Goal: Task Accomplishment & Management: Use online tool/utility

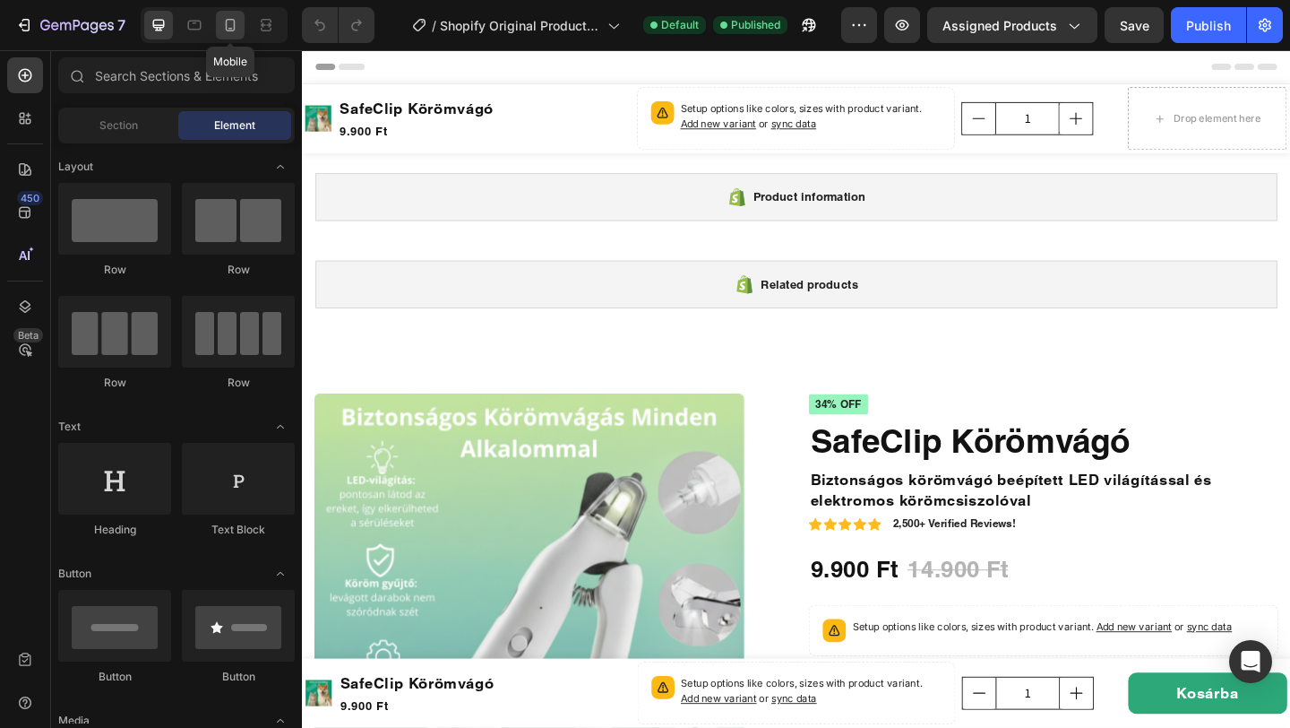
click at [225, 31] on icon at bounding box center [230, 25] width 18 height 18
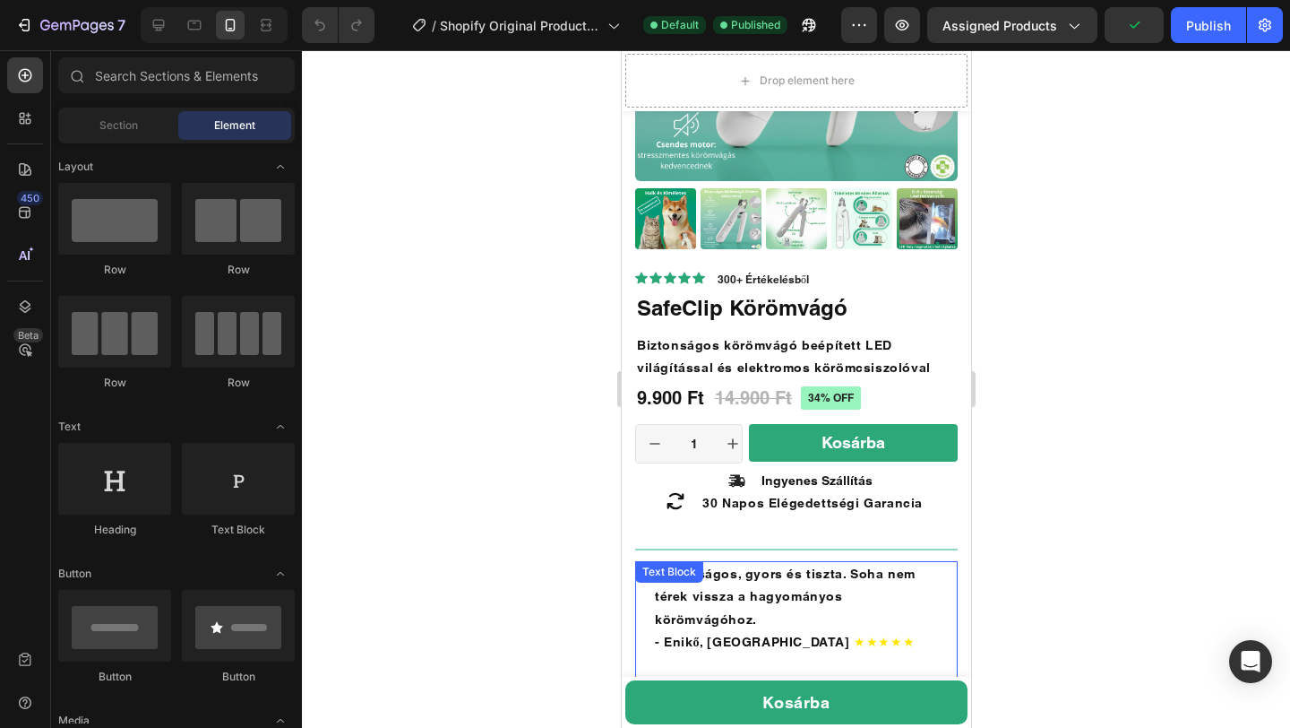
scroll to position [538, 0]
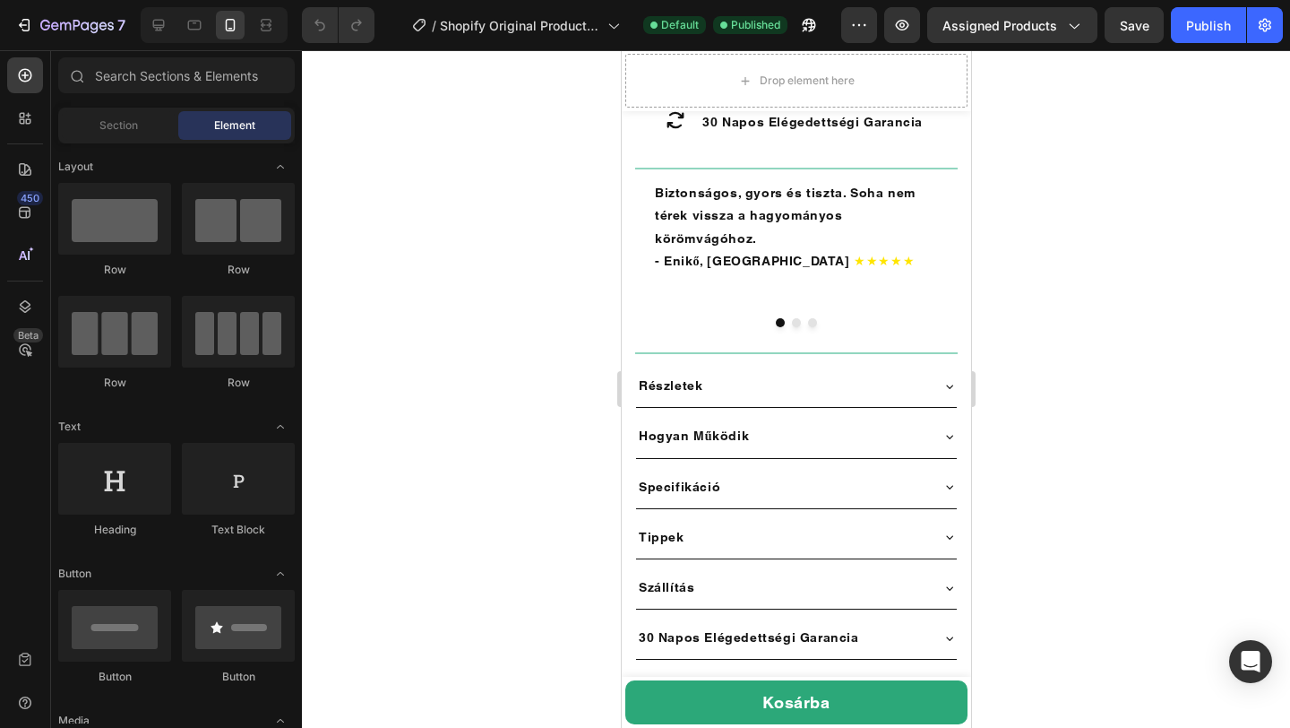
click at [1061, 401] on div at bounding box center [796, 388] width 988 height 677
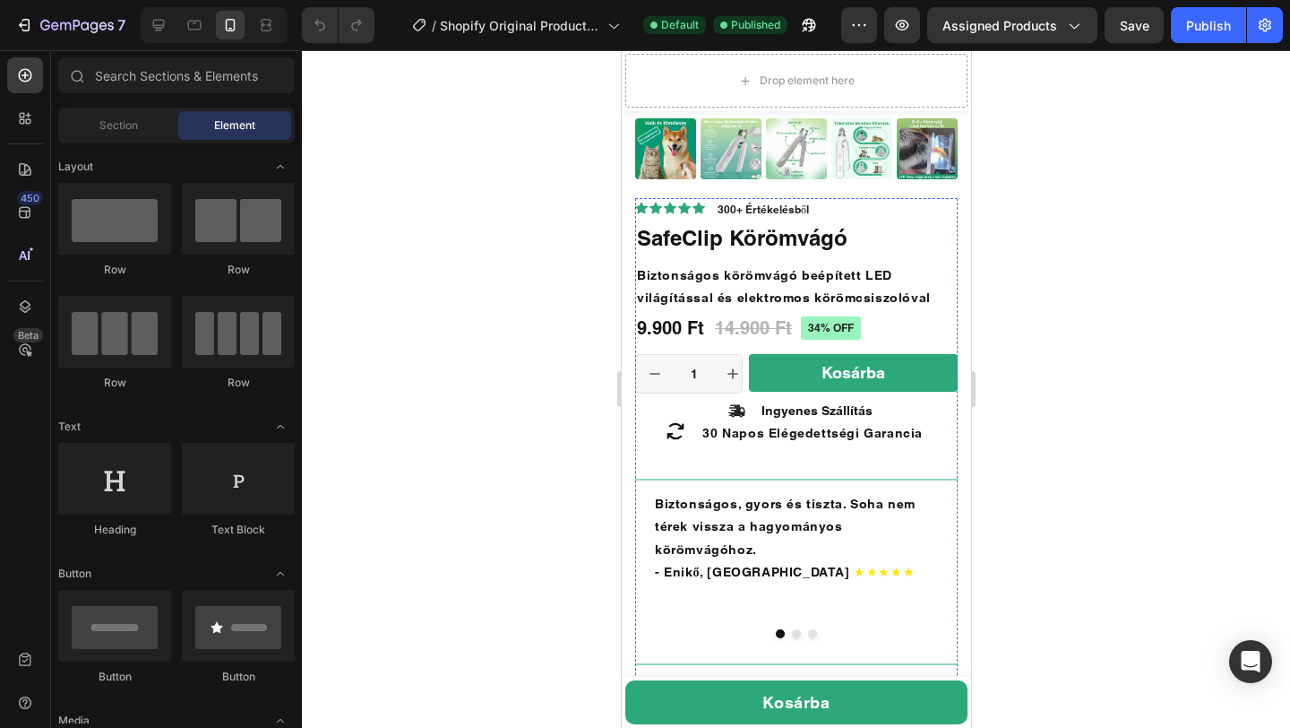
scroll to position [586, 0]
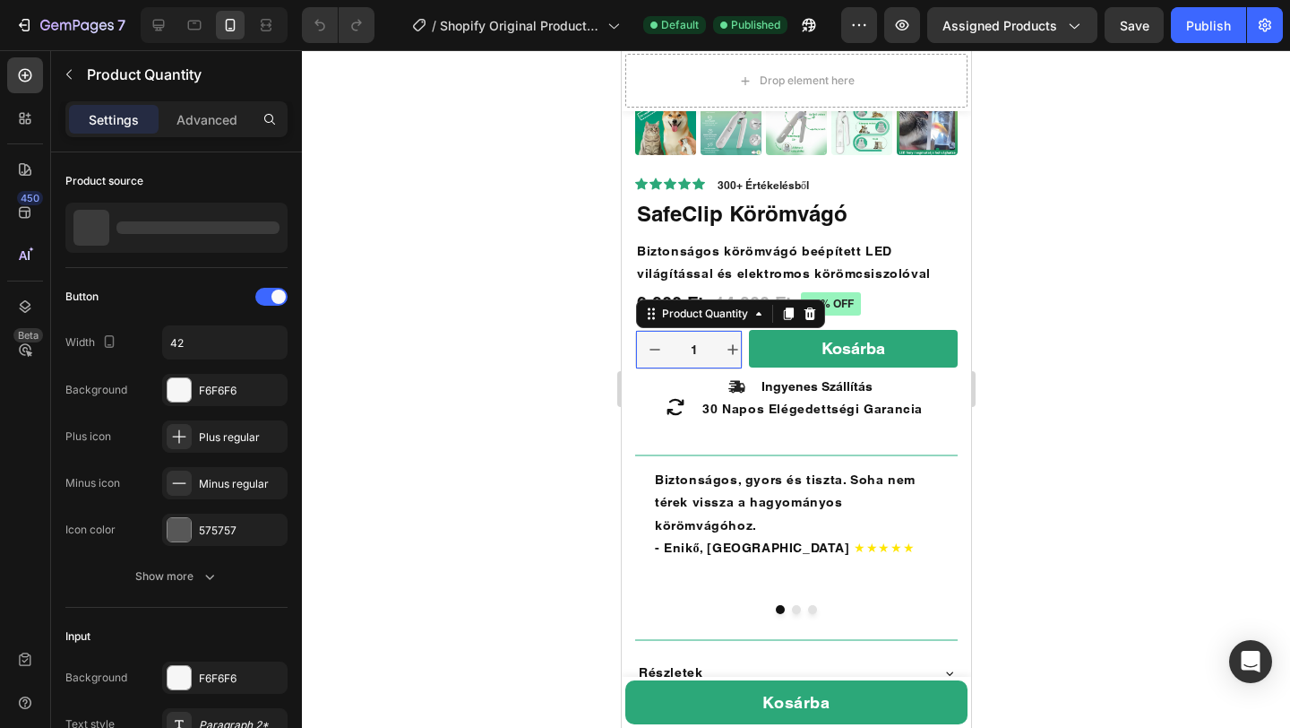
click at [705, 347] on input "1" at bounding box center [693, 350] width 40 height 38
click at [807, 313] on icon at bounding box center [809, 313] width 14 height 14
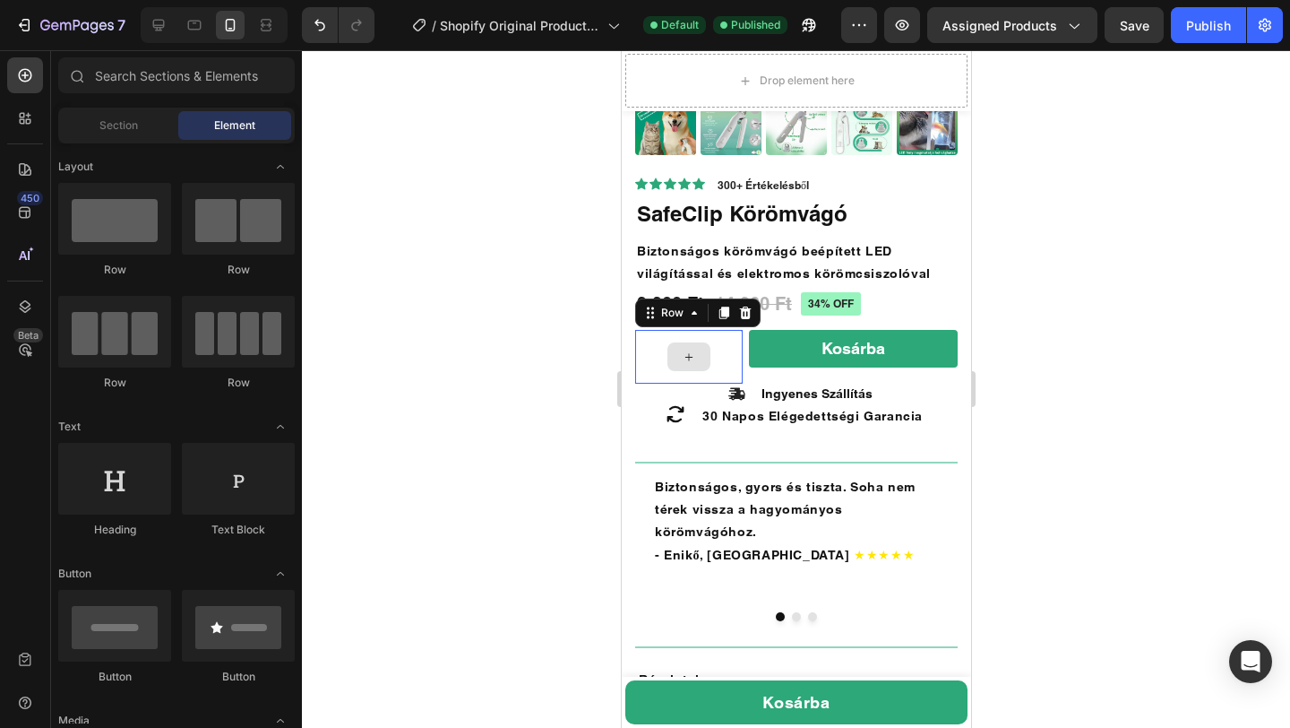
click at [718, 347] on div at bounding box center [688, 357] width 108 height 54
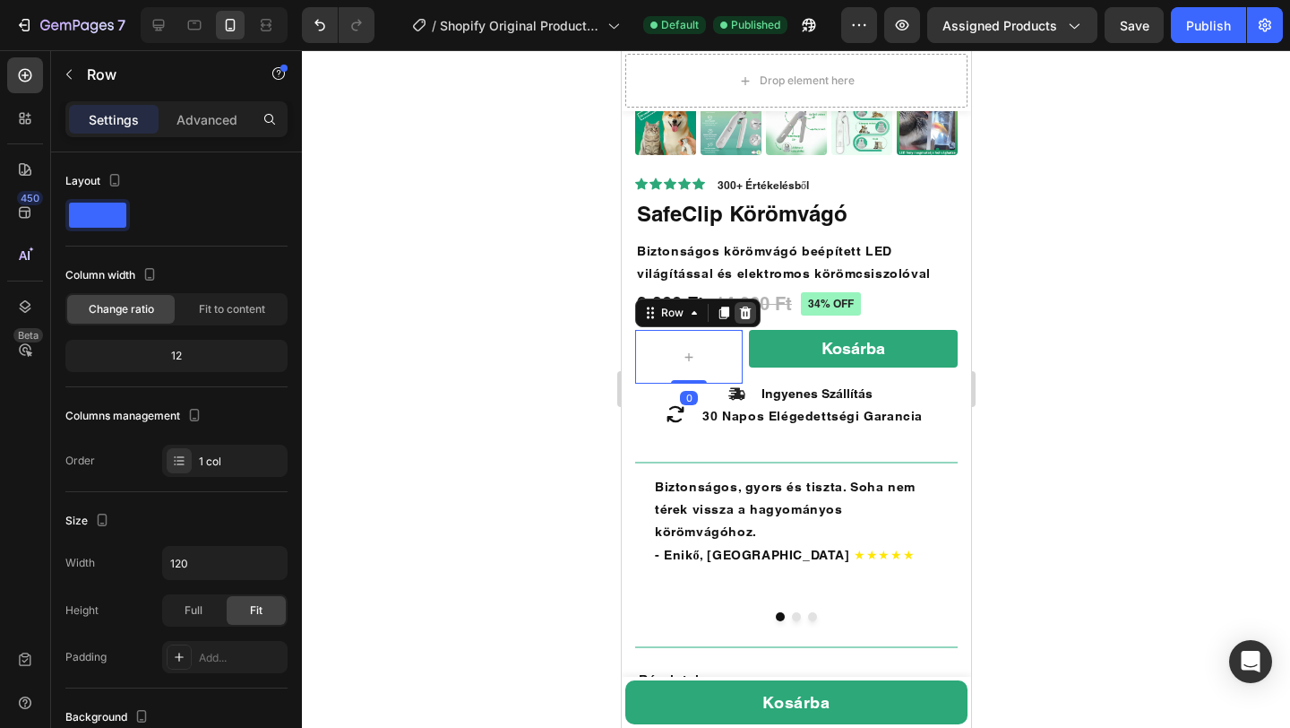
click at [744, 314] on icon at bounding box center [745, 312] width 12 height 13
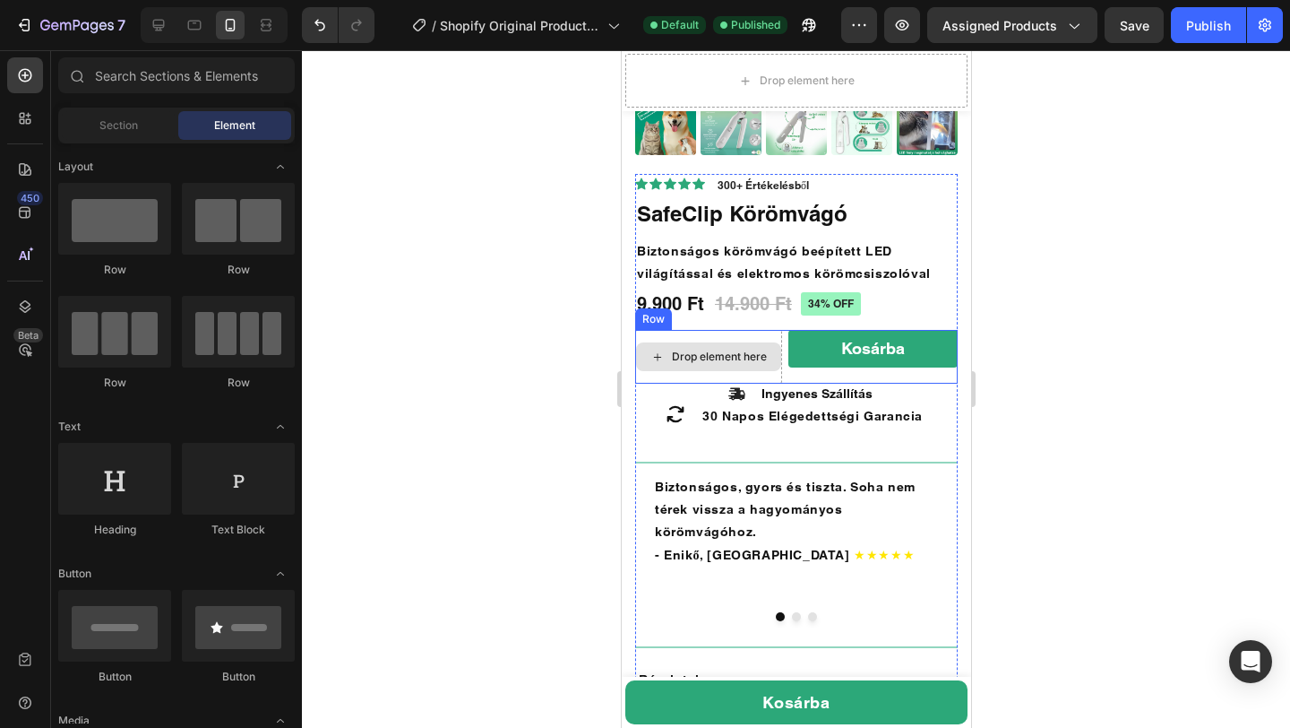
click at [749, 351] on div "Drop element here" at bounding box center [718, 356] width 95 height 14
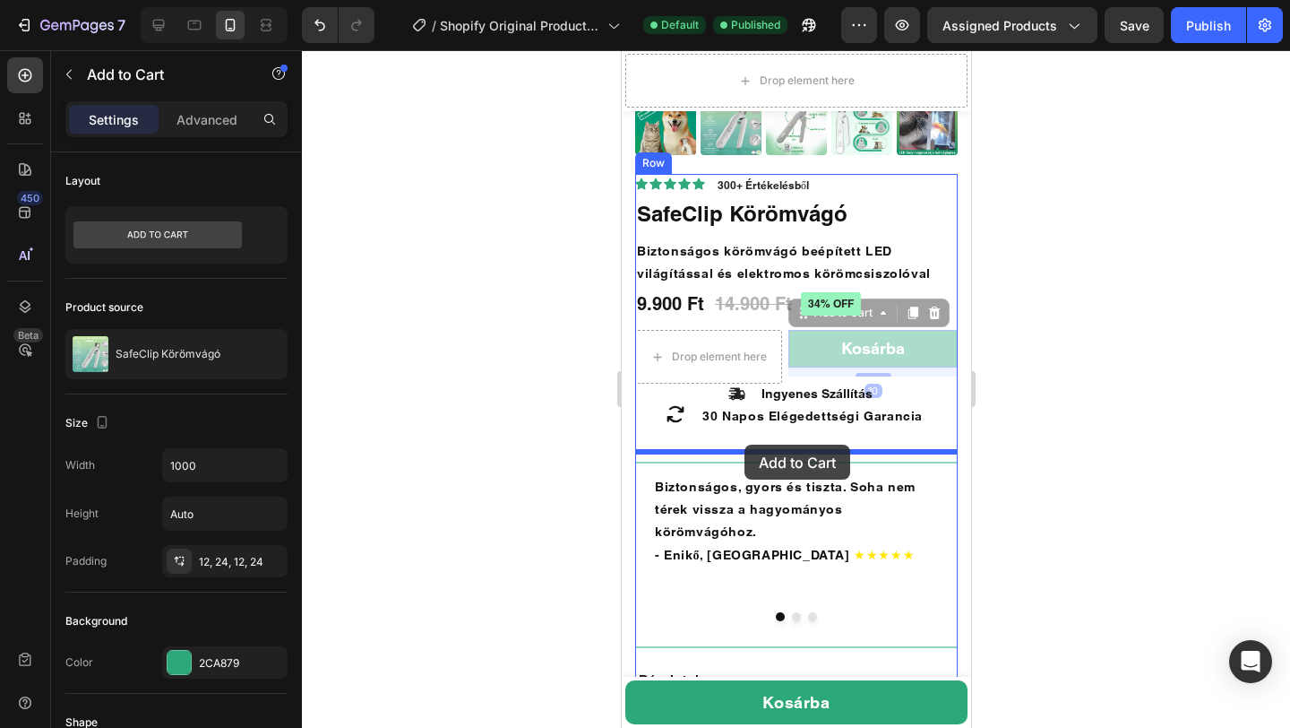
drag, startPoint x: 809, startPoint y: 348, endPoint x: 744, endPoint y: 444, distance: 116.8
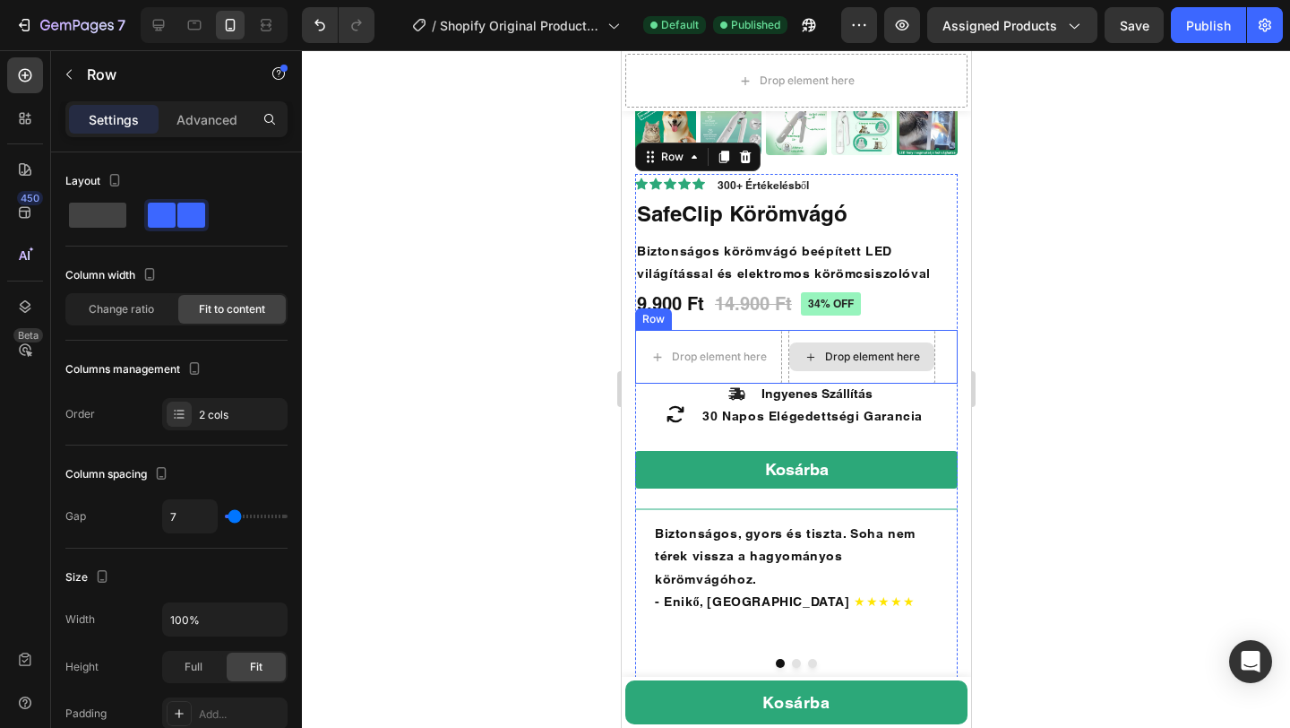
click at [821, 335] on div "Drop element here" at bounding box center [861, 357] width 147 height 54
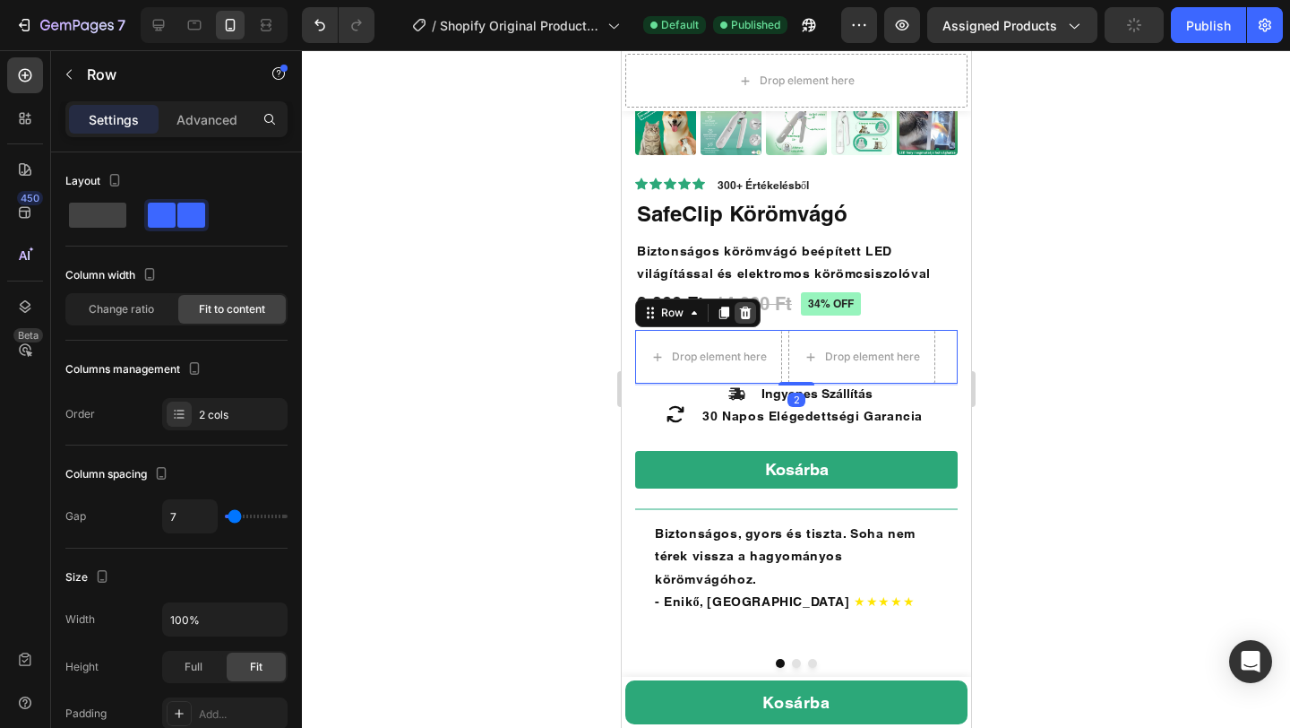
click at [745, 308] on icon at bounding box center [745, 312] width 12 height 13
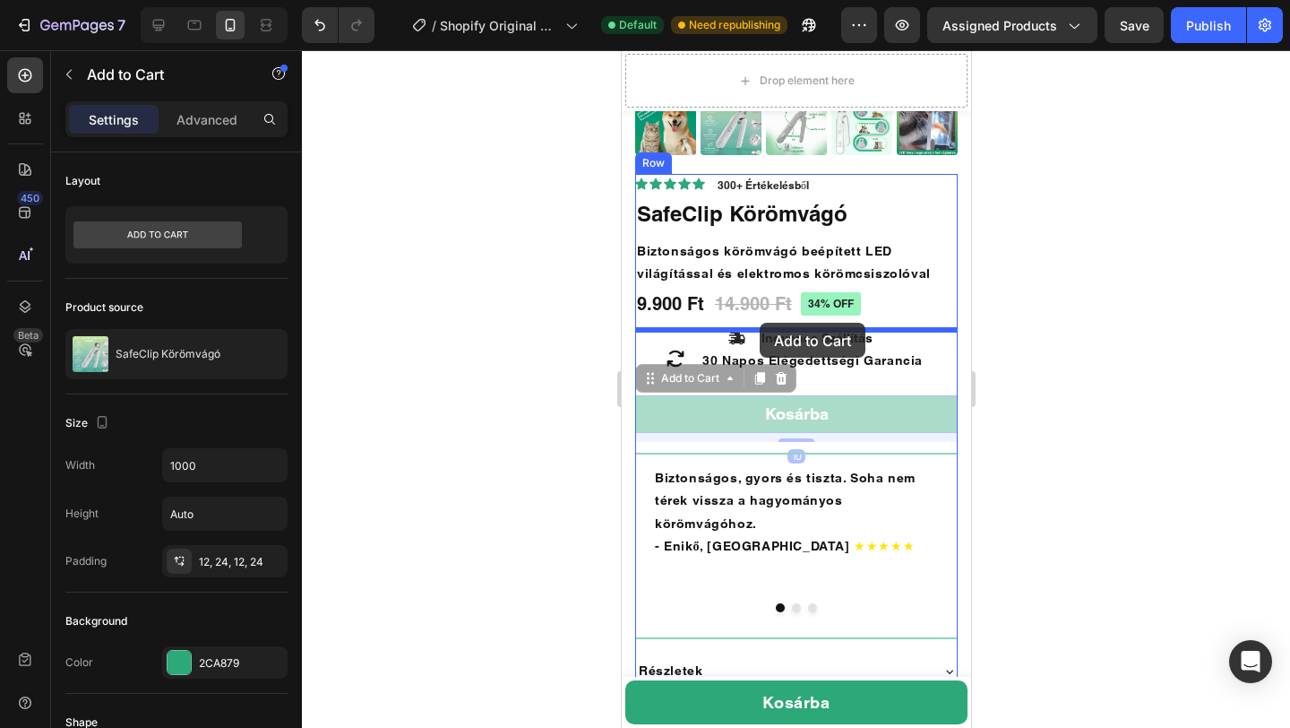
drag, startPoint x: 741, startPoint y: 413, endPoint x: 759, endPoint y: 323, distance: 92.3
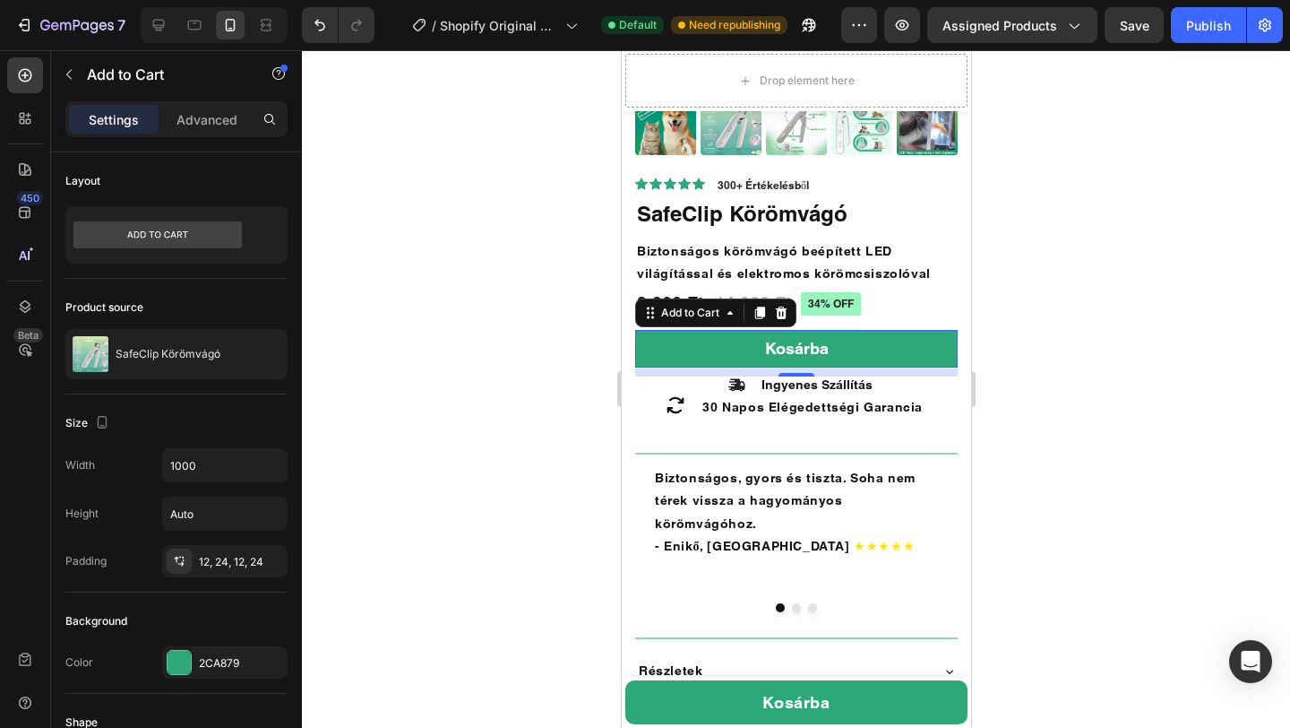
click at [1107, 334] on div at bounding box center [796, 388] width 988 height 677
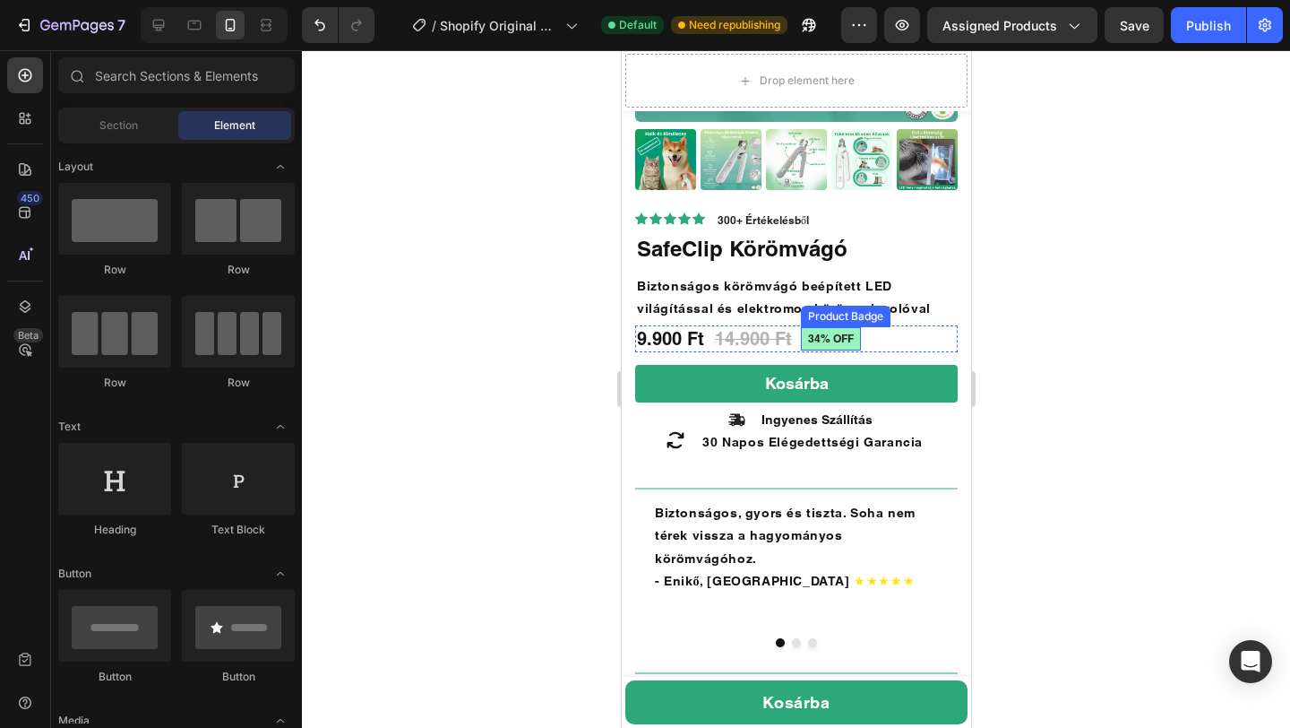
scroll to position [533, 0]
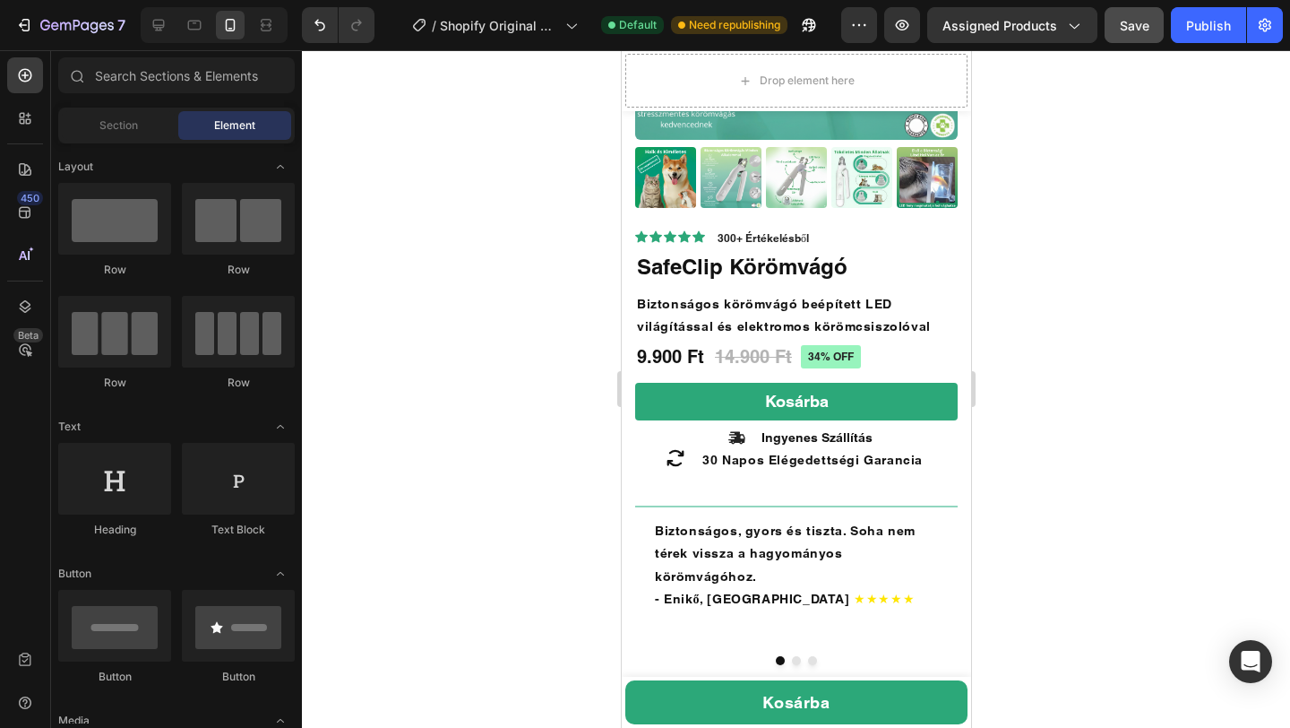
click at [1126, 40] on button "Save" at bounding box center [1134, 25] width 59 height 36
click at [1225, 20] on div "Publish" at bounding box center [1208, 25] width 45 height 19
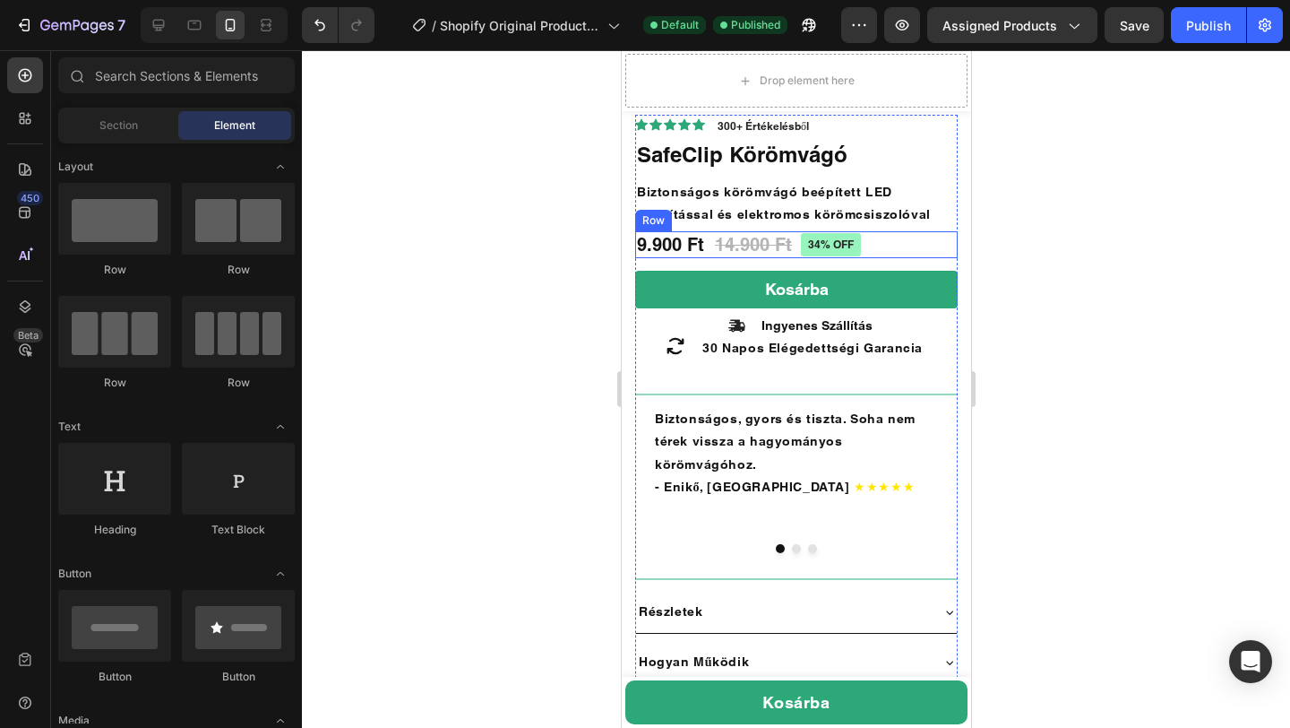
scroll to position [632, 0]
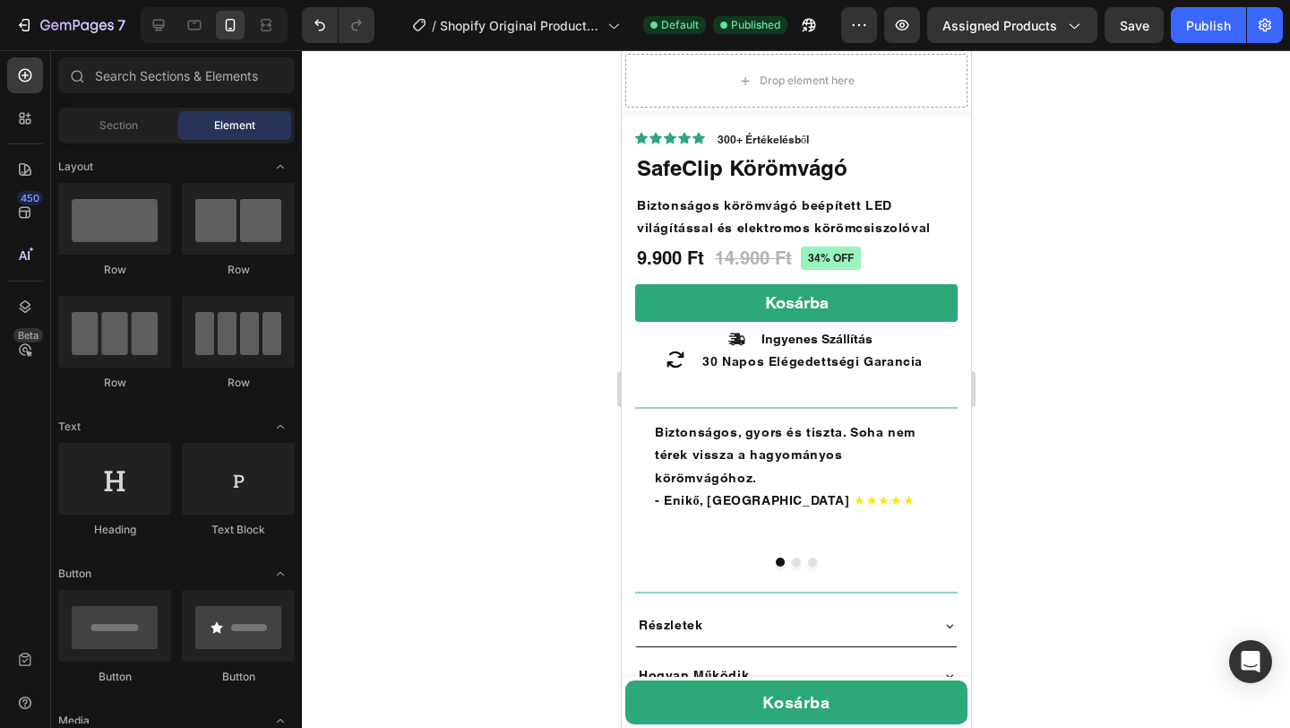
click at [1072, 348] on div at bounding box center [796, 388] width 988 height 677
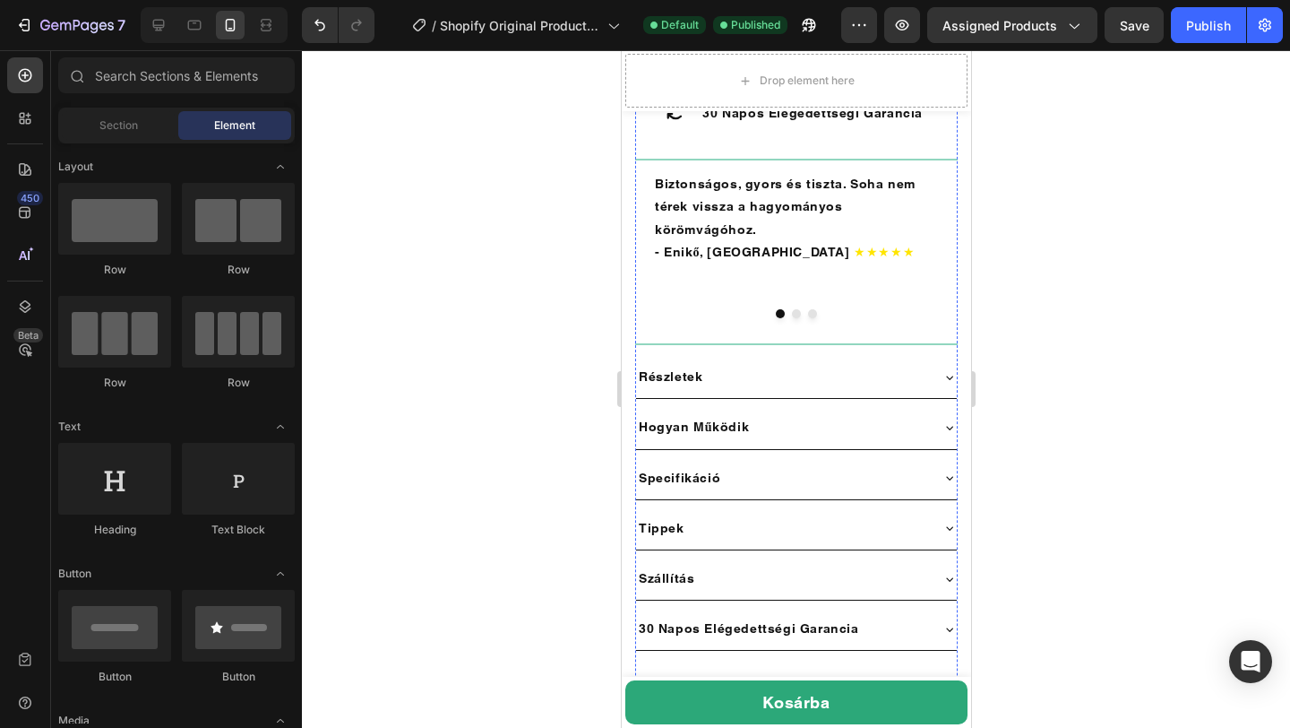
scroll to position [1032, 0]
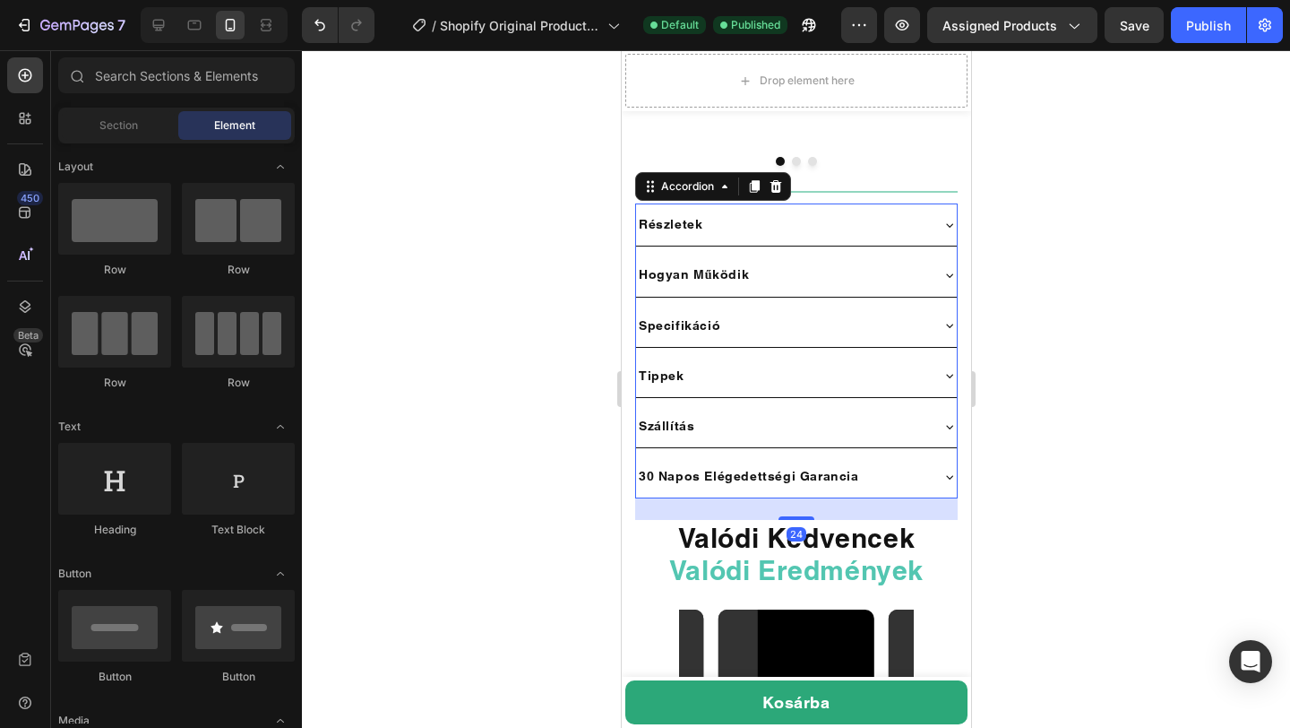
click at [944, 218] on icon at bounding box center [949, 225] width 14 height 14
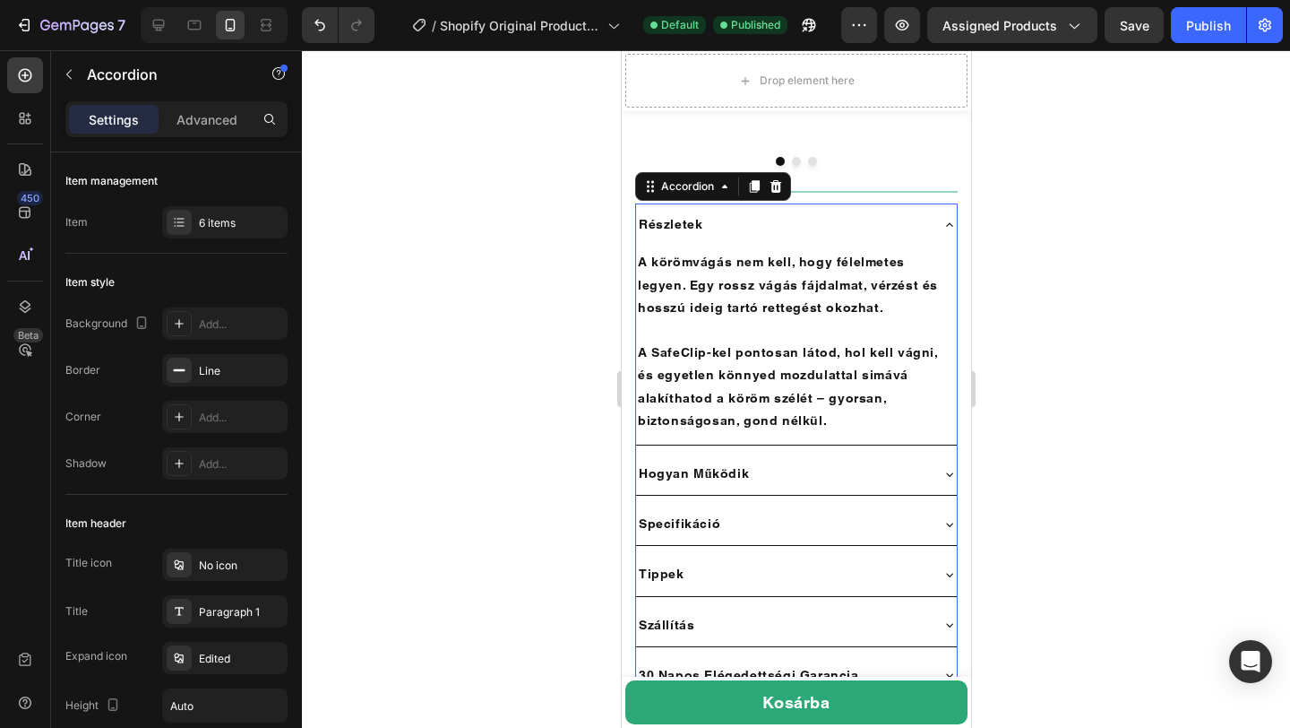
click at [944, 218] on icon at bounding box center [949, 225] width 14 height 14
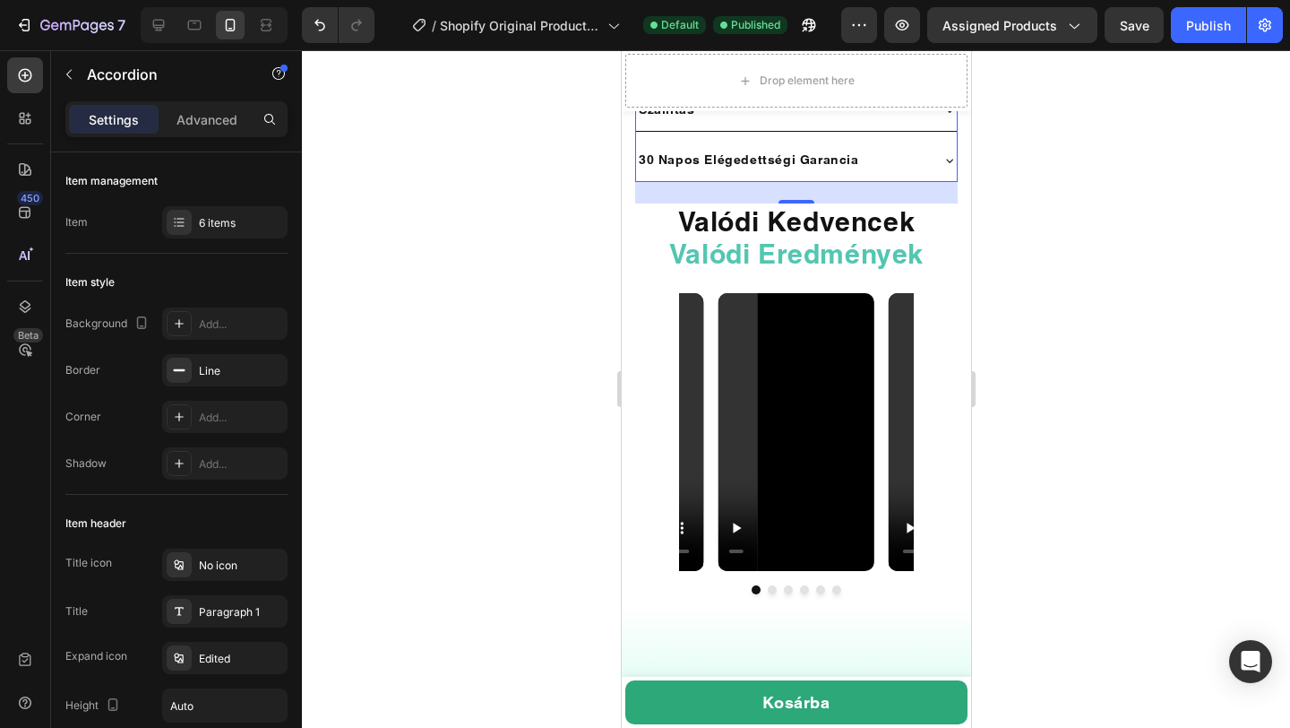
scroll to position [1347, 0]
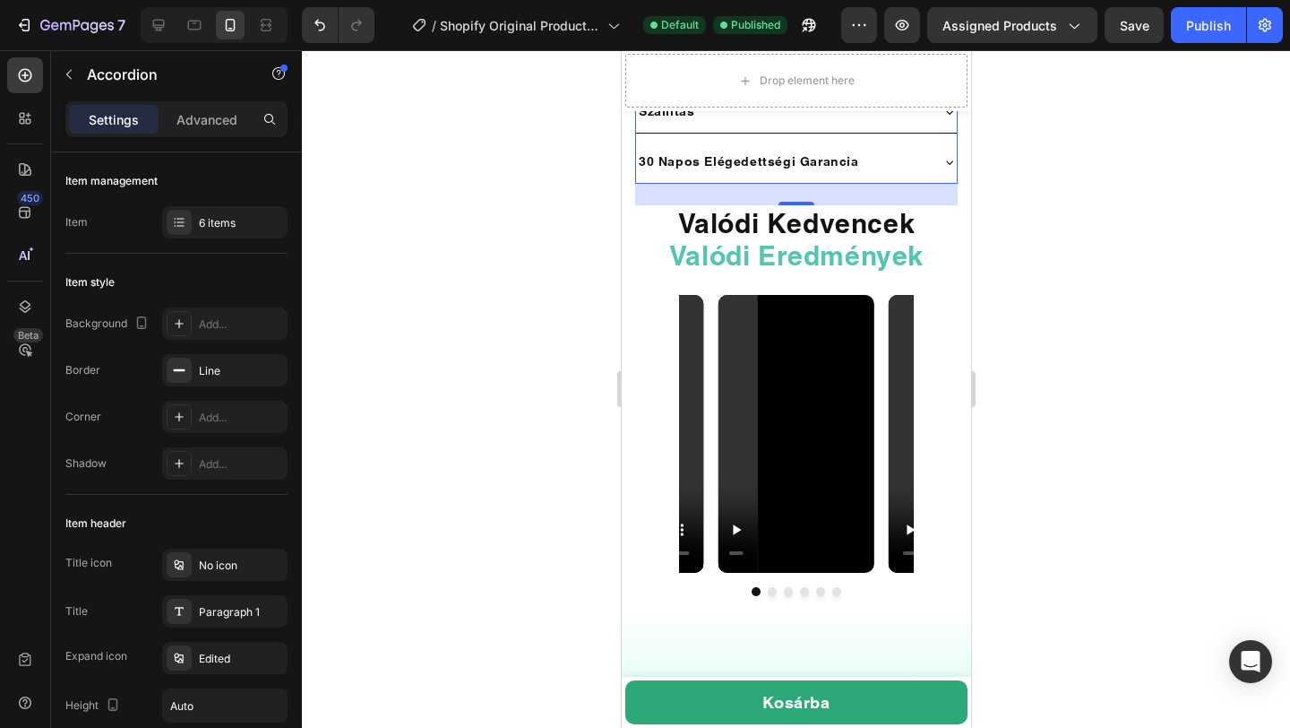
click at [1081, 314] on div at bounding box center [796, 388] width 988 height 677
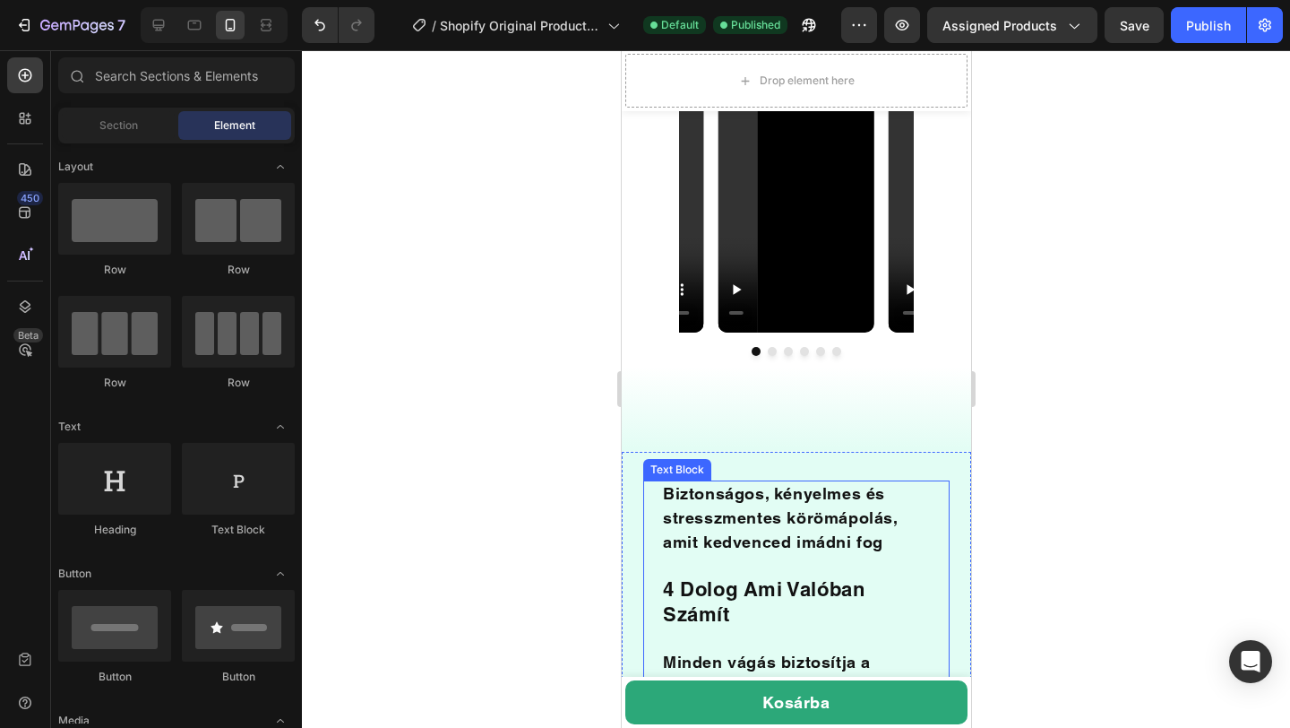
scroll to position [1550, 0]
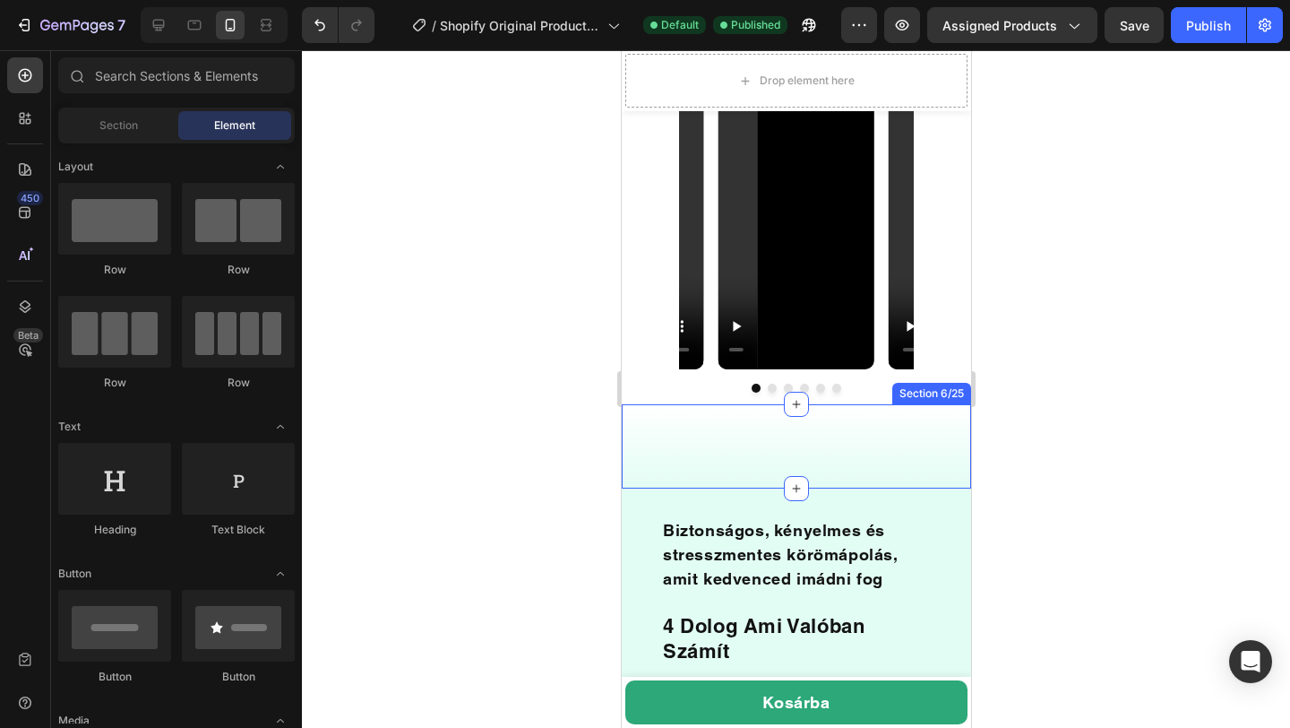
click at [731, 452] on div "blank block Text Block Section 6/25" at bounding box center [795, 445] width 349 height 83
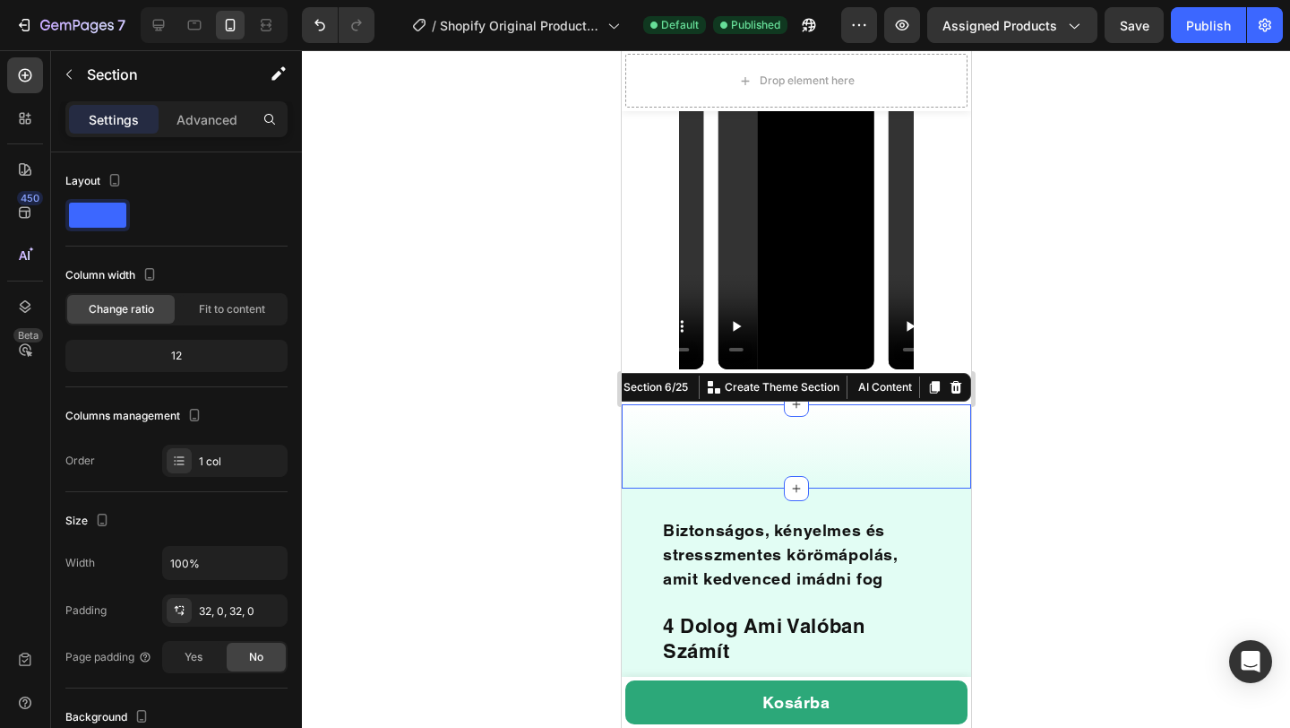
click at [1191, 406] on div at bounding box center [796, 388] width 988 height 677
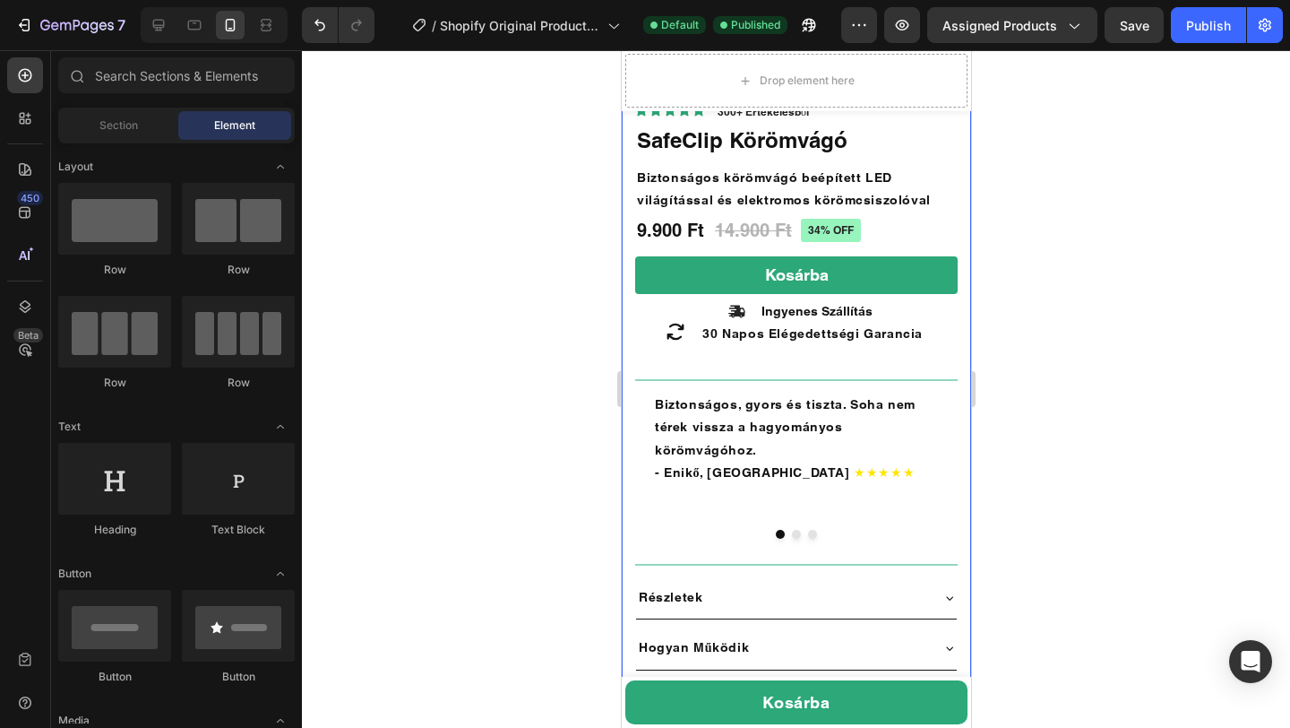
scroll to position [633, 0]
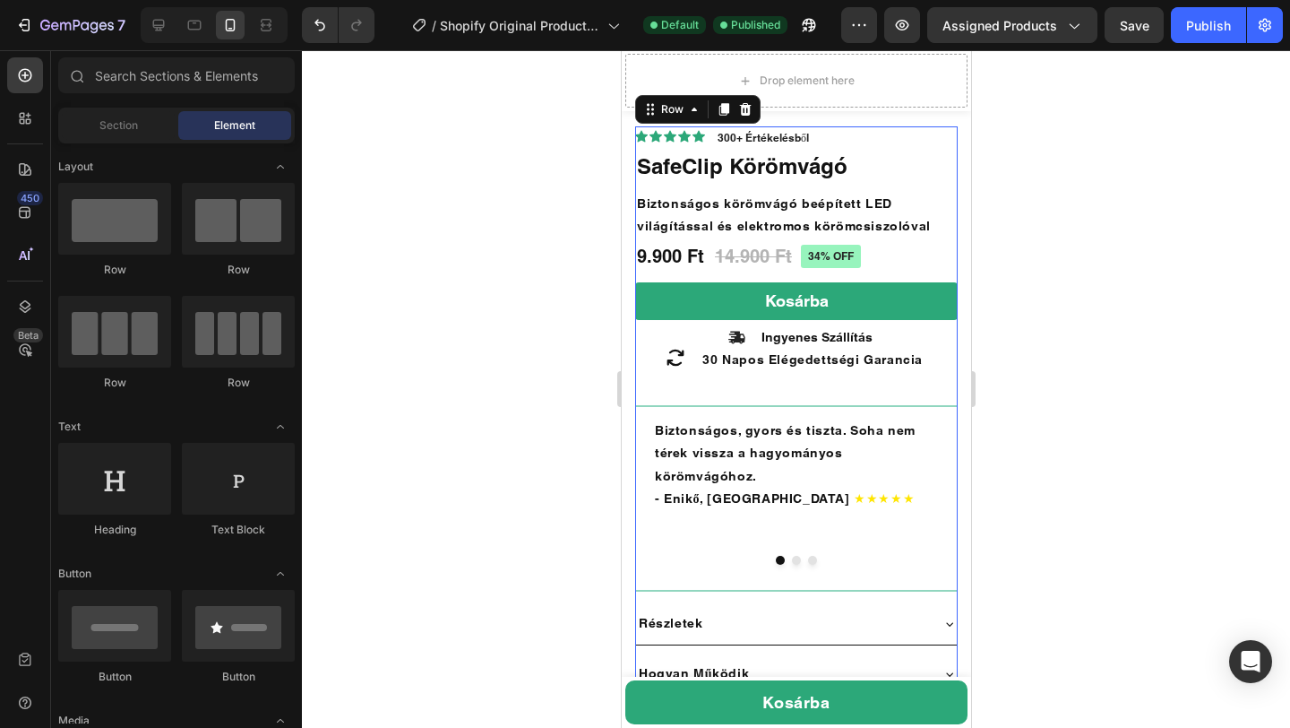
click at [727, 390] on div "Icon Icon Icon Icon Icon Icon List 300+ Értékelésből Text Block Row 34% off Pro…" at bounding box center [795, 730] width 323 height 1209
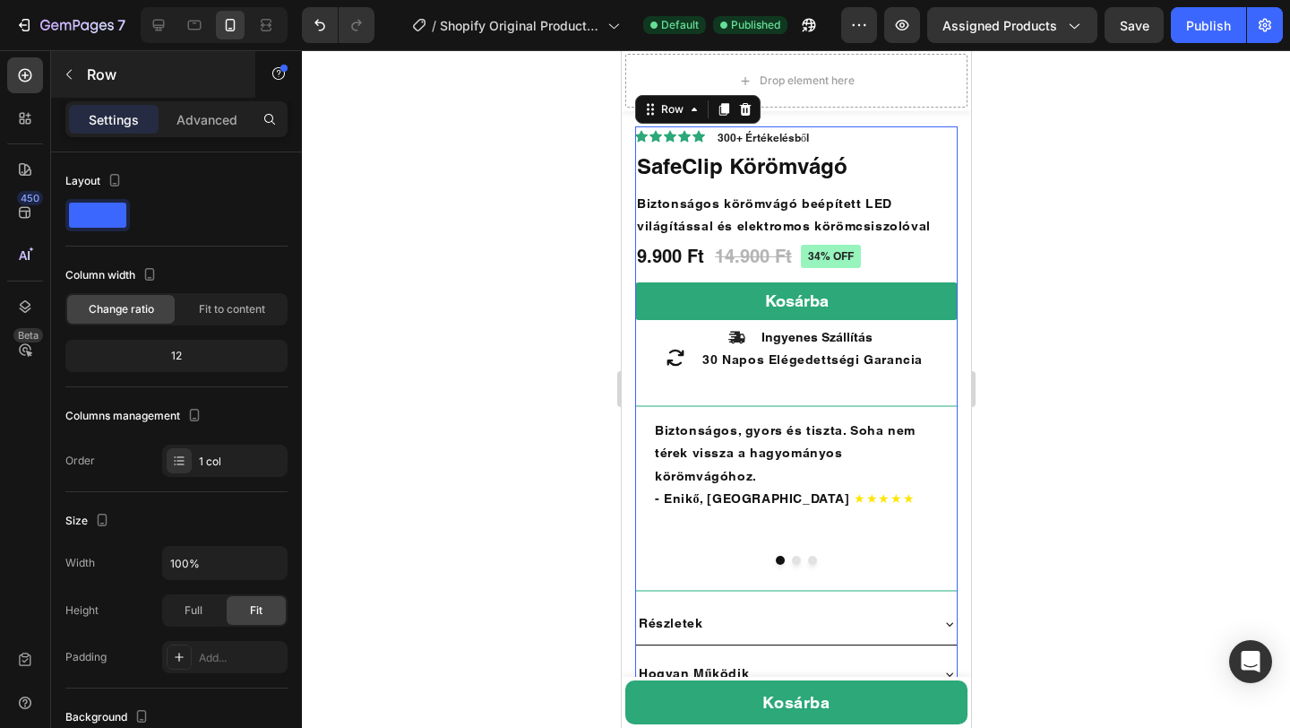
click at [60, 74] on button "button" at bounding box center [69, 74] width 29 height 29
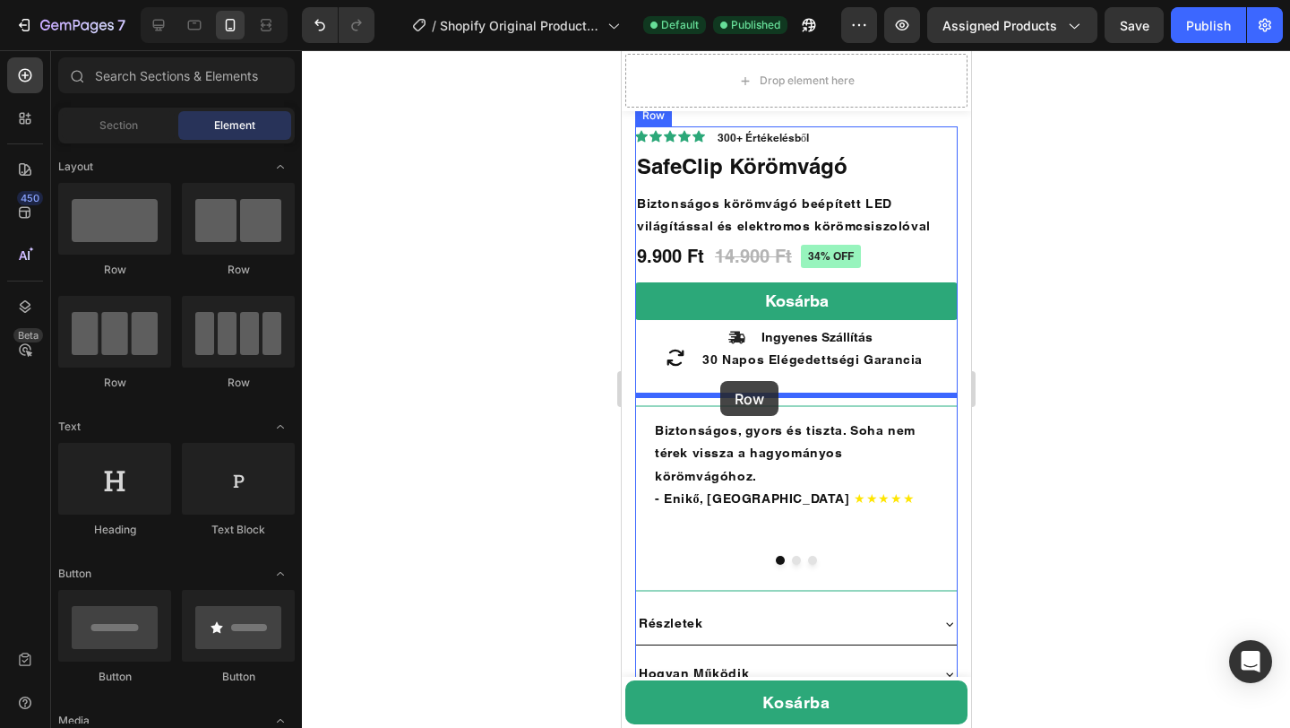
drag, startPoint x: 737, startPoint y: 388, endPoint x: 719, endPoint y: 382, distance: 19.0
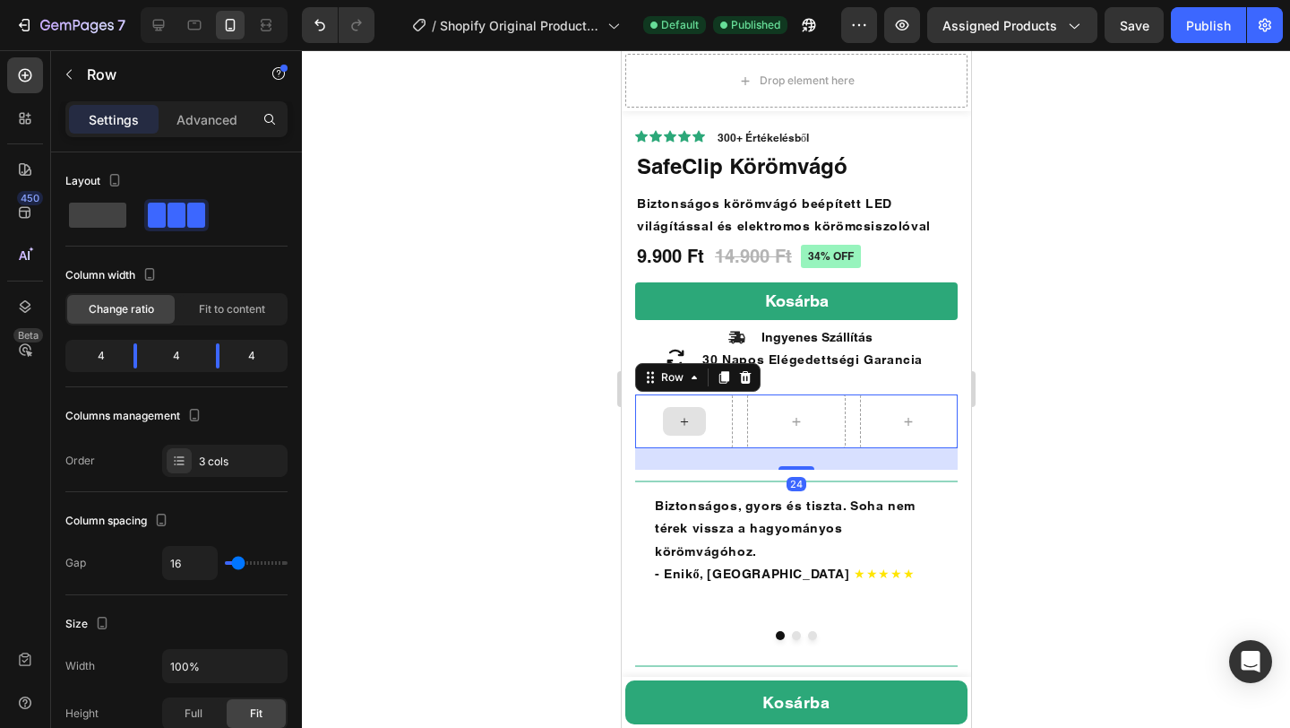
click at [689, 414] on icon at bounding box center [683, 421] width 14 height 15
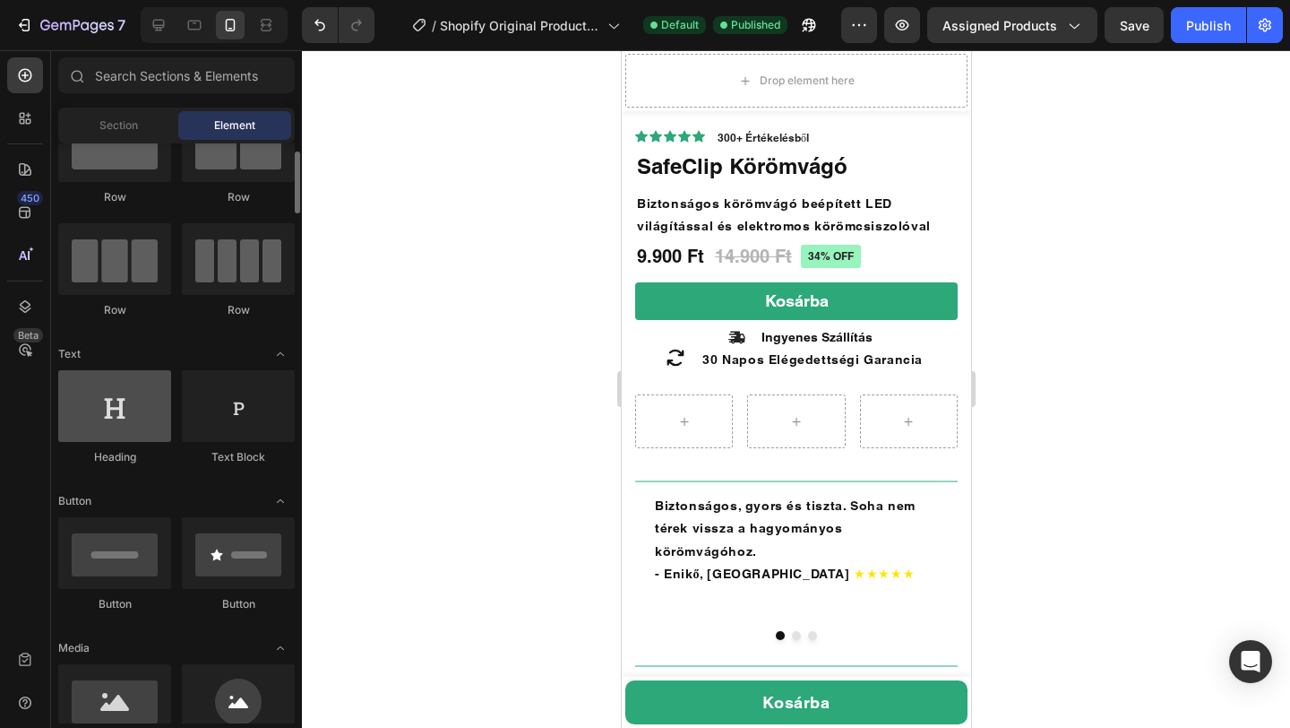
scroll to position [24, 0]
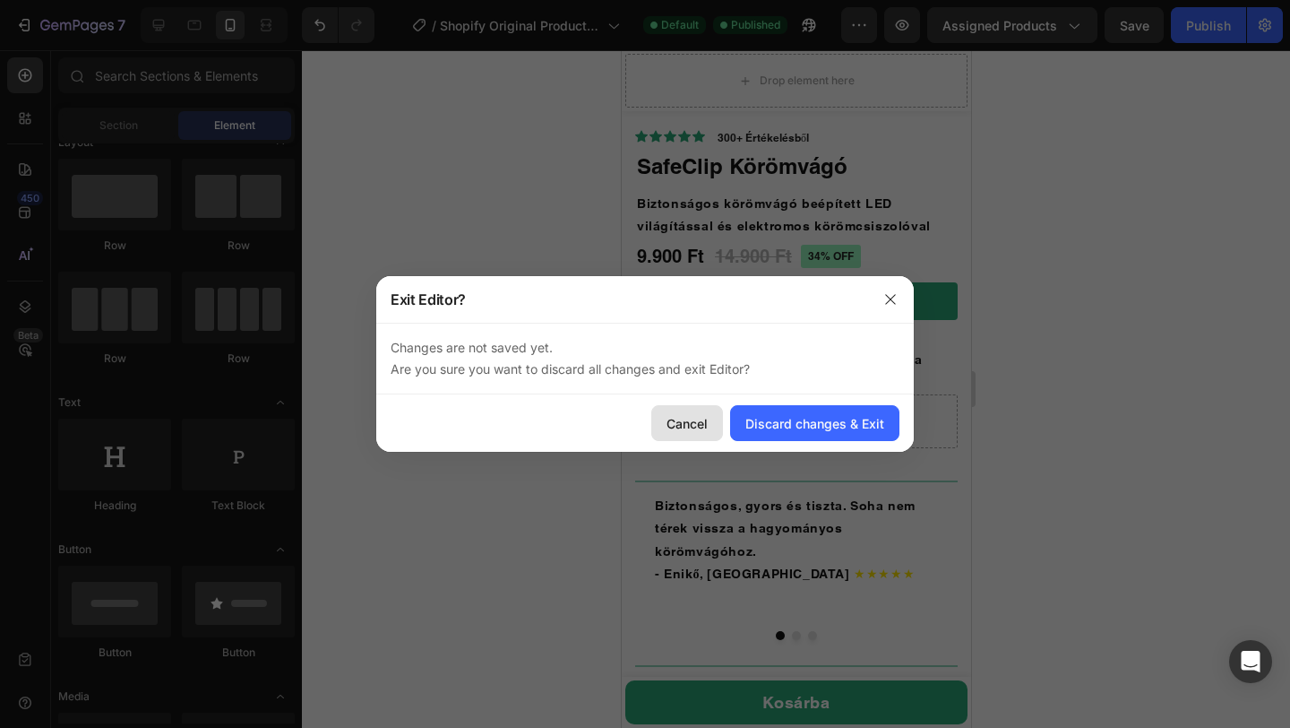
click at [687, 418] on div "Cancel" at bounding box center [687, 423] width 41 height 19
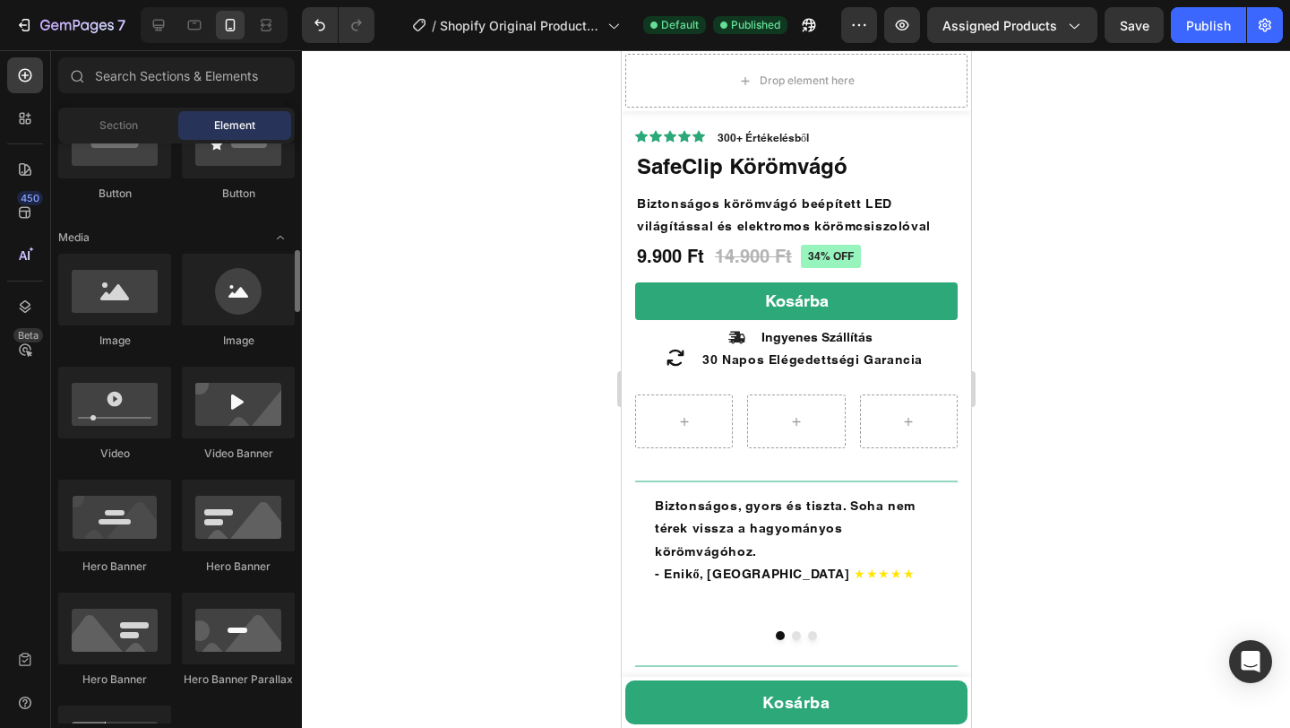
scroll to position [480, 0]
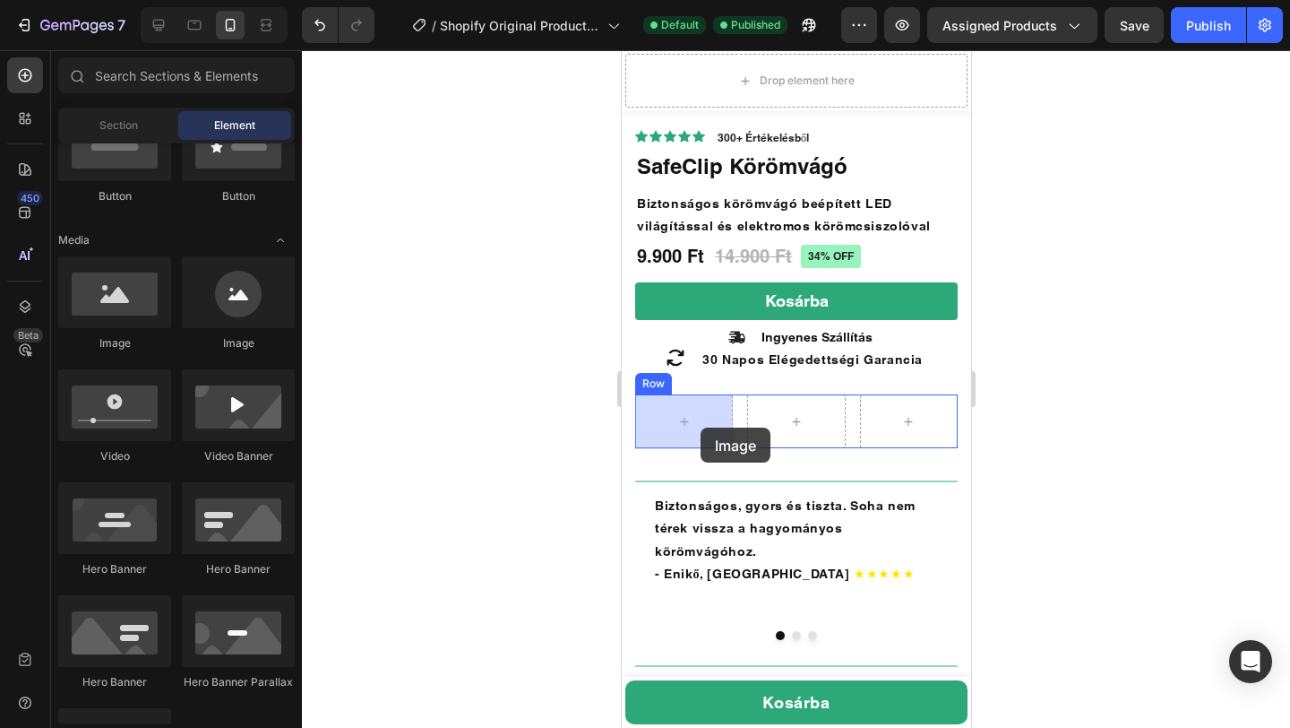
drag, startPoint x: 743, startPoint y: 366, endPoint x: 680, endPoint y: 427, distance: 88.1
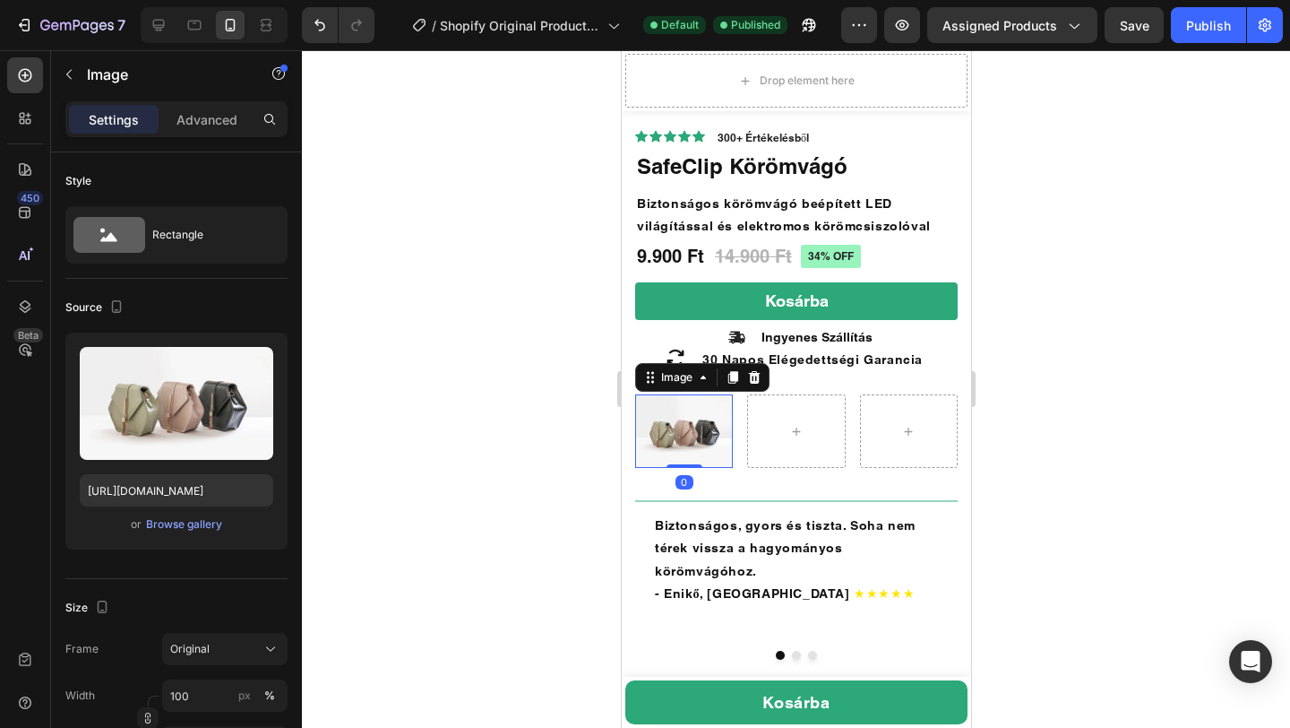
click at [692, 425] on img at bounding box center [683, 430] width 98 height 73
click at [196, 537] on div "Upload Image https://cdn.shopify.com/s/files/1/2005/9307/files/image_demo.jpg o…" at bounding box center [176, 440] width 222 height 217
click at [195, 528] on div "Browse gallery" at bounding box center [184, 524] width 76 height 16
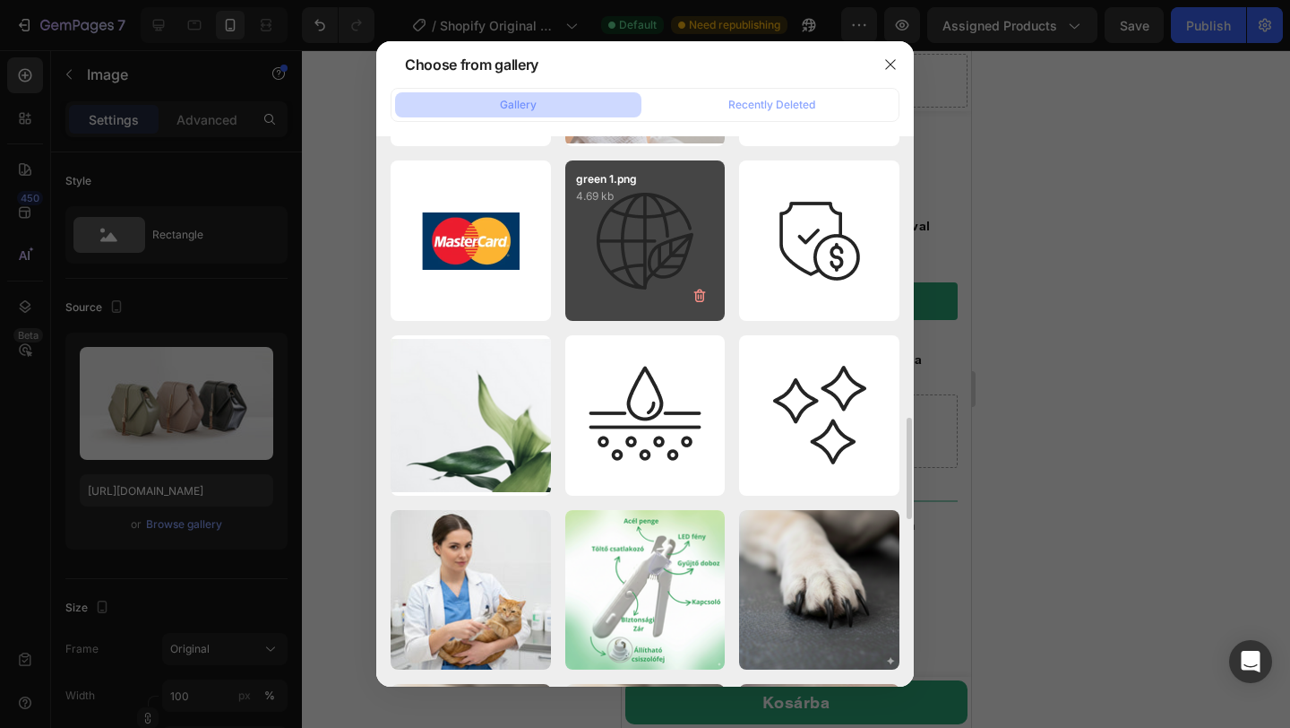
scroll to position [1519, 0]
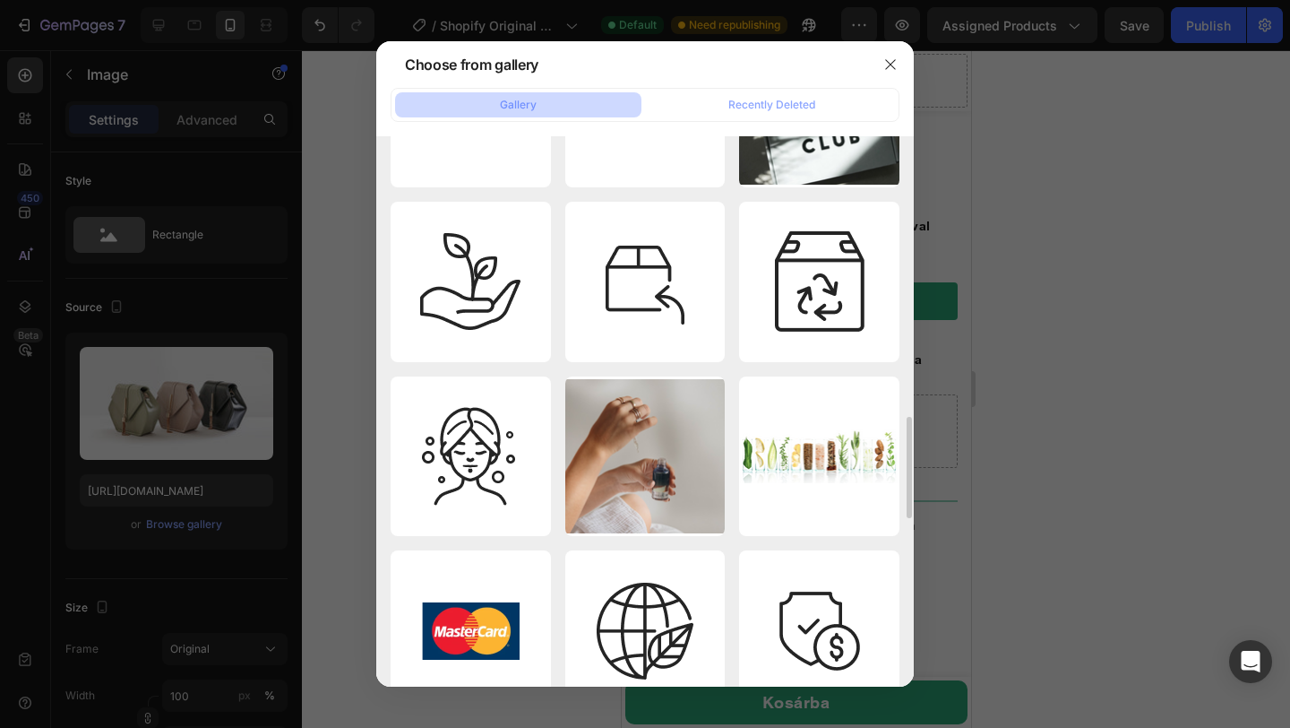
click at [882, 48] on div at bounding box center [890, 64] width 47 height 47
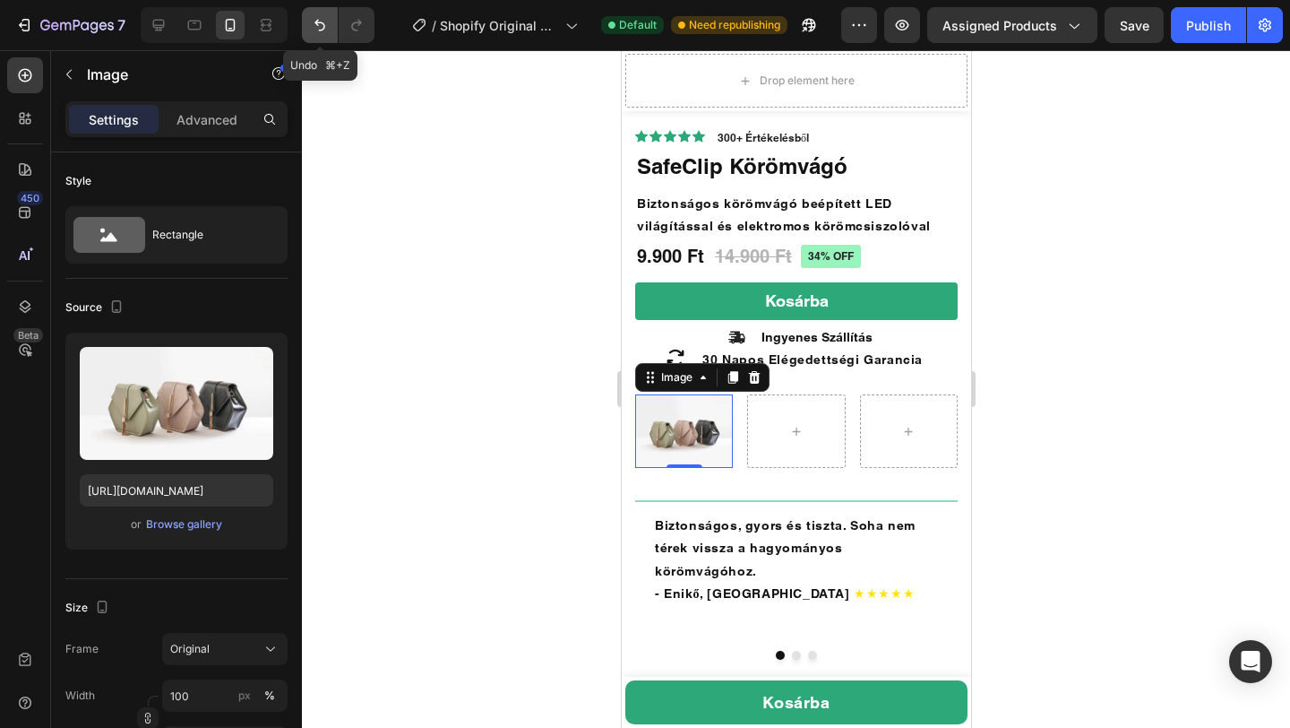
click at [309, 22] on button "Undo/Redo" at bounding box center [320, 25] width 36 height 36
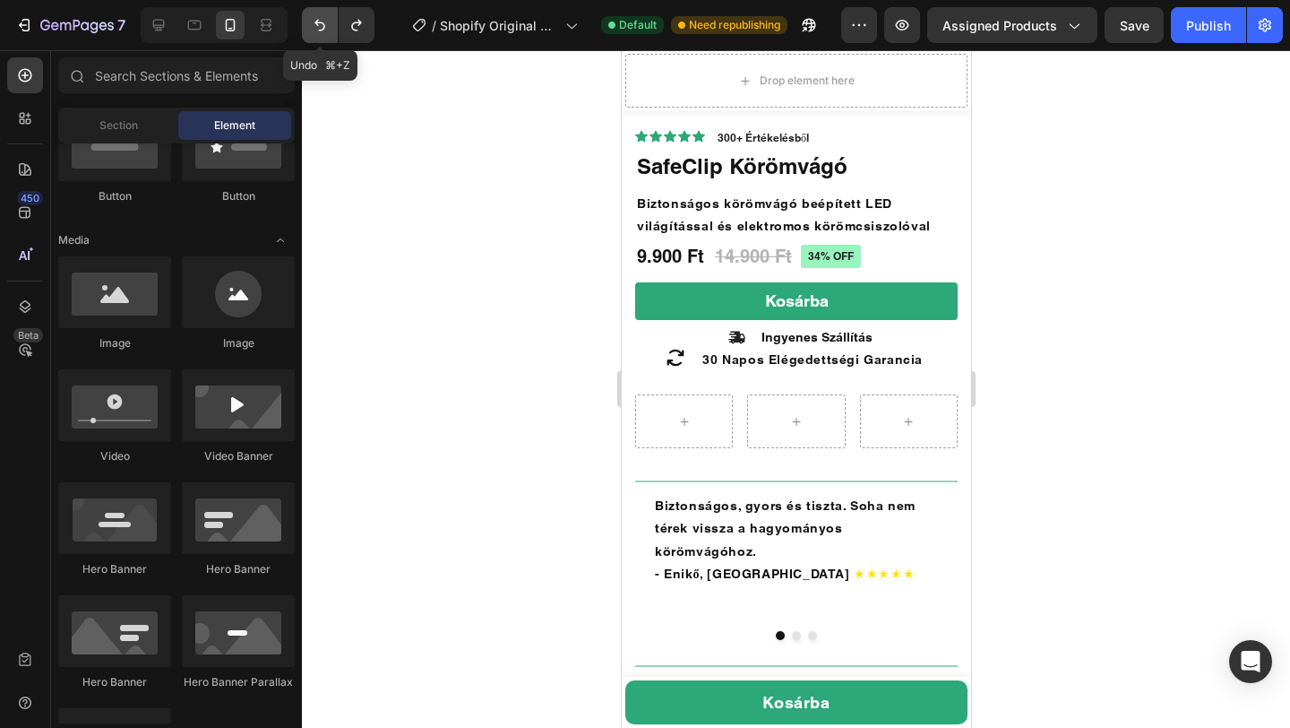
click at [309, 22] on button "Undo/Redo" at bounding box center [320, 25] width 36 height 36
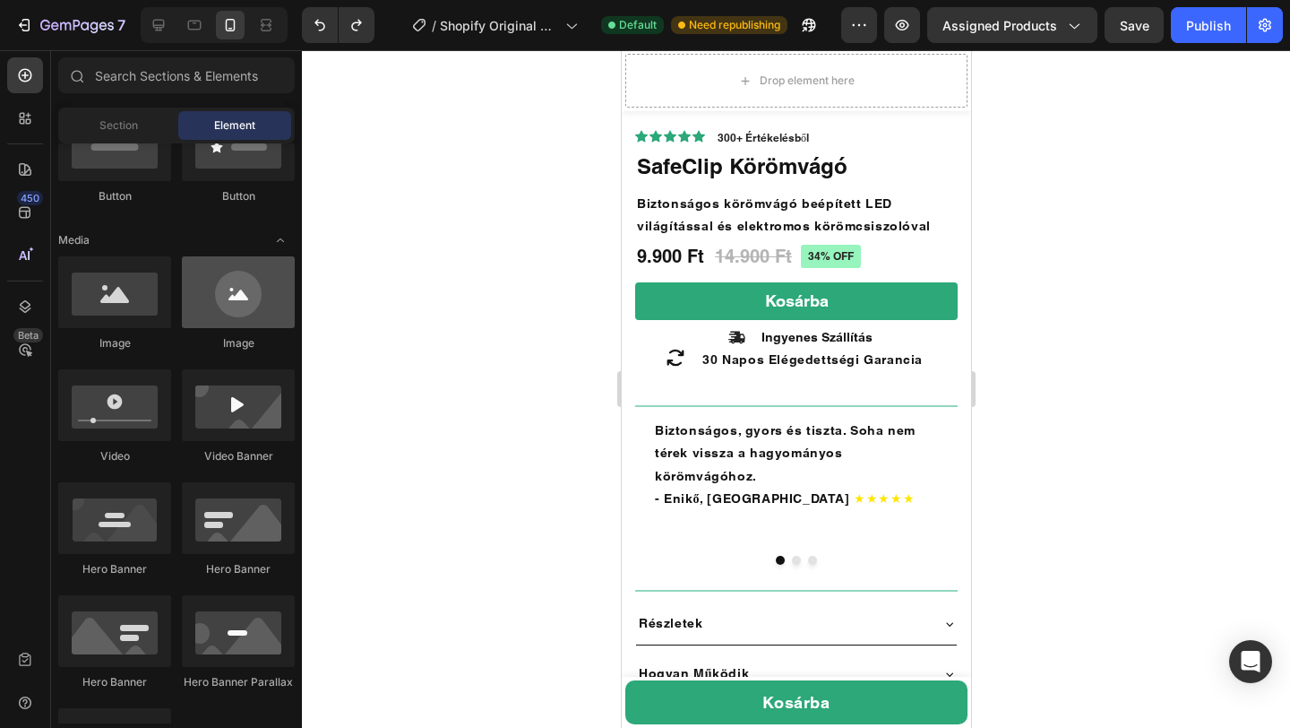
scroll to position [0, 0]
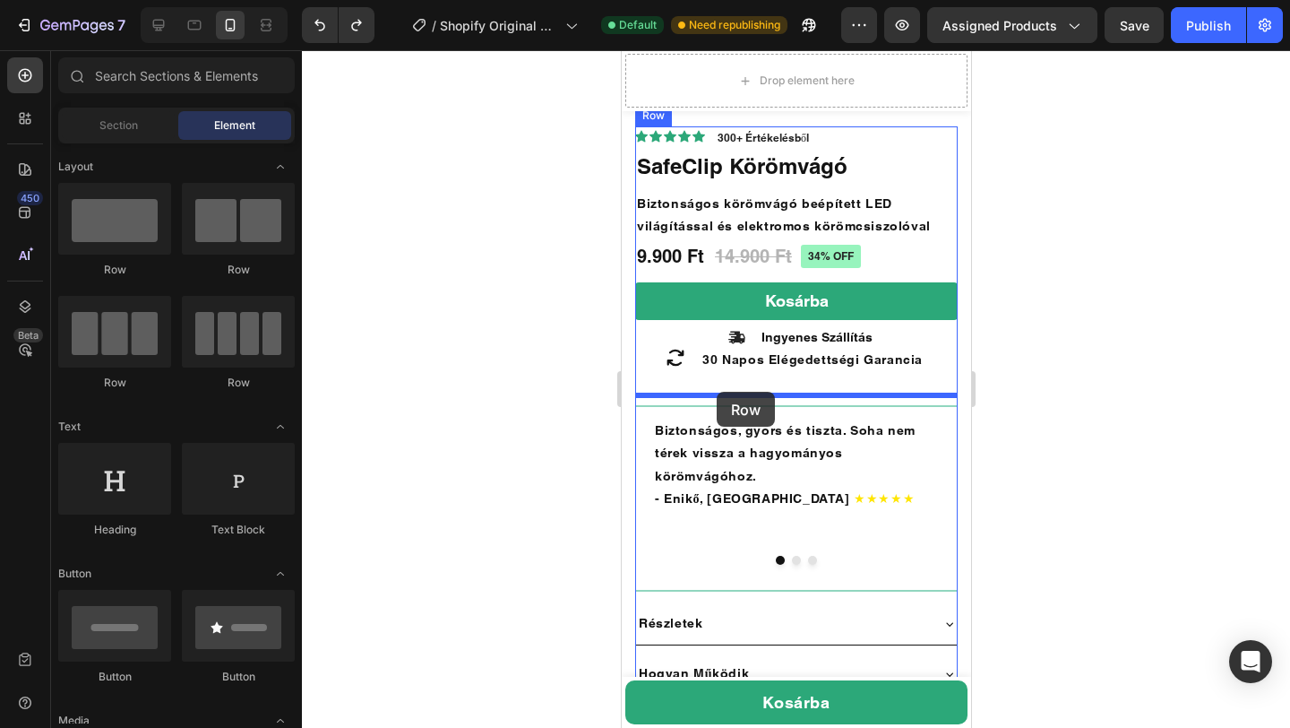
drag, startPoint x: 844, startPoint y: 400, endPoint x: 716, endPoint y: 392, distance: 128.4
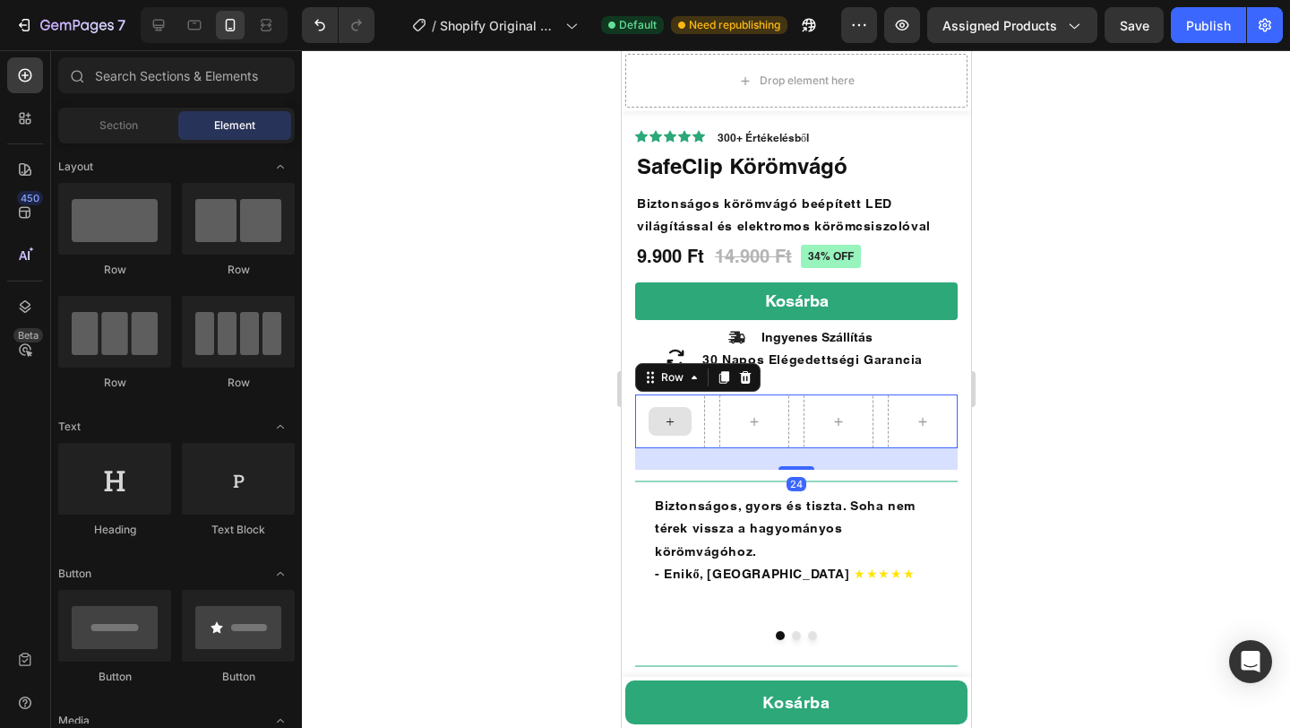
click at [676, 420] on div at bounding box center [669, 421] width 43 height 29
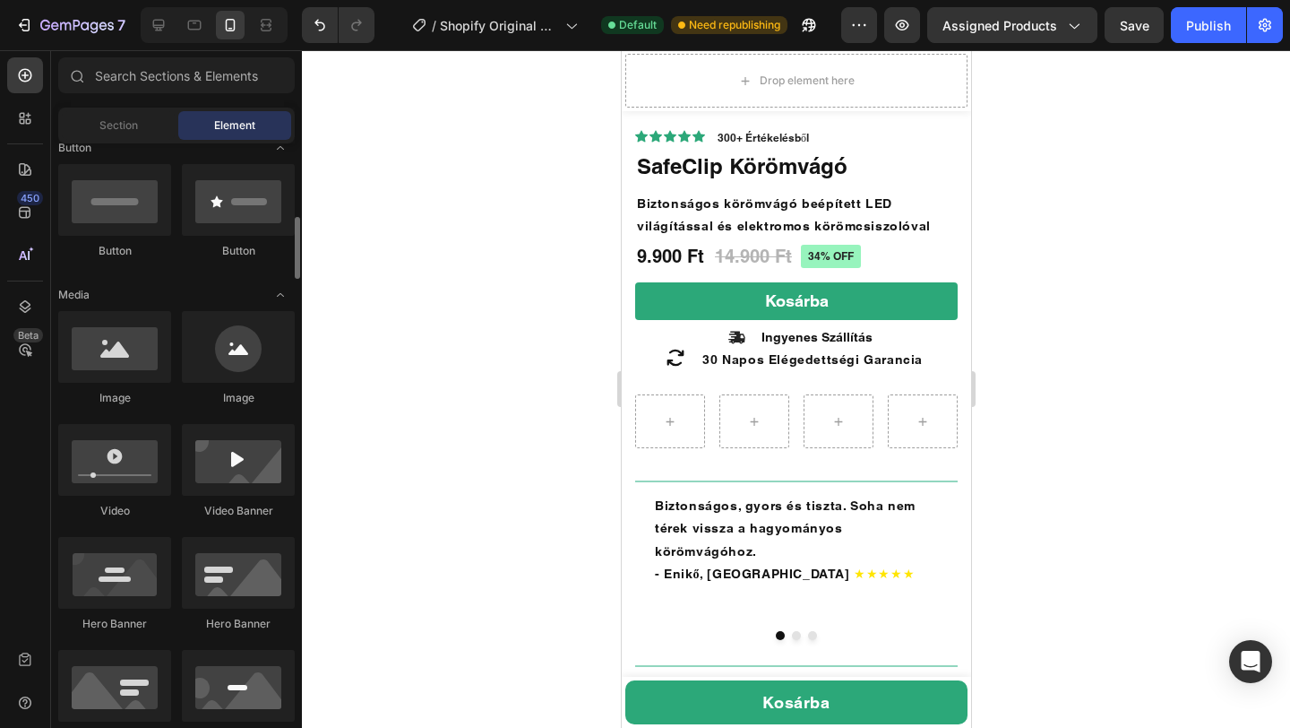
scroll to position [477, 0]
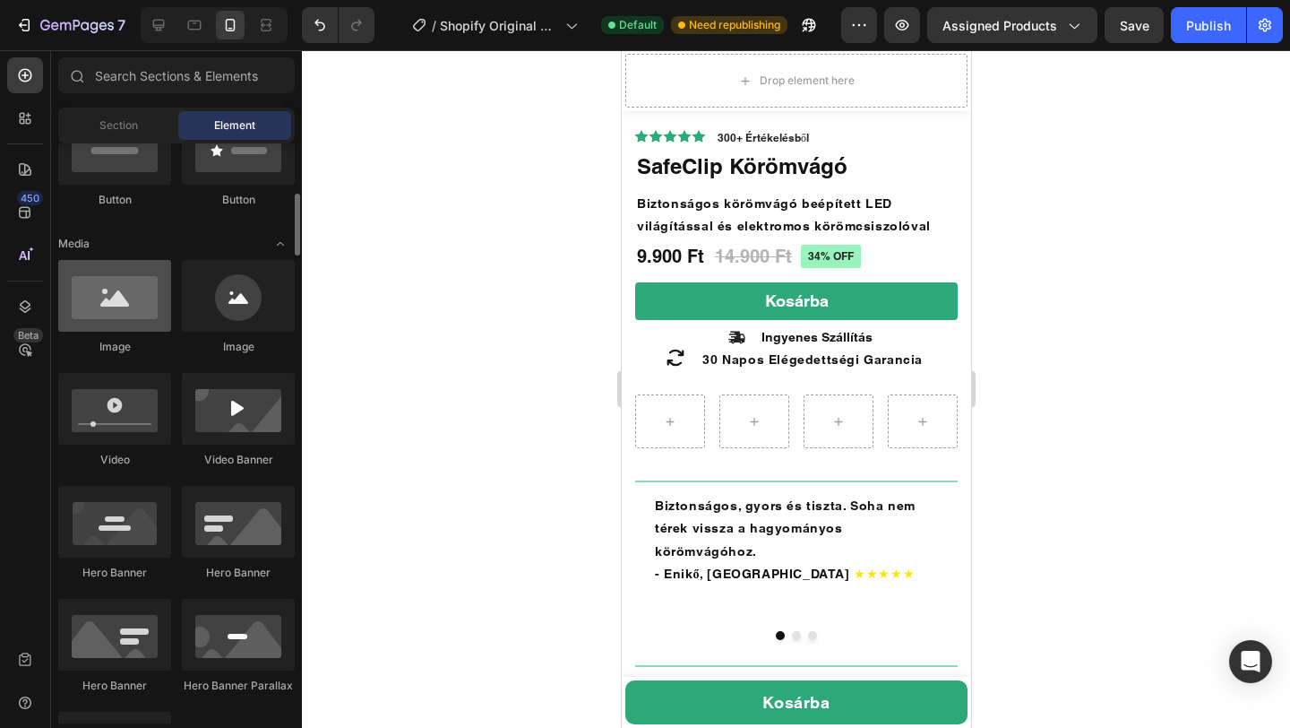
click at [92, 296] on div at bounding box center [114, 296] width 113 height 72
click at [114, 313] on div at bounding box center [114, 296] width 113 height 72
click at [115, 306] on div at bounding box center [114, 296] width 113 height 72
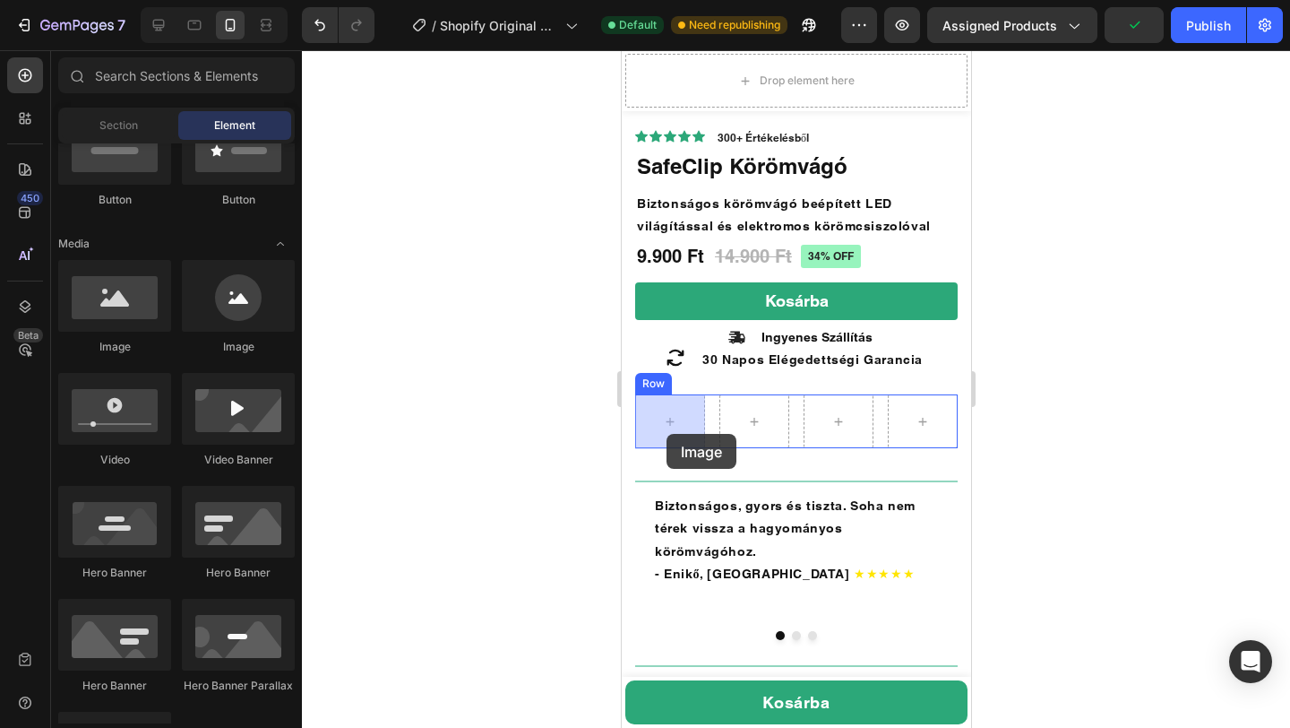
drag, startPoint x: 705, startPoint y: 353, endPoint x: 668, endPoint y: 429, distance: 84.6
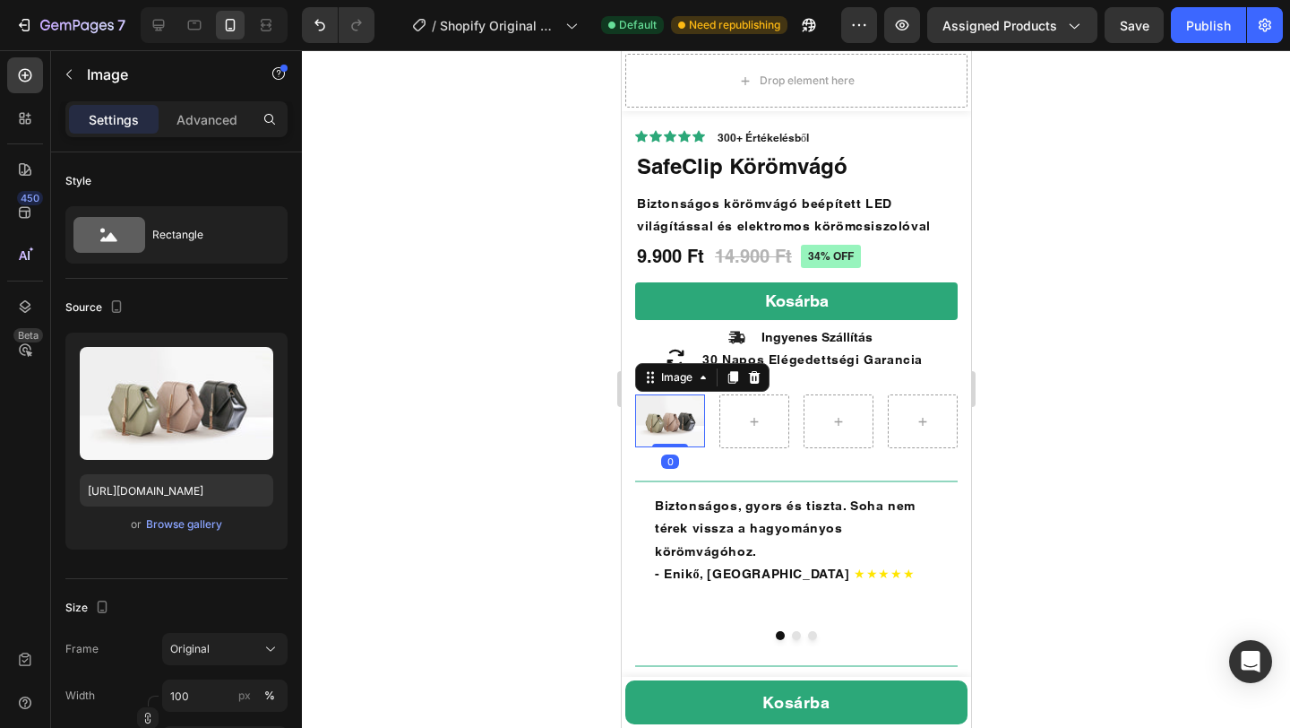
click at [668, 429] on img at bounding box center [669, 420] width 70 height 53
click at [185, 526] on div "Browse gallery" at bounding box center [184, 524] width 76 height 16
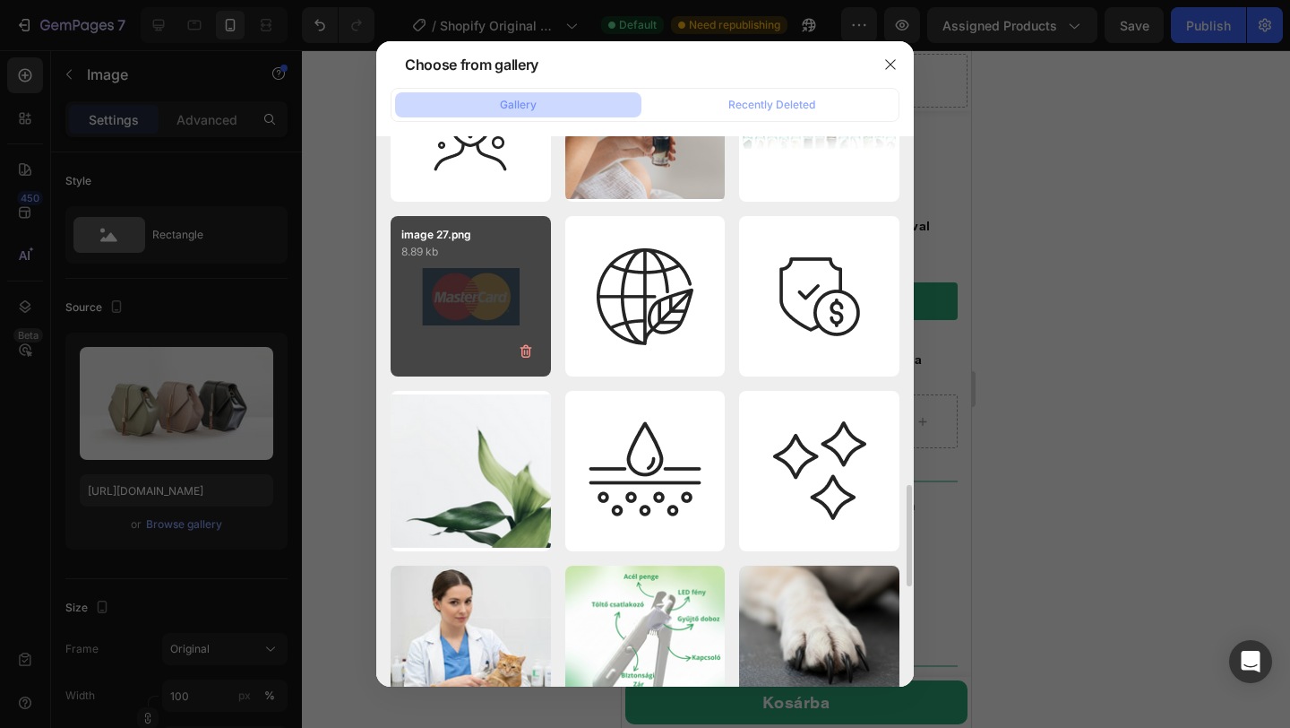
scroll to position [1858, 0]
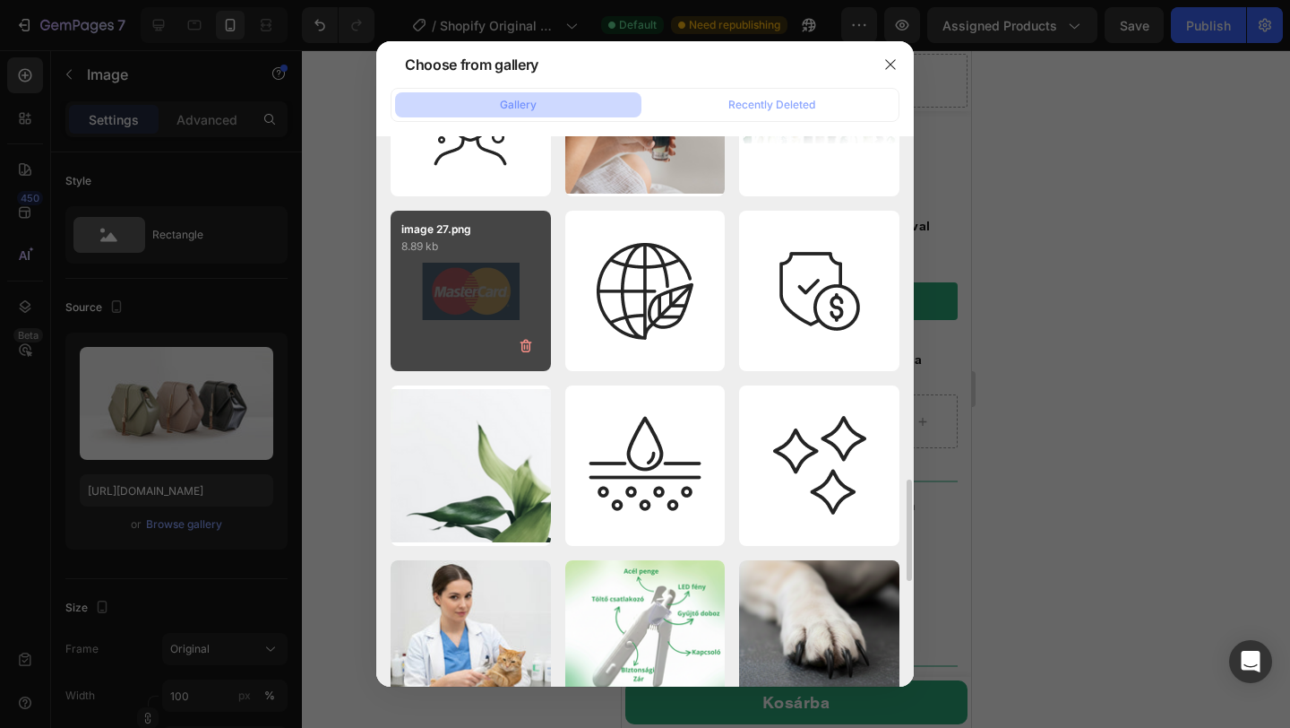
click at [470, 311] on div "image 27.png 8.89 kb" at bounding box center [471, 291] width 160 height 160
type input "https://cdn.shopify.com/s/files/1/0938/2851/4169/files/gempages_585977239435215…"
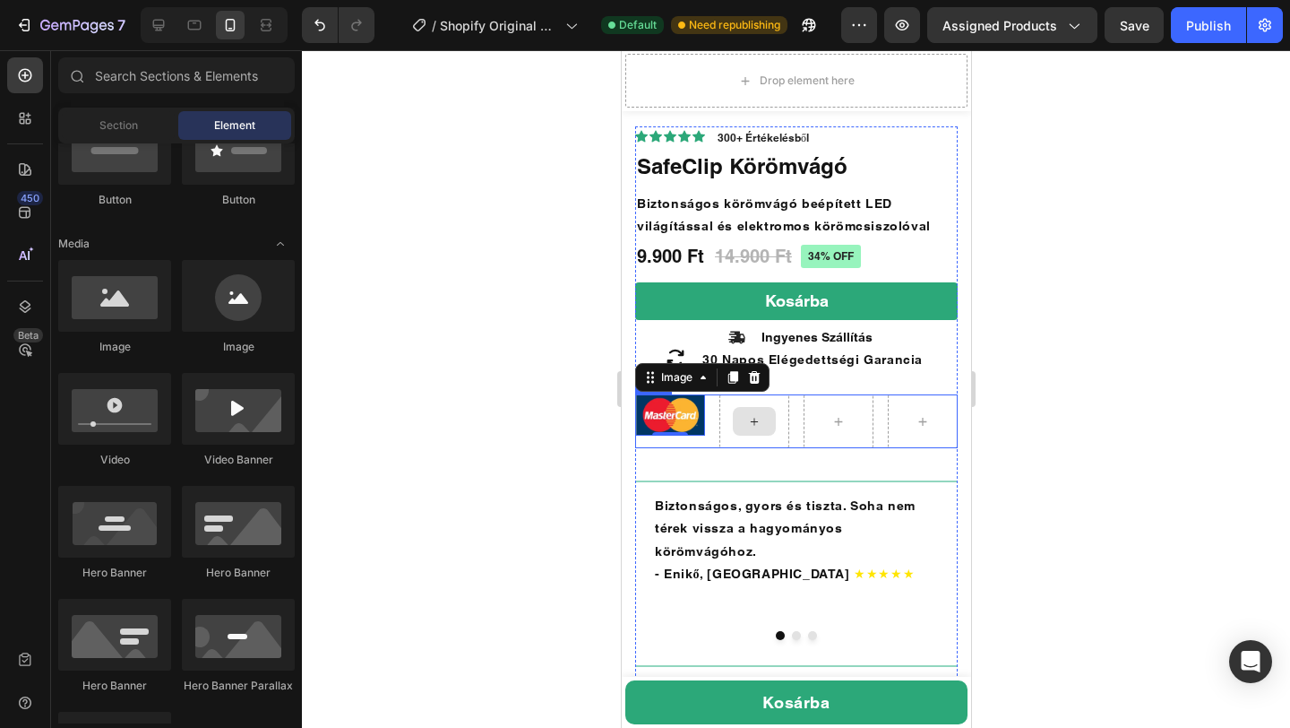
click at [744, 417] on div at bounding box center [753, 421] width 43 height 29
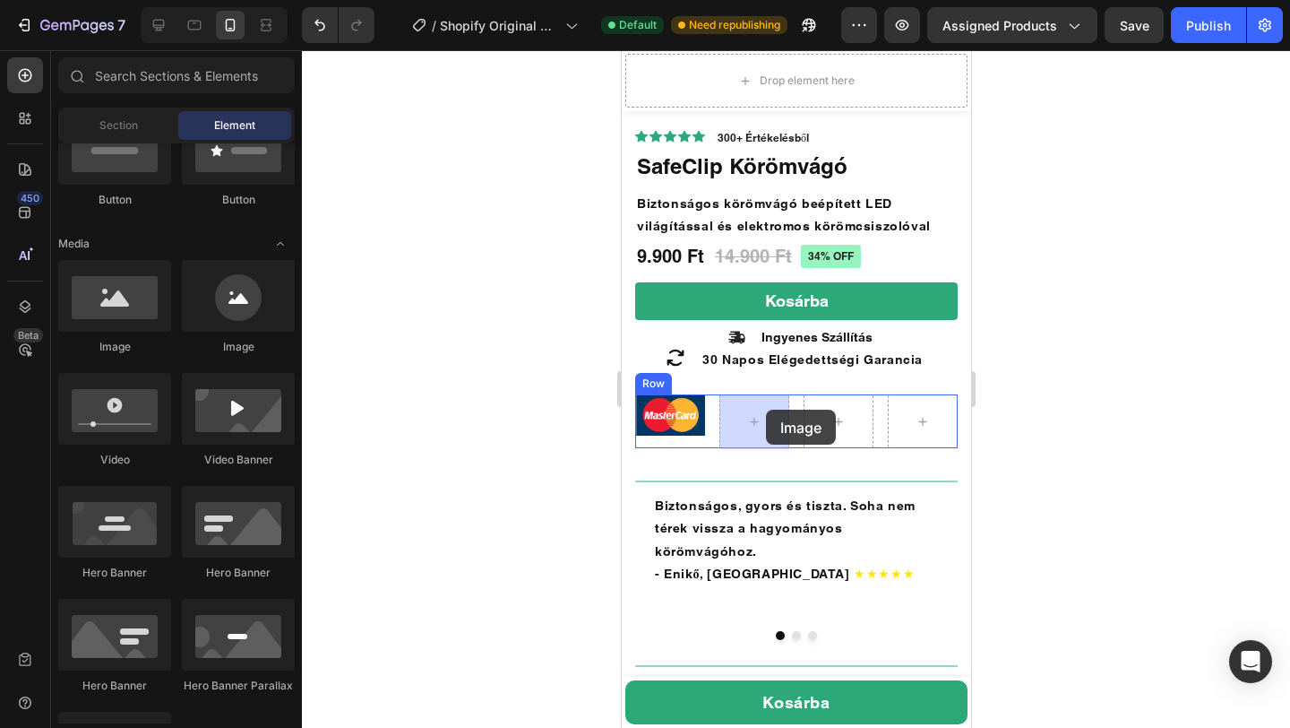
drag, startPoint x: 706, startPoint y: 348, endPoint x: 757, endPoint y: 416, distance: 85.1
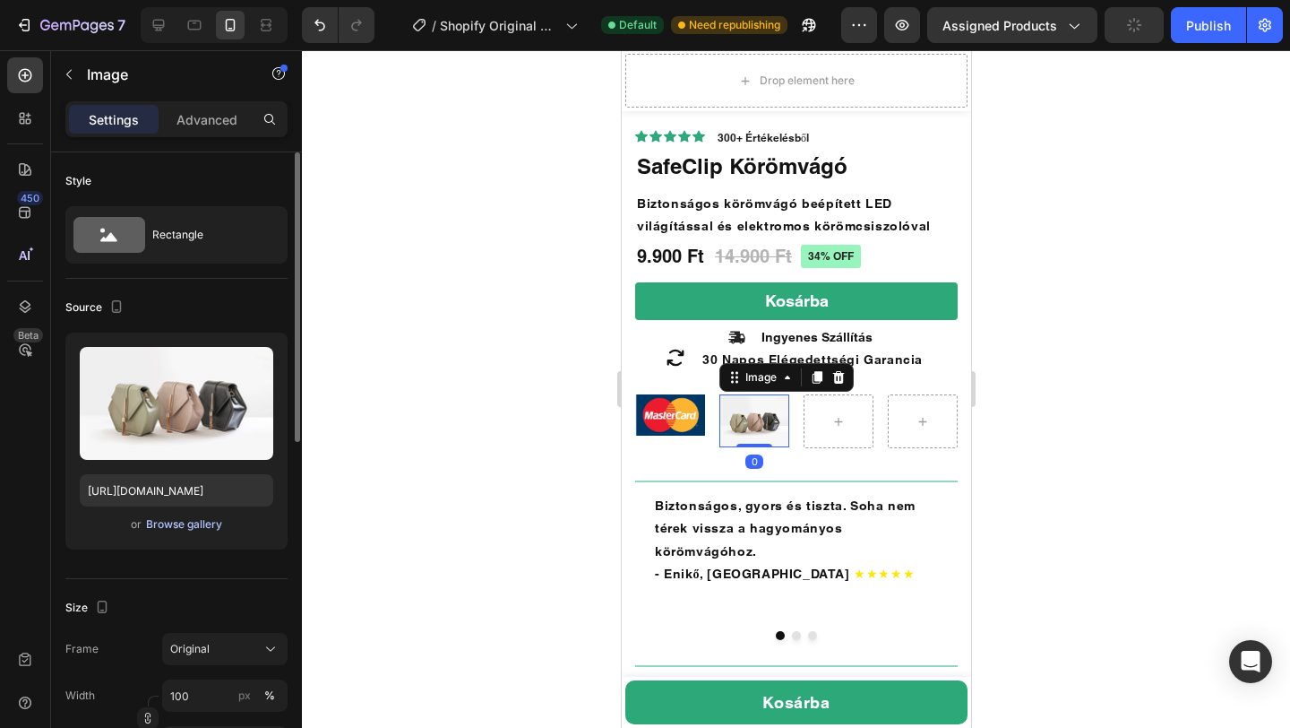
click at [203, 525] on div "Browse gallery" at bounding box center [184, 524] width 76 height 16
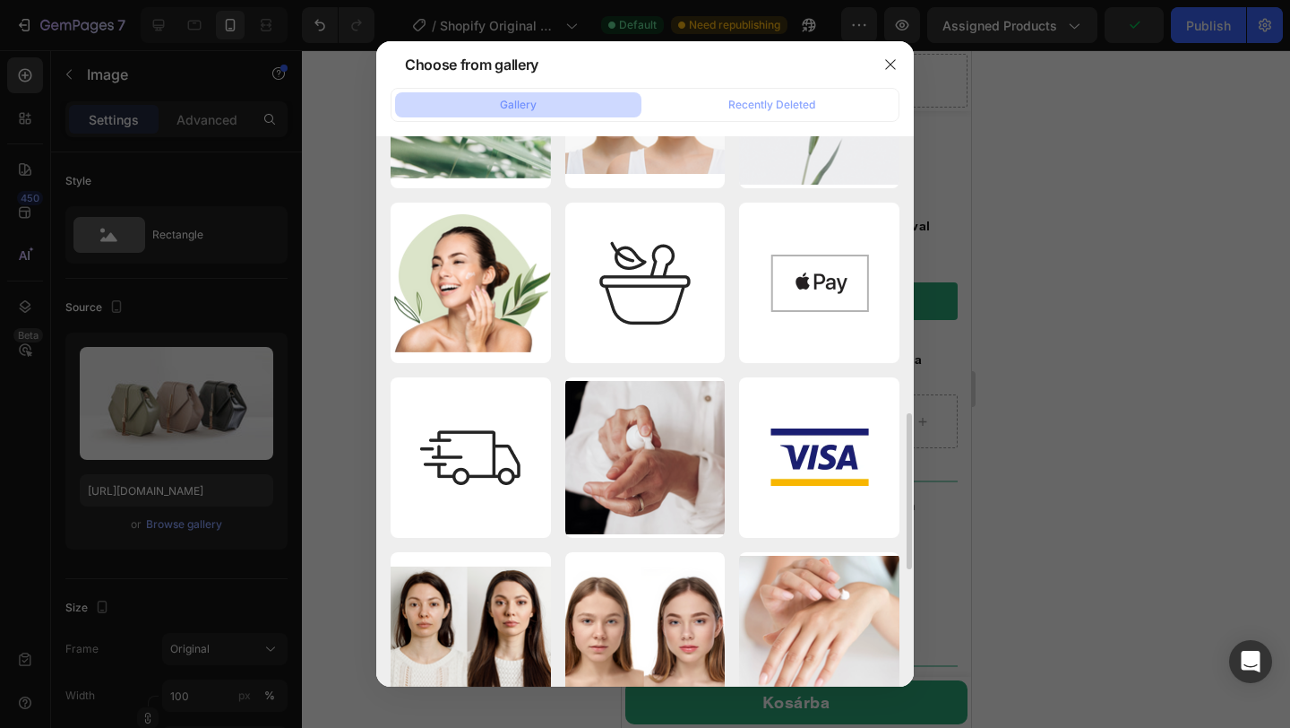
scroll to position [858, 0]
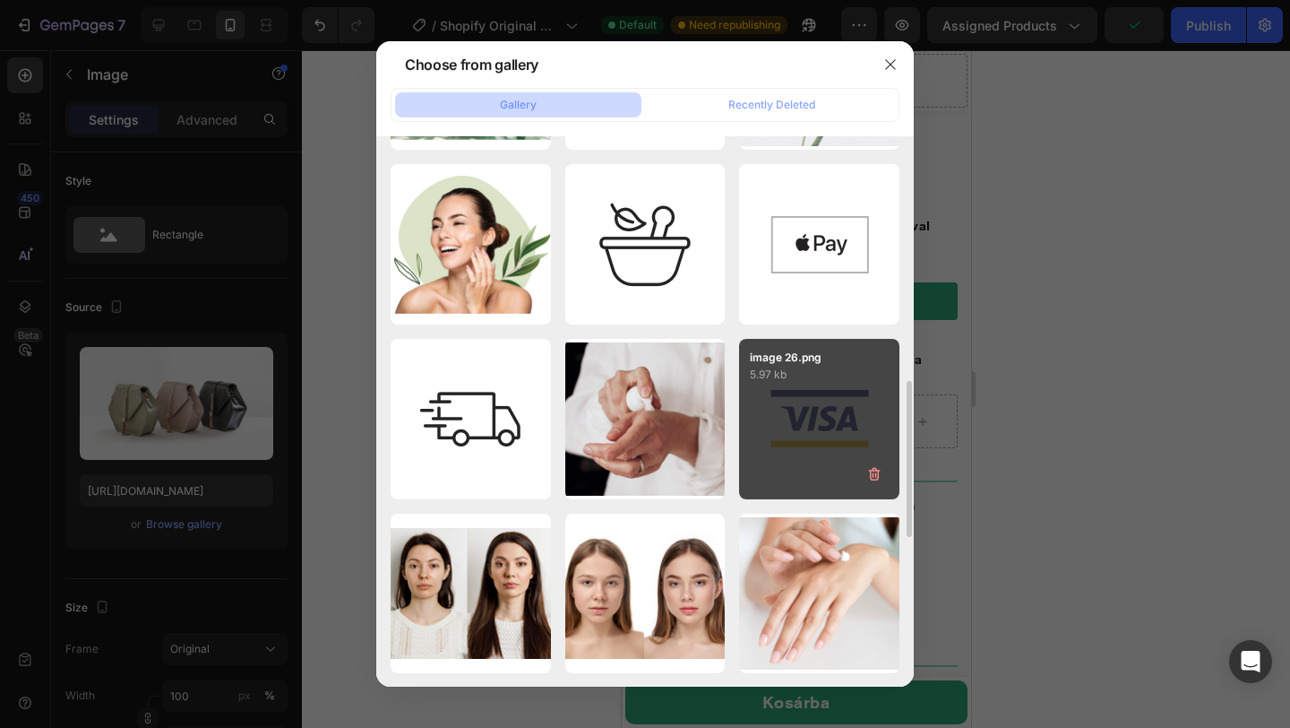
click at [803, 403] on div "image 26.png 5.97 kb" at bounding box center [819, 419] width 160 height 160
type input "https://cdn.shopify.com/s/files/1/0938/2851/4169/files/gempages_585977239435215…"
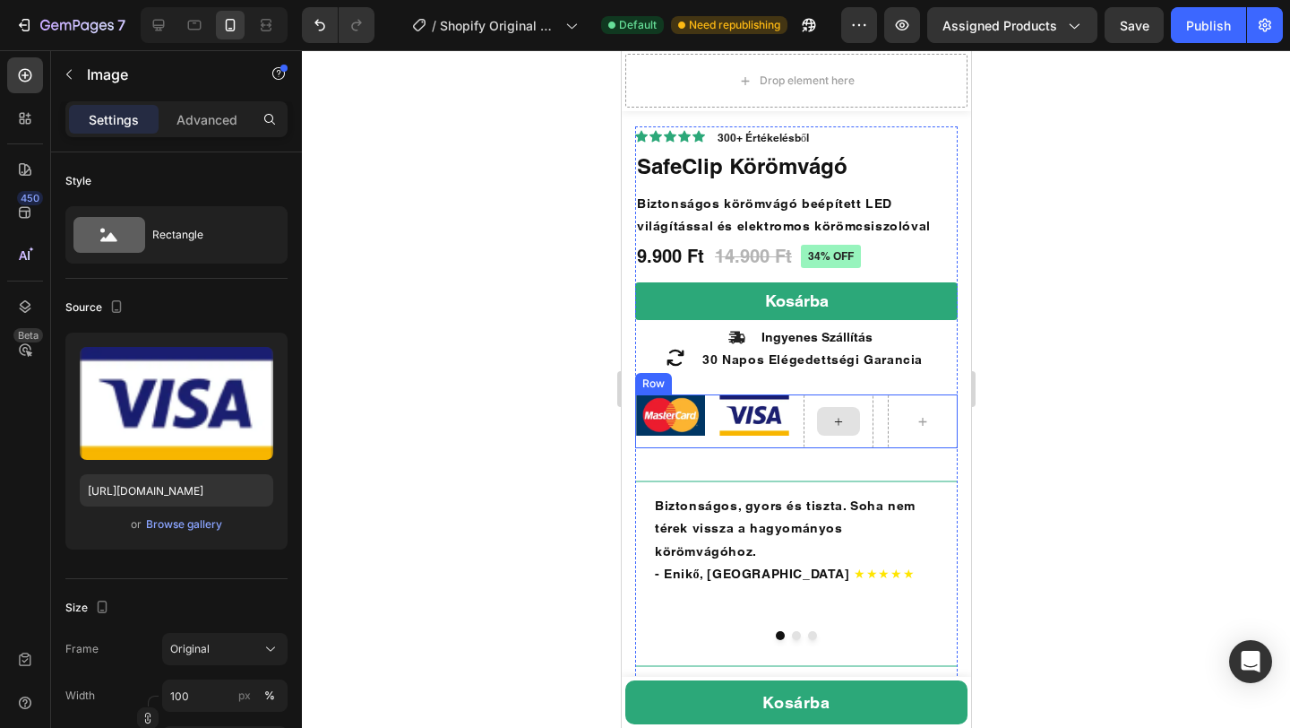
click at [836, 418] on icon at bounding box center [838, 421] width 14 height 15
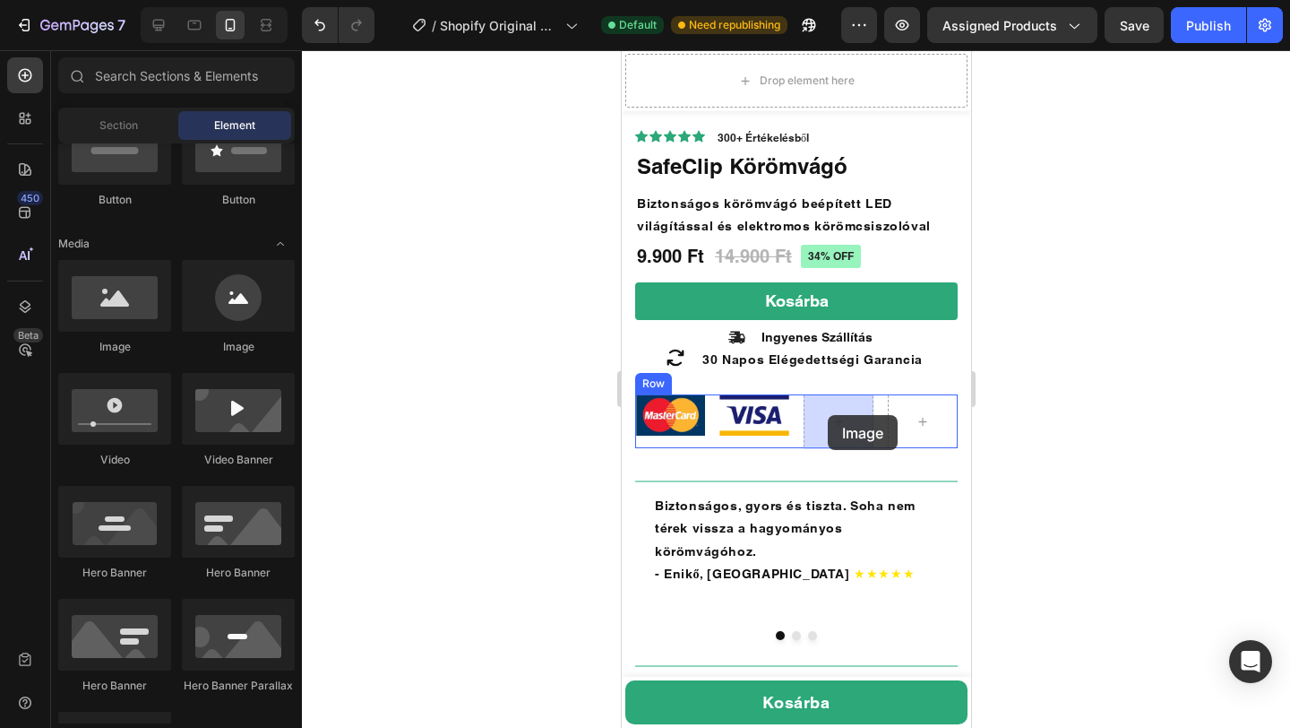
drag, startPoint x: 754, startPoint y: 352, endPoint x: 827, endPoint y: 415, distance: 95.9
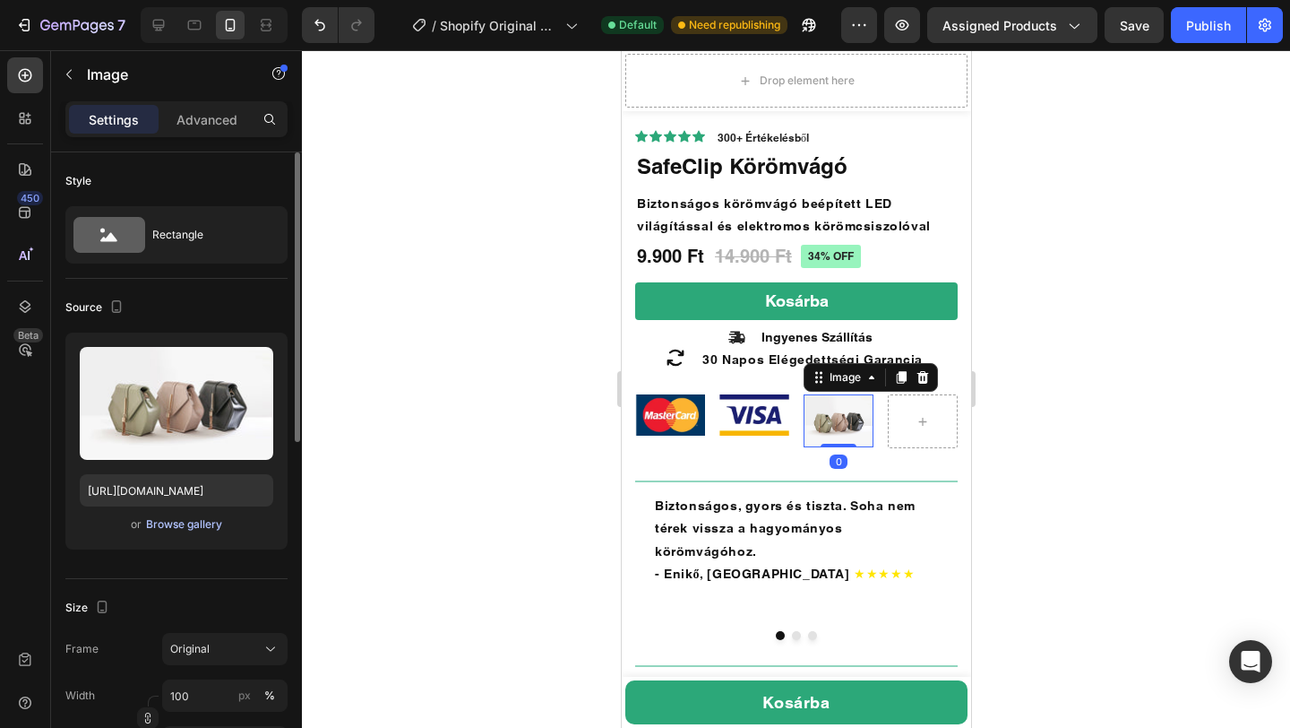
click at [209, 530] on div "Browse gallery" at bounding box center [184, 524] width 76 height 16
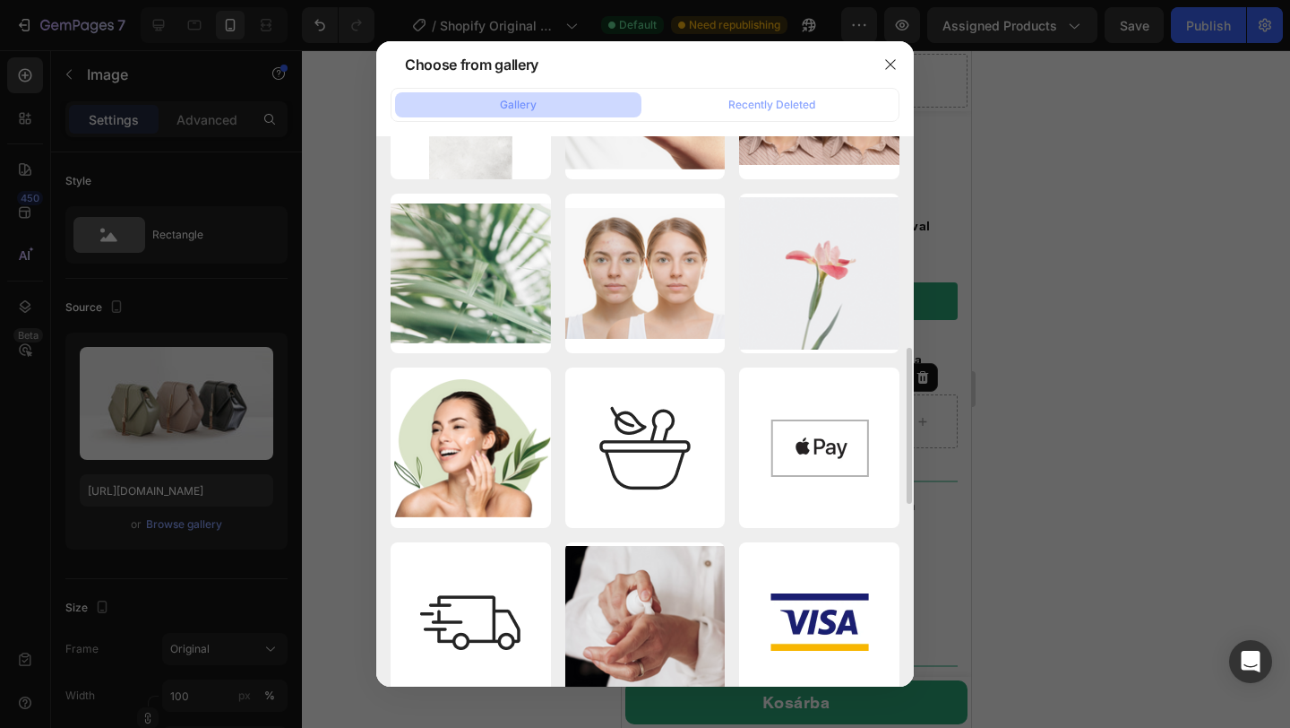
scroll to position [682, 0]
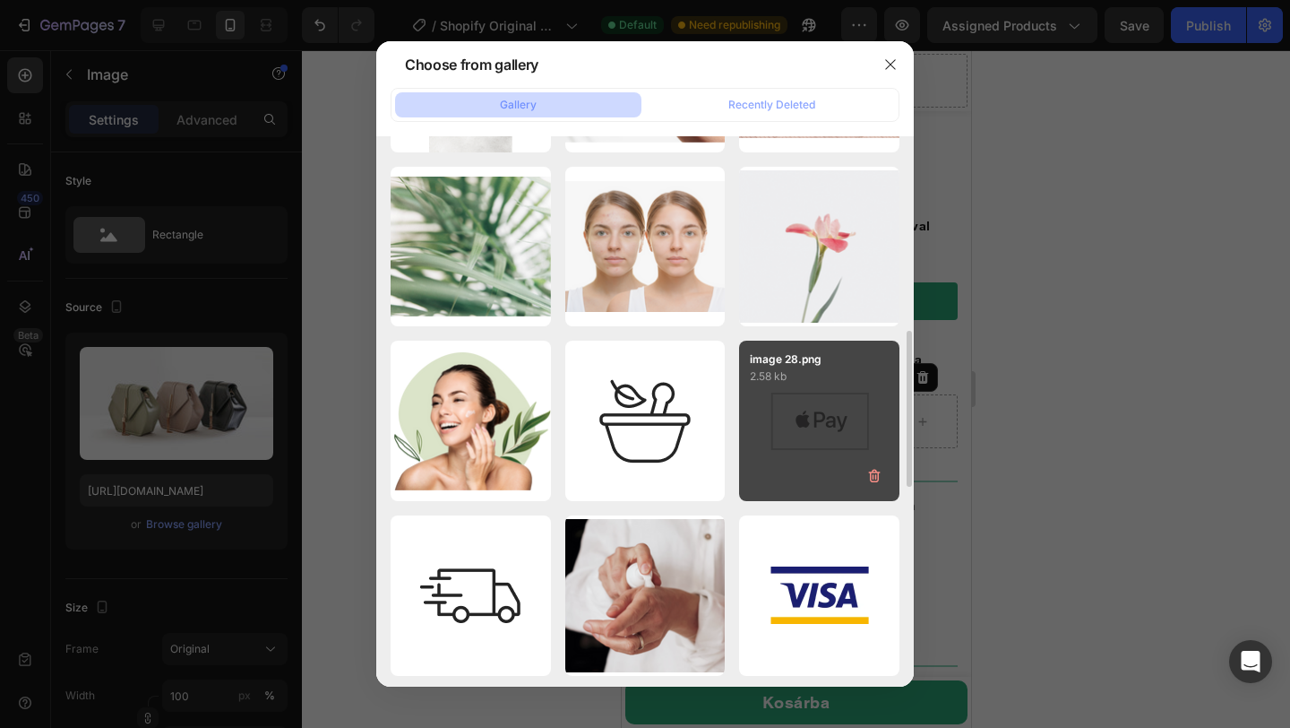
click at [857, 418] on div "image 28.png 2.58 kb" at bounding box center [819, 420] width 160 height 160
type input "https://cdn.shopify.com/s/files/1/0938/2851/4169/files/gempages_585977239435215…"
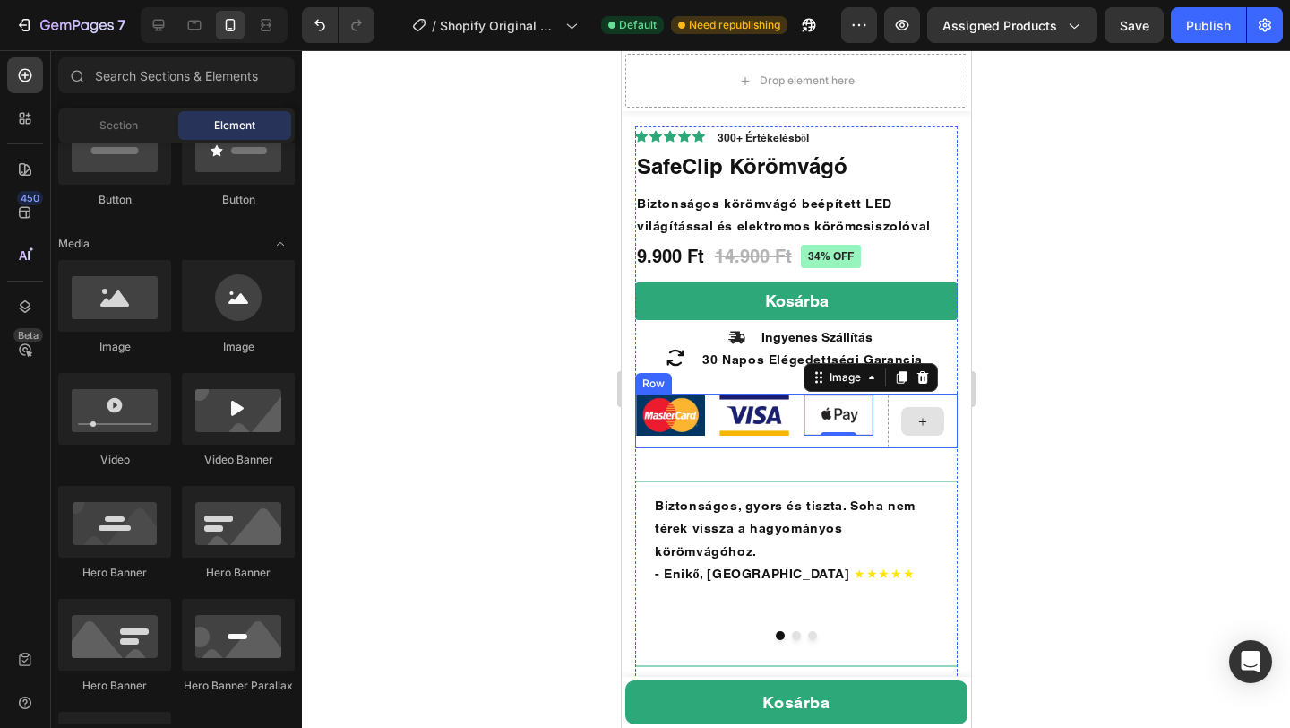
click at [917, 418] on icon at bounding box center [922, 421] width 14 height 15
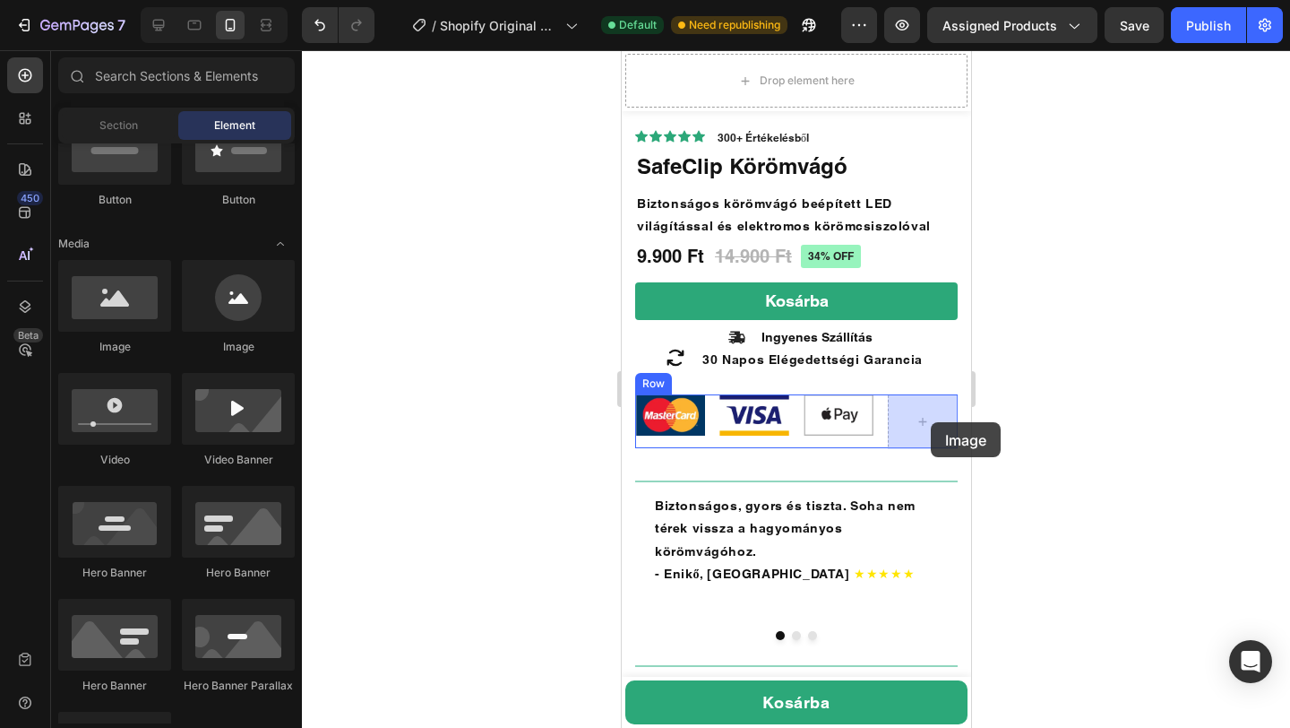
drag, startPoint x: 733, startPoint y: 366, endPoint x: 930, endPoint y: 422, distance: 204.8
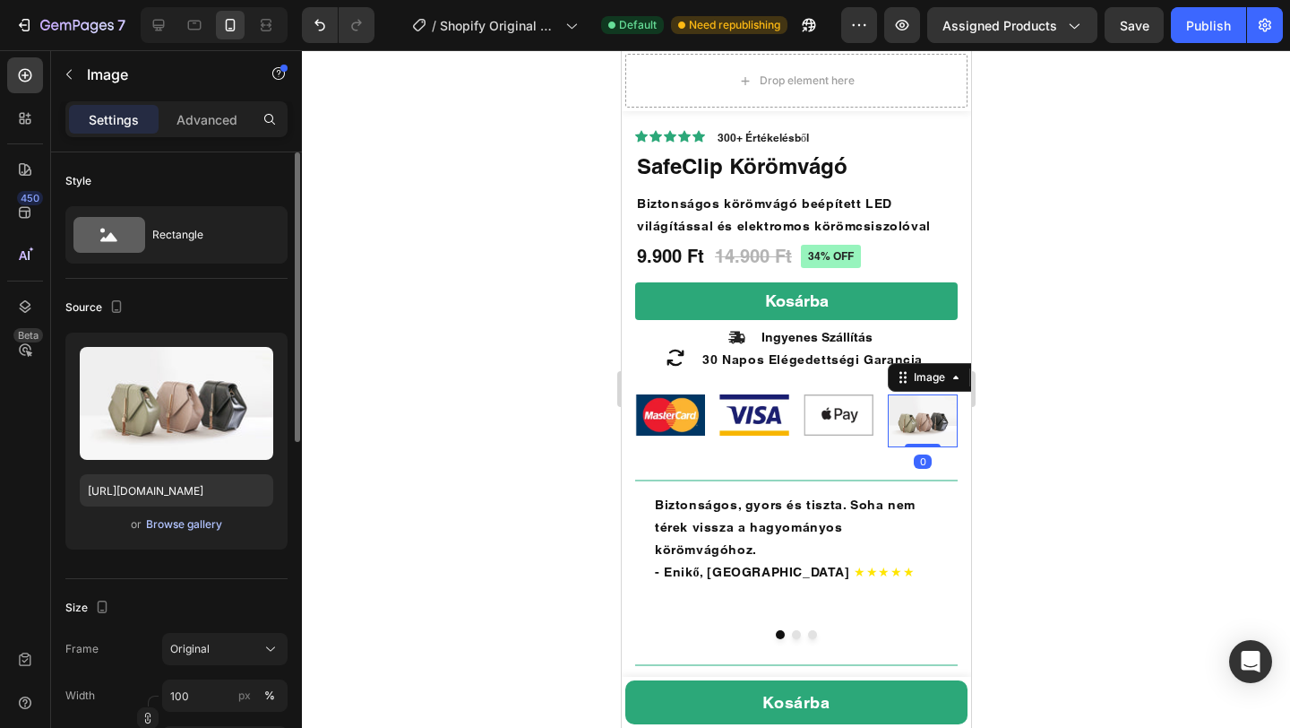
click at [171, 528] on div "Browse gallery" at bounding box center [184, 524] width 76 height 16
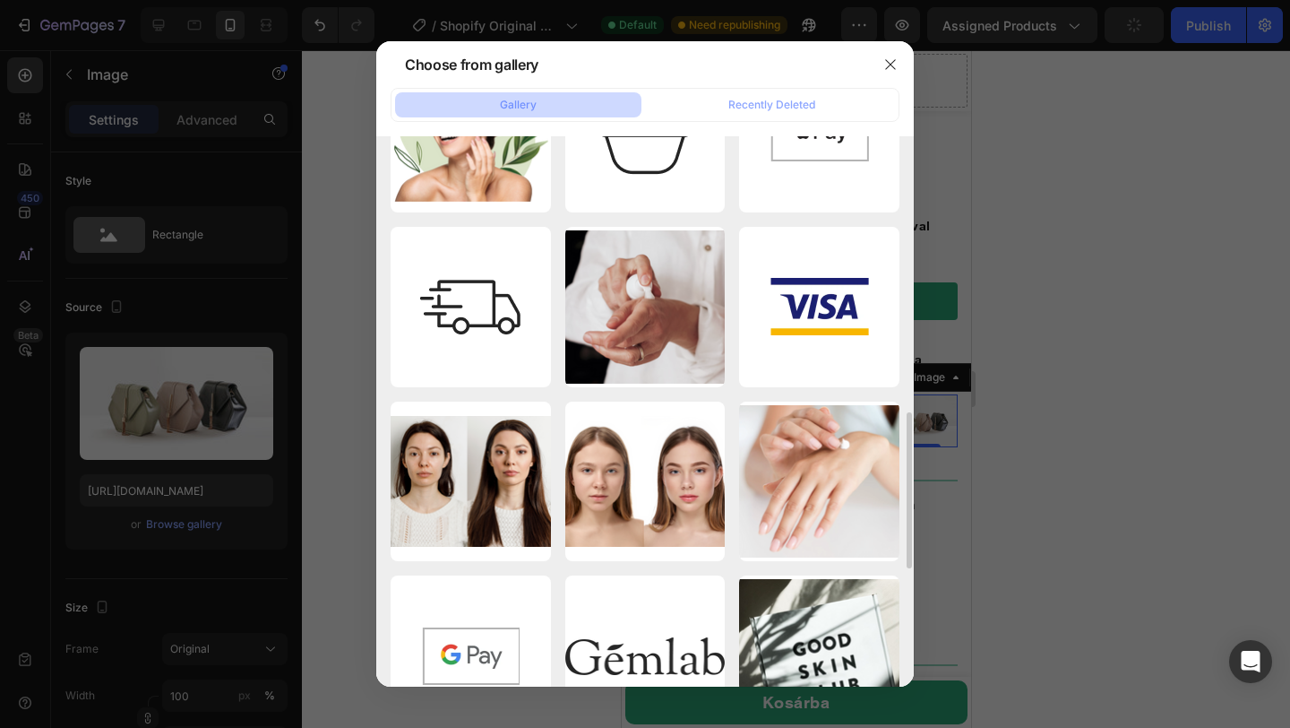
scroll to position [1254, 0]
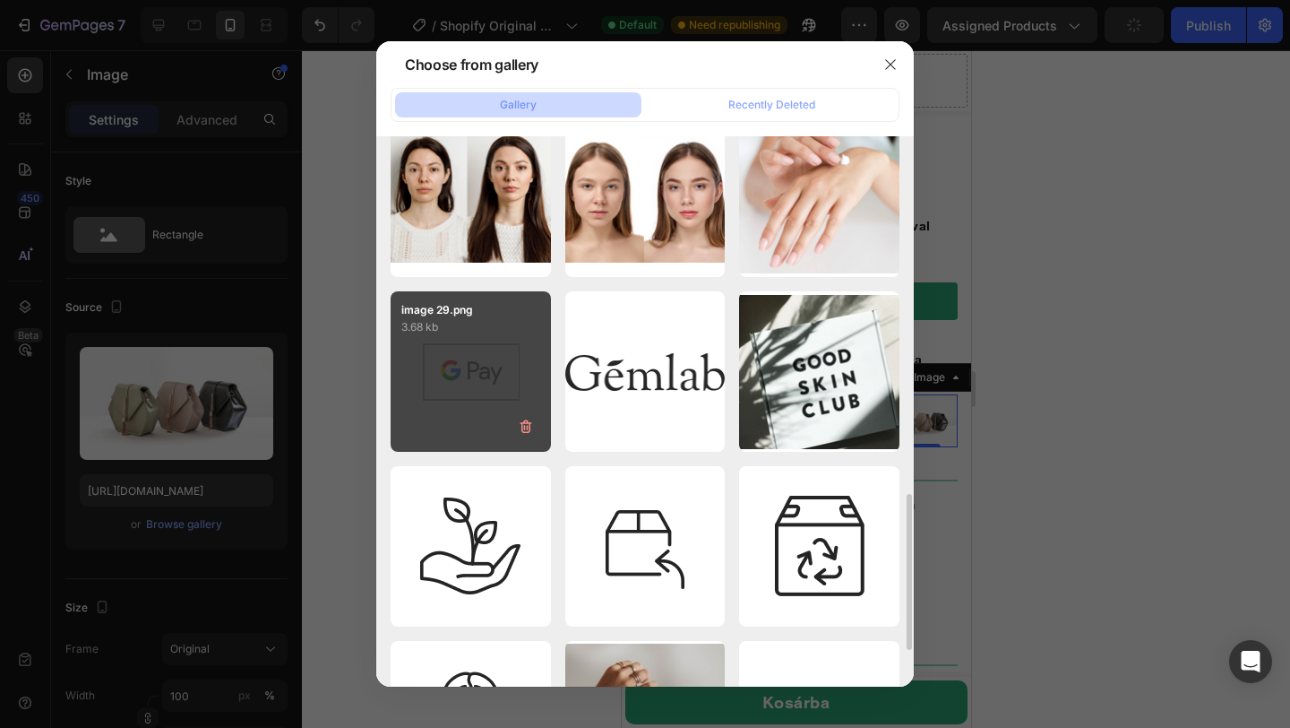
click at [487, 372] on div "image 29.png 3.68 kb" at bounding box center [471, 371] width 160 height 160
type input "https://cdn.shopify.com/s/files/1/0938/2851/4169/files/gempages_585977239435215…"
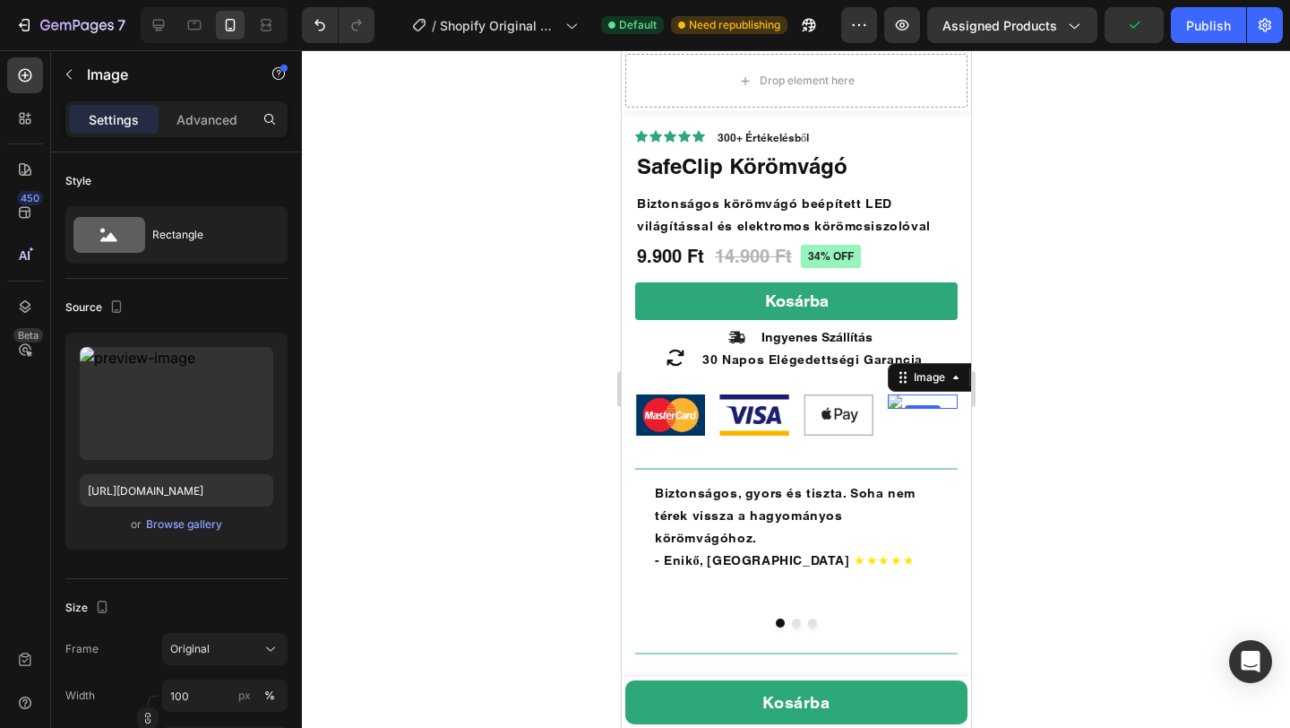
click at [1108, 433] on div at bounding box center [796, 388] width 988 height 677
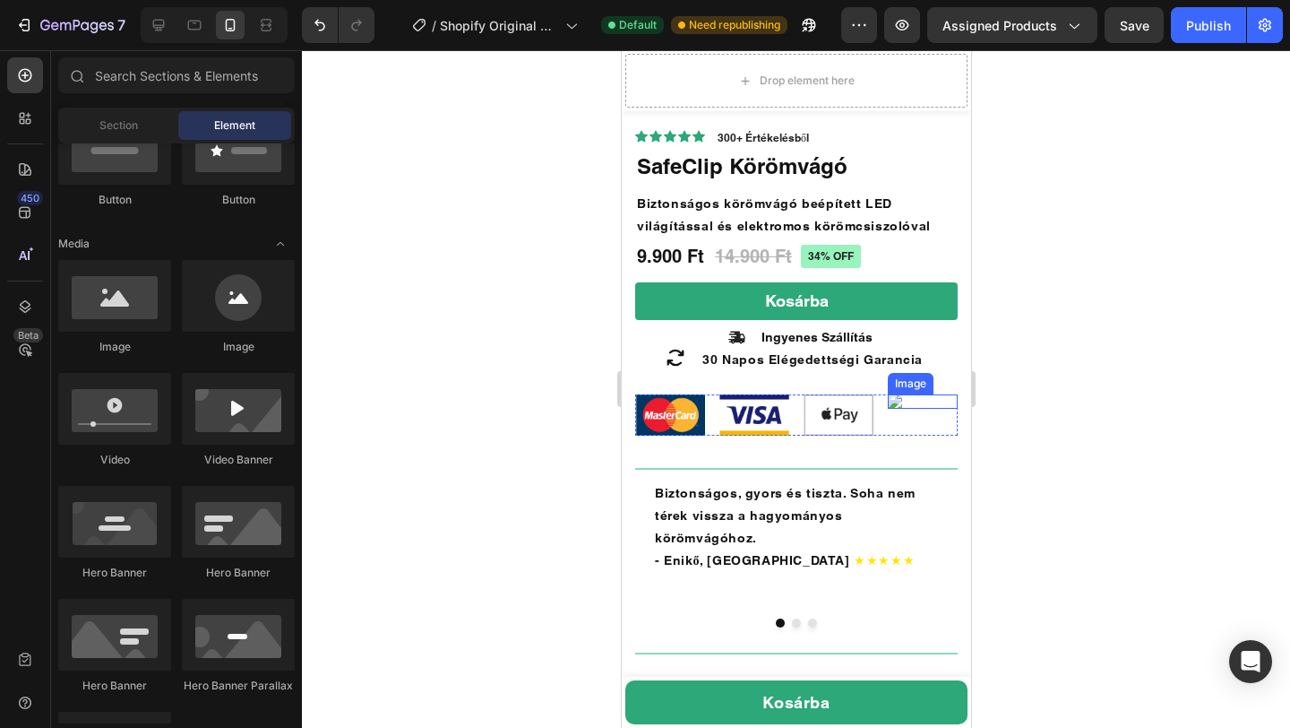
click at [891, 407] on img at bounding box center [922, 401] width 70 height 14
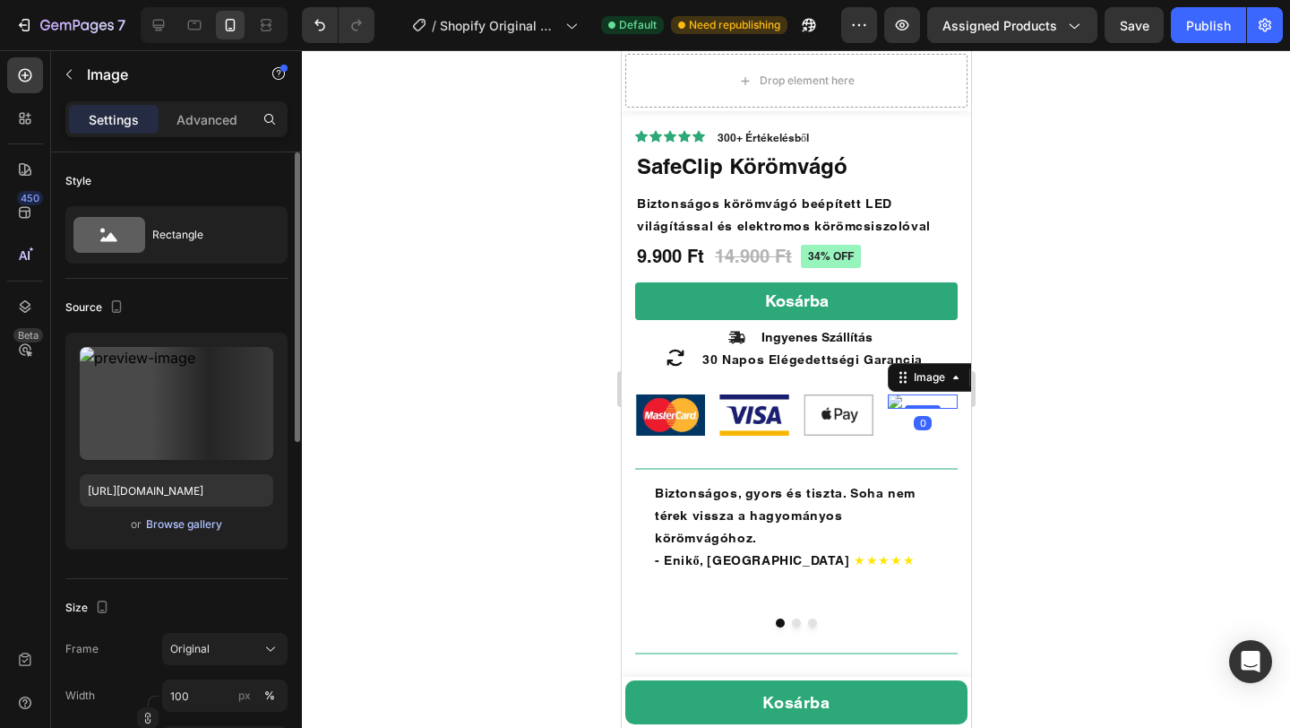
click at [200, 525] on div "Browse gallery" at bounding box center [184, 524] width 76 height 16
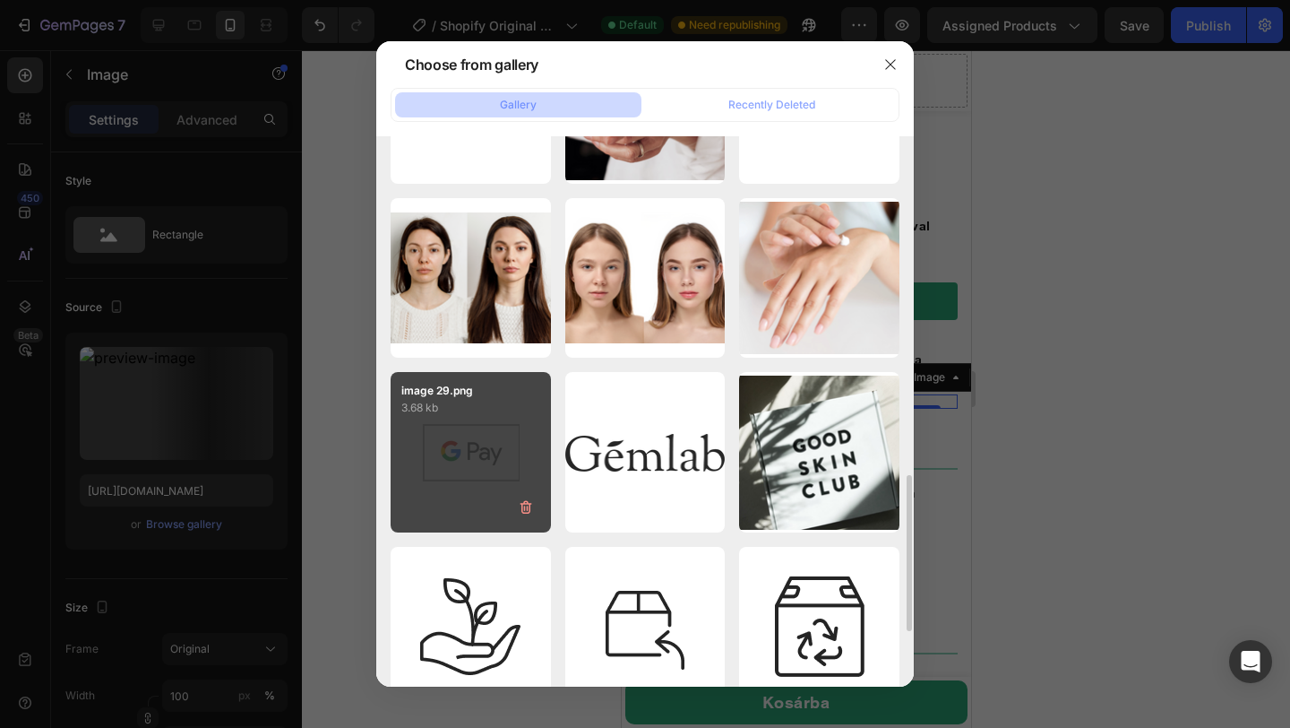
scroll to position [1187, 0]
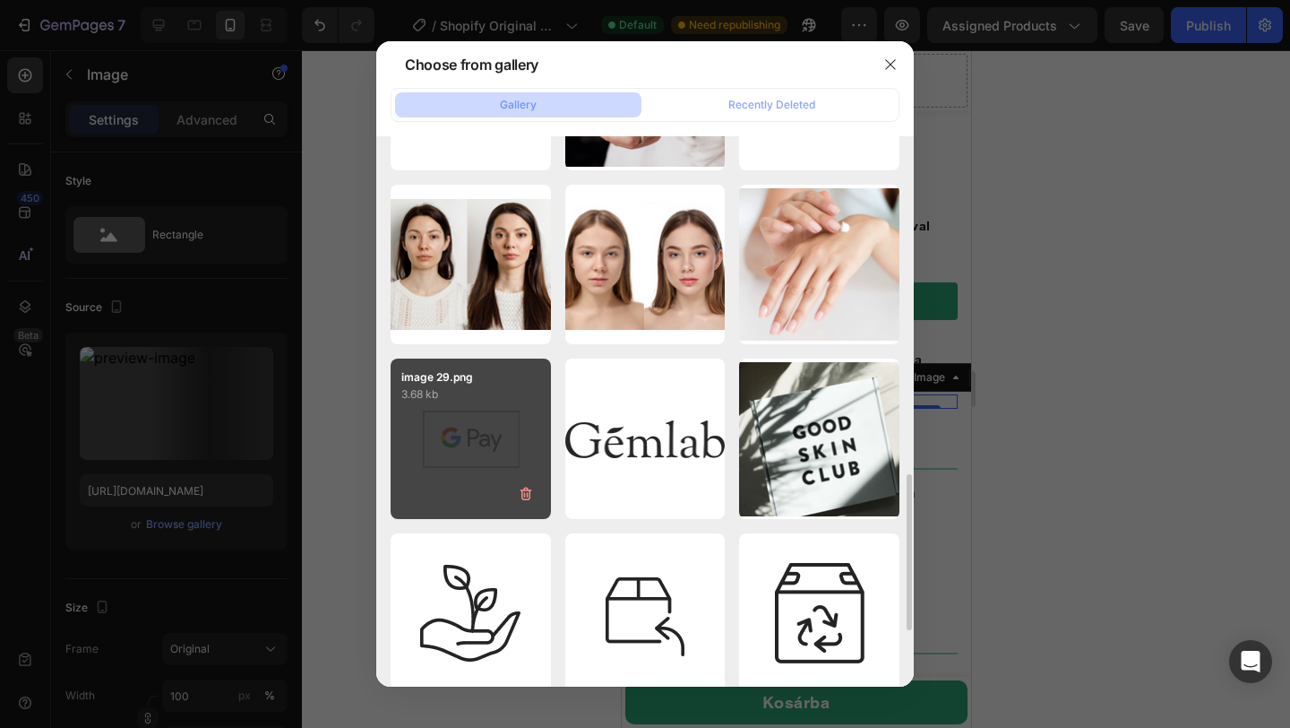
click at [481, 427] on div "image 29.png 3.68 kb" at bounding box center [471, 438] width 160 height 160
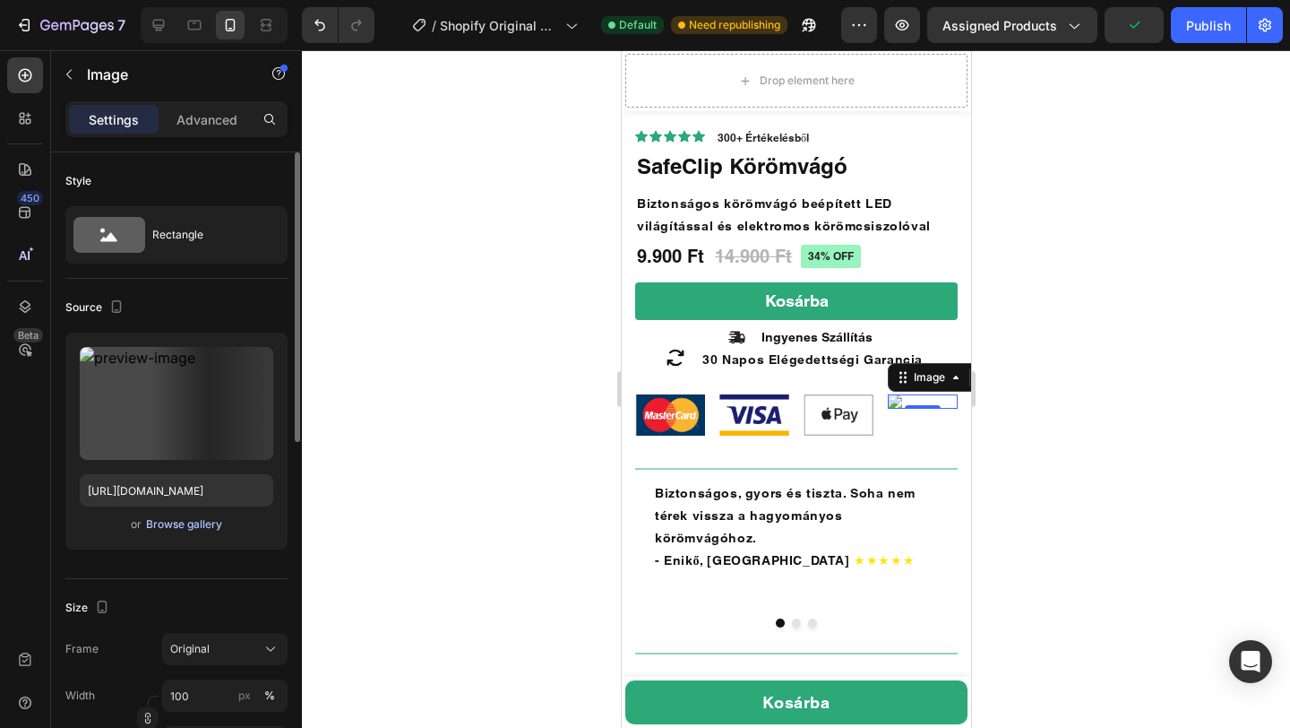
click at [151, 521] on div "Browse gallery" at bounding box center [184, 524] width 76 height 16
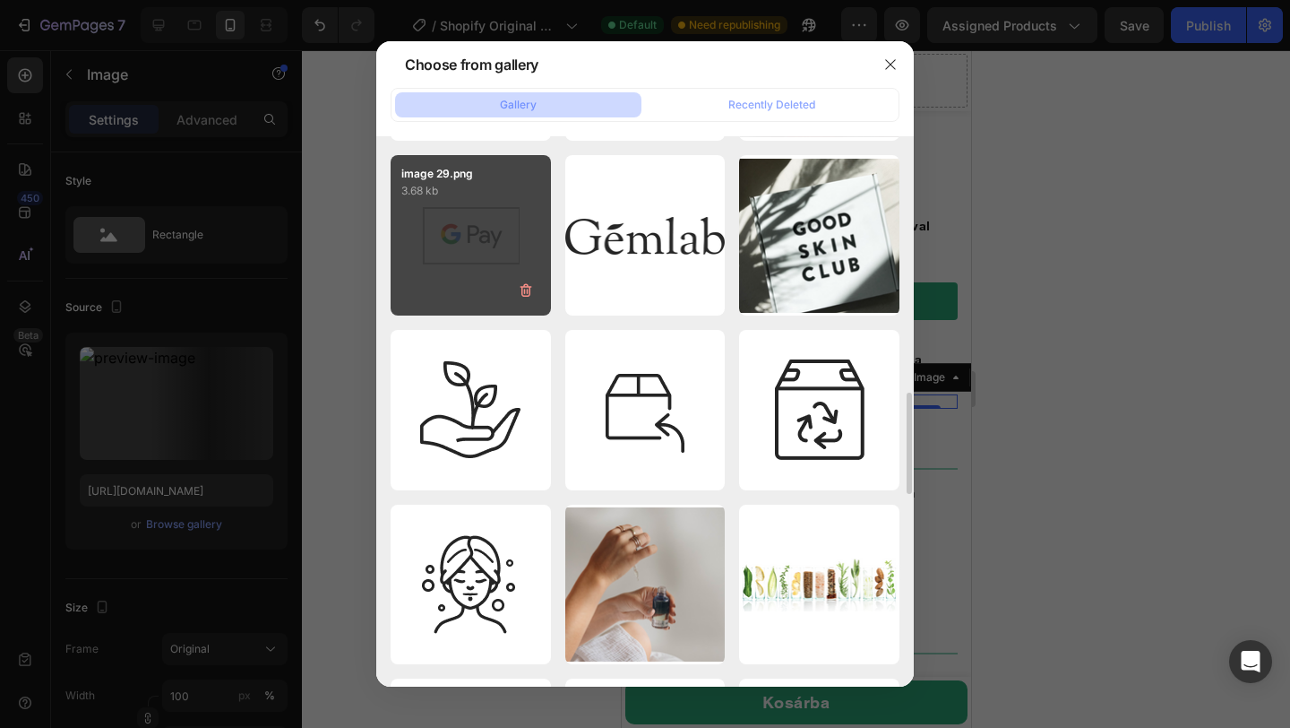
scroll to position [1403, 0]
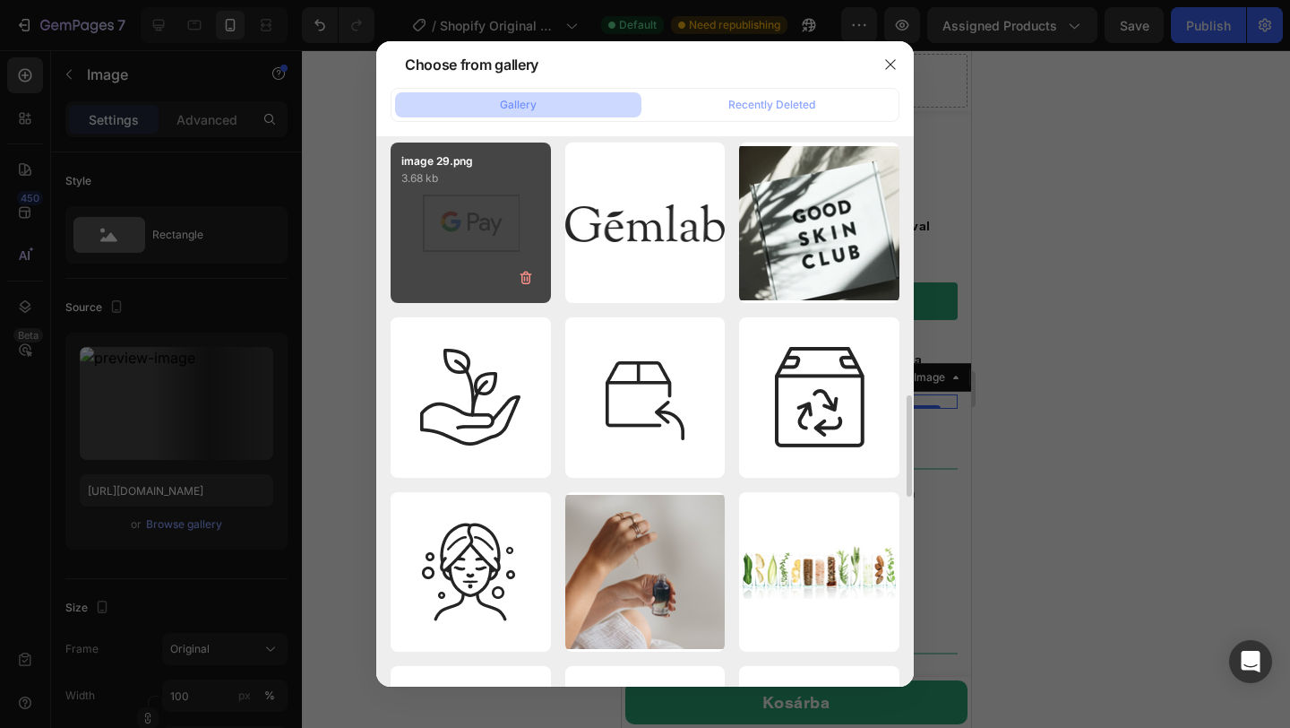
click at [461, 199] on div "image 29.png 3.68 kb" at bounding box center [471, 222] width 160 height 160
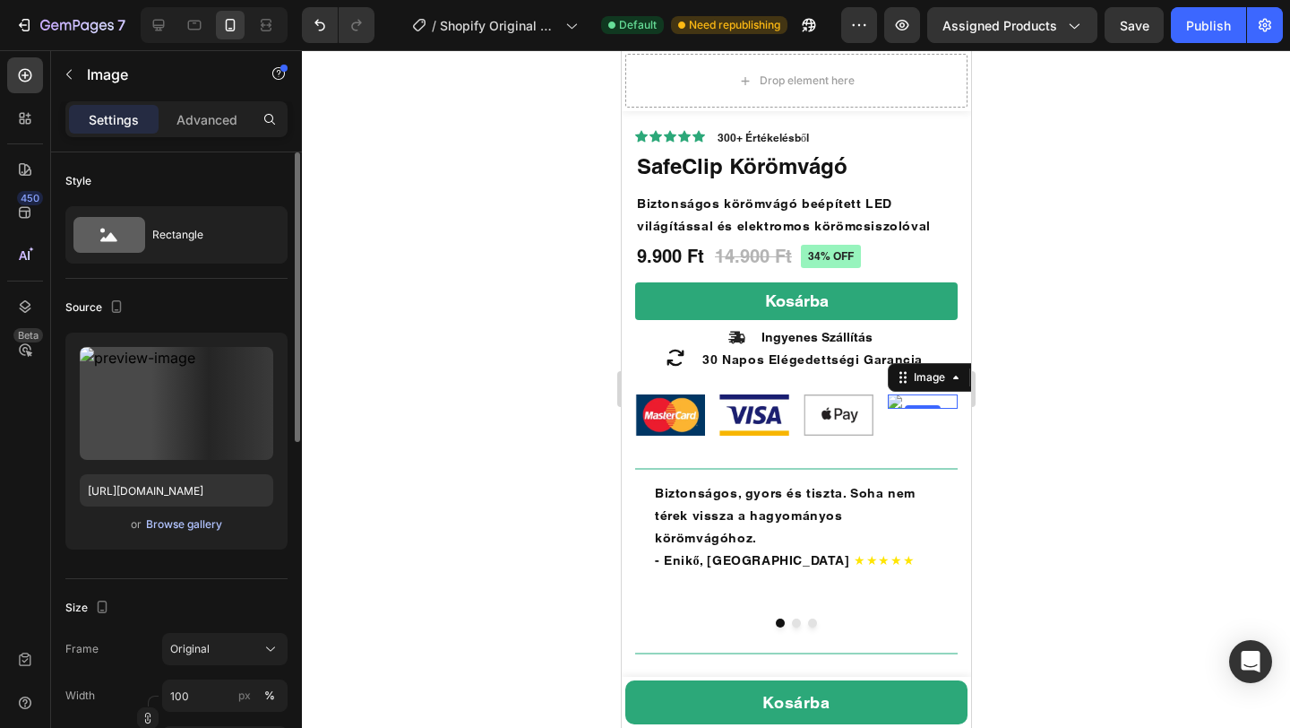
click at [199, 523] on div "Browse gallery" at bounding box center [184, 524] width 76 height 16
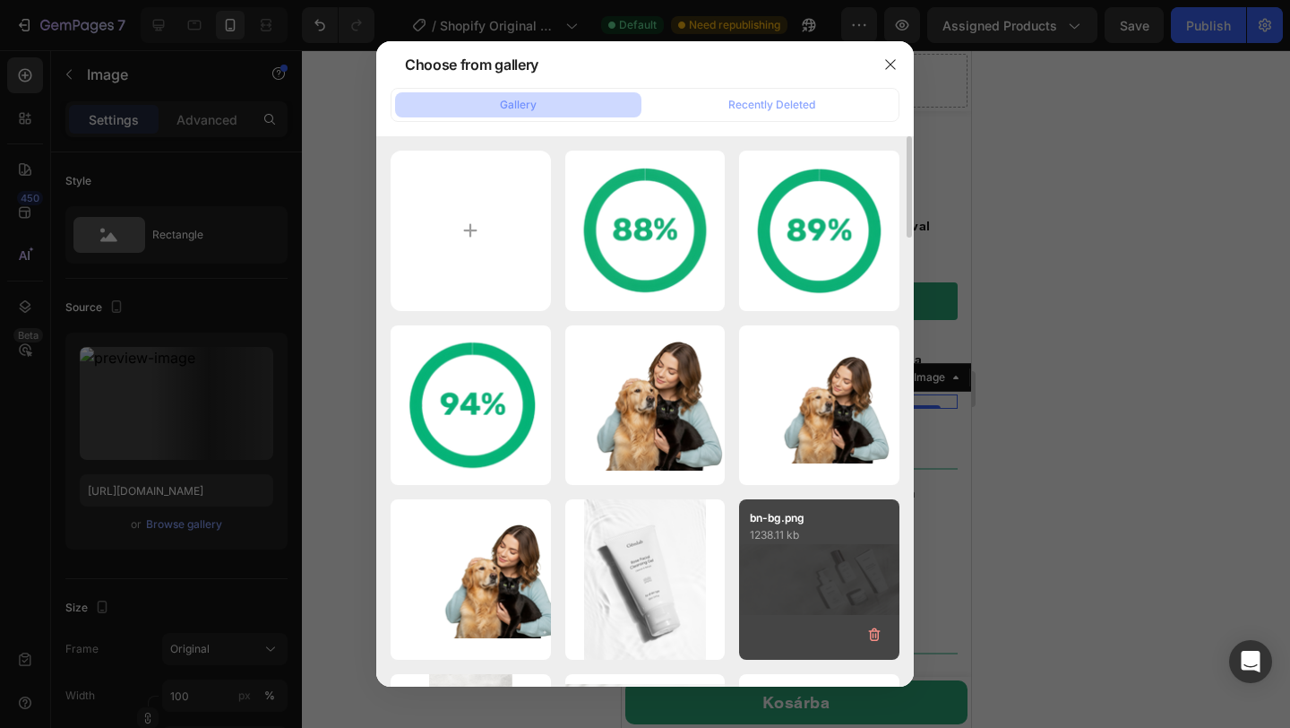
click at [795, 544] on div "bn-bg.png 1238.11 kb" at bounding box center [819, 579] width 160 height 160
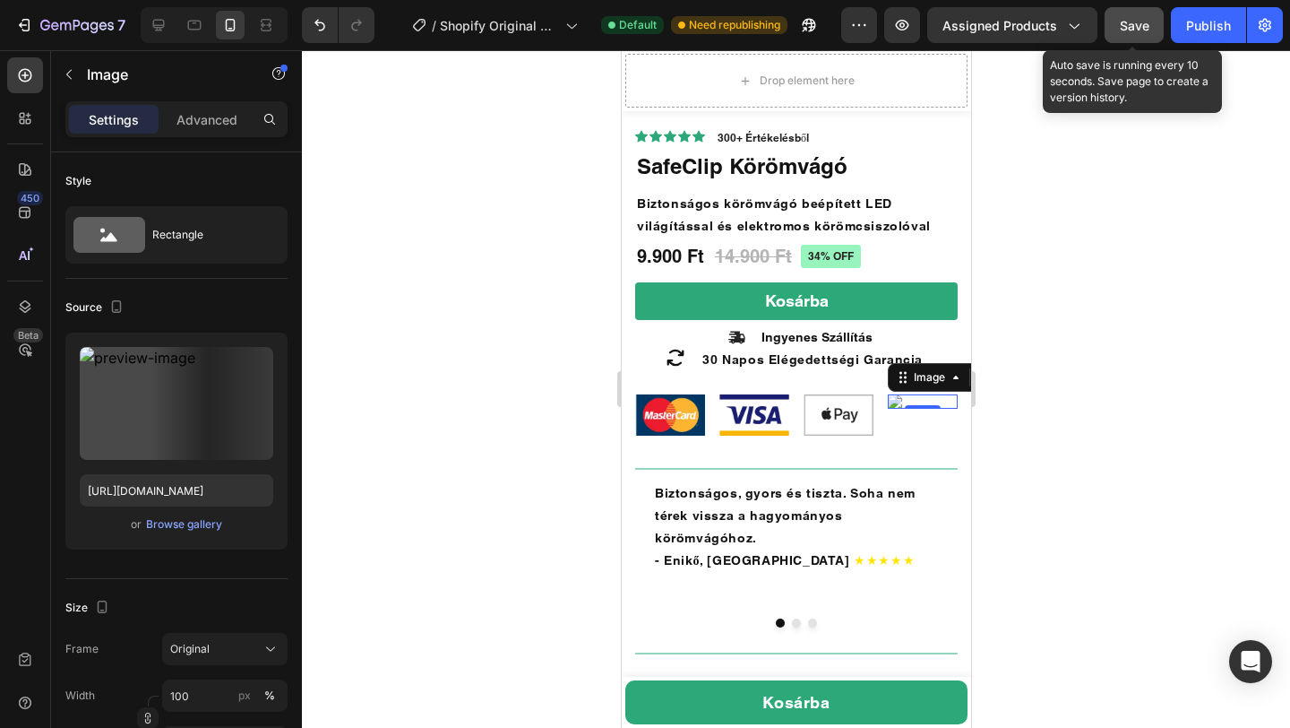
click at [1118, 10] on button "Save" at bounding box center [1134, 25] width 59 height 36
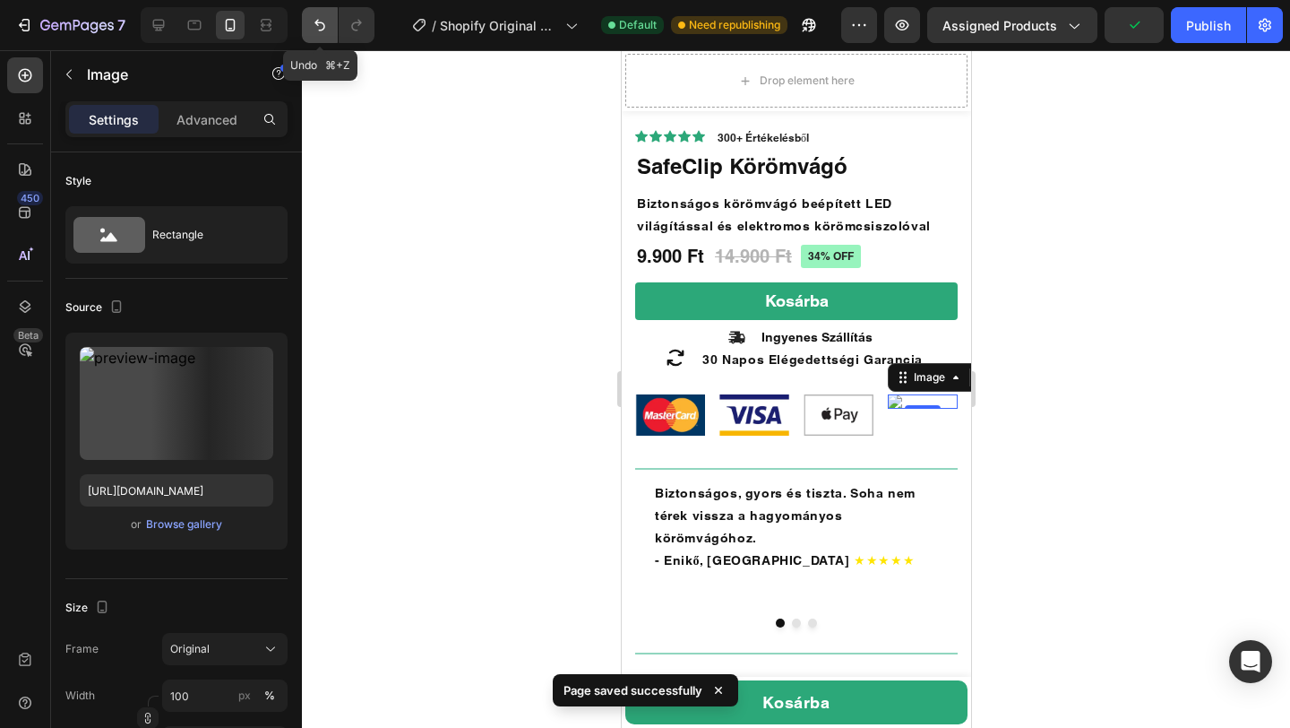
click at [317, 36] on button "Undo/Redo" at bounding box center [320, 25] width 36 height 36
click at [317, 15] on button "Undo/Redo" at bounding box center [320, 25] width 36 height 36
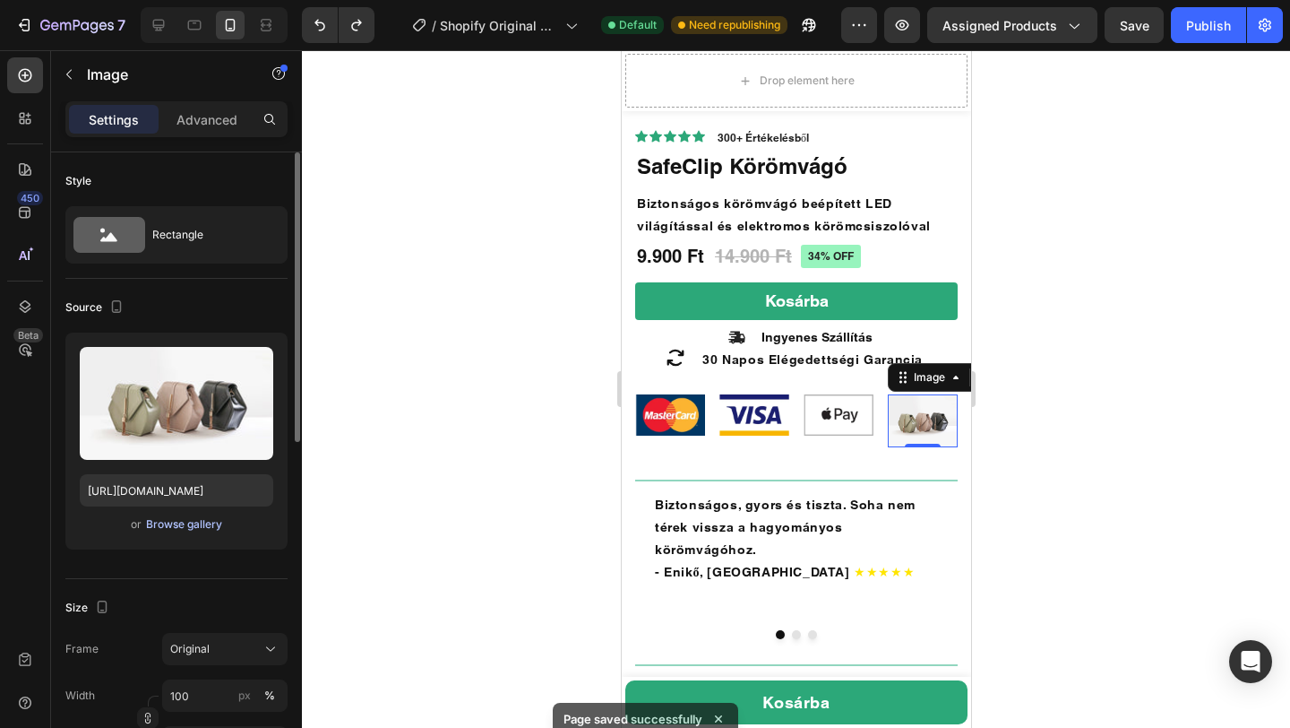
click at [201, 524] on div "Browse gallery" at bounding box center [184, 524] width 76 height 16
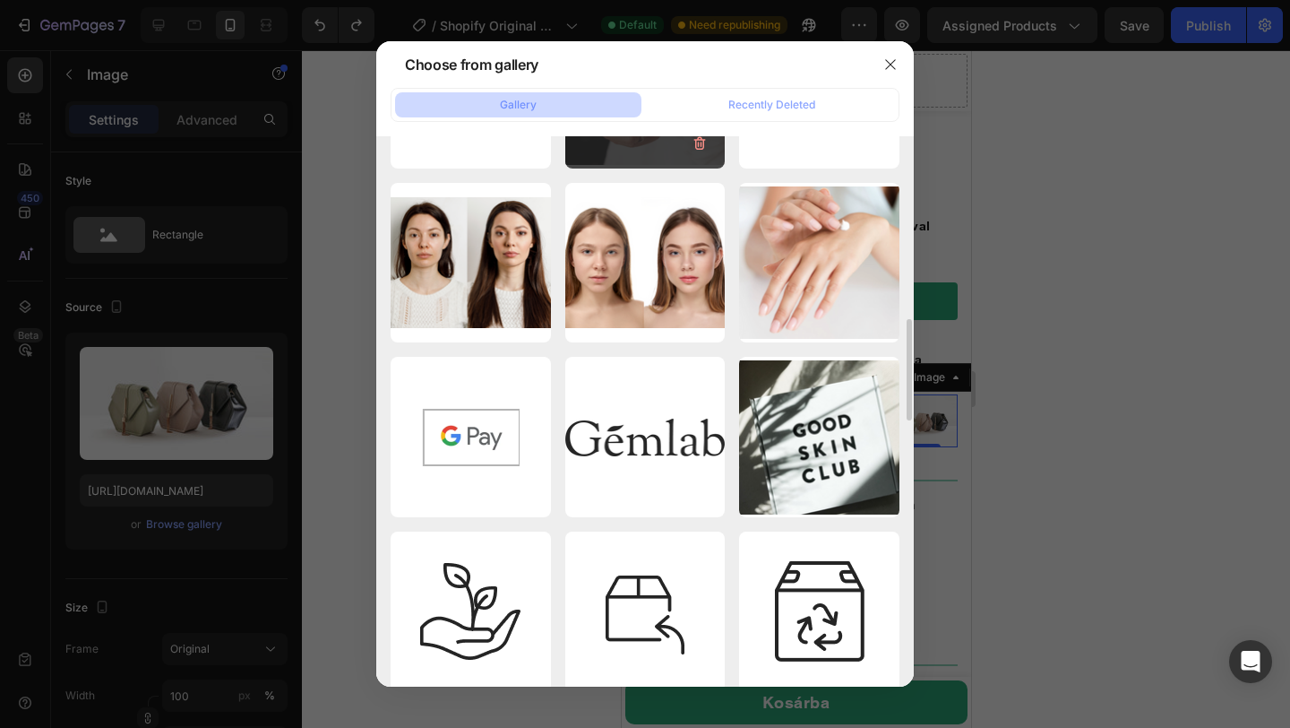
scroll to position [1254, 0]
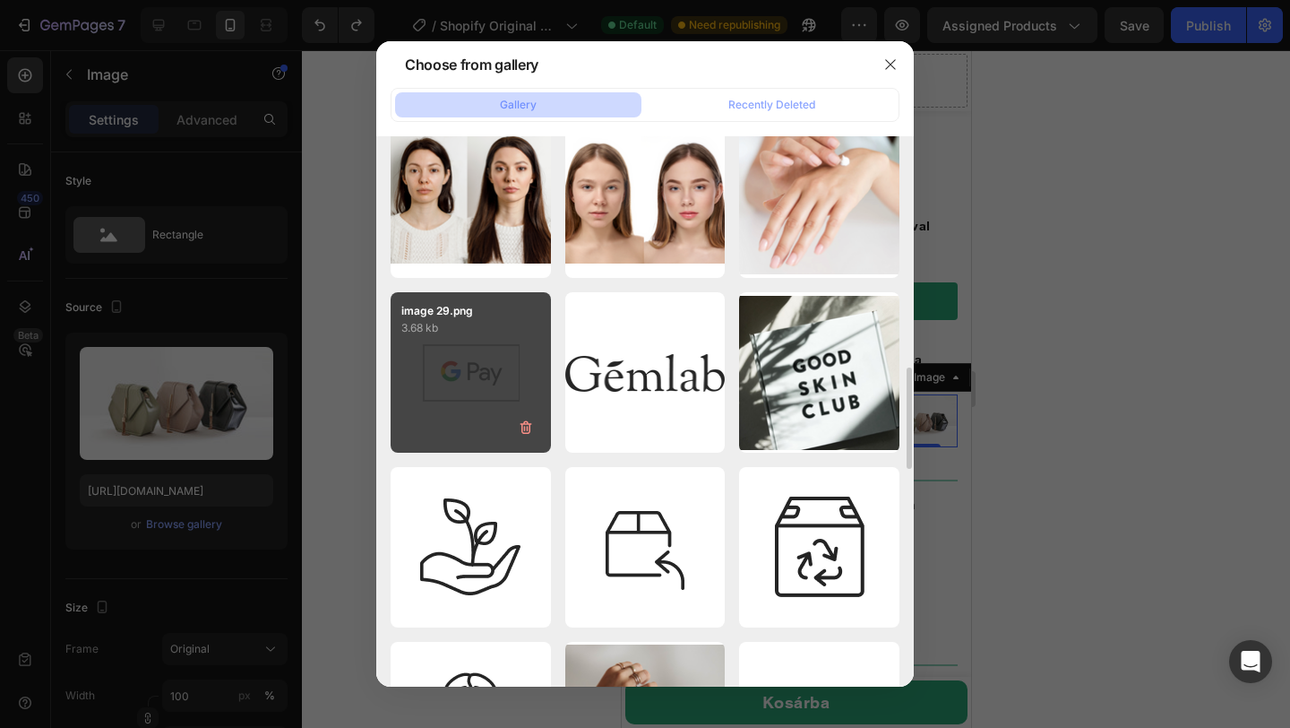
click at [410, 323] on p "3.68 kb" at bounding box center [470, 328] width 139 height 18
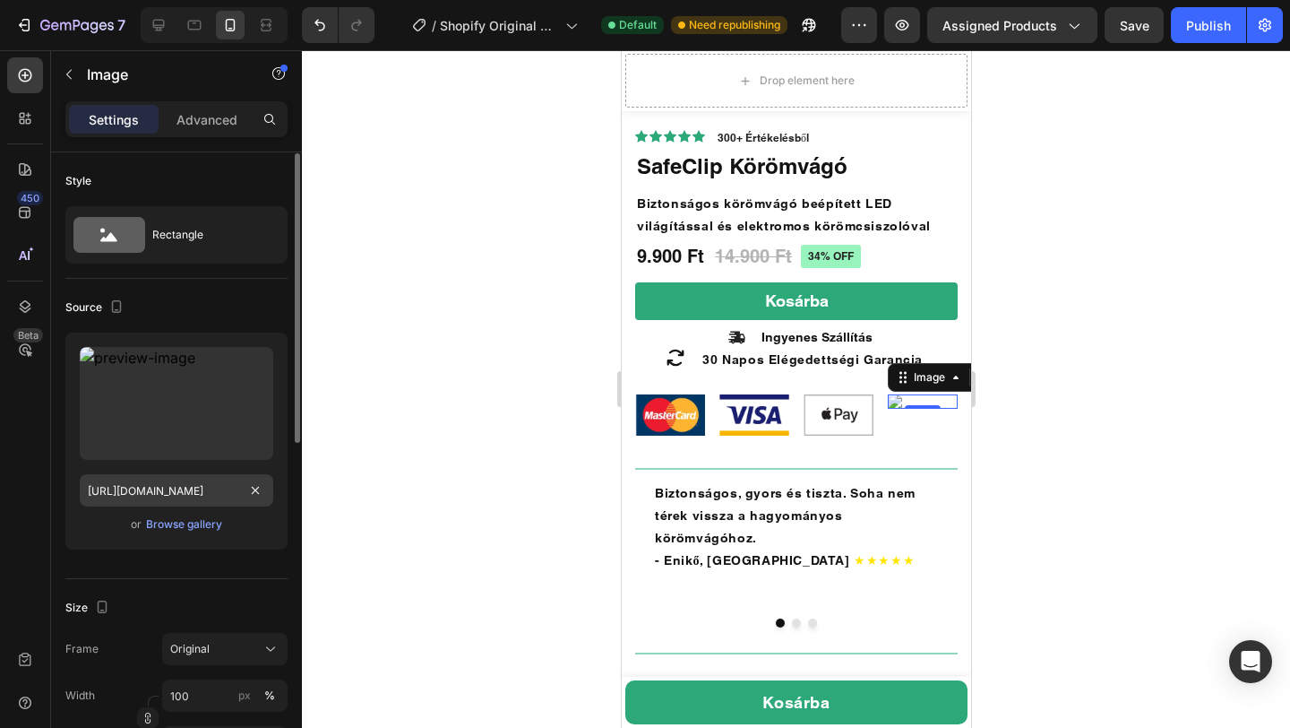
scroll to position [198, 0]
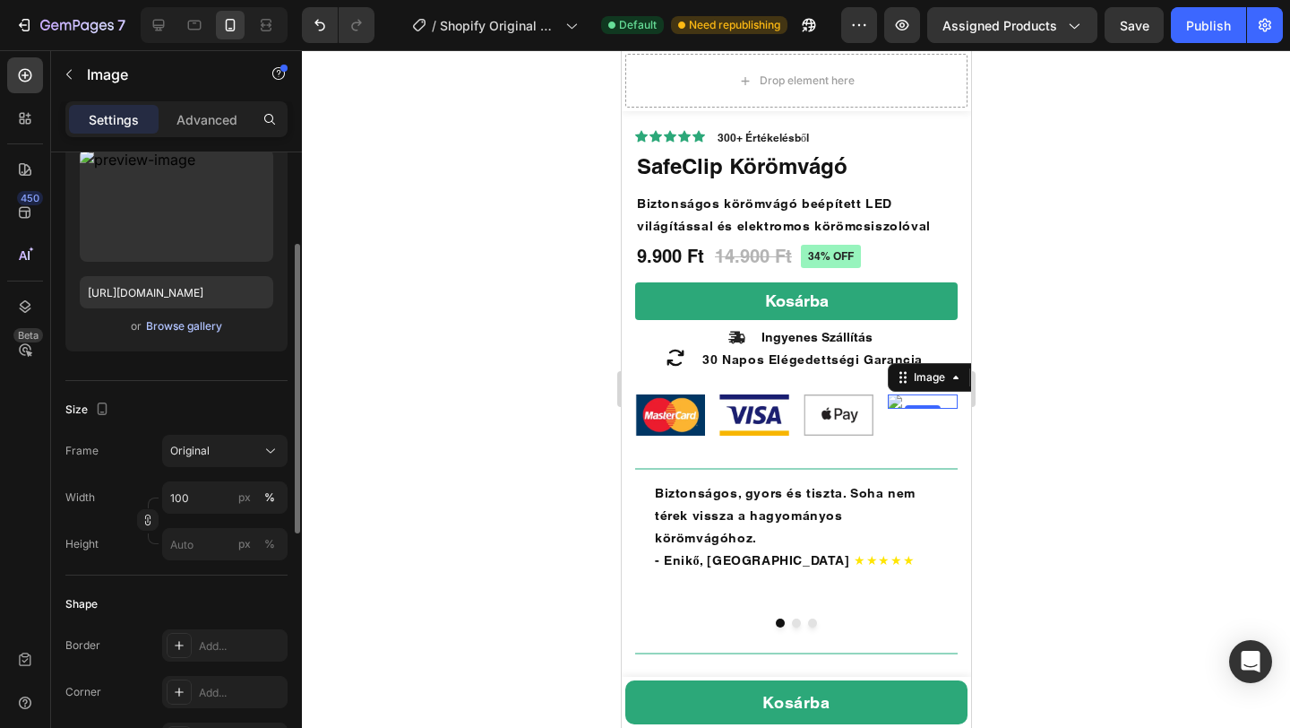
click at [163, 329] on div "Browse gallery" at bounding box center [184, 326] width 76 height 16
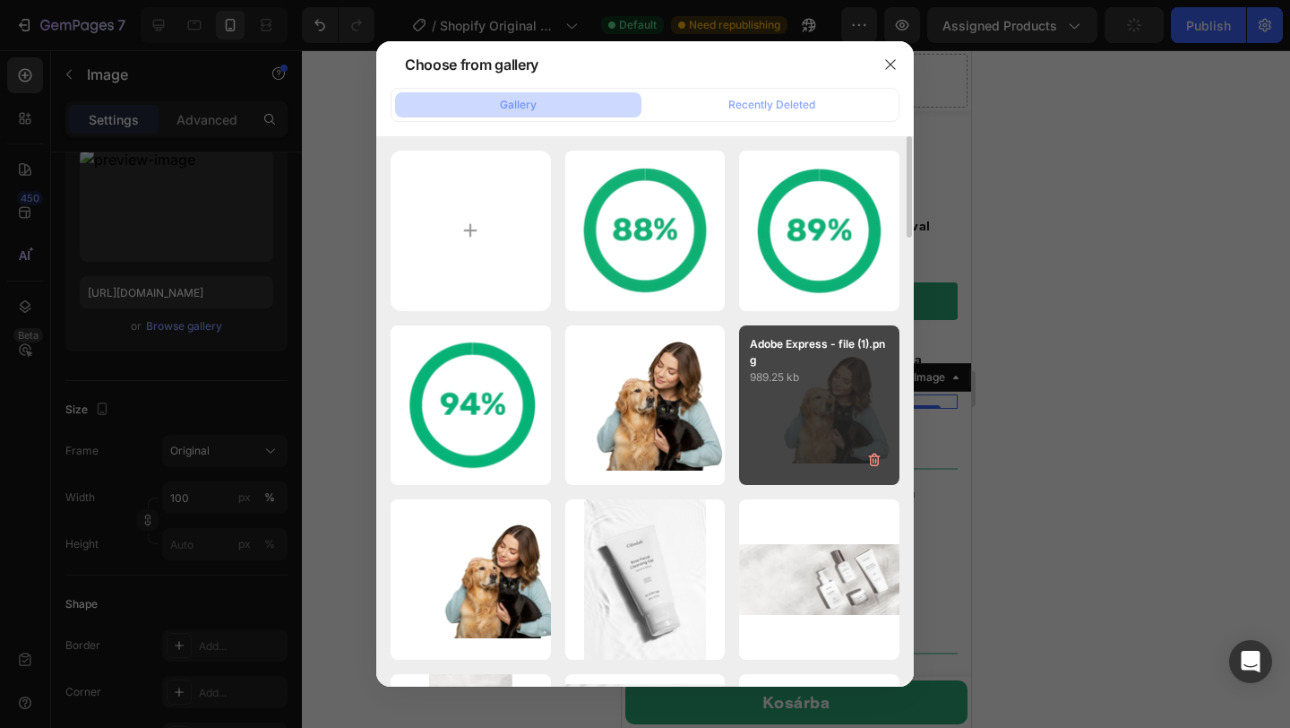
click at [857, 422] on div "Adobe Express - file (1).png 989.25 kb" at bounding box center [819, 405] width 160 height 160
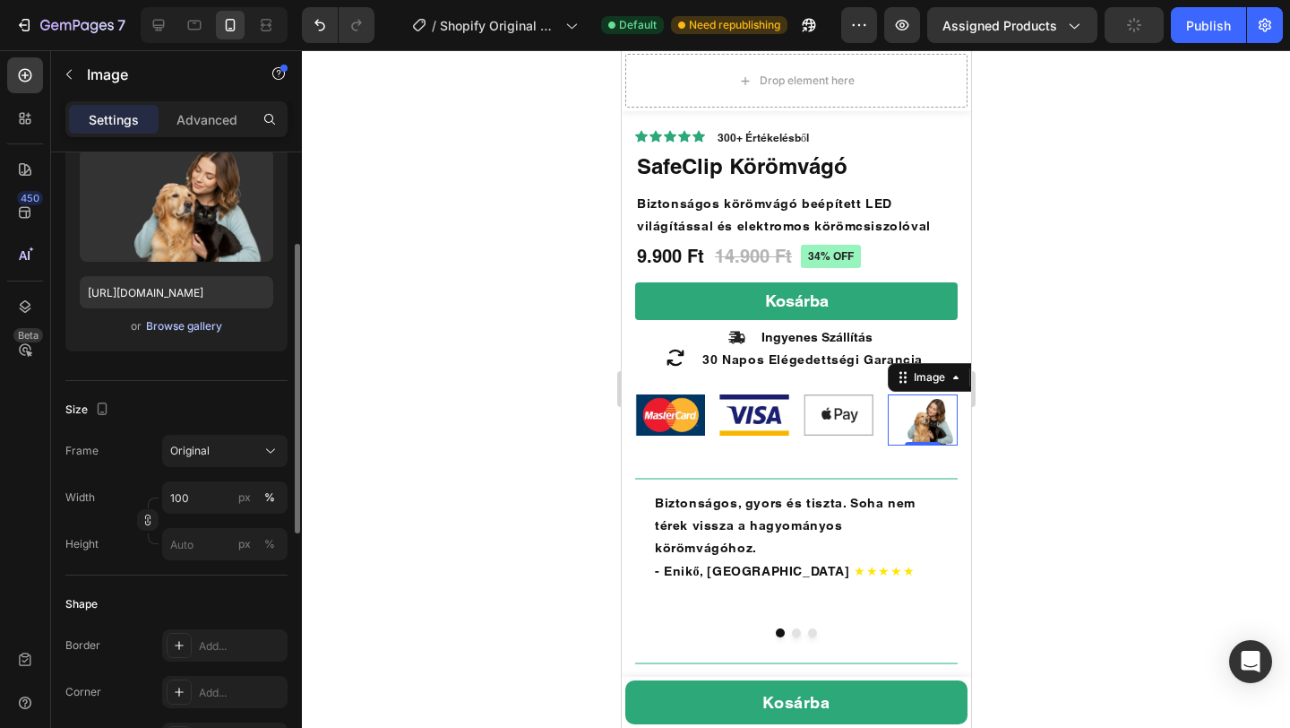
click at [172, 327] on div "Browse gallery" at bounding box center [184, 326] width 76 height 16
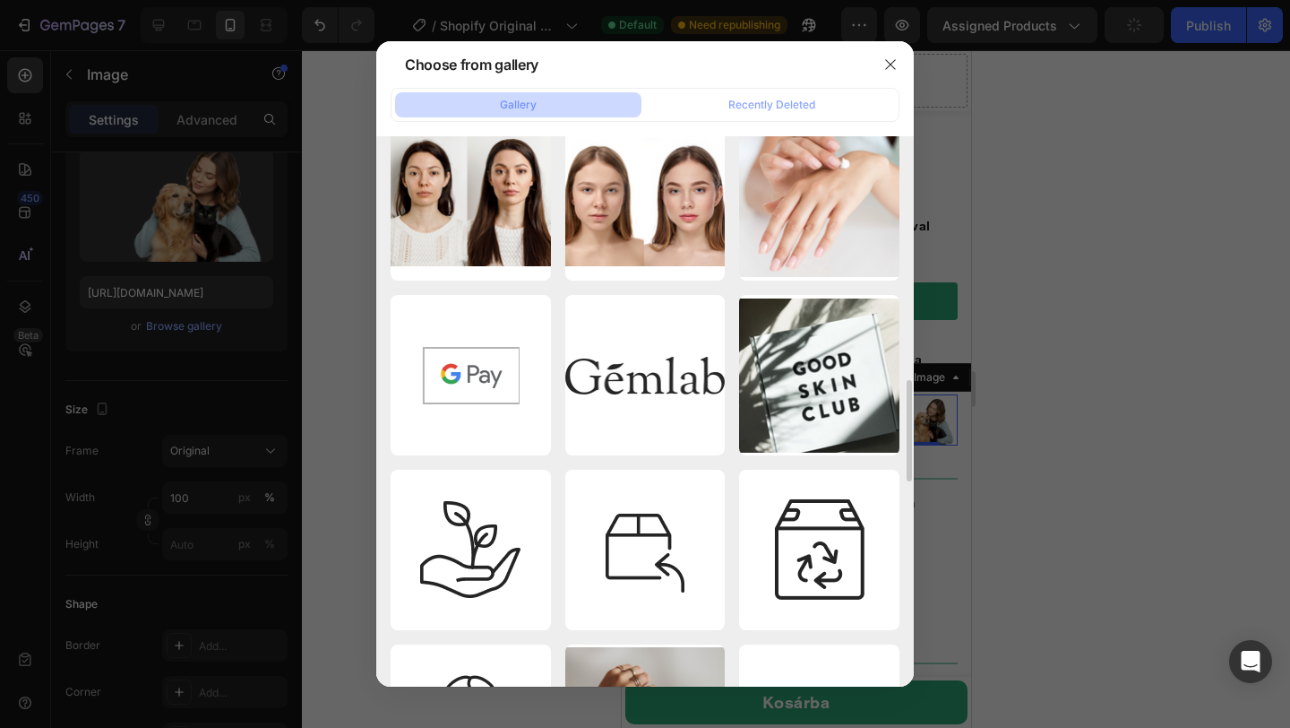
scroll to position [1262, 0]
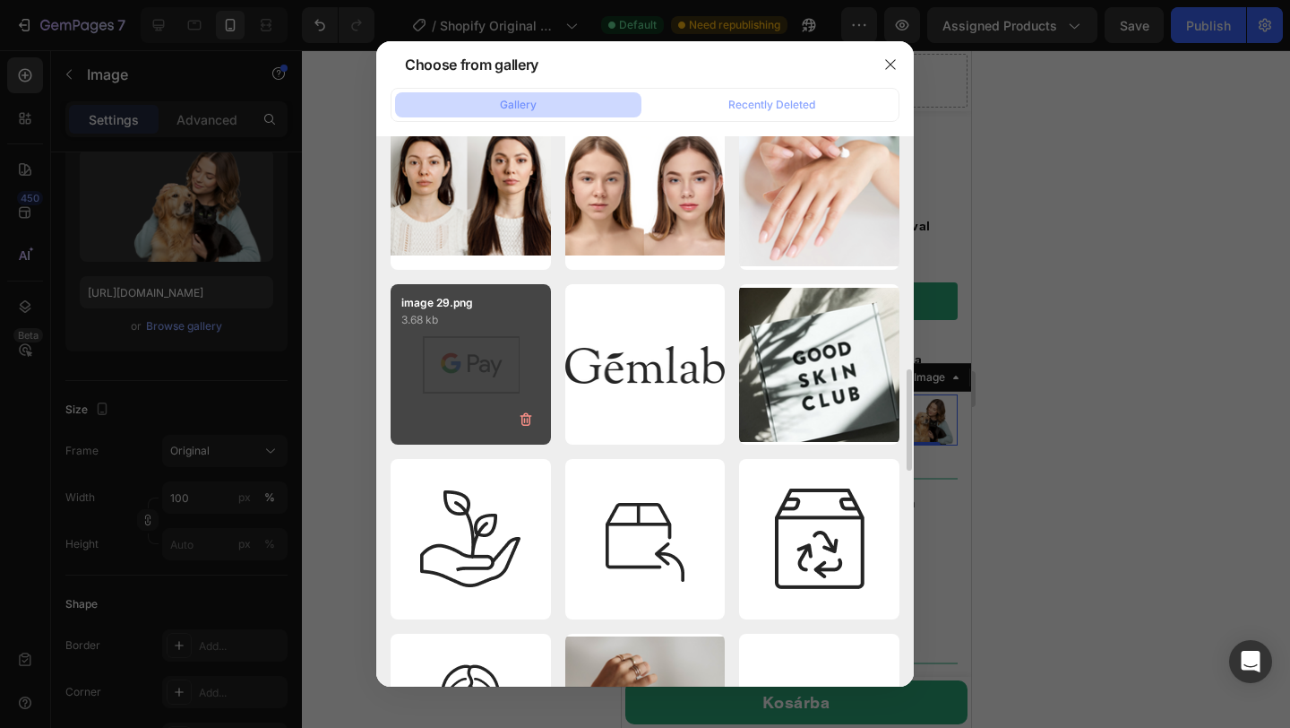
click at [477, 414] on div "image 29.png 3.68 kb" at bounding box center [471, 364] width 160 height 160
type input "https://cdn.shopify.com/s/files/1/0938/2851/4169/files/gempages_585977239435215…"
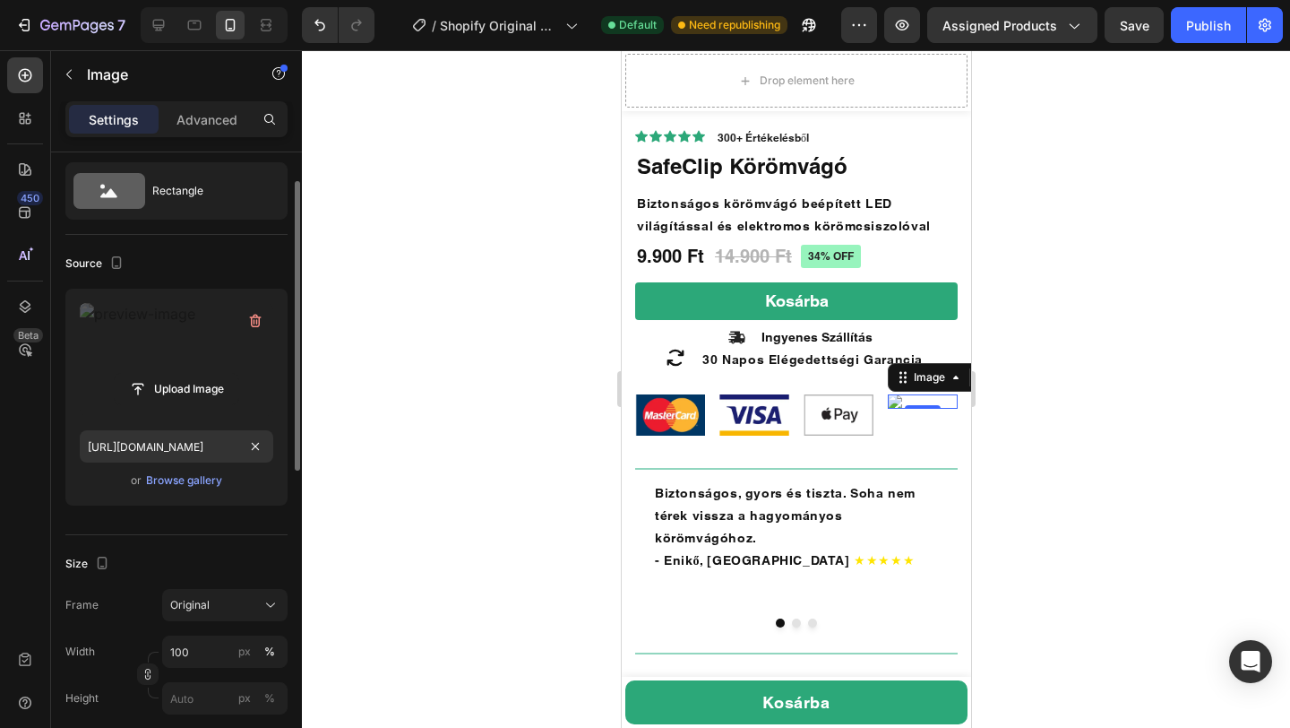
scroll to position [50, 0]
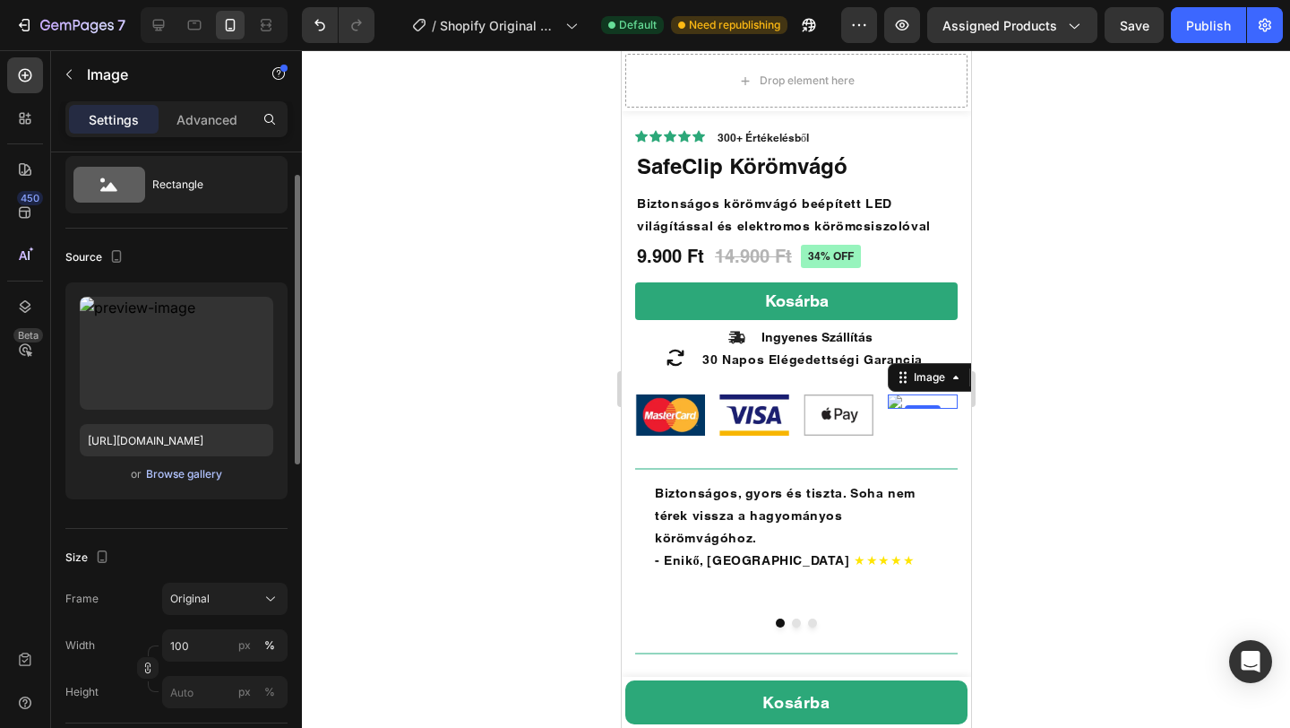
click at [203, 478] on div "Browse gallery" at bounding box center [184, 474] width 76 height 16
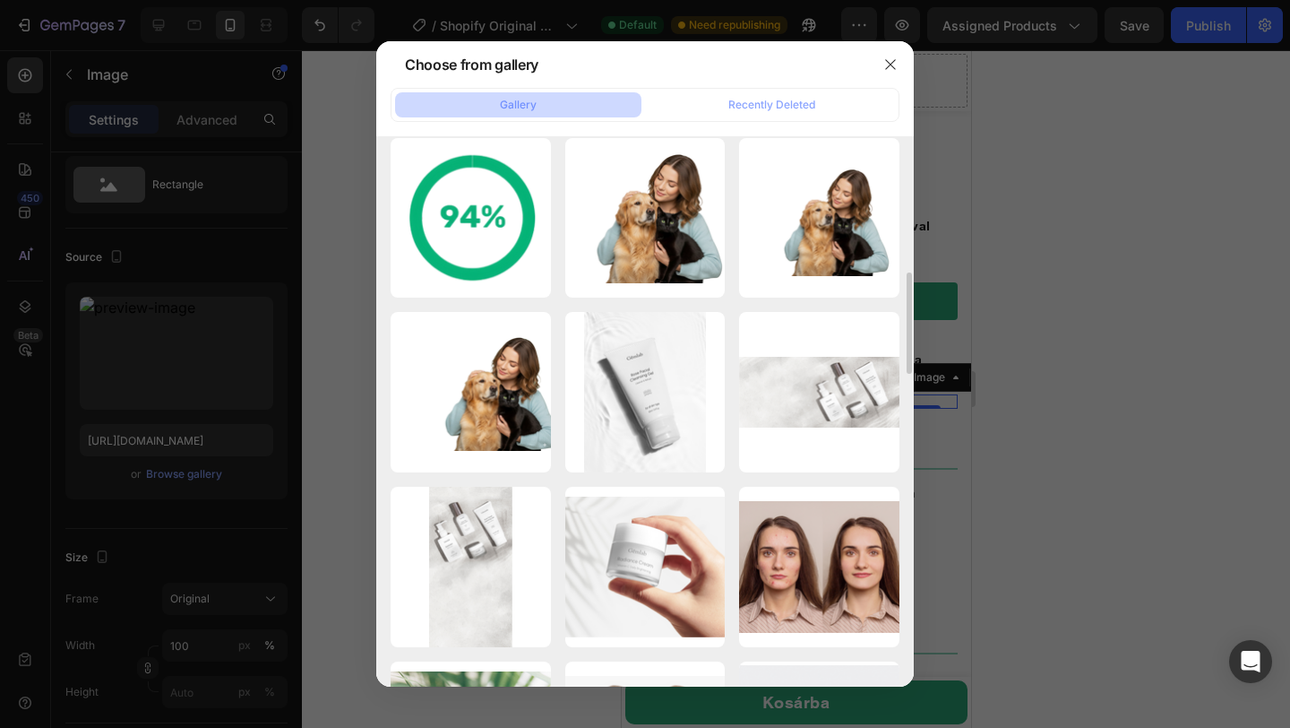
scroll to position [0, 0]
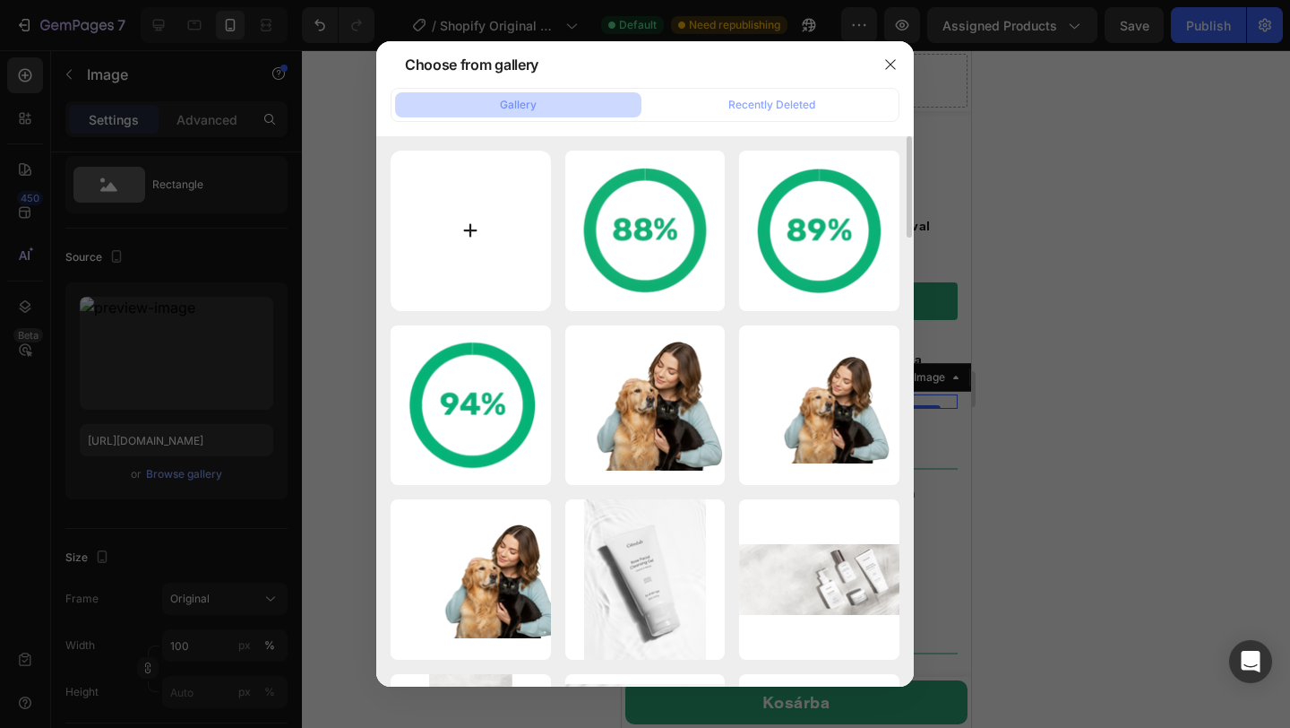
click at [467, 230] on input "file" at bounding box center [471, 231] width 160 height 160
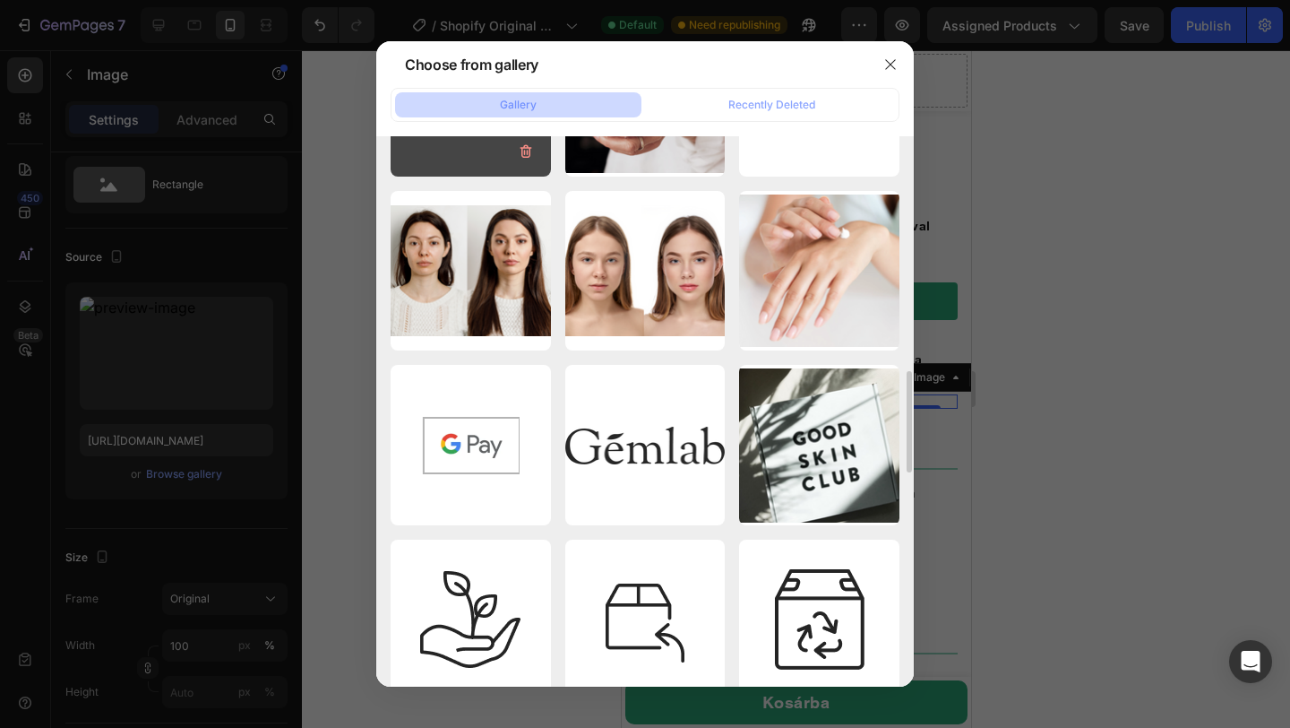
scroll to position [1241, 0]
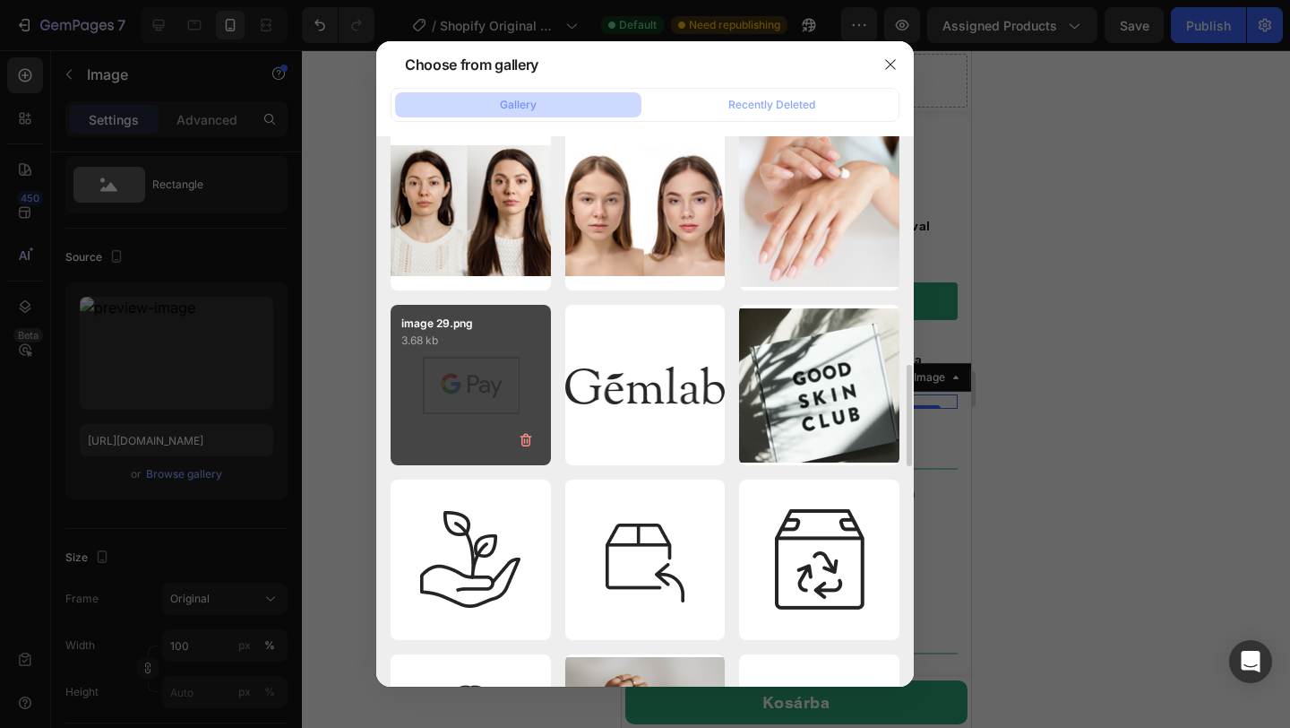
click at [469, 361] on div "image 29.png 3.68 kb" at bounding box center [471, 385] width 160 height 160
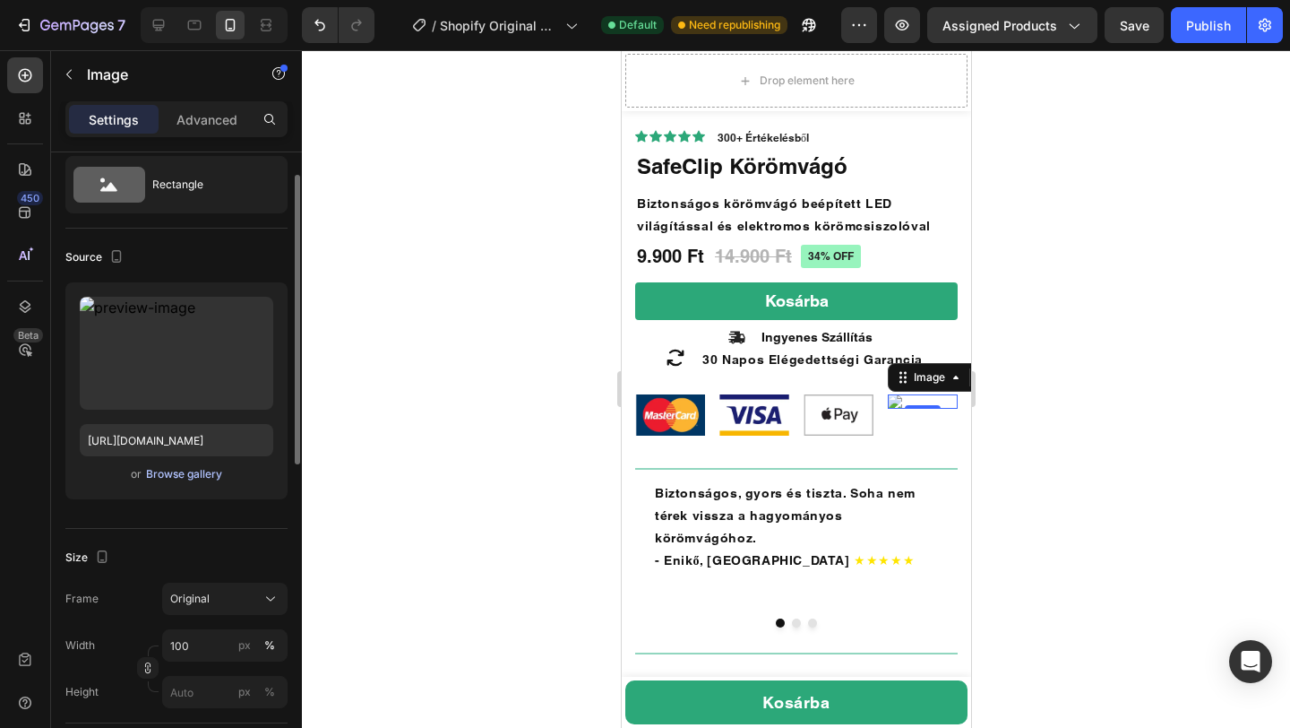
click at [202, 478] on div "Browse gallery" at bounding box center [184, 474] width 76 height 16
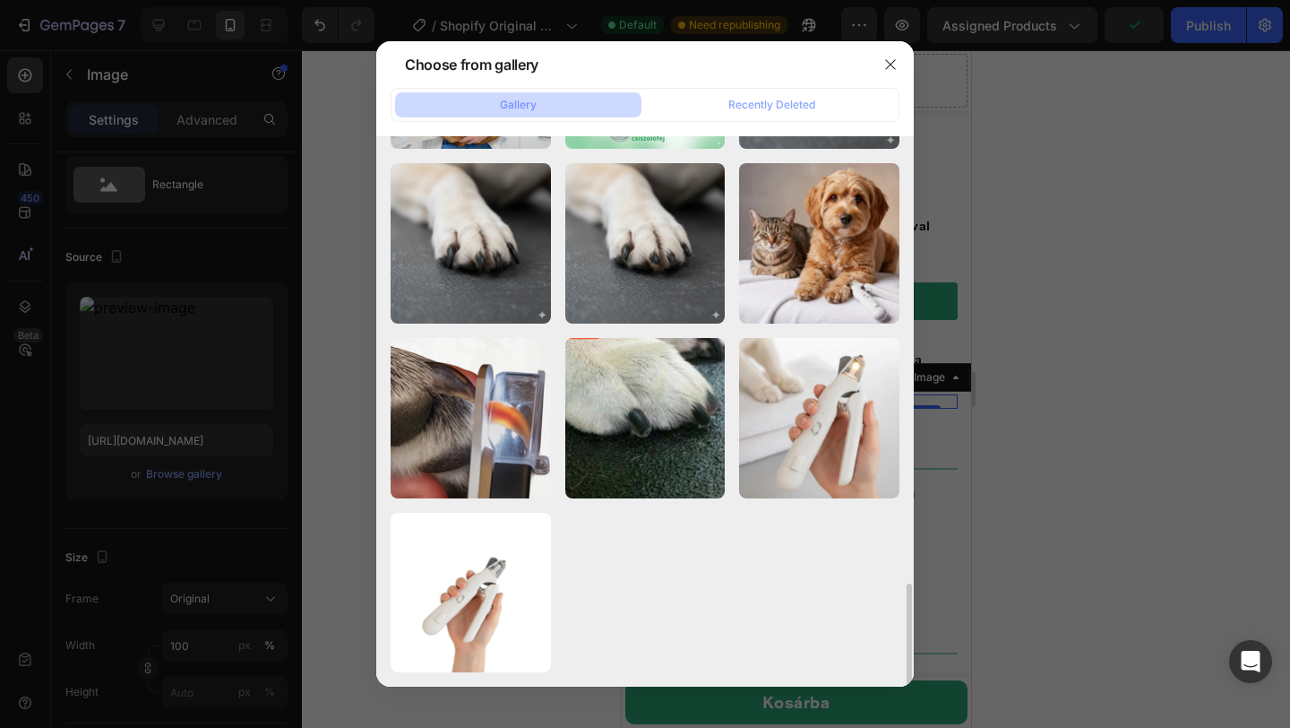
scroll to position [2428, 0]
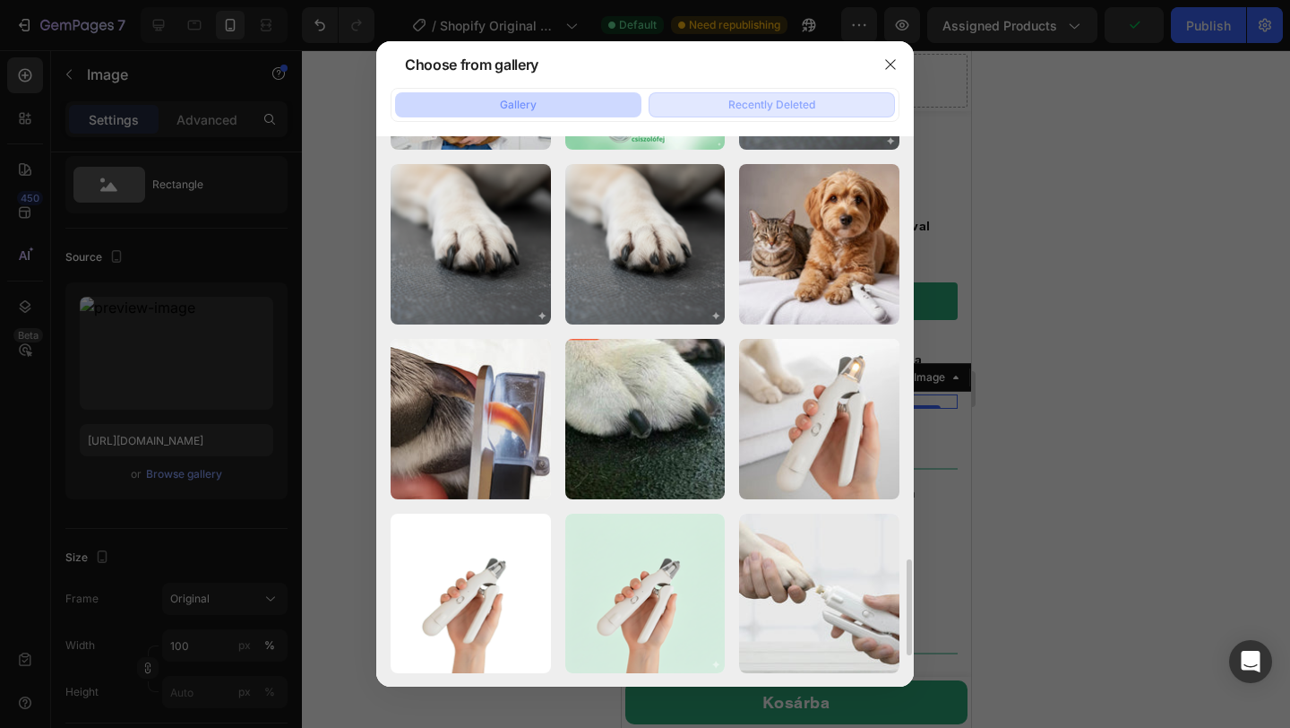
click at [763, 103] on div "Recently Deleted" at bounding box center [771, 105] width 87 height 16
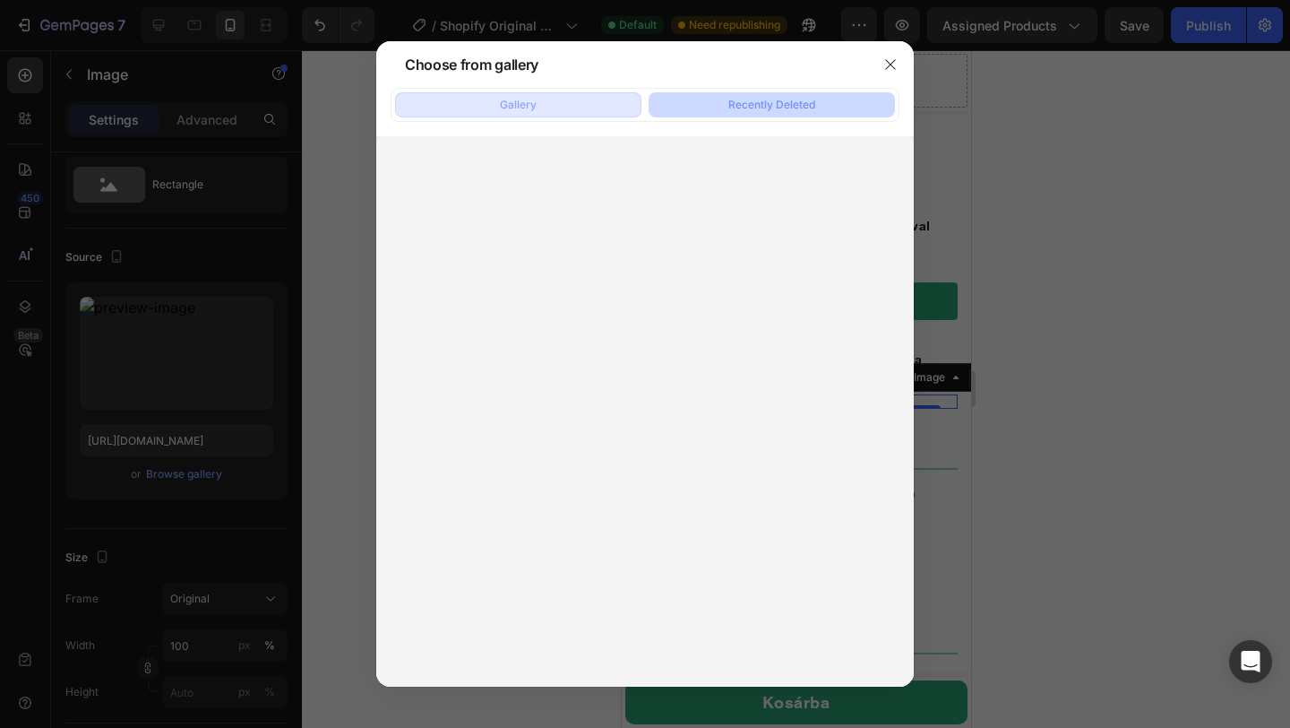
click at [497, 111] on button "Gallery" at bounding box center [518, 104] width 246 height 25
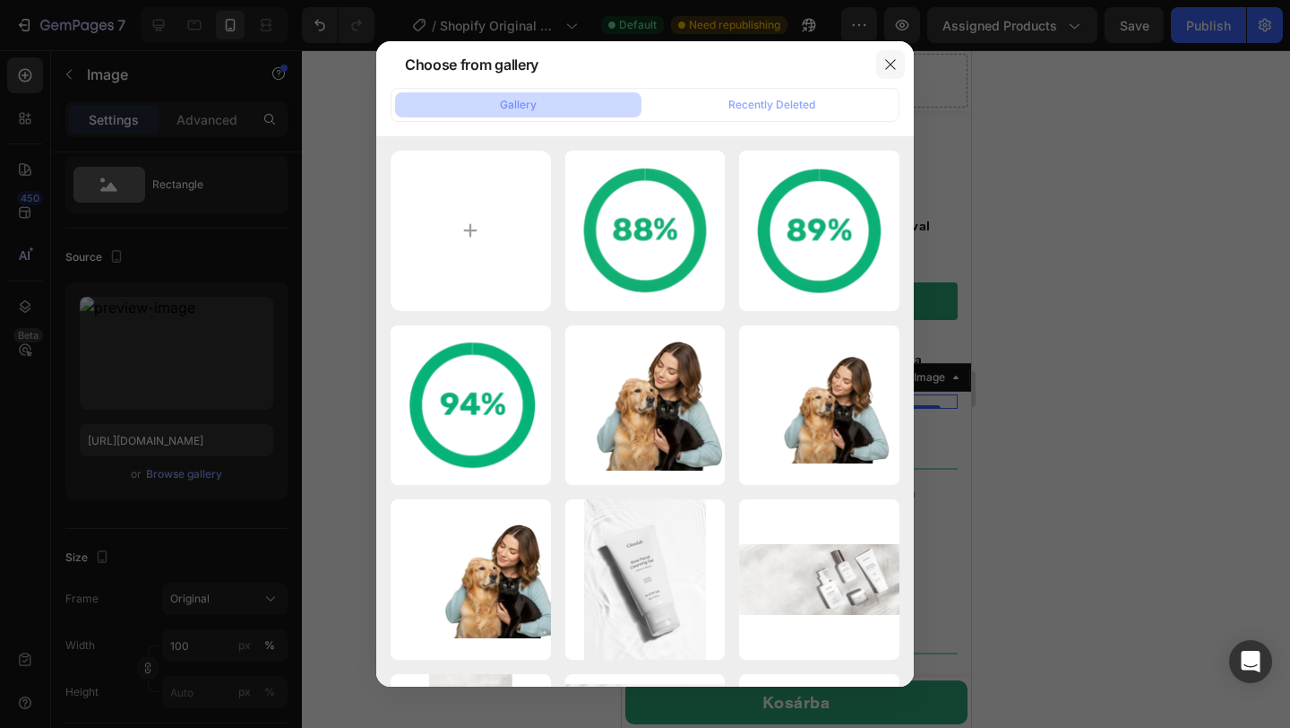
click at [881, 63] on button "button" at bounding box center [890, 64] width 29 height 29
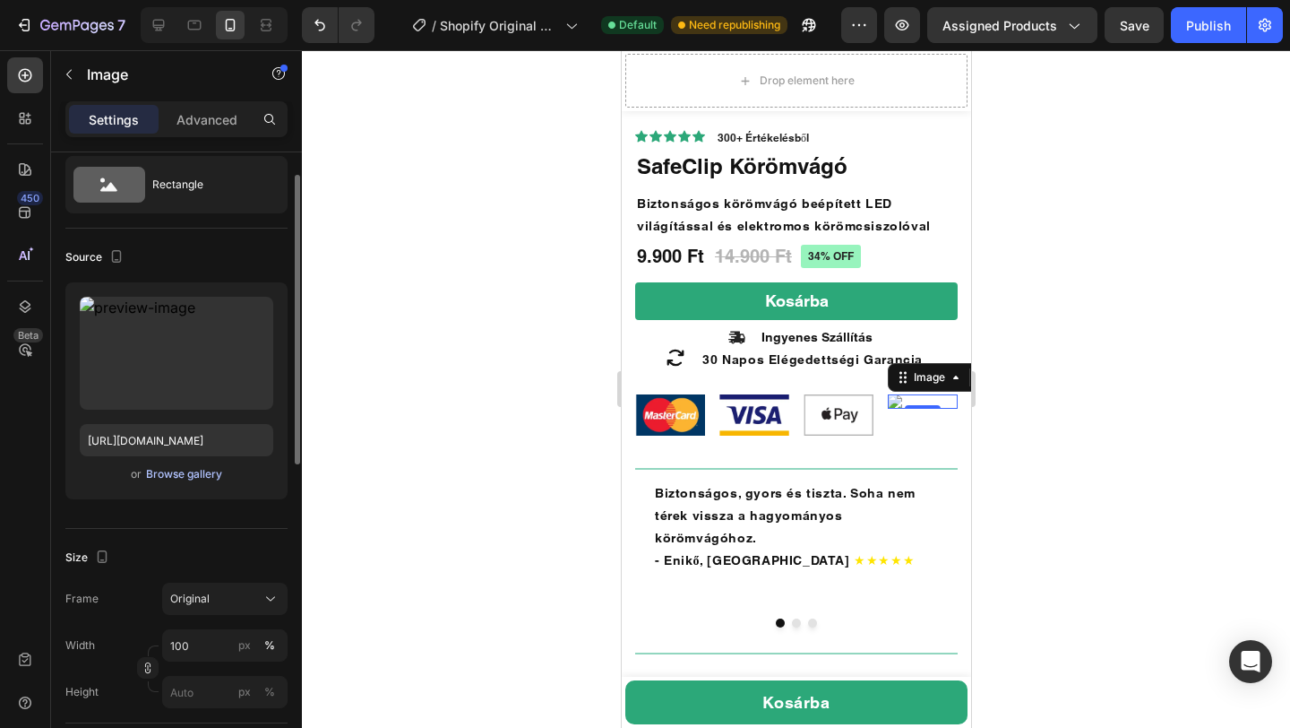
click at [167, 470] on div "Browse gallery" at bounding box center [184, 474] width 76 height 16
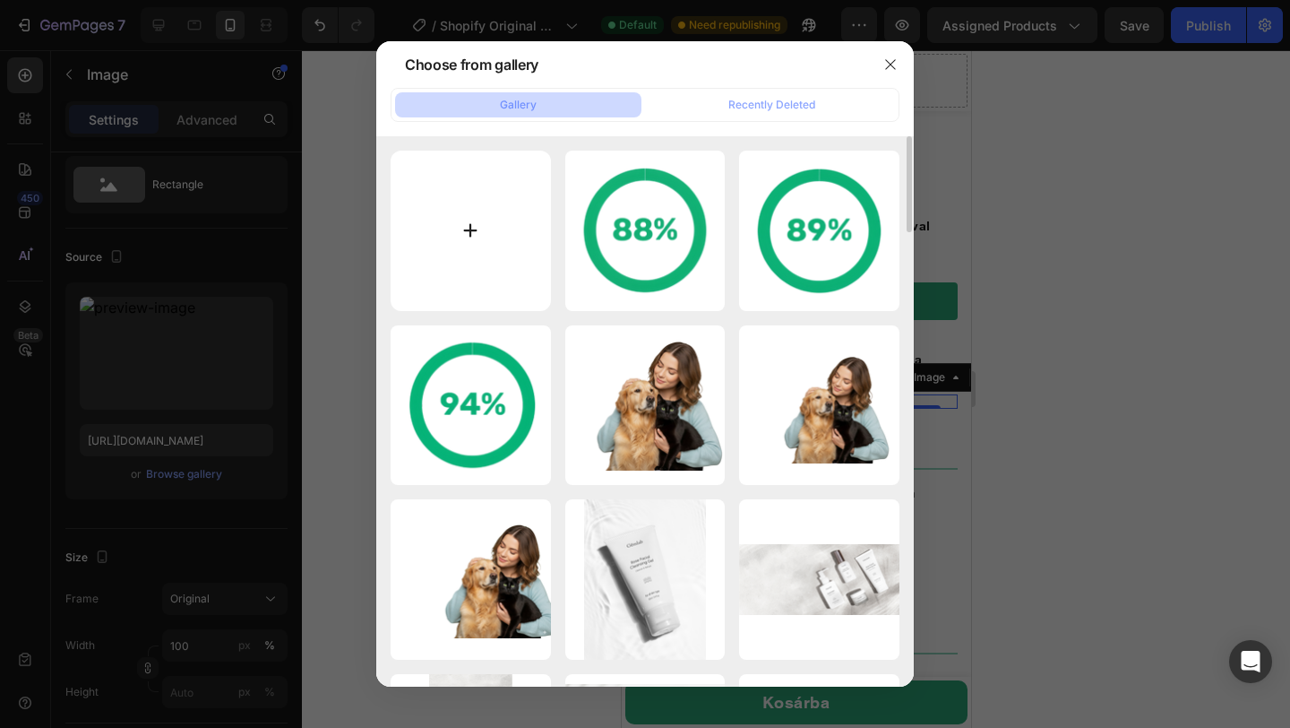
click at [478, 163] on input "file" at bounding box center [471, 231] width 160 height 160
type input "C:\fakepath\images.png"
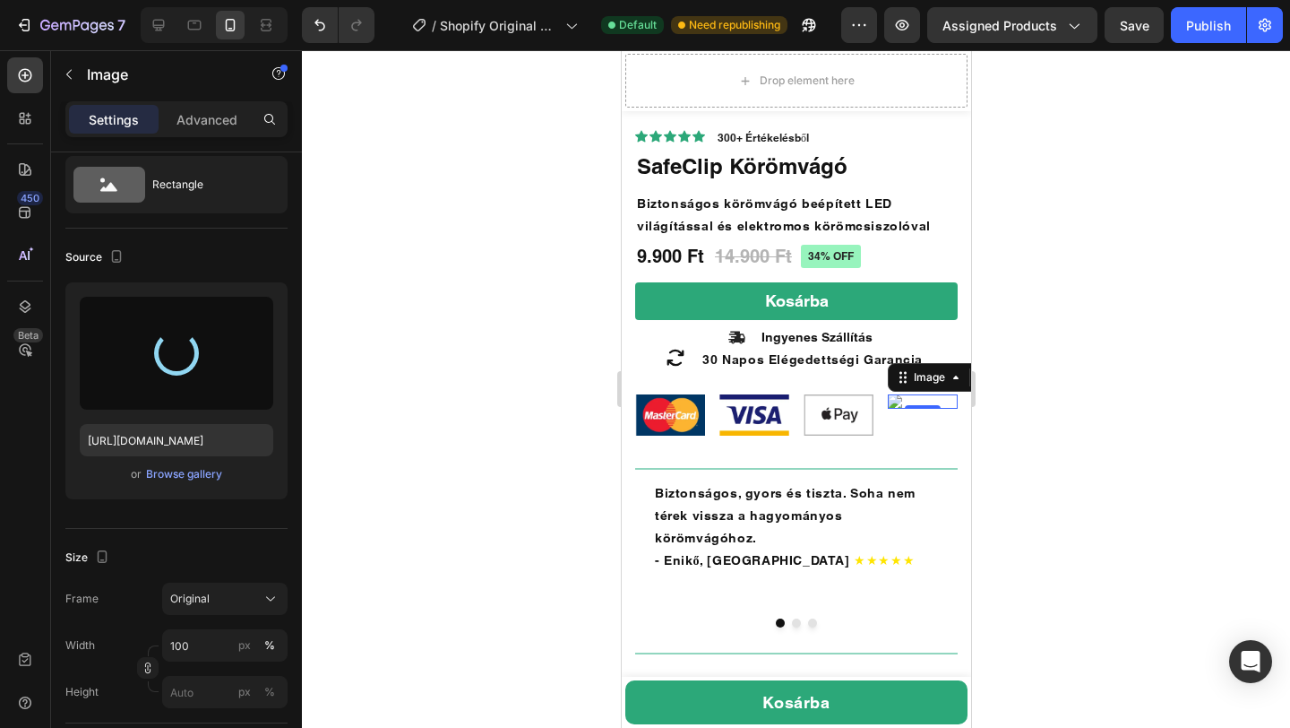
type input "https://cdn.shopify.com/s/files/1/0938/2851/4169/files/gempages_585977239435215…"
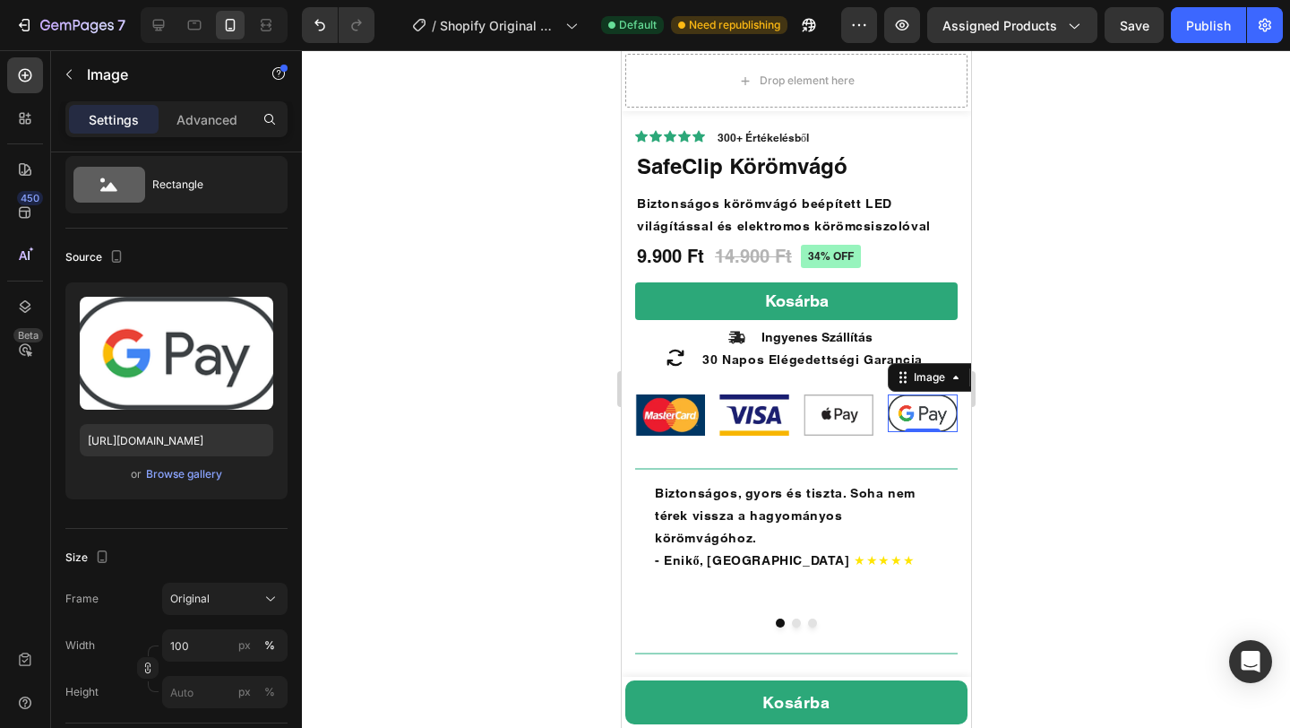
click at [1227, 392] on div at bounding box center [796, 388] width 988 height 677
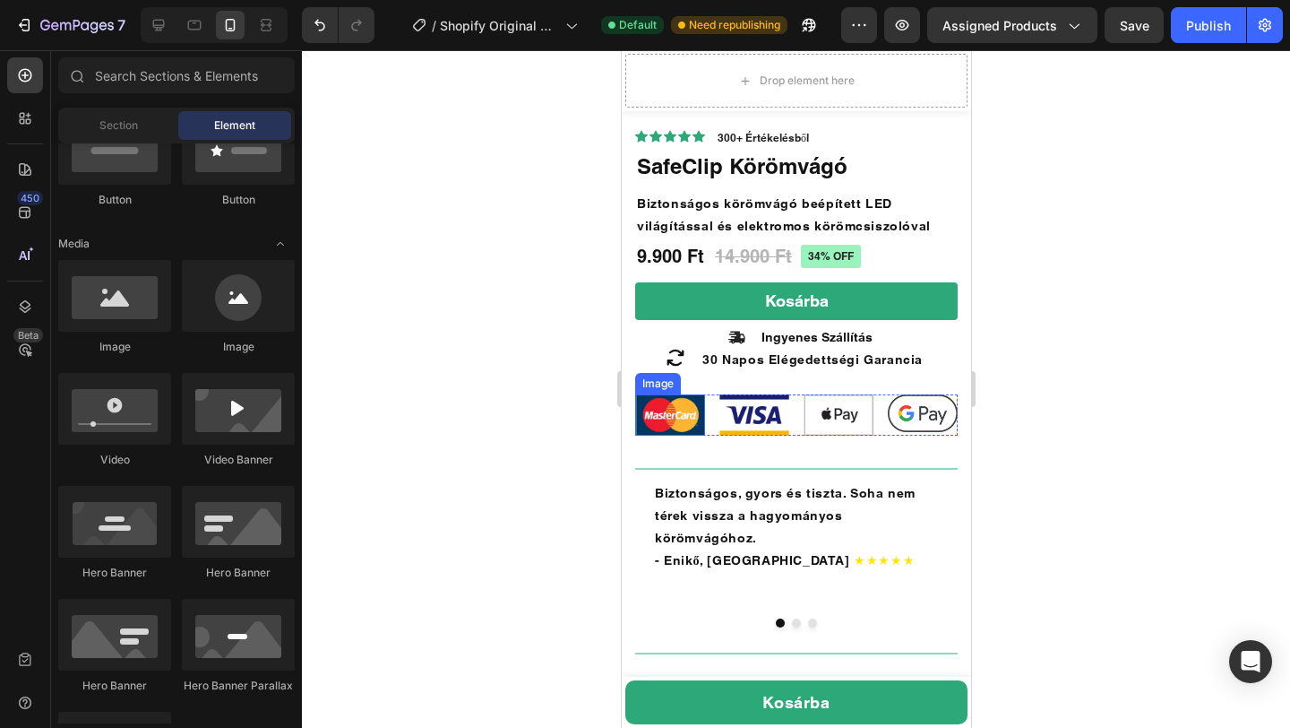
click at [675, 427] on img at bounding box center [669, 414] width 70 height 40
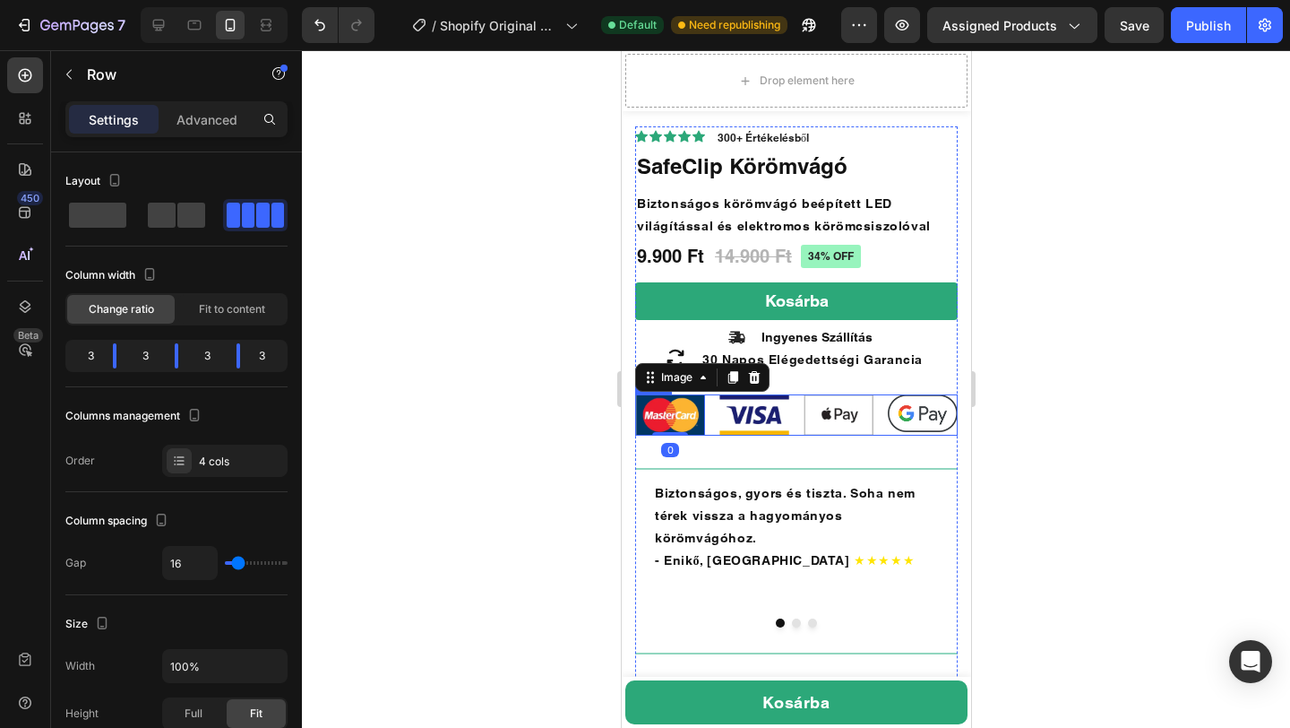
click at [714, 423] on div "Image 0 Image Image Image Row" at bounding box center [795, 414] width 323 height 40
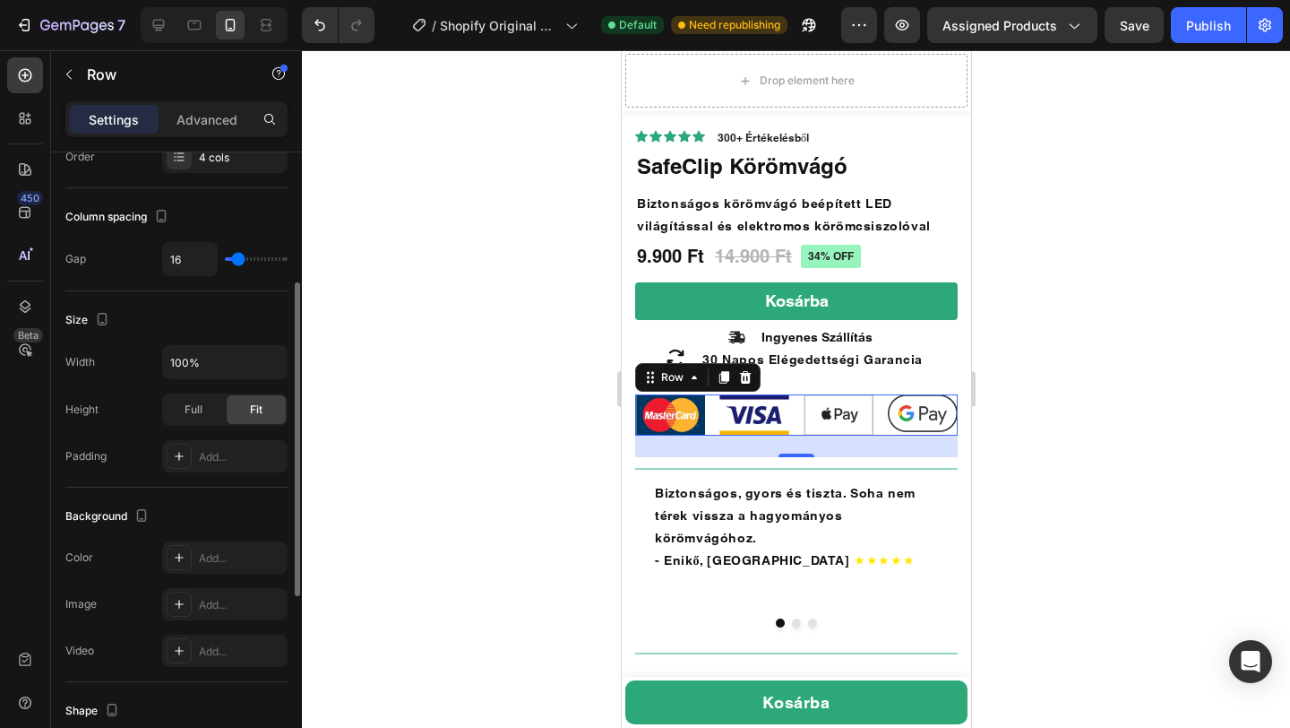
scroll to position [256, 0]
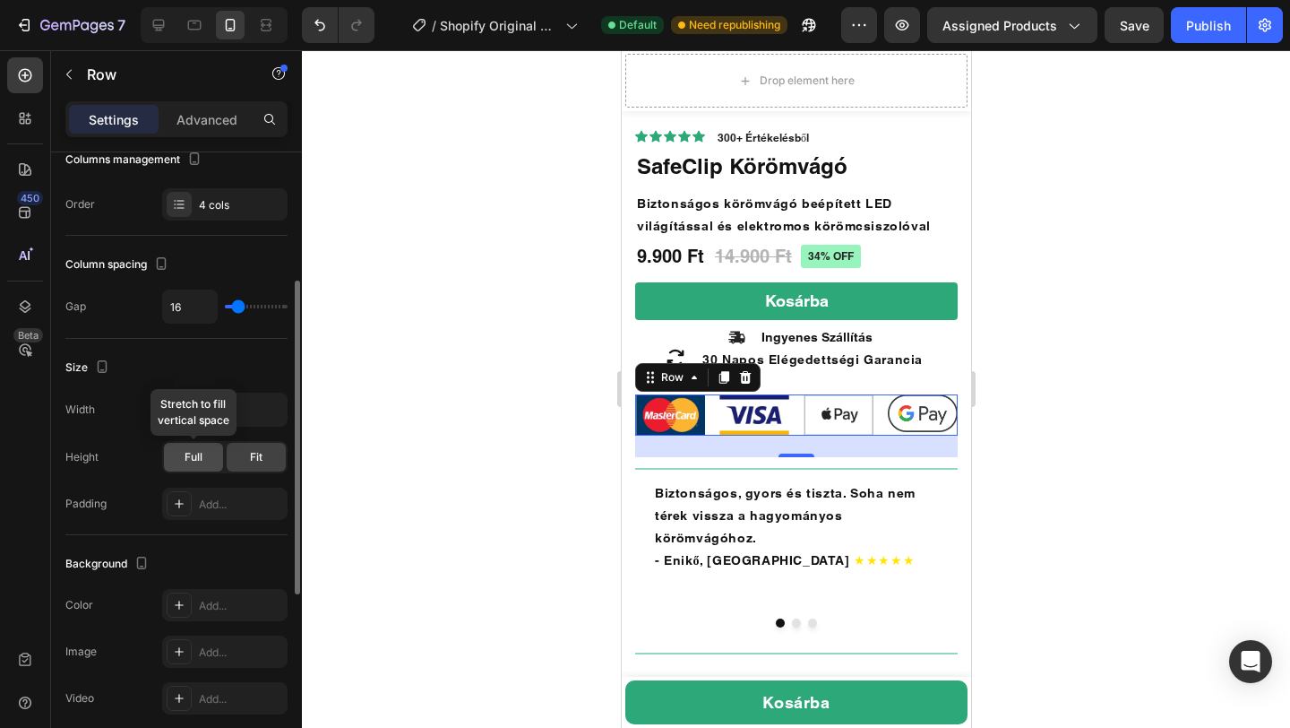
click at [196, 461] on span "Full" at bounding box center [194, 457] width 18 height 16
click at [251, 454] on span "Fit" at bounding box center [256, 457] width 13 height 16
click at [213, 409] on input "100%" at bounding box center [225, 409] width 124 height 32
click at [270, 409] on icon "button" at bounding box center [270, 410] width 7 height 4
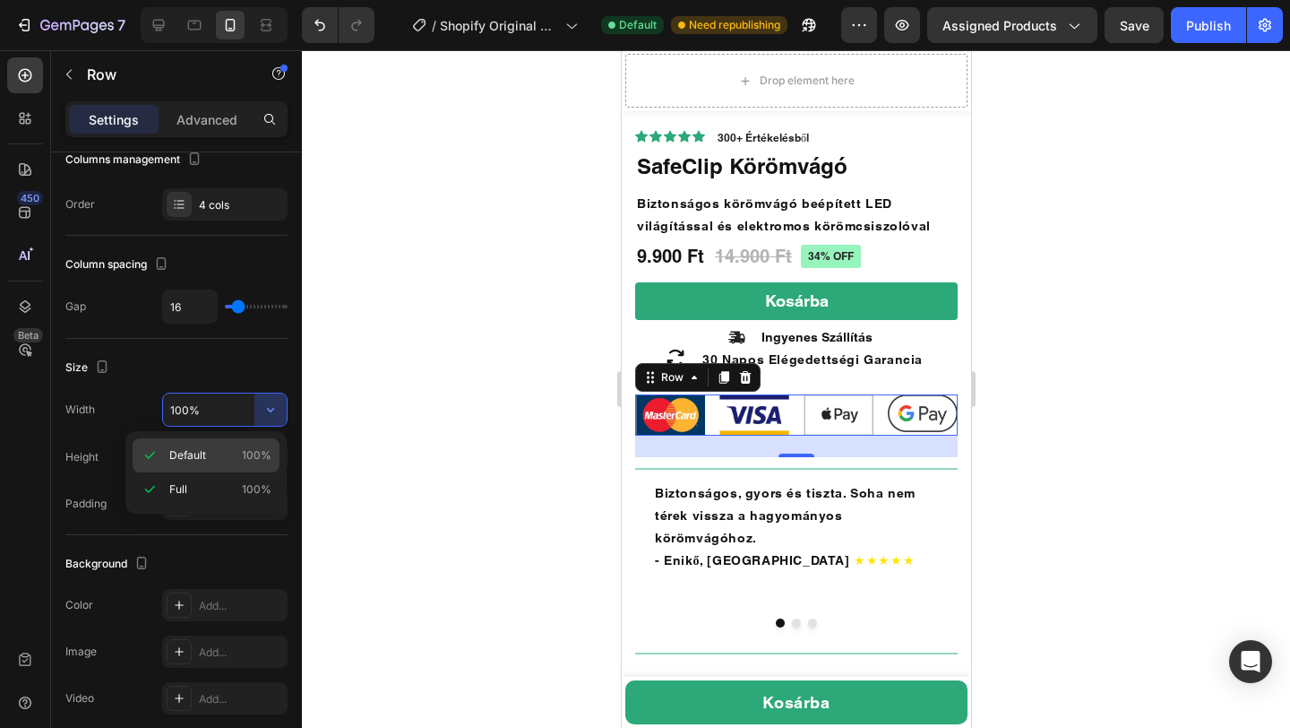
click at [204, 457] on span "Default" at bounding box center [187, 455] width 37 height 16
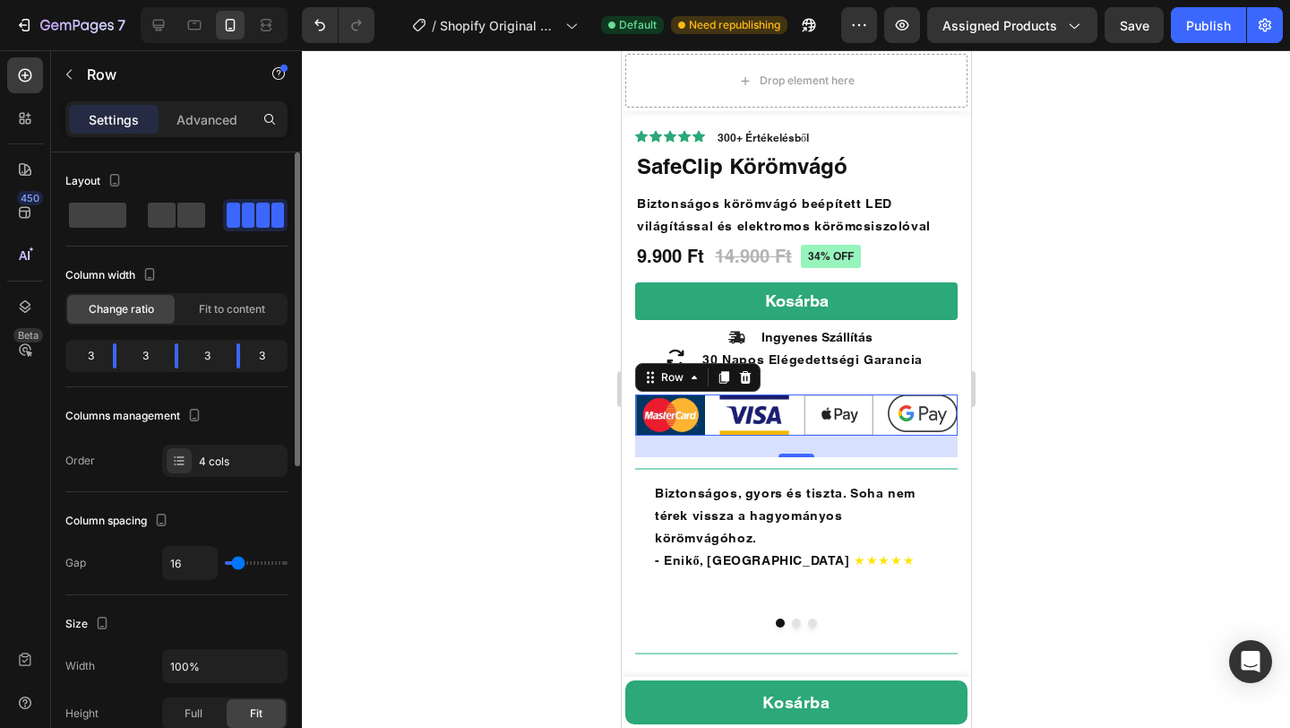
scroll to position [0, 0]
click at [208, 115] on p "Advanced" at bounding box center [207, 119] width 61 height 19
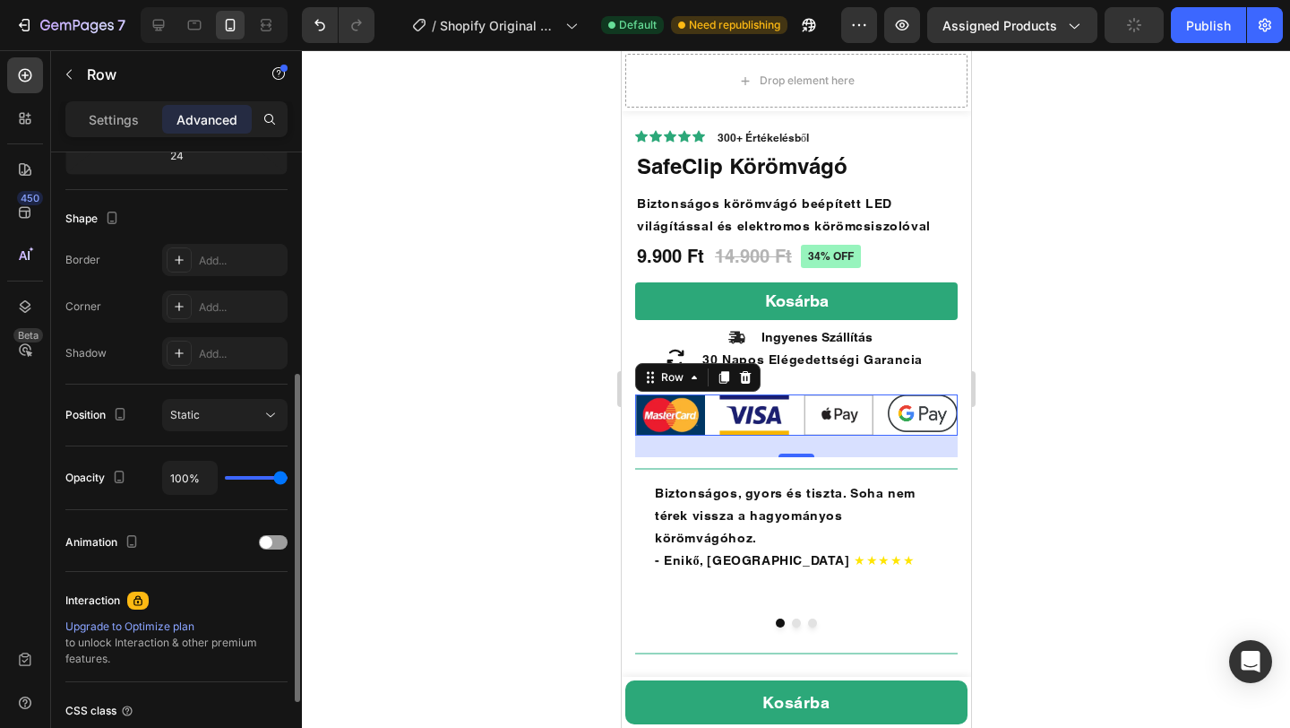
scroll to position [569, 0]
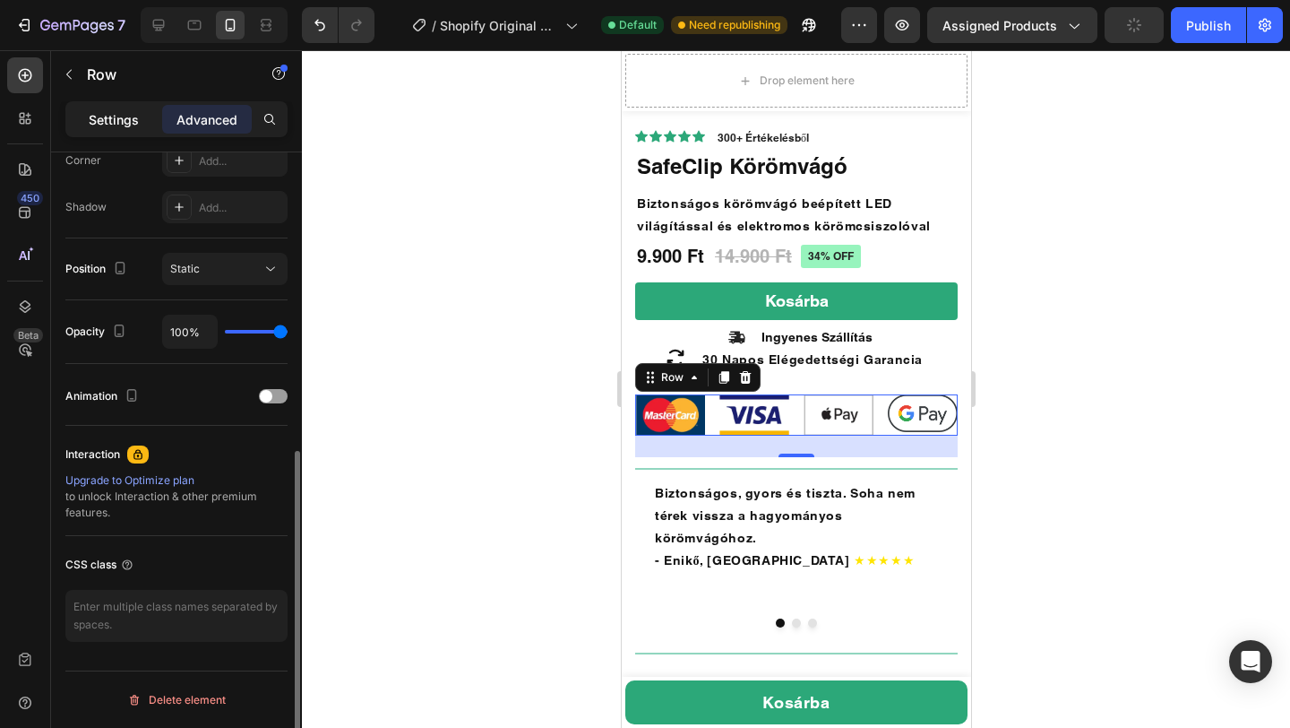
click at [97, 121] on p "Settings" at bounding box center [114, 119] width 50 height 19
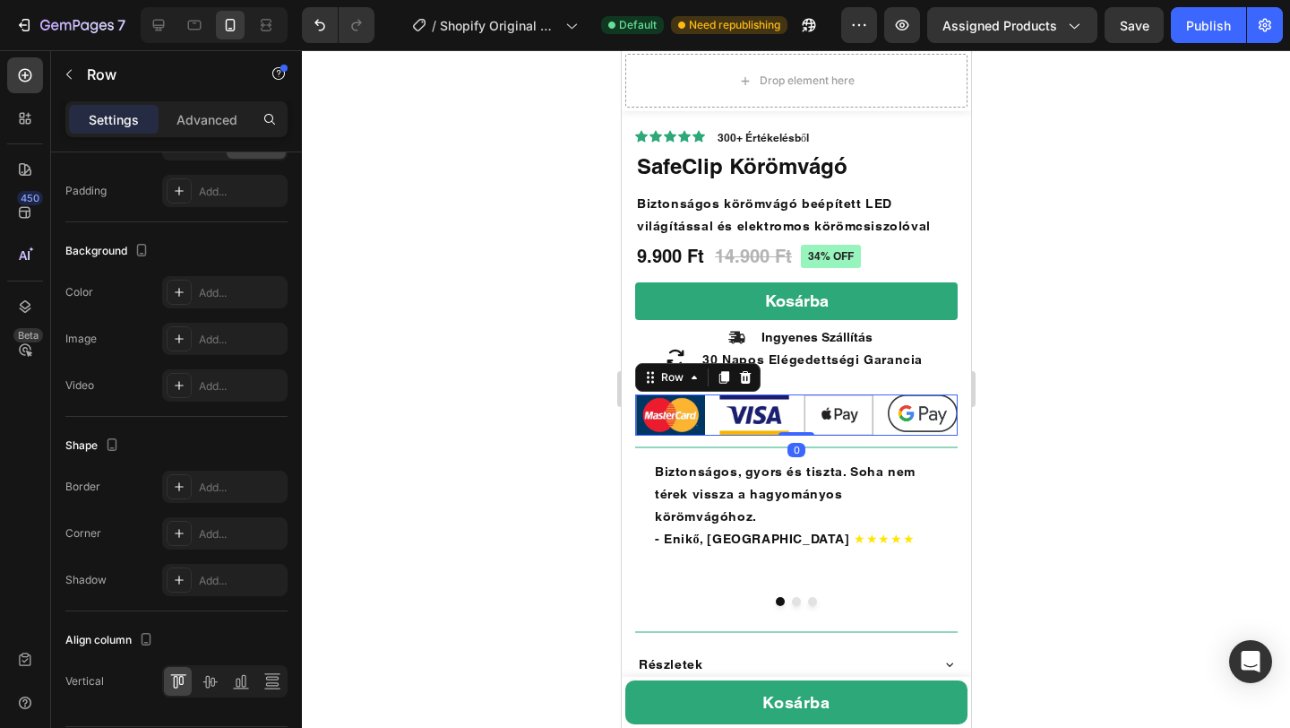
drag, startPoint x: 791, startPoint y: 452, endPoint x: 796, endPoint y: 414, distance: 38.8
click at [796, 414] on div "Image Image Image Image Row 0" at bounding box center [795, 414] width 323 height 40
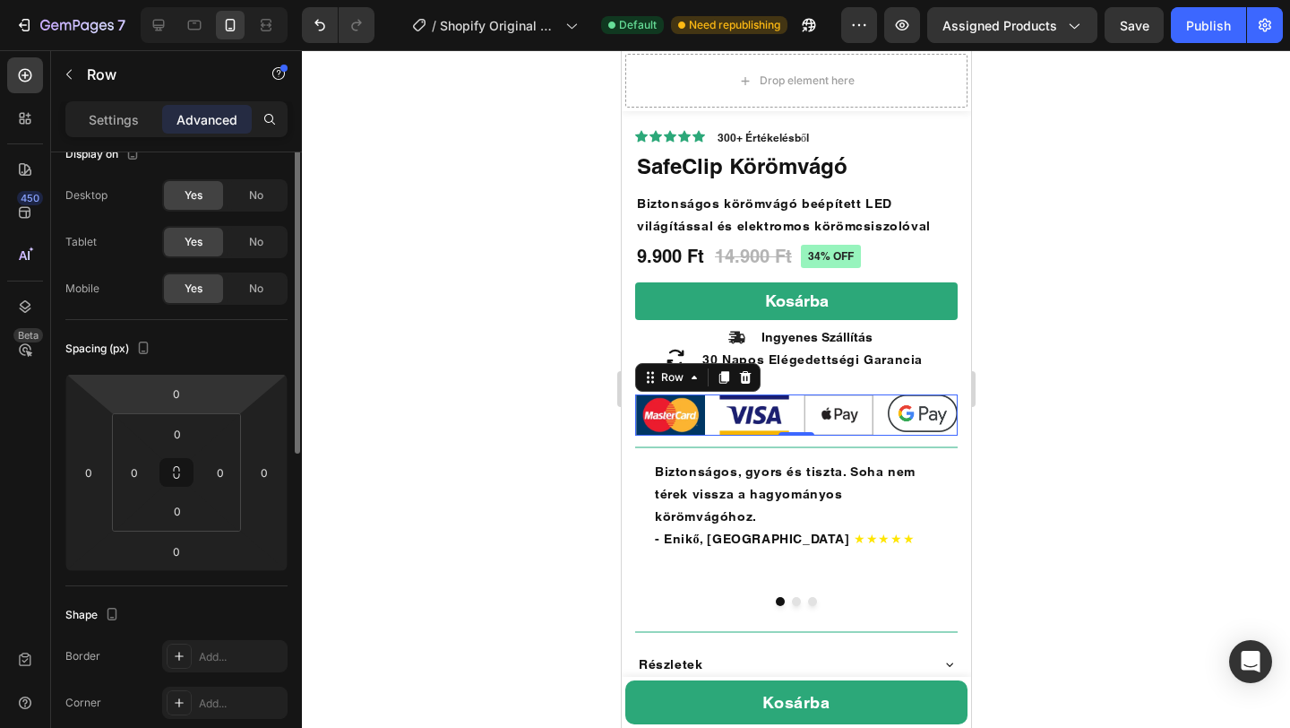
scroll to position [0, 0]
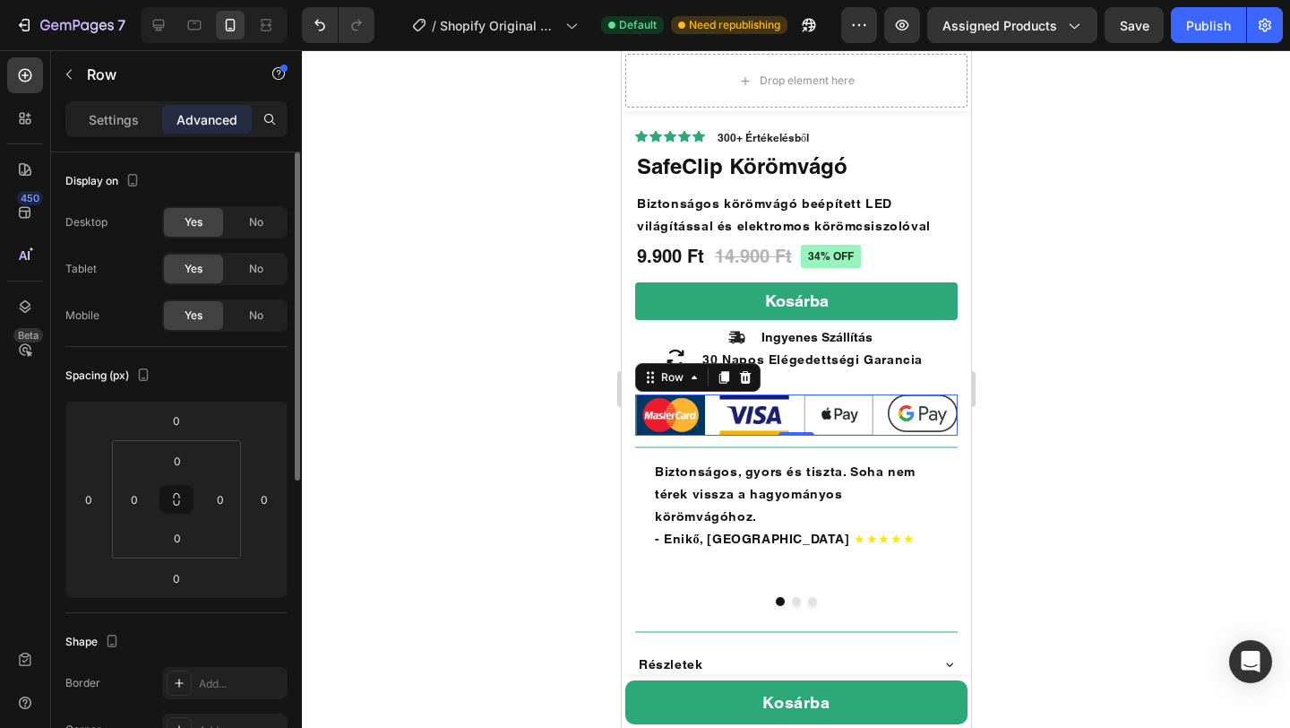
click at [107, 104] on div "Settings Advanced" at bounding box center [176, 119] width 222 height 36
click at [105, 131] on div "Settings" at bounding box center [114, 119] width 90 height 29
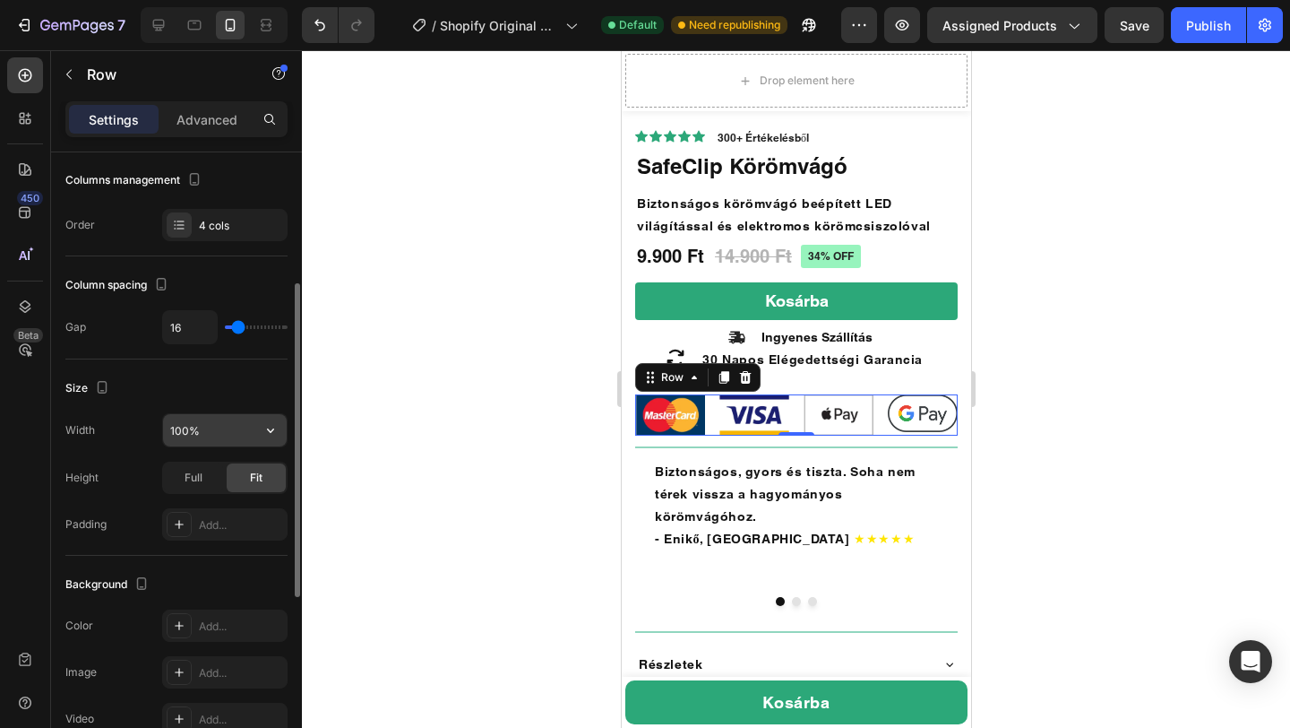
scroll to position [250, 0]
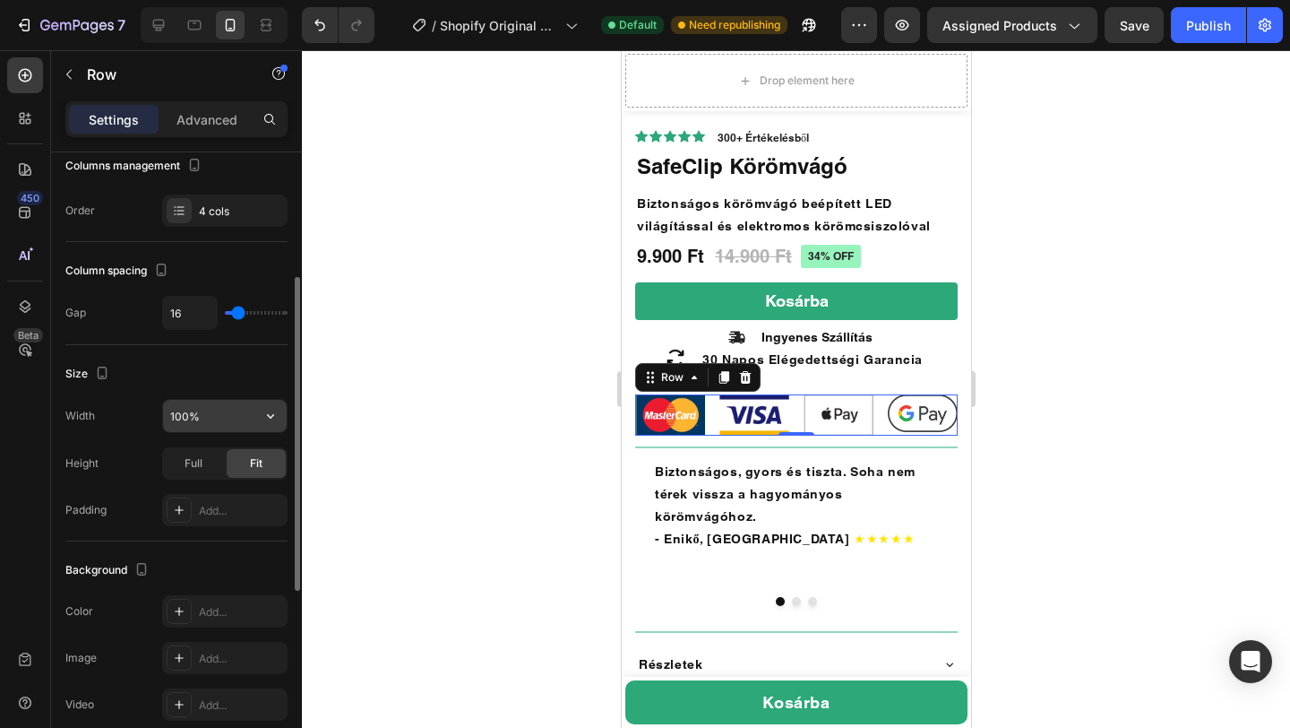
click at [212, 422] on input "100%" at bounding box center [225, 416] width 124 height 32
type input "80%"
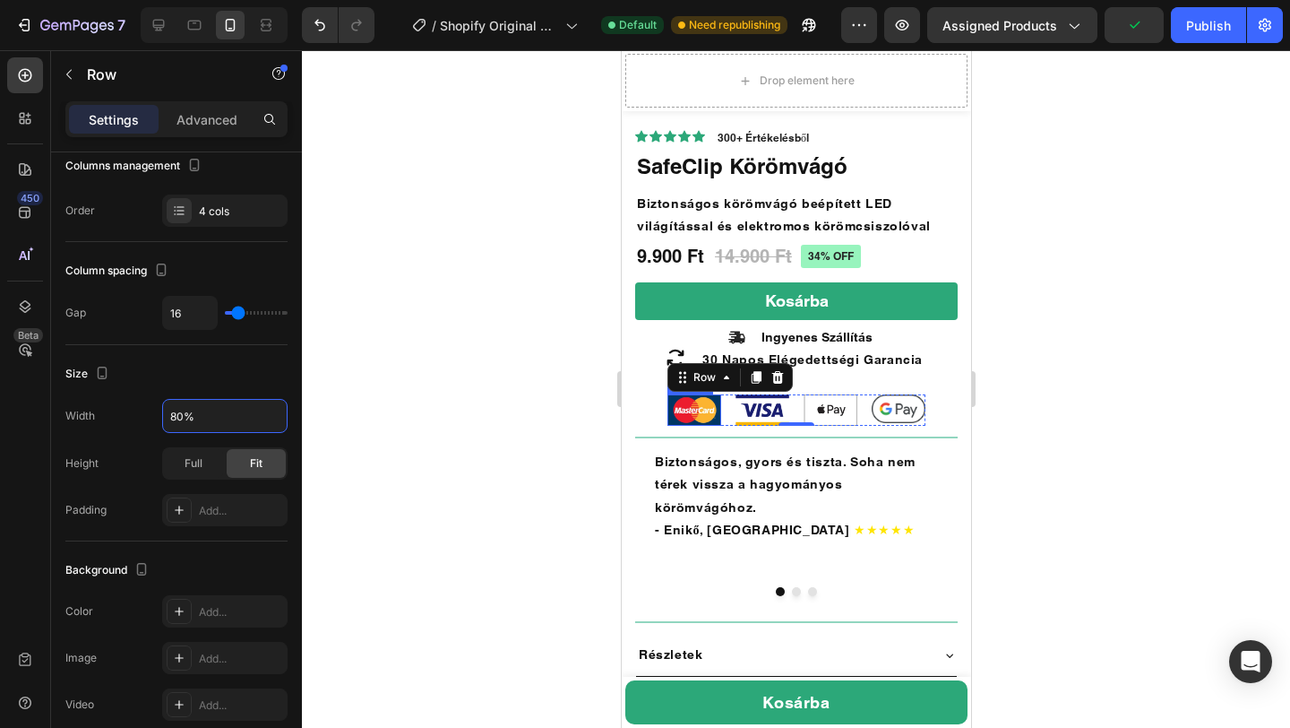
click at [703, 413] on img at bounding box center [694, 409] width 54 height 31
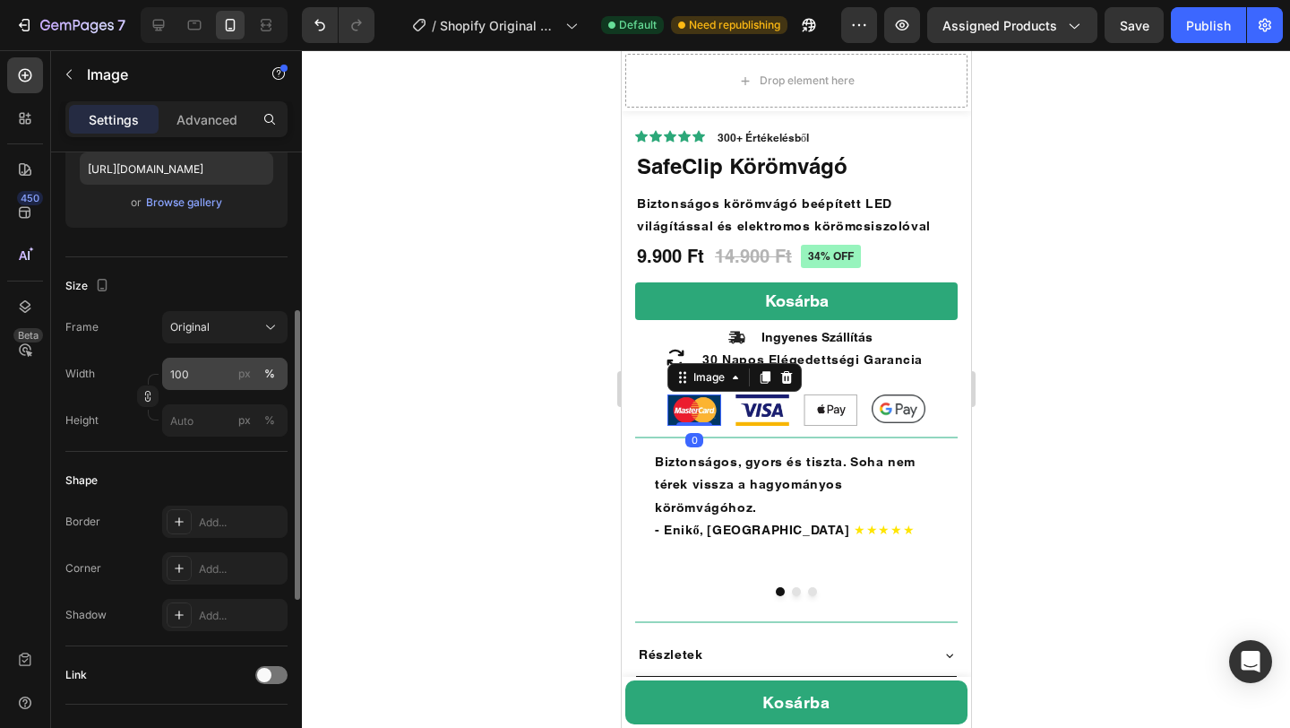
scroll to position [328, 0]
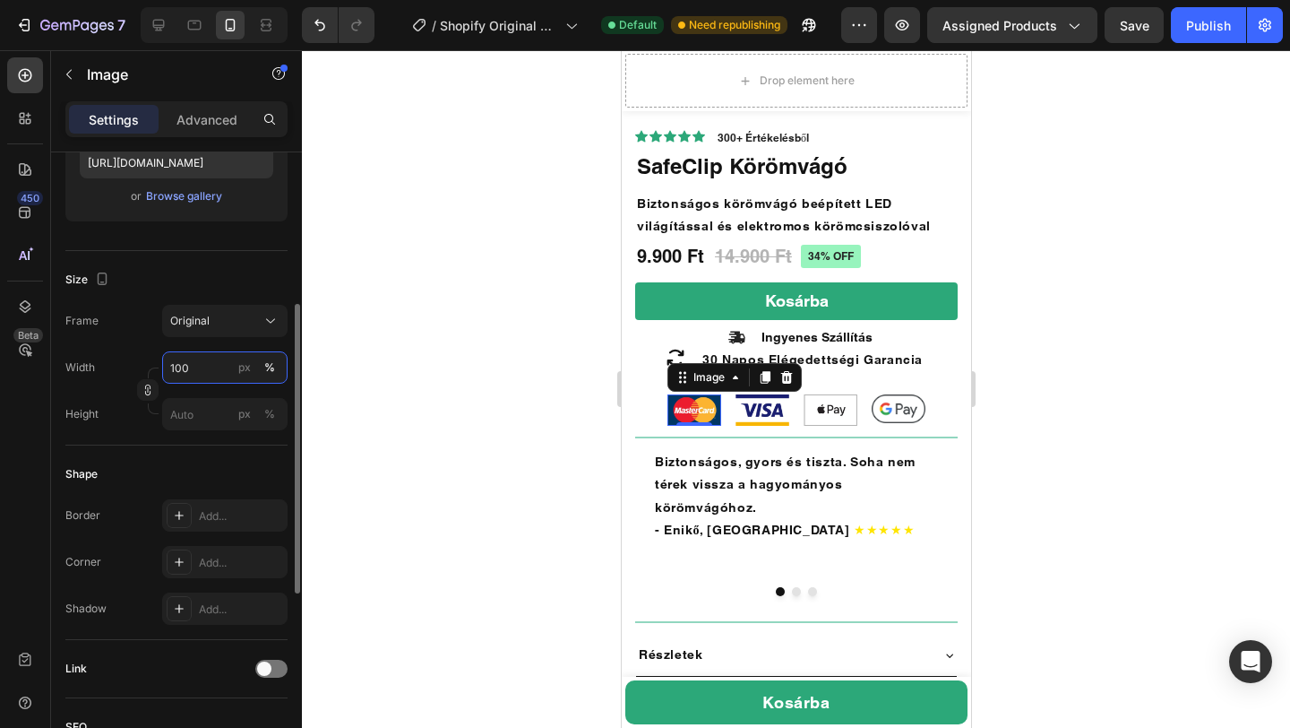
click at [187, 374] on input "100" at bounding box center [224, 367] width 125 height 32
type input "50"
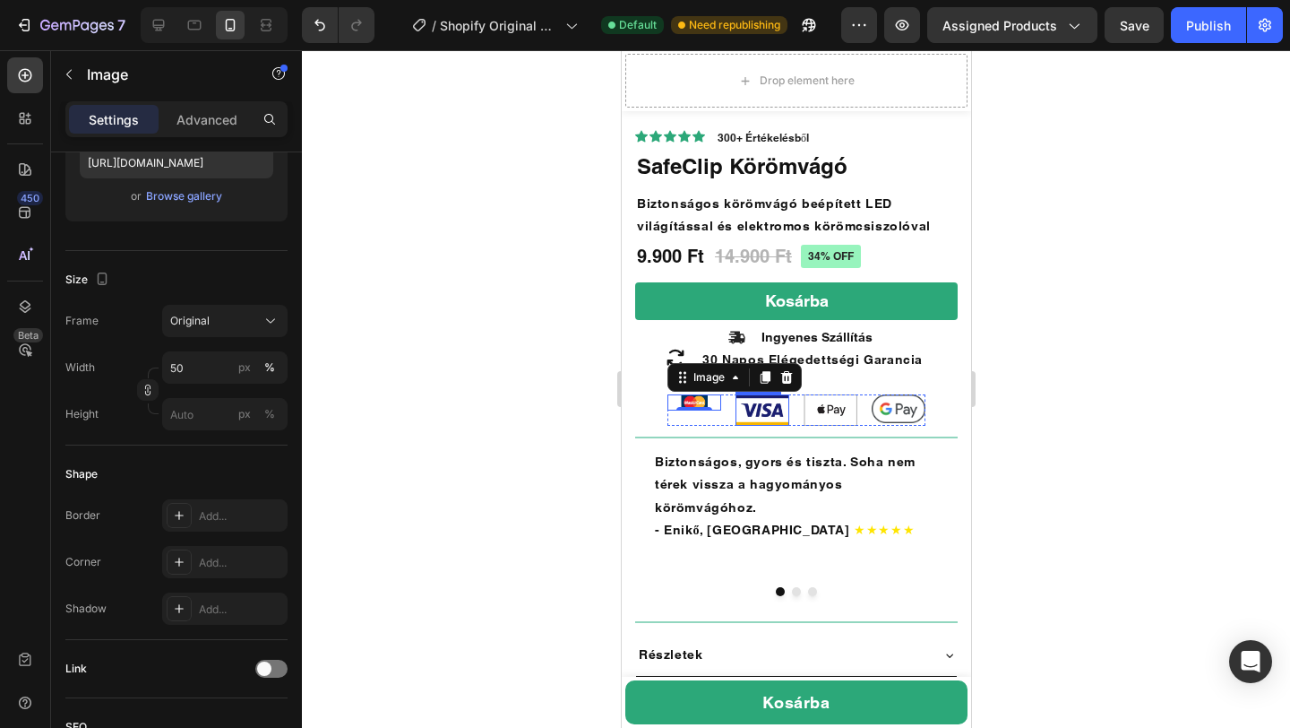
click at [757, 418] on img at bounding box center [762, 409] width 54 height 31
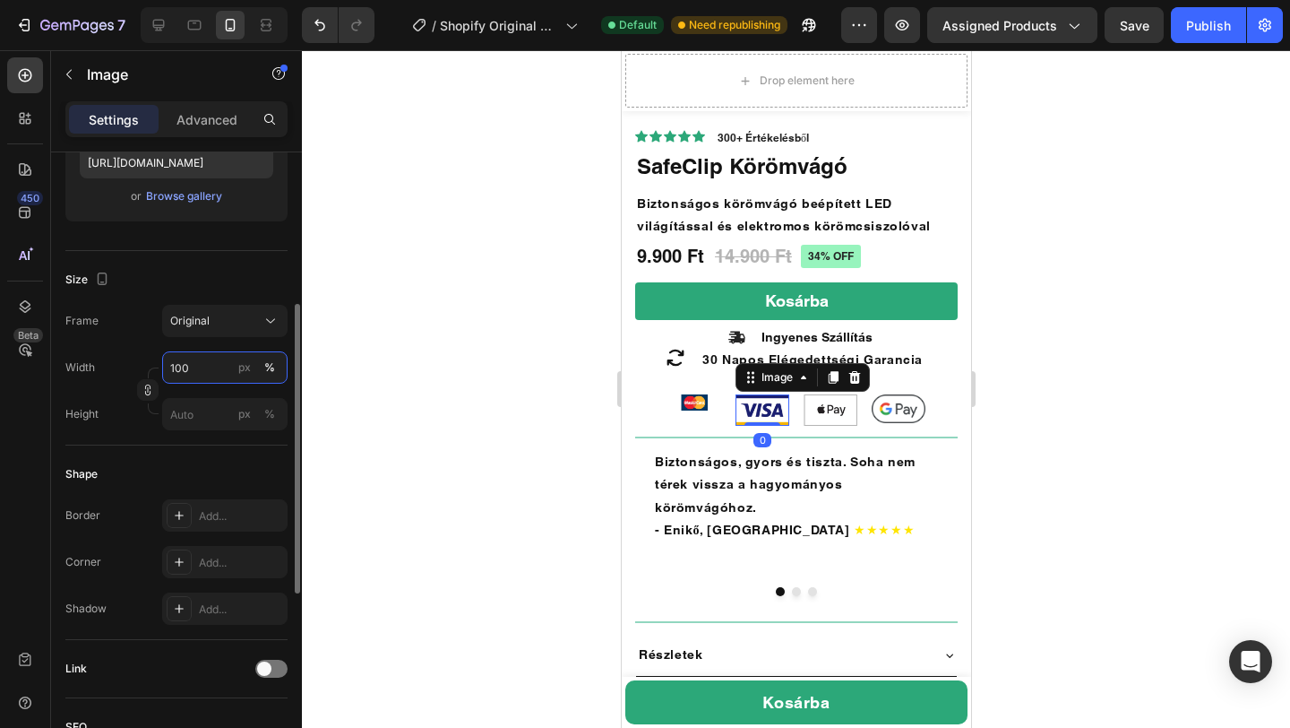
click at [185, 367] on input "100" at bounding box center [224, 367] width 125 height 32
type input "50"
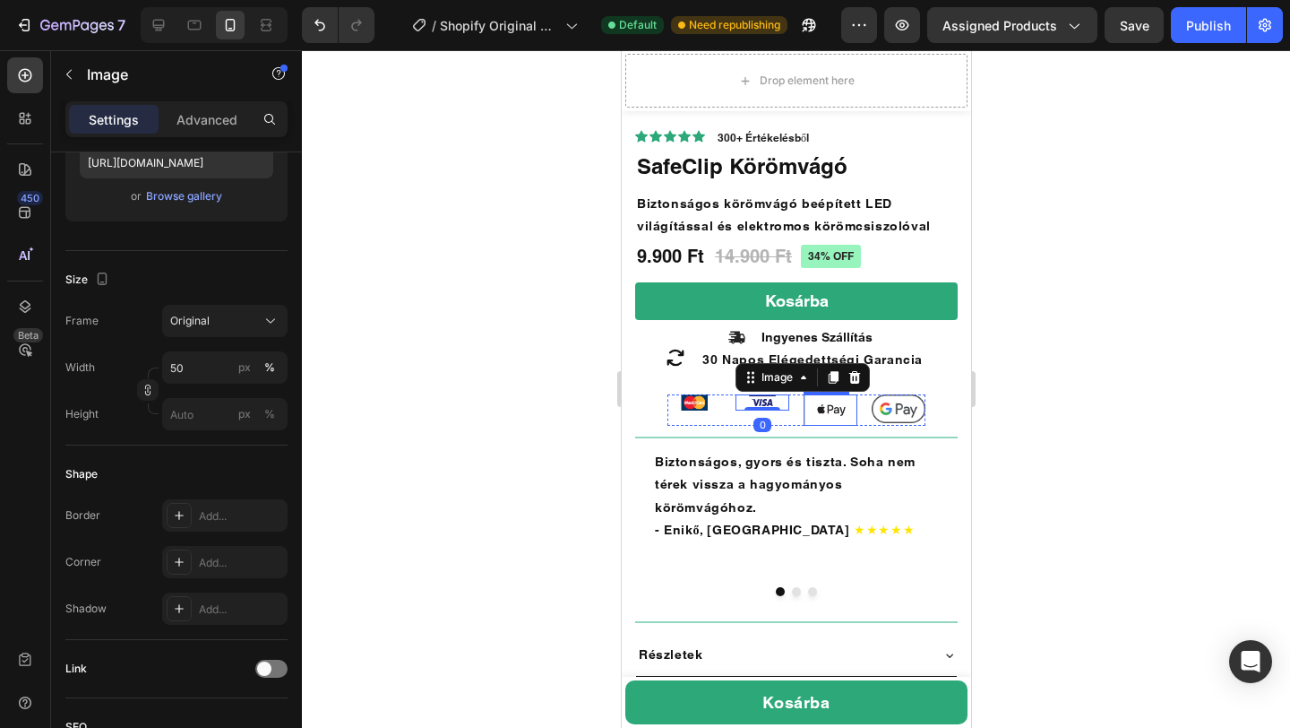
click at [826, 409] on img at bounding box center [830, 409] width 54 height 31
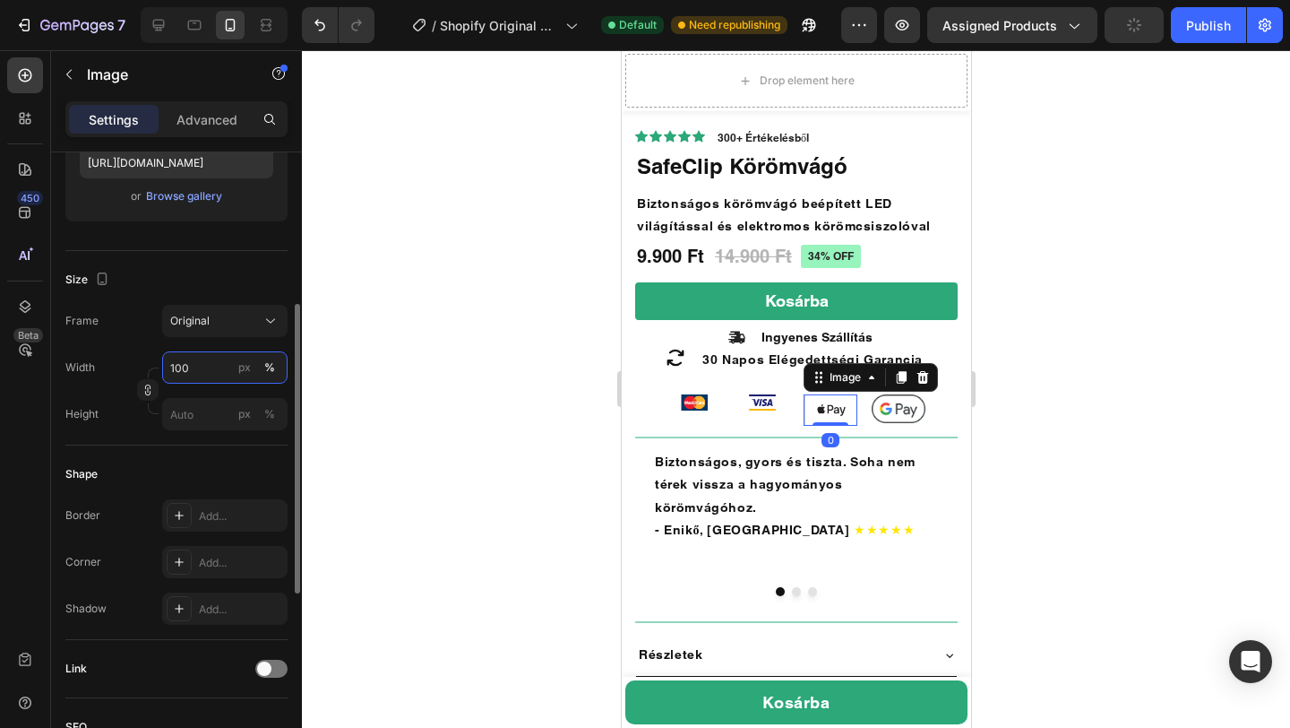
click at [194, 366] on input "100" at bounding box center [224, 367] width 125 height 32
type input "50"
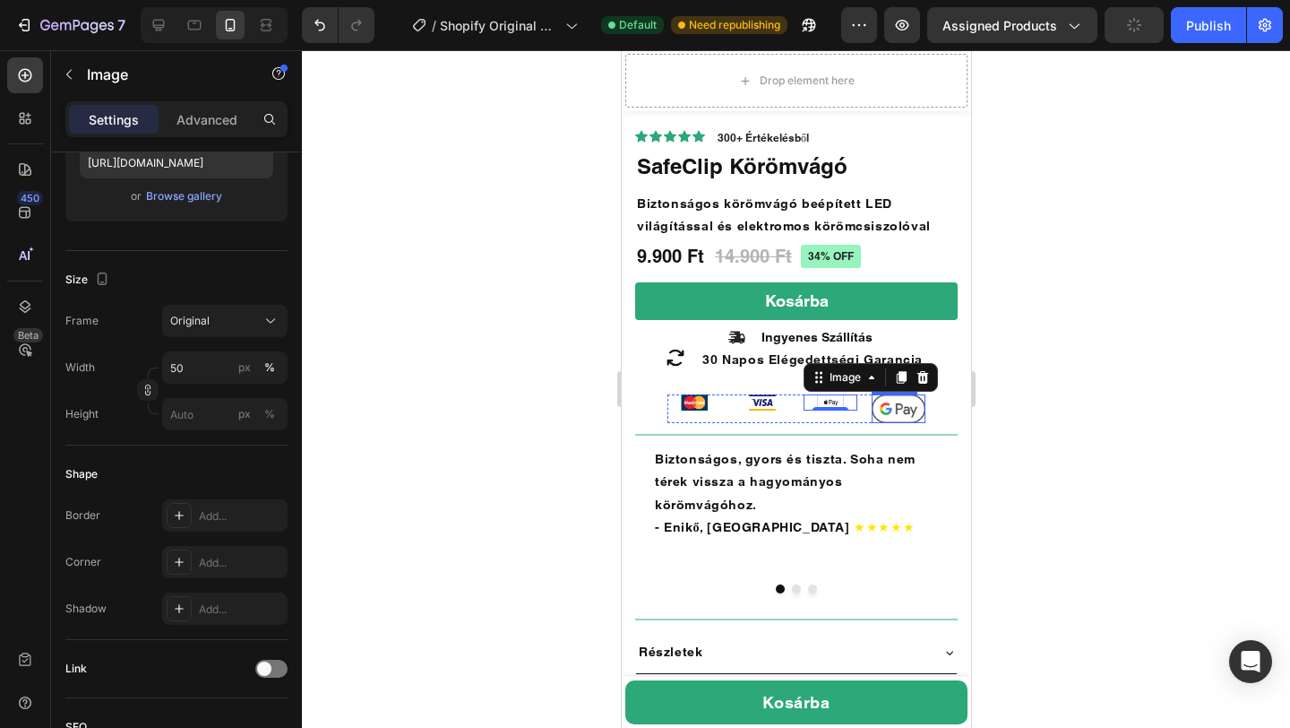
click at [903, 403] on img at bounding box center [898, 408] width 54 height 29
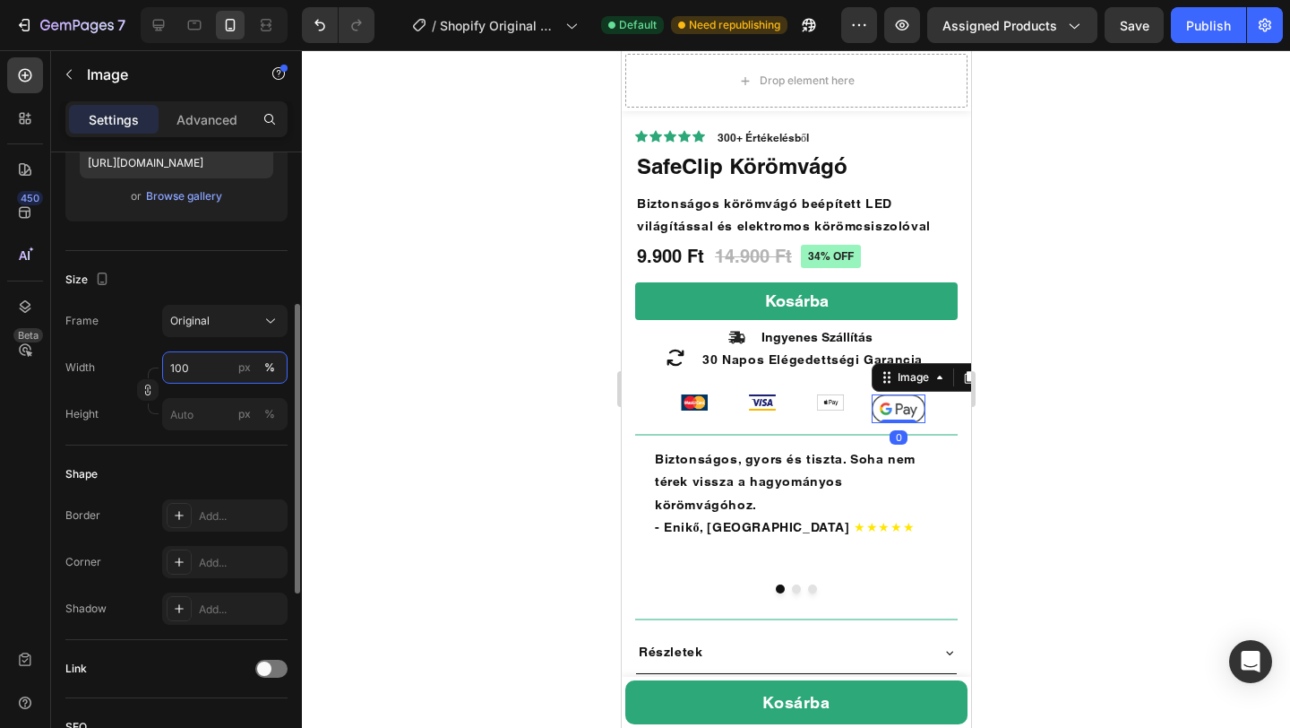
click at [185, 370] on input "100" at bounding box center [224, 367] width 125 height 32
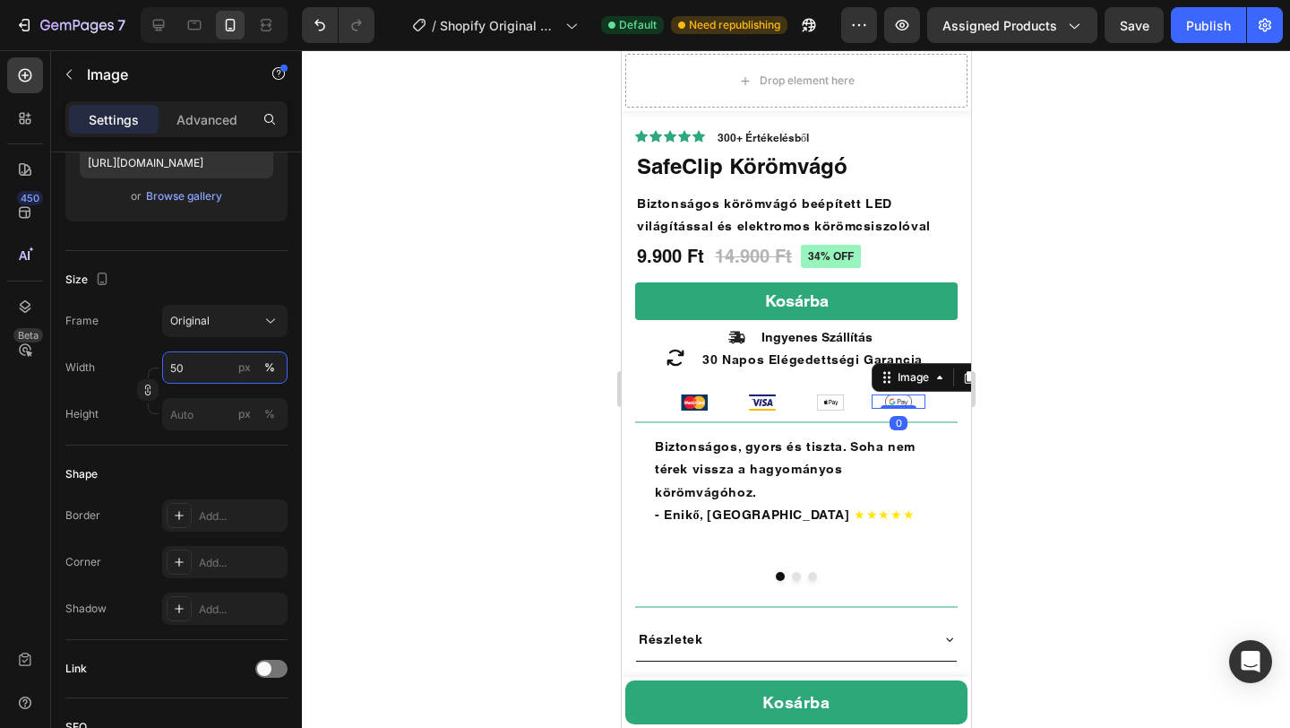
type input "50"
click at [446, 316] on div at bounding box center [796, 388] width 988 height 677
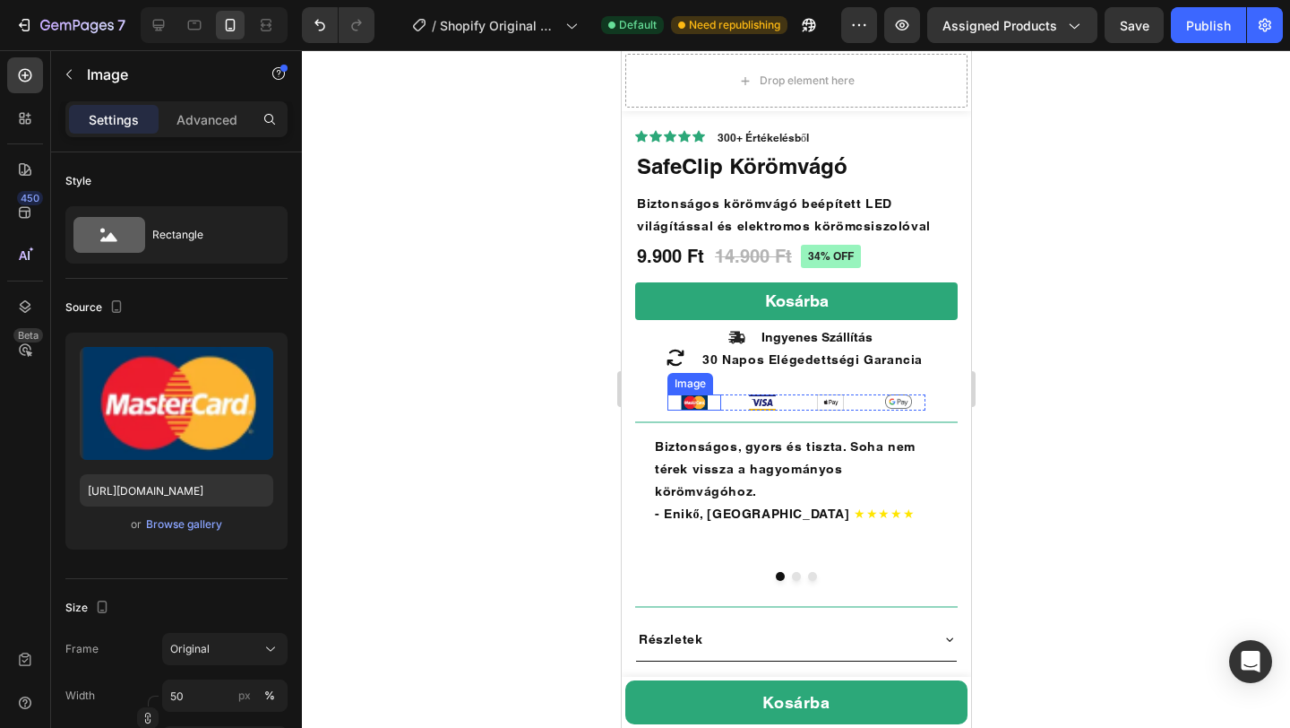
click at [676, 402] on div at bounding box center [694, 401] width 54 height 15
click at [760, 401] on img at bounding box center [761, 401] width 27 height 15
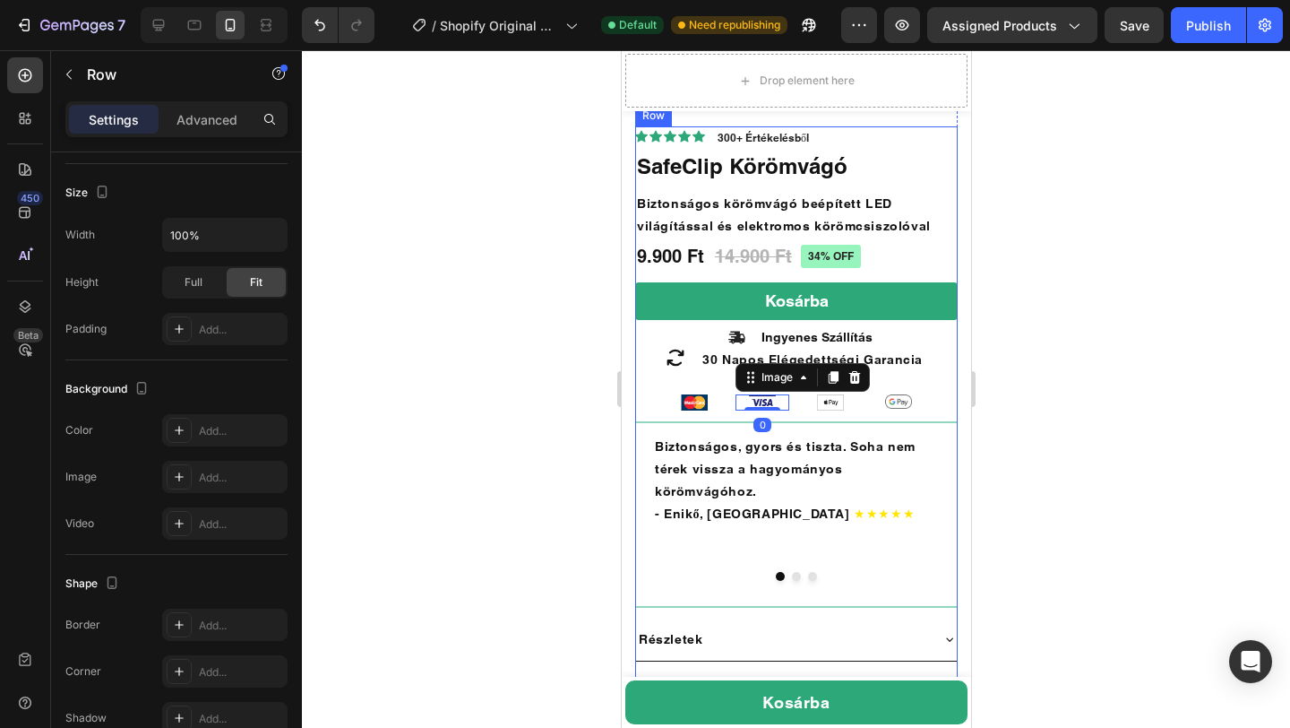
click at [661, 406] on div "Icon Icon Icon Icon Icon Icon List 300+ Értékelésből Text Block Row 34% off Pro…" at bounding box center [795, 738] width 323 height 1225
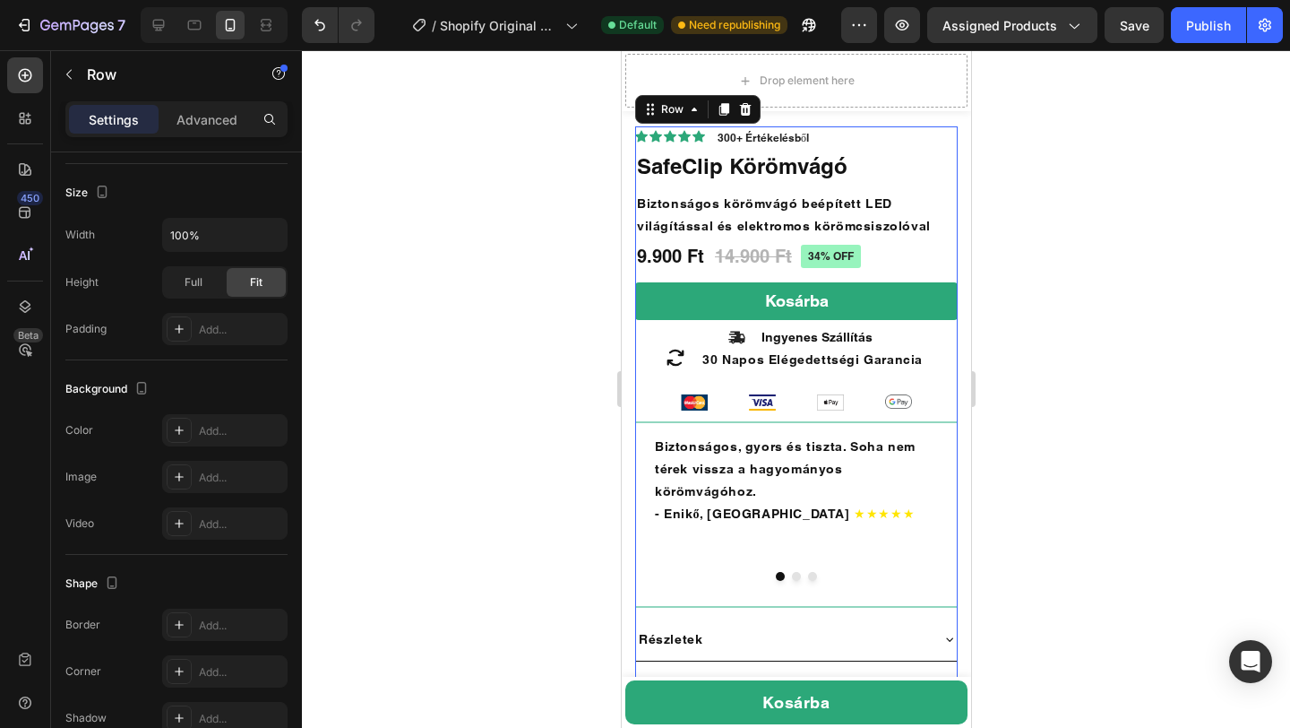
scroll to position [0, 0]
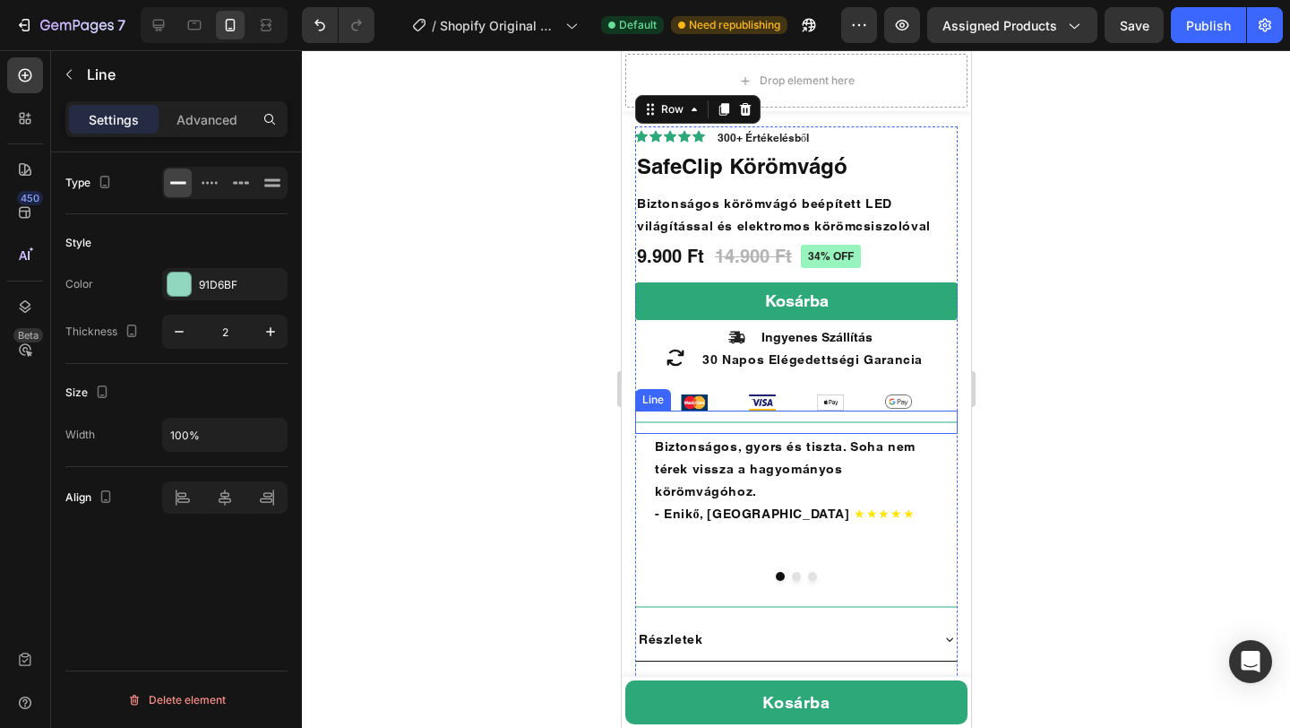
click at [672, 410] on div "Title Line" at bounding box center [795, 421] width 323 height 23
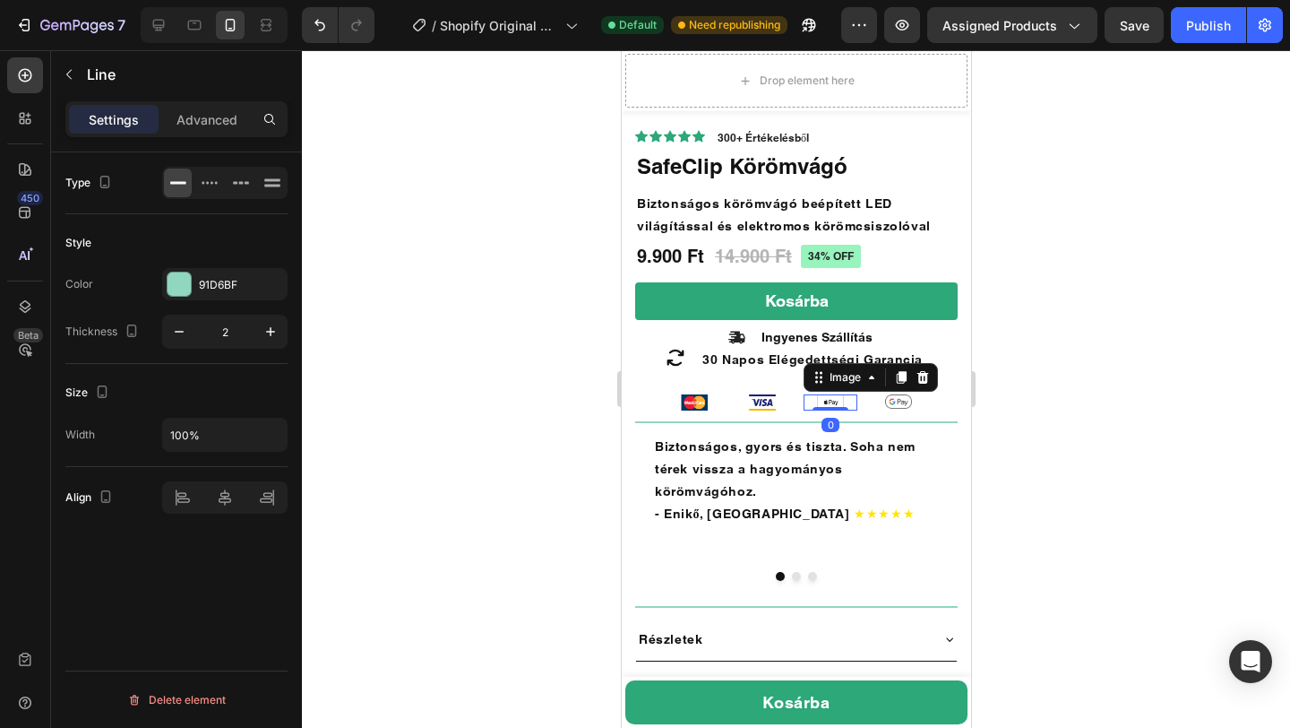
click at [803, 406] on div at bounding box center [830, 401] width 54 height 15
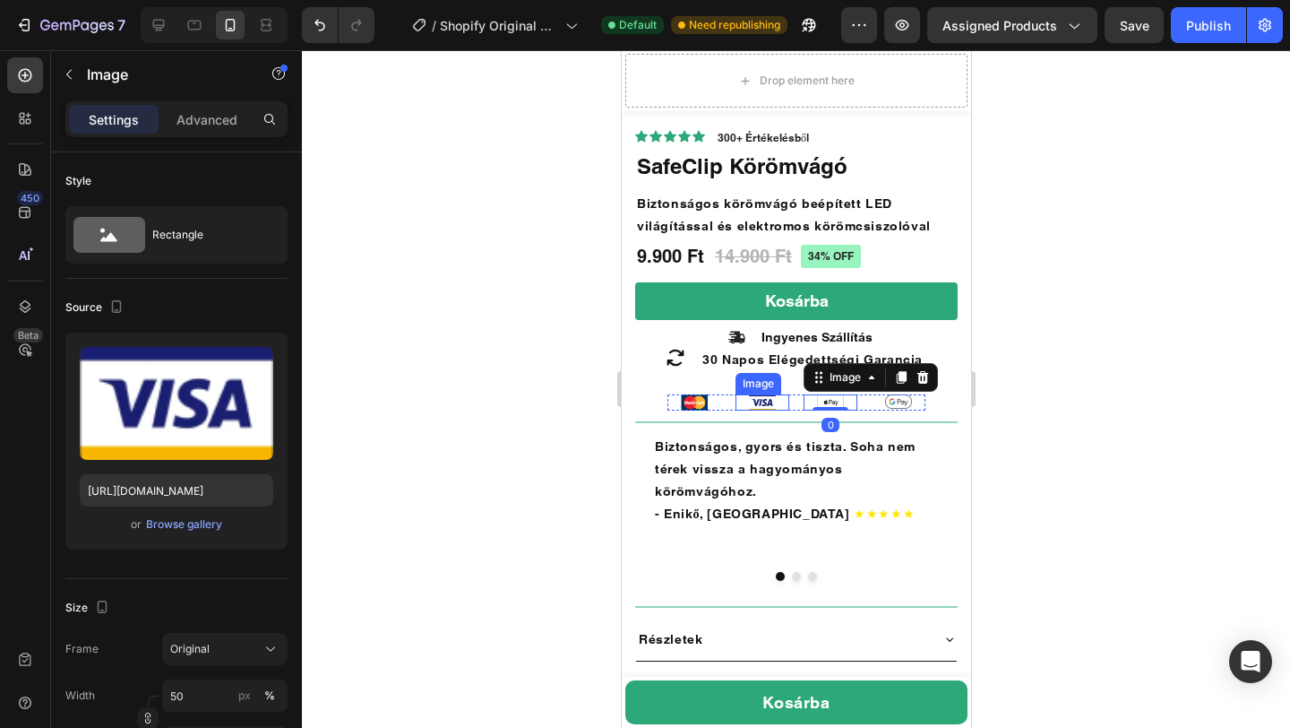
click at [785, 397] on div at bounding box center [762, 401] width 54 height 15
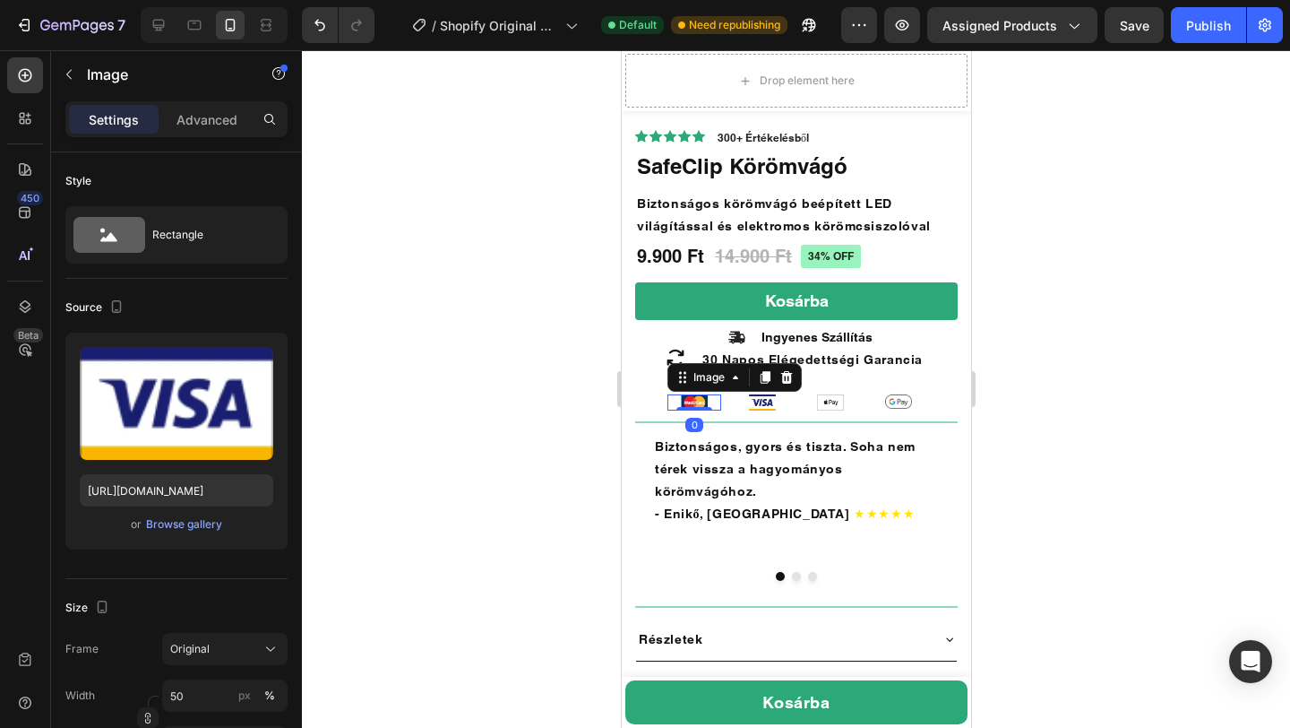
click at [673, 404] on div at bounding box center [694, 401] width 54 height 15
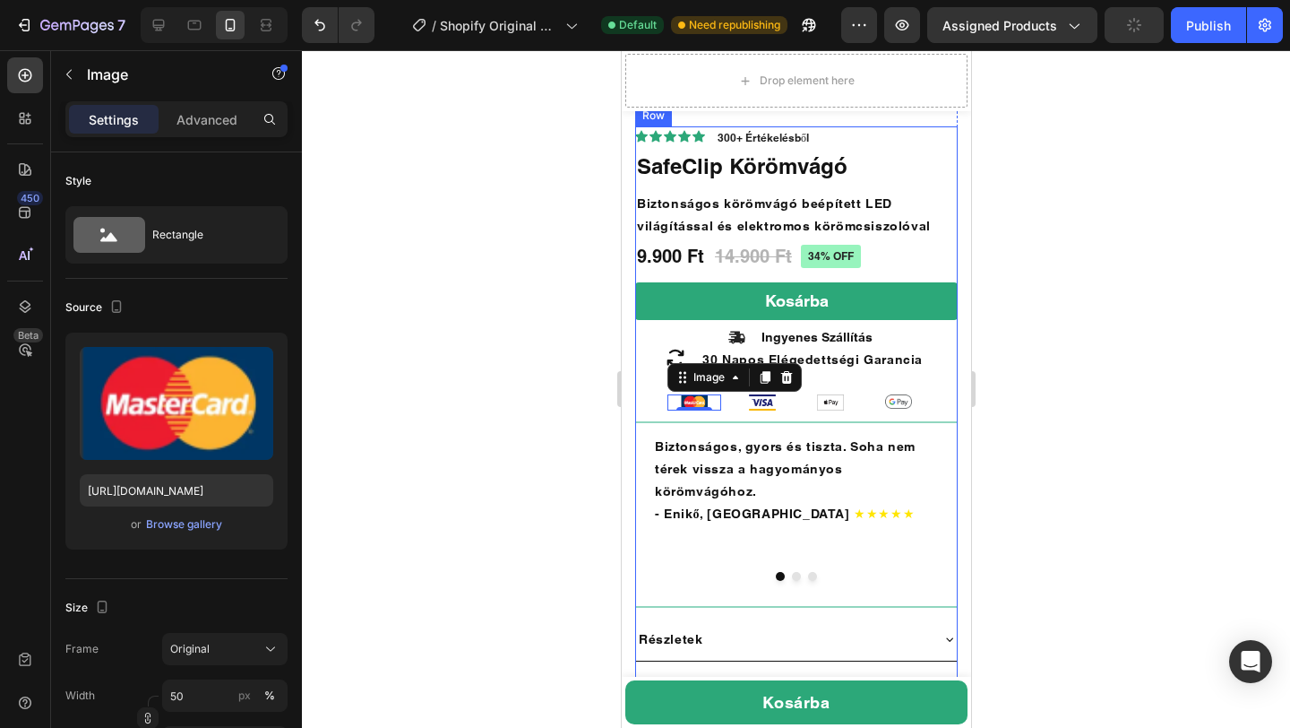
click at [929, 404] on div "Icon Icon Icon Icon Icon Icon List 300+ Értékelésből Text Block Row 34% off Pro…" at bounding box center [795, 738] width 323 height 1225
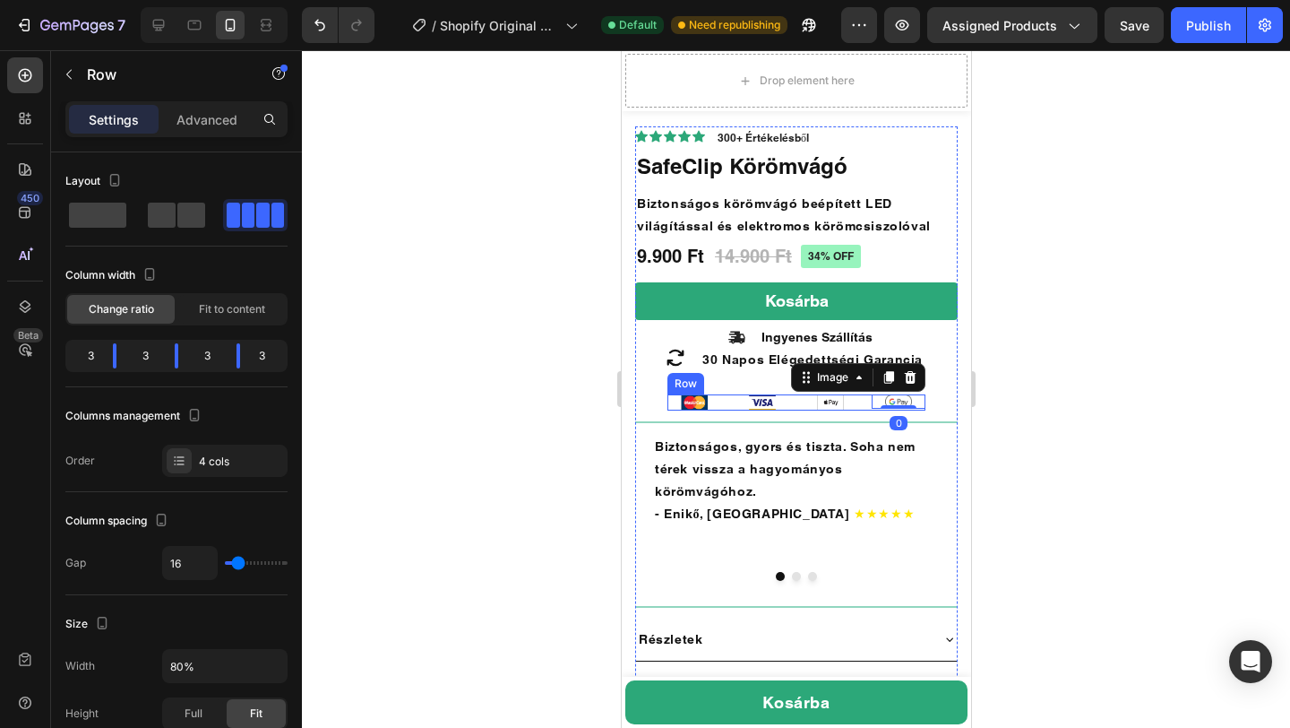
click at [858, 396] on div "Image Image Image Image 0 Row" at bounding box center [796, 401] width 258 height 15
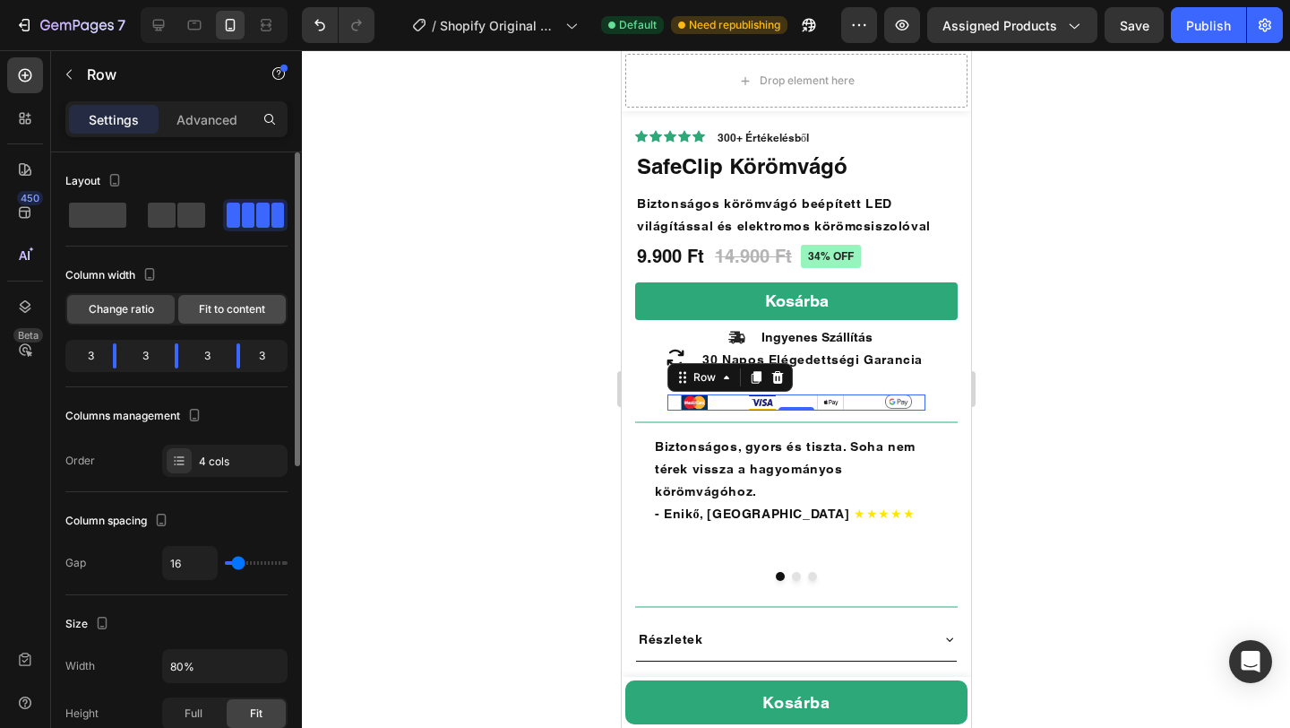
click at [225, 311] on span "Fit to content" at bounding box center [232, 309] width 66 height 16
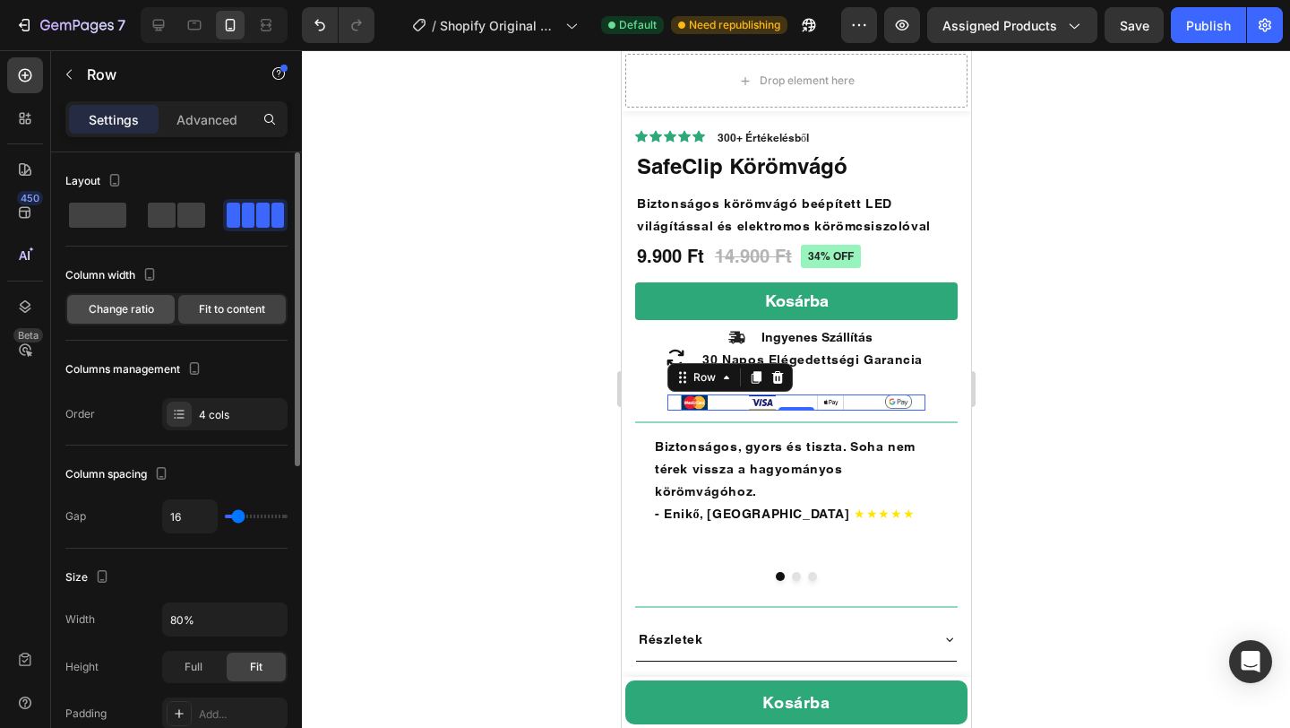
click at [115, 317] on div "Change ratio" at bounding box center [121, 309] width 108 height 29
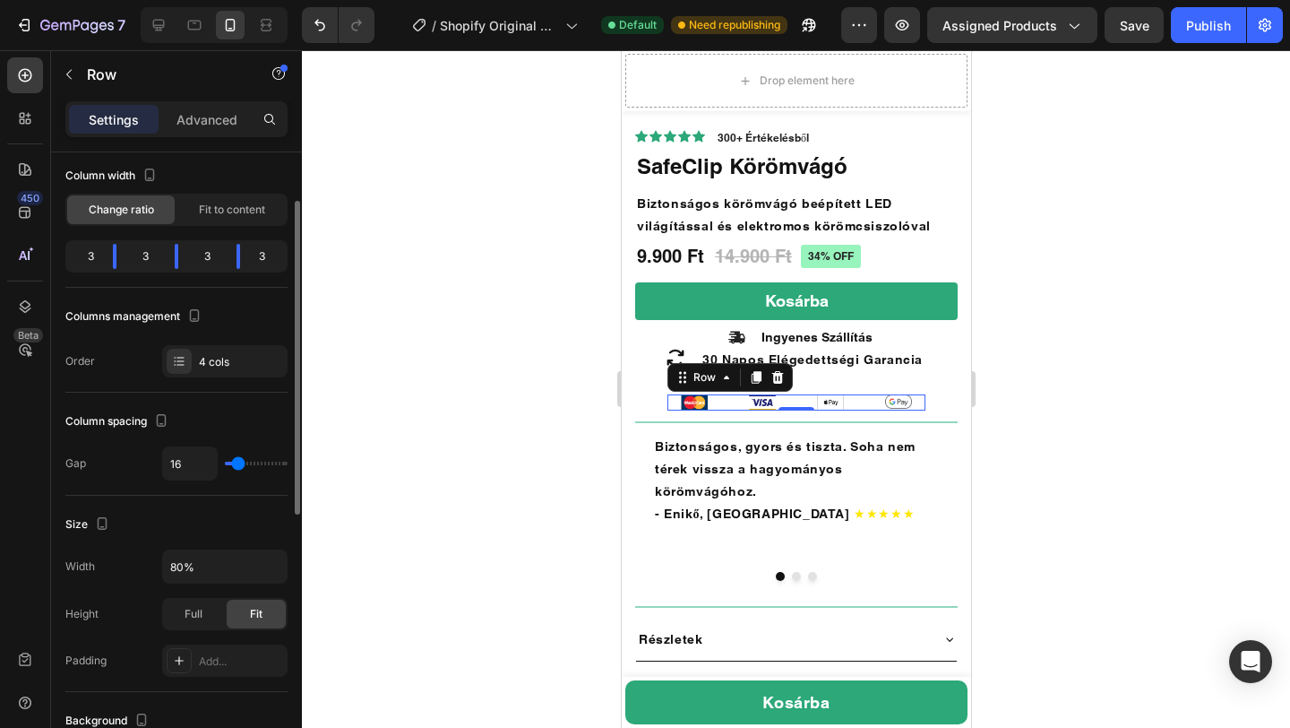
scroll to position [100, 0]
type input "7"
type input "13"
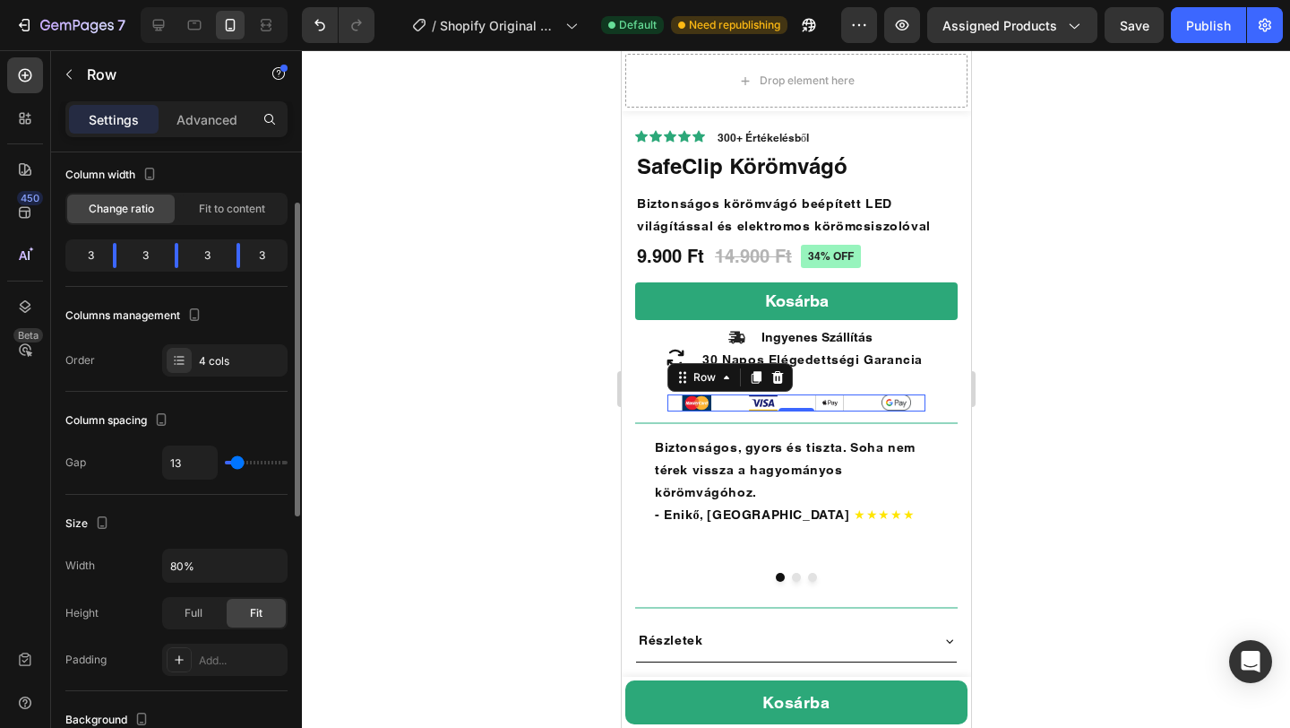
type input "16"
type input "14"
type input "10"
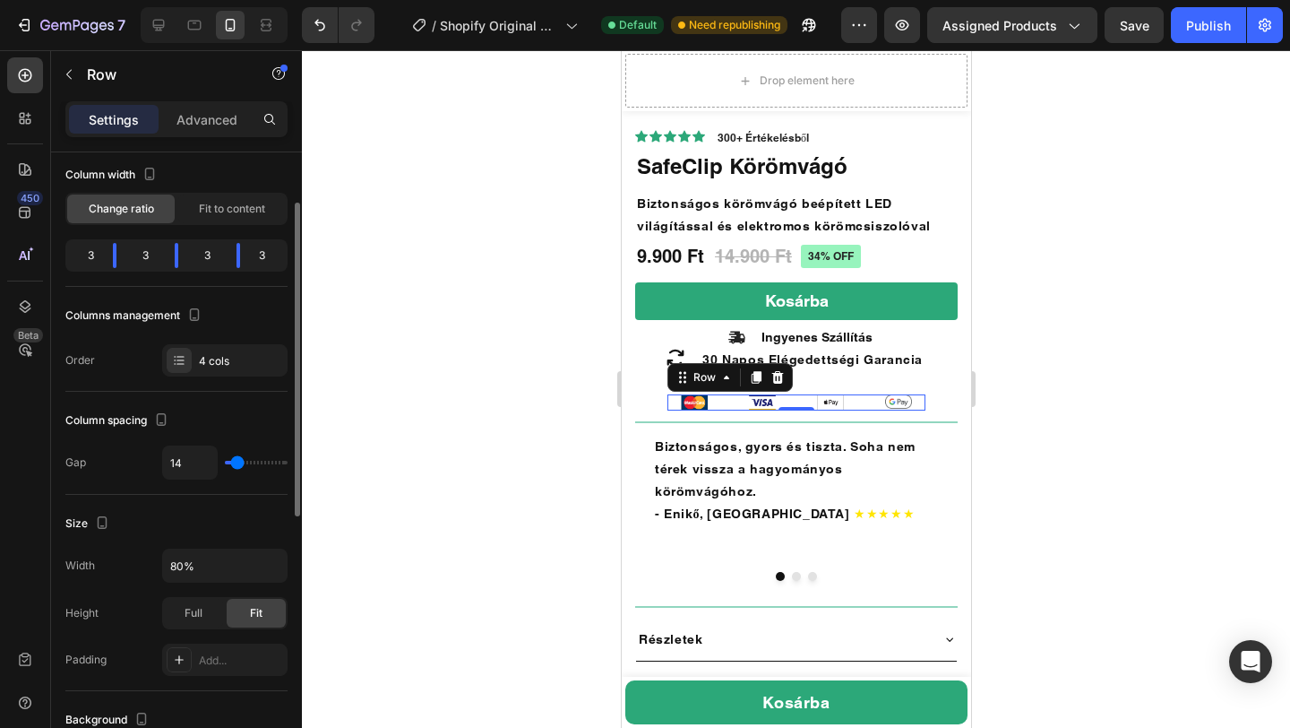
type input "10"
type input "6"
type input "0"
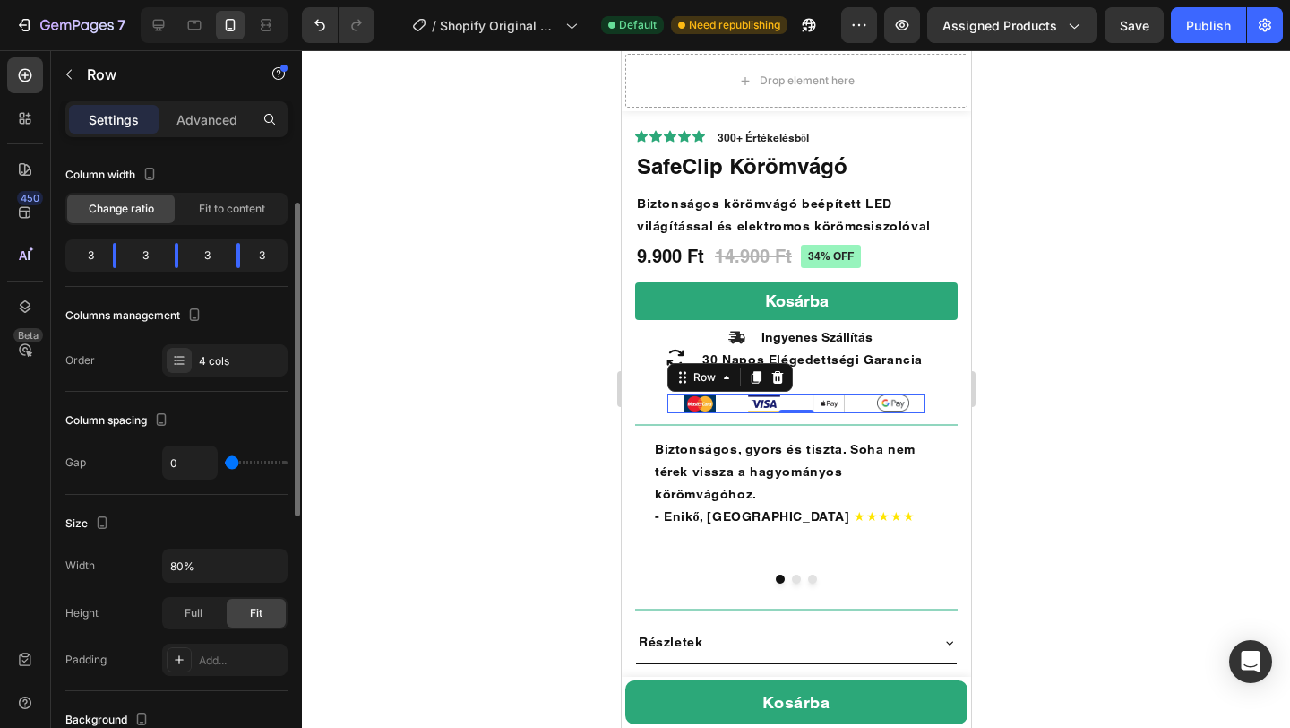
type input "4"
type input "7"
type input "8"
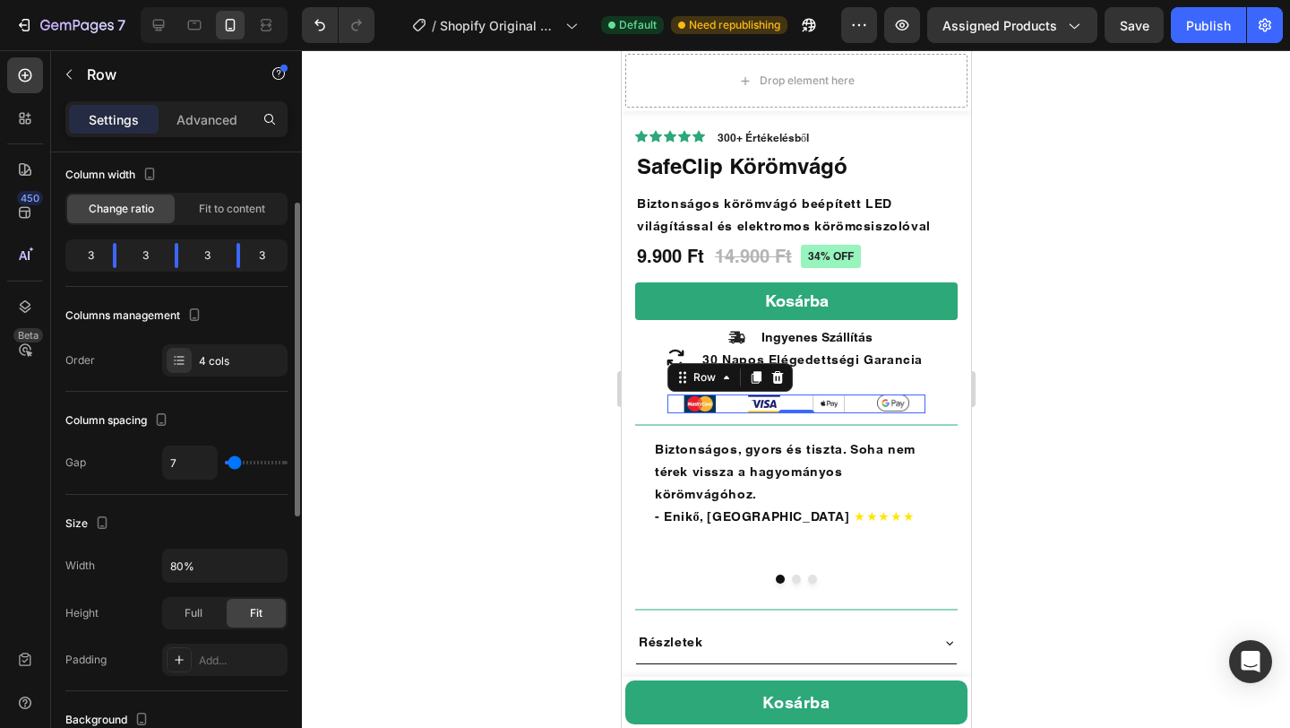
type input "8"
type input "12"
type input "19"
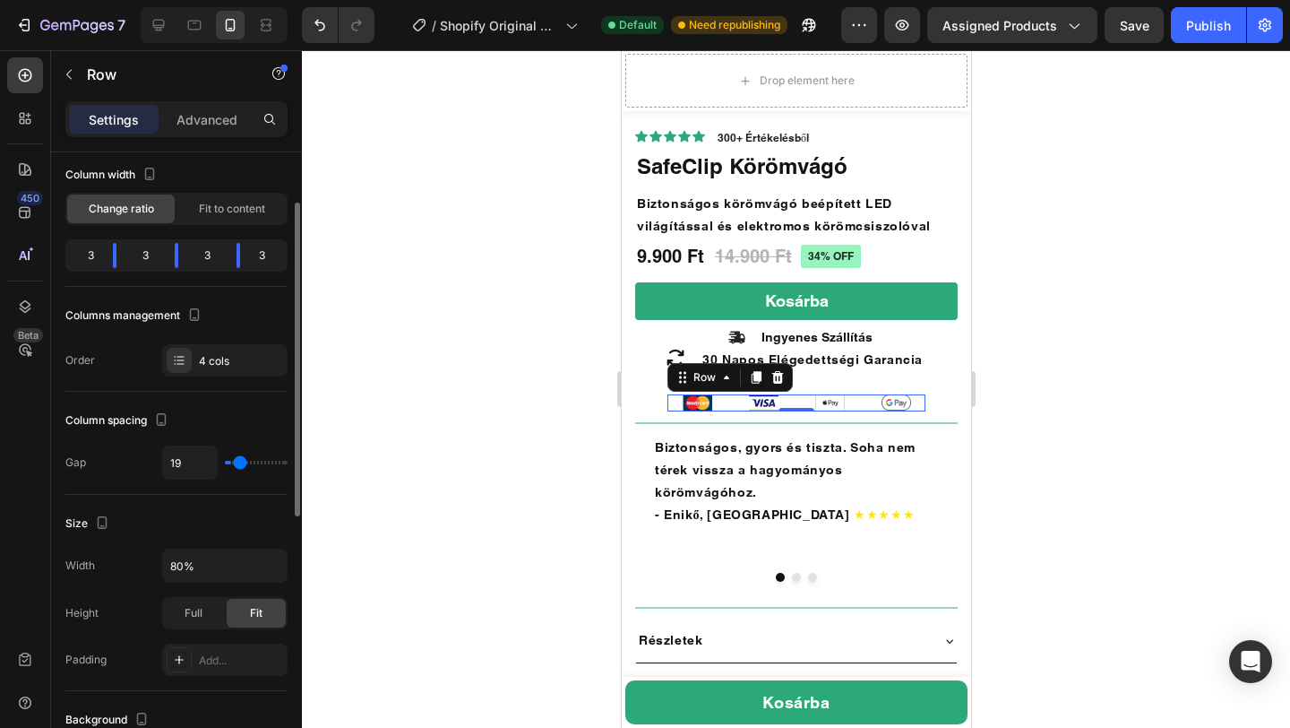
type input "28"
type input "47"
type input "56"
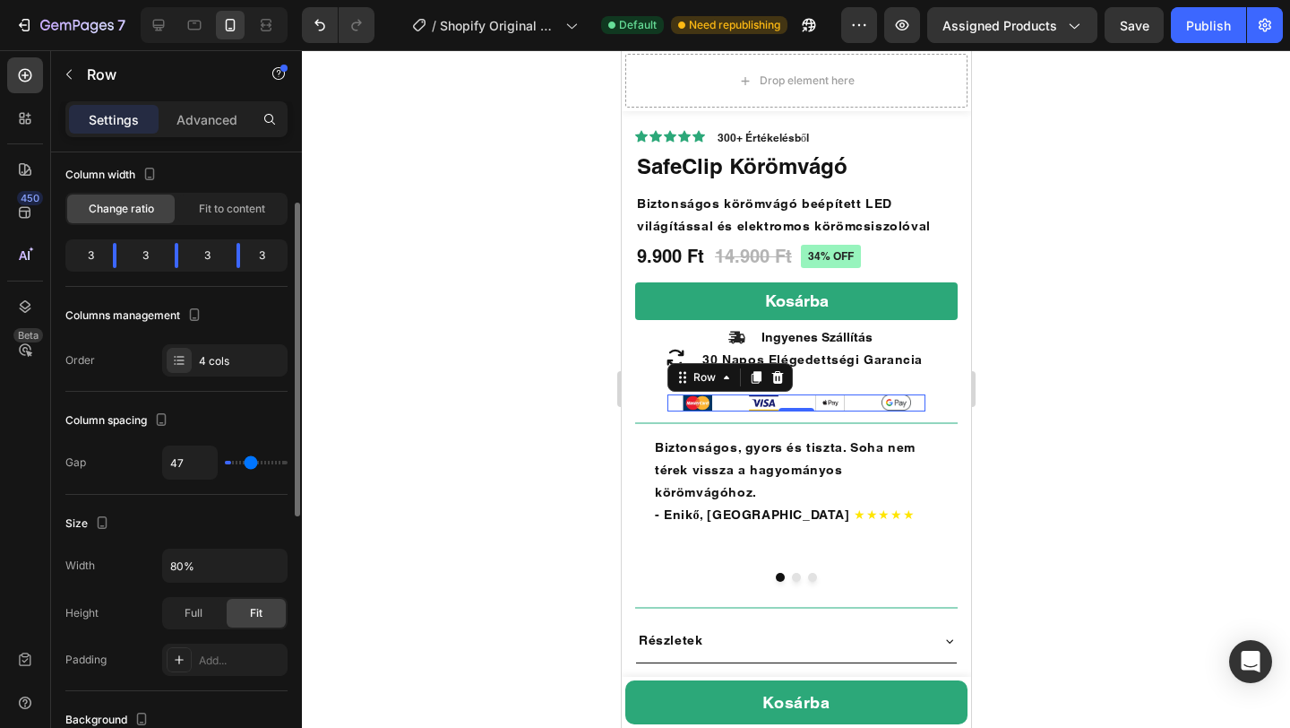
type input "56"
type input "63"
type input "67"
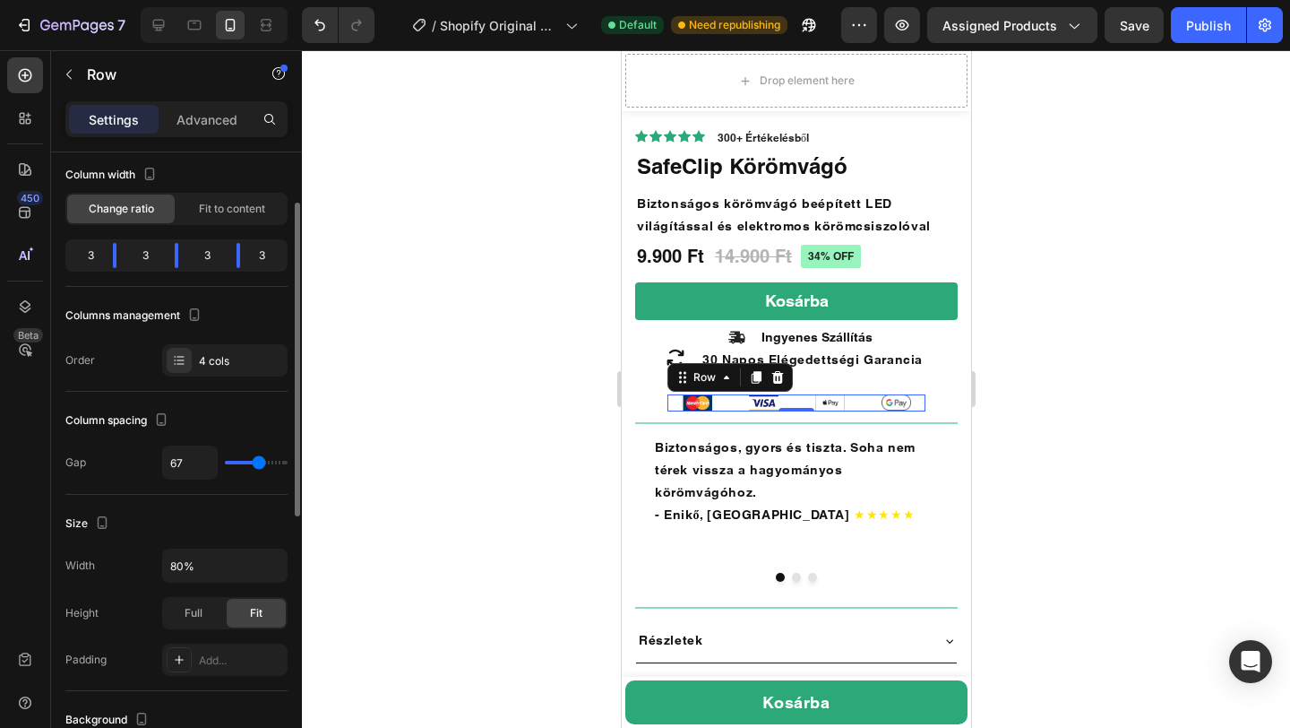
type input "69"
type input "71"
type input "72"
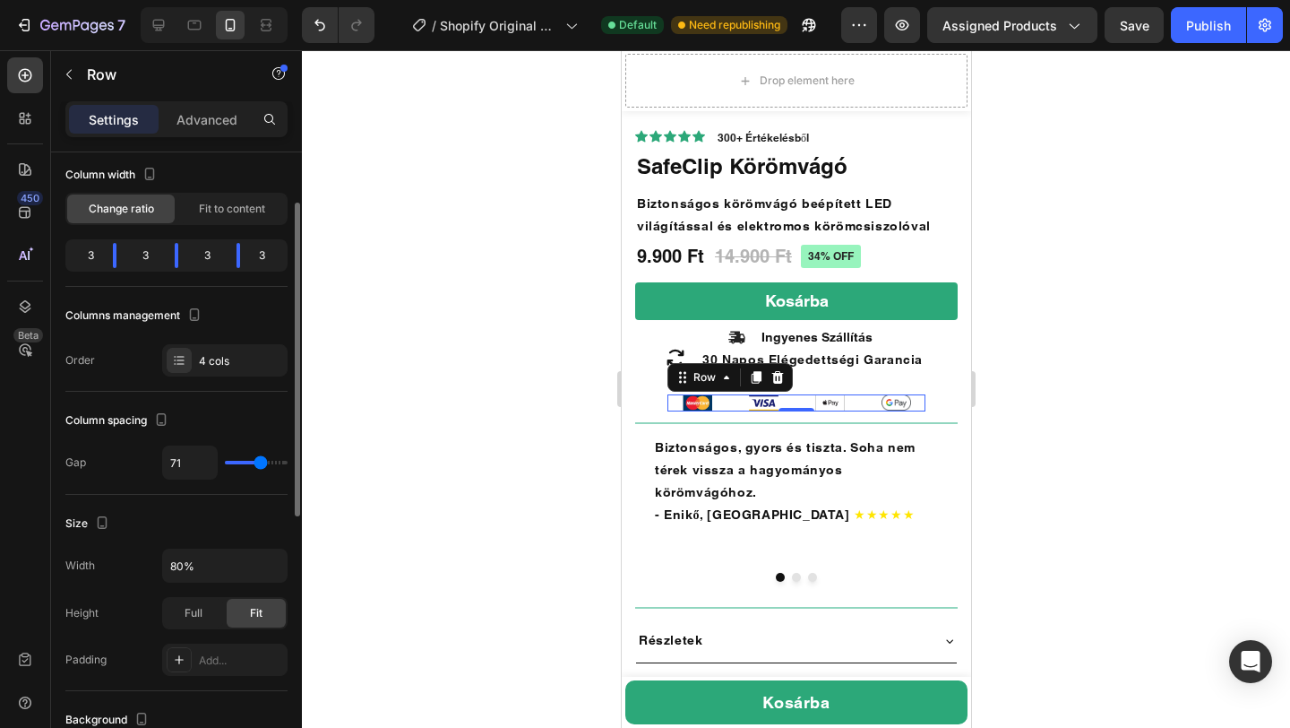
type input "72"
type input "74"
type input "77"
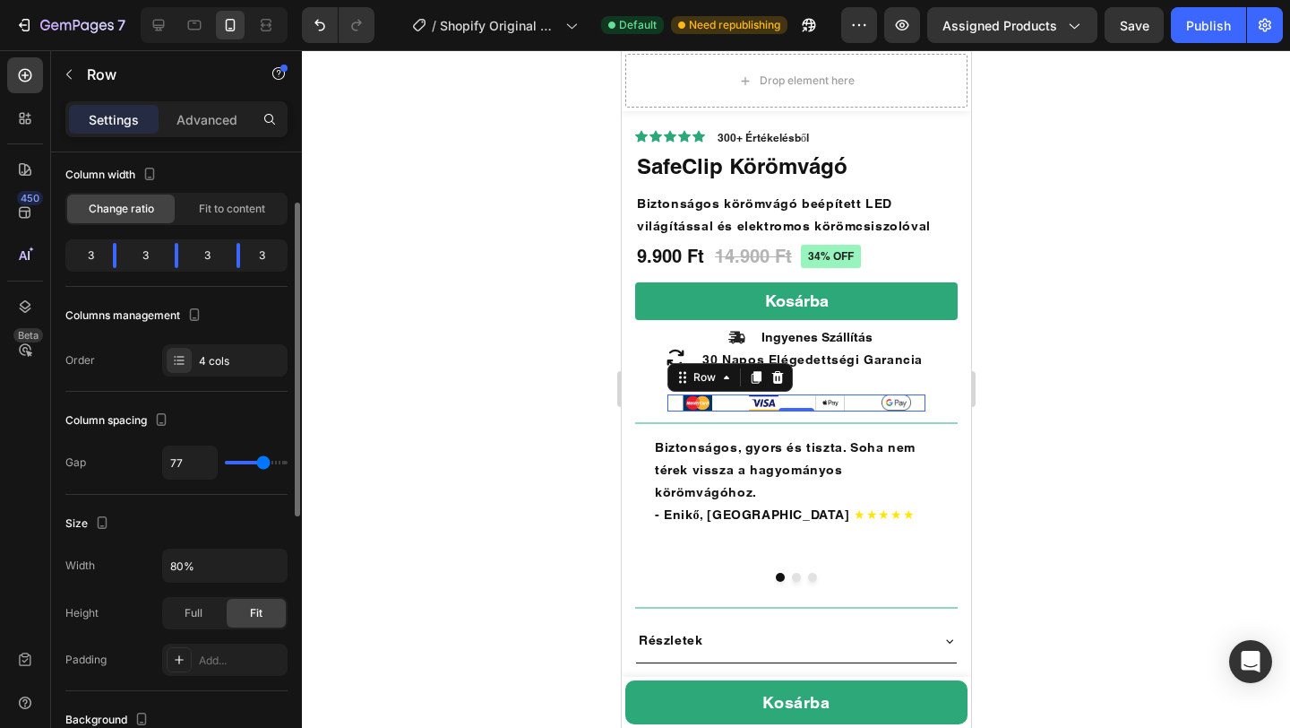
type input "78"
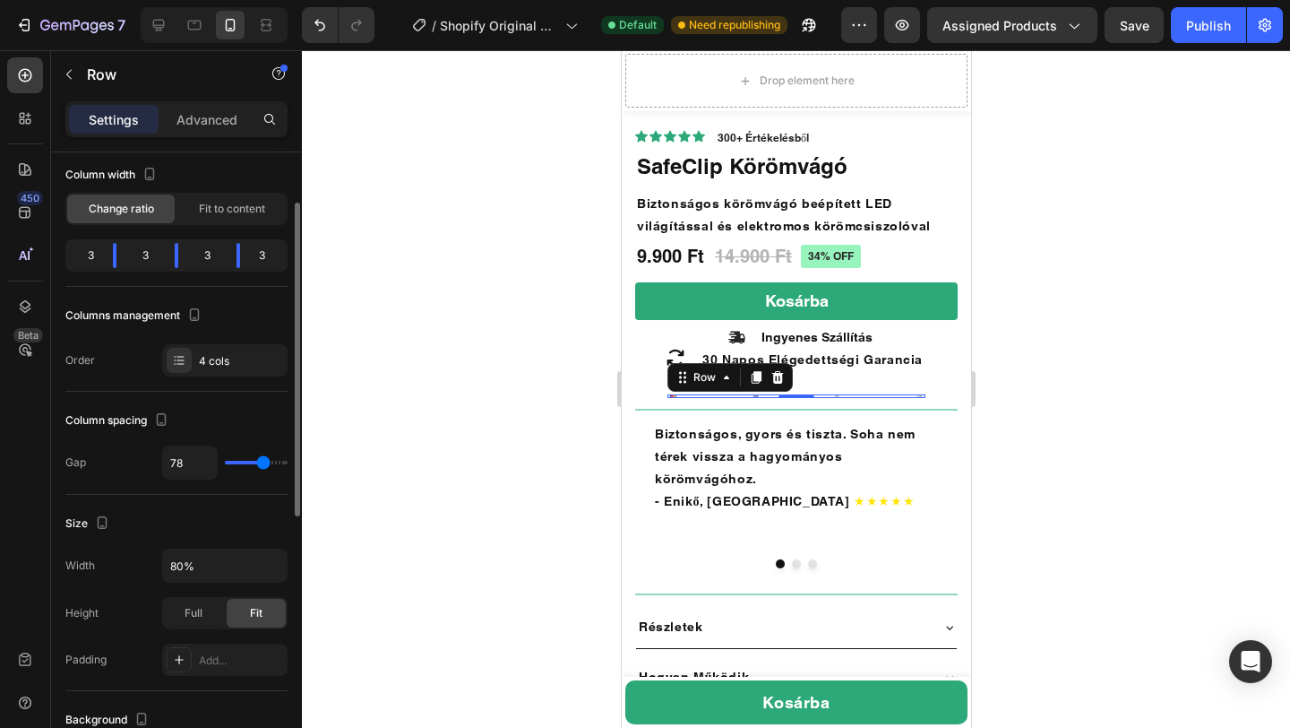
type input "79"
type input "77"
type input "72"
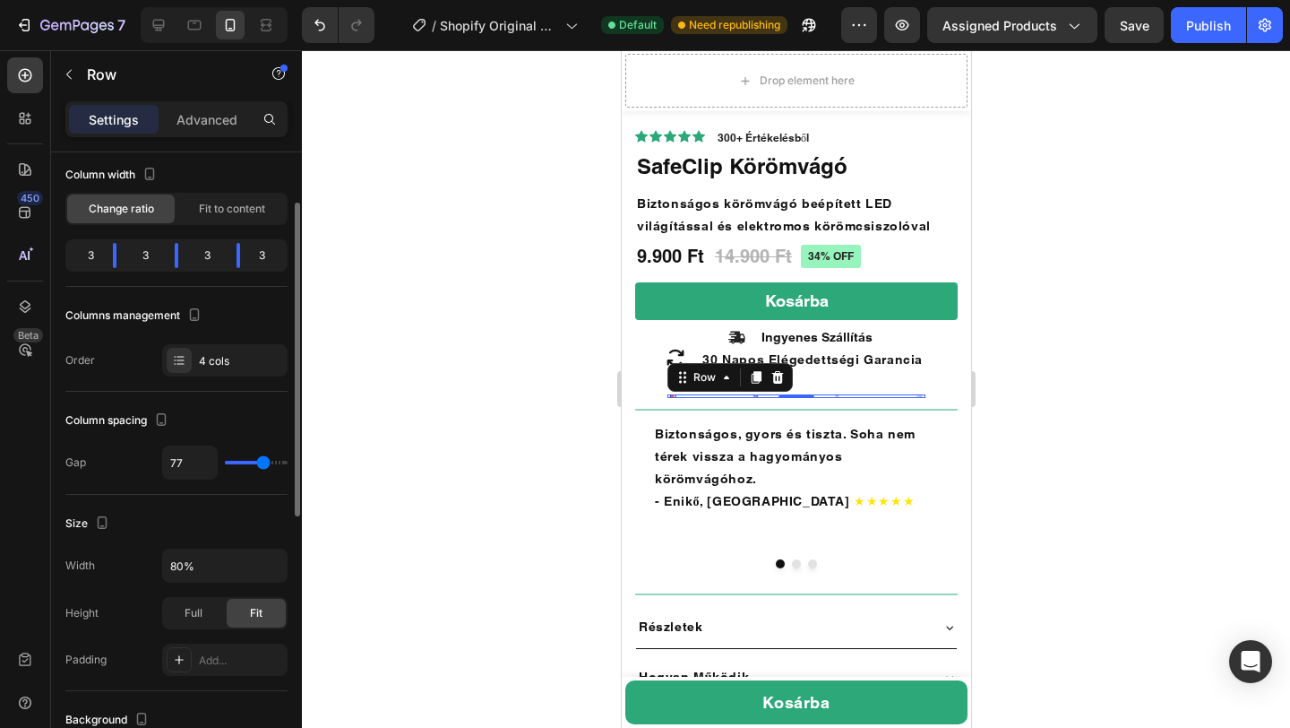
type input "72"
type input "62"
type input "42"
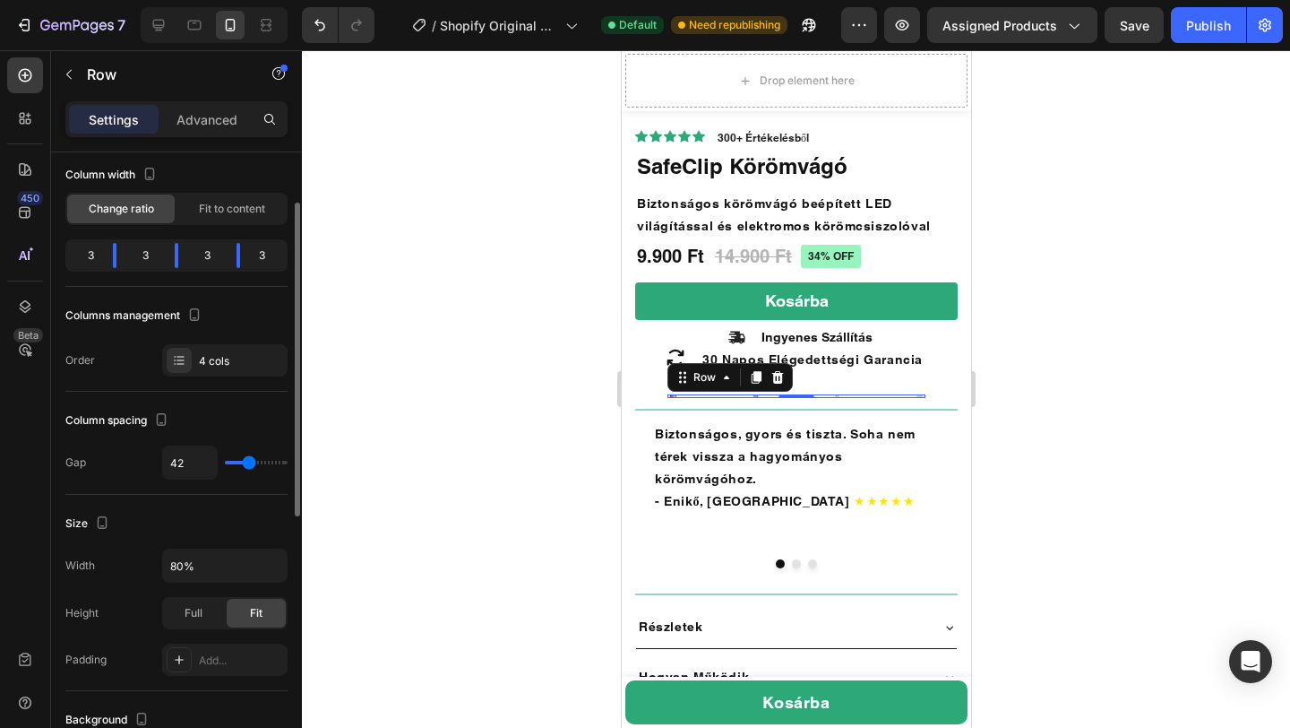
type input "12"
type input "0"
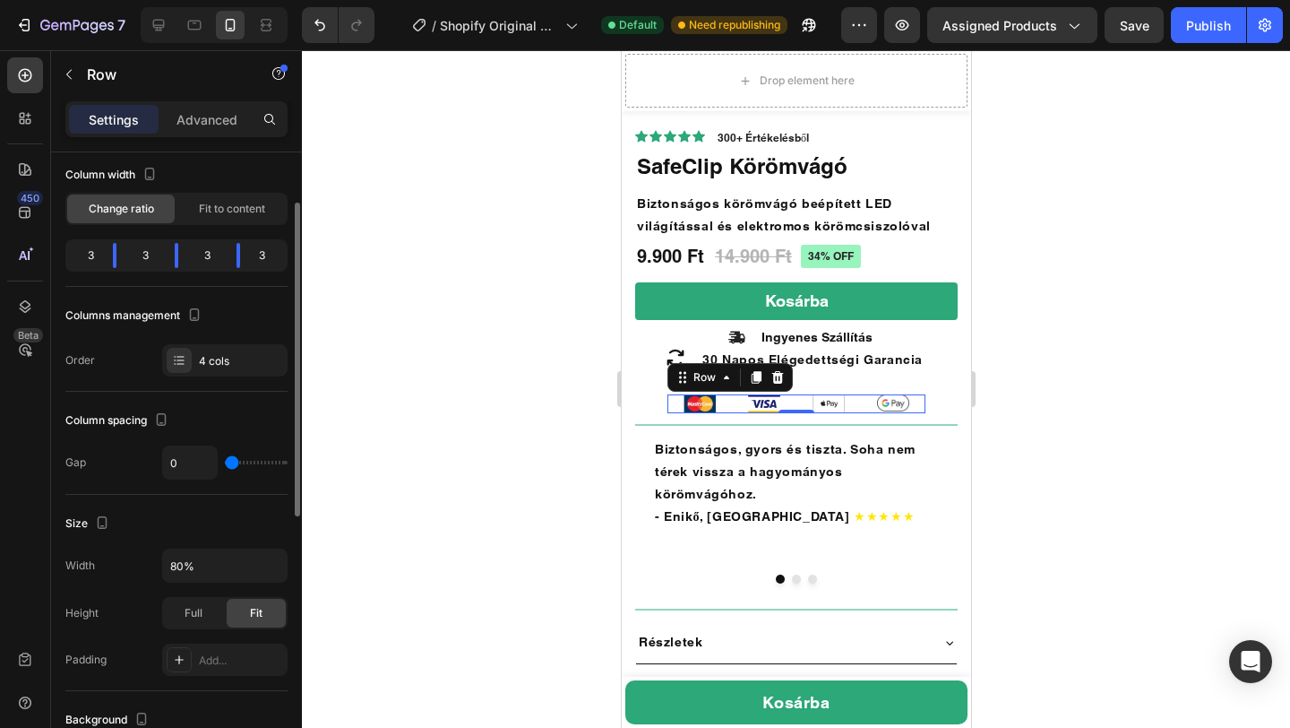
drag, startPoint x: 234, startPoint y: 461, endPoint x: 195, endPoint y: 463, distance: 38.6
type input "0"
click at [225, 463] on input "range" at bounding box center [256, 463] width 63 height 4
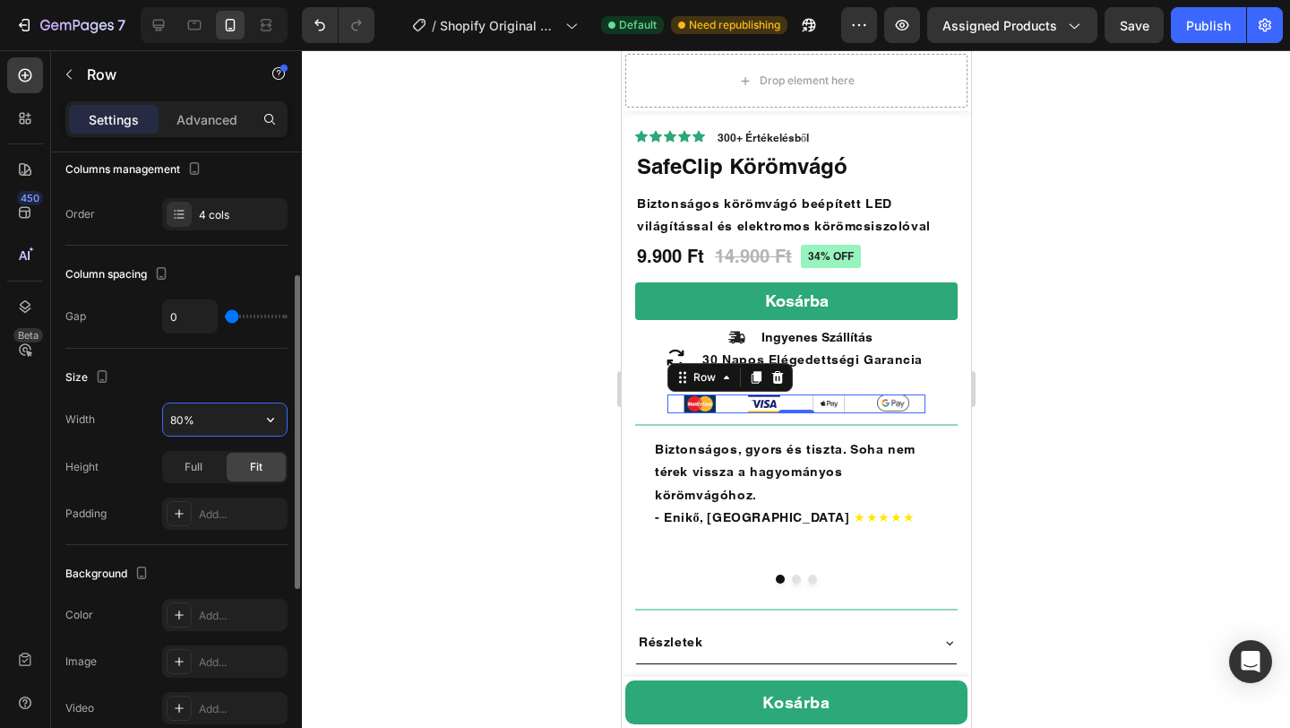
click at [185, 423] on input "80%" at bounding box center [225, 419] width 124 height 32
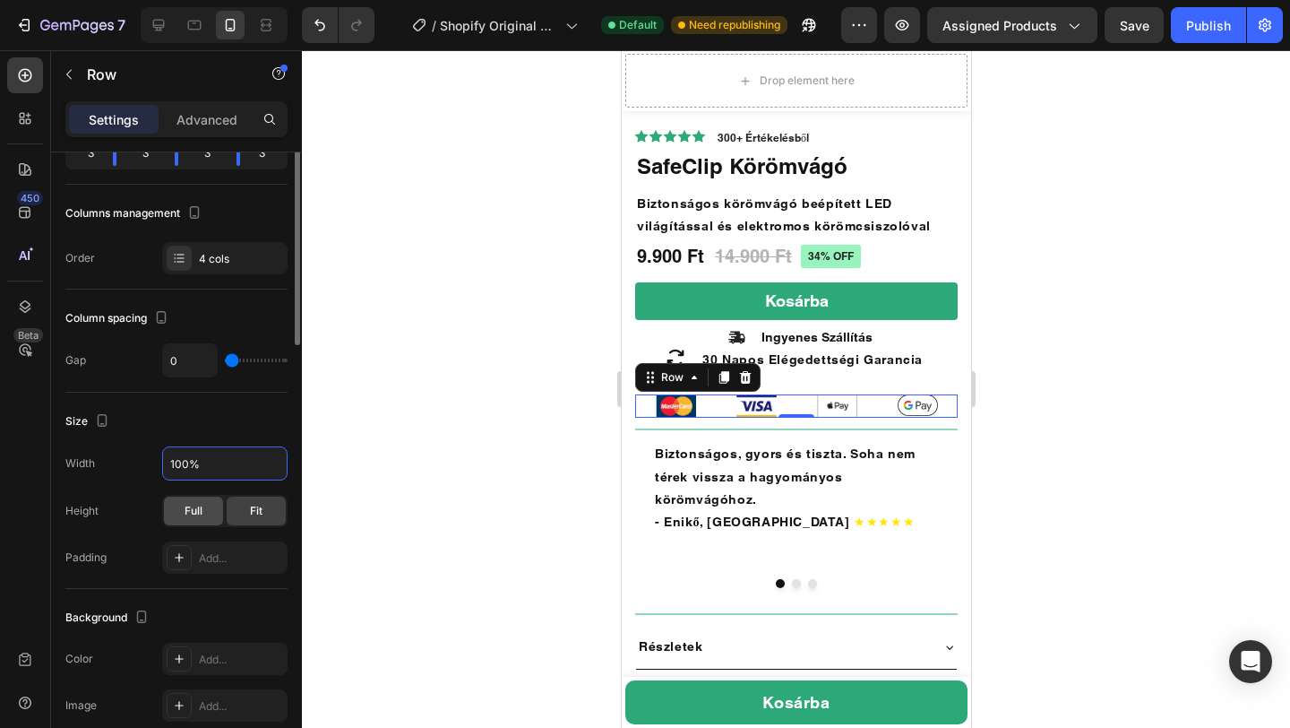
scroll to position [0, 0]
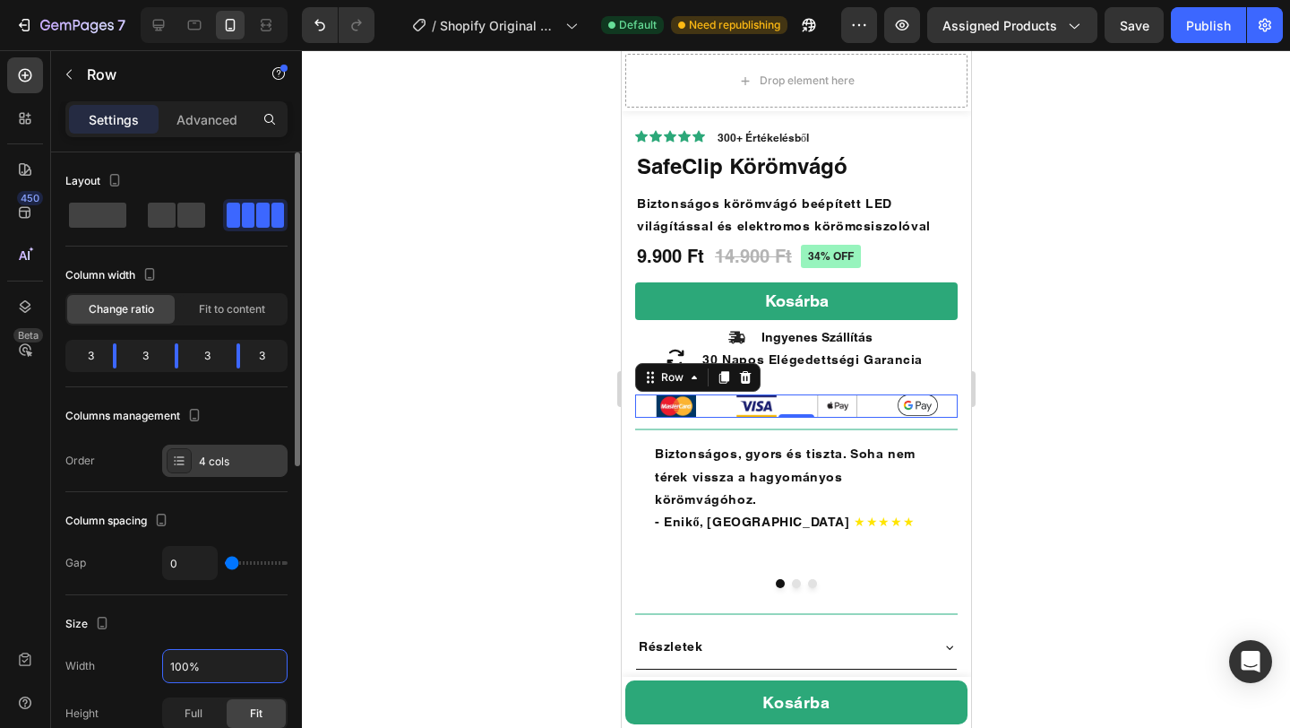
type input "100%"
click at [190, 463] on div at bounding box center [179, 460] width 25 height 25
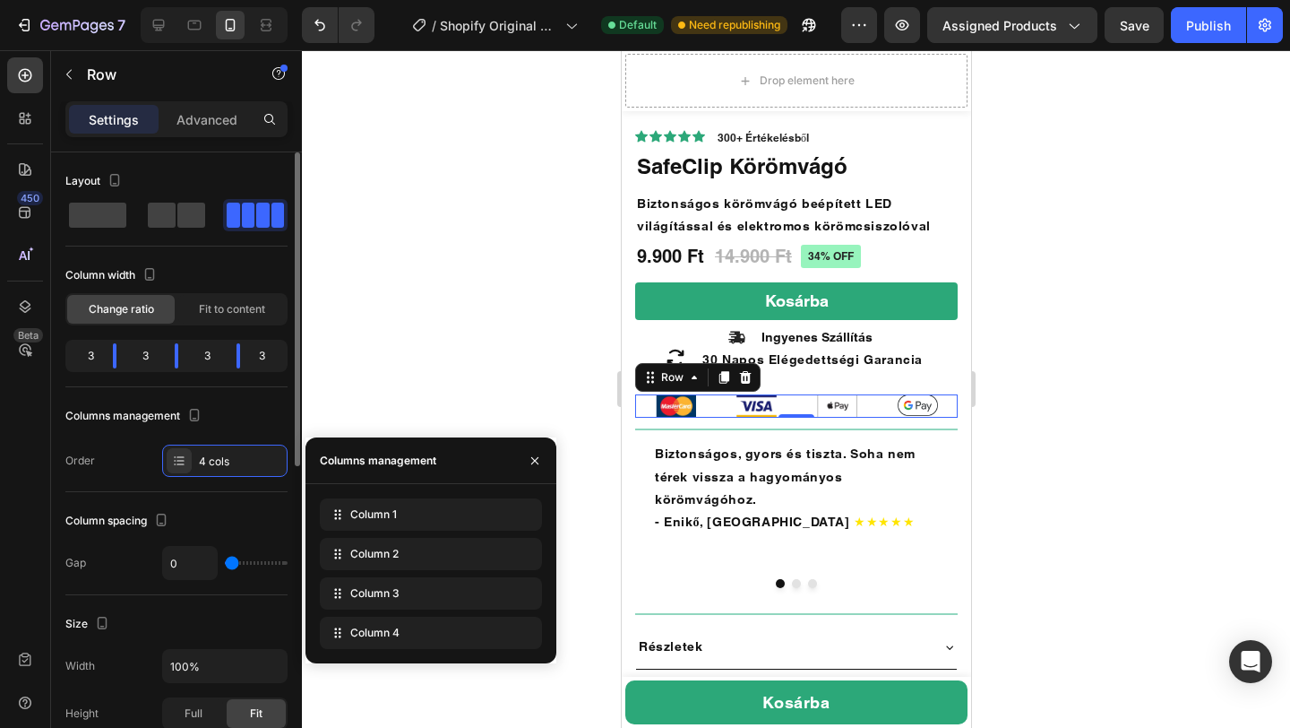
click at [99, 461] on div "Order 4 cols" at bounding box center [176, 460] width 222 height 32
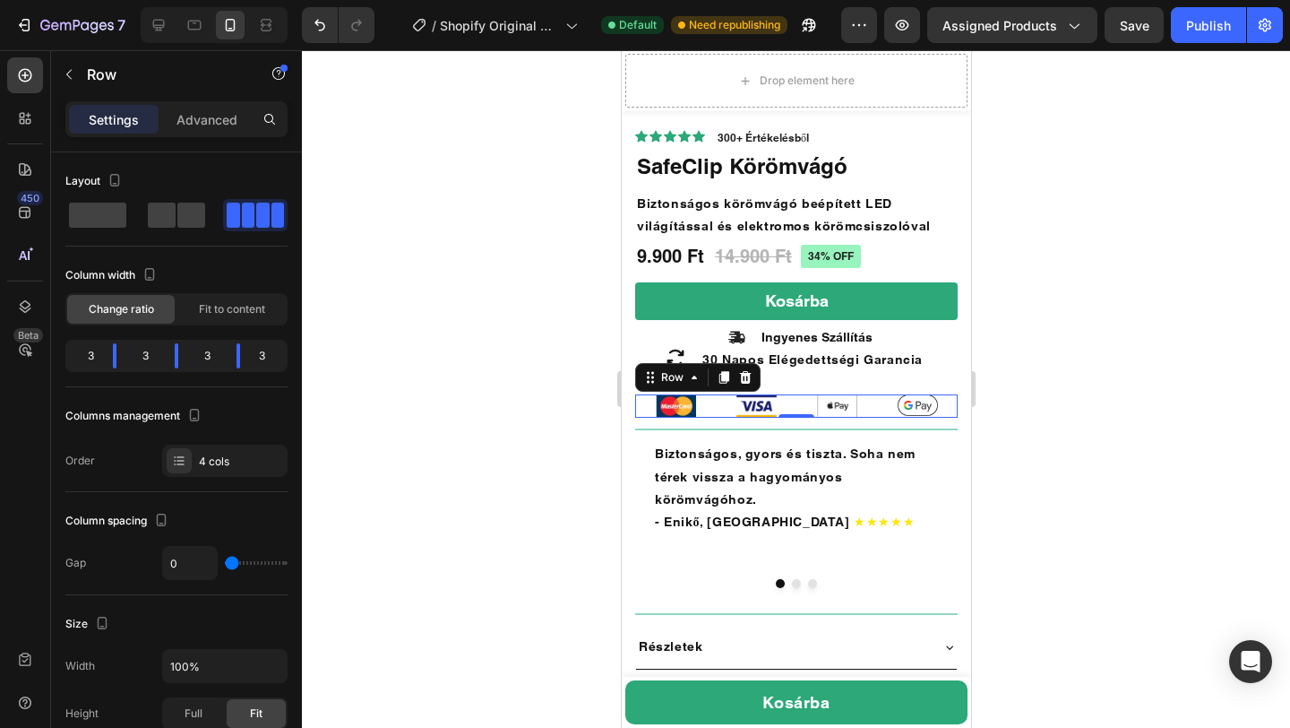
click at [455, 472] on div at bounding box center [796, 388] width 988 height 677
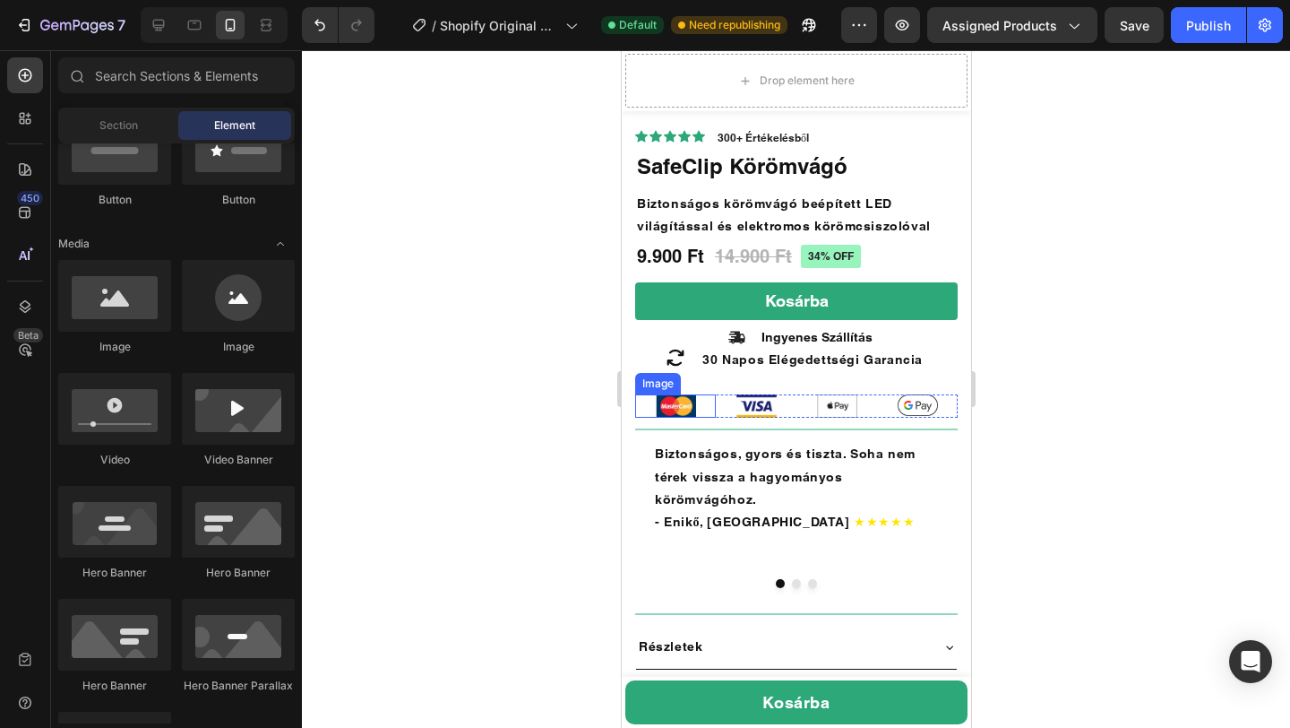
click at [667, 400] on img at bounding box center [675, 405] width 40 height 23
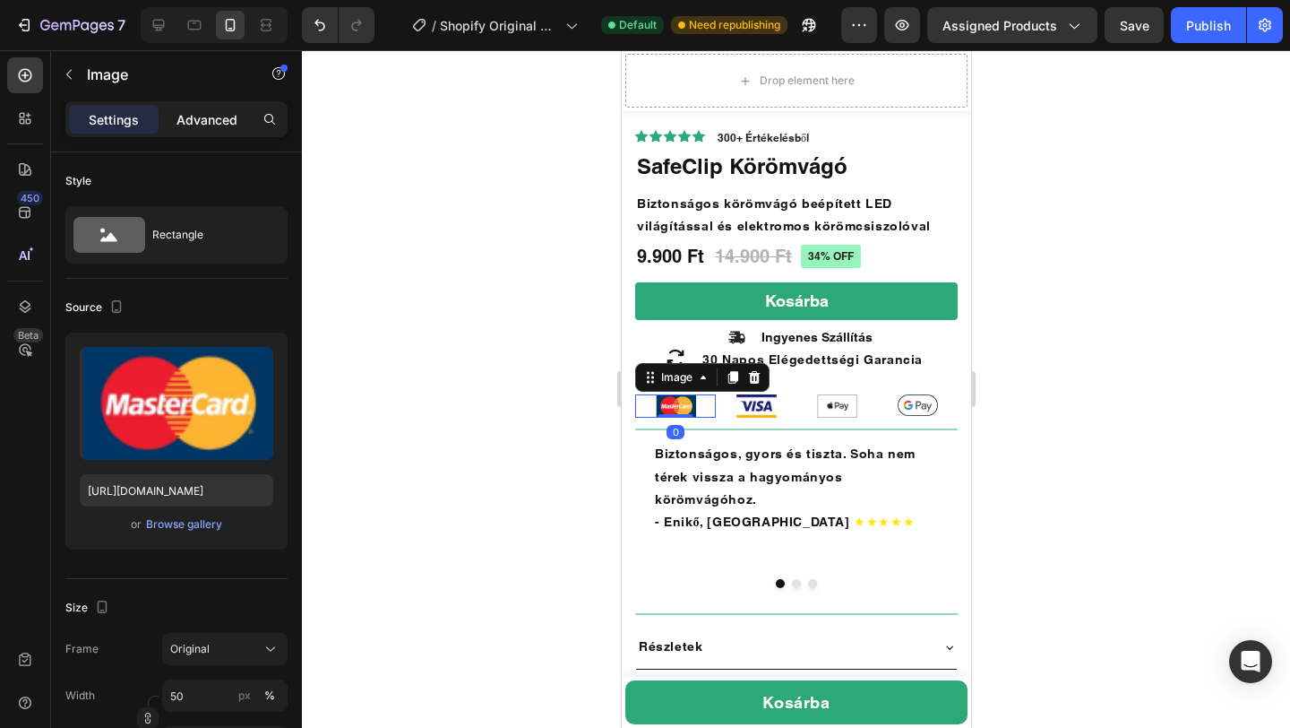
click at [190, 121] on p "Advanced" at bounding box center [207, 119] width 61 height 19
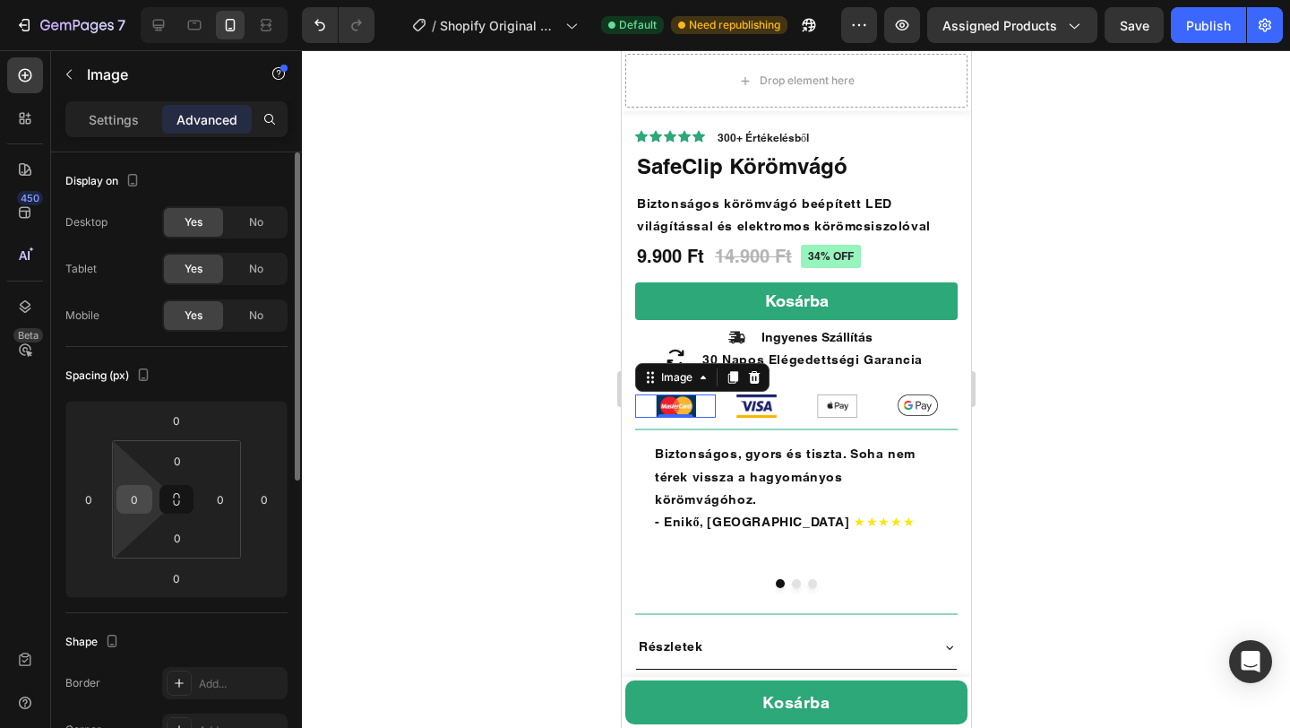
click at [140, 497] on input "0" at bounding box center [134, 499] width 27 height 27
type input "2"
click at [97, 507] on input "0" at bounding box center [88, 499] width 27 height 27
type input "0"
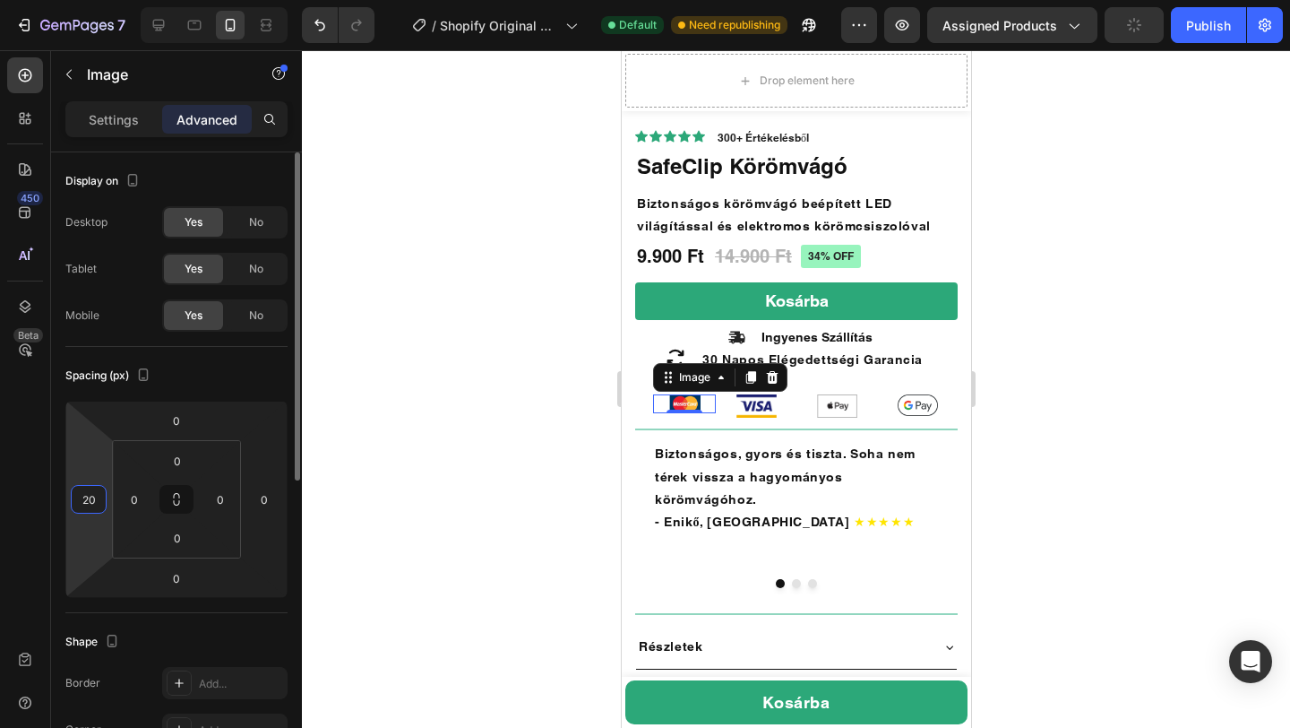
type input "2"
type input "0"
click at [263, 501] on input "0" at bounding box center [264, 499] width 27 height 27
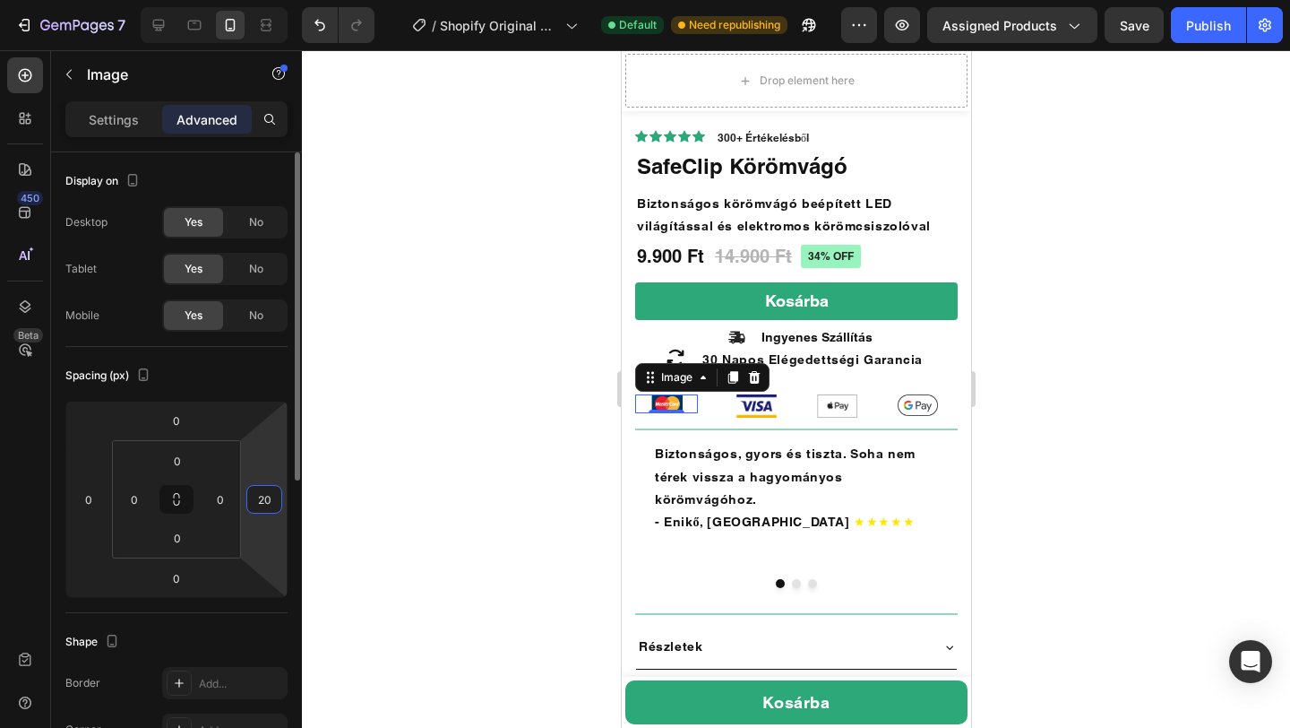
type input "2"
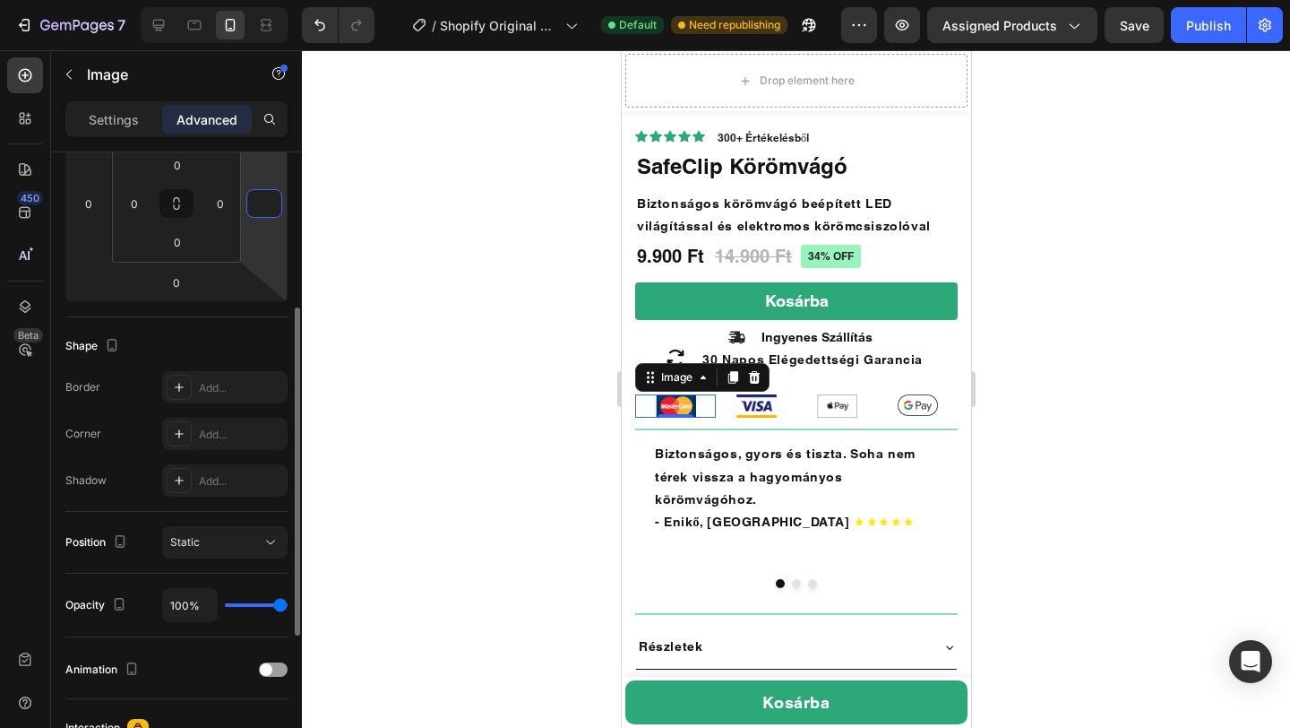
scroll to position [291, 0]
type input "0"
click at [389, 375] on div at bounding box center [796, 388] width 988 height 677
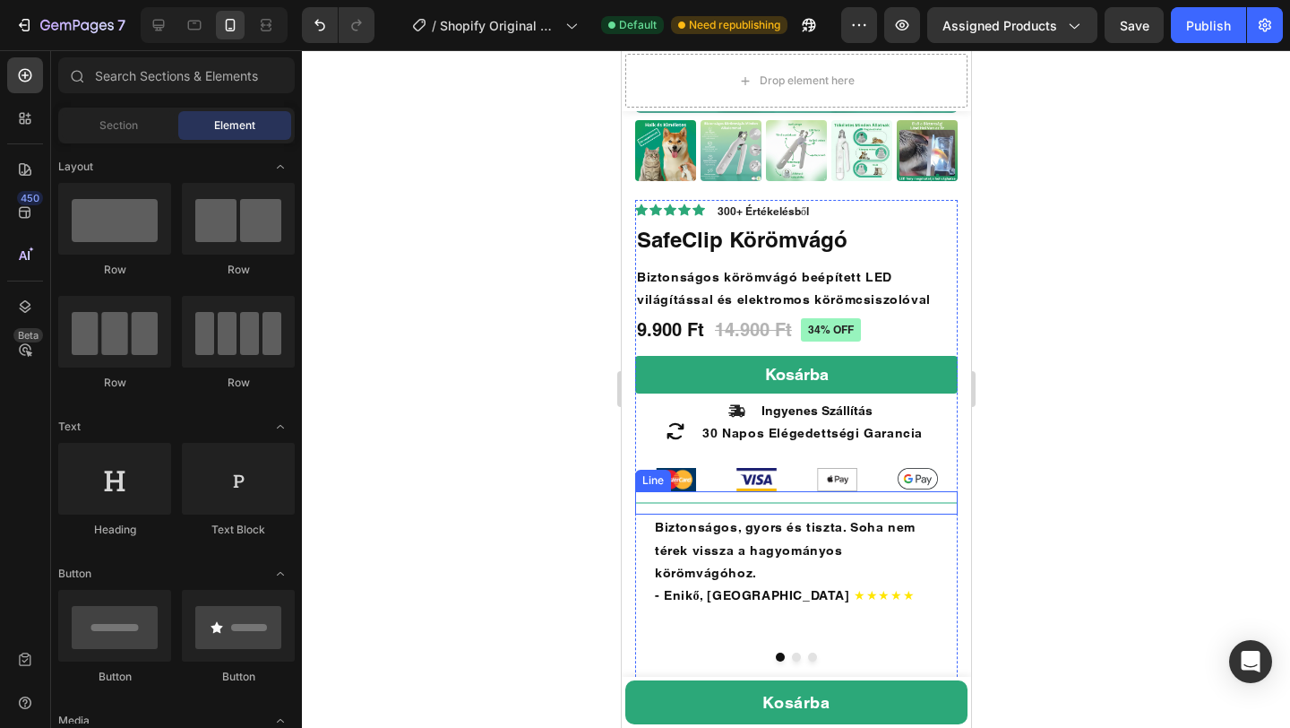
scroll to position [555, 0]
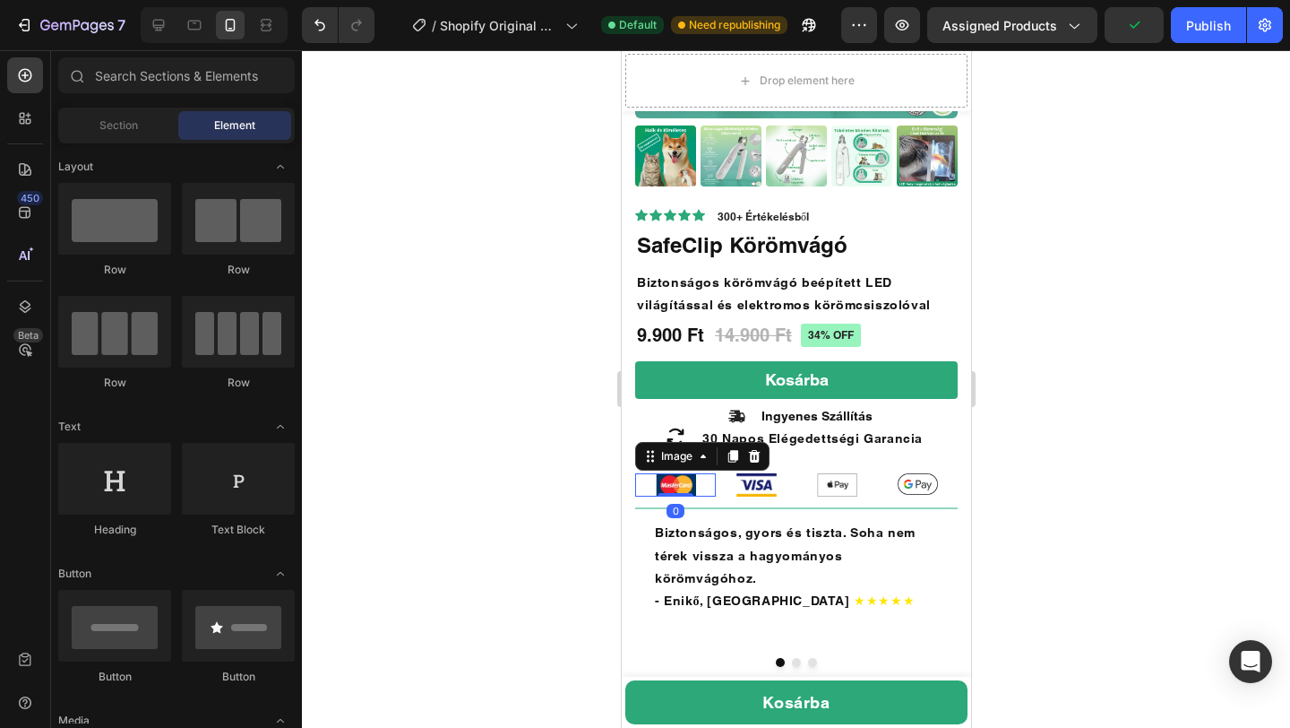
click at [643, 478] on div at bounding box center [674, 484] width 81 height 23
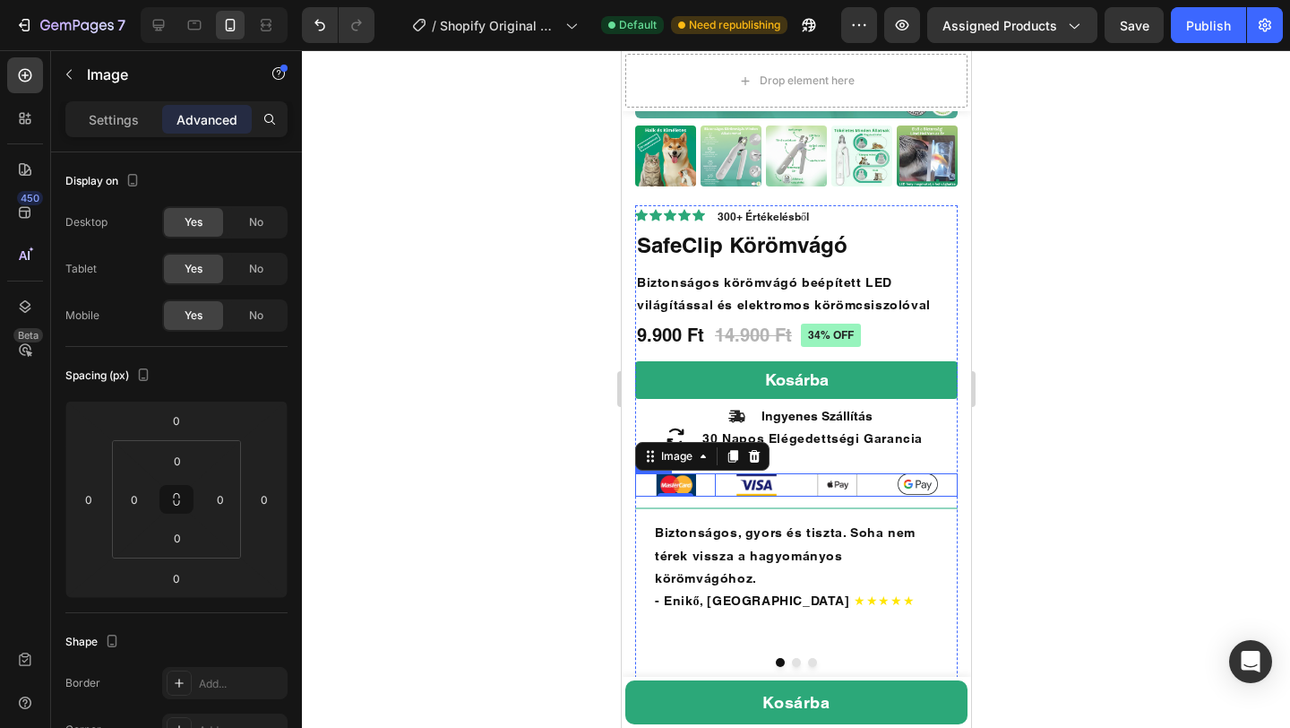
click at [952, 495] on div "Image" at bounding box center [916, 484] width 81 height 23
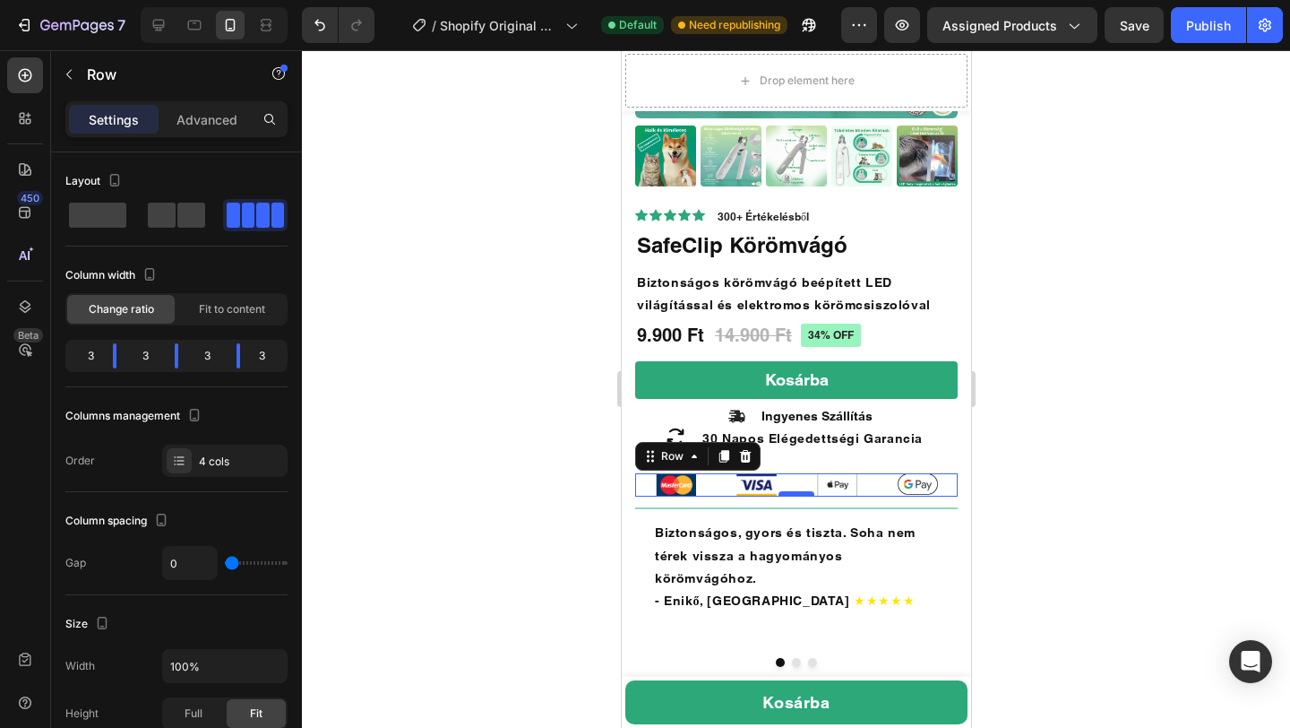
click at [794, 495] on div at bounding box center [796, 493] width 36 height 5
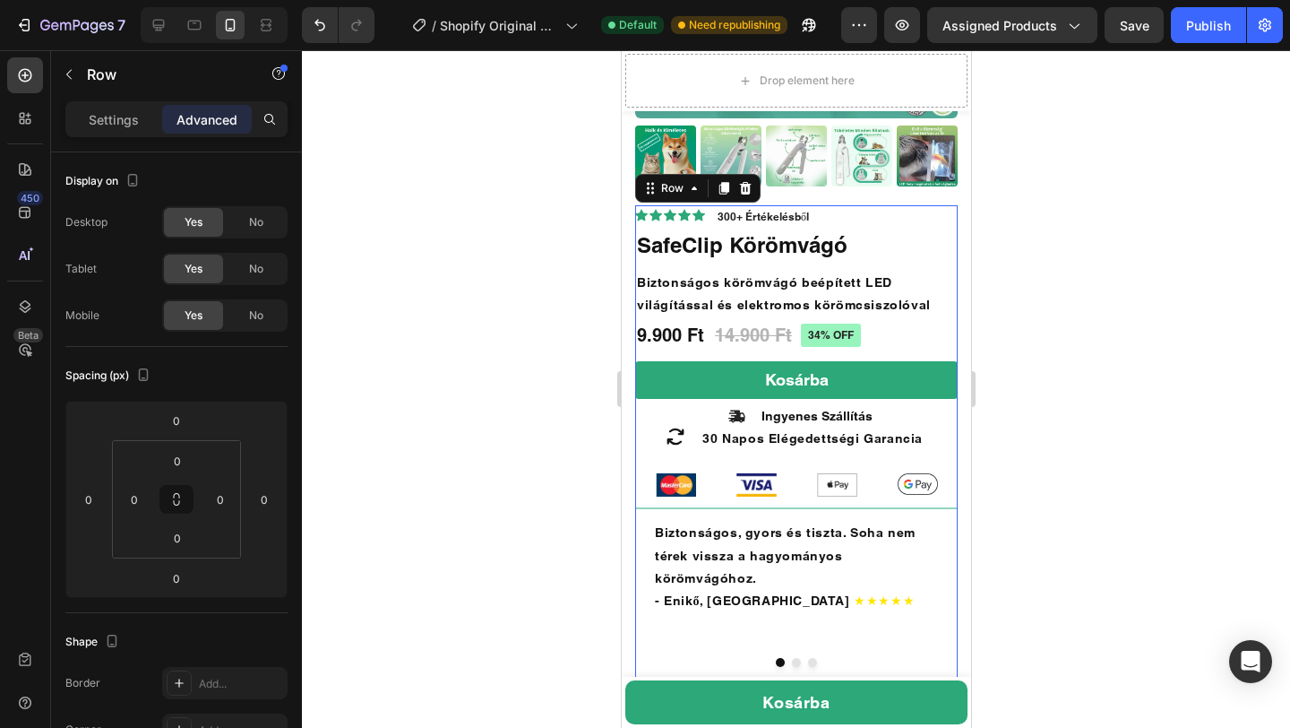
scroll to position [291, 0]
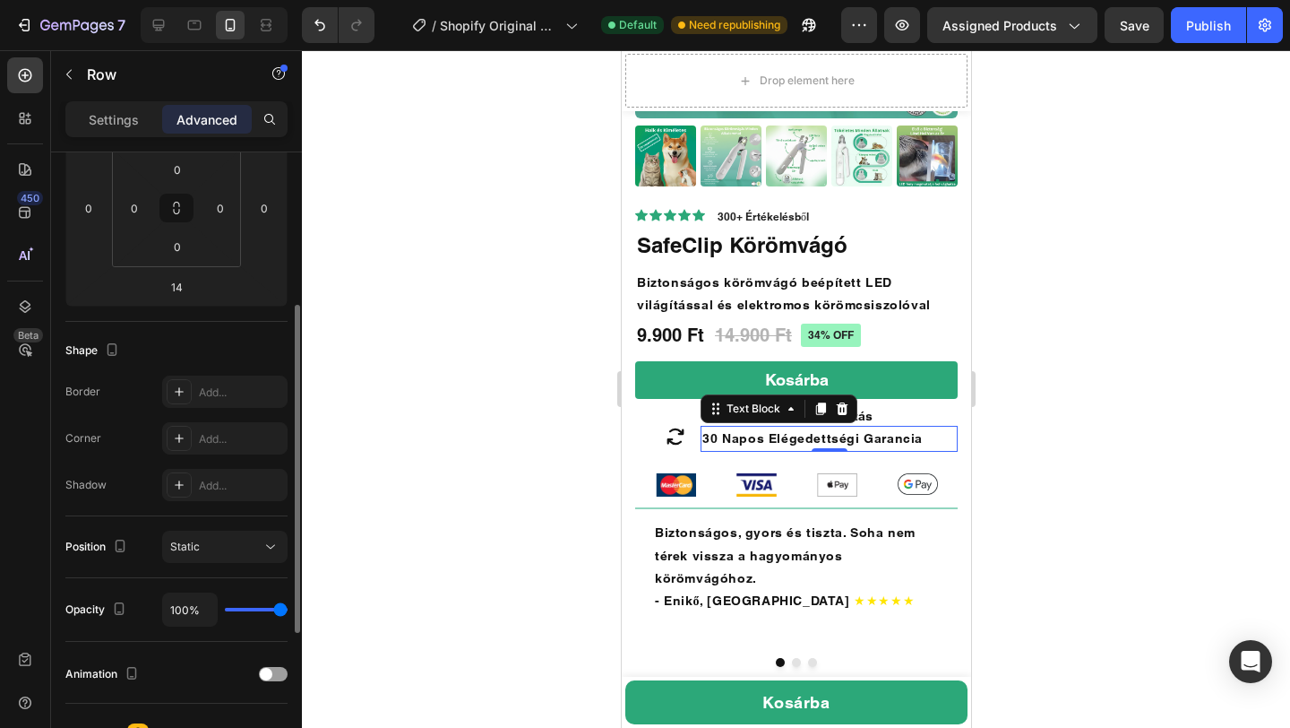
click at [816, 437] on strong "30 Napos Elégedettségi Garancia" at bounding box center [812, 438] width 220 height 14
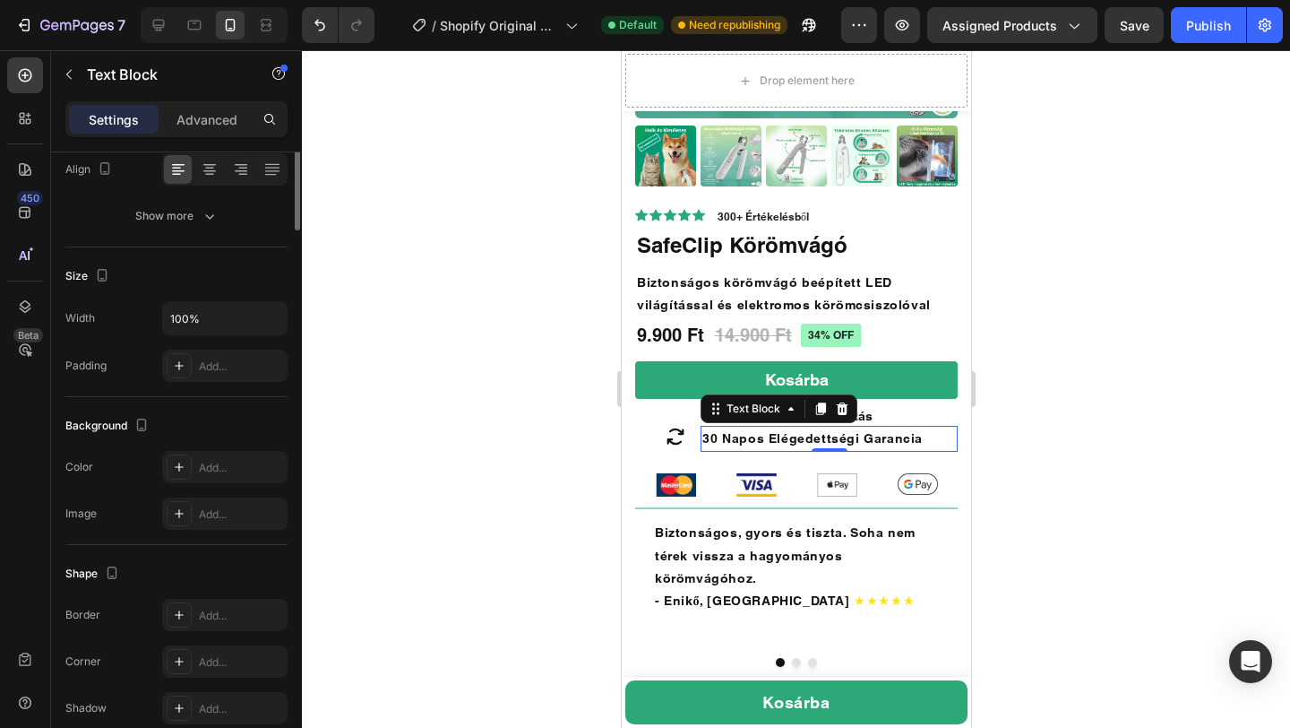
scroll to position [0, 0]
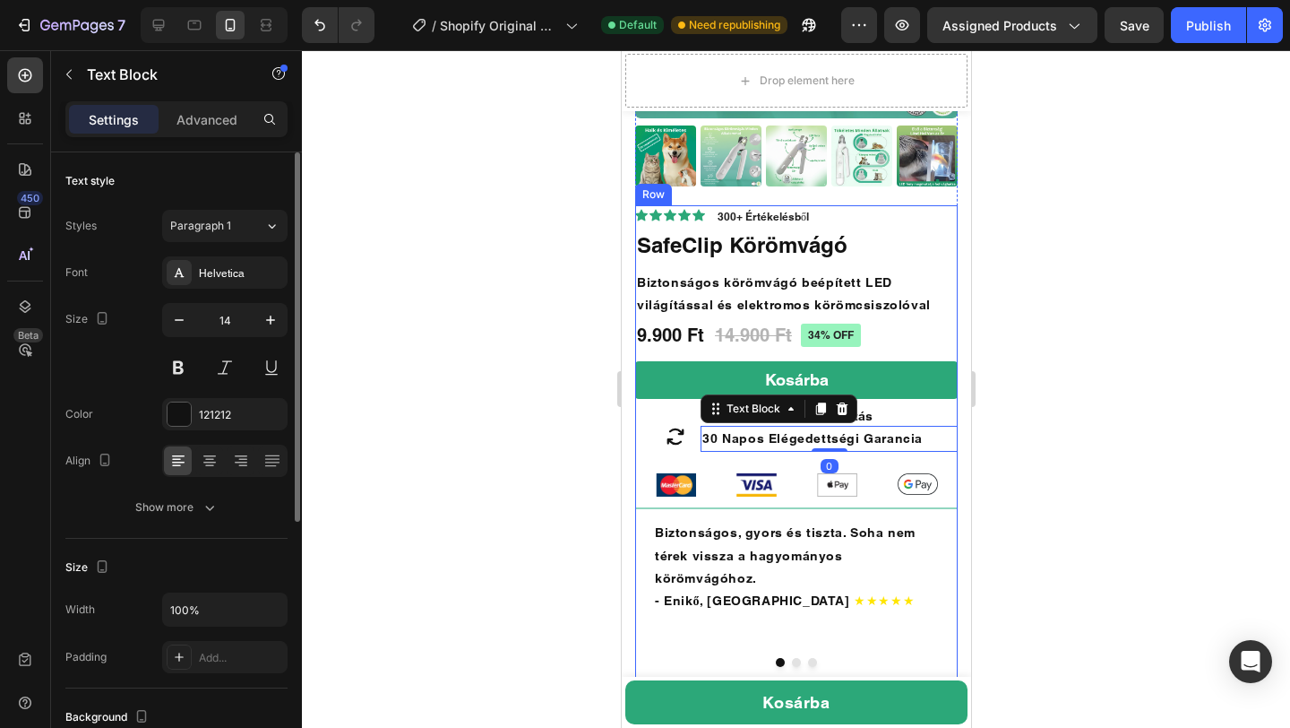
click at [1083, 452] on div at bounding box center [796, 388] width 988 height 677
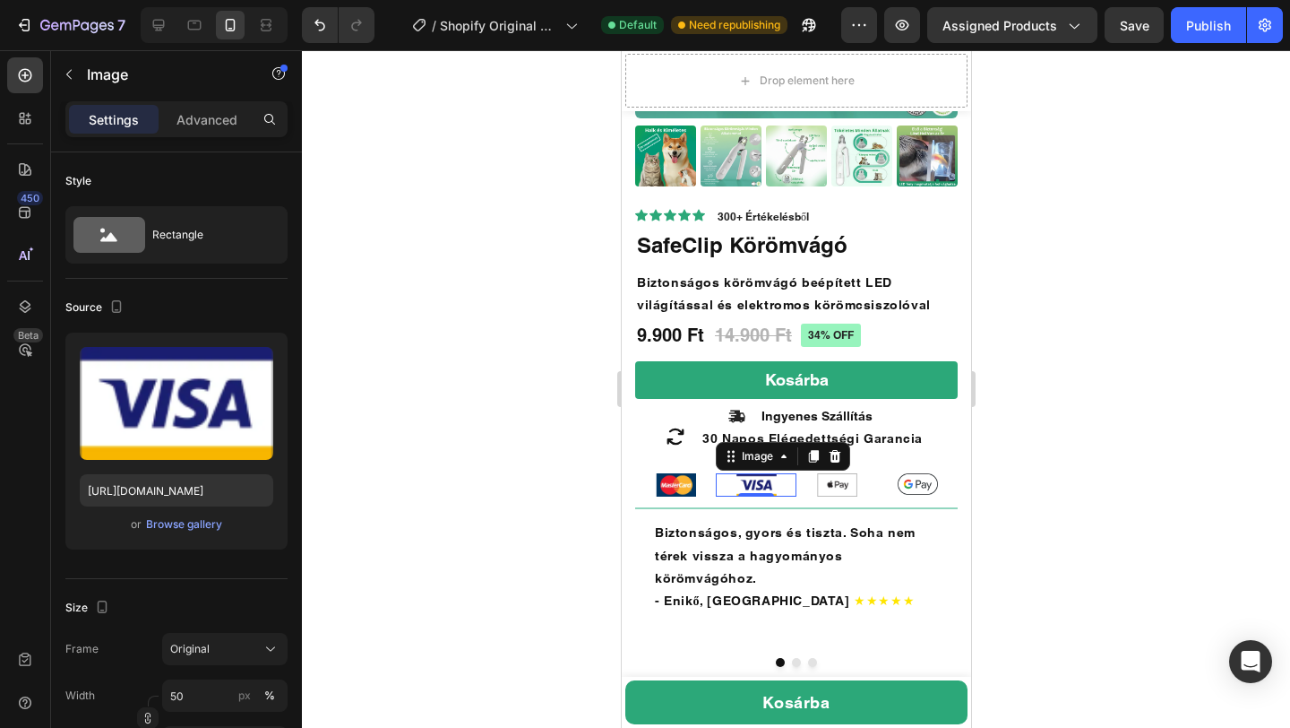
click at [792, 474] on div at bounding box center [755, 484] width 81 height 23
click at [634, 478] on div at bounding box center [674, 484] width 81 height 23
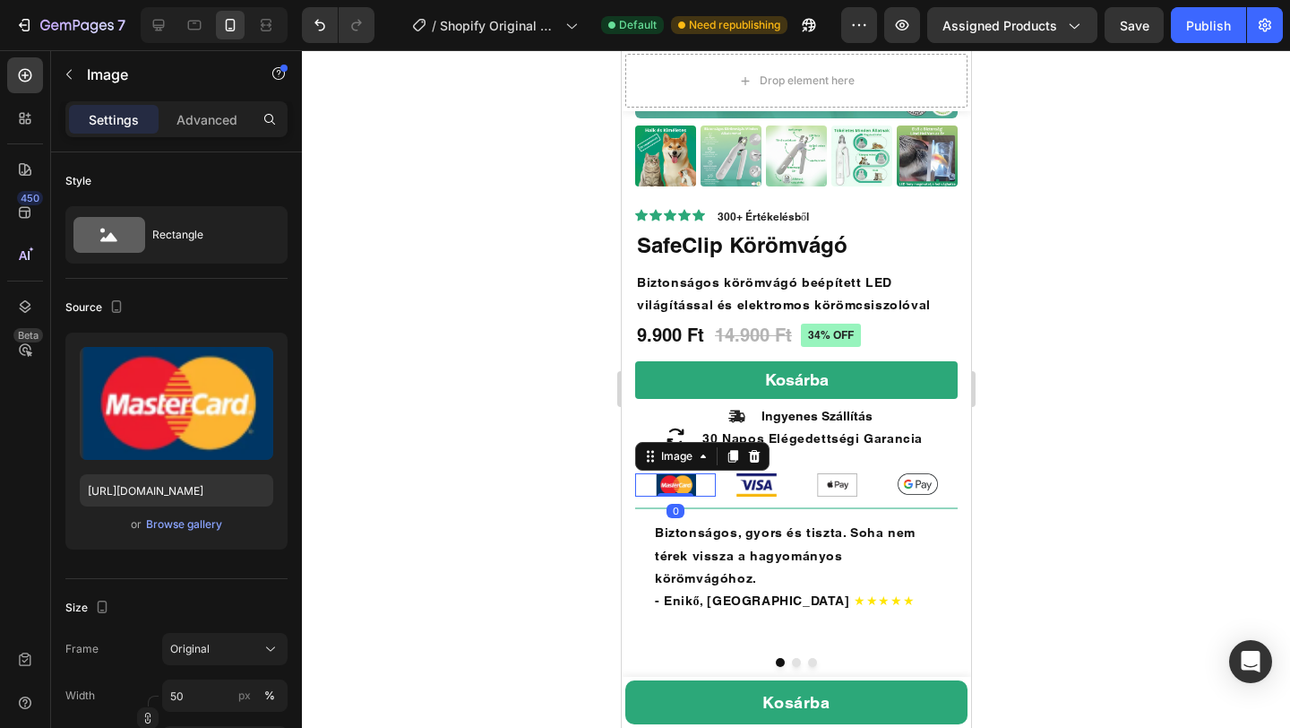
click at [634, 478] on div at bounding box center [674, 484] width 81 height 23
click at [949, 496] on div "Image" at bounding box center [916, 484] width 81 height 23
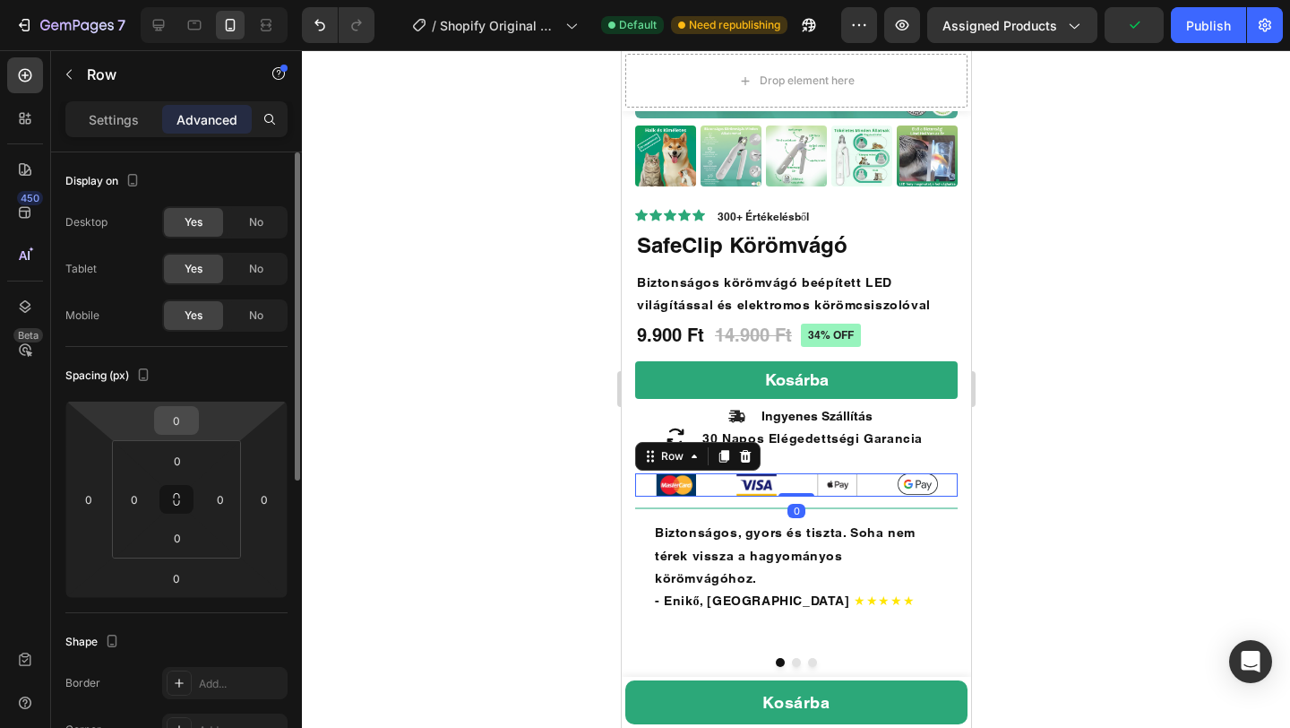
click at [182, 424] on input "0" at bounding box center [177, 420] width 36 height 27
type input "-10"
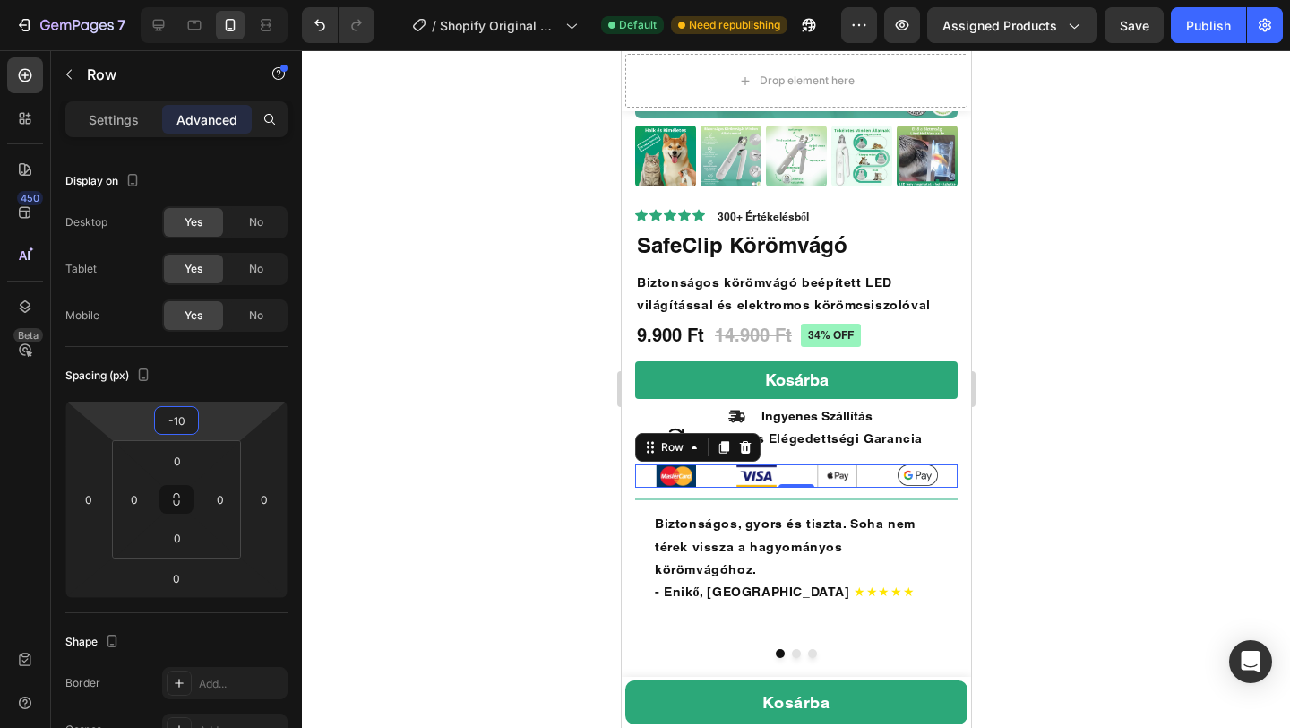
click at [1027, 435] on div at bounding box center [796, 388] width 988 height 677
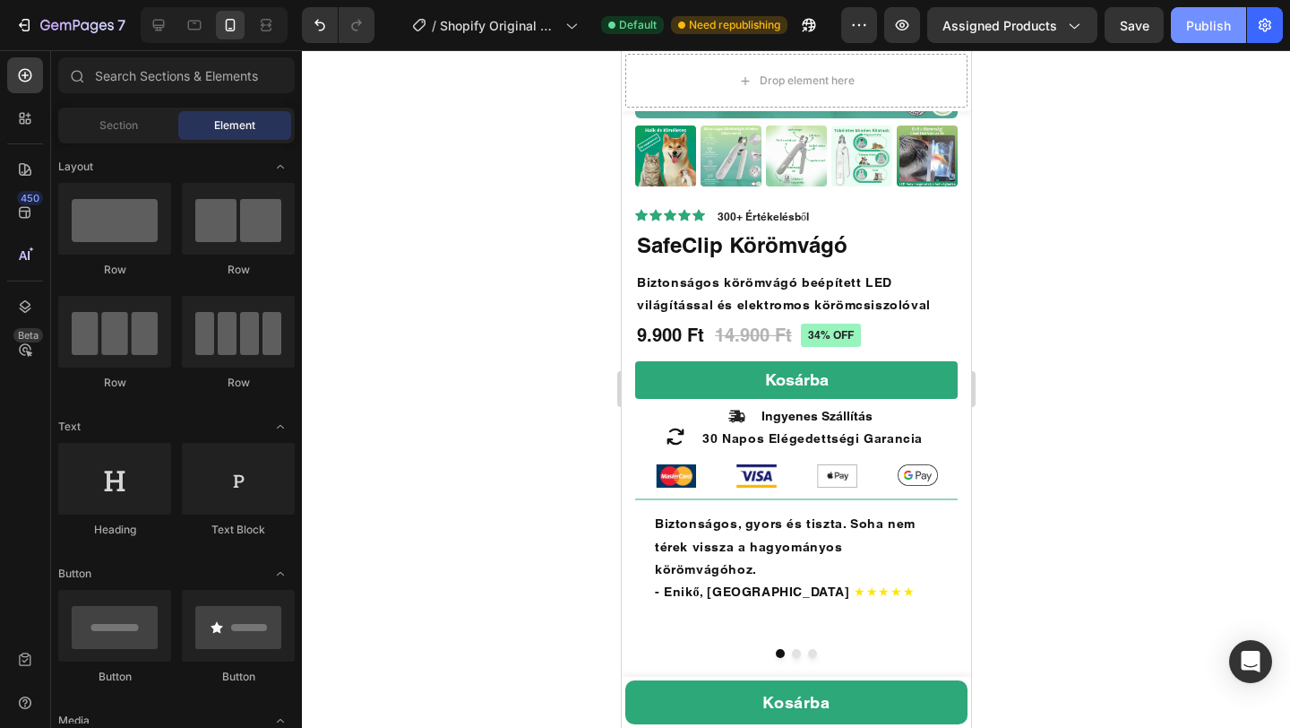
click at [1206, 20] on div "Publish" at bounding box center [1208, 25] width 45 height 19
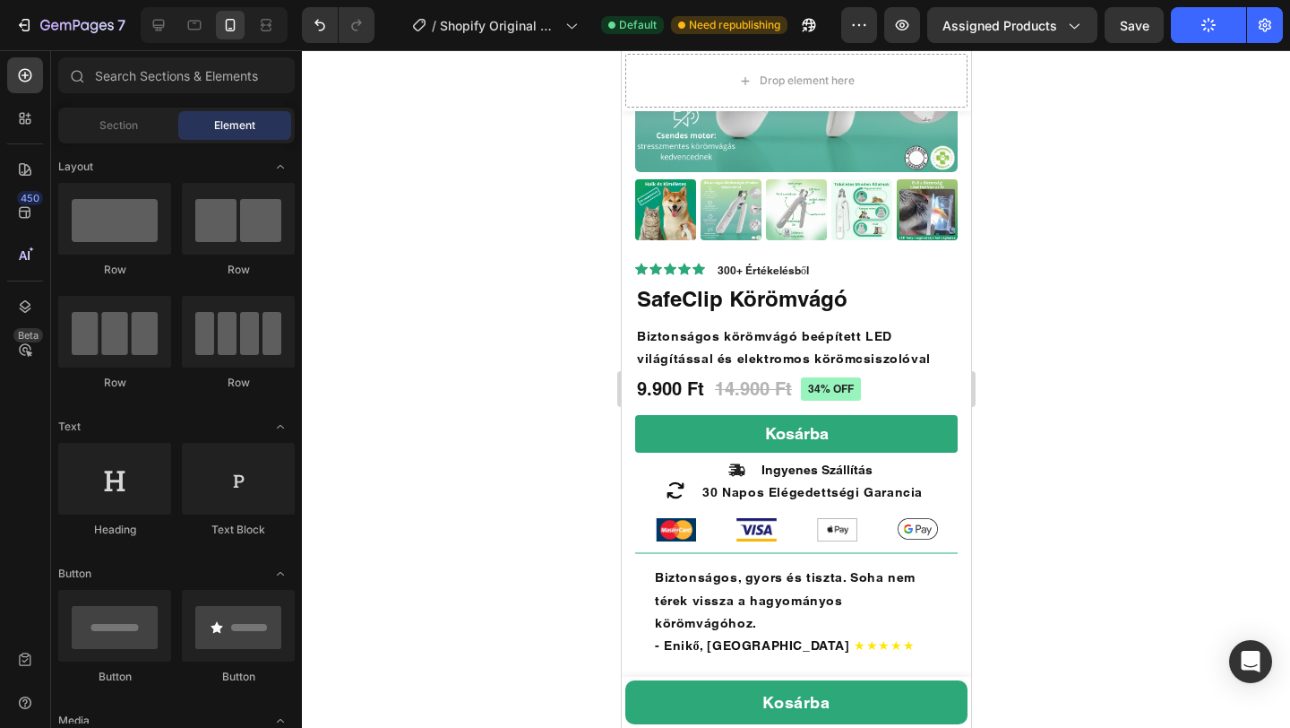
scroll to position [498, 0]
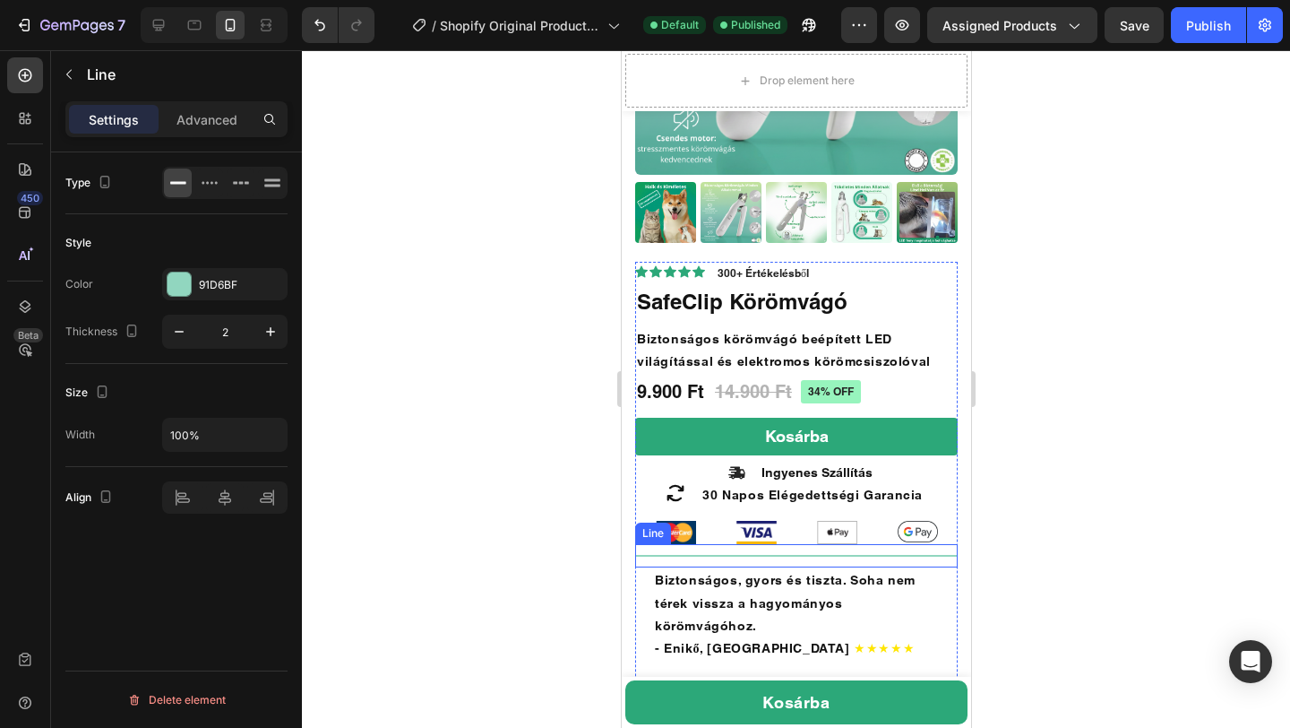
click at [801, 553] on div "Title Line" at bounding box center [795, 555] width 323 height 23
drag, startPoint x: 807, startPoint y: 566, endPoint x: 805, endPoint y: 552, distance: 14.6
click at [805, 552] on div "Title Line 0" at bounding box center [795, 555] width 323 height 23
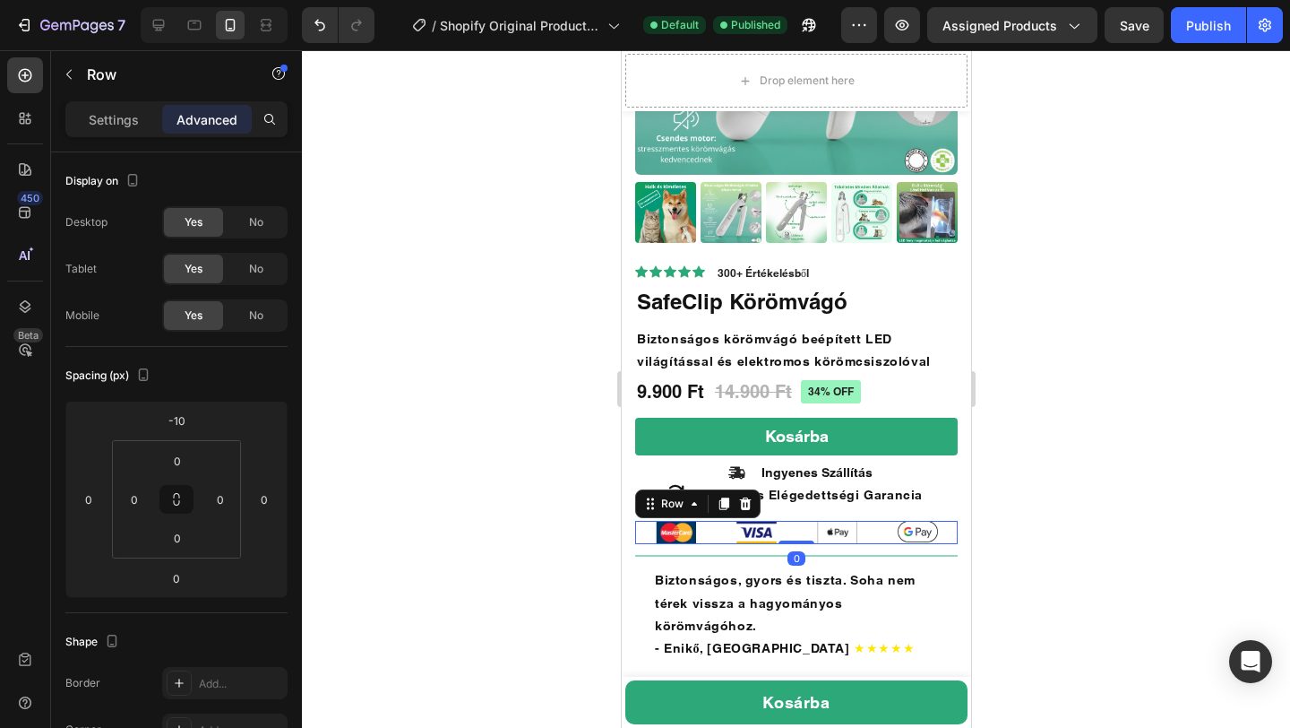
click at [953, 544] on div "Image" at bounding box center [916, 532] width 81 height 23
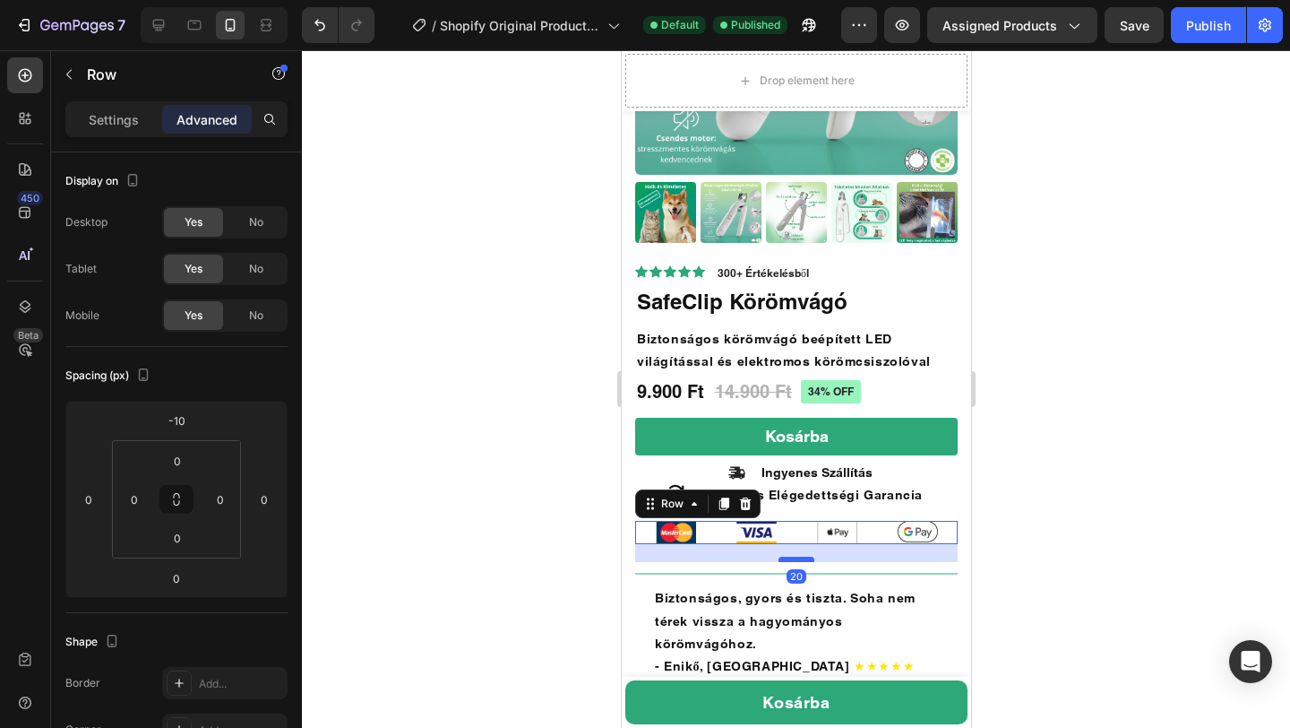
drag, startPoint x: 800, startPoint y: 544, endPoint x: 801, endPoint y: 562, distance: 17.9
click at [801, 562] on div at bounding box center [796, 558] width 36 height 5
type input "20"
click at [1036, 539] on div at bounding box center [796, 388] width 988 height 677
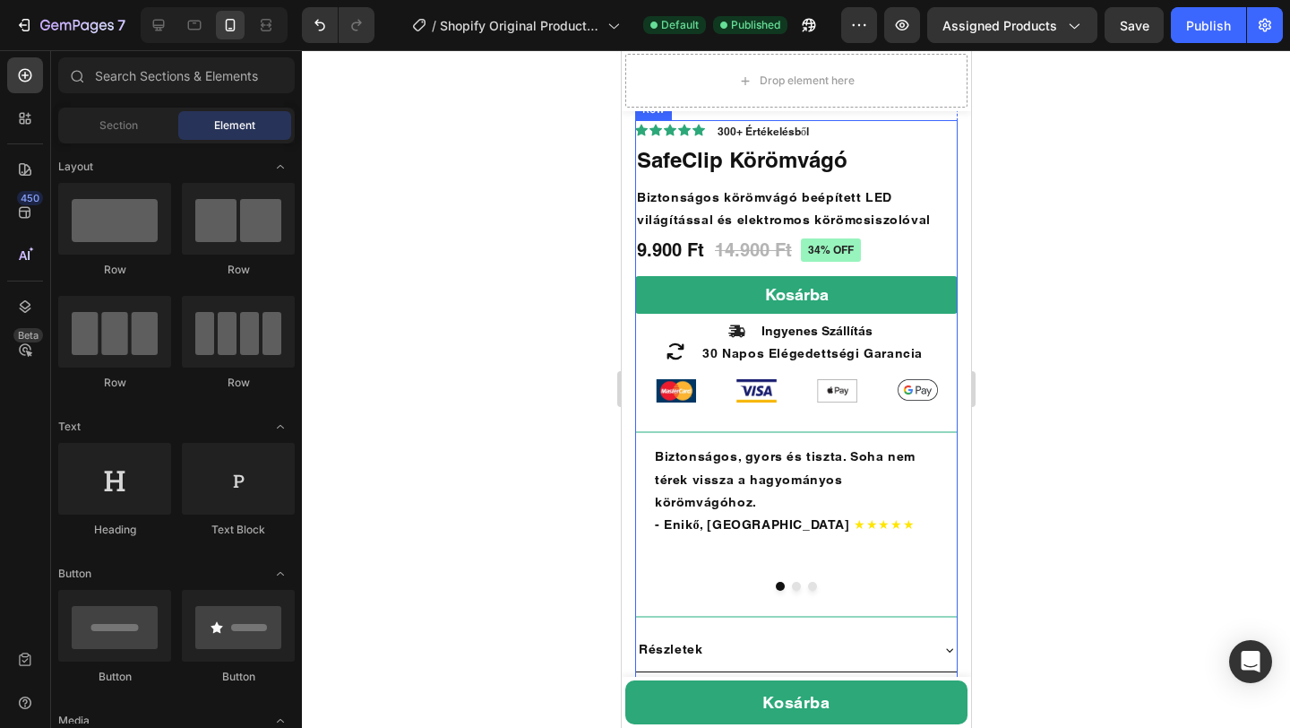
scroll to position [752, 0]
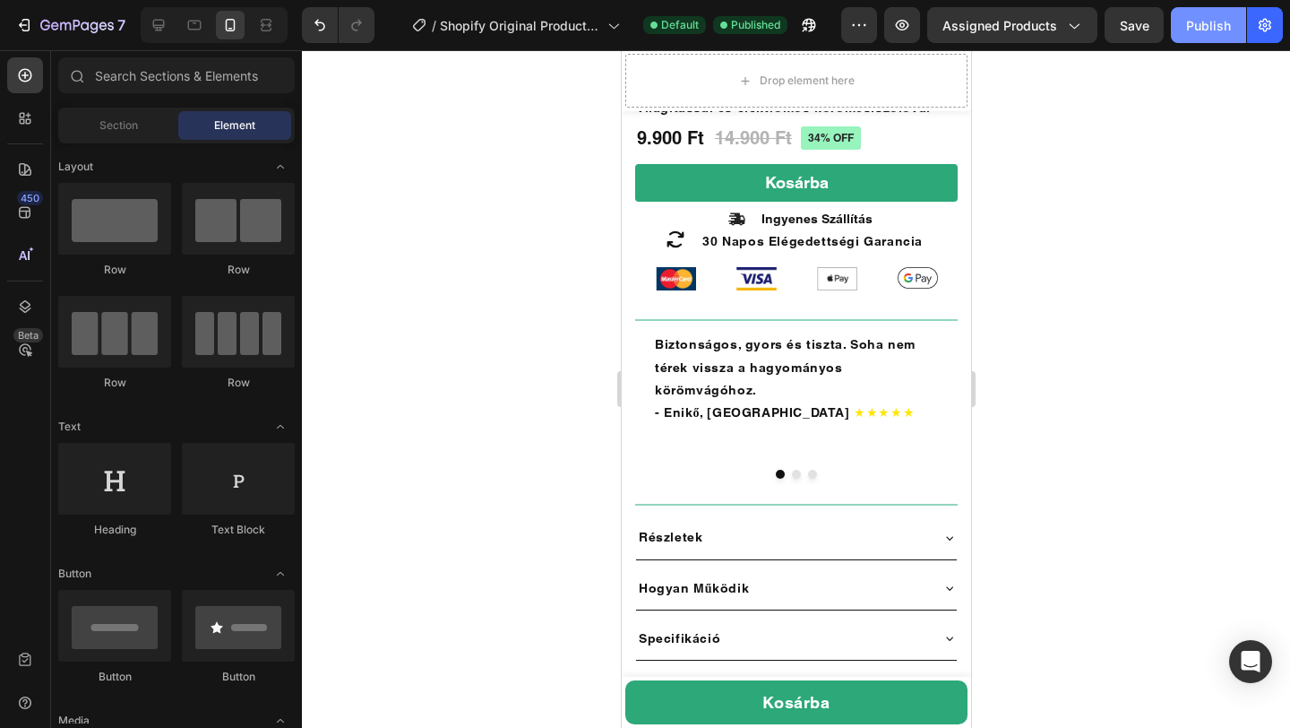
click at [1207, 28] on div "Publish" at bounding box center [1208, 25] width 45 height 19
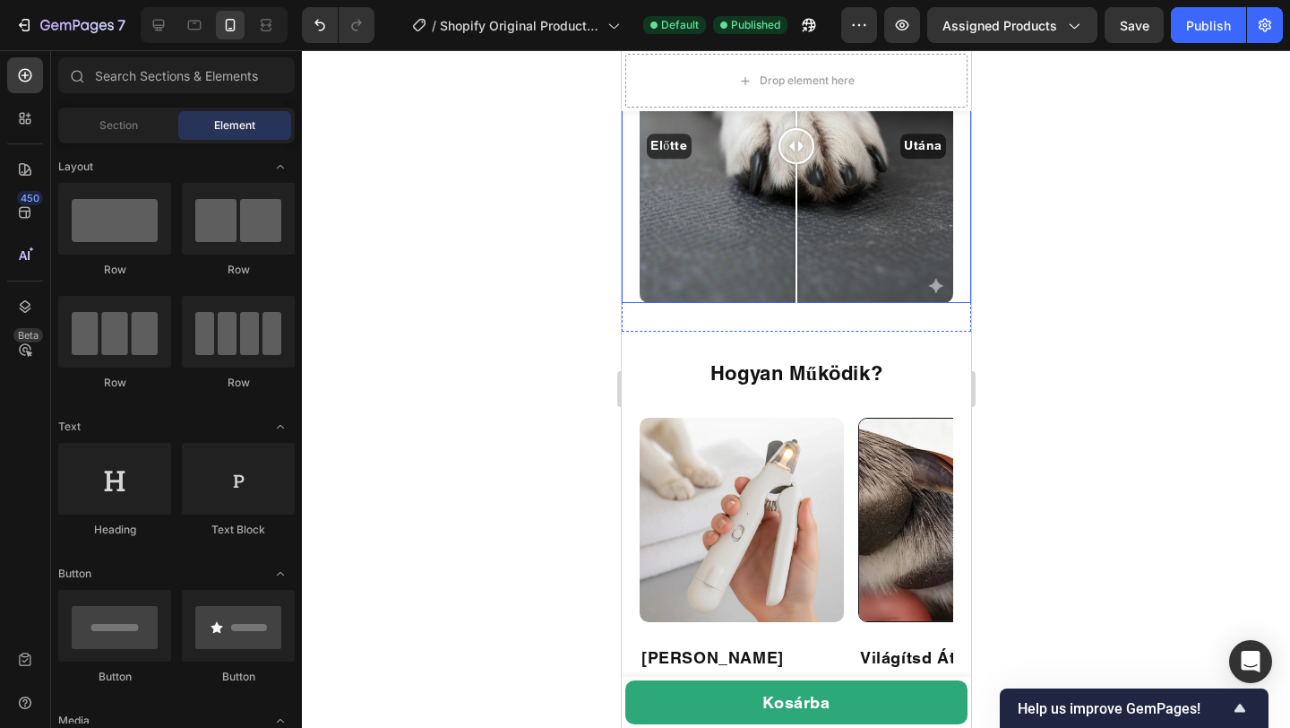
scroll to position [3459, 0]
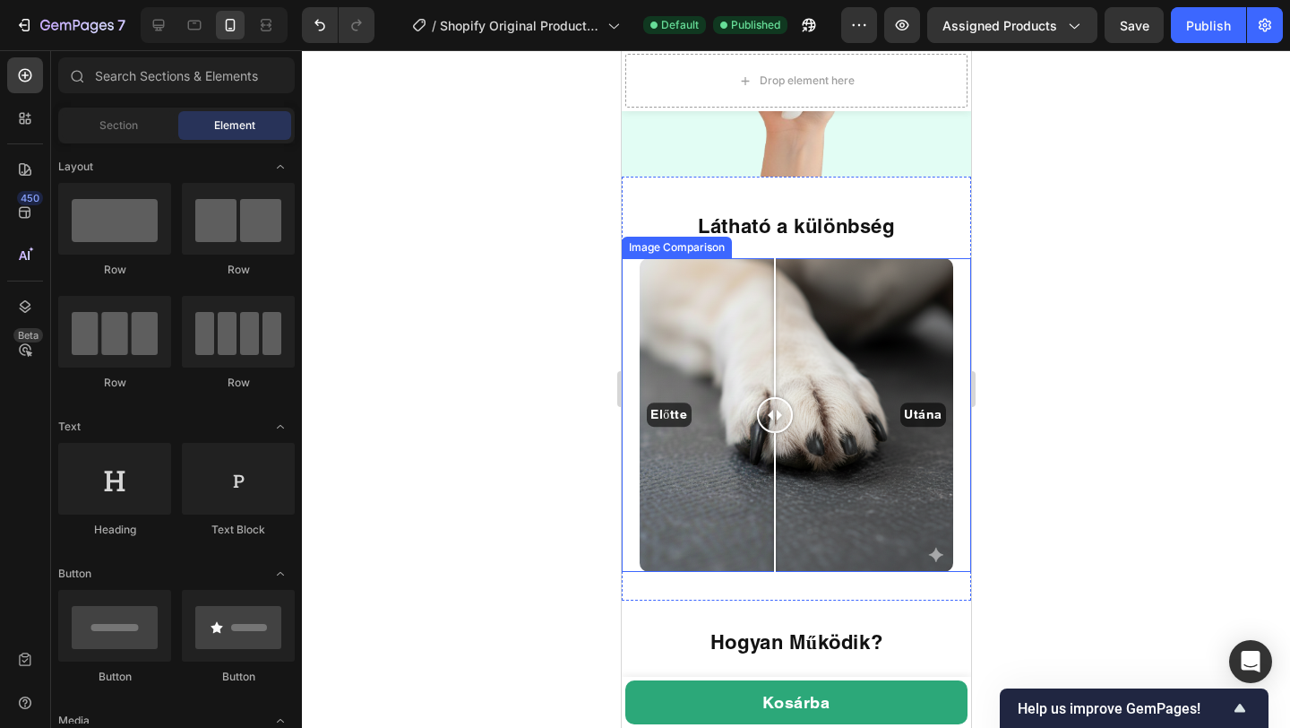
drag, startPoint x: 787, startPoint y: 319, endPoint x: 774, endPoint y: 333, distance: 19.0
click at [774, 333] on div at bounding box center [774, 415] width 36 height 314
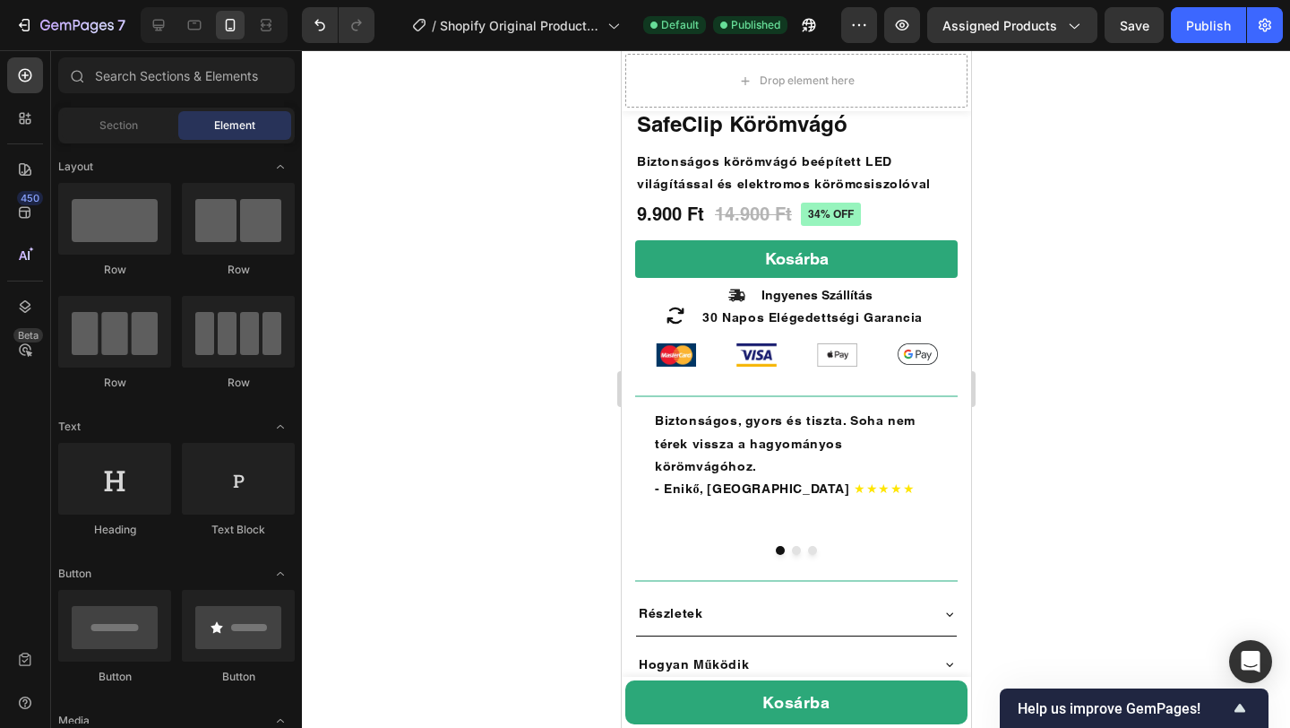
scroll to position [676, 0]
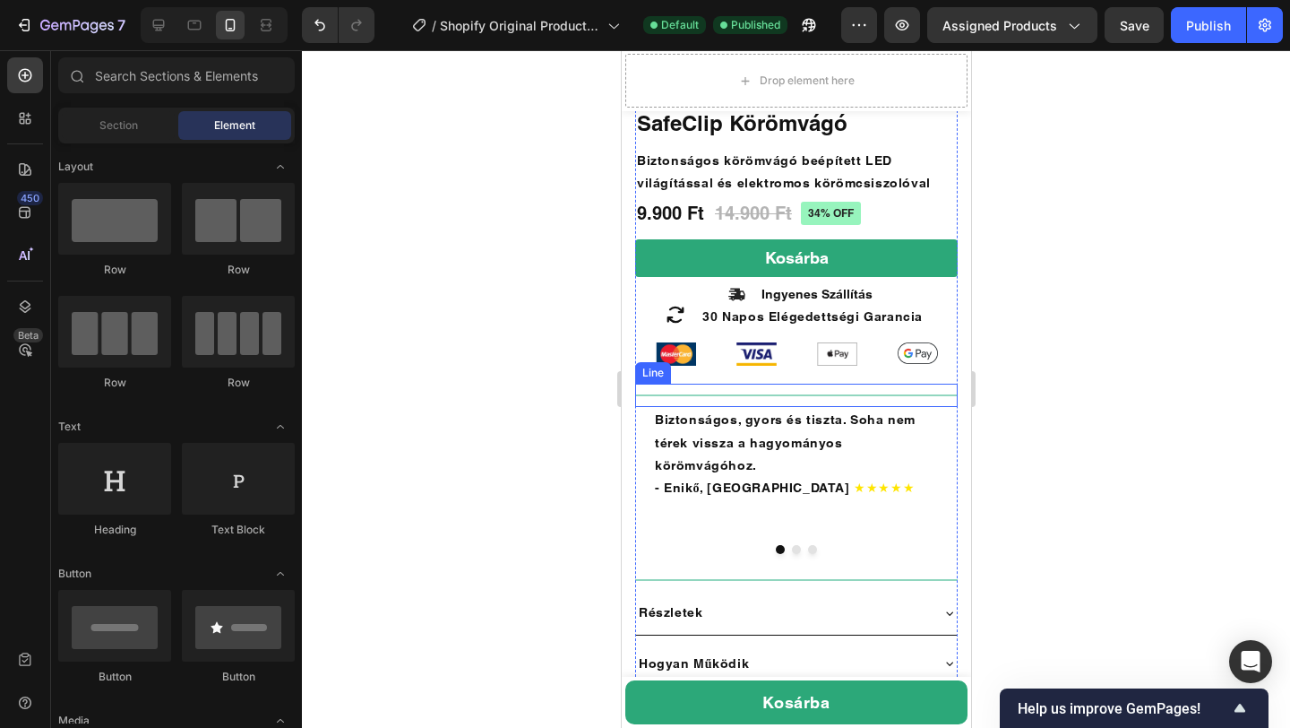
click at [796, 396] on div at bounding box center [795, 395] width 323 height 2
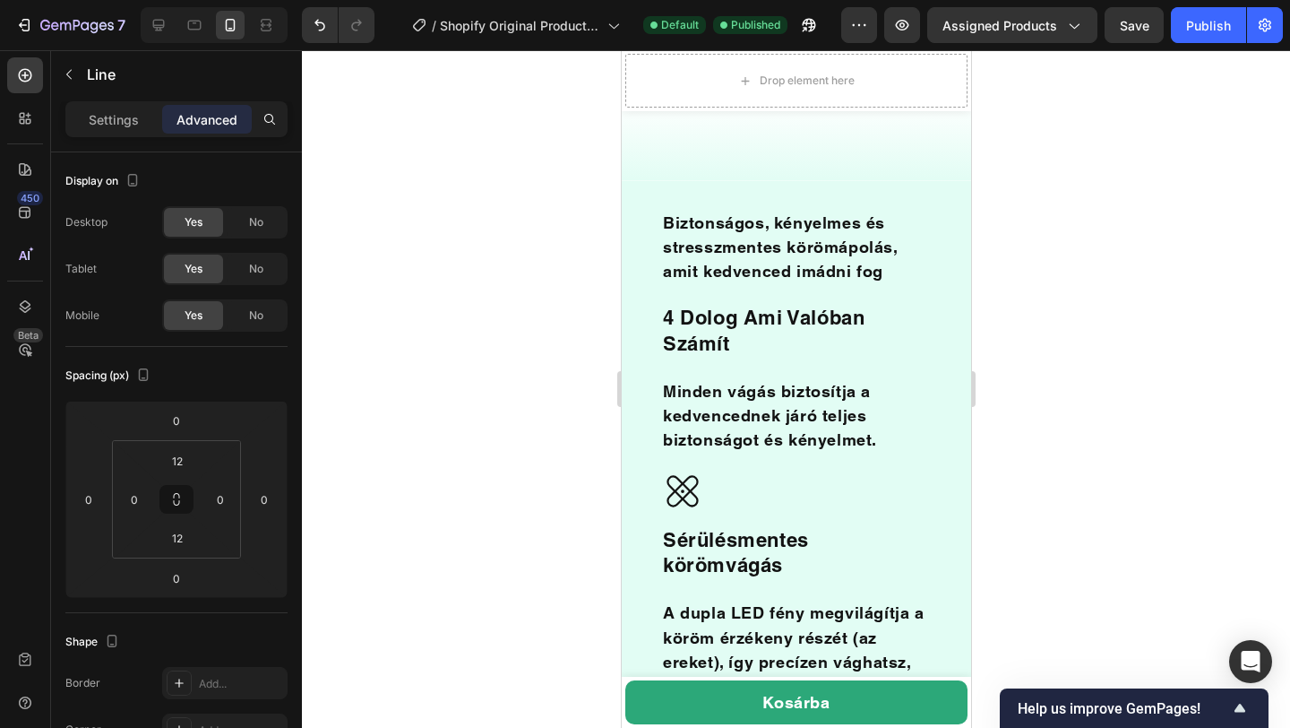
scroll to position [1489, 0]
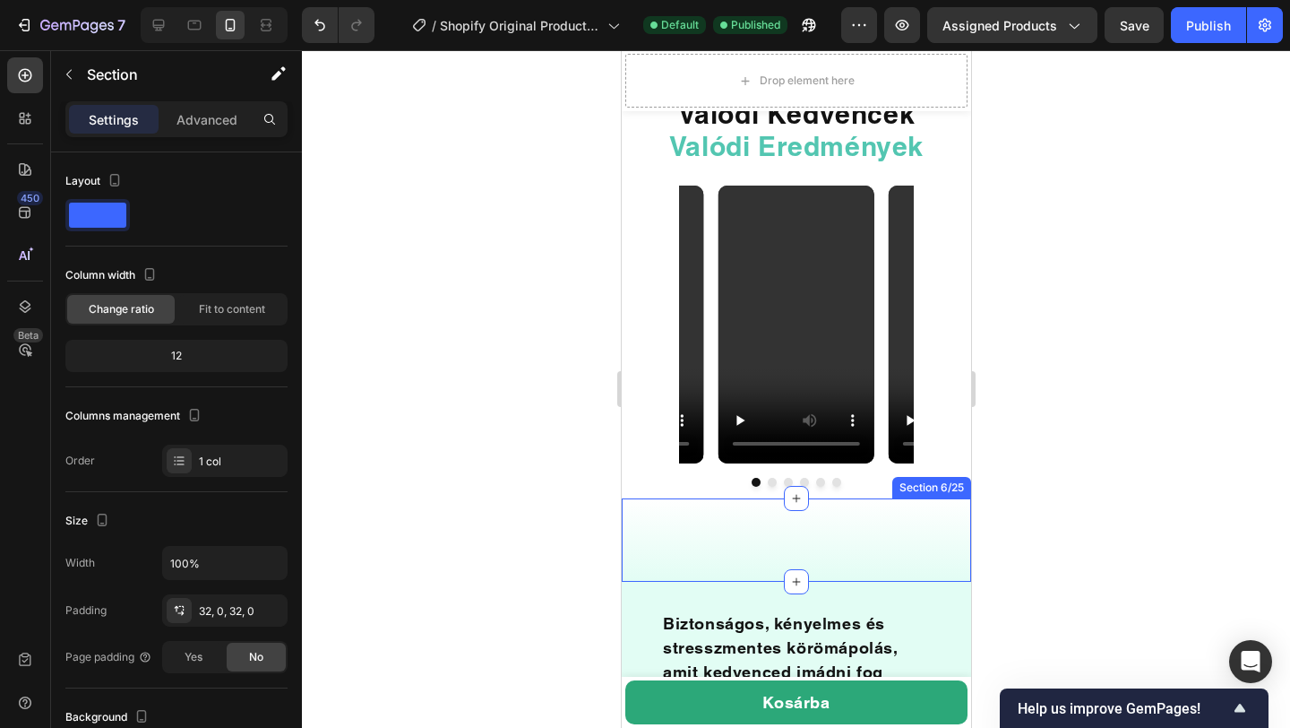
click at [897, 498] on div "blank block Text Block Section 6/25" at bounding box center [795, 539] width 349 height 83
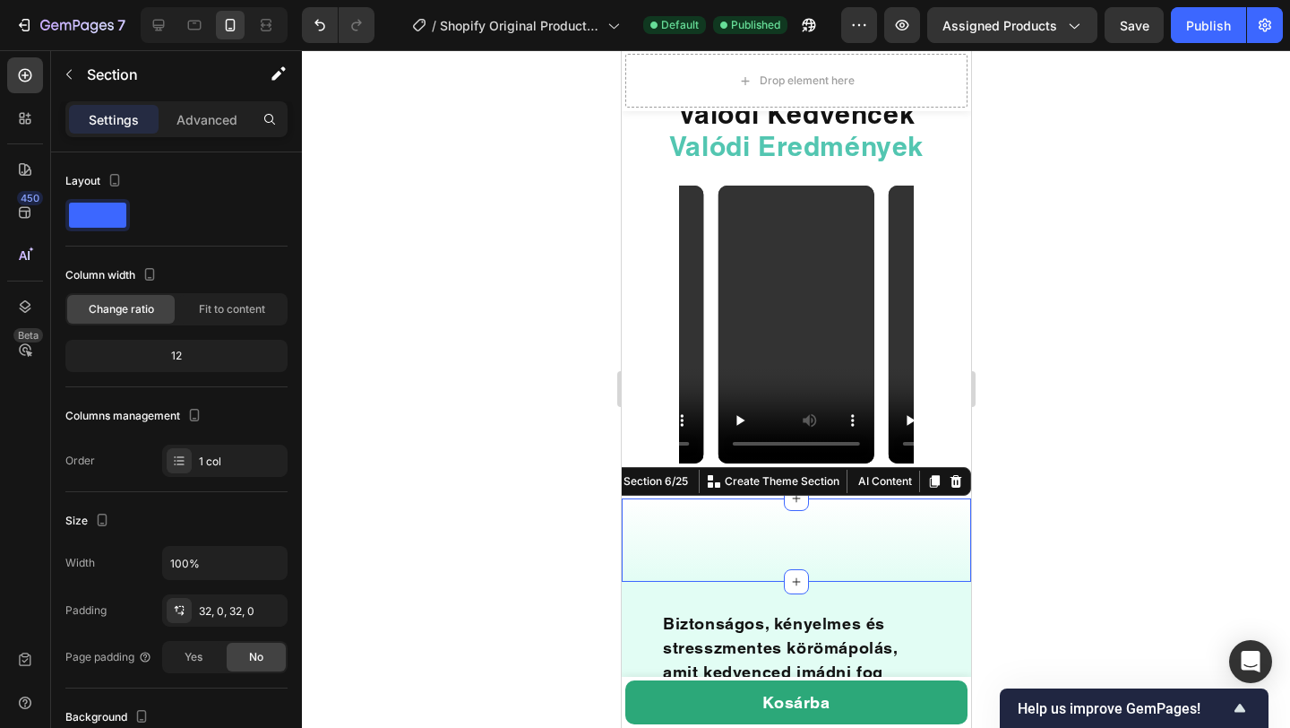
click at [910, 498] on div "blank block Text Block Section 6/25 You can create reusable sections Create The…" at bounding box center [795, 539] width 349 height 83
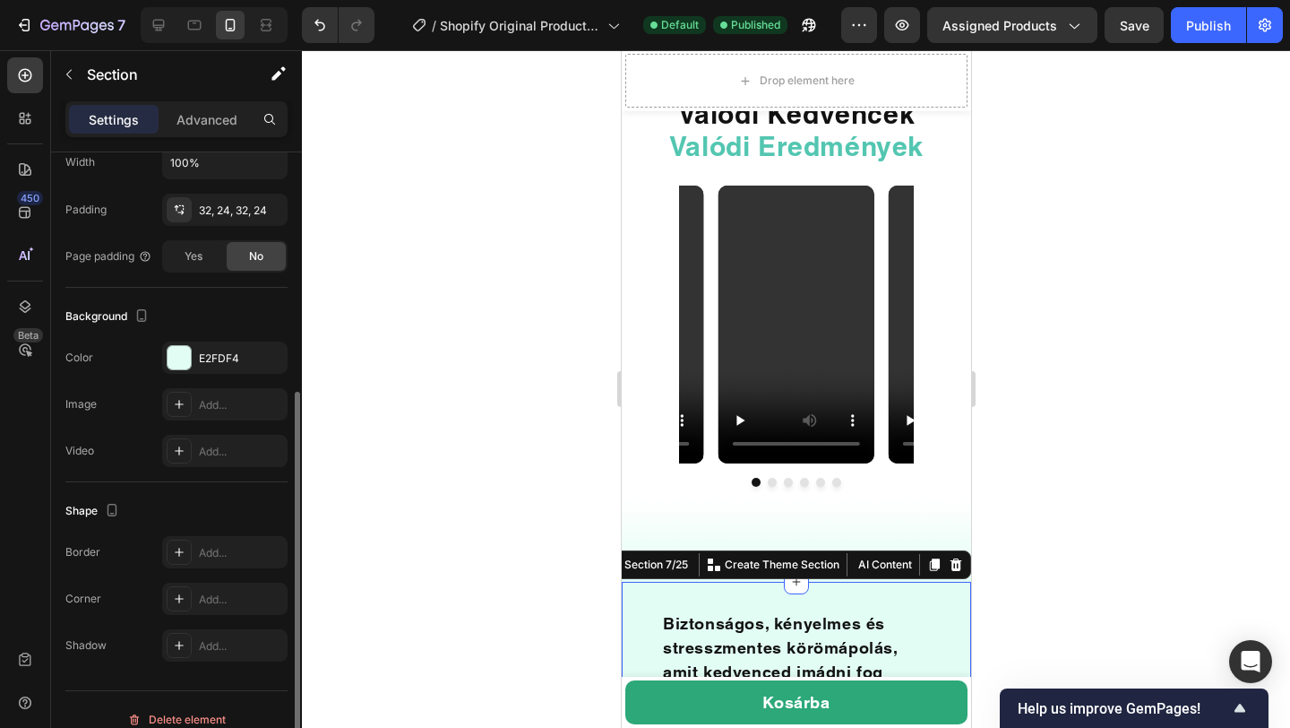
scroll to position [420, 0]
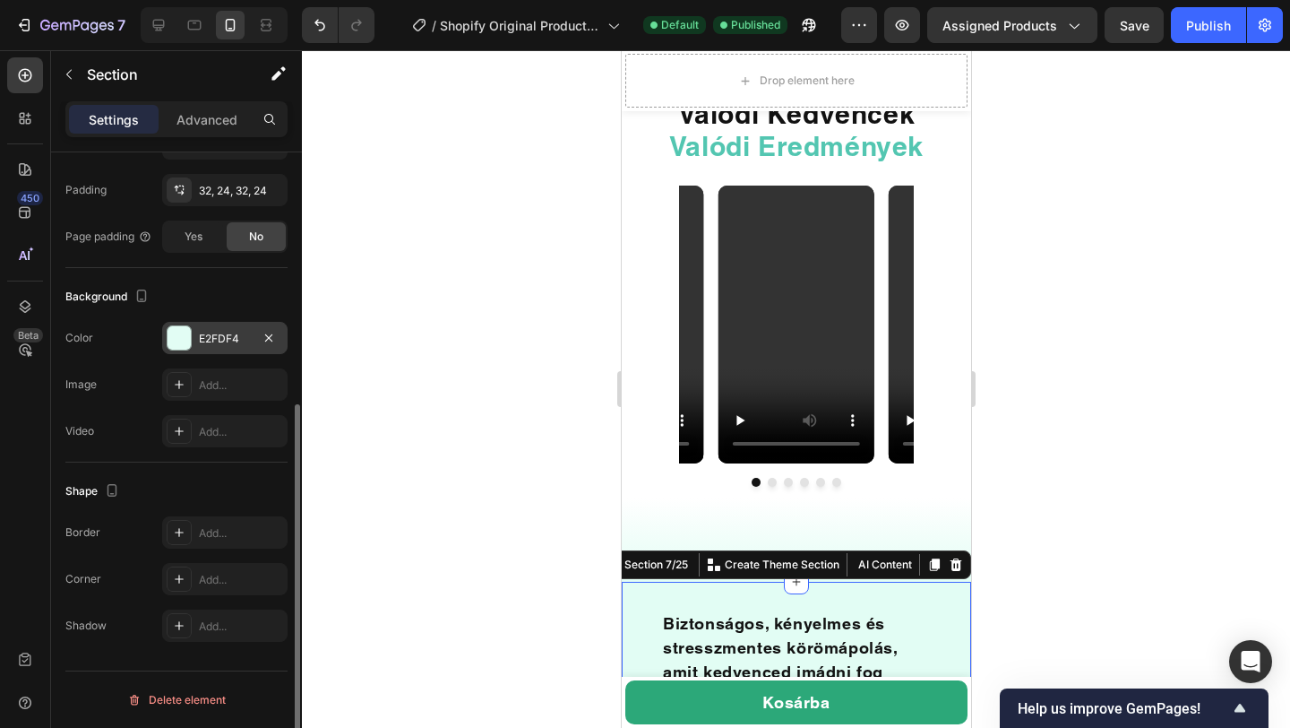
click at [220, 346] on div "E2FDF4" at bounding box center [225, 339] width 52 height 16
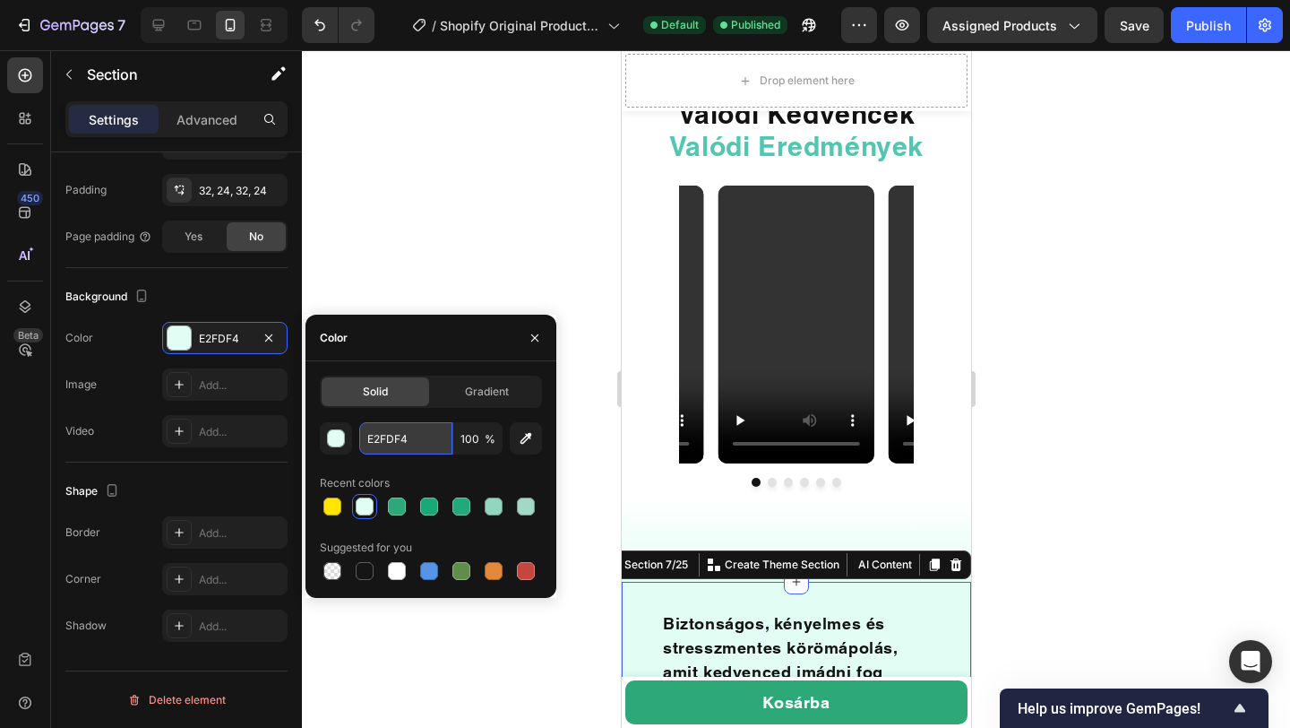
click at [373, 442] on input "E2FDF4" at bounding box center [405, 438] width 93 height 32
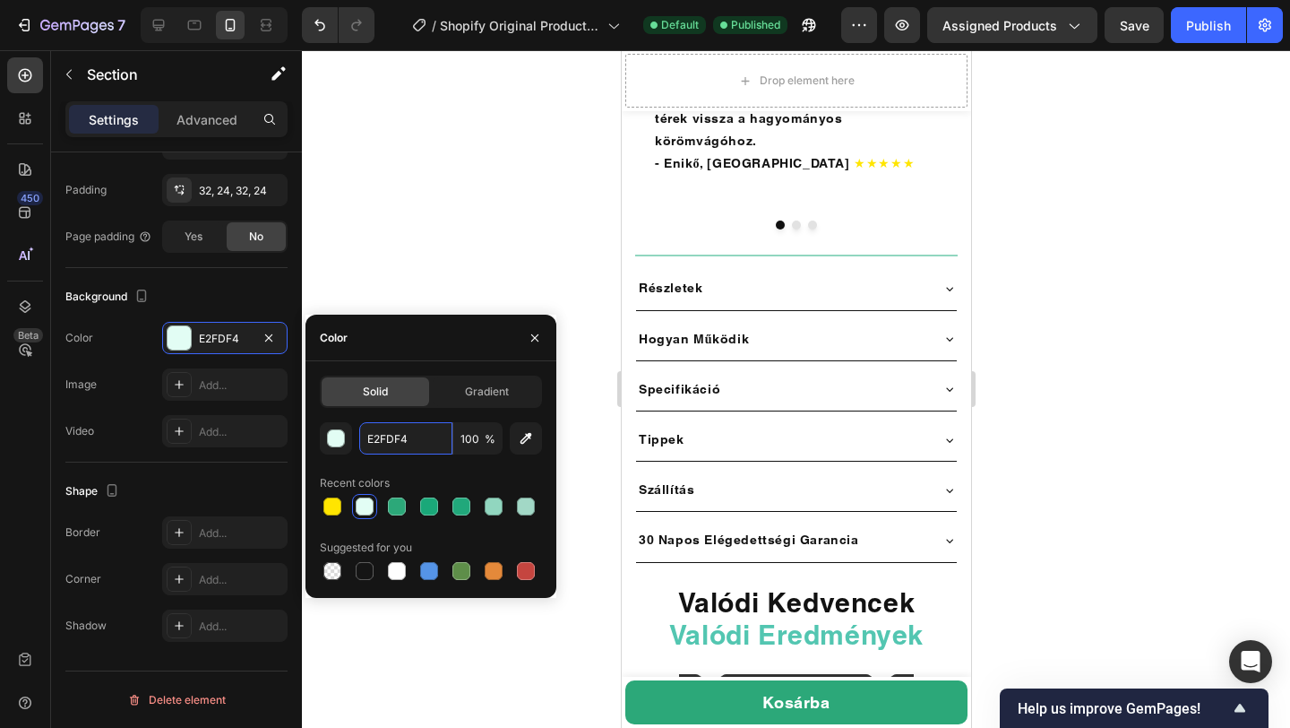
scroll to position [1287, 0]
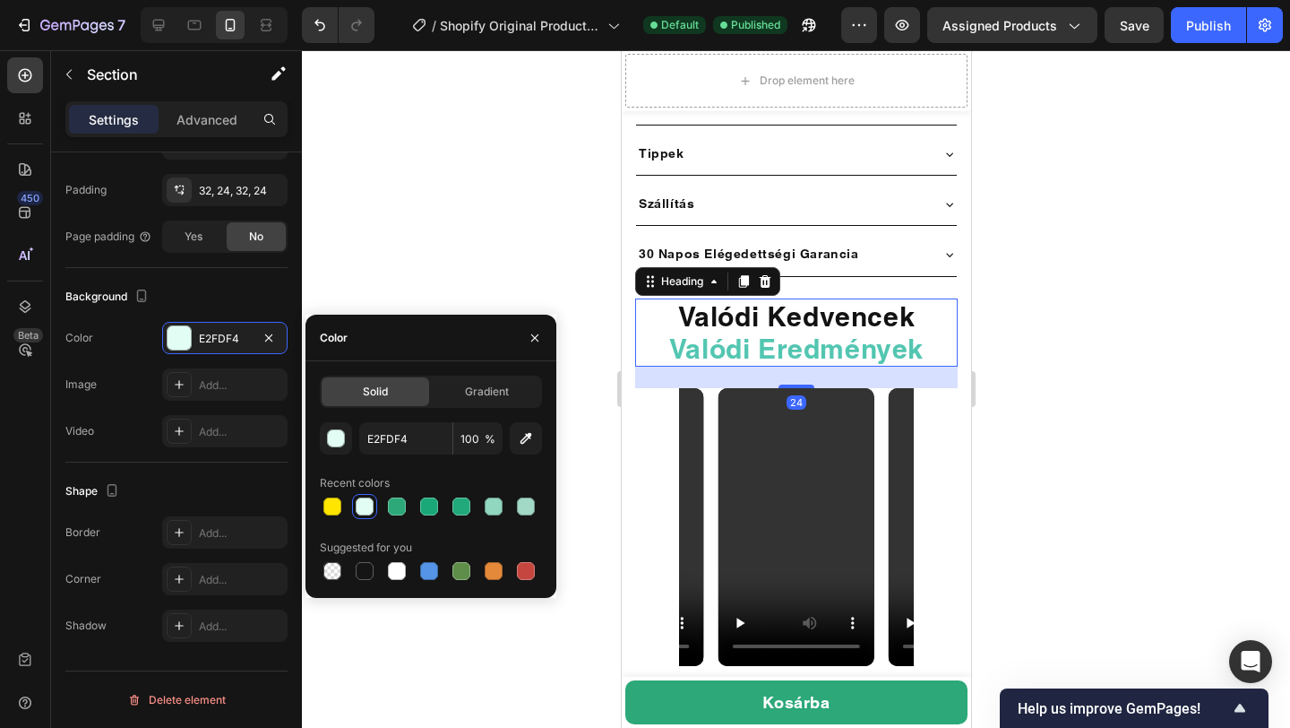
click at [799, 298] on h2 "Valódi Kedvencek Valódi Eredmények" at bounding box center [795, 332] width 323 height 68
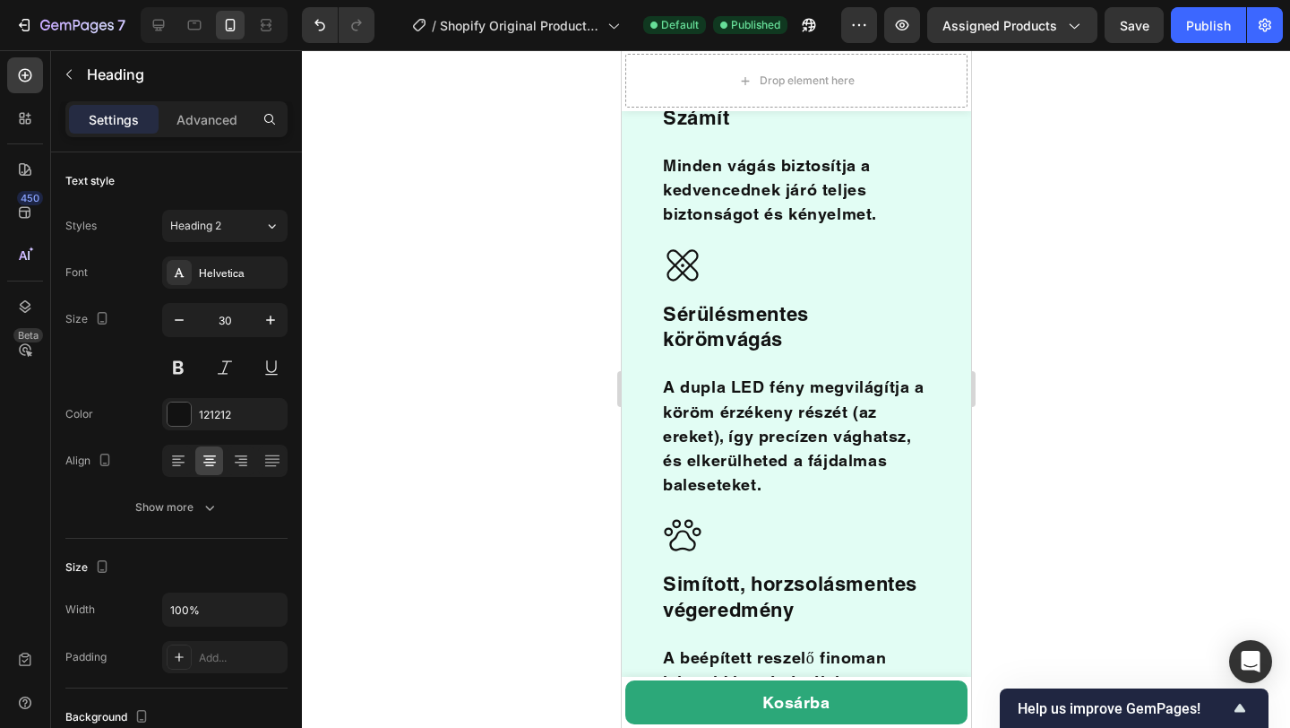
scroll to position [2095, 0]
click at [720, 376] on span "A dupla LED fény megvilágítja a köröm érzékeny részét (az ereket), így precízen…" at bounding box center [793, 434] width 262 height 116
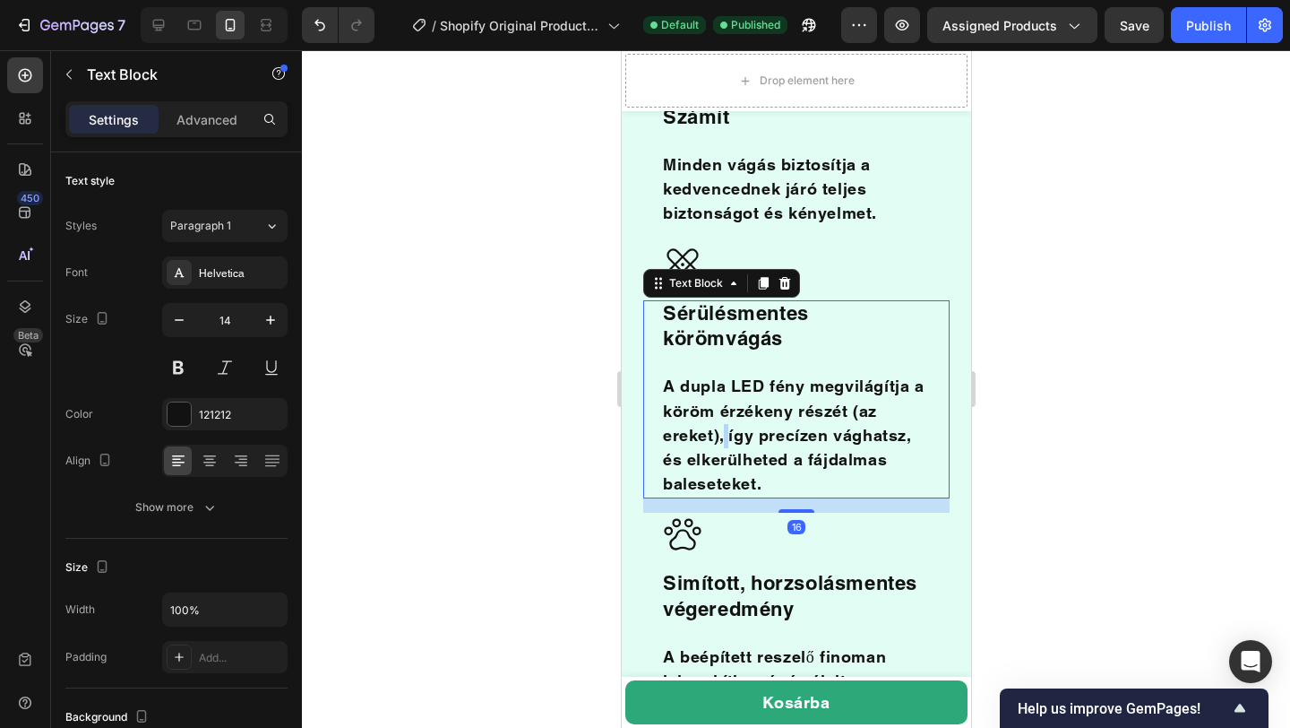
click at [720, 376] on span "A dupla LED fény megvilágítja a köröm érzékeny részét (az ereket), így precízen…" at bounding box center [793, 434] width 262 height 116
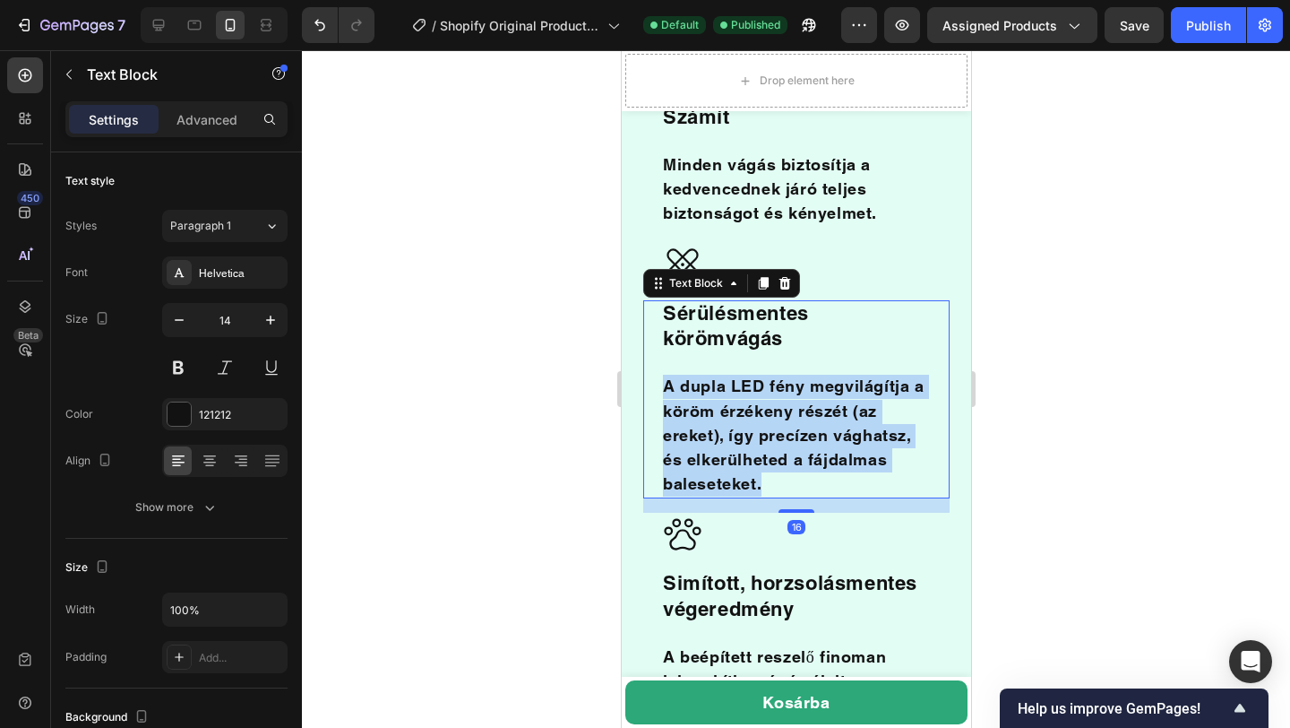
click at [720, 376] on span "A dupla LED fény megvilágítja a köröm érzékeny részét (az ereket), így precízen…" at bounding box center [793, 434] width 262 height 116
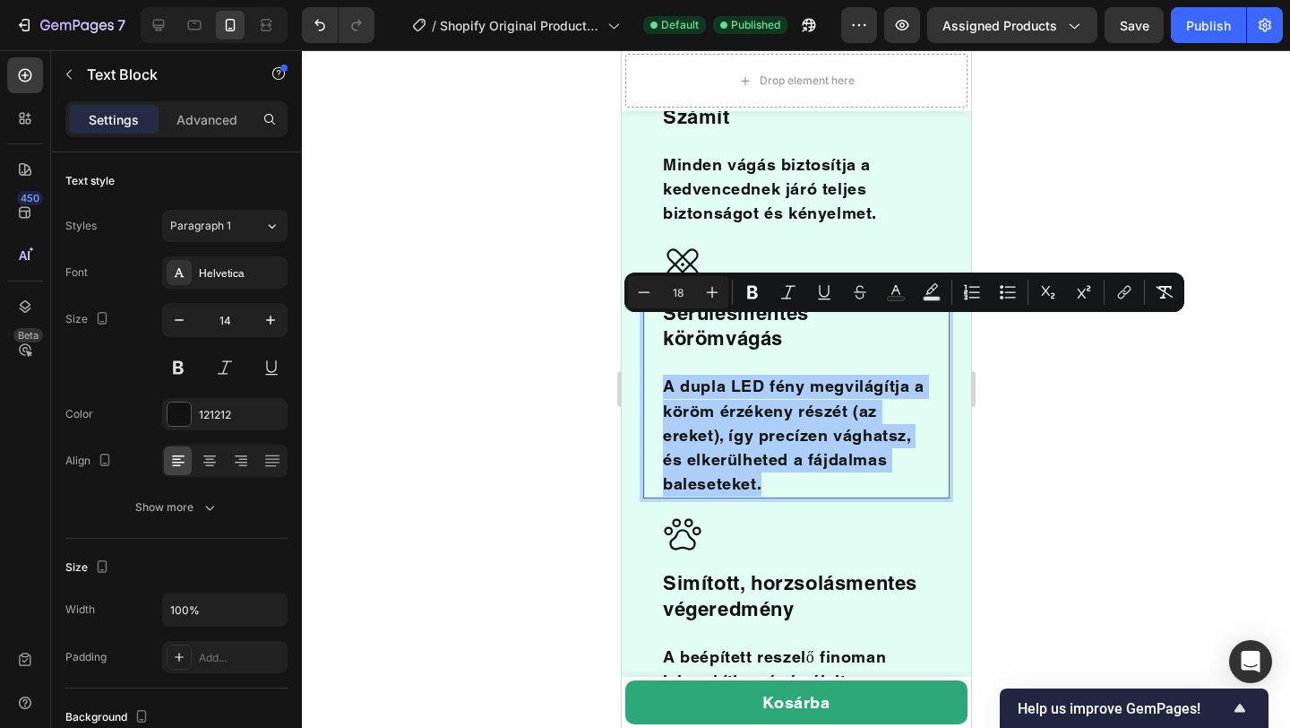
click at [498, 379] on div at bounding box center [796, 388] width 988 height 677
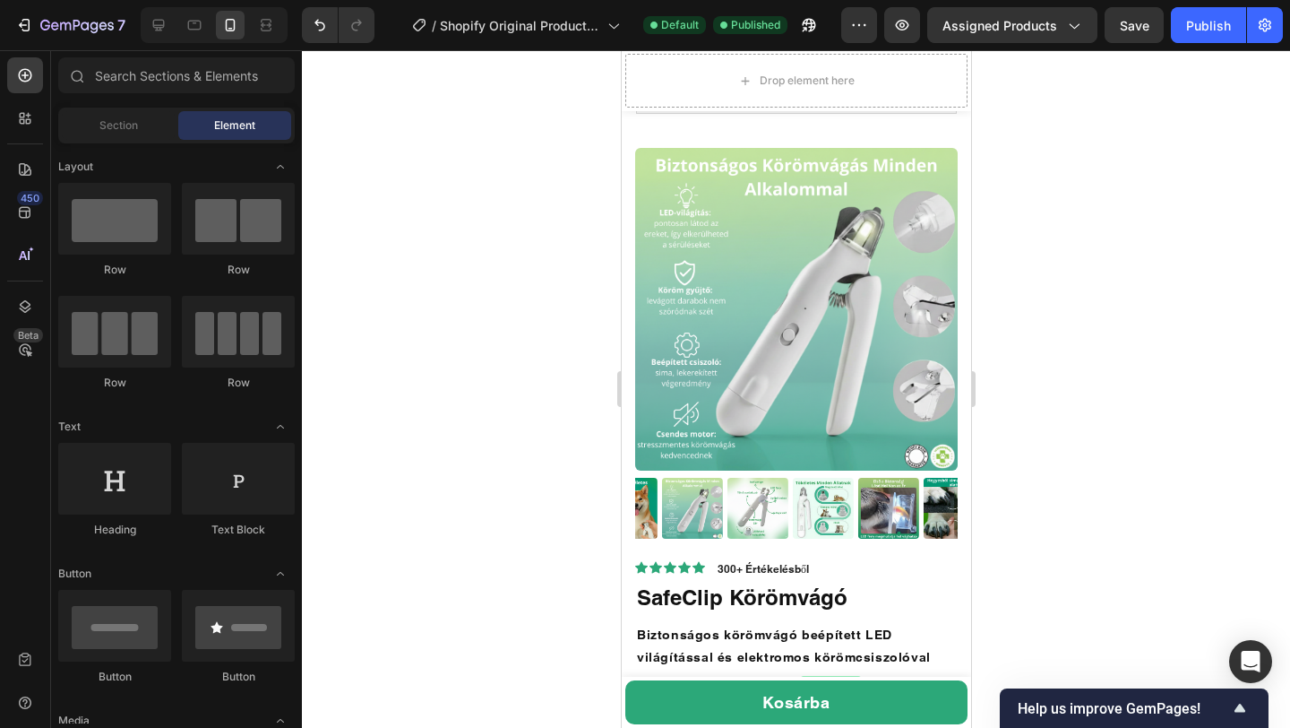
scroll to position [0, 0]
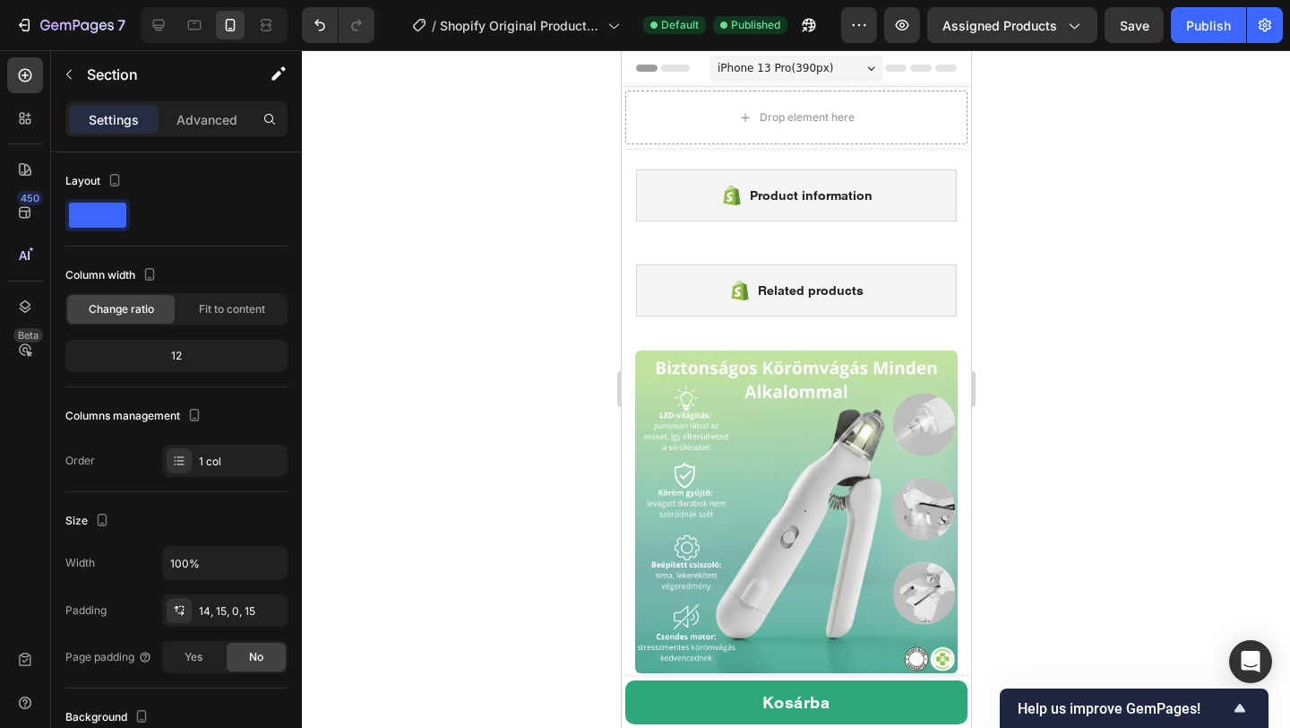
click at [212, 137] on div "Settings Advanced" at bounding box center [176, 126] width 251 height 51
click at [191, 112] on p "Advanced" at bounding box center [207, 119] width 61 height 19
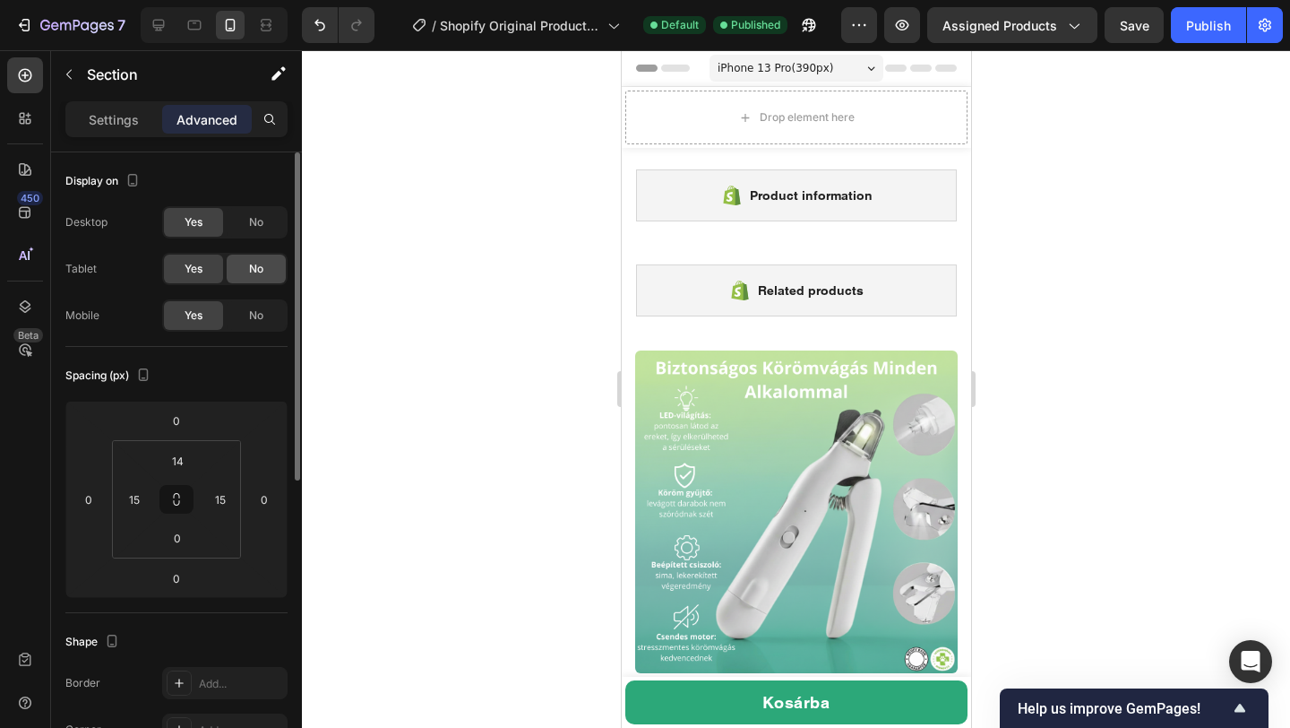
click at [253, 277] on div "No" at bounding box center [256, 268] width 59 height 29
click at [259, 319] on span "No" at bounding box center [256, 315] width 14 height 16
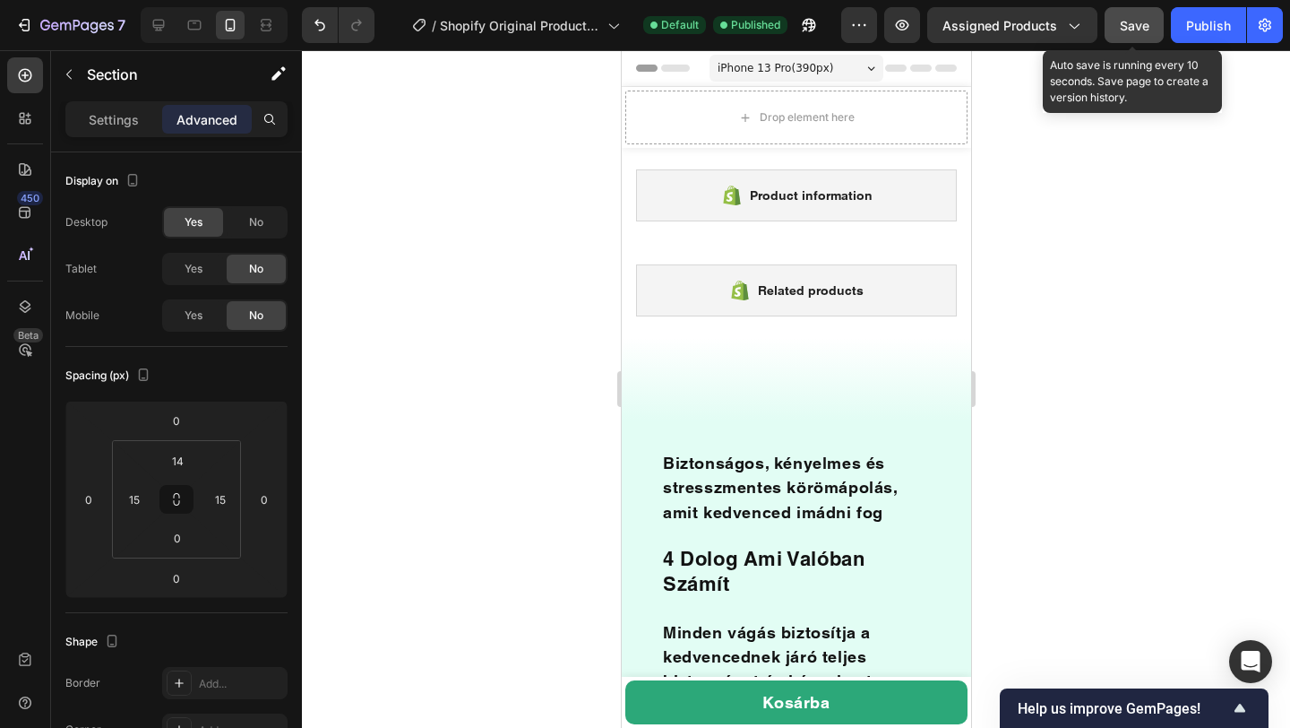
click at [1139, 30] on span "Save" at bounding box center [1135, 25] width 30 height 15
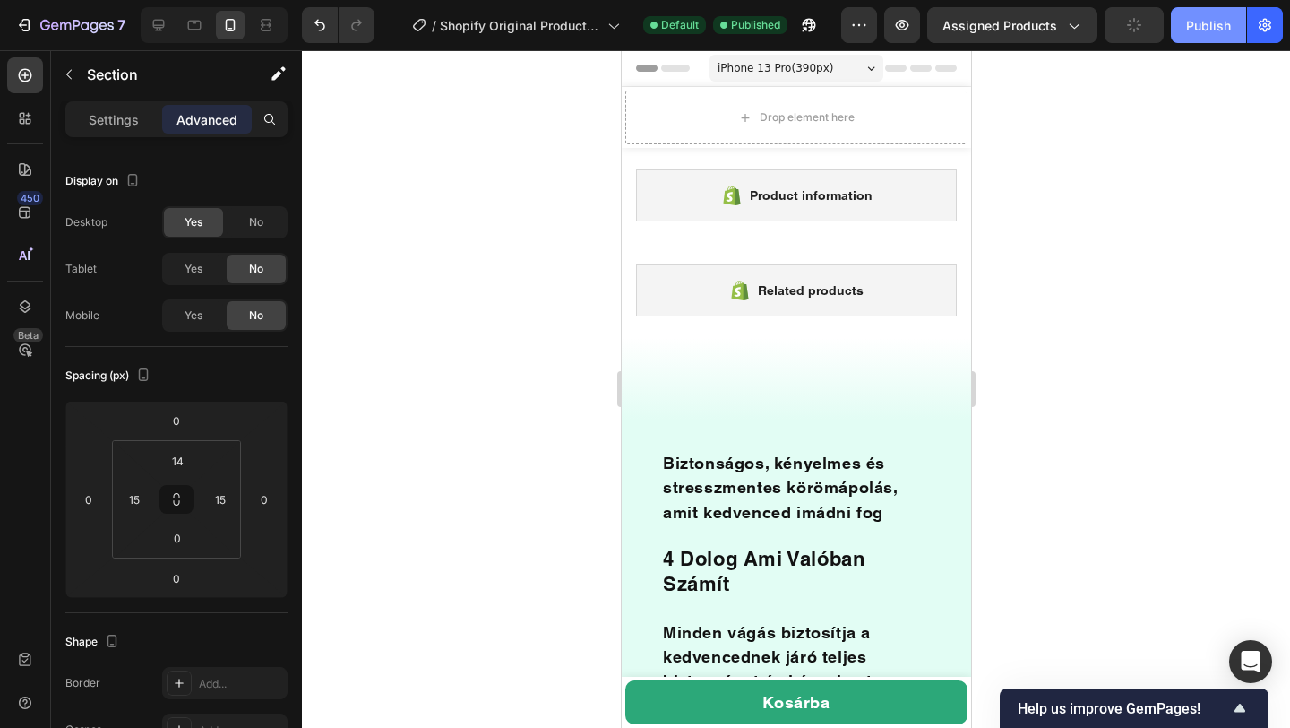
click at [1198, 34] on div "Publish" at bounding box center [1208, 25] width 45 height 19
click at [911, 25] on icon "button" at bounding box center [902, 25] width 18 height 18
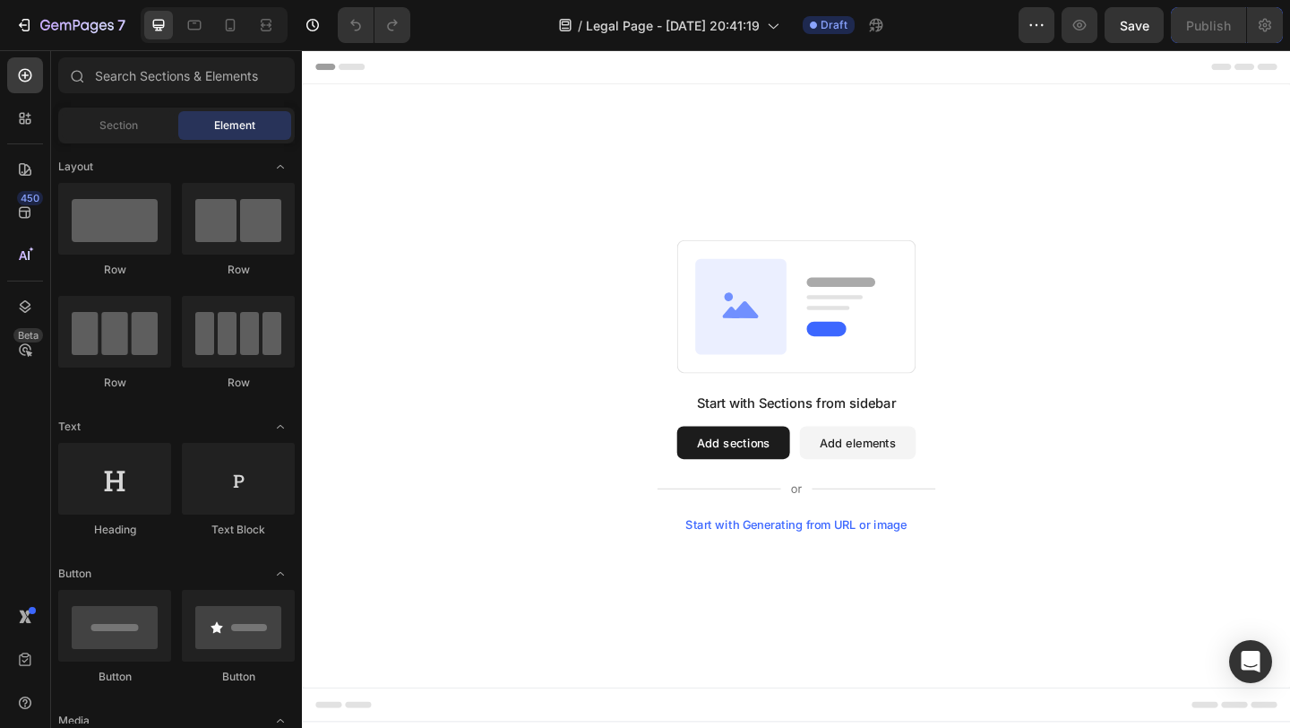
click at [792, 480] on button "Add sections" at bounding box center [771, 477] width 123 height 36
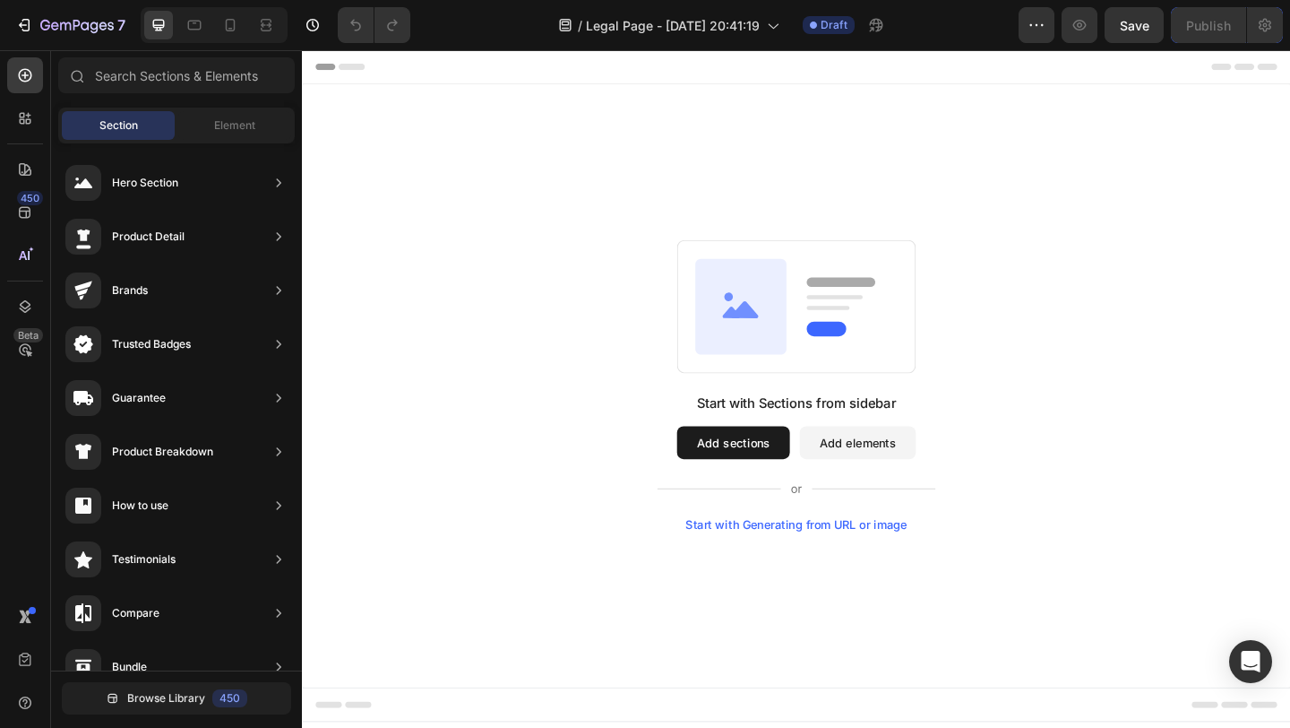
click at [791, 478] on button "Add sections" at bounding box center [771, 477] width 123 height 36
click at [900, 485] on button "Add elements" at bounding box center [906, 477] width 126 height 36
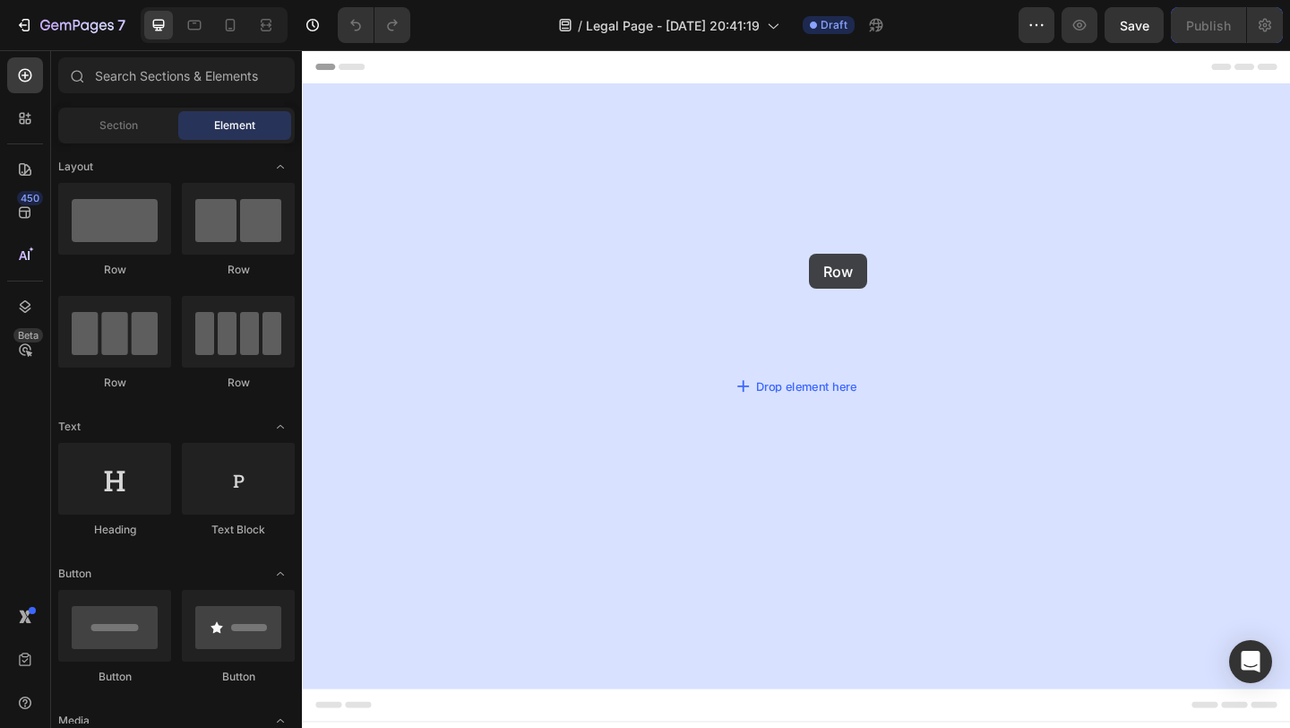
drag, startPoint x: 408, startPoint y: 283, endPoint x: 812, endPoint y: 277, distance: 404.1
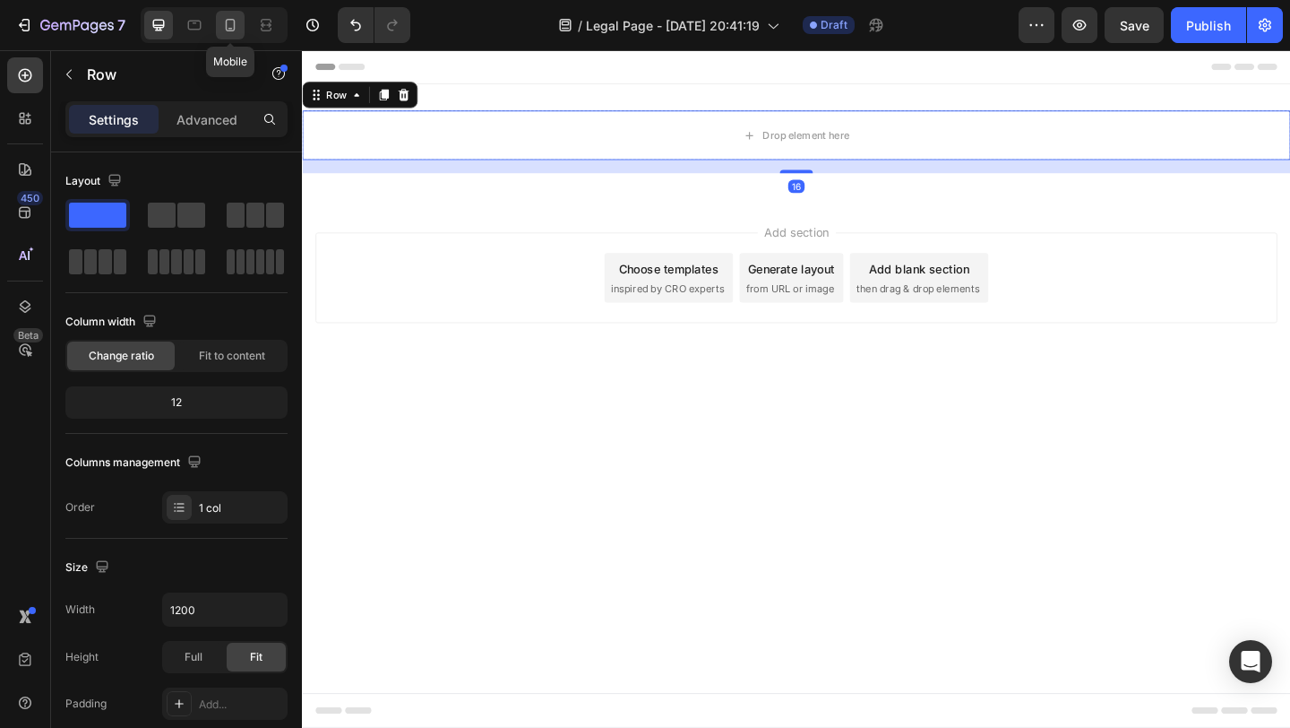
click at [230, 26] on icon at bounding box center [230, 25] width 18 height 18
type input "100%"
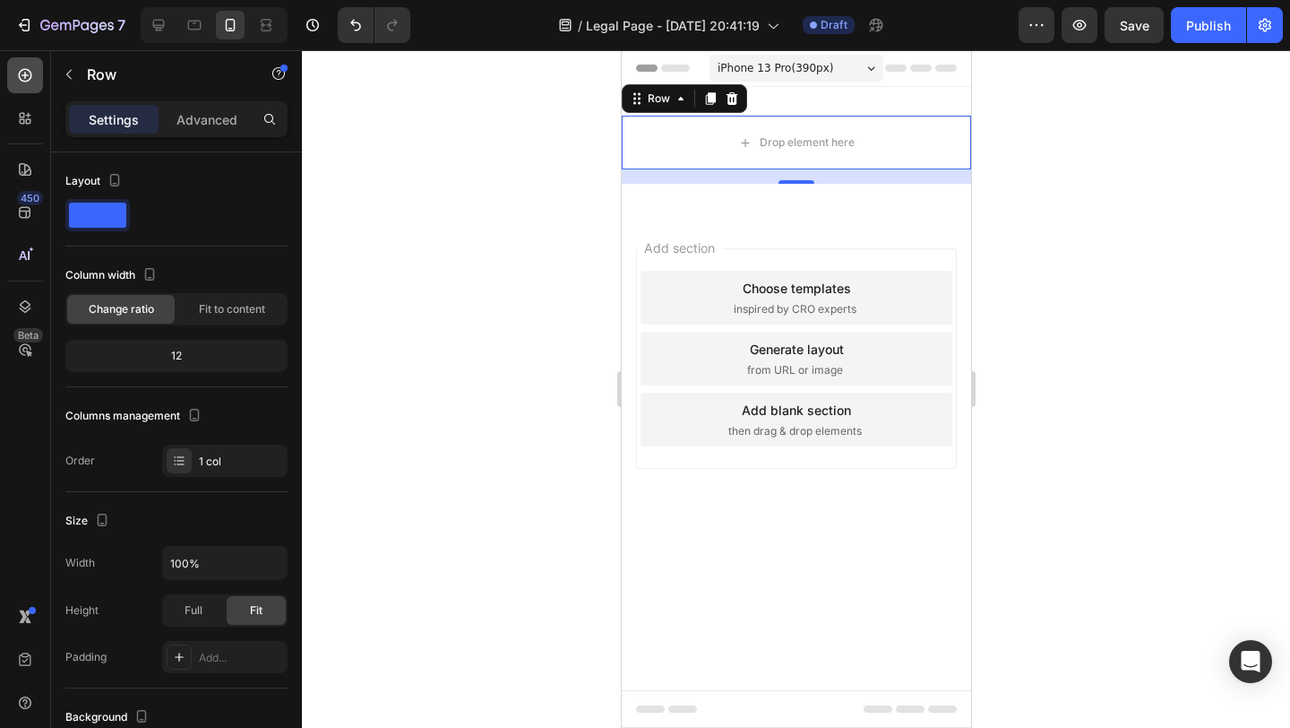
click at [26, 73] on icon at bounding box center [25, 75] width 18 height 18
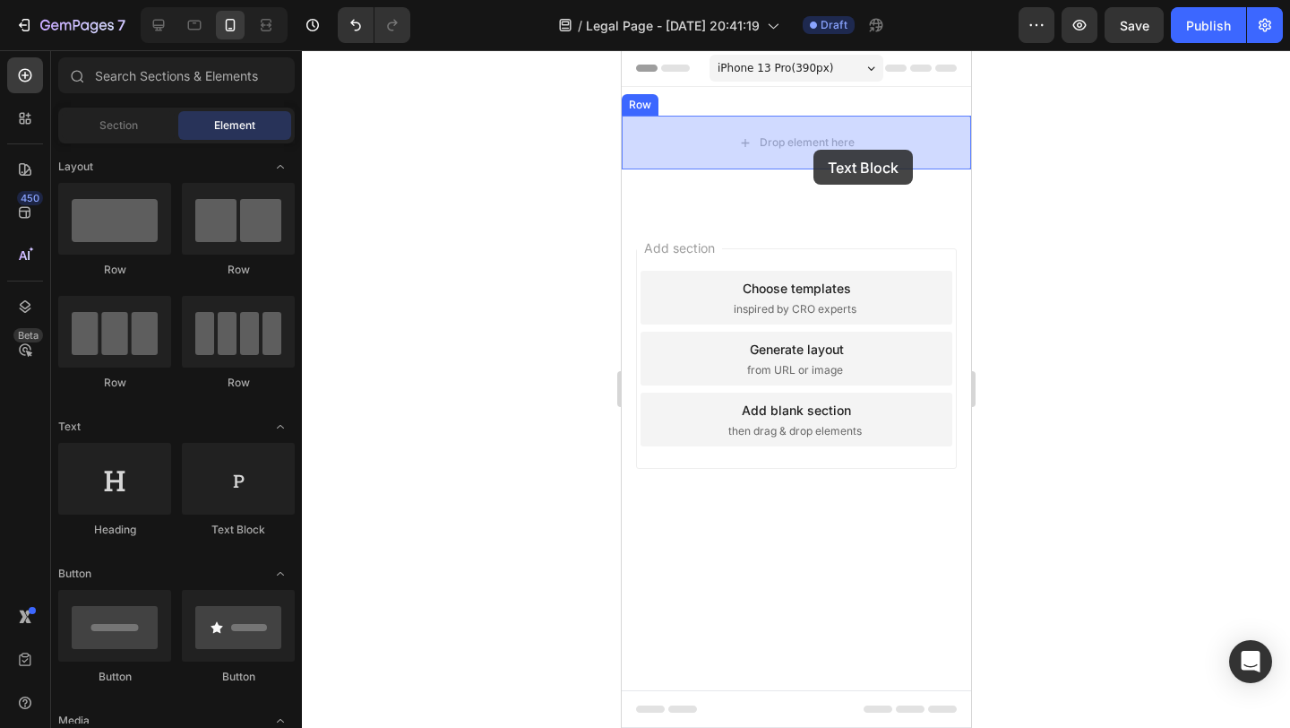
drag, startPoint x: 837, startPoint y: 541, endPoint x: 813, endPoint y: 140, distance: 402.1
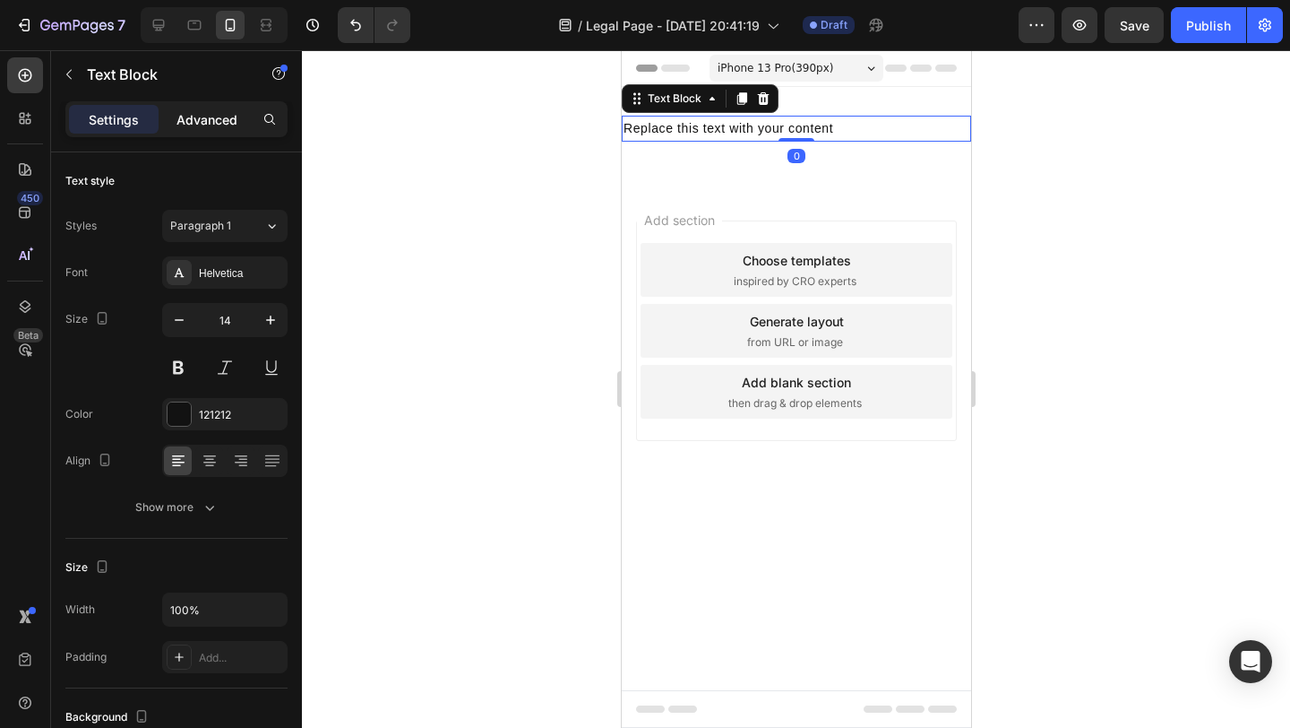
click at [207, 119] on p "Advanced" at bounding box center [207, 119] width 61 height 19
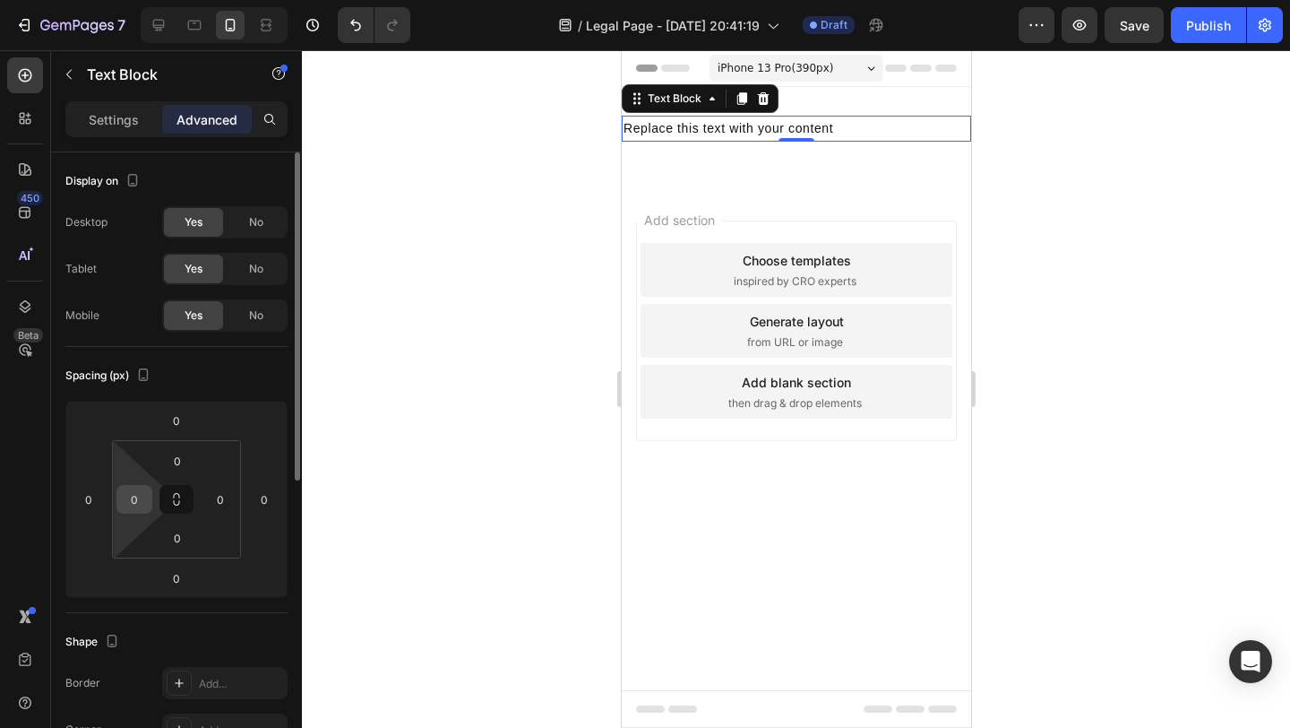
click at [138, 499] on input "0" at bounding box center [134, 499] width 27 height 27
type input "20"
click at [225, 498] on input "0" at bounding box center [220, 499] width 27 height 27
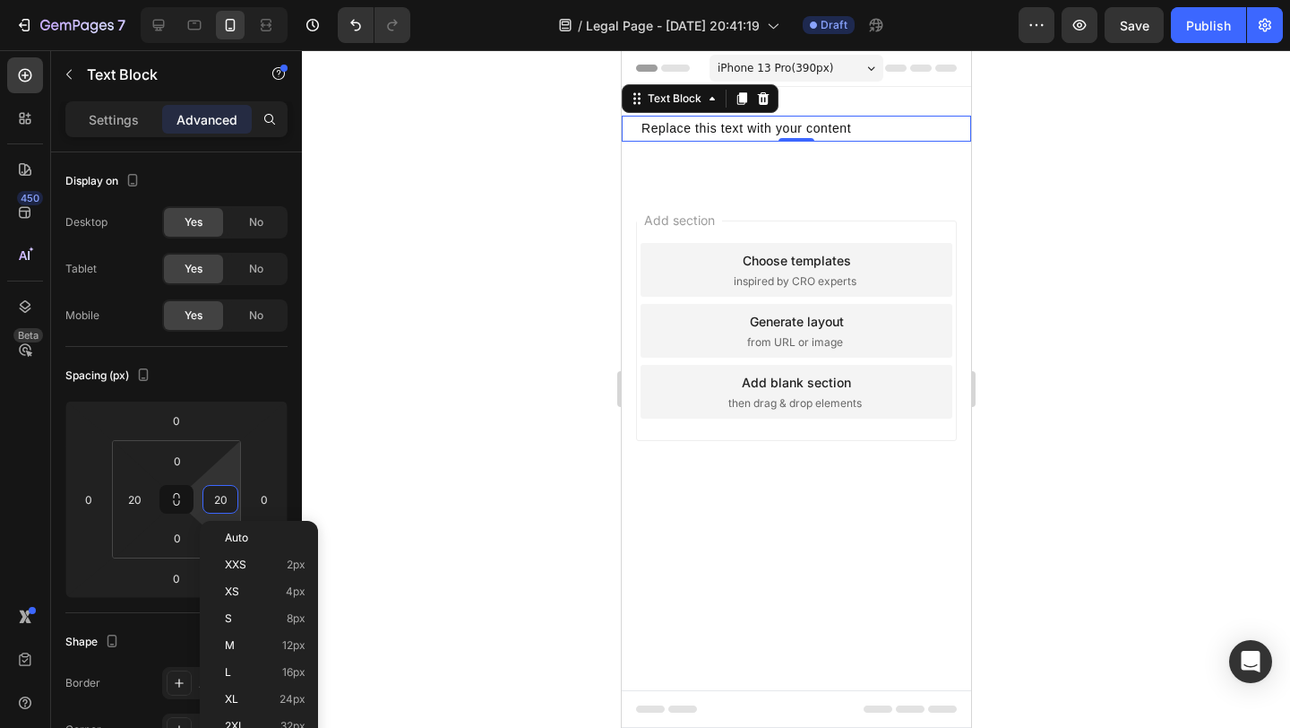
type input "20"
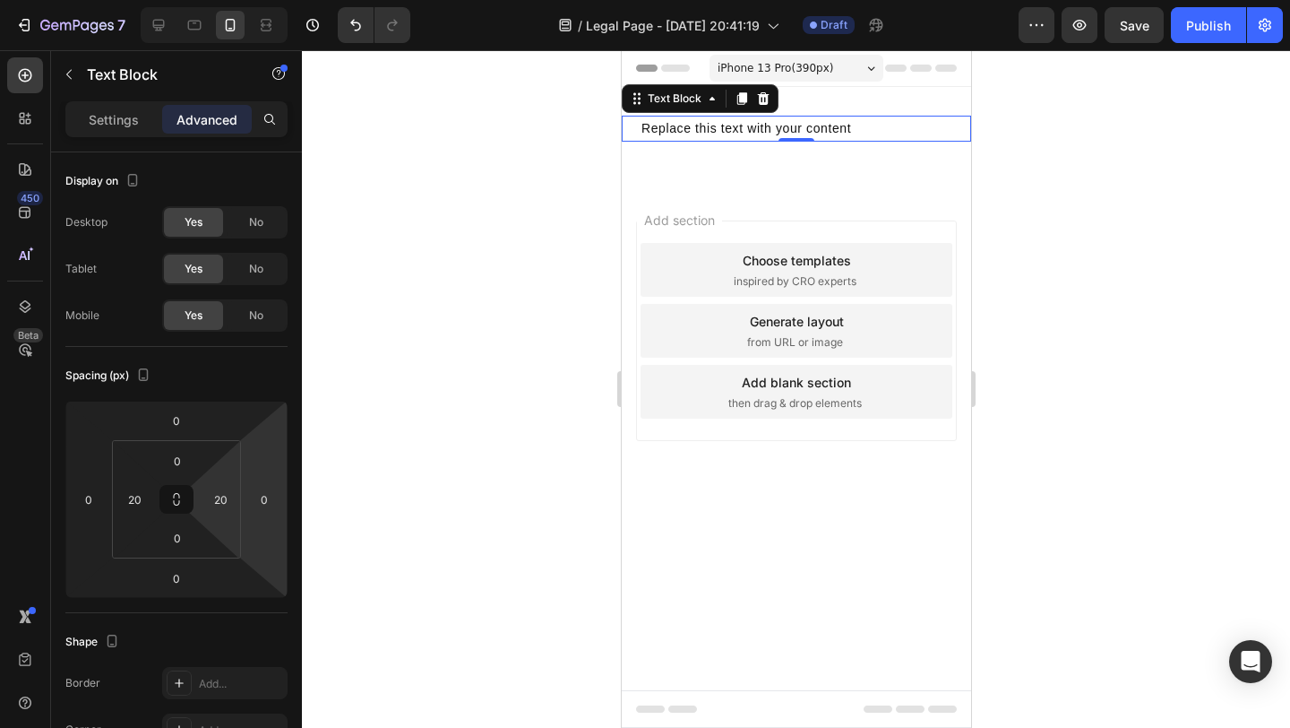
click at [482, 355] on div at bounding box center [796, 388] width 988 height 677
click at [729, 131] on div "Replace this text with your content" at bounding box center [796, 129] width 314 height 26
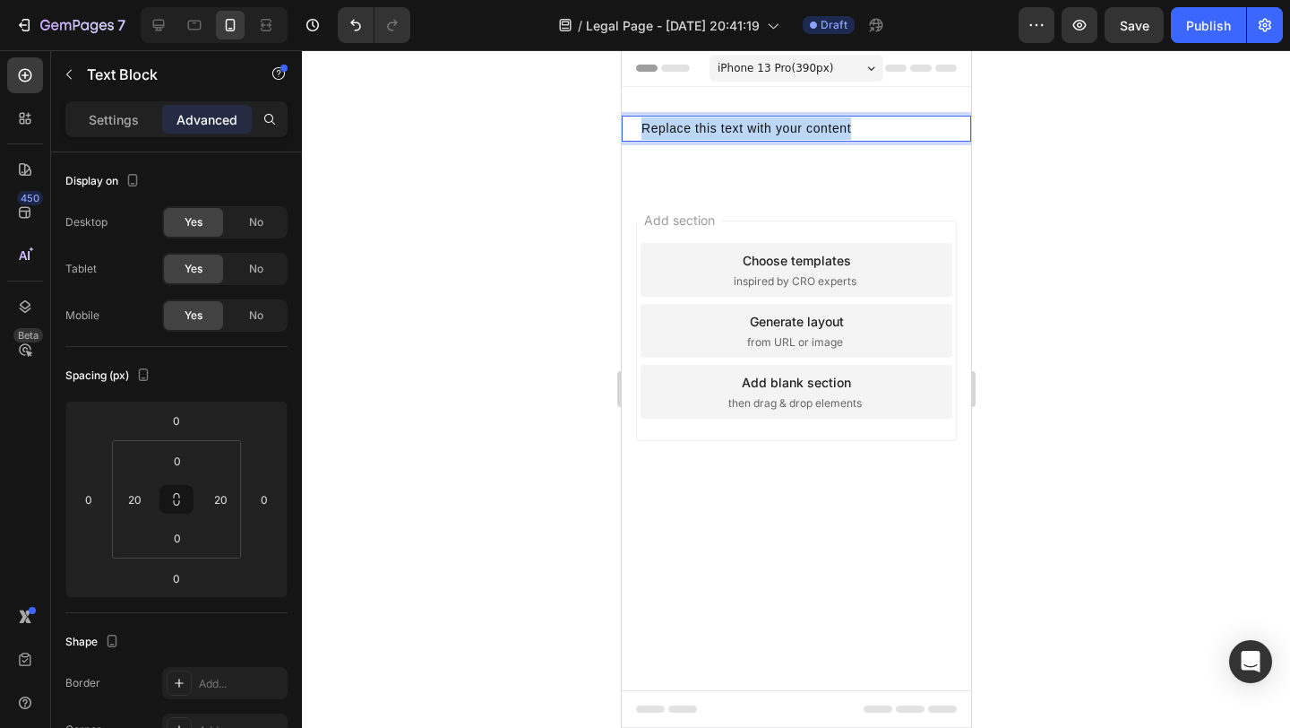
click at [729, 131] on p "Replace this text with your content" at bounding box center [796, 128] width 310 height 22
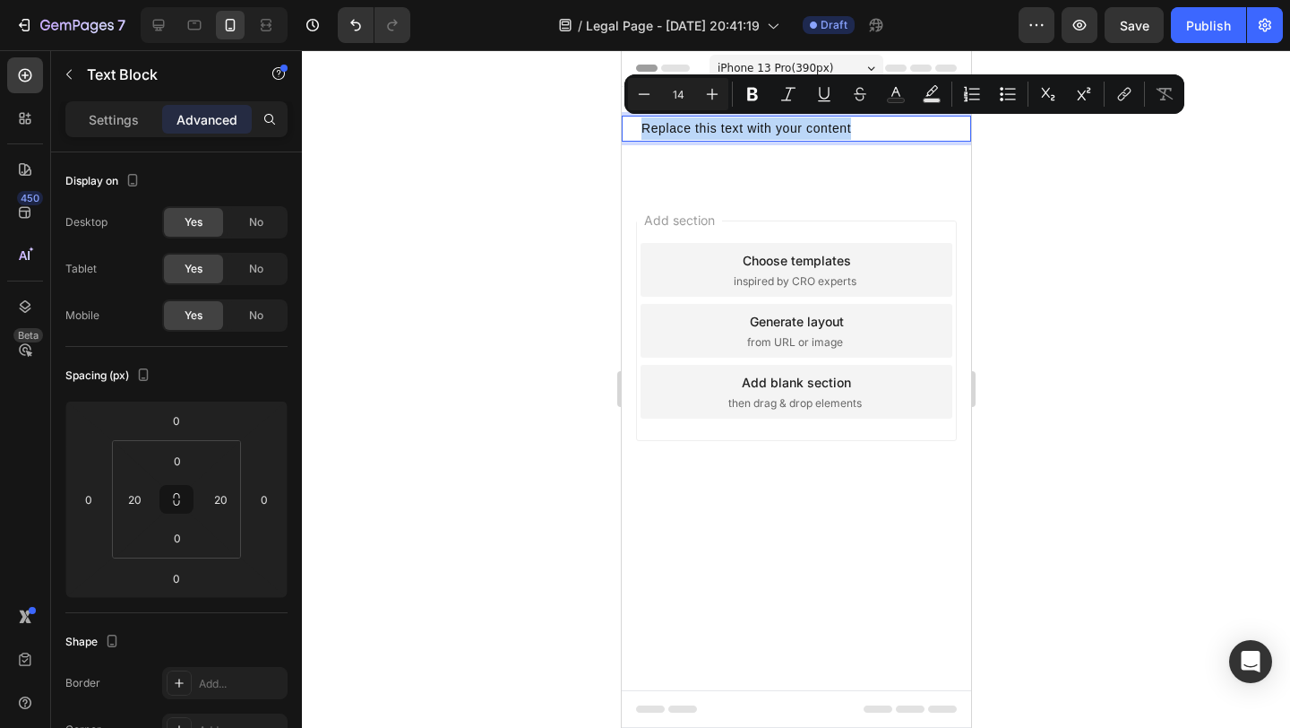
click at [729, 131] on p "Replace this text with your content" at bounding box center [796, 128] width 310 height 22
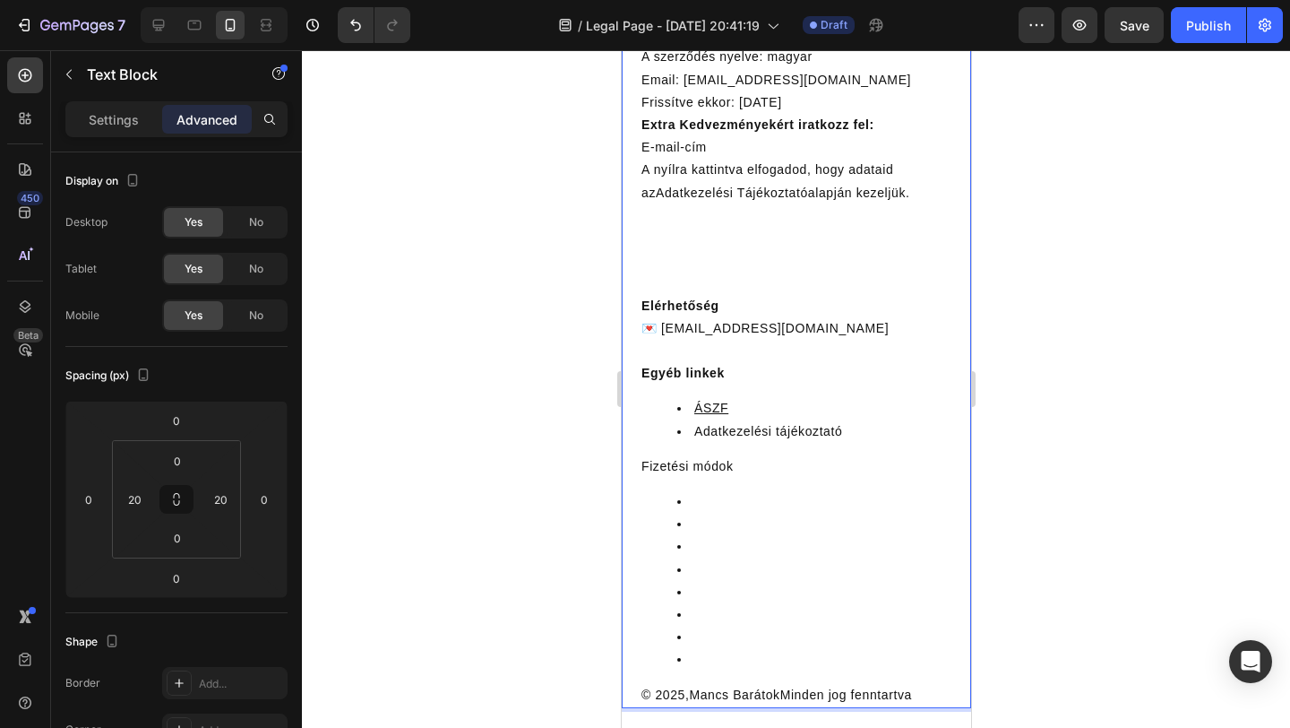
scroll to position [9646, 0]
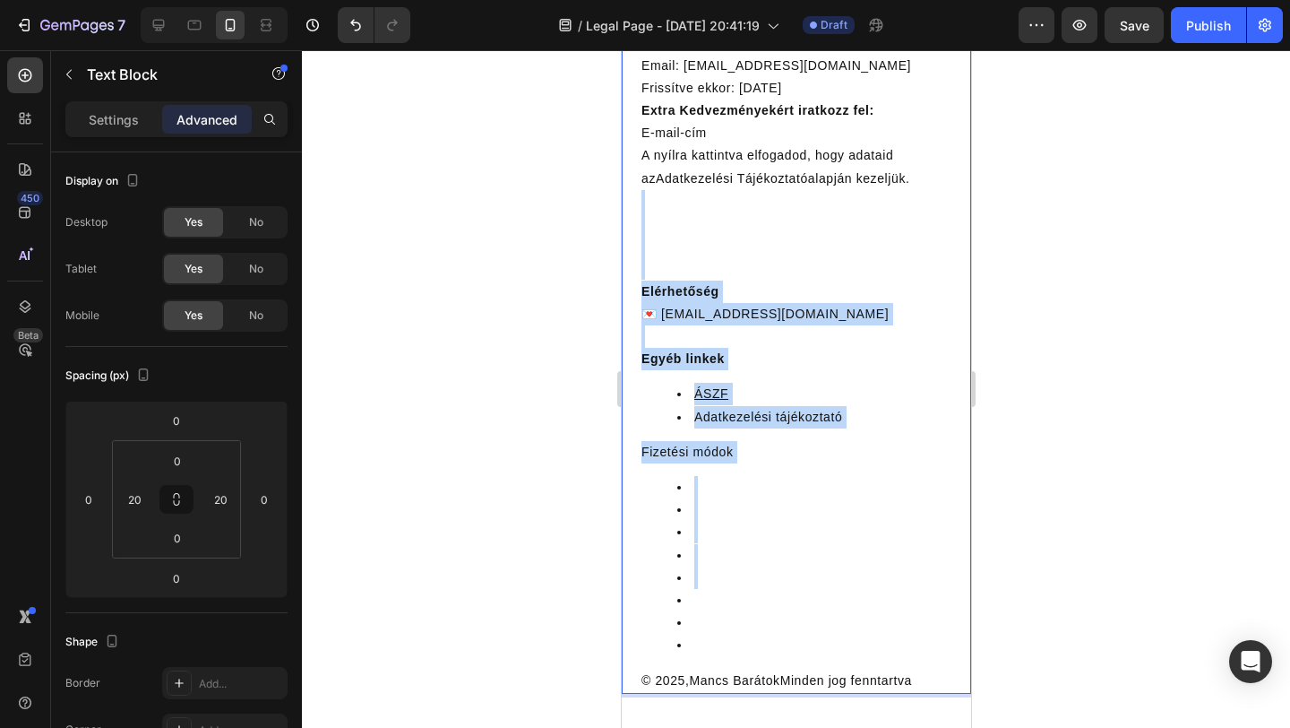
drag, startPoint x: 651, startPoint y: 226, endPoint x: 752, endPoint y: 607, distance: 393.8
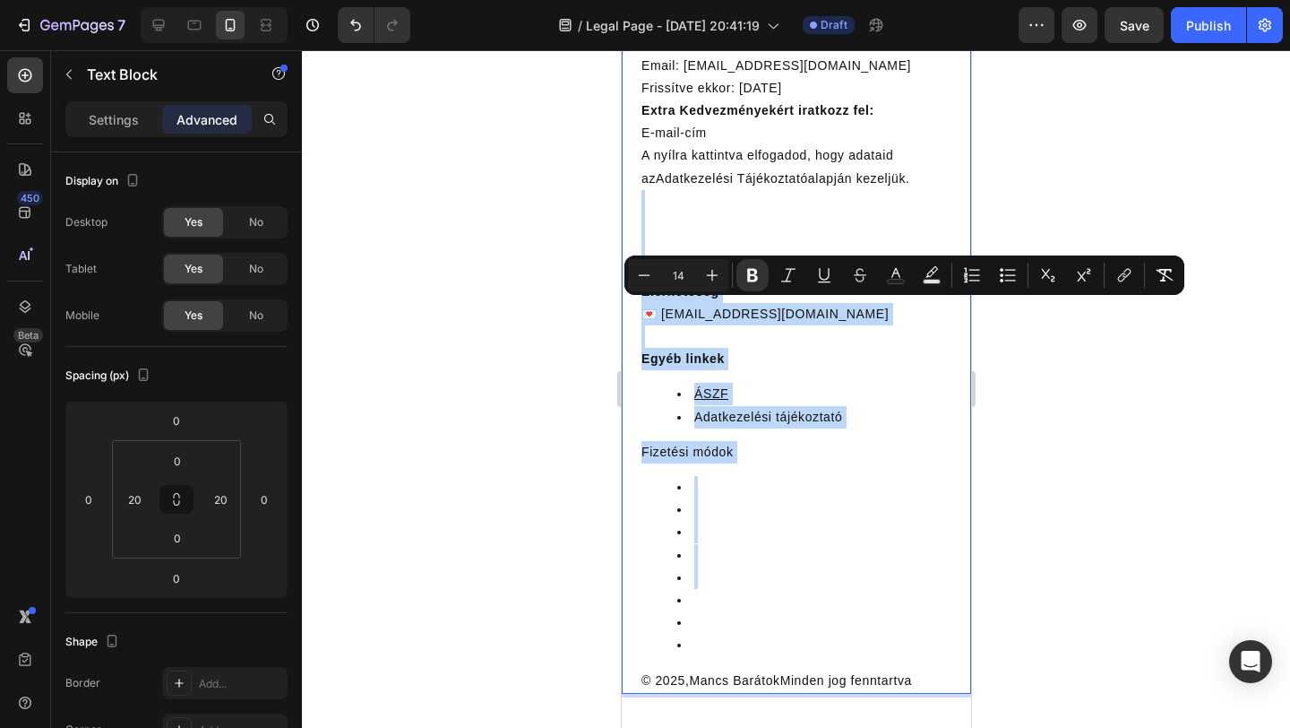
click at [883, 566] on li "Rich Text Editor. Editing area: main" at bounding box center [813, 555] width 274 height 22
click at [889, 498] on li "Rich Text Editor. Editing area: main" at bounding box center [813, 487] width 274 height 22
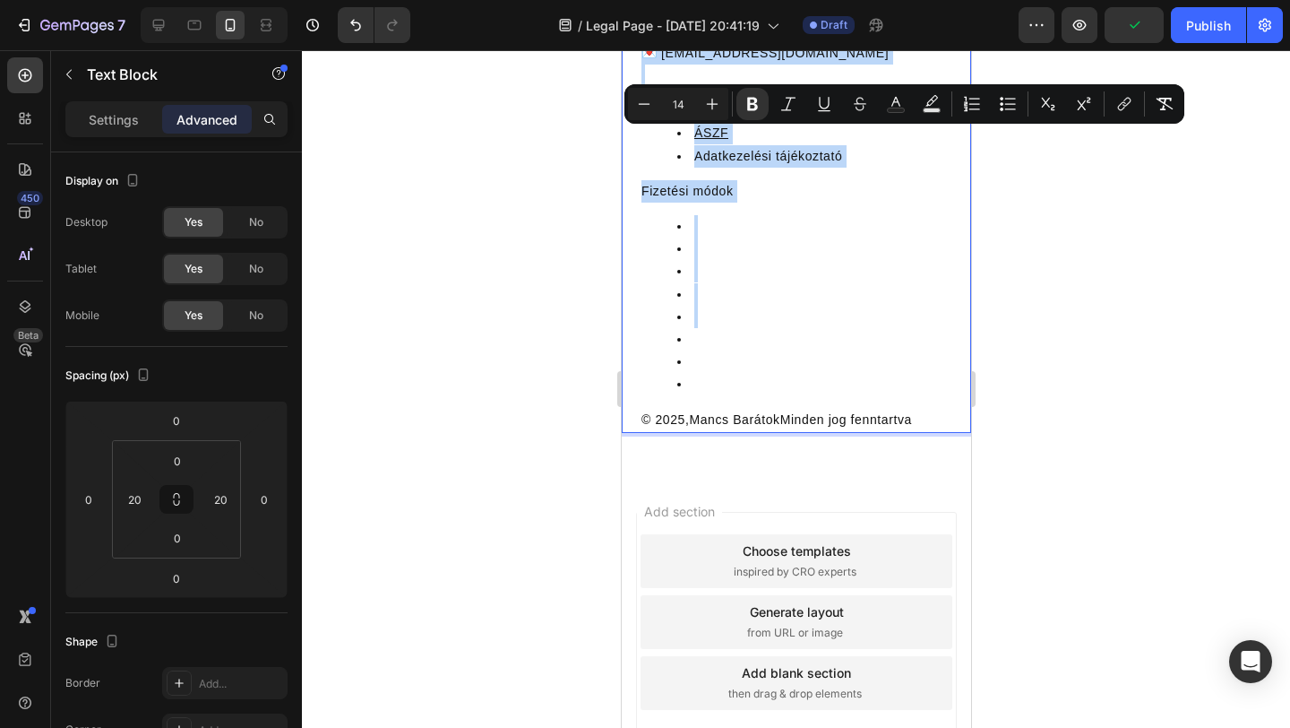
drag, startPoint x: 654, startPoint y: 366, endPoint x: 774, endPoint y: 727, distance: 379.7
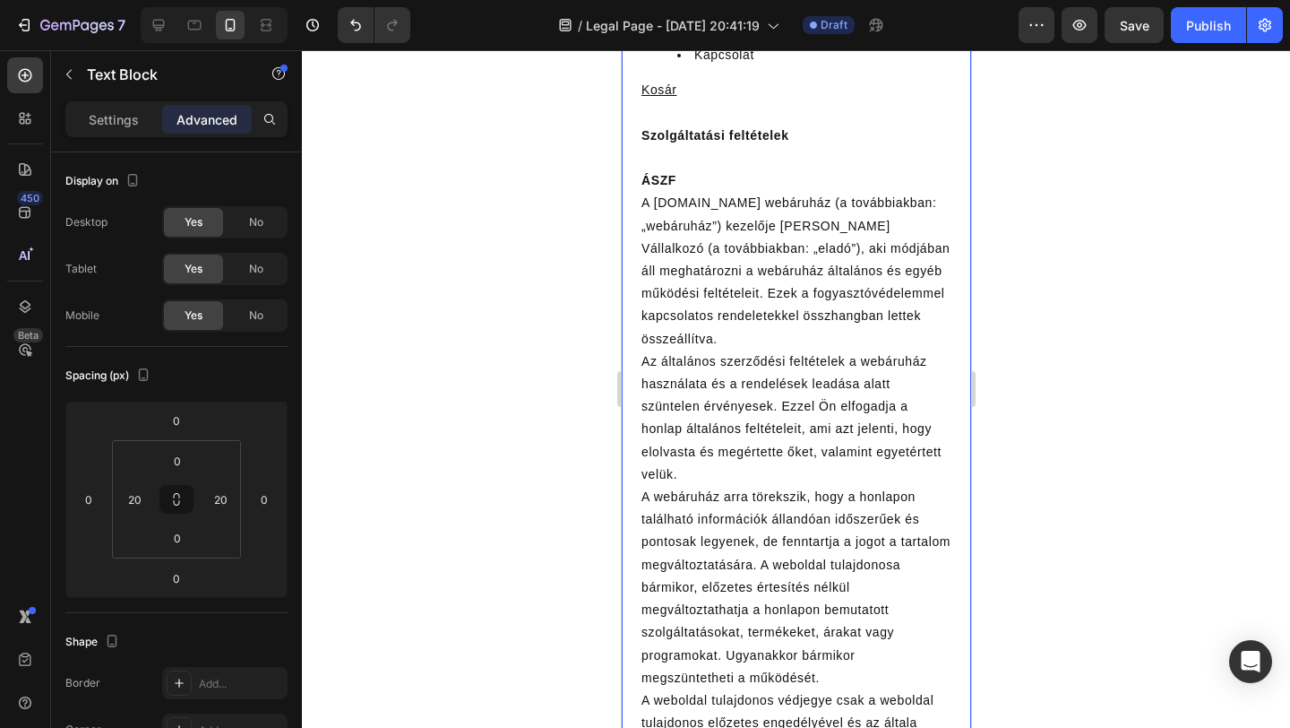
scroll to position [0, 0]
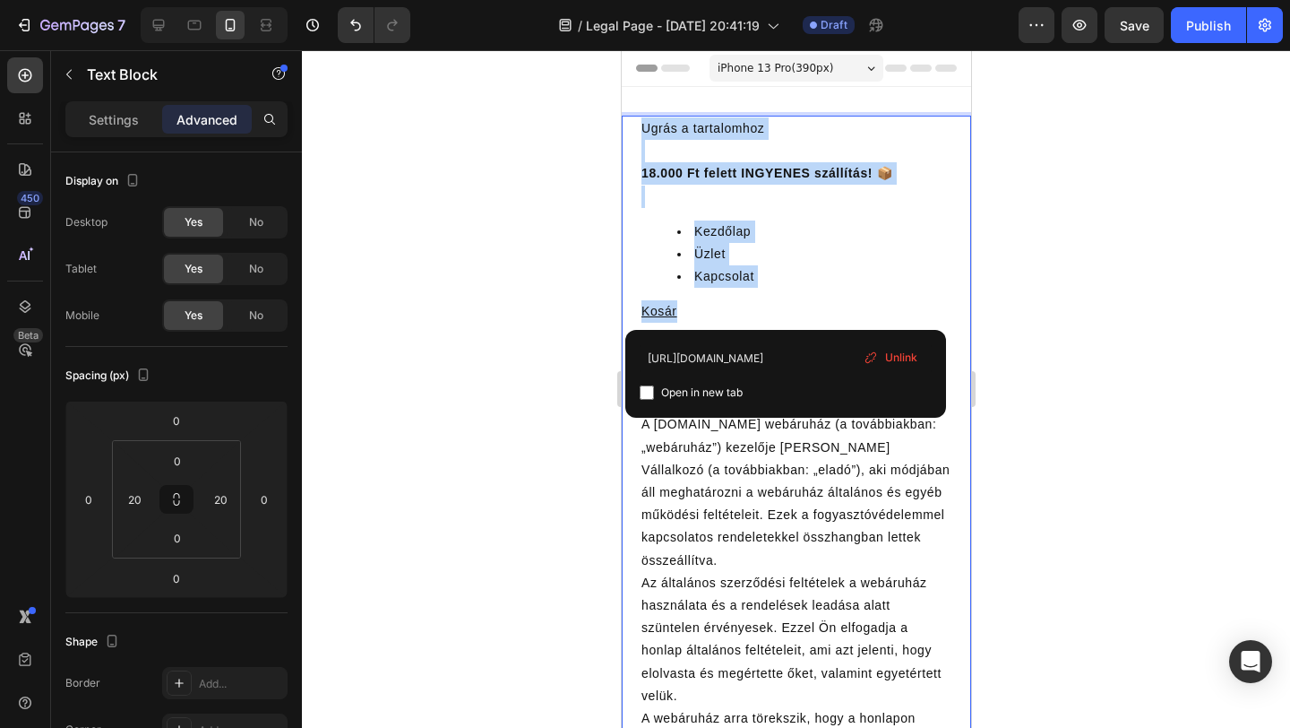
drag, startPoint x: 680, startPoint y: 315, endPoint x: 640, endPoint y: 117, distance: 202.1
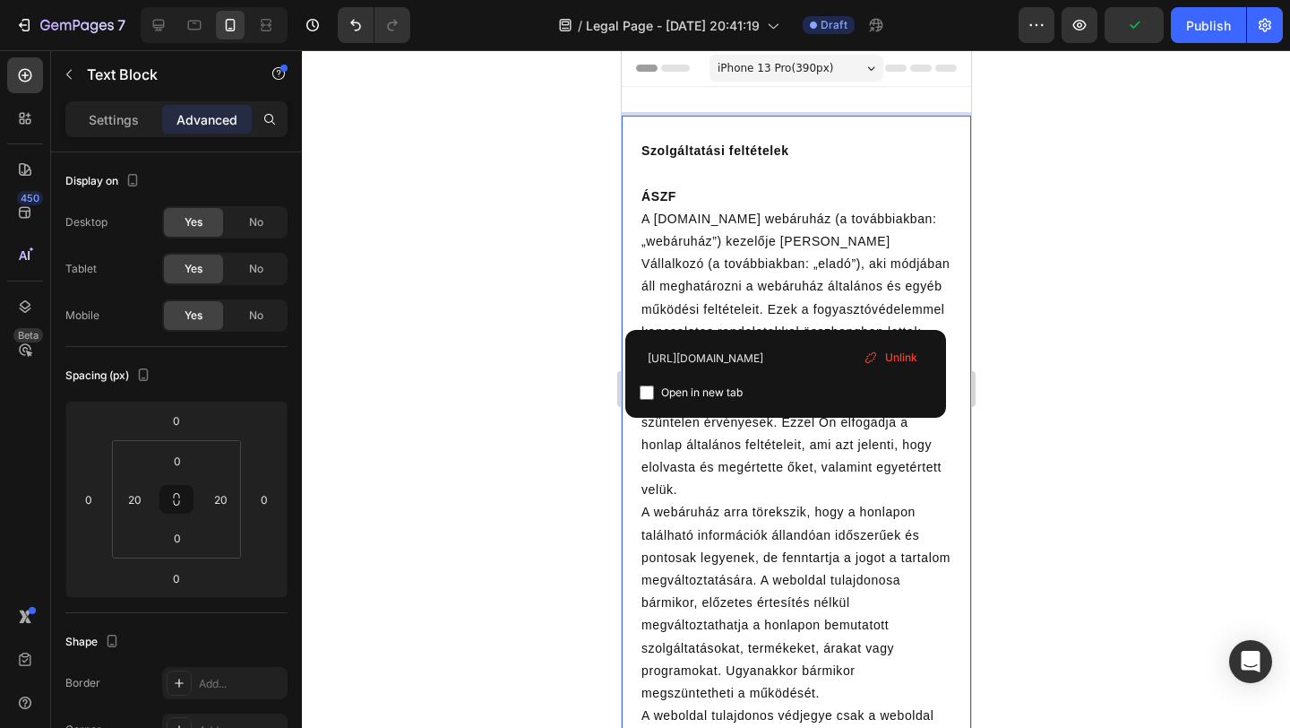
click at [683, 219] on p "A mancsbaratok.hu webáruház (a továbbiakban: „webáruház”) kezelője Hermann Ádám…" at bounding box center [796, 287] width 310 height 158
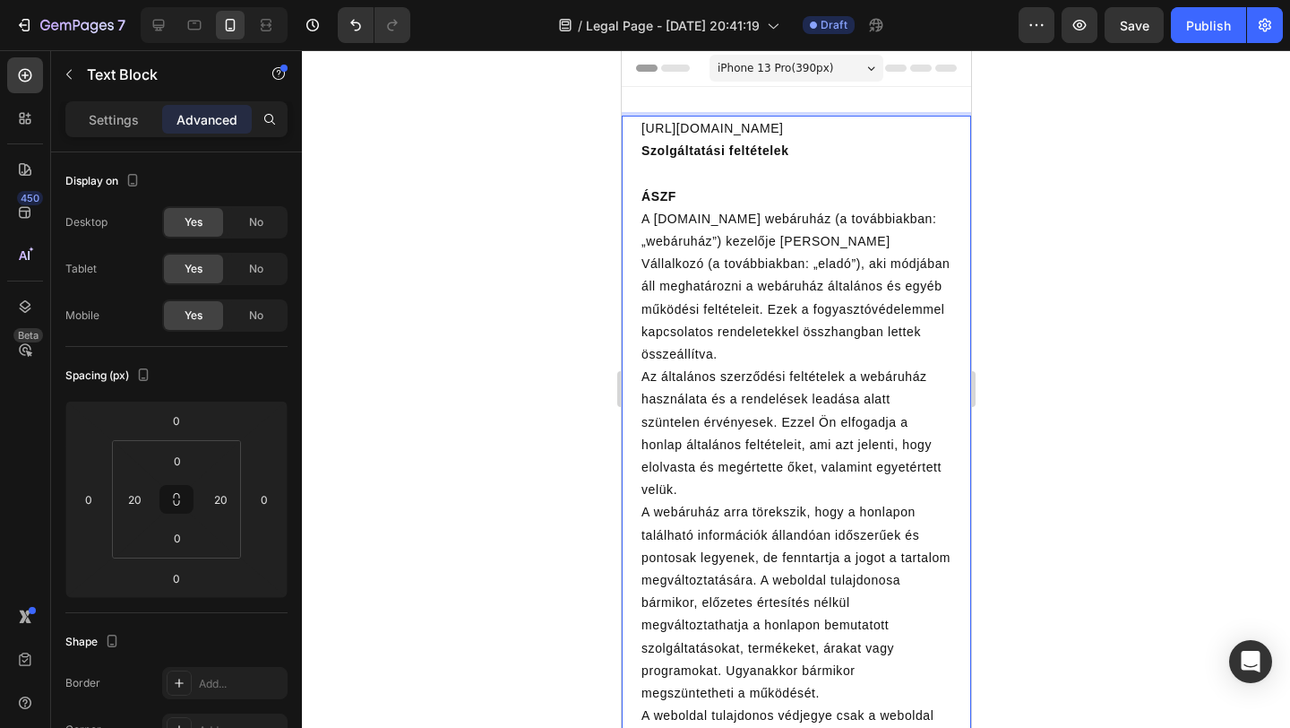
click at [796, 246] on p "A junipet.com webáruház (a továbbiakban: „webáruház”) kezelője Hermann Ádám Egy…" at bounding box center [796, 287] width 310 height 158
click at [872, 237] on p "A junipet.com webáruház (a továbbiakban: „webáruház”) kezelője Schafhauser Ádám…" at bounding box center [796, 287] width 310 height 158
drag, startPoint x: 781, startPoint y: 237, endPoint x: 685, endPoint y: 268, distance: 101.7
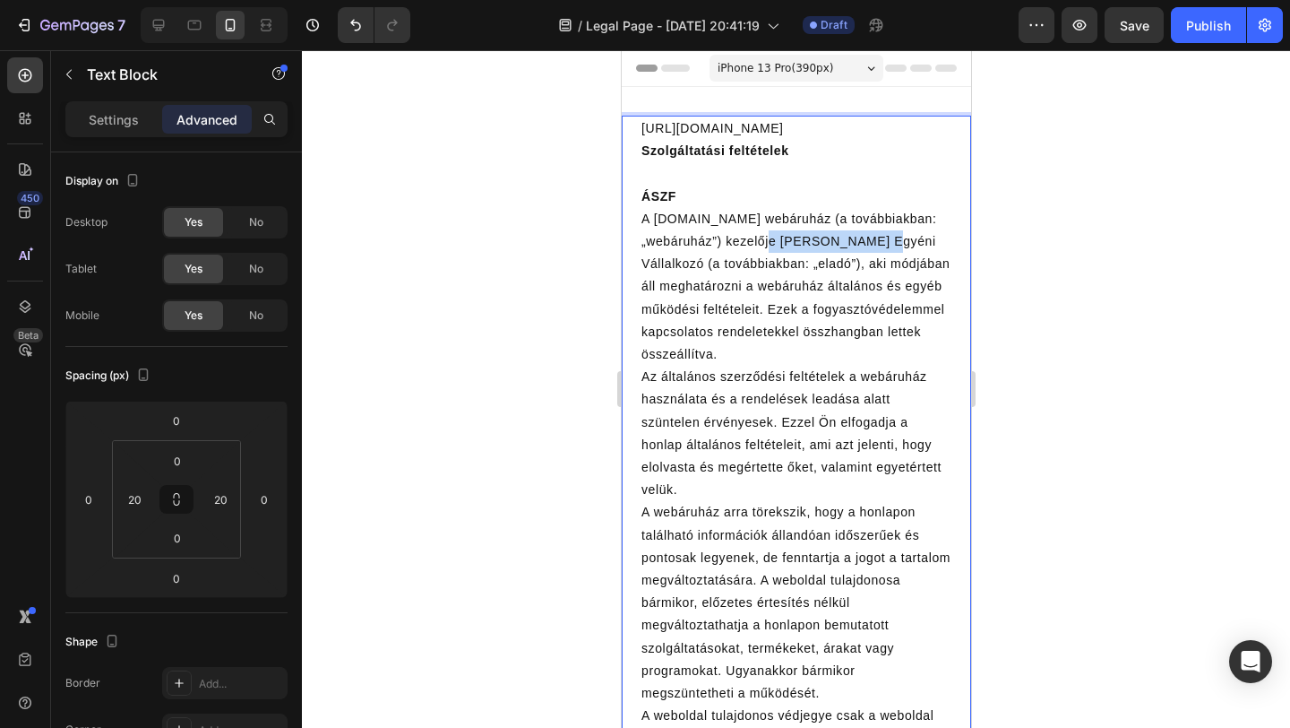
click at [685, 268] on p "A junipet.com webáruház (a továbbiakban: „webáruház”) kezelője Schafhauser Sámu…" at bounding box center [796, 287] width 310 height 158
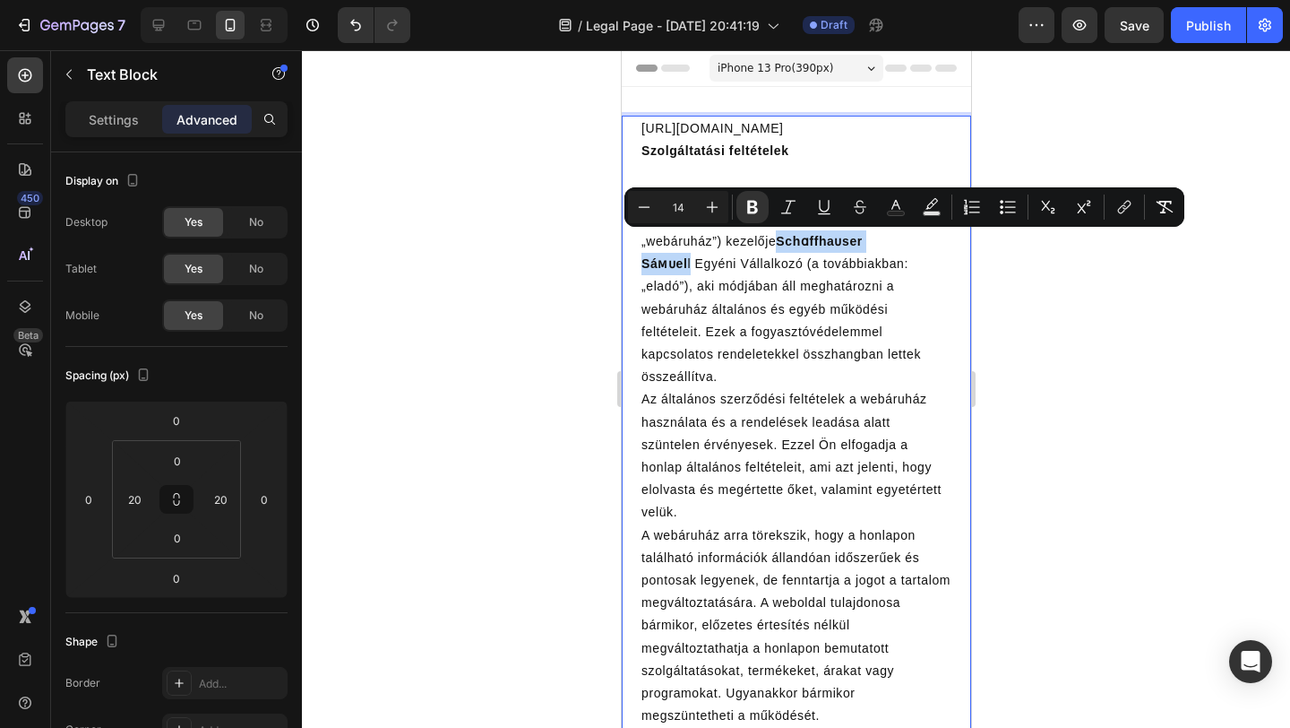
drag, startPoint x: 778, startPoint y: 241, endPoint x: 689, endPoint y: 269, distance: 93.0
click at [689, 269] on p "A junipet.com webáruház (a továbbiakban: „webáruház”) kezelője Schɑffhaᴜser Sáᴍ…" at bounding box center [796, 298] width 310 height 181
click at [750, 200] on icon "Editor contextual toolbar" at bounding box center [753, 207] width 18 height 18
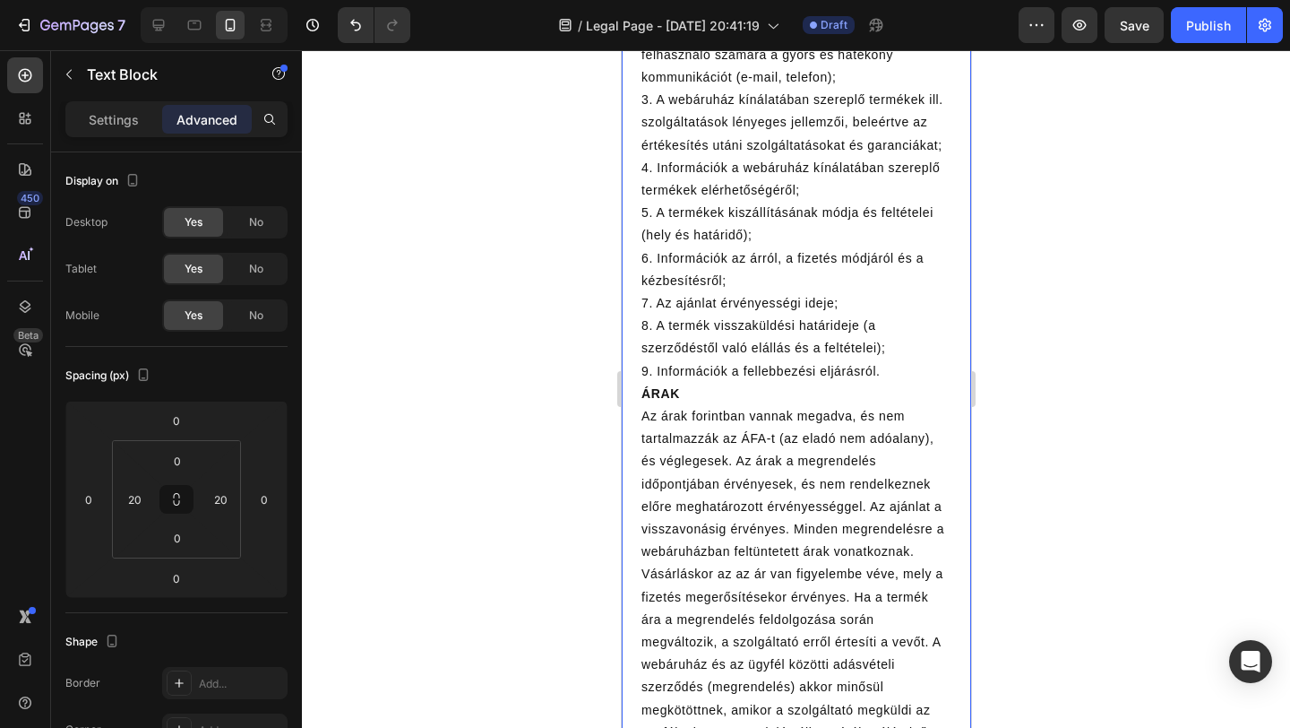
scroll to position [954, 0]
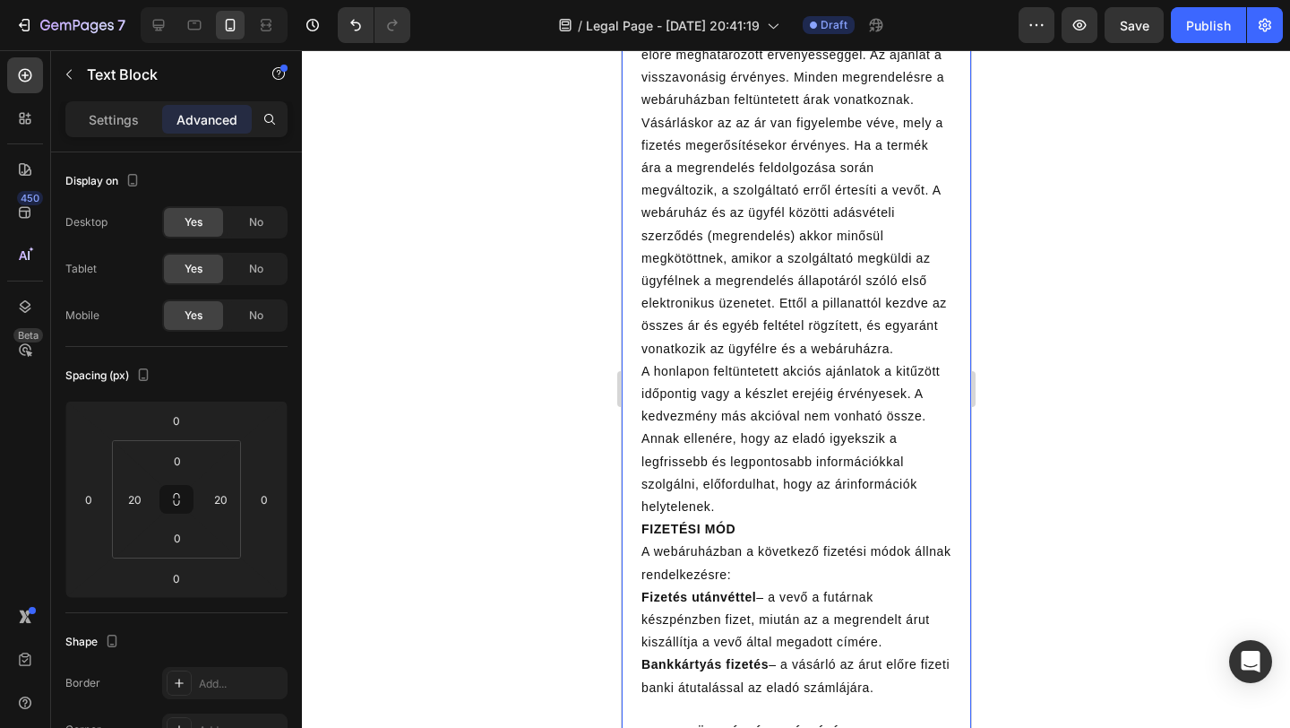
scroll to position [1465, 0]
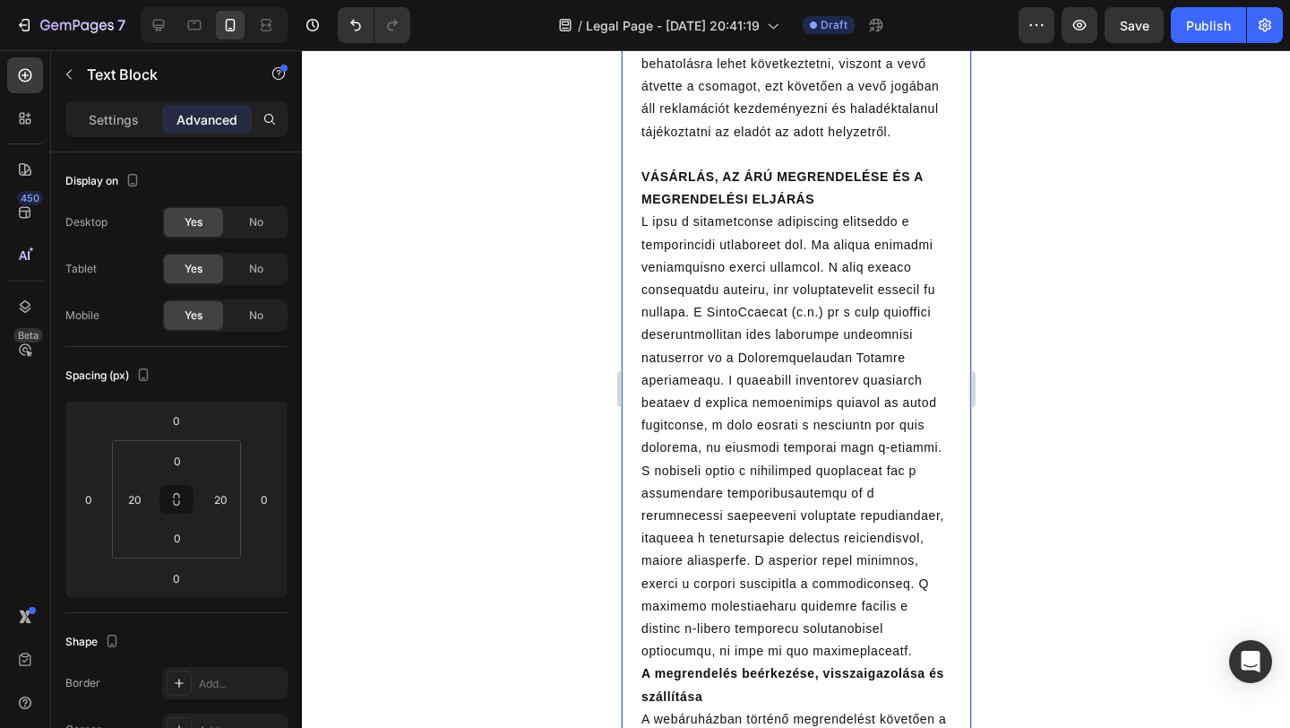
scroll to position [2764, 0]
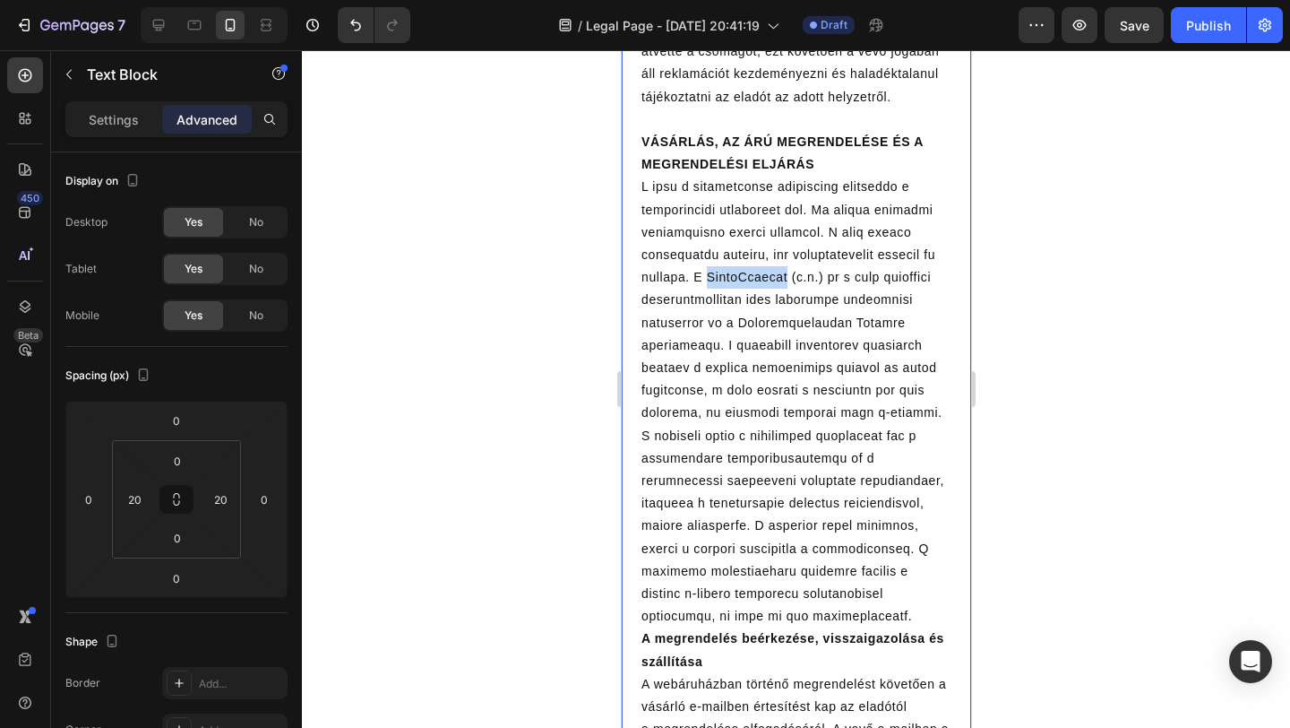
drag, startPoint x: 779, startPoint y: 280, endPoint x: 861, endPoint y: 279, distance: 82.4
click at [861, 279] on p "Rich Text Editor. Editing area: main" at bounding box center [796, 402] width 310 height 452
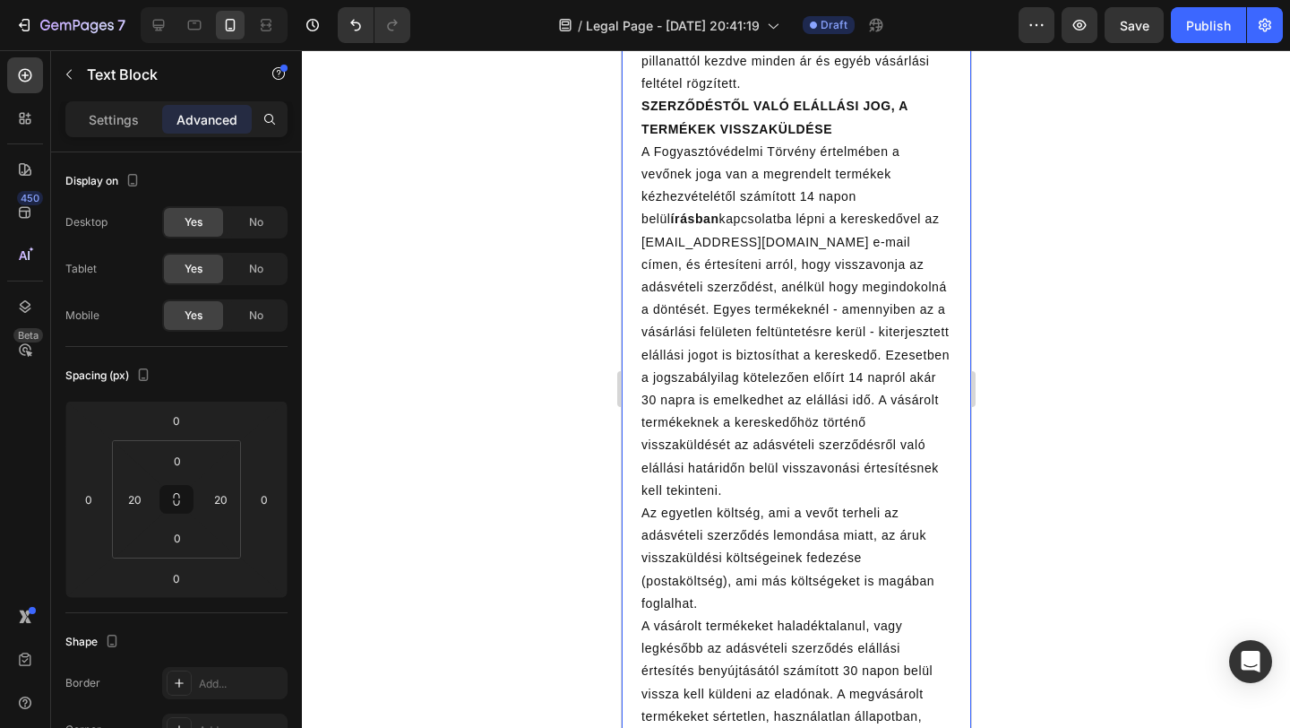
scroll to position [4278, 0]
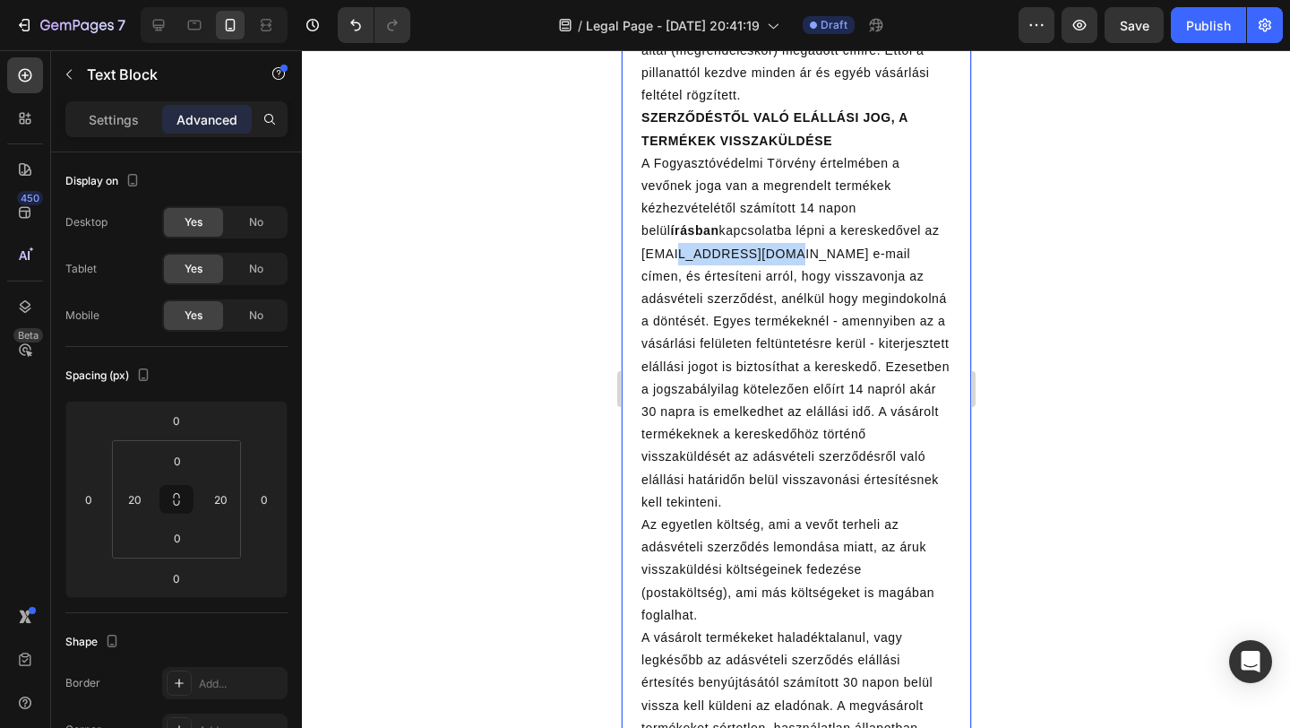
drag, startPoint x: 675, startPoint y: 255, endPoint x: 779, endPoint y: 256, distance: 103.9
click at [779, 256] on p "A Fogyasztóvédelmi Törvény értelmében a vevőnek joga van a megrendelt termékek …" at bounding box center [796, 389] width 310 height 474
click at [646, 254] on p "A Fogyasztóvédelmi Törvény értelmében a vevőnek joga van a megrendelt termékek …" at bounding box center [796, 389] width 310 height 474
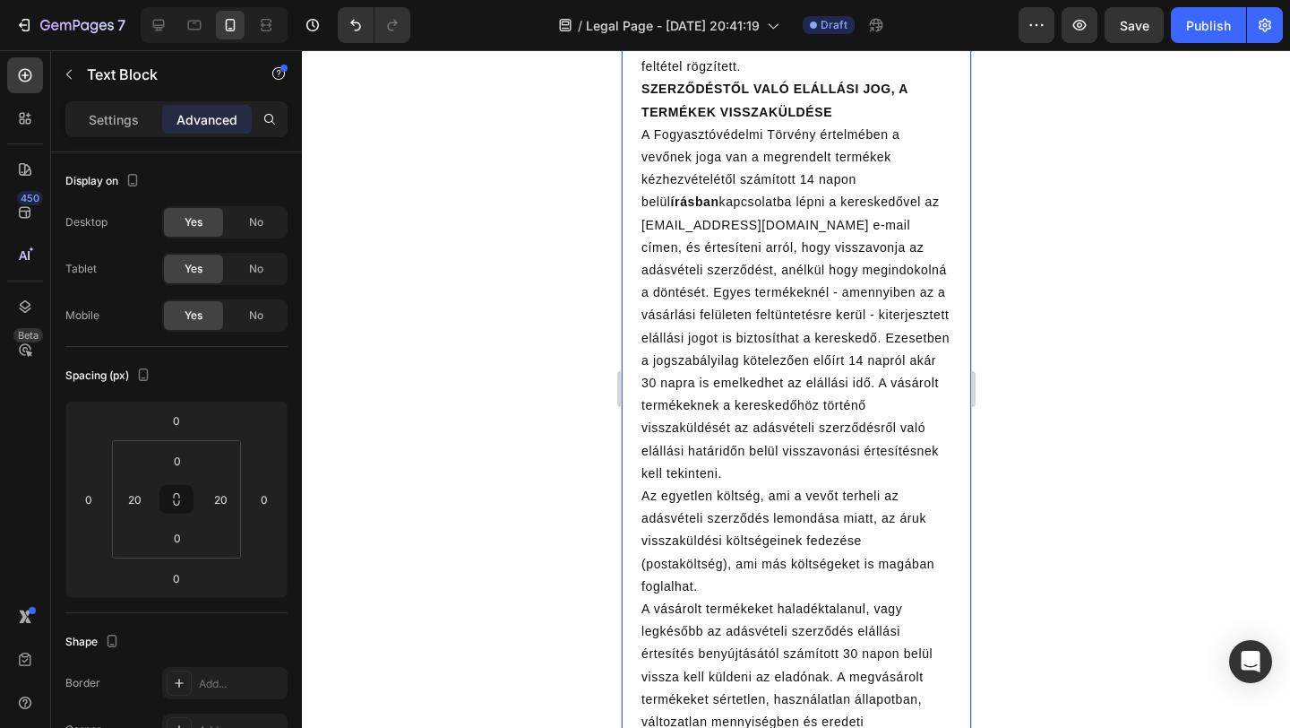
scroll to position [4282, 0]
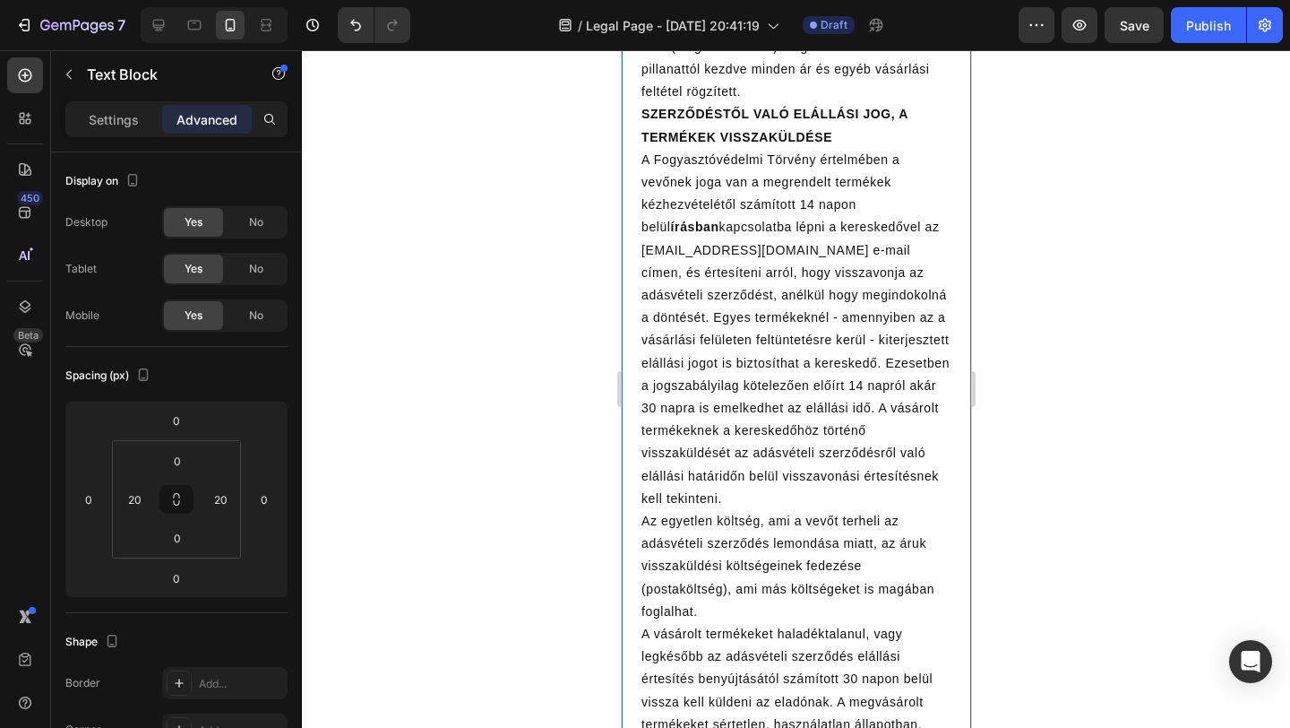
click at [737, 252] on p "A Fogyasztóvédelmi Törvény értelmében a vevőnek joga van a megrendelt termékek …" at bounding box center [796, 386] width 310 height 474
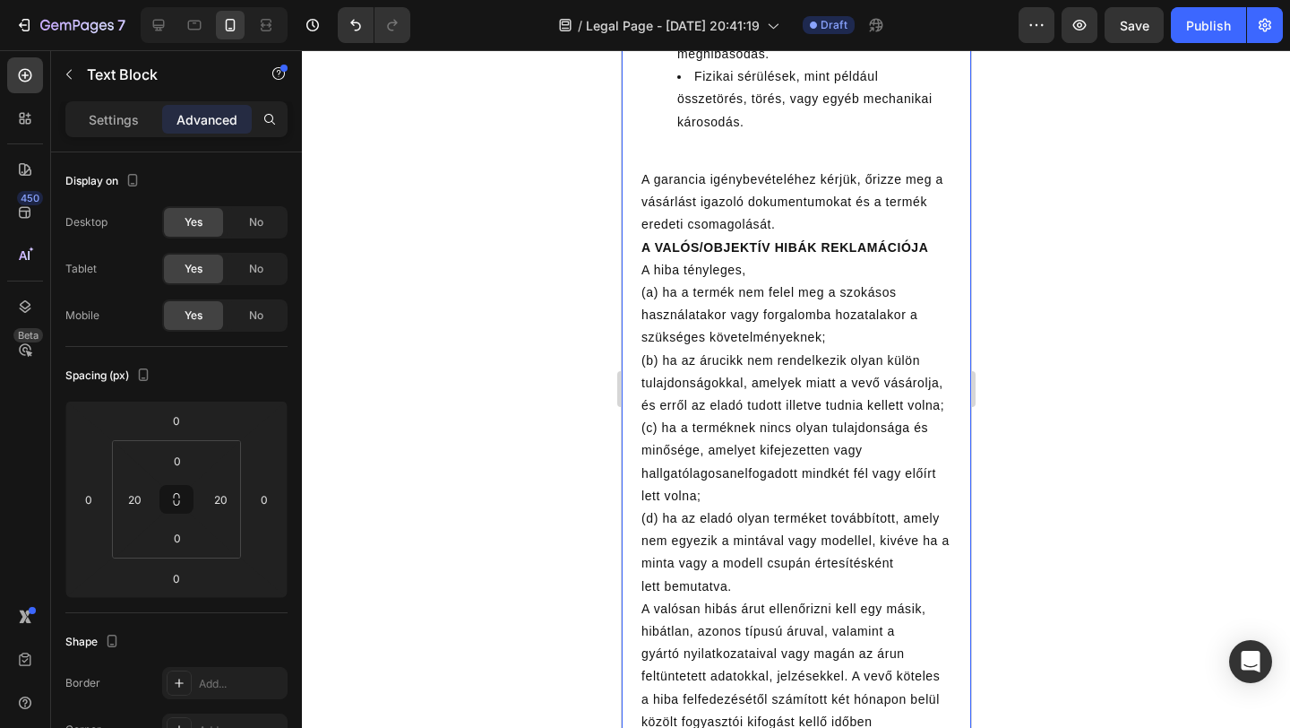
scroll to position [6542, 0]
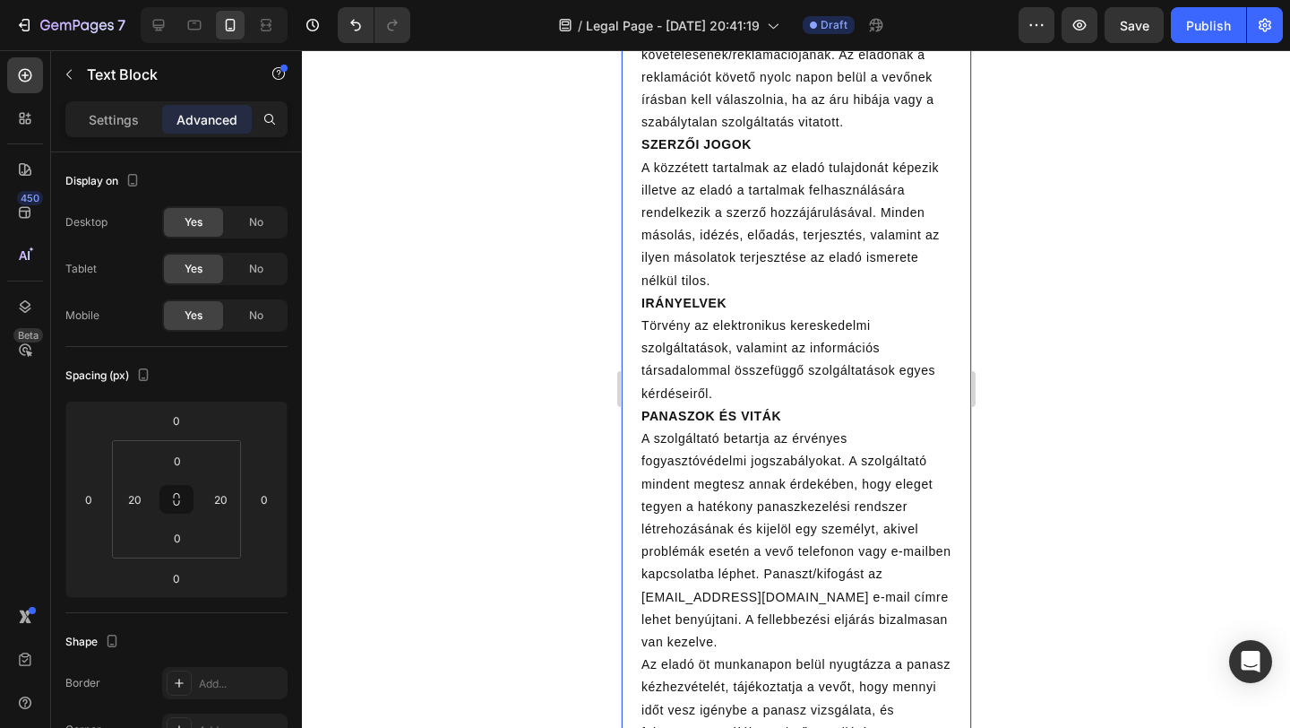
scroll to position [7656, 0]
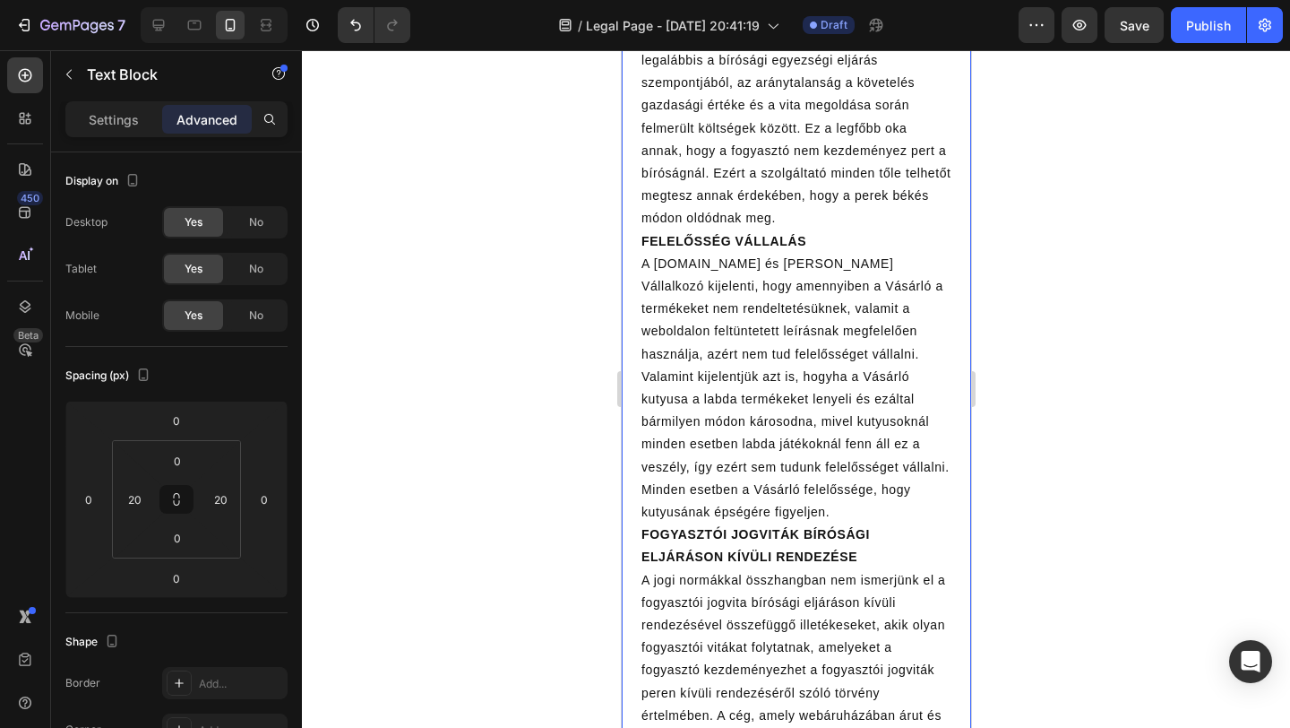
scroll to position [8457, 0]
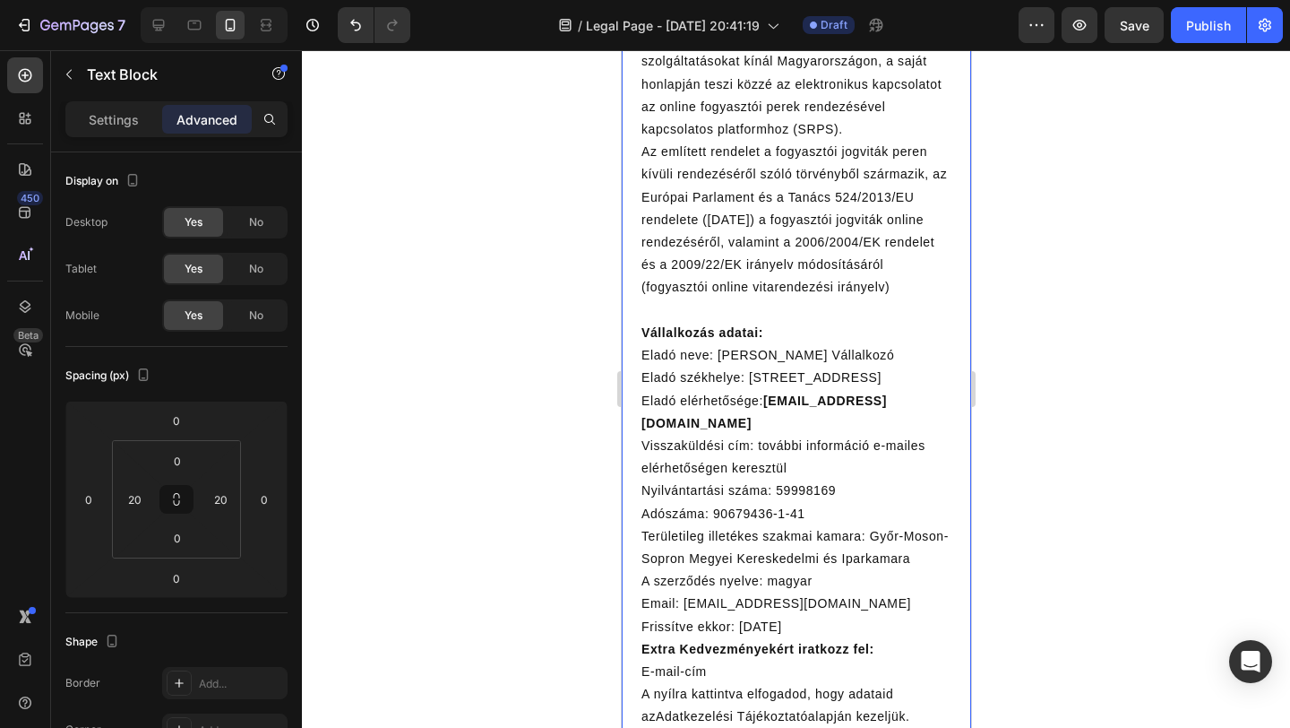
scroll to position [9207, 0]
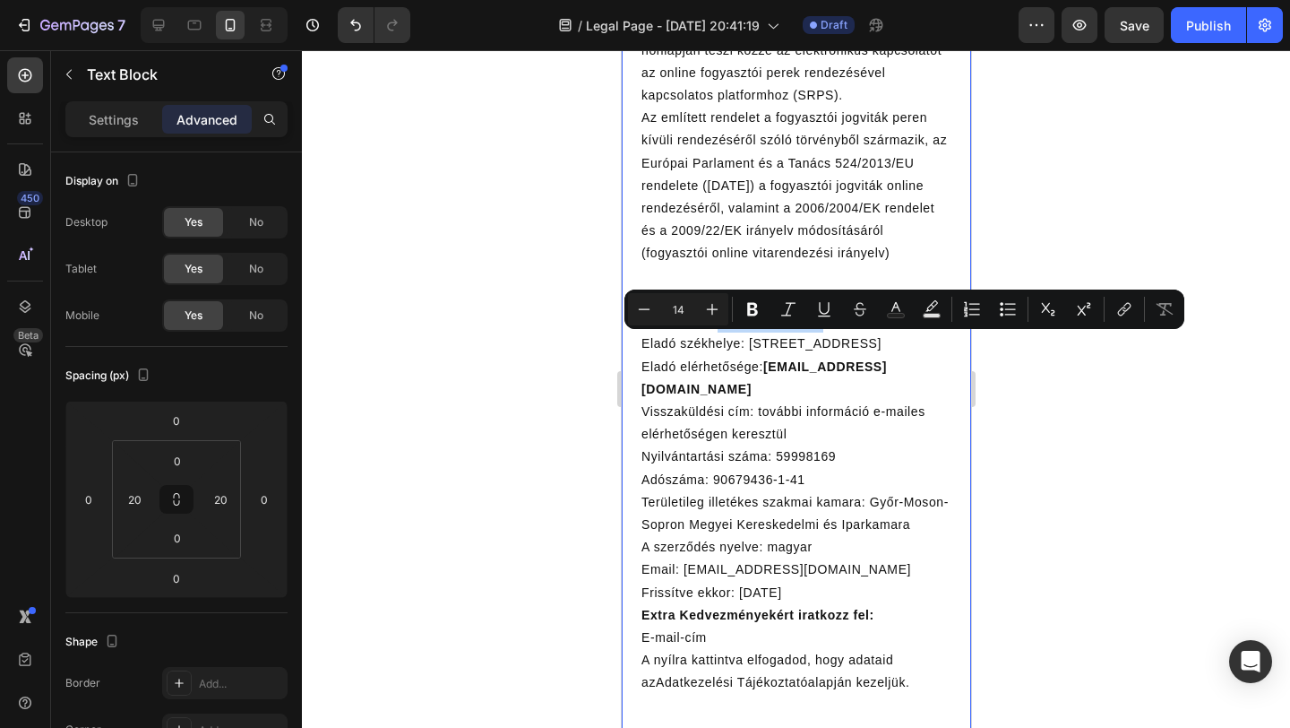
drag, startPoint x: 719, startPoint y: 343, endPoint x: 808, endPoint y: 349, distance: 89.8
click at [808, 332] on p "Eladó neve: Hermann Ádám Egyéni Vállalkozó" at bounding box center [796, 321] width 310 height 22
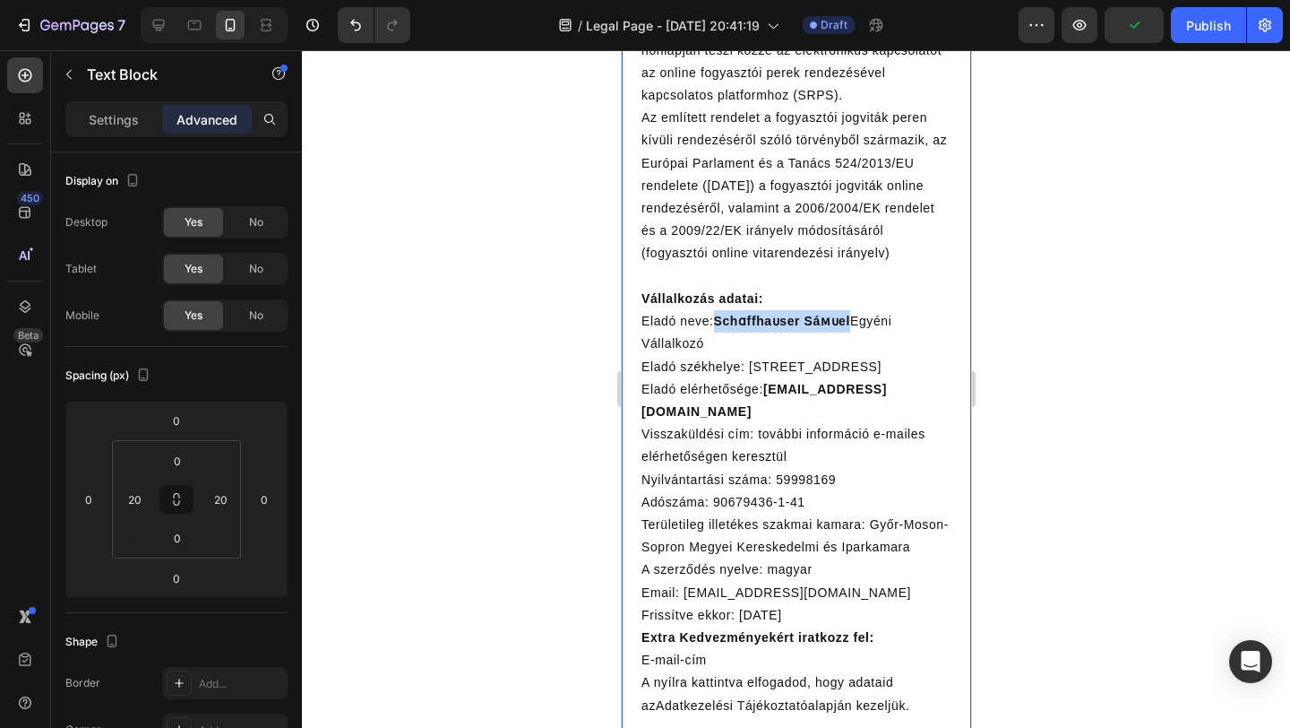
drag, startPoint x: 855, startPoint y: 342, endPoint x: 718, endPoint y: 347, distance: 137.2
click at [718, 347] on p "Eladó neve: Schɑffhaᴜser Sáᴍᴜel Egyéni Vállalkozó" at bounding box center [796, 332] width 310 height 45
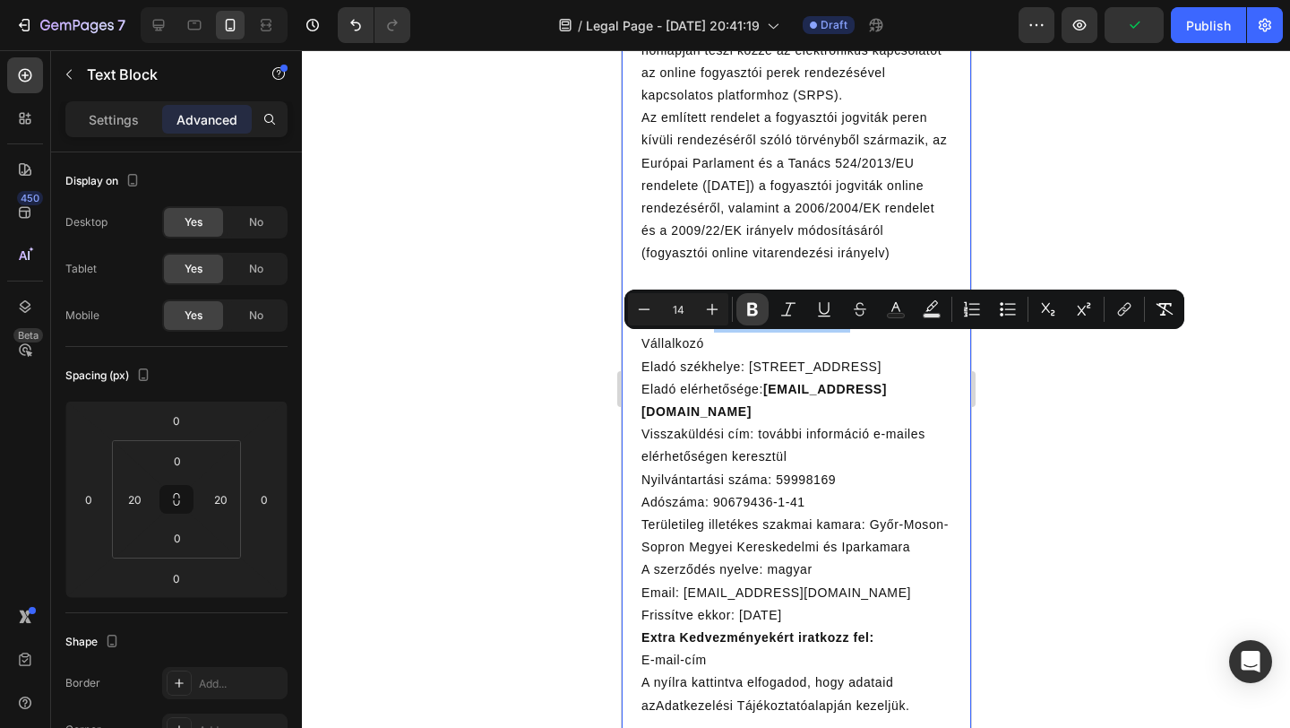
click at [746, 309] on icon "Editor contextual toolbar" at bounding box center [753, 309] width 18 height 18
click at [754, 378] on p "Eladó székhelye: 1027 Budapest, Gyorskocsi utca 22-24" at bounding box center [796, 367] width 310 height 22
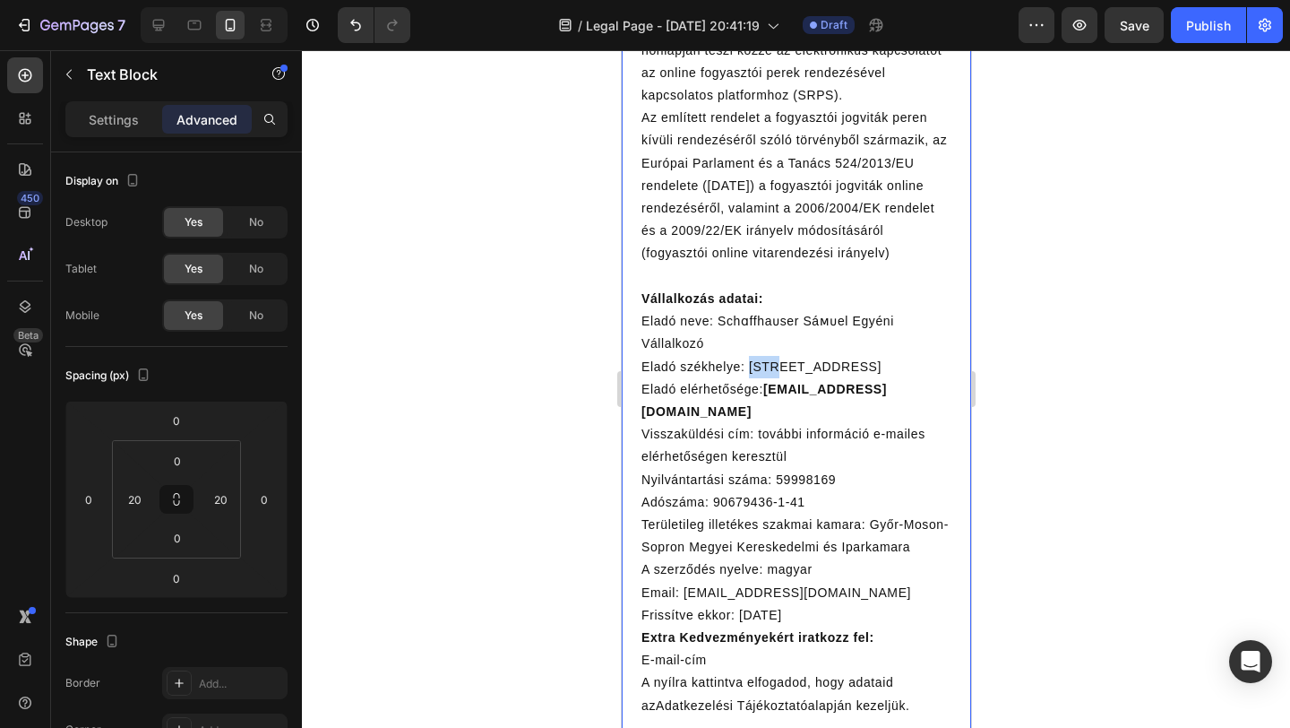
drag, startPoint x: 775, startPoint y: 390, endPoint x: 750, endPoint y: 391, distance: 25.1
click at [750, 378] on p "Eladó székhelye: 1027 Budapest, Gyorskocsi utca 22-24" at bounding box center [796, 367] width 310 height 22
click at [797, 378] on p "Eladó székhelye: 8425 Budapest, Gyorskocsi utca 22-24" at bounding box center [796, 367] width 310 height 22
click at [862, 378] on p "Eladó székhelye: 8425 Lokut, Gyorskocsi utca 22-24" at bounding box center [796, 367] width 310 height 22
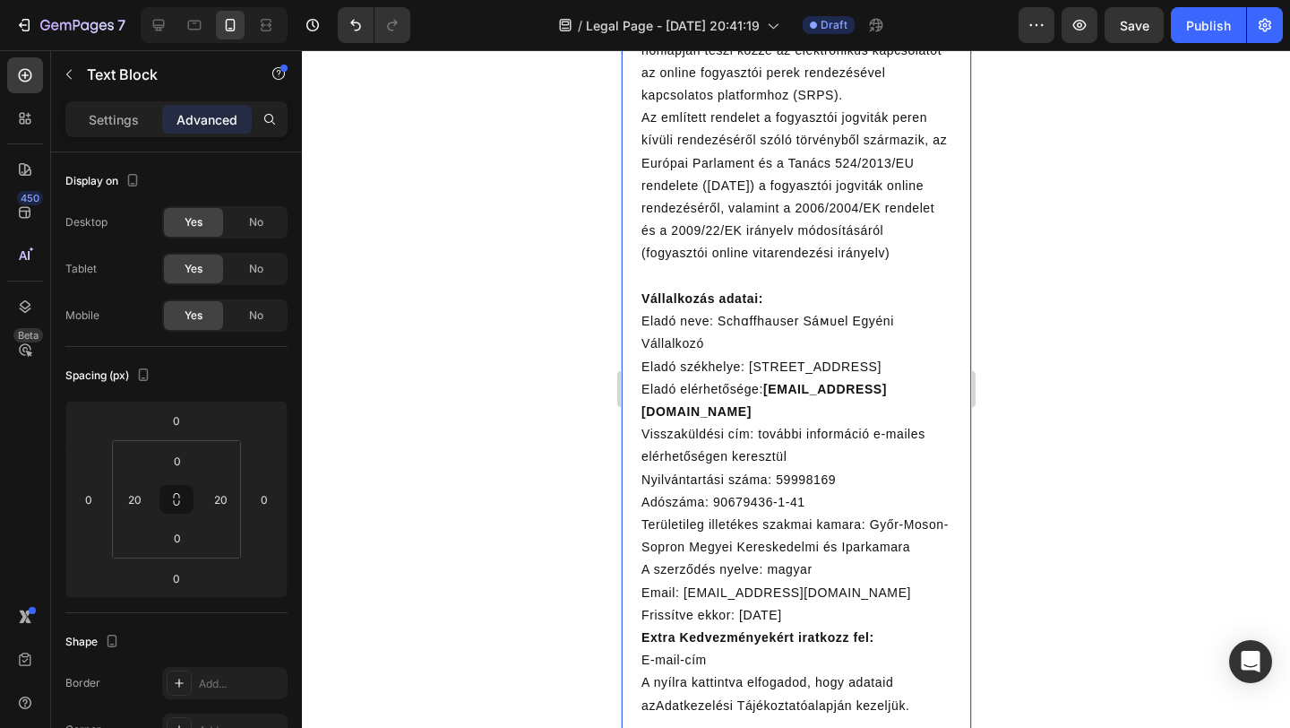
click at [862, 378] on p "Eladó székhelye: 8425 Lokut, Gyorskocsi utca 22-24" at bounding box center [796, 367] width 310 height 22
click at [916, 378] on p "Eladó székhelye: 8425 Lokut, Papod utca 22-24" at bounding box center [796, 367] width 310 height 22
click at [780, 412] on strong "info@mancsbaratok.hu" at bounding box center [764, 400] width 246 height 37
click at [838, 408] on strong "samuel@mancsbaratok.hu" at bounding box center [758, 400] width 234 height 37
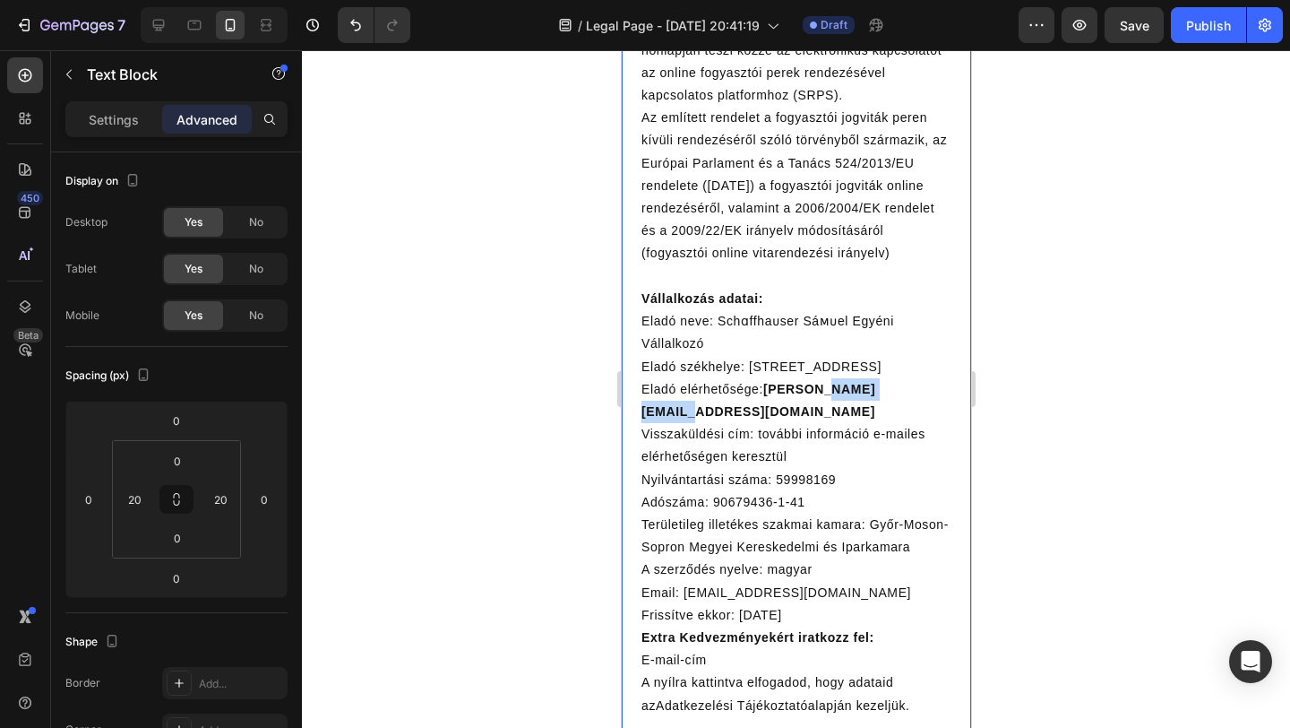
click at [838, 408] on strong "samuel@mancsbaratok.hu" at bounding box center [758, 400] width 234 height 37
drag, startPoint x: 768, startPoint y: 414, endPoint x: 929, endPoint y: 414, distance: 161.3
click at [875, 414] on strong "samuel@novajuniper.com" at bounding box center [758, 400] width 234 height 37
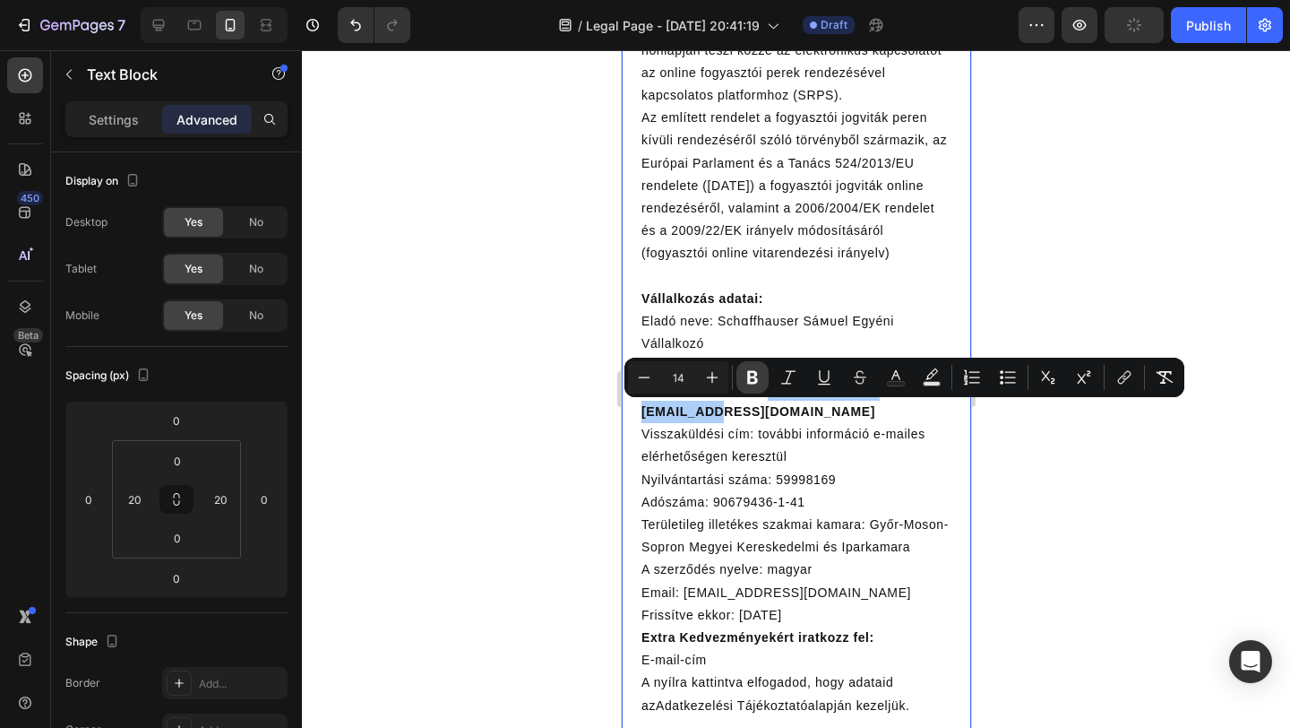
click at [743, 376] on button "Bold" at bounding box center [753, 377] width 32 height 32
click at [844, 480] on p "Nyilvántartási száma: 59998169" at bounding box center [796, 480] width 310 height 22
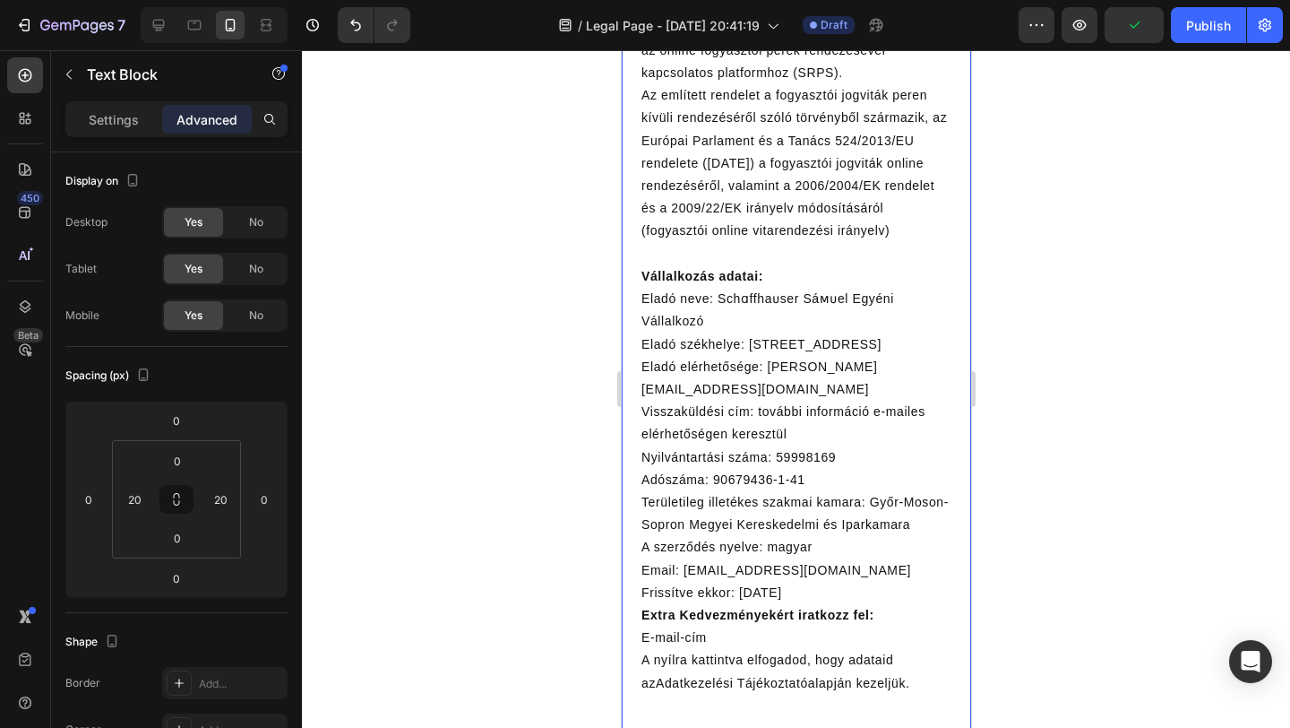
scroll to position [9239, 0]
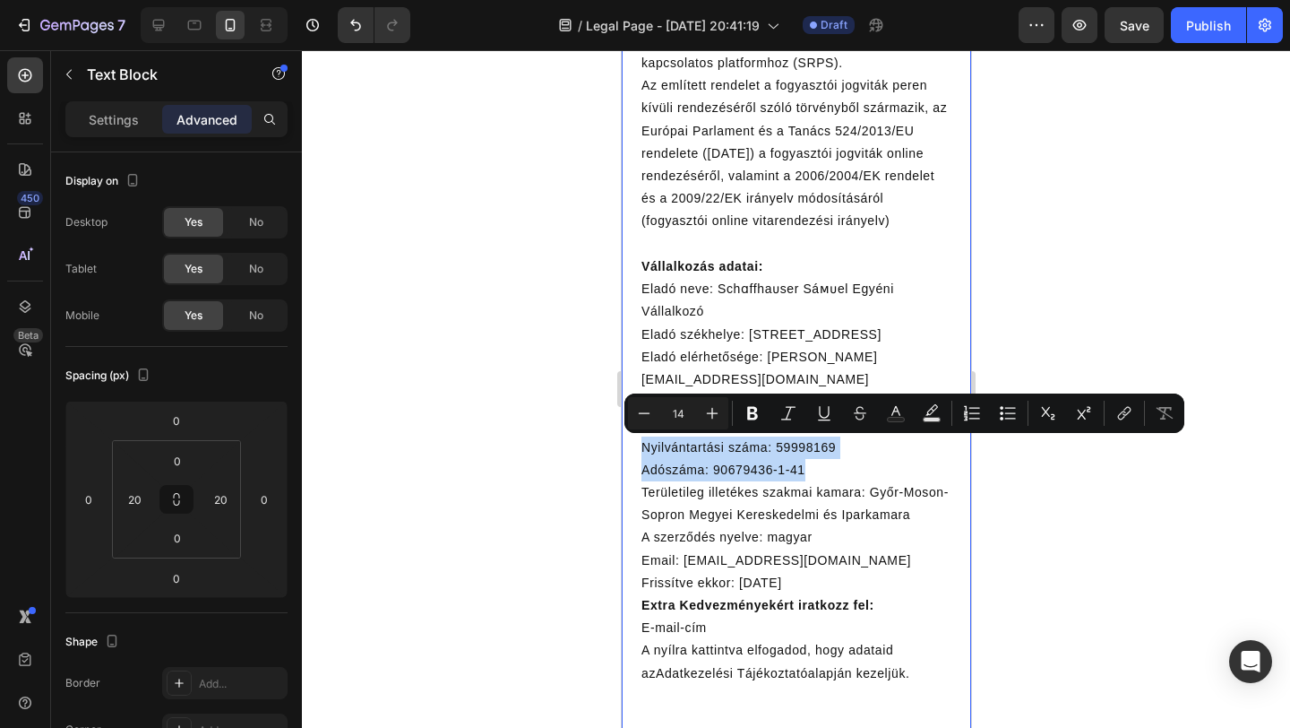
drag, startPoint x: 640, startPoint y: 446, endPoint x: 823, endPoint y: 476, distance: 185.2
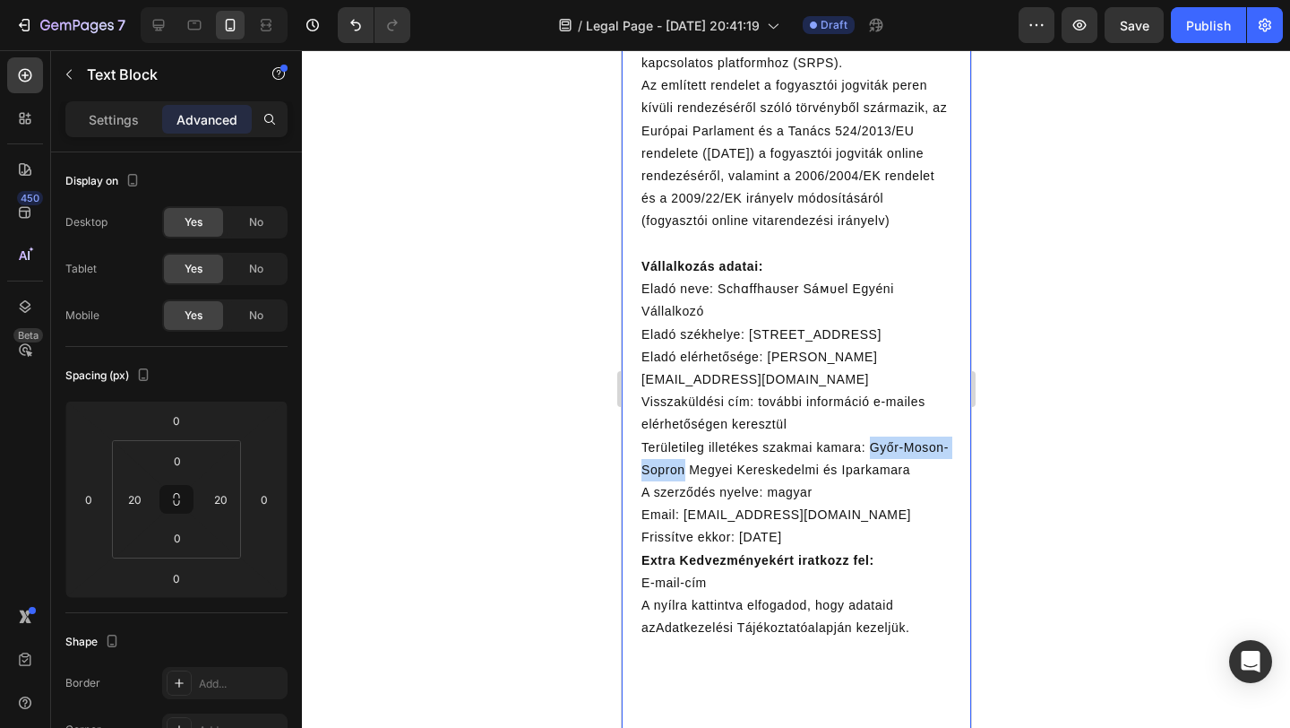
drag, startPoint x: 871, startPoint y: 445, endPoint x: 682, endPoint y: 470, distance: 190.7
click at [682, 470] on p "Területileg illetékes szakmai kamara: Győr-Moson-Sopron Megyei Kereskedelmi és …" at bounding box center [796, 458] width 310 height 45
click at [692, 518] on p "Email: info@mancsbaratok.hu" at bounding box center [796, 515] width 310 height 22
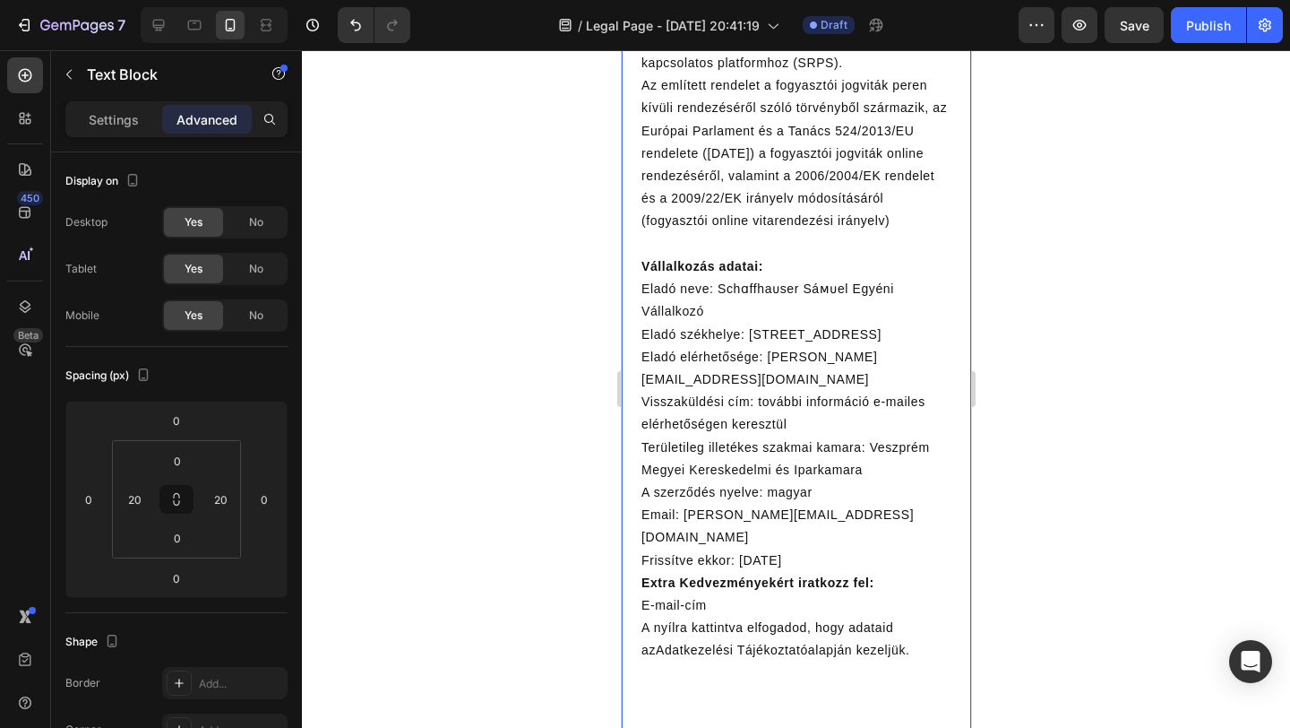
click at [771, 513] on p "Email: samuel@mancsbaratok.hu" at bounding box center [796, 526] width 310 height 45
click at [829, 519] on p "Email: samuel@novajuniper.hu" at bounding box center [796, 526] width 310 height 45
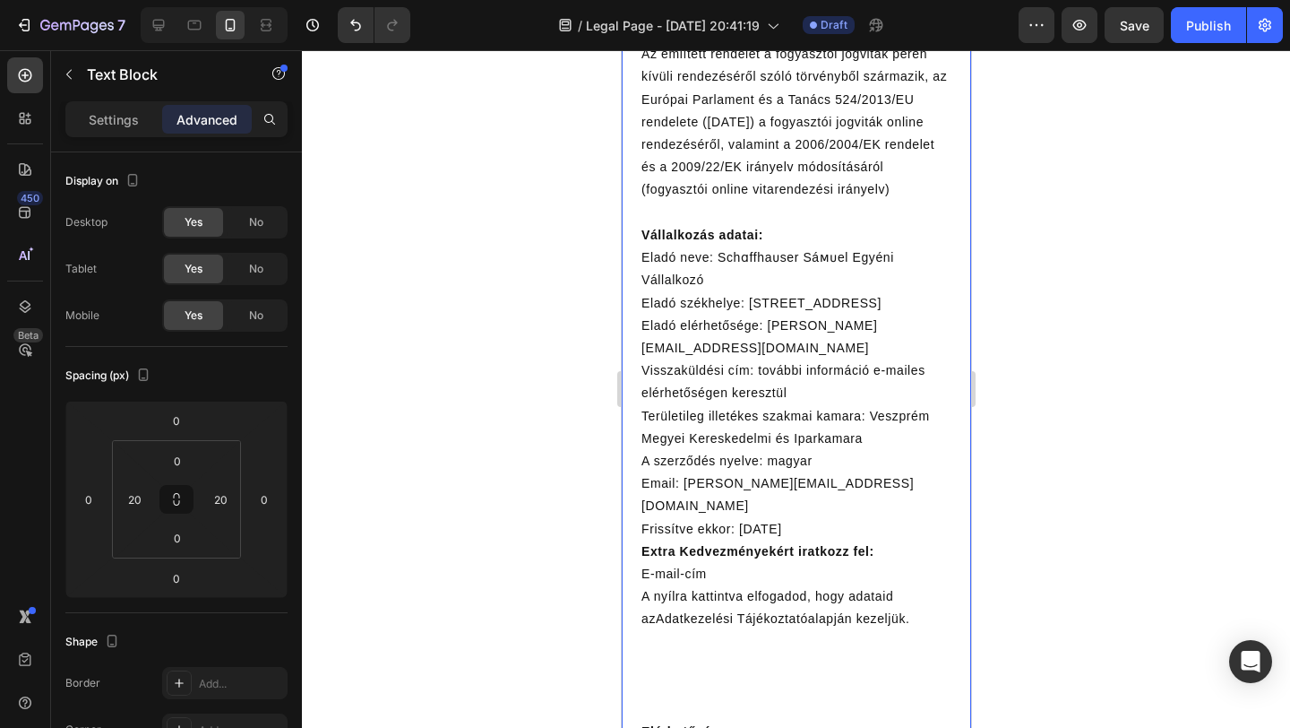
scroll to position [9276, 0]
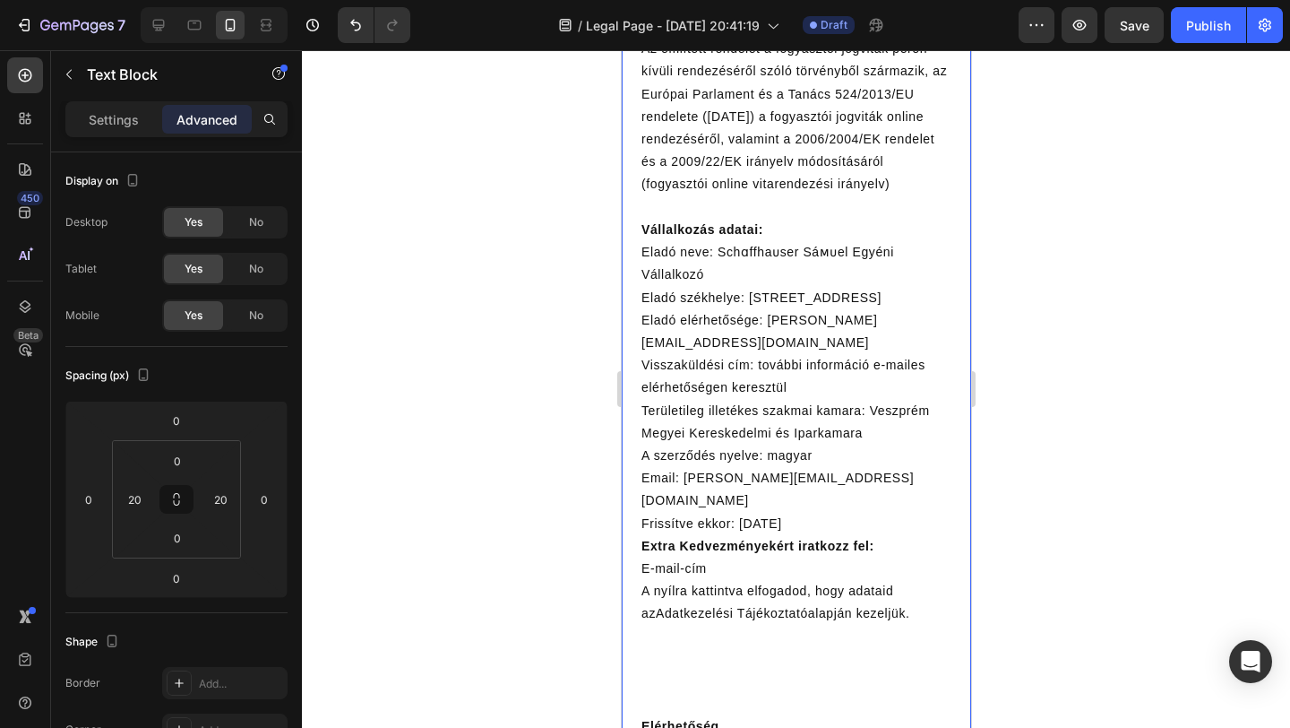
click at [783, 513] on p "Frissítve ekkor: 2025.01.10." at bounding box center [796, 524] width 310 height 22
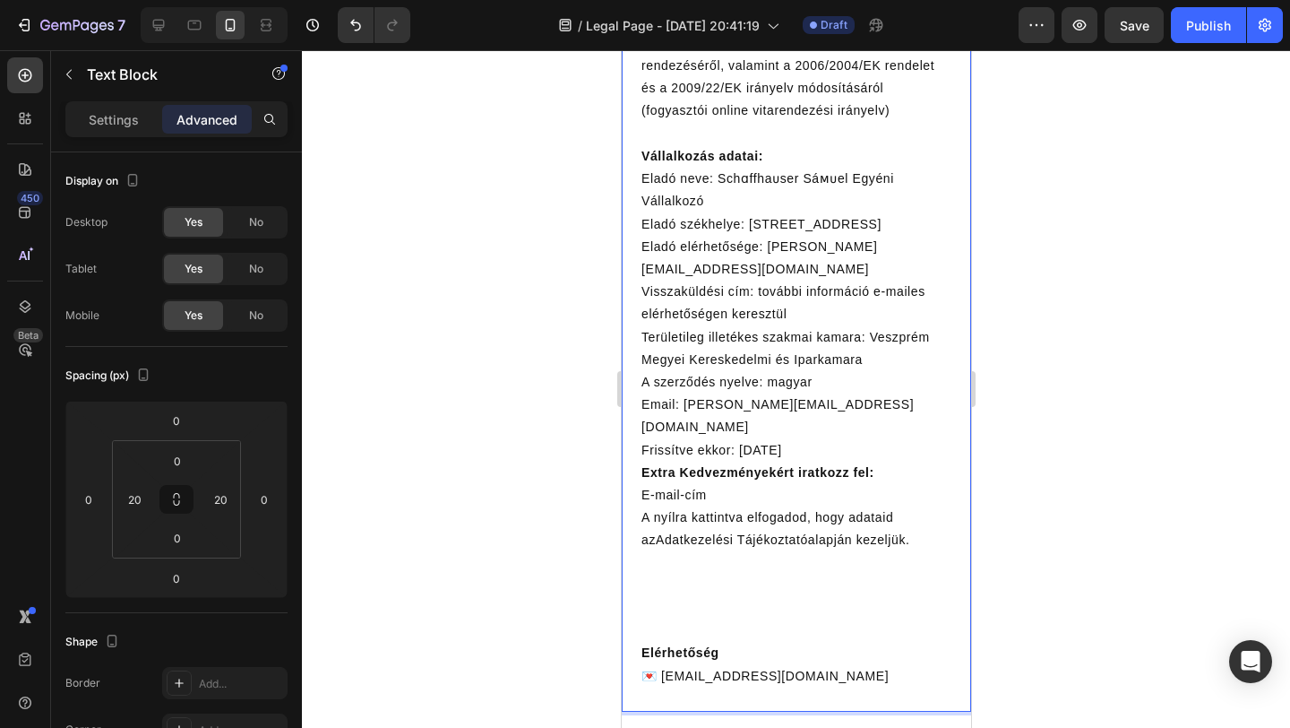
scroll to position [9353, 0]
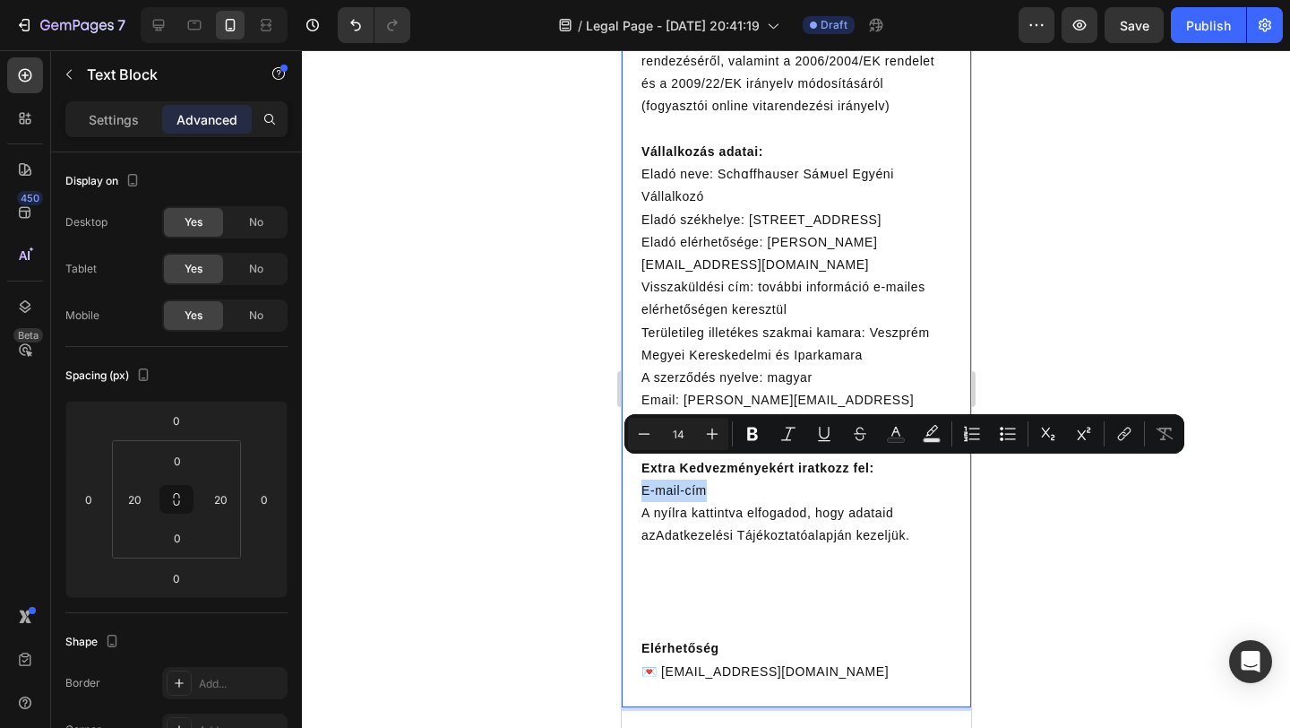
drag, startPoint x: 641, startPoint y: 468, endPoint x: 707, endPoint y: 471, distance: 66.4
click at [707, 479] on p "E-mail-cím" at bounding box center [796, 490] width 310 height 22
click at [798, 502] on p "A nyílra kattintva elfogadod, hogy adataid az Adatkezelési Tájékoztató alapján …" at bounding box center [796, 524] width 310 height 45
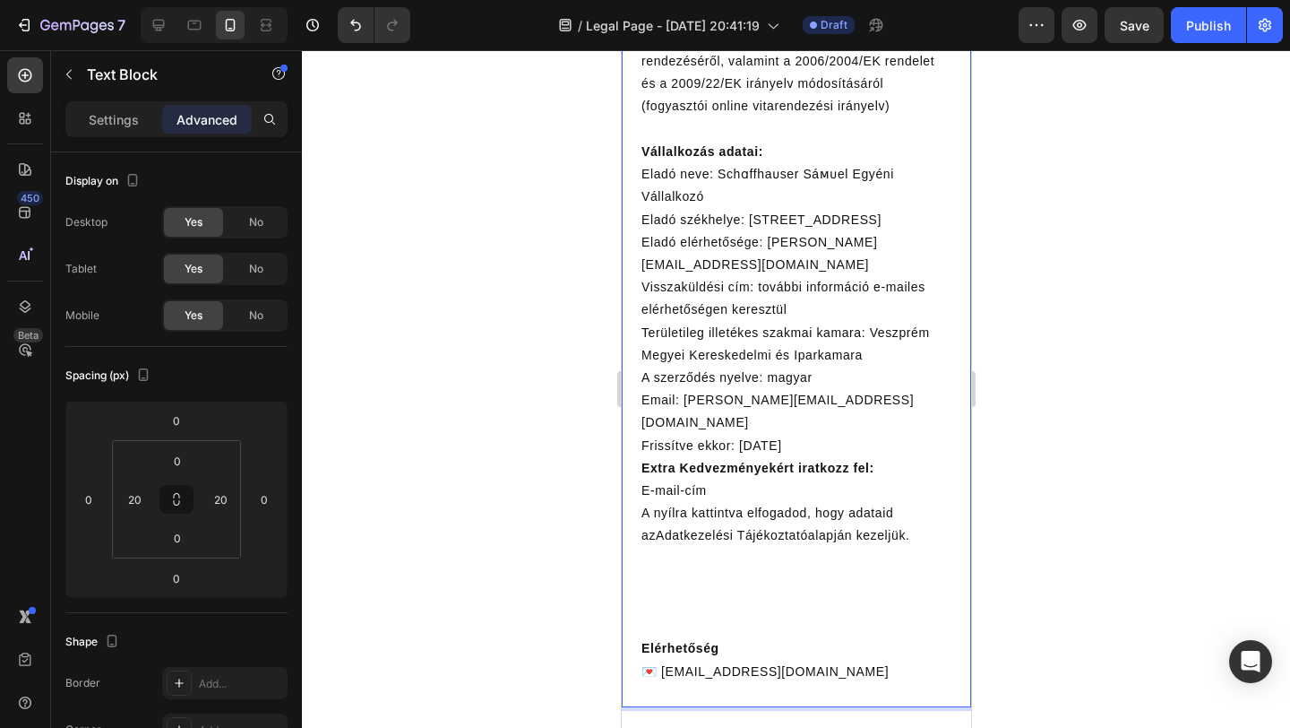
drag, startPoint x: 909, startPoint y: 516, endPoint x: 808, endPoint y: 503, distance: 101.2
click at [808, 503] on p "A nyílra kattintva elfogadod, hogy adataid az Adatkezelési Tájékoztató alapján …" at bounding box center [796, 524] width 310 height 45
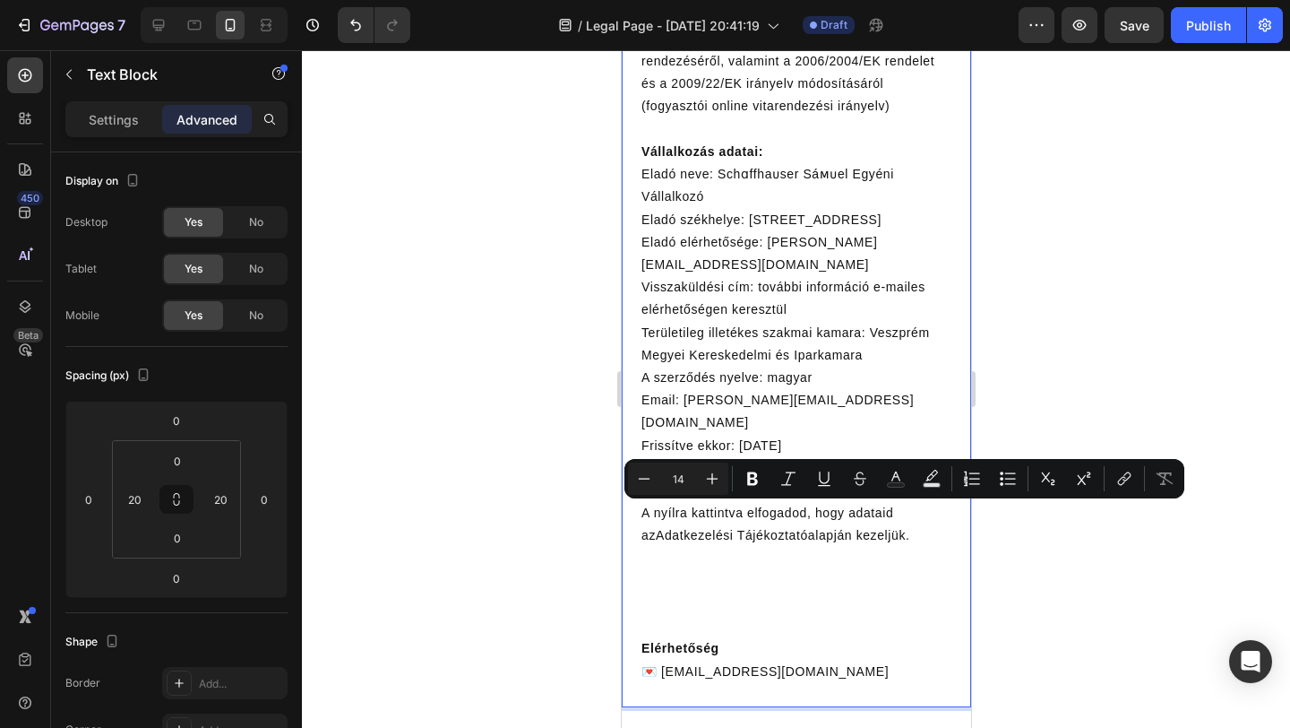
click at [940, 547] on p "Rich Text Editor. Editing area: main" at bounding box center [796, 592] width 310 height 90
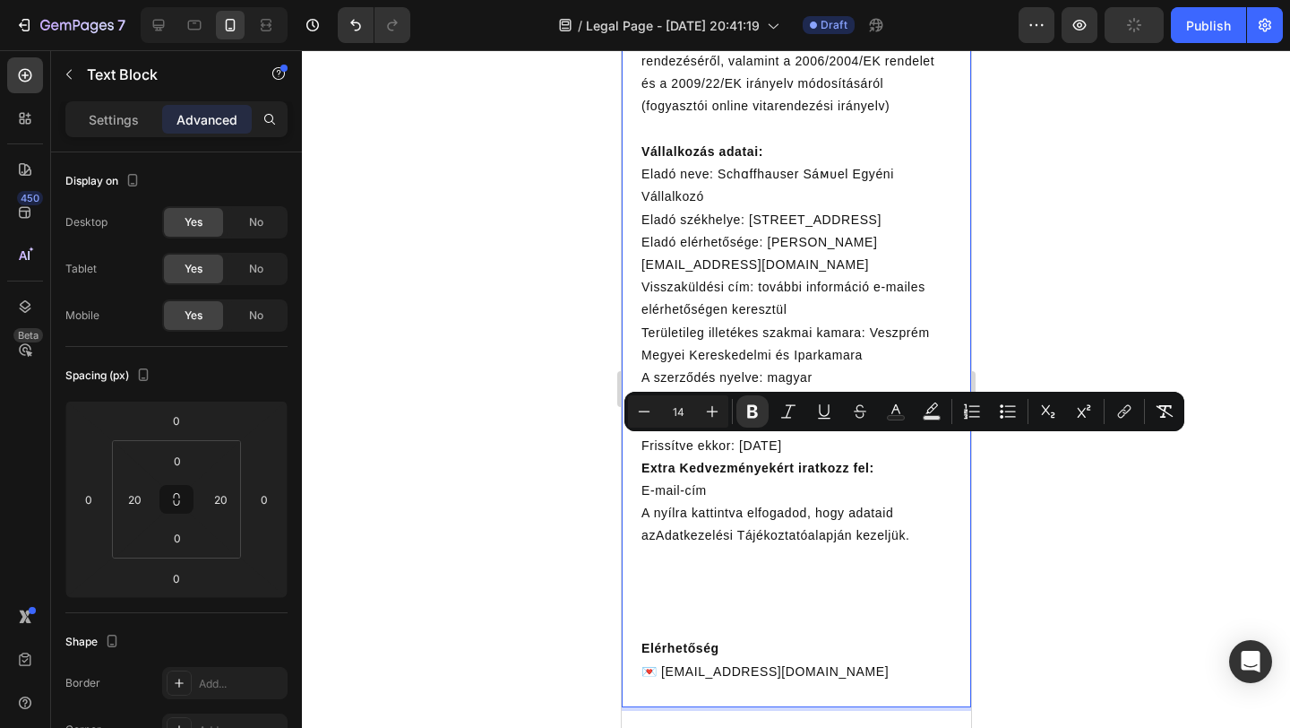
drag, startPoint x: 910, startPoint y: 517, endPoint x: 631, endPoint y: 445, distance: 288.6
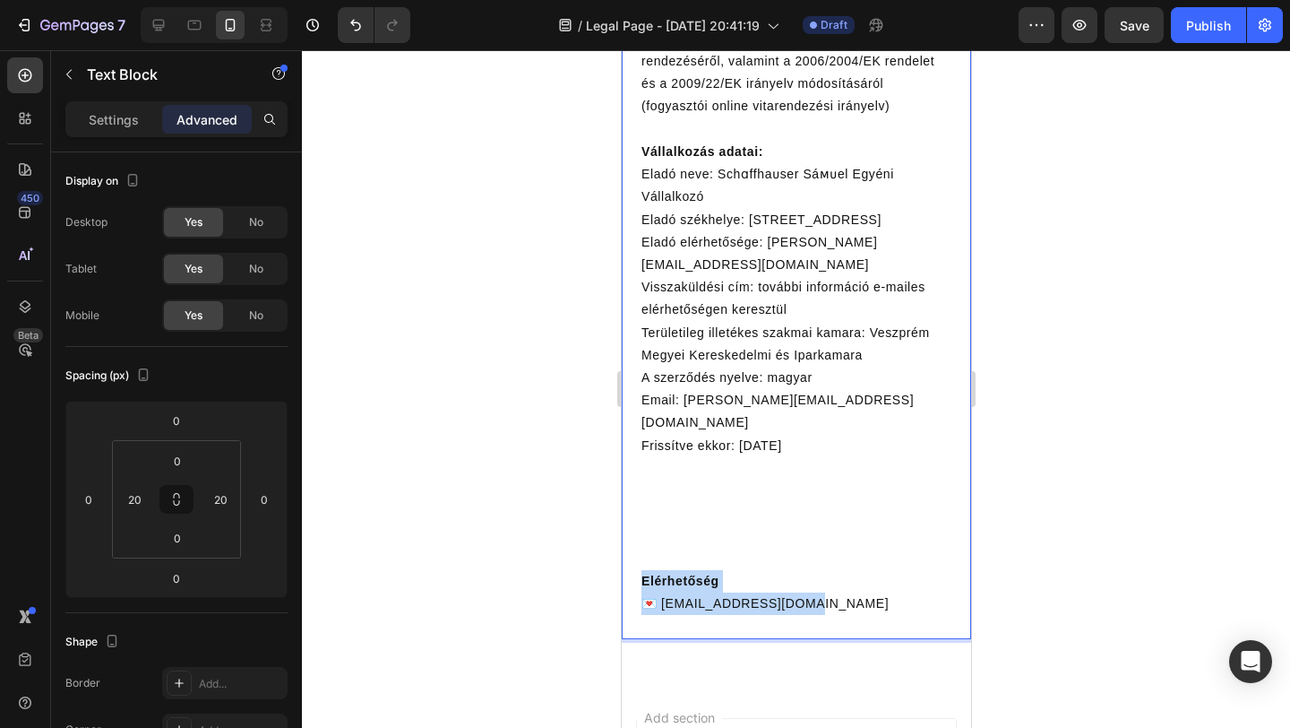
drag, startPoint x: 804, startPoint y: 583, endPoint x: 641, endPoint y: 562, distance: 164.5
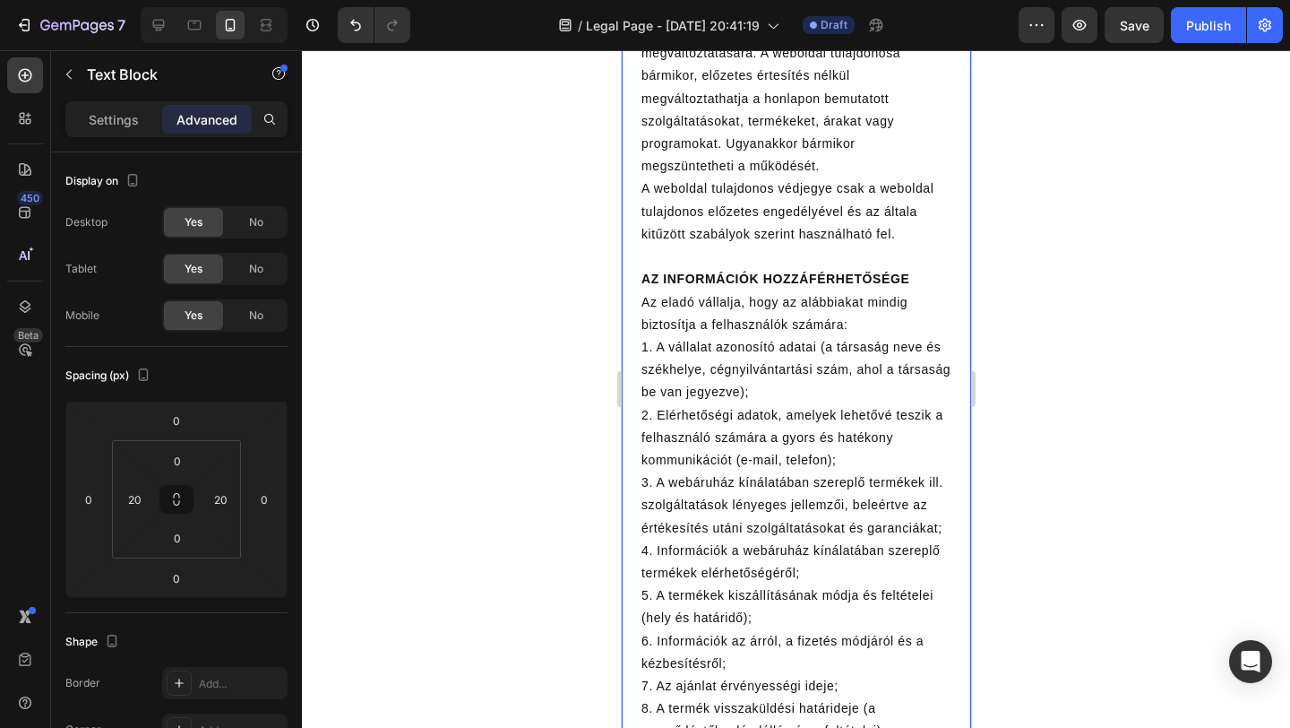
scroll to position [0, 0]
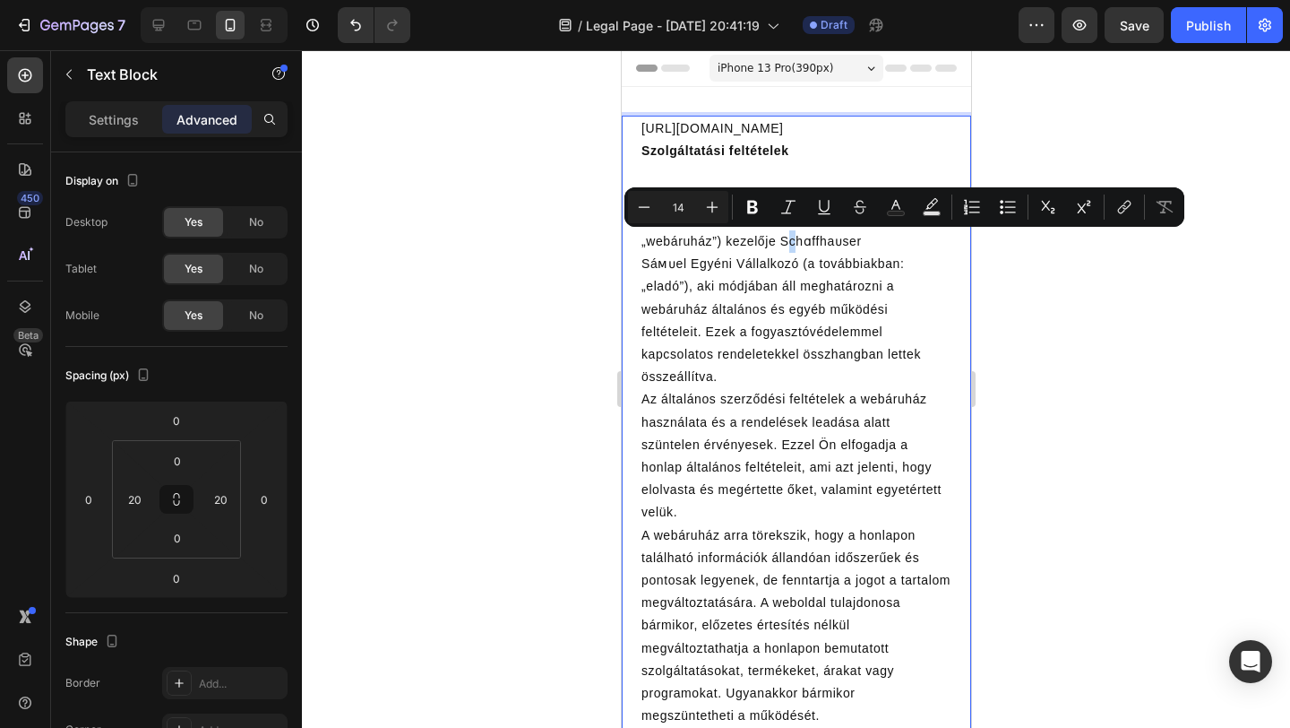
click at [804, 244] on p "A junipet.com webáruház (a továbbiakban: „webáruház”) kezelője Schɑffhaᴜser Sáᴍ…" at bounding box center [796, 298] width 310 height 181
copy p "ɑ"
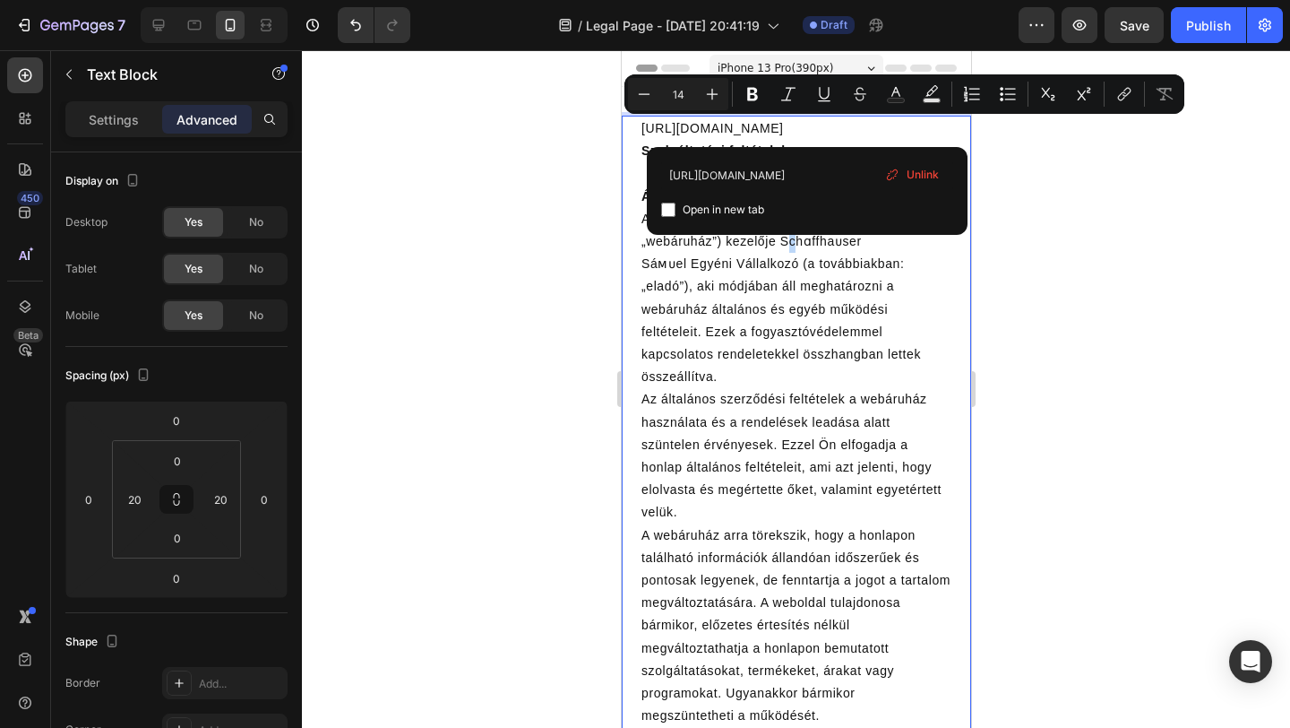
drag, startPoint x: 817, startPoint y: 130, endPoint x: 646, endPoint y: 130, distance: 171.1
click at [646, 130] on p "https://mancsbaratok.hu/cart" at bounding box center [796, 128] width 310 height 22
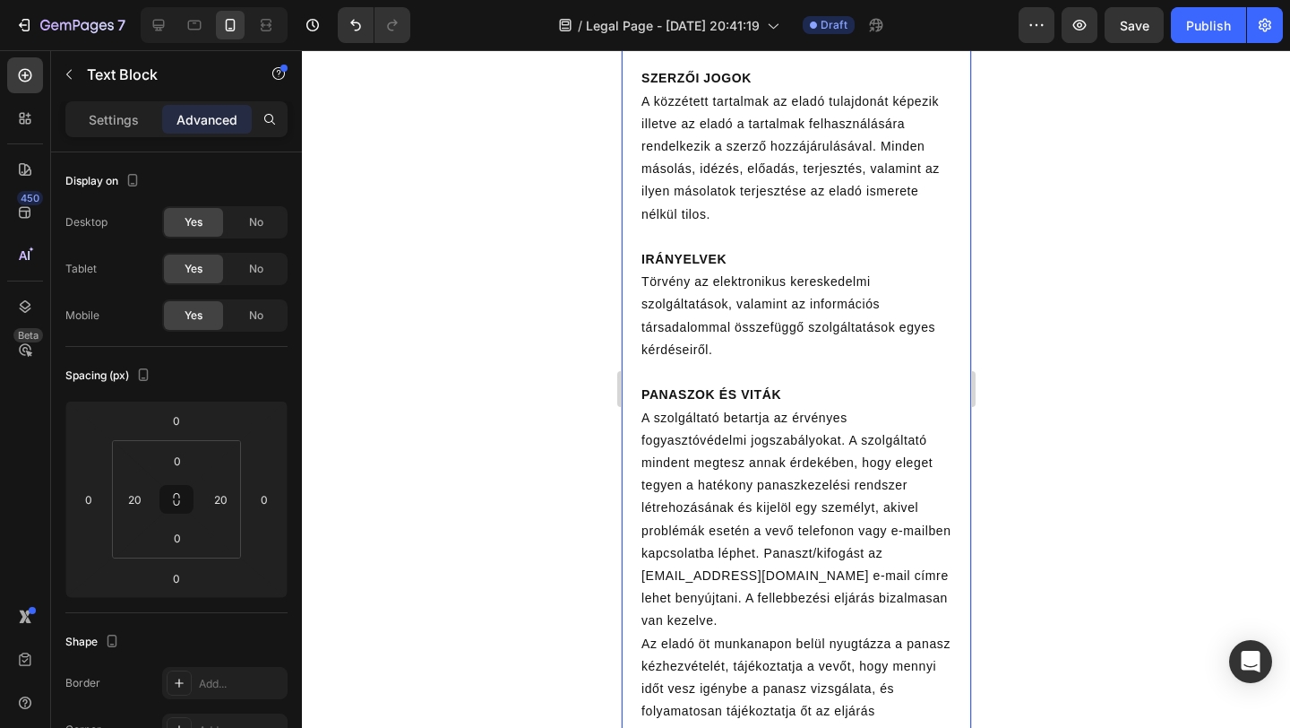
scroll to position [4121, 0]
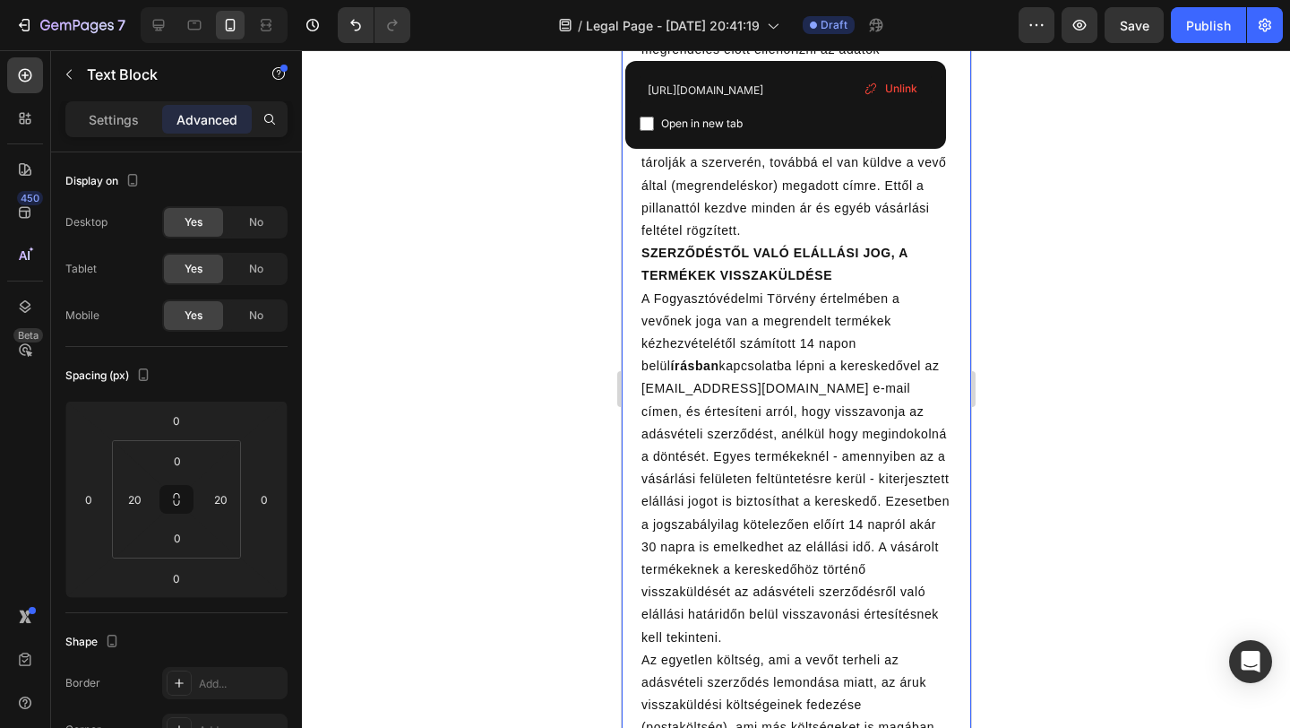
click at [881, 89] on div "Unlink" at bounding box center [891, 88] width 68 height 23
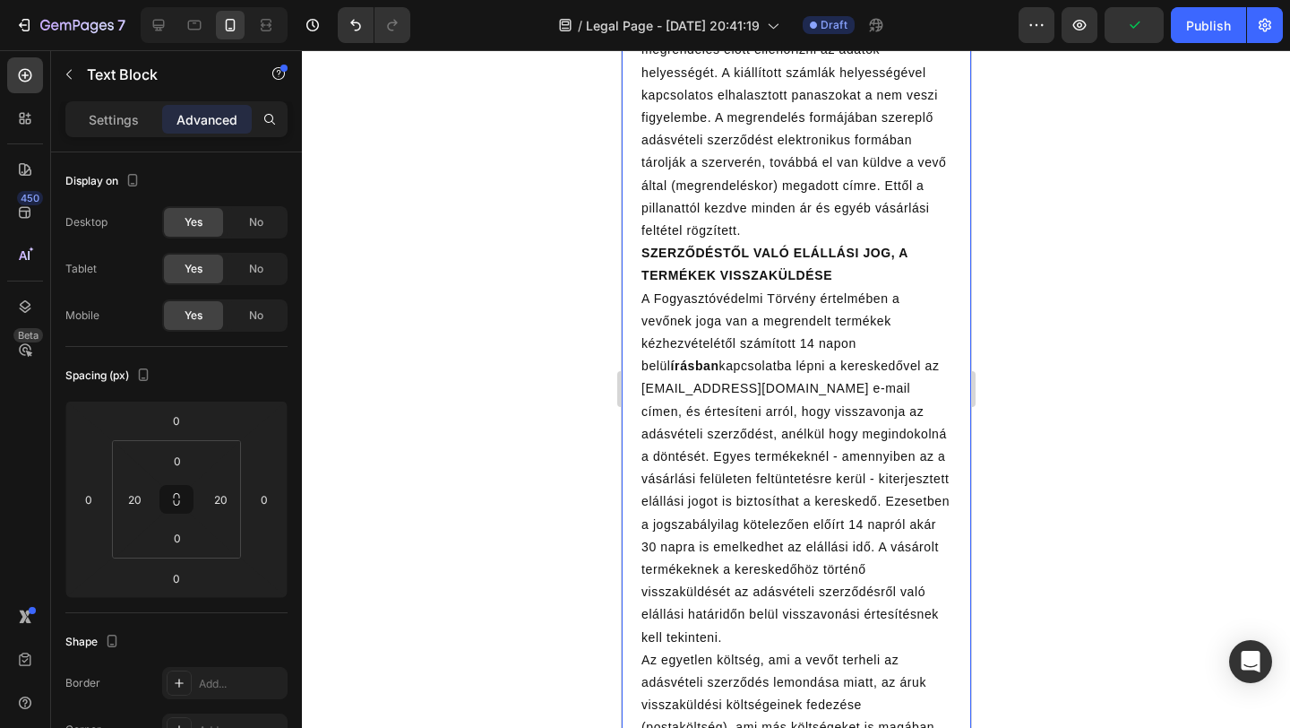
scroll to position [9342, 0]
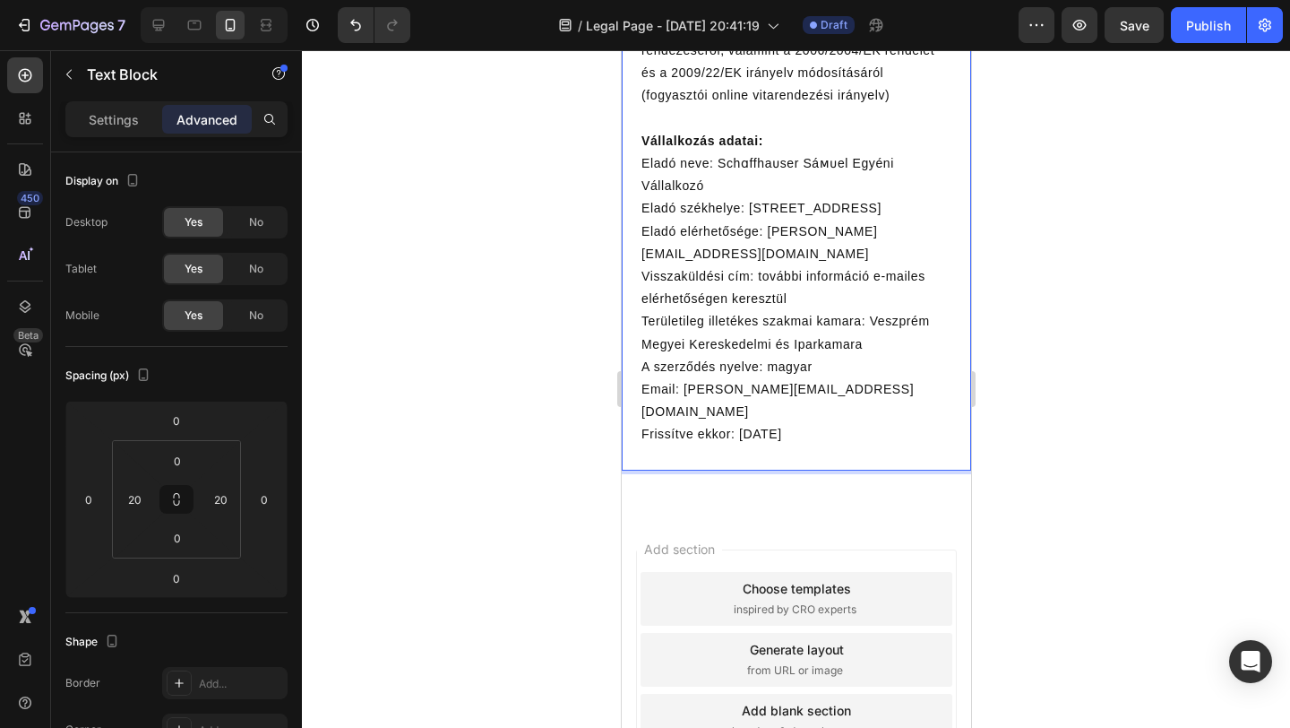
click at [694, 392] on p "Email: samuel@novajuniper.com" at bounding box center [796, 400] width 310 height 45
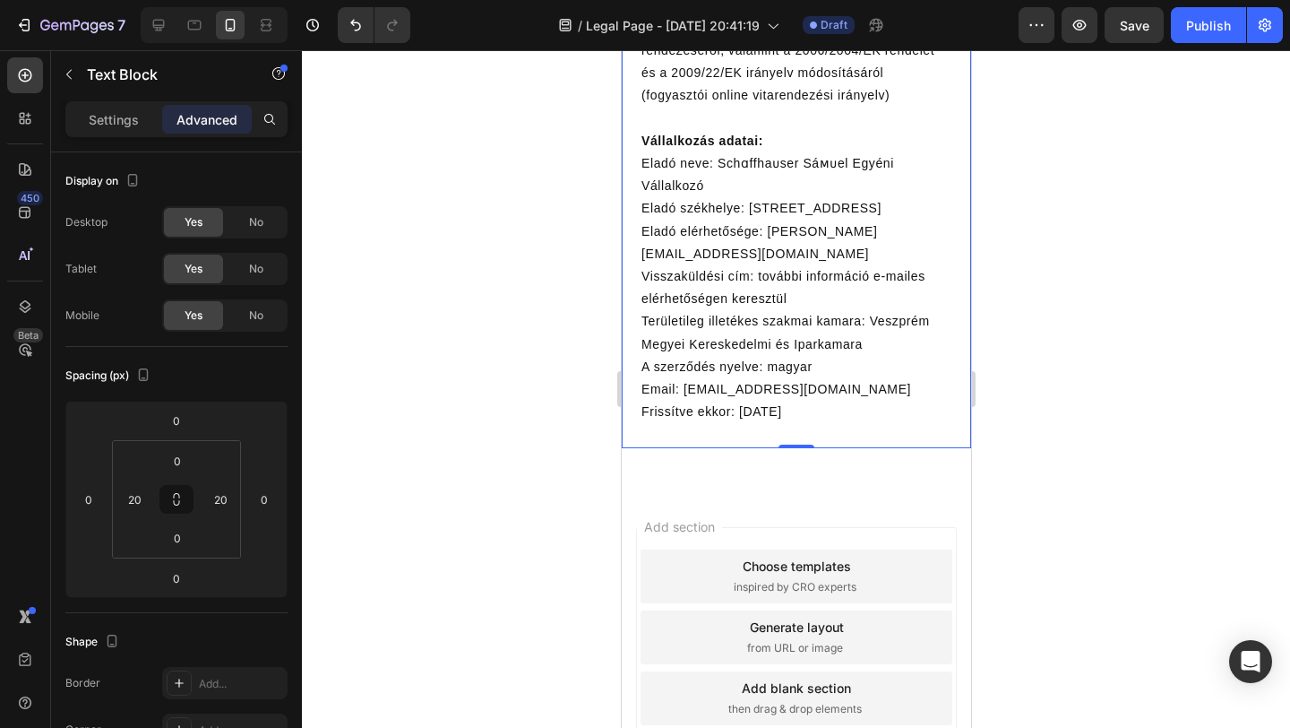
click at [779, 256] on p "Eladó elérhetősége: samuel@novajuniper.com" at bounding box center [796, 242] width 310 height 45
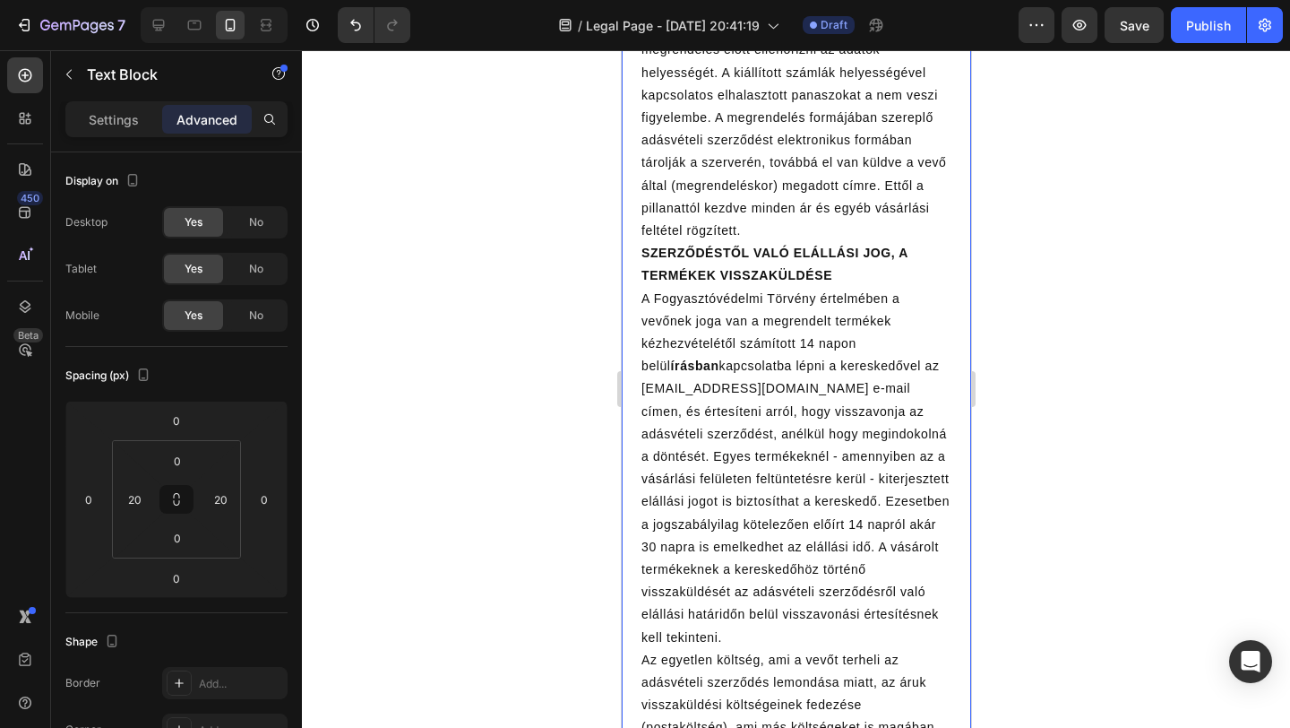
click at [651, 392] on p "A Fogyasztóvédelmi Törvény értelmében a vevőnek joga van a megrendelt termékek …" at bounding box center [796, 525] width 310 height 474
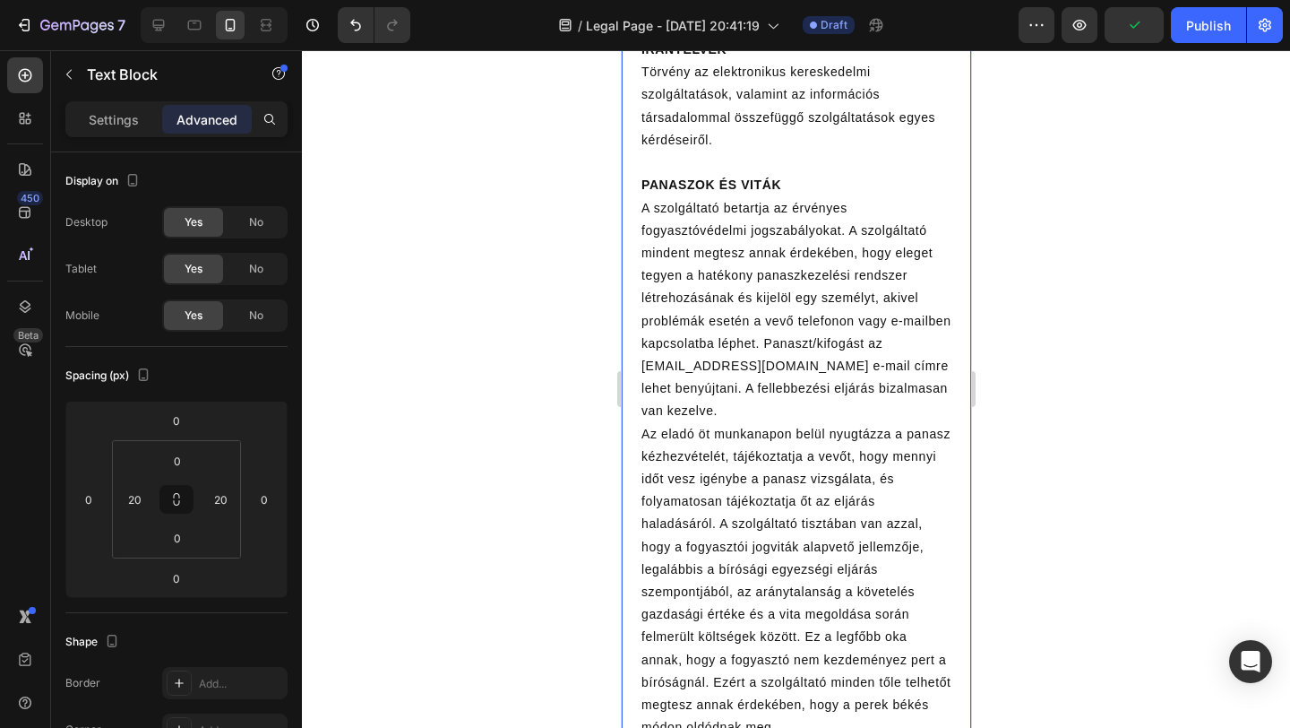
click at [657, 392] on p "A szolgáltató betartja az érvényes fogyasztóvédelmi jogszabályokat. A szolgálta…" at bounding box center [796, 310] width 310 height 226
click at [732, 387] on p "A szolgáltató betartja az érvényes fogyasztóvédelmi jogszabályokat. A szolgálta…" at bounding box center [796, 310] width 310 height 226
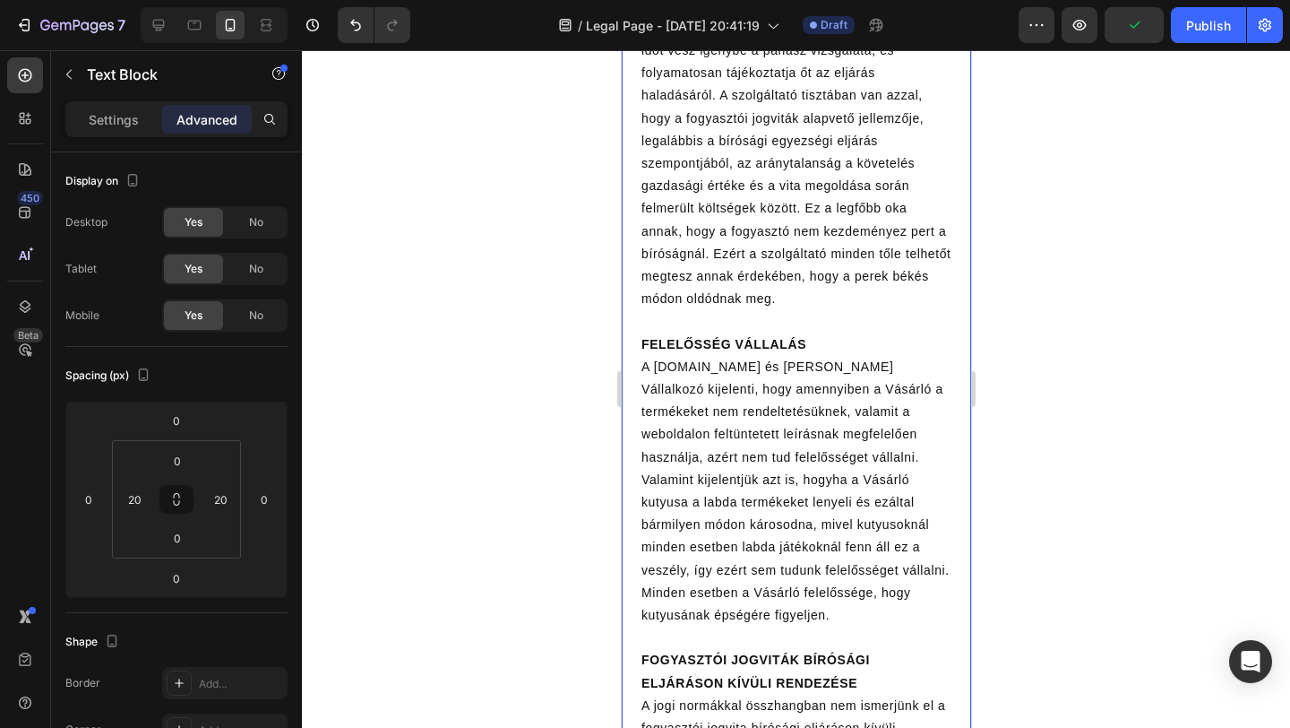
click at [719, 393] on p "A mancsbaratok.hu és Hermann Ádám Egyéni Vállalkozó kijelenti, hogy amennyiben …" at bounding box center [796, 491] width 310 height 271
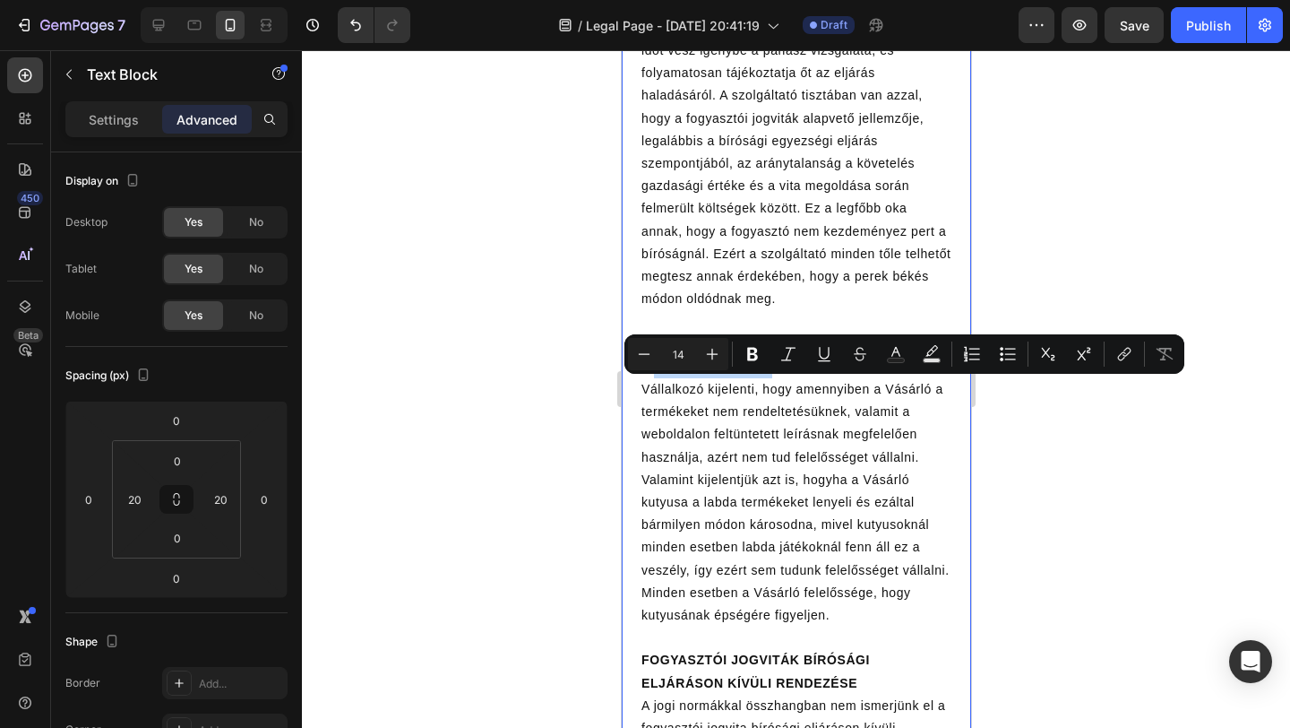
drag, startPoint x: 754, startPoint y: 390, endPoint x: 654, endPoint y: 391, distance: 100.4
click at [654, 391] on p "A mancsbaratok.hu és Hermann Ádám Egyéni Vállalkozó kijelenti, hogy amennyiben …" at bounding box center [796, 491] width 310 height 271
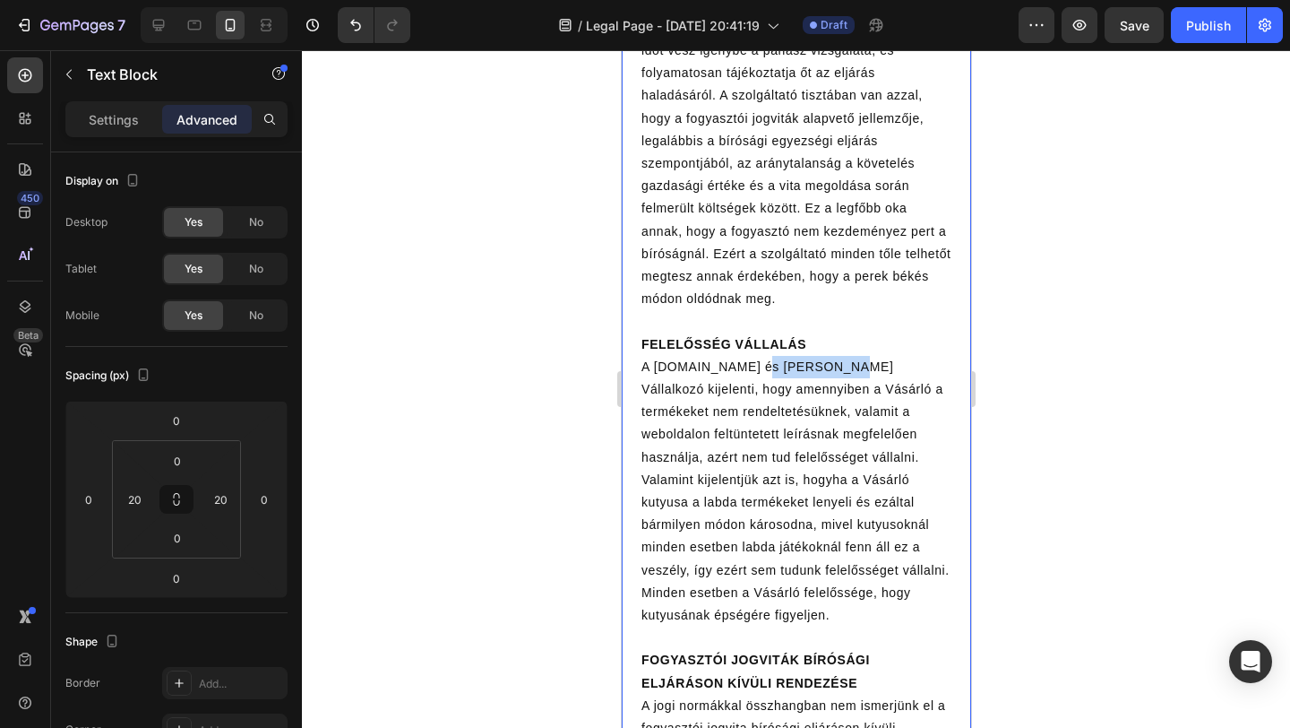
drag, startPoint x: 747, startPoint y: 389, endPoint x: 836, endPoint y: 391, distance: 88.7
click at [836, 391] on p "A junipet.com és Hermann Ádám Egyéni Vállalkozó kijelenti, hogy amennyiben a Vá…" at bounding box center [796, 491] width 310 height 271
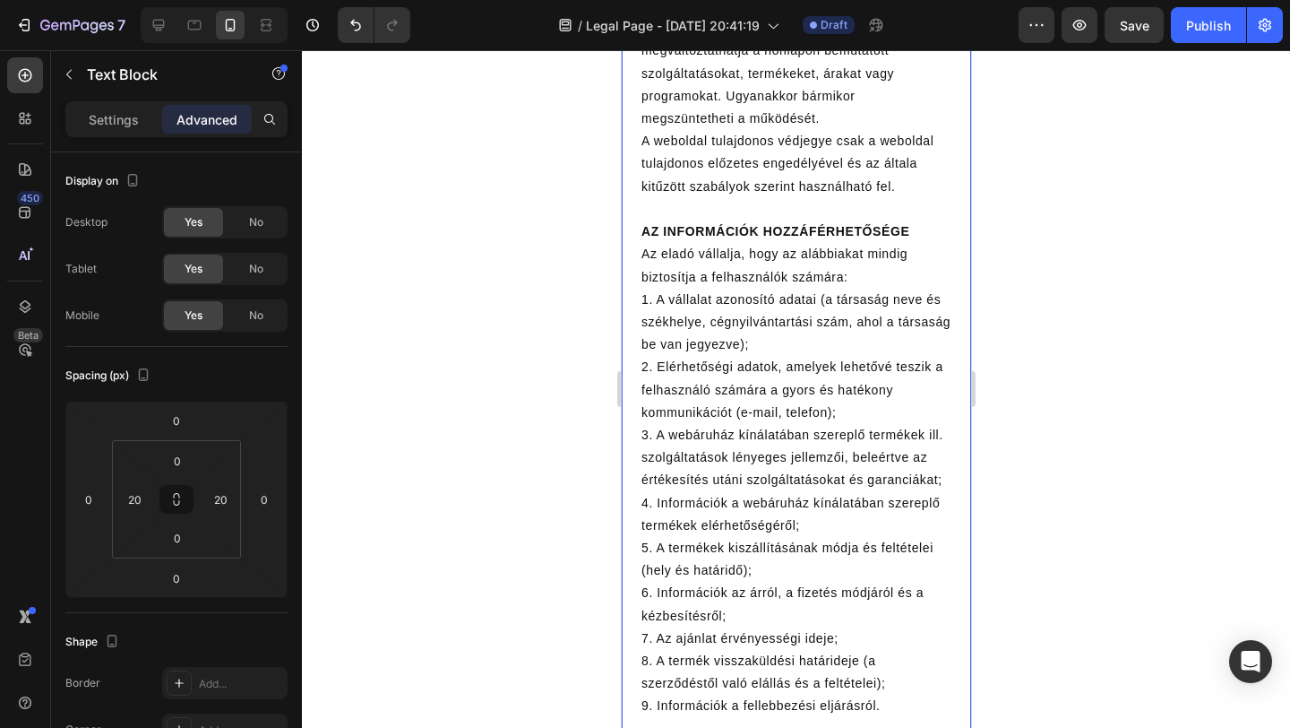
scroll to position [0, 0]
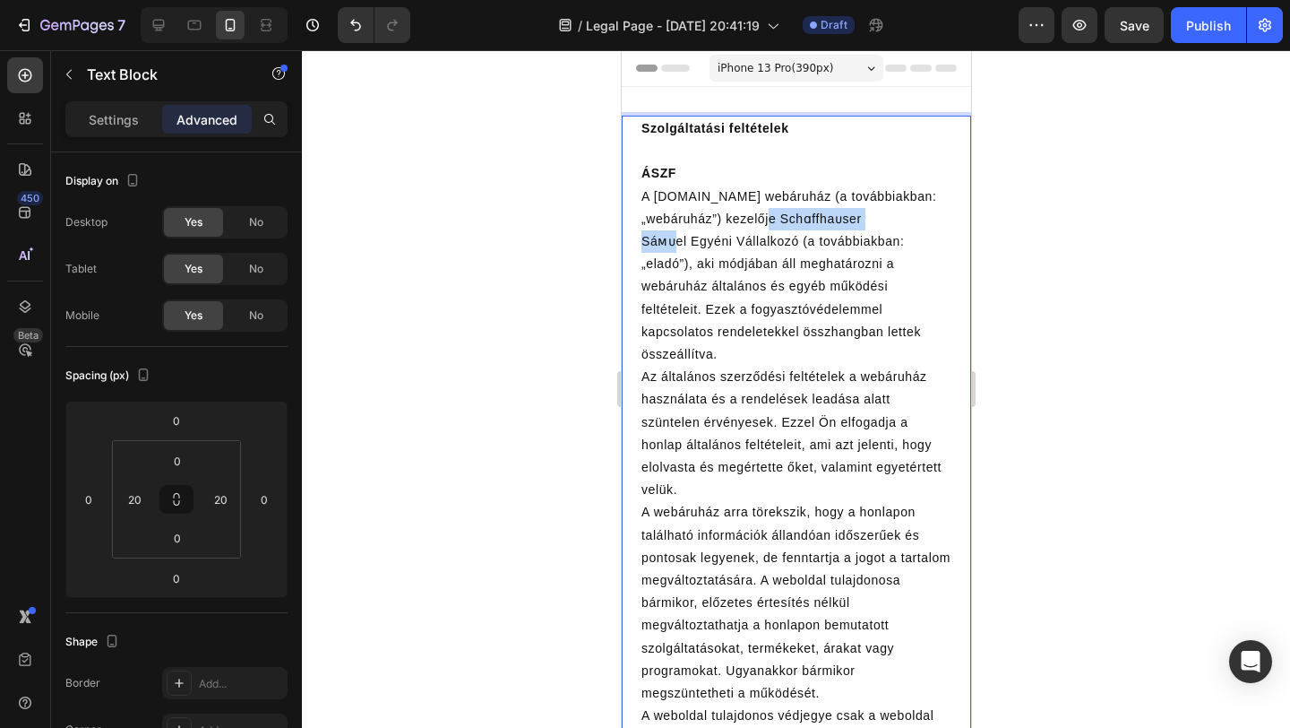
drag, startPoint x: 781, startPoint y: 220, endPoint x: 685, endPoint y: 240, distance: 98.1
click at [685, 240] on p "A junipet.com webáruház (a továbbiakban: „webáruház”) kezelője Schɑffhaᴜser Sáᴍ…" at bounding box center [796, 275] width 310 height 181
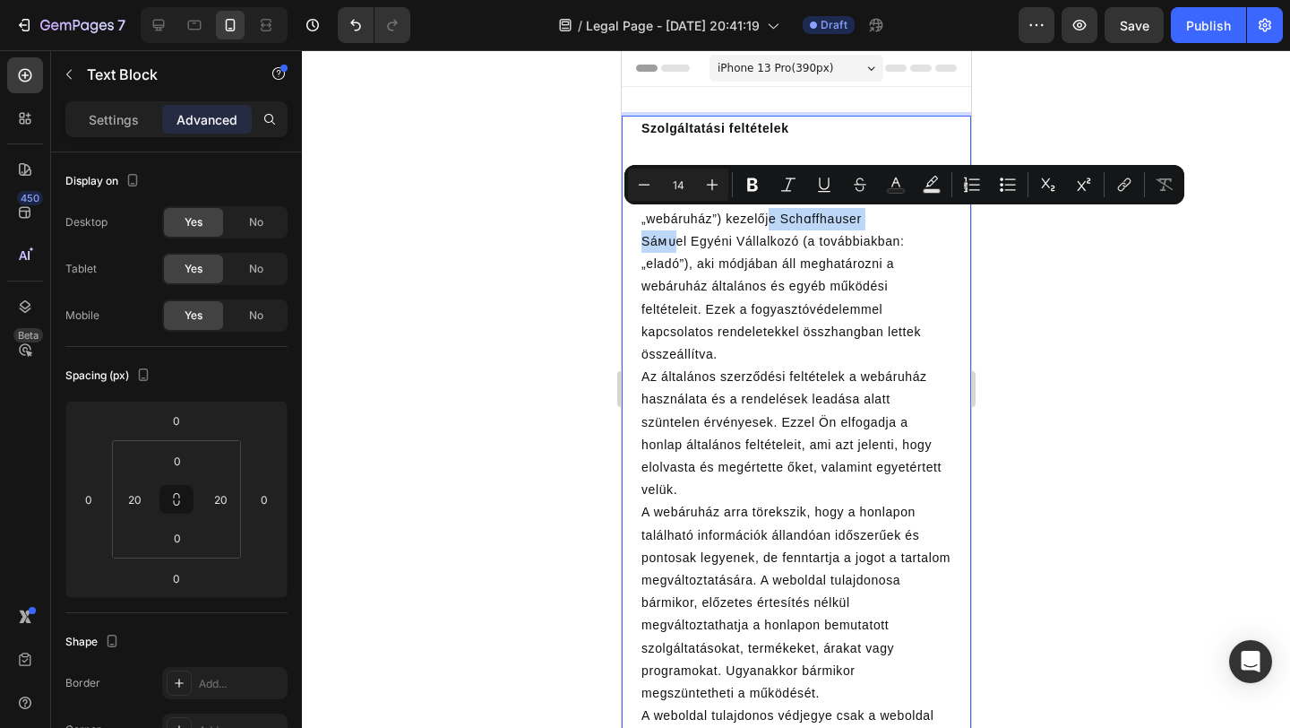
copy p "Schɑffhaᴜser Sáᴍᴜel"
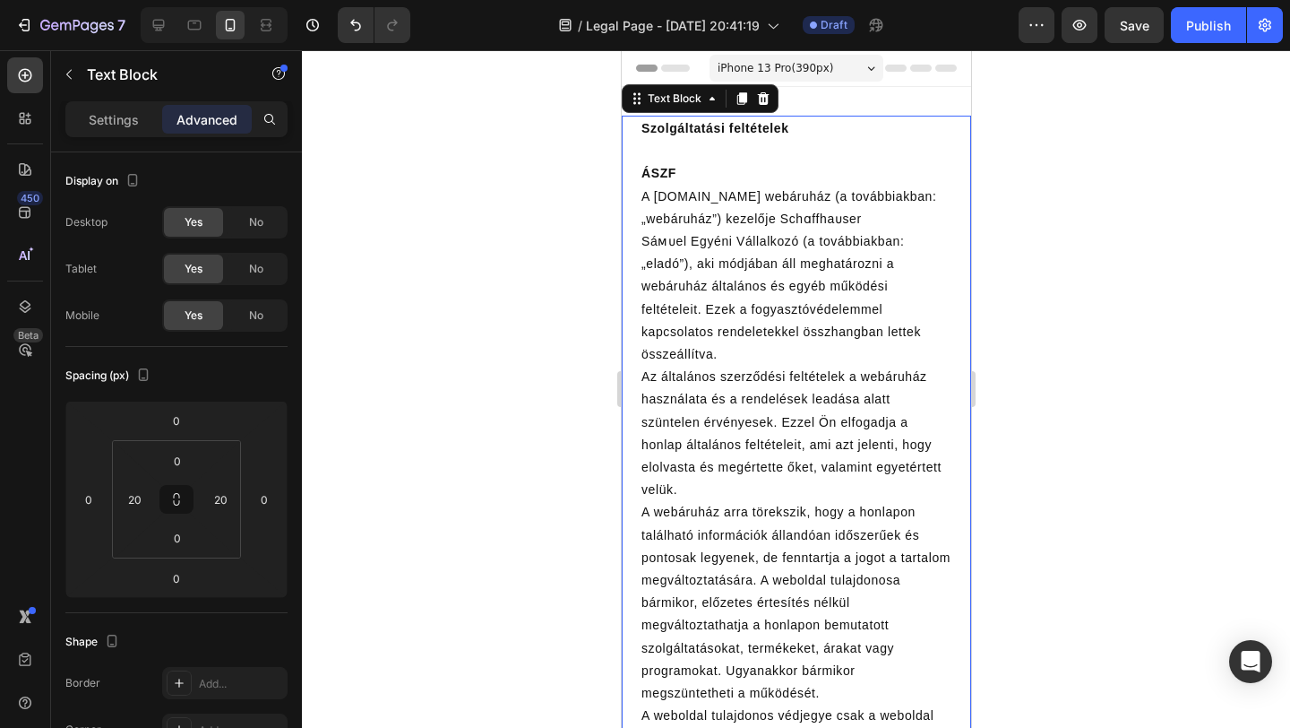
scroll to position [8348, 0]
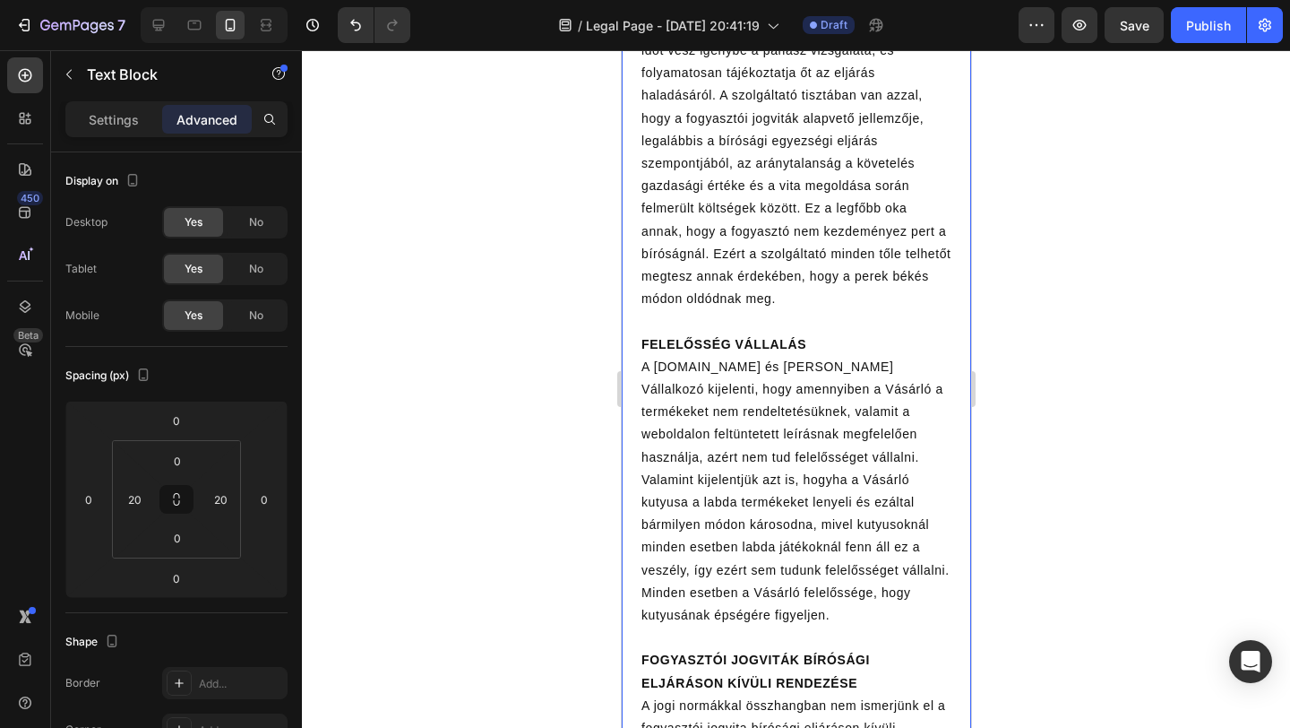
click at [757, 381] on p "A junipet.com és Hermann Ádám Egyéni Vállalkozó kijelenti, hogy amennyiben a Vá…" at bounding box center [796, 491] width 310 height 271
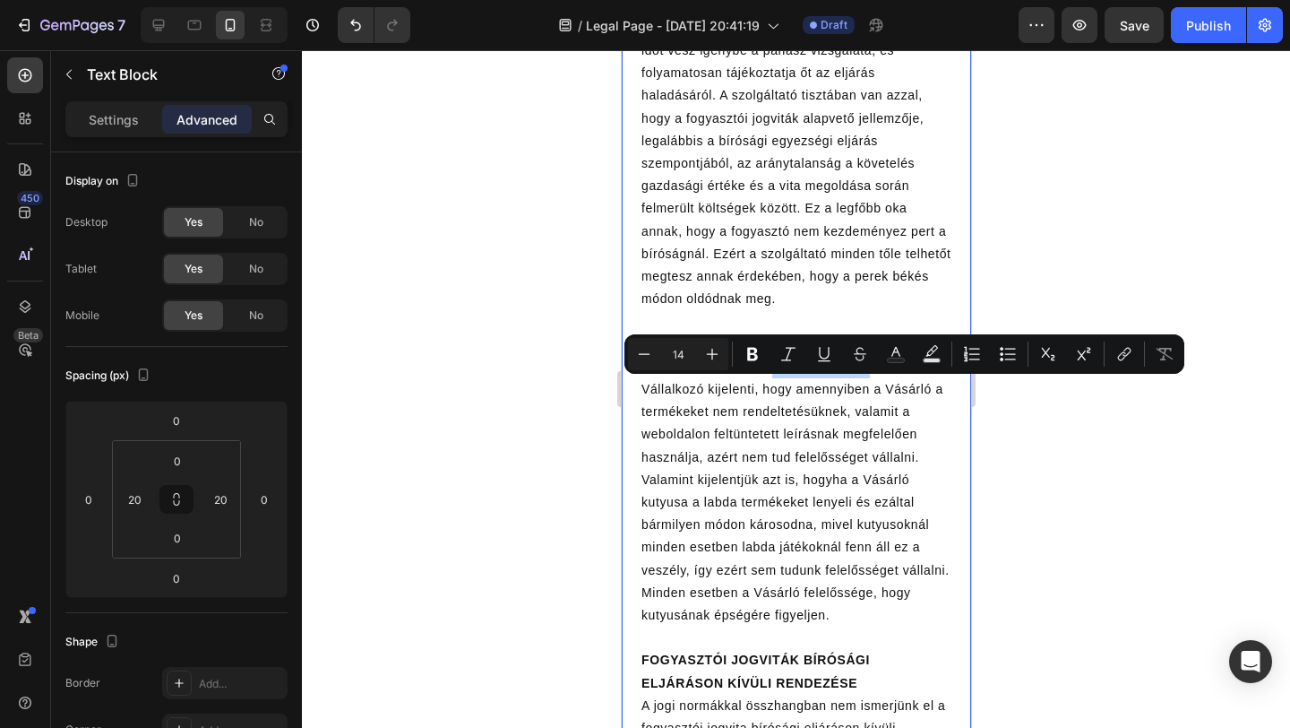
drag, startPoint x: 745, startPoint y: 392, endPoint x: 836, endPoint y: 394, distance: 90.5
click at [836, 394] on p "A junipet.com és Hermann Ádám Egyéni Vállalkozó kijelenti, hogy amennyiben a Vá…" at bounding box center [796, 491] width 310 height 271
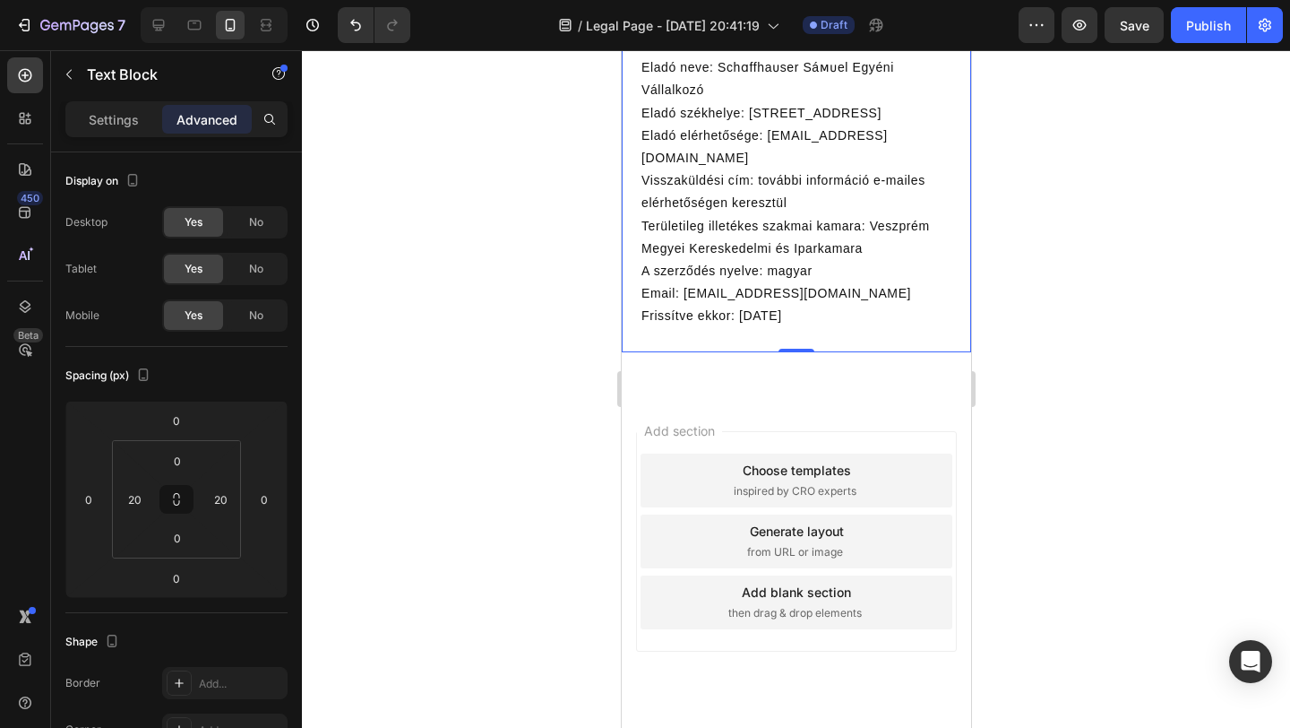
scroll to position [9458, 0]
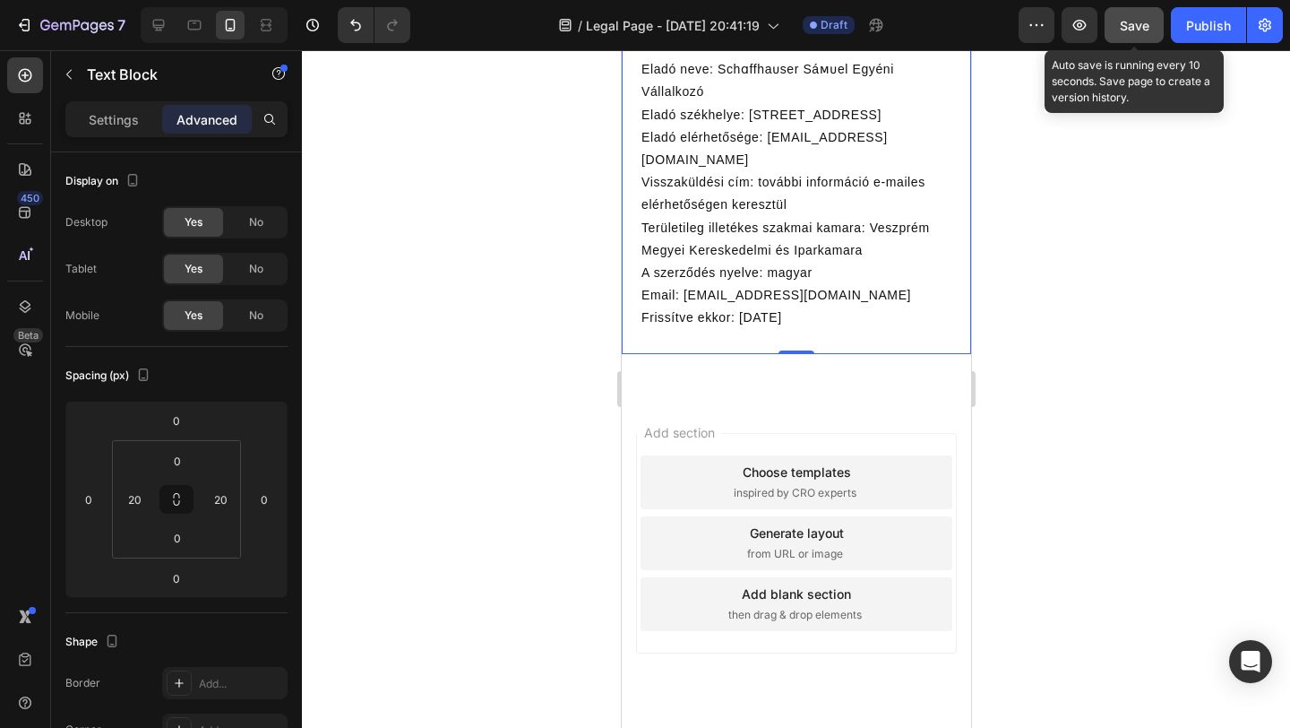
click at [1121, 25] on span "Save" at bounding box center [1135, 25] width 30 height 15
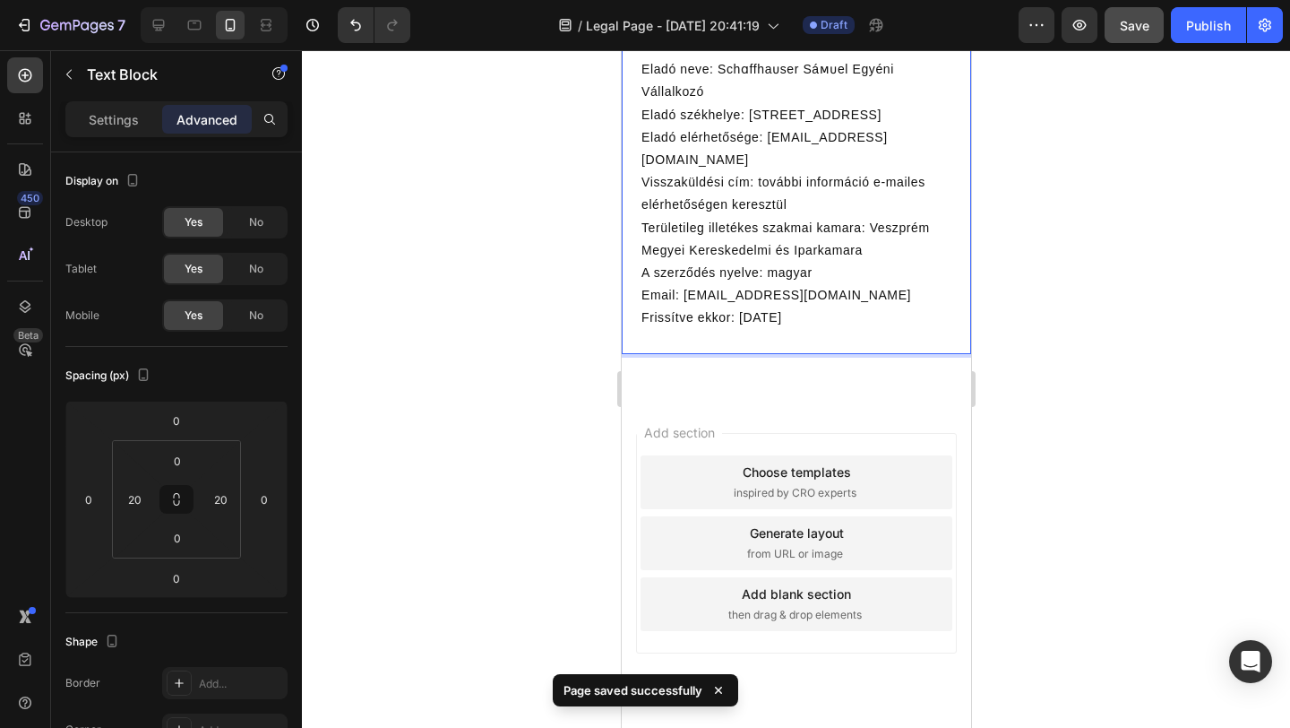
click at [836, 115] on p "Eladó székhelye: 8425 Lokut, Papod utca 24" at bounding box center [796, 115] width 310 height 22
drag, startPoint x: 832, startPoint y: 113, endPoint x: 854, endPoint y: 129, distance: 26.9
click at [854, 126] on p "Eladó székhelye: 8425 Lokut, PSchɑffhaᴜser Sáᴍᴜelpod utca 24" at bounding box center [796, 115] width 310 height 22
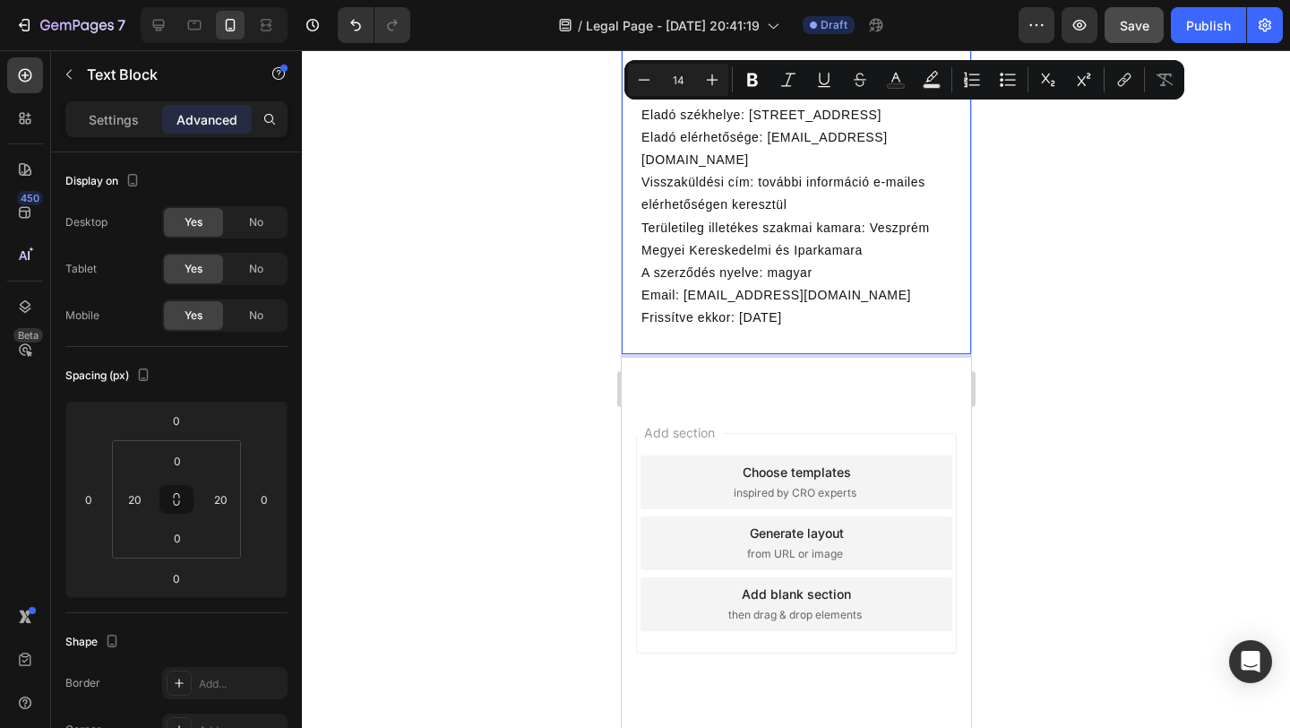
click at [859, 108] on p "Eladó székhelye: 8425 Lokut, PSchɑffhaᴜser Sáᴍᴜelpod utca 24" at bounding box center [796, 115] width 310 height 22
copy p "ɑ"
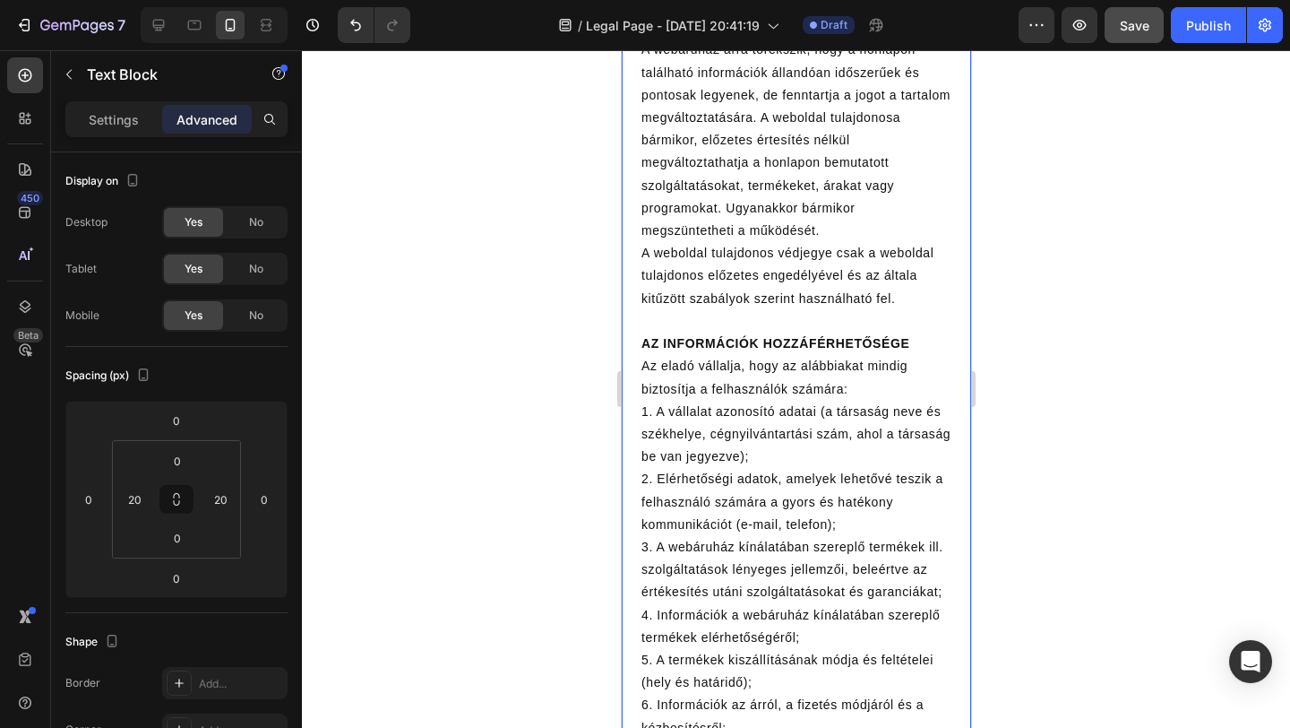
scroll to position [9184, 0]
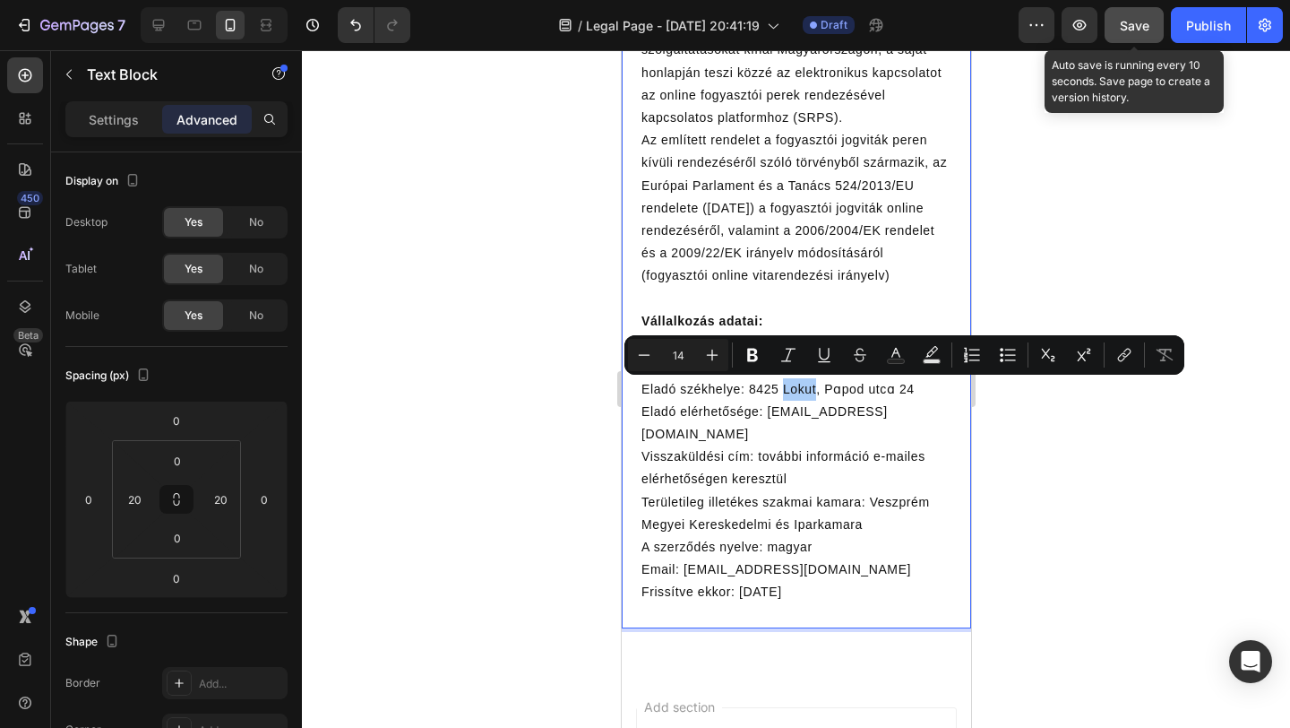
click at [1120, 20] on span "Save" at bounding box center [1135, 25] width 30 height 15
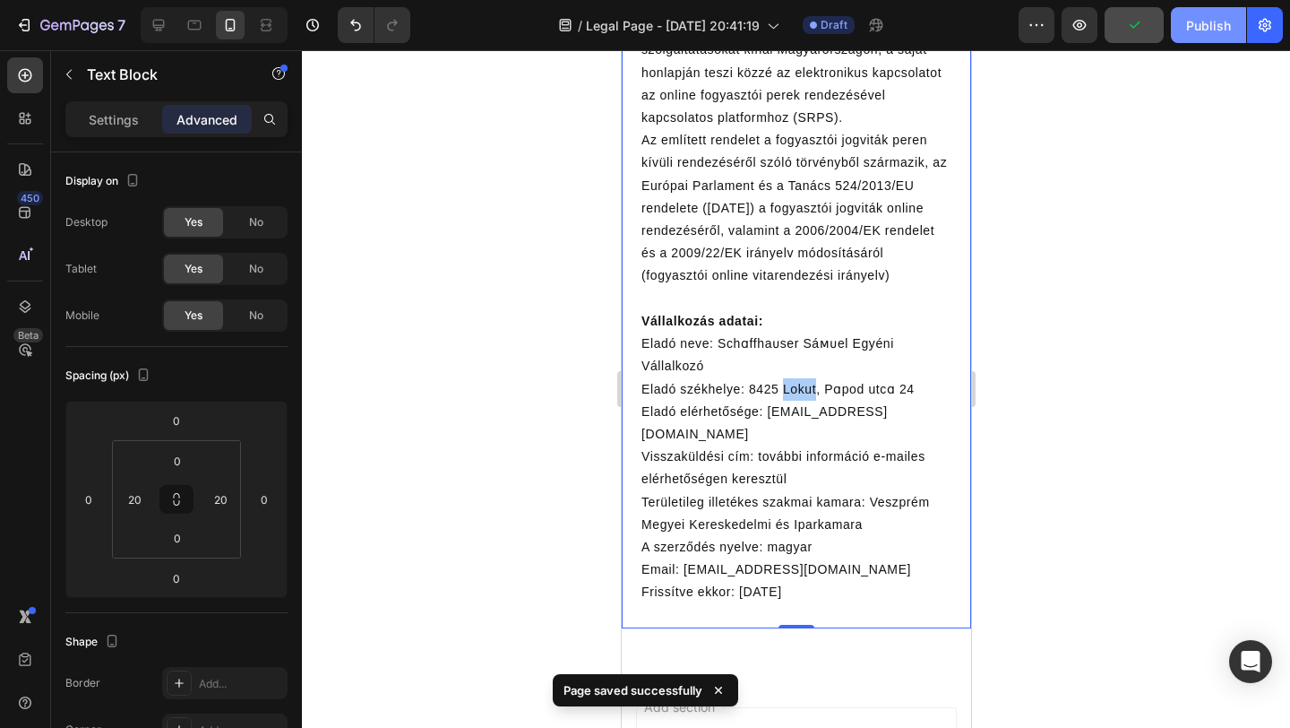
click at [1219, 29] on div "Publish" at bounding box center [1208, 25] width 45 height 19
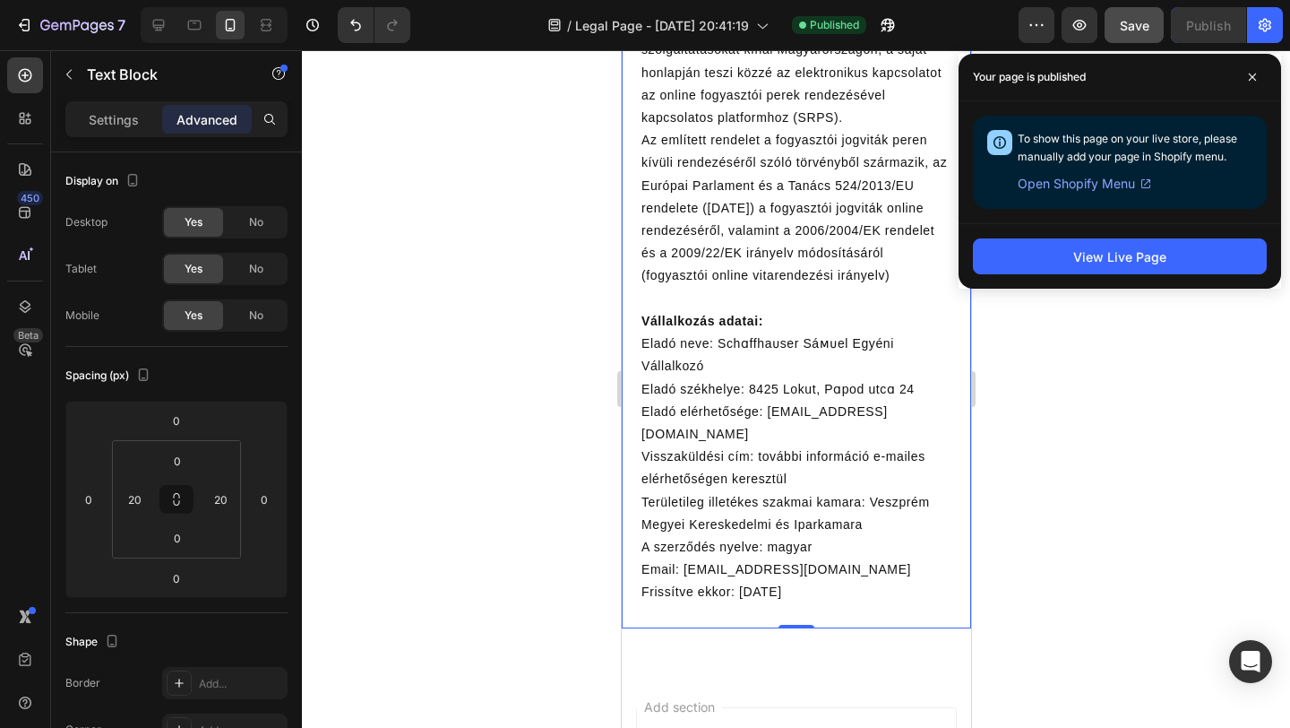
click at [1098, 185] on span "Open Shopify Menu" at bounding box center [1076, 184] width 117 height 22
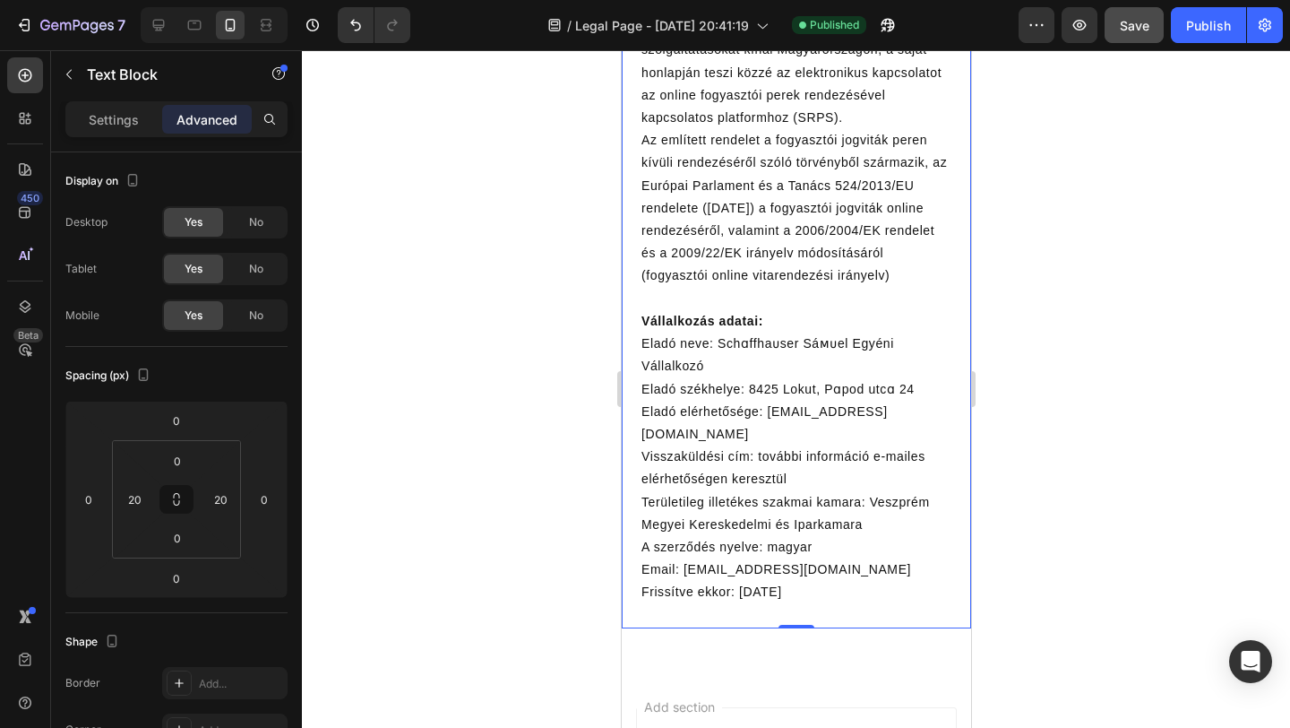
click at [538, 330] on div at bounding box center [796, 388] width 988 height 677
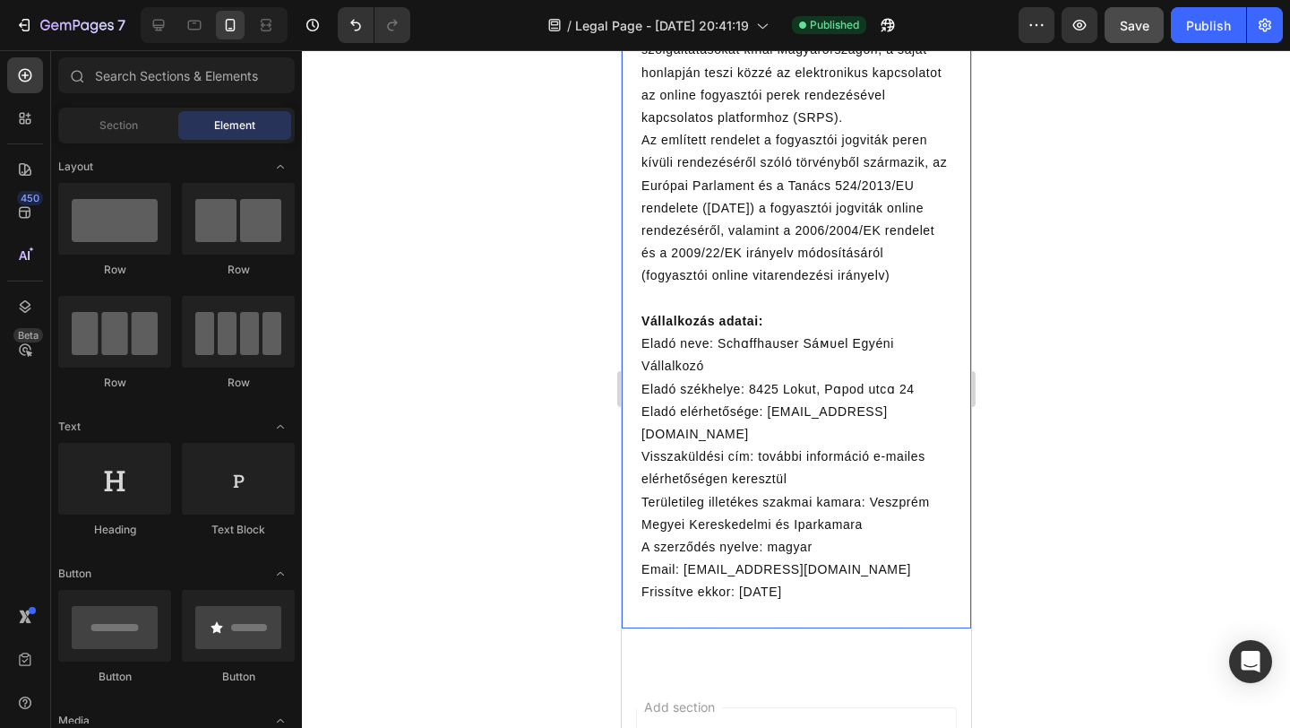
click at [739, 415] on p "Eladó elérhetősége: sɑmuel@novajuniper.com" at bounding box center [796, 423] width 310 height 45
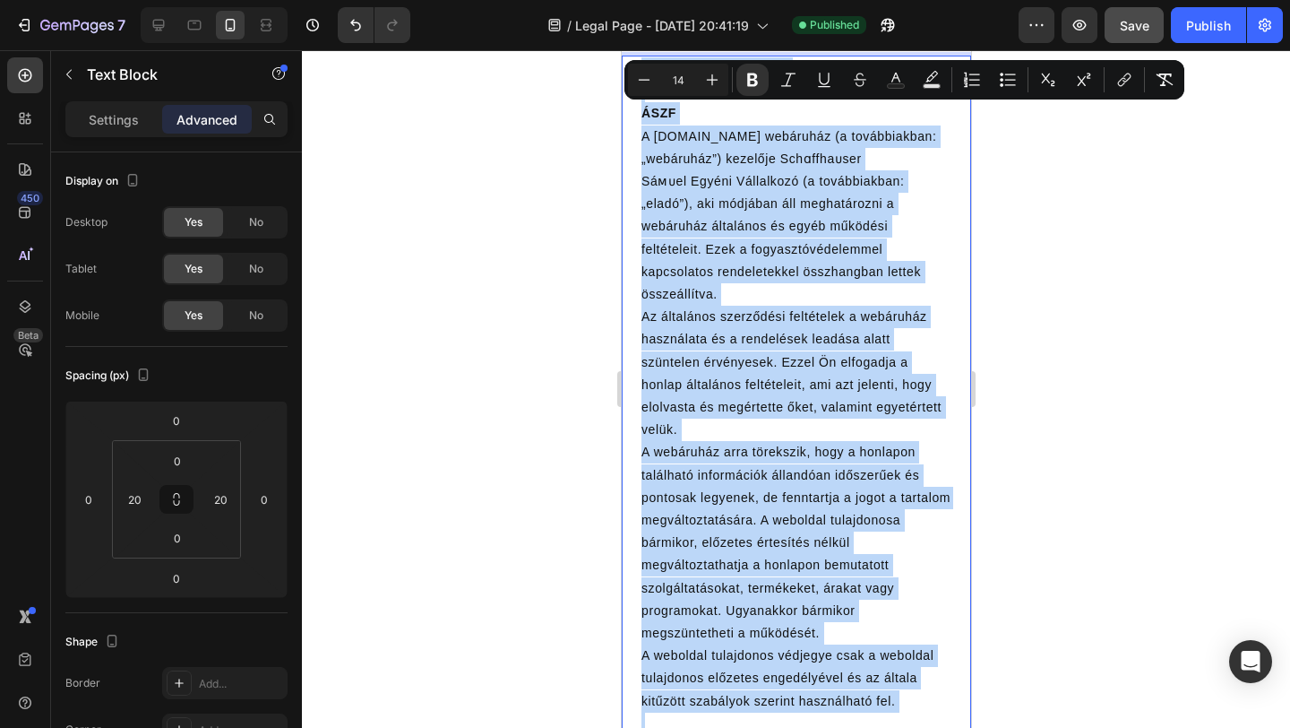
scroll to position [0, 0]
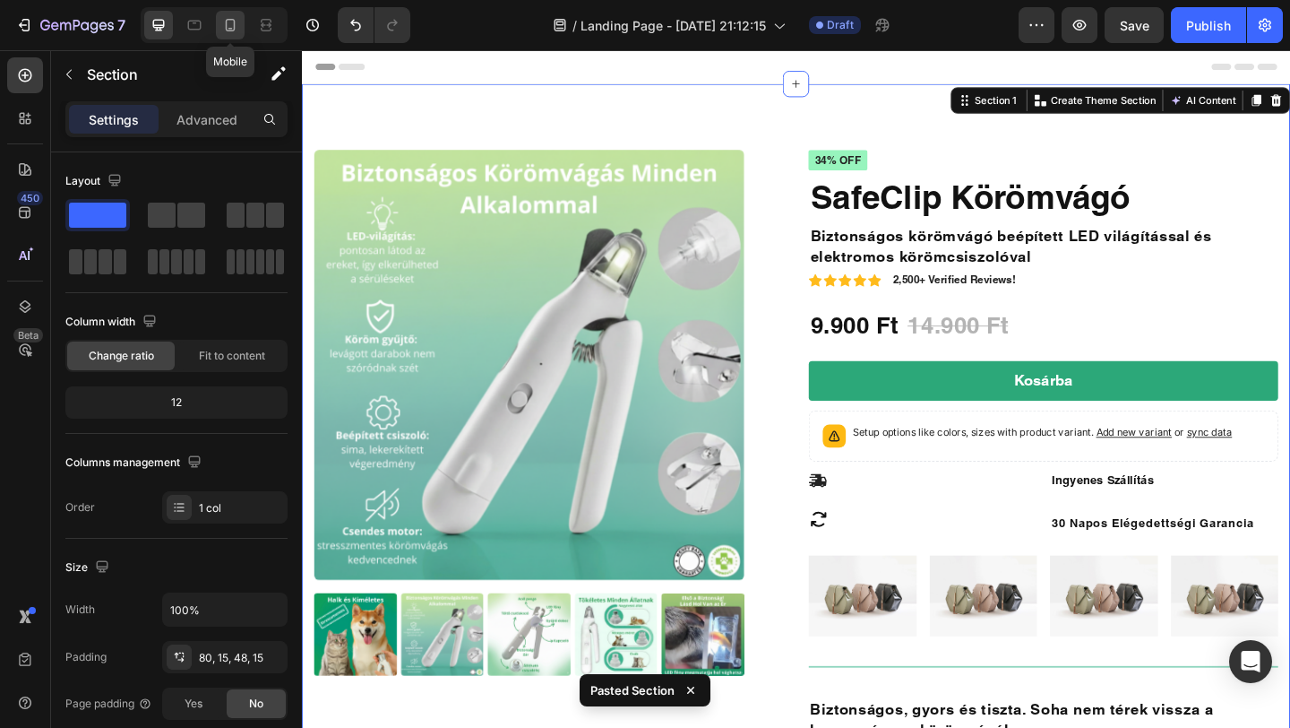
click at [224, 35] on div at bounding box center [230, 25] width 29 height 29
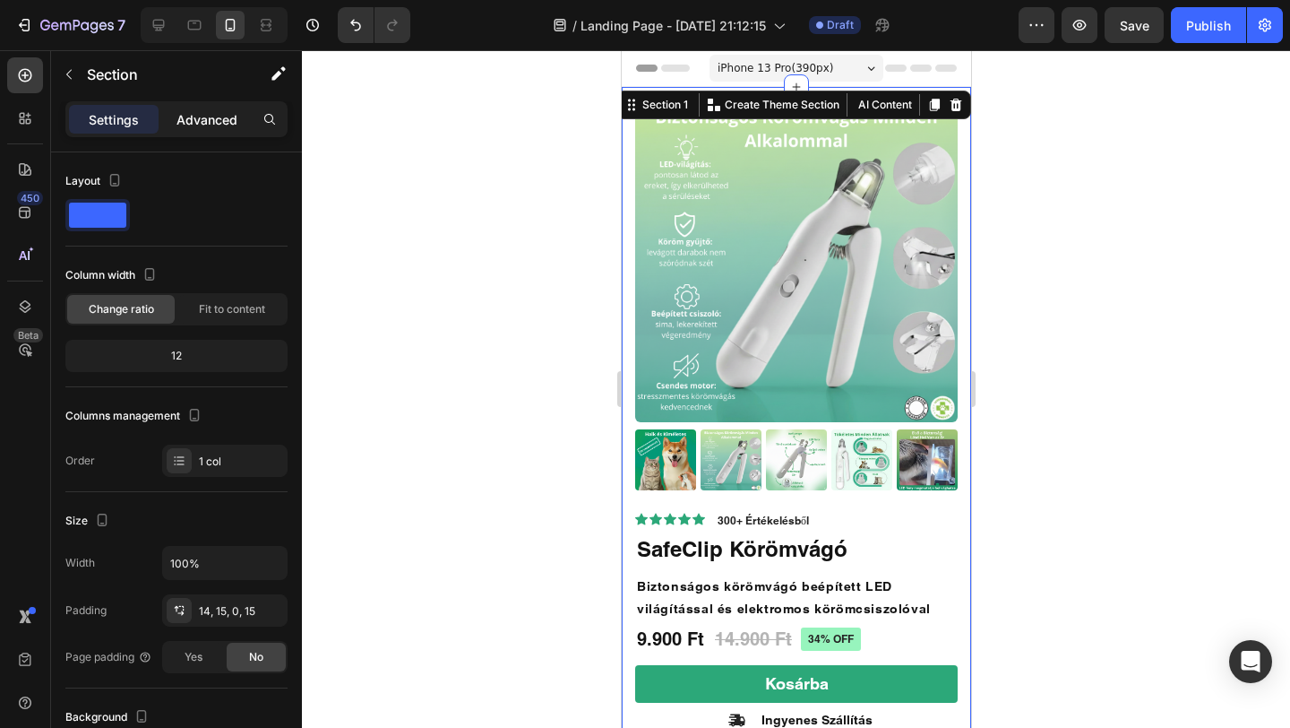
click at [208, 117] on p "Advanced" at bounding box center [207, 119] width 61 height 19
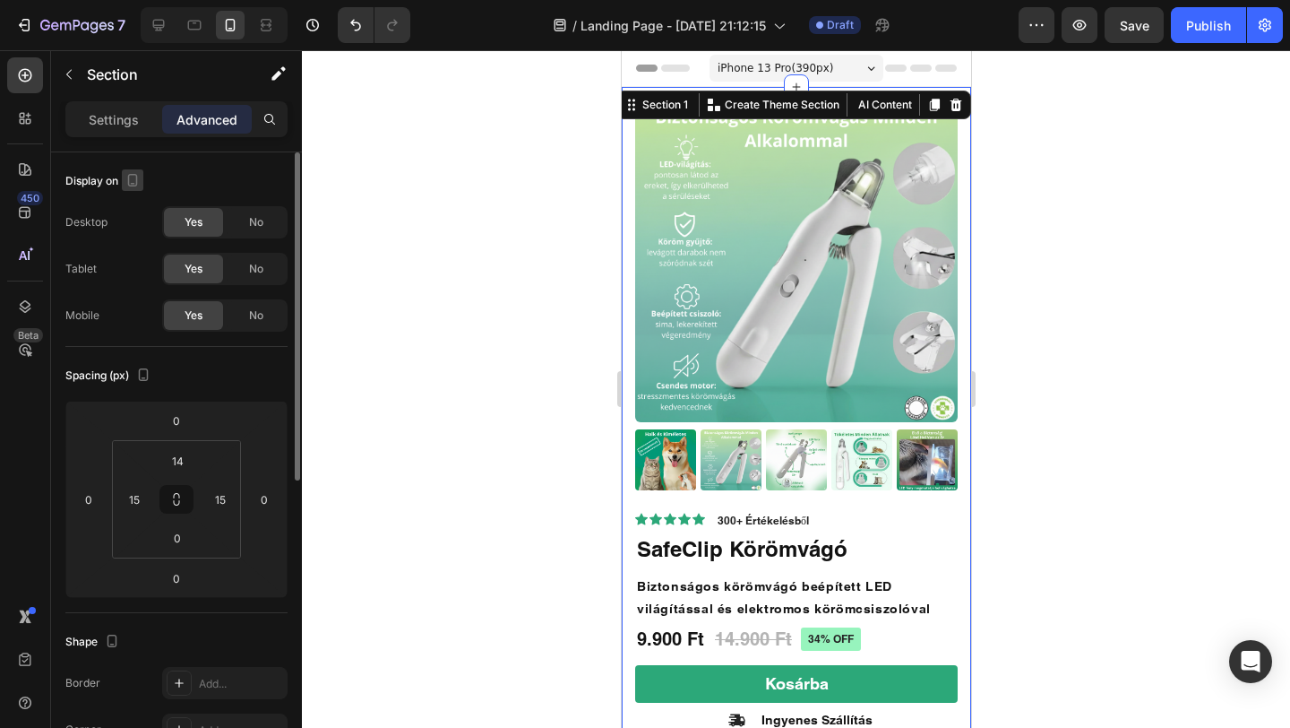
click at [134, 179] on icon "button" at bounding box center [133, 180] width 18 height 18
click at [255, 220] on span "No" at bounding box center [256, 222] width 14 height 16
click at [254, 273] on span "No" at bounding box center [256, 269] width 14 height 16
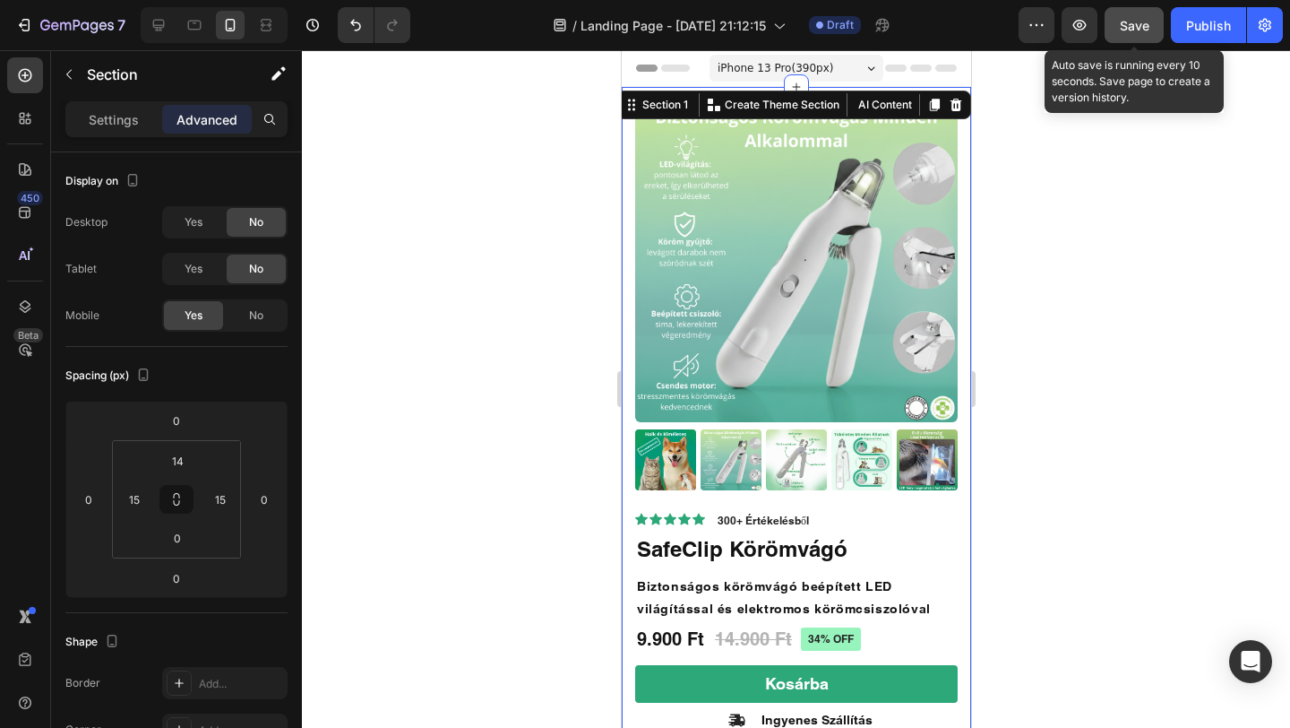
click at [1143, 24] on span "Save" at bounding box center [1135, 25] width 30 height 15
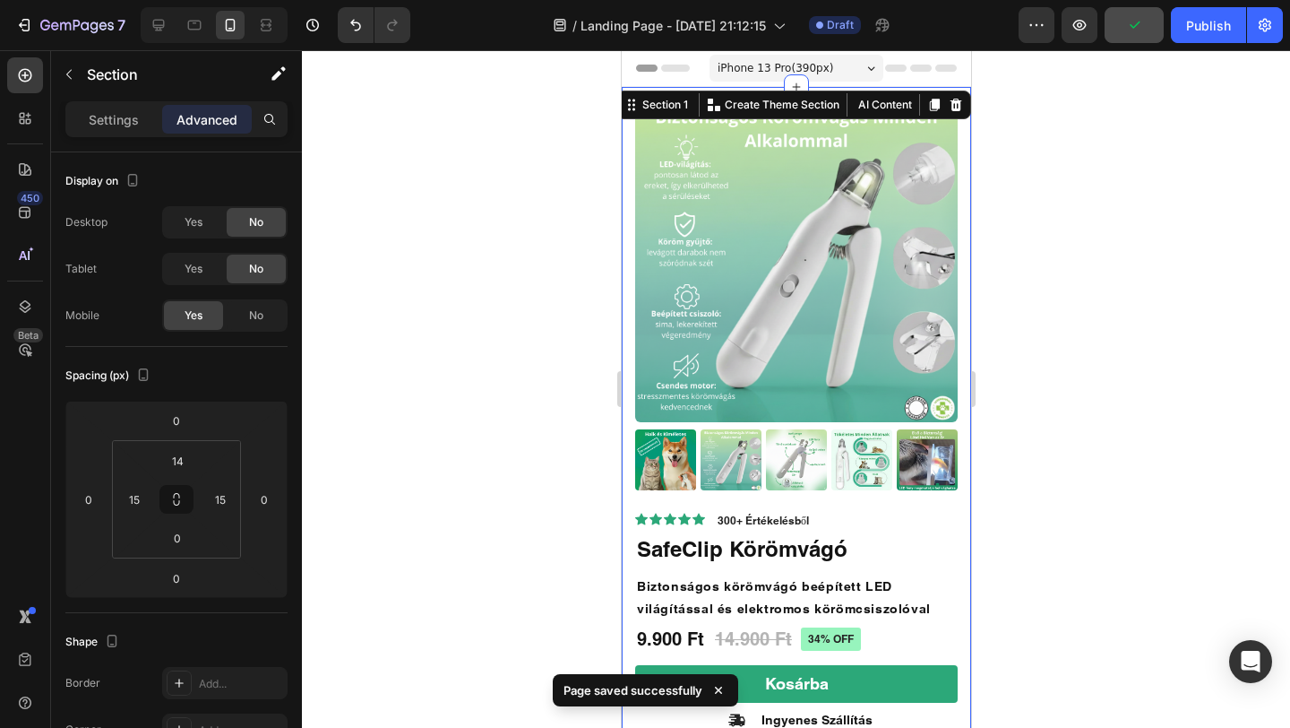
click at [1098, 30] on div "Preview Publish" at bounding box center [1151, 25] width 264 height 36
click at [1091, 29] on button "button" at bounding box center [1080, 25] width 36 height 36
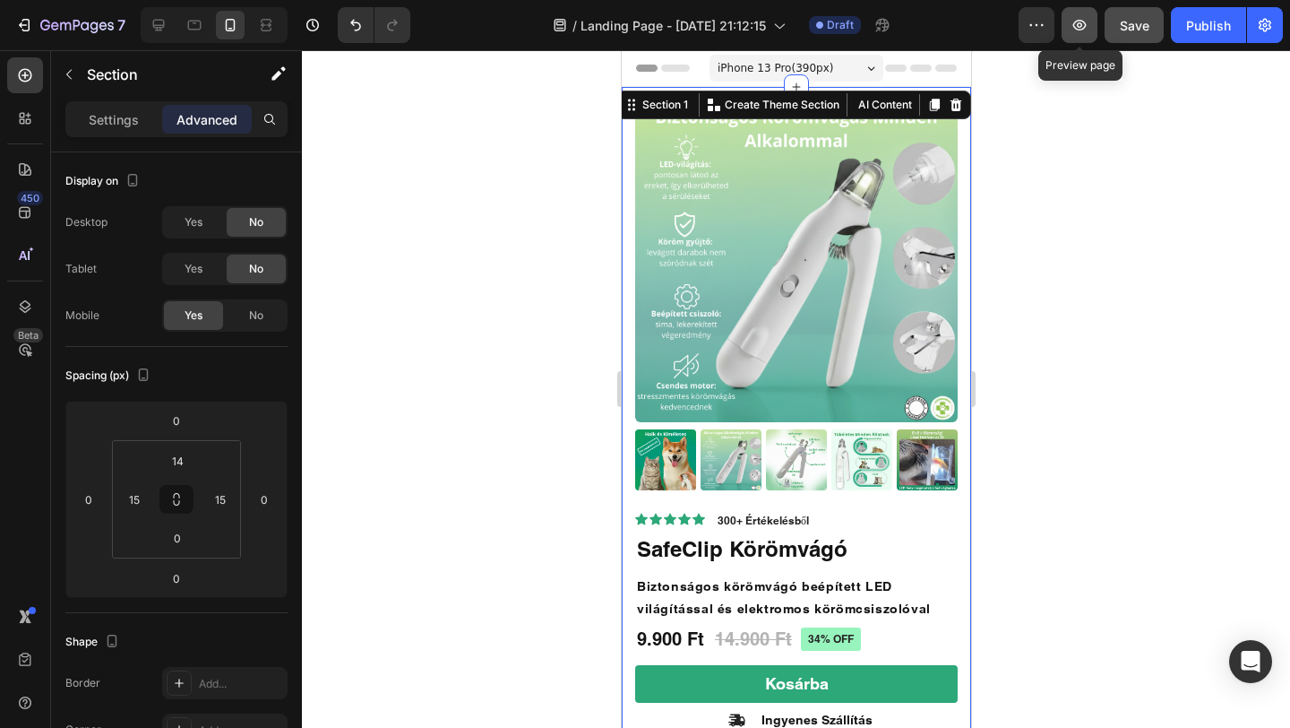
click at [1079, 34] on button "button" at bounding box center [1080, 25] width 36 height 36
click at [1196, 20] on div "Publish" at bounding box center [1208, 25] width 45 height 19
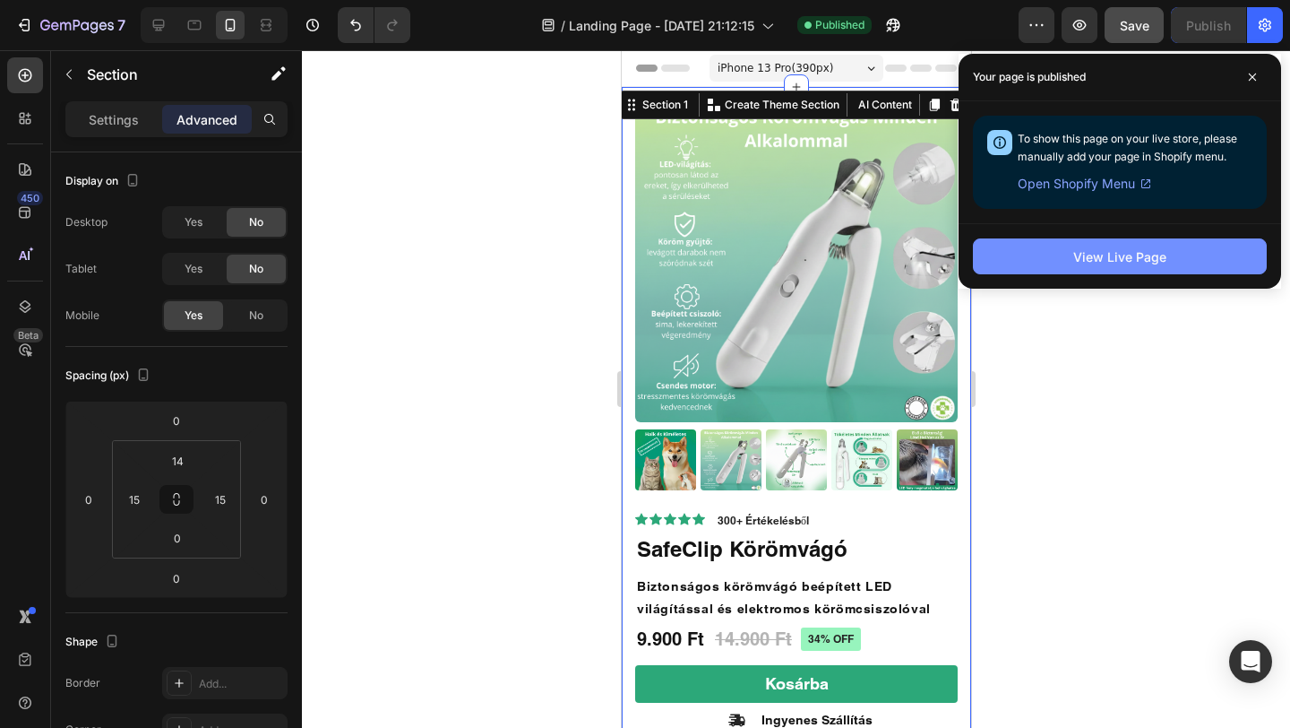
click at [1128, 261] on div "View Live Page" at bounding box center [1119, 256] width 93 height 19
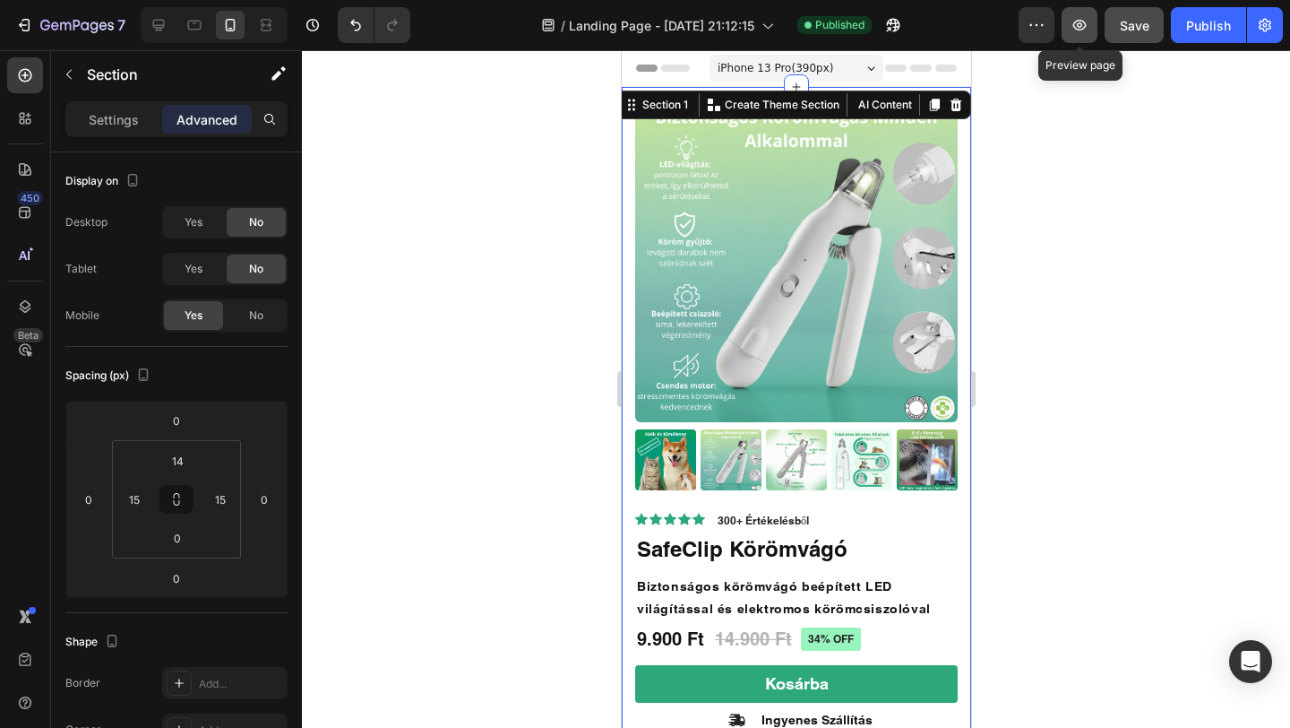
click at [1065, 22] on button "button" at bounding box center [1080, 25] width 36 height 36
click at [1110, 152] on div at bounding box center [796, 388] width 988 height 677
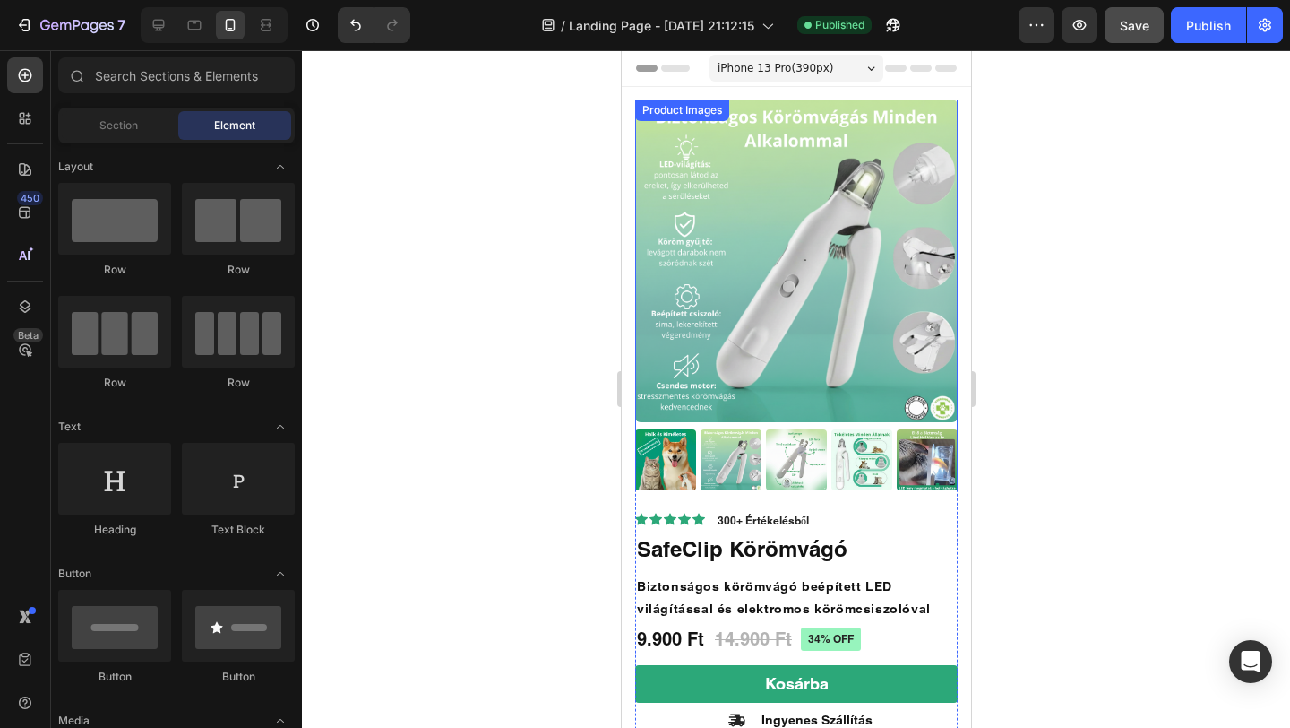
click at [726, 314] on img at bounding box center [795, 260] width 323 height 323
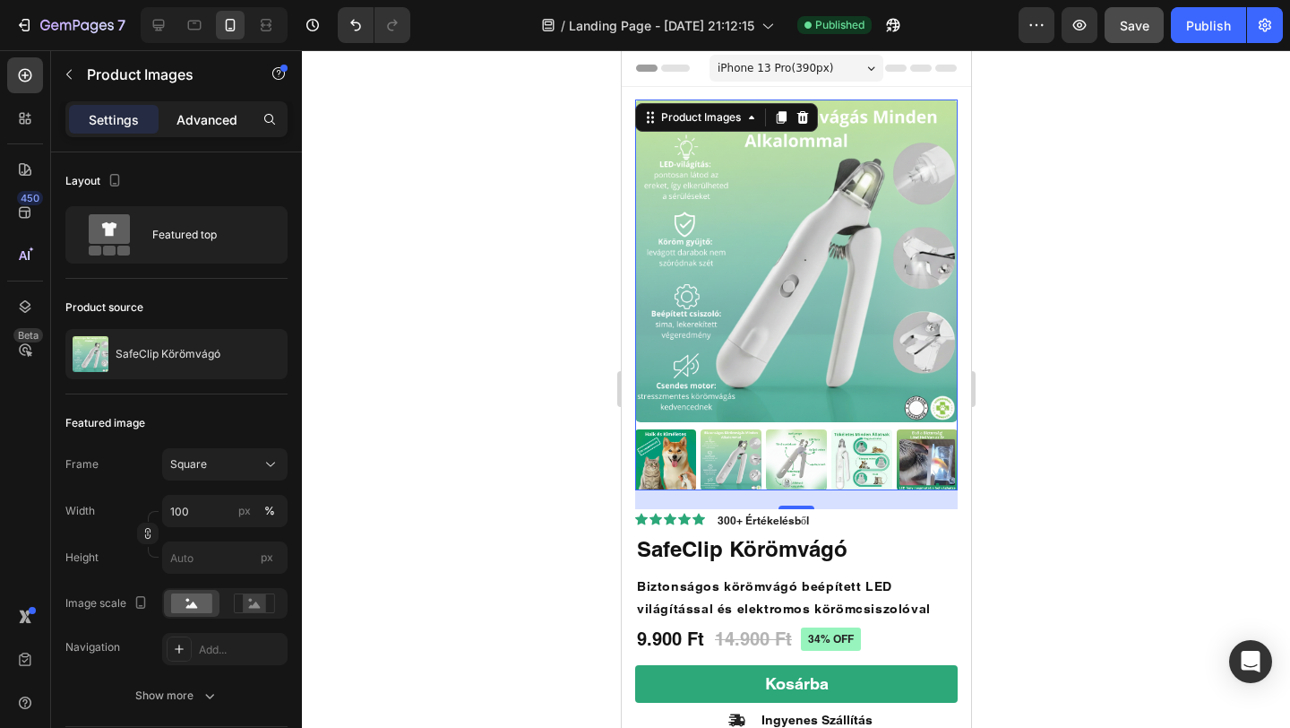
click at [209, 122] on p "Advanced" at bounding box center [207, 119] width 61 height 19
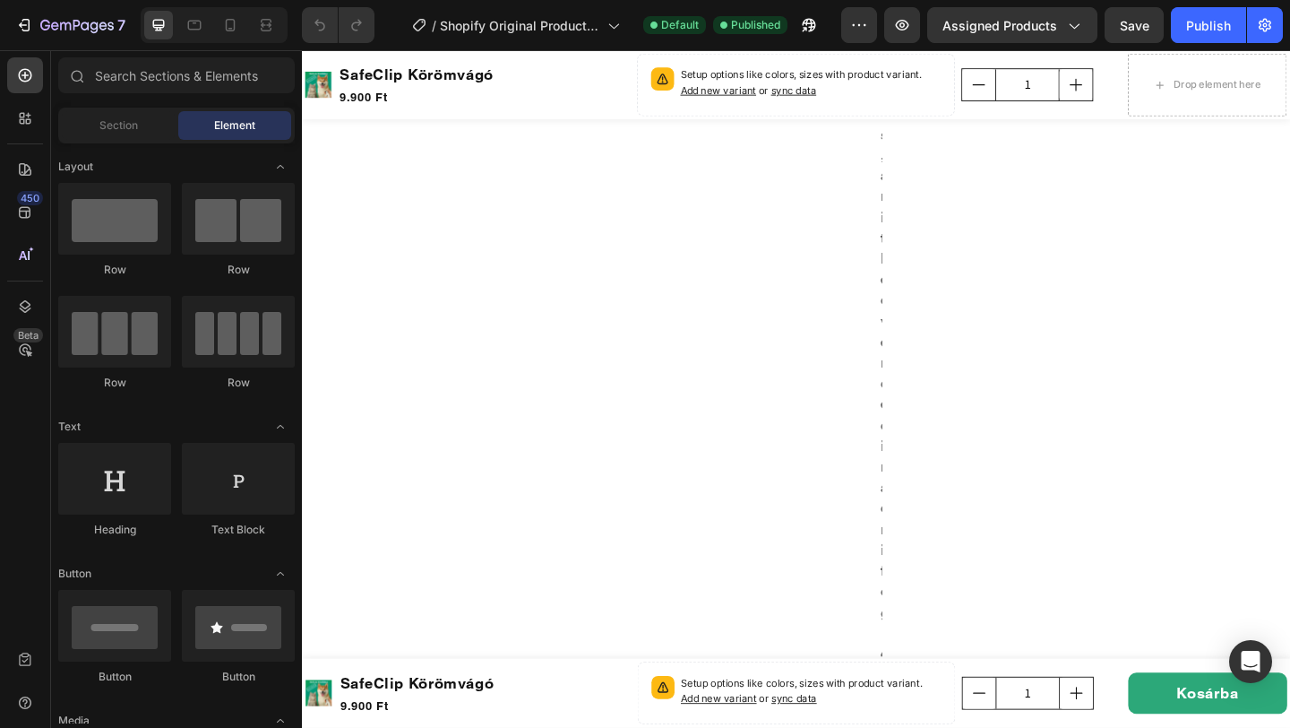
scroll to position [2973, 0]
click at [236, 28] on icon at bounding box center [230, 25] width 18 height 18
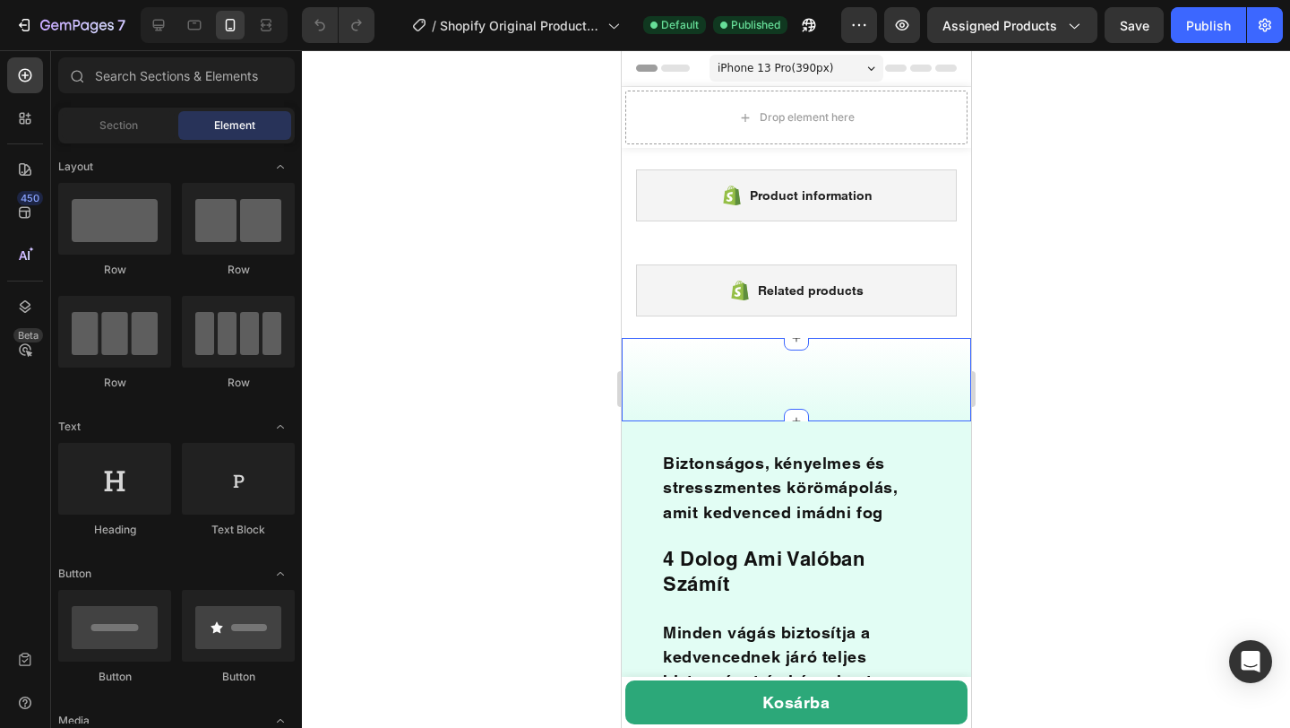
click at [785, 363] on div "blank block Text Block Section 6/25 You can create reusable sections Create The…" at bounding box center [795, 379] width 349 height 83
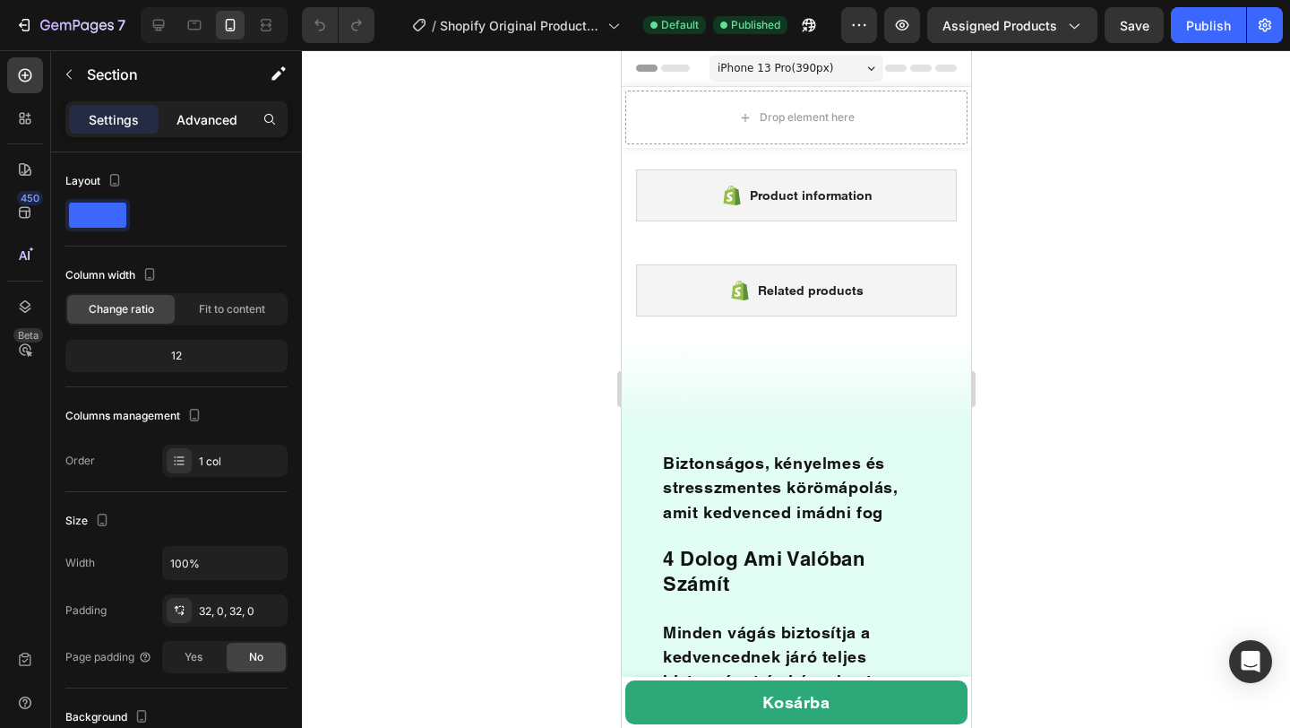
click at [214, 115] on p "Advanced" at bounding box center [207, 119] width 61 height 19
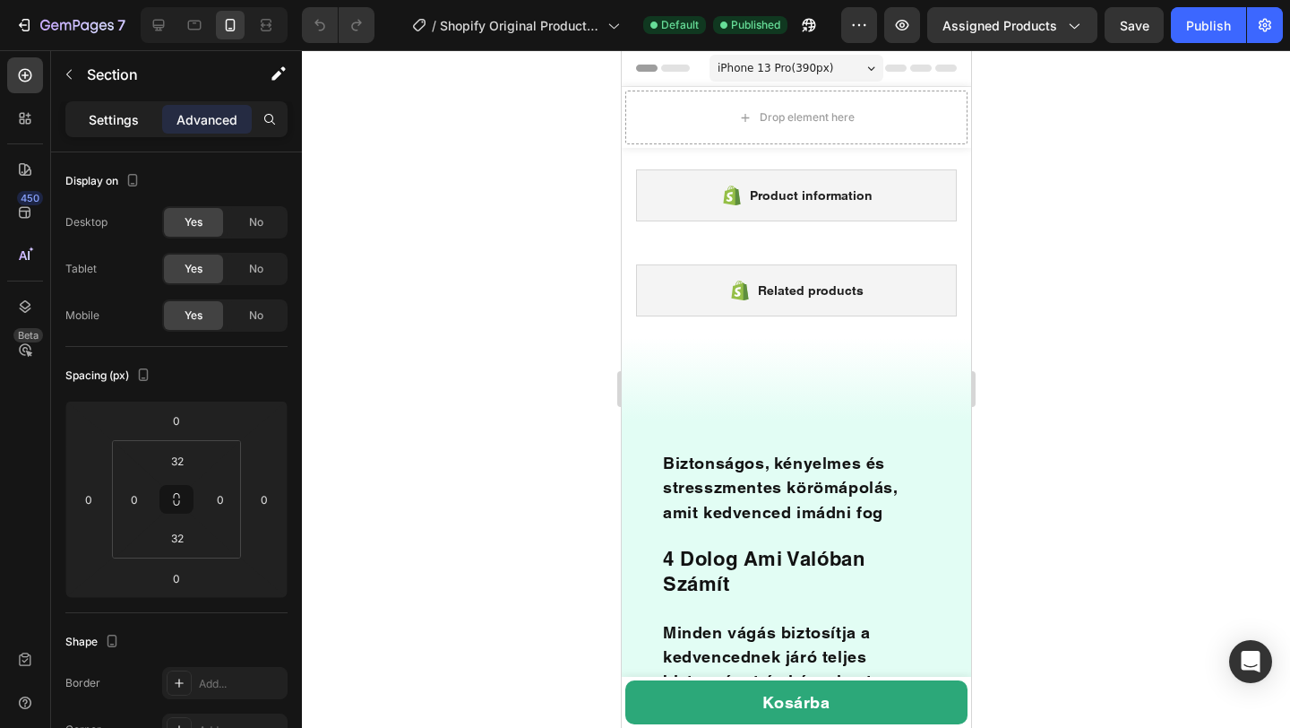
click at [108, 113] on p "Settings" at bounding box center [114, 119] width 50 height 19
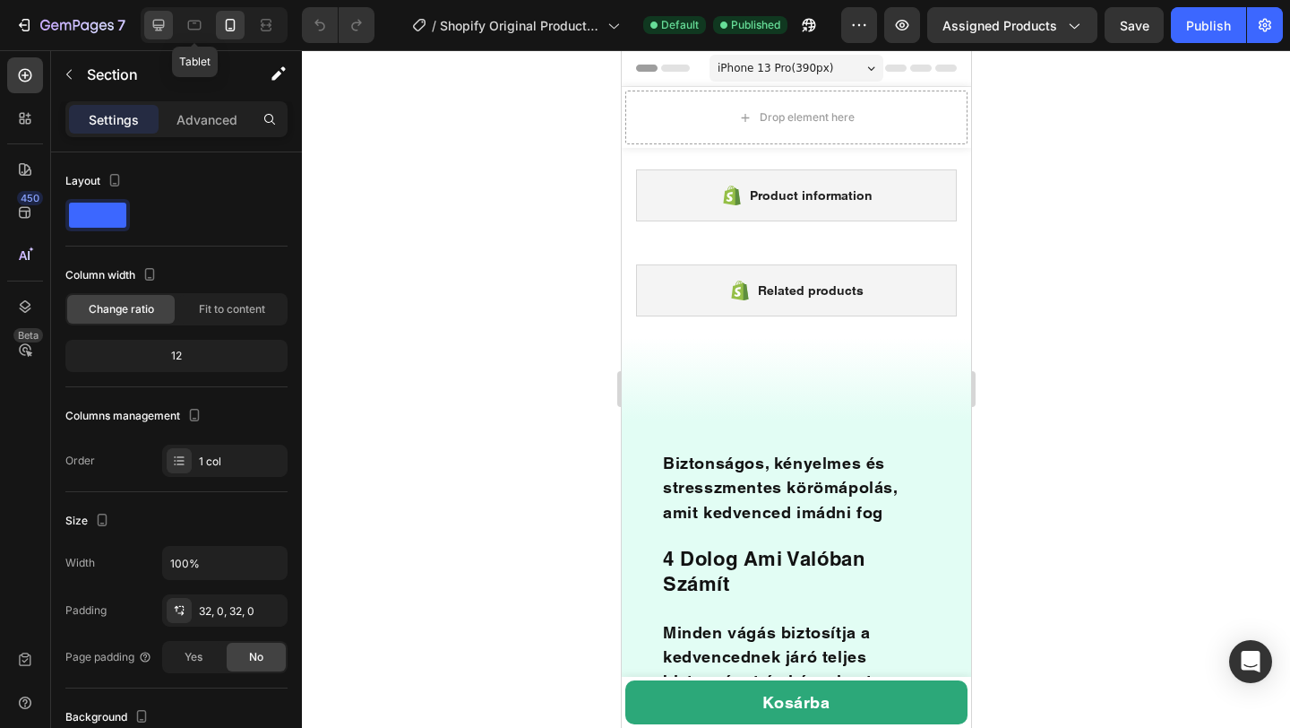
click at [161, 26] on icon at bounding box center [159, 25] width 18 height 18
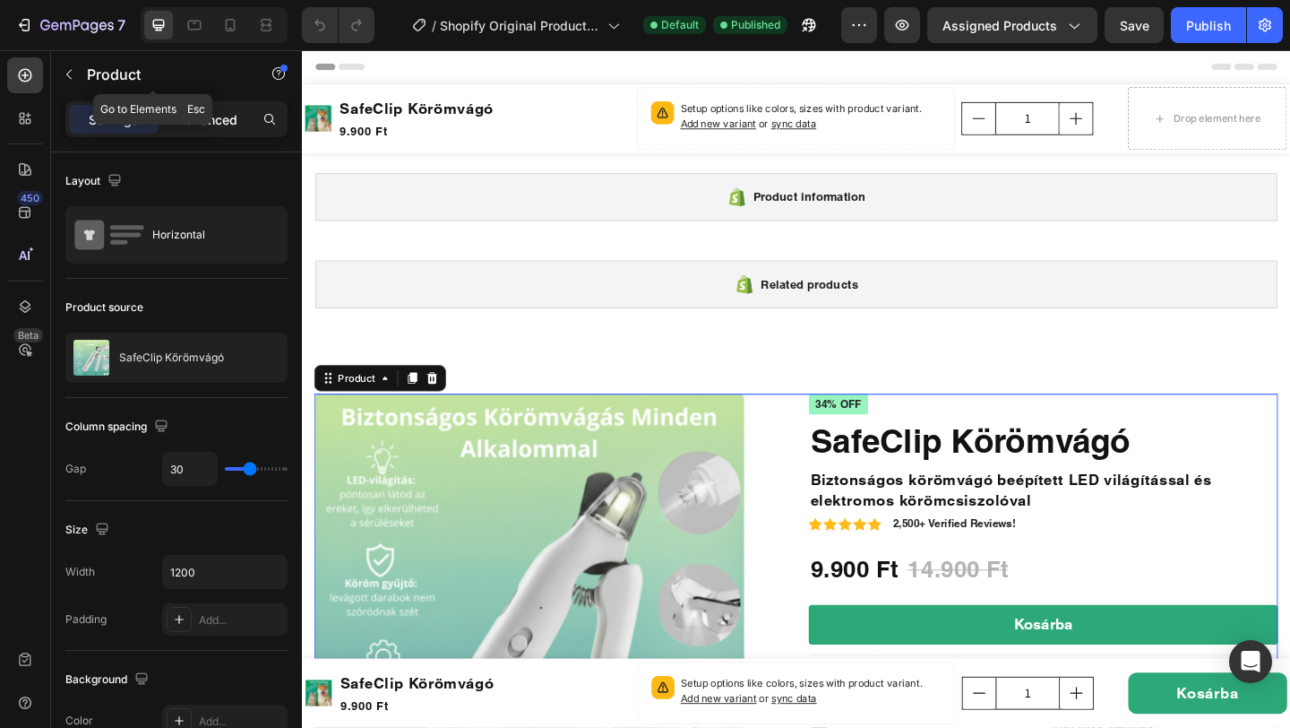
click at [199, 116] on p "Advanced" at bounding box center [207, 119] width 61 height 19
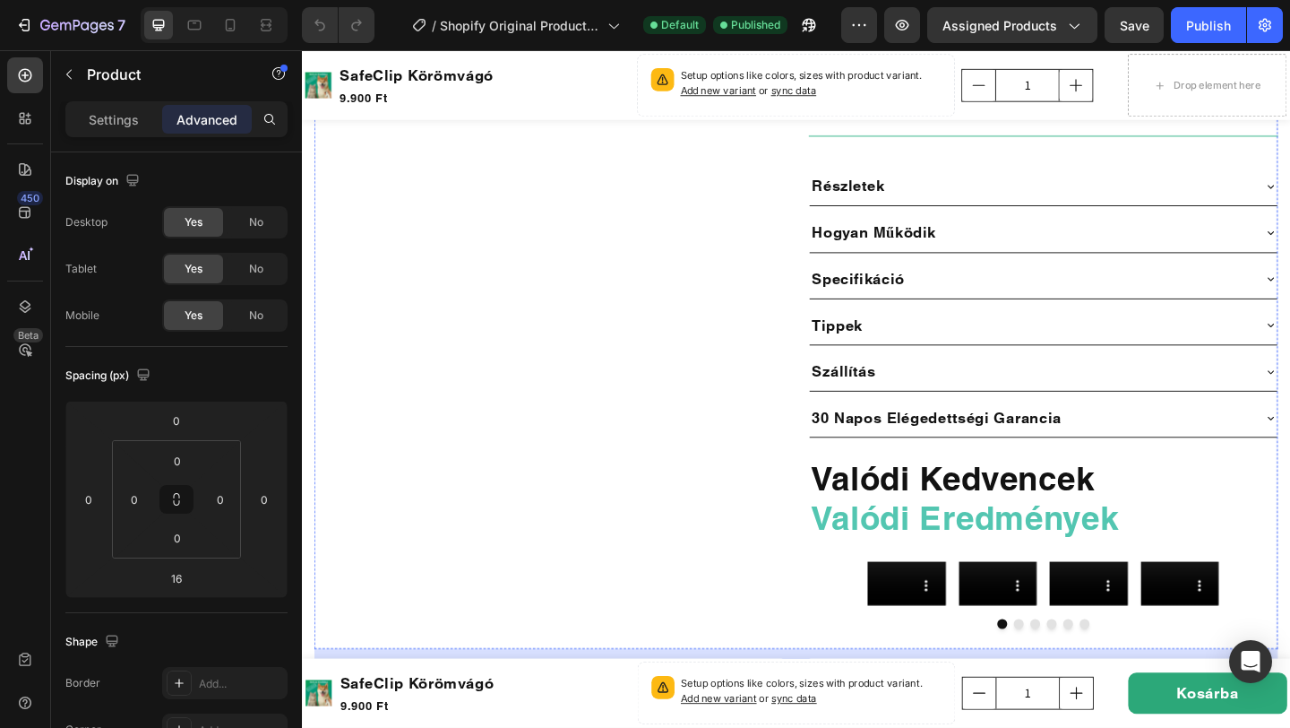
scroll to position [30, 0]
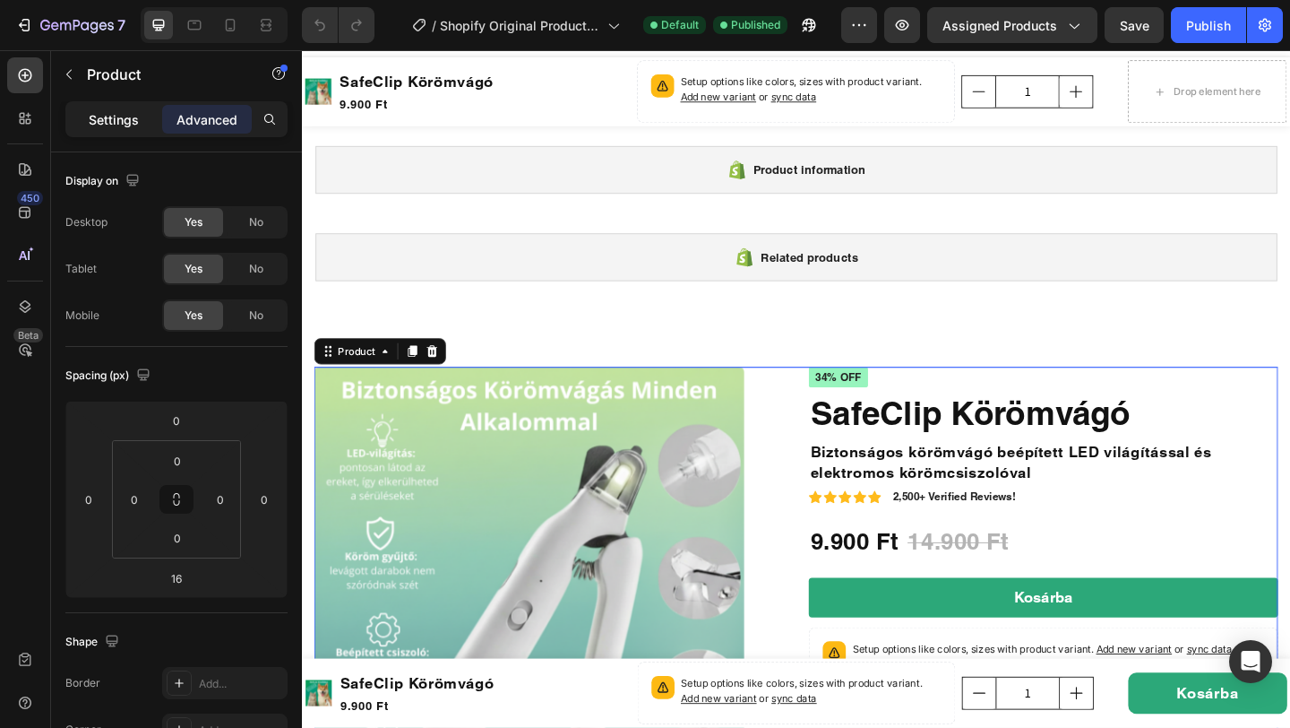
click at [132, 117] on p "Settings" at bounding box center [114, 119] width 50 height 19
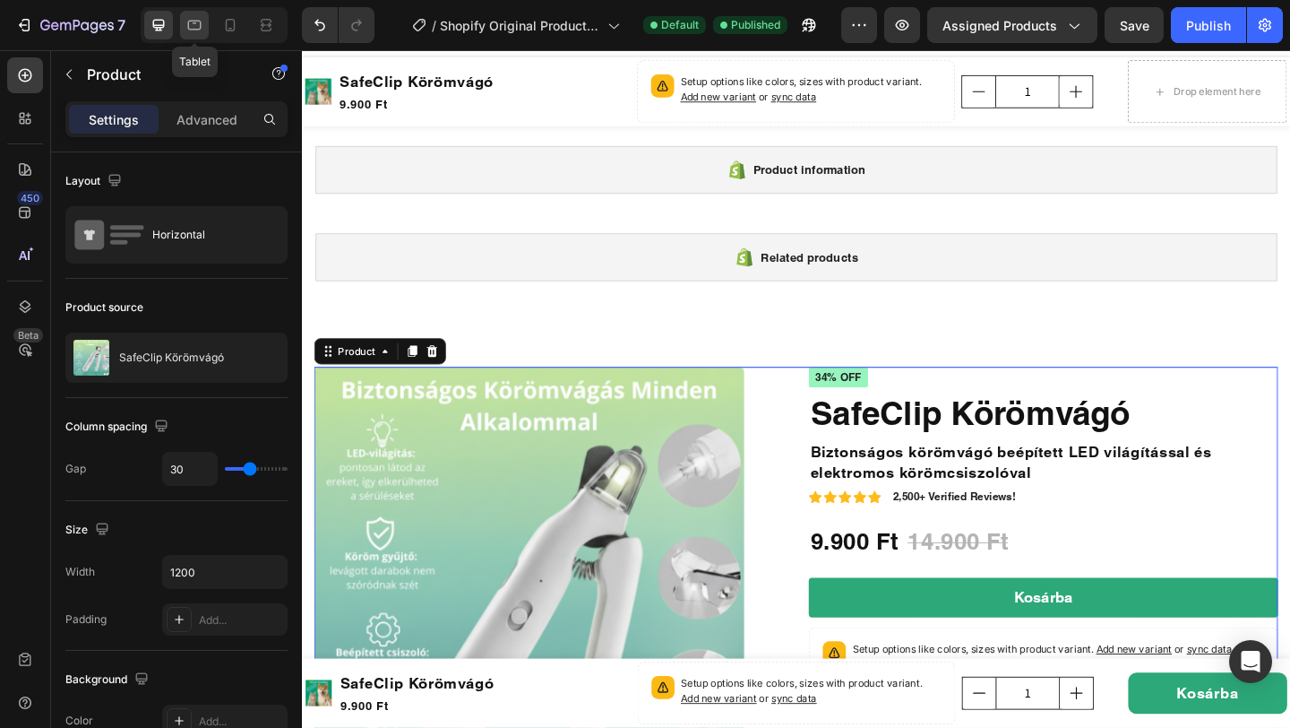
click at [193, 22] on icon at bounding box center [195, 23] width 4 height 2
type input "100%"
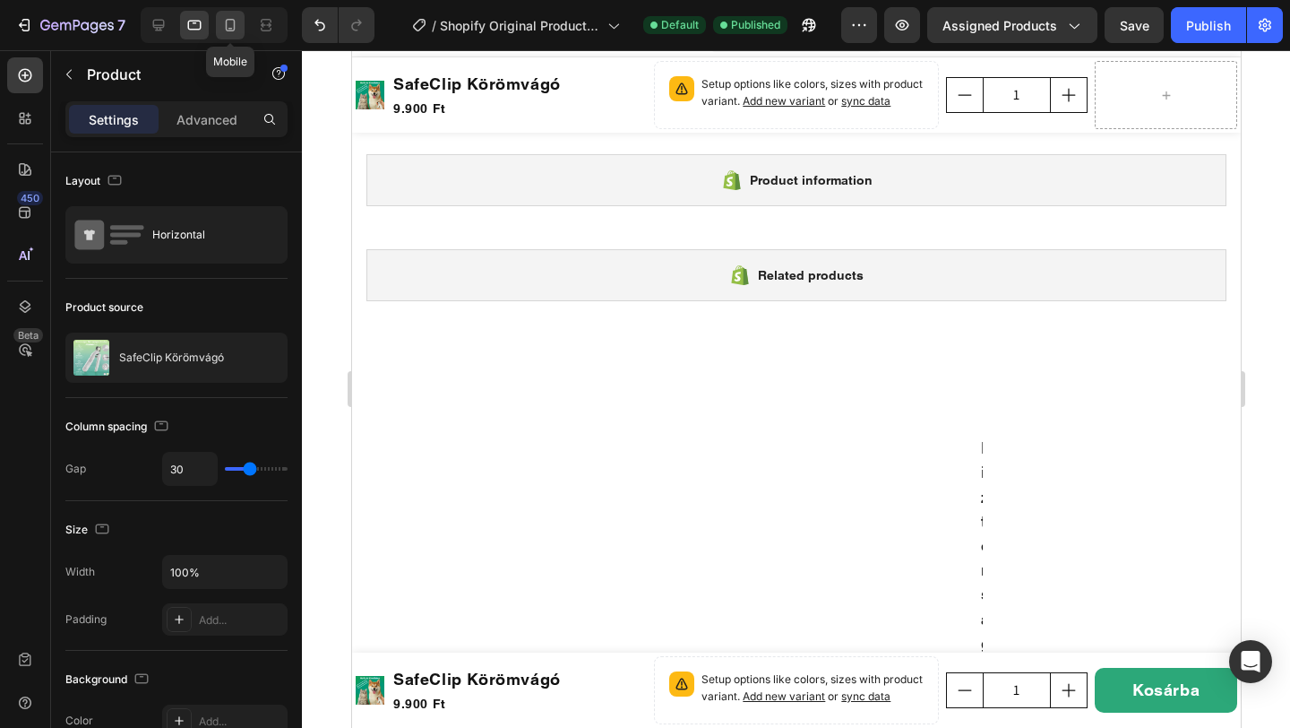
click at [228, 22] on icon at bounding box center [230, 25] width 18 height 18
type input "0"
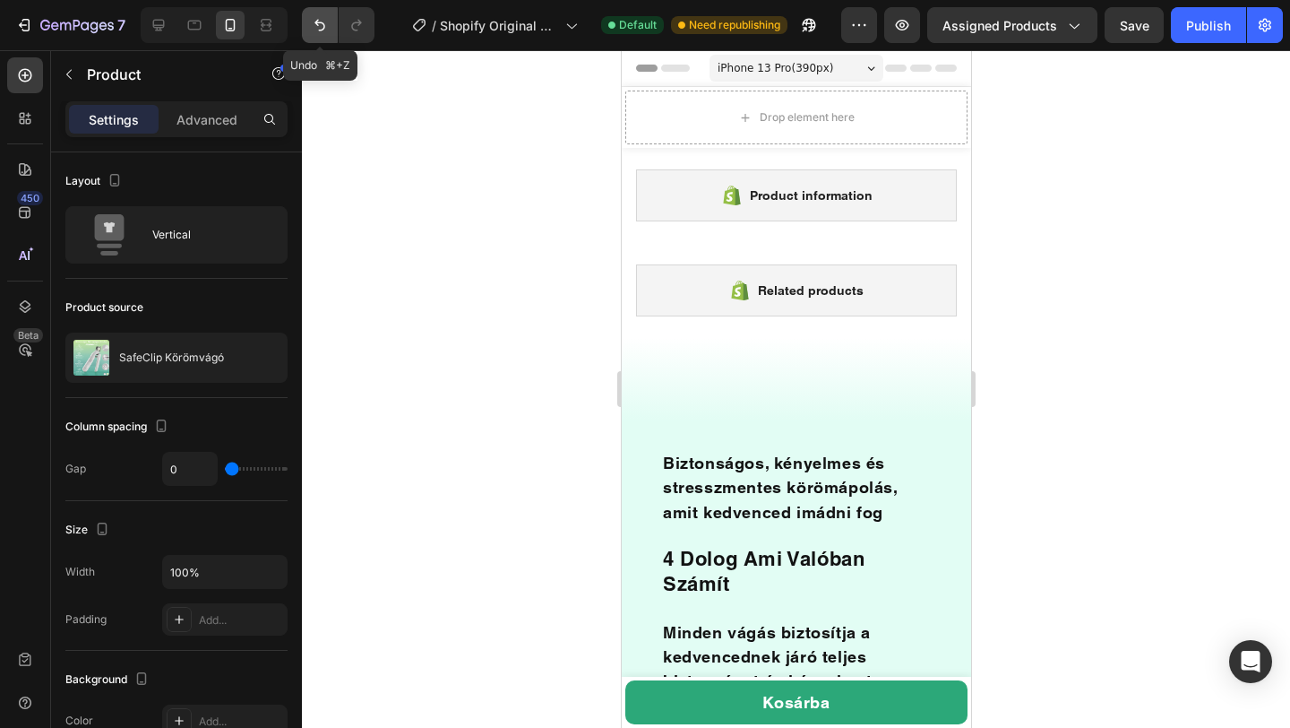
click at [316, 29] on icon "Undo/Redo" at bounding box center [320, 25] width 18 height 18
click at [318, 26] on icon "Undo/Redo" at bounding box center [320, 25] width 18 height 18
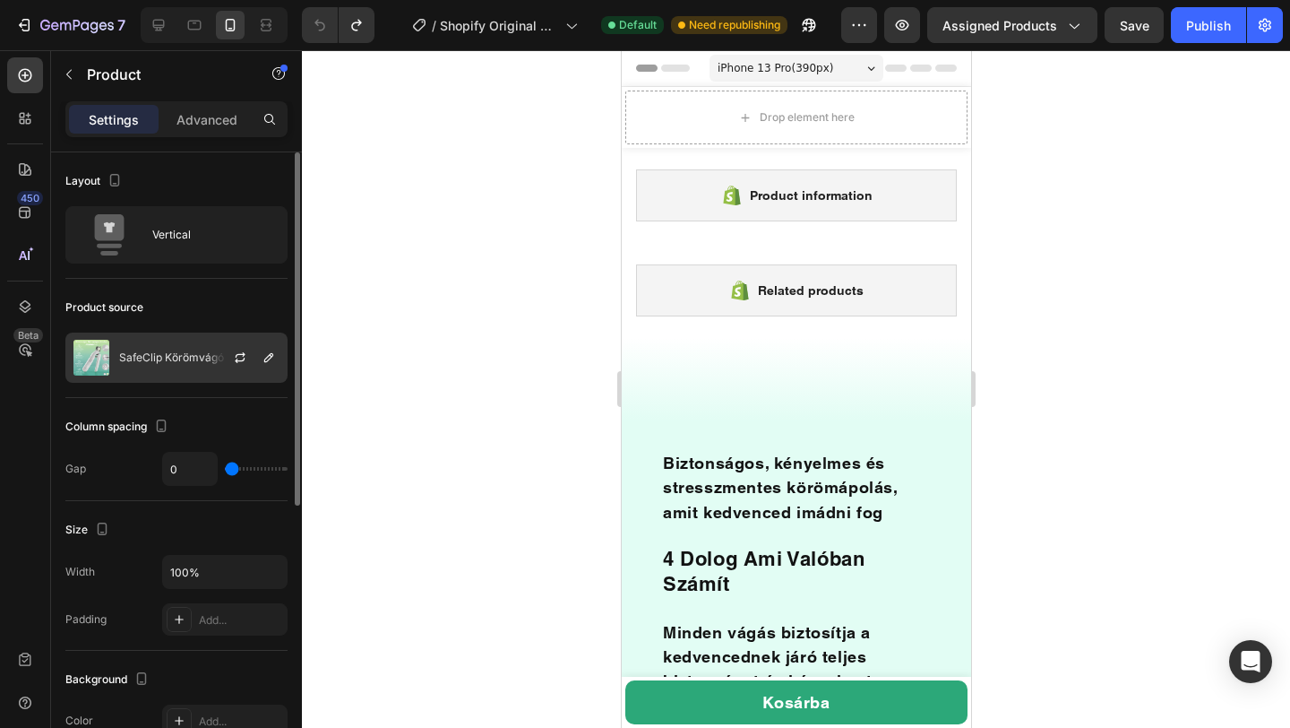
click at [177, 363] on p "SafeClip Körömvágó" at bounding box center [171, 357] width 105 height 13
click at [237, 353] on icon "button" at bounding box center [240, 357] width 14 height 14
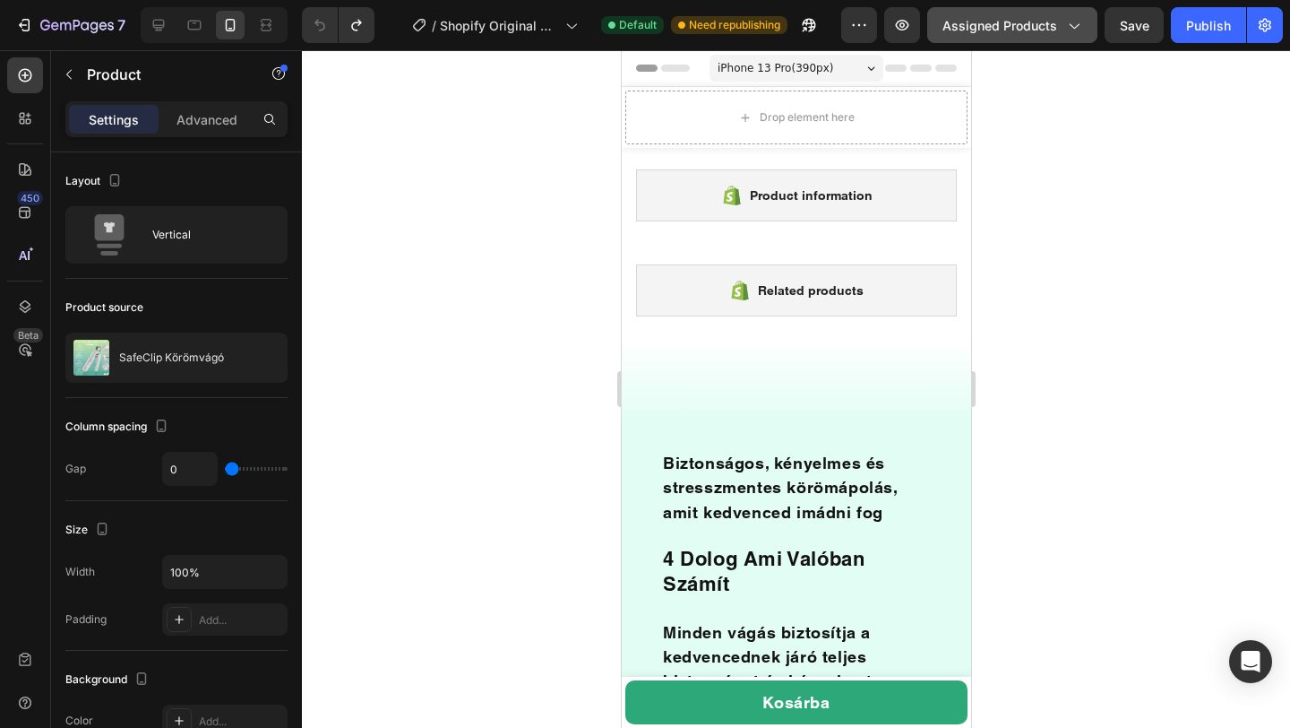
click at [1004, 10] on button "Assigned Products" at bounding box center [1012, 25] width 170 height 36
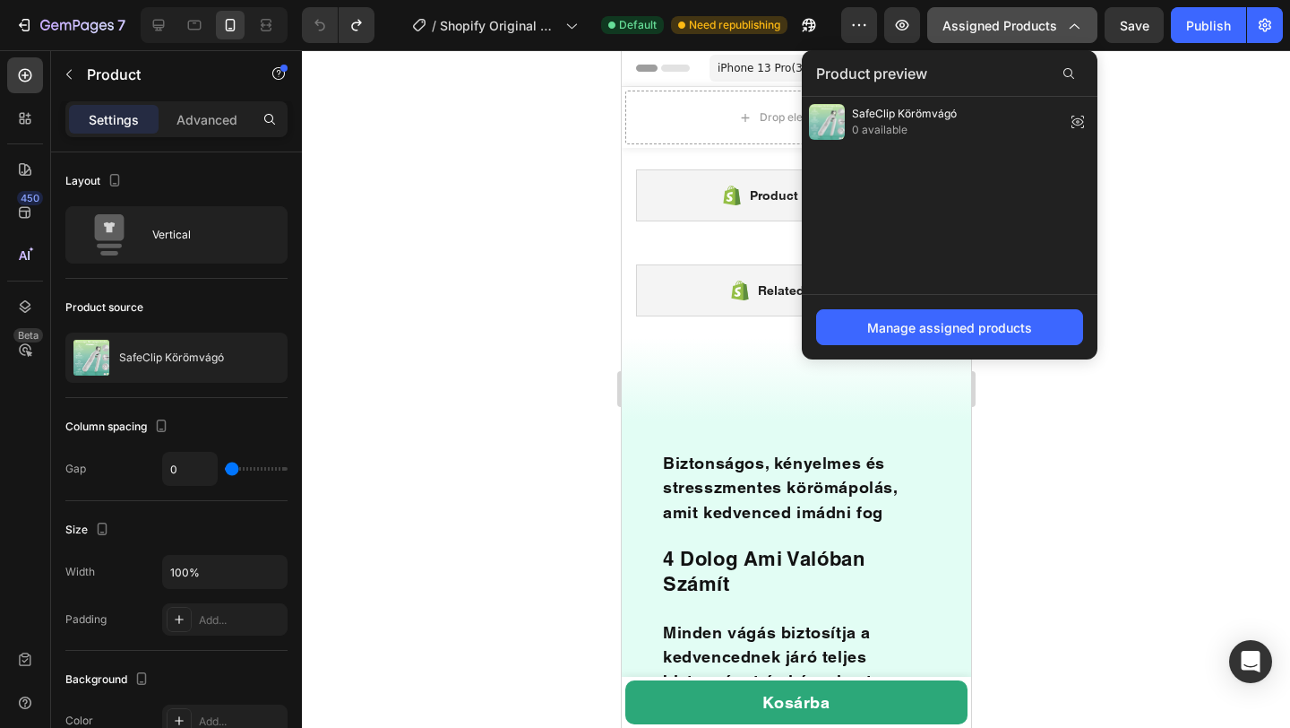
click at [1037, 31] on span "Assigned Products" at bounding box center [1000, 25] width 115 height 19
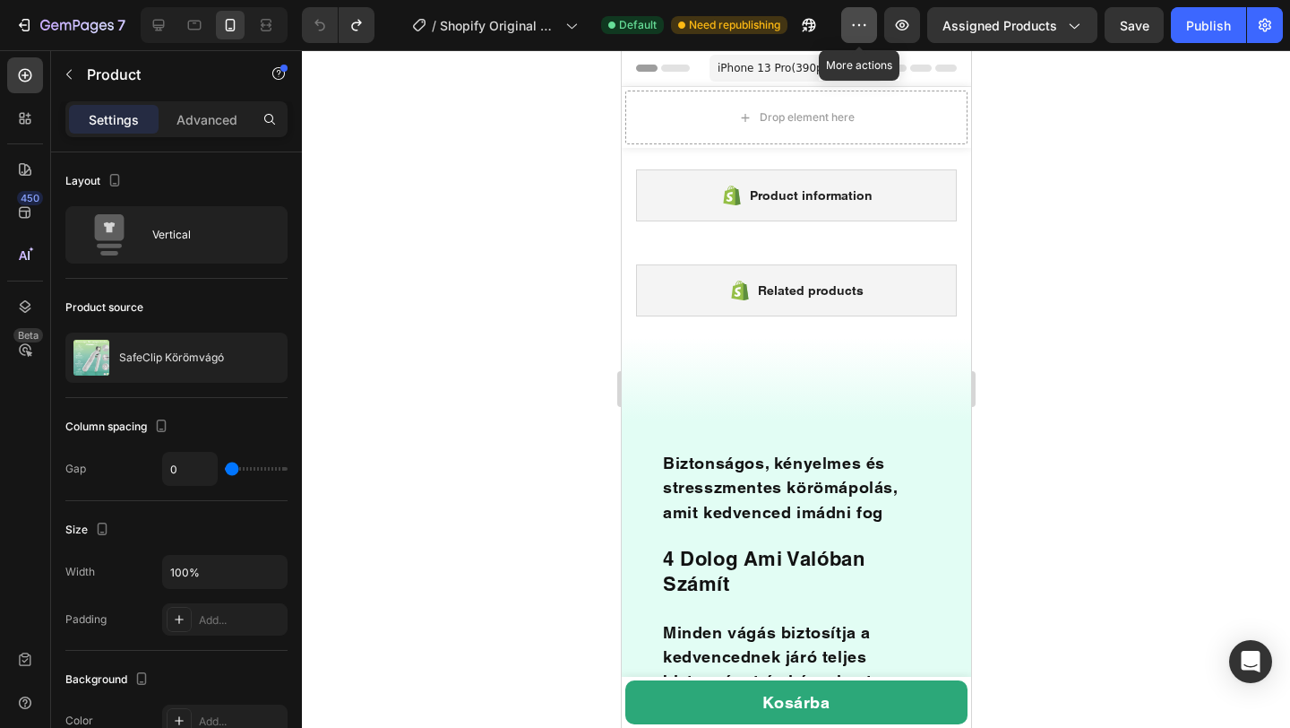
click at [864, 25] on icon "button" at bounding box center [859, 25] width 18 height 18
click at [1183, 185] on div at bounding box center [796, 388] width 988 height 677
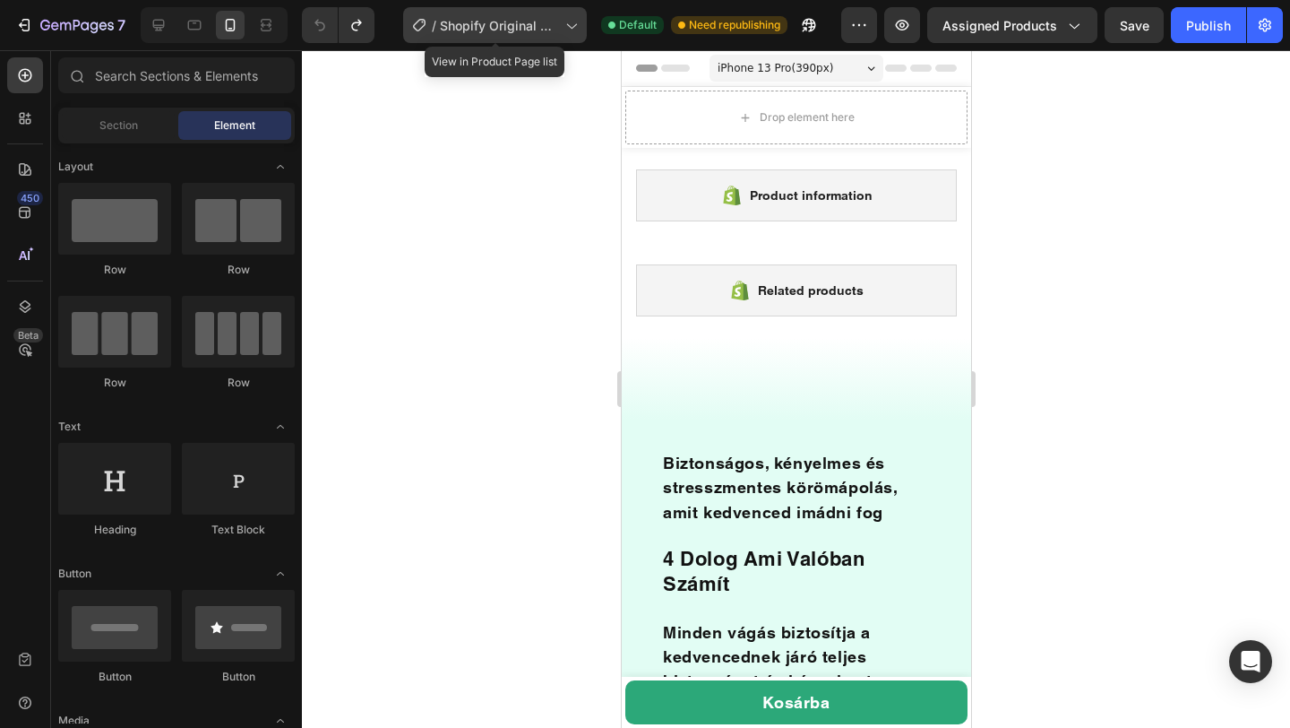
click at [538, 21] on span "Shopify Original Product Template" at bounding box center [499, 25] width 118 height 19
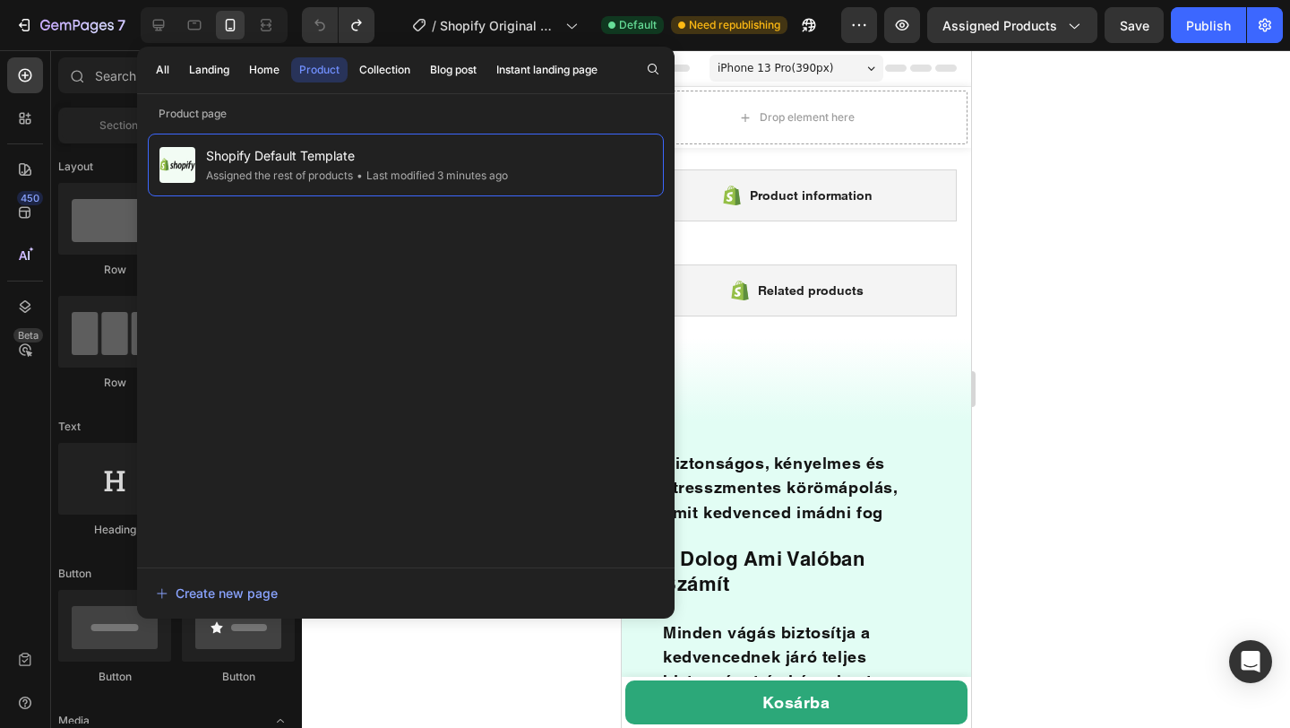
click at [1097, 137] on div at bounding box center [796, 388] width 988 height 677
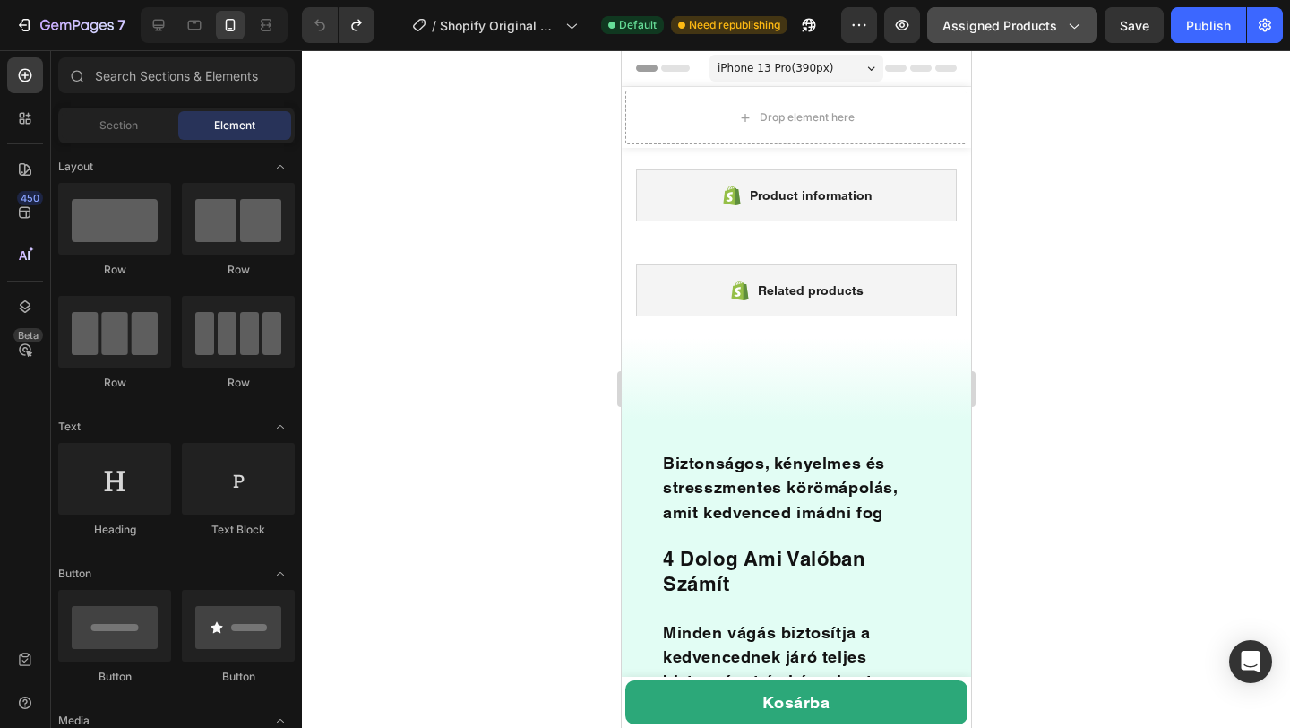
click at [1043, 28] on span "Assigned Products" at bounding box center [1000, 25] width 115 height 19
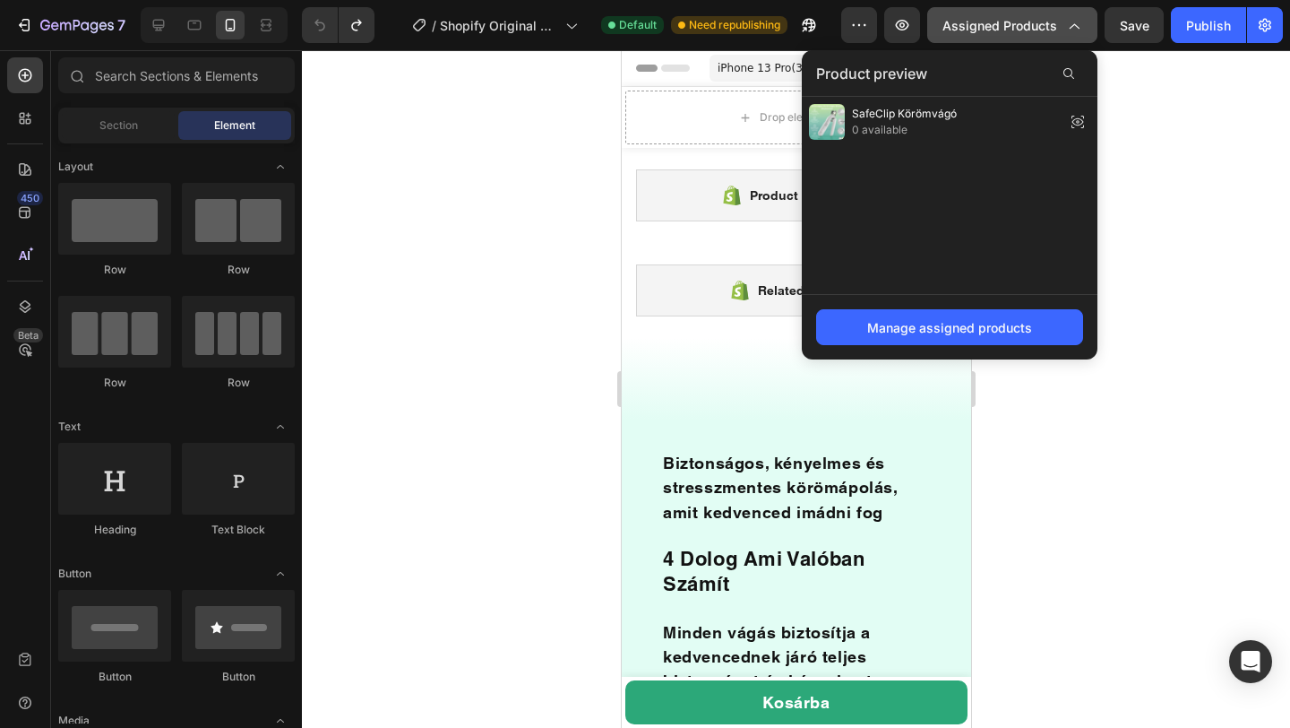
click at [1043, 28] on span "Assigned Products" at bounding box center [1000, 25] width 115 height 19
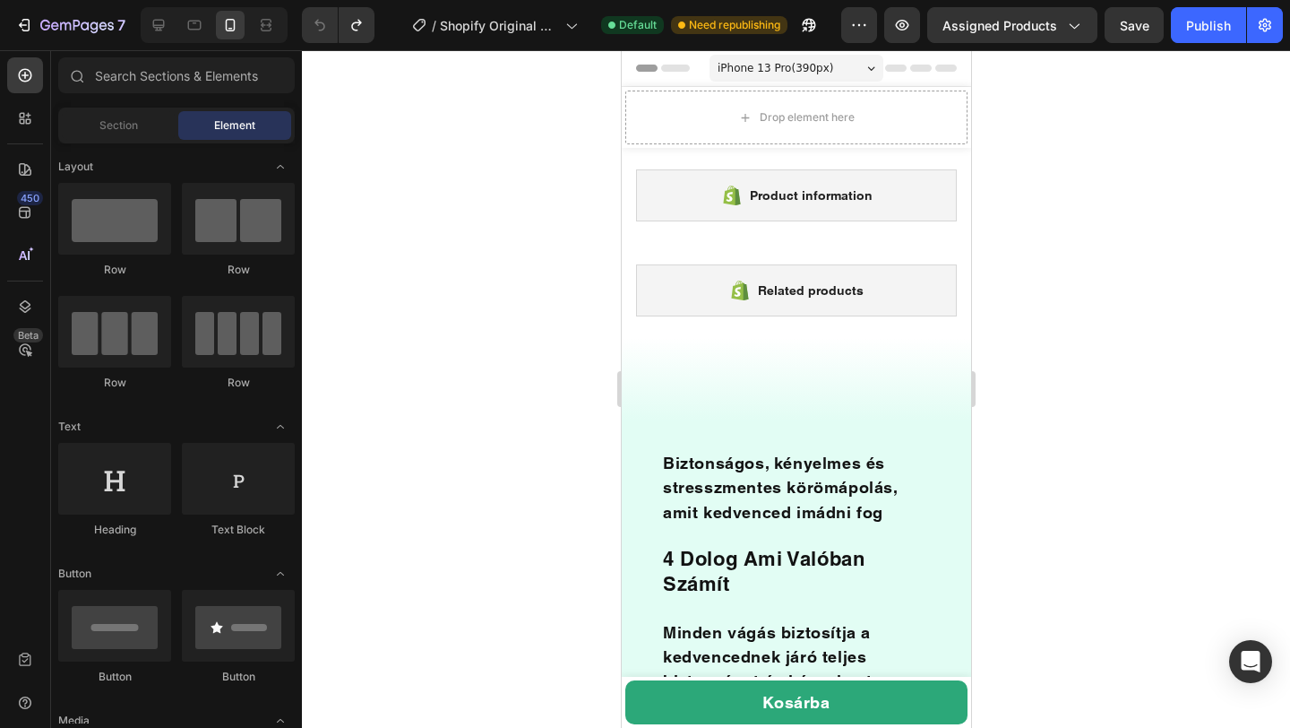
click at [1288, 27] on div "7 / Shopify Original Product Template Default Need republishing Preview Assigne…" at bounding box center [645, 25] width 1290 height 51
click at [1279, 27] on button "button" at bounding box center [1265, 25] width 36 height 36
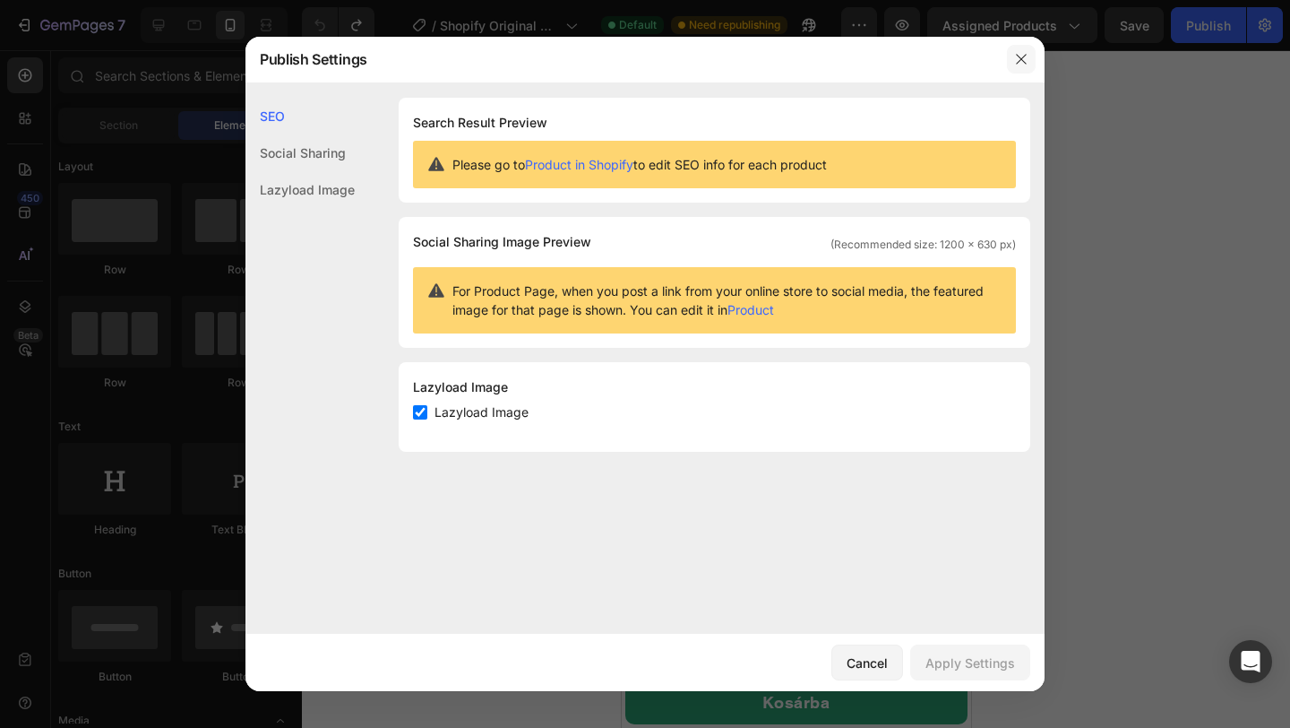
click at [1007, 56] on button "button" at bounding box center [1021, 59] width 29 height 29
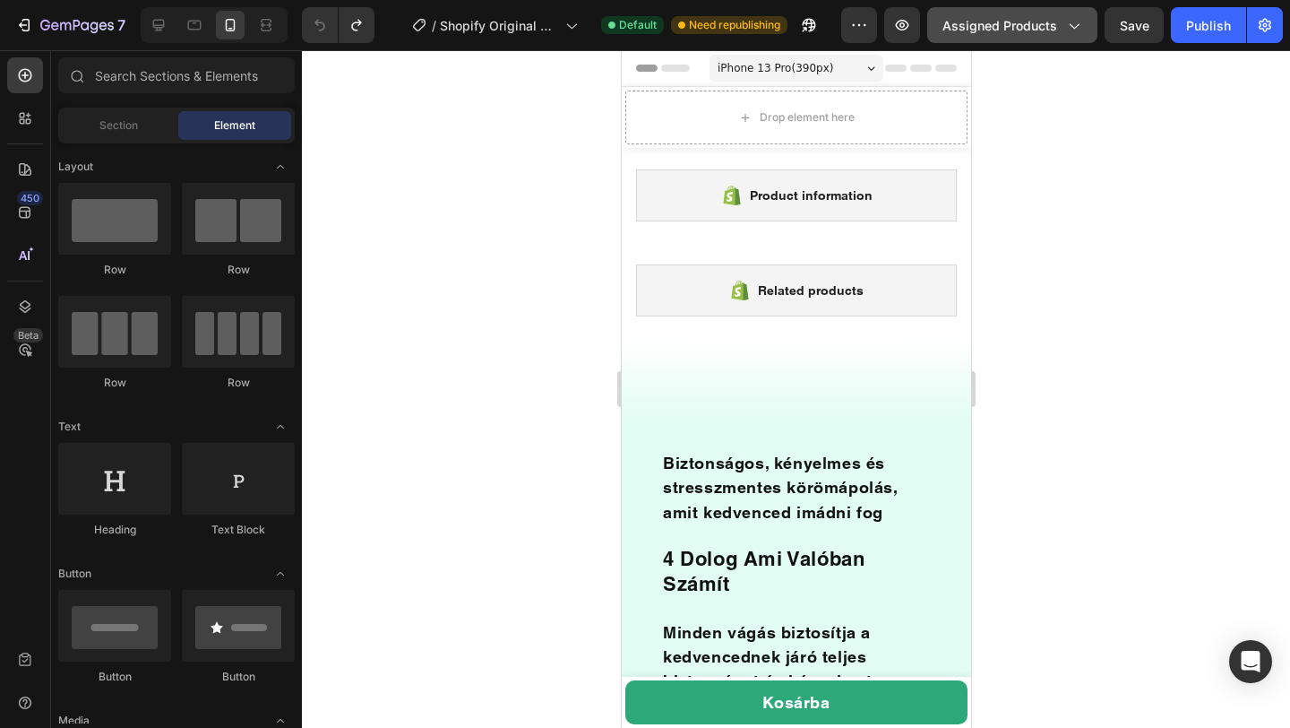
click at [1033, 22] on span "Assigned Products" at bounding box center [1000, 25] width 115 height 19
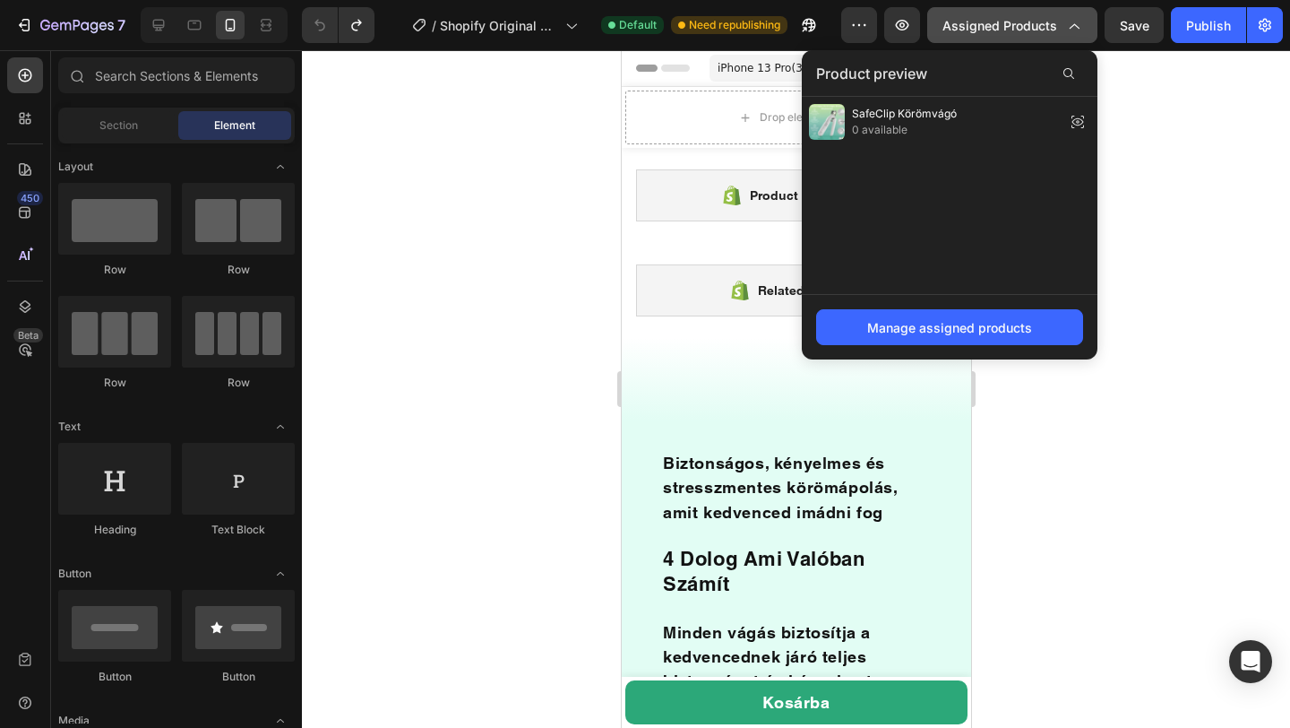
click at [1033, 22] on span "Assigned Products" at bounding box center [1000, 25] width 115 height 19
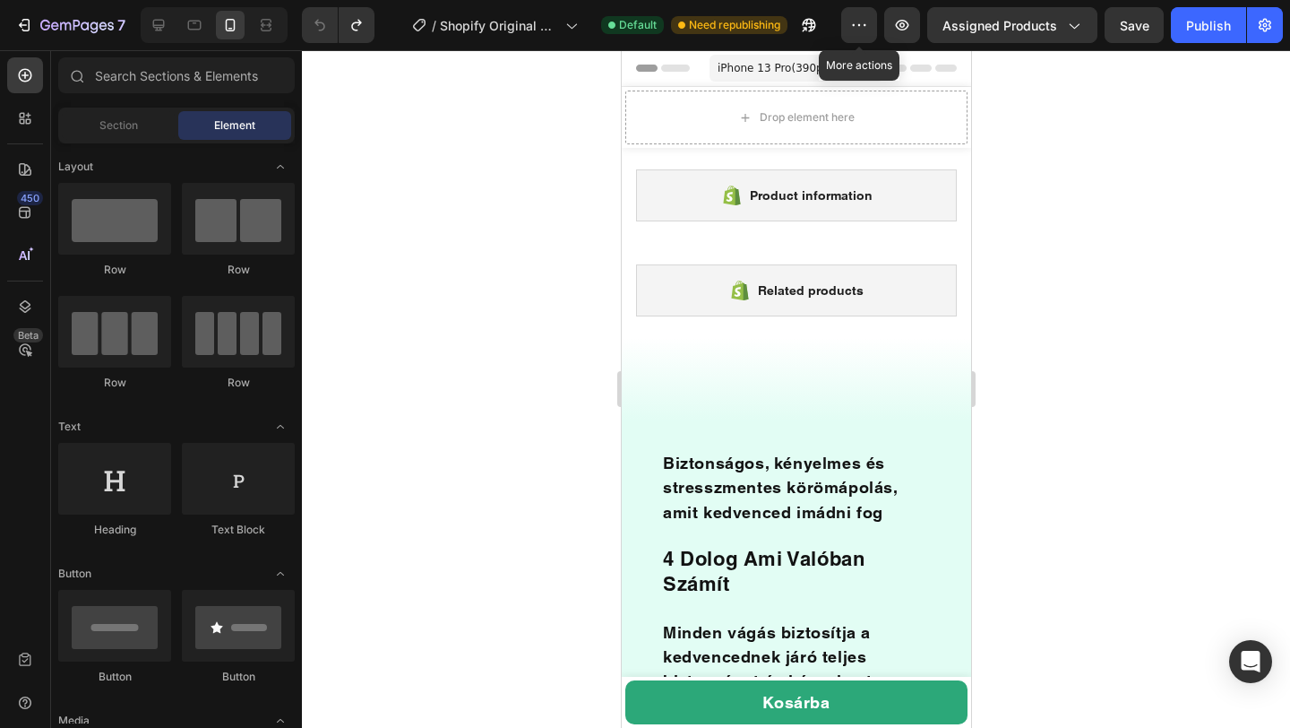
click at [839, 20] on div "/ Shopify Original Product Template Default Need republishing" at bounding box center [615, 25] width 452 height 36
click at [850, 20] on button "button" at bounding box center [859, 25] width 36 height 36
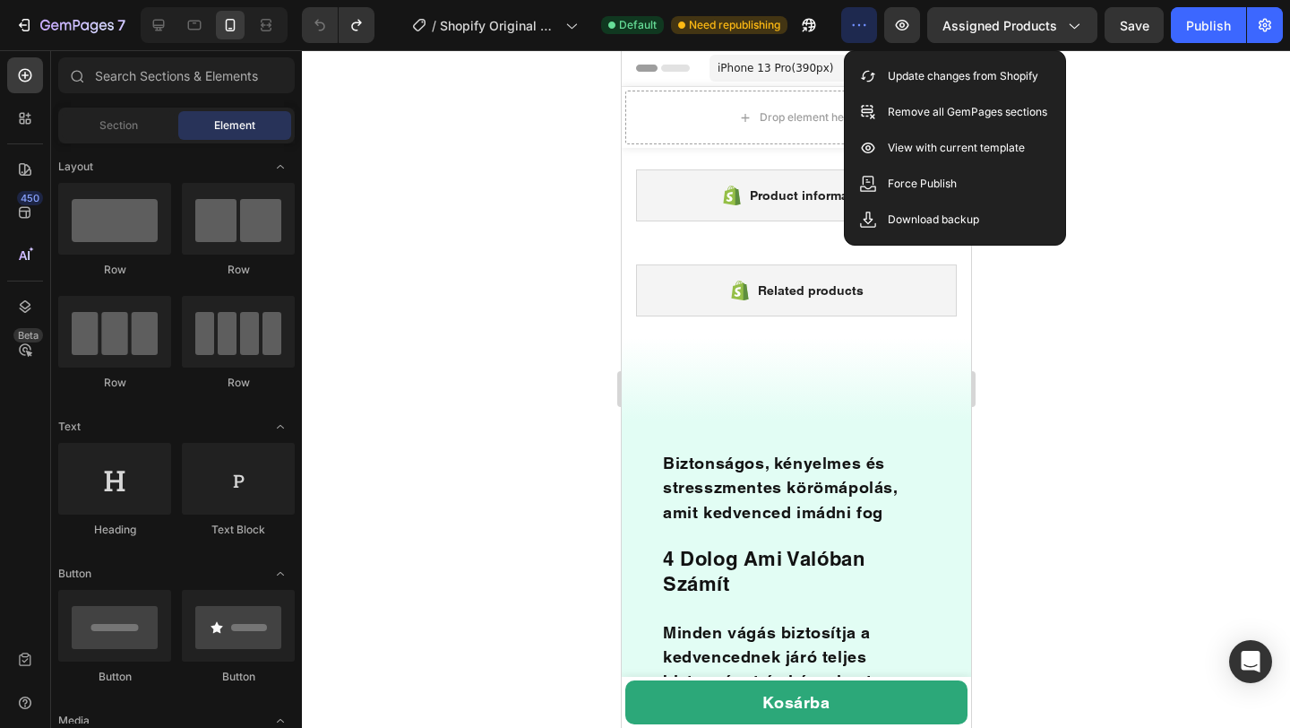
click at [1121, 159] on div at bounding box center [796, 388] width 988 height 677
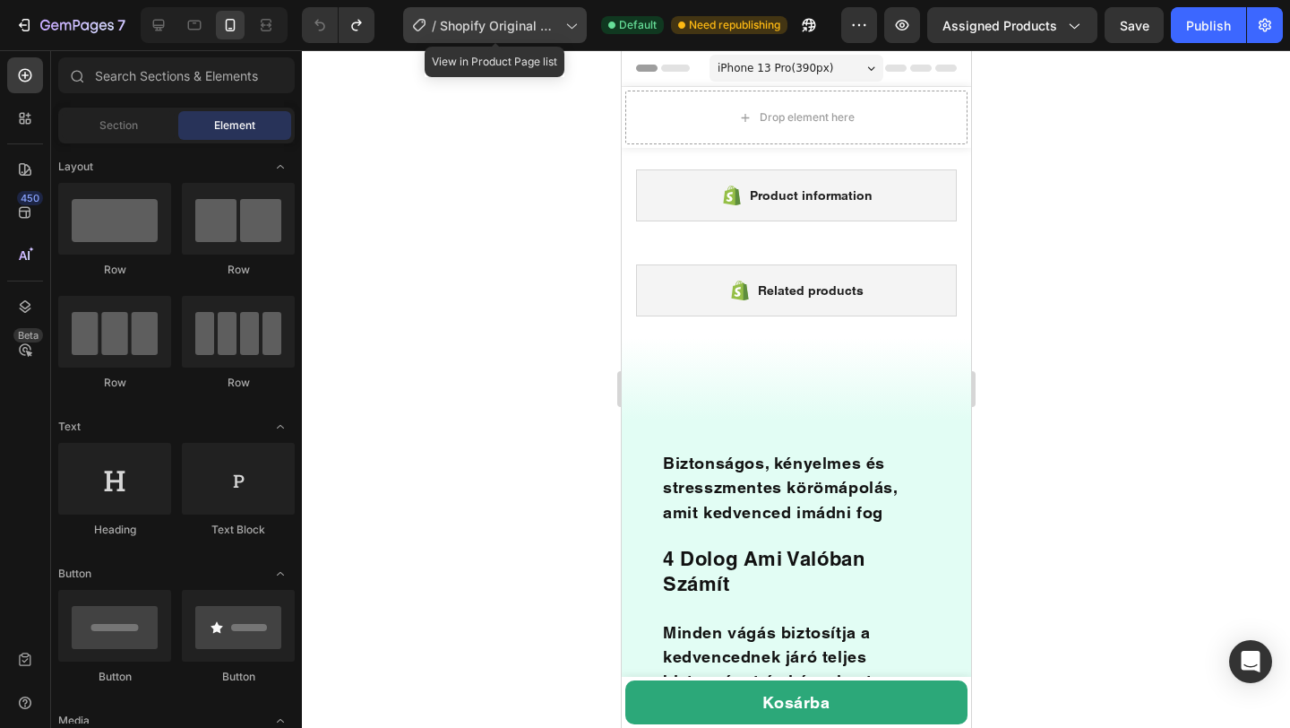
click at [512, 37] on div "/ Shopify Original Product Template" at bounding box center [495, 25] width 184 height 36
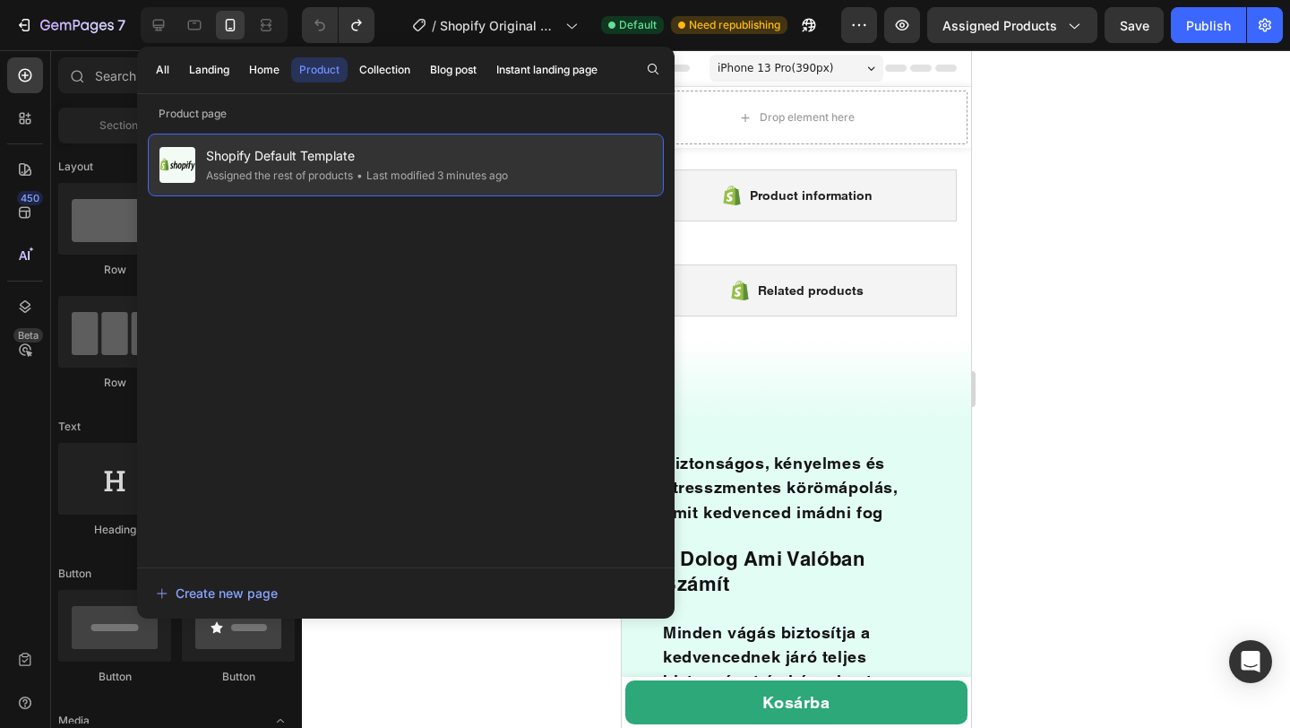
click at [306, 173] on div "Assigned the rest of products" at bounding box center [279, 176] width 147 height 18
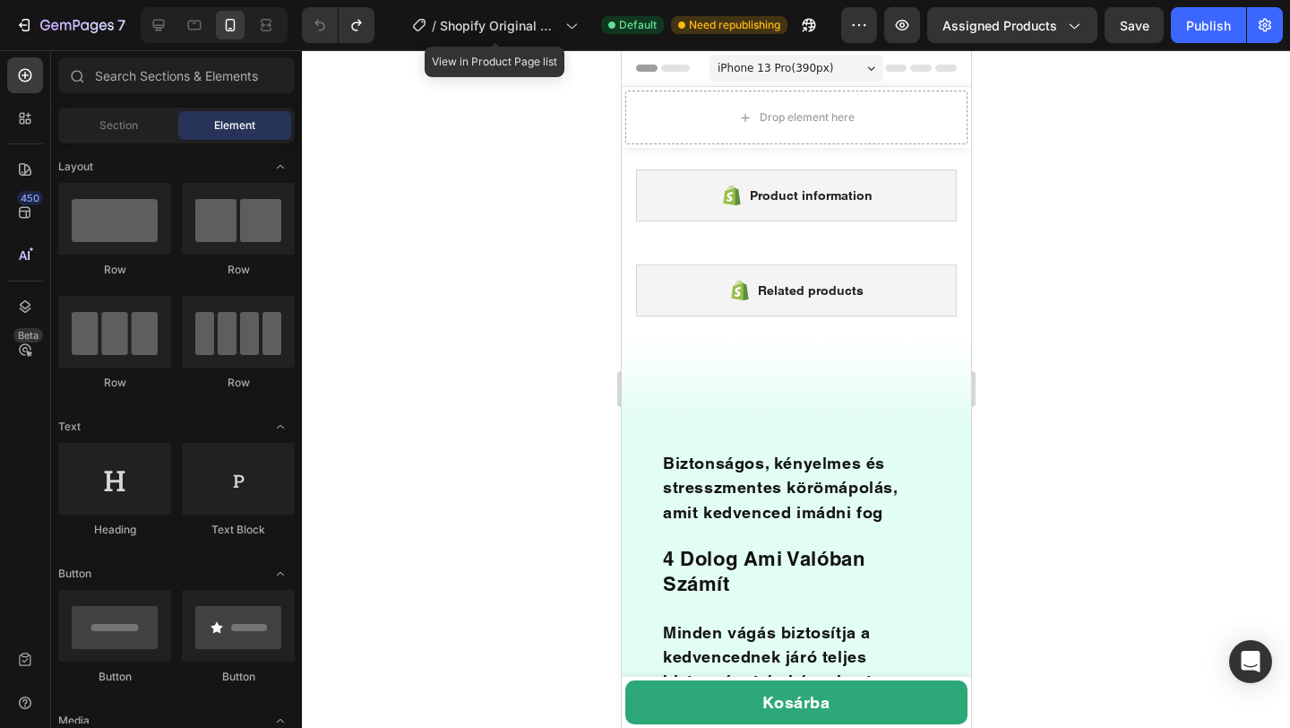
click at [521, 45] on div "/ Shopify Original Product Template" at bounding box center [495, 25] width 184 height 43
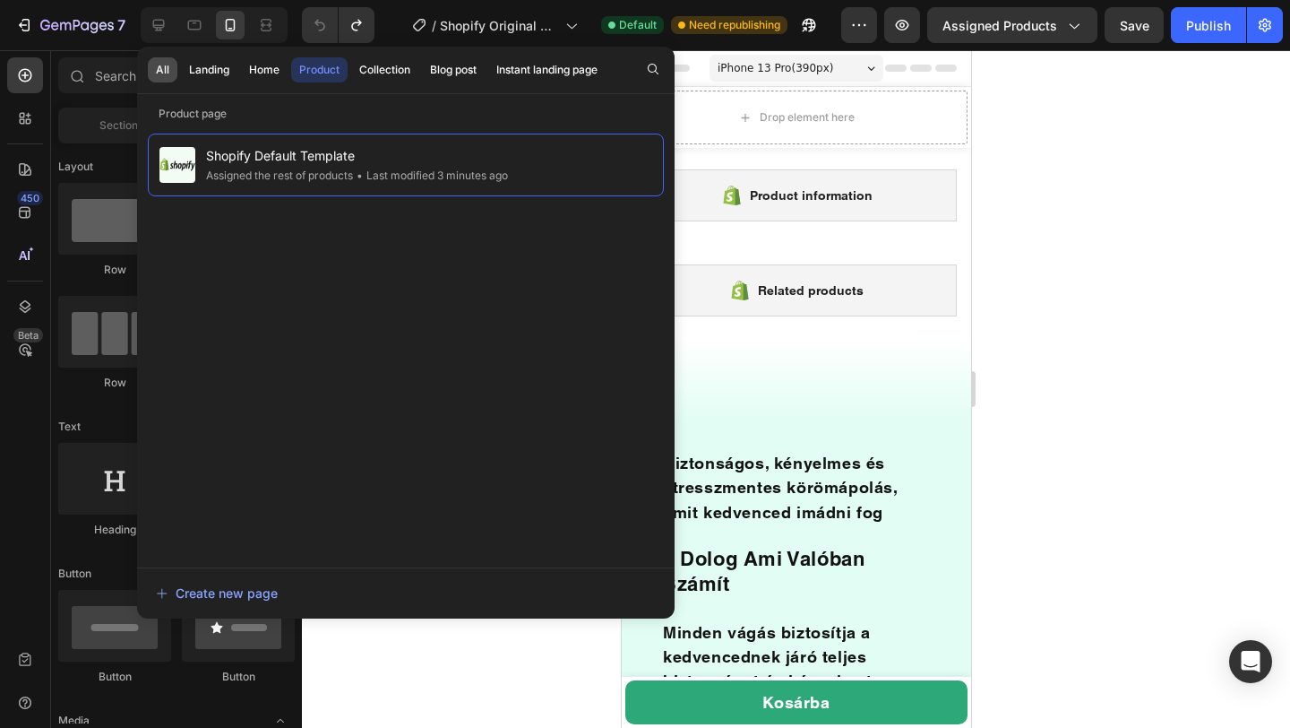
click at [166, 71] on div "All" at bounding box center [162, 70] width 13 height 16
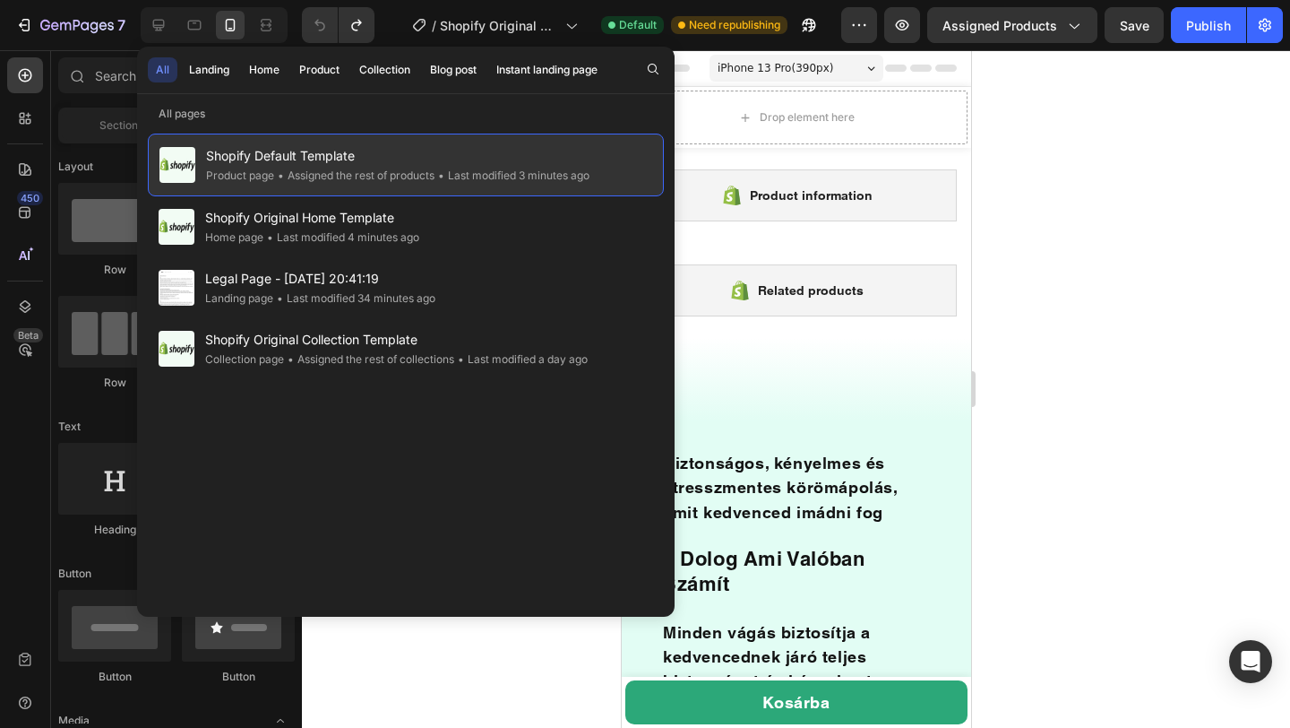
click at [338, 173] on div "• Assigned the rest of products" at bounding box center [354, 176] width 160 height 18
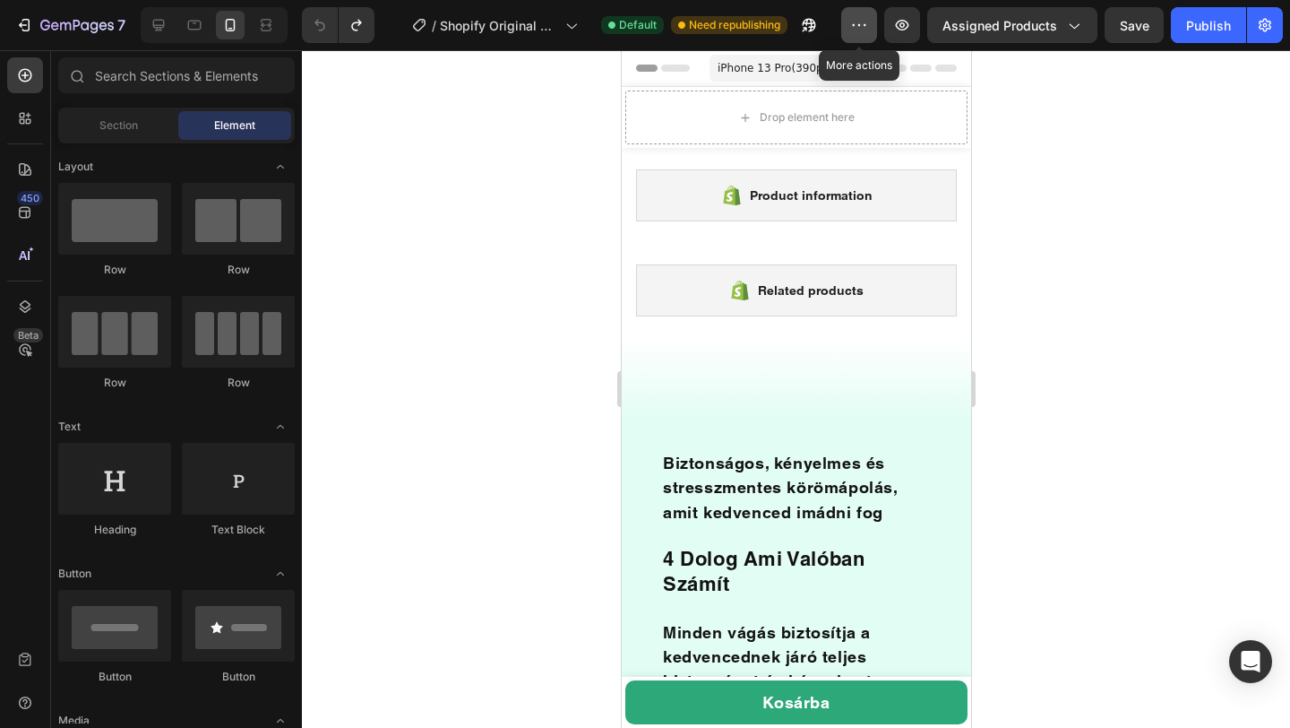
click at [855, 29] on icon "button" at bounding box center [859, 25] width 18 height 18
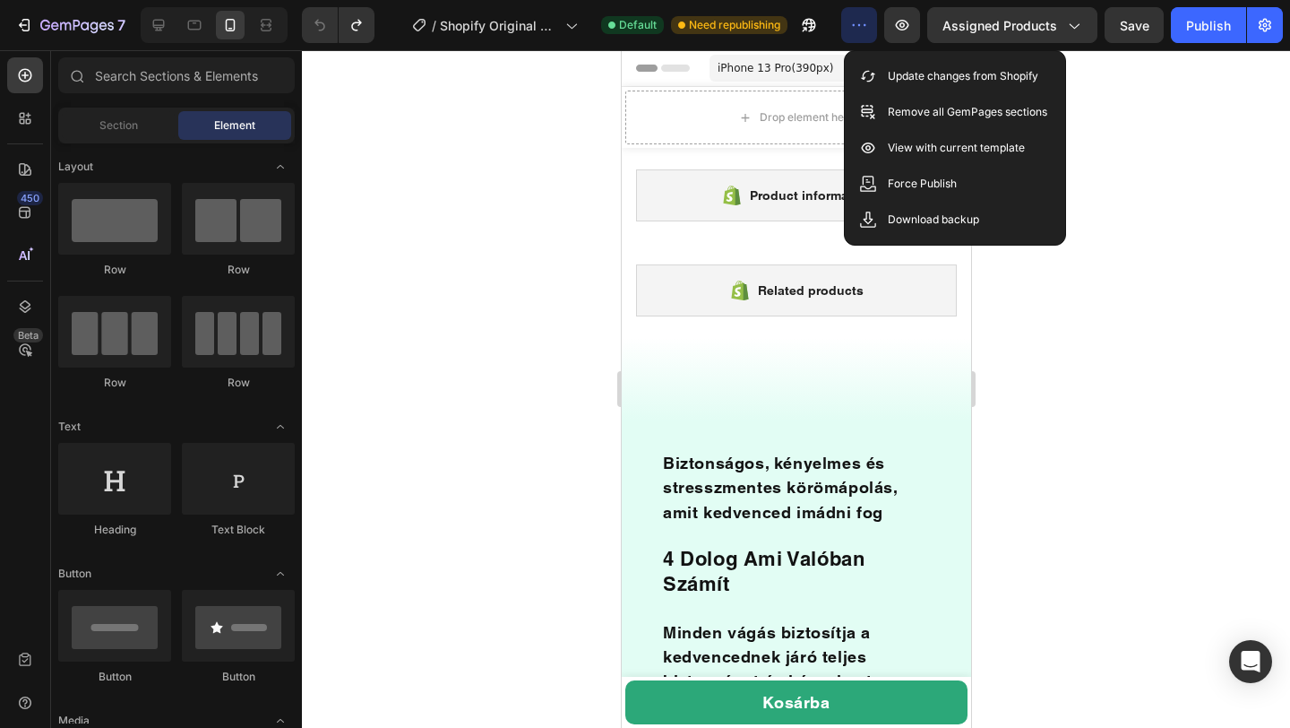
click at [1159, 135] on div at bounding box center [796, 388] width 988 height 677
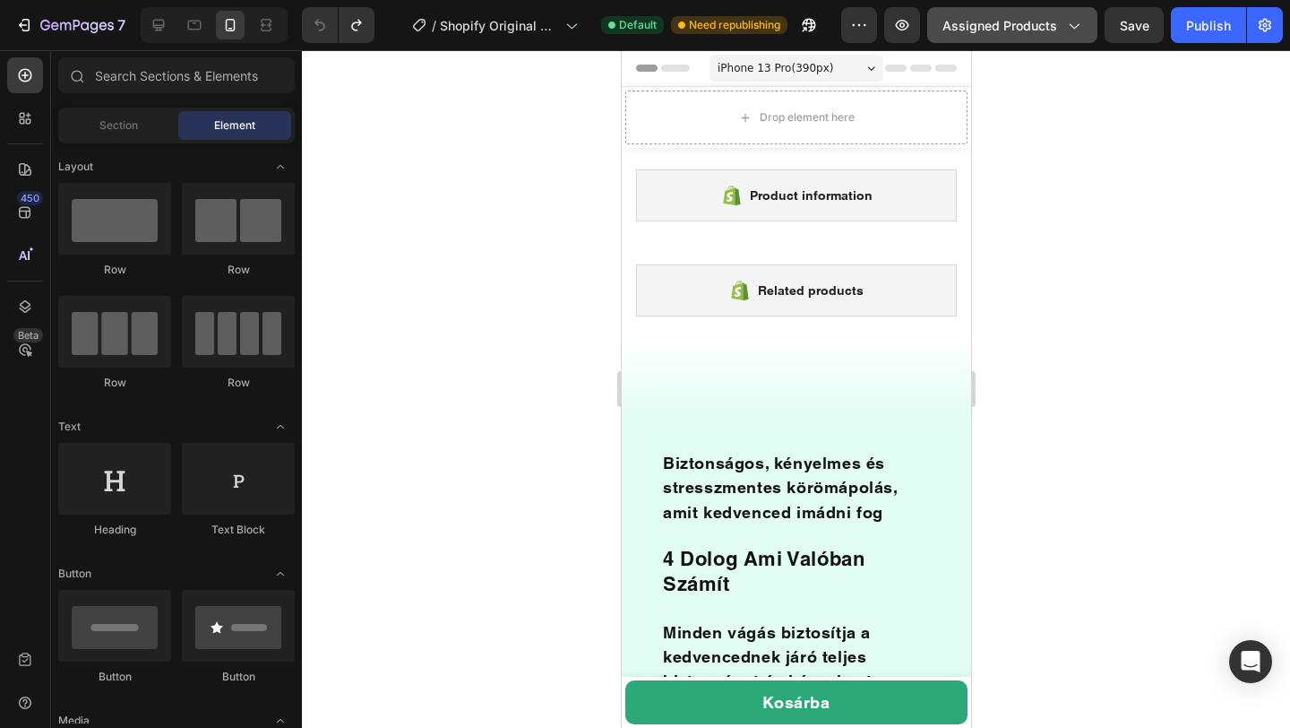
click at [1073, 29] on icon "button" at bounding box center [1073, 25] width 18 height 18
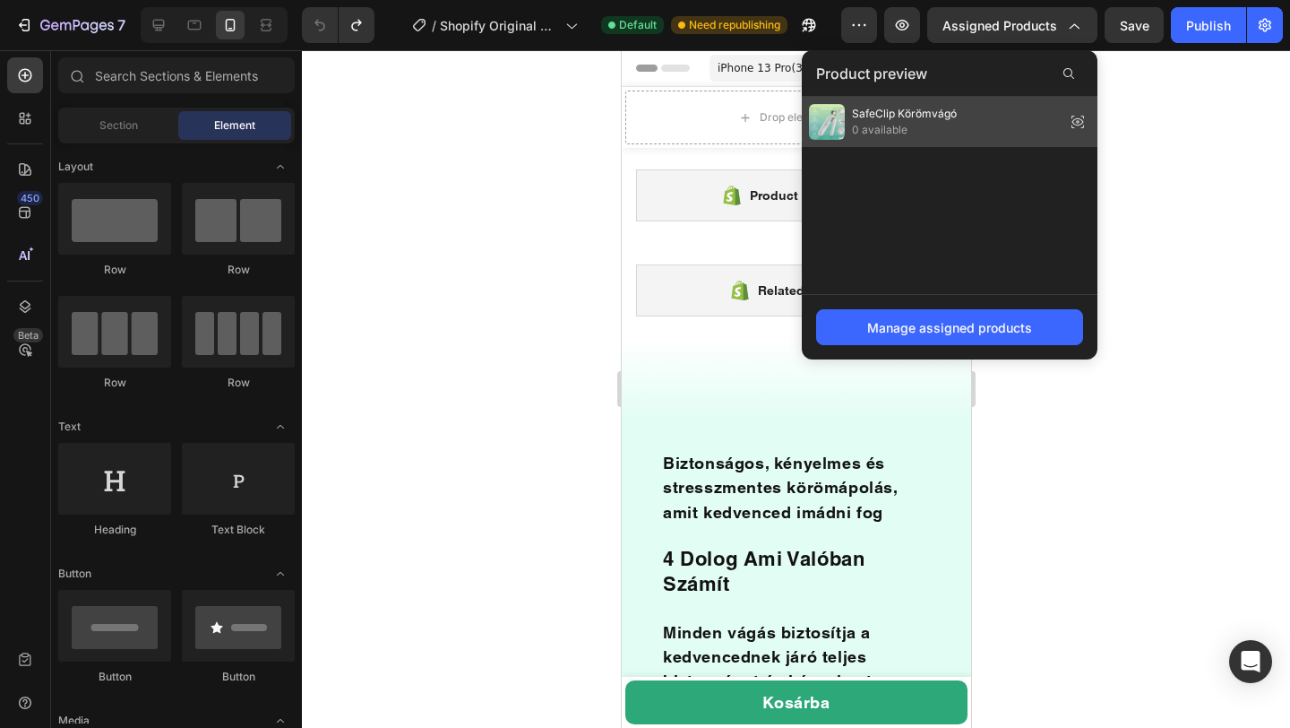
click at [991, 119] on div "SafeClip Körömvágó 0 available" at bounding box center [950, 122] width 296 height 50
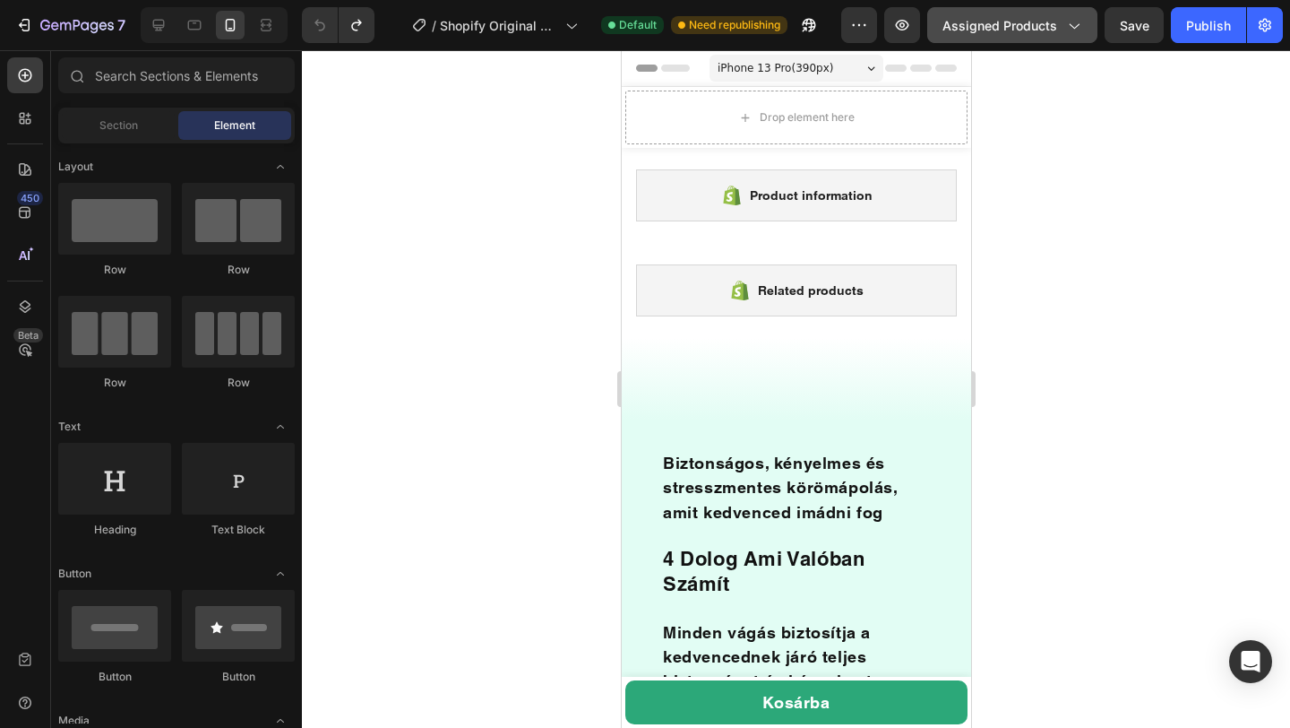
click at [990, 29] on span "Assigned Products" at bounding box center [1000, 25] width 115 height 19
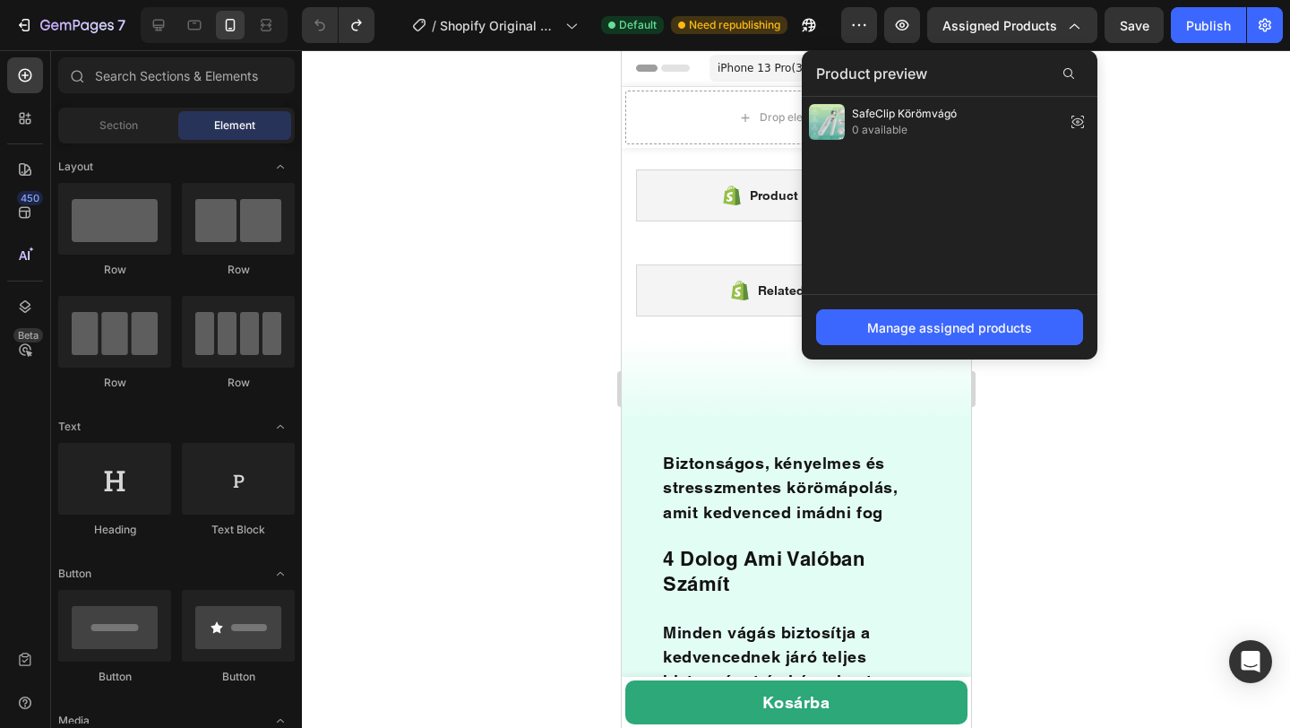
click at [1133, 119] on div at bounding box center [796, 388] width 988 height 677
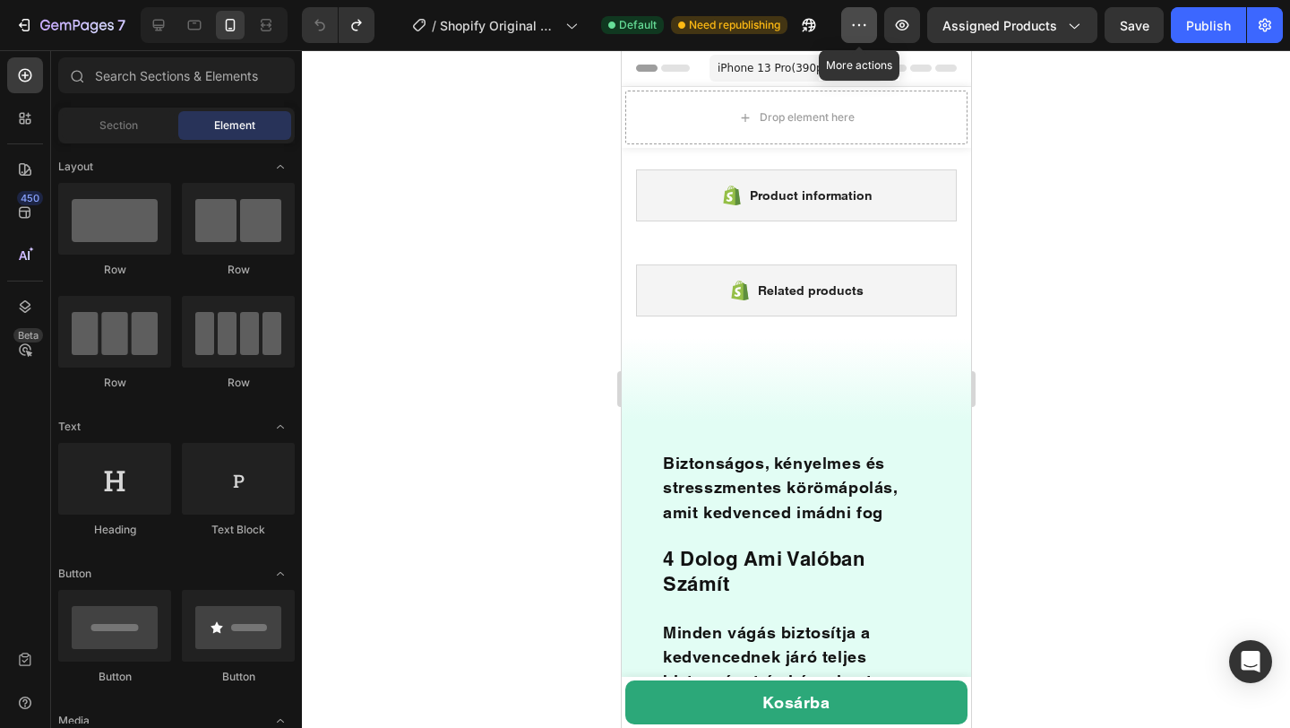
click at [857, 21] on icon "button" at bounding box center [859, 25] width 18 height 18
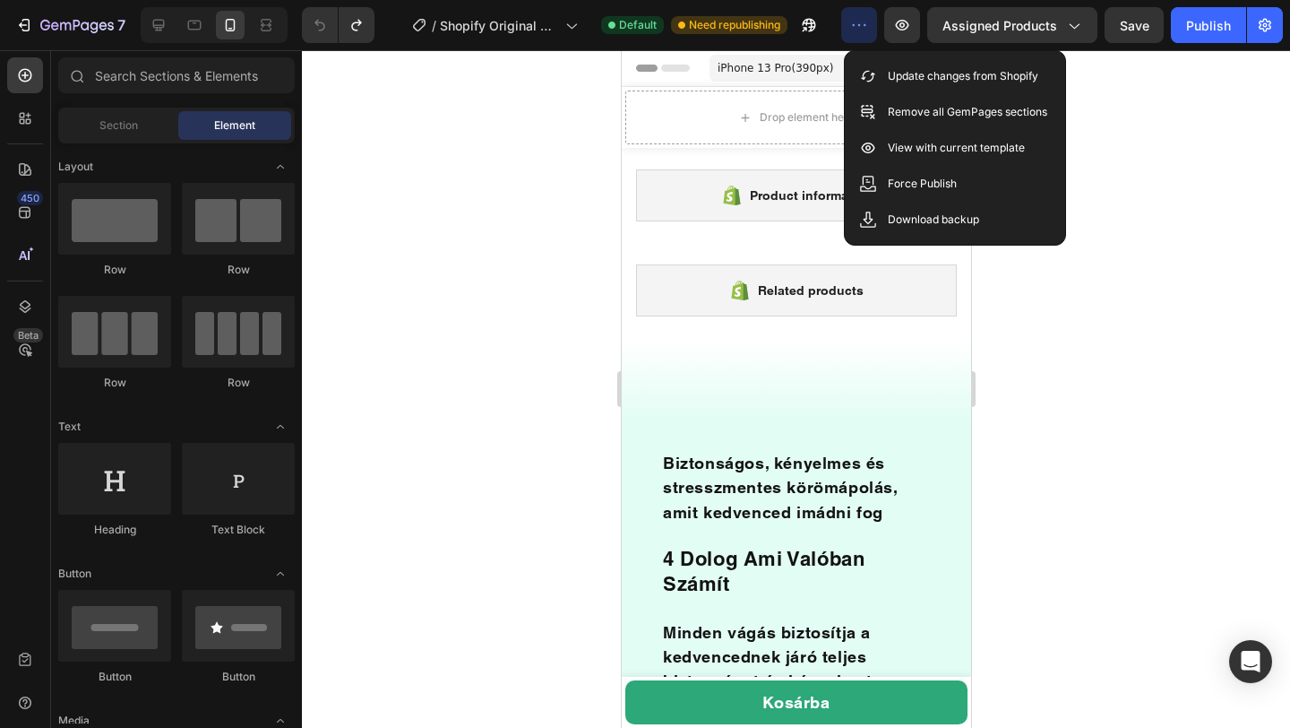
click at [1139, 185] on div at bounding box center [796, 388] width 988 height 677
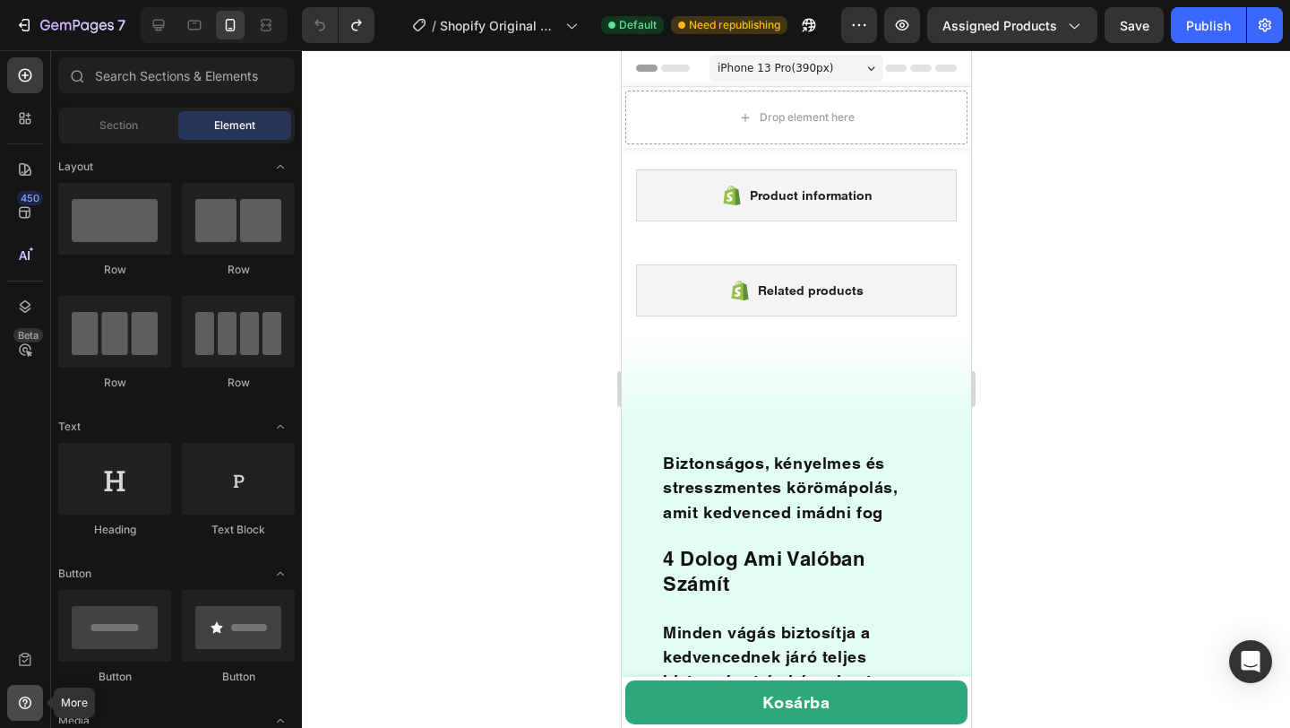
click at [18, 709] on icon at bounding box center [25, 703] width 18 height 18
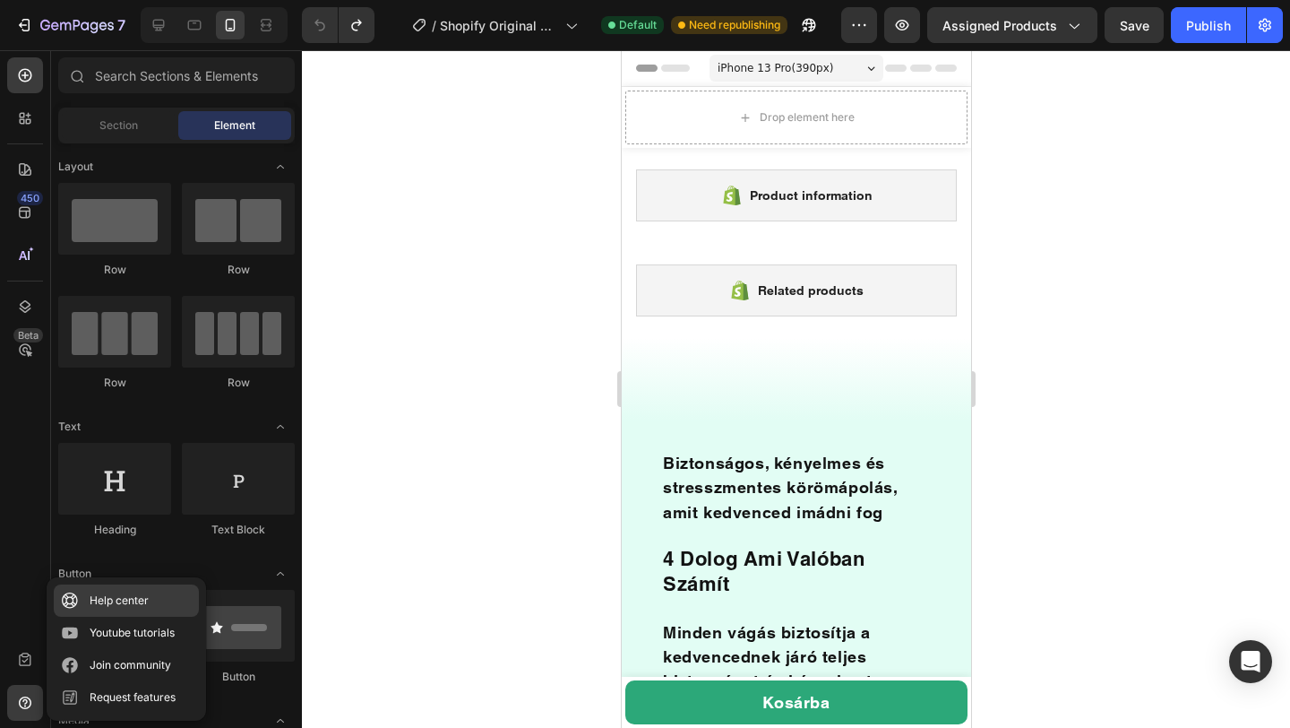
click at [116, 610] on link "Help center" at bounding box center [126, 600] width 145 height 32
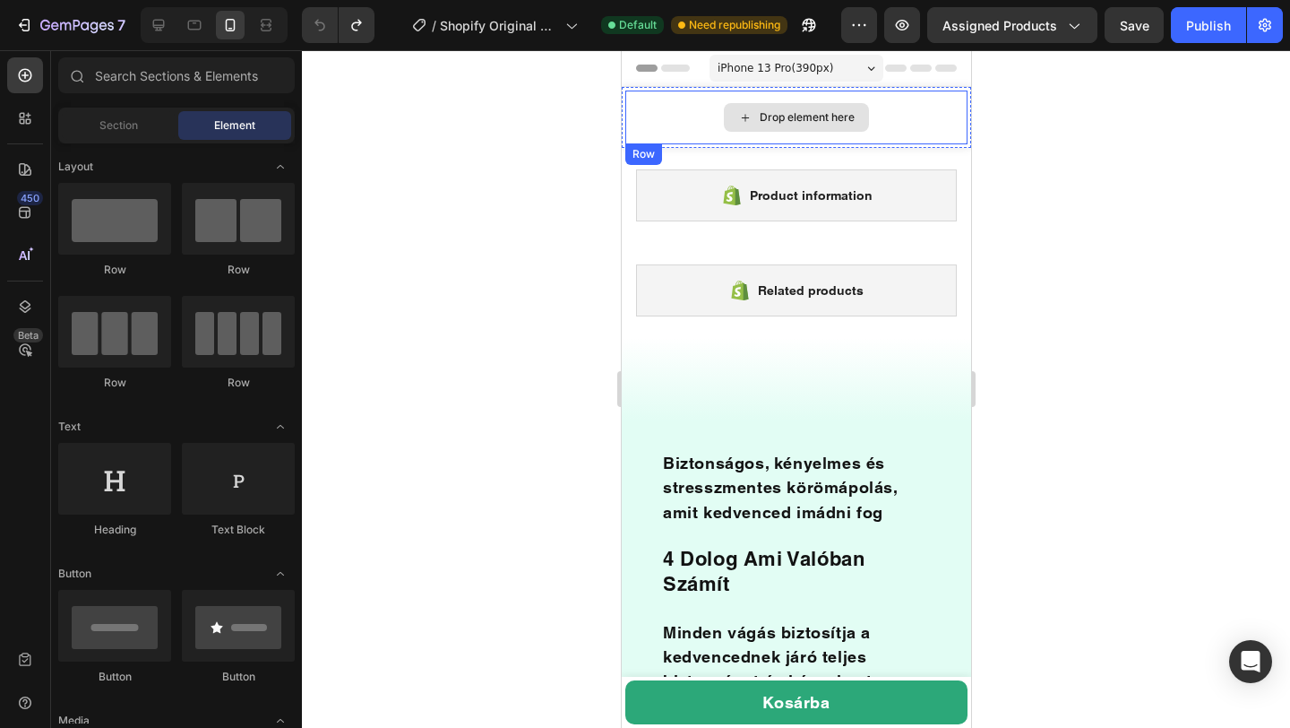
click at [670, 124] on div "Drop element here" at bounding box center [796, 117] width 342 height 54
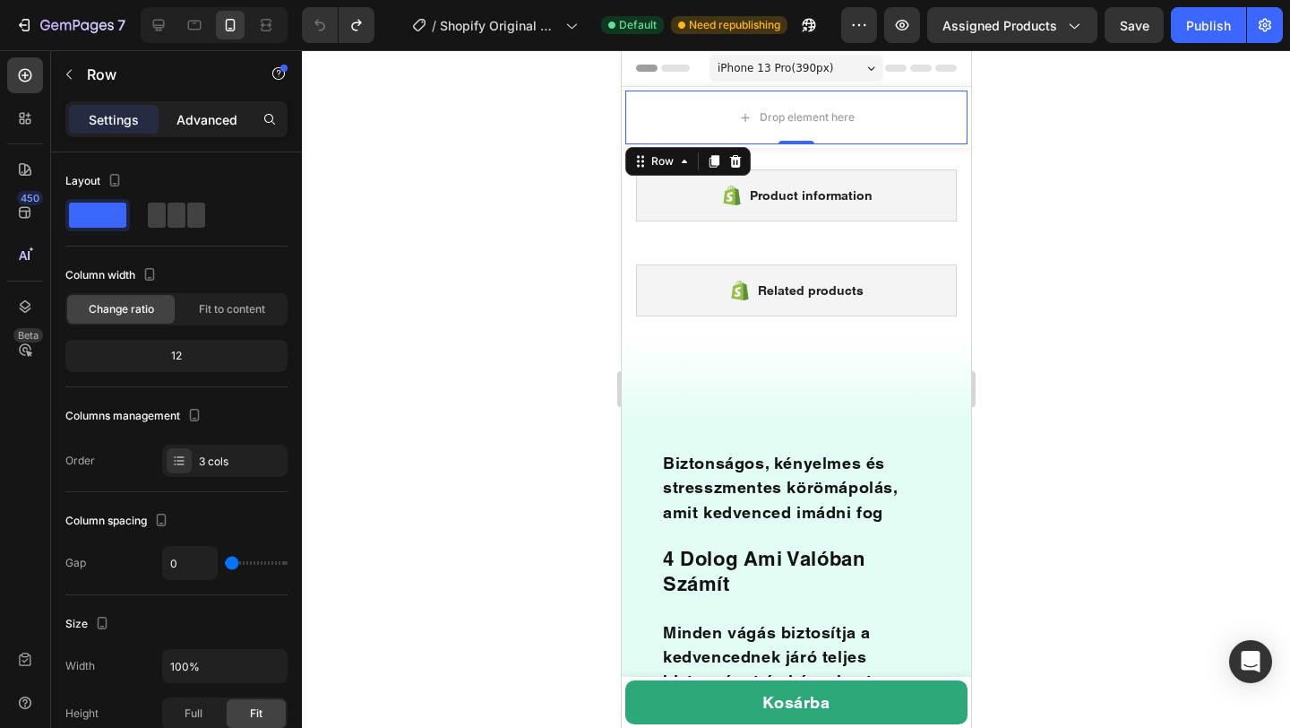
click at [211, 121] on p "Advanced" at bounding box center [207, 119] width 61 height 19
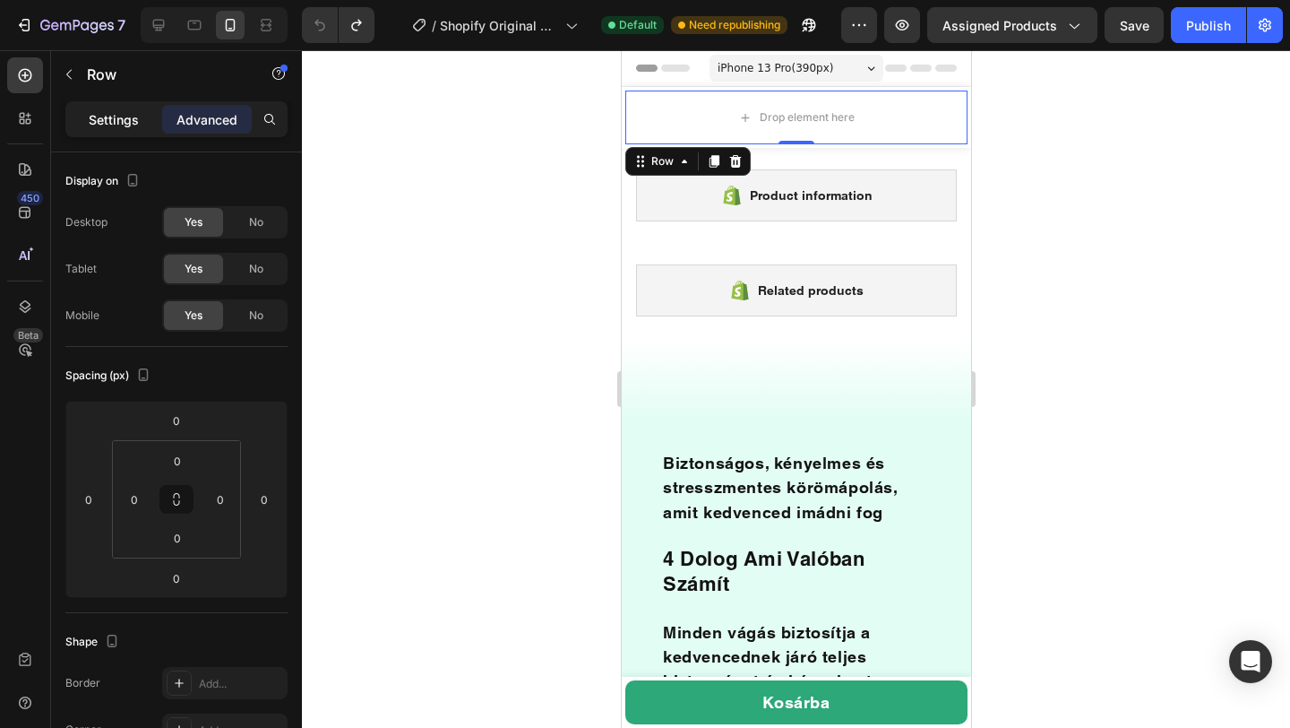
click at [119, 121] on p "Settings" at bounding box center [114, 119] width 50 height 19
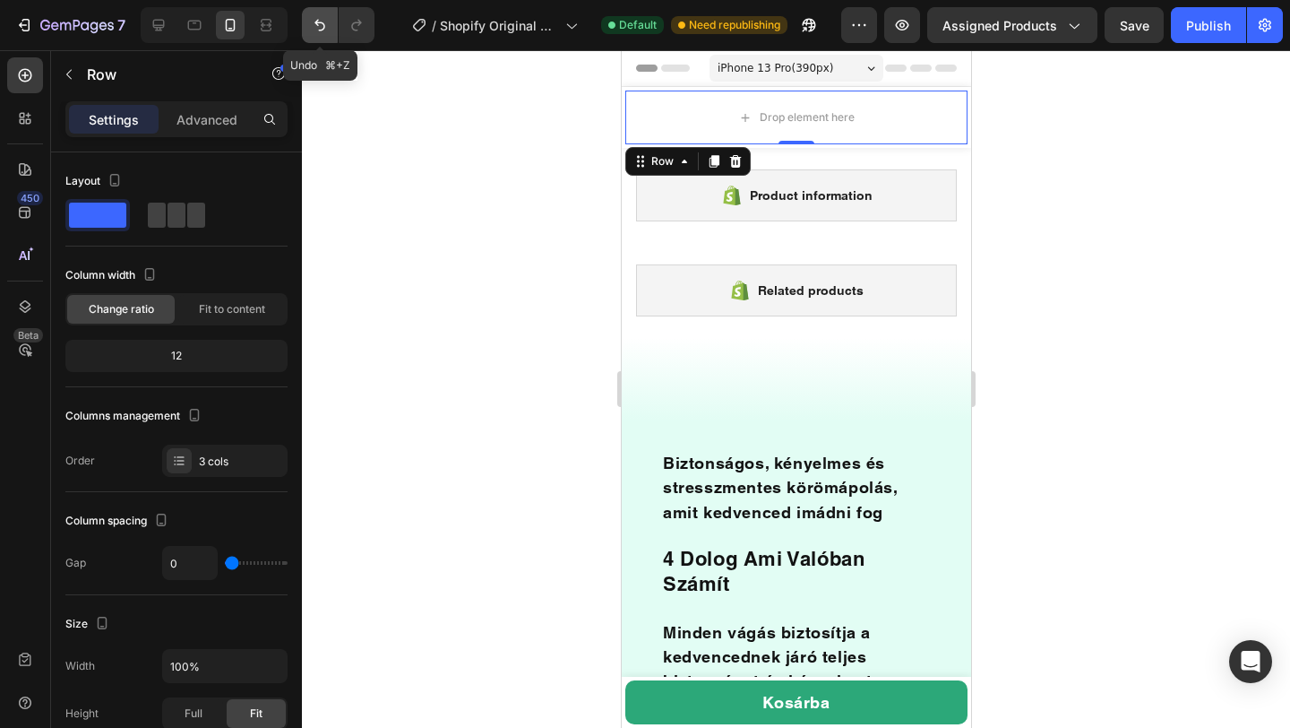
click at [321, 26] on icon "Undo/Redo" at bounding box center [320, 25] width 18 height 18
click at [313, 40] on button "Undo/Redo" at bounding box center [320, 25] width 36 height 36
click at [315, 20] on icon "Undo/Redo" at bounding box center [320, 25] width 18 height 18
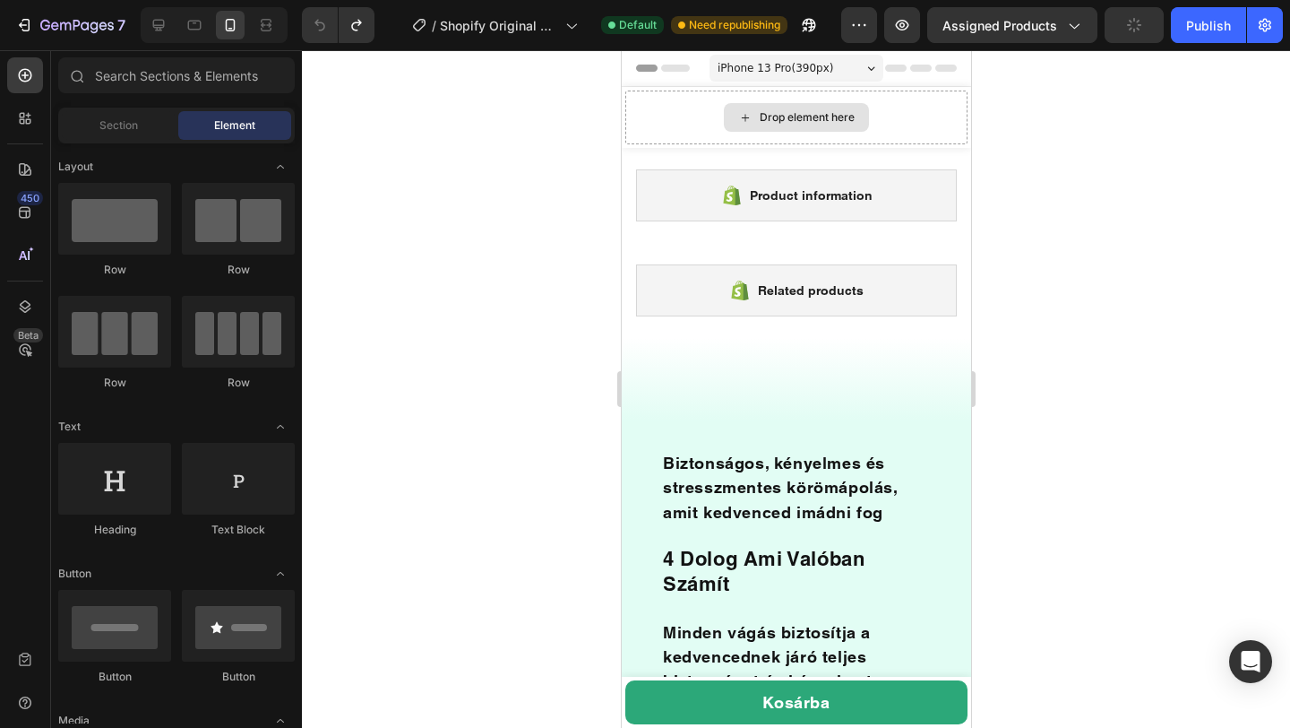
click at [827, 119] on div "Drop element here" at bounding box center [806, 117] width 95 height 14
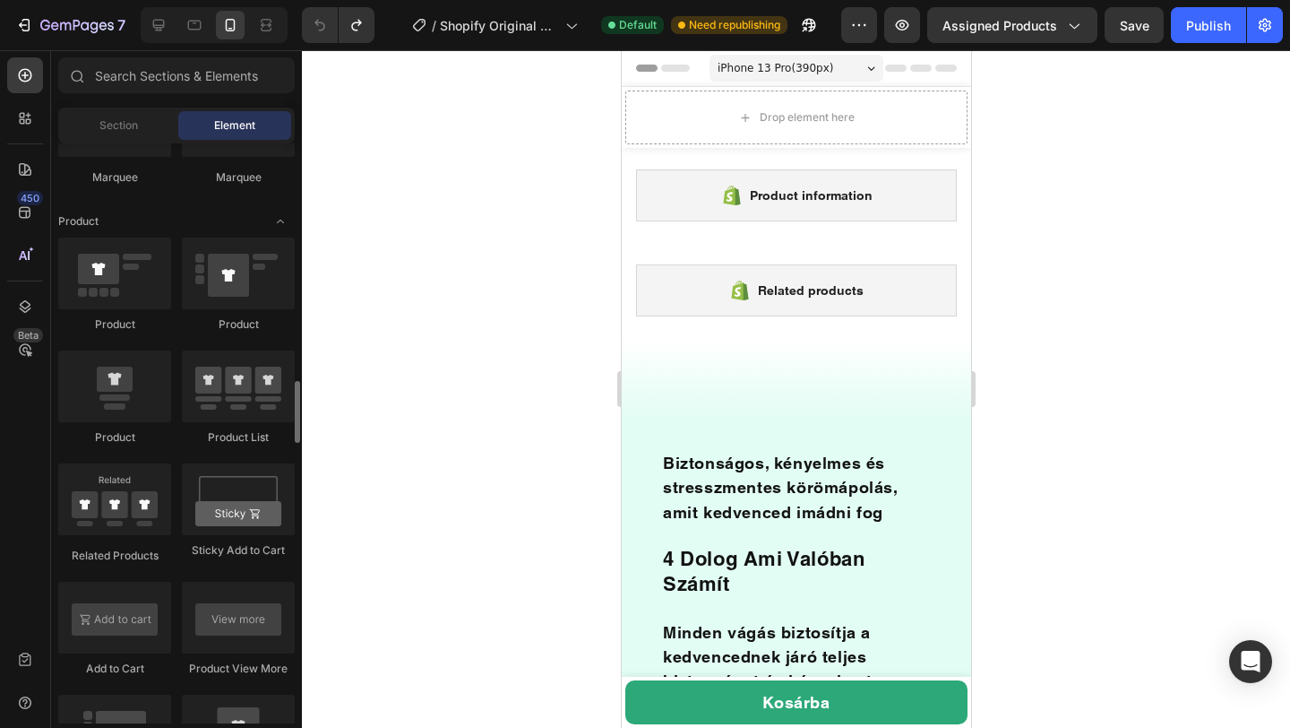
scroll to position [2259, 0]
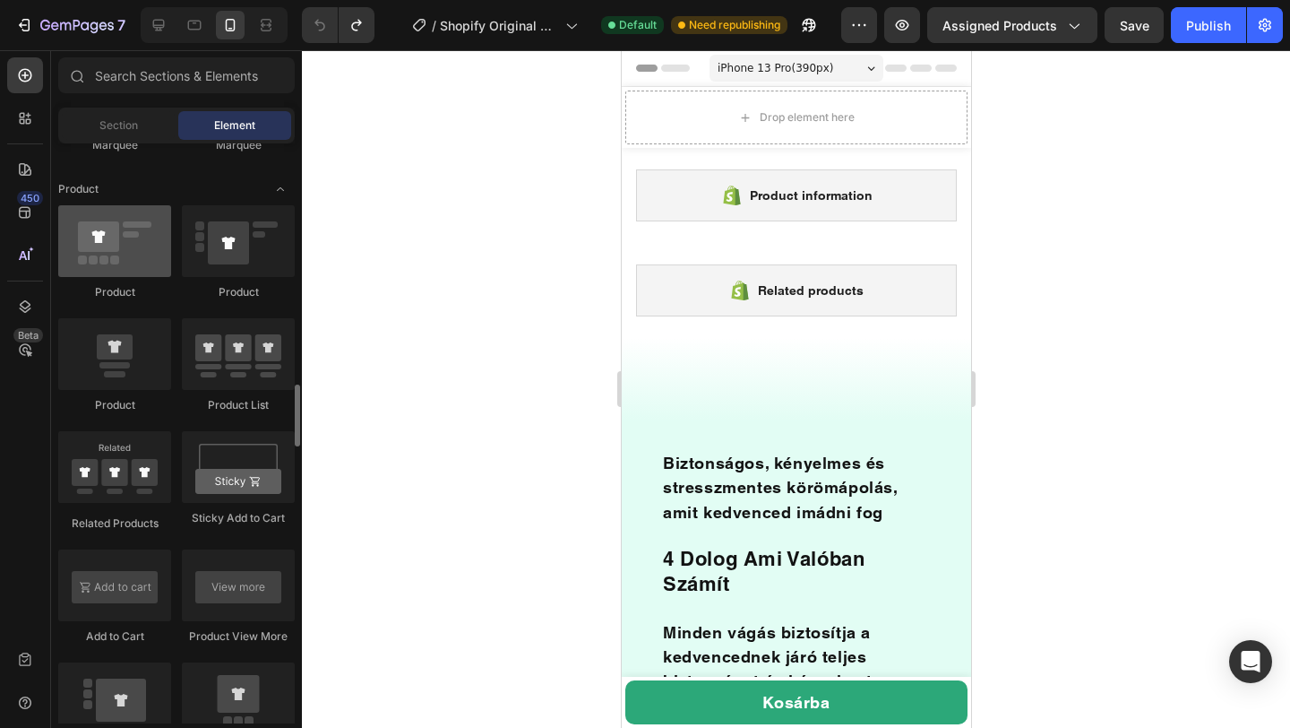
click at [110, 256] on div at bounding box center [114, 241] width 113 height 72
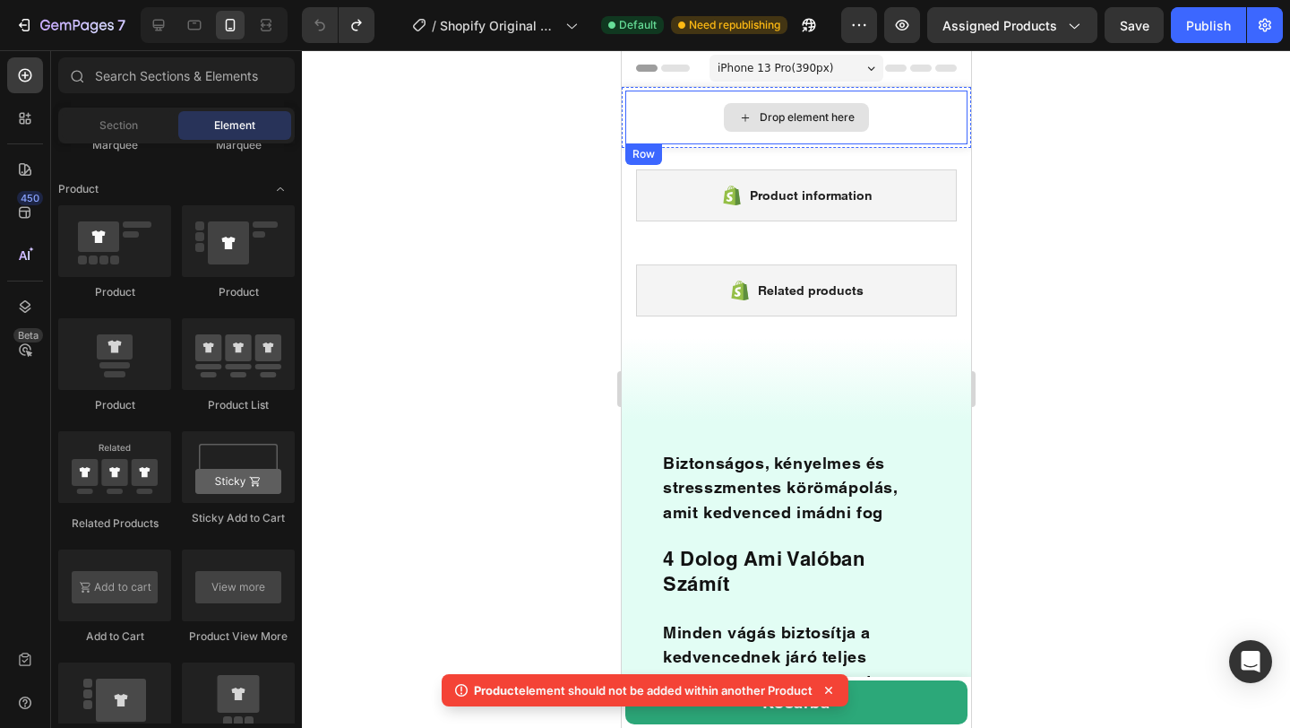
click at [764, 124] on div "Drop element here" at bounding box center [806, 117] width 95 height 14
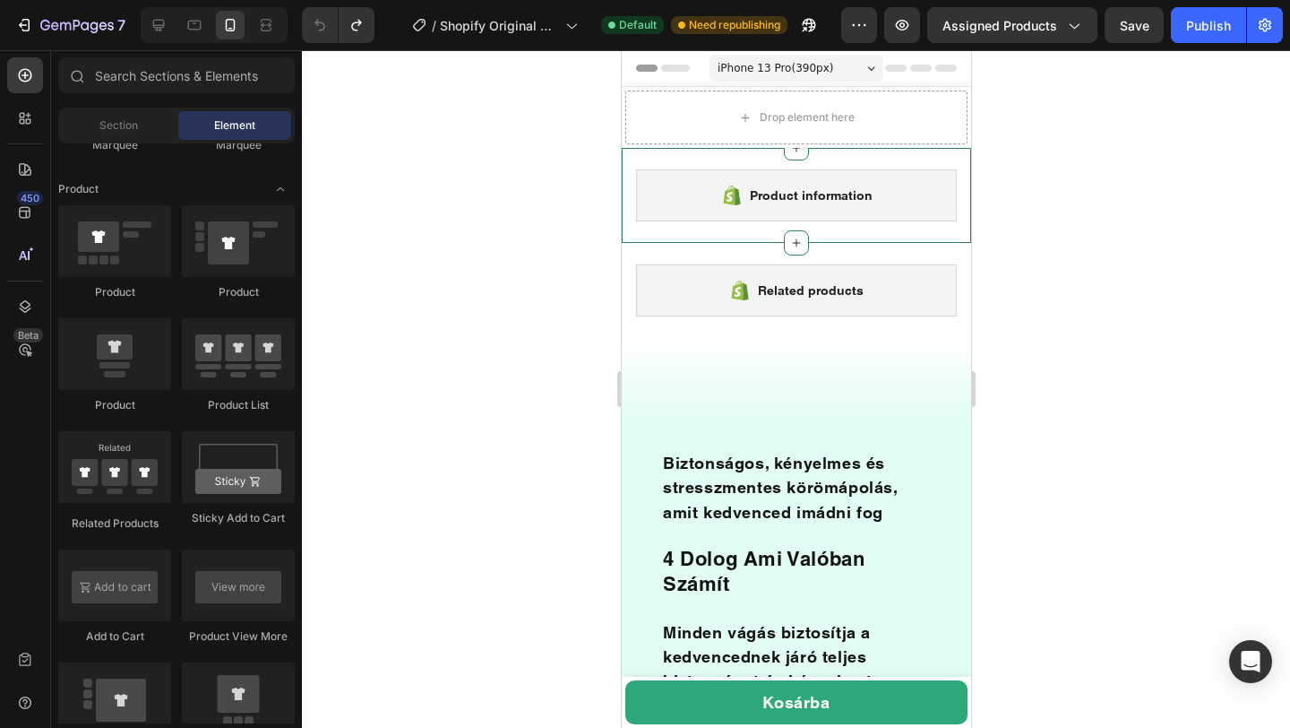
click at [767, 187] on span "Product information" at bounding box center [810, 196] width 123 height 22
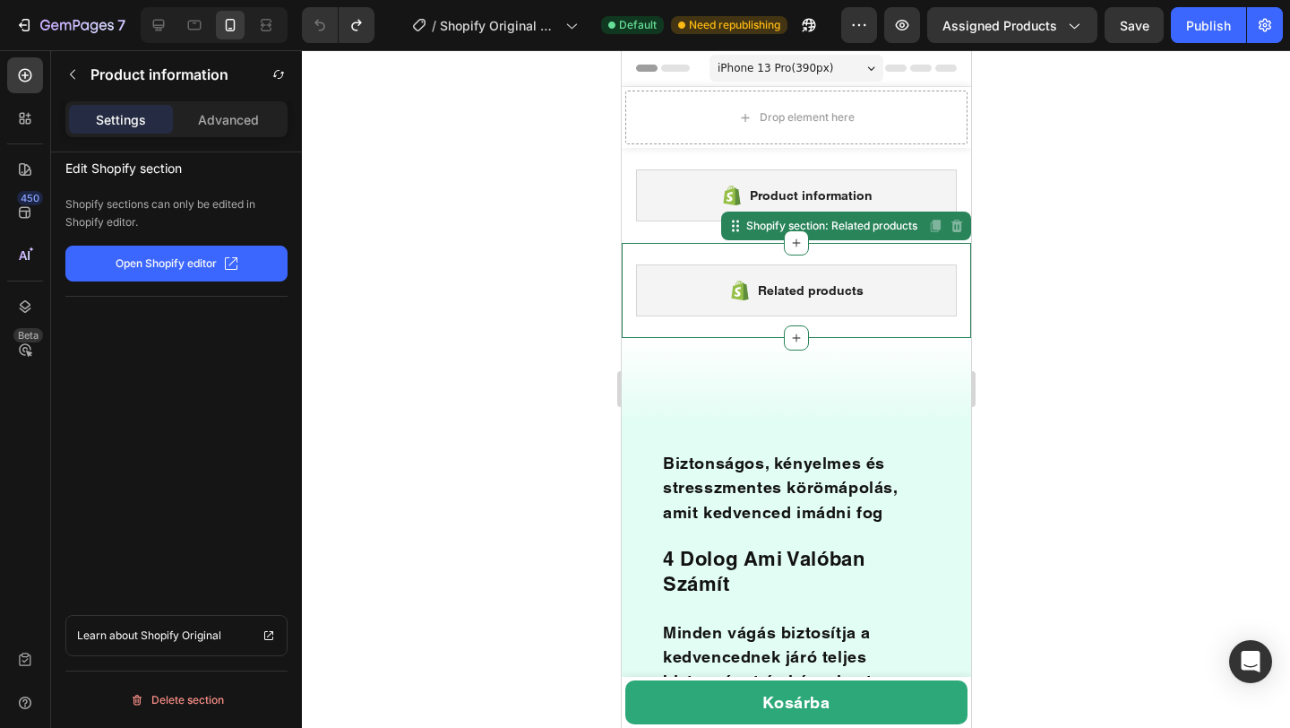
click at [737, 286] on icon at bounding box center [739, 291] width 22 height 22
click at [736, 381] on p "blank block" at bounding box center [796, 379] width 346 height 22
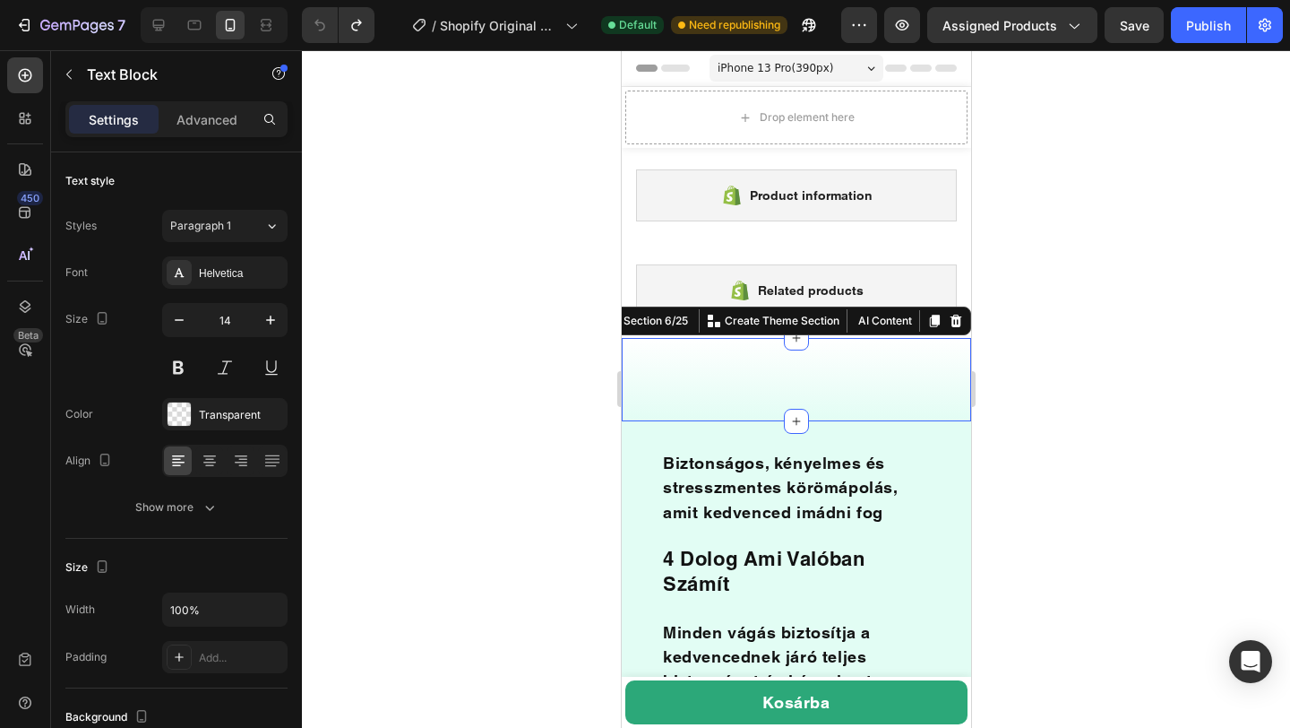
click at [866, 358] on div "blank block Text Block Section 6/25 You can create reusable sections Create The…" at bounding box center [795, 379] width 349 height 83
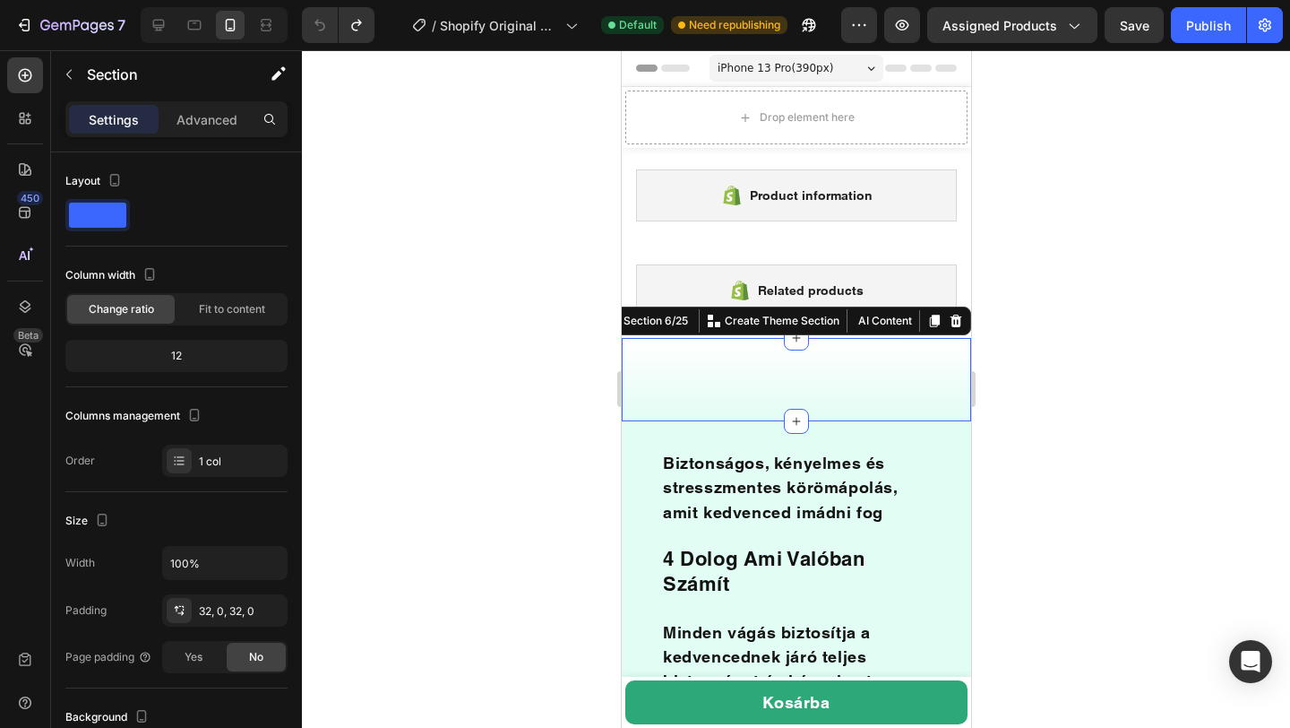
click at [878, 72] on div "iPhone 13 Pro ( 390 px)" at bounding box center [796, 68] width 174 height 27
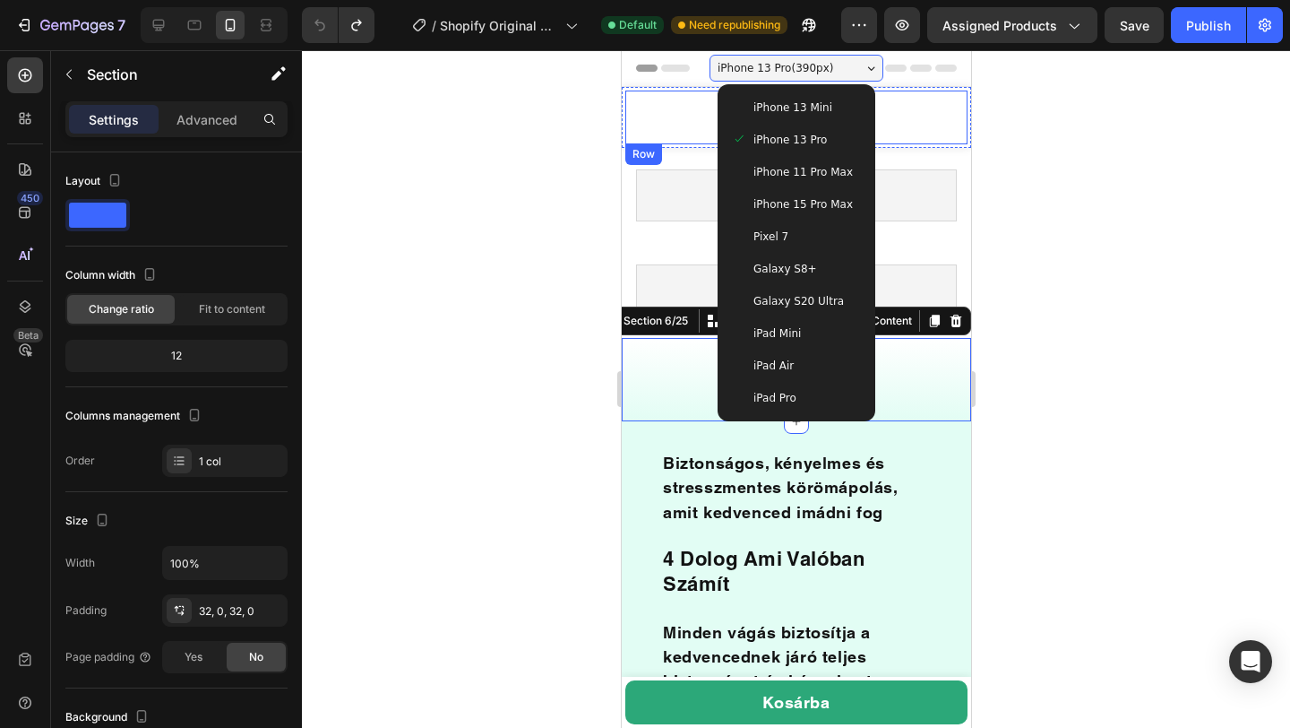
click at [1049, 191] on div at bounding box center [796, 388] width 988 height 677
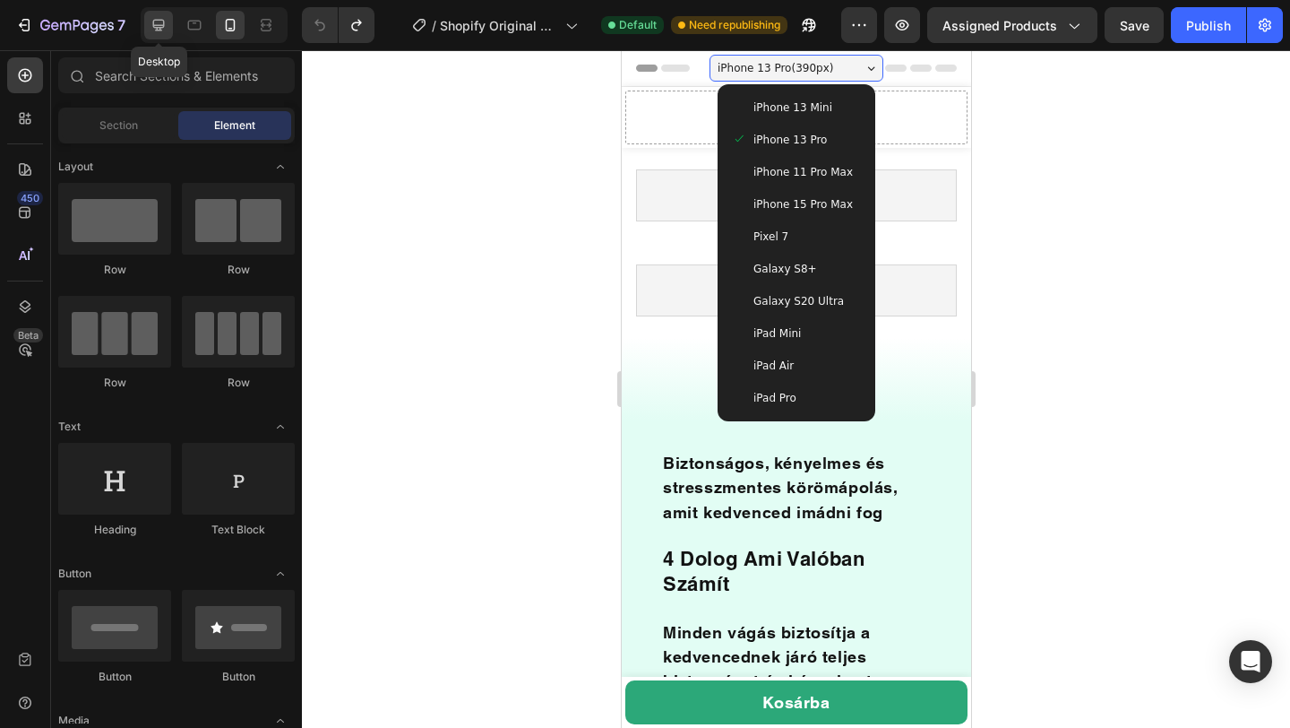
click at [161, 20] on icon at bounding box center [159, 26] width 12 height 12
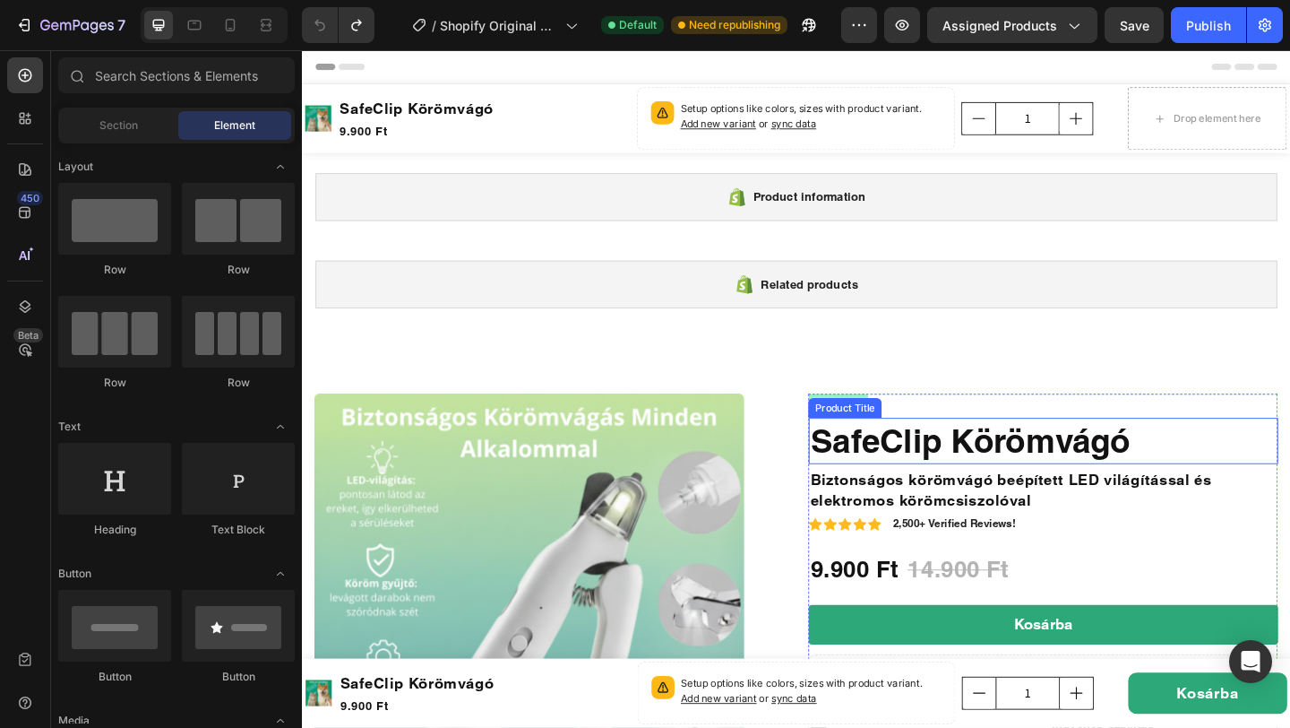
click at [722, 505] on img at bounding box center [549, 658] width 468 height 468
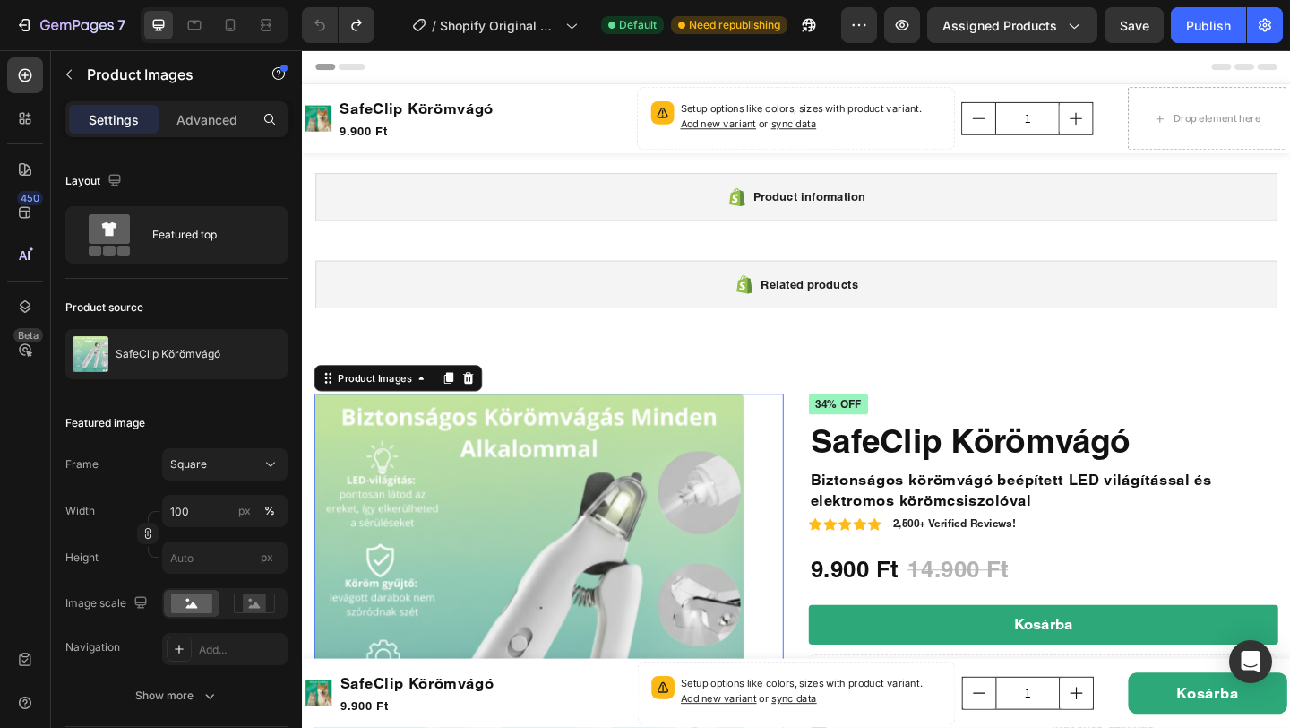
click at [215, 136] on div "Settings Advanced" at bounding box center [176, 119] width 222 height 36
click at [210, 112] on p "Advanced" at bounding box center [207, 119] width 61 height 19
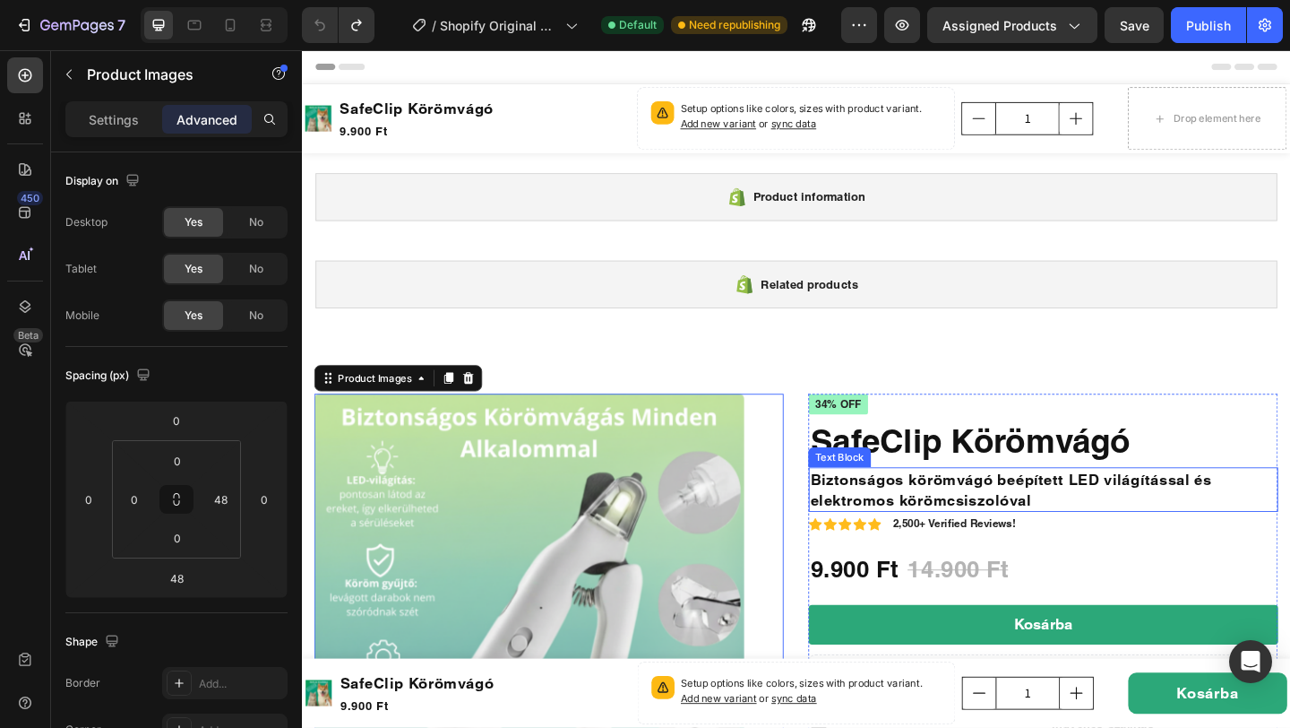
click at [980, 527] on p "Biztonságos körömvágó beépített LED világítással és elektromos körömcsiszolóval" at bounding box center [1108, 527] width 507 height 45
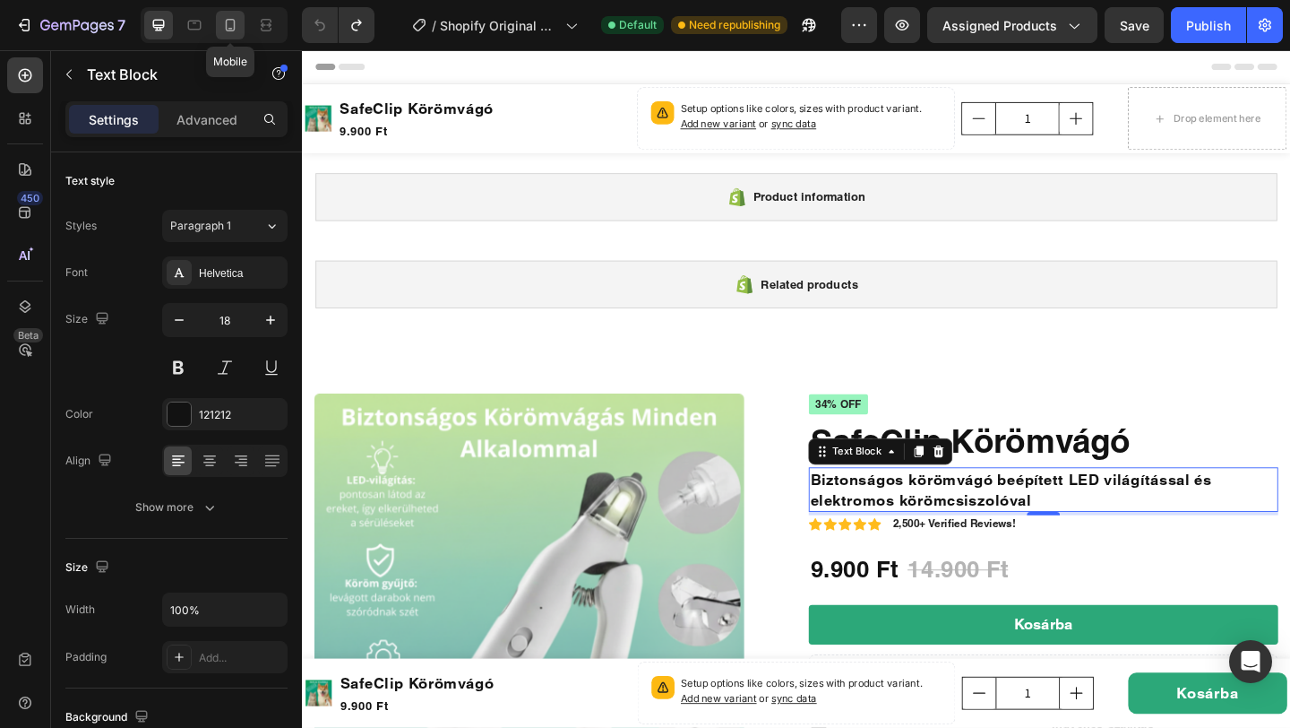
click at [219, 19] on div at bounding box center [230, 25] width 29 height 29
type input "14"
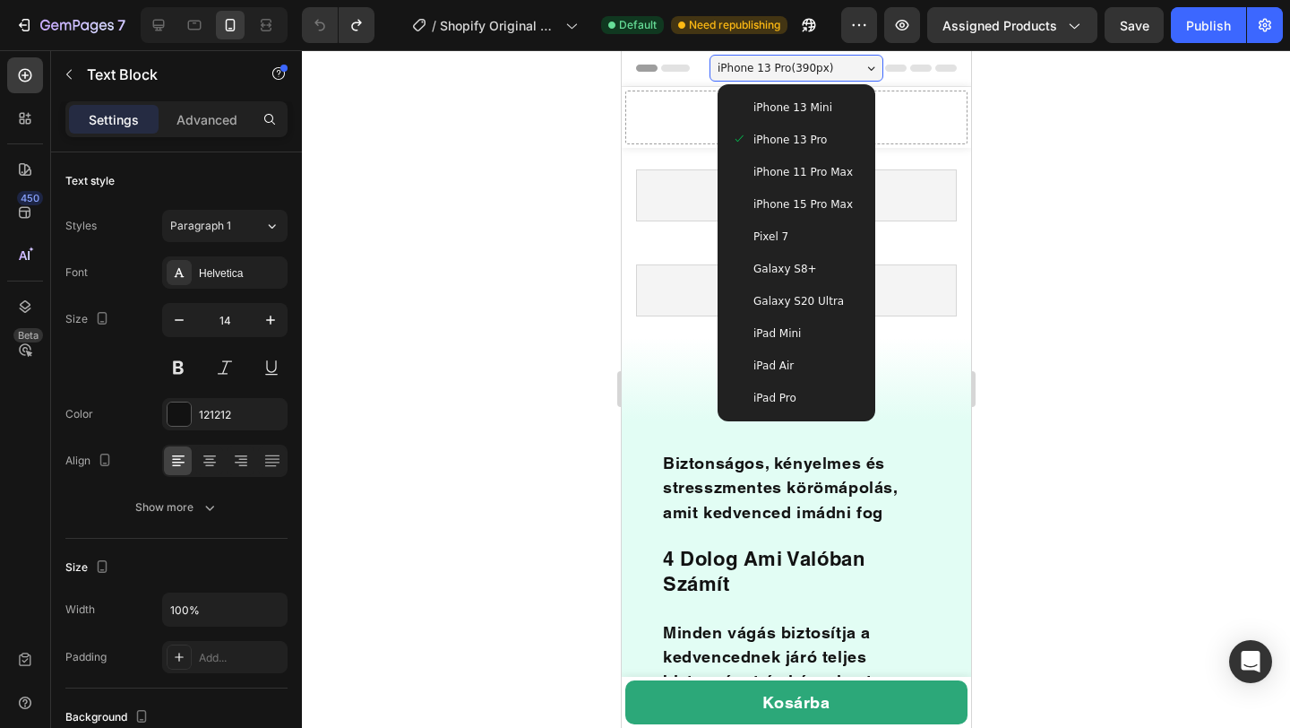
click at [1140, 260] on div at bounding box center [796, 388] width 988 height 677
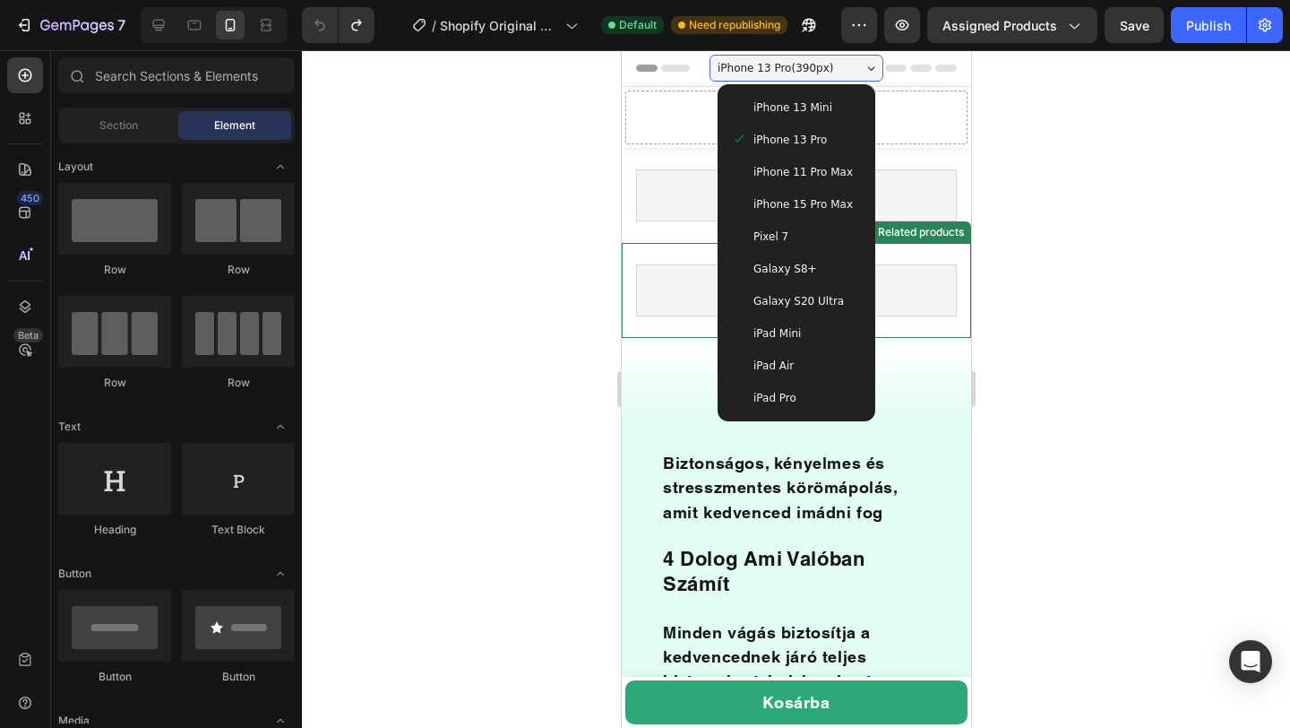
click at [491, 232] on div at bounding box center [796, 388] width 988 height 677
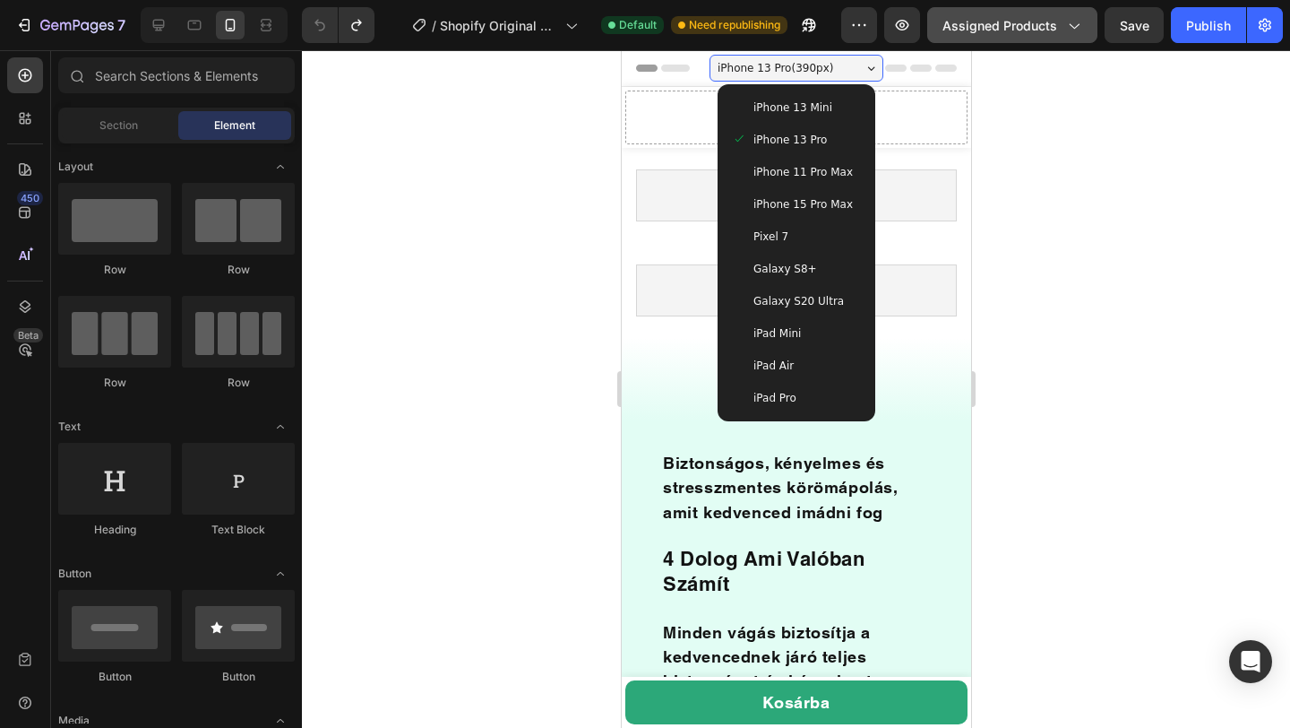
click at [1043, 27] on span "Assigned Products" at bounding box center [1000, 25] width 115 height 19
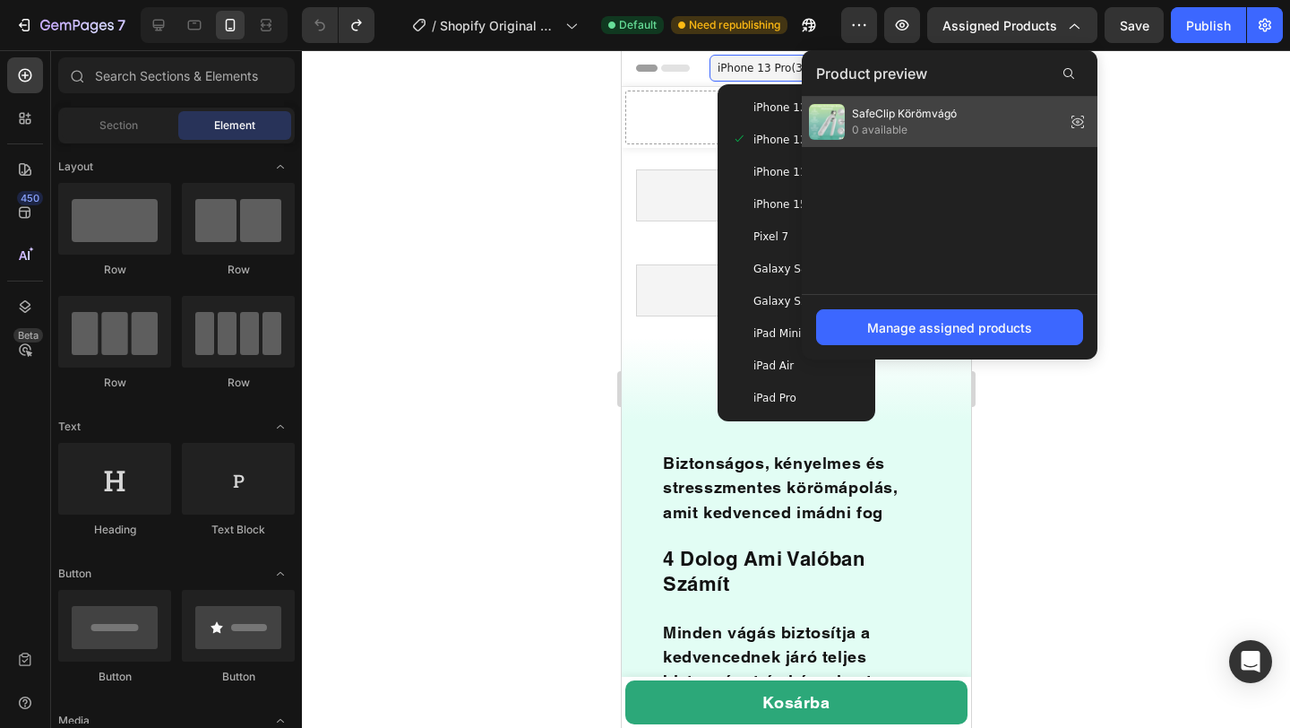
click at [914, 122] on span "0 available" at bounding box center [904, 130] width 105 height 16
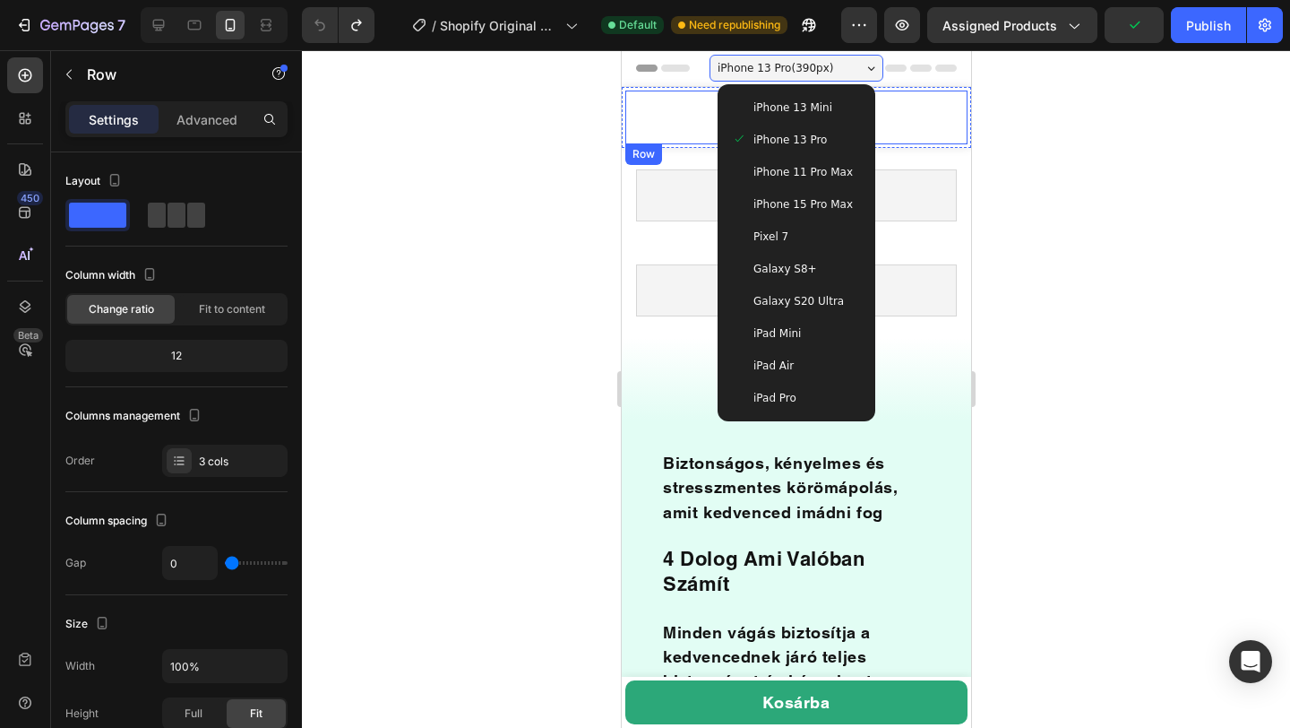
click at [656, 109] on div "Drop element here" at bounding box center [796, 117] width 342 height 54
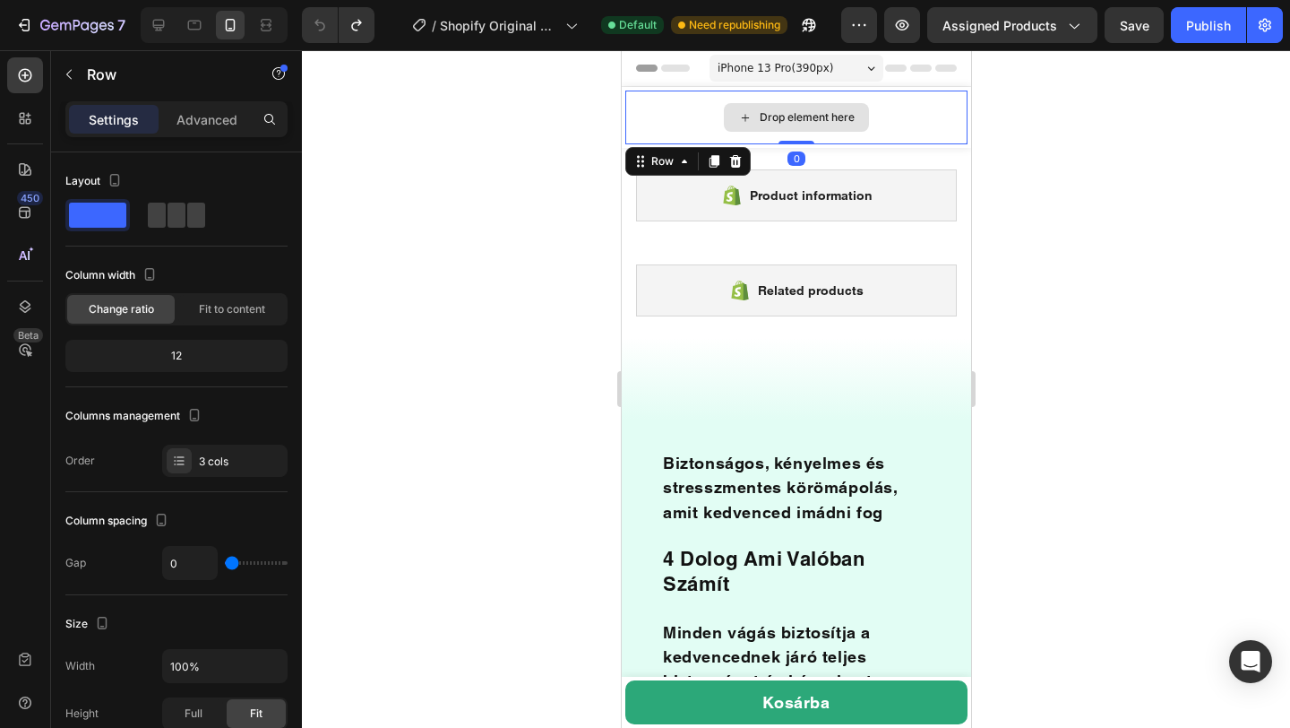
click at [827, 122] on div "Drop element here" at bounding box center [806, 117] width 95 height 14
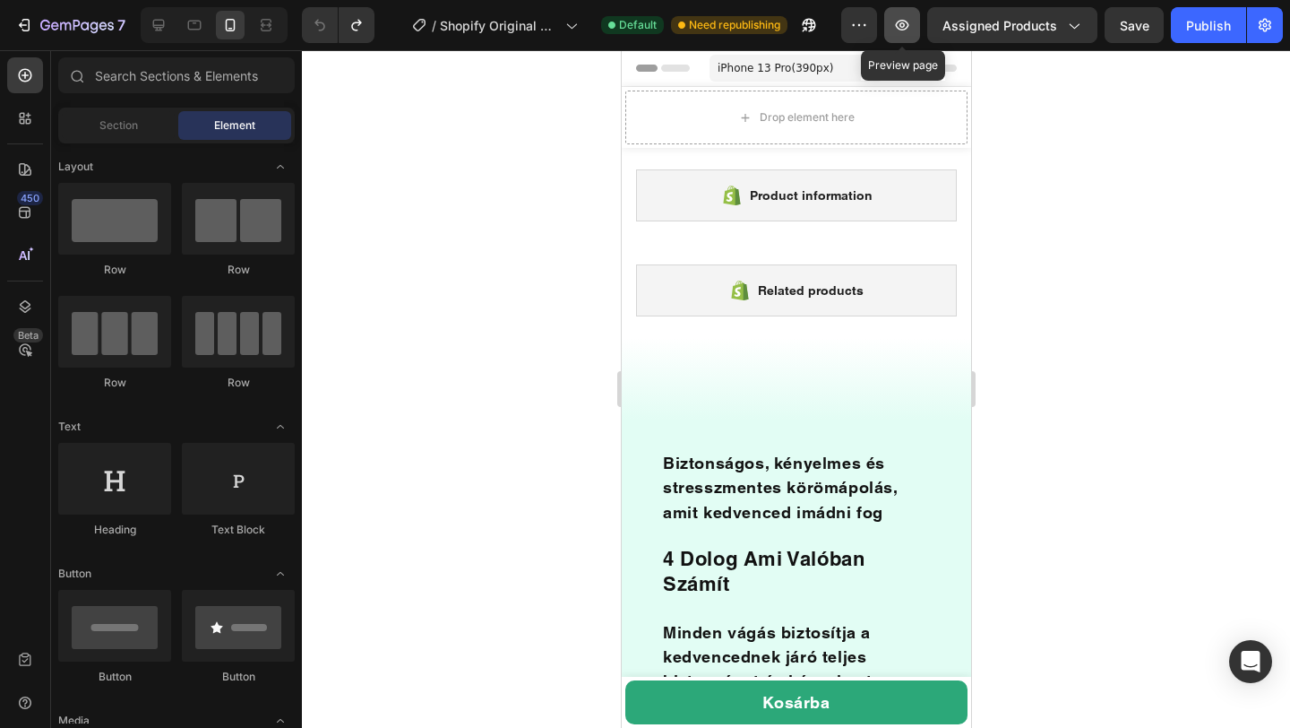
click at [909, 30] on icon "button" at bounding box center [902, 25] width 18 height 18
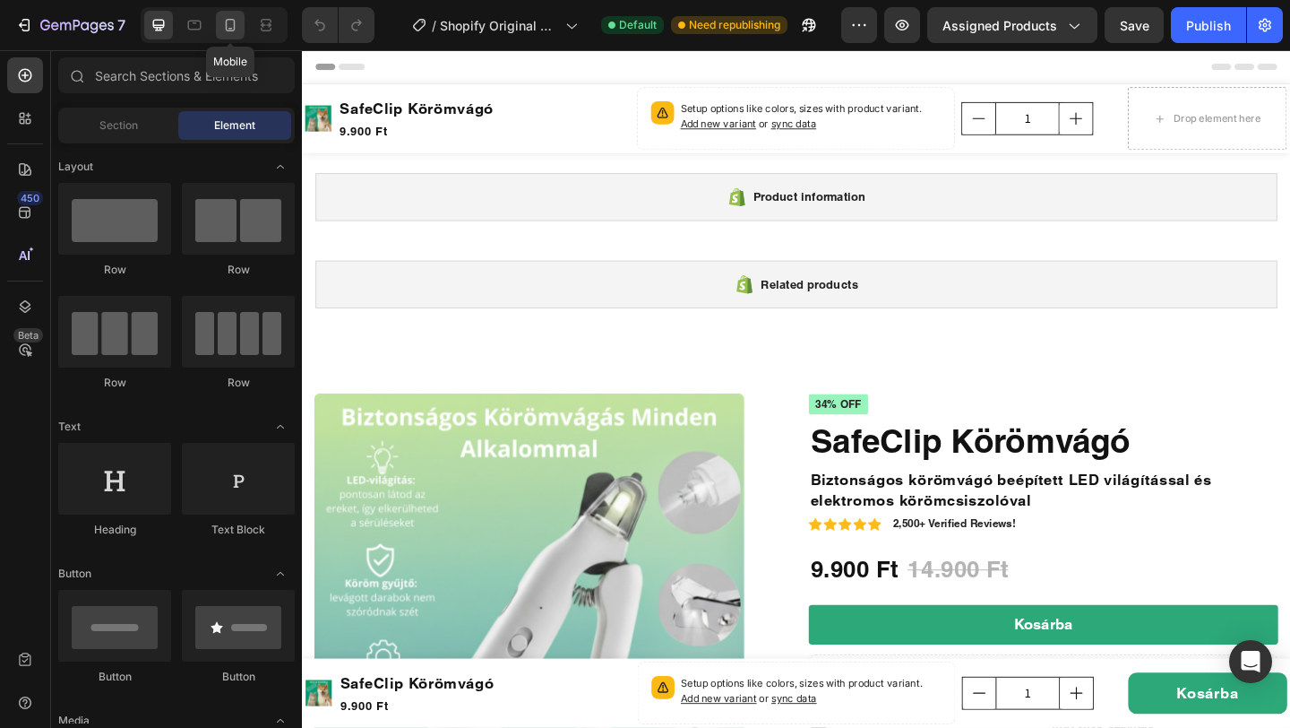
click at [224, 27] on icon at bounding box center [230, 25] width 18 height 18
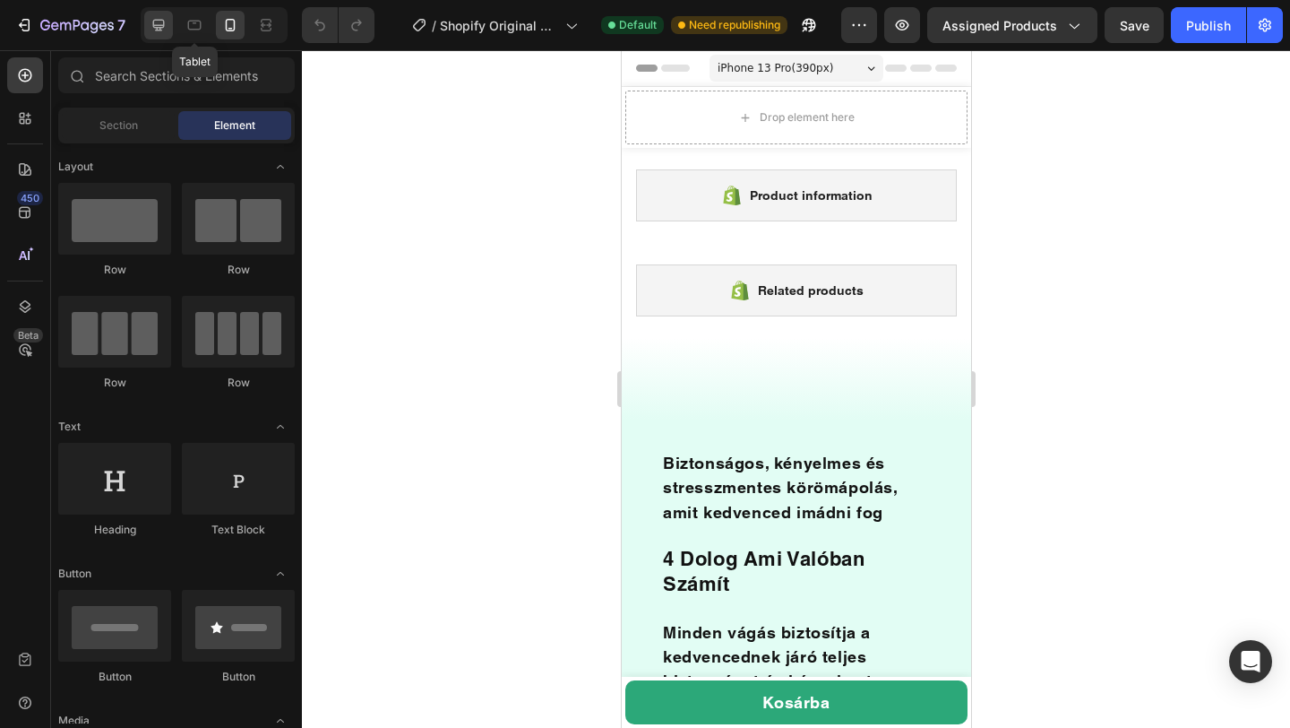
click at [153, 25] on icon at bounding box center [159, 26] width 12 height 12
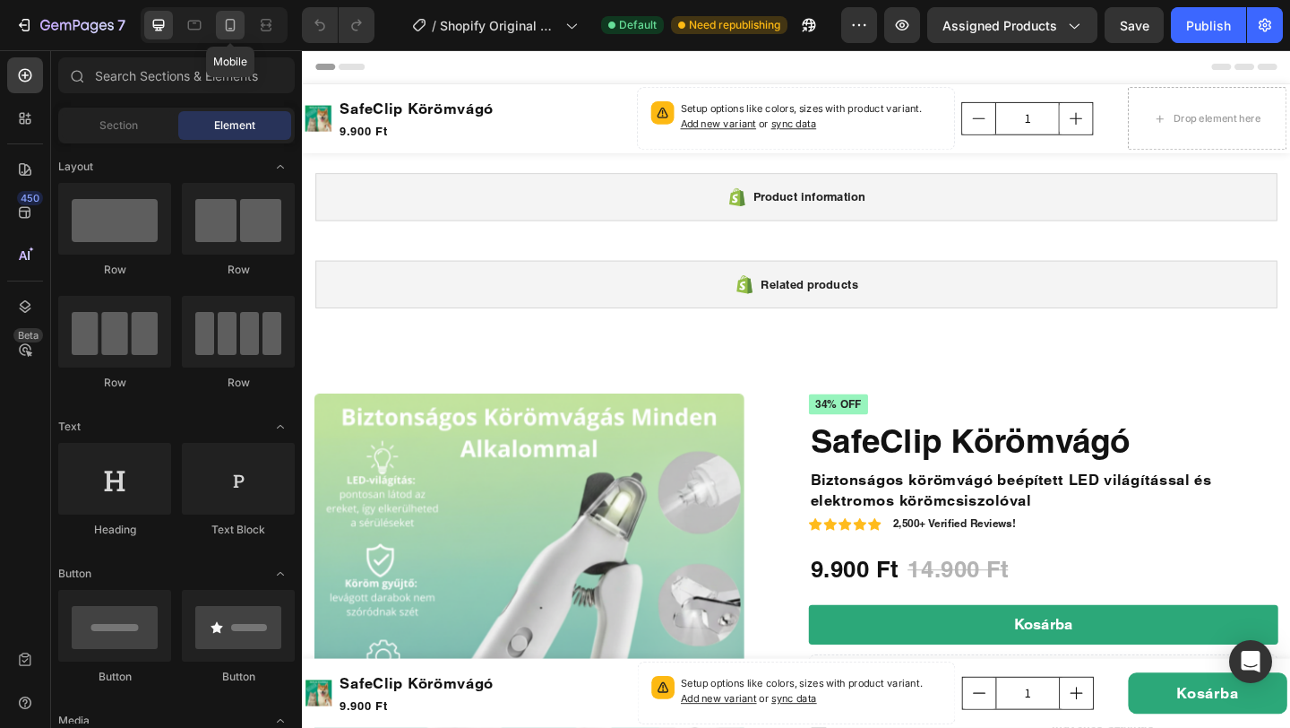
click at [228, 23] on icon at bounding box center [230, 25] width 18 height 18
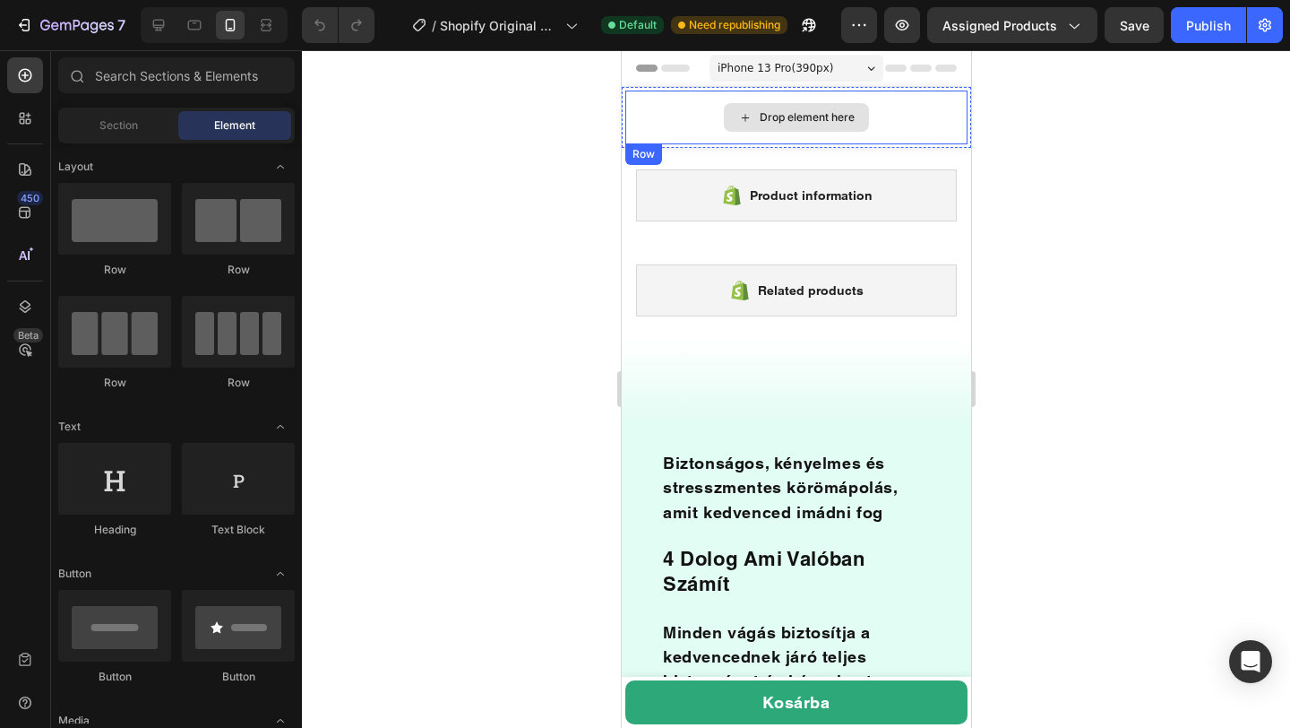
click at [817, 118] on div "Drop element here" at bounding box center [806, 117] width 95 height 14
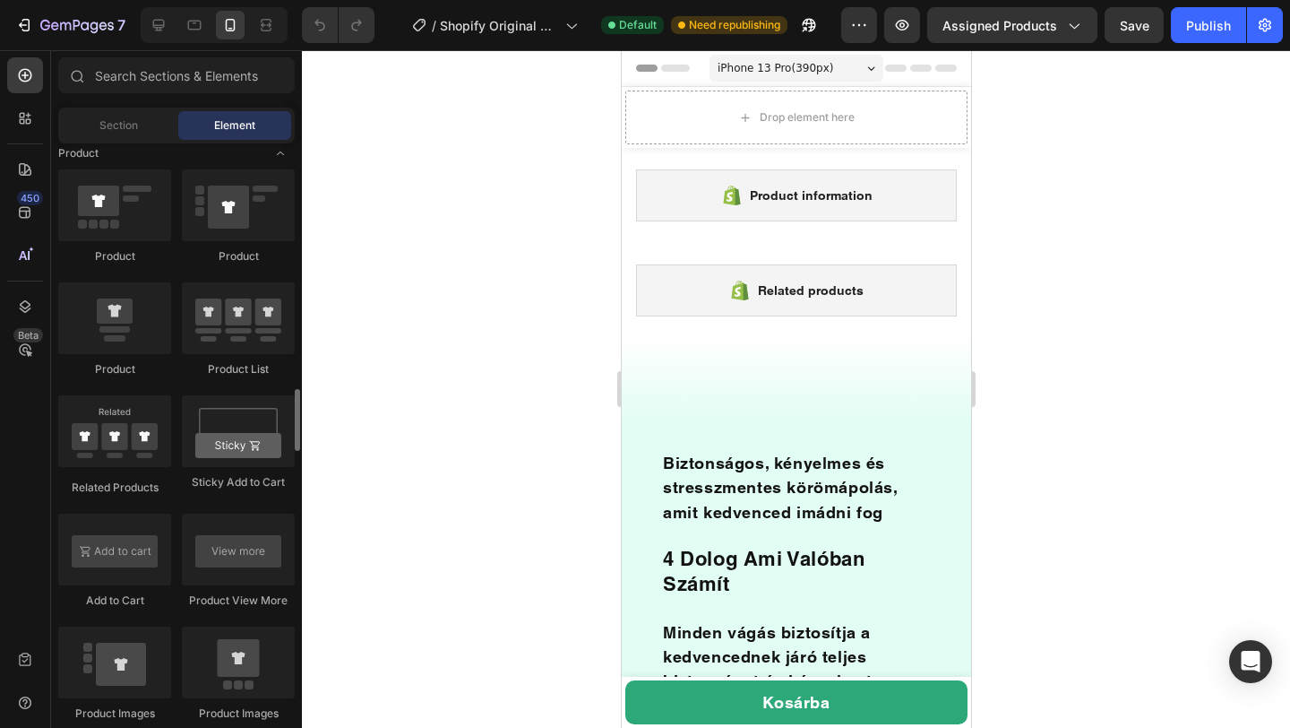
scroll to position [2296, 0]
click at [22, 123] on icon at bounding box center [22, 121] width 5 height 5
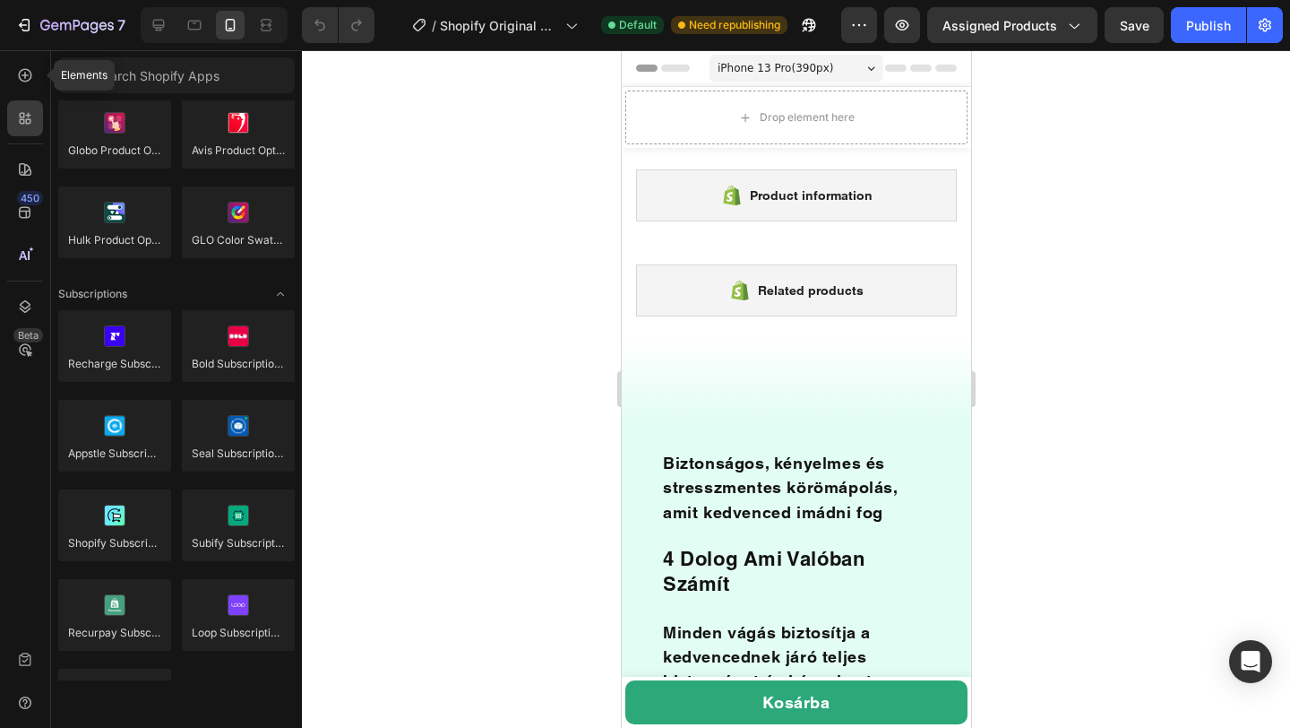
click at [40, 91] on div at bounding box center [25, 75] width 36 height 36
click at [27, 80] on icon at bounding box center [25, 75] width 13 height 13
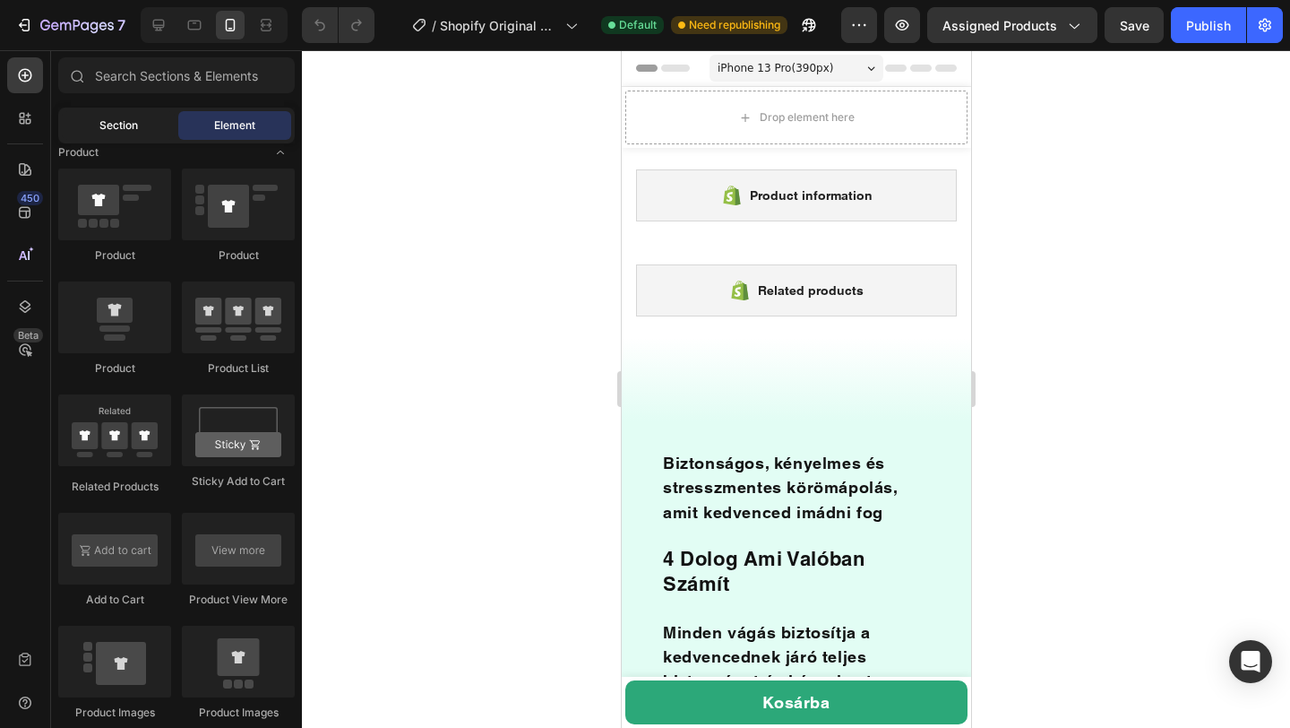
click at [116, 125] on span "Section" at bounding box center [118, 125] width 39 height 16
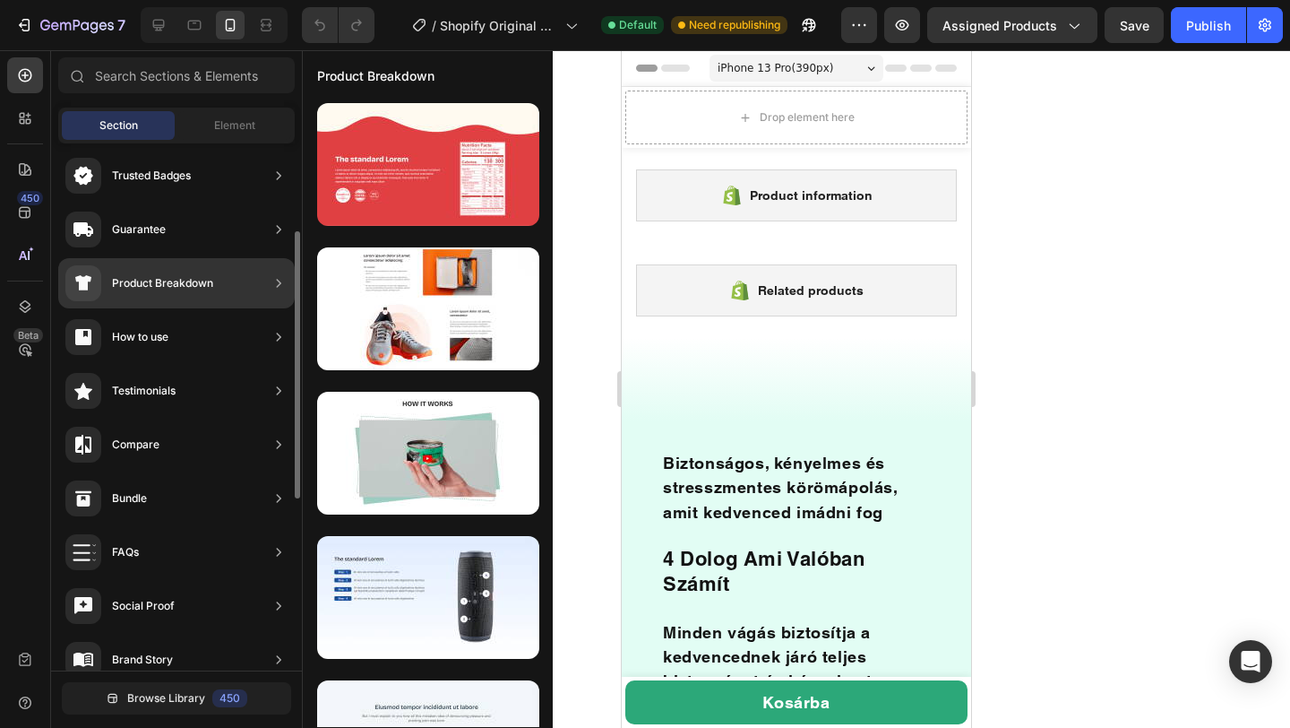
scroll to position [91, 0]
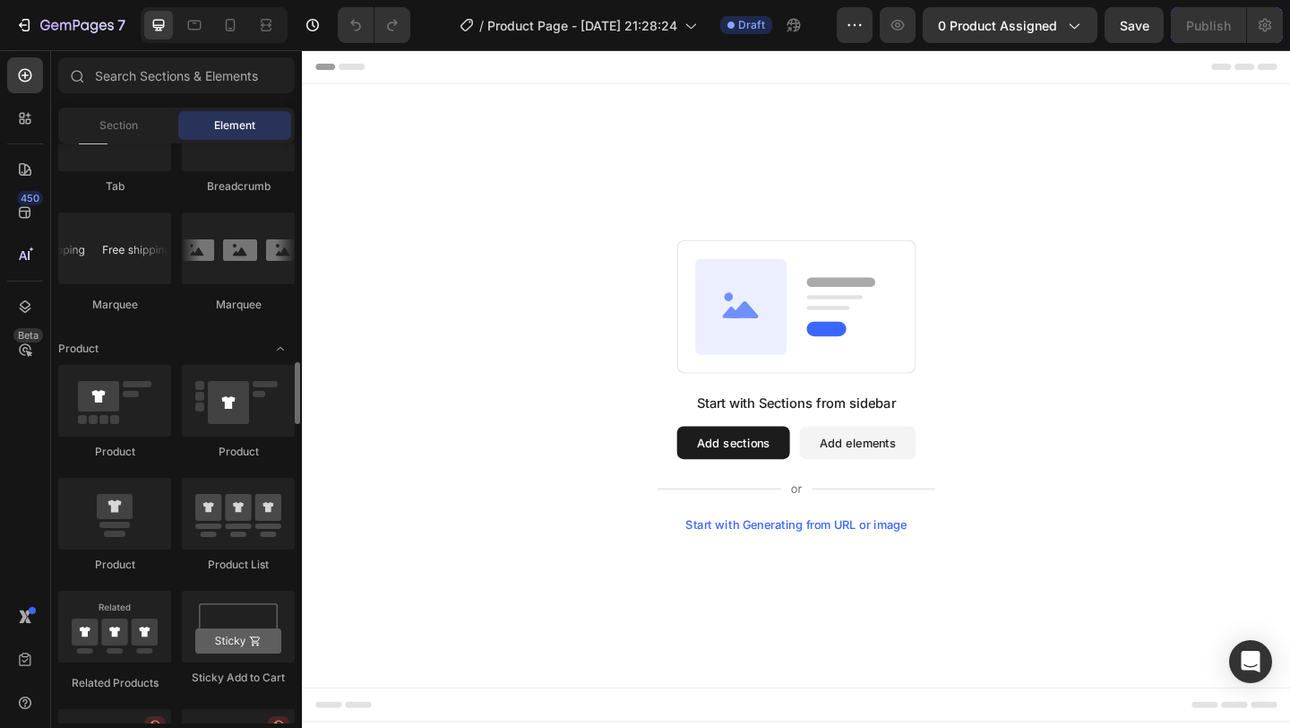
scroll to position [2107, 0]
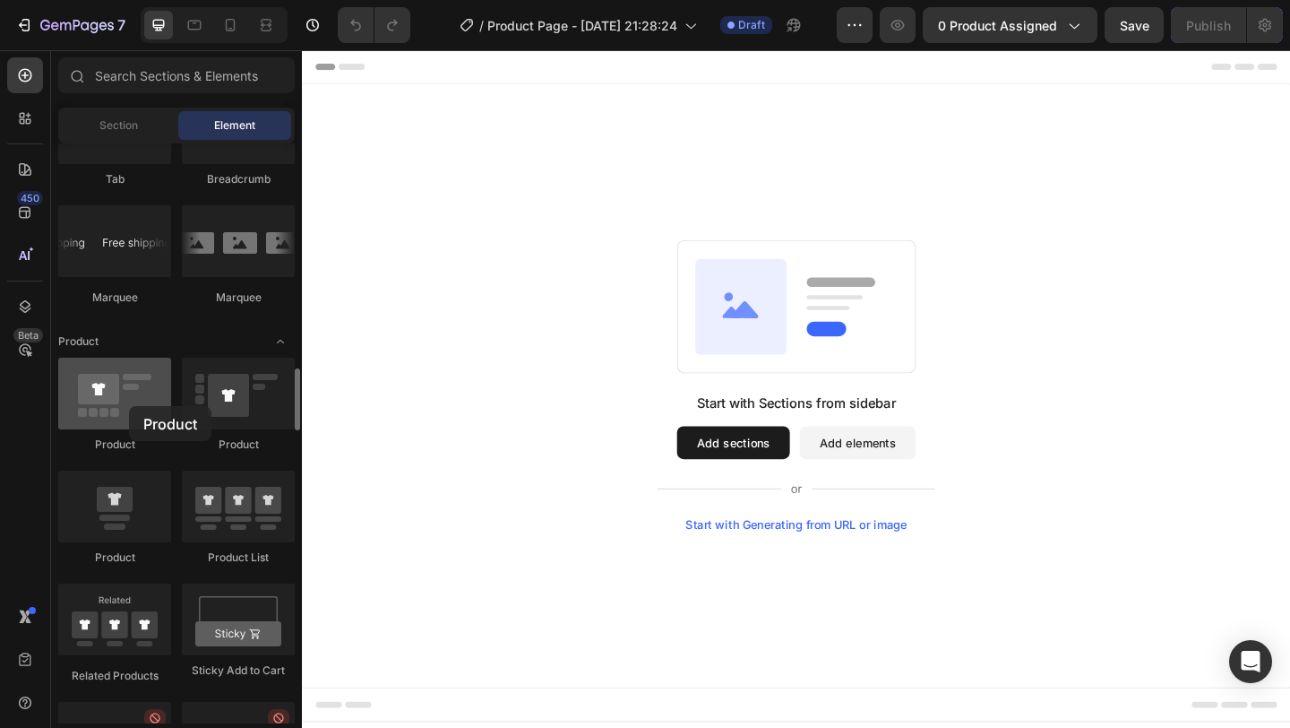
click at [129, 406] on div at bounding box center [114, 394] width 113 height 72
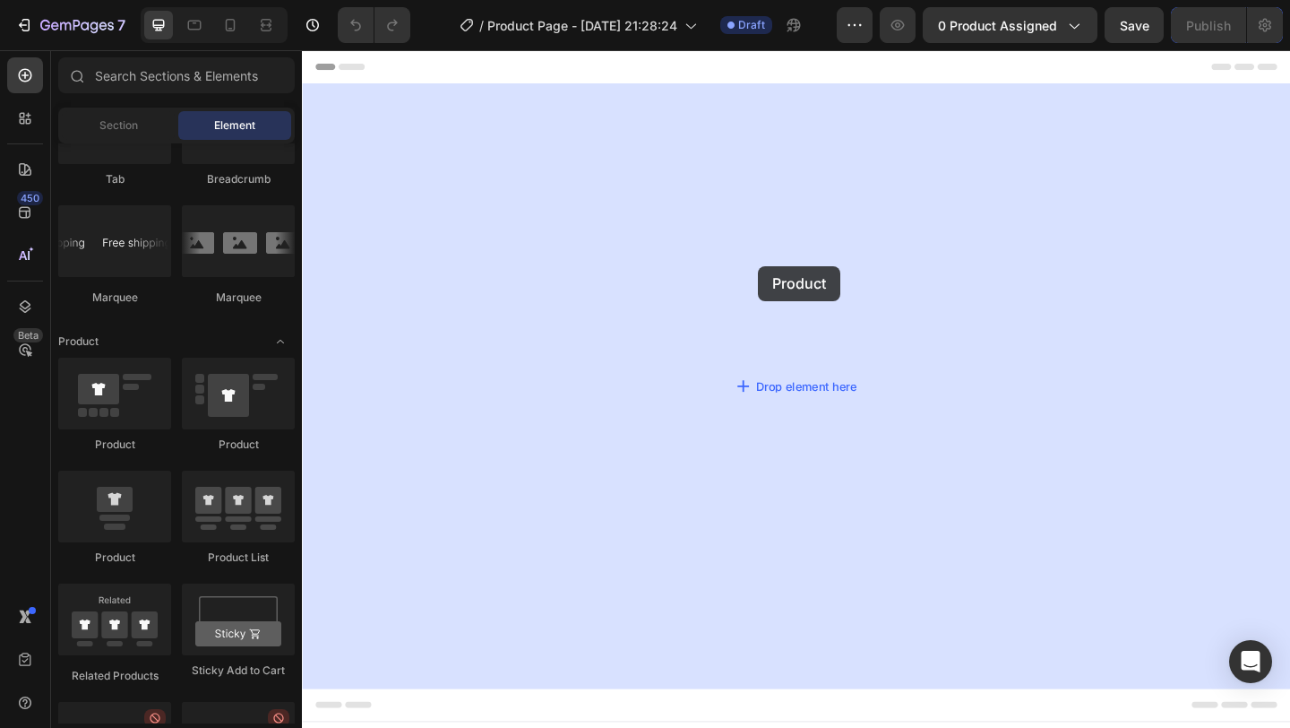
drag, startPoint x: 395, startPoint y: 448, endPoint x: 798, endPoint y: 284, distance: 435.3
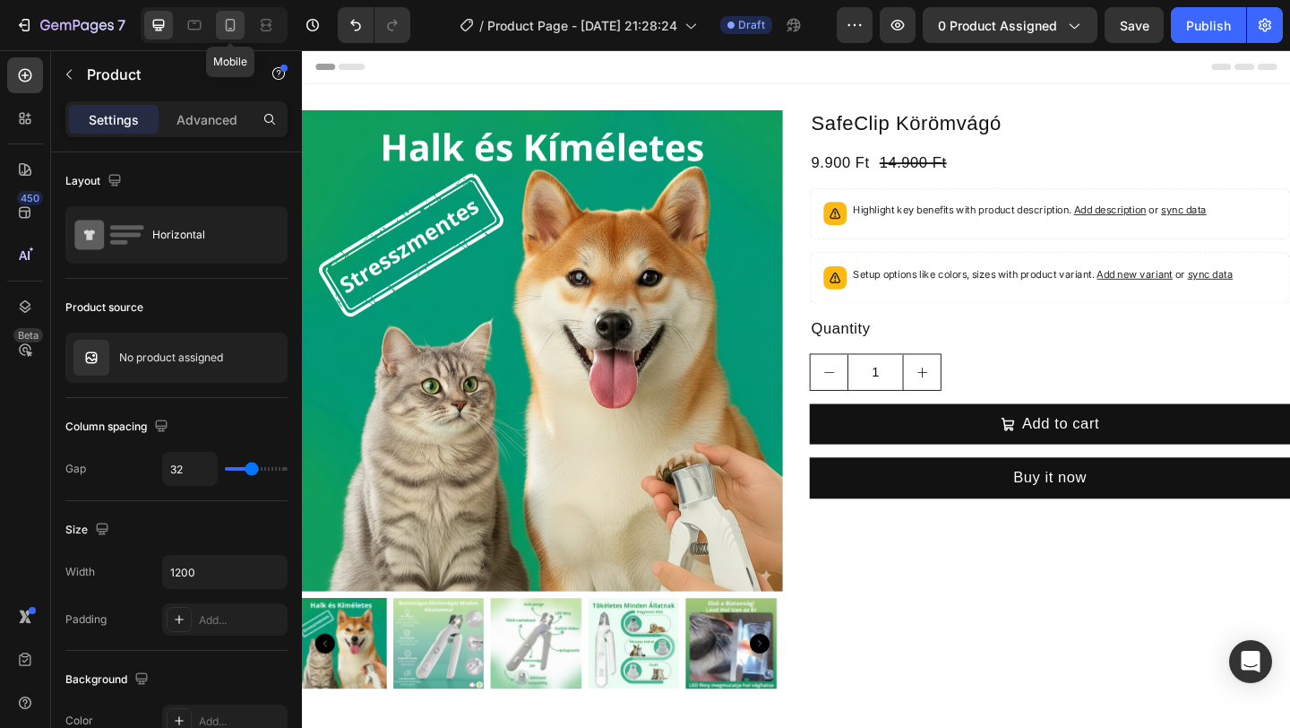
click at [236, 29] on icon at bounding box center [230, 25] width 18 height 18
type input "16"
type input "100%"
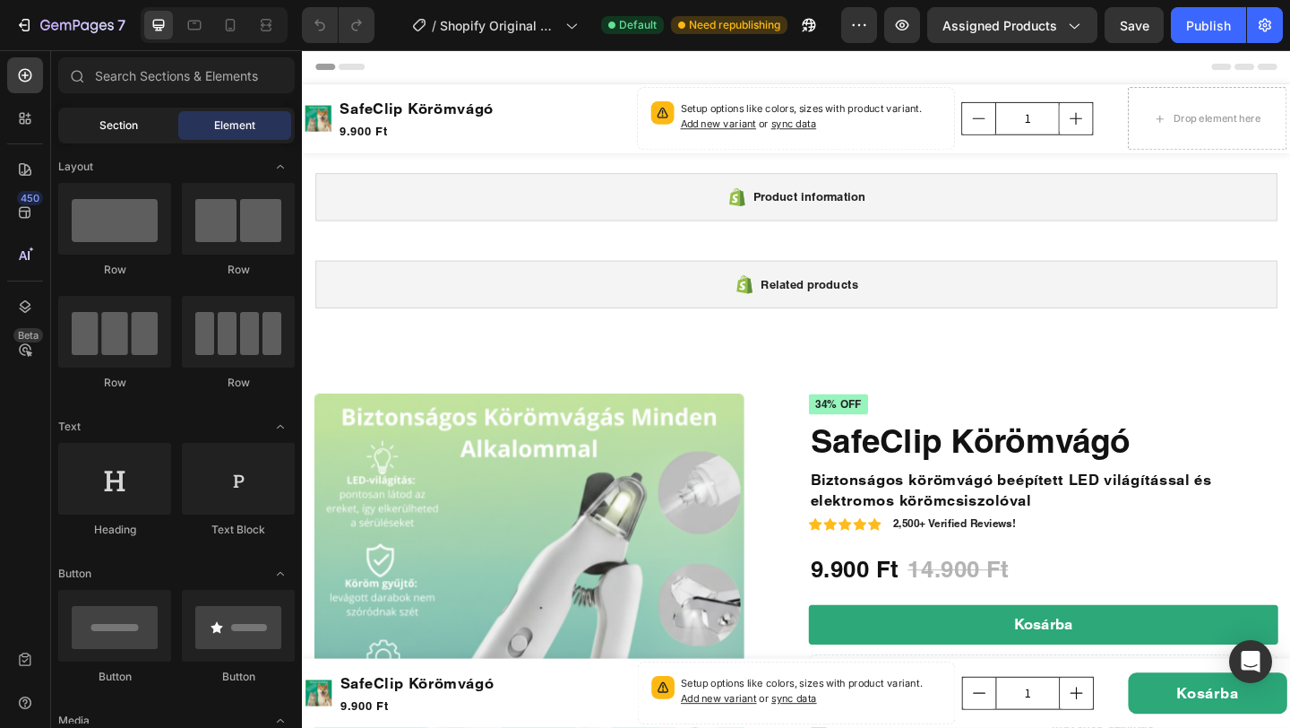
click at [120, 125] on span "Section" at bounding box center [118, 125] width 39 height 16
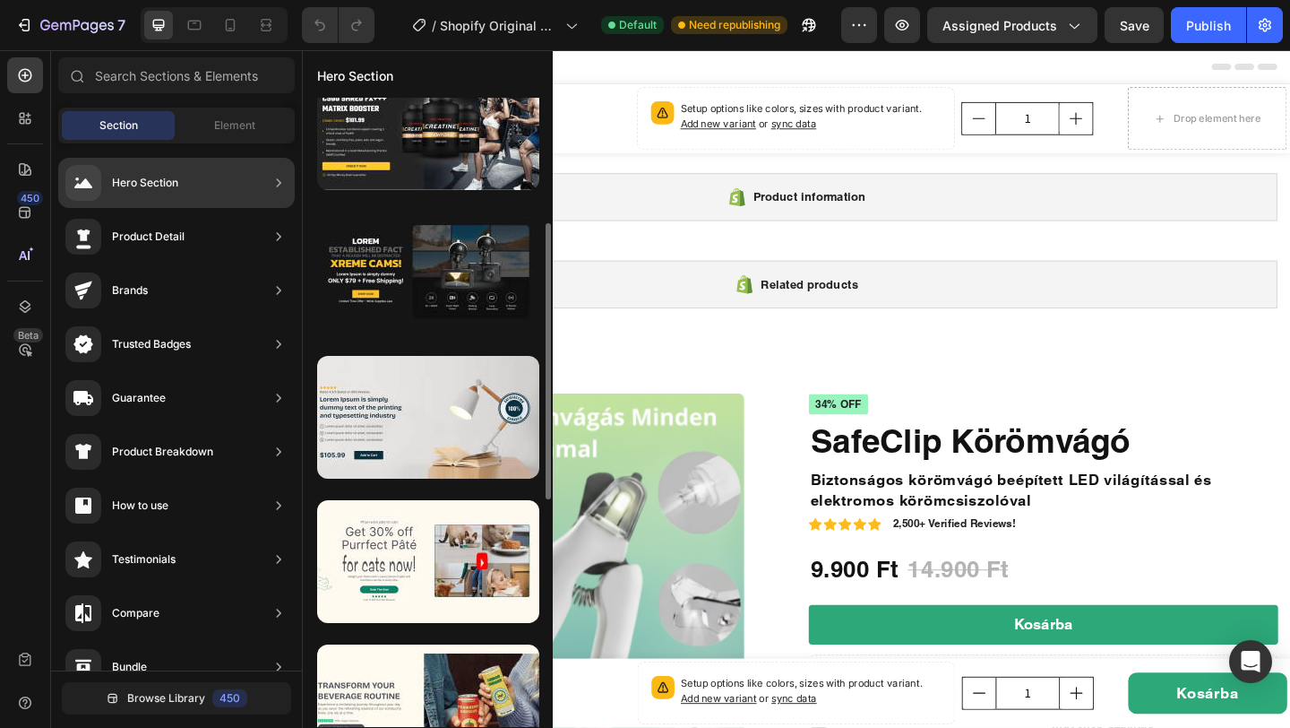
scroll to position [217, 0]
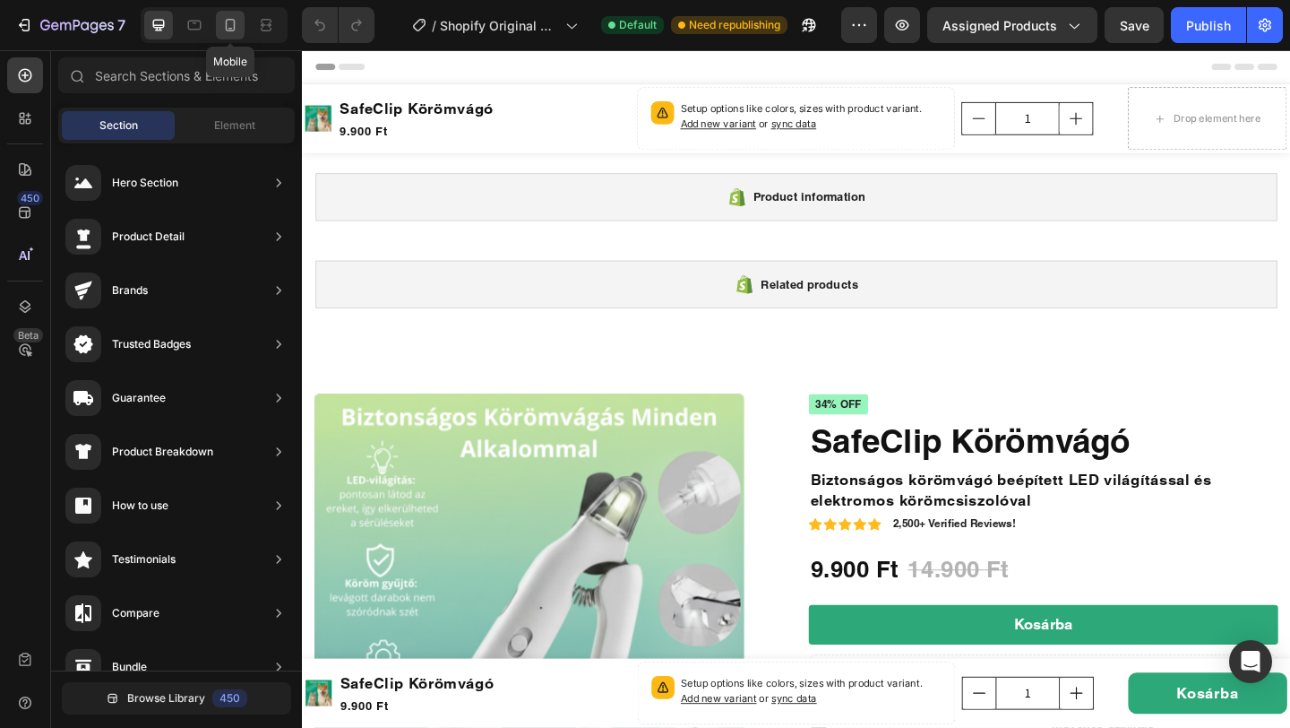
click at [232, 13] on div at bounding box center [230, 25] width 29 height 29
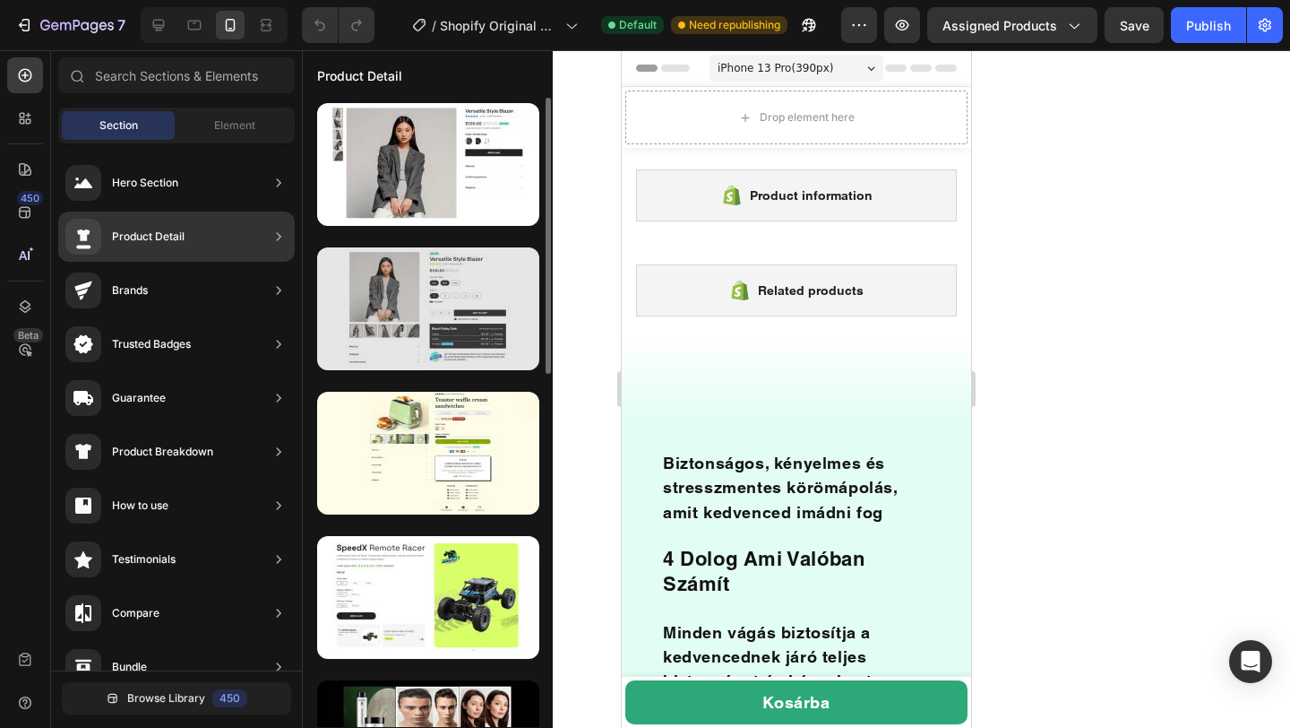
click at [441, 315] on div at bounding box center [428, 308] width 222 height 123
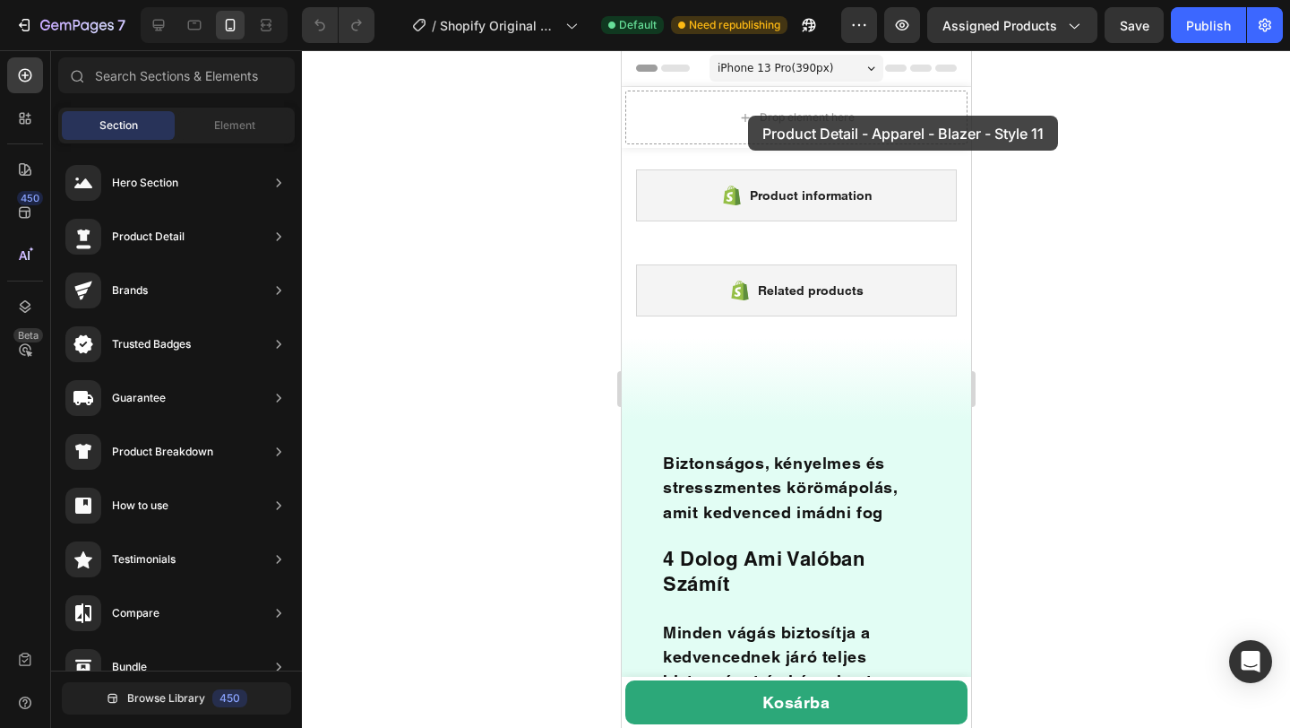
drag, startPoint x: 1004, startPoint y: 383, endPoint x: 747, endPoint y: 116, distance: 370.1
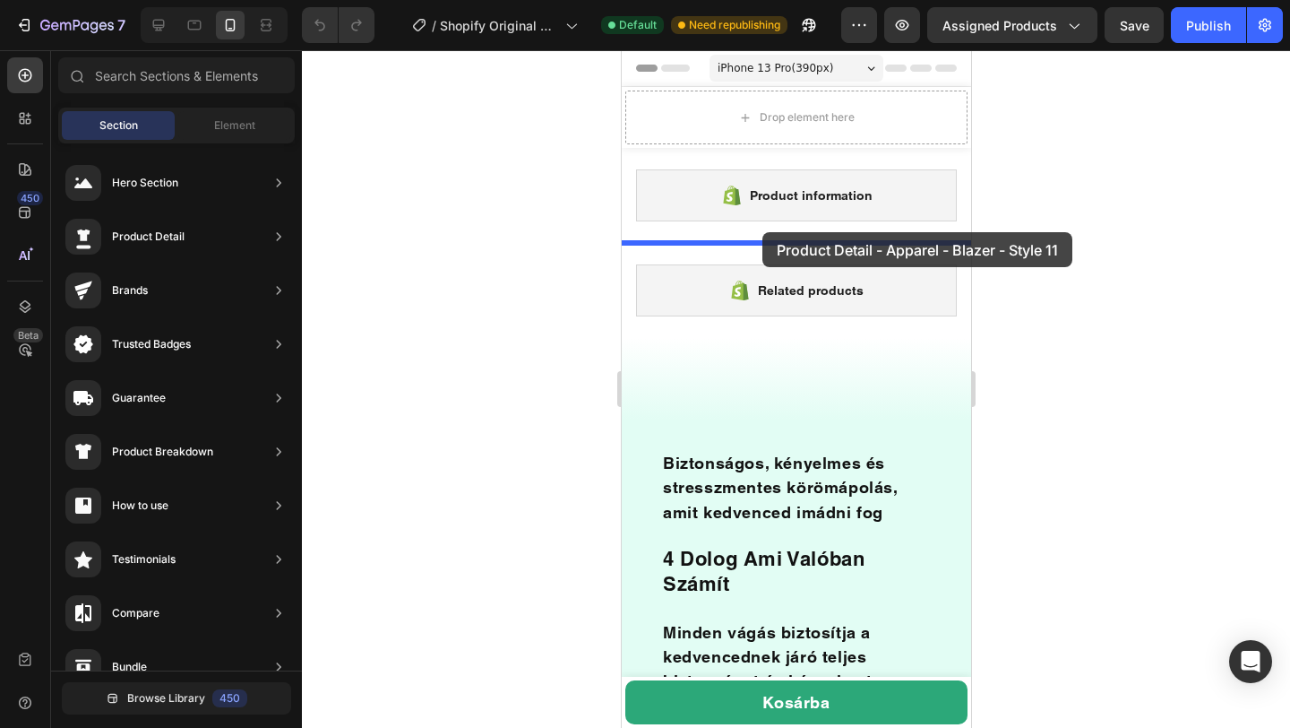
drag, startPoint x: 1033, startPoint y: 370, endPoint x: 761, endPoint y: 234, distance: 304.5
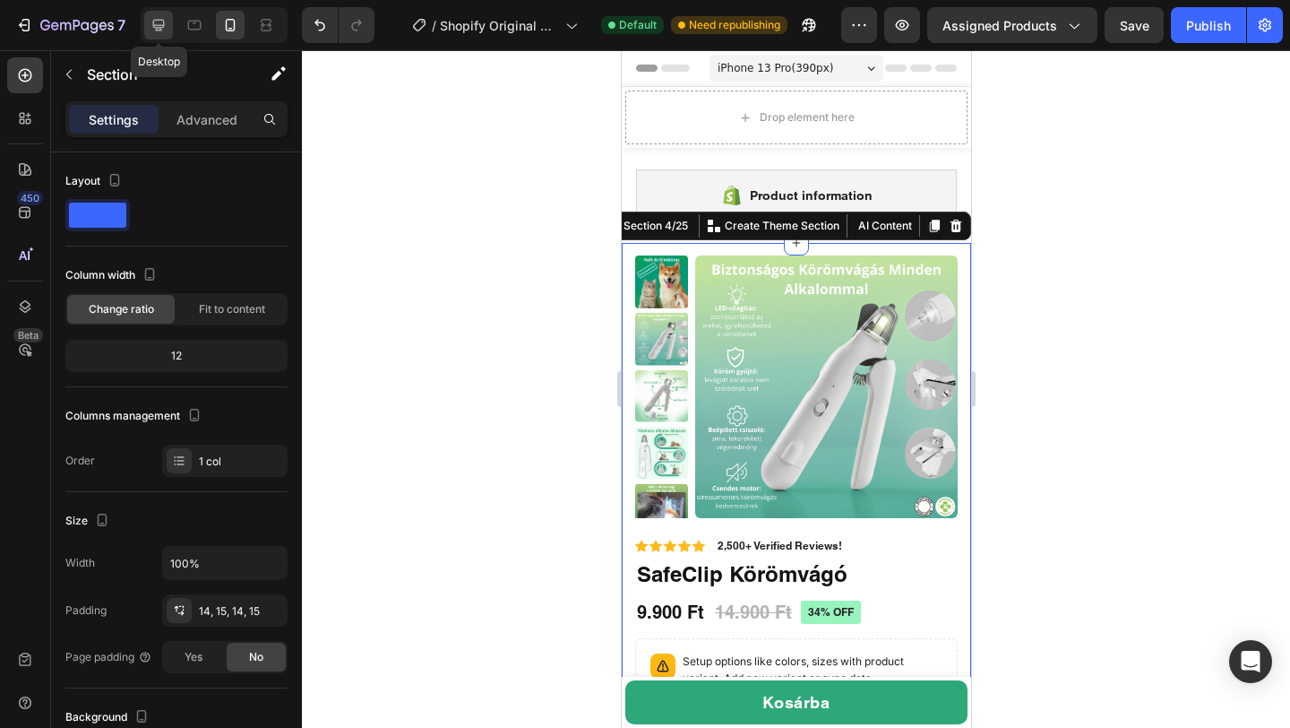
click at [159, 29] on icon at bounding box center [159, 25] width 18 height 18
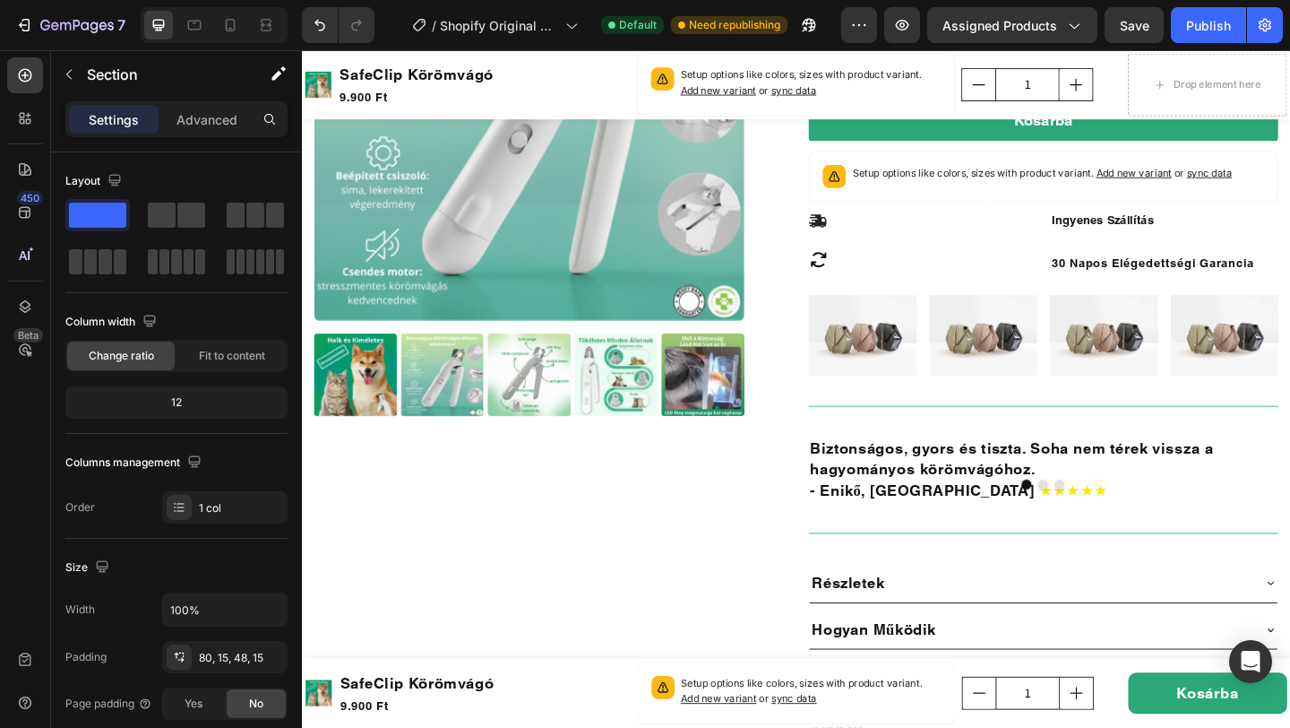
scroll to position [1342, 0]
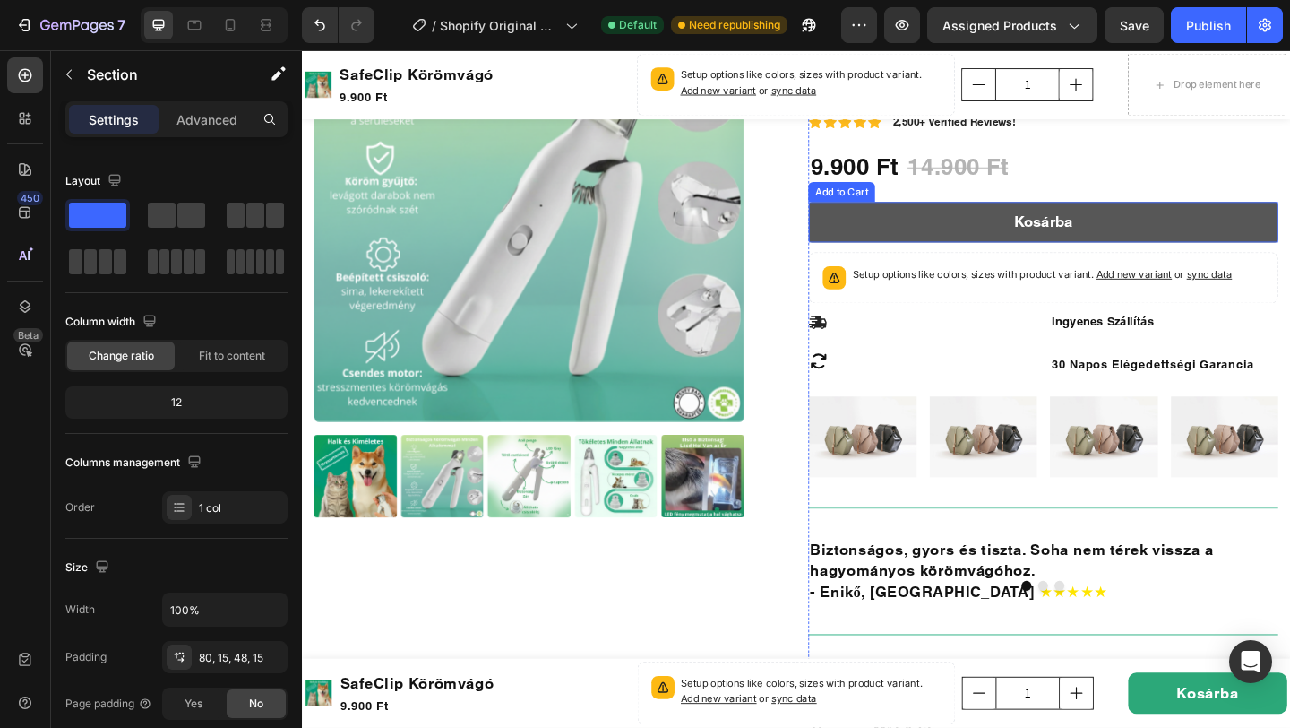
click at [972, 240] on button "Kosárba" at bounding box center [1108, 237] width 511 height 44
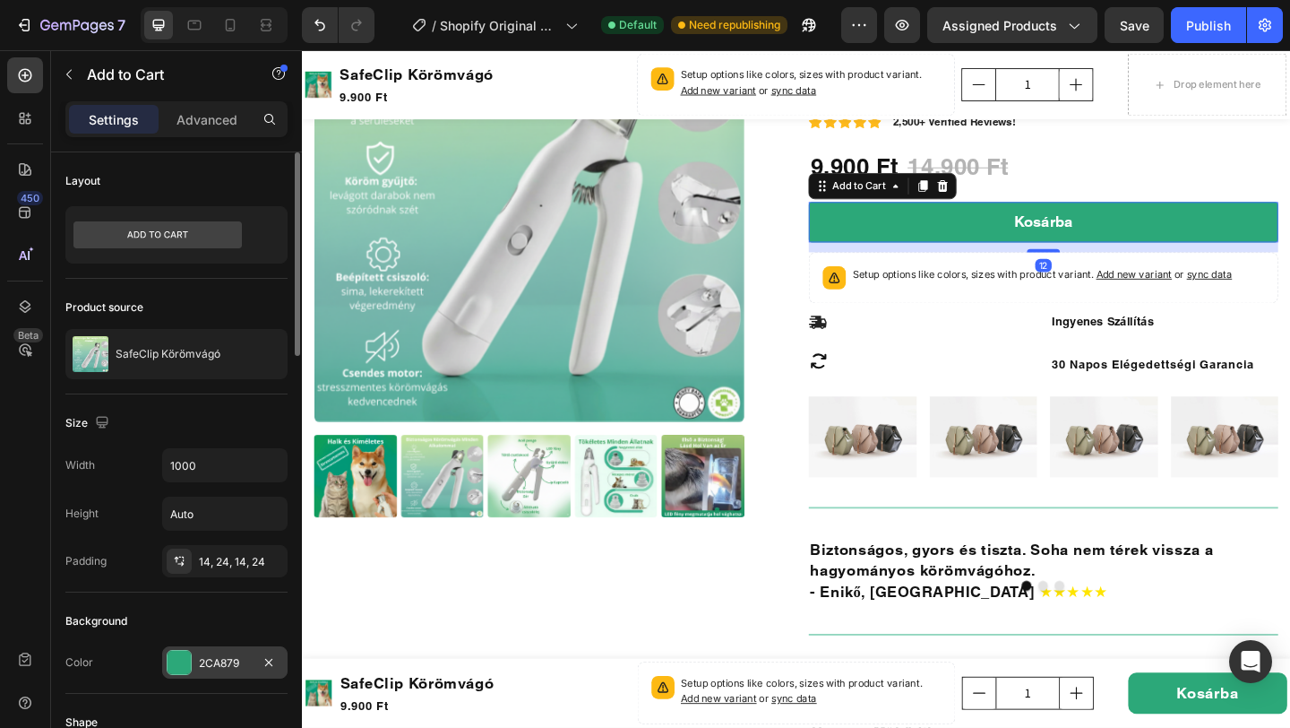
click at [174, 662] on div at bounding box center [179, 662] width 23 height 23
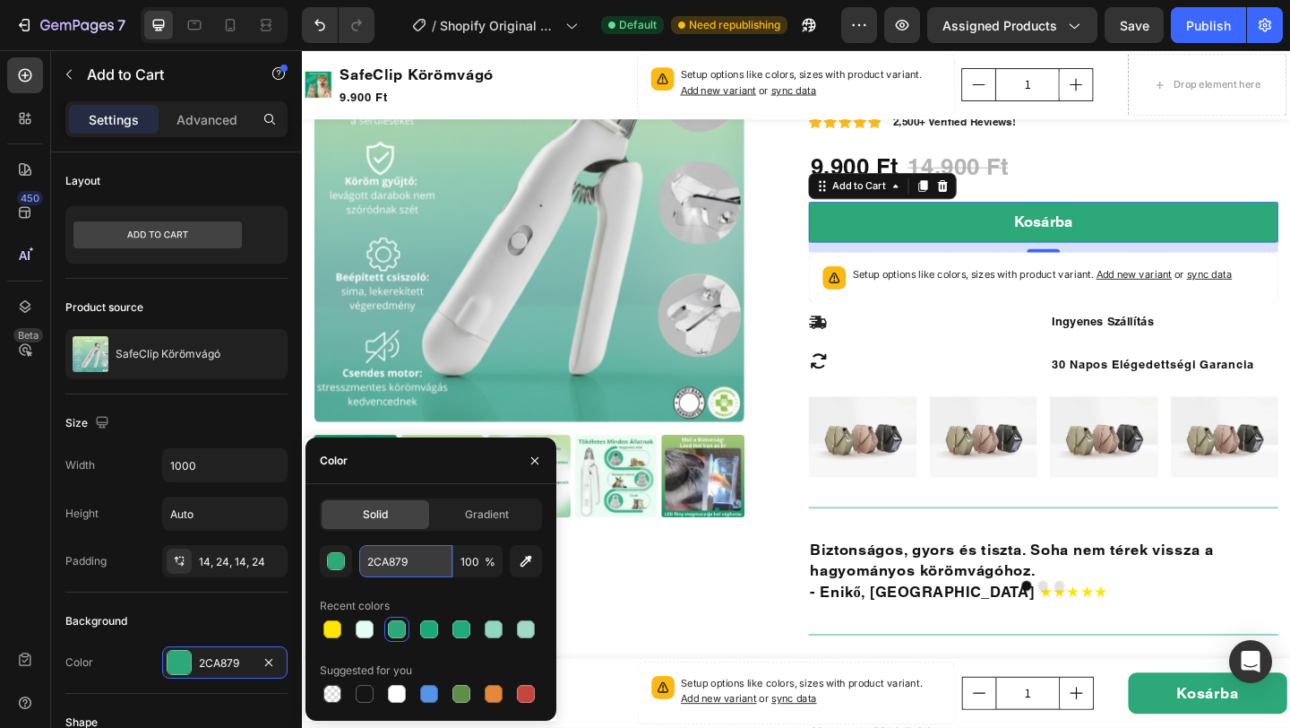
click at [401, 564] on input "2CA879" at bounding box center [405, 561] width 93 height 32
click at [227, 25] on icon at bounding box center [230, 25] width 18 height 18
type input "14"
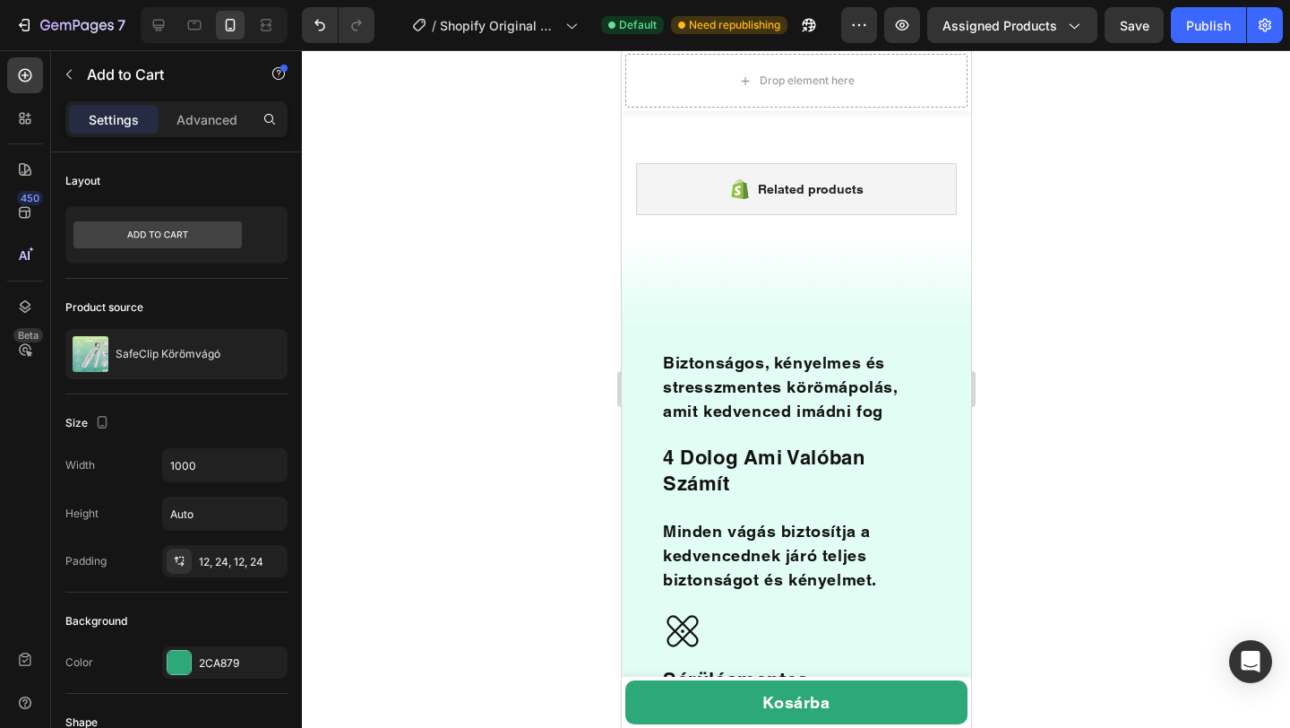
scroll to position [1005, 0]
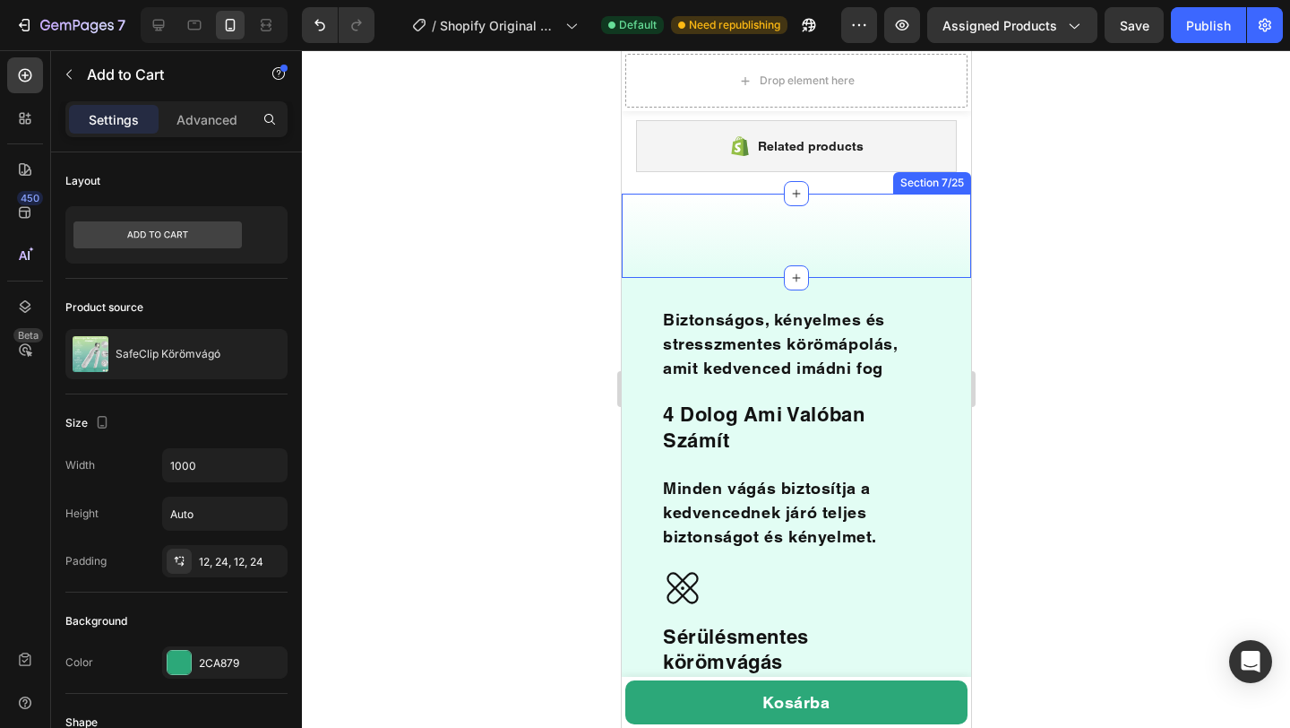
click at [889, 212] on div "blank block Text Block Section 7/25" at bounding box center [795, 235] width 349 height 83
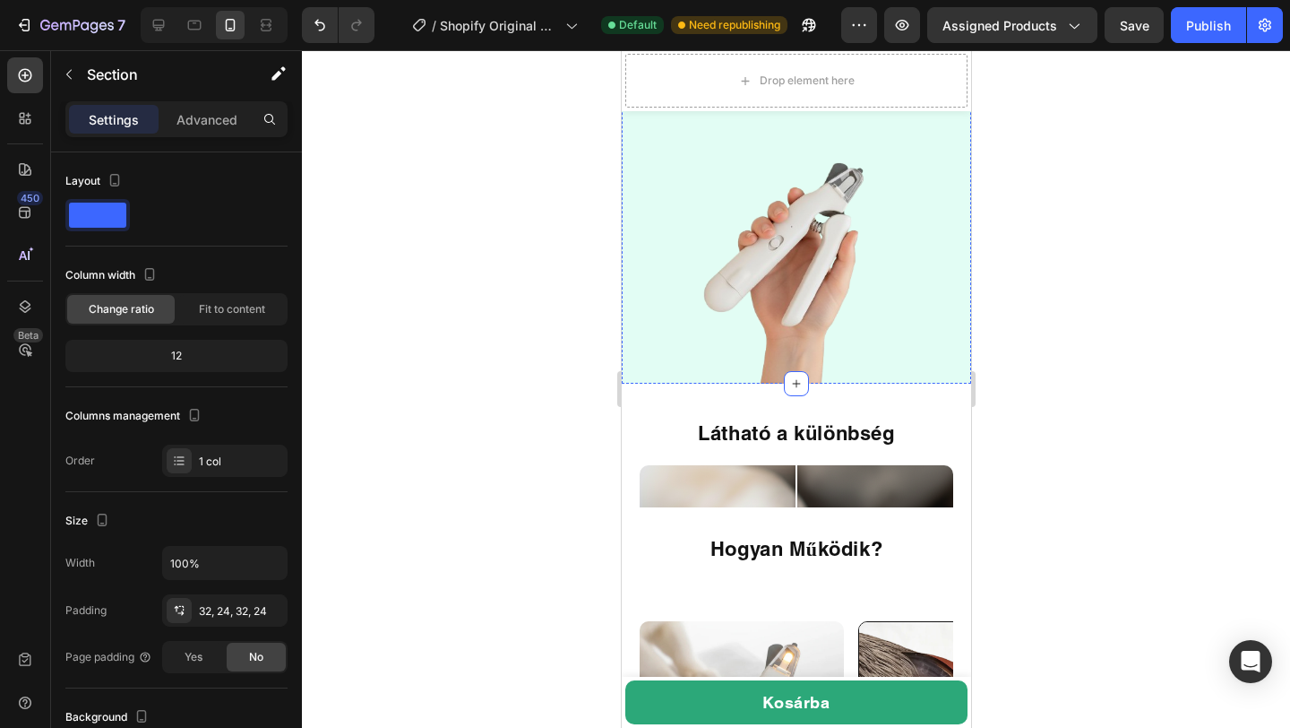
scroll to position [2624, 0]
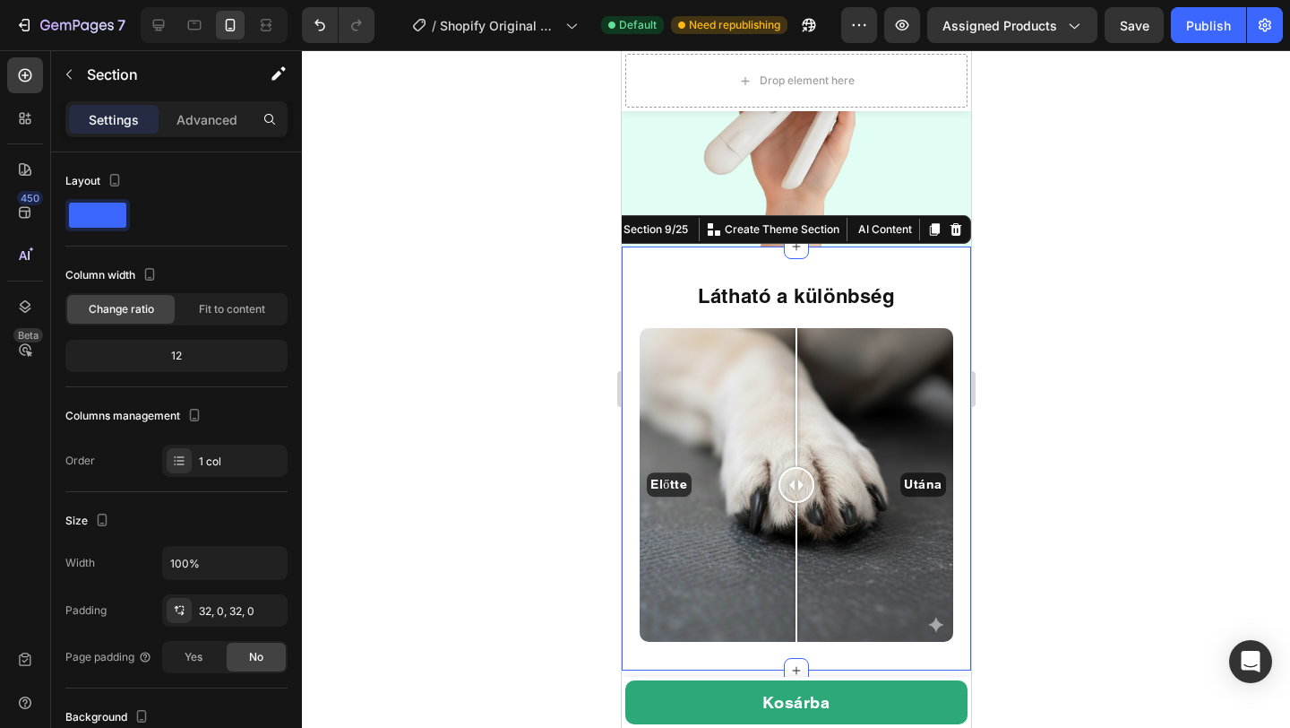
click at [921, 246] on div "Látható a különbség Heading Előtte Utána Image Comparison Section 9/25 You can …" at bounding box center [795, 458] width 349 height 424
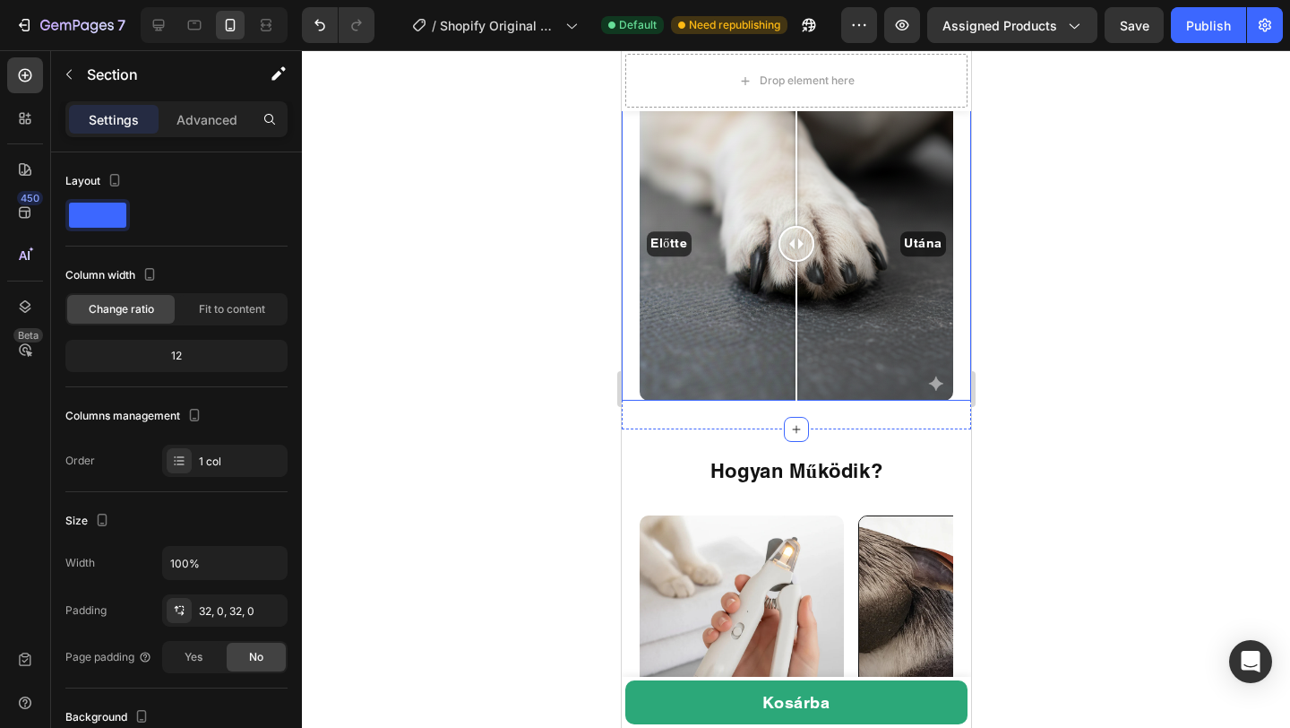
scroll to position [2956, 0]
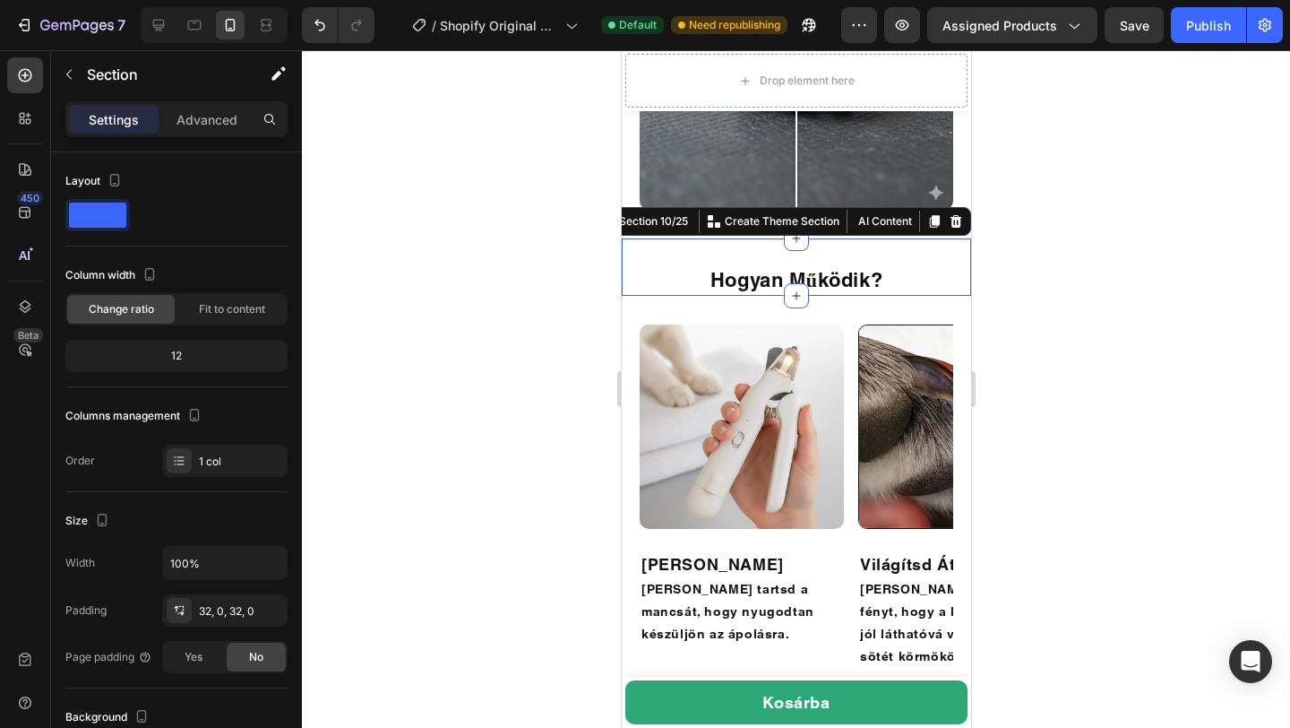
click at [958, 247] on div "Hogyan Működik? Text Block Section 10/25 You can create reusable sections Creat…" at bounding box center [795, 266] width 349 height 57
click at [961, 302] on div "Image Készülj Elő Gondosan Finoman tartsd a mancsát, hogy nyugodtan készüljön a…" at bounding box center [795, 508] width 349 height 425
click at [954, 242] on div "Hogyan Működik? Text Block Section 10/25 You can create reusable sections Creat…" at bounding box center [795, 266] width 349 height 57
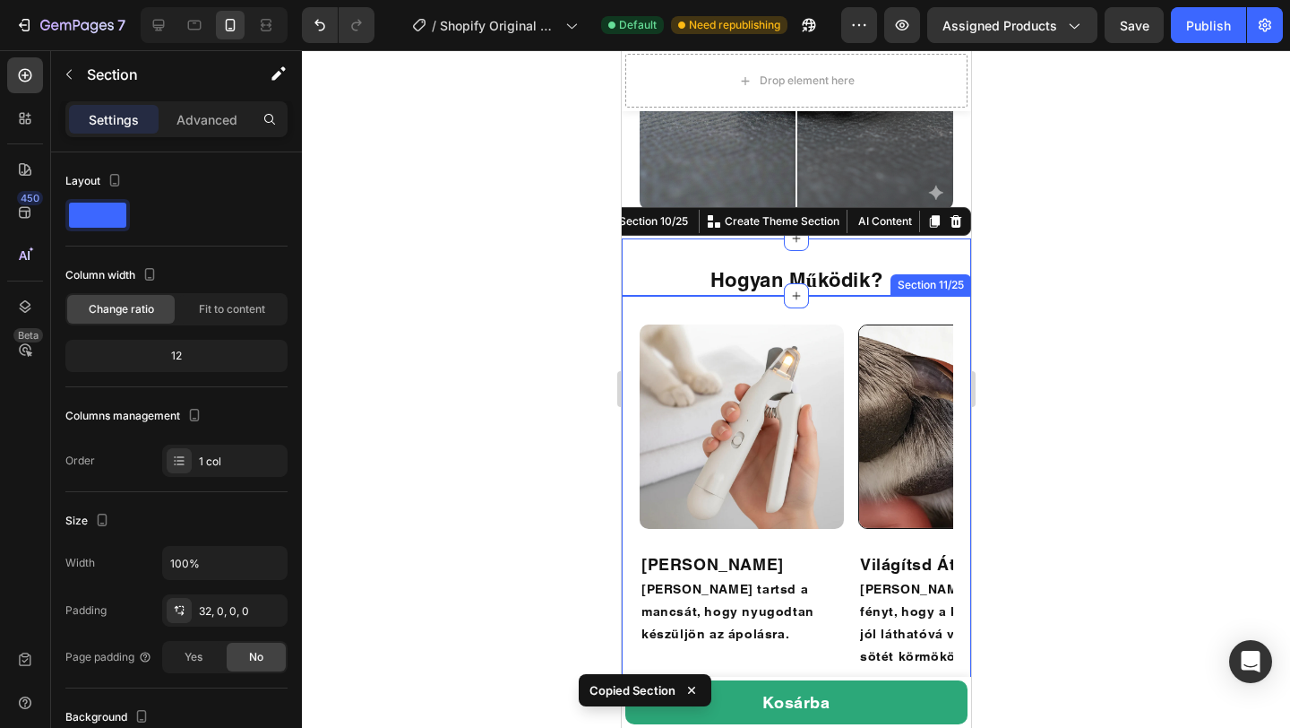
click at [918, 304] on div "Image Készülj Elő Gondosan Finoman tartsd a mancsát, hogy nyugodtan készüljön a…" at bounding box center [795, 508] width 349 height 425
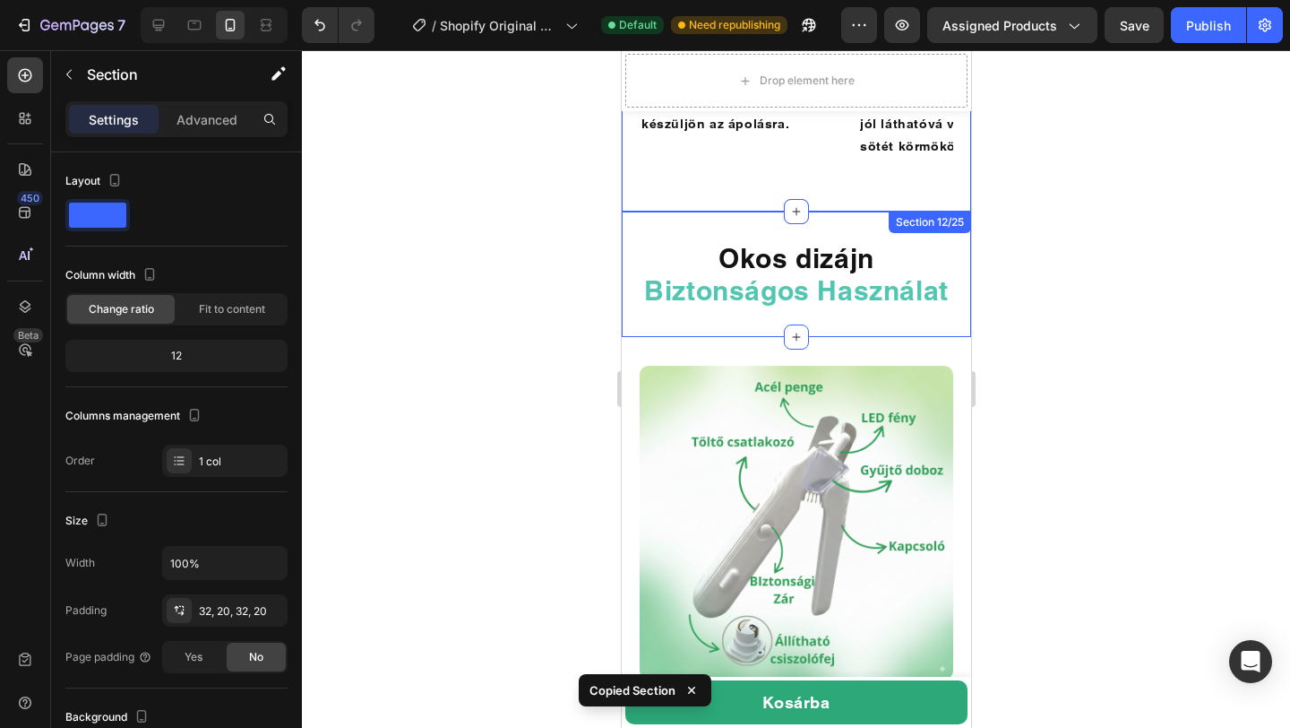
scroll to position [3450, 0]
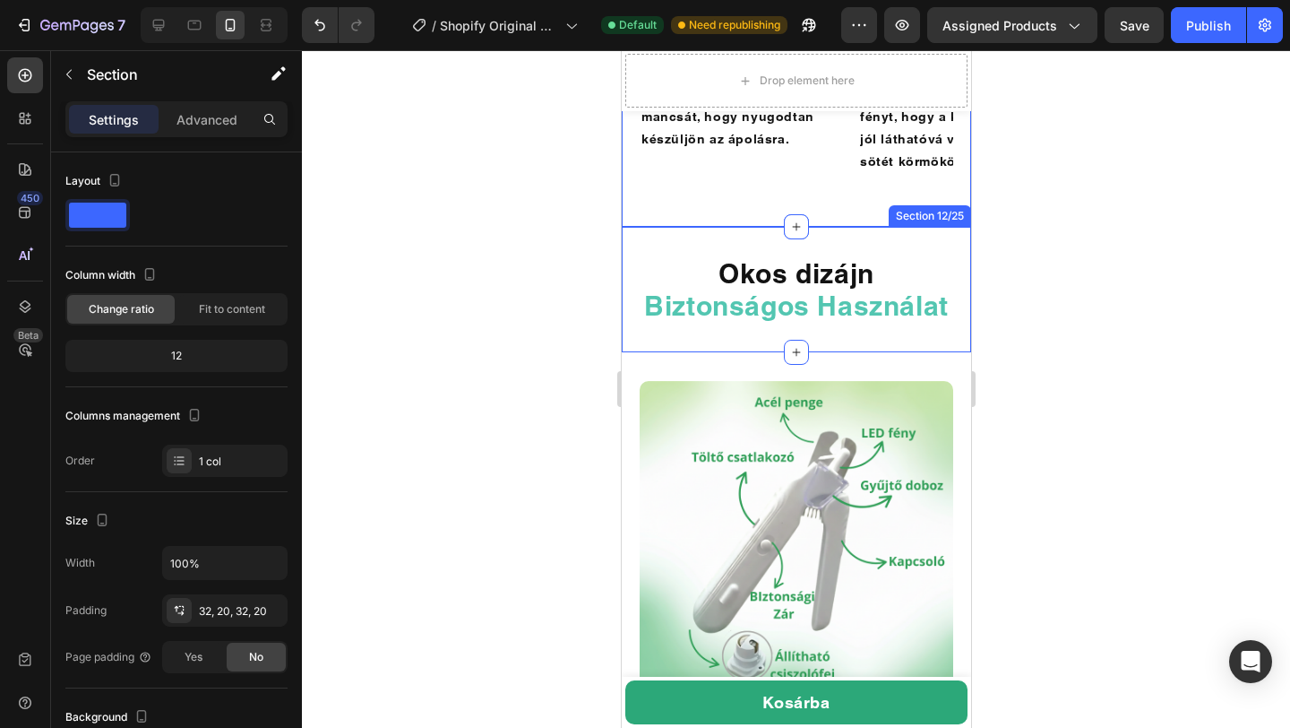
click at [952, 227] on div "Okos dizájn Biztonságos Használat Heading Section 12/25" at bounding box center [795, 289] width 349 height 125
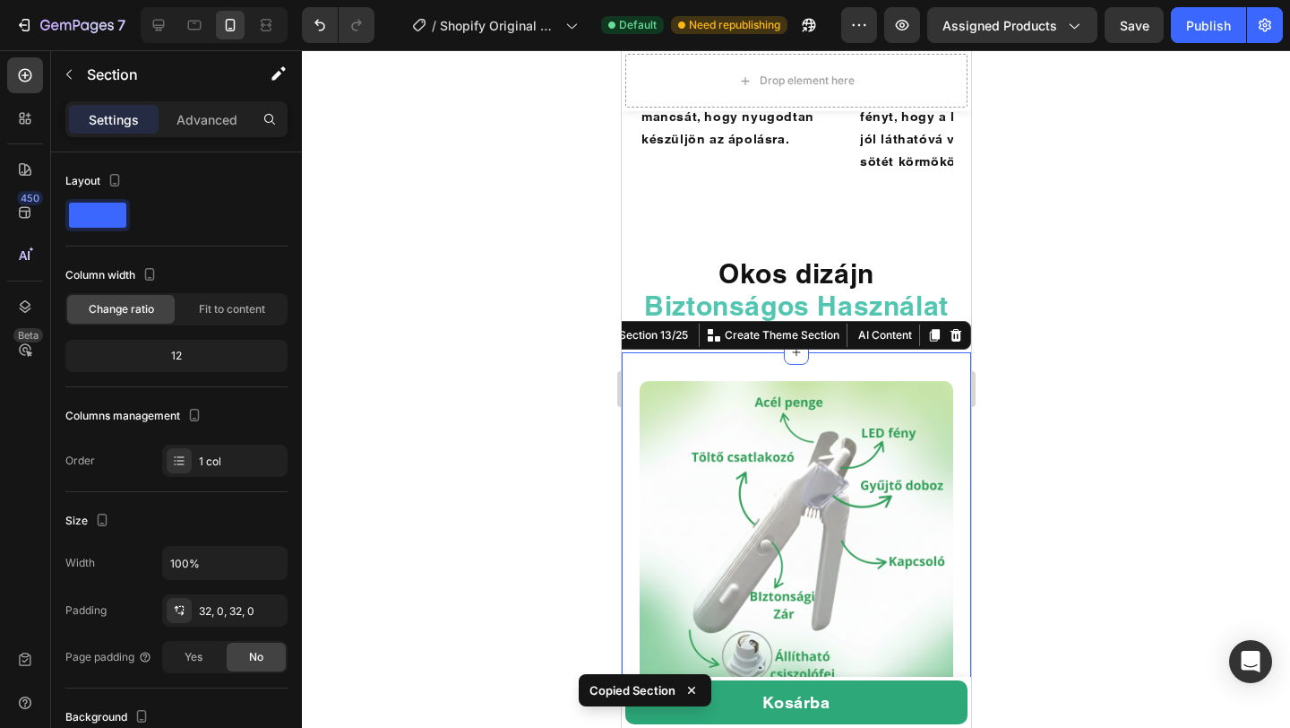
click at [892, 352] on div "Image Section 13/25 You can create reusable sections Create Theme Section AI Co…" at bounding box center [795, 537] width 349 height 371
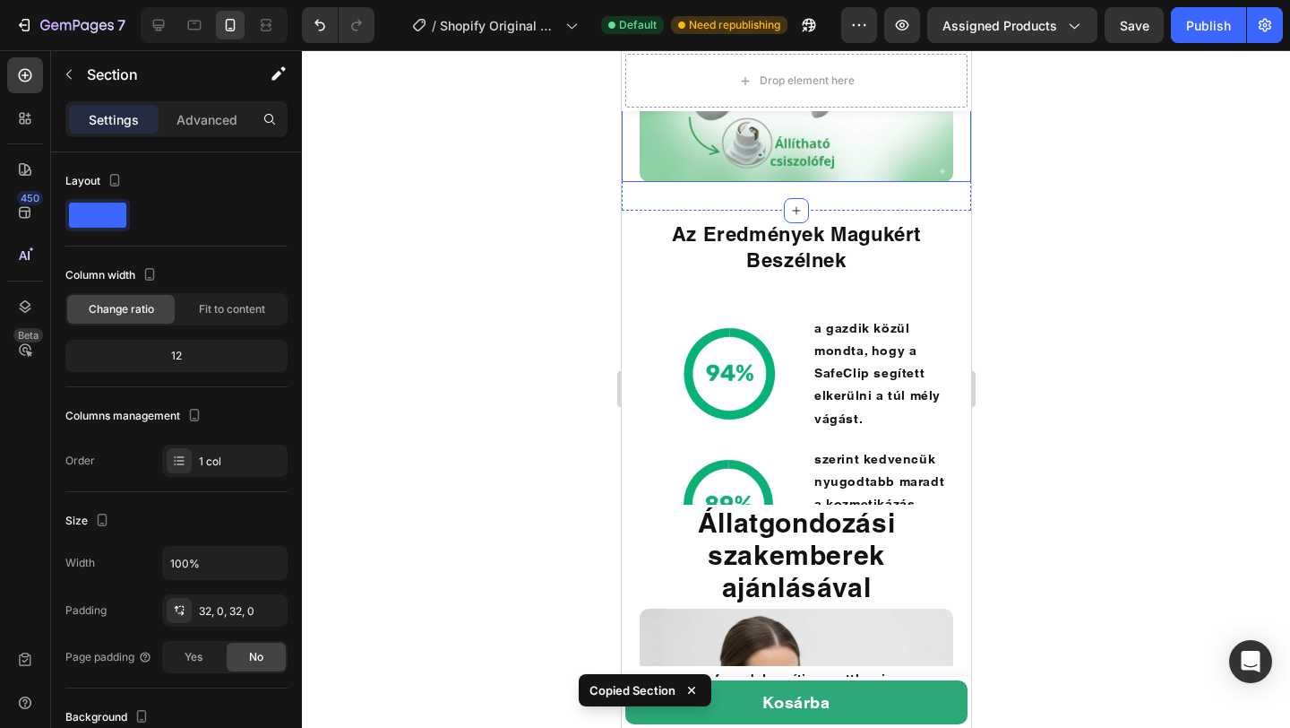
scroll to position [3984, 0]
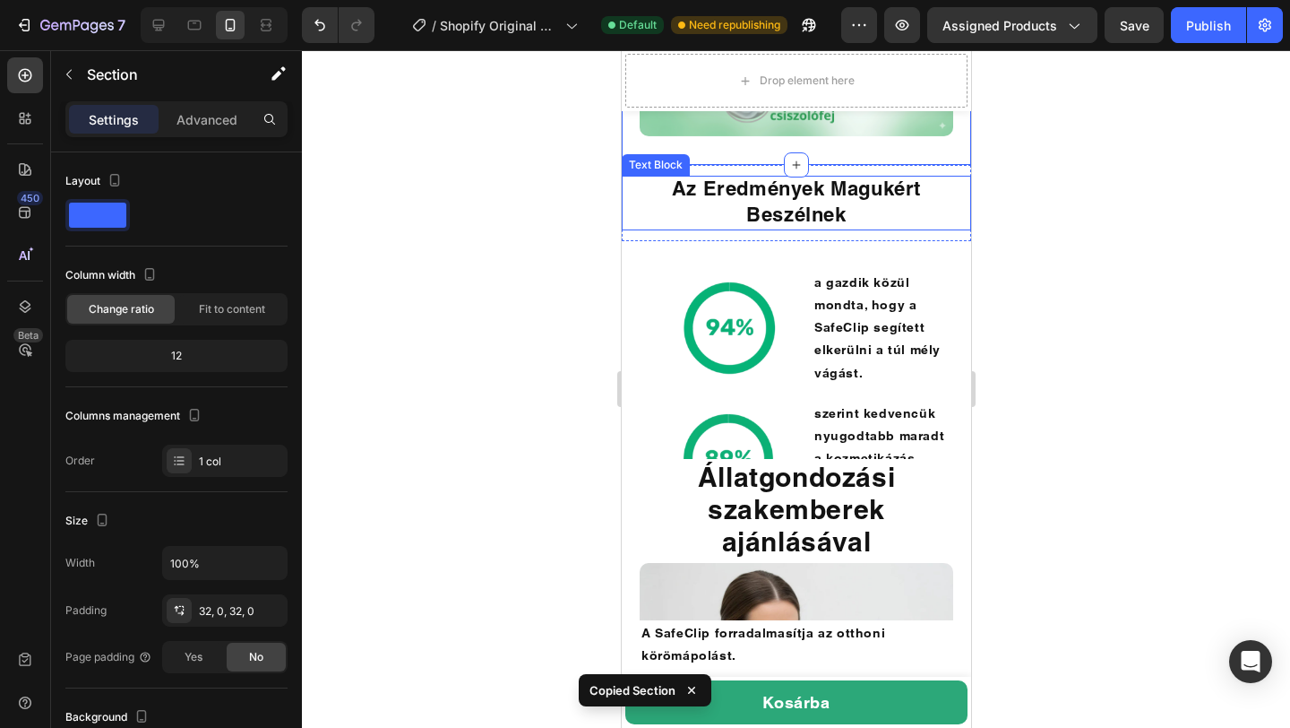
click at [939, 175] on div "Az Eredmények Magukért Beszélnek Text Block Section 14/25" at bounding box center [795, 202] width 349 height 75
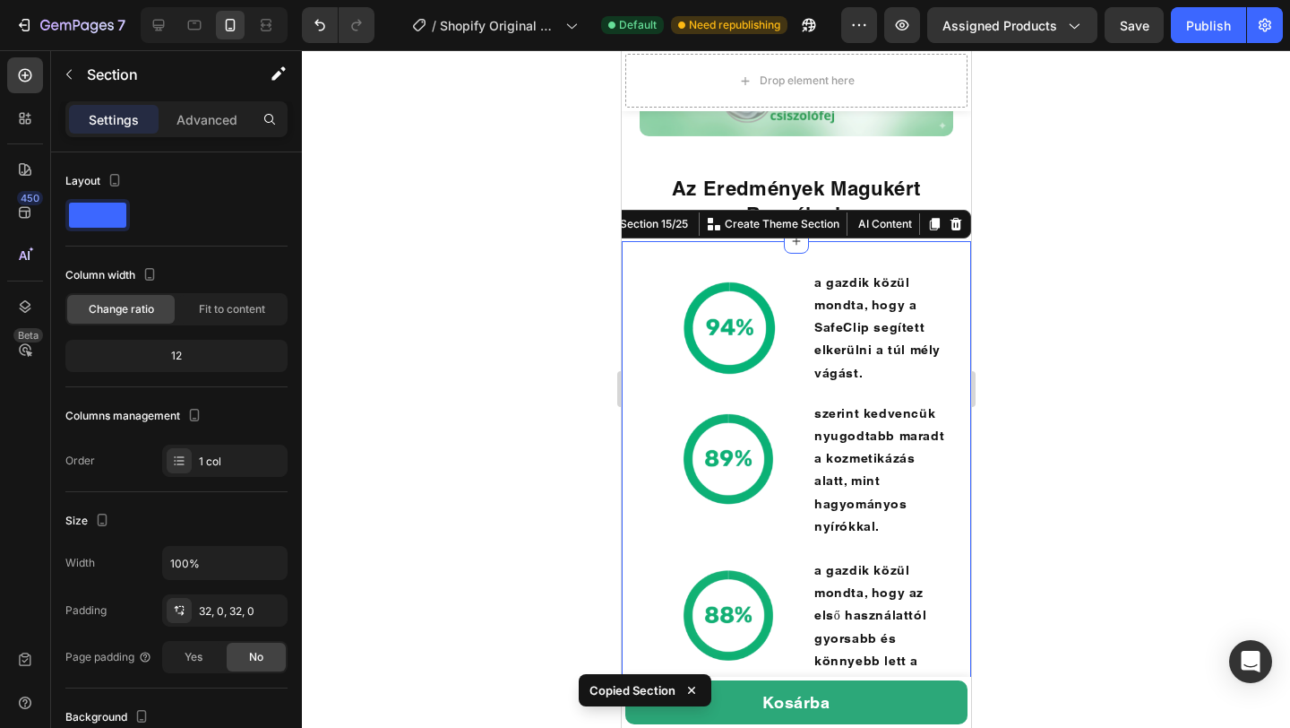
click at [941, 255] on div "Image a gazdik közül mondta, hogy a SafeClip segített elkerülni a túl mély vágá…" at bounding box center [795, 483] width 349 height 484
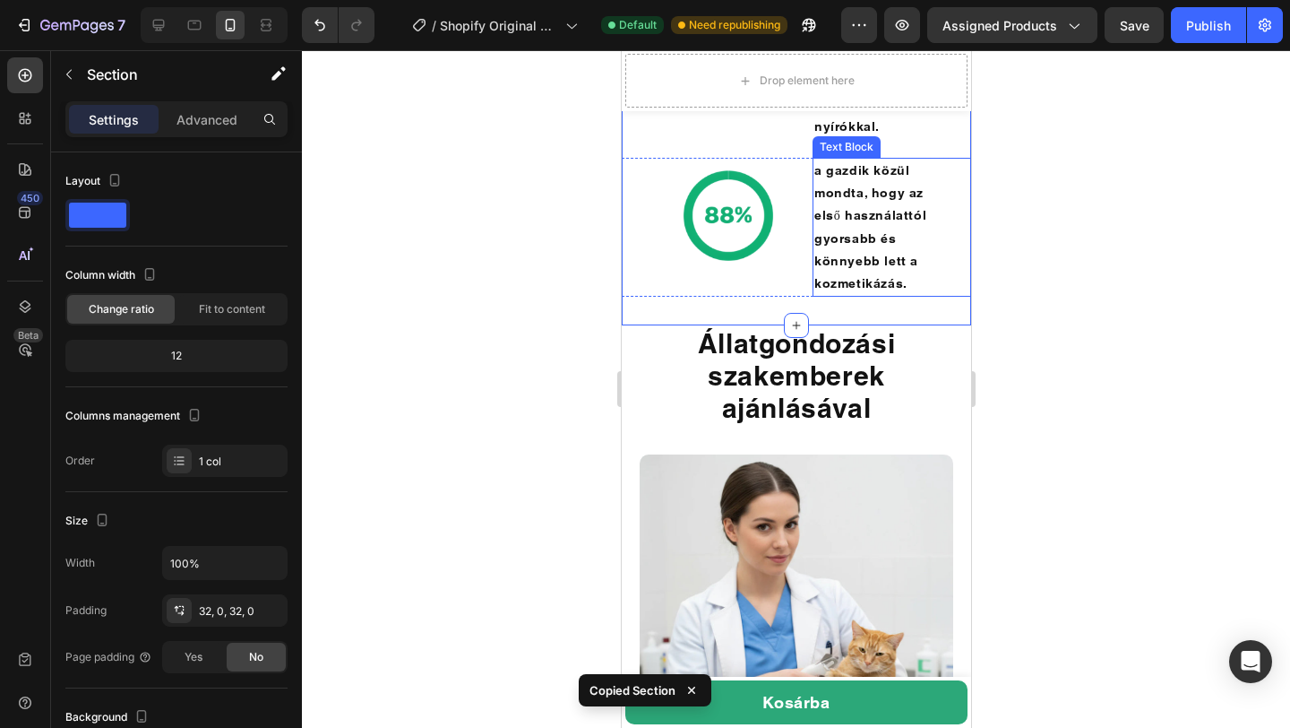
scroll to position [4401, 0]
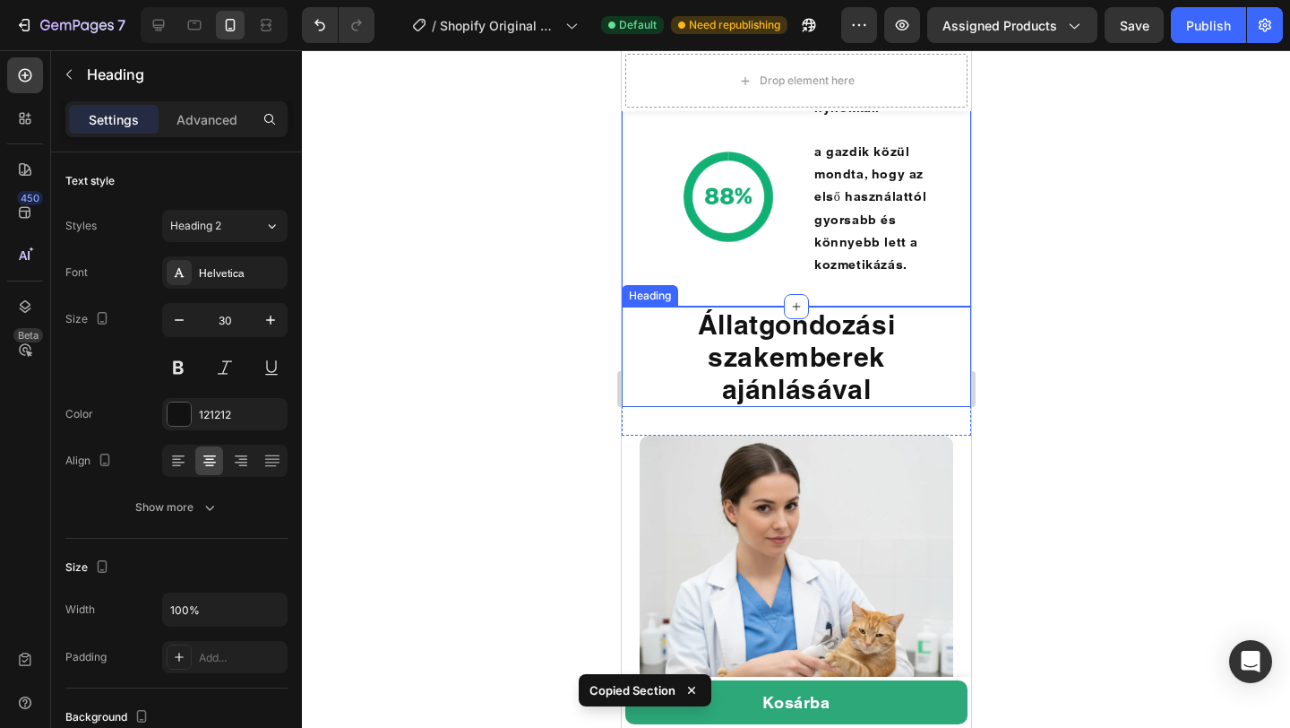
click at [919, 306] on h2 "Állatgondozási szakemberek ajánlásával" at bounding box center [796, 356] width 314 height 100
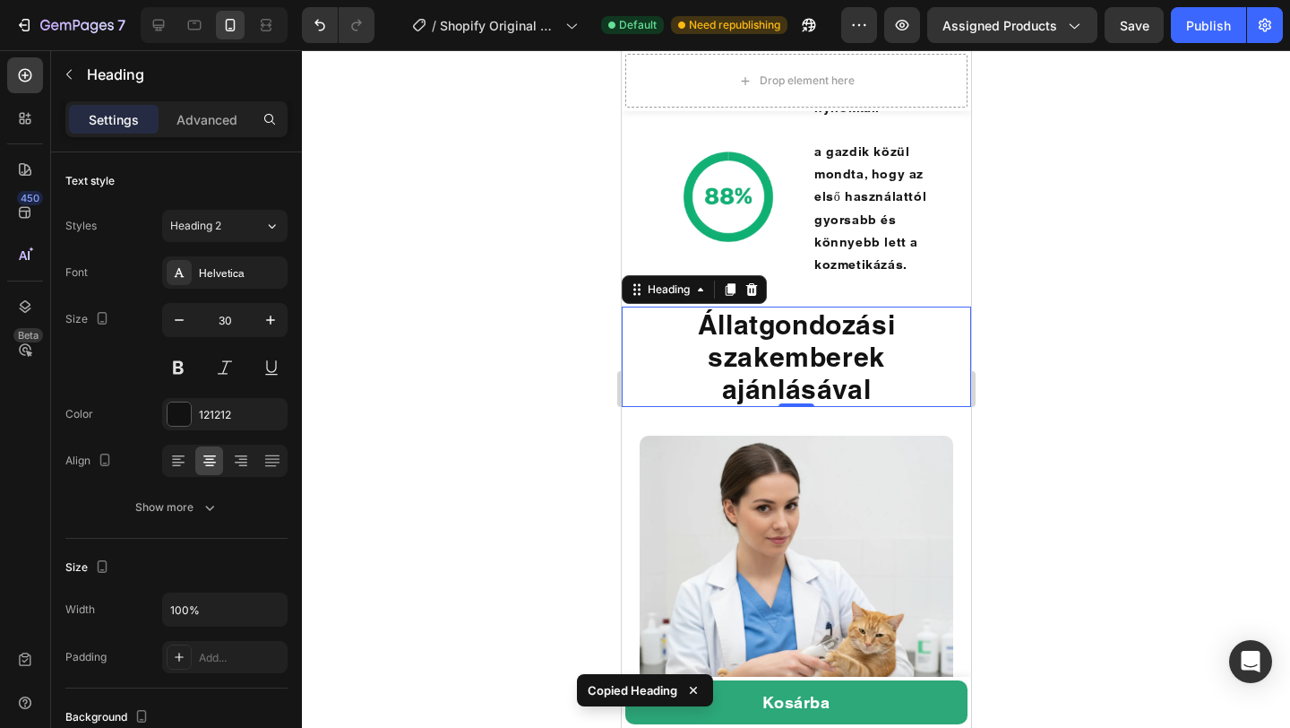
scroll to position [4545, 0]
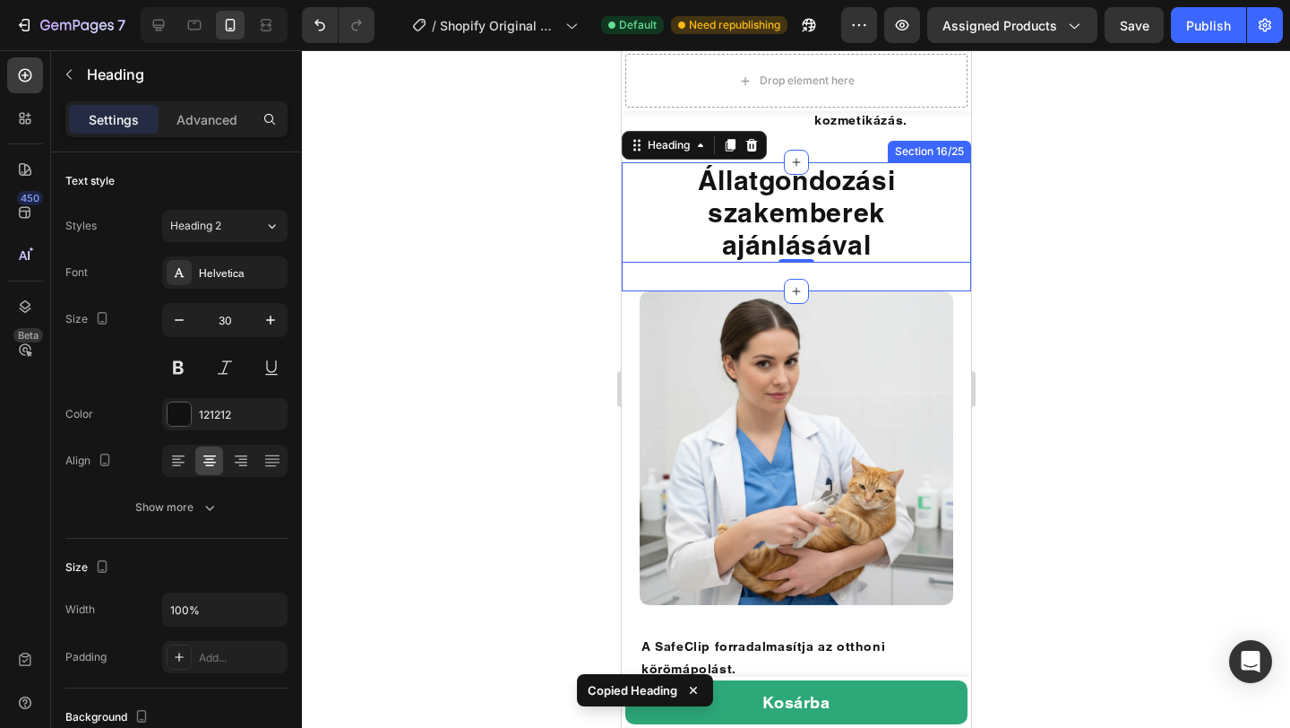
click at [933, 232] on div "Állatgondozási szakemberek ajánlásával Heading 0 Section 16/25" at bounding box center [795, 226] width 349 height 129
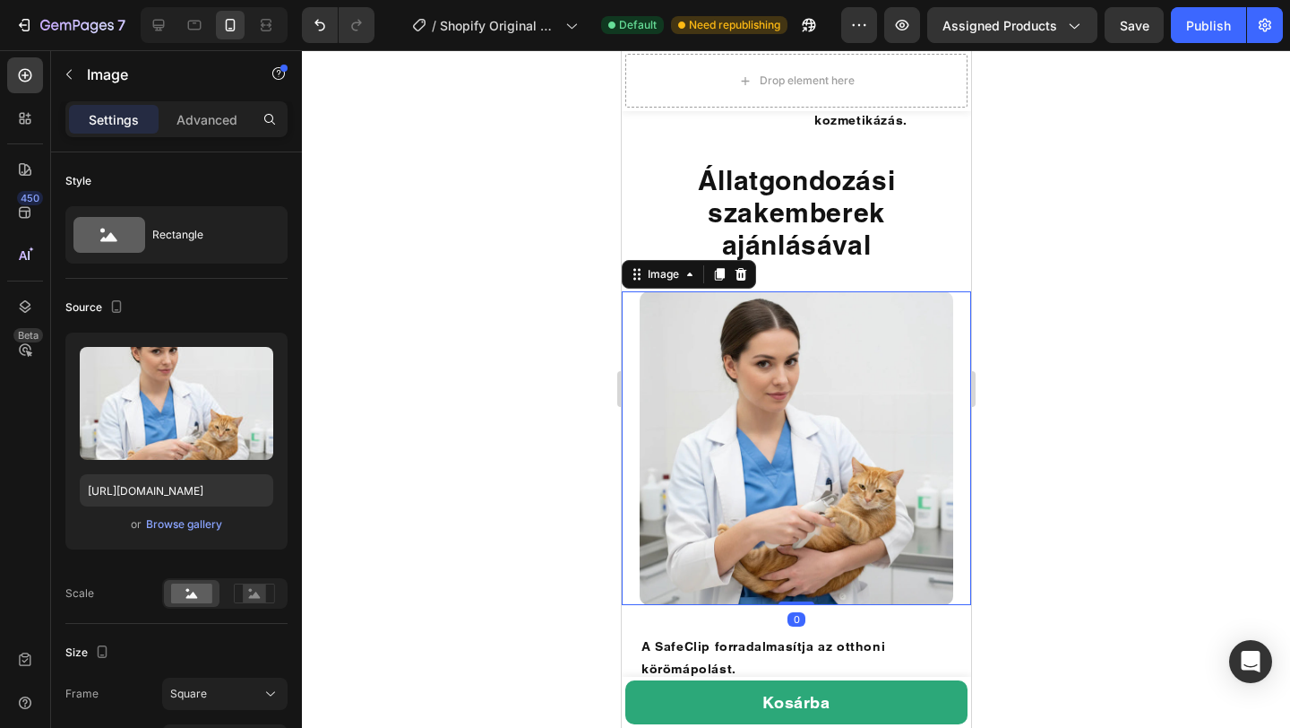
click at [965, 319] on div "Image 0" at bounding box center [795, 448] width 349 height 314
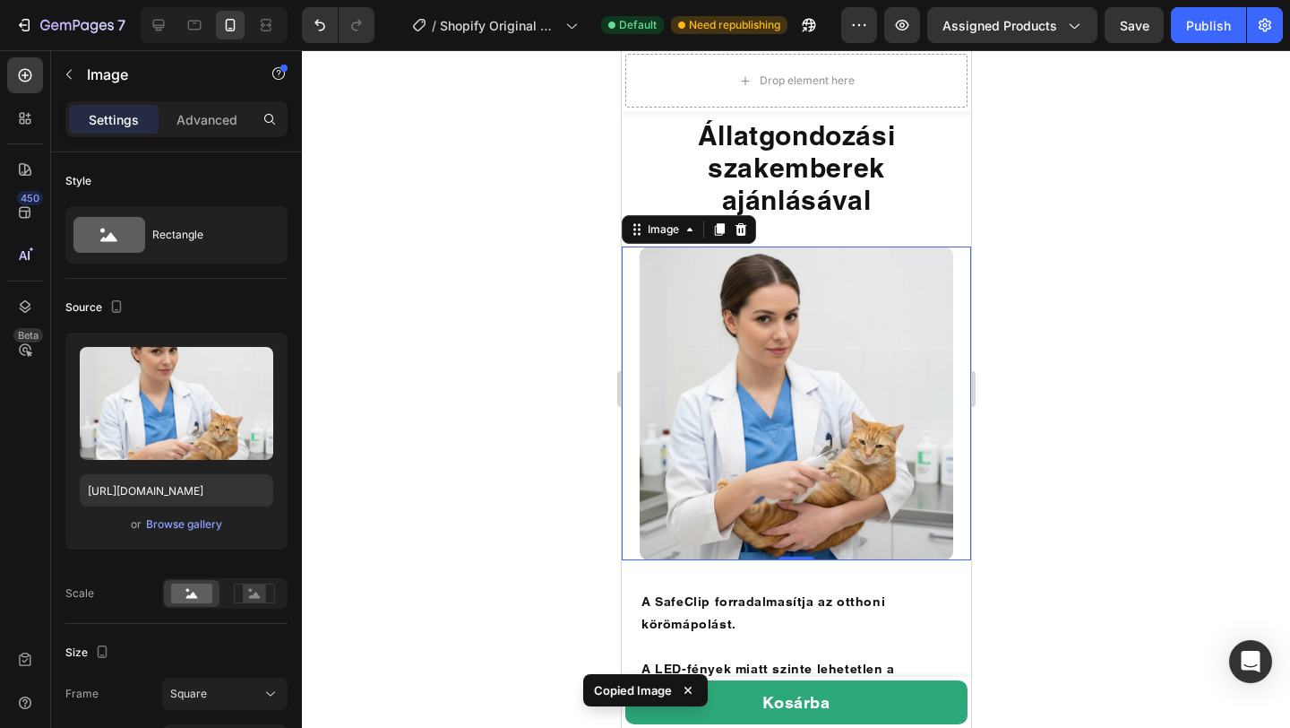
scroll to position [4795, 0]
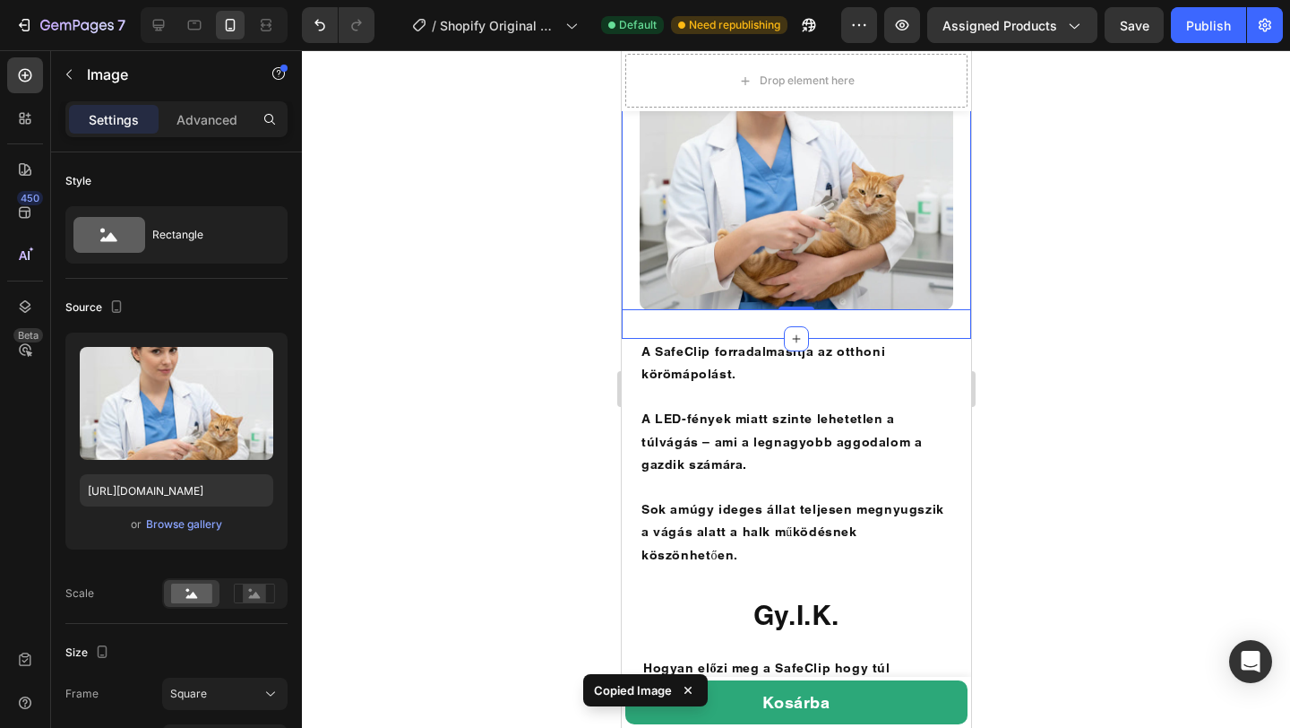
click at [947, 329] on div "Image 0 Section 17/25" at bounding box center [795, 167] width 349 height 342
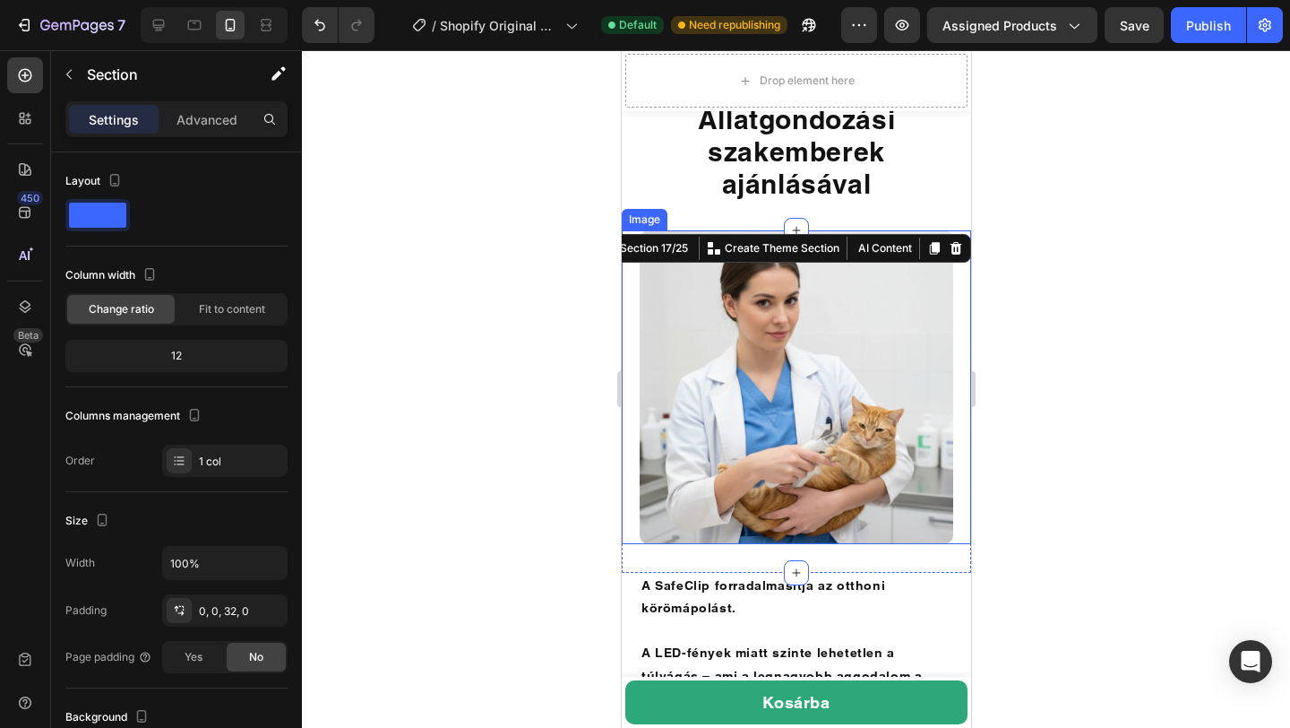
scroll to position [4881, 0]
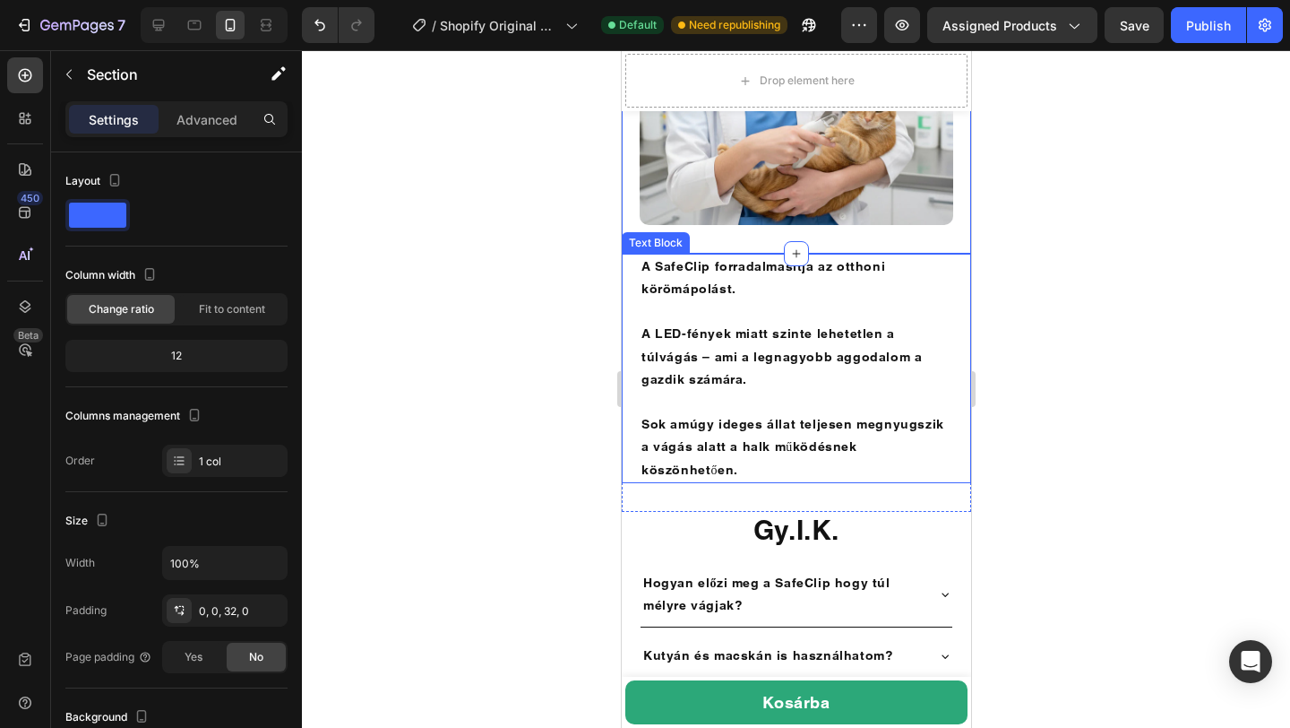
click at [945, 267] on p "A SafeClip forradalmasítja az otthoni körömápolást." at bounding box center [796, 277] width 310 height 45
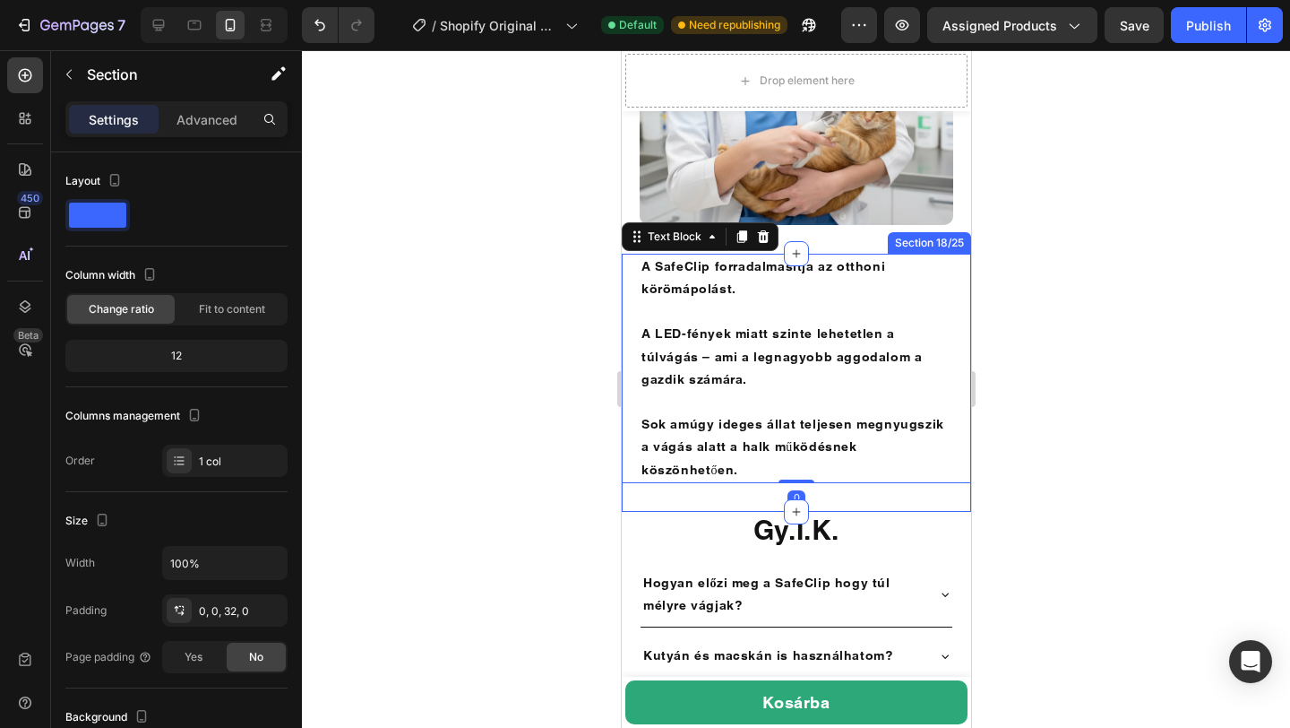
click at [964, 452] on div "A SafeClip forradalmasítja az otthoni körömápolást. A LED-fények miatt szinte l…" at bounding box center [795, 383] width 349 height 258
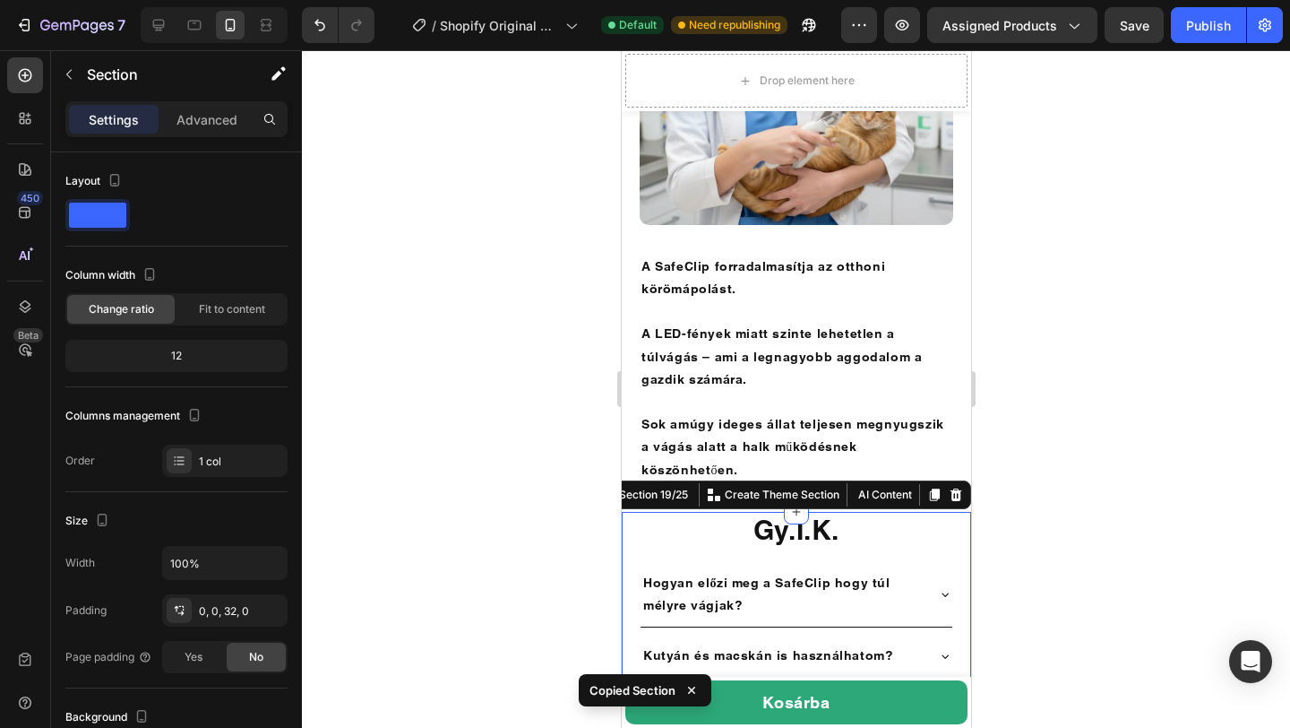
click at [965, 513] on div "Gy.I.K. Heading Hogyan előzi meg a SafeClip hogy túl mélyre vágjak? Kutyán és m…" at bounding box center [795, 729] width 349 height 435
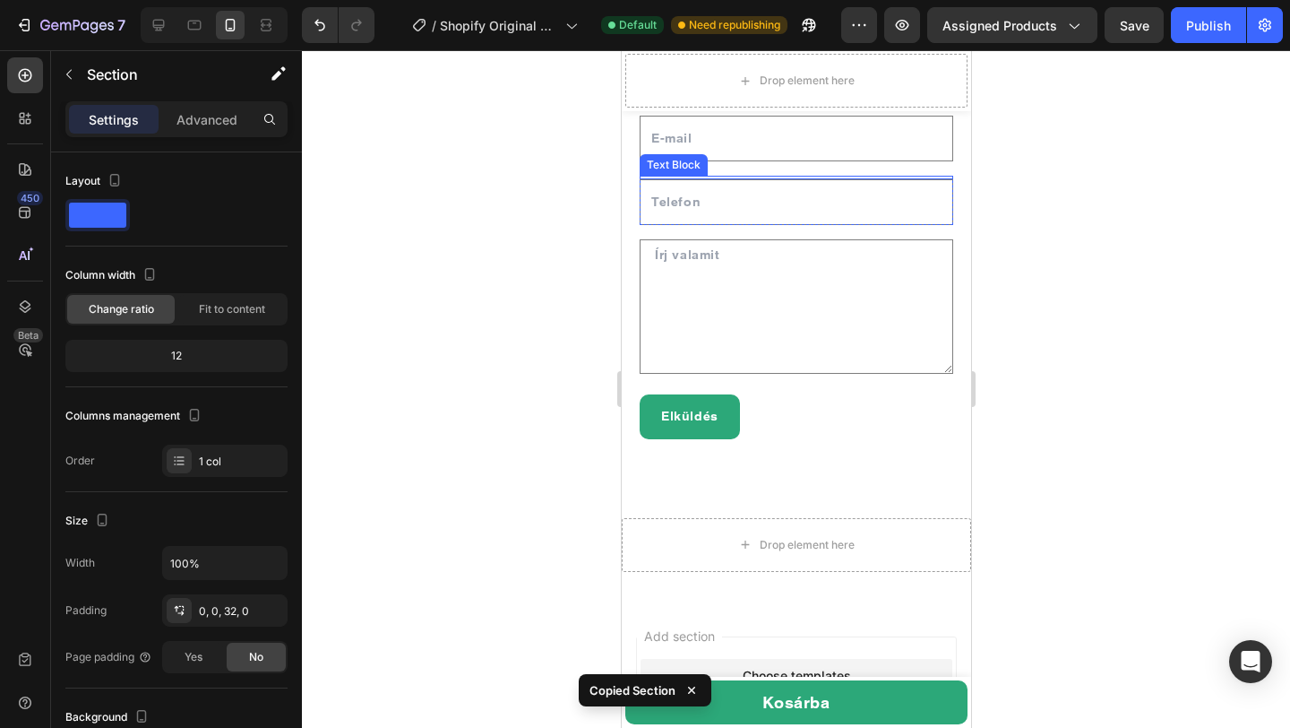
scroll to position [5833, 0]
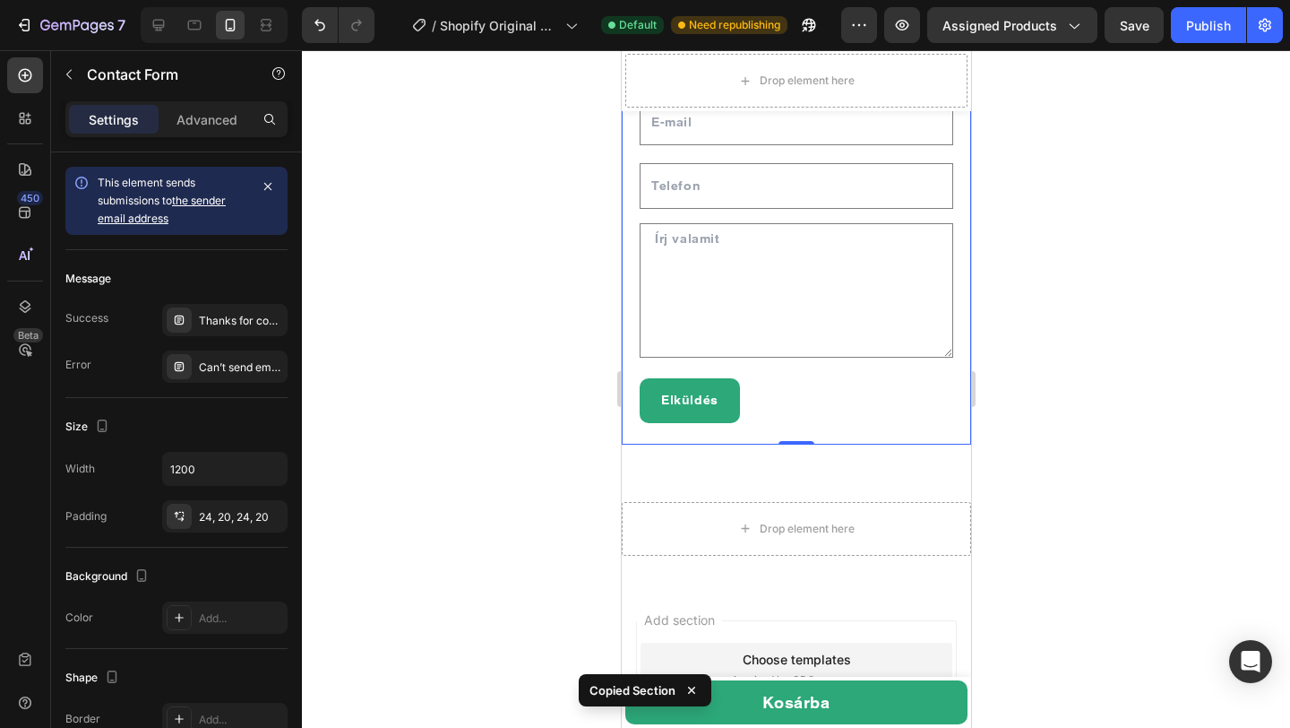
click at [921, 438] on div "Text Block Text Field Text Block Email Field Row Text Block Text Field Row Text…" at bounding box center [795, 228] width 349 height 434
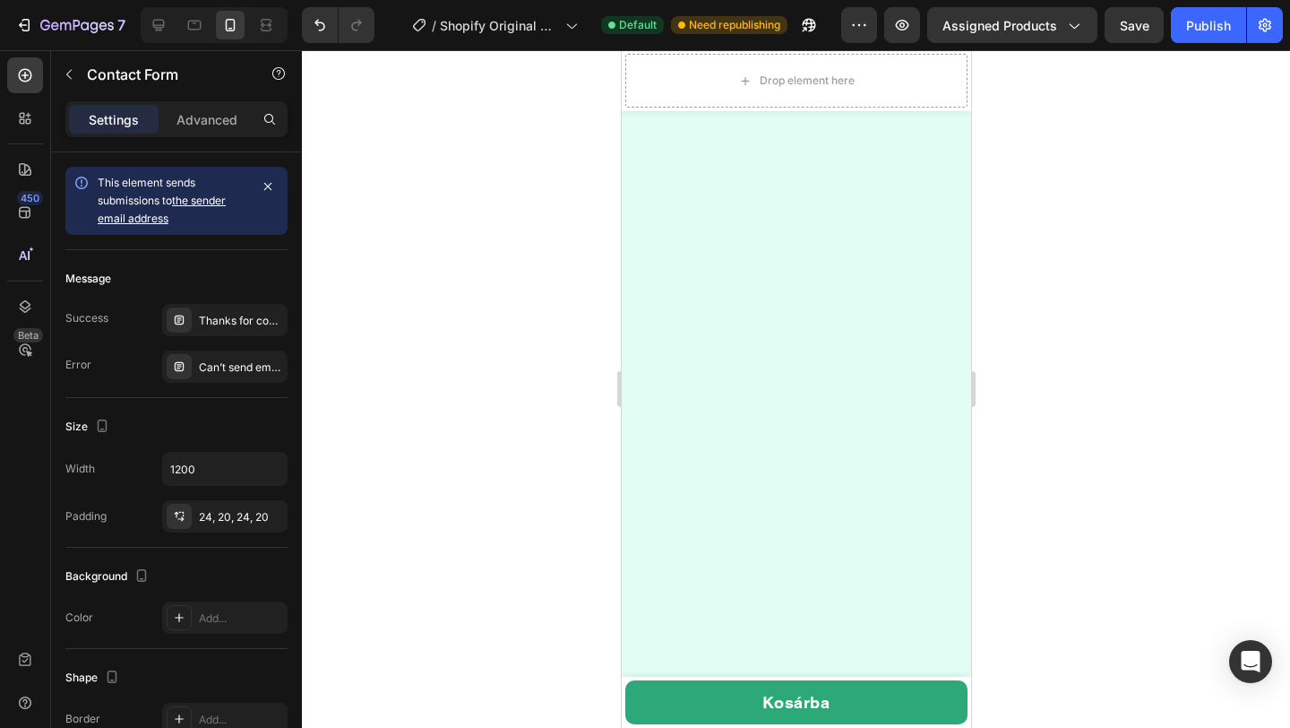
scroll to position [0, 0]
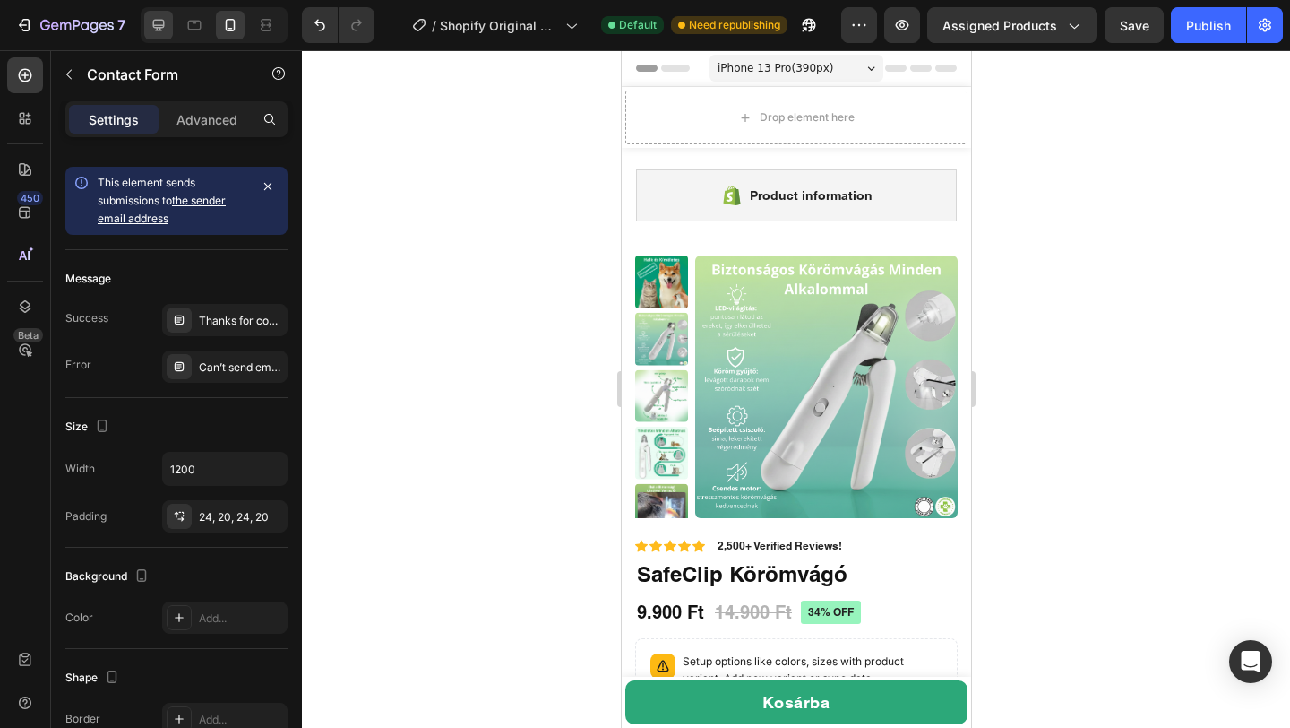
click at [163, 16] on icon at bounding box center [159, 25] width 18 height 18
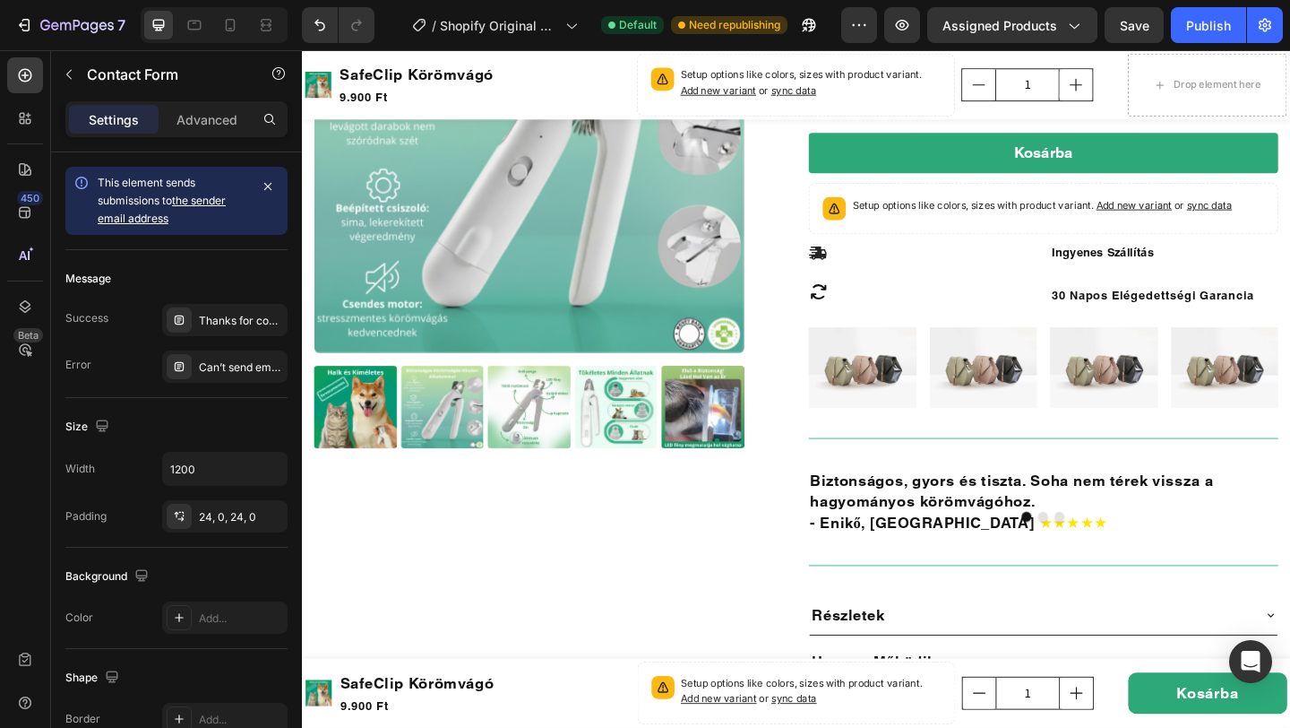
scroll to position [1398, 0]
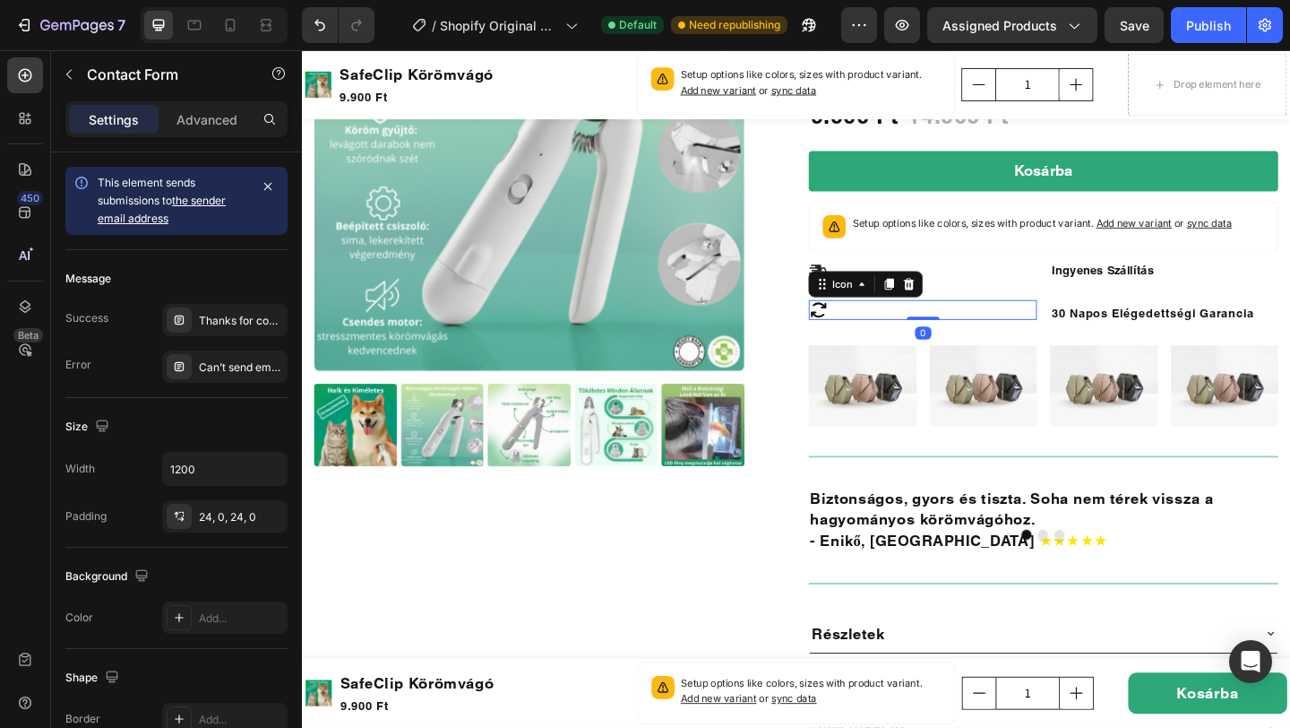
click at [869, 334] on icon at bounding box center [864, 333] width 22 height 22
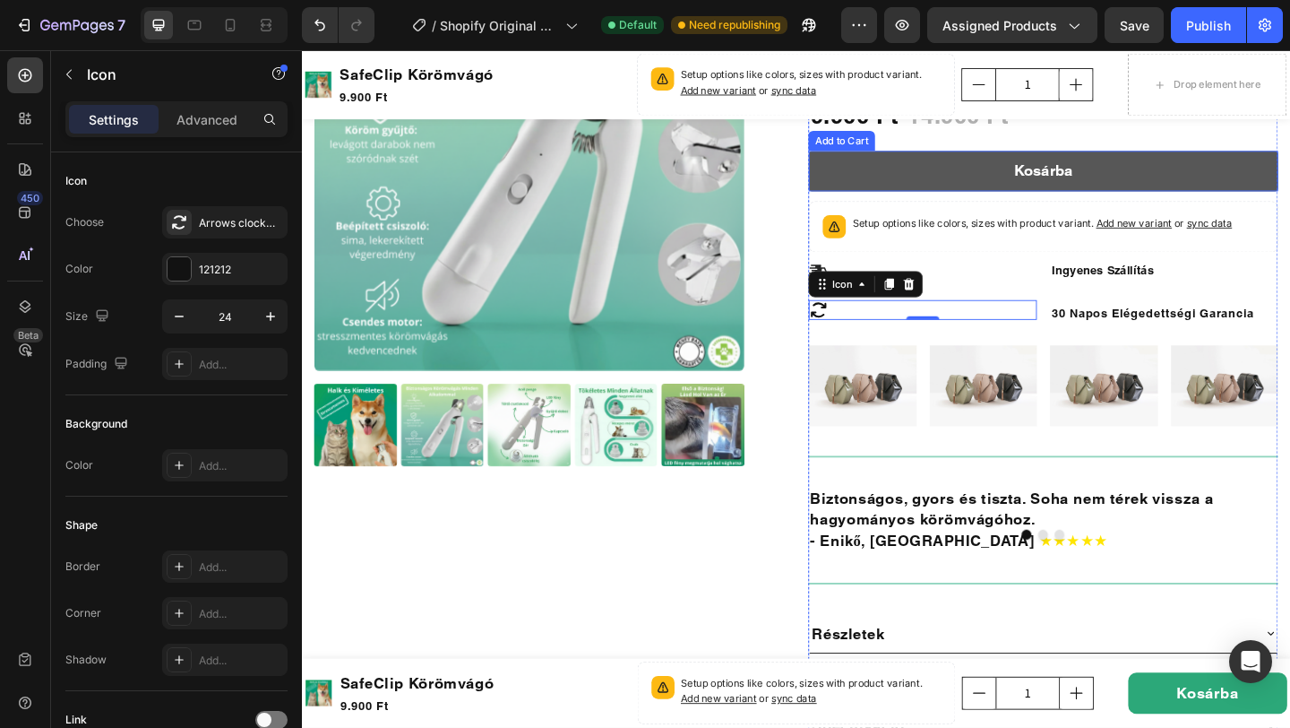
click at [1026, 180] on button "Kosárba" at bounding box center [1108, 181] width 511 height 44
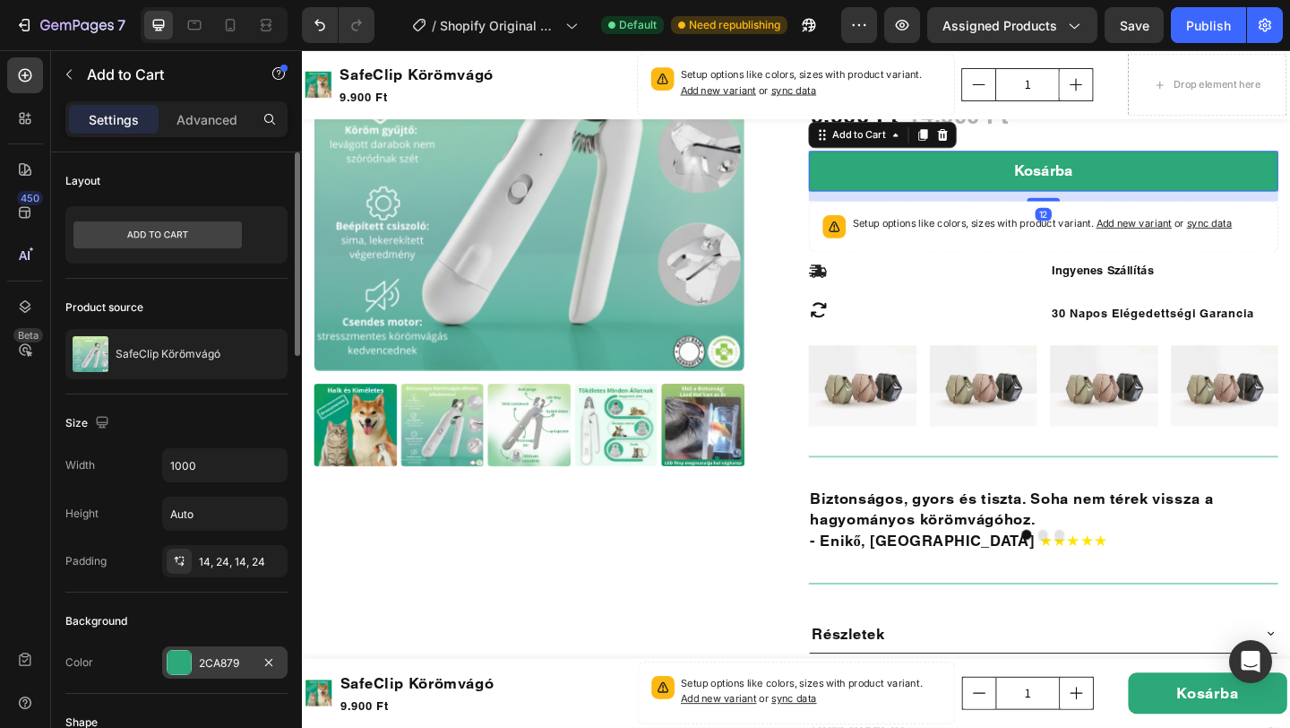
click at [235, 673] on div "2CA879" at bounding box center [224, 662] width 125 height 32
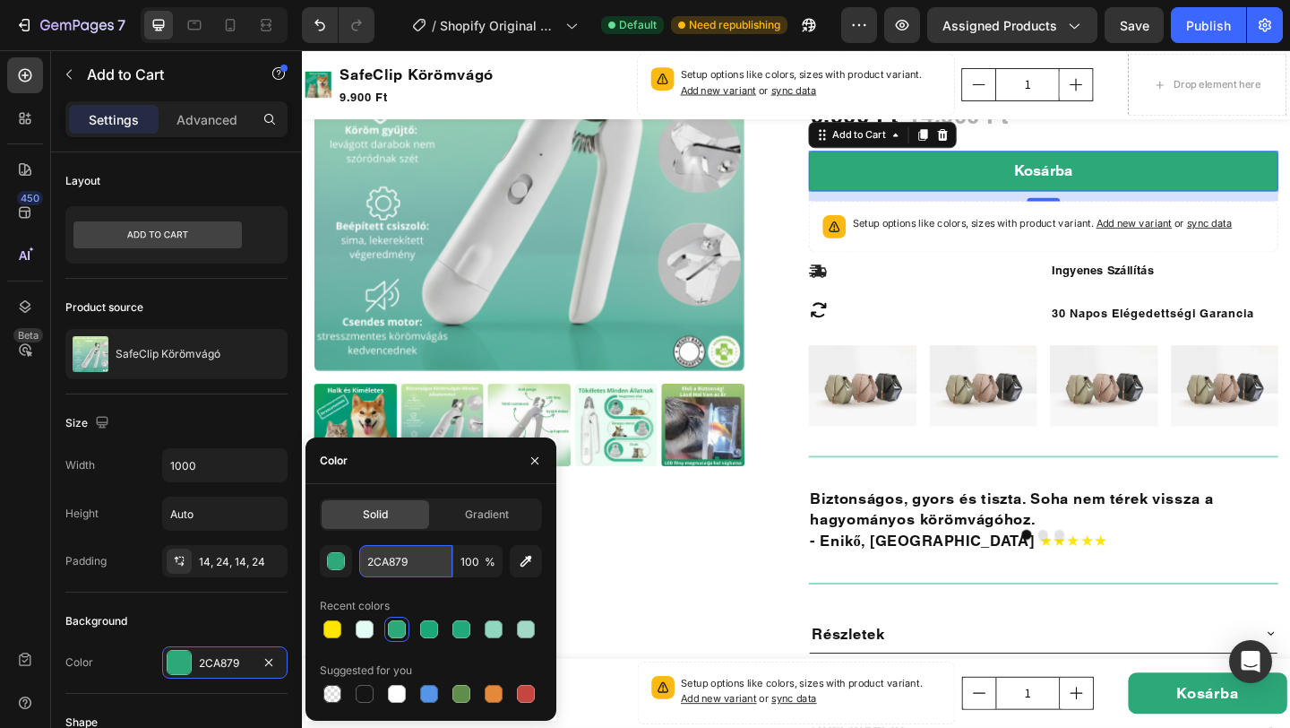
click at [416, 573] on input "2CA879" at bounding box center [405, 561] width 93 height 32
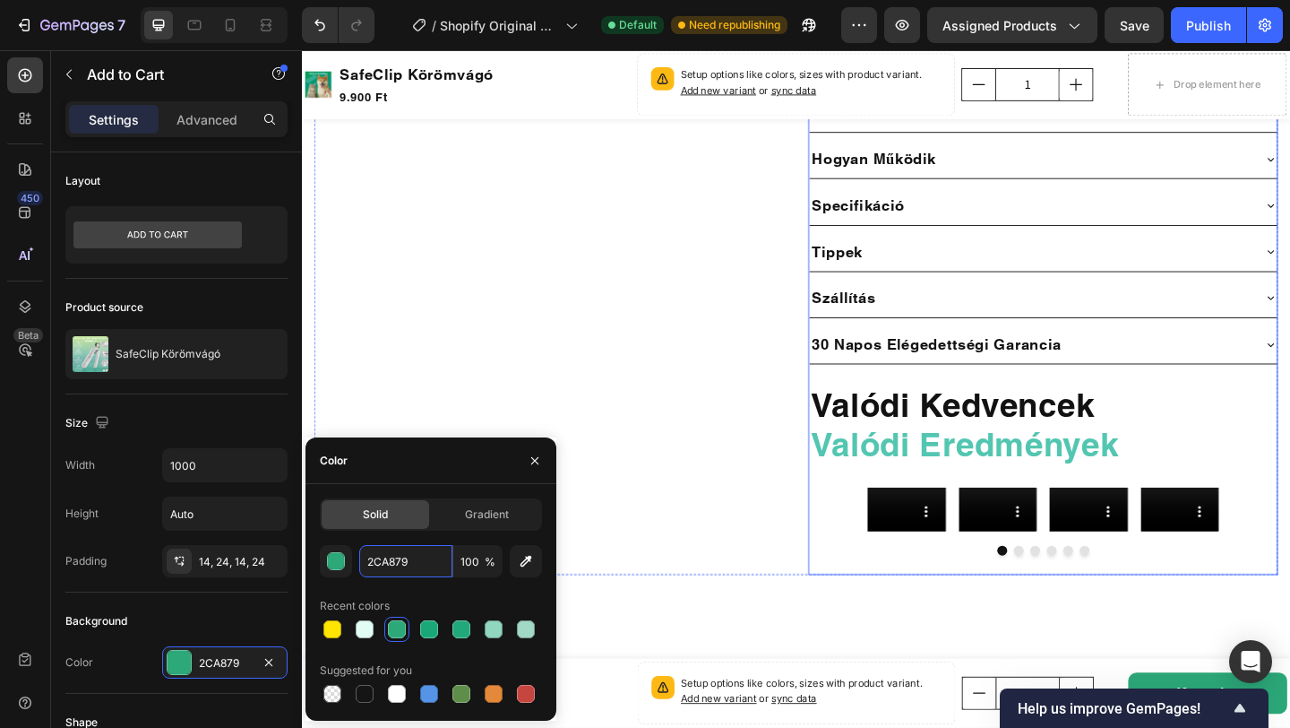
scroll to position [1765, 0]
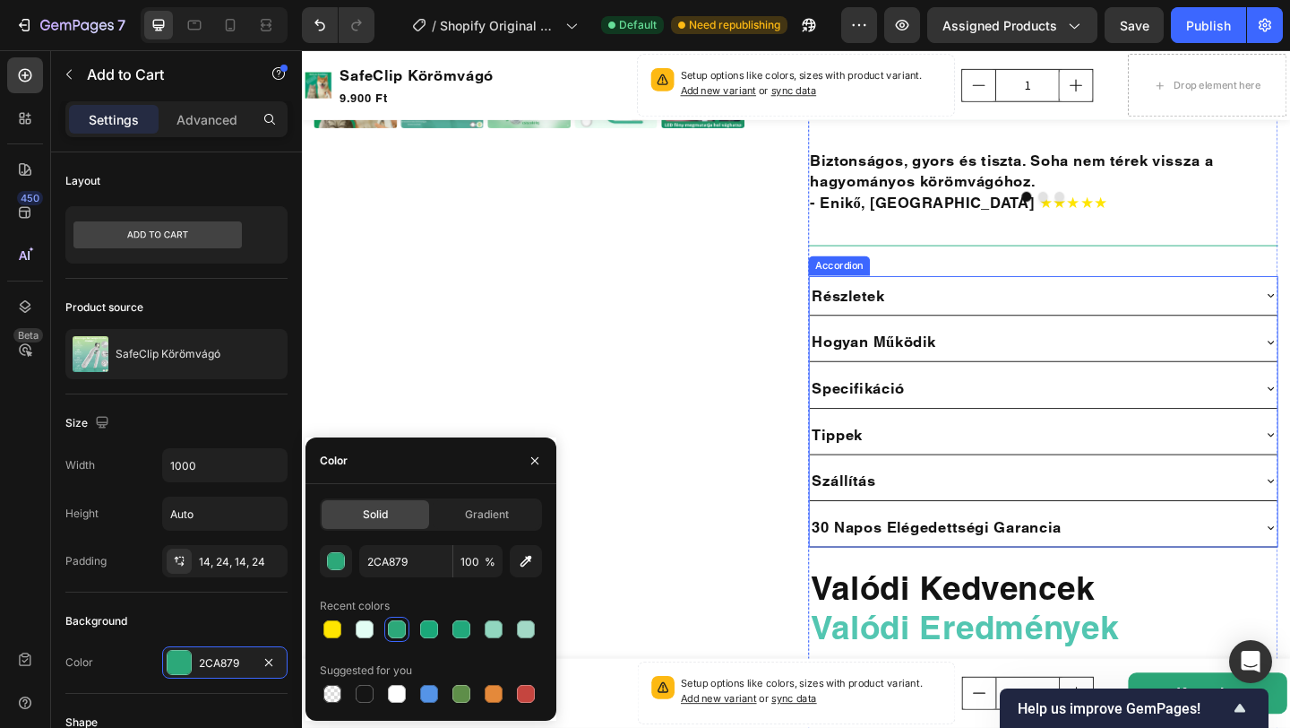
click at [1021, 314] on div "Részletek" at bounding box center [1094, 317] width 480 height 28
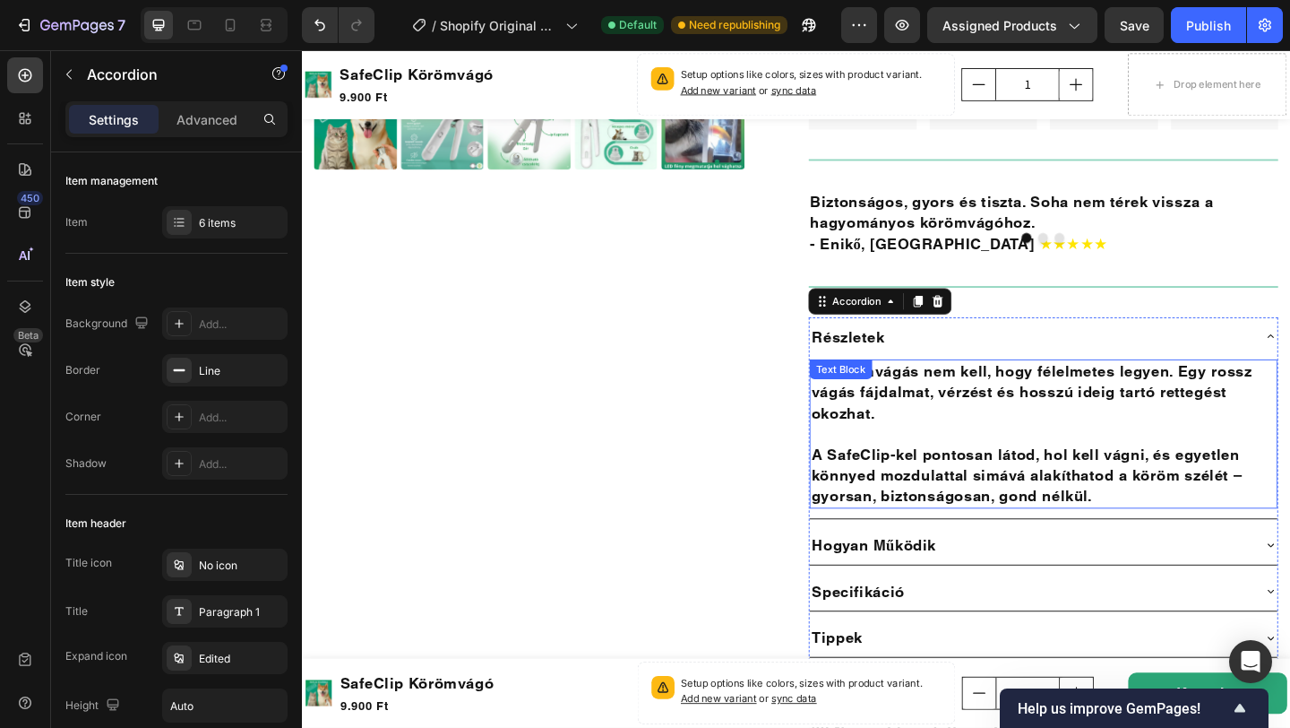
scroll to position [1719, 0]
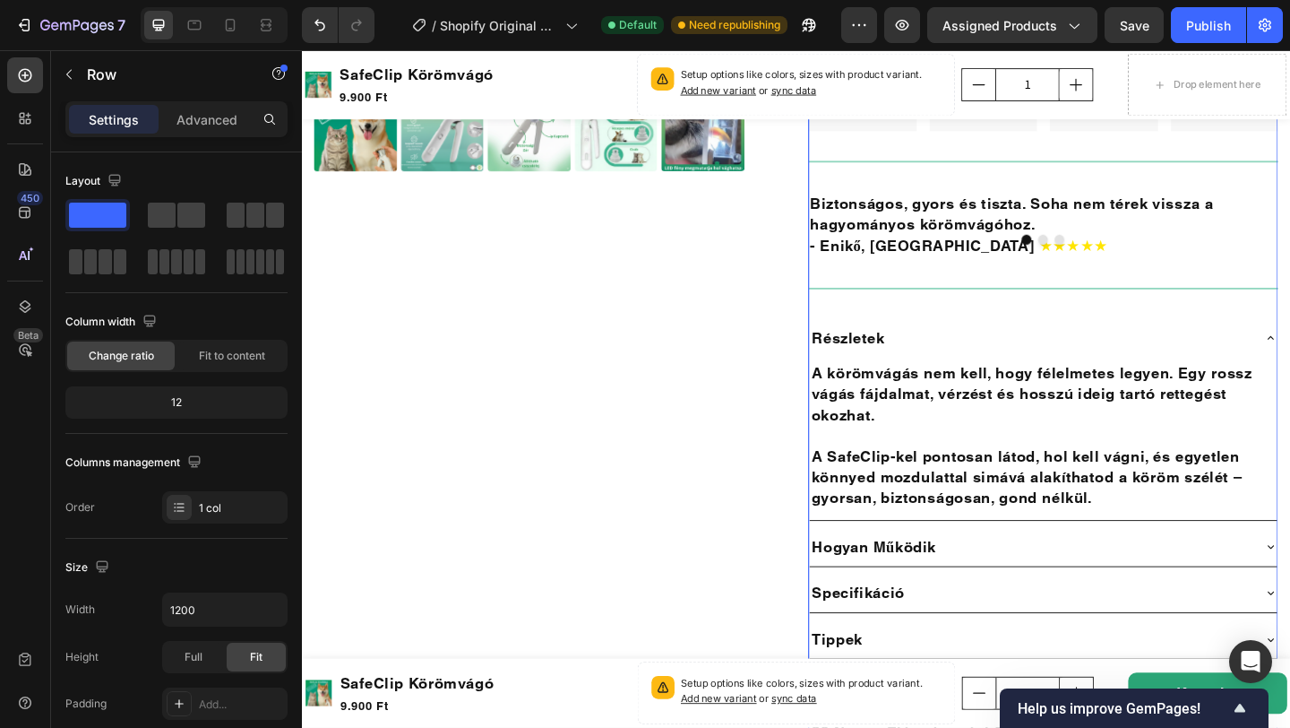
click at [966, 197] on div "Icon Icon Icon Icon Icon Icon List 300+ Értékelésből Text Block Row 34% off Pro…" at bounding box center [1108, 326] width 511 height 1433
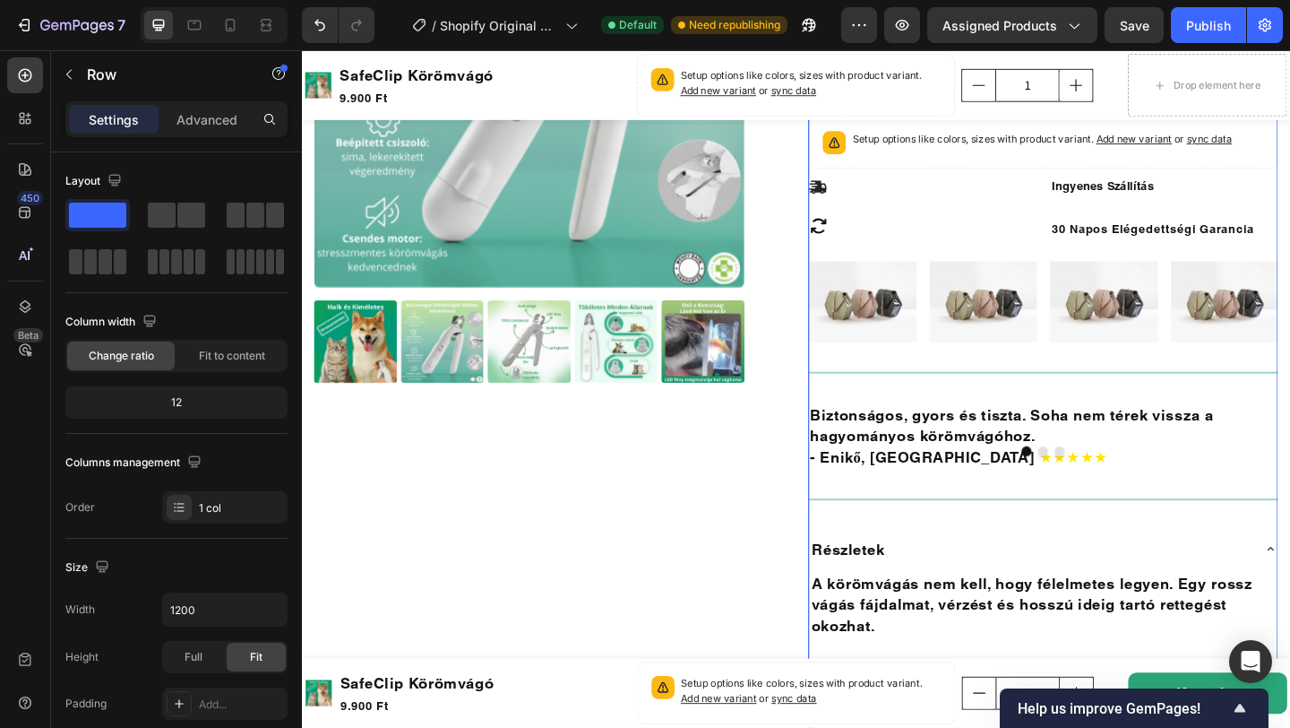
scroll to position [1487, 0]
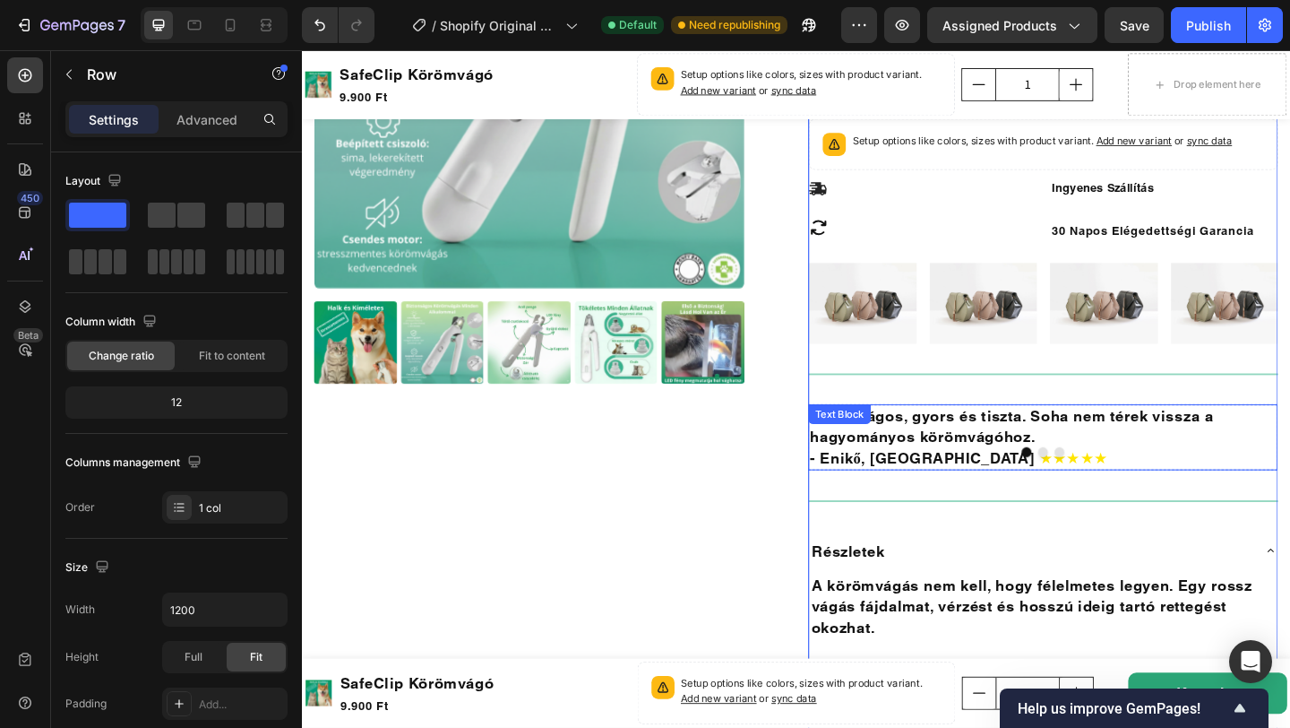
click at [969, 462] on div "Biztonságos, gyors és tiszta. Soha nem térek vissza a hagyományos körömvágóhoz.…" at bounding box center [1108, 471] width 511 height 72
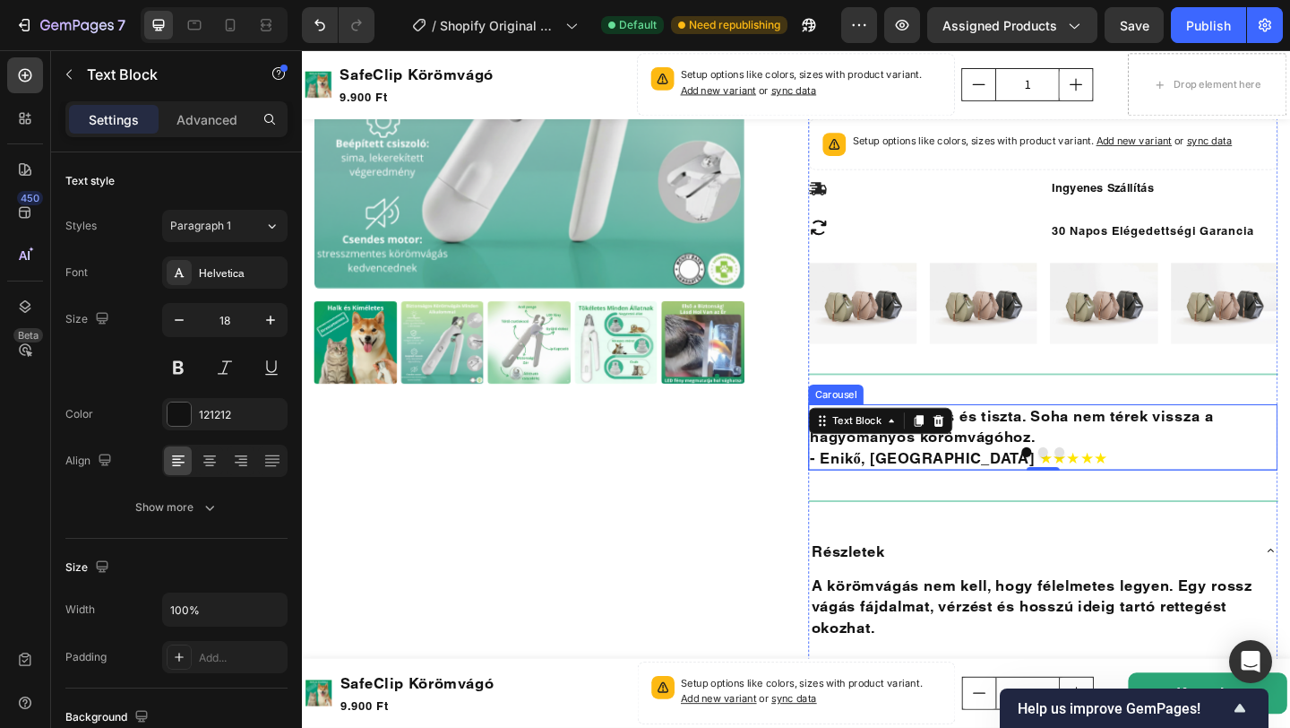
click at [1112, 488] on button "Dot" at bounding box center [1108, 487] width 11 height 11
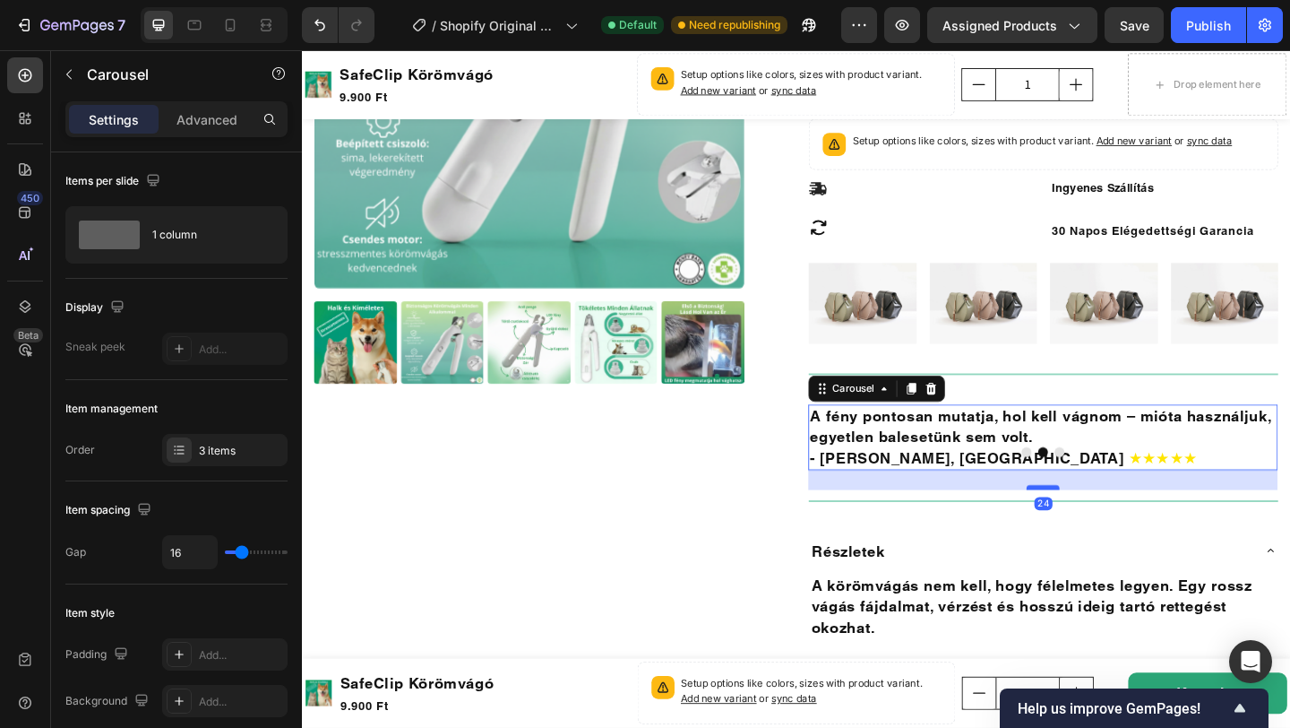
click at [1107, 525] on div at bounding box center [1108, 525] width 36 height 5
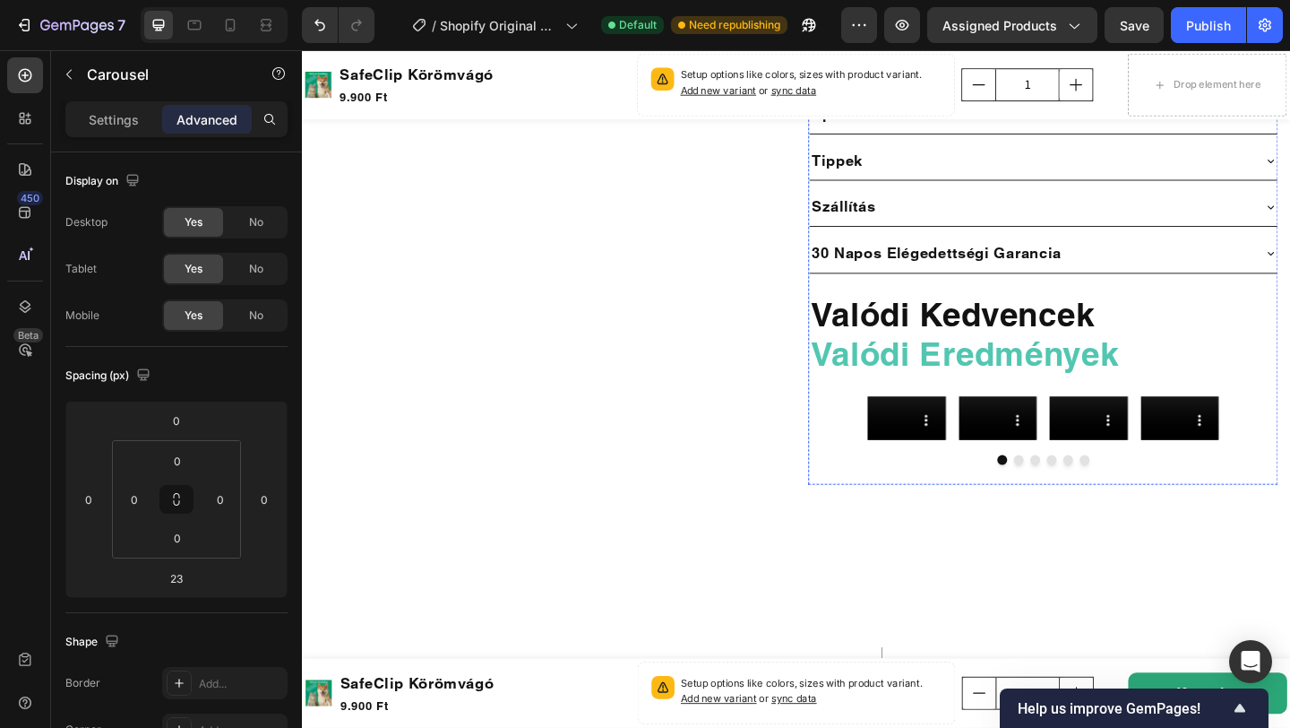
scroll to position [2239, 0]
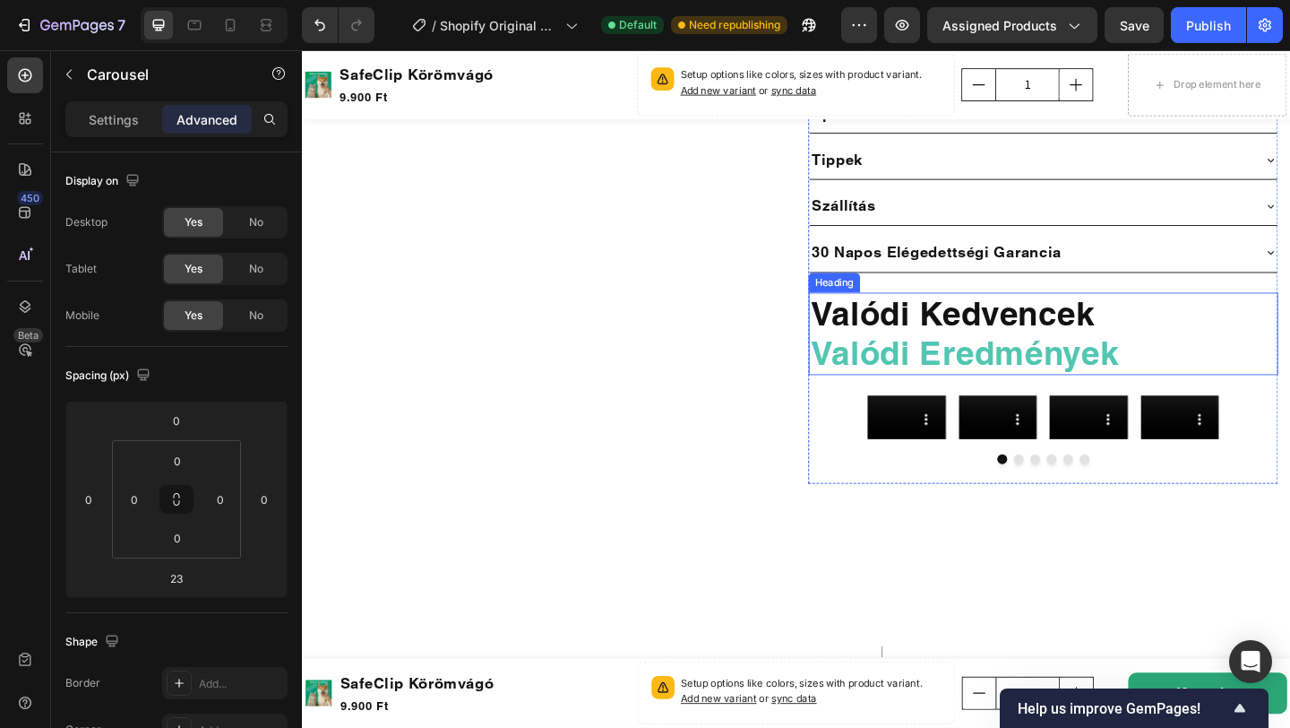
click at [982, 327] on h2 "Valódi Kedvencek Valódi Eredmények" at bounding box center [1108, 359] width 511 height 90
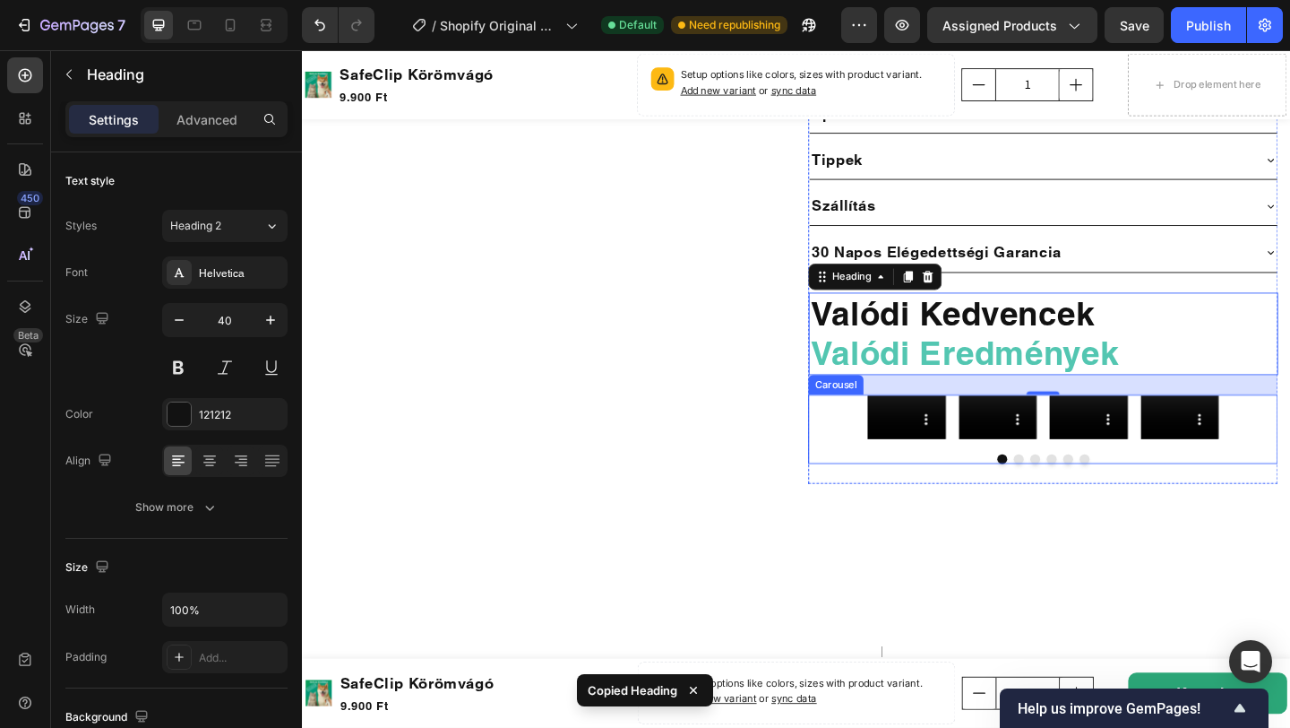
click at [918, 489] on div at bounding box center [1108, 494] width 511 height 11
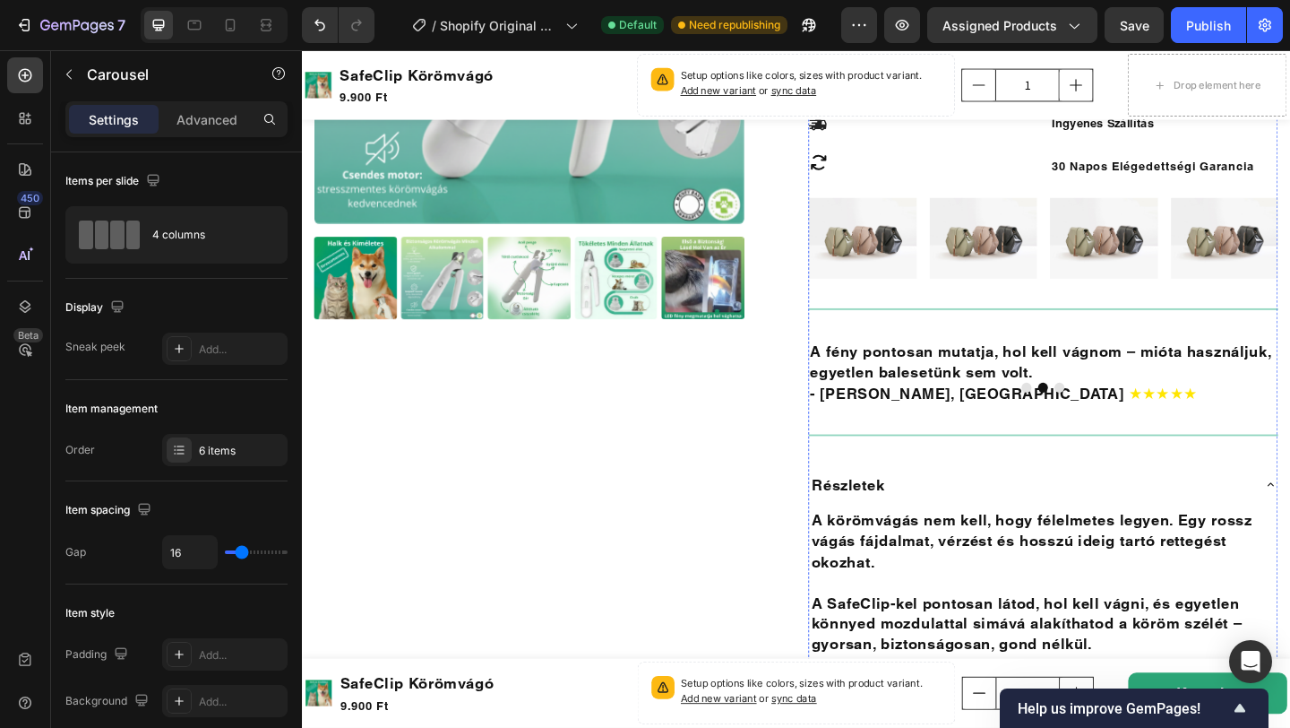
scroll to position [1522, 0]
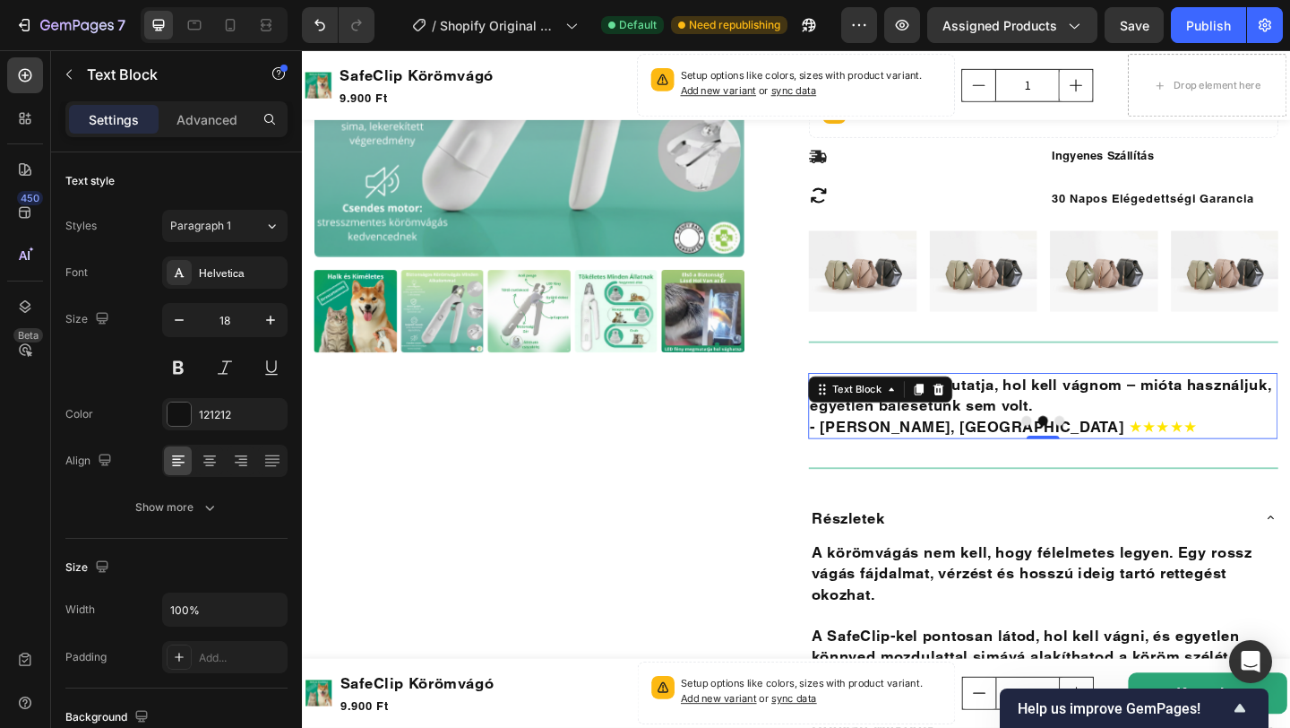
click at [1123, 401] on div "A fény pontosan mutatja, hol kell vágnom – mióta használjuk, egyetlen balesetün…" at bounding box center [1108, 437] width 511 height 72
click at [1129, 384] on div "Icon Icon Icon Icon Icon Icon List 300+ Értékelésből Text Block Row 34% off Pro…" at bounding box center [1108, 522] width 511 height 1432
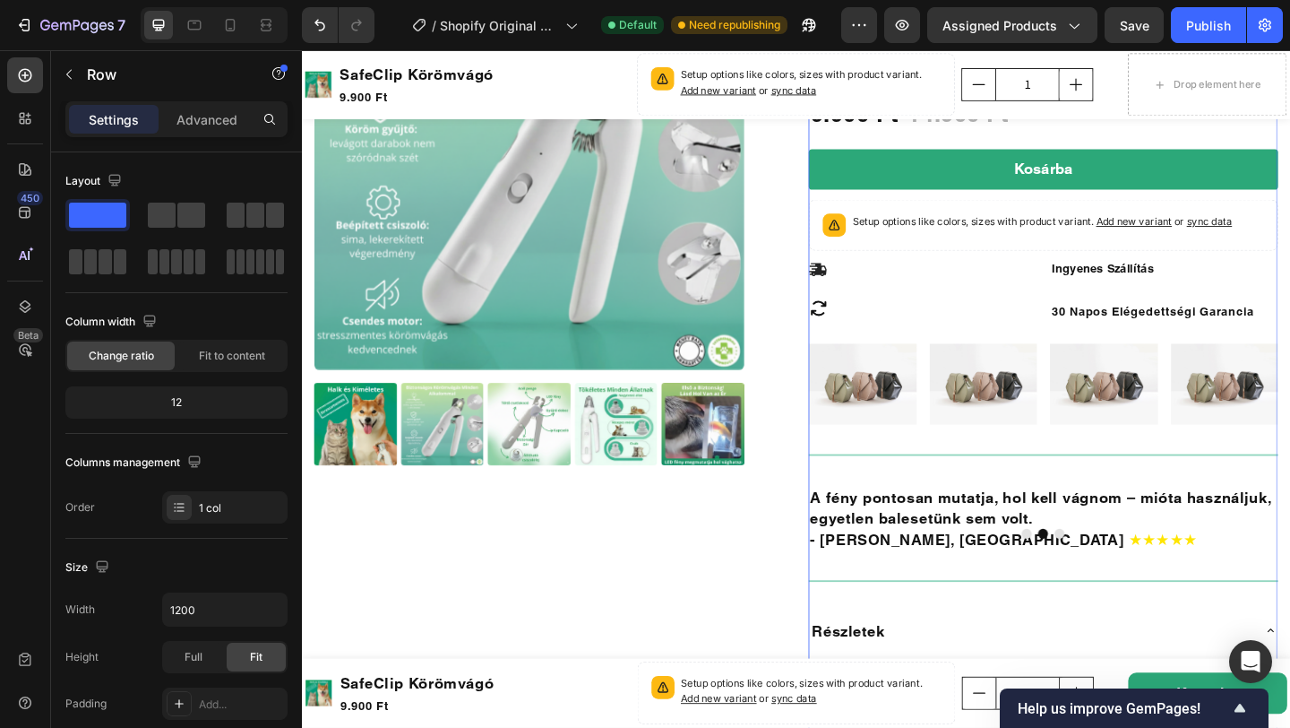
scroll to position [1508, 0]
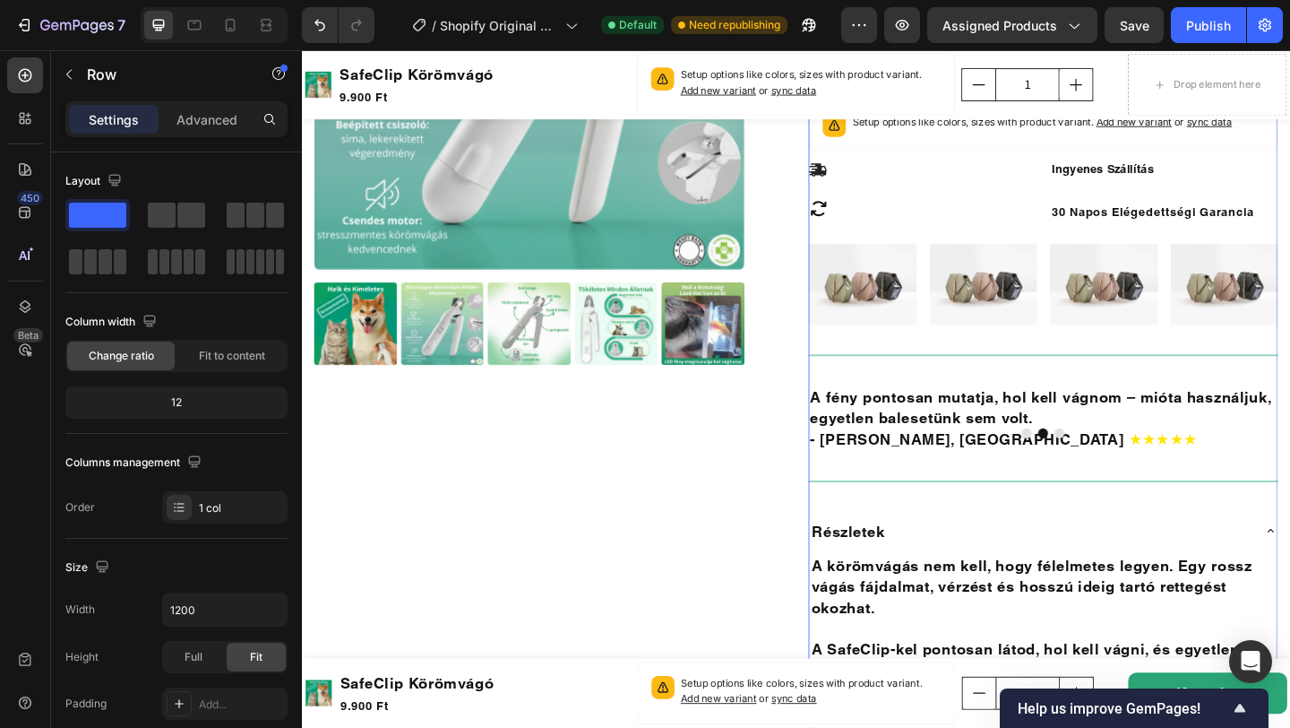
click at [969, 401] on div "Icon Icon Icon Icon Icon Icon List 300+ Értékelésből Text Block Row 34% off Pro…" at bounding box center [1108, 537] width 511 height 1432
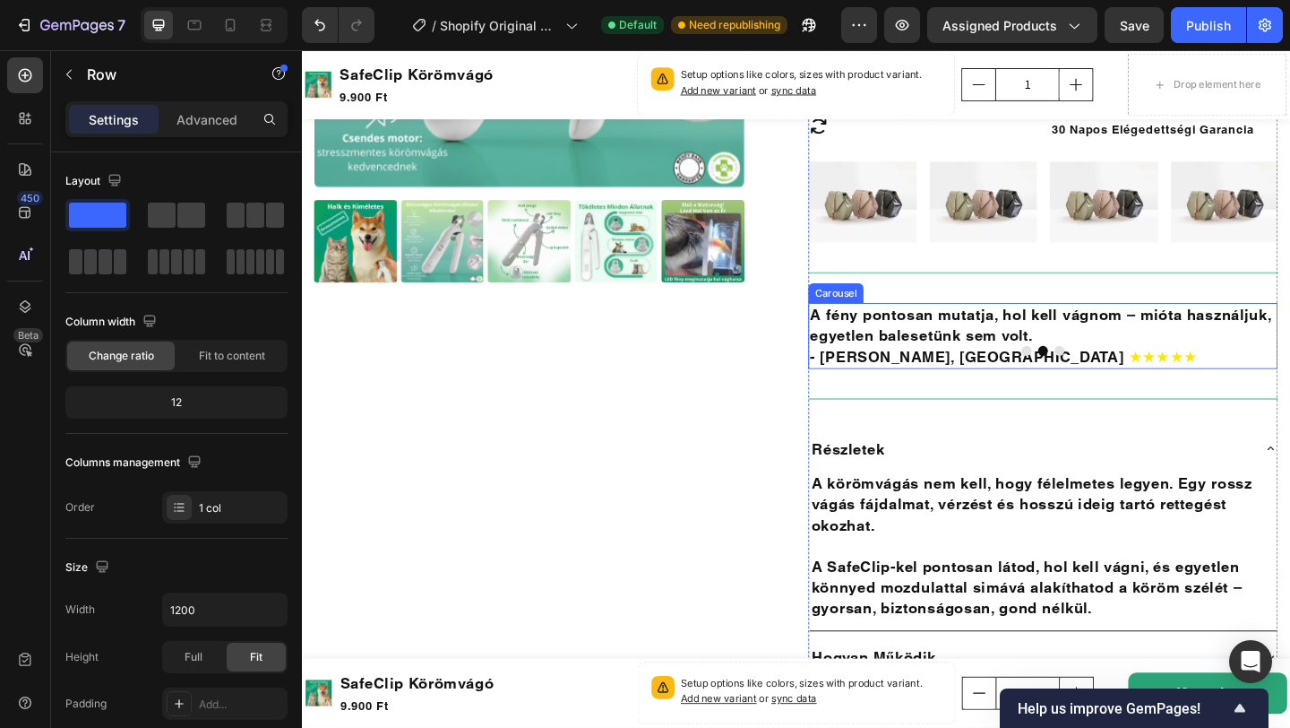
click at [1128, 377] on button "Dot" at bounding box center [1126, 377] width 11 height 11
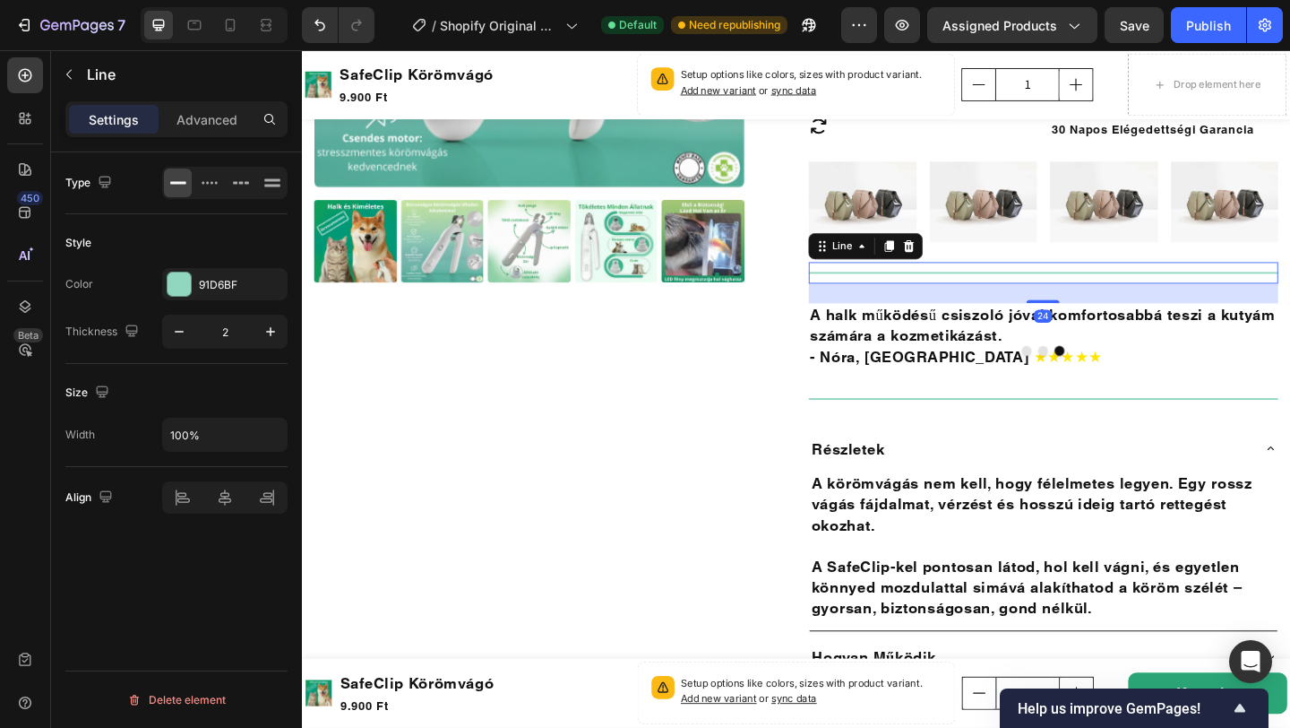
click at [1078, 289] on div "Title Line 24" at bounding box center [1108, 291] width 511 height 23
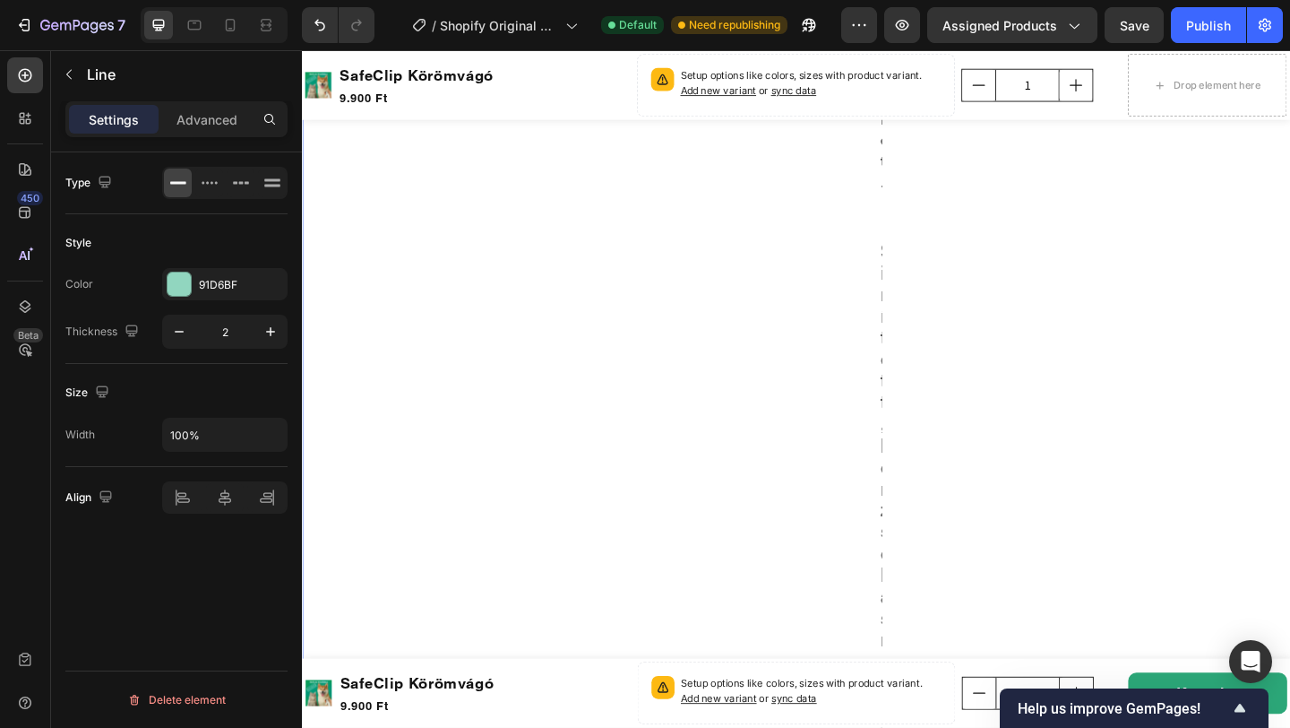
scroll to position [9909, 0]
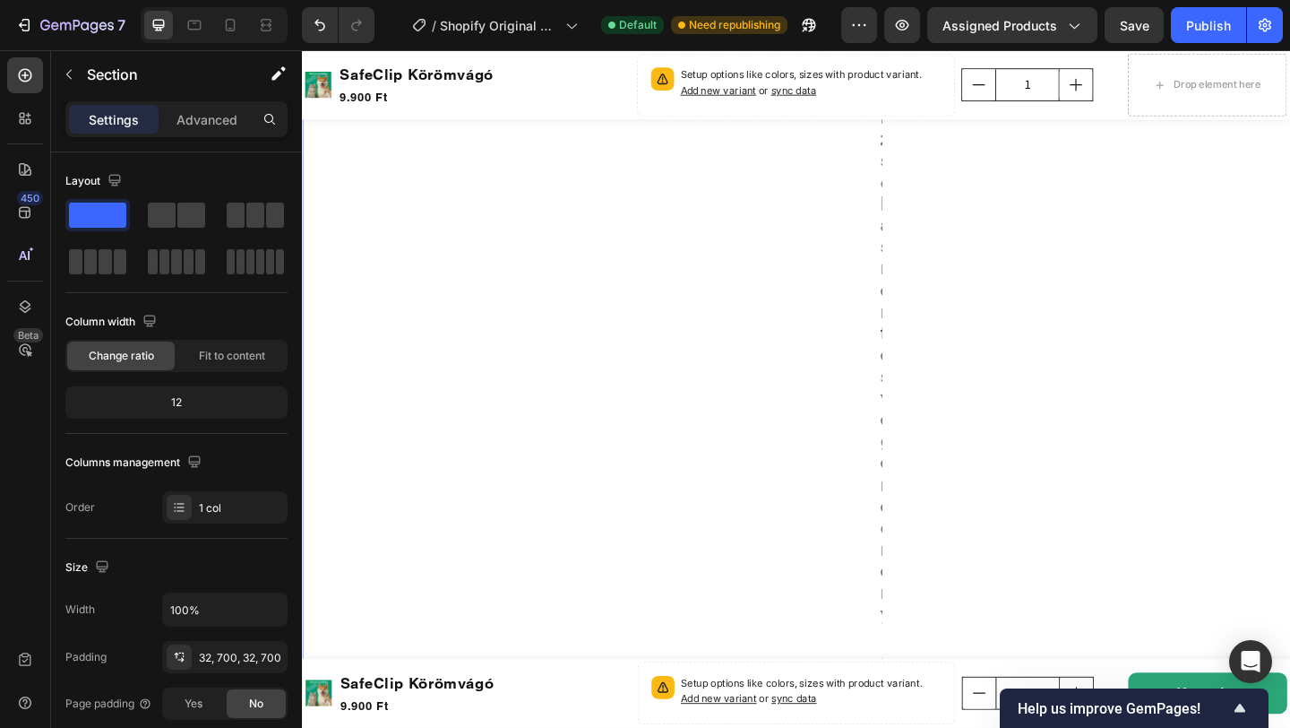
click at [931, 437] on span "Simított, horzsolásmentes végeredmény" at bounding box center [940, 264] width 19 height 822
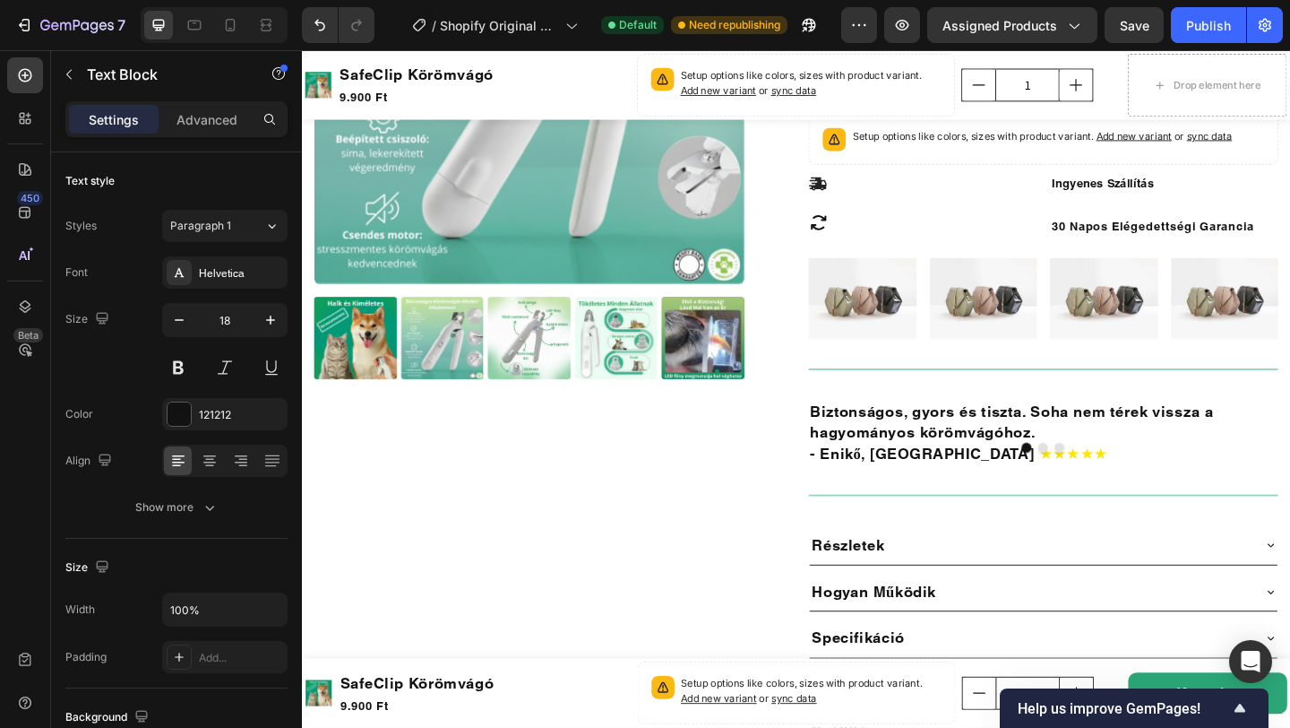
scroll to position [1492, 0]
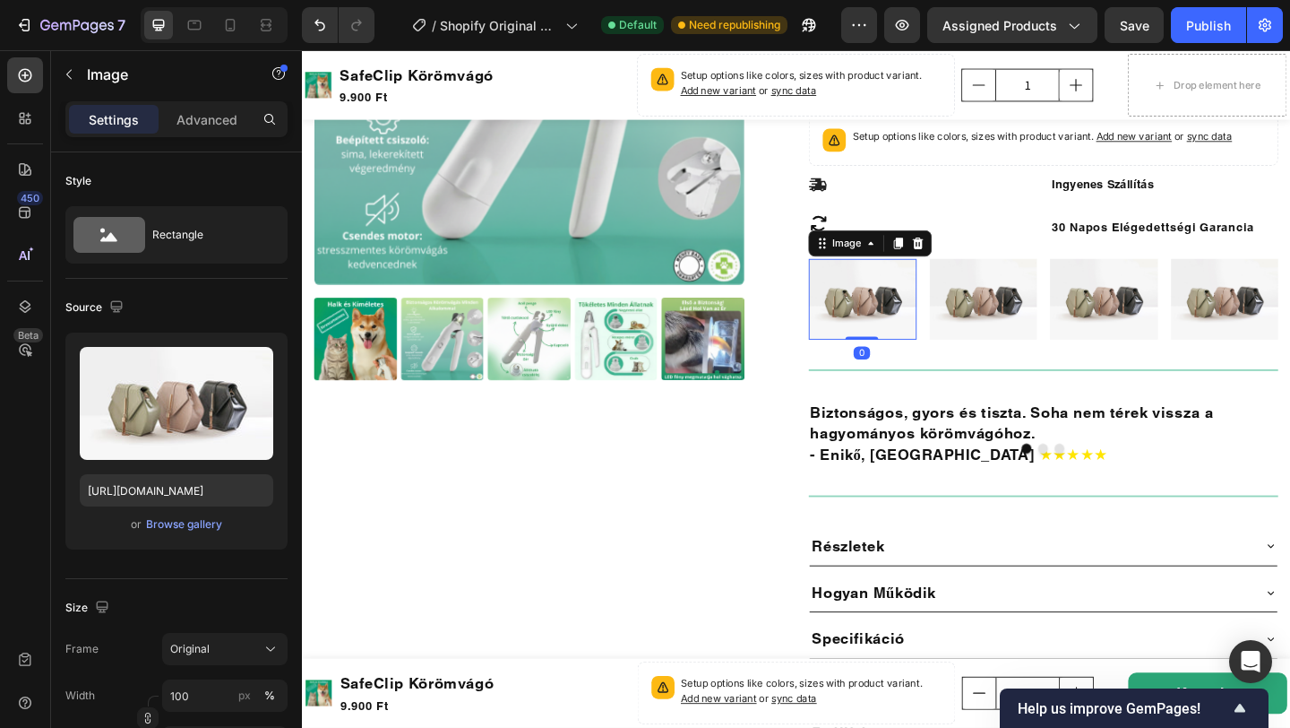
click at [916, 277] on img at bounding box center [911, 321] width 117 height 88
click at [975, 284] on div "Image 0 Image Image Image Row" at bounding box center [1108, 321] width 511 height 88
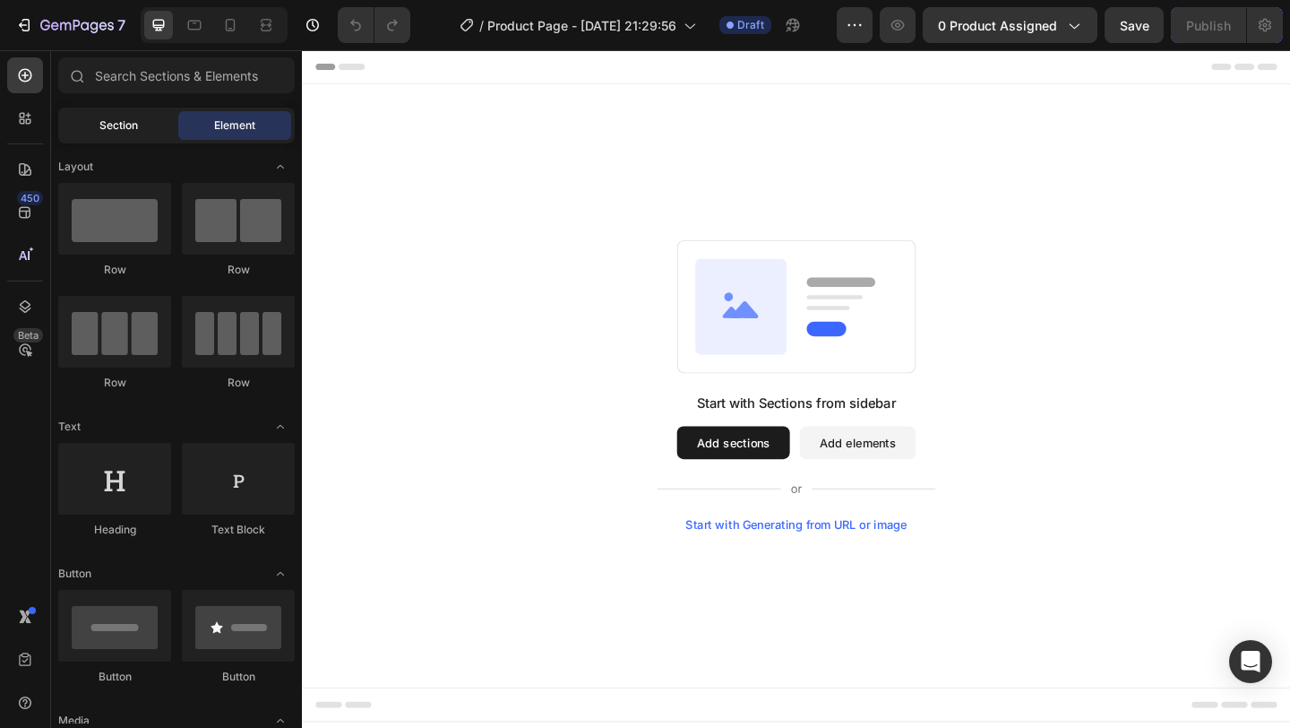
click at [131, 122] on span "Section" at bounding box center [118, 125] width 39 height 16
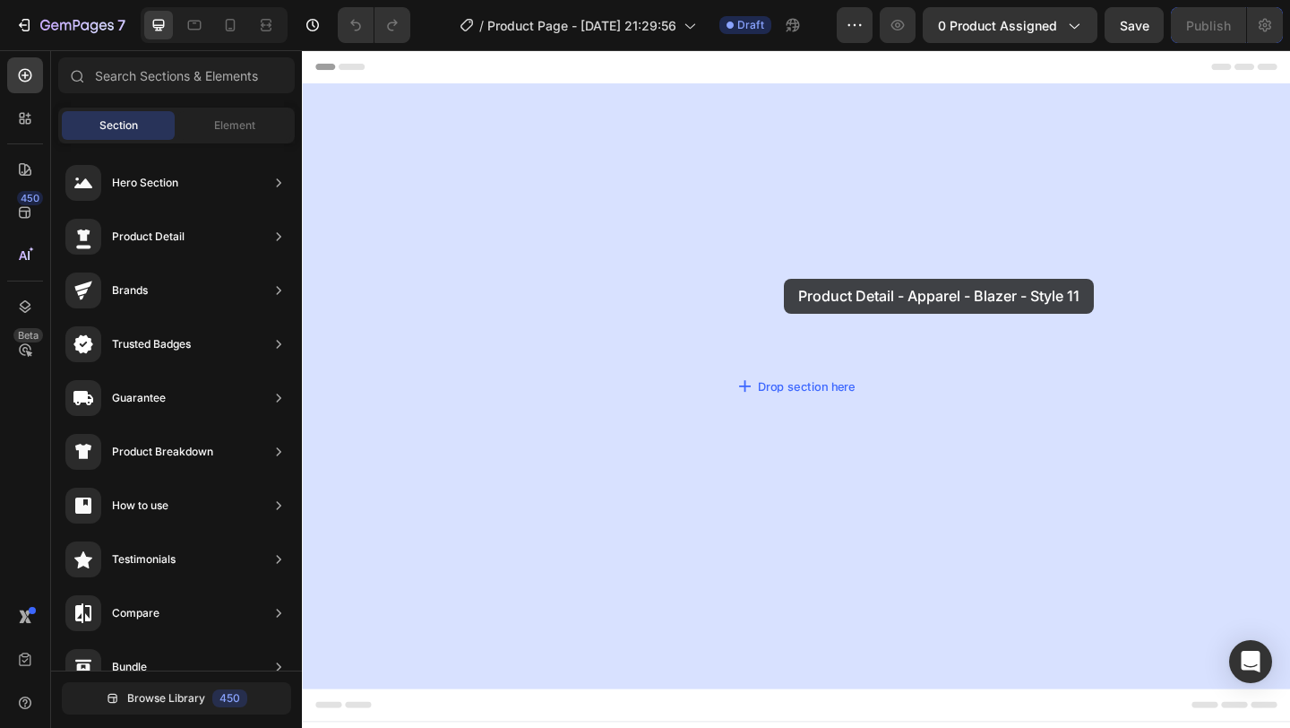
drag, startPoint x: 687, startPoint y: 352, endPoint x: 826, endPoint y: 298, distance: 148.9
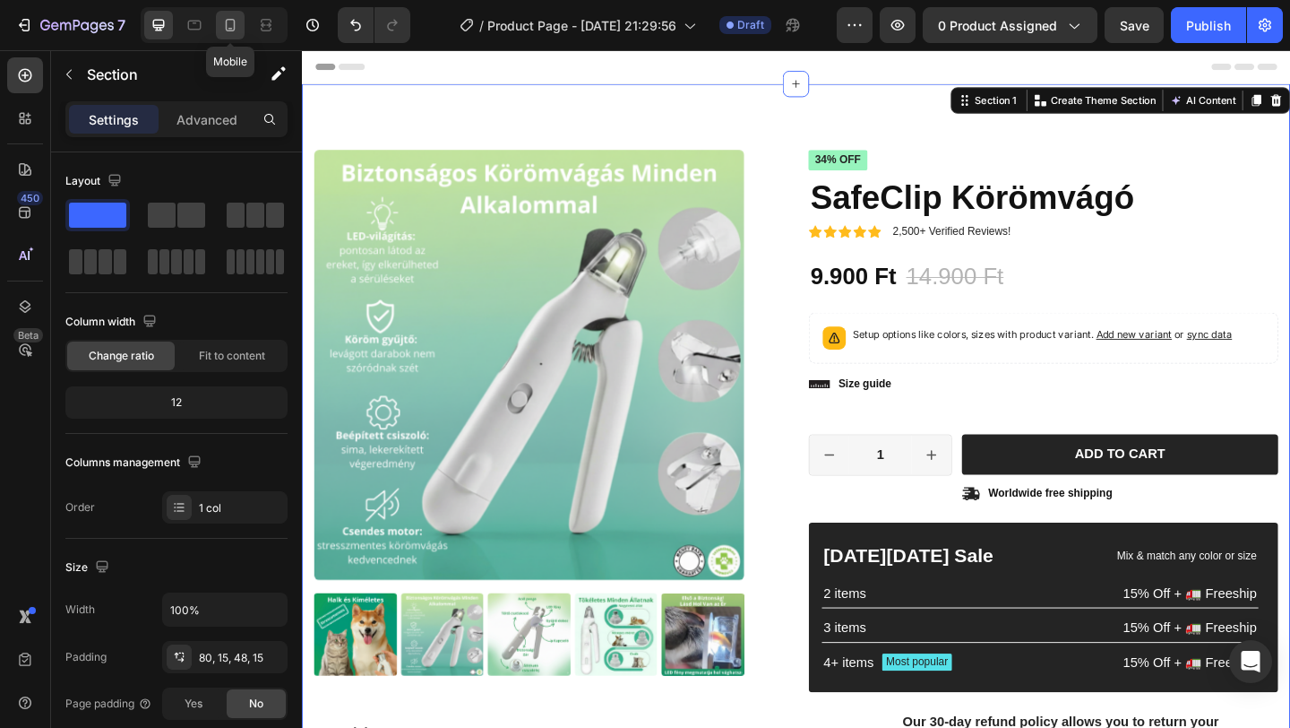
click at [223, 22] on icon at bounding box center [230, 25] width 18 height 18
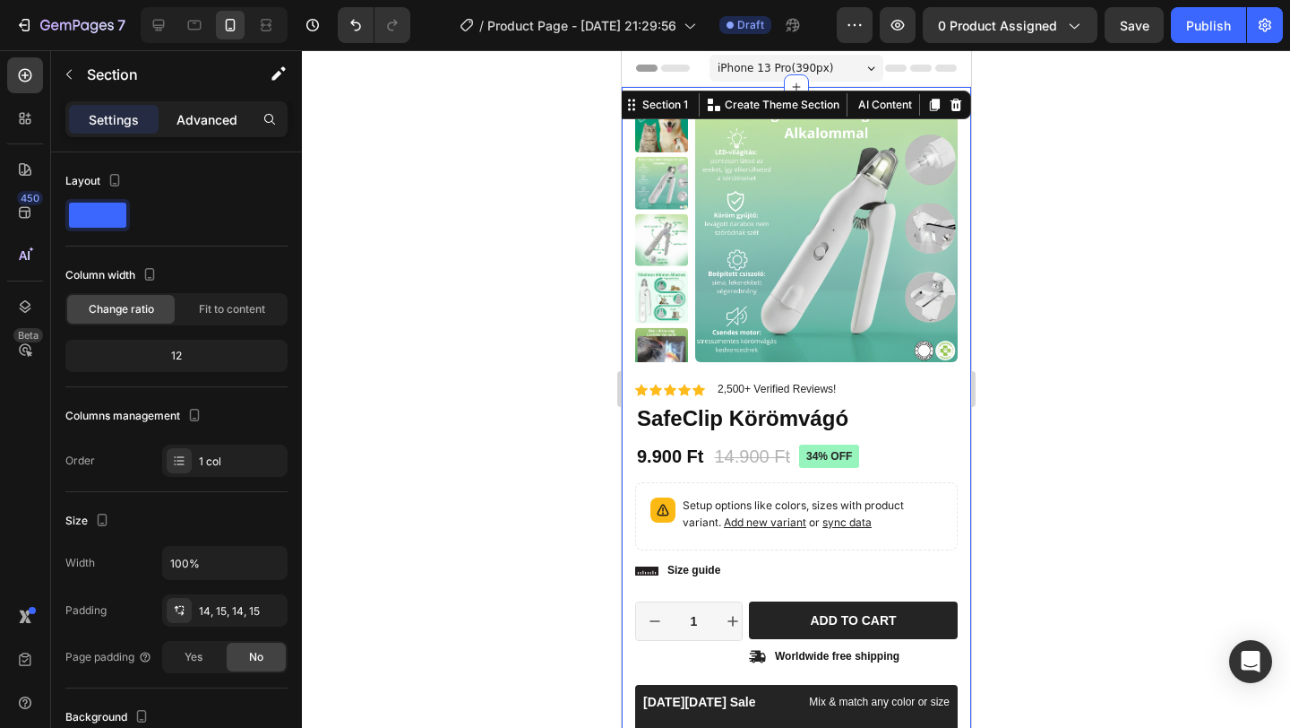
click at [203, 127] on p "Advanced" at bounding box center [207, 119] width 61 height 19
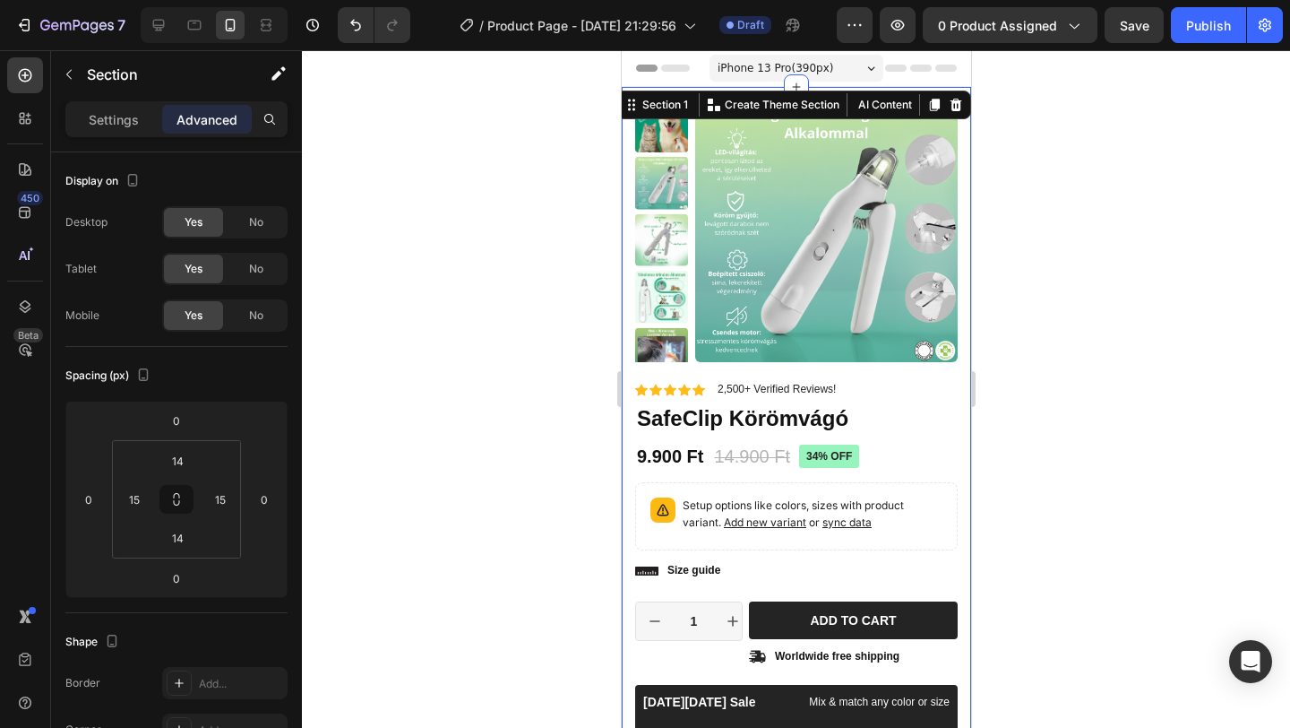
click at [118, 134] on div "Settings Advanced" at bounding box center [176, 119] width 222 height 36
click at [113, 112] on p "Settings" at bounding box center [114, 119] width 50 height 19
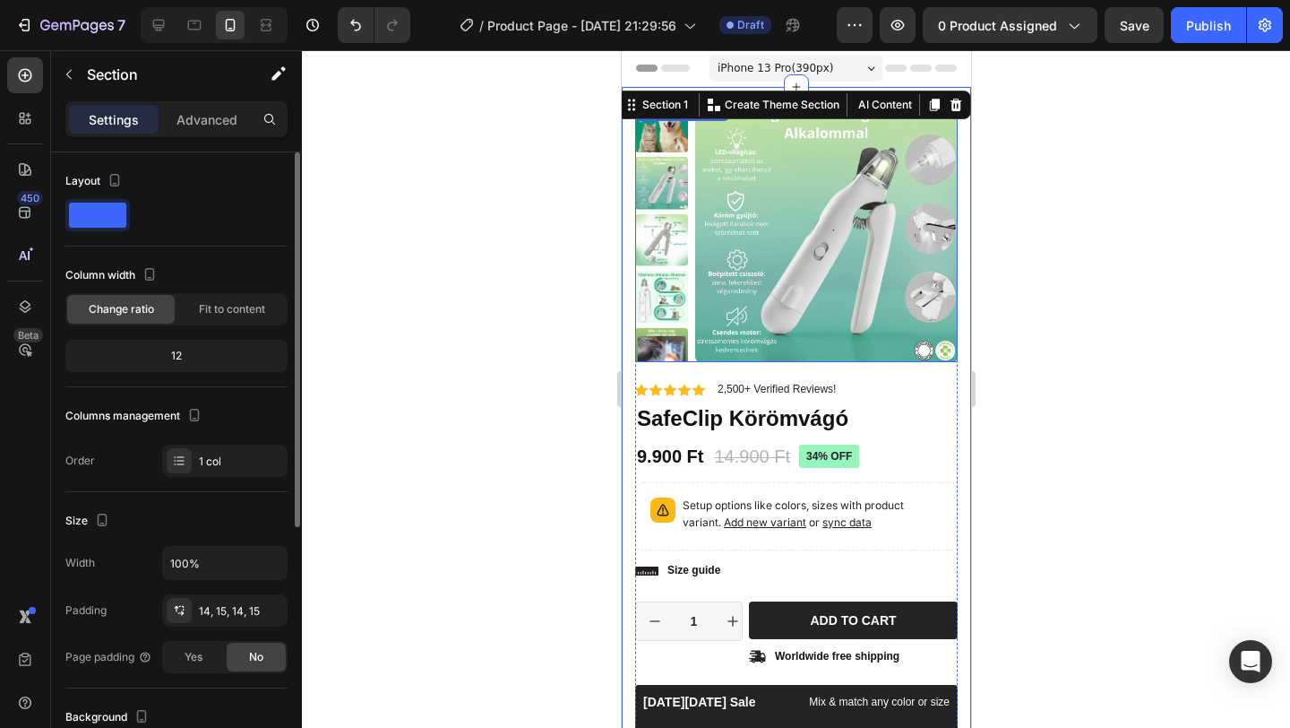
click at [796, 307] on img at bounding box center [825, 230] width 263 height 263
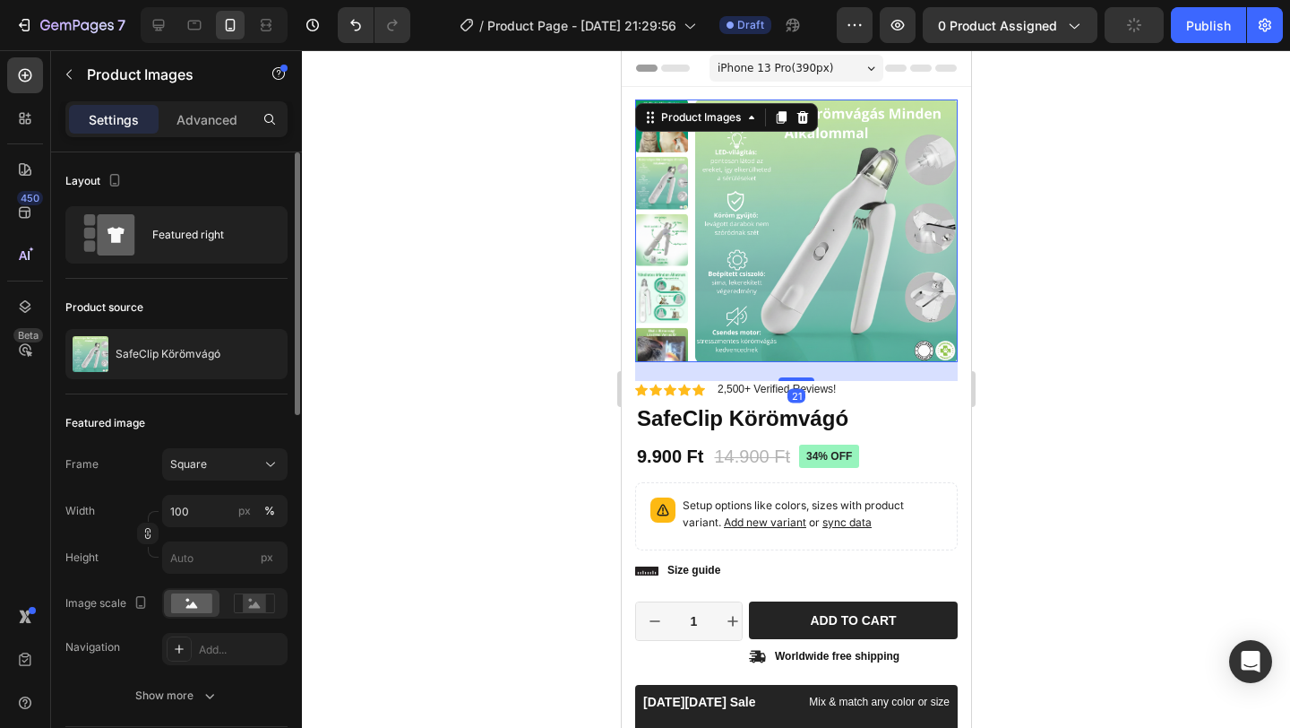
click at [193, 204] on div "Layout Featured right" at bounding box center [176, 215] width 222 height 126
click at [192, 236] on div "Featured right" at bounding box center [206, 234] width 109 height 41
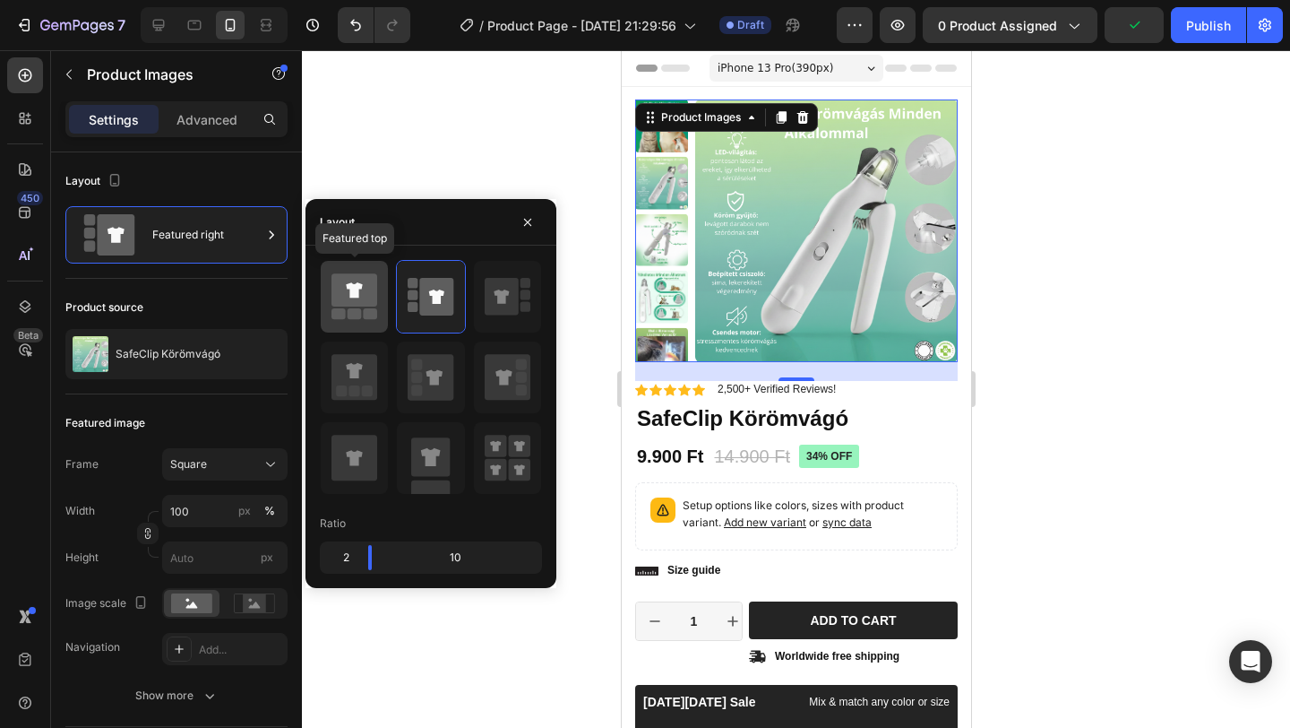
click at [360, 295] on icon at bounding box center [355, 289] width 46 height 33
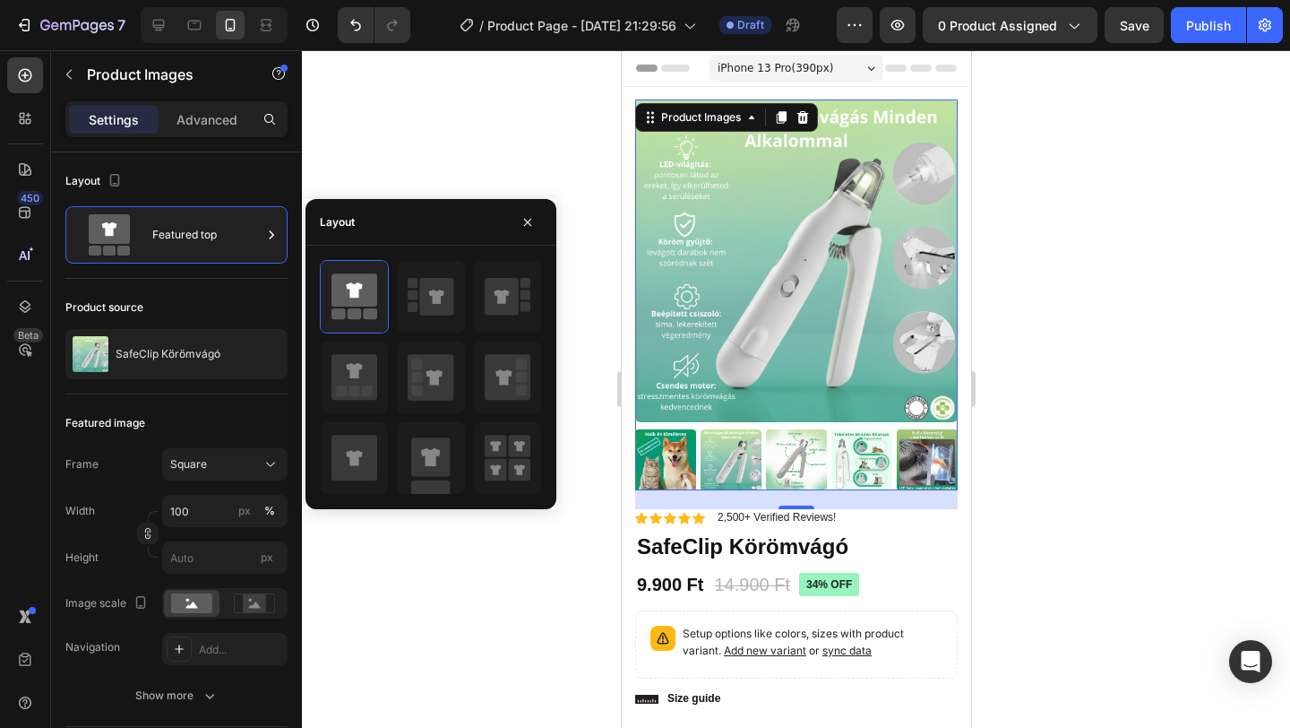
click at [1182, 394] on div at bounding box center [796, 388] width 988 height 677
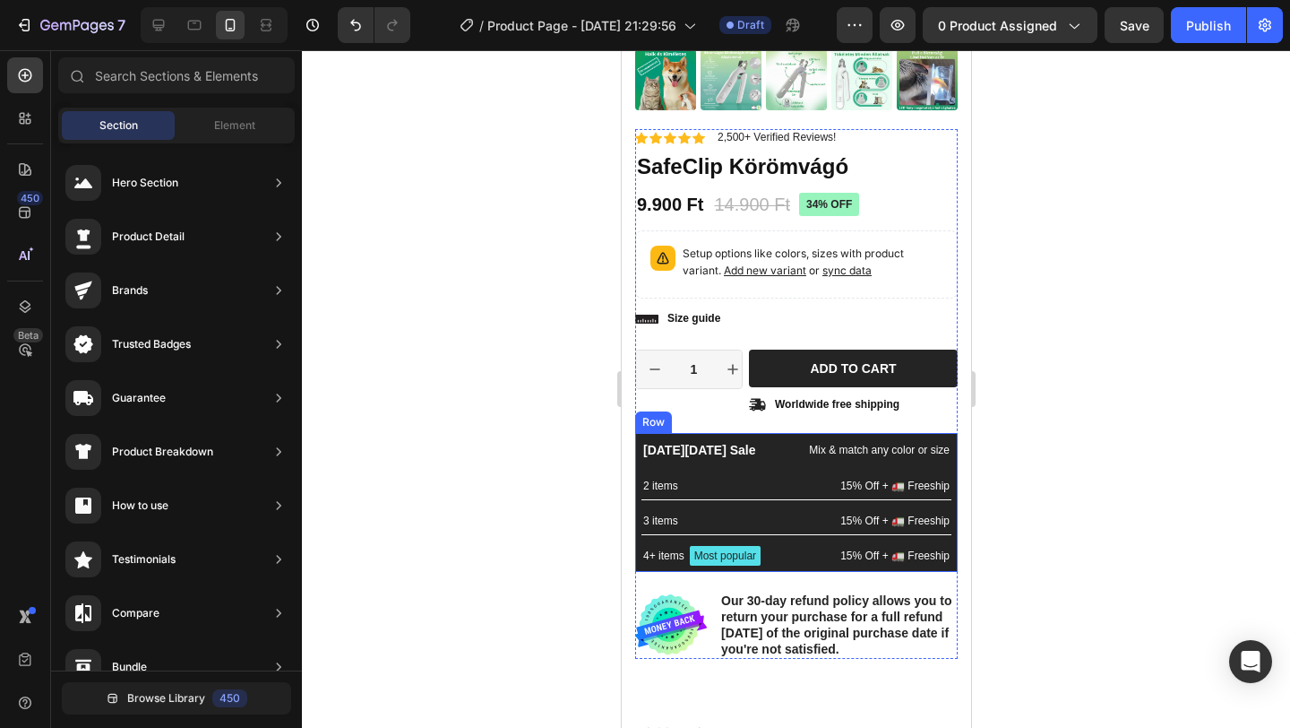
scroll to position [388, 0]
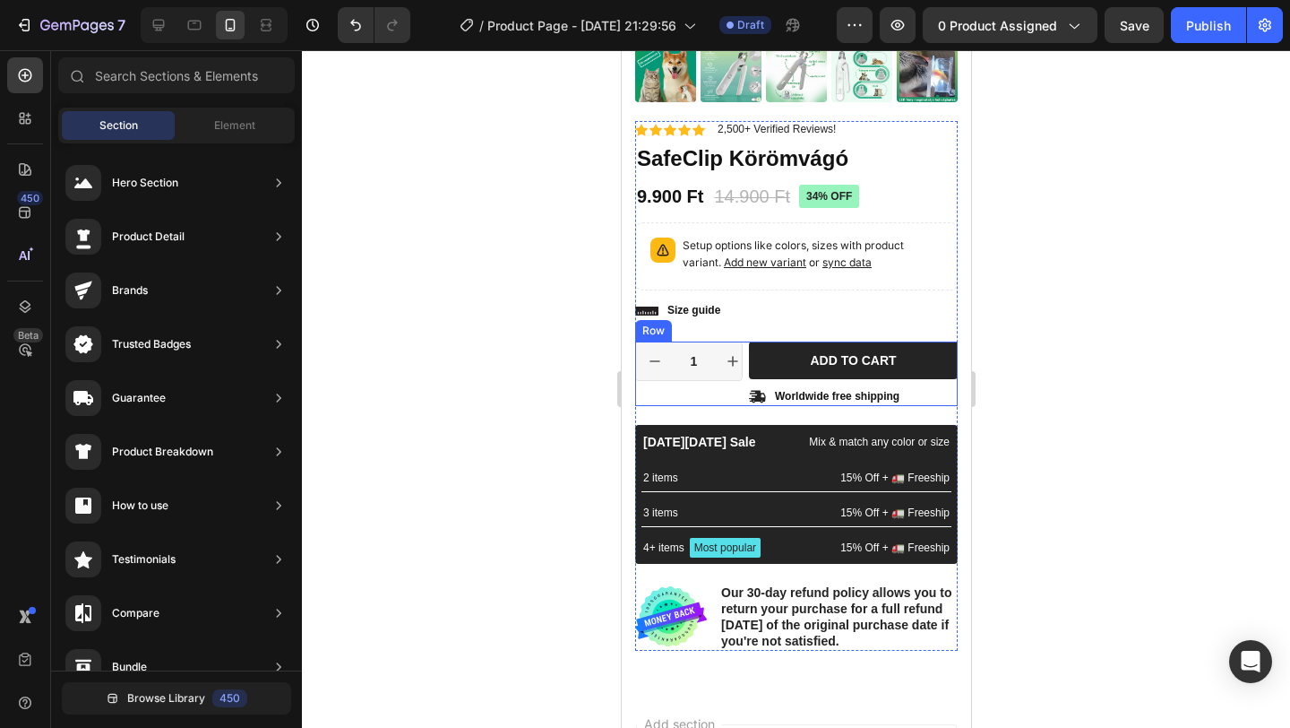
click at [706, 372] on input "1" at bounding box center [693, 361] width 40 height 38
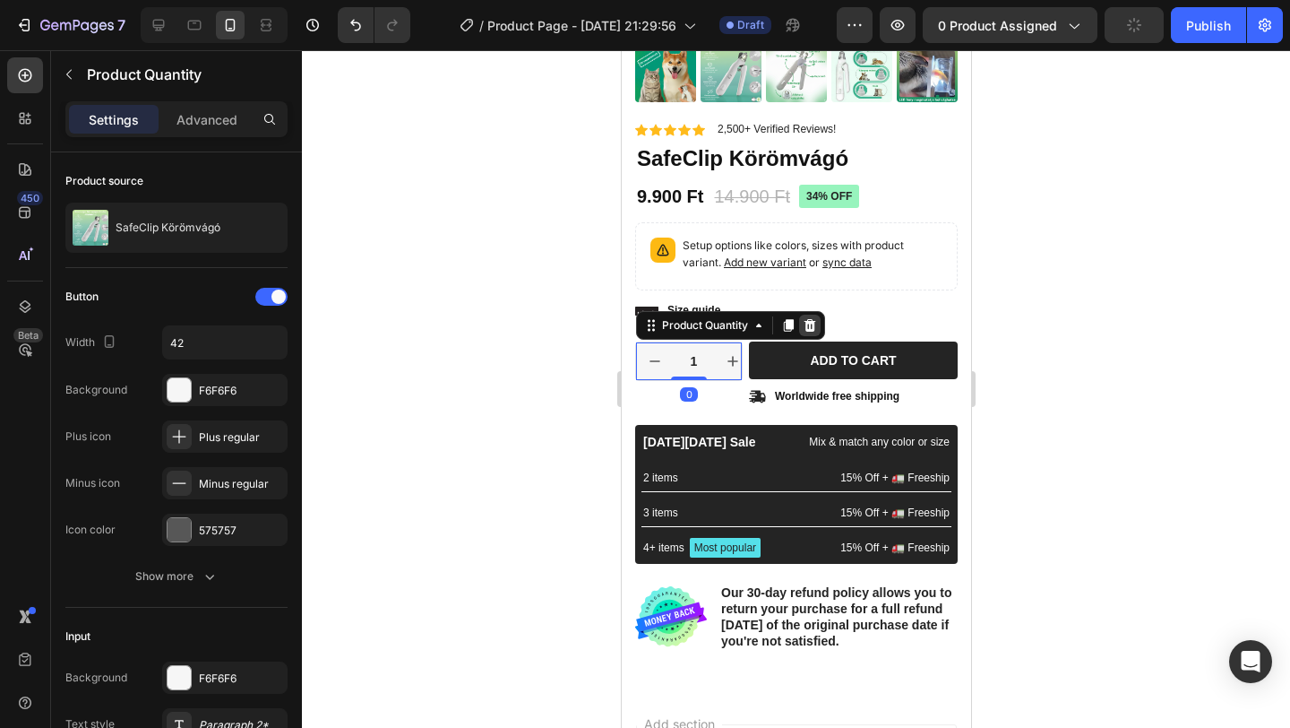
click at [804, 323] on icon at bounding box center [809, 325] width 14 height 14
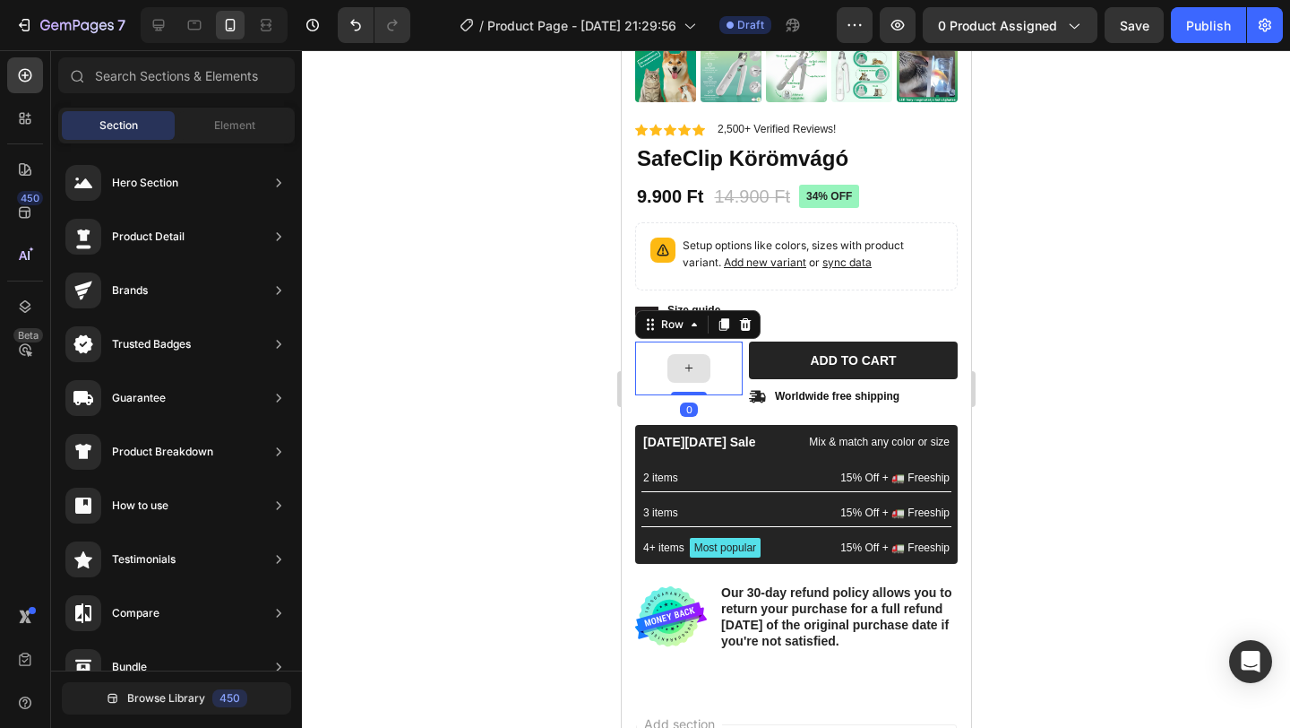
click at [709, 353] on div at bounding box center [688, 368] width 108 height 54
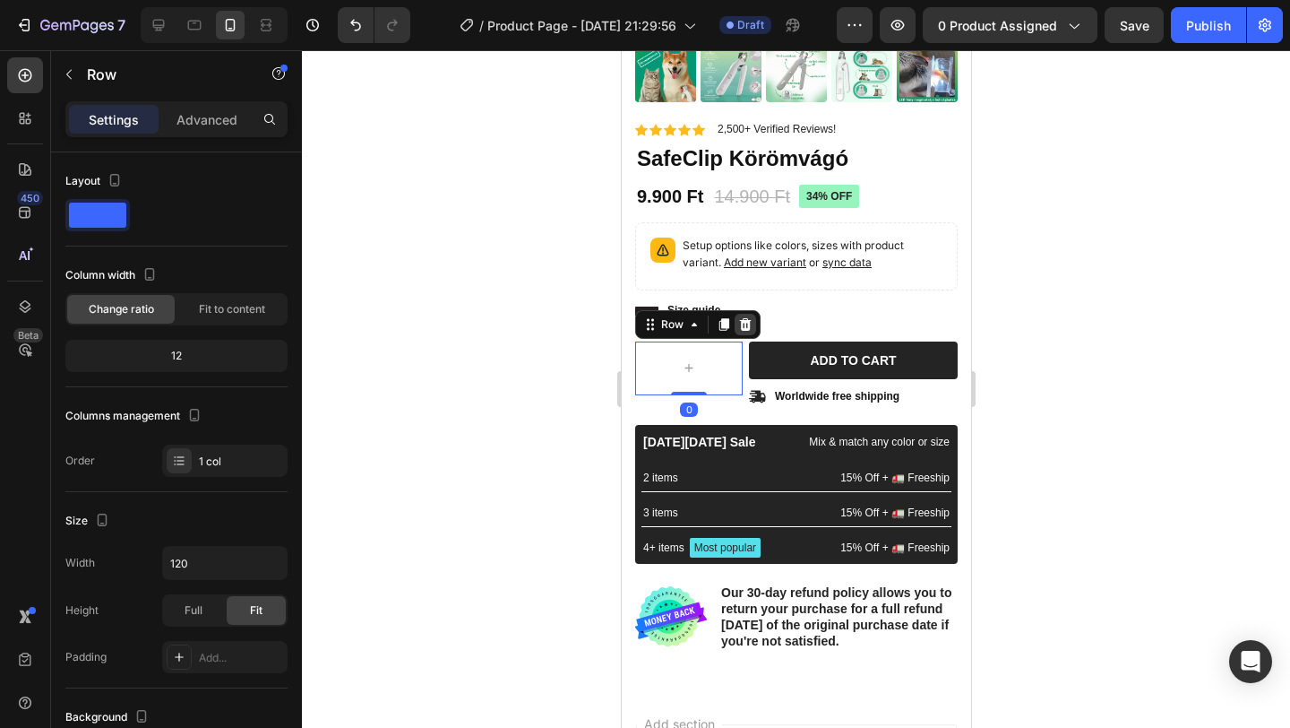
click at [738, 328] on icon at bounding box center [744, 324] width 14 height 14
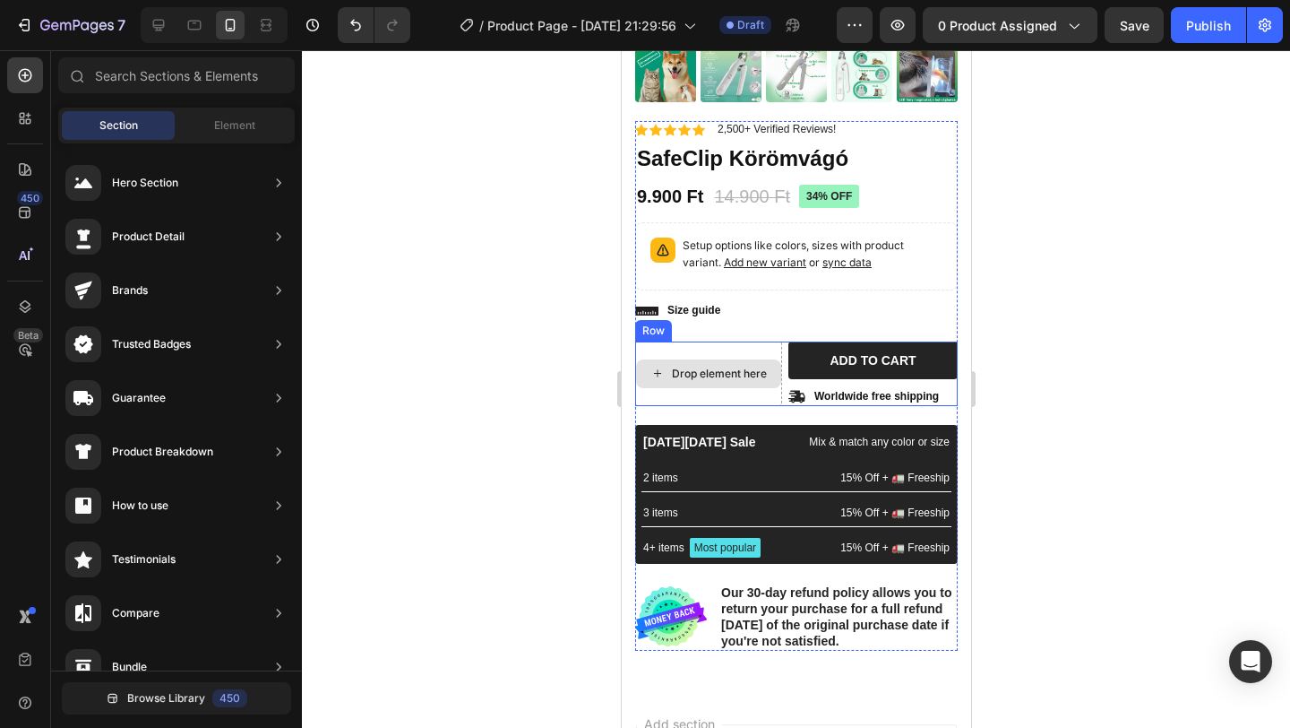
click at [742, 352] on div "Drop element here" at bounding box center [707, 373] width 147 height 65
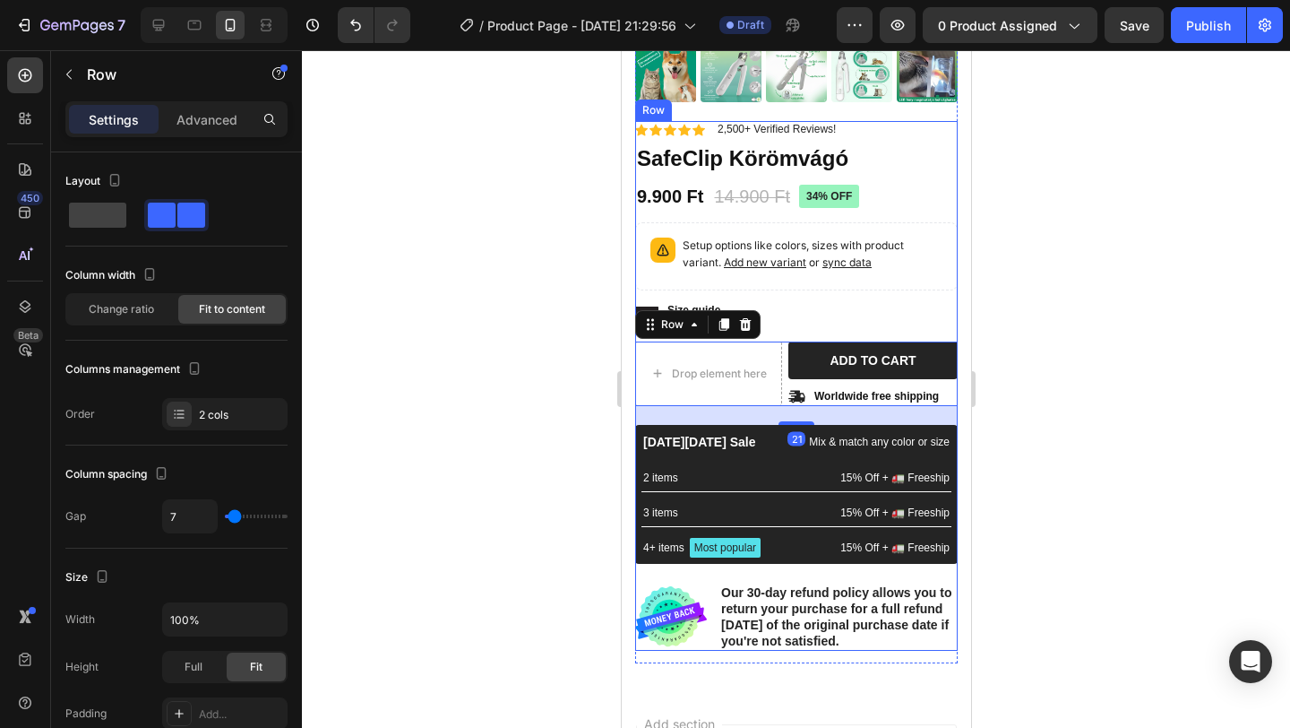
click at [812, 325] on div "Icon Icon Icon Icon Icon Icon List 2,500+ Verified Reviews! Text Block Row 34% …" at bounding box center [795, 386] width 323 height 530
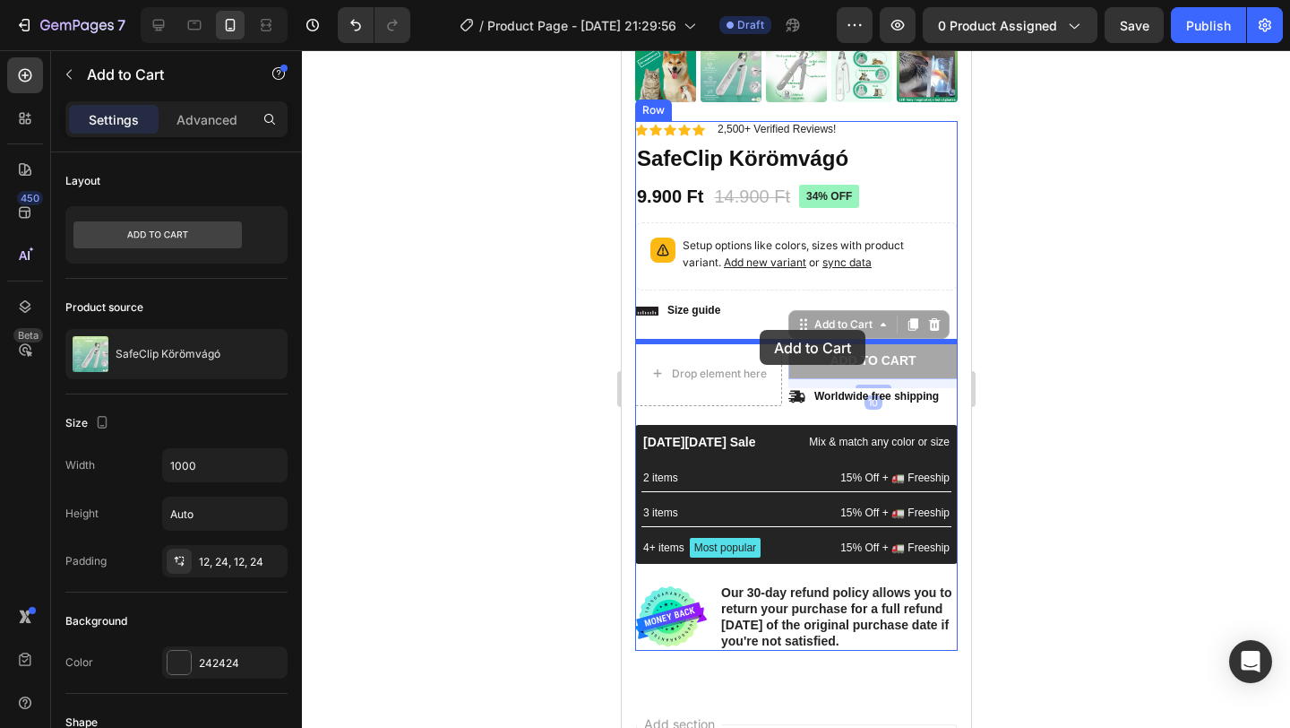
drag, startPoint x: 843, startPoint y: 357, endPoint x: 759, endPoint y: 330, distance: 88.4
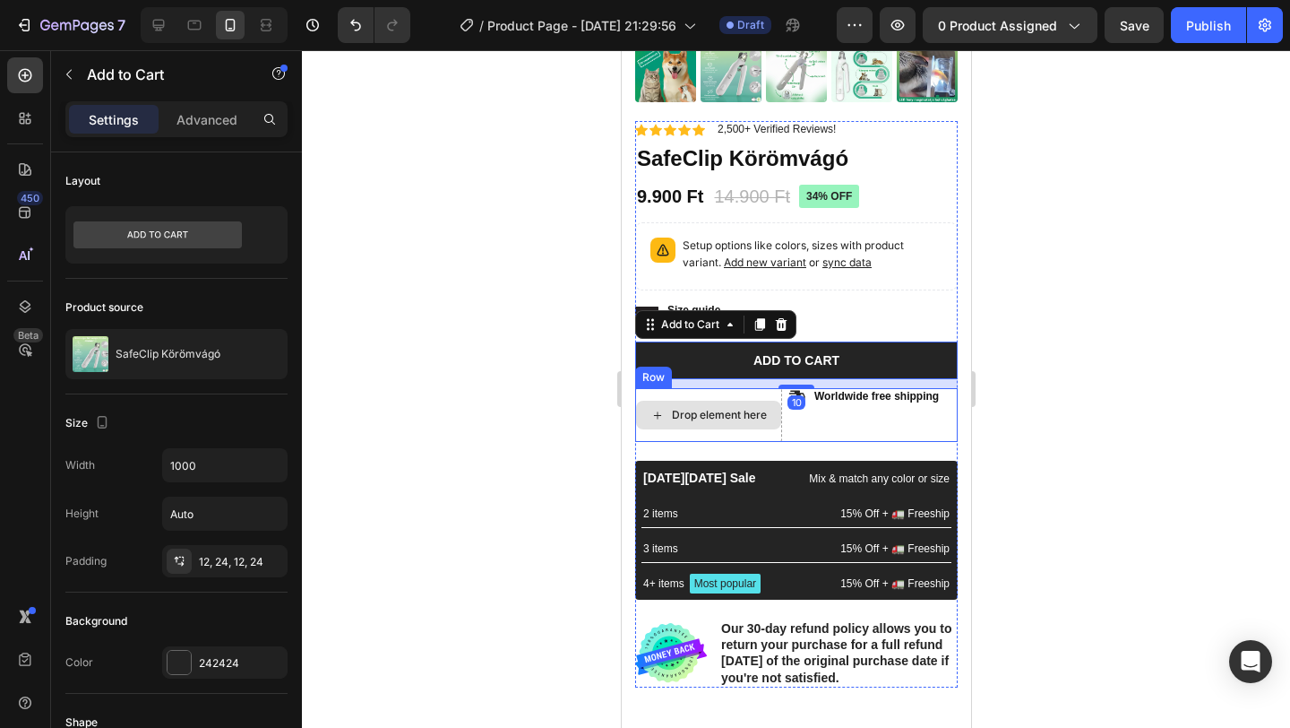
click at [745, 394] on div "Drop element here" at bounding box center [707, 415] width 147 height 54
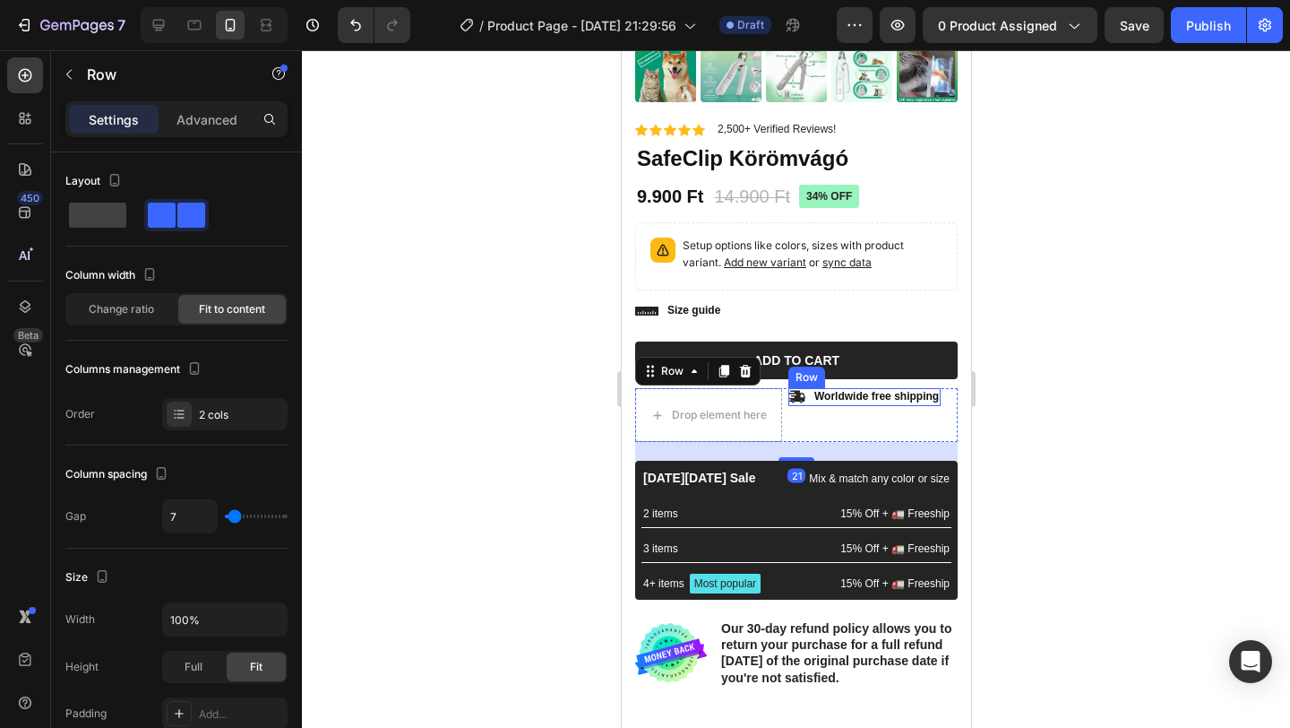
click at [806, 398] on div "Icon Worldwide free shipping Text Block Row" at bounding box center [864, 397] width 152 height 18
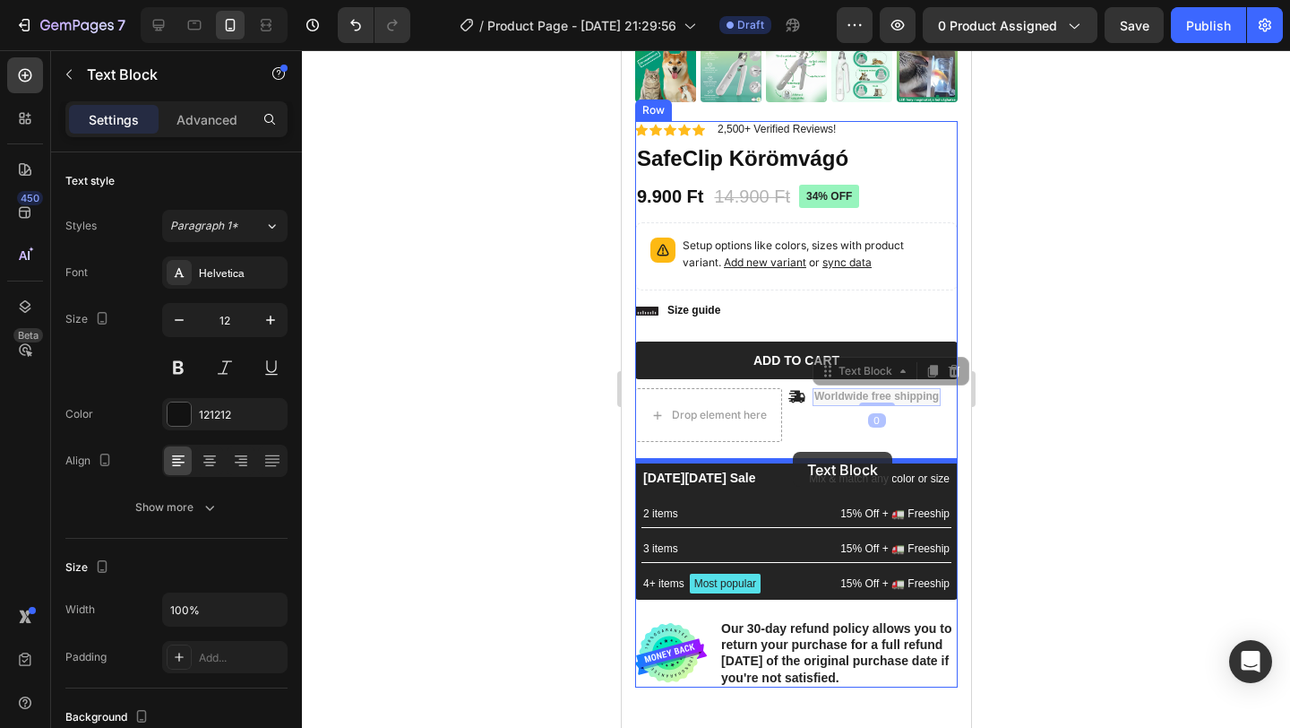
drag, startPoint x: 828, startPoint y: 395, endPoint x: 792, endPoint y: 452, distance: 66.9
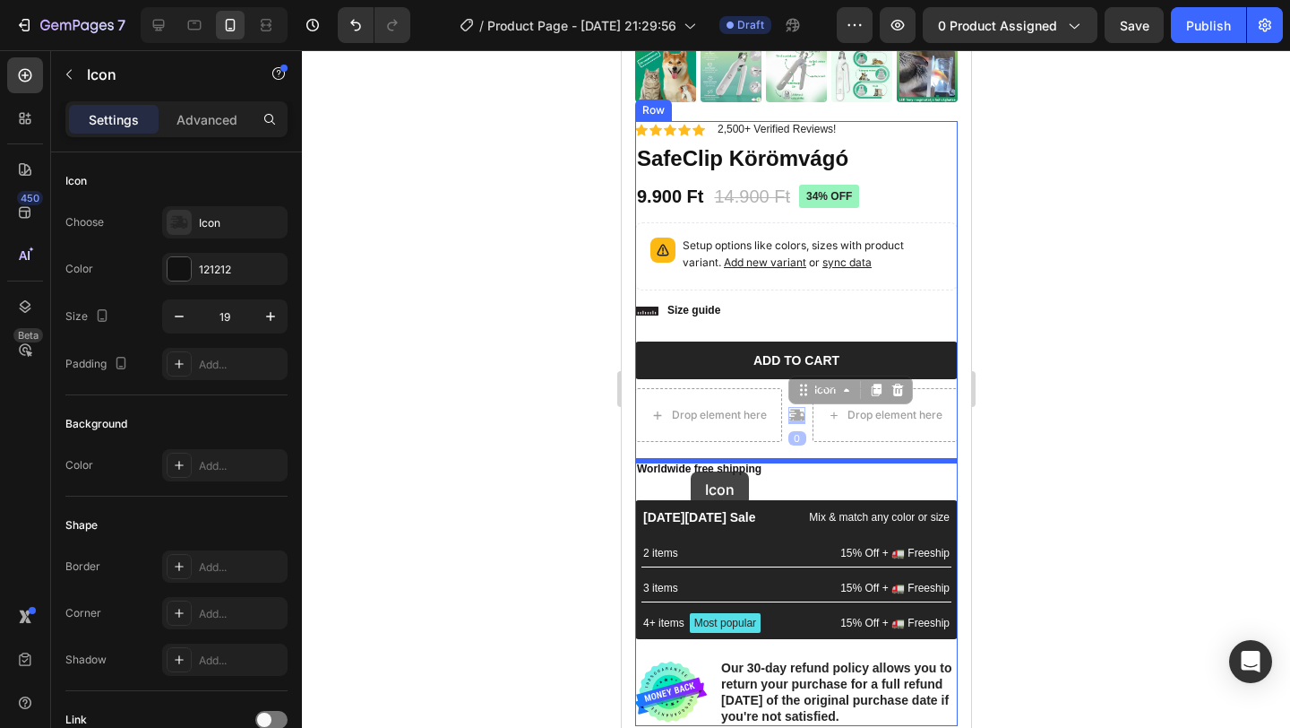
drag, startPoint x: 793, startPoint y: 412, endPoint x: 689, endPoint y: 470, distance: 119.1
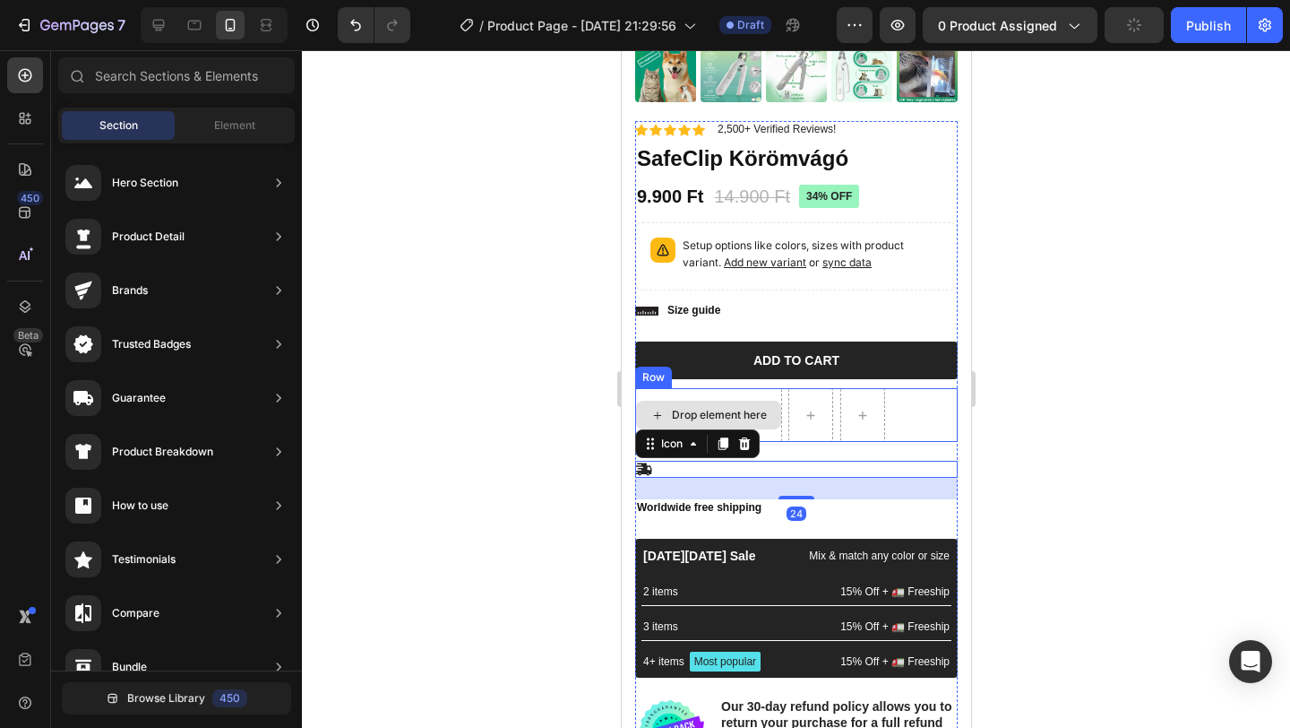
click at [715, 401] on div "Drop element here" at bounding box center [707, 415] width 145 height 29
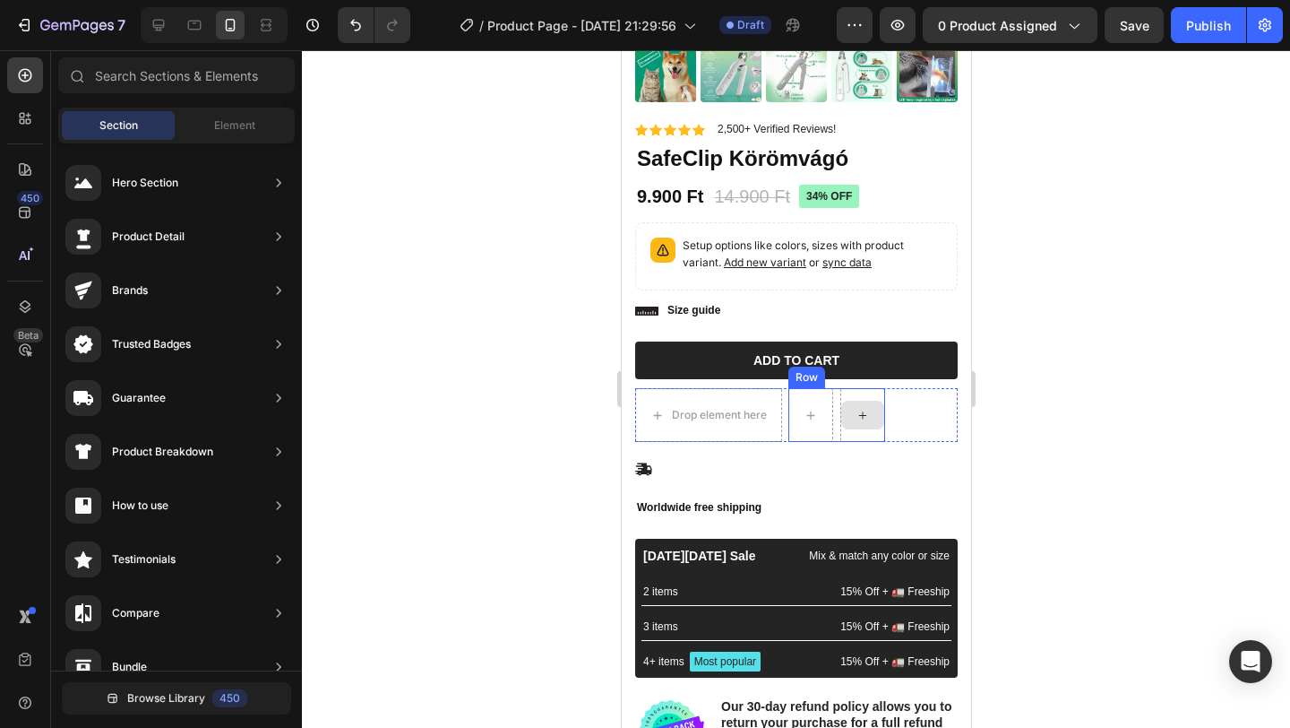
click at [901, 392] on div "Drop element here Row Row" at bounding box center [795, 415] width 323 height 54
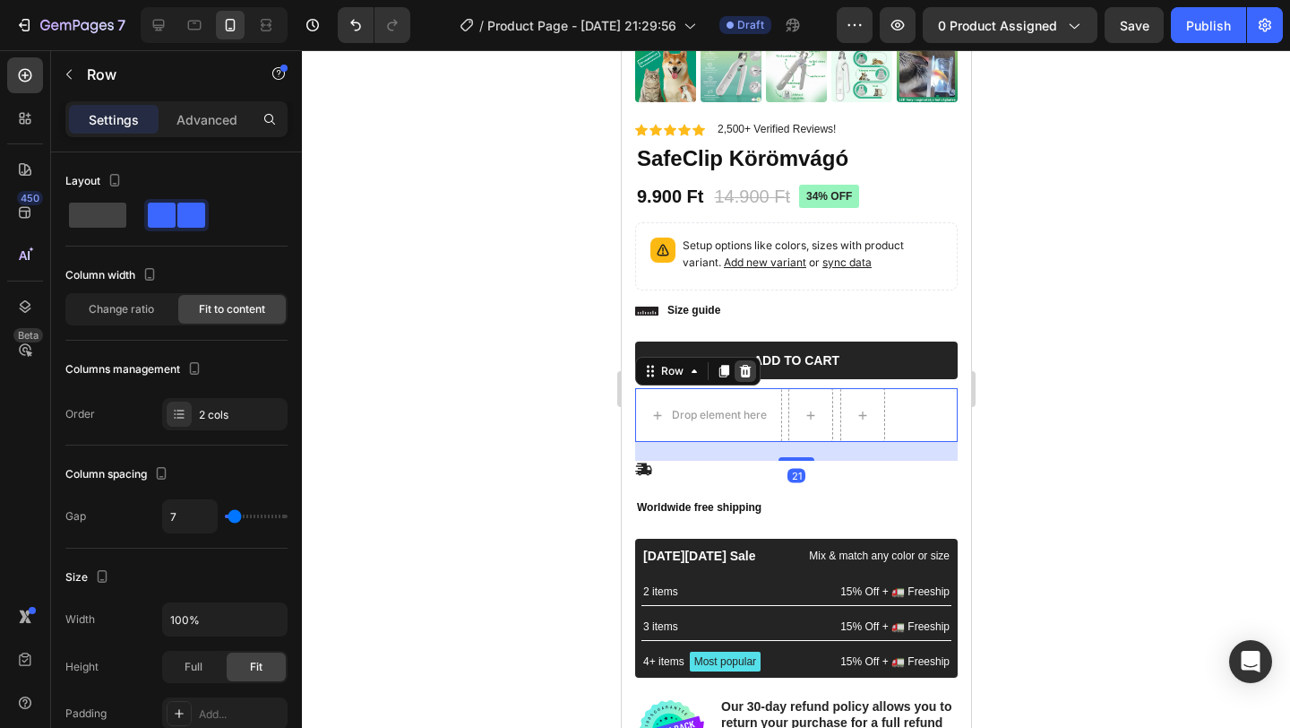
click at [745, 368] on icon at bounding box center [745, 371] width 12 height 13
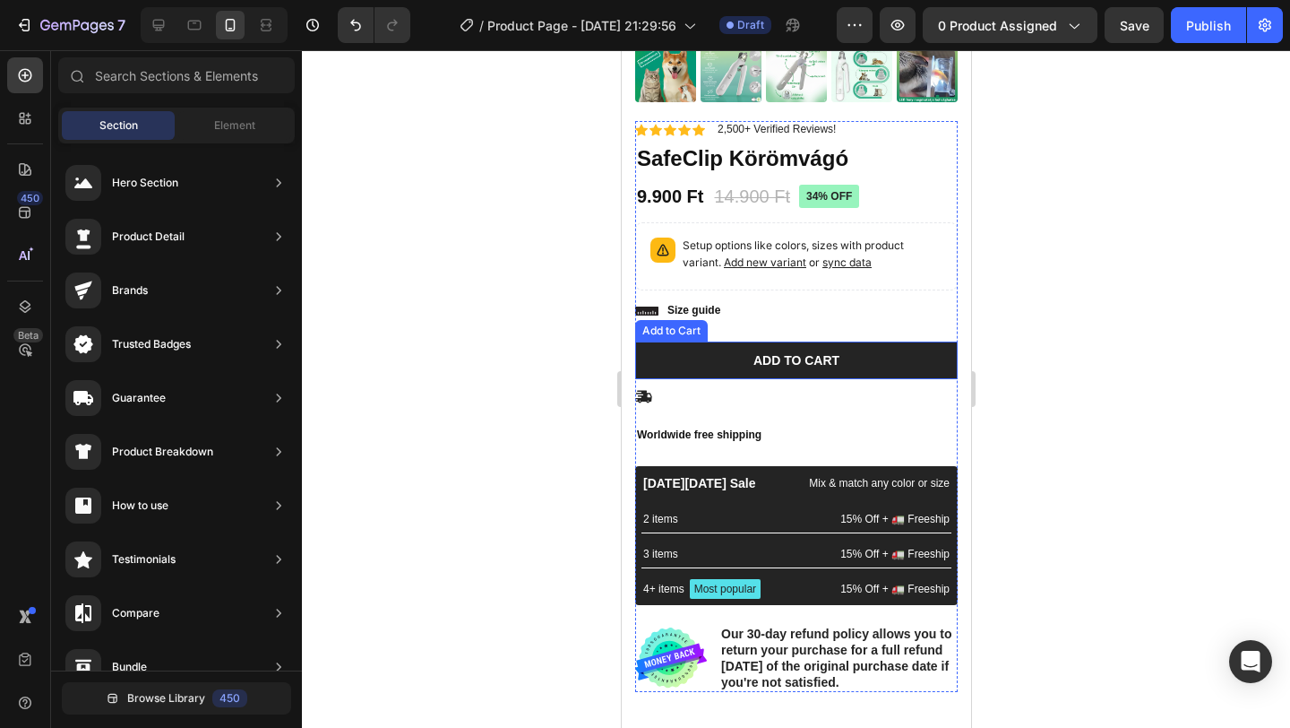
click at [691, 309] on p "Size guide" at bounding box center [693, 311] width 53 height 14
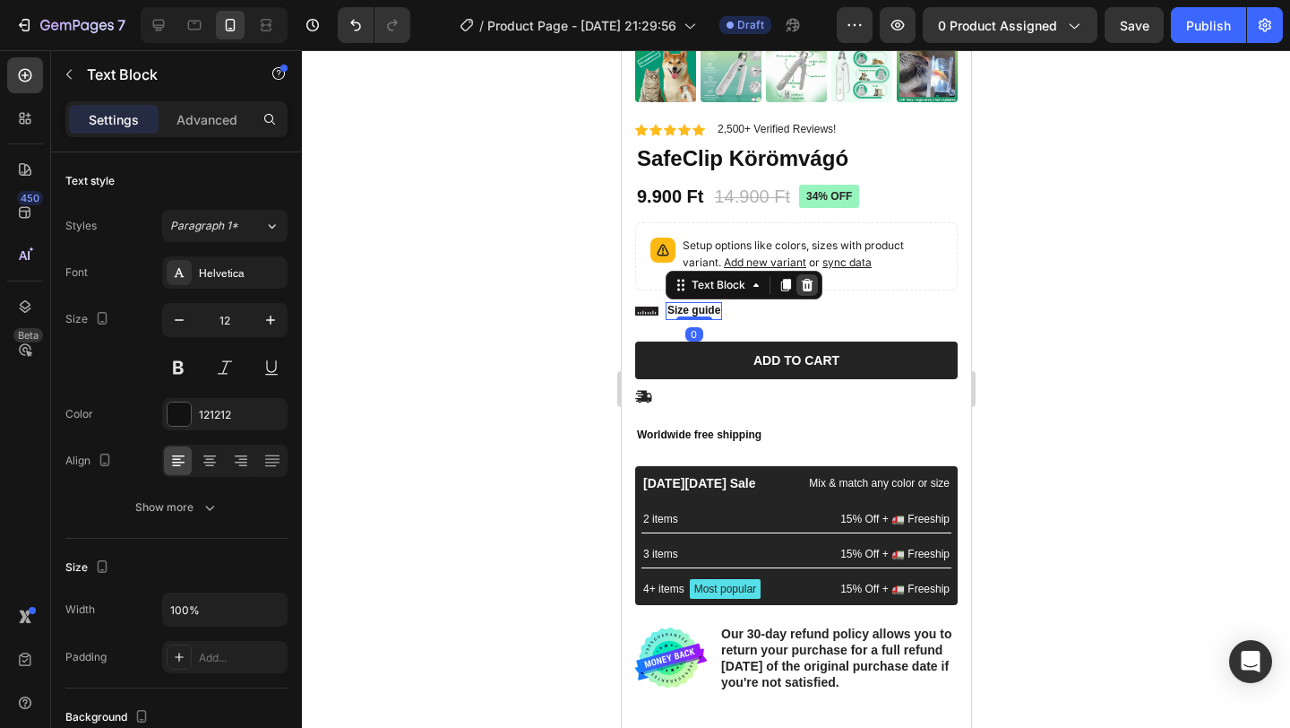
click at [808, 289] on icon at bounding box center [807, 285] width 12 height 13
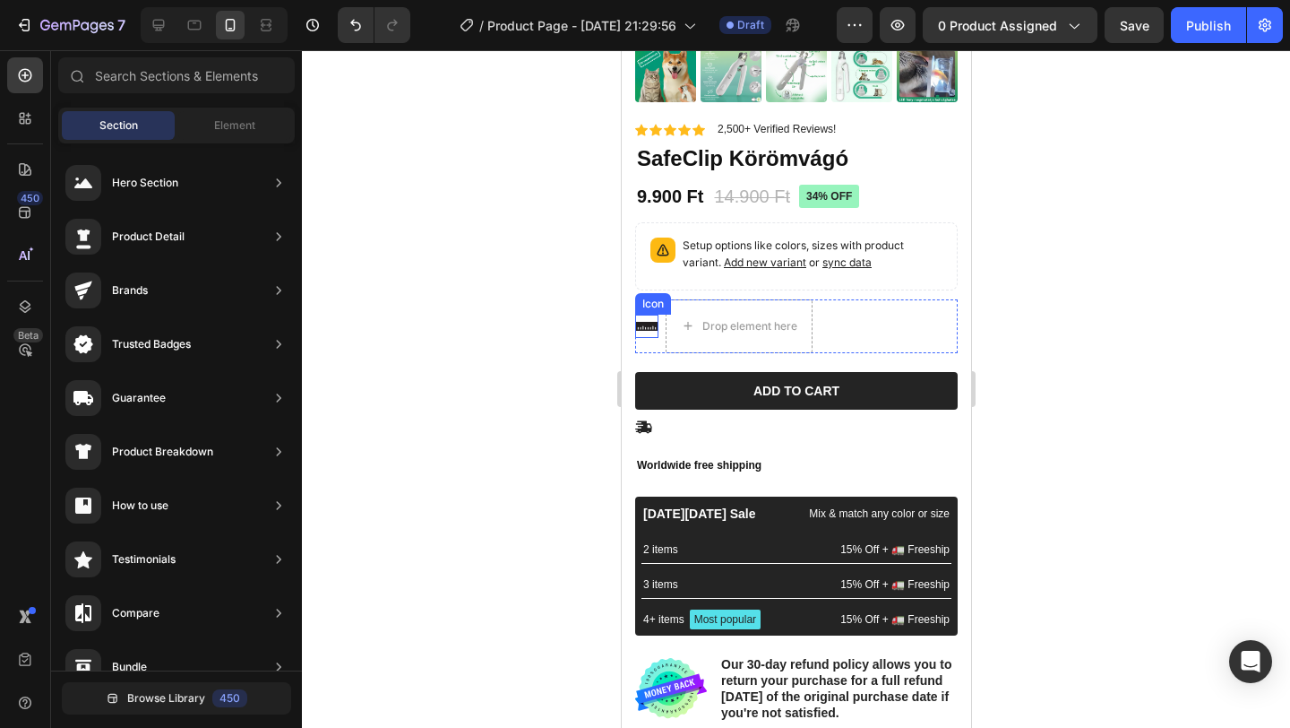
click at [640, 322] on icon at bounding box center [645, 326] width 23 height 9
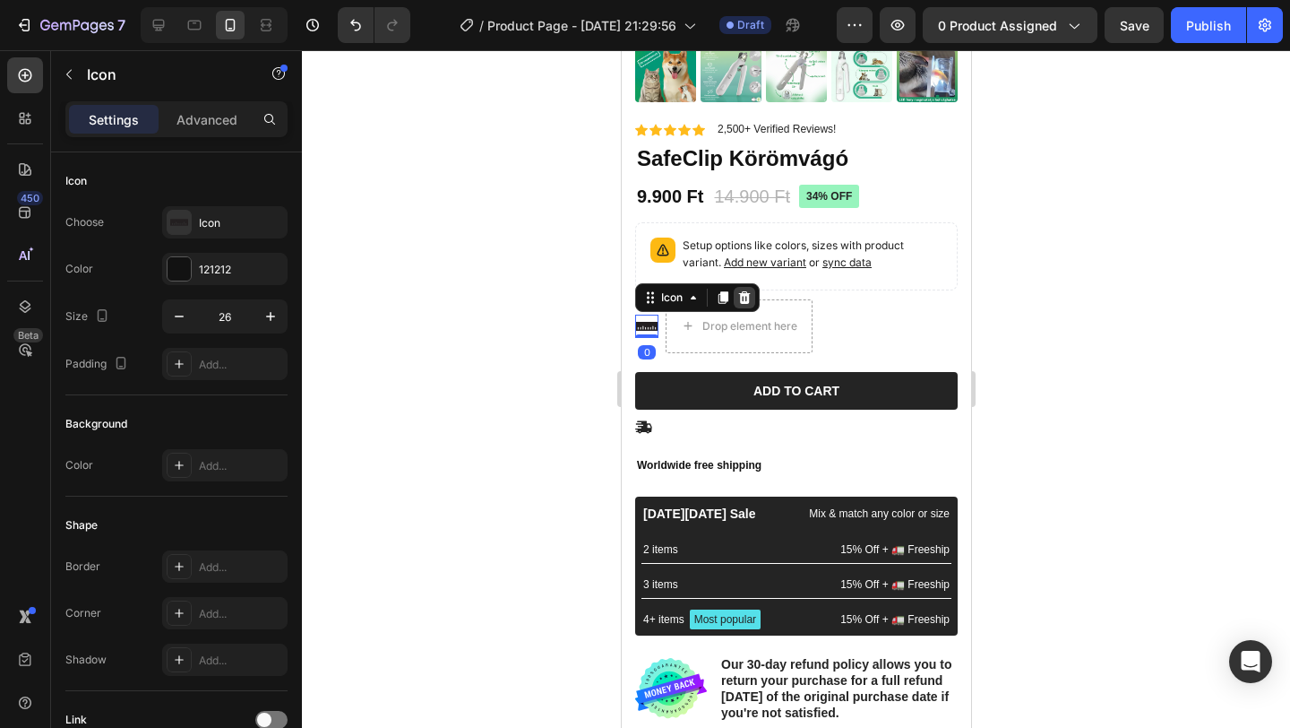
click at [746, 293] on icon at bounding box center [744, 297] width 12 height 13
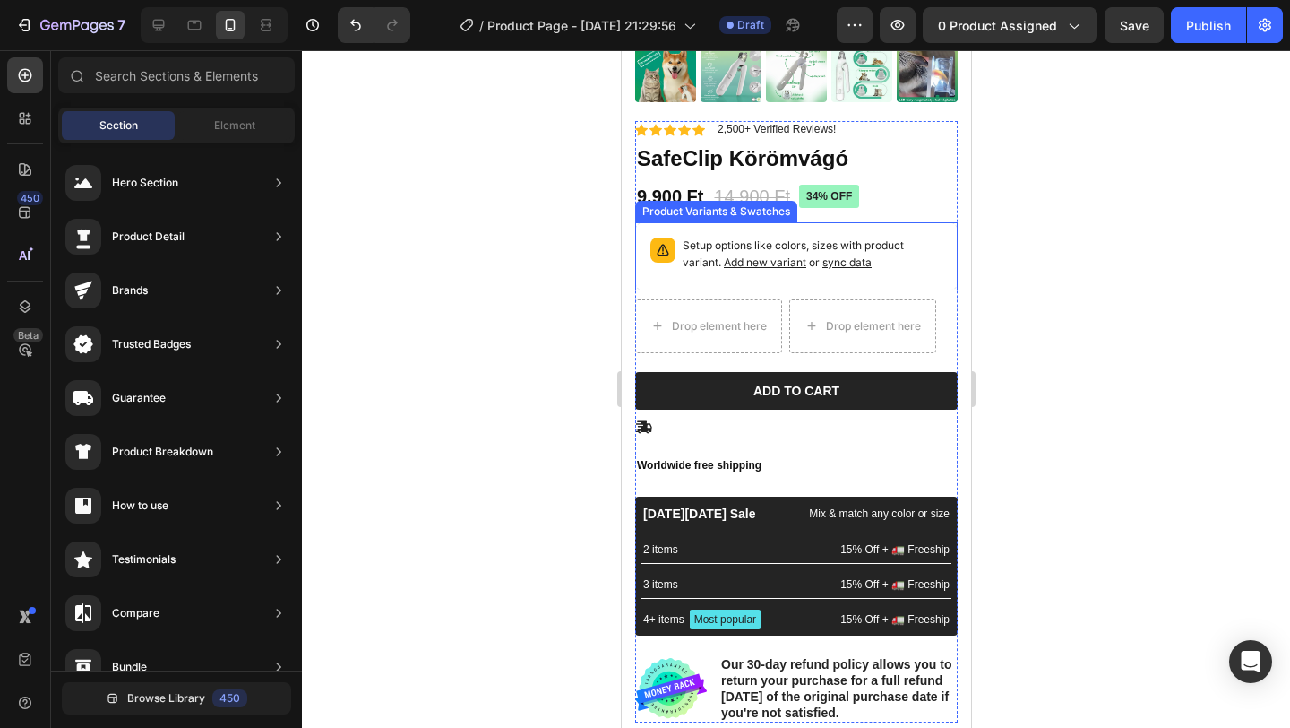
click at [914, 237] on p "Setup options like colors, sizes with product variant. Add new variant or sync …" at bounding box center [812, 254] width 260 height 34
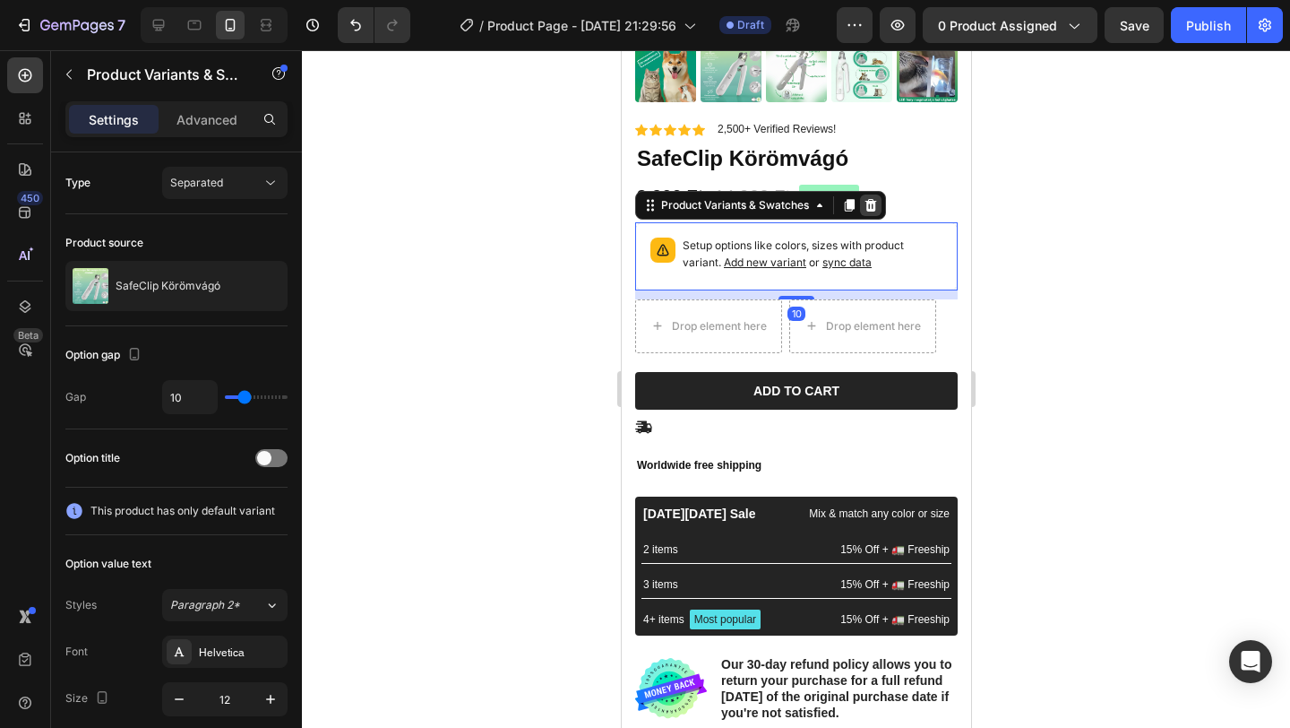
click at [876, 205] on icon at bounding box center [870, 205] width 14 height 14
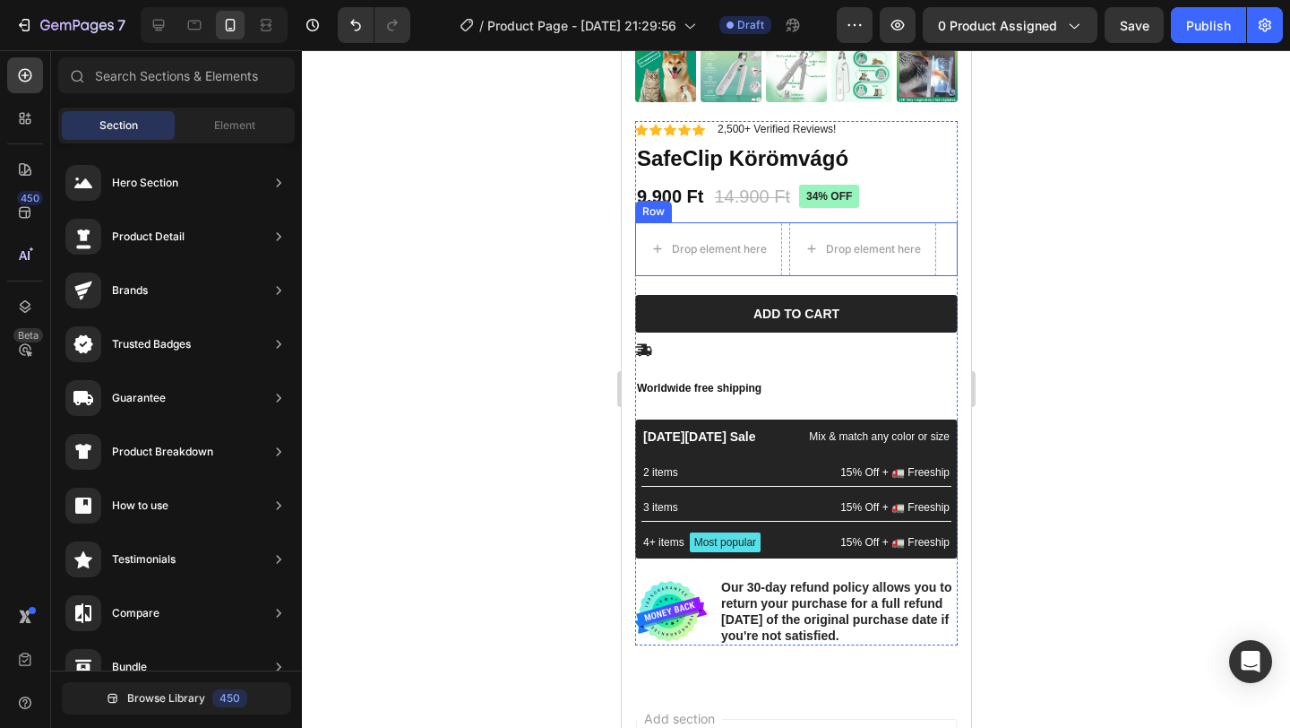
click at [948, 238] on div "Drop element here Drop element here Row" at bounding box center [795, 249] width 323 height 54
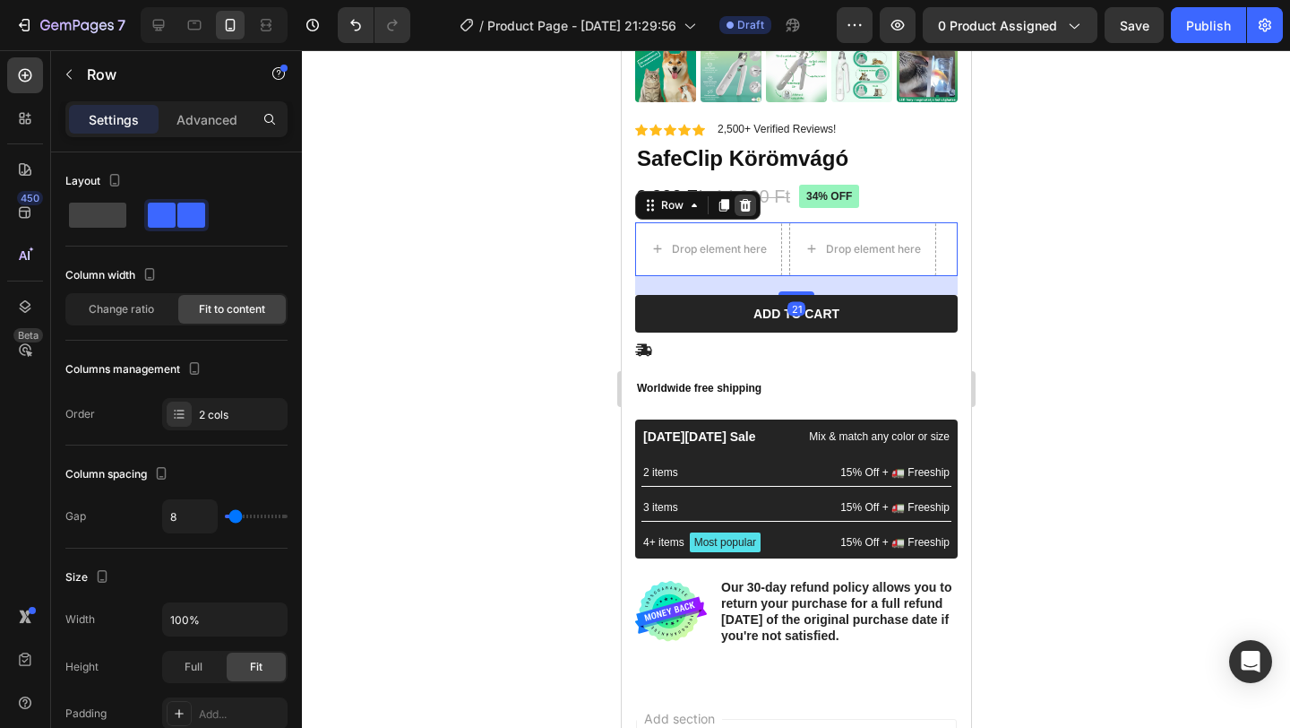
click at [746, 204] on icon at bounding box center [745, 205] width 12 height 13
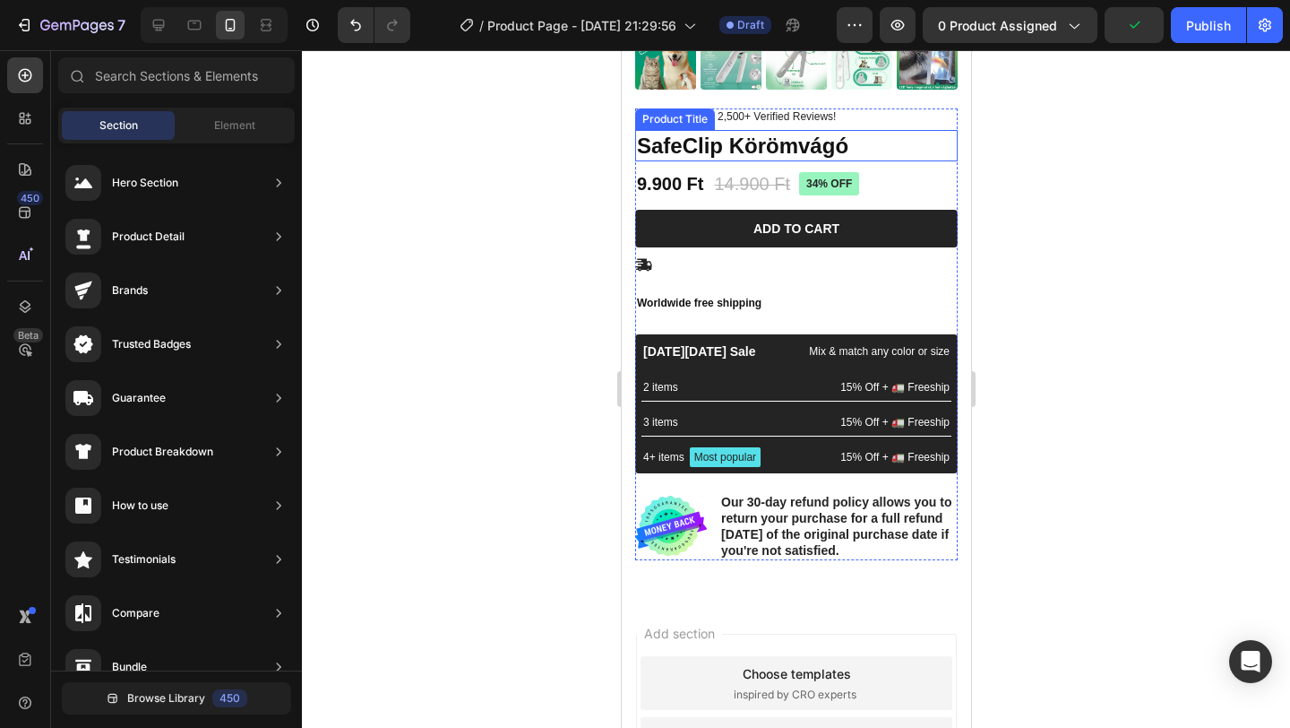
scroll to position [423, 0]
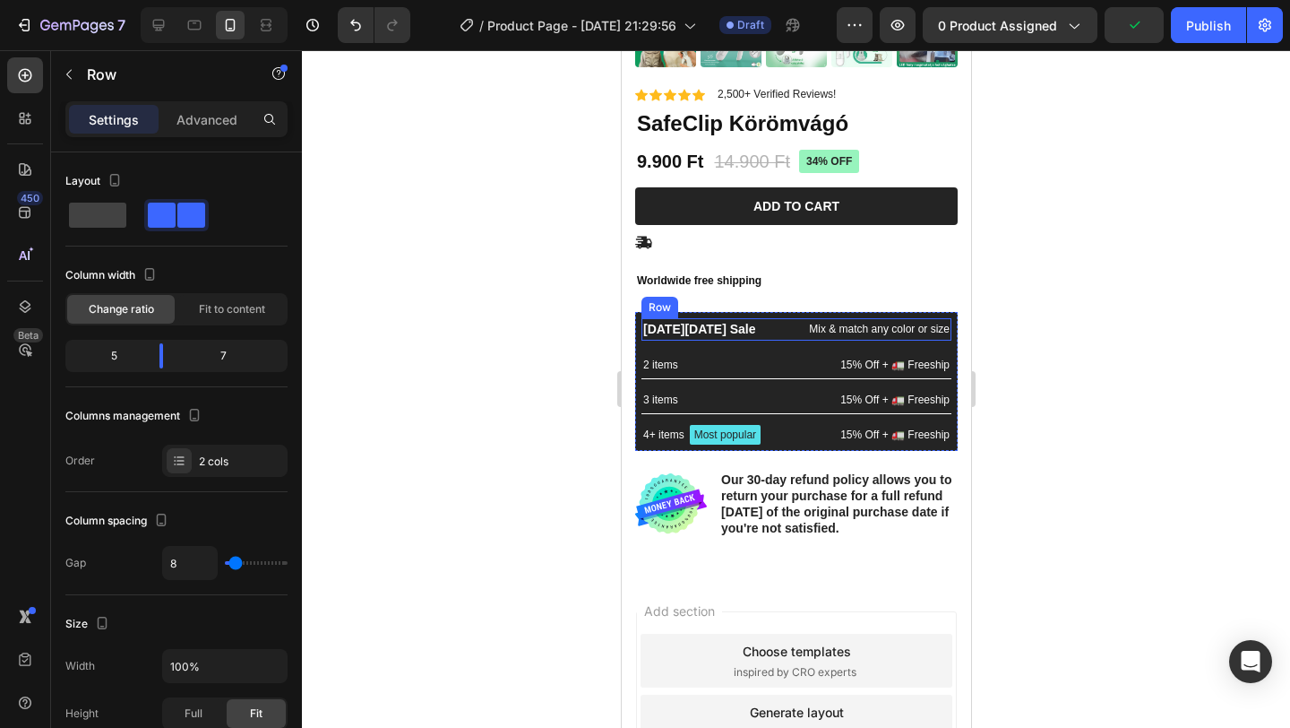
click at [766, 322] on div "Black Friday Sale Text Block Mix & match any color or size Text Block Row" at bounding box center [796, 329] width 310 height 22
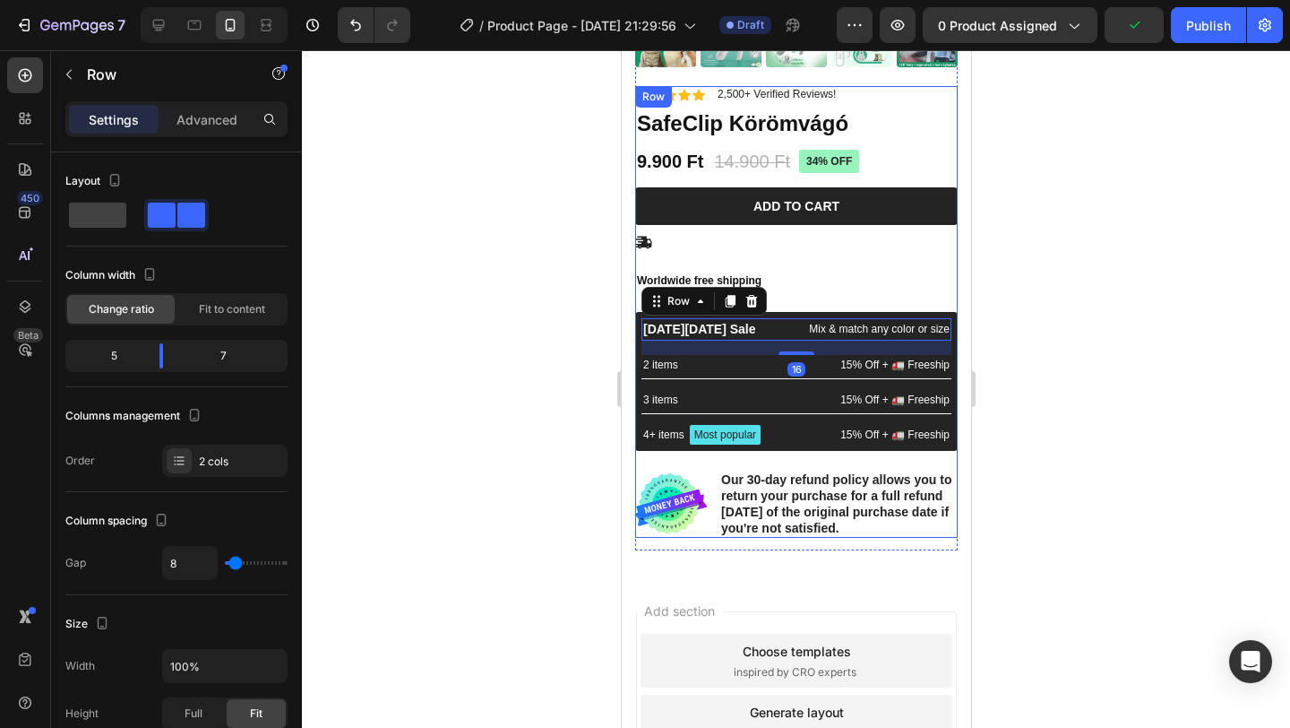
click at [781, 311] on div "Icon Icon Icon Icon Icon Icon List 2,500+ Verified Reviews! Text Block Row 34% …" at bounding box center [795, 312] width 323 height 452
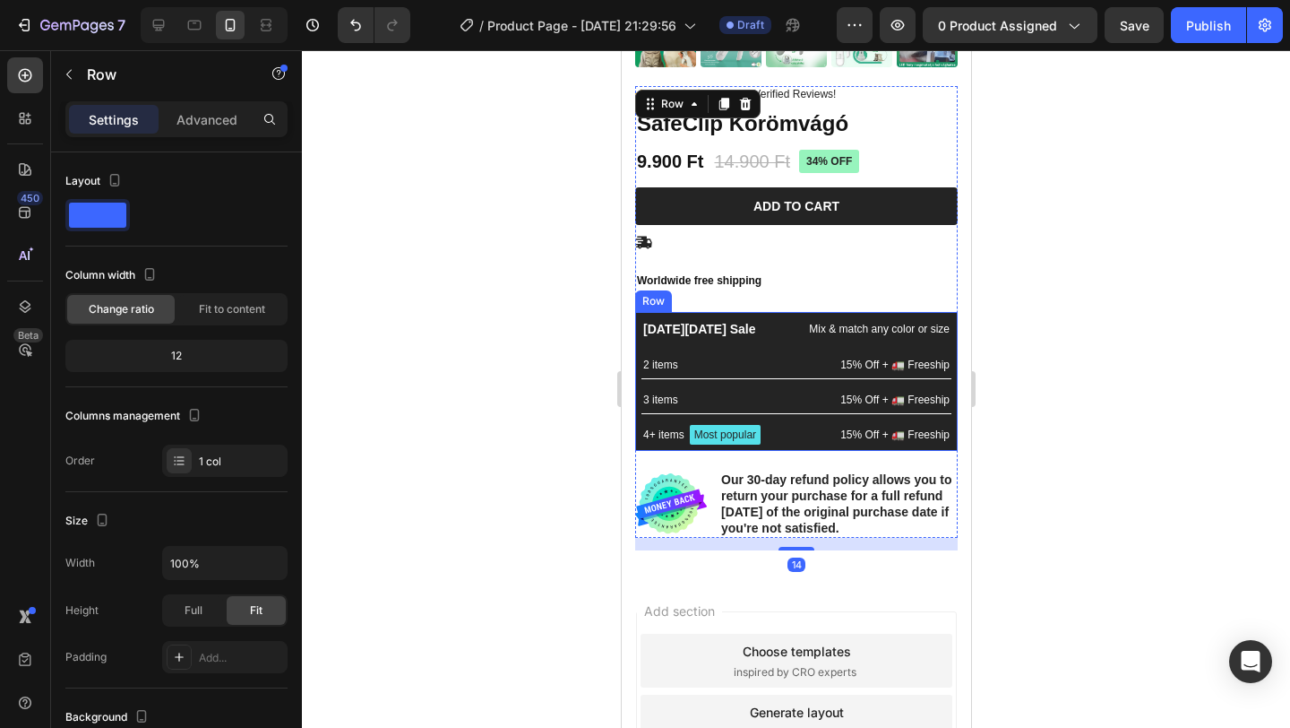
click at [763, 313] on div "Black Friday Sale Text Block Mix & match any color or size Text Block Row 2 ite…" at bounding box center [795, 381] width 323 height 139
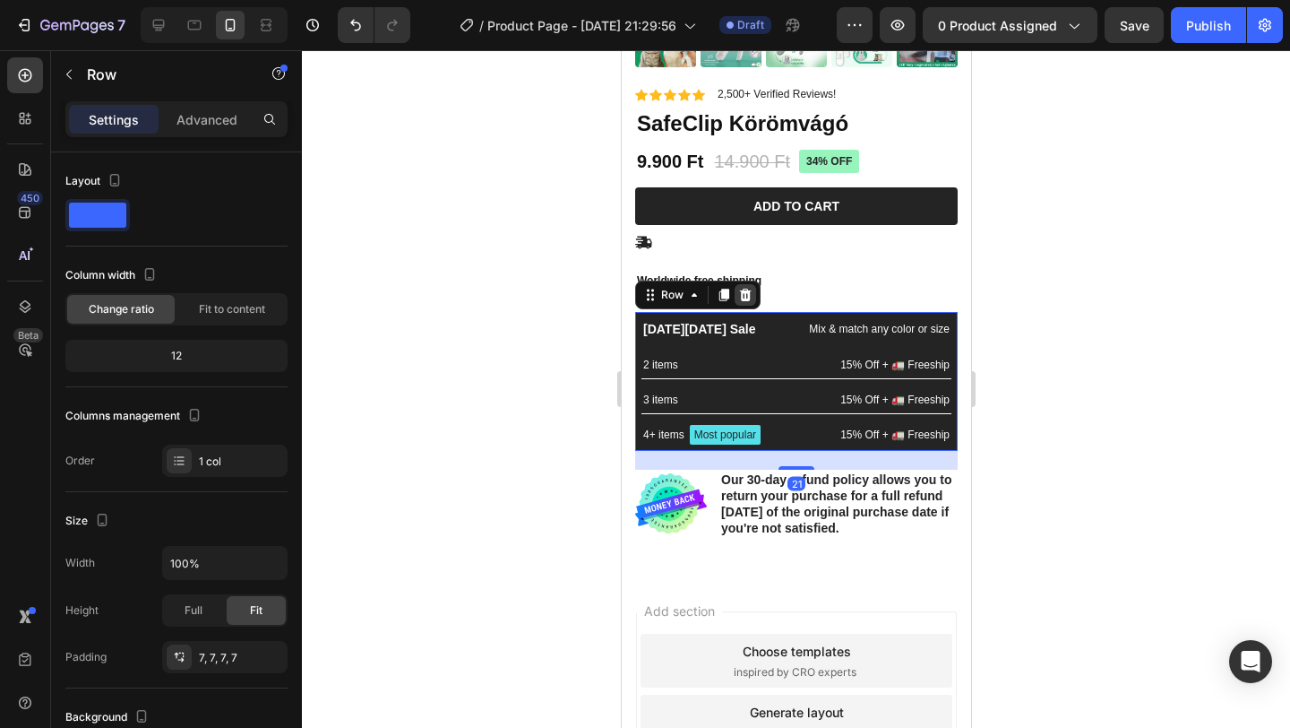
click at [745, 295] on icon at bounding box center [744, 295] width 14 height 14
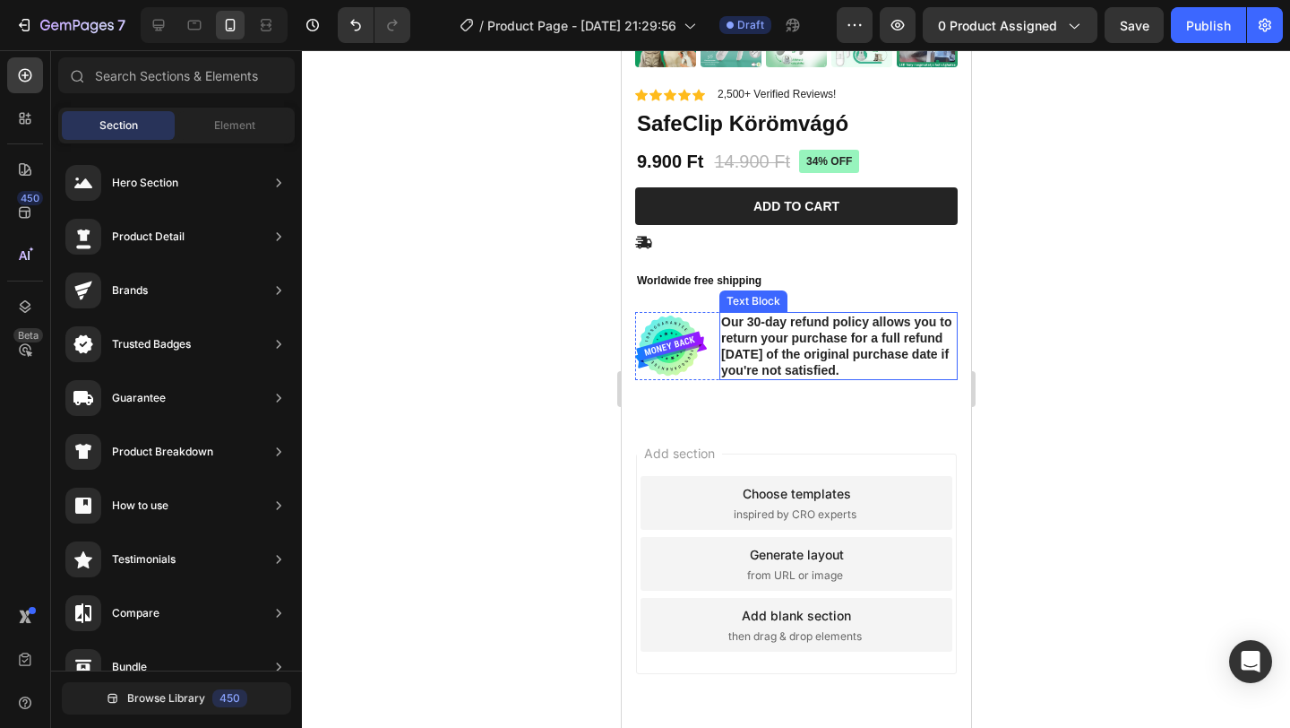
click at [801, 341] on p "Our 30-day refund policy allows you to return your purchase for a full refund w…" at bounding box center [837, 346] width 235 height 65
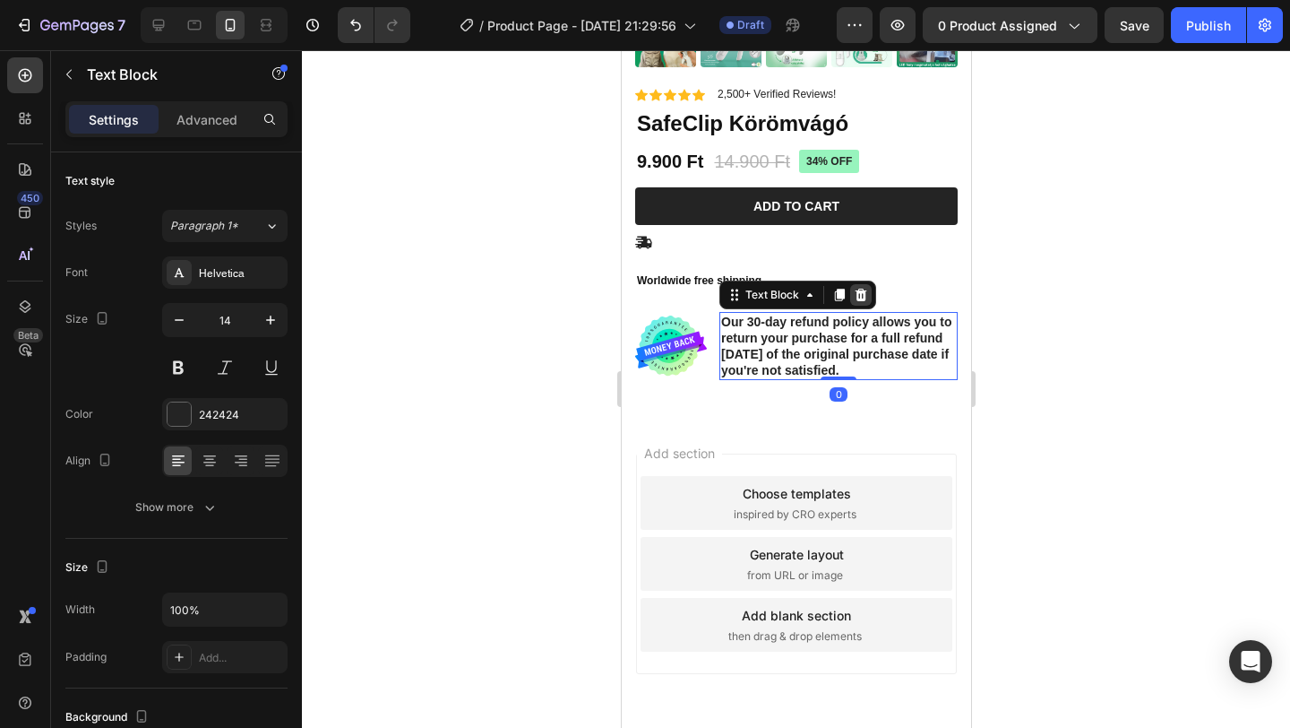
click at [866, 301] on div at bounding box center [860, 295] width 22 height 22
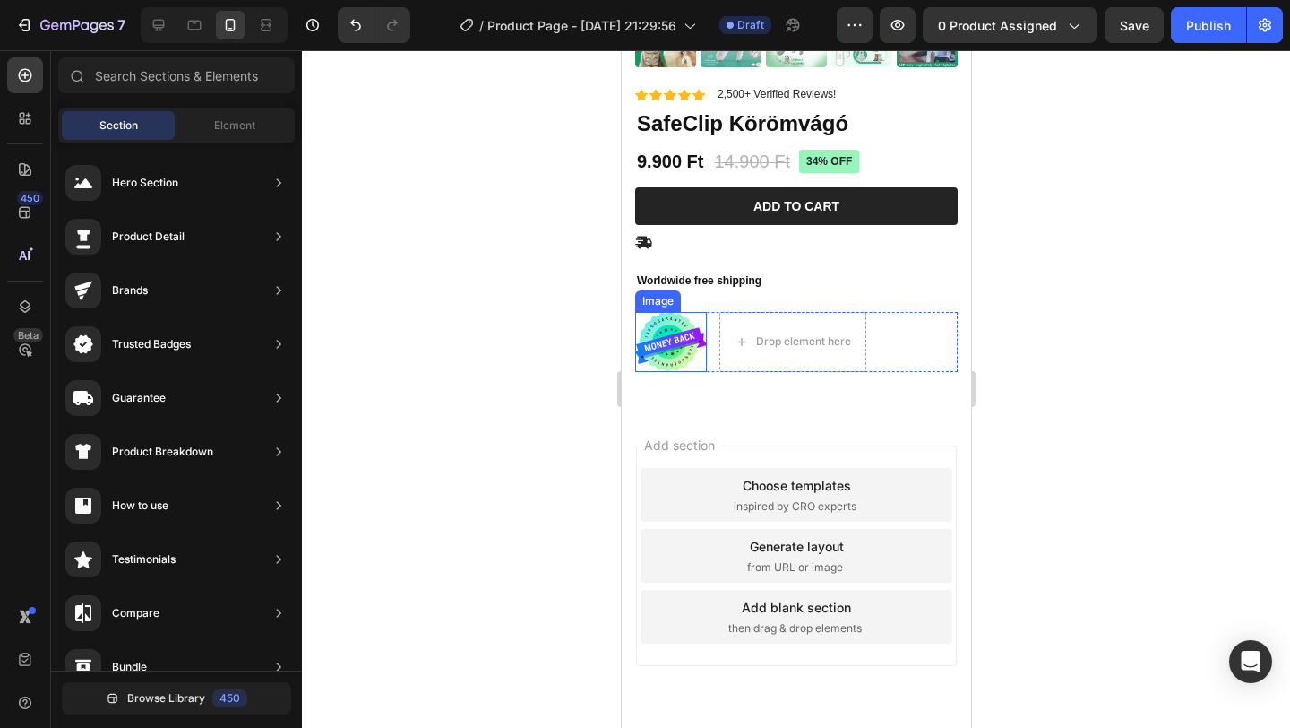
click at [670, 326] on img at bounding box center [670, 342] width 72 height 61
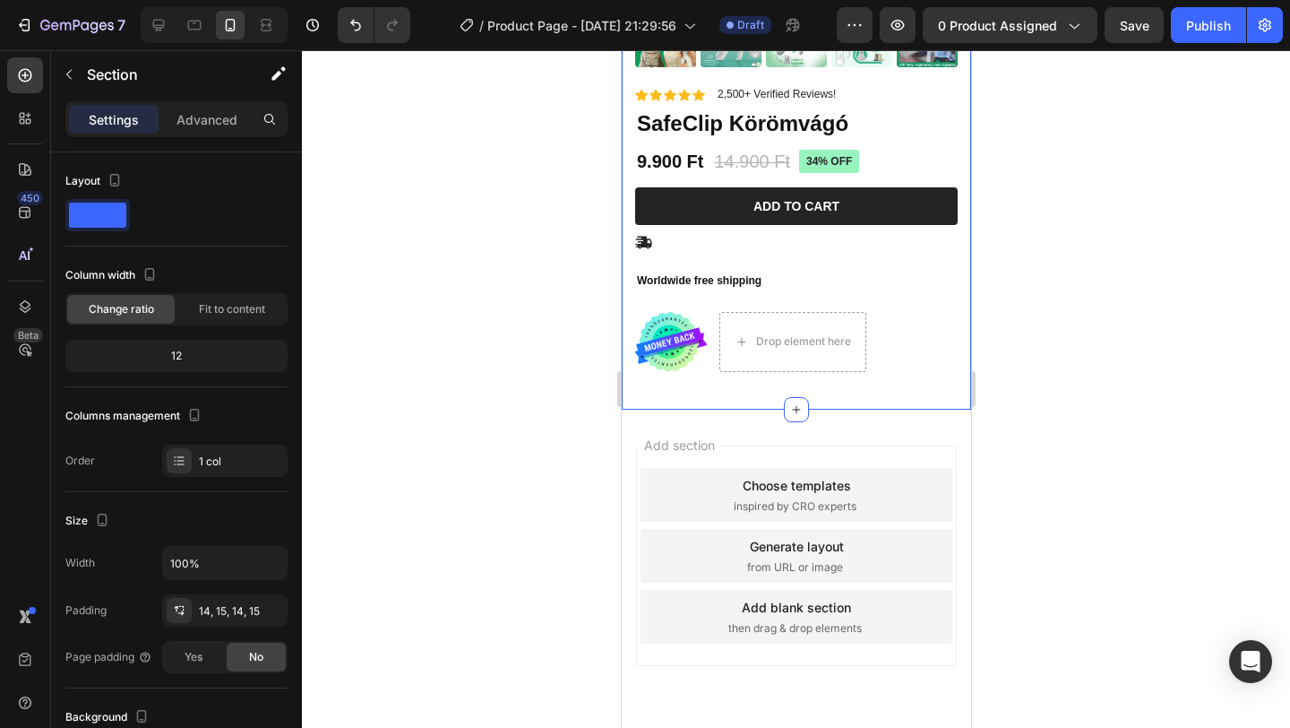
click at [968, 323] on div "Product Images Material Shipping Care instruction Accordion Icon Icon Icon Icon…" at bounding box center [795, 36] width 349 height 745
click at [924, 323] on div "Image Drop element here Row" at bounding box center [795, 342] width 323 height 61
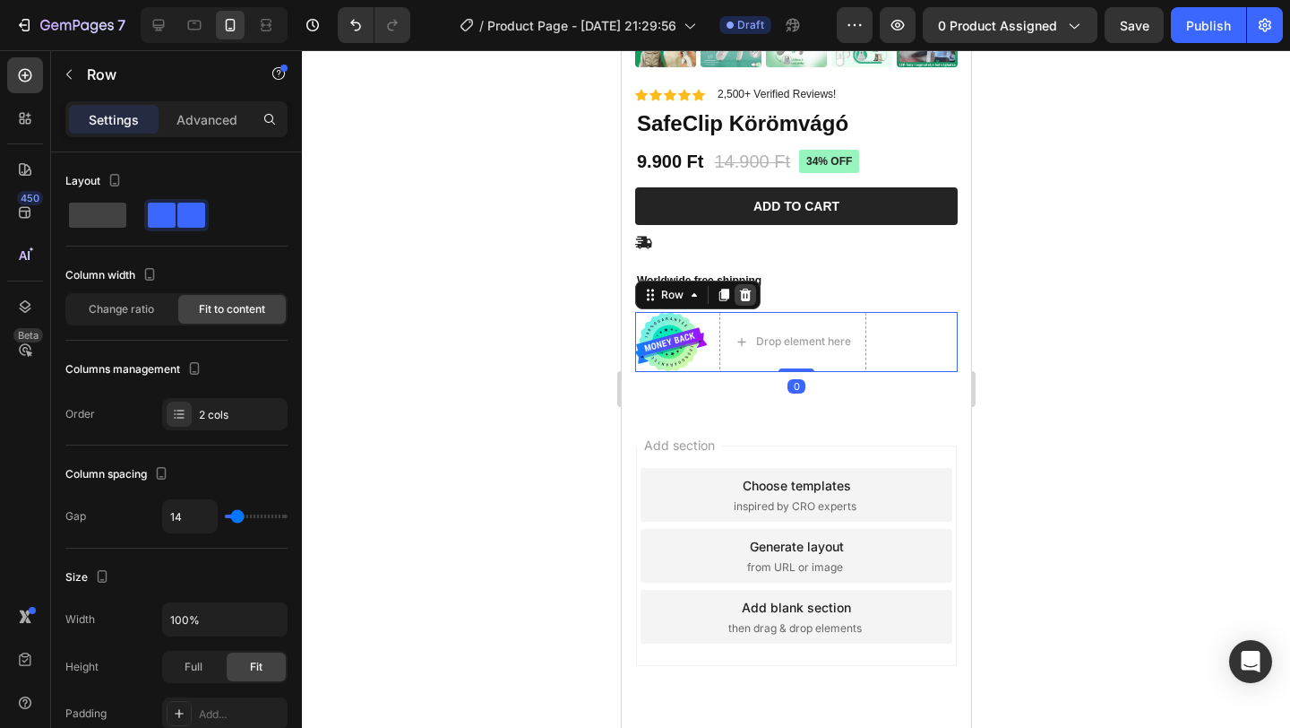
click at [740, 297] on icon at bounding box center [745, 294] width 12 height 13
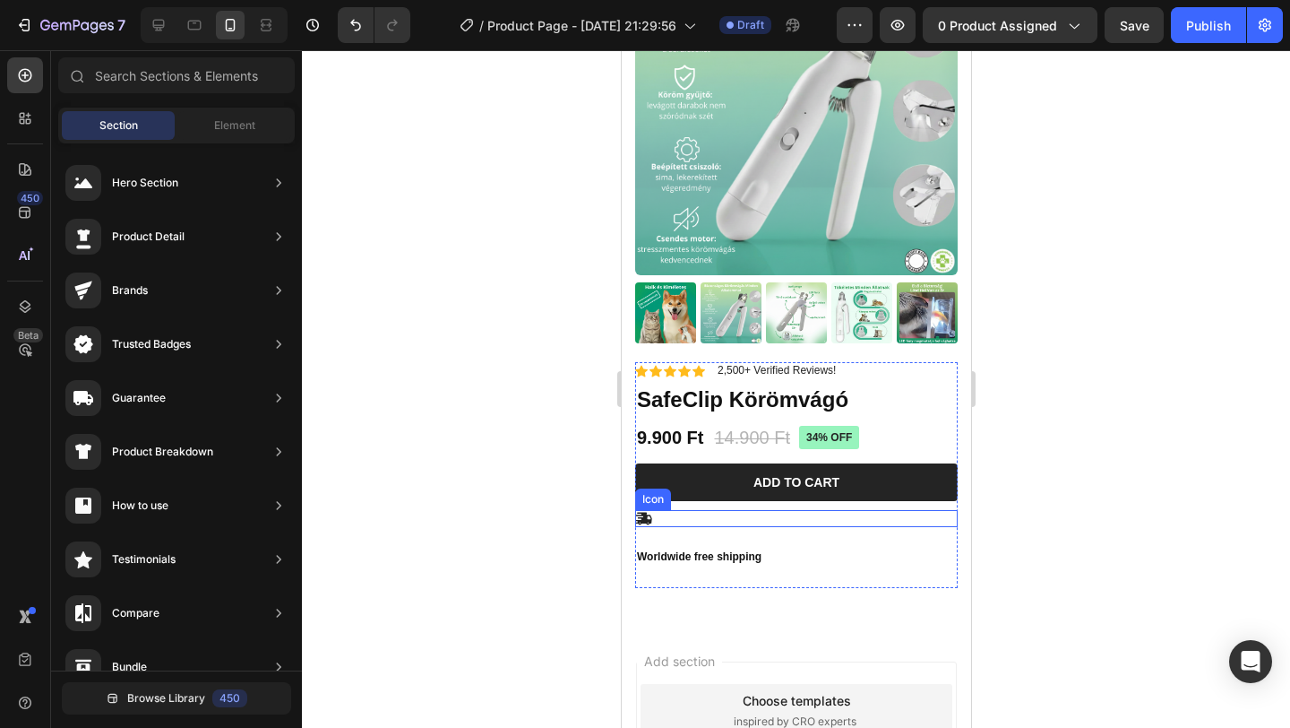
scroll to position [0, 0]
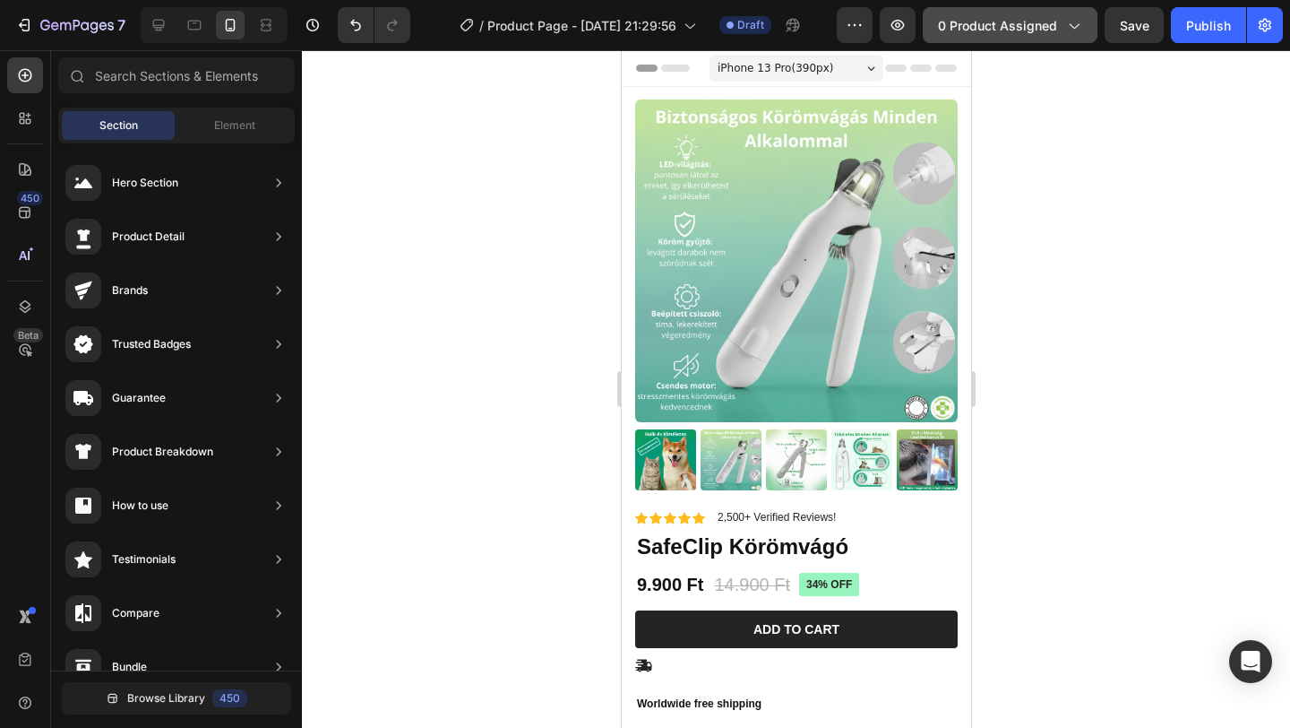
click at [1035, 19] on span "0 product assigned" at bounding box center [997, 25] width 119 height 19
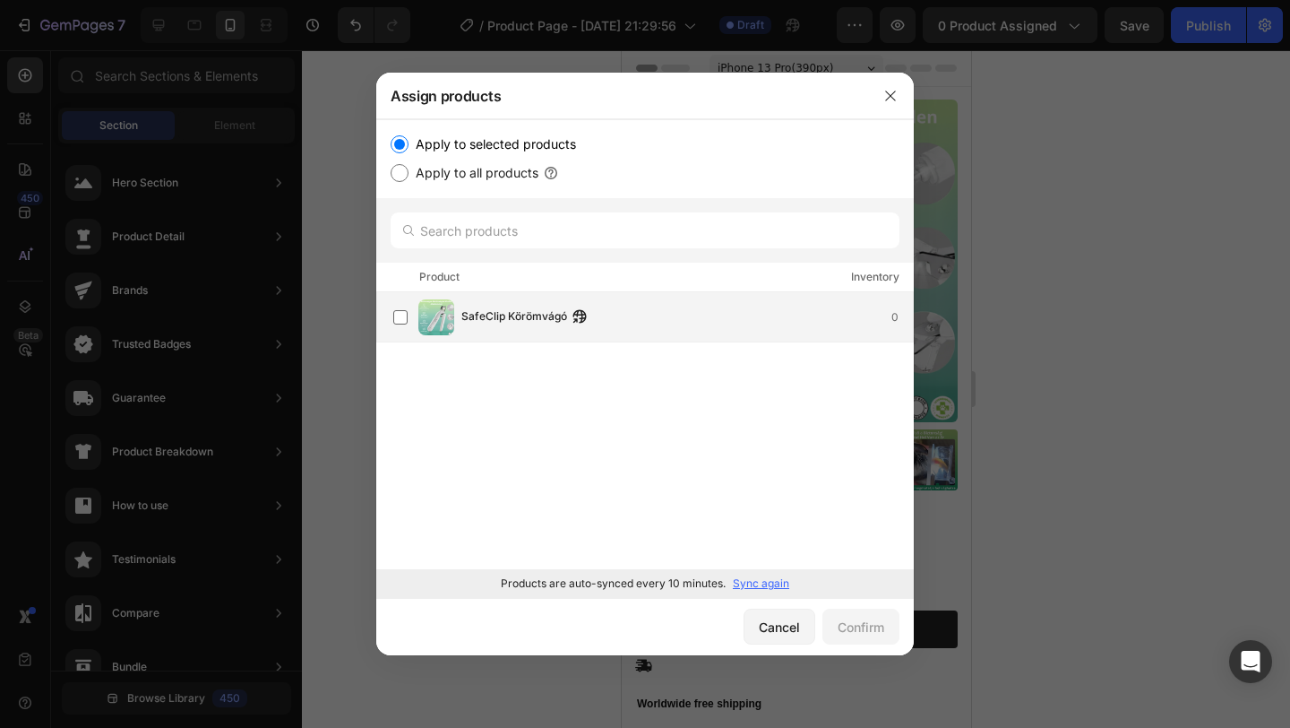
click at [523, 313] on span "SafeClip Körömvágó" at bounding box center [514, 317] width 106 height 20
click at [869, 630] on div "Confirm" at bounding box center [861, 626] width 47 height 19
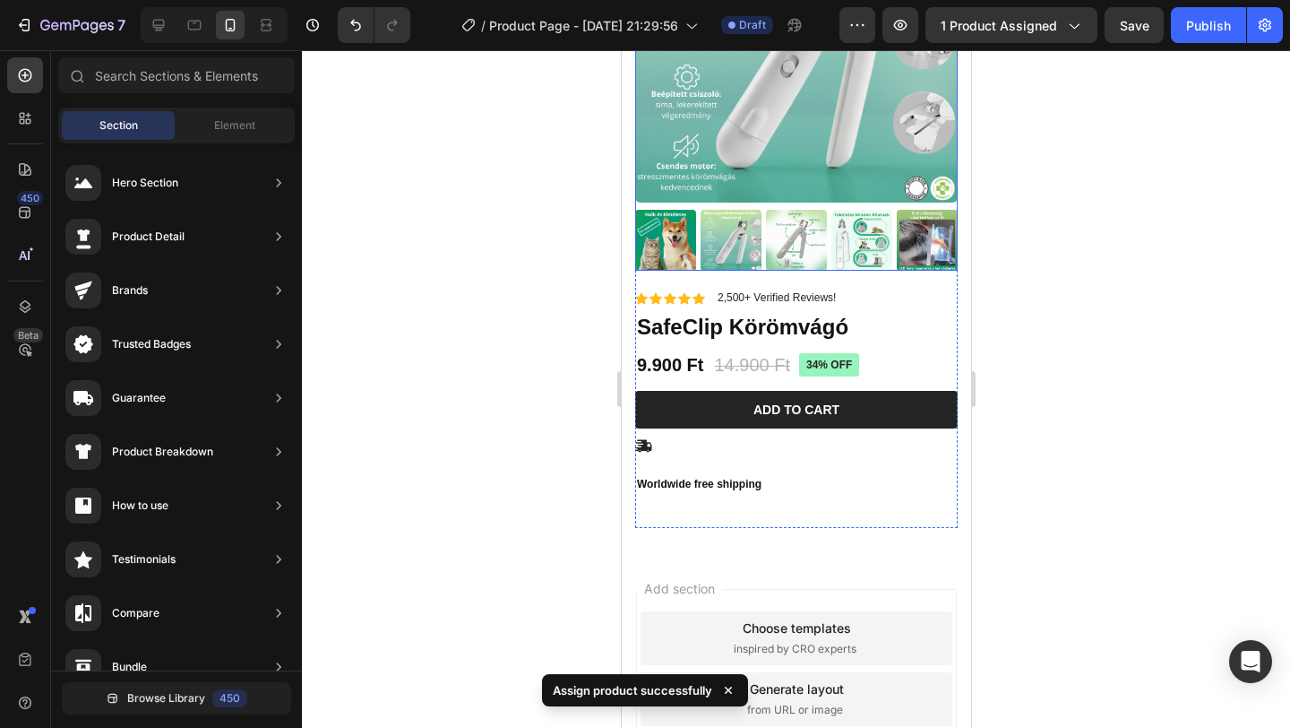
scroll to position [247, 0]
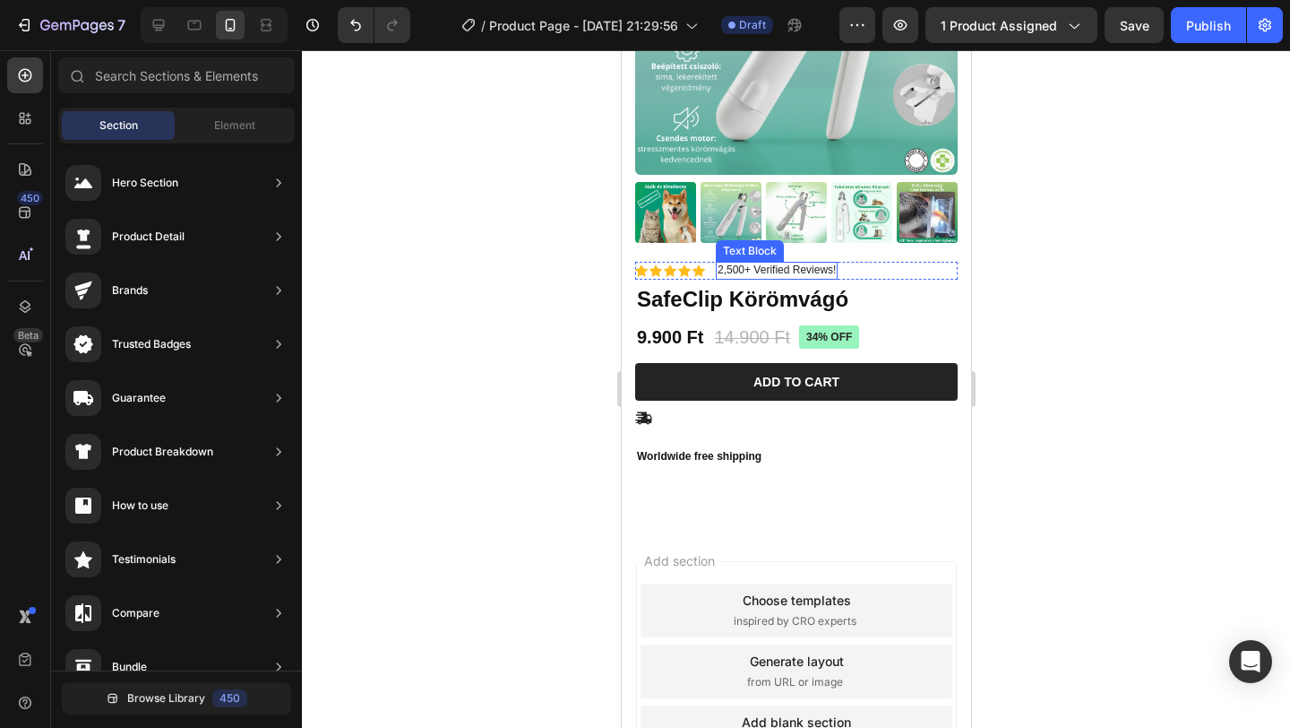
click at [730, 271] on p "2,500+ Verified Reviews!" at bounding box center [776, 270] width 118 height 14
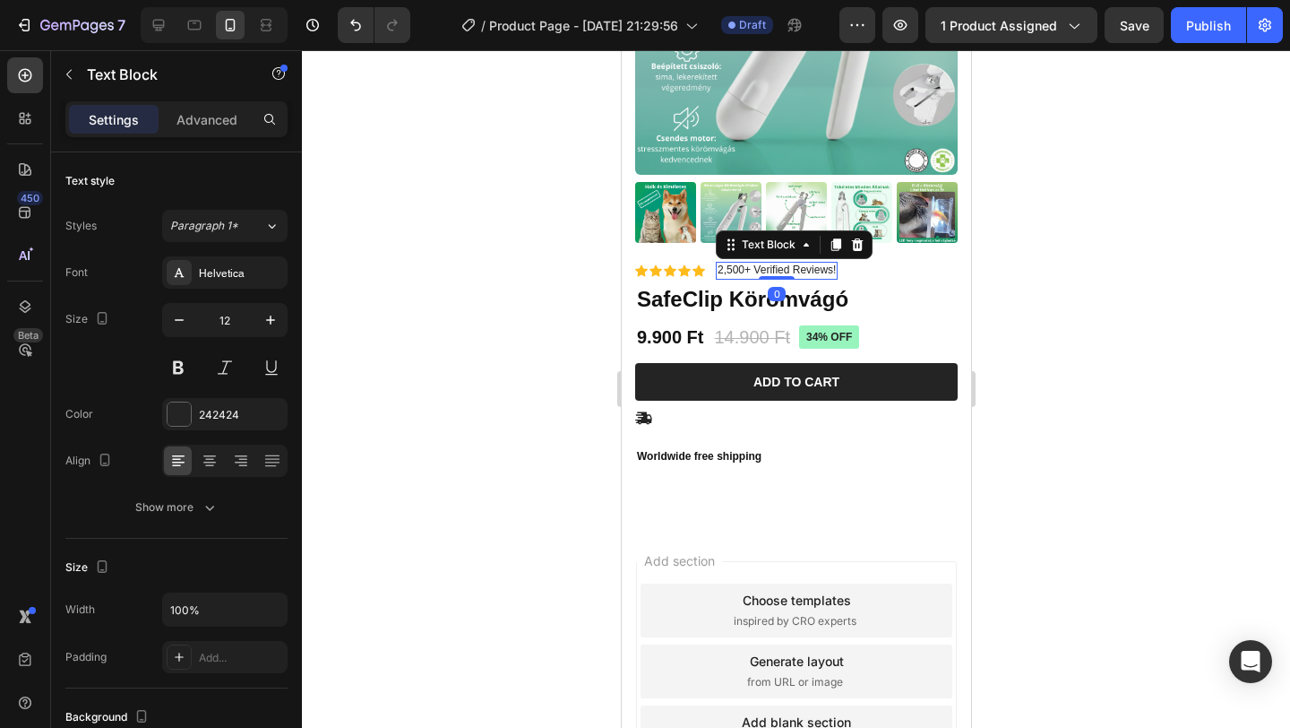
click at [730, 271] on p "2,500+ Verified Reviews!" at bounding box center [776, 270] width 118 height 14
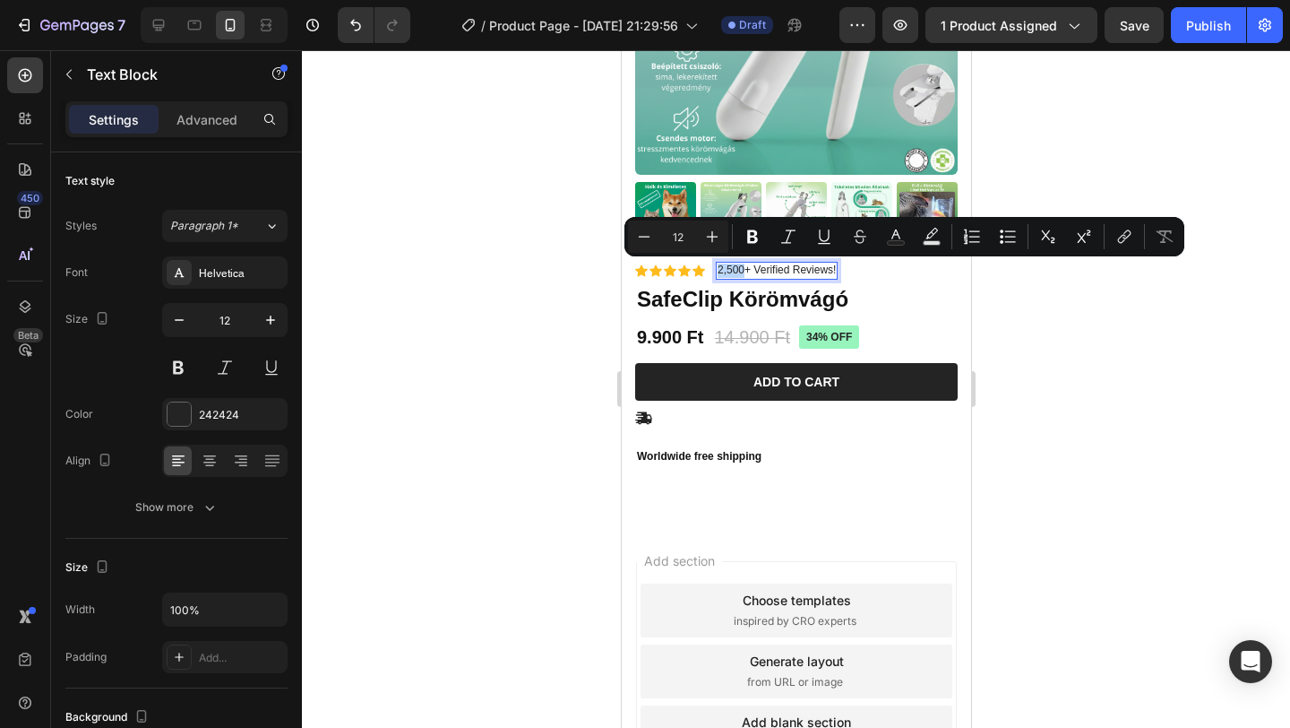
click at [733, 272] on p "2,500+ Verified Reviews!" at bounding box center [776, 270] width 118 height 14
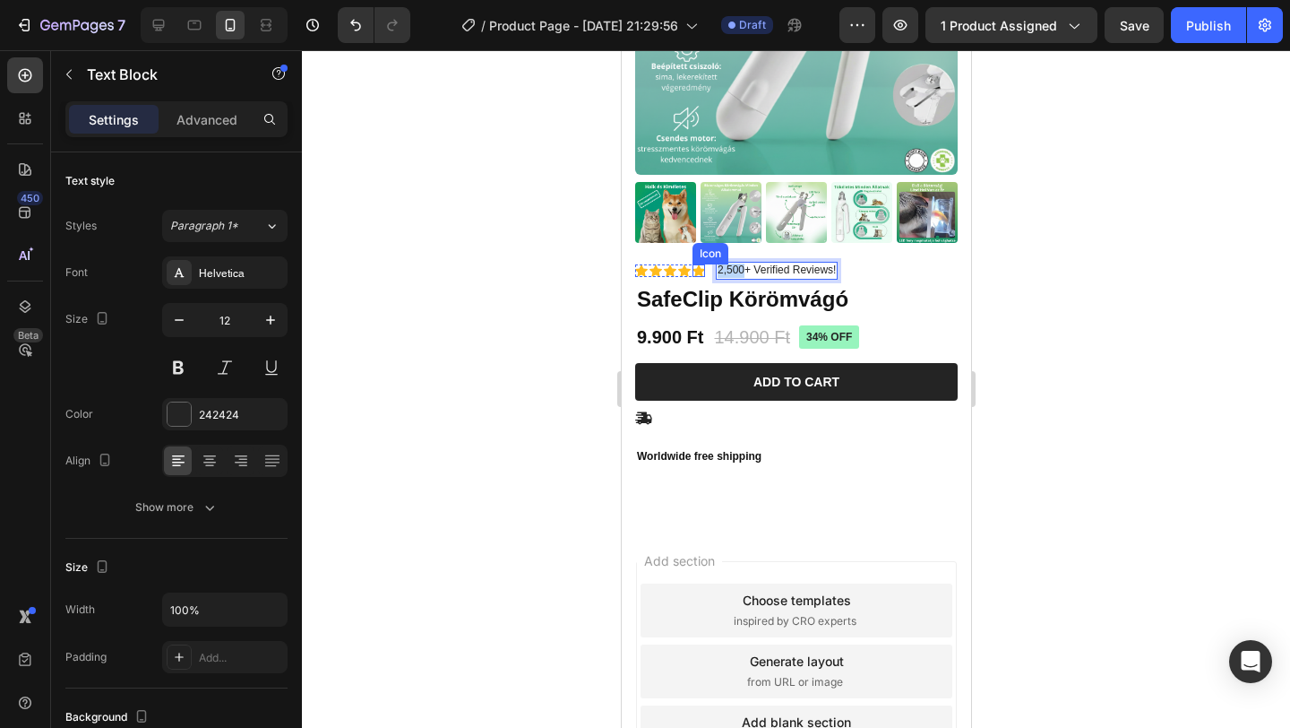
drag, startPoint x: 741, startPoint y: 271, endPoint x: 696, endPoint y: 271, distance: 44.8
click at [696, 271] on div "Icon Icon Icon Icon Icon Icon List 2,500+ Verified Reviews! Text Block 0 Row" at bounding box center [795, 271] width 323 height 18
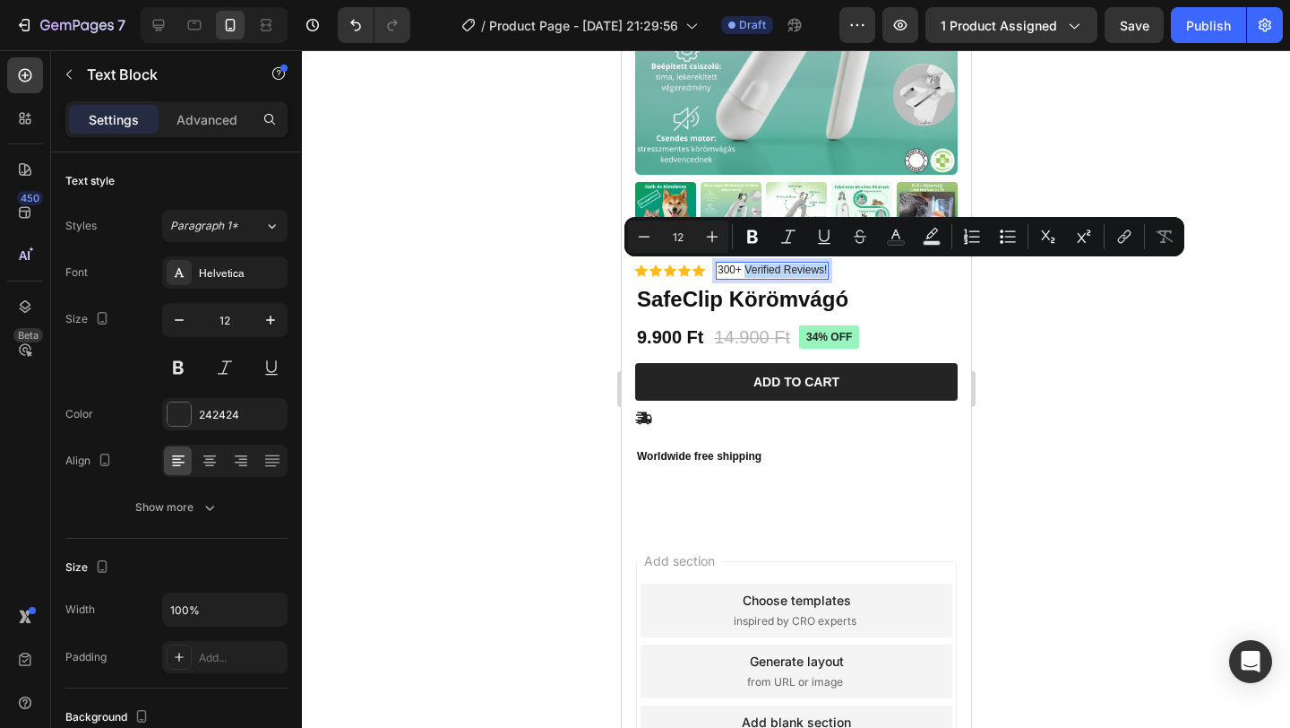
drag, startPoint x: 746, startPoint y: 271, endPoint x: 826, endPoint y: 272, distance: 79.8
click at [826, 272] on div "300+ Verified Reviews!" at bounding box center [771, 271] width 113 height 18
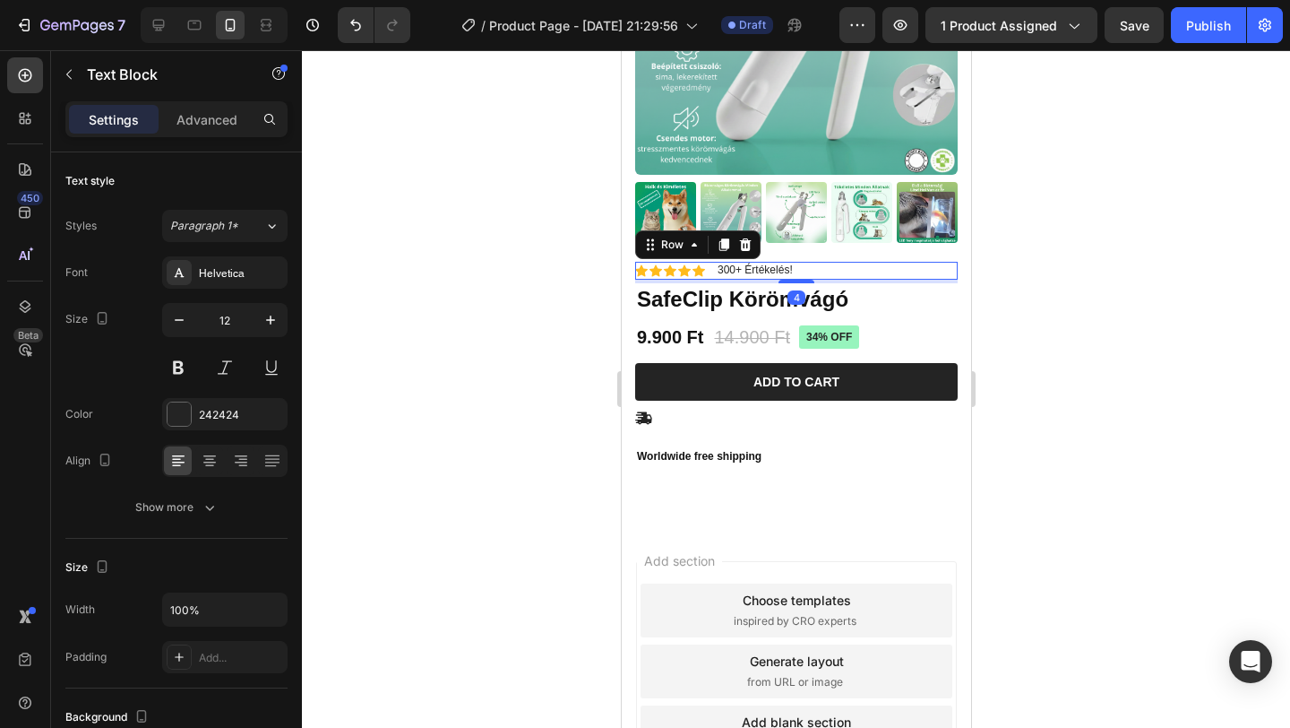
click at [903, 267] on div "Icon Icon Icon Icon Icon Icon List 300+ Értékelés! Text Block Row 4" at bounding box center [795, 271] width 323 height 18
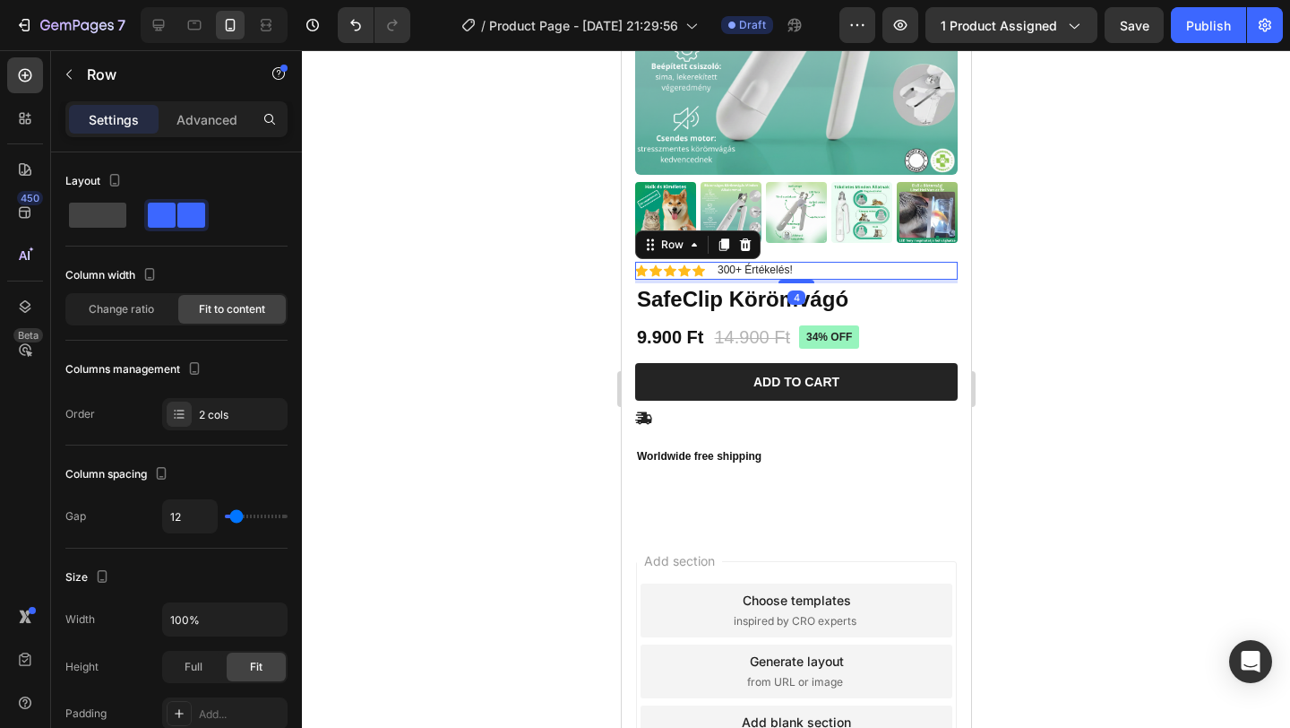
click at [1056, 271] on div at bounding box center [796, 388] width 988 height 677
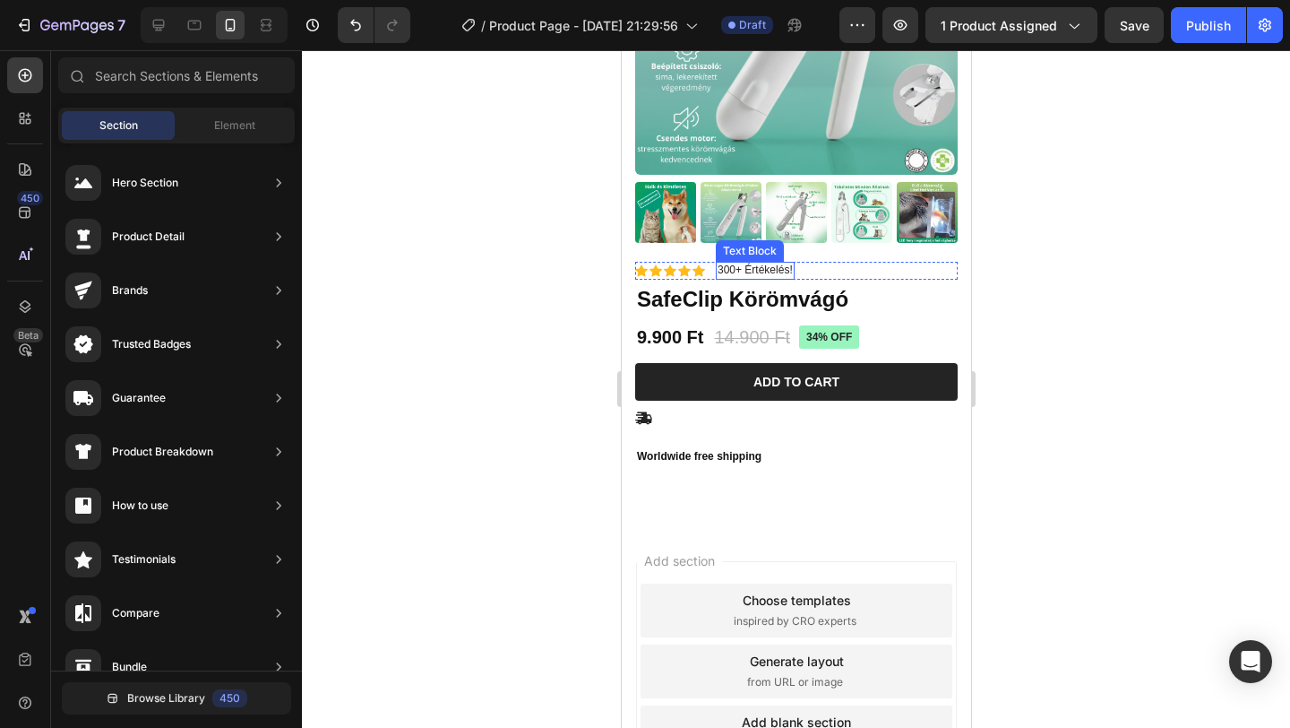
click at [744, 271] on p "300+ Értékelés!" at bounding box center [754, 270] width 75 height 14
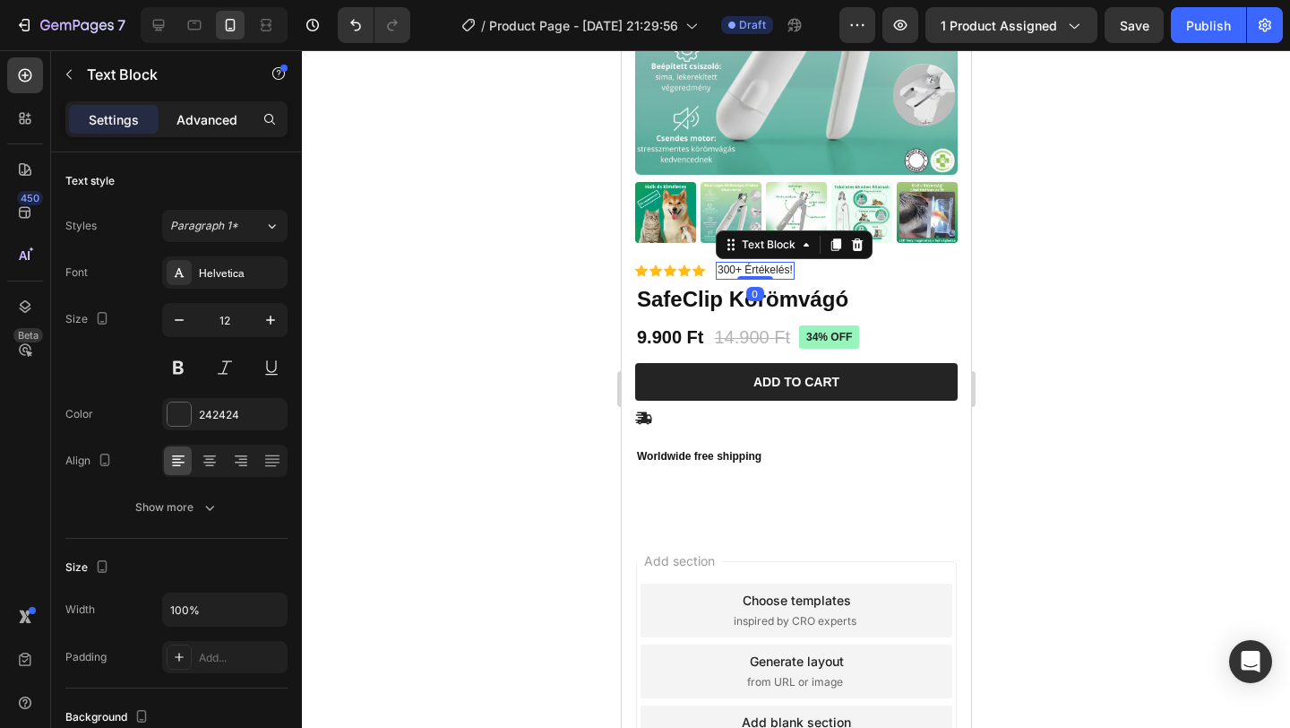
click at [202, 121] on p "Advanced" at bounding box center [207, 119] width 61 height 19
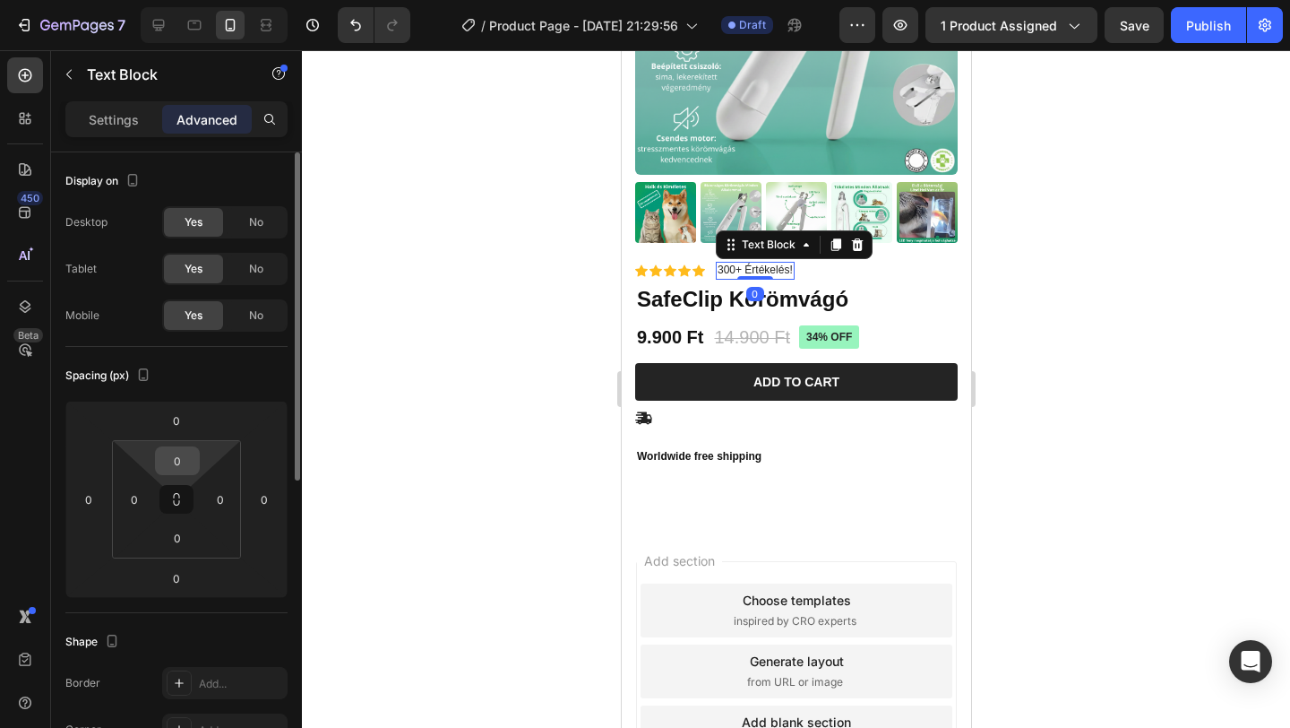
click at [189, 458] on input "0" at bounding box center [177, 460] width 36 height 27
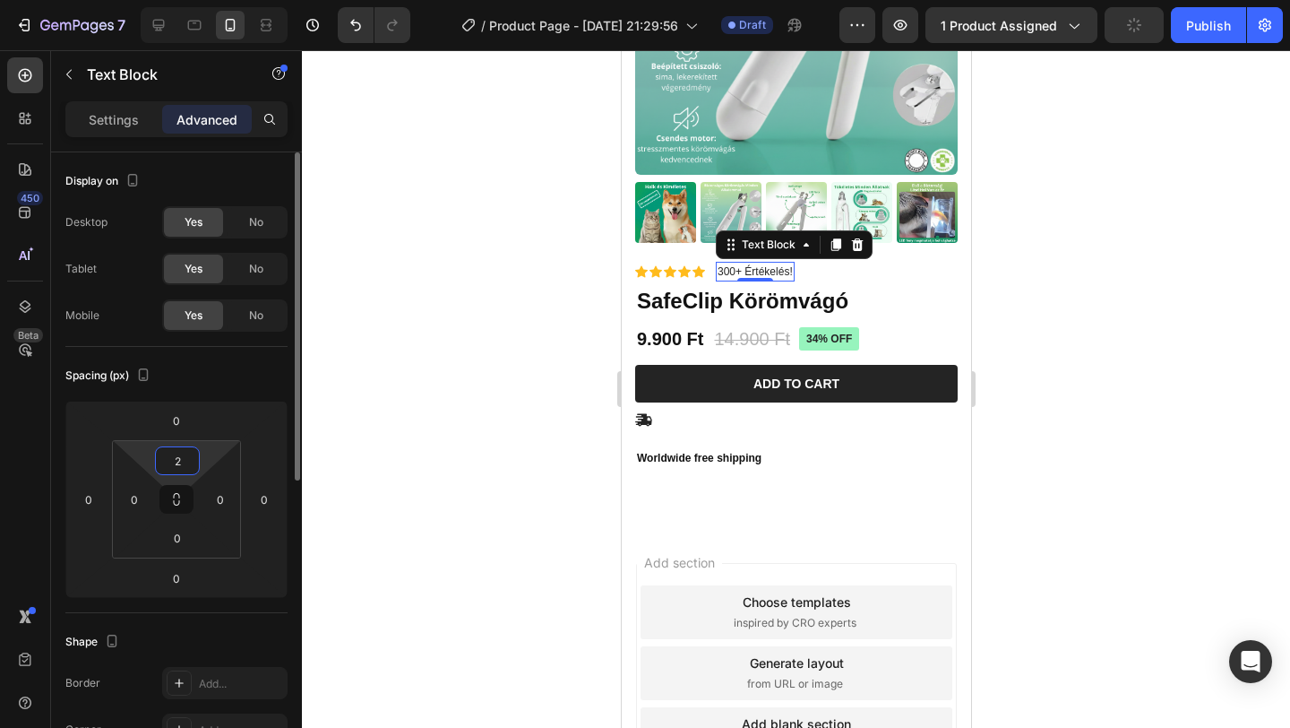
type input "2"
click at [187, 459] on input "2" at bounding box center [177, 460] width 36 height 27
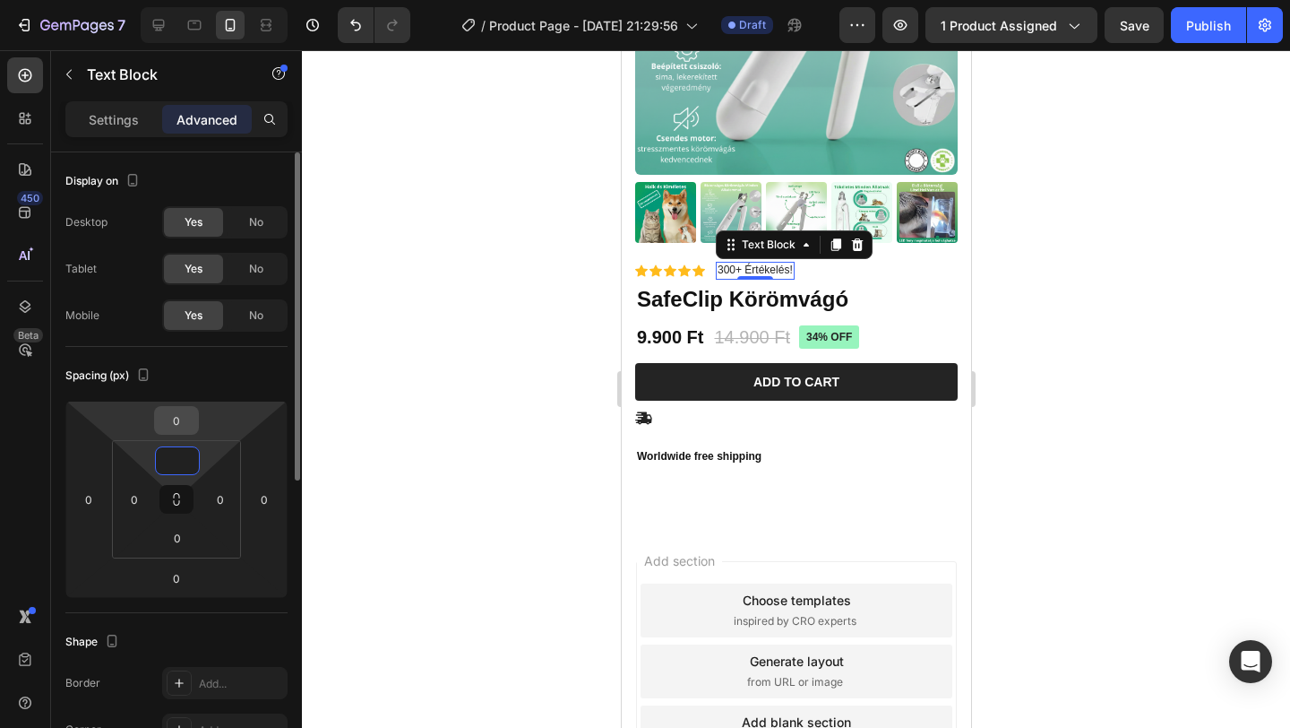
type input "0"
click at [180, 424] on input "0" at bounding box center [177, 420] width 36 height 27
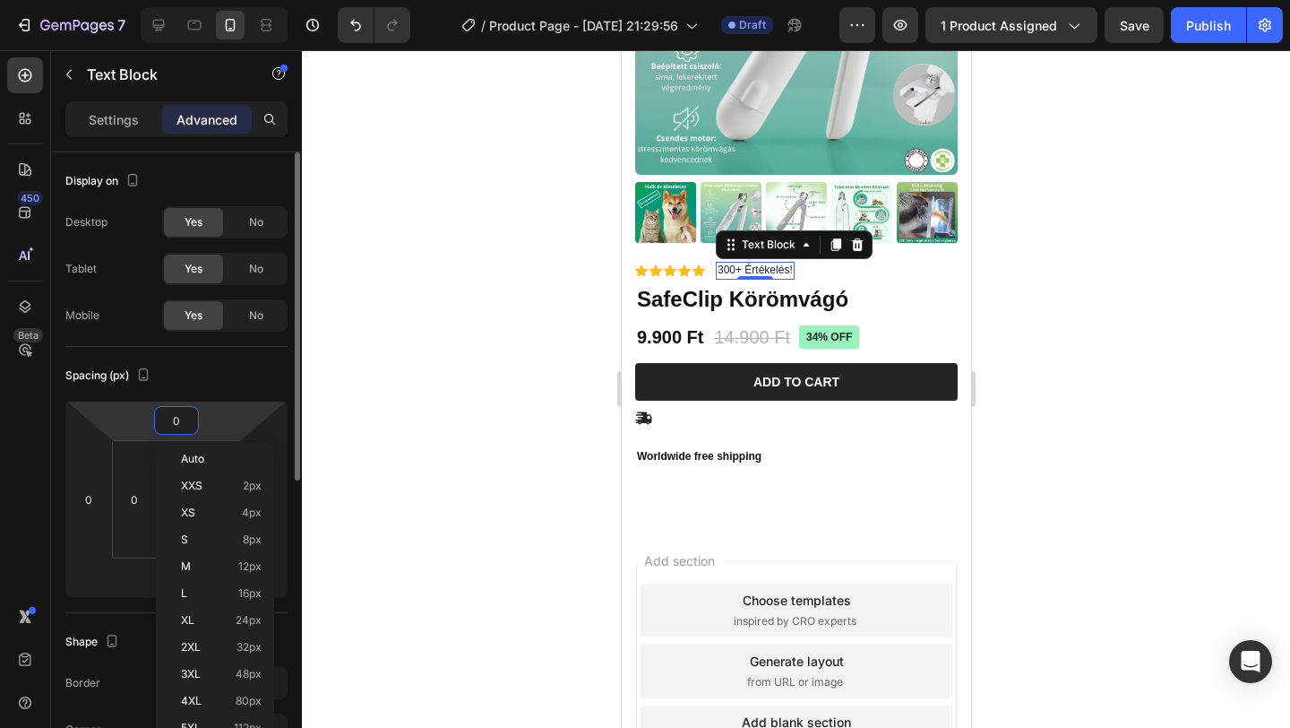
type input "2"
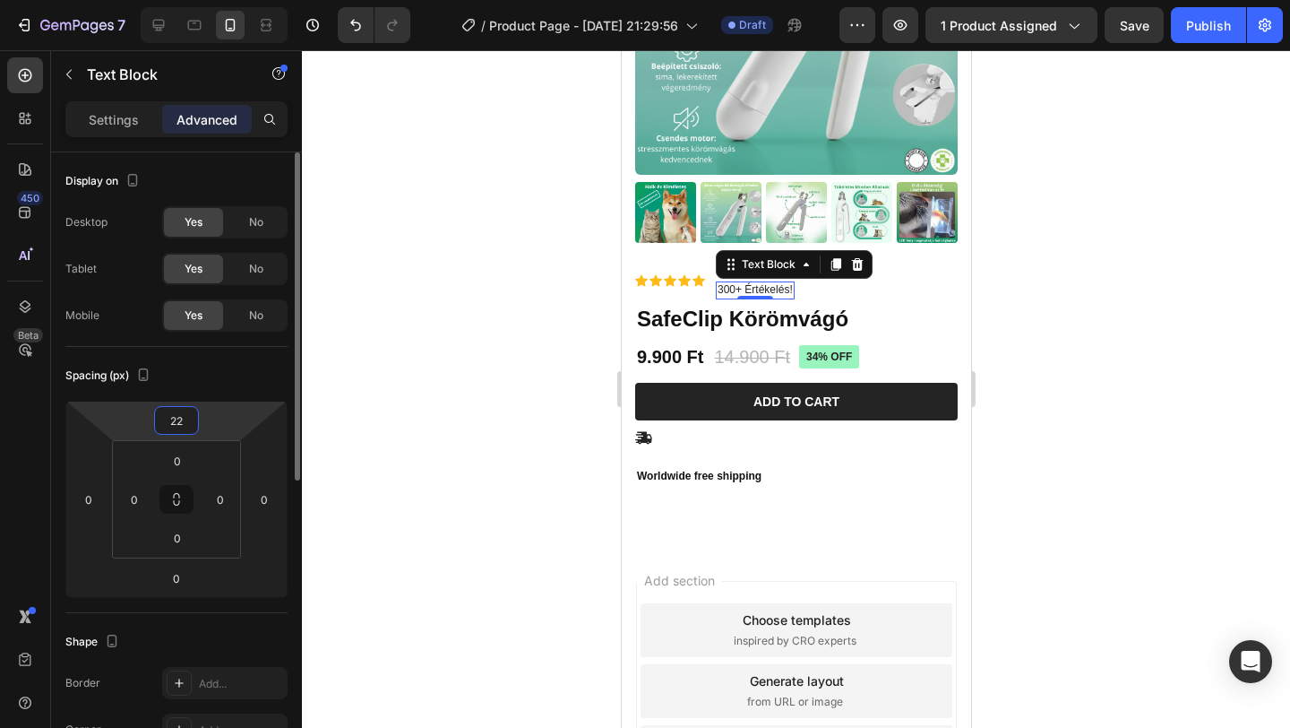
type input "2"
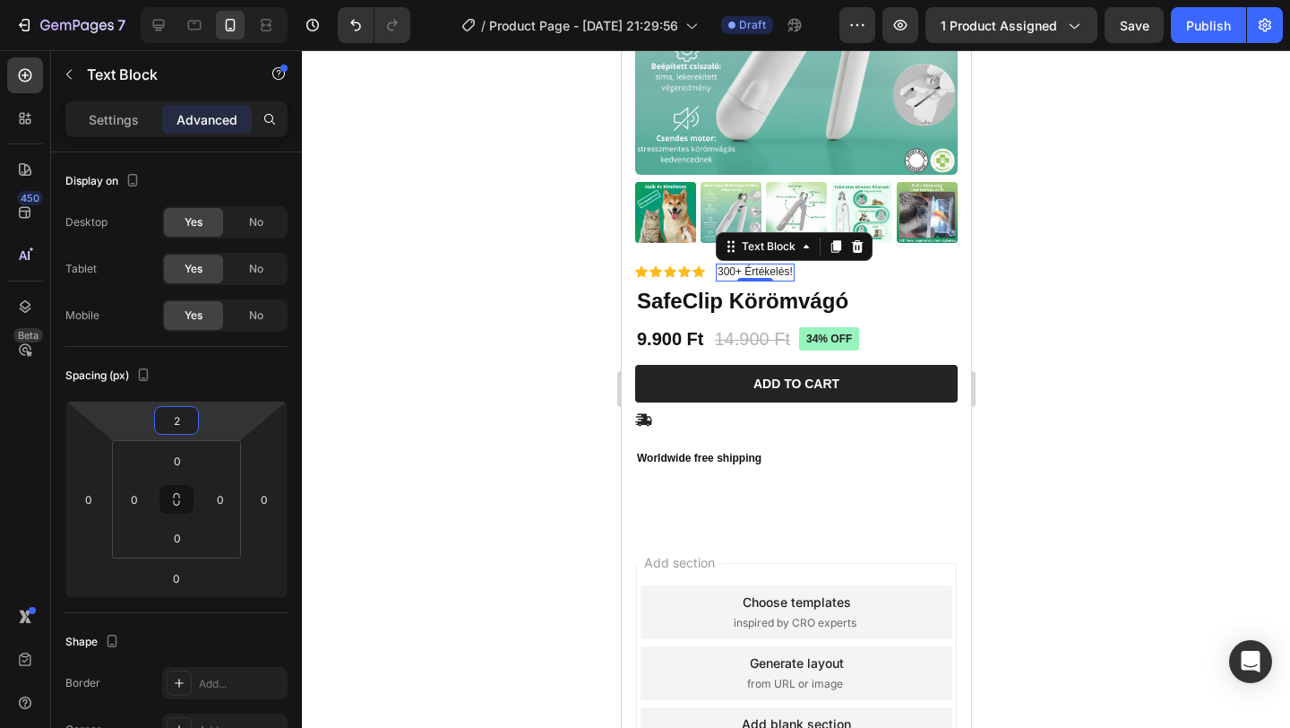
click at [444, 375] on div at bounding box center [796, 388] width 988 height 677
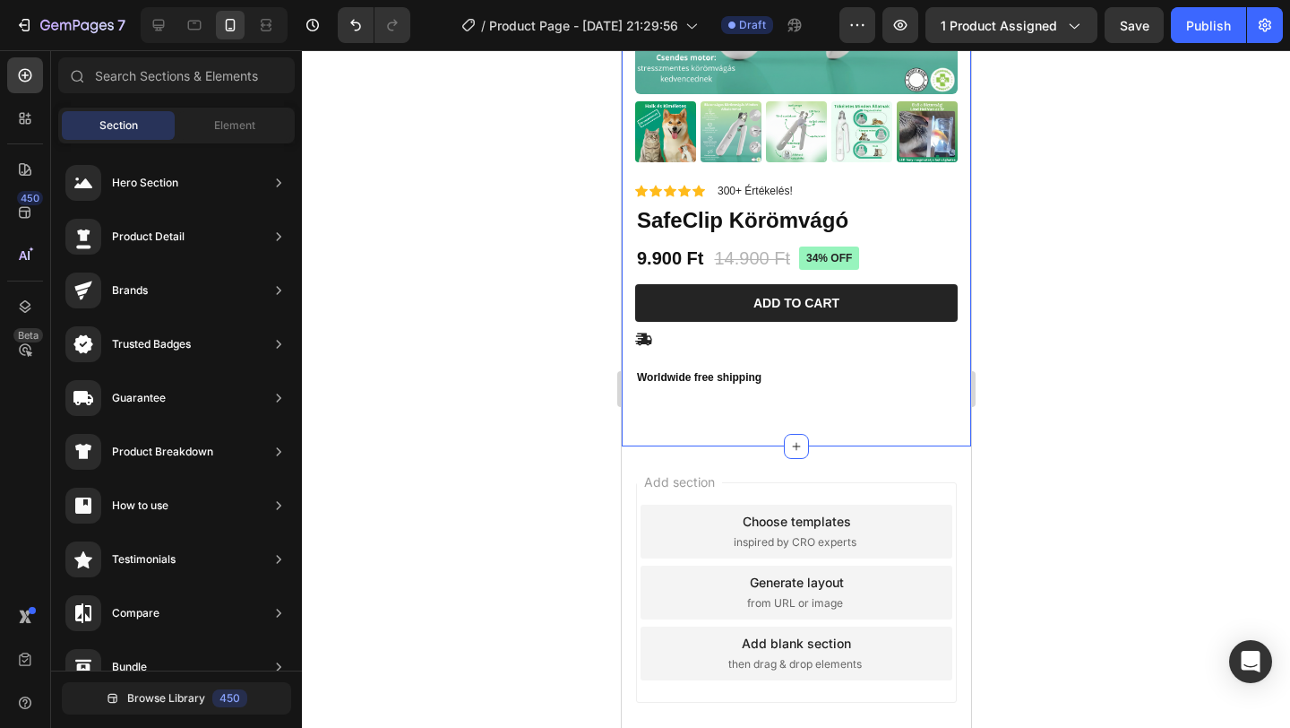
scroll to position [330, 0]
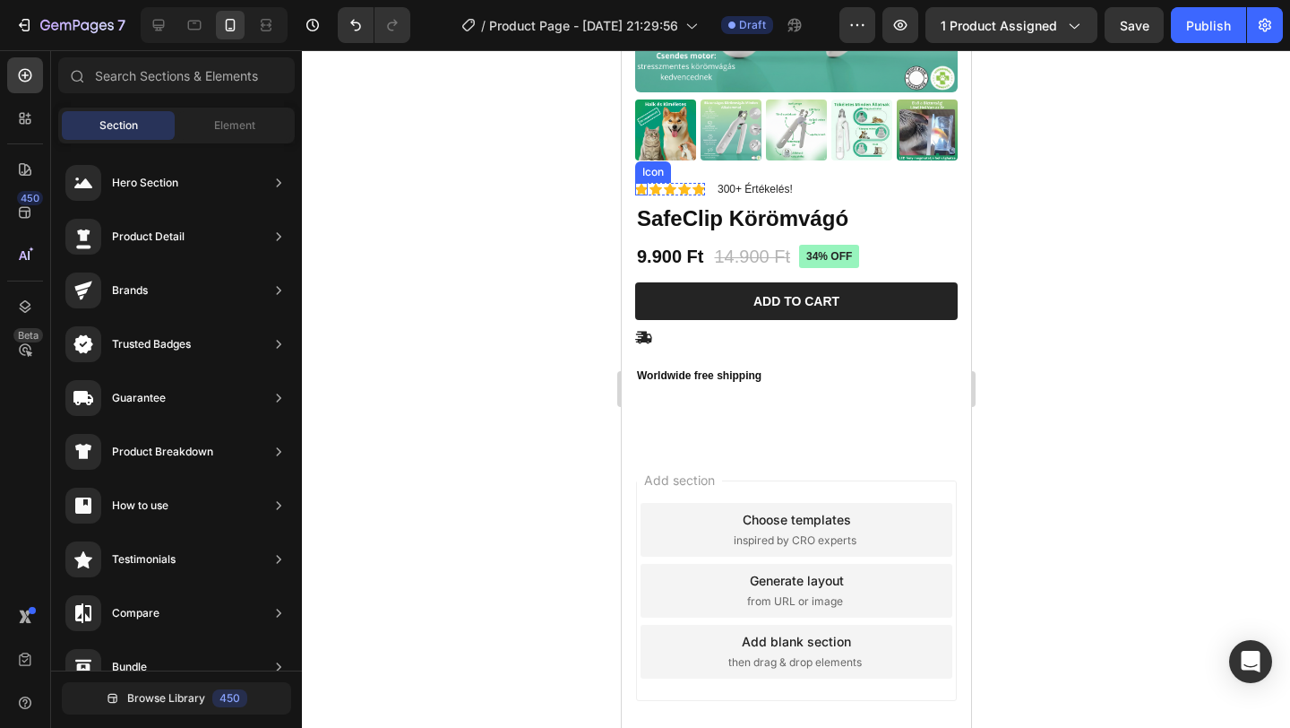
click at [639, 188] on icon at bounding box center [640, 189] width 13 height 12
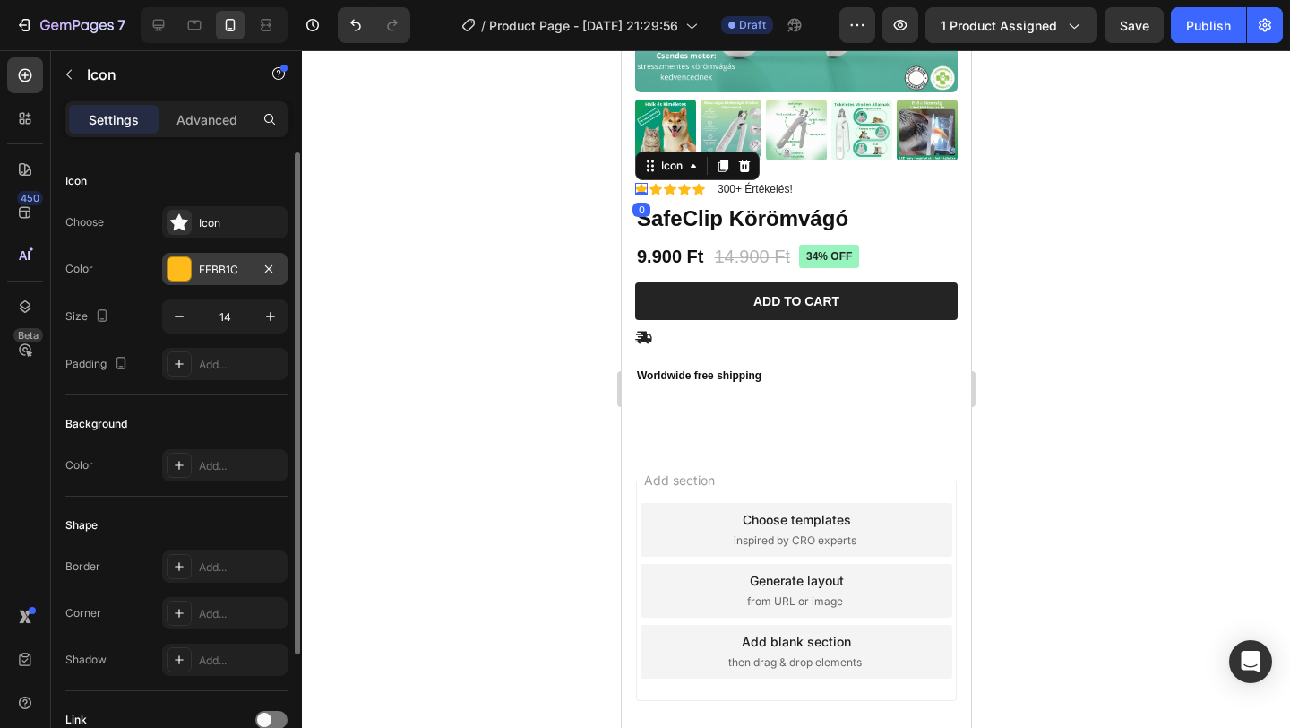
click at [210, 265] on div "FFBB1C" at bounding box center [225, 270] width 52 height 16
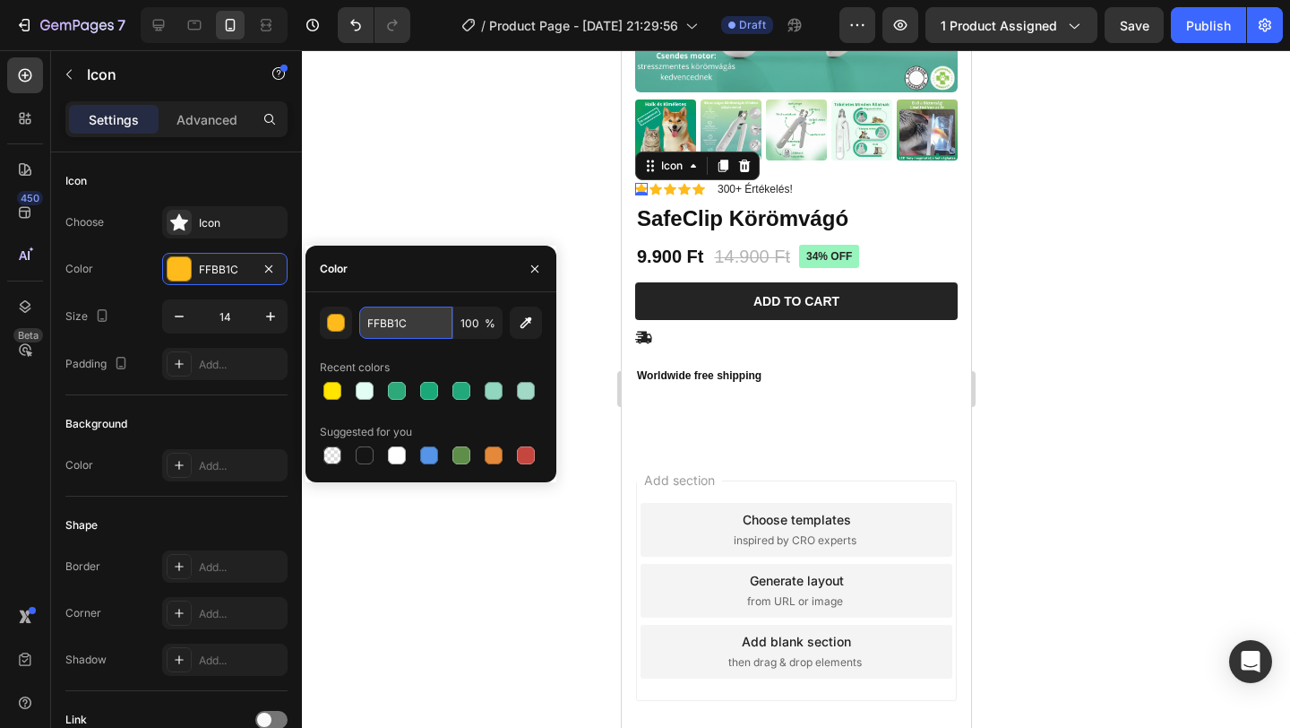
click at [391, 322] on input "FFBB1C" at bounding box center [405, 322] width 93 height 32
paste input "2CA879"
type input "2CA8791C"
click at [472, 161] on div at bounding box center [796, 388] width 988 height 677
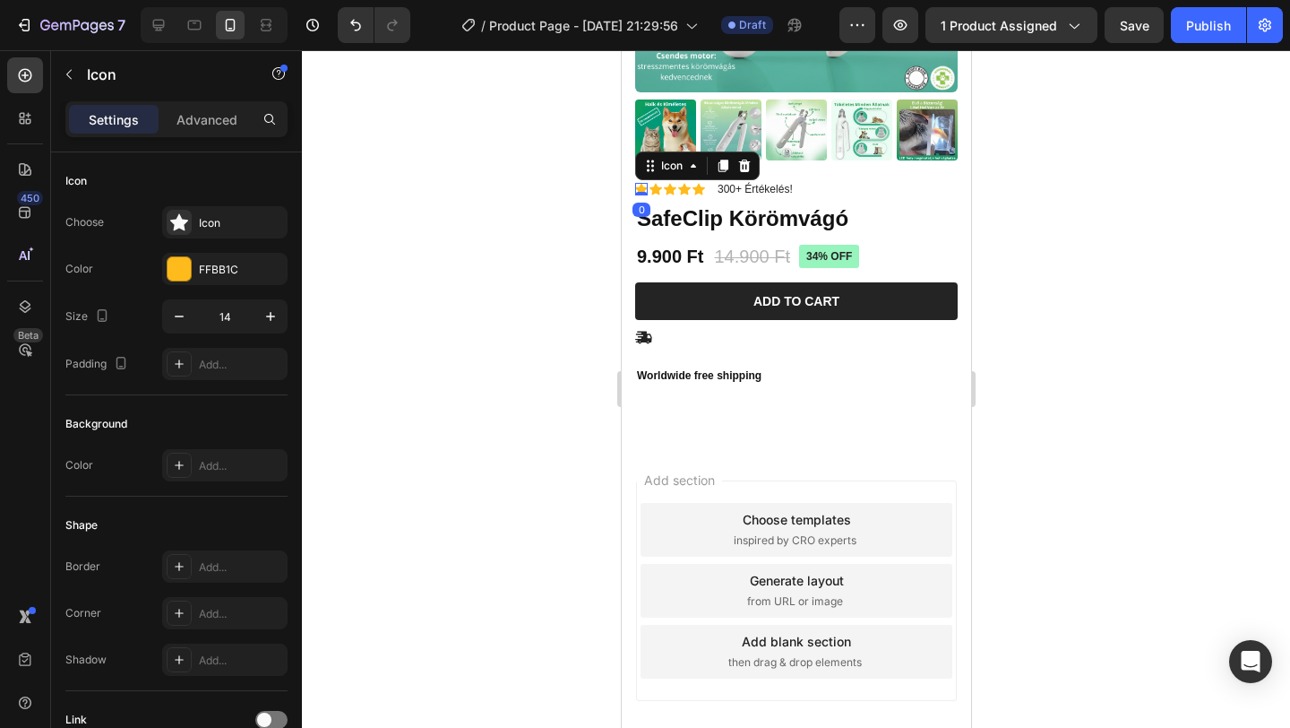
click at [642, 191] on div "Icon 0" at bounding box center [640, 189] width 13 height 13
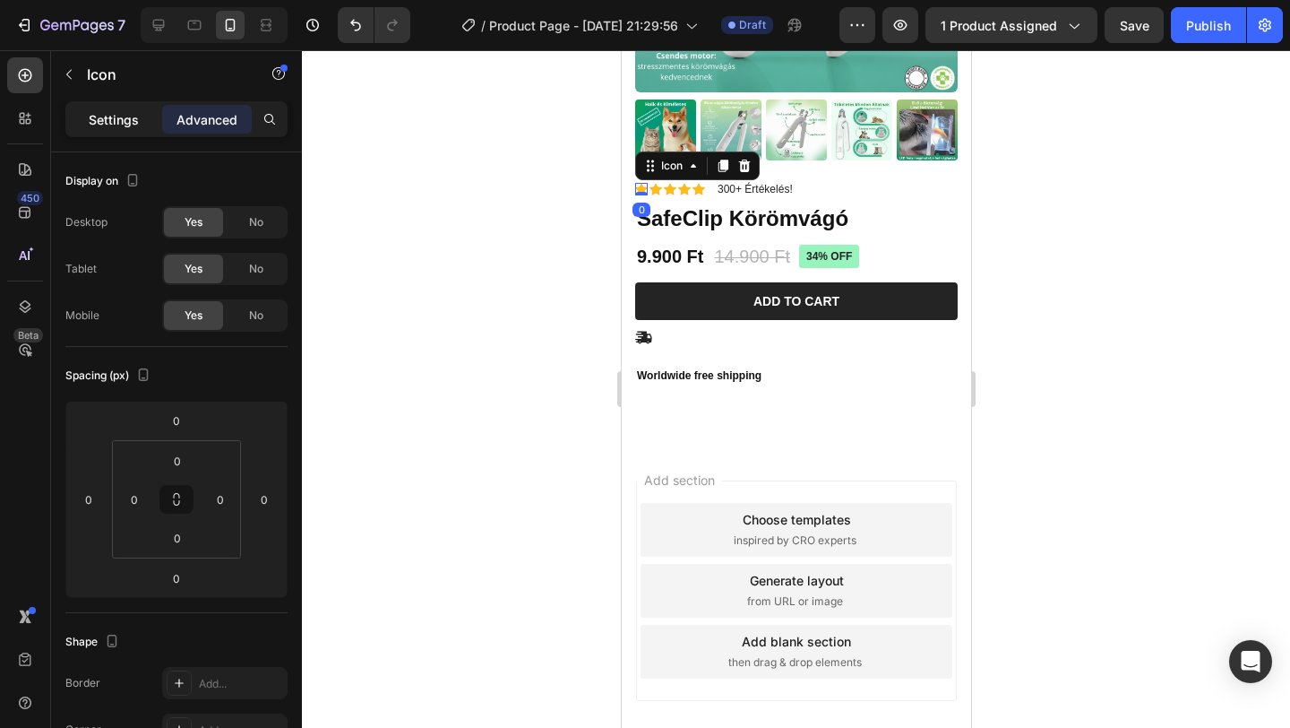
click at [114, 131] on div "Settings" at bounding box center [114, 119] width 90 height 29
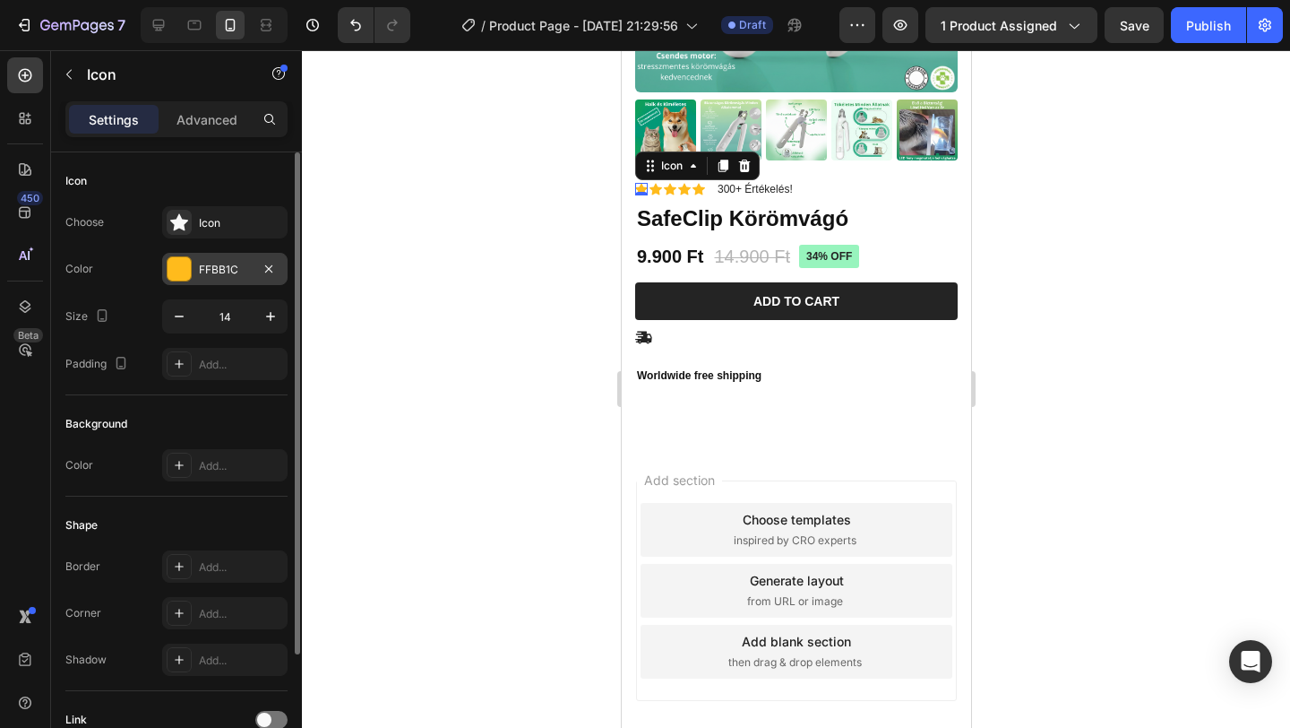
click at [231, 271] on div "FFBB1C" at bounding box center [225, 270] width 52 height 16
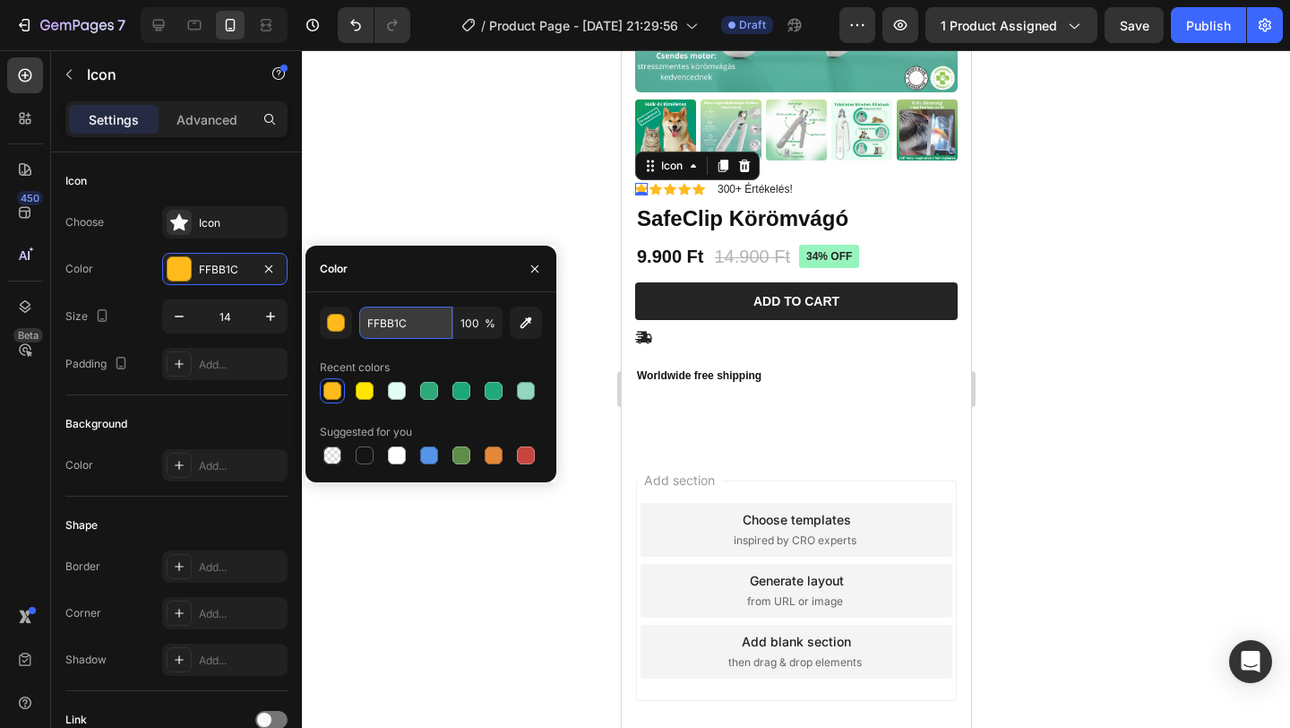
click at [395, 323] on input "FFBB1C" at bounding box center [405, 322] width 93 height 32
paste input "2CA879"
type input "2CA879"
click at [439, 186] on div at bounding box center [796, 388] width 988 height 677
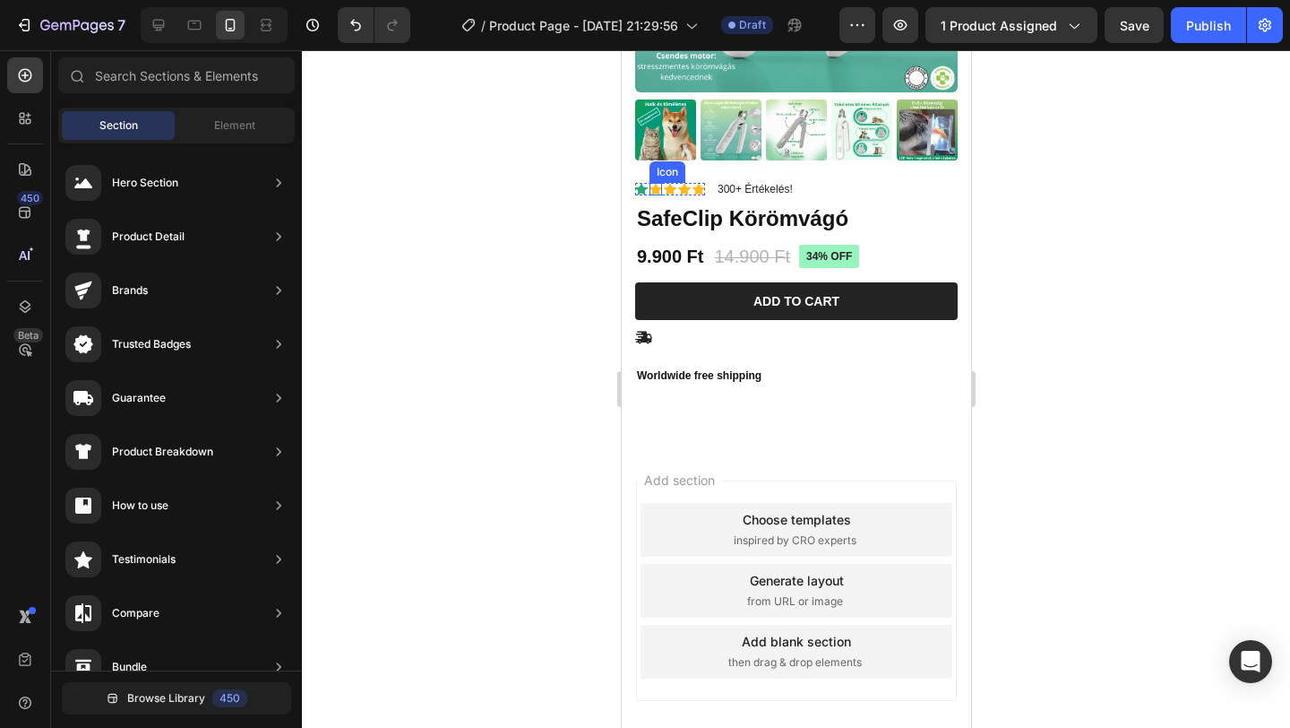
click at [658, 190] on div "Icon" at bounding box center [655, 189] width 13 height 13
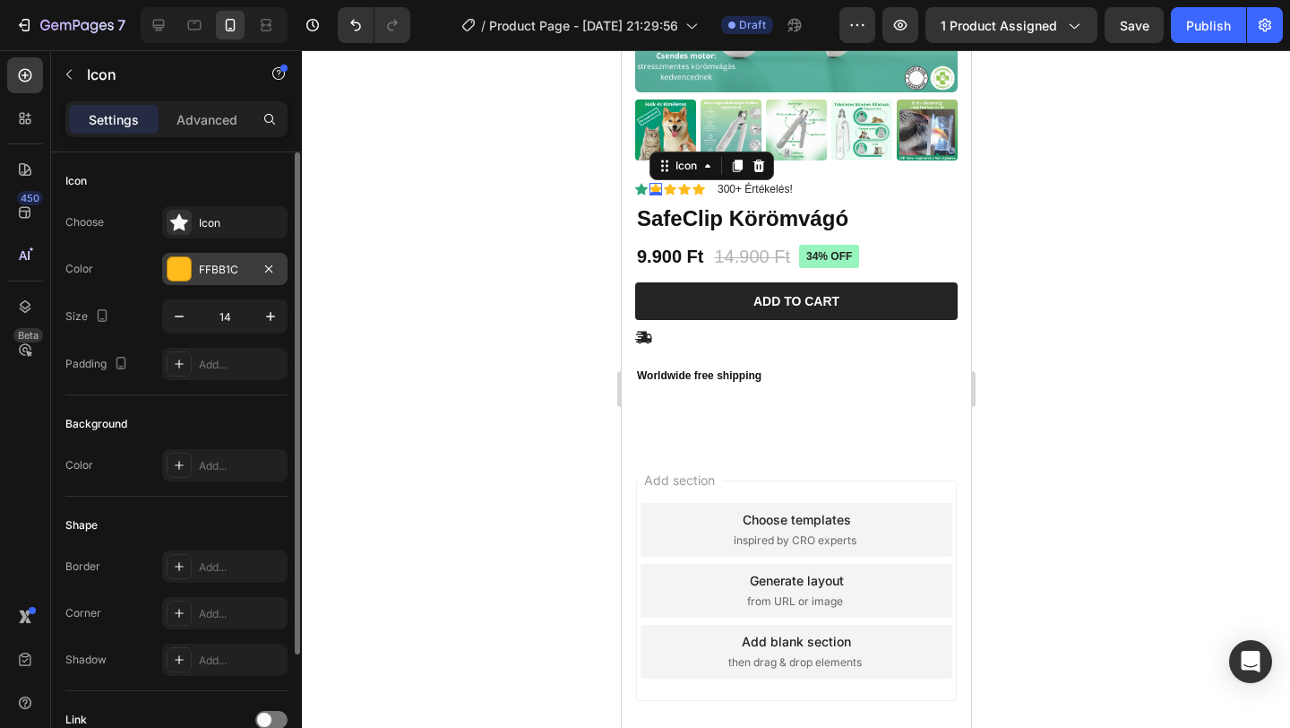
click at [213, 264] on div "FFBB1C" at bounding box center [225, 270] width 52 height 16
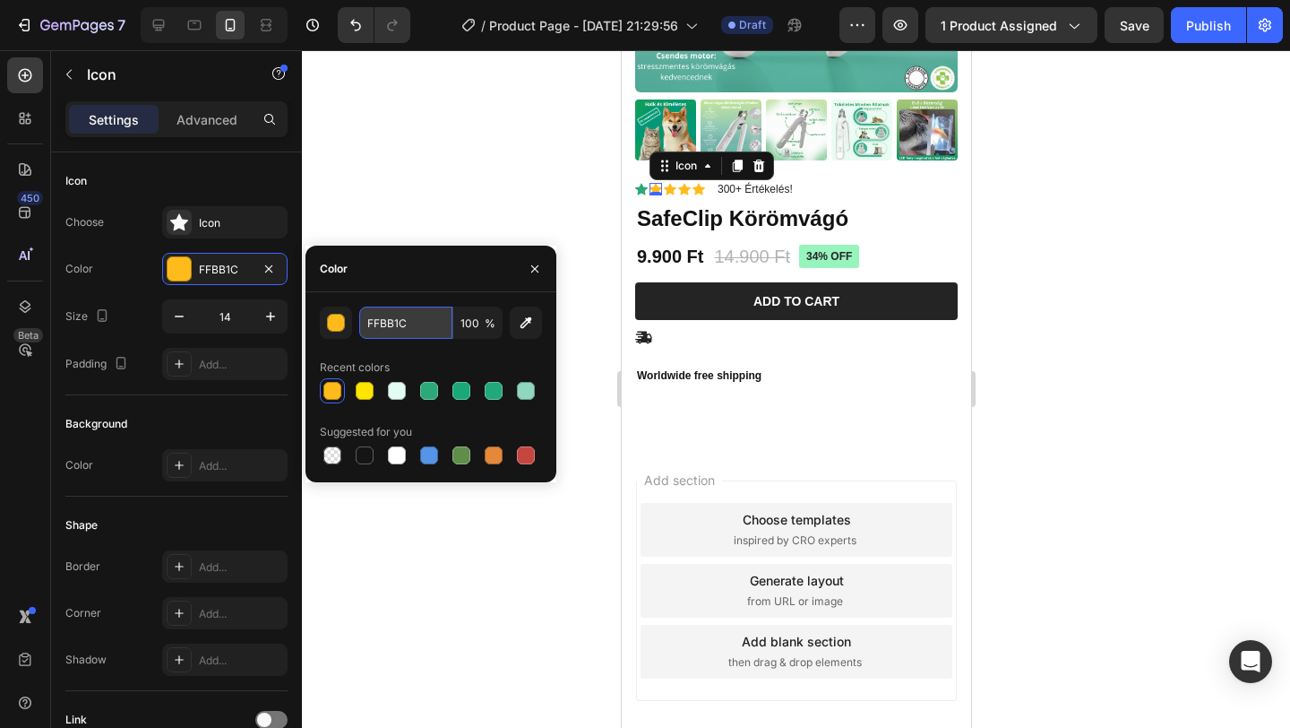
click at [373, 310] on input "FFBB1C" at bounding box center [405, 322] width 93 height 32
paste input "2CA879"
type input "2CA879"
click at [669, 190] on div "Icon 0" at bounding box center [669, 189] width 13 height 13
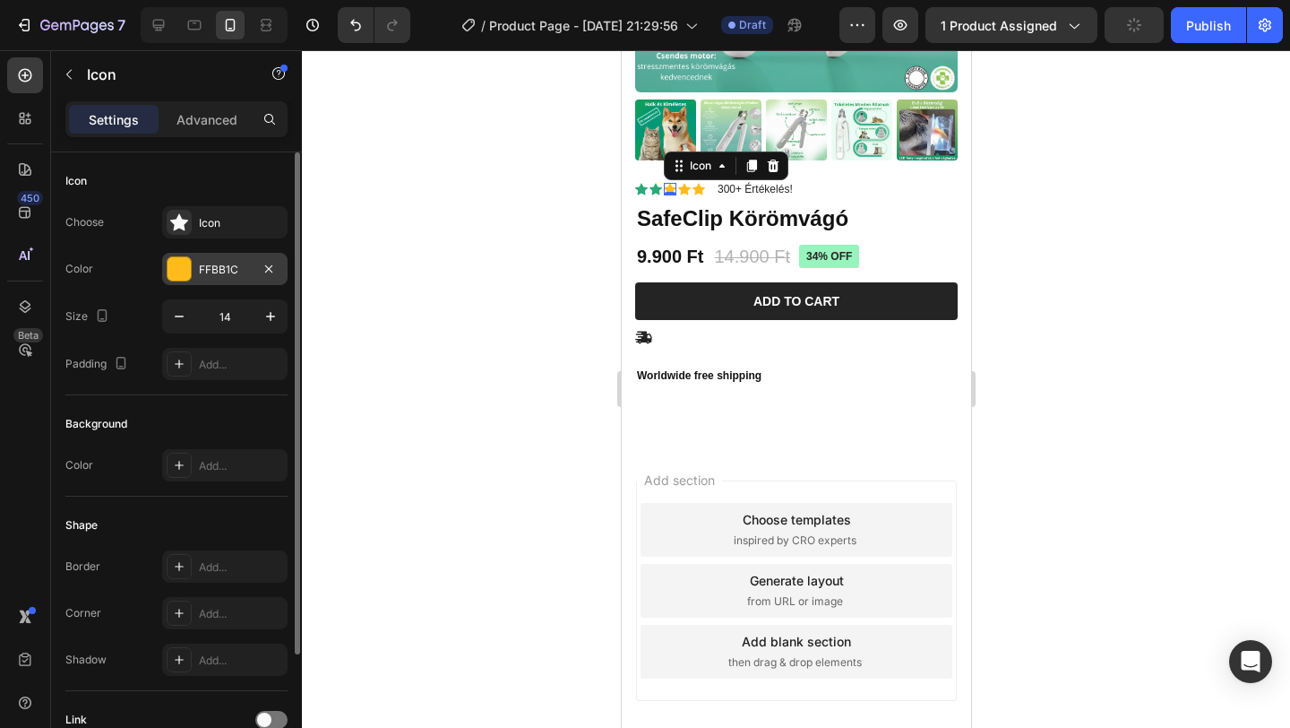
click at [234, 271] on div "FFBB1C" at bounding box center [225, 270] width 52 height 16
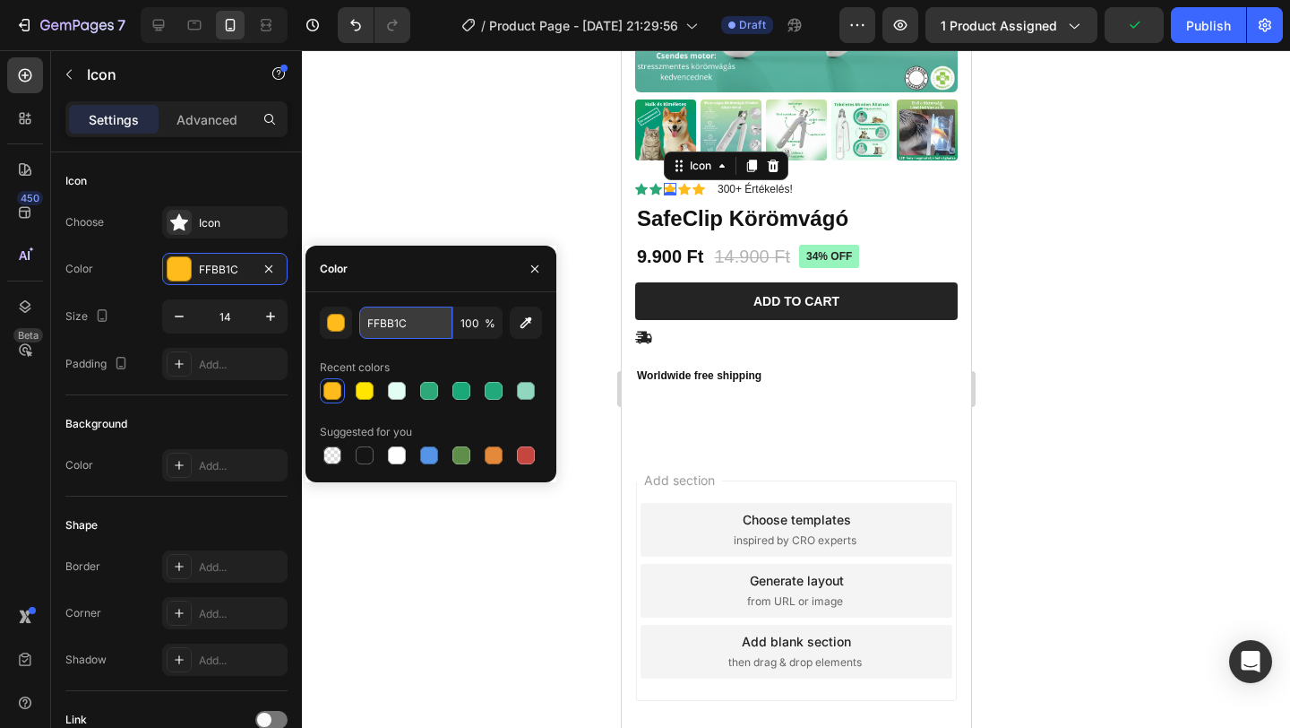
click at [395, 324] on input "FFBB1C" at bounding box center [405, 322] width 93 height 32
paste input "2CA879"
type input "2CA879"
click at [683, 192] on div "Icon 0" at bounding box center [683, 189] width 13 height 13
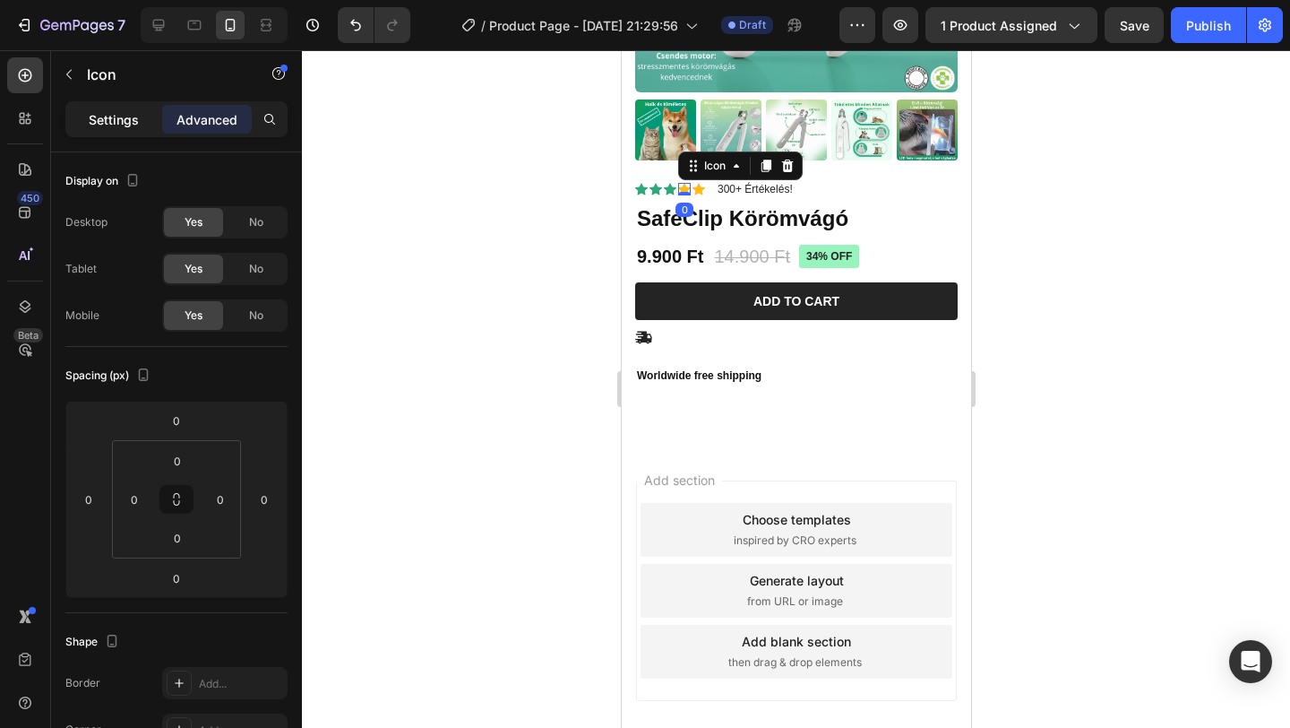
click at [116, 131] on div "Settings" at bounding box center [114, 119] width 90 height 29
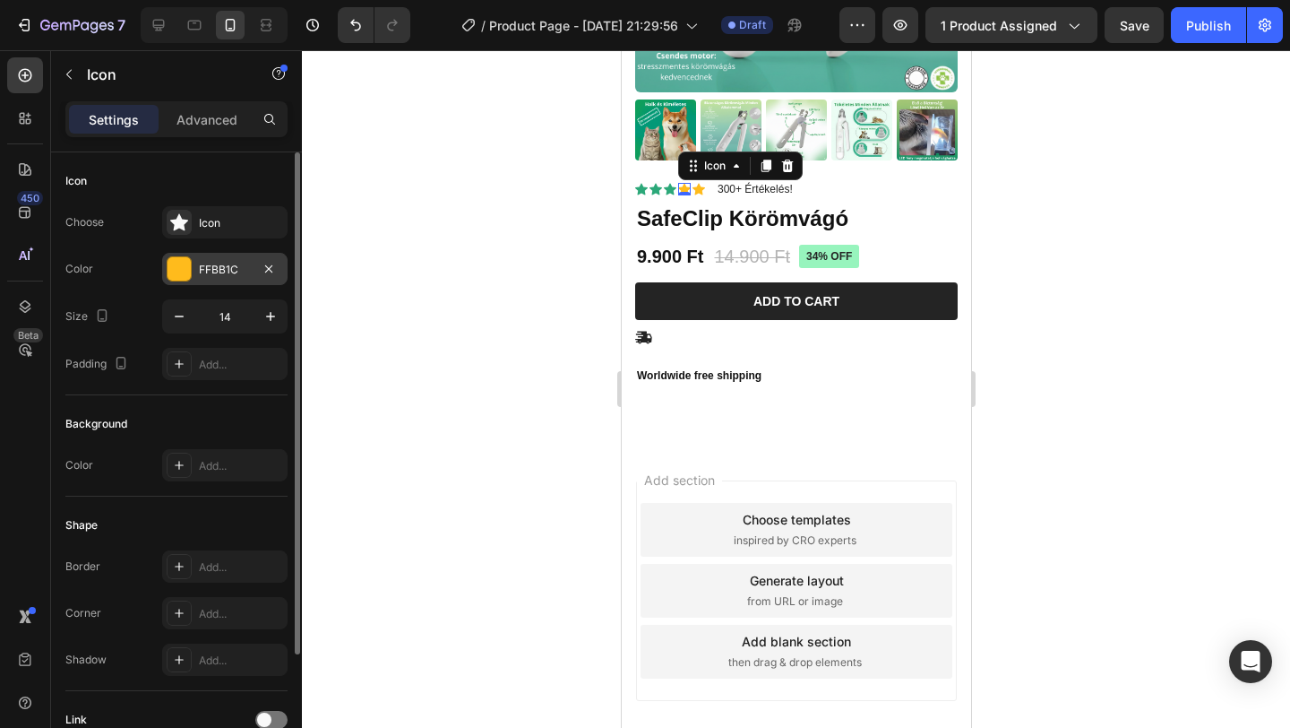
click at [225, 263] on div "FFBB1C" at bounding box center [225, 270] width 52 height 16
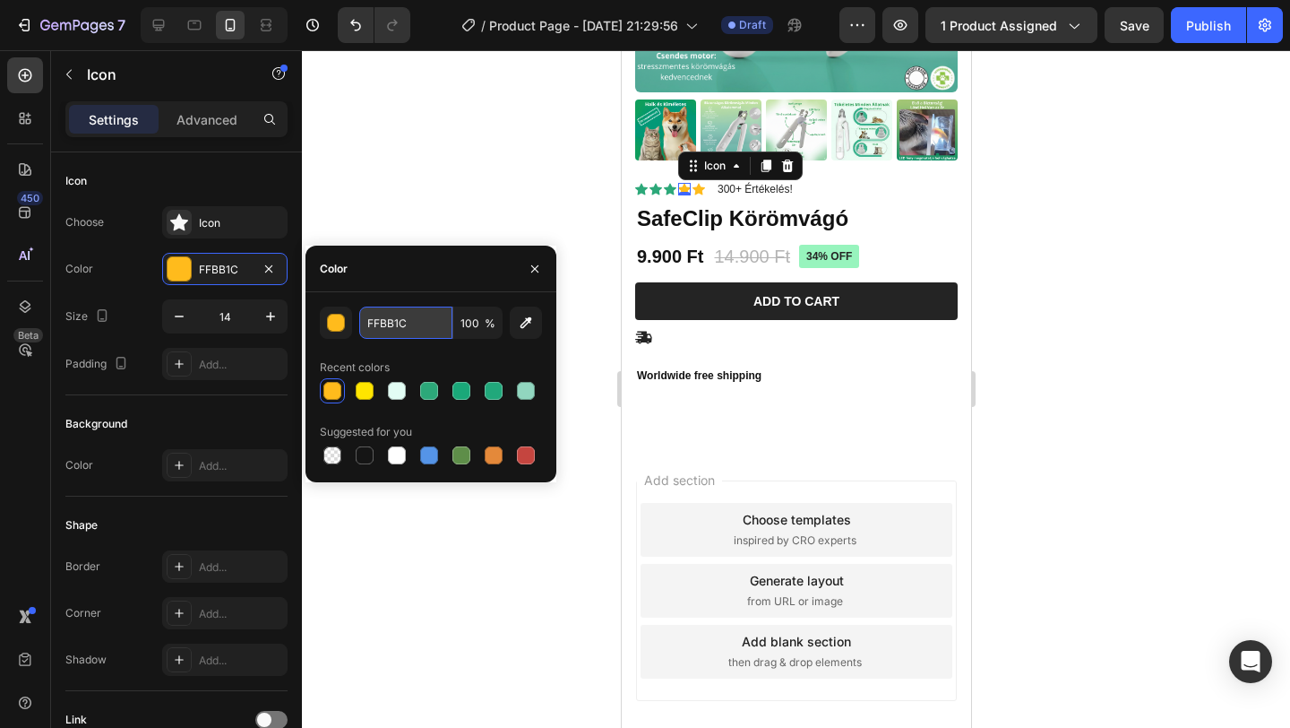
click at [398, 328] on input "FFBB1C" at bounding box center [405, 322] width 93 height 32
paste input "2CA879"
type input "2CA879"
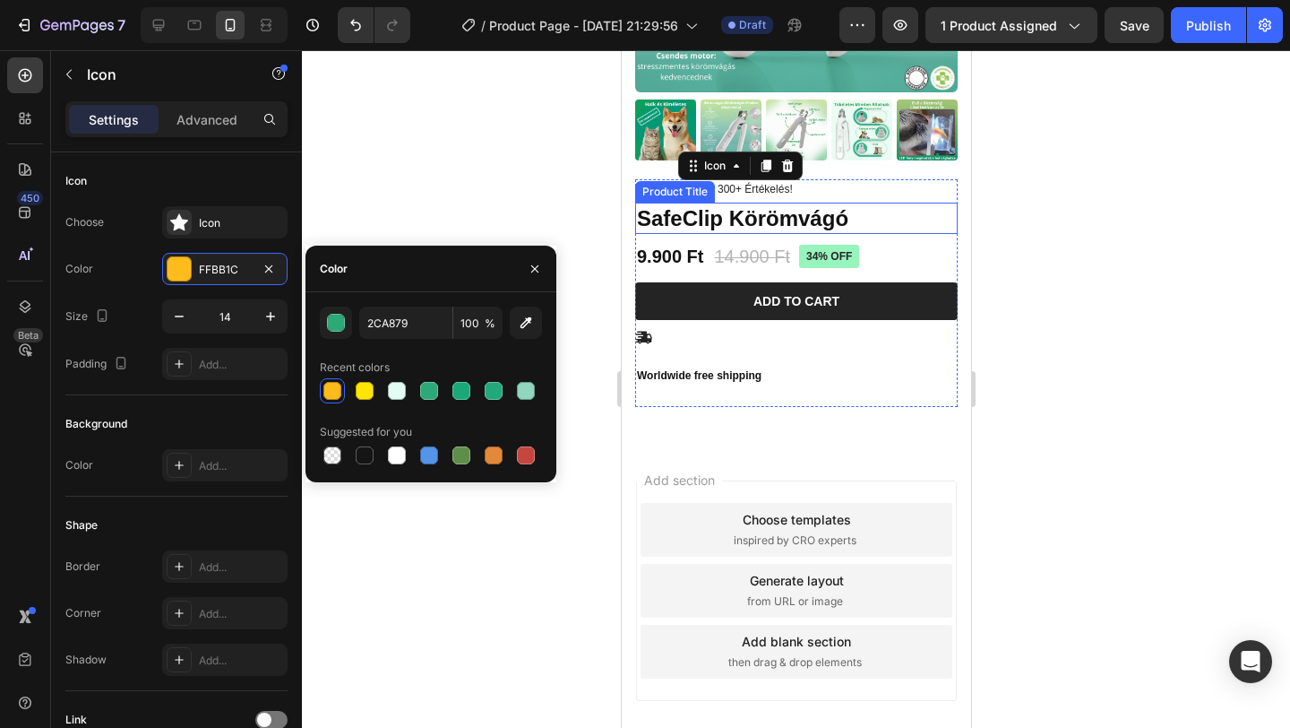
click at [699, 192] on div "Product Title" at bounding box center [674, 192] width 73 height 16
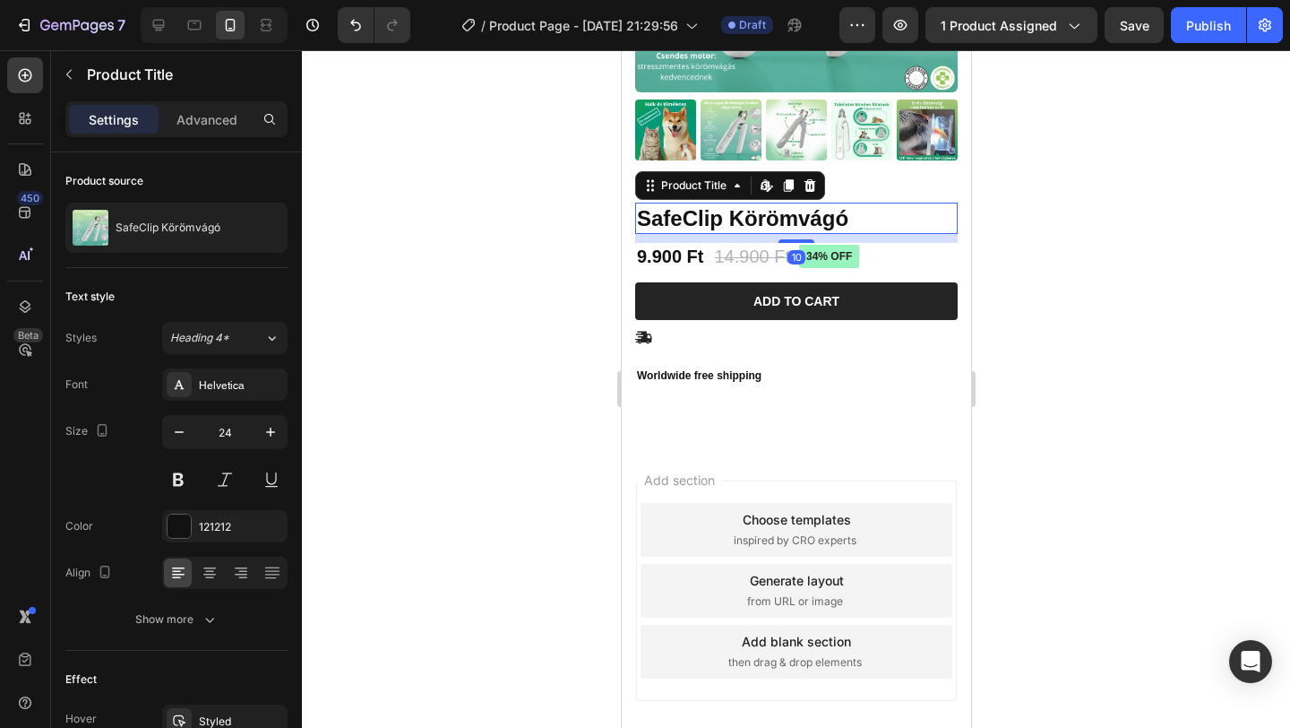
click at [504, 186] on div at bounding box center [796, 388] width 988 height 677
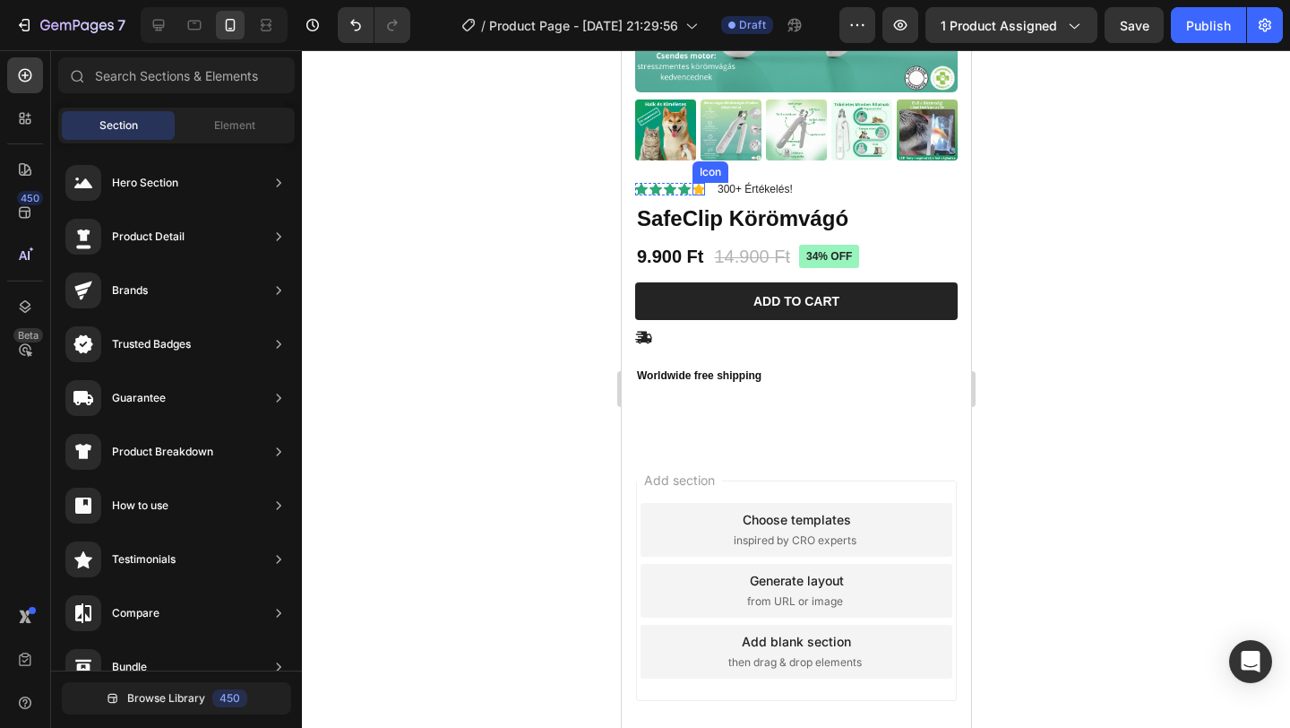
click at [700, 190] on icon at bounding box center [698, 189] width 13 height 12
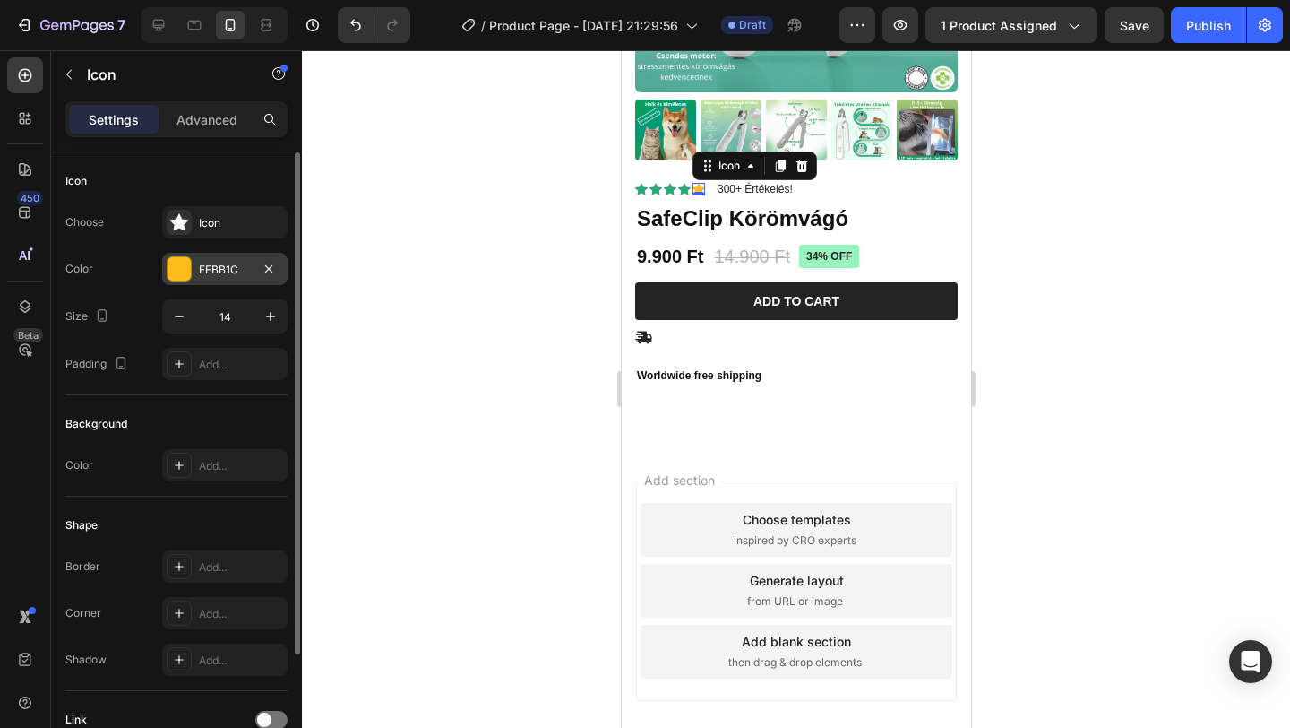
click at [192, 267] on div "FFBB1C" at bounding box center [224, 269] width 125 height 32
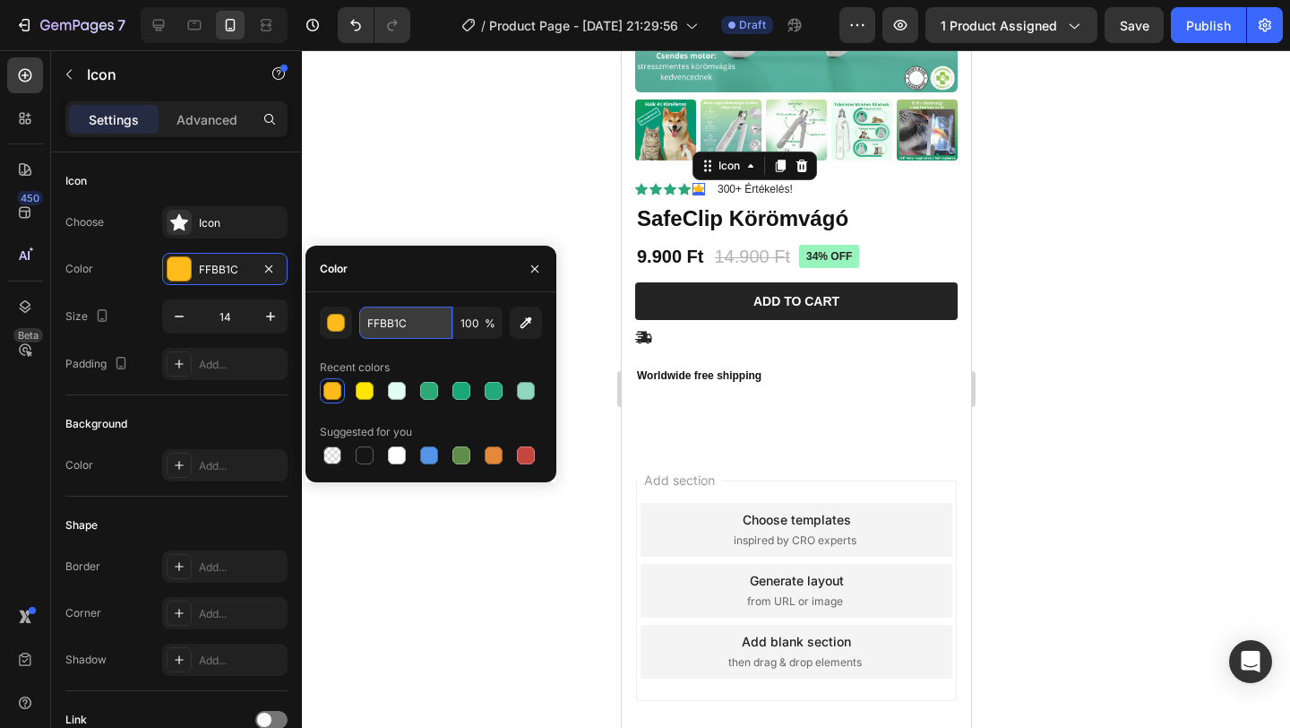
click at [411, 324] on input "FFBB1C" at bounding box center [405, 322] width 93 height 32
paste input "2CA879"
type input "2CA879"
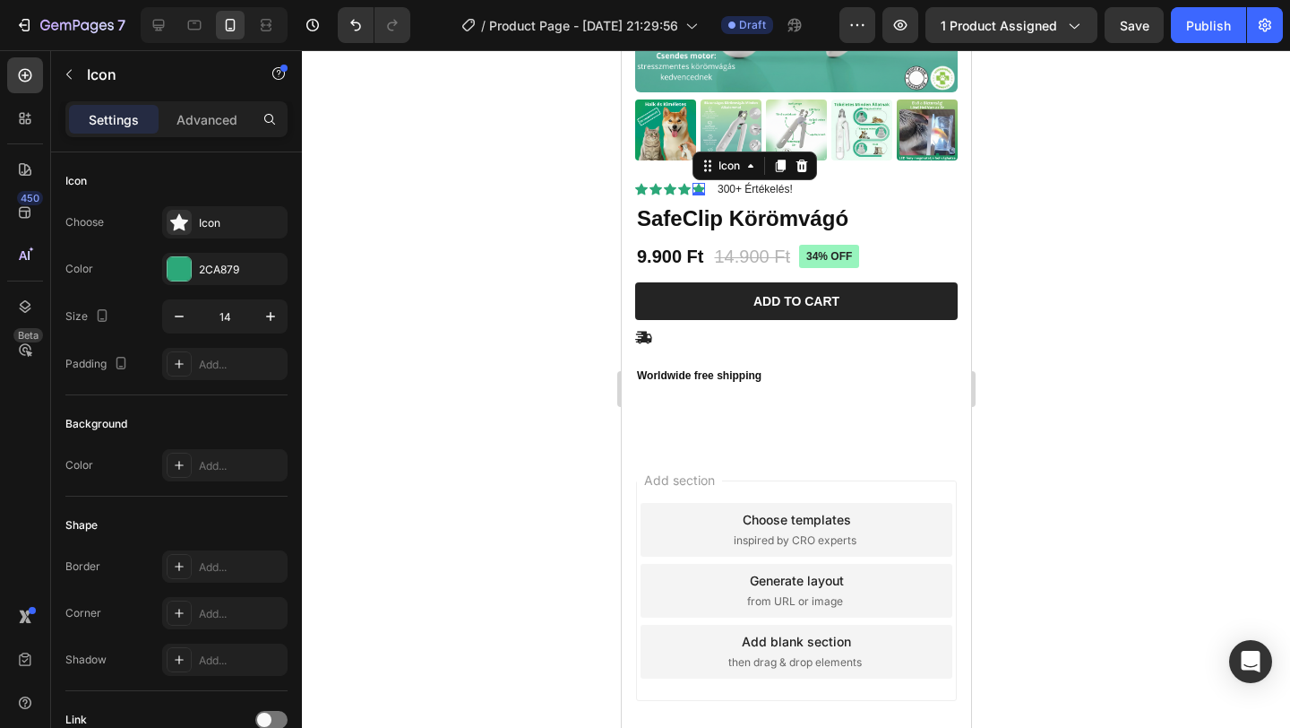
click at [454, 156] on div at bounding box center [796, 388] width 988 height 677
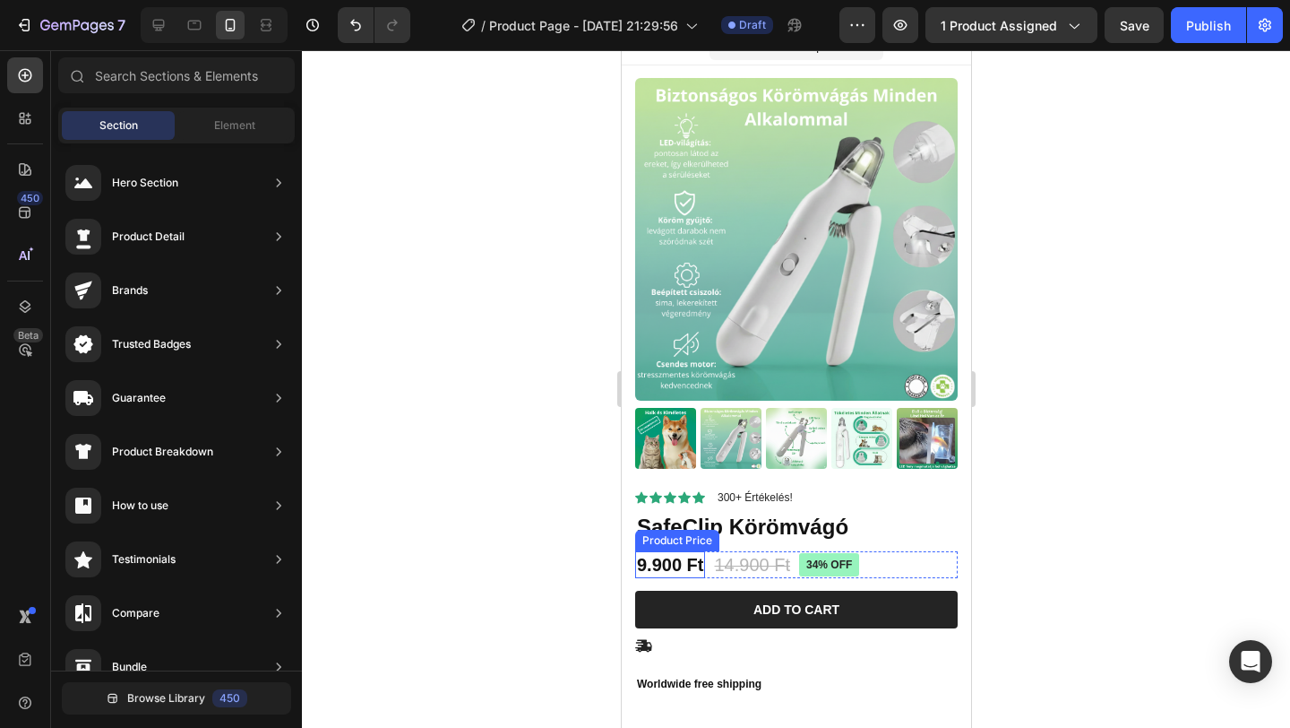
scroll to position [0, 0]
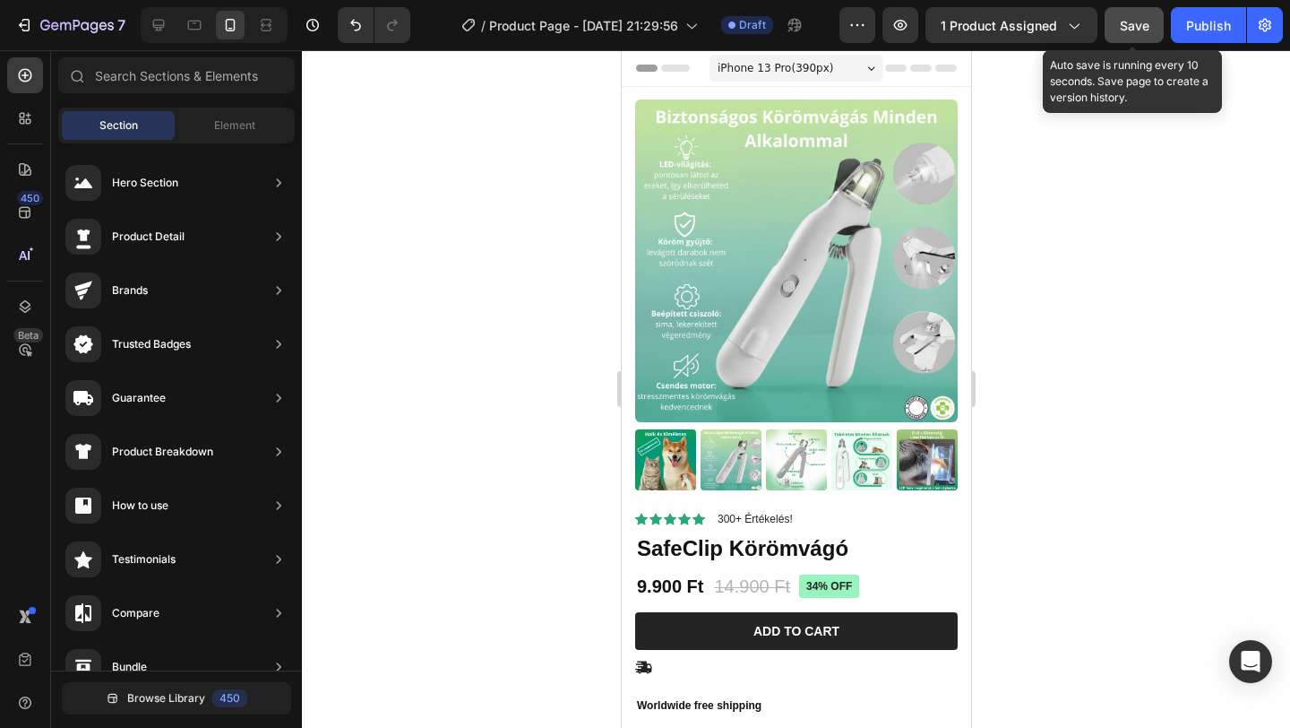
click at [1144, 22] on span "Save" at bounding box center [1135, 25] width 30 height 15
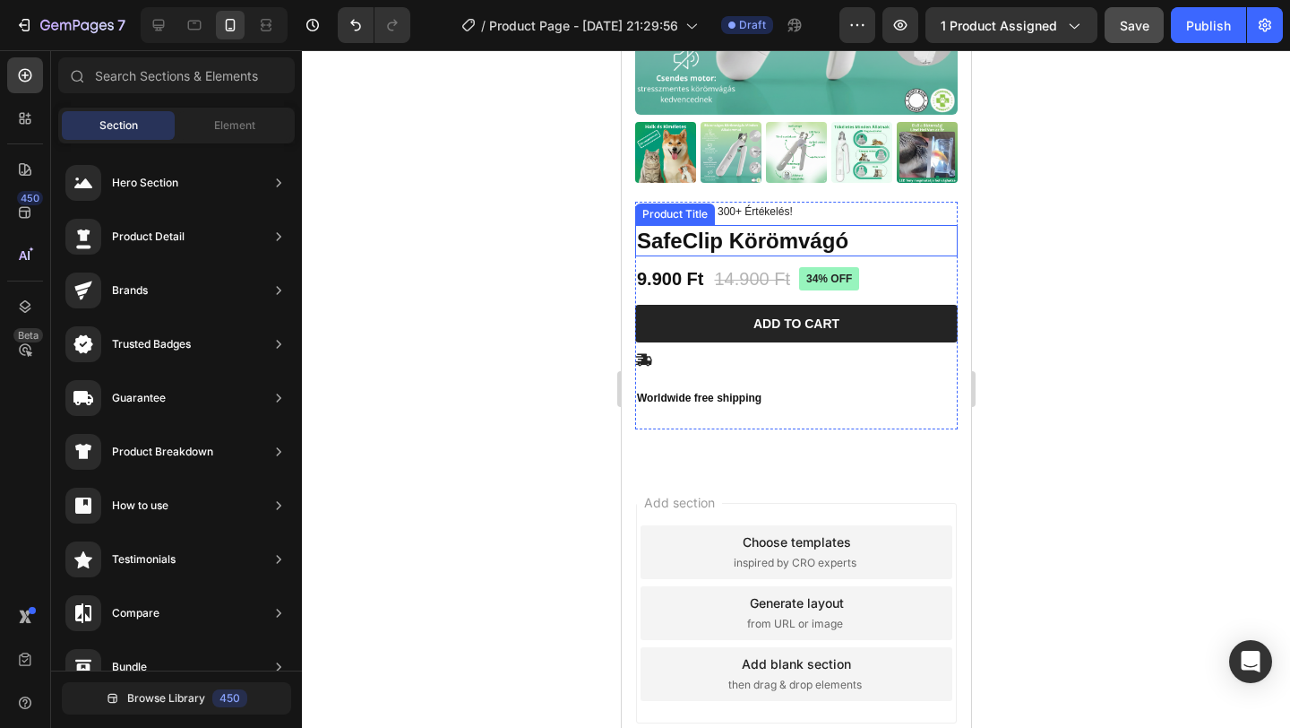
scroll to position [347, 0]
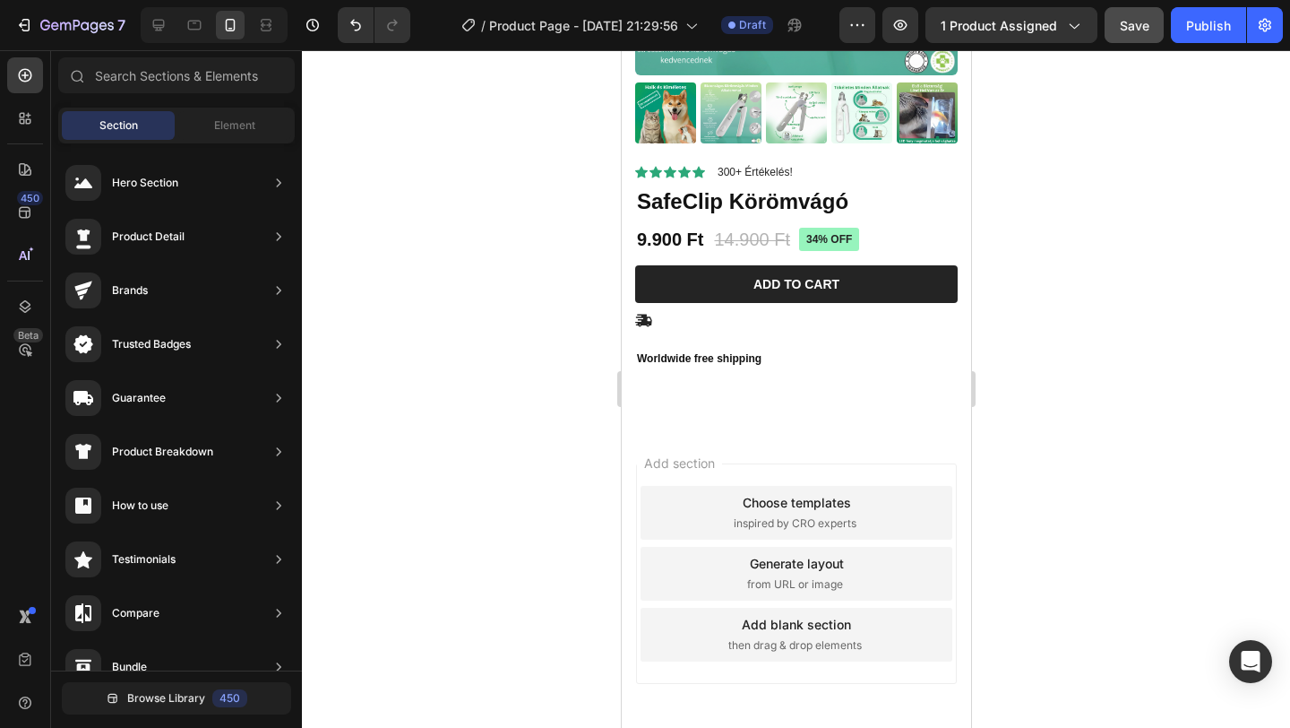
click at [746, 440] on div "Add section Choose templates inspired by CRO experts Generate layout from URL o…" at bounding box center [795, 598] width 349 height 342
click at [735, 446] on div "Add section Choose templates inspired by CRO experts Generate layout from URL o…" at bounding box center [795, 598] width 349 height 342
click at [815, 621] on div "Add blank section" at bounding box center [795, 624] width 109 height 19
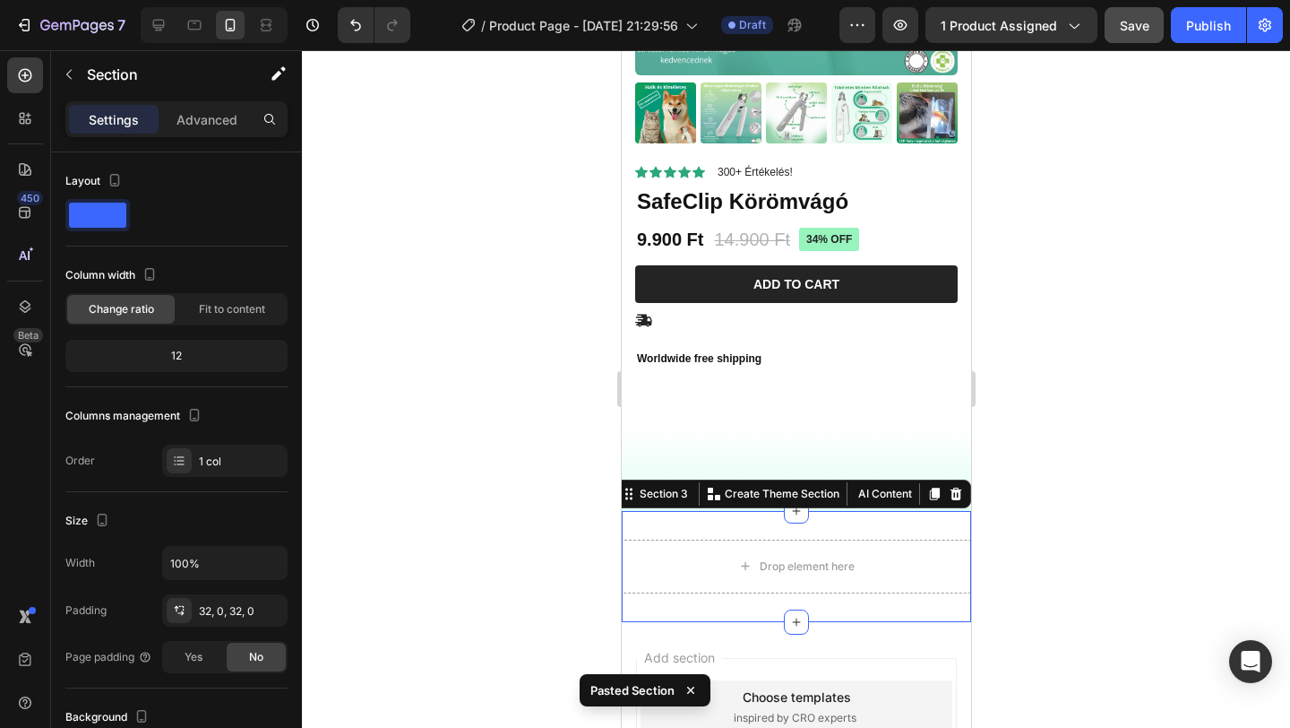
click at [728, 521] on div "Drop element here Section 3 You can create reusable sections Create Theme Secti…" at bounding box center [795, 566] width 349 height 111
click at [954, 485] on div at bounding box center [955, 494] width 22 height 22
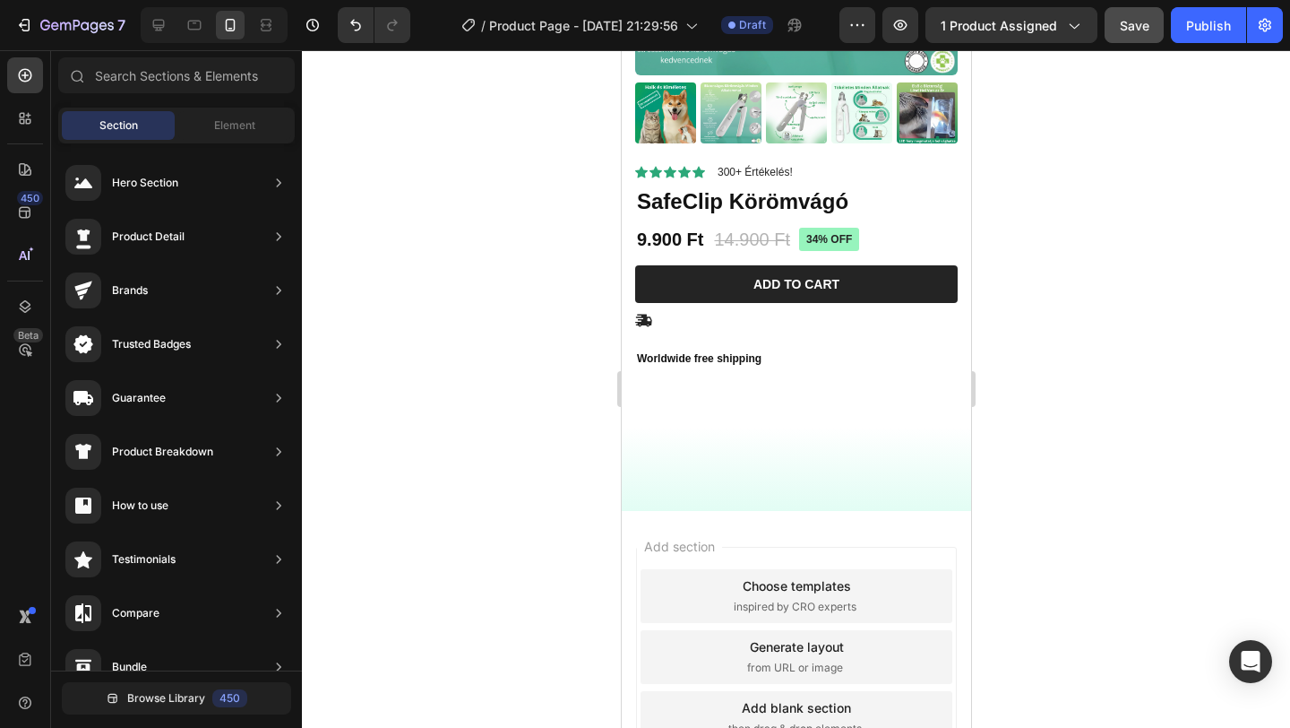
click at [840, 529] on div "Add section Choose templates inspired by CRO experts Generate layout from URL o…" at bounding box center [795, 682] width 349 height 342
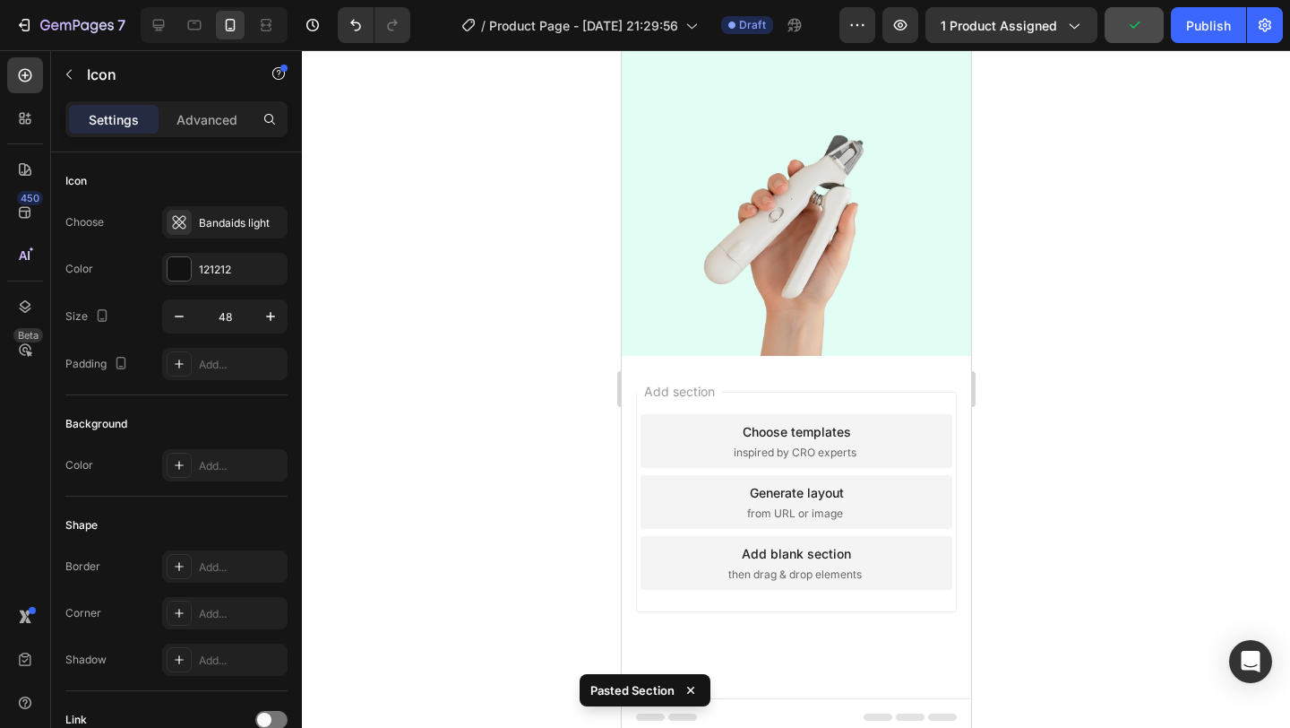
scroll to position [1997, 0]
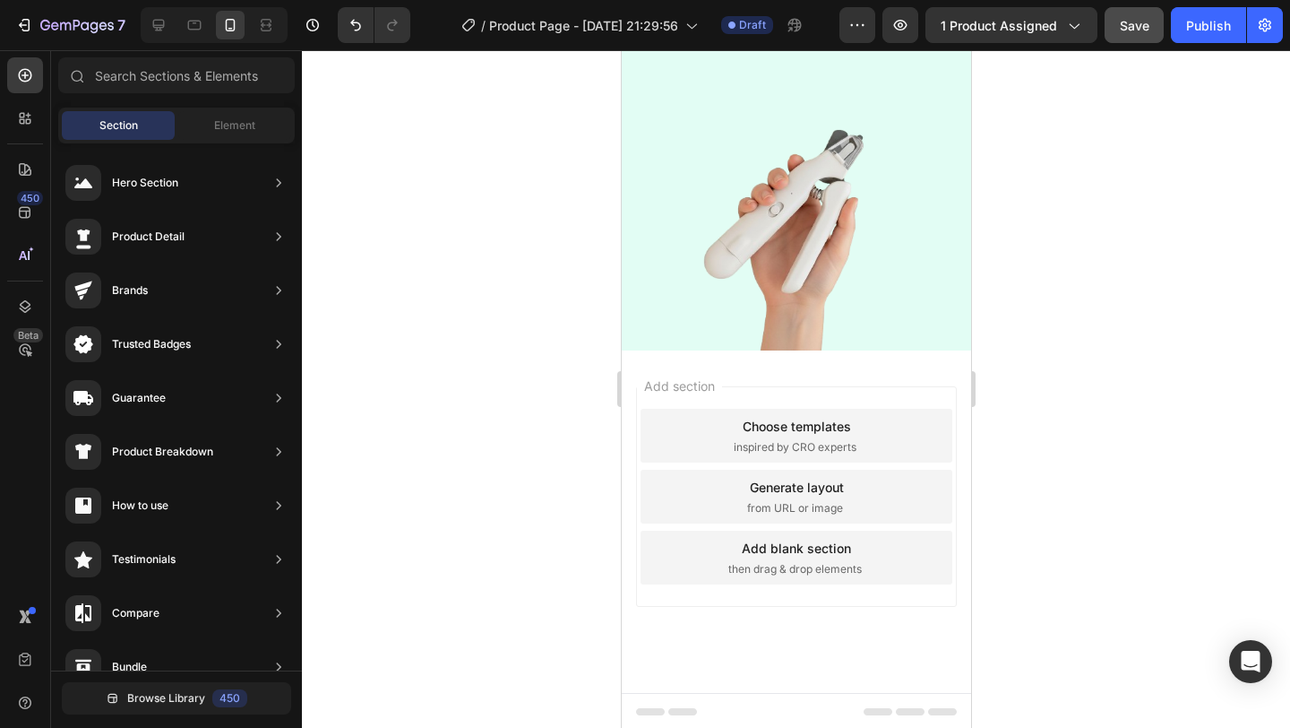
click at [910, 357] on div "Add section Choose templates inspired by CRO experts Generate layout from URL o…" at bounding box center [795, 521] width 349 height 342
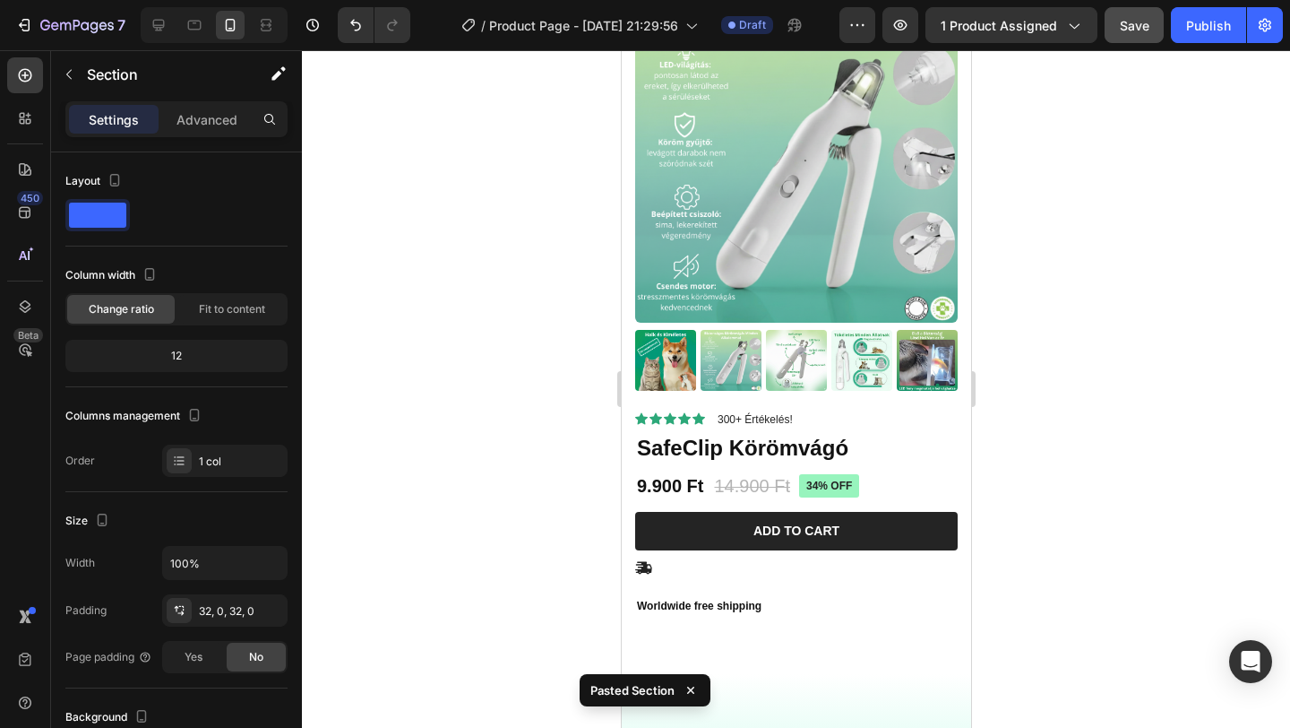
scroll to position [241, 0]
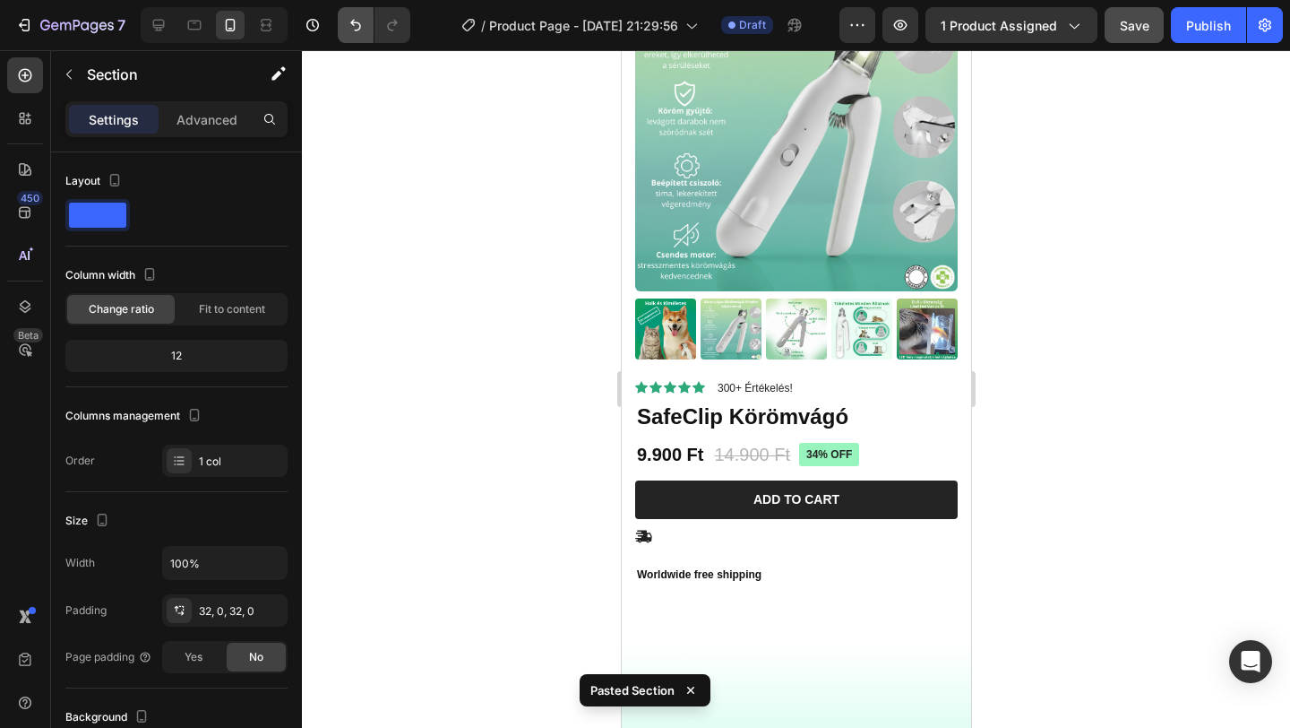
click at [348, 31] on icon "Undo/Redo" at bounding box center [356, 25] width 18 height 18
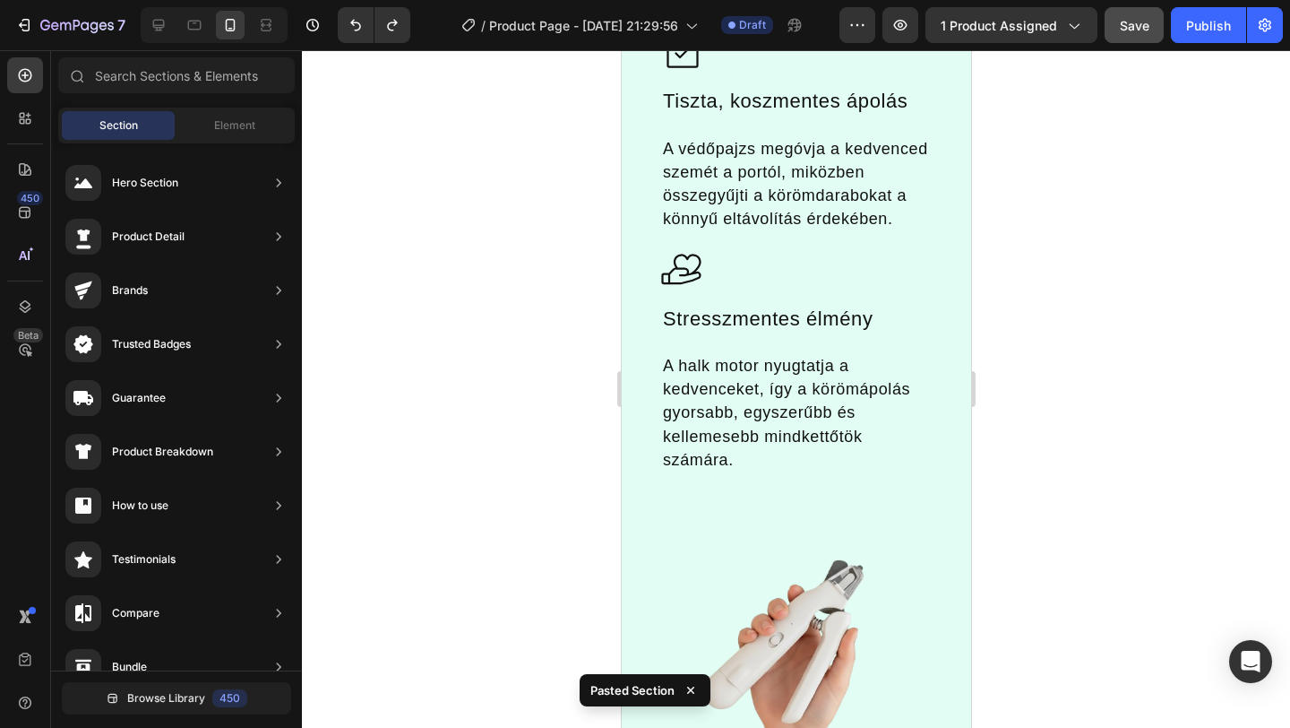
scroll to position [1997, 0]
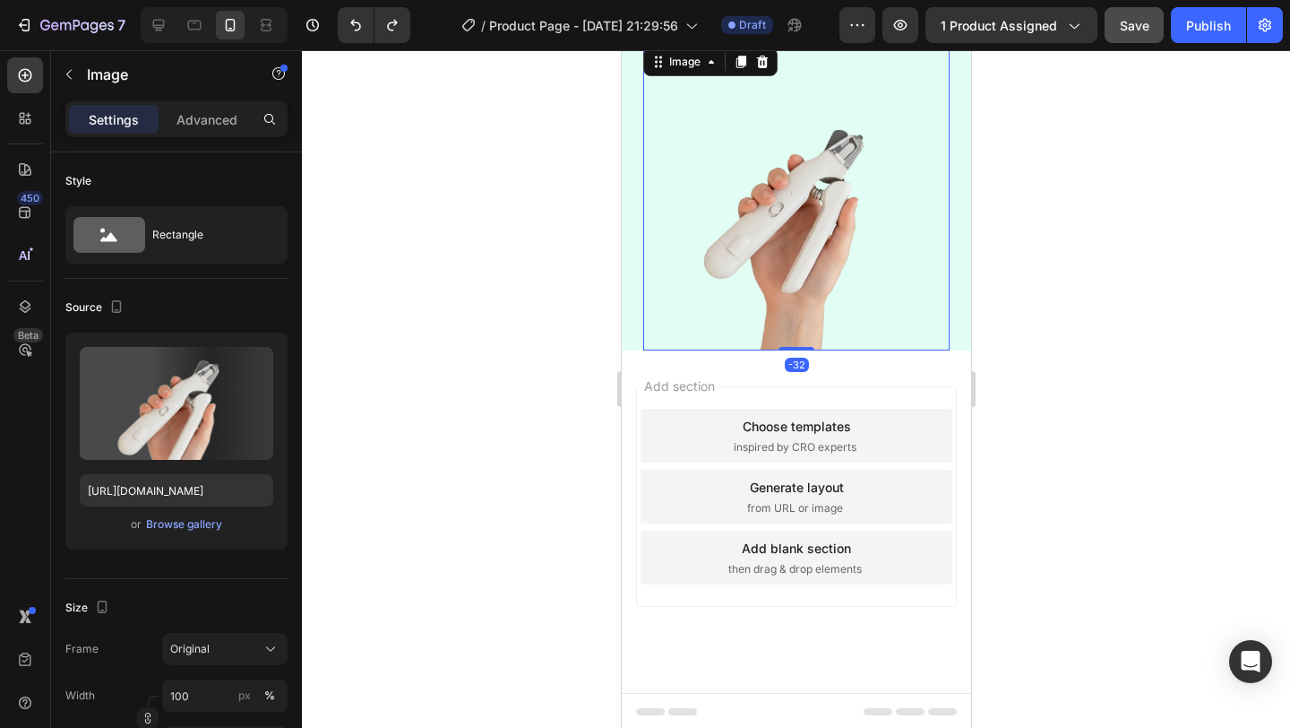
click at [854, 340] on img at bounding box center [795, 197] width 306 height 306
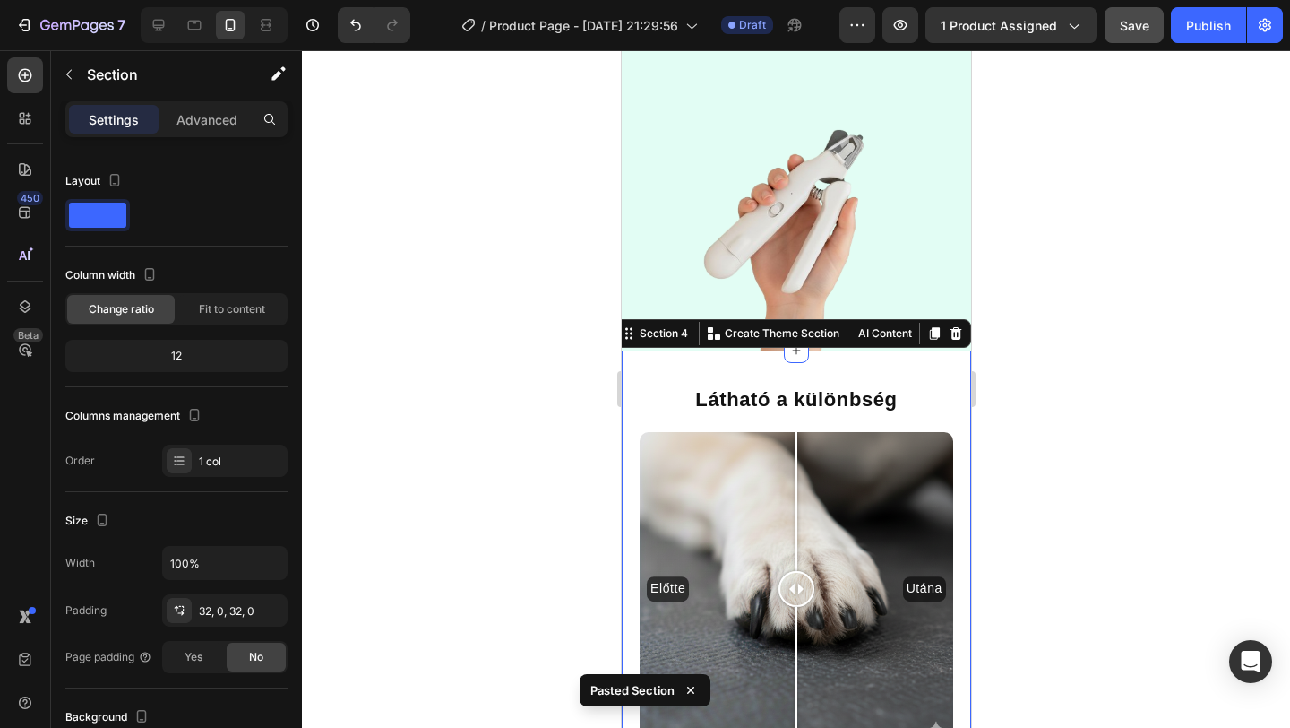
click at [1065, 348] on div at bounding box center [796, 388] width 988 height 677
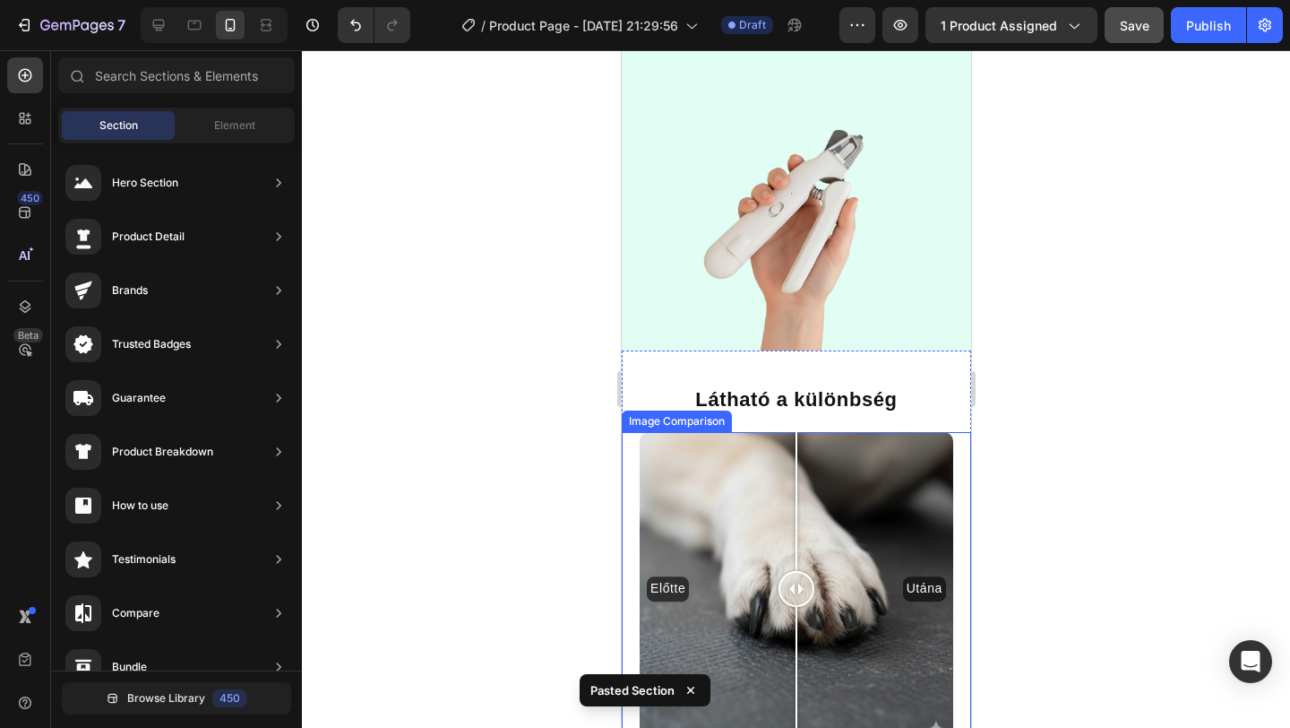
scroll to position [2420, 0]
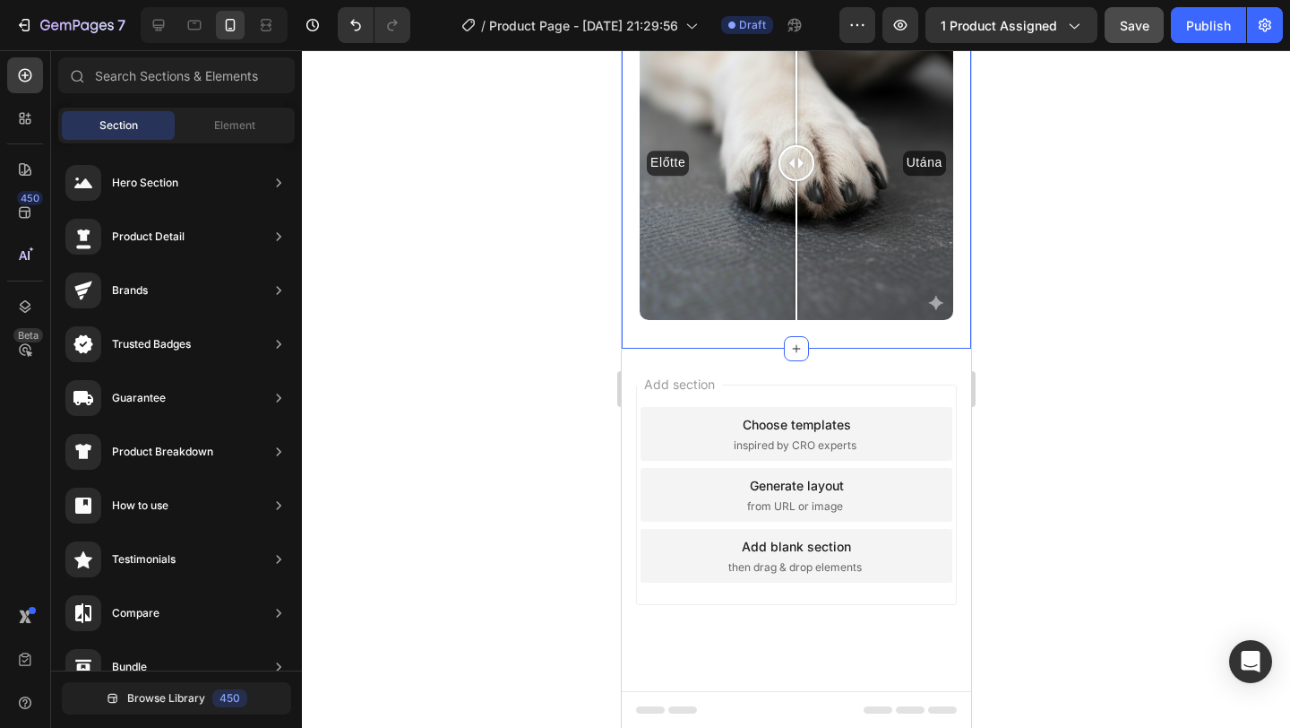
click at [806, 328] on div "Látható a különbség Heading Előtte Utána Image Comparison Section 4" at bounding box center [795, 137] width 349 height 424
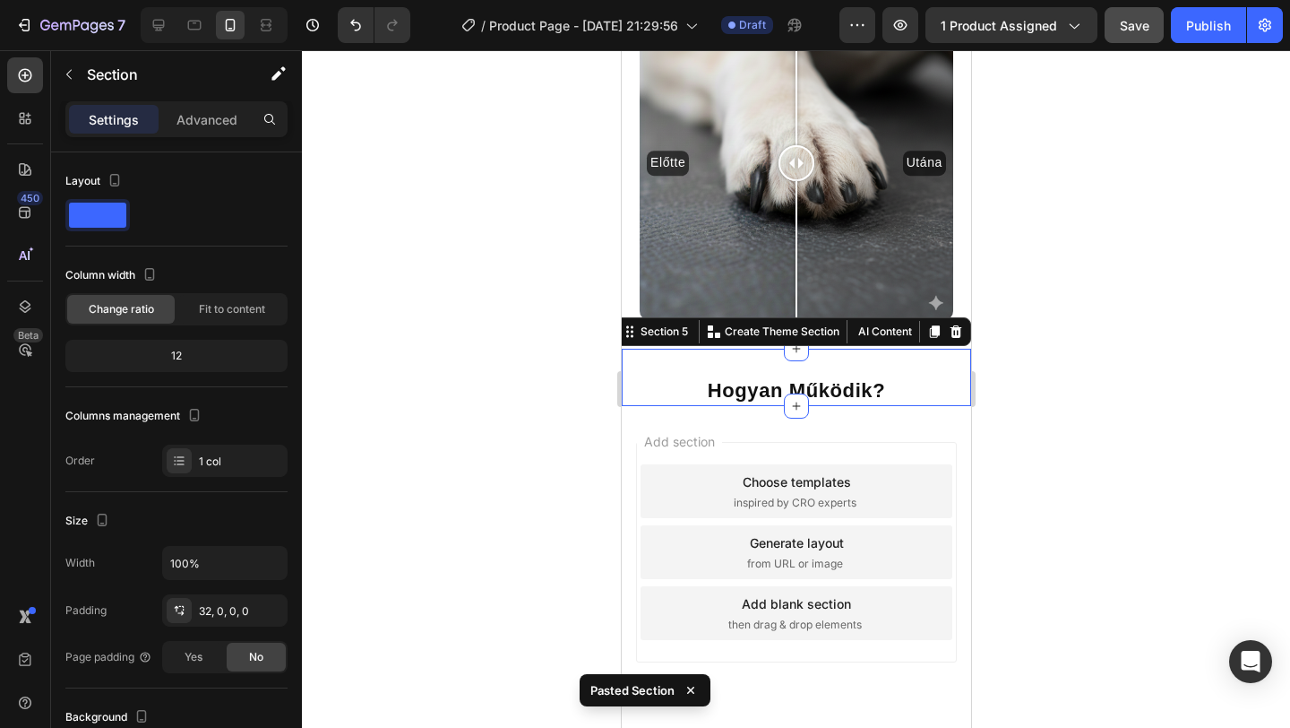
click at [922, 416] on div "Add section Choose templates inspired by CRO experts Generate layout from URL o…" at bounding box center [795, 577] width 349 height 342
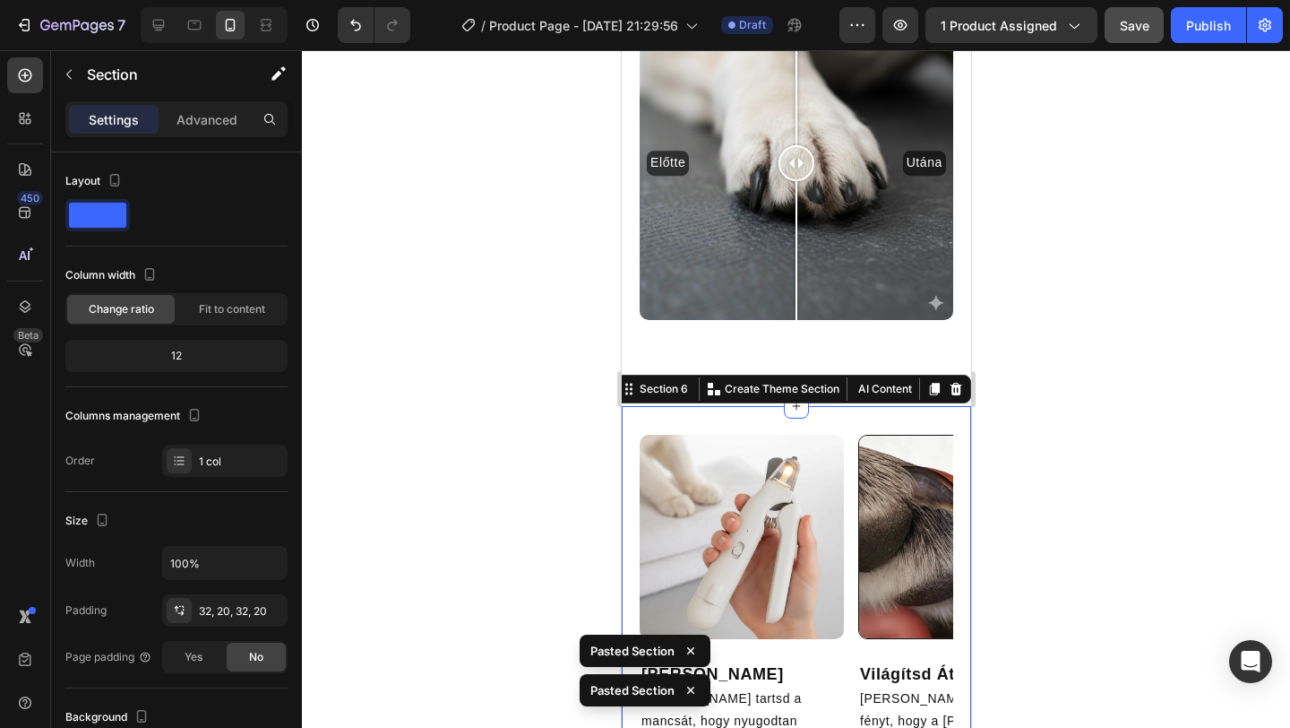
scroll to position [2879, 0]
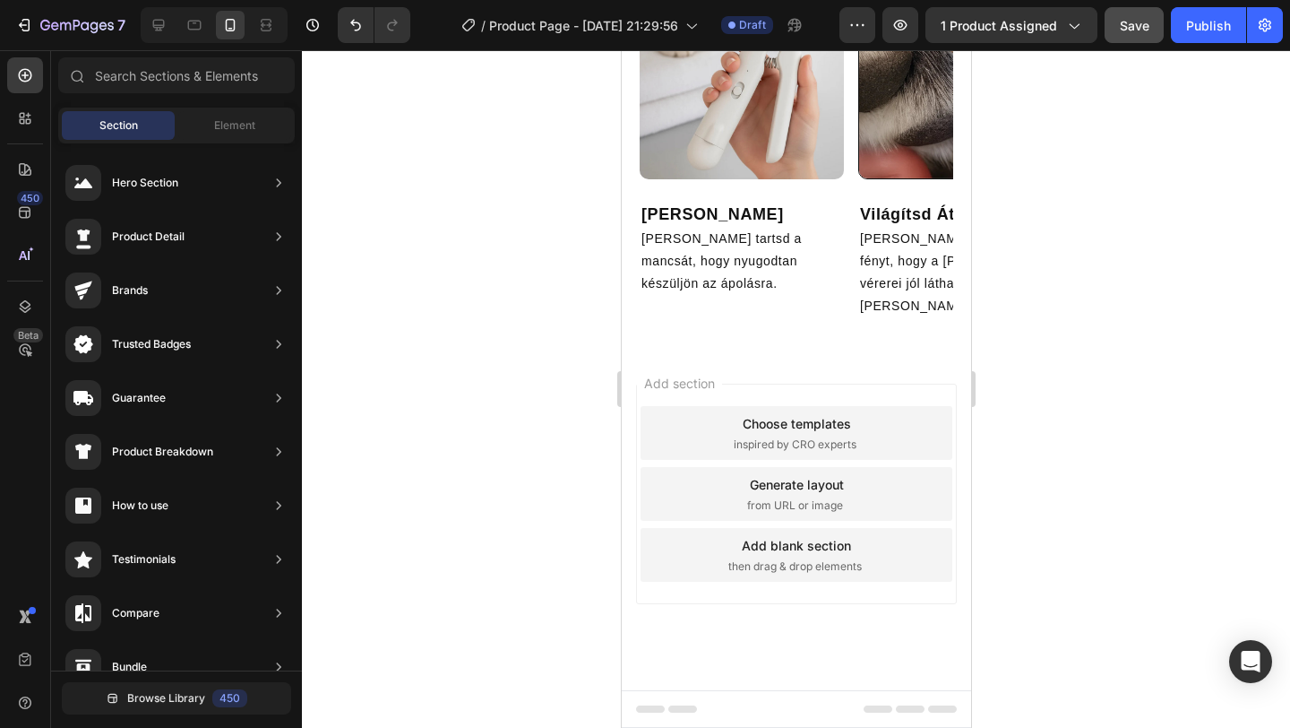
click at [917, 361] on div "Add section Choose templates inspired by CRO experts Generate layout from URL o…" at bounding box center [795, 519] width 349 height 342
click at [902, 324] on div "Image Készülj Elő Gondosan Finoman tartsd a mancsát, hogy nyugodtan készüljön a…" at bounding box center [795, 146] width 349 height 401
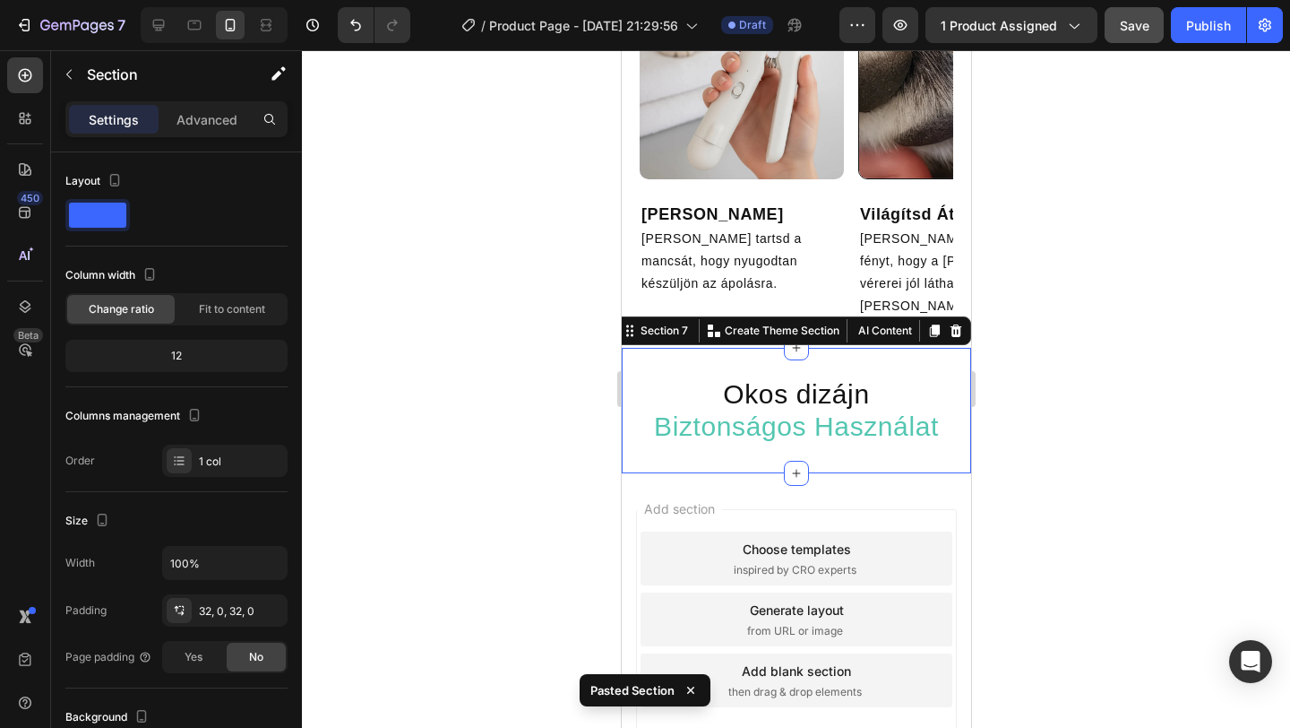
click at [921, 487] on div "Add section Choose templates inspired by CRO experts Generate layout from URL o…" at bounding box center [795, 644] width 349 height 342
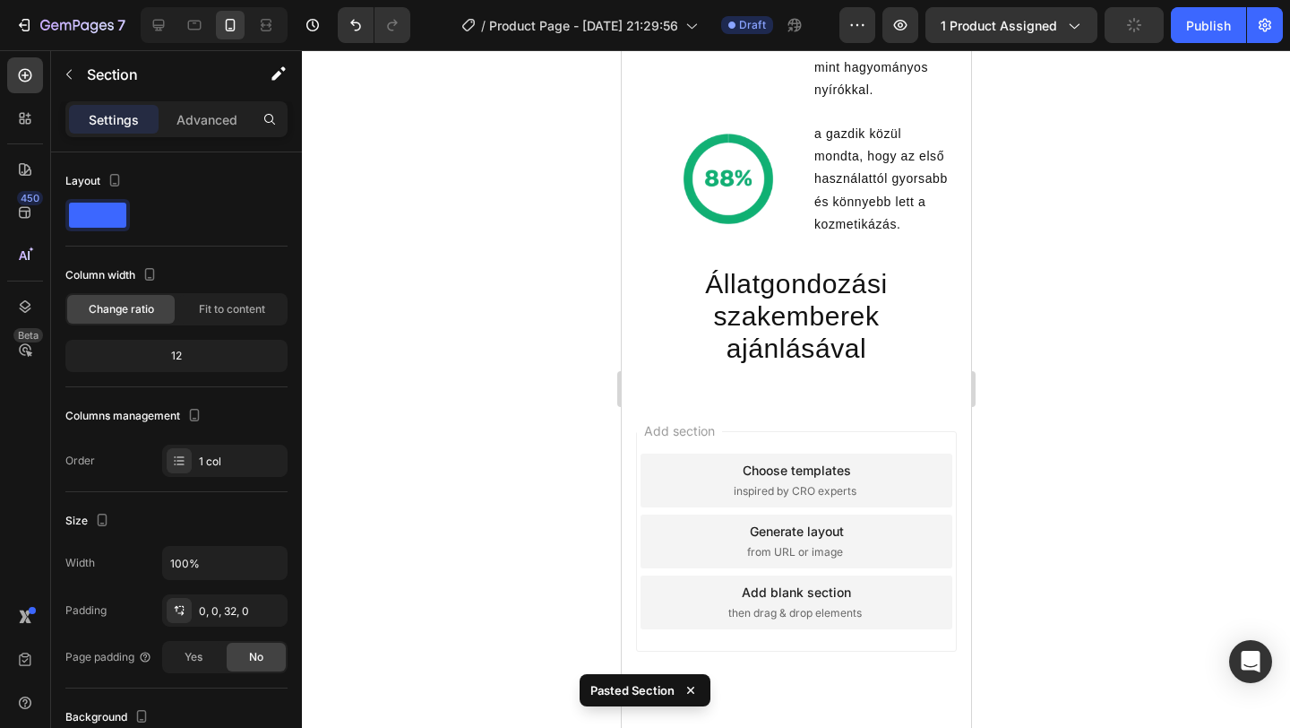
scroll to position [3978, 0]
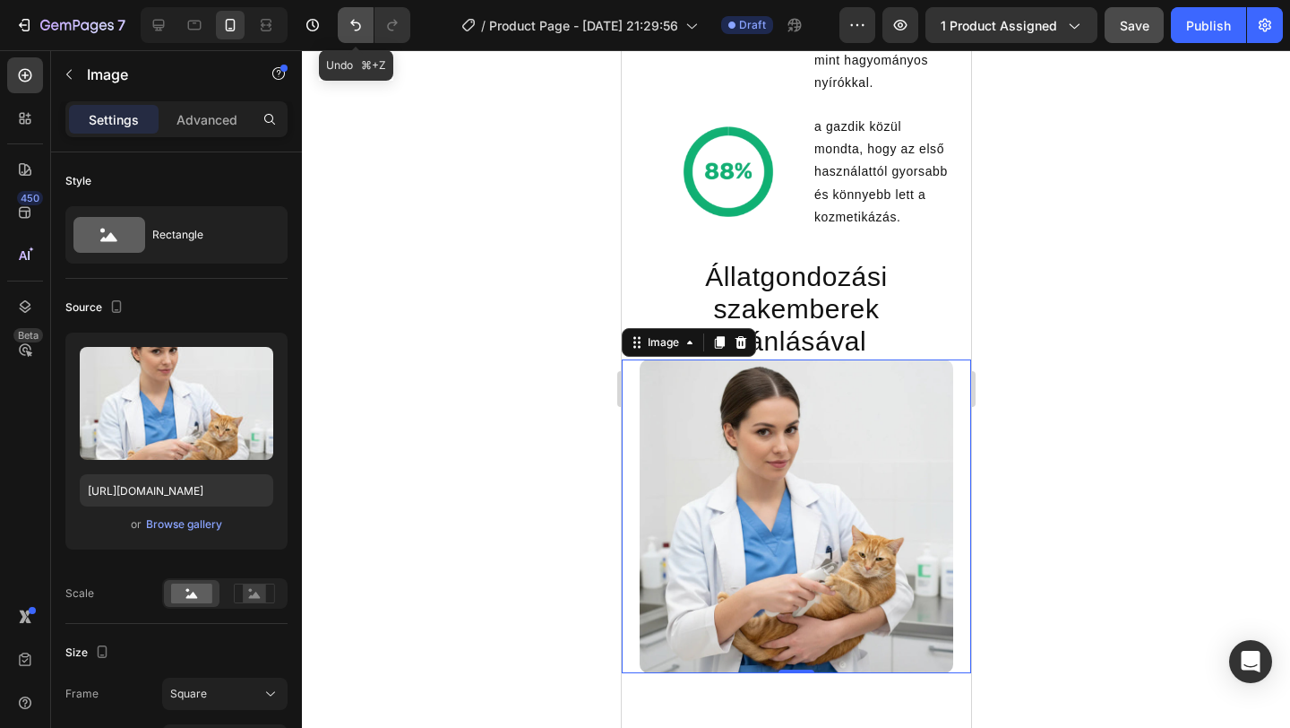
click at [360, 29] on icon "Undo/Redo" at bounding box center [356, 25] width 18 height 18
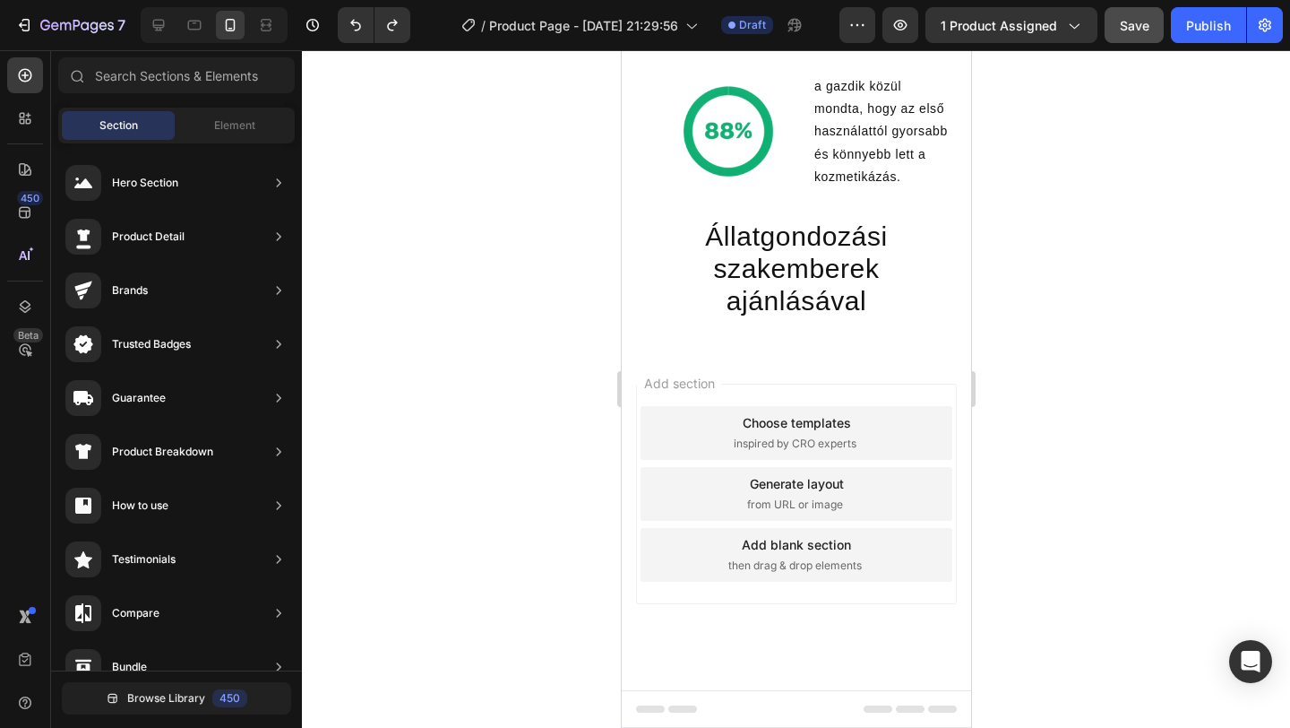
scroll to position [4018, 0]
click at [917, 358] on div "Add section Choose templates inspired by CRO experts Generate layout from URL o…" at bounding box center [795, 520] width 349 height 342
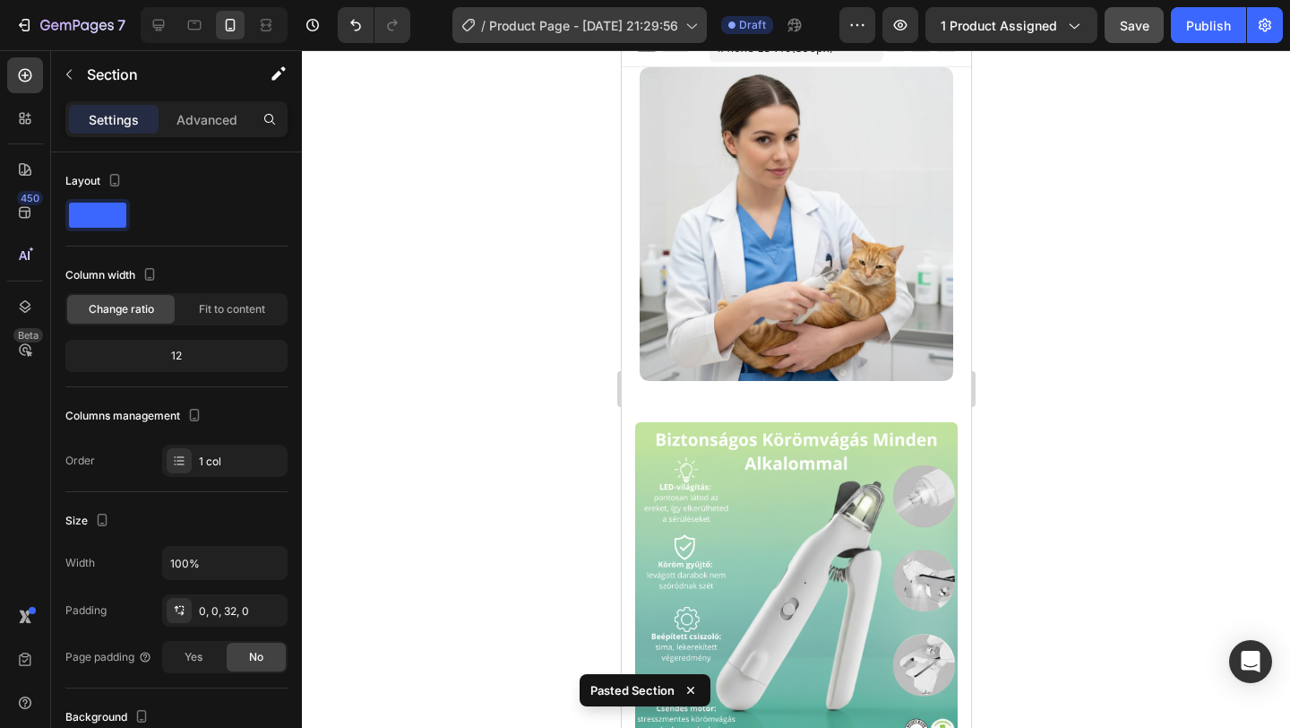
scroll to position [0, 0]
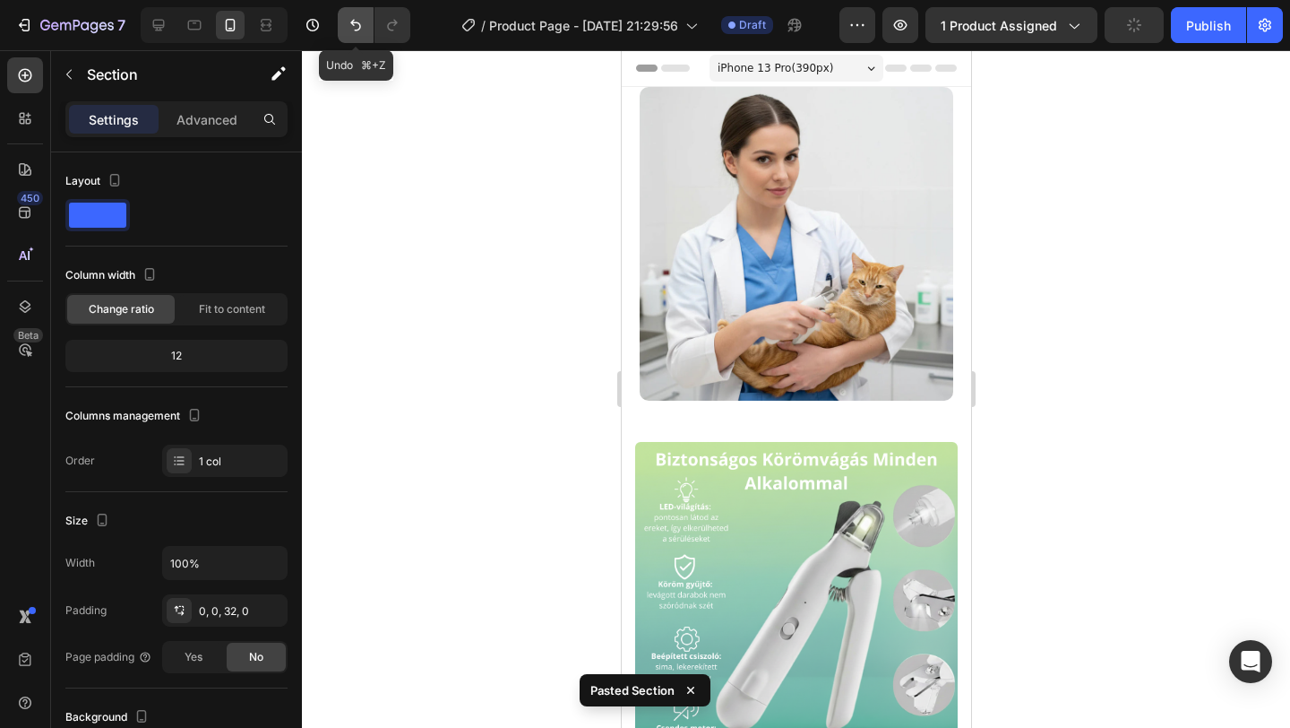
click at [364, 28] on icon "Undo/Redo" at bounding box center [356, 25] width 18 height 18
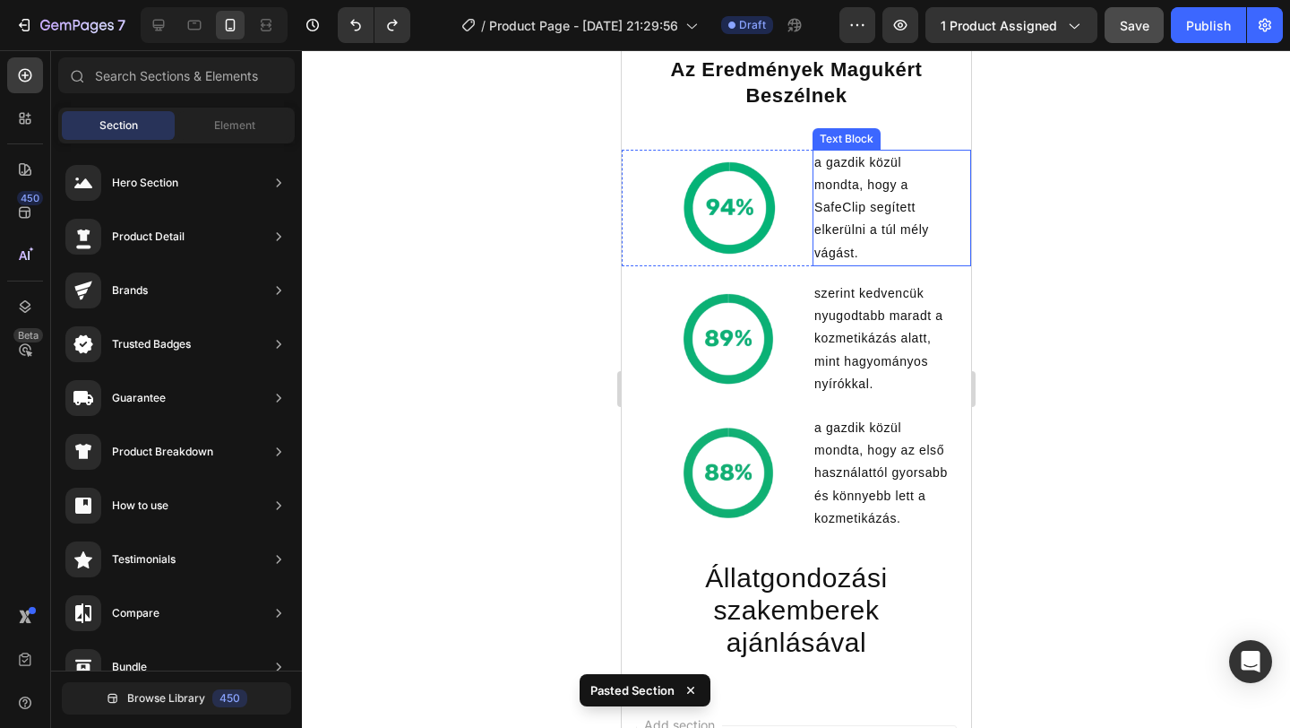
scroll to position [4019, 0]
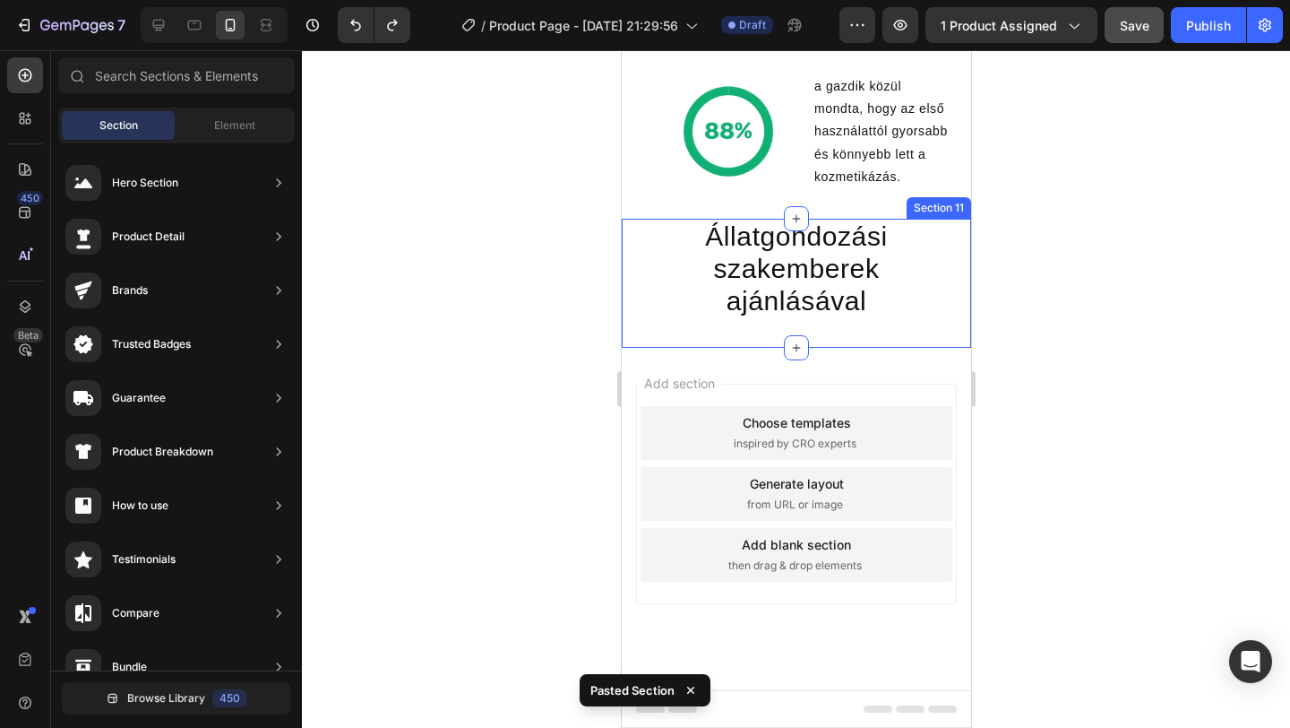
click at [852, 332] on div "Állatgondozási szakemberek ajánlásával Heading Section 11" at bounding box center [795, 283] width 349 height 129
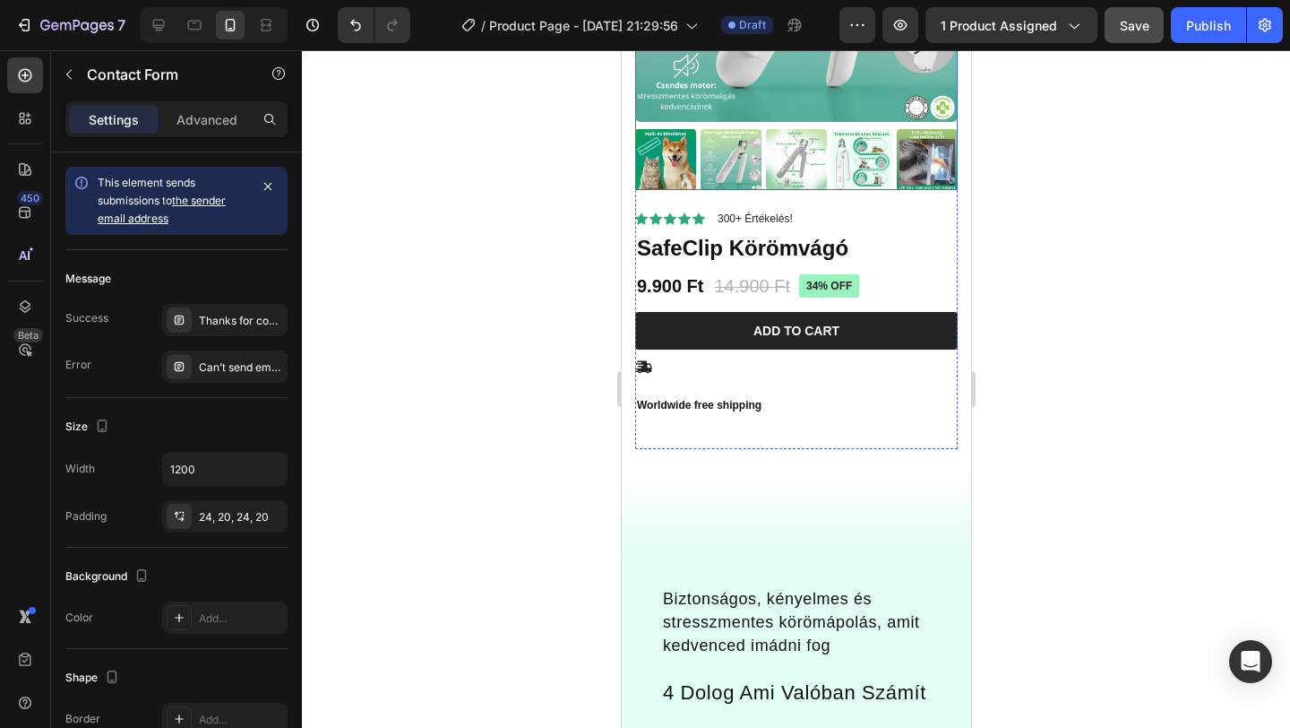
scroll to position [303, 0]
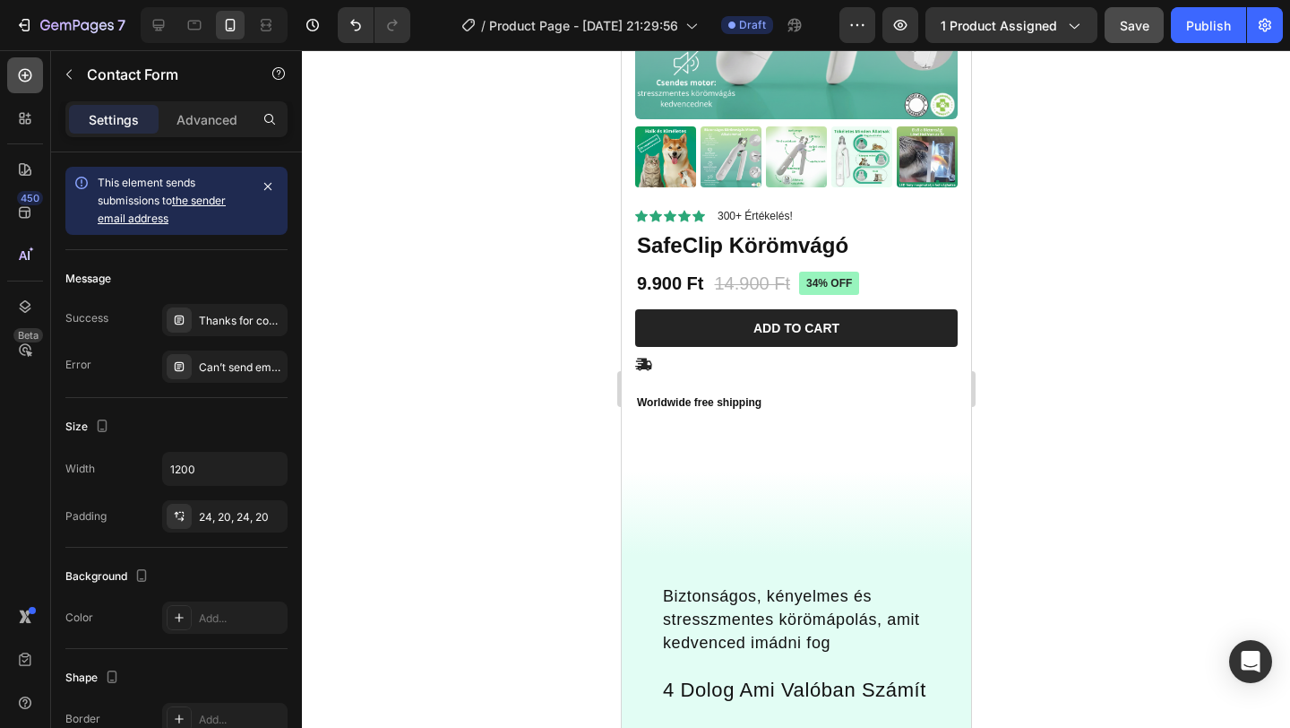
click at [27, 76] on icon at bounding box center [25, 75] width 18 height 18
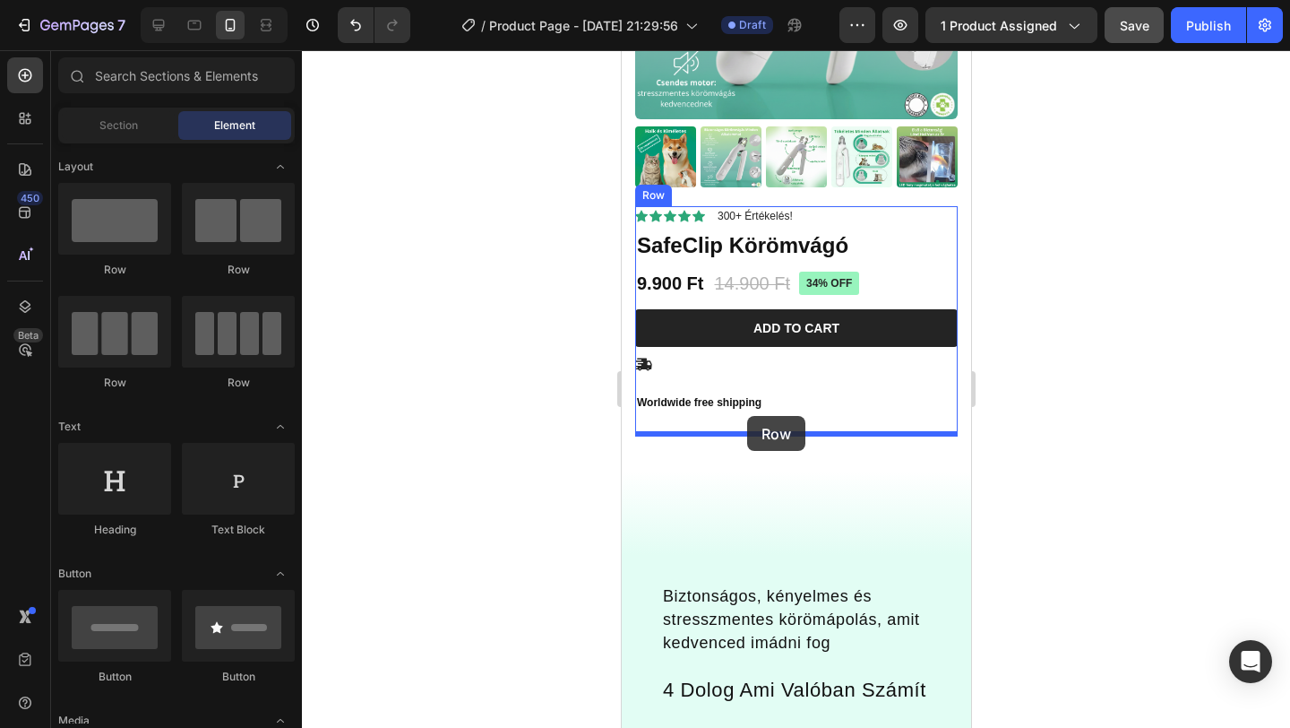
drag, startPoint x: 830, startPoint y: 273, endPoint x: 746, endPoint y: 416, distance: 165.0
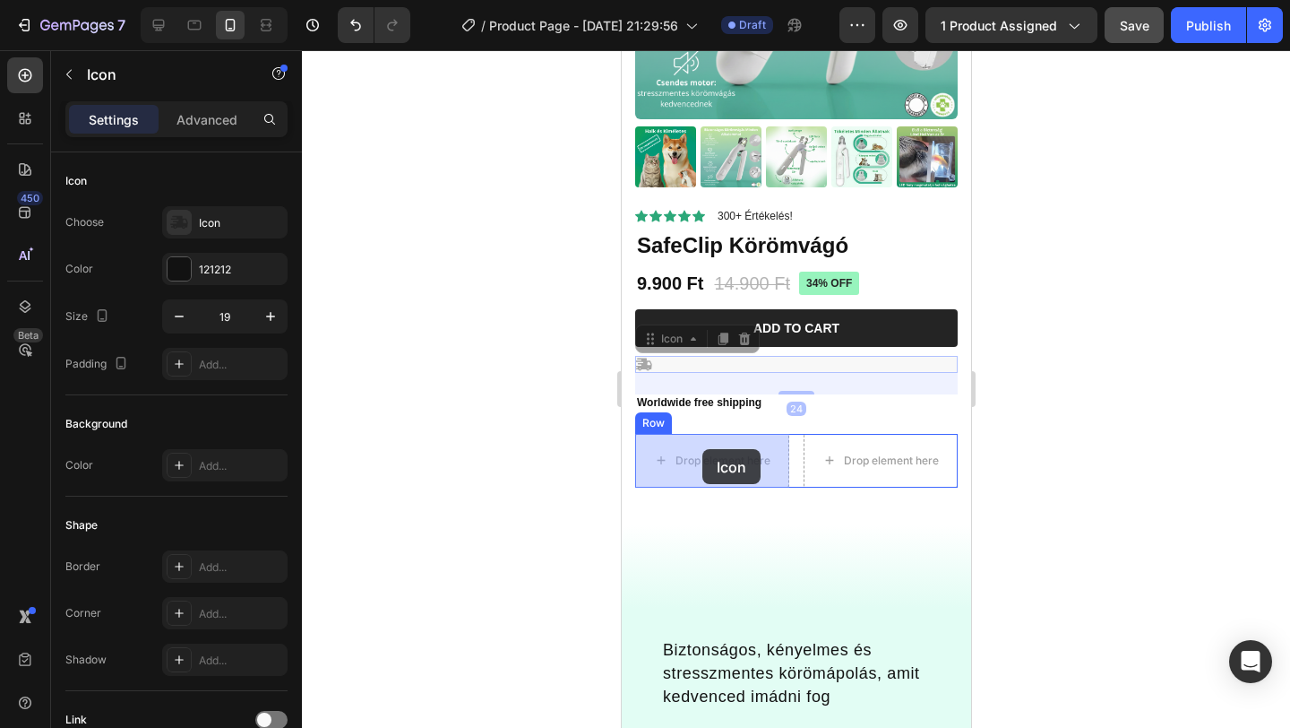
drag, startPoint x: 642, startPoint y: 364, endPoint x: 702, endPoint y: 452, distance: 106.9
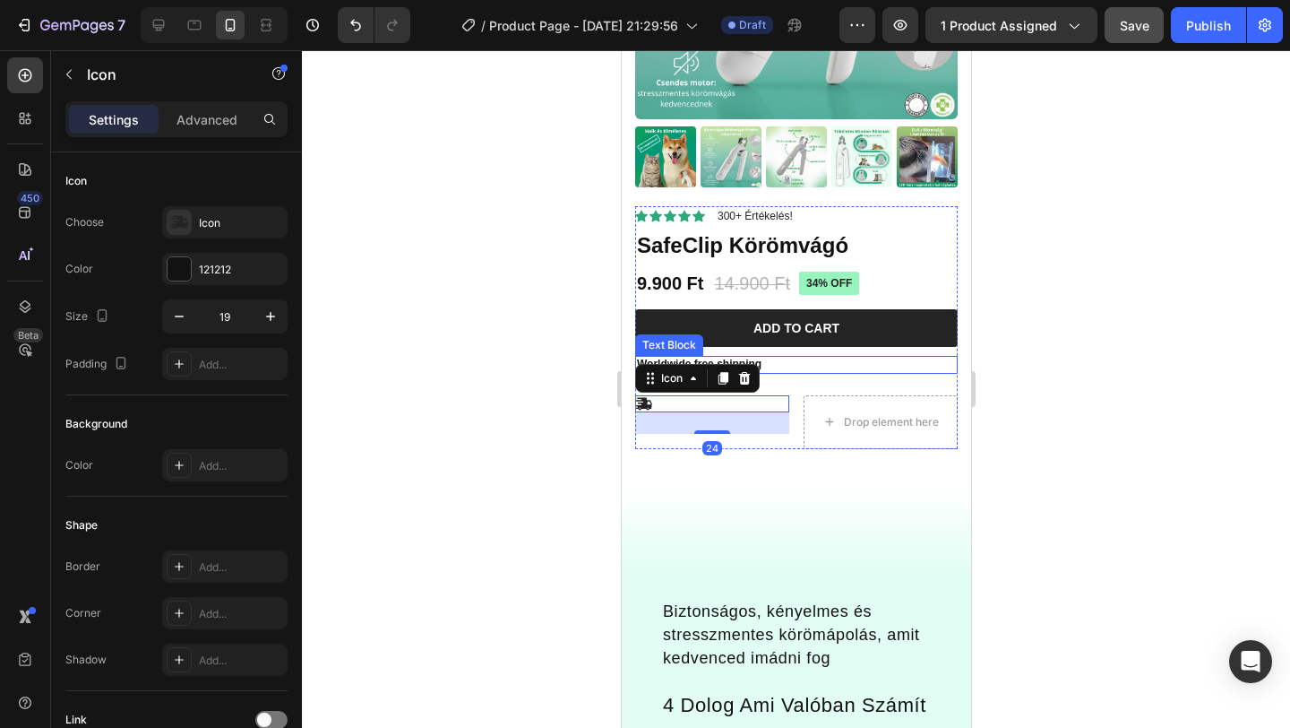
click at [762, 361] on p "Worldwide free shipping" at bounding box center [795, 365] width 319 height 14
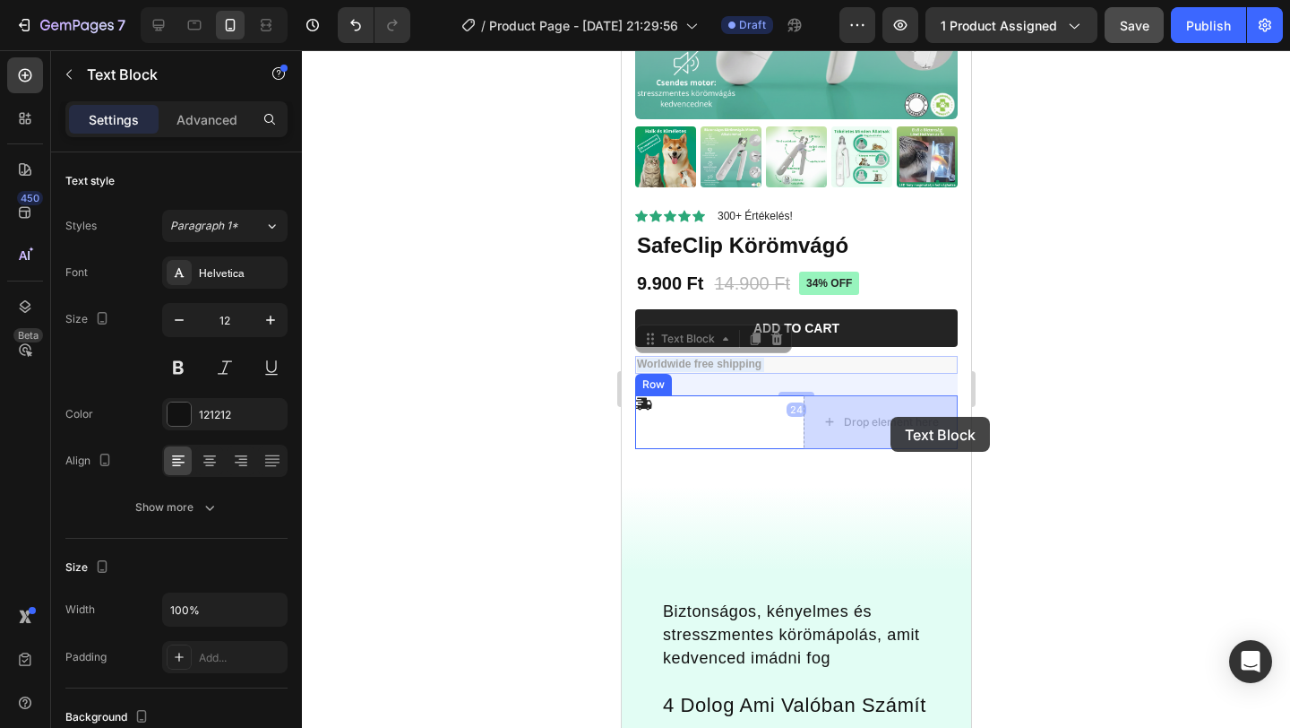
drag, startPoint x: 731, startPoint y: 361, endPoint x: 890, endPoint y: 417, distance: 168.0
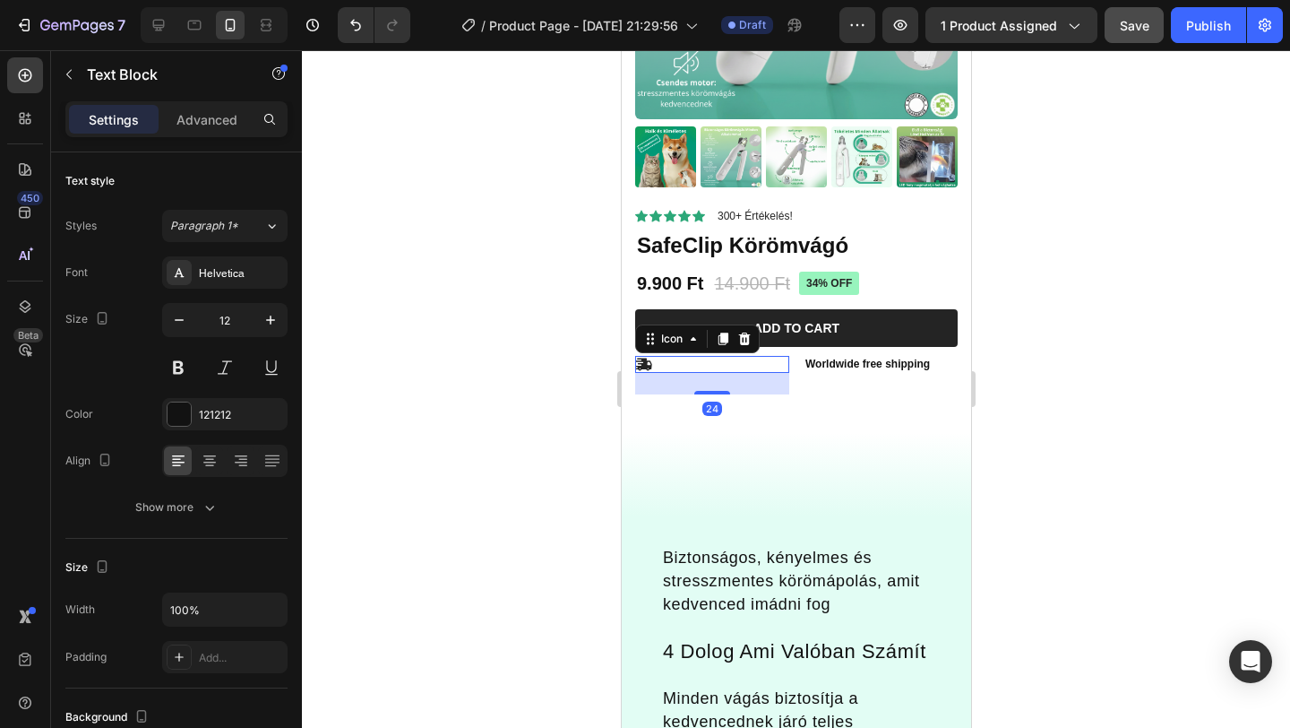
click at [649, 364] on icon at bounding box center [642, 364] width 17 height 17
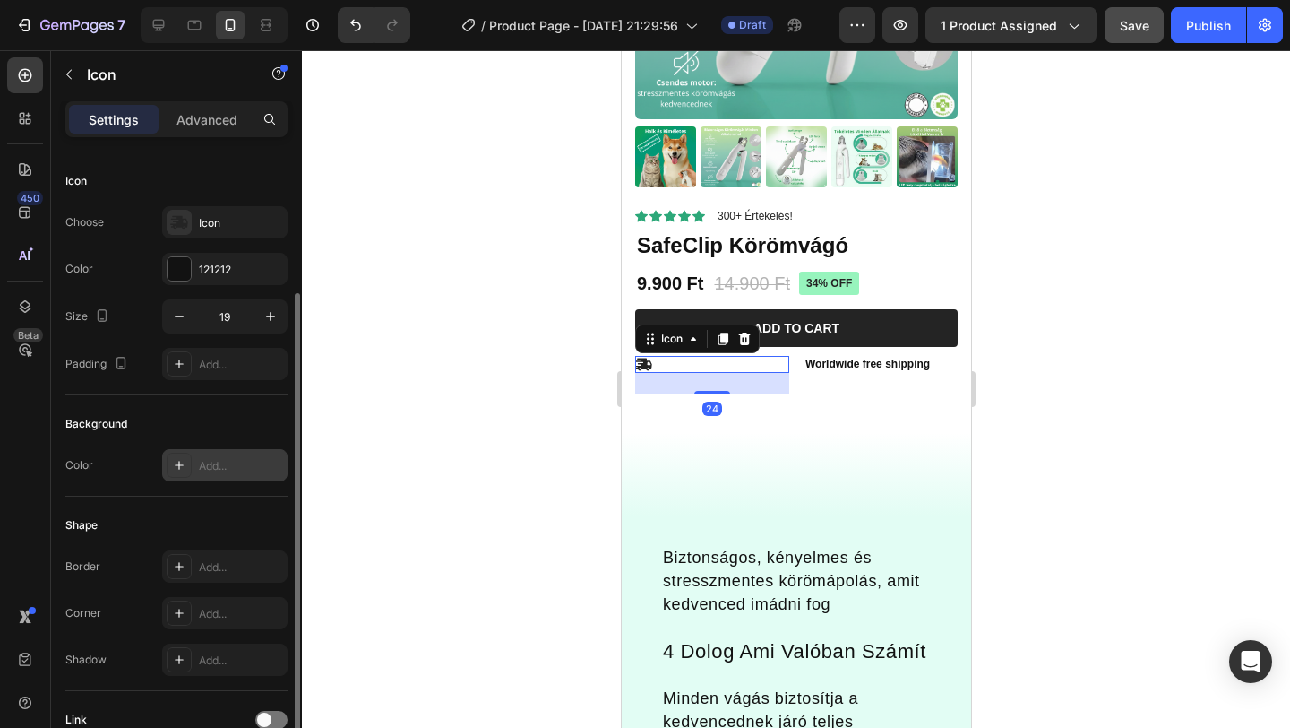
scroll to position [154, 0]
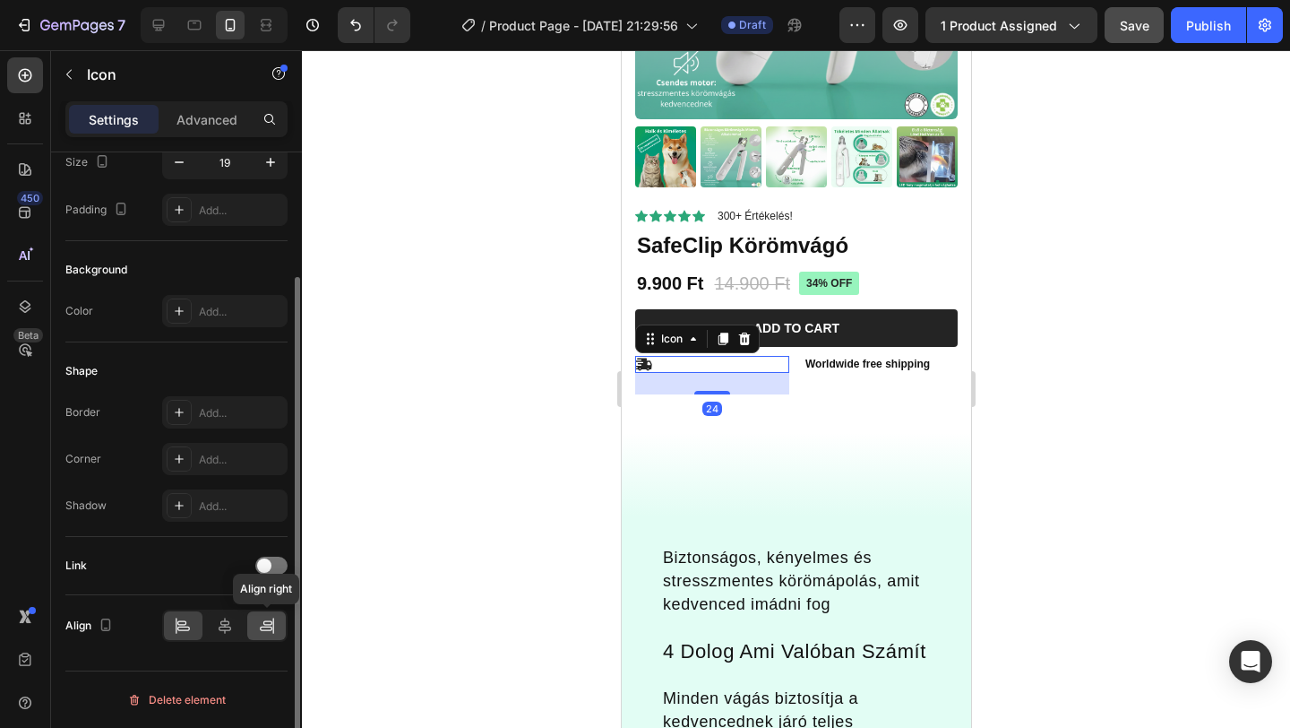
click at [271, 619] on icon at bounding box center [267, 625] width 18 height 18
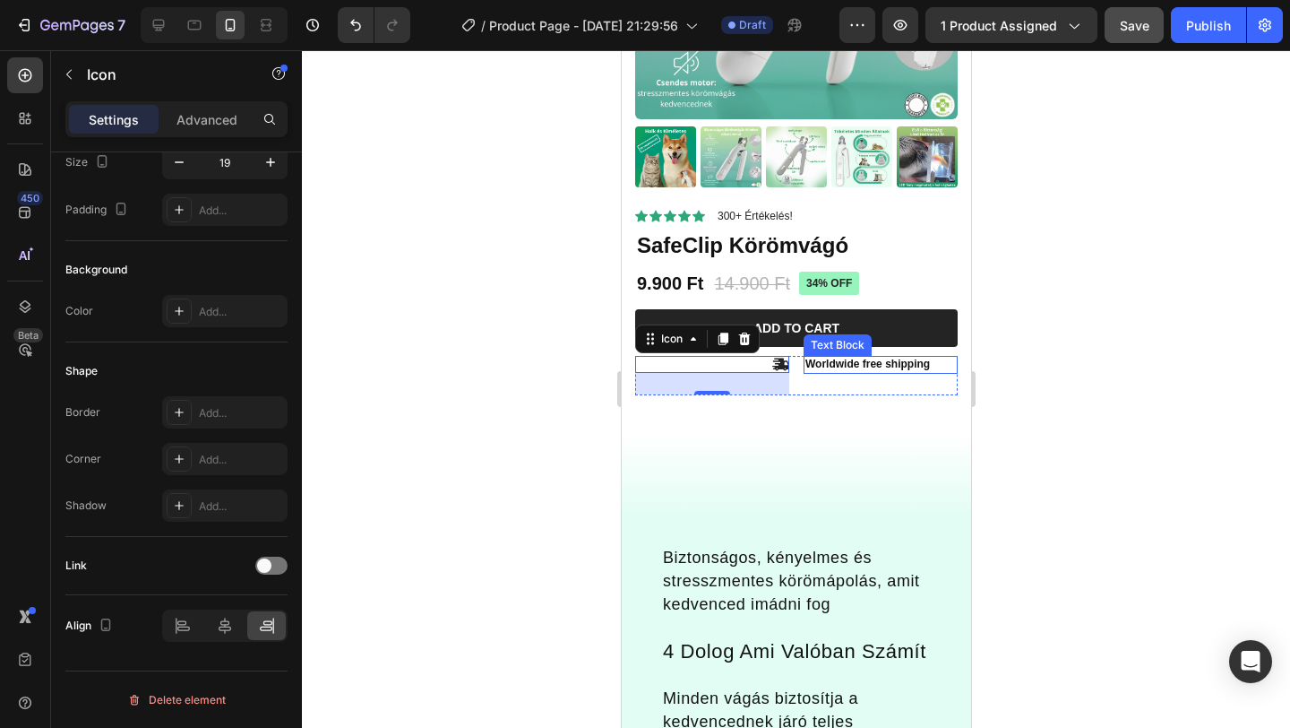
click at [817, 363] on p "Worldwide free shipping" at bounding box center [880, 365] width 151 height 14
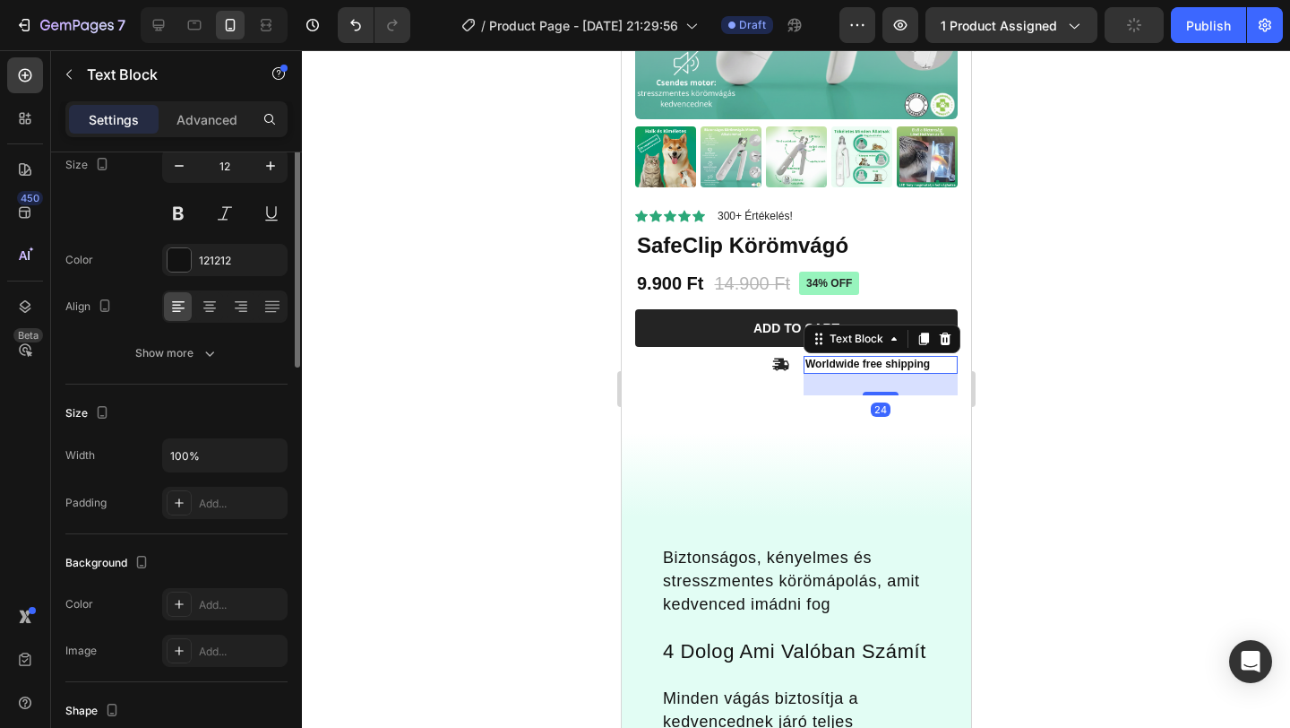
scroll to position [0, 0]
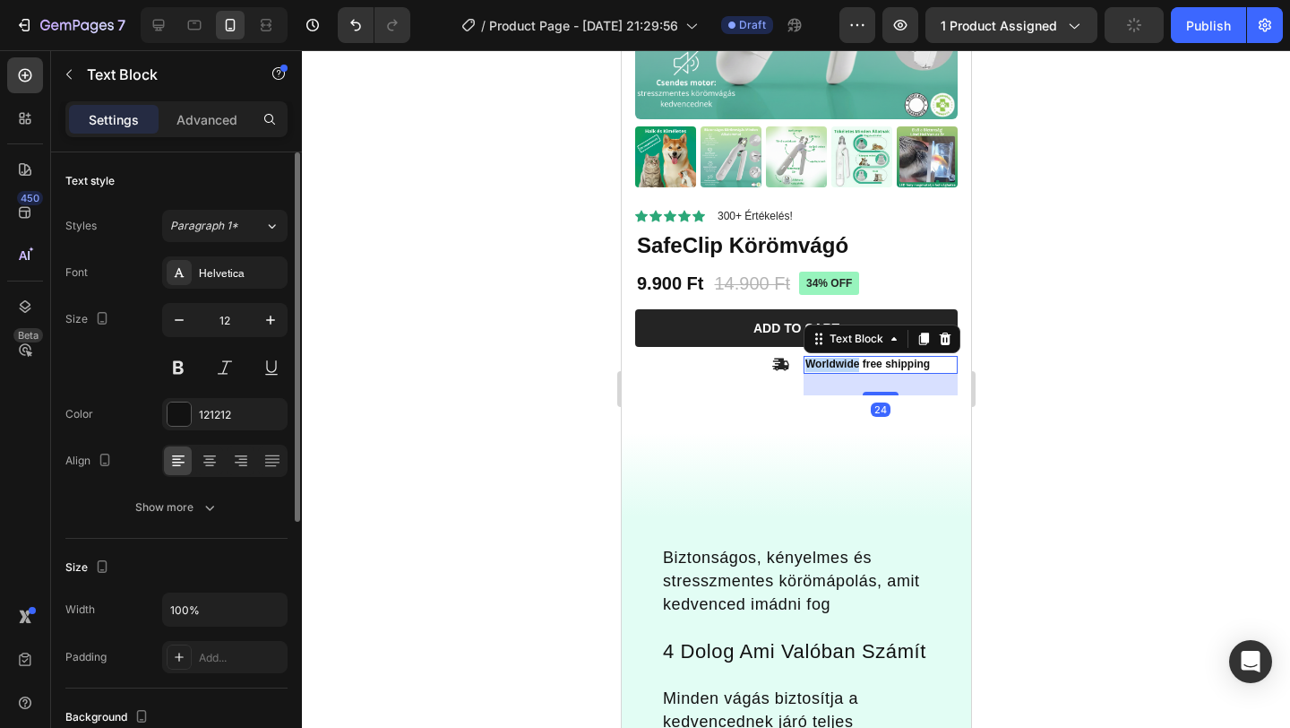
click at [817, 363] on p "Worldwide free shipping" at bounding box center [880, 365] width 151 height 14
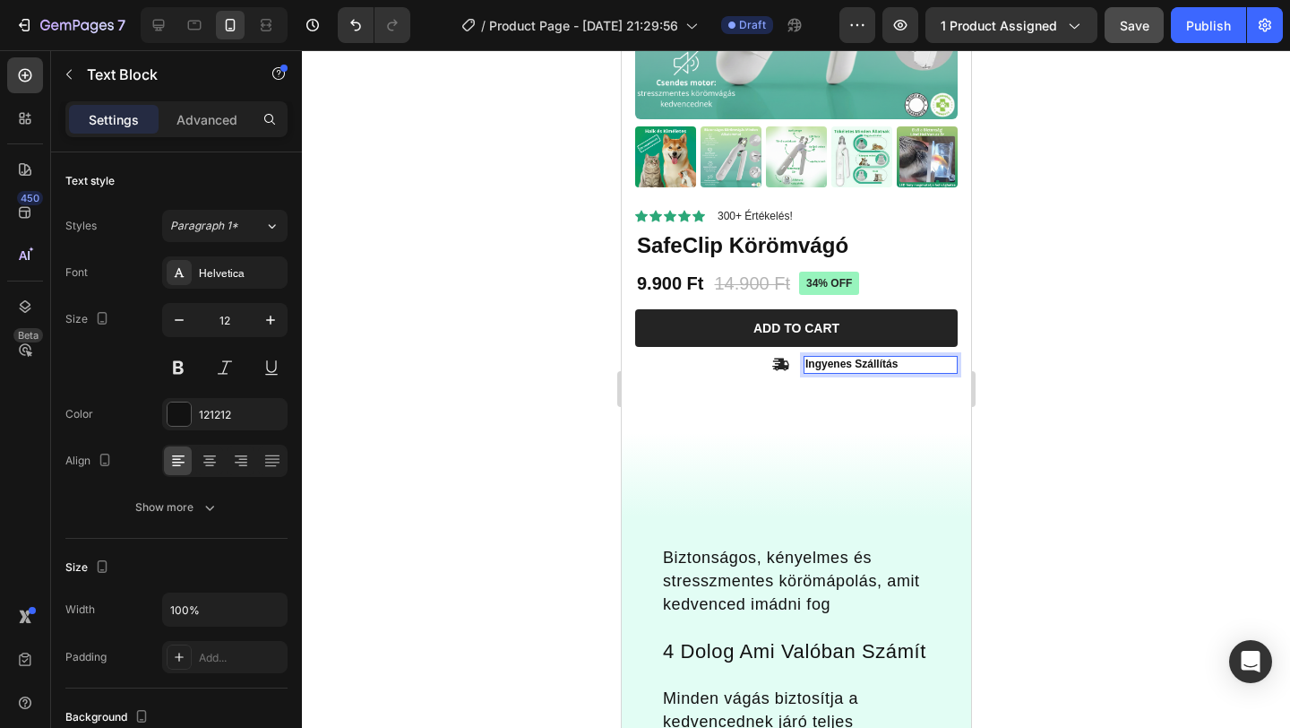
click at [1245, 314] on div at bounding box center [796, 388] width 988 height 677
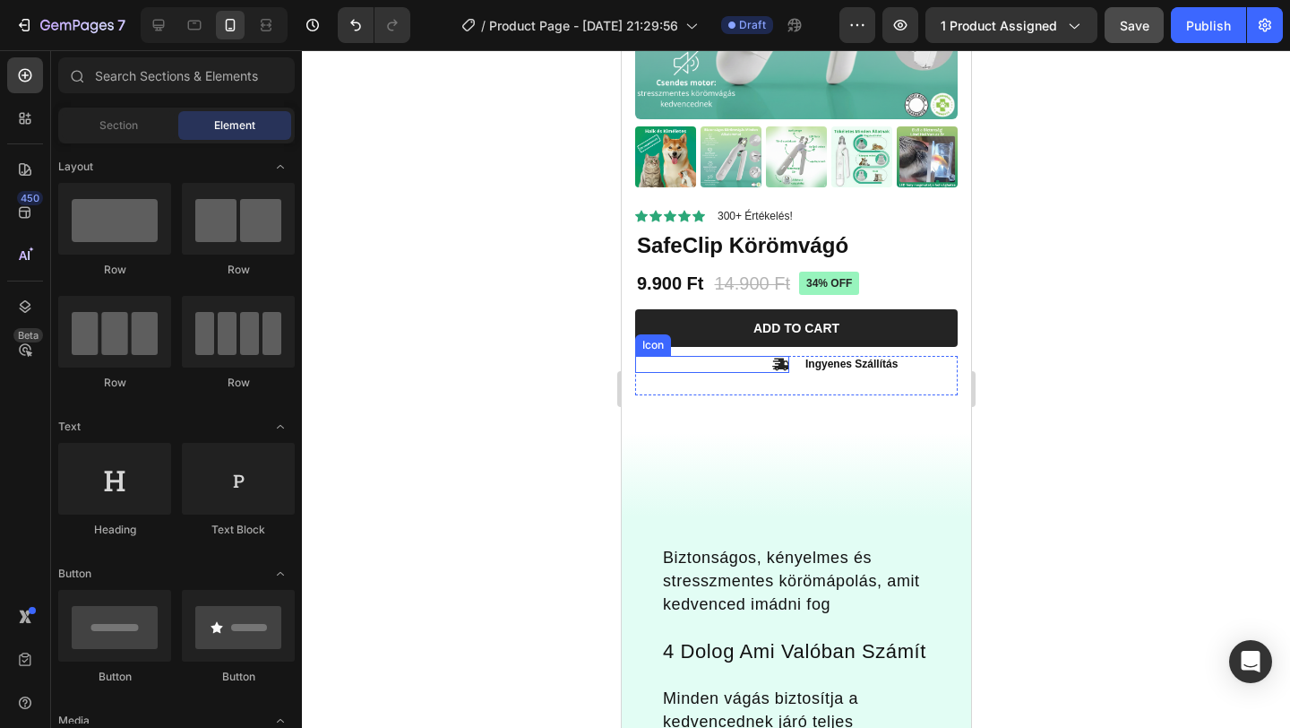
click at [773, 366] on icon at bounding box center [779, 364] width 17 height 13
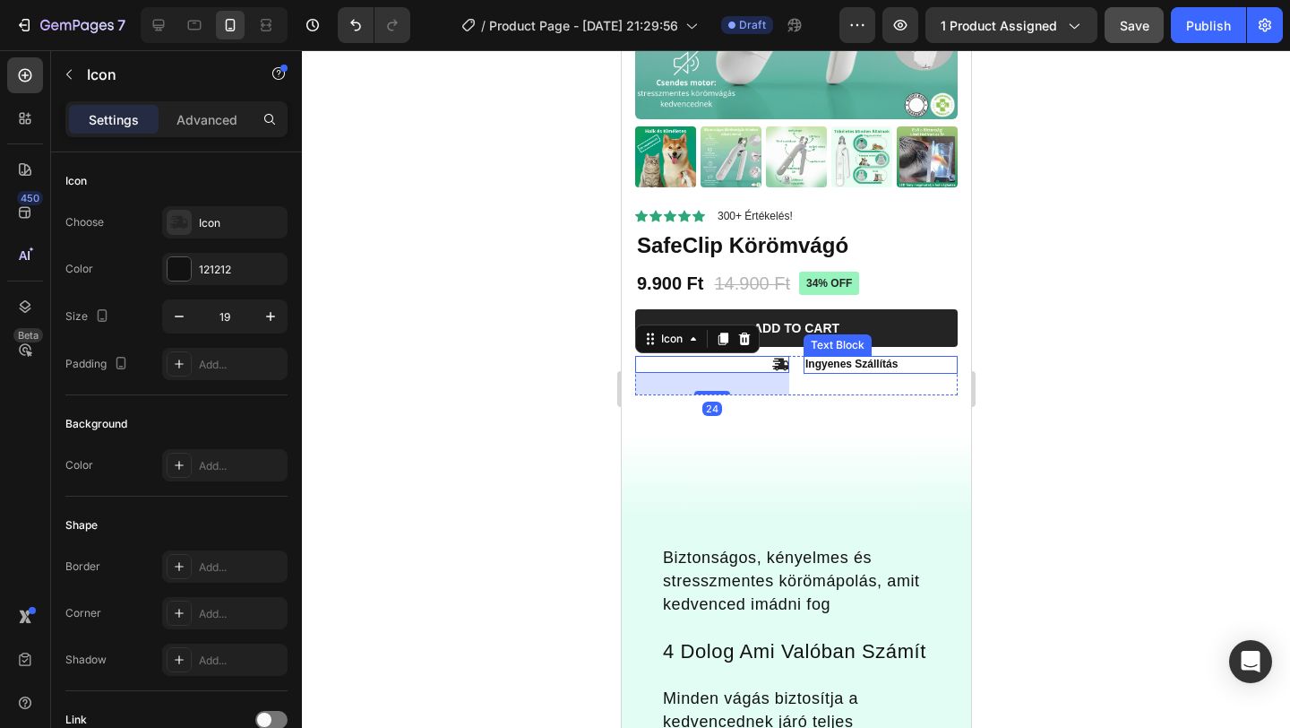
click at [948, 368] on p "Ingyenes Szállítás" at bounding box center [880, 365] width 151 height 14
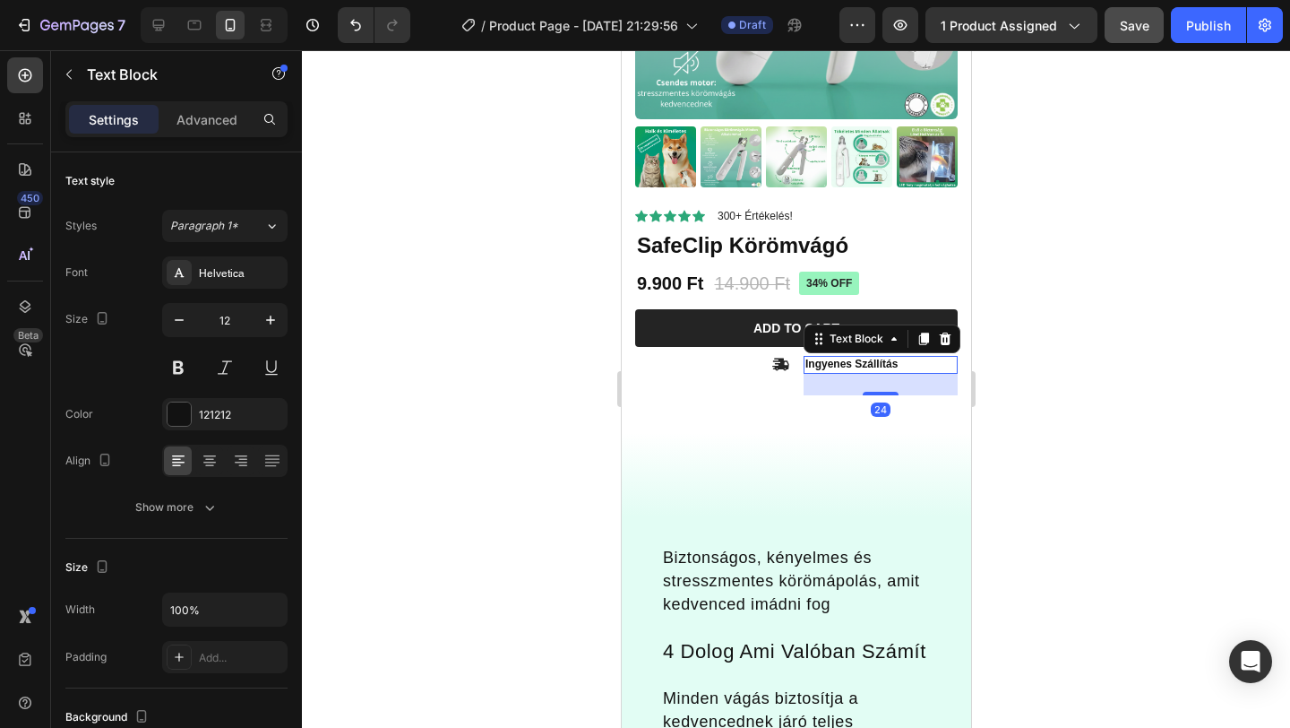
click at [949, 385] on div "24" at bounding box center [880, 385] width 154 height 22
click at [795, 358] on div "Icon Ingyenes Szállítás Text Block 24 Row" at bounding box center [795, 375] width 323 height 39
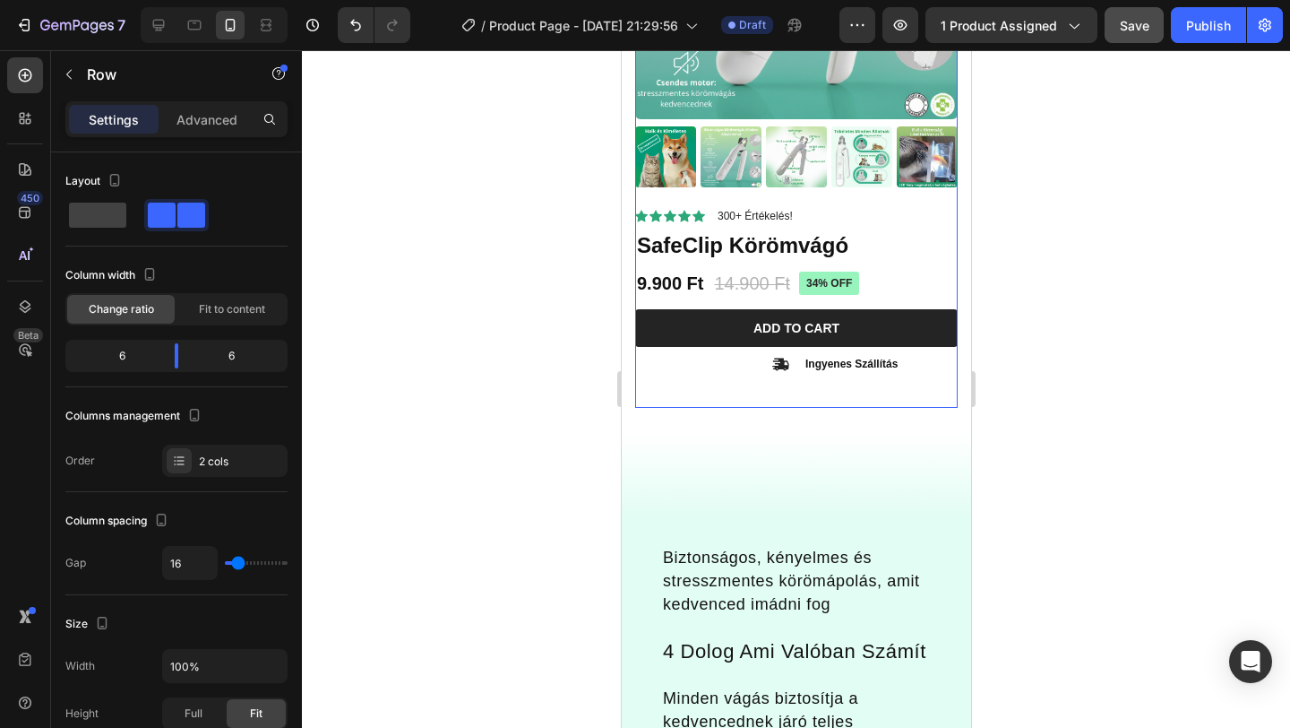
click at [802, 395] on div "Icon Icon Icon Icon Icon Icon List 300+ Értékelés! Text Block Row 34% off Produ…" at bounding box center [795, 307] width 323 height 202
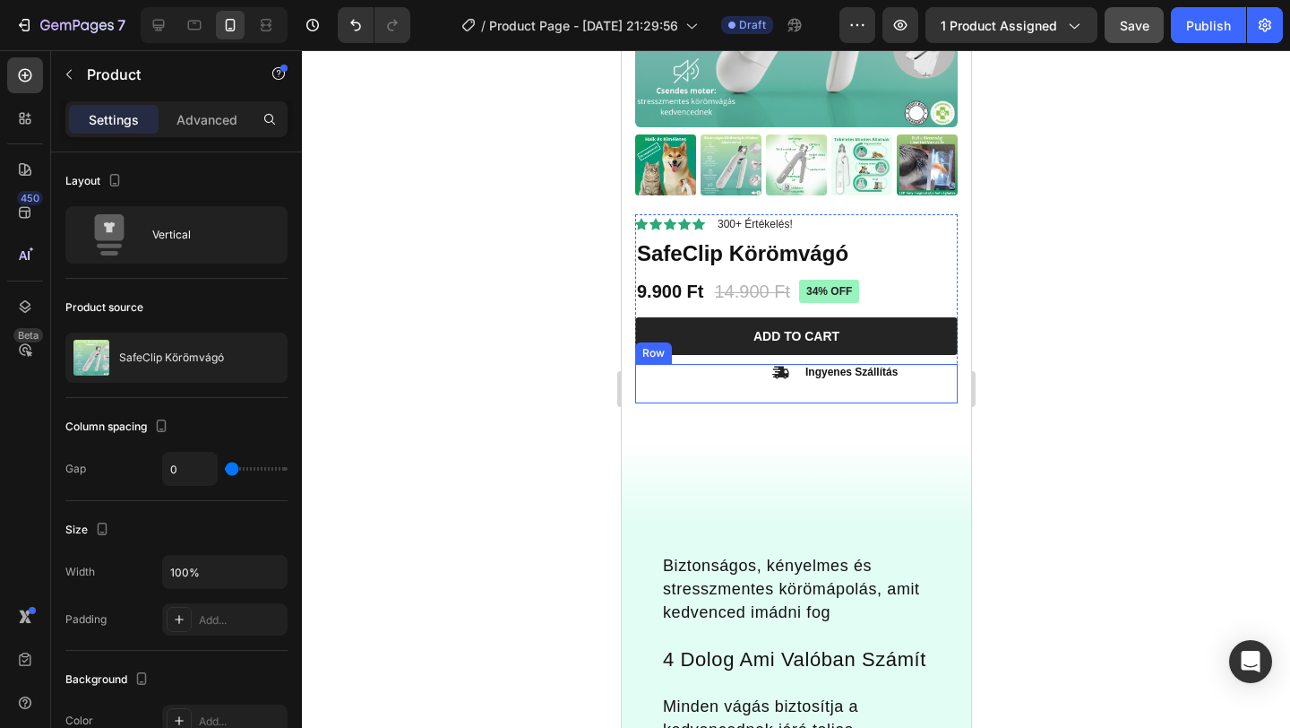
scroll to position [346, 0]
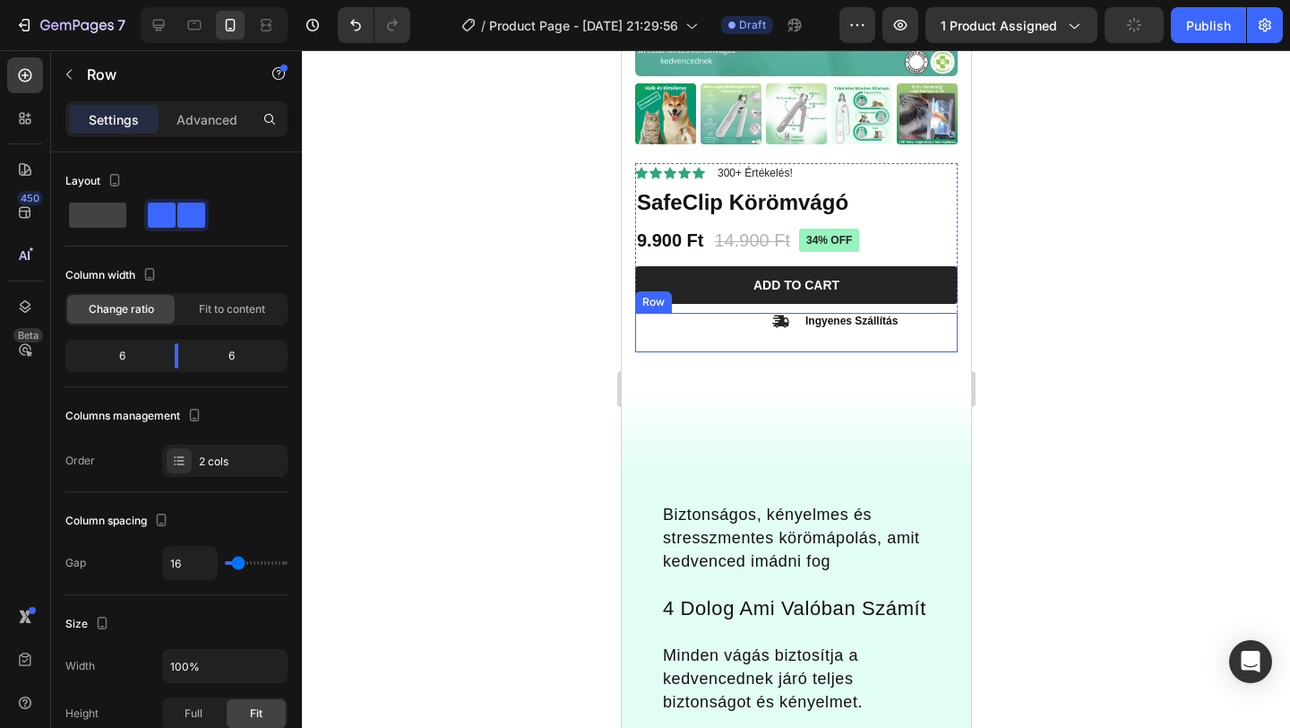
click at [797, 350] on div "Icon Ingyenes Szállítás Text Block Row" at bounding box center [795, 332] width 323 height 39
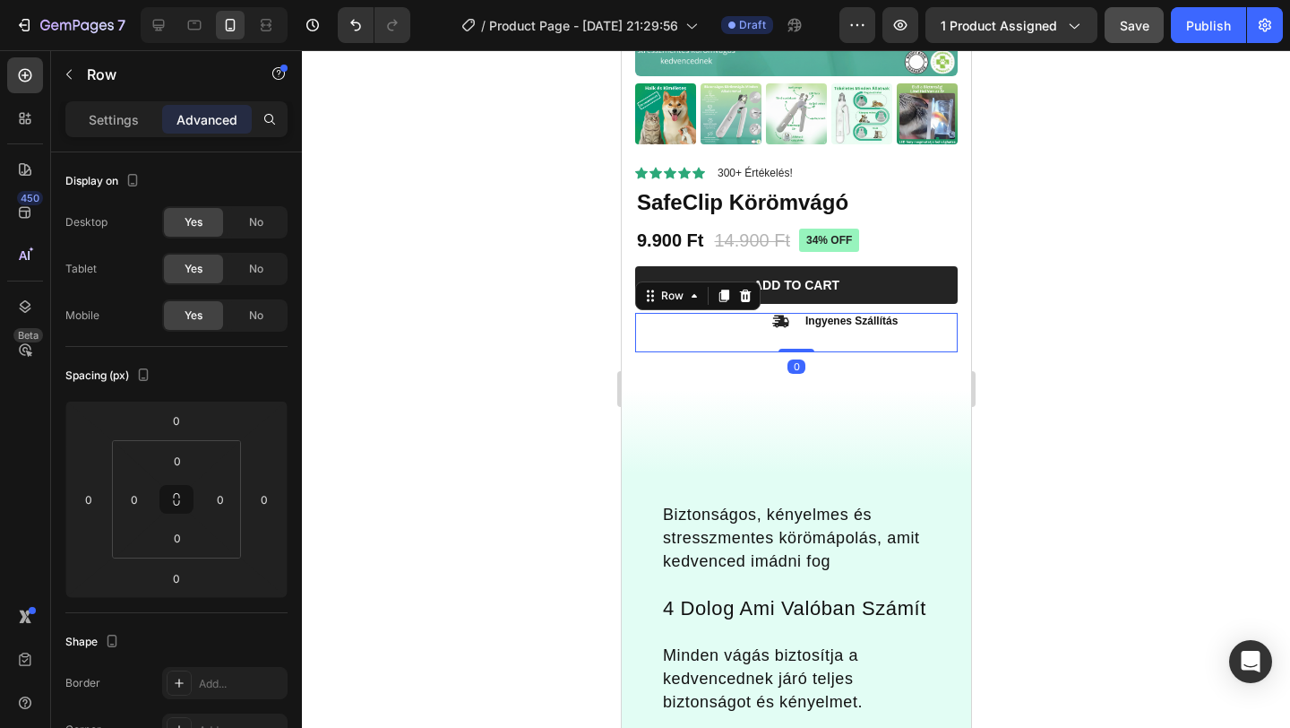
drag, startPoint x: 797, startPoint y: 346, endPoint x: 797, endPoint y: 314, distance: 32.3
click at [797, 314] on div "Icon Ingyenes Szállítás Text Block Row 0" at bounding box center [795, 332] width 323 height 39
click at [780, 323] on icon at bounding box center [779, 321] width 17 height 13
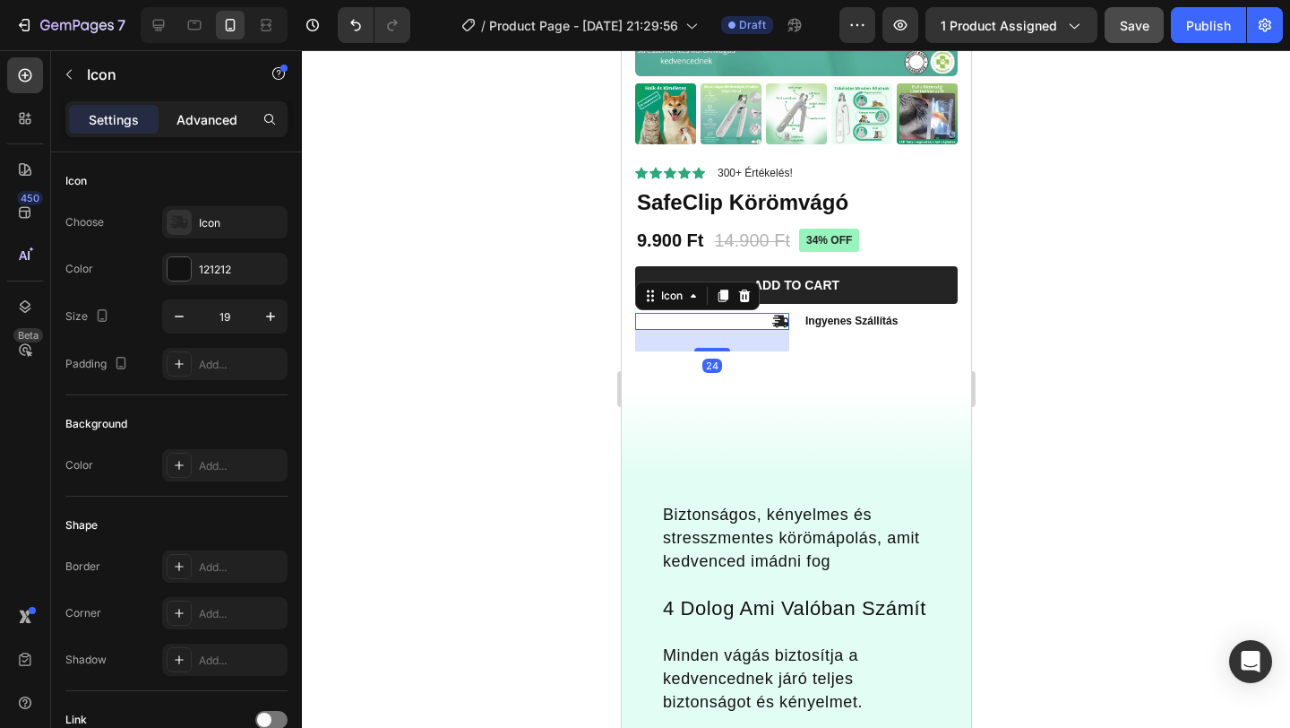
click at [186, 110] on p "Advanced" at bounding box center [207, 119] width 61 height 19
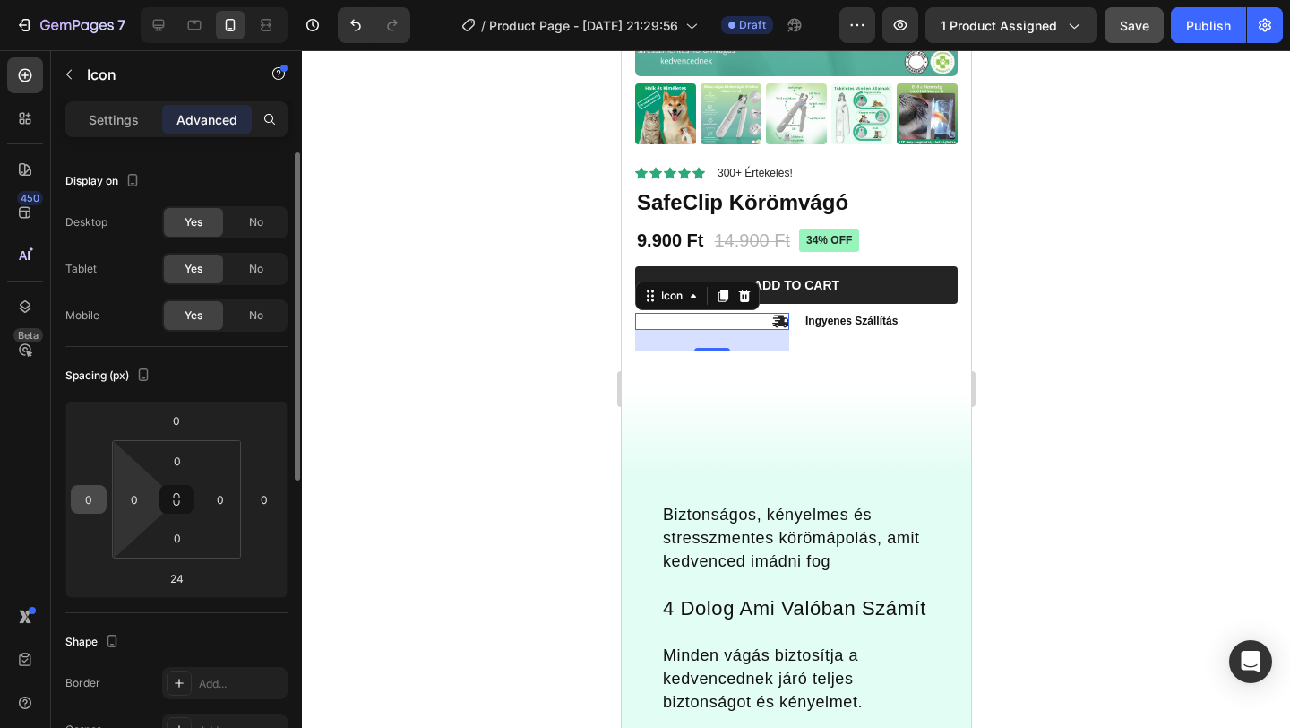
click at [97, 505] on input "0" at bounding box center [88, 499] width 27 height 27
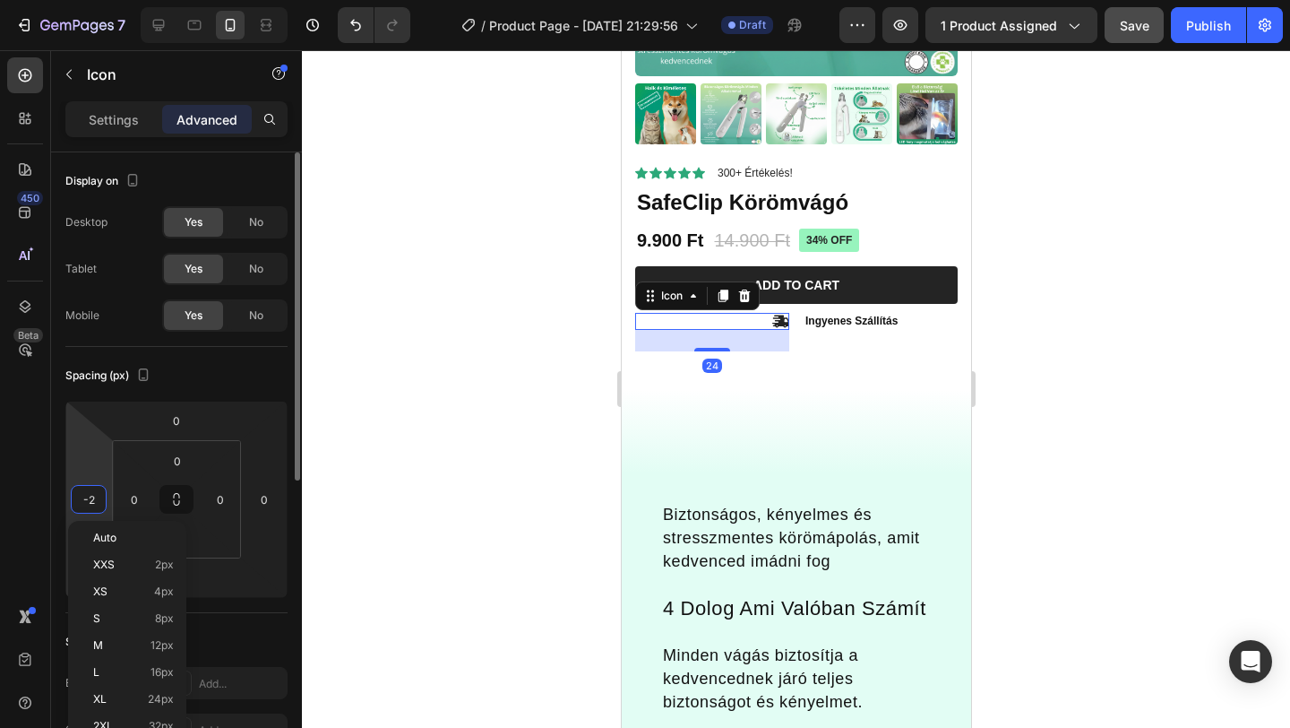
type input "-20"
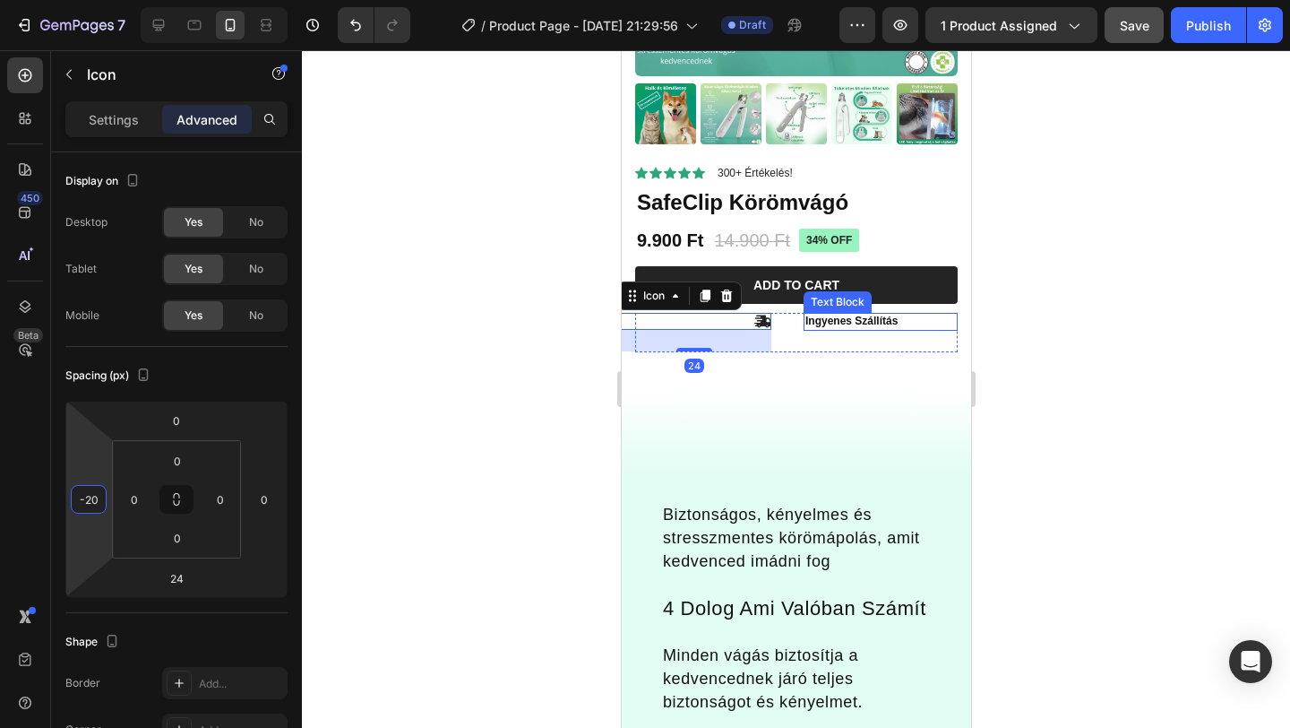
click at [819, 319] on p "Ingyenes Szállítás" at bounding box center [880, 321] width 151 height 14
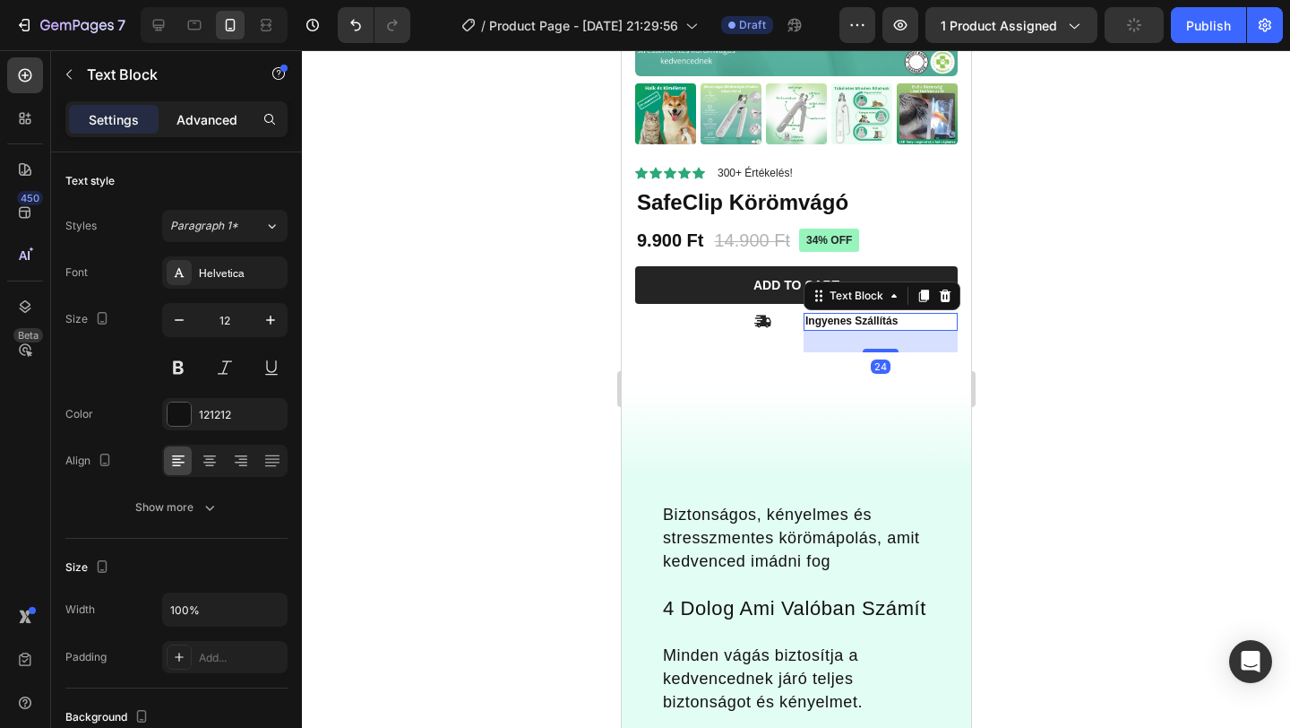
click at [183, 110] on p "Advanced" at bounding box center [207, 119] width 61 height 19
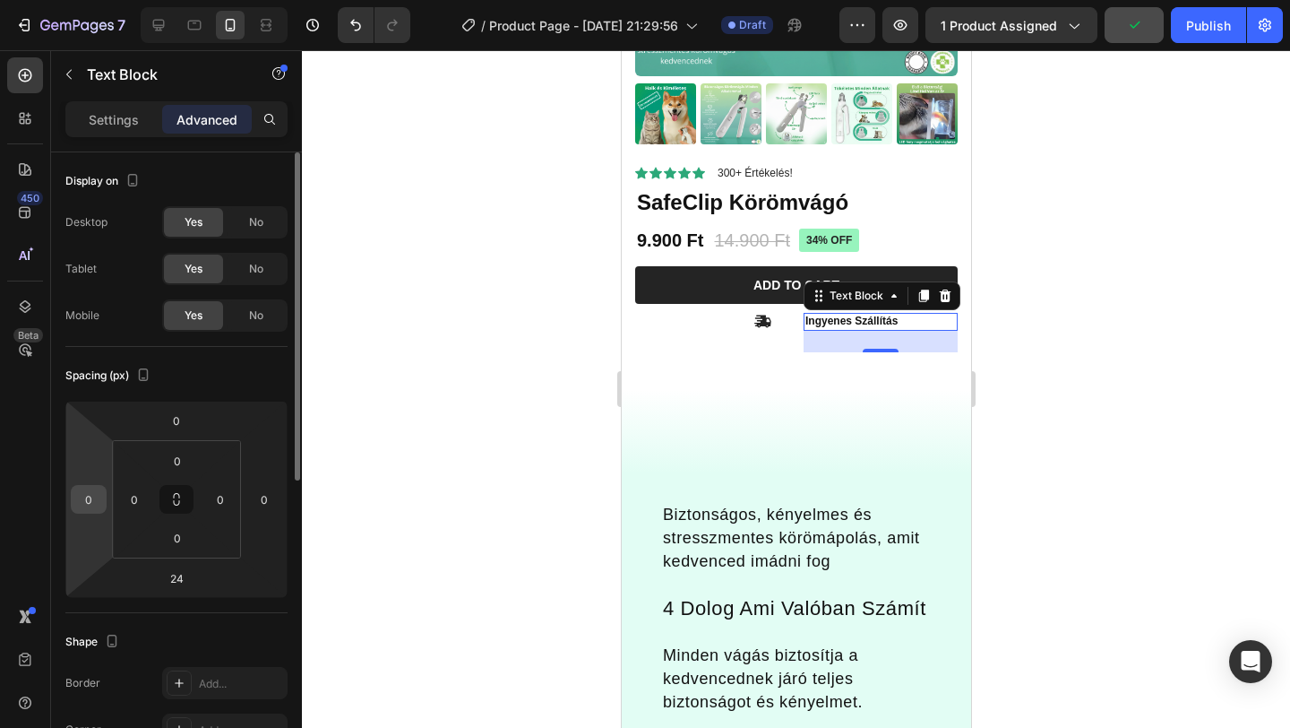
click at [101, 508] on input "0" at bounding box center [88, 499] width 27 height 27
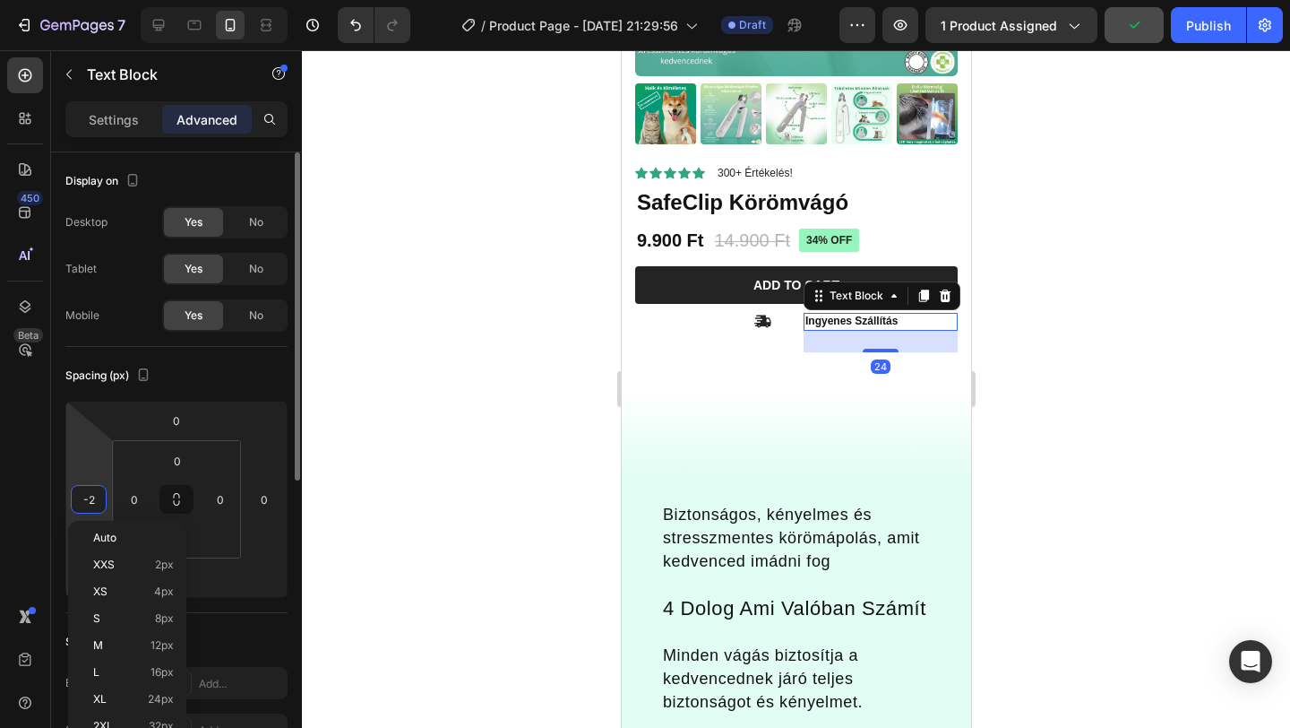
type input "-20"
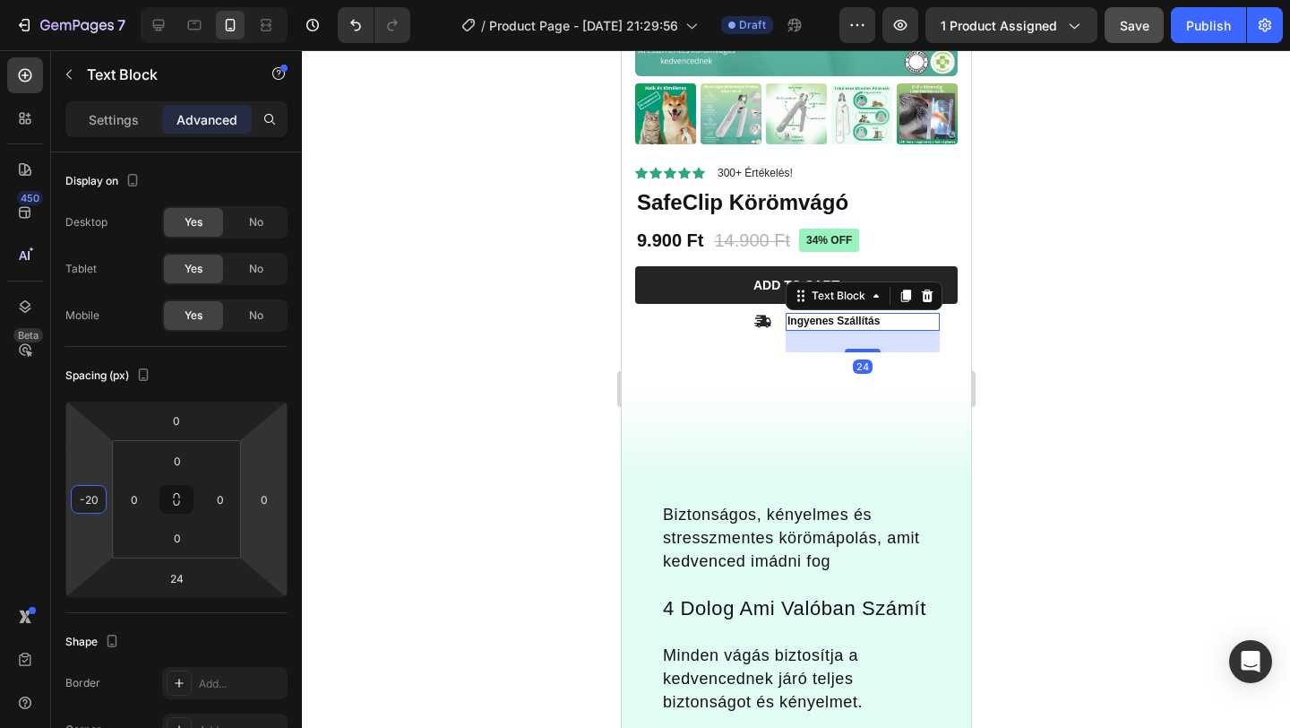
click at [1077, 415] on div at bounding box center [796, 388] width 988 height 677
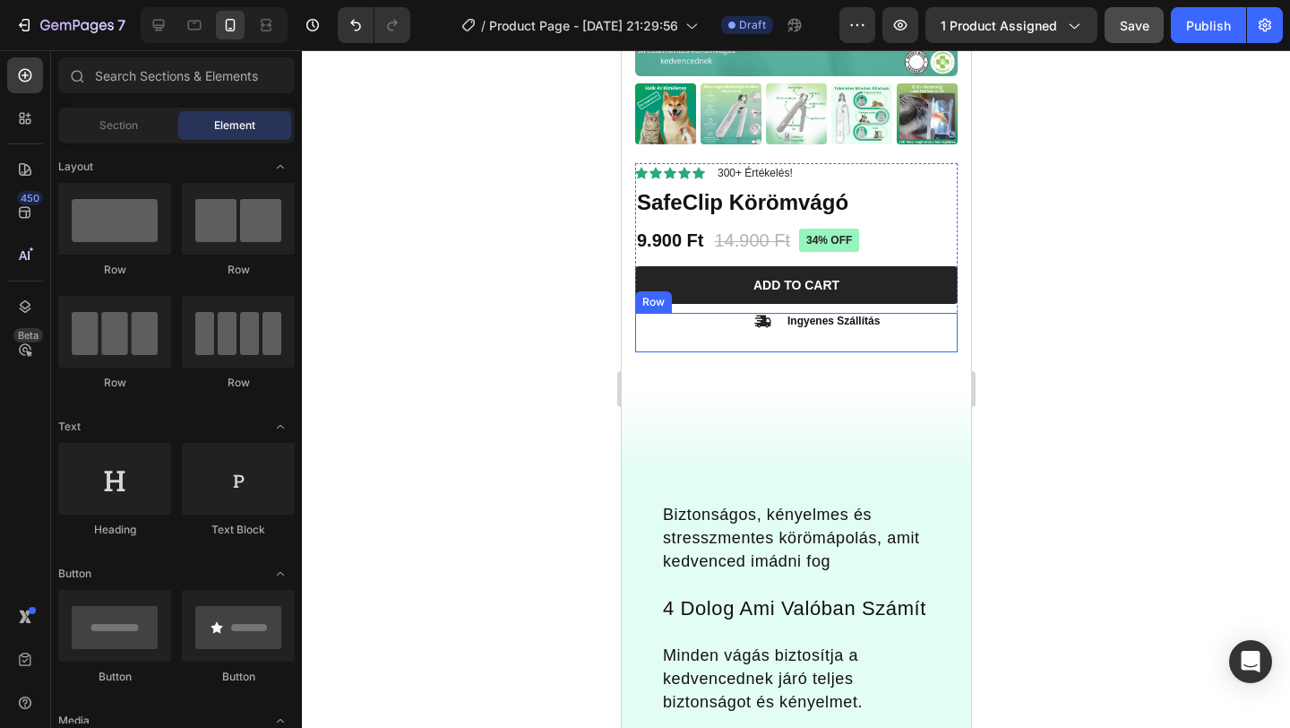
click at [771, 323] on div "Icon" at bounding box center [711, 332] width 154 height 39
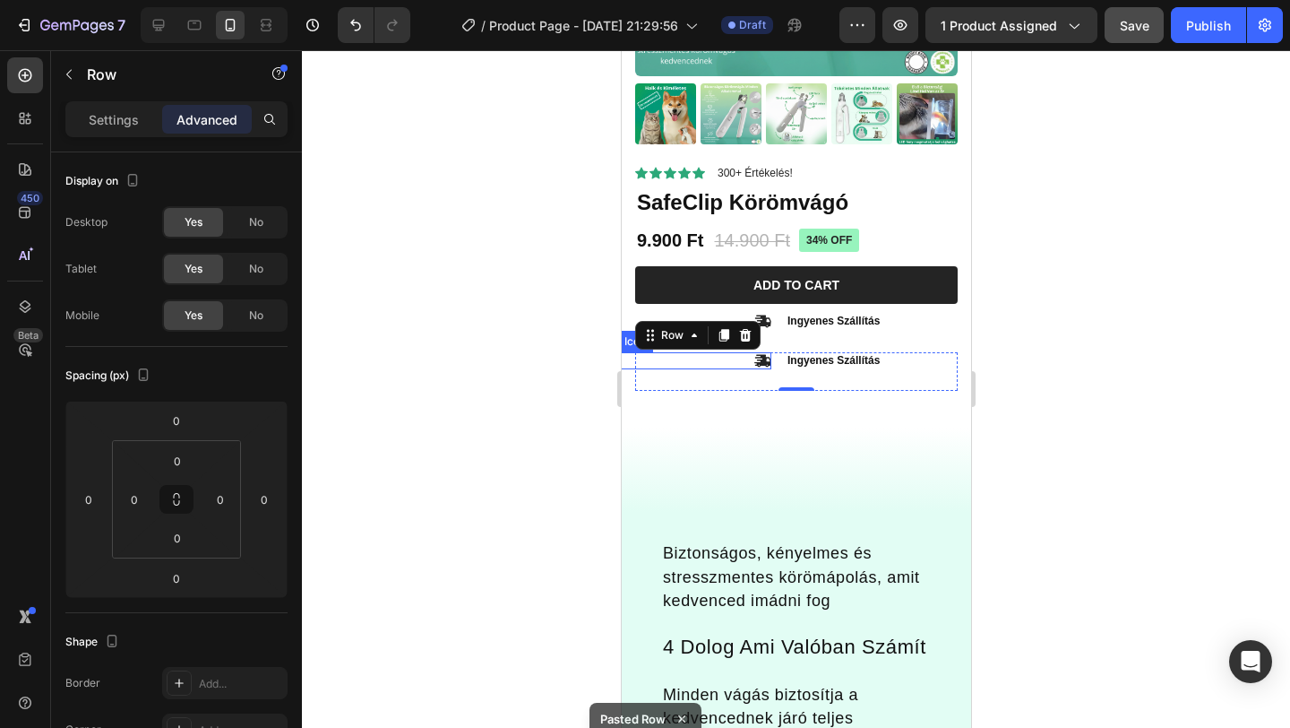
click at [766, 367] on icon at bounding box center [762, 360] width 17 height 17
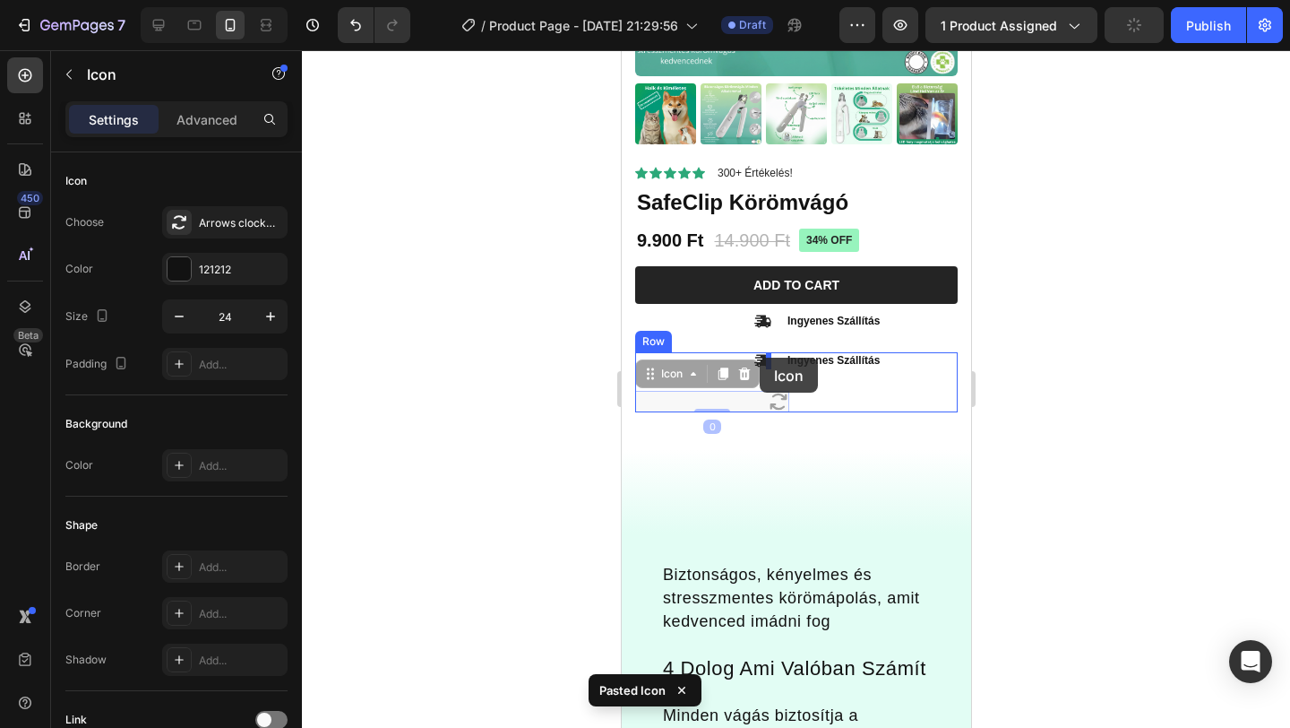
drag, startPoint x: 773, startPoint y: 402, endPoint x: 759, endPoint y: 358, distance: 47.0
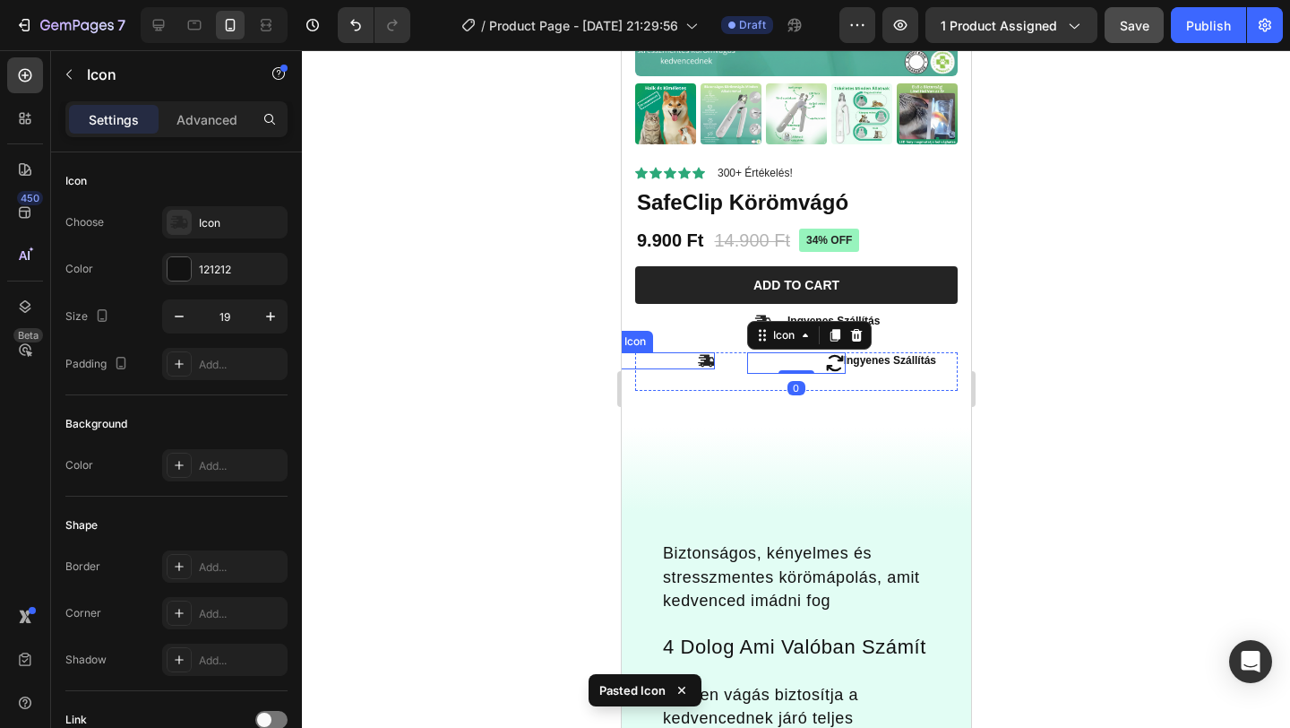
click at [689, 362] on div "Icon" at bounding box center [665, 360] width 98 height 17
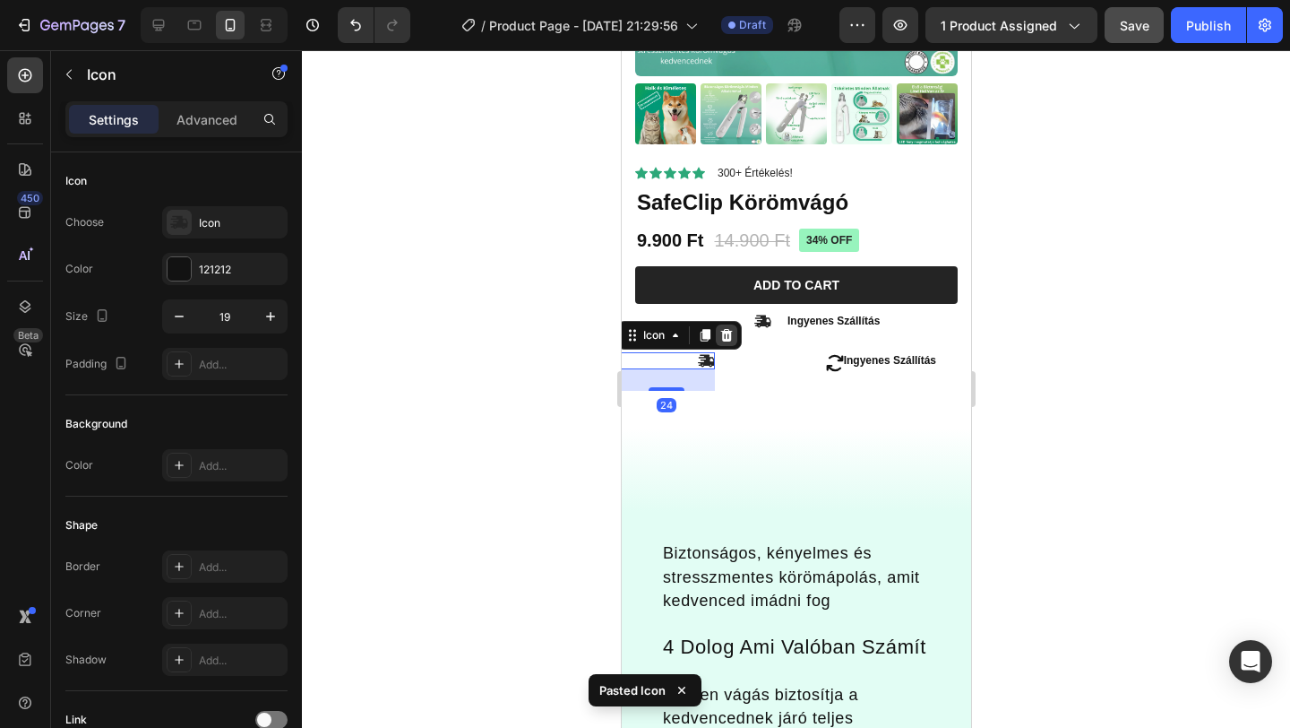
click at [726, 341] on div at bounding box center [726, 335] width 22 height 22
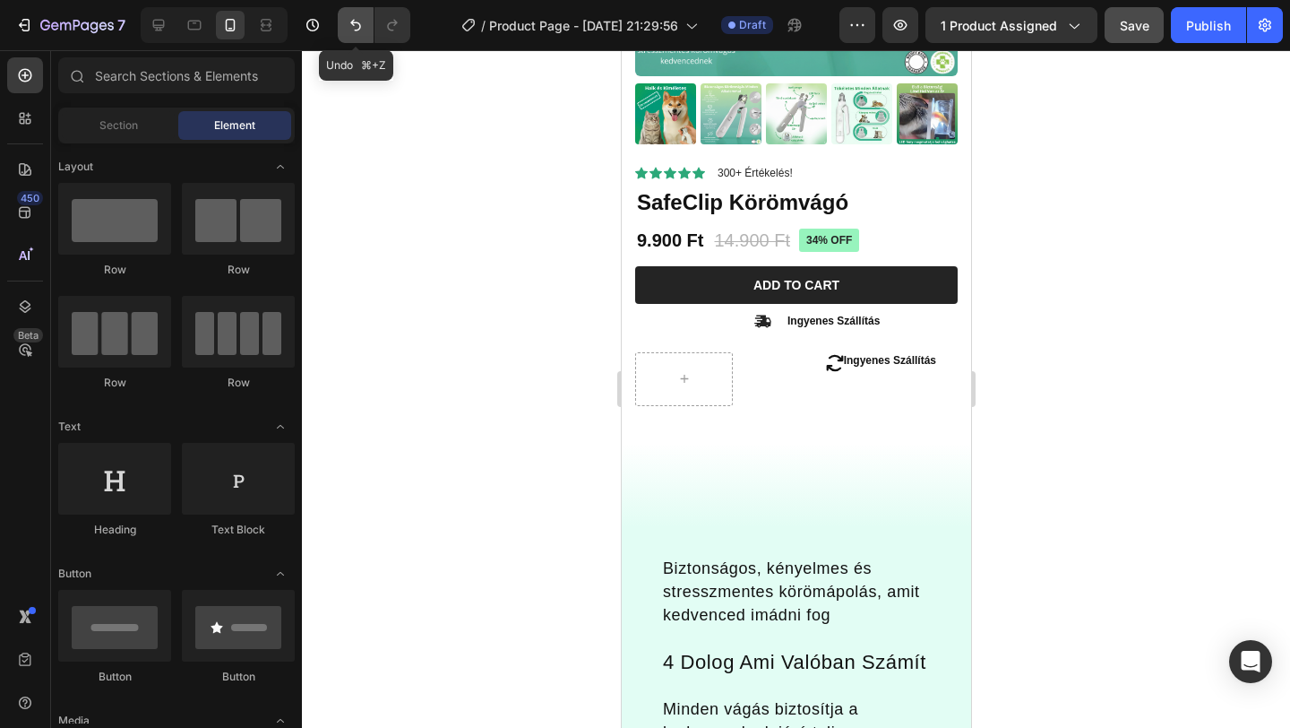
click at [359, 26] on icon "Undo/Redo" at bounding box center [356, 25] width 18 height 18
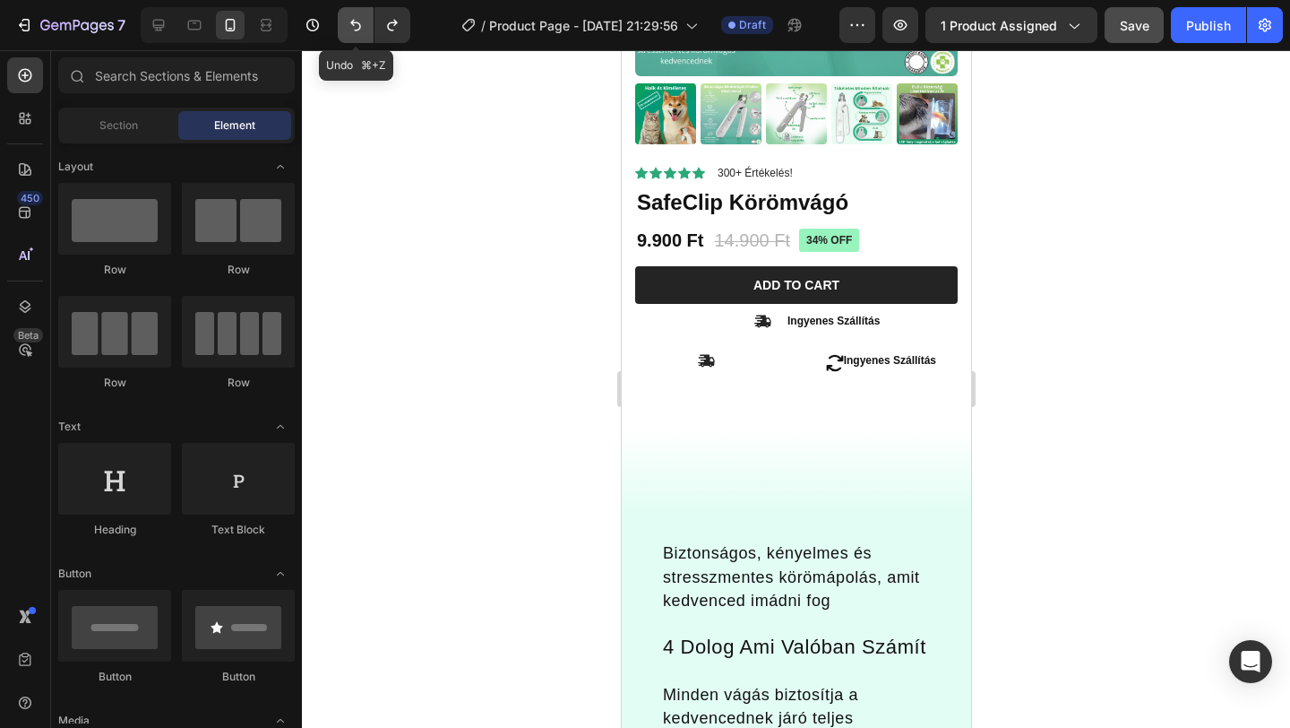
click at [359, 26] on icon "Undo/Redo" at bounding box center [356, 25] width 18 height 18
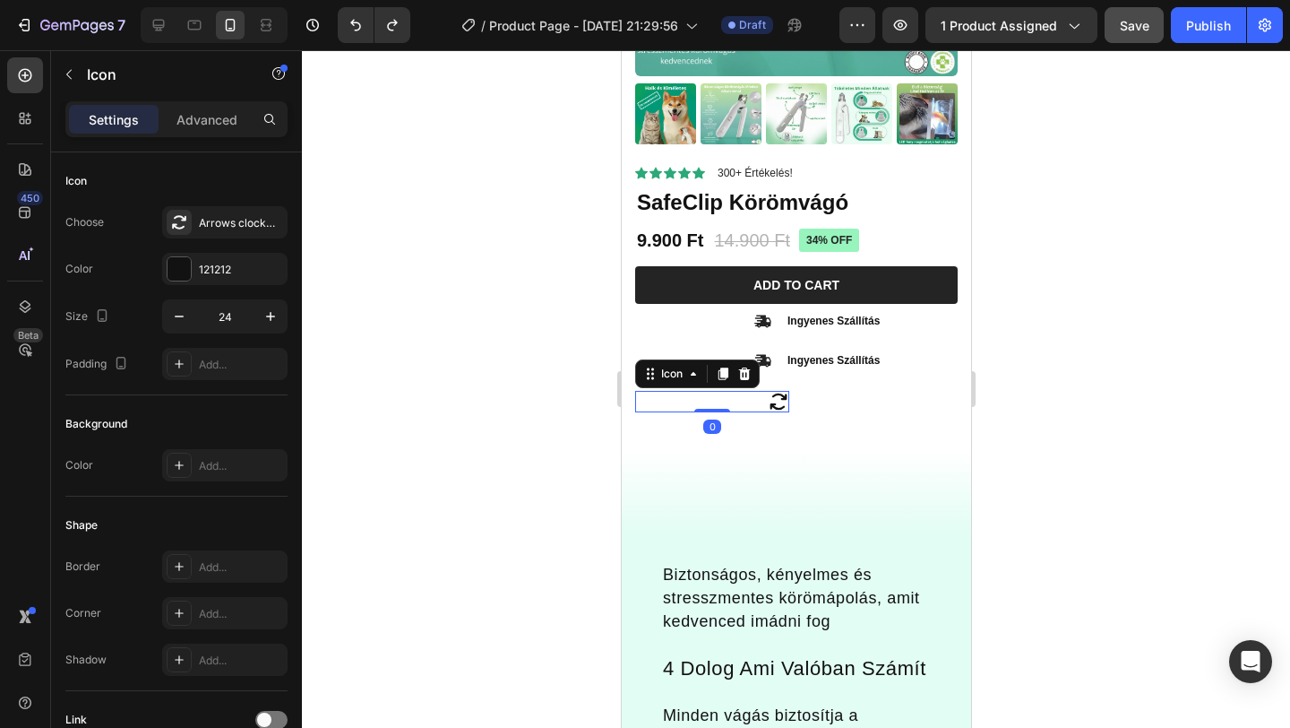
click at [786, 401] on icon at bounding box center [778, 402] width 22 height 22
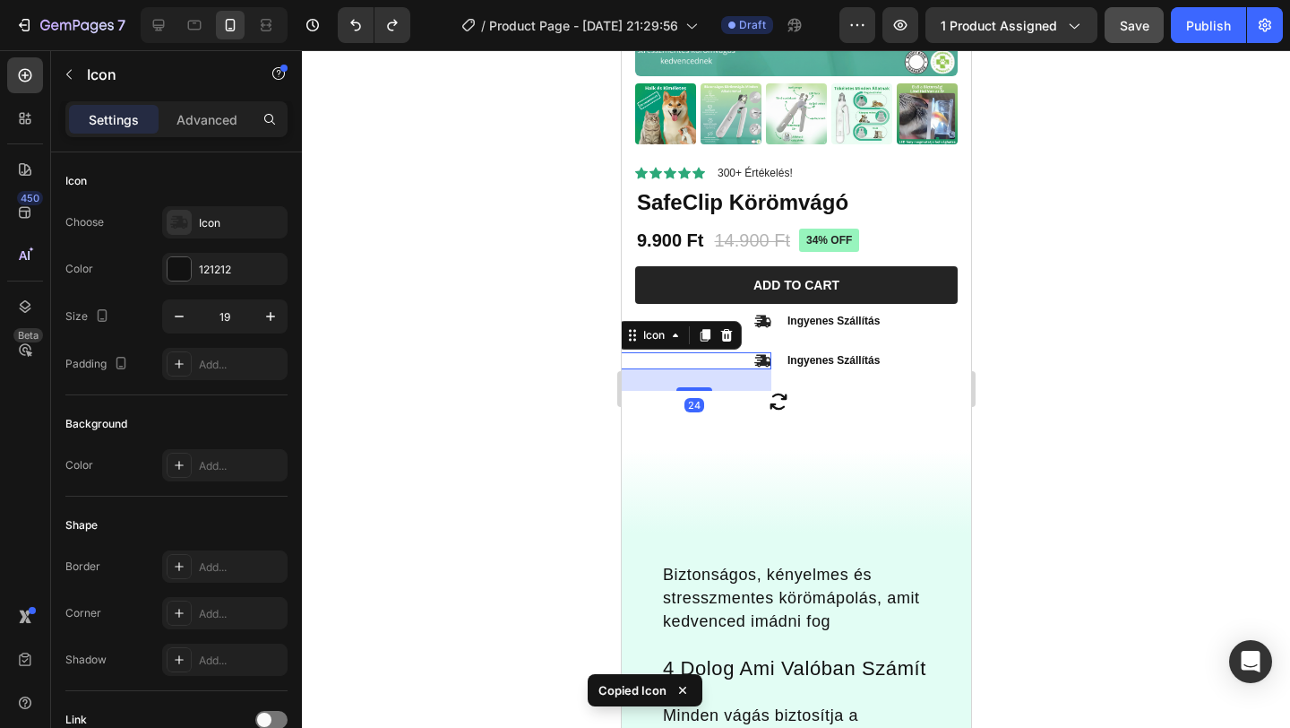
click at [763, 355] on icon at bounding box center [762, 360] width 17 height 13
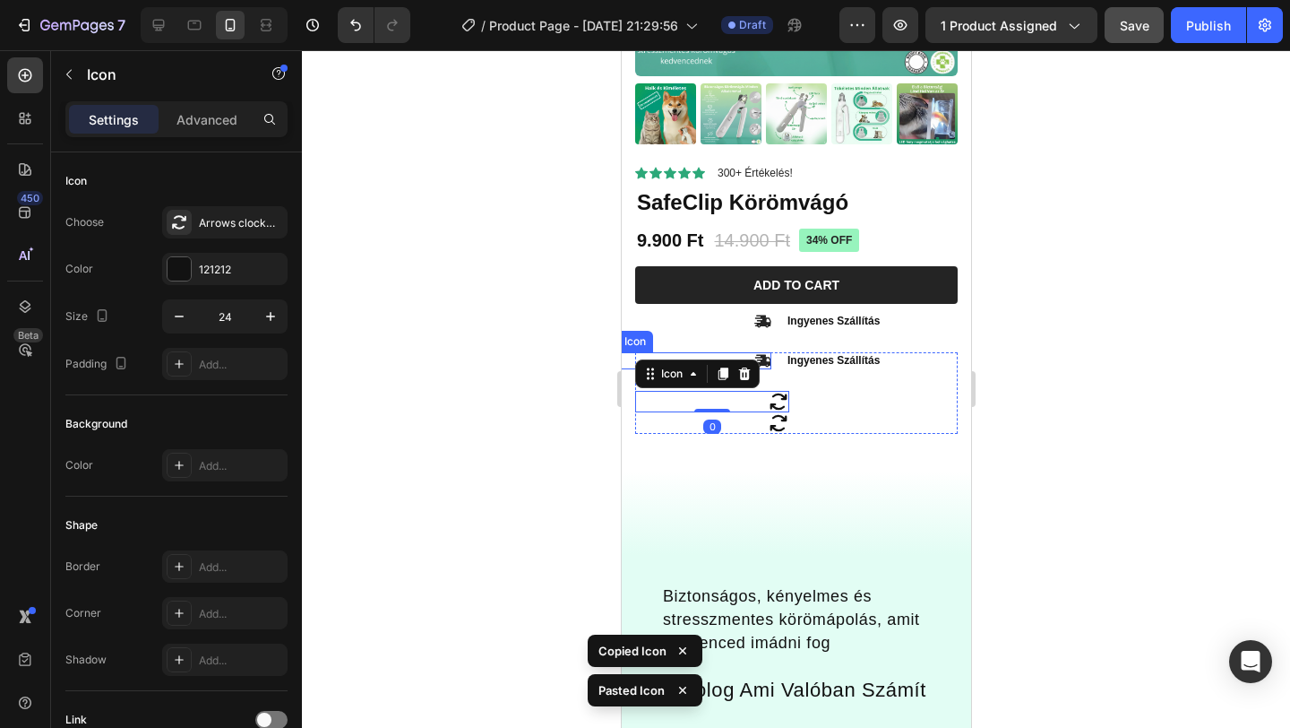
click at [764, 360] on icon at bounding box center [762, 360] width 17 height 13
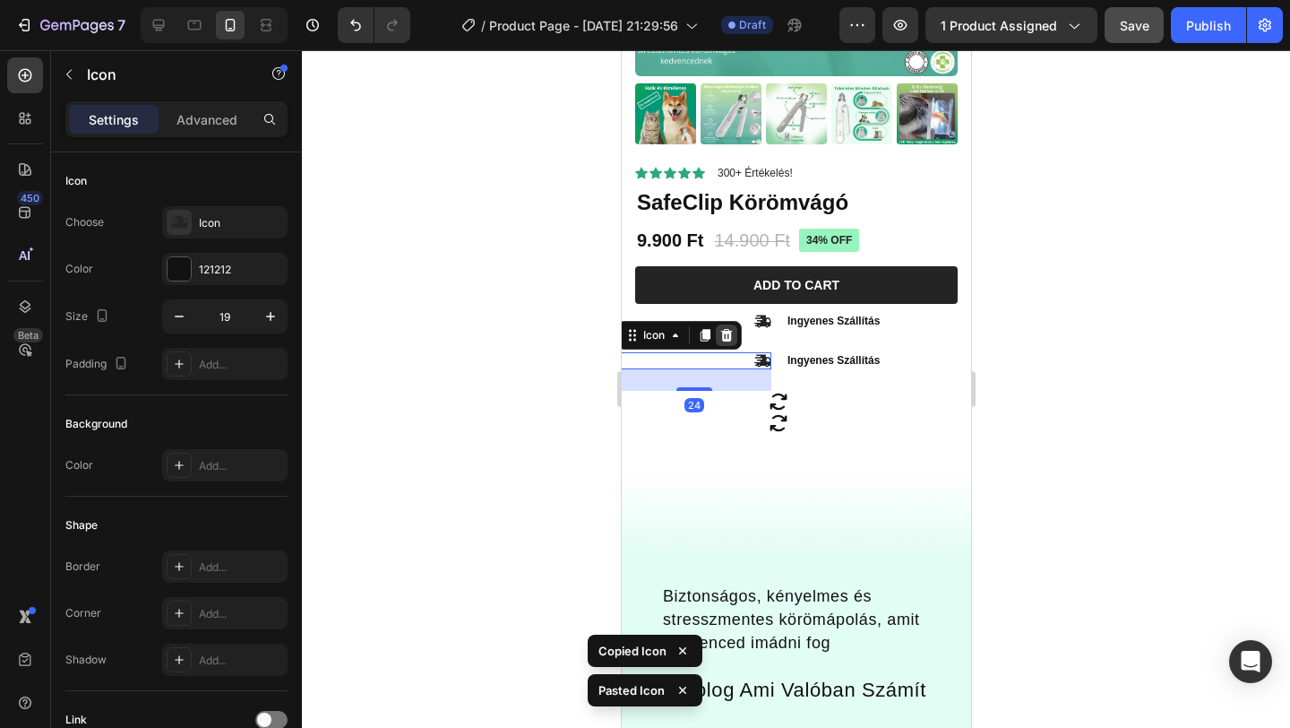
click at [725, 329] on icon at bounding box center [726, 334] width 12 height 13
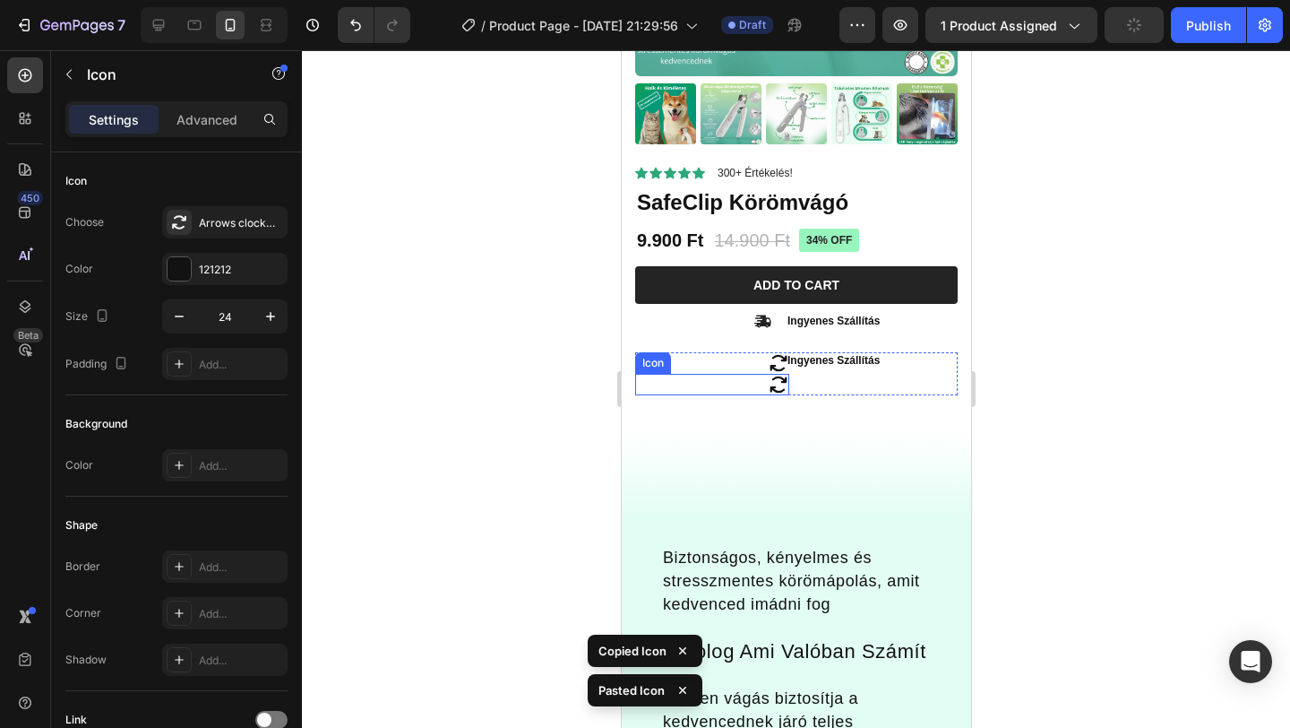
click at [774, 383] on icon at bounding box center [778, 385] width 22 height 22
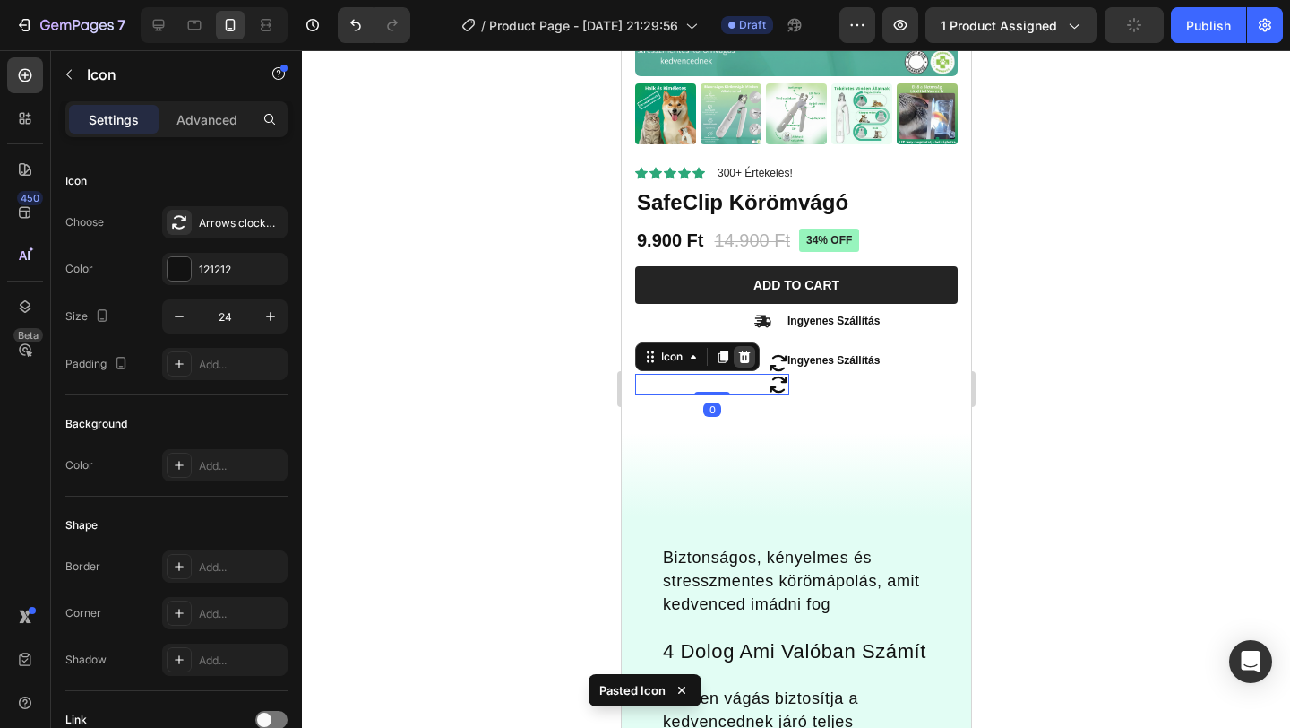
click at [744, 351] on icon at bounding box center [744, 356] width 14 height 14
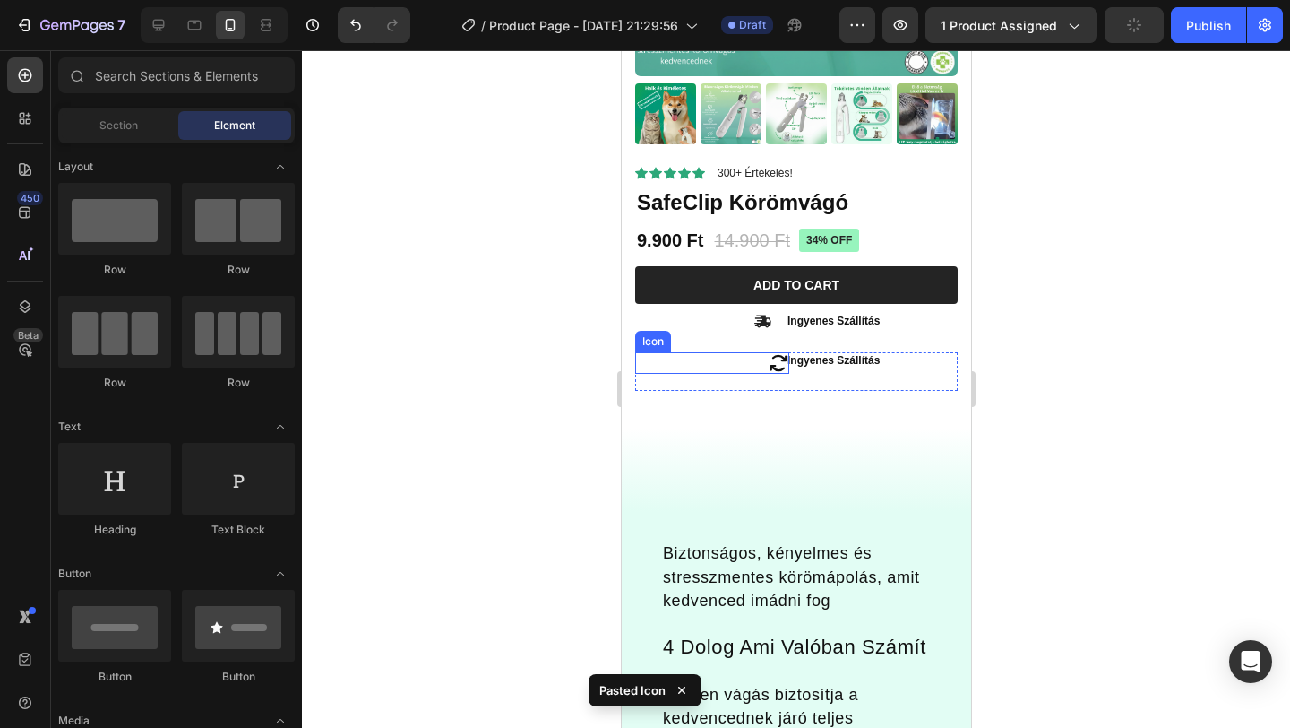
click at [775, 357] on icon at bounding box center [778, 363] width 22 height 22
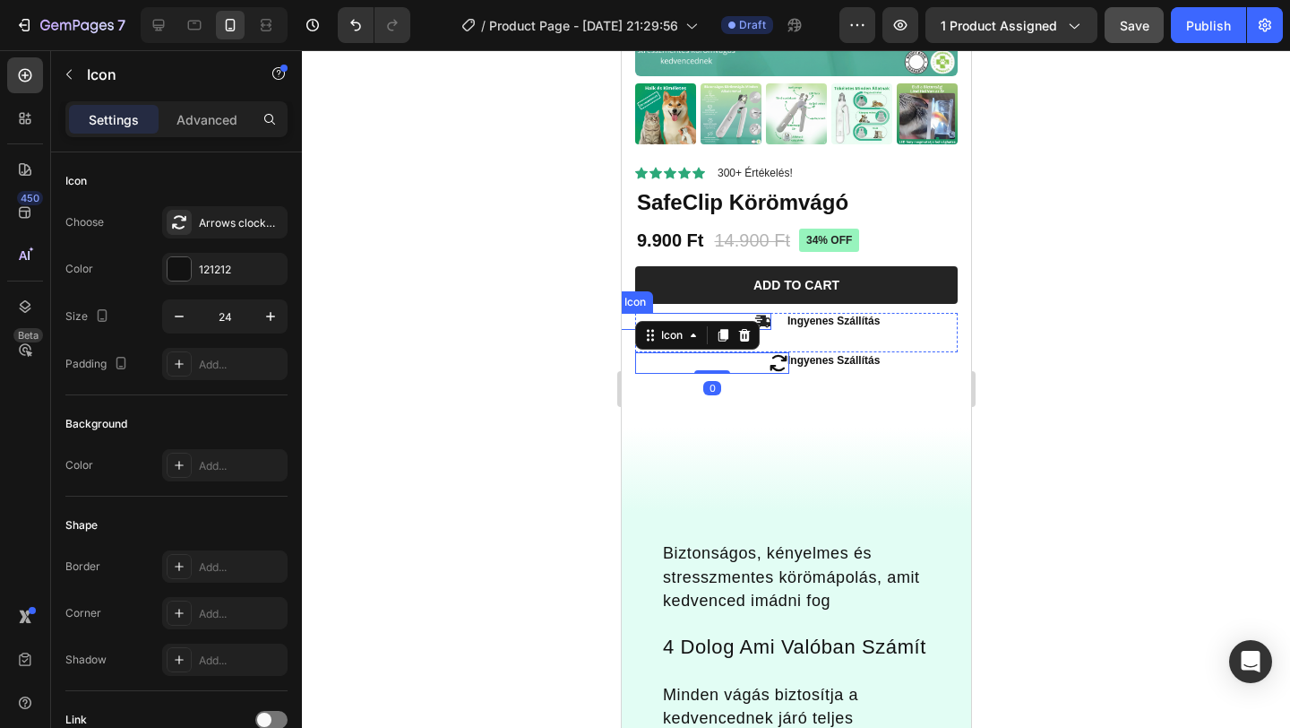
click at [767, 317] on icon at bounding box center [762, 321] width 17 height 13
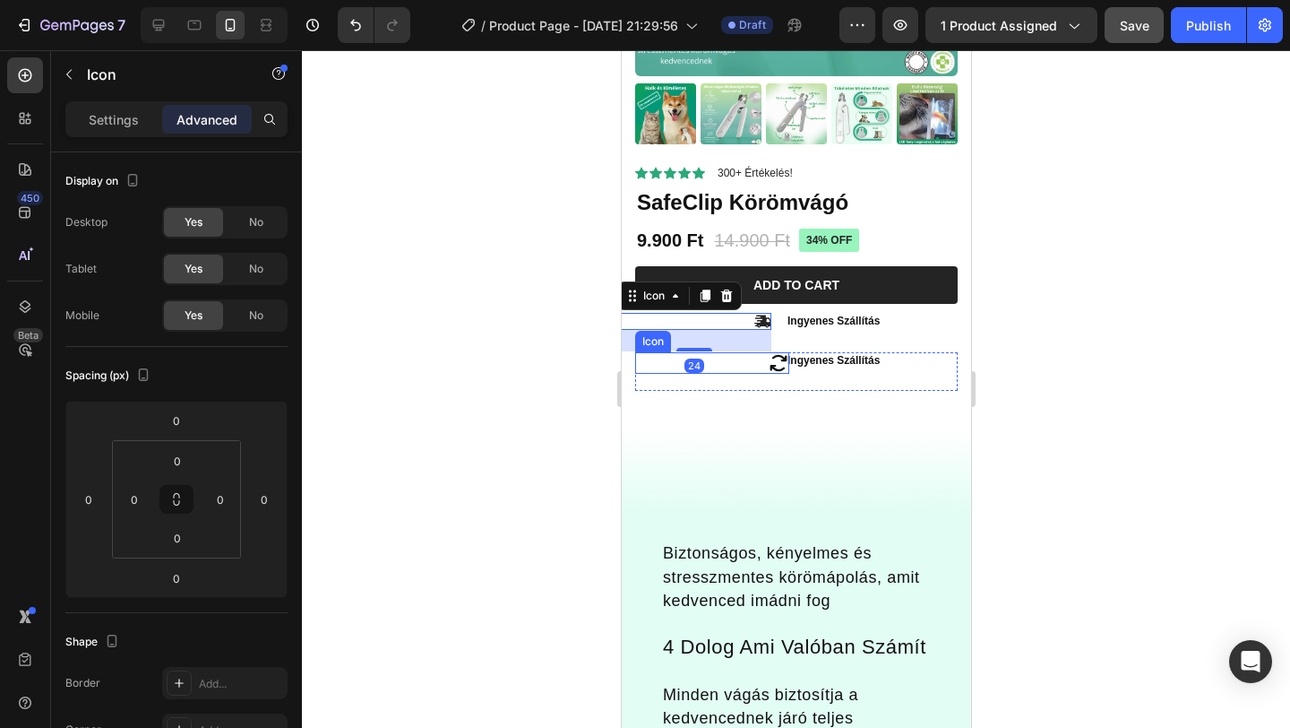
click at [776, 362] on icon at bounding box center [778, 363] width 22 height 22
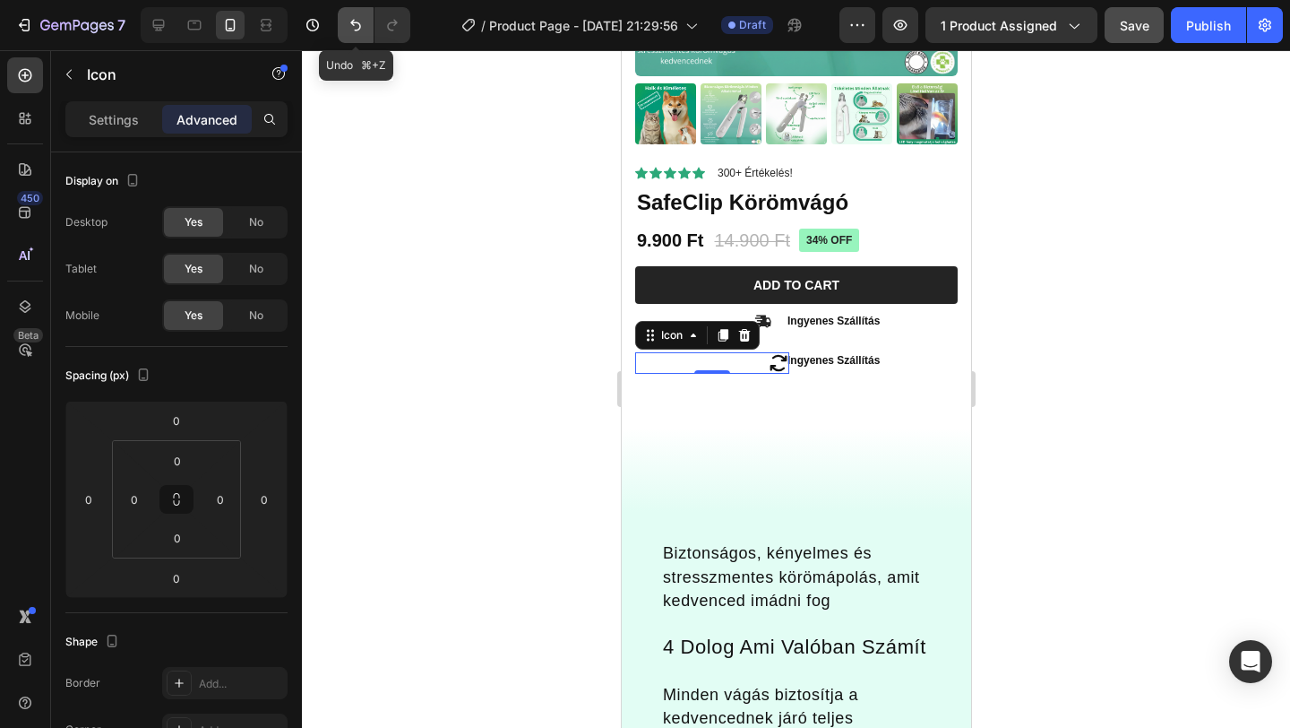
click at [347, 32] on icon "Undo/Redo" at bounding box center [356, 25] width 18 height 18
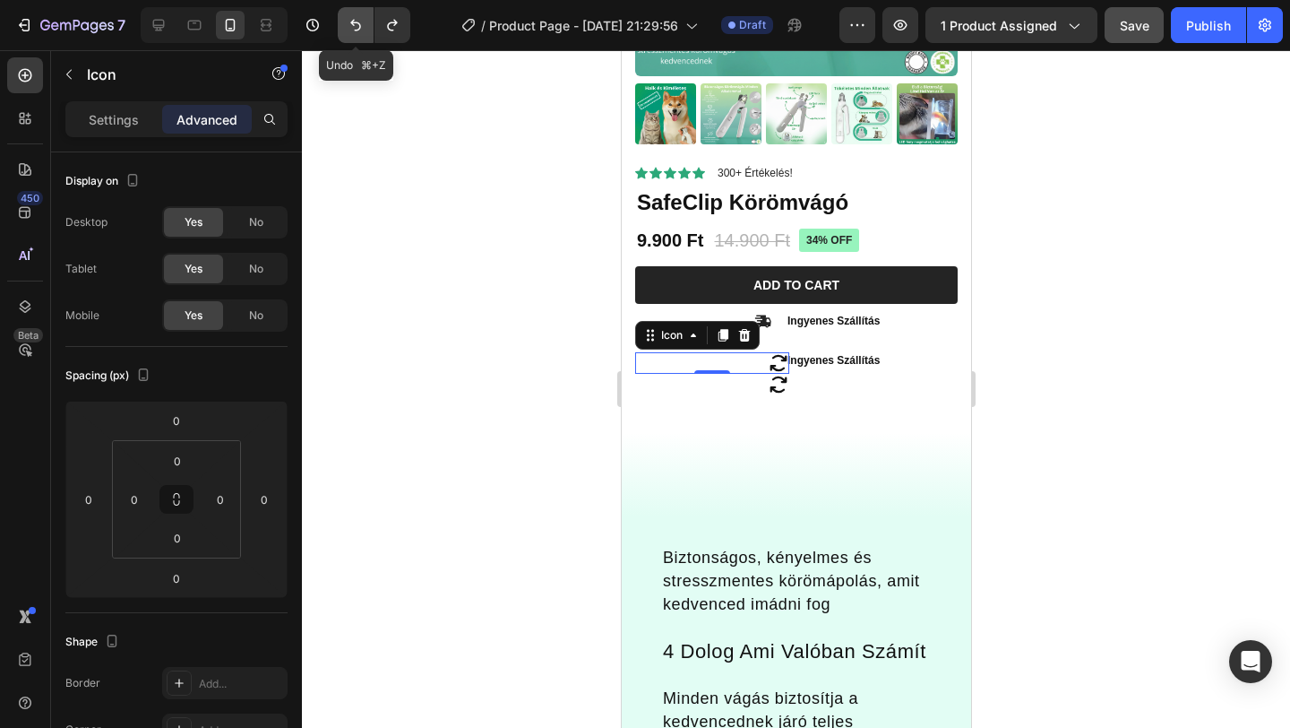
click at [347, 32] on icon "Undo/Redo" at bounding box center [356, 25] width 18 height 18
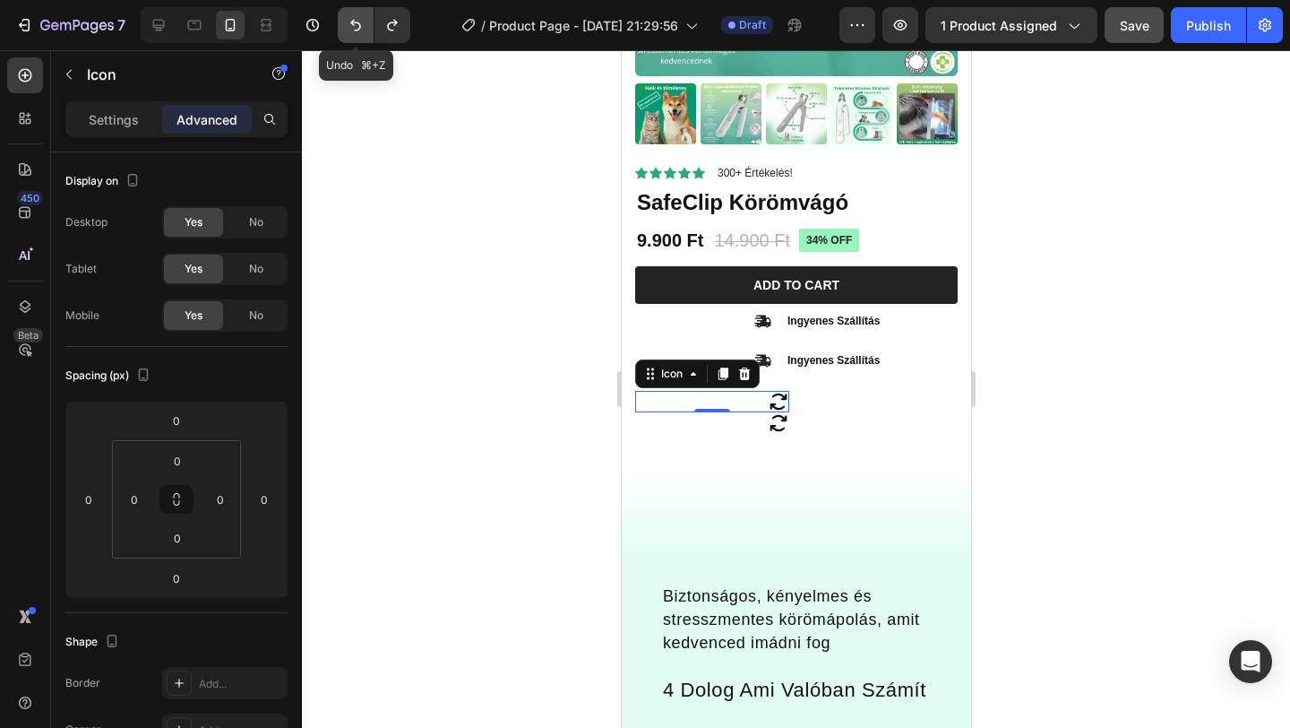
click at [347, 32] on icon "Undo/Redo" at bounding box center [356, 25] width 18 height 18
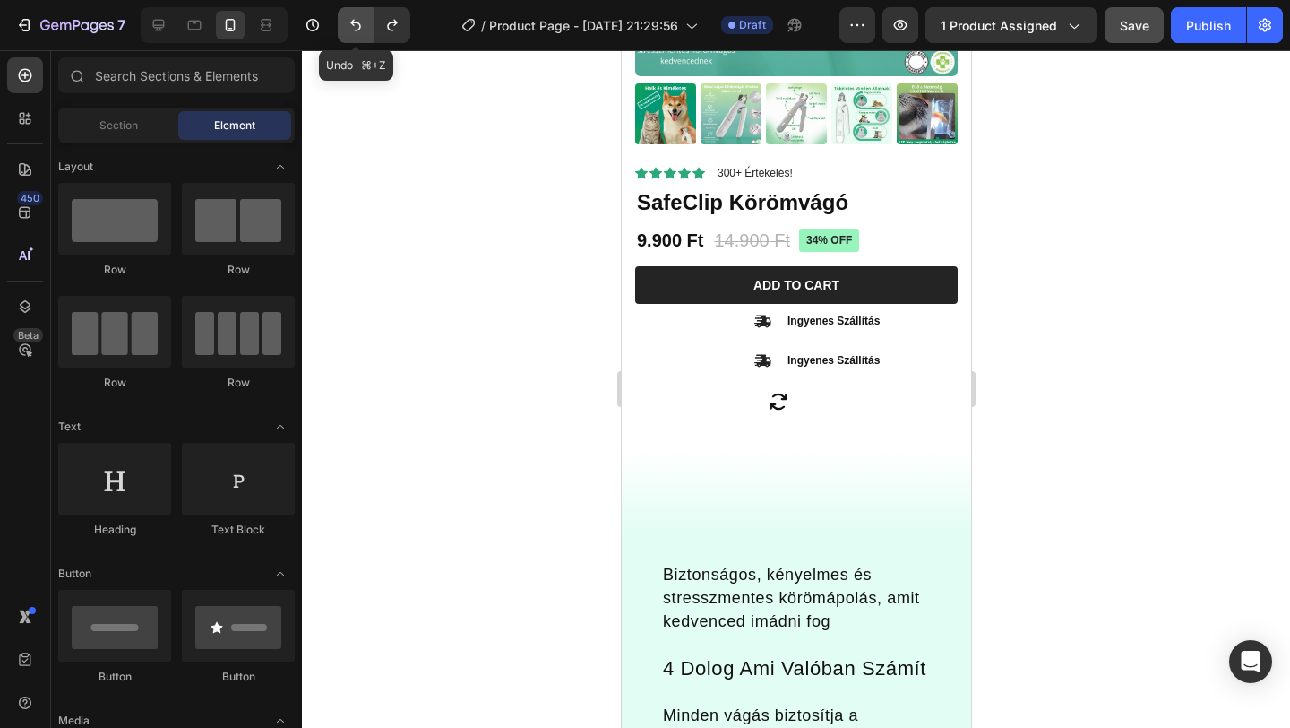
click at [347, 33] on icon "Undo/Redo" at bounding box center [356, 25] width 18 height 18
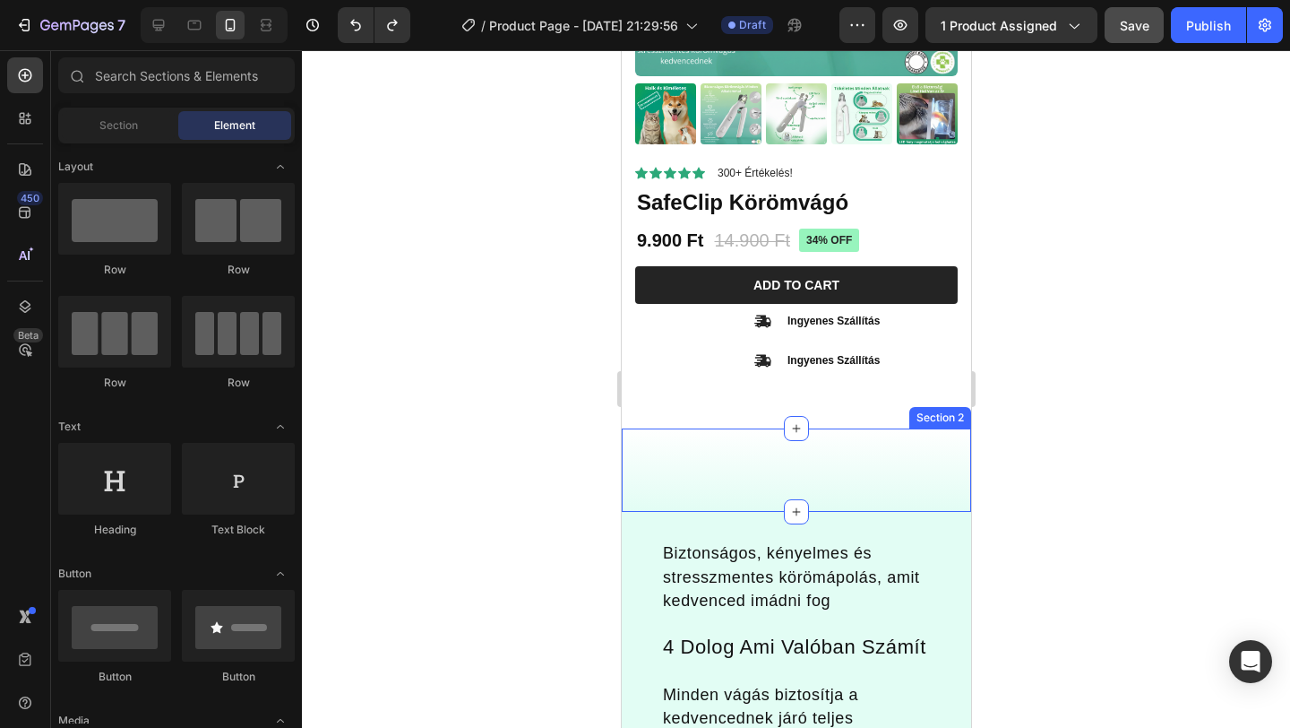
scroll to position [319, 0]
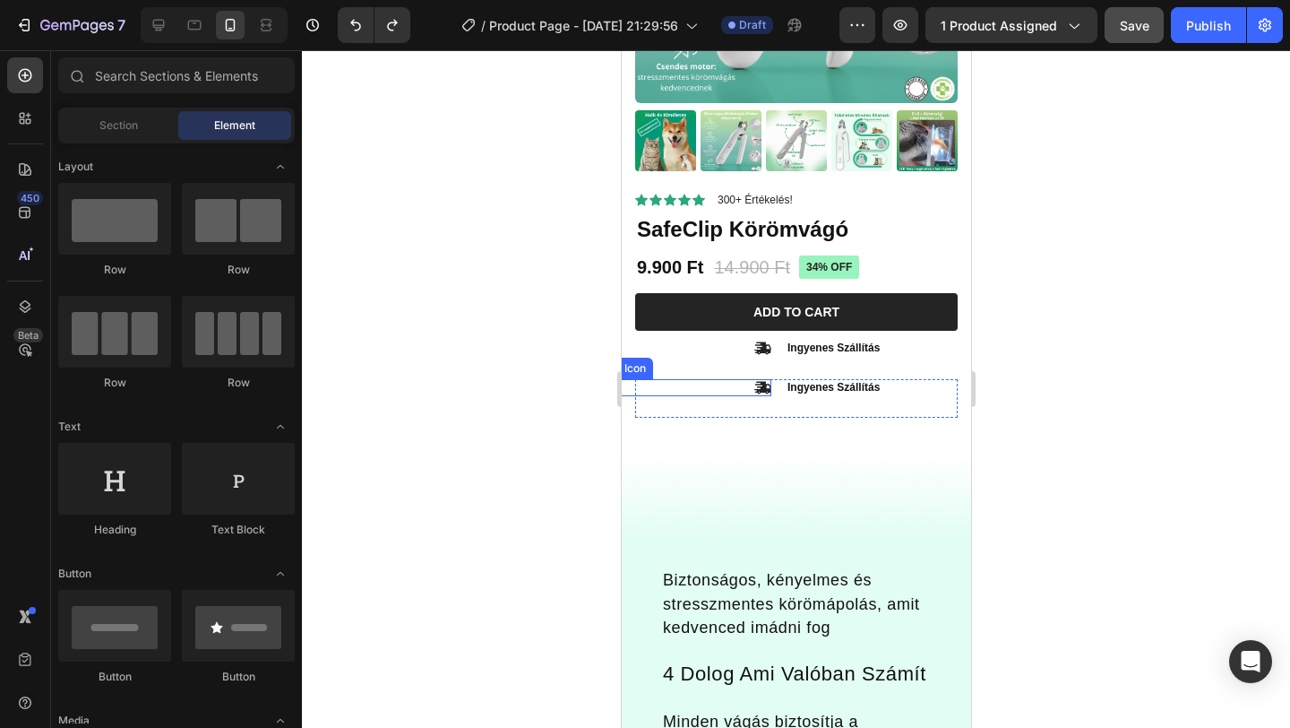
click at [757, 390] on icon at bounding box center [762, 387] width 17 height 13
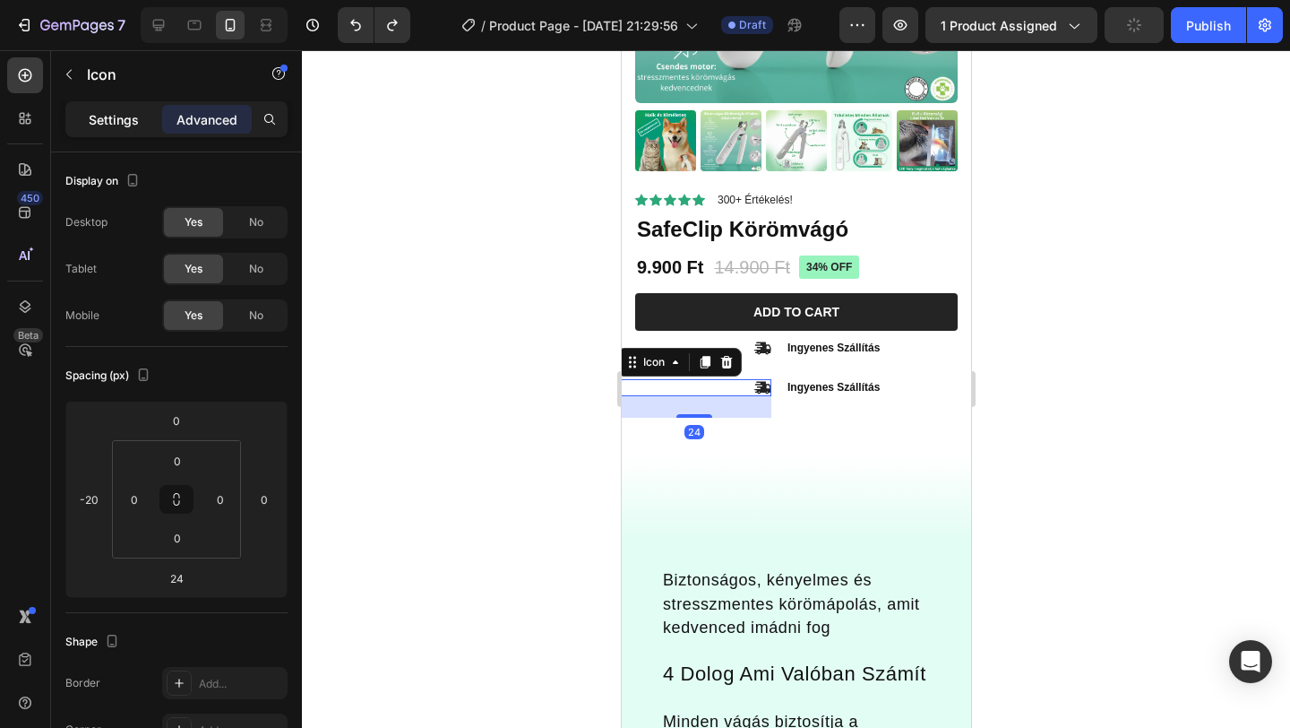
click at [114, 127] on p "Settings" at bounding box center [114, 119] width 50 height 19
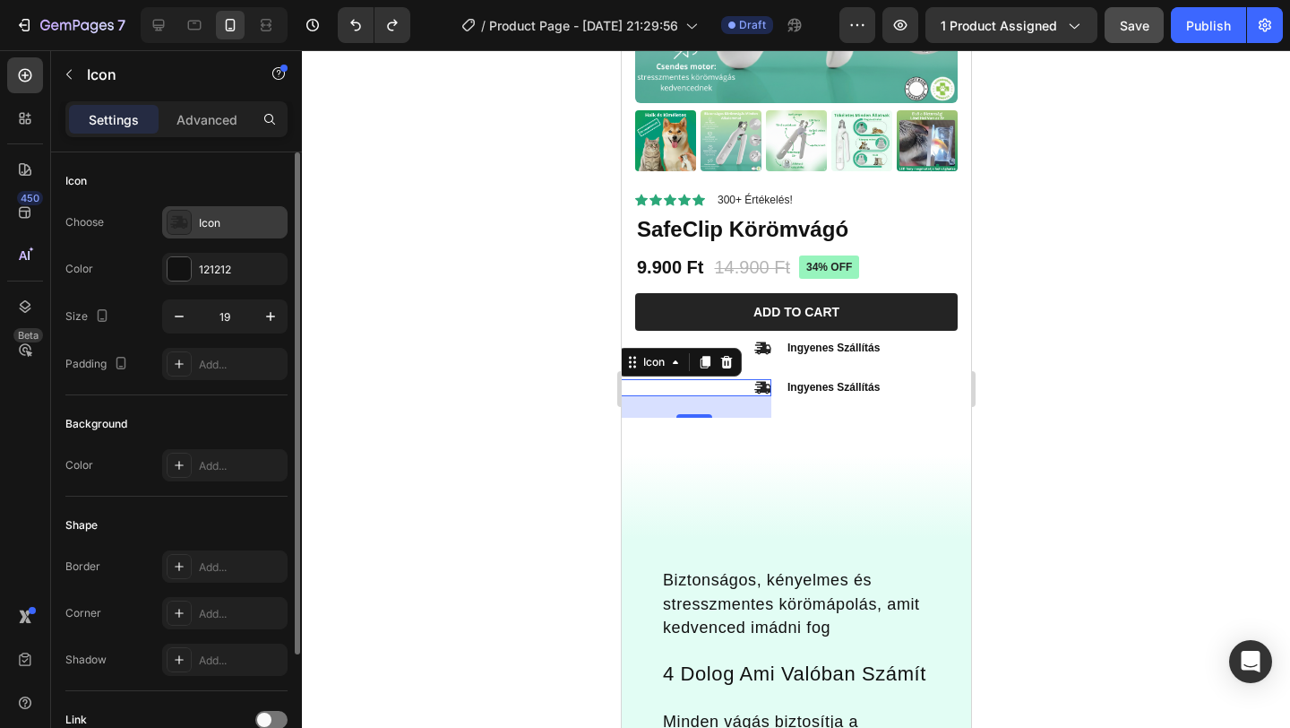
click at [227, 228] on div "Icon" at bounding box center [241, 223] width 84 height 16
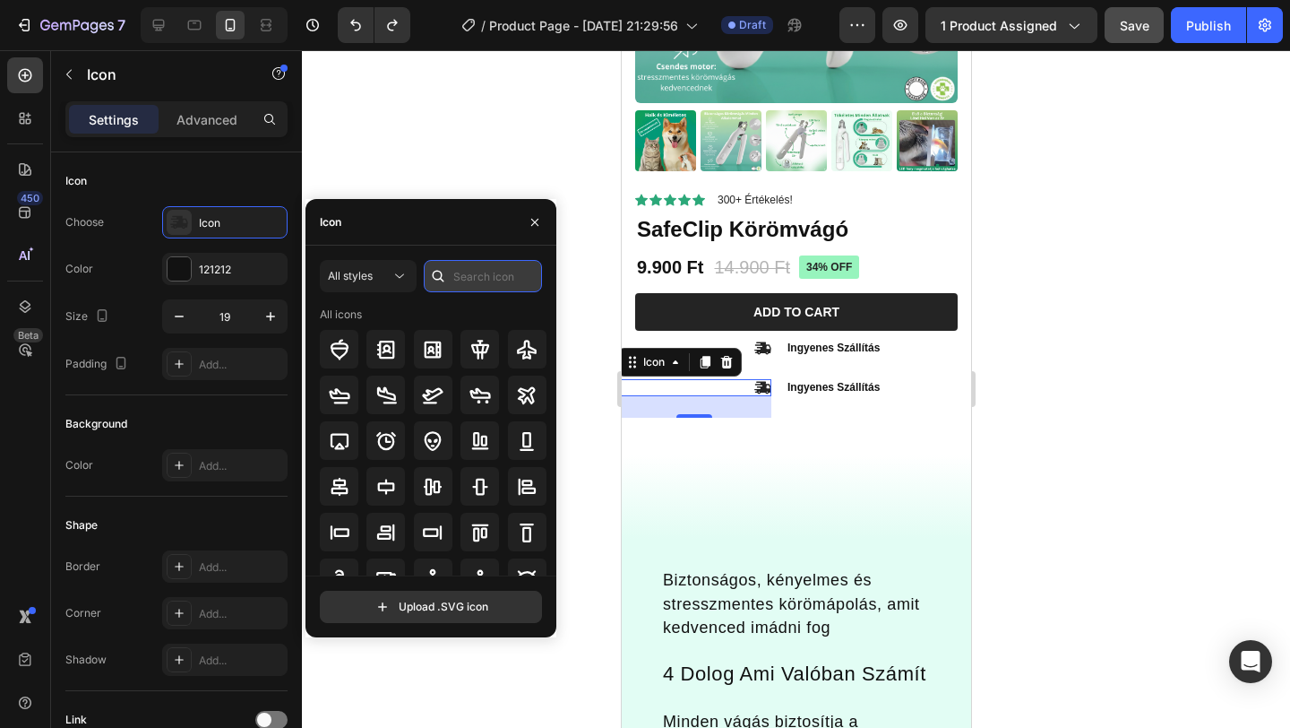
click at [472, 281] on input "text" at bounding box center [483, 276] width 118 height 32
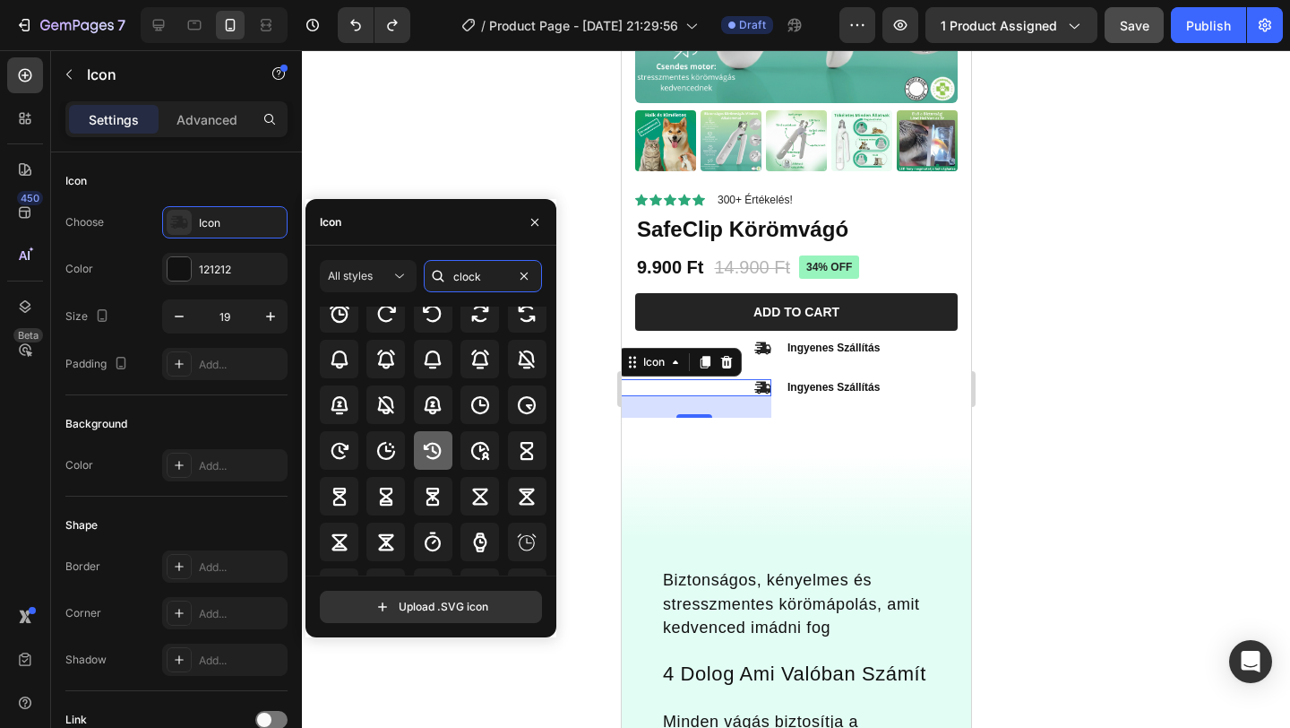
scroll to position [0, 0]
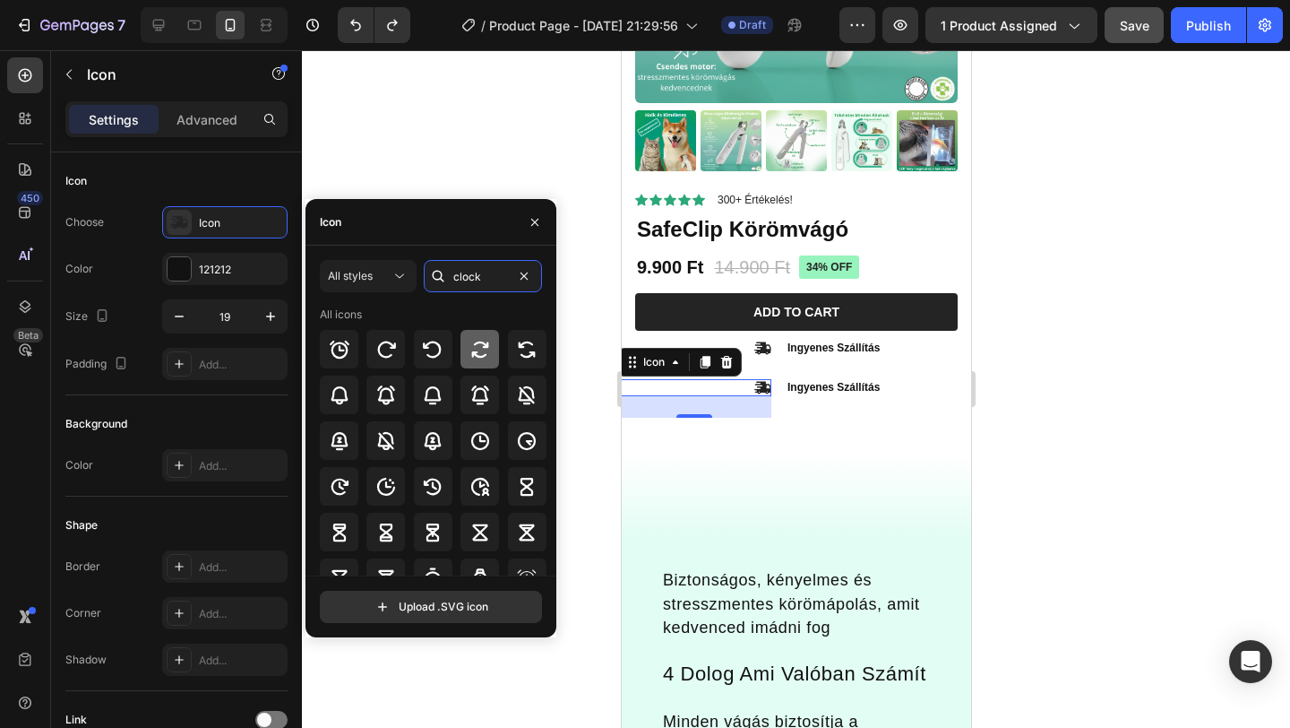
type input "clock"
click at [471, 356] on icon at bounding box center [479, 348] width 17 height 16
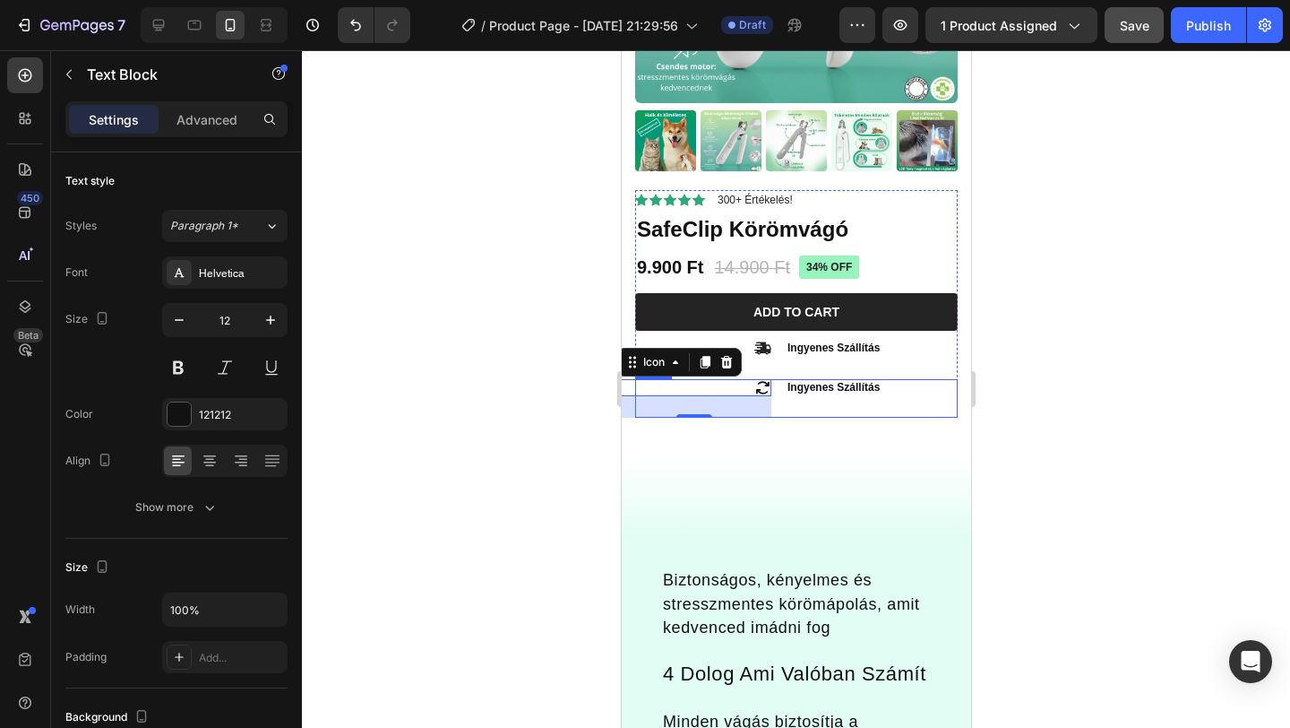
click at [819, 388] on p "Ingyenes Szállítás" at bounding box center [862, 388] width 151 height 14
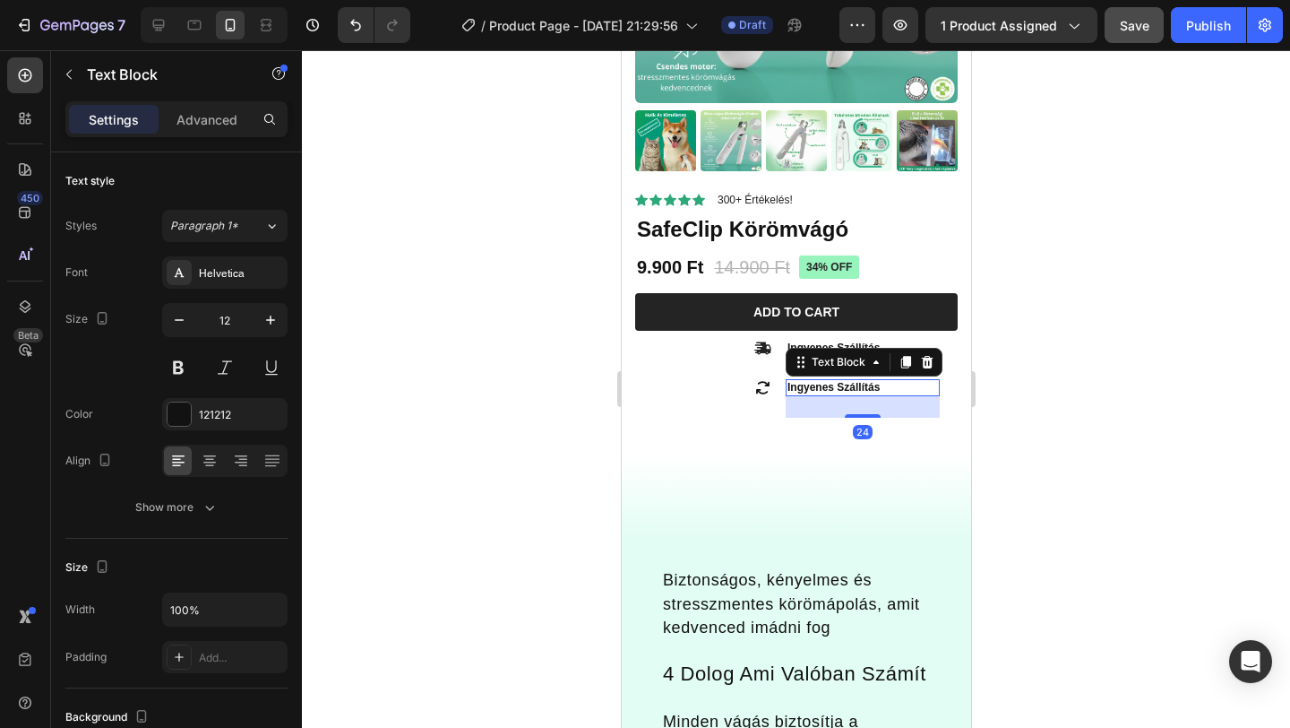
click at [819, 388] on p "Ingyenes Szállítás" at bounding box center [862, 388] width 151 height 14
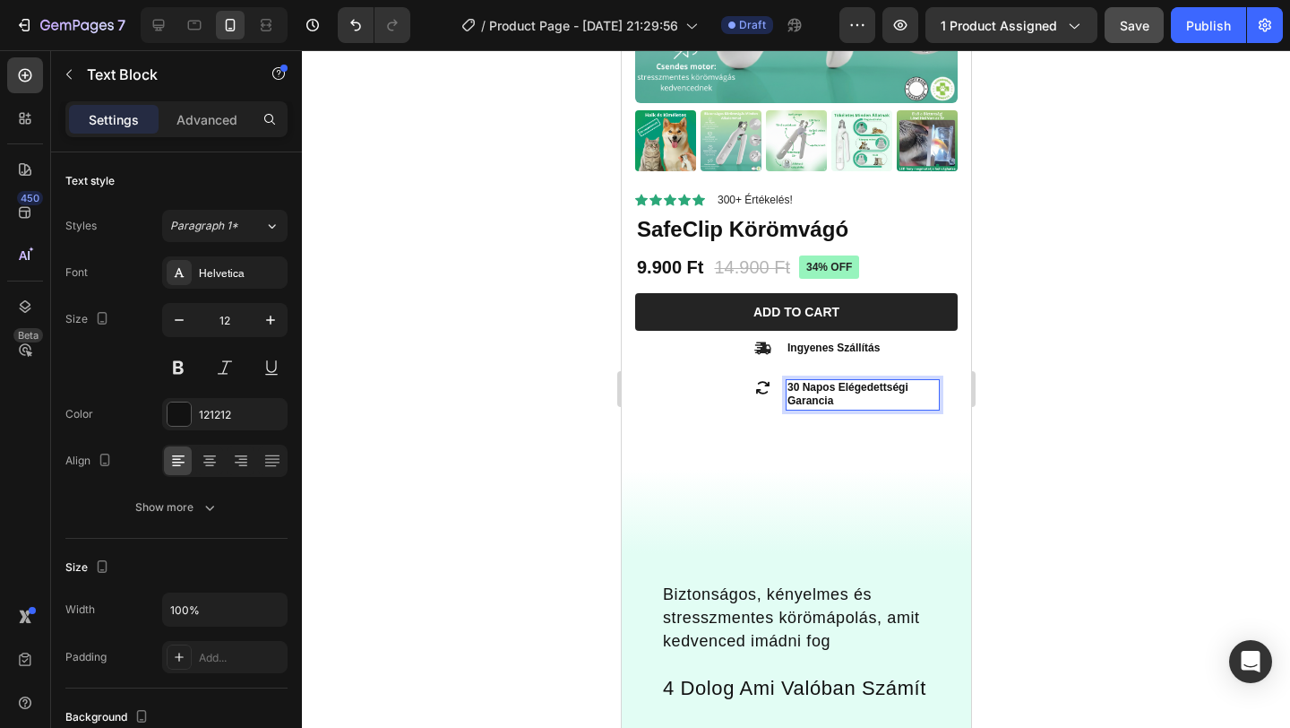
click at [1116, 376] on div at bounding box center [796, 388] width 988 height 677
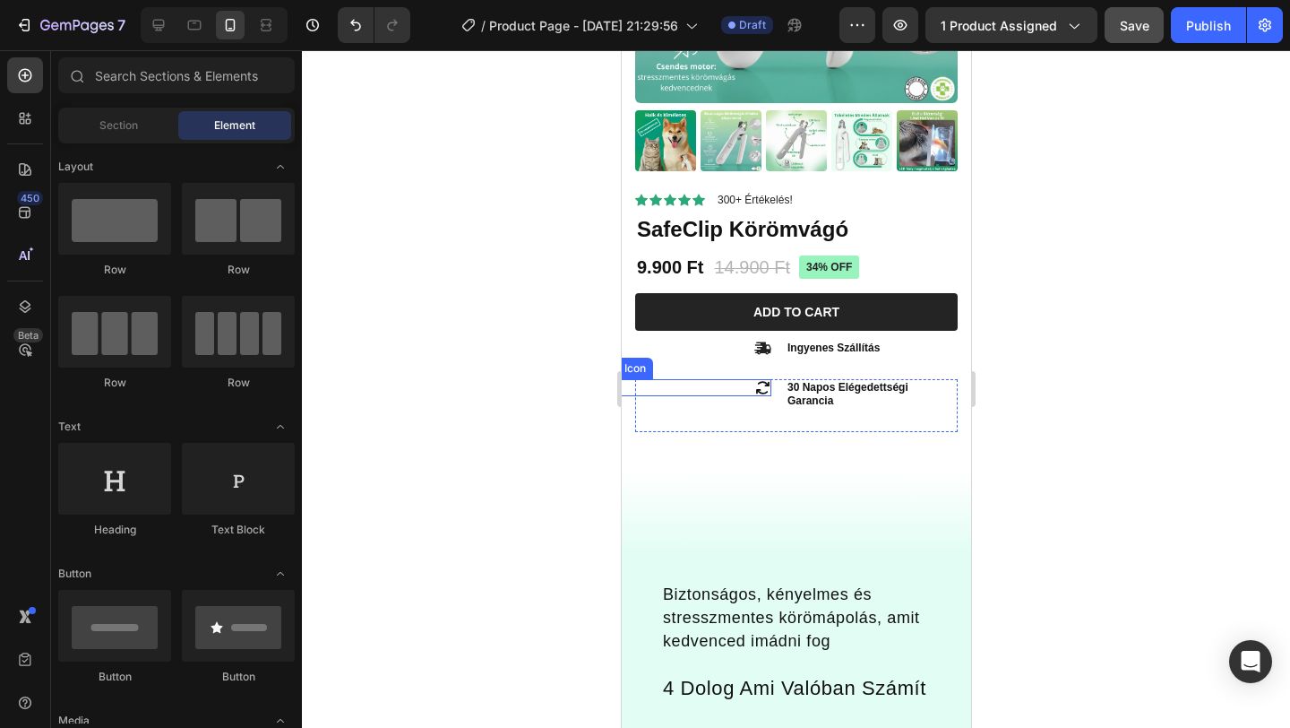
click at [762, 387] on icon at bounding box center [762, 387] width 17 height 17
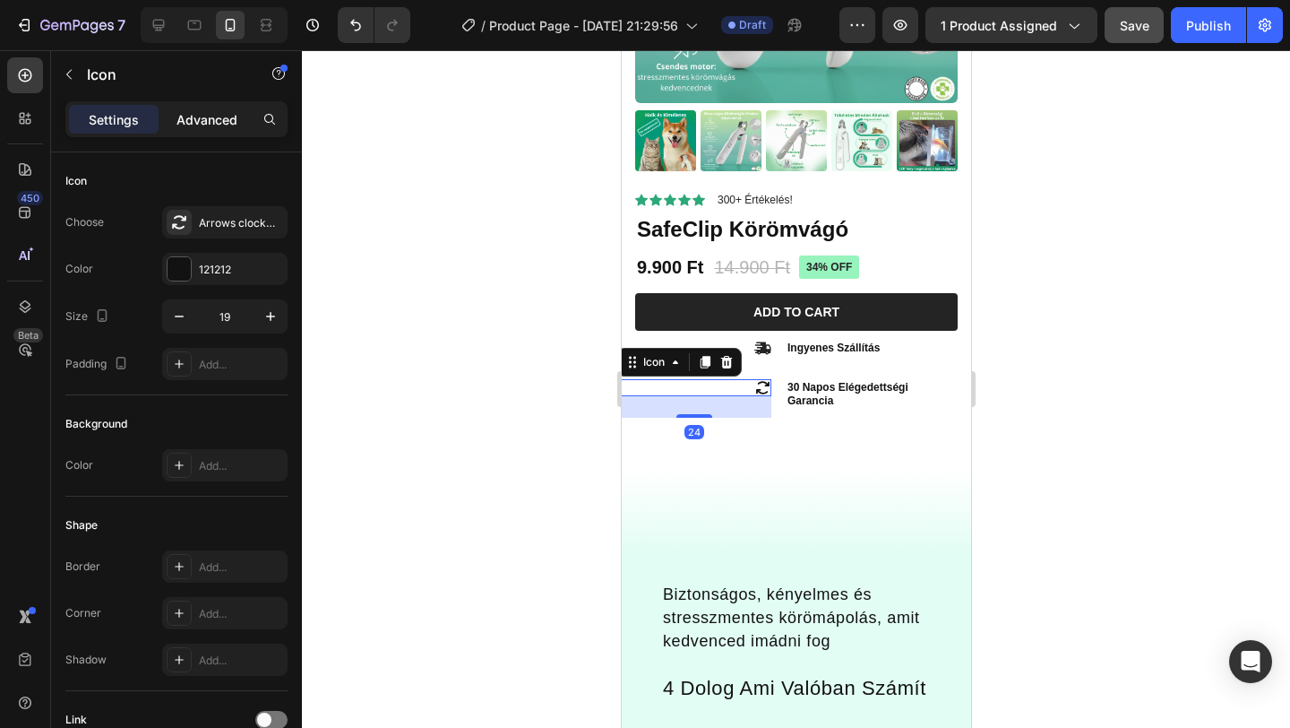
click at [196, 122] on p "Advanced" at bounding box center [207, 119] width 61 height 19
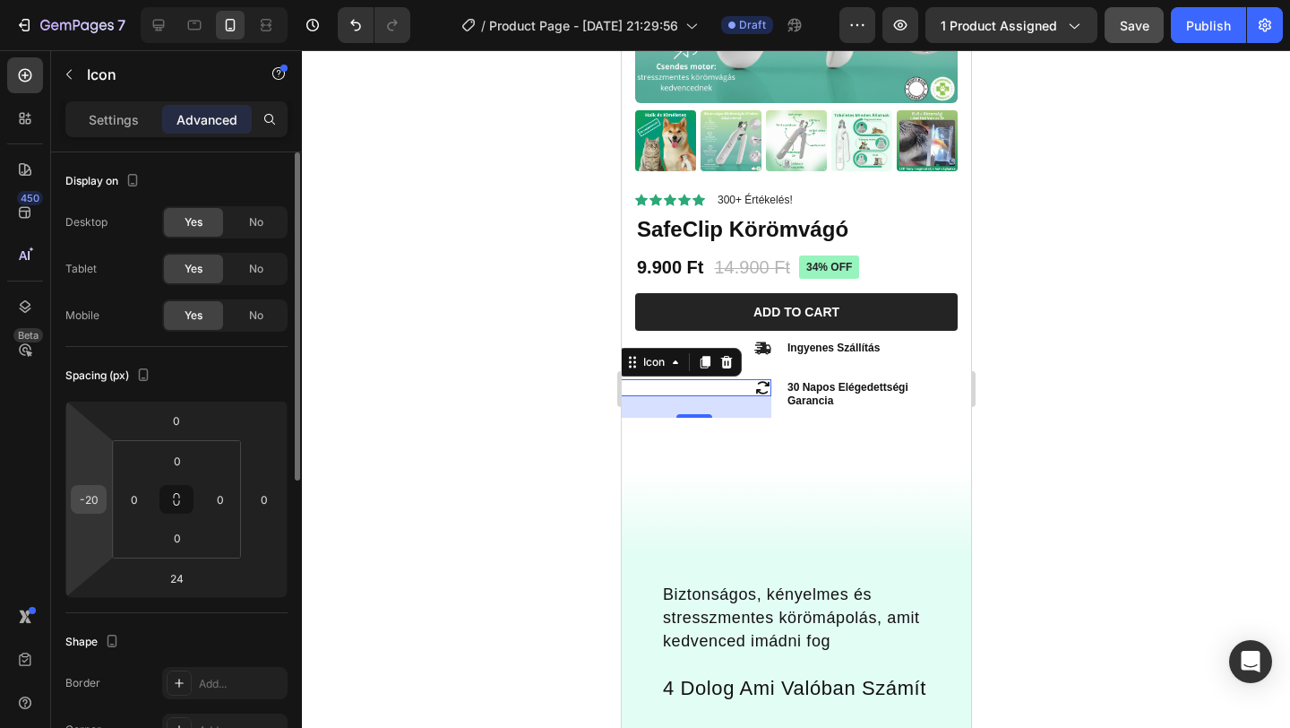
click at [92, 498] on input "-20" at bounding box center [88, 499] width 27 height 27
type input "-40"
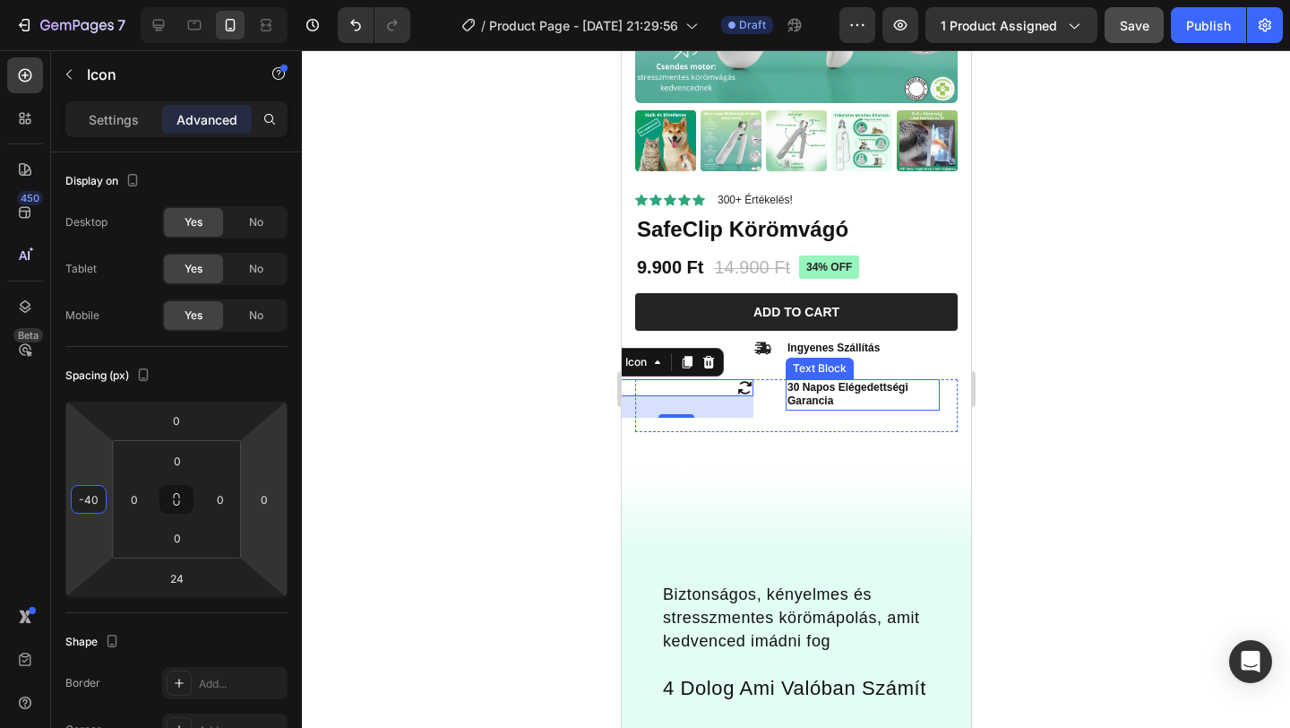
click at [822, 383] on p "30 Napos Elégedettségi Garancia" at bounding box center [862, 395] width 151 height 28
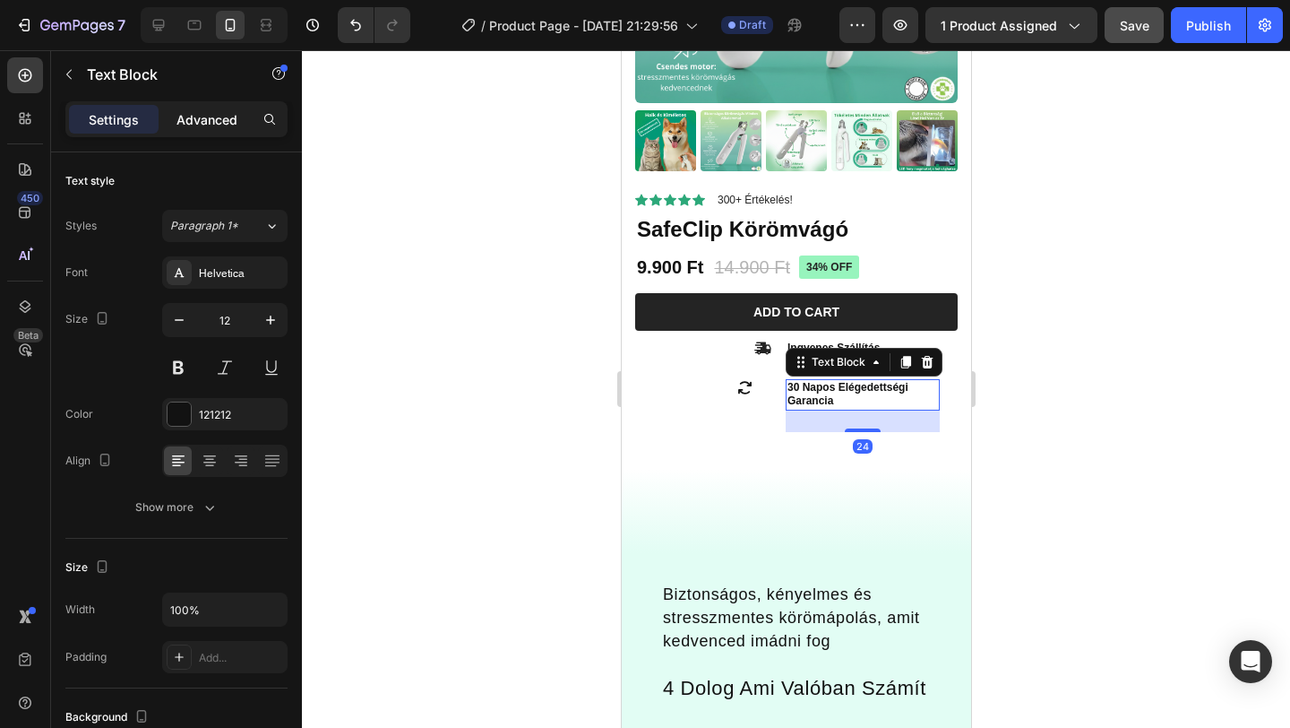
click at [214, 124] on p "Advanced" at bounding box center [207, 119] width 61 height 19
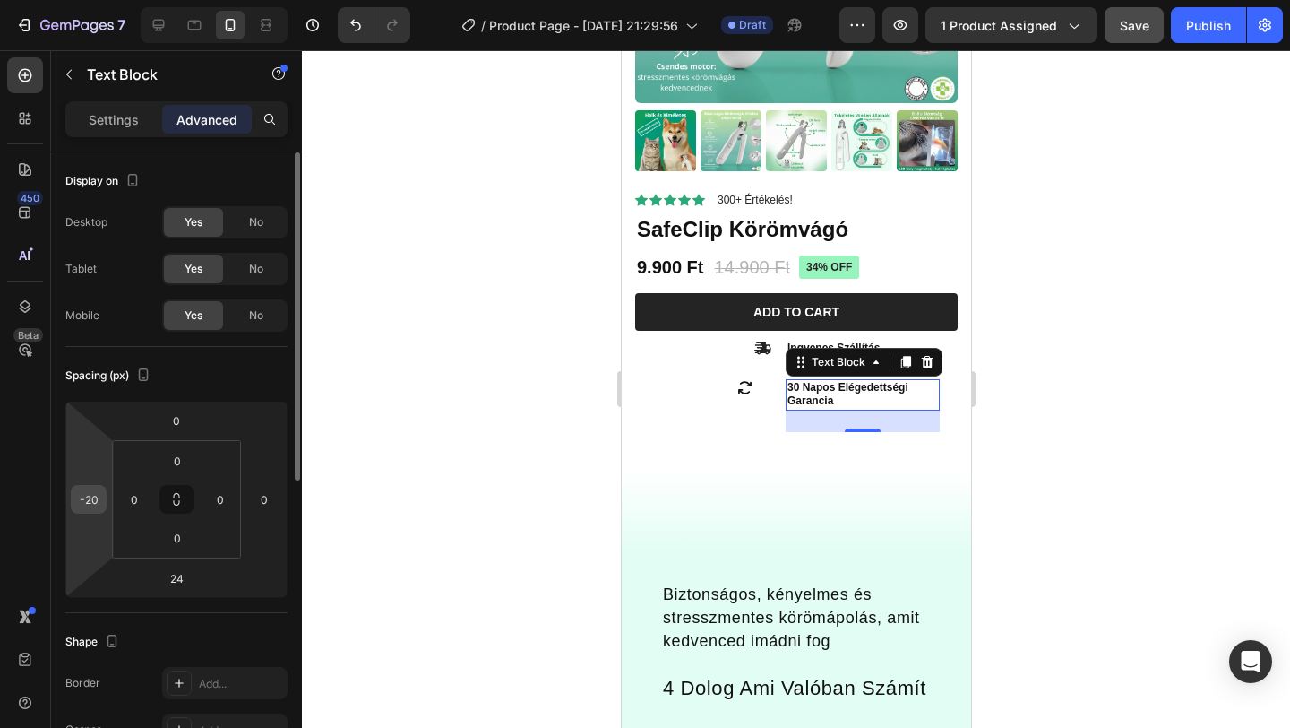
click at [90, 502] on input "-20" at bounding box center [88, 499] width 27 height 27
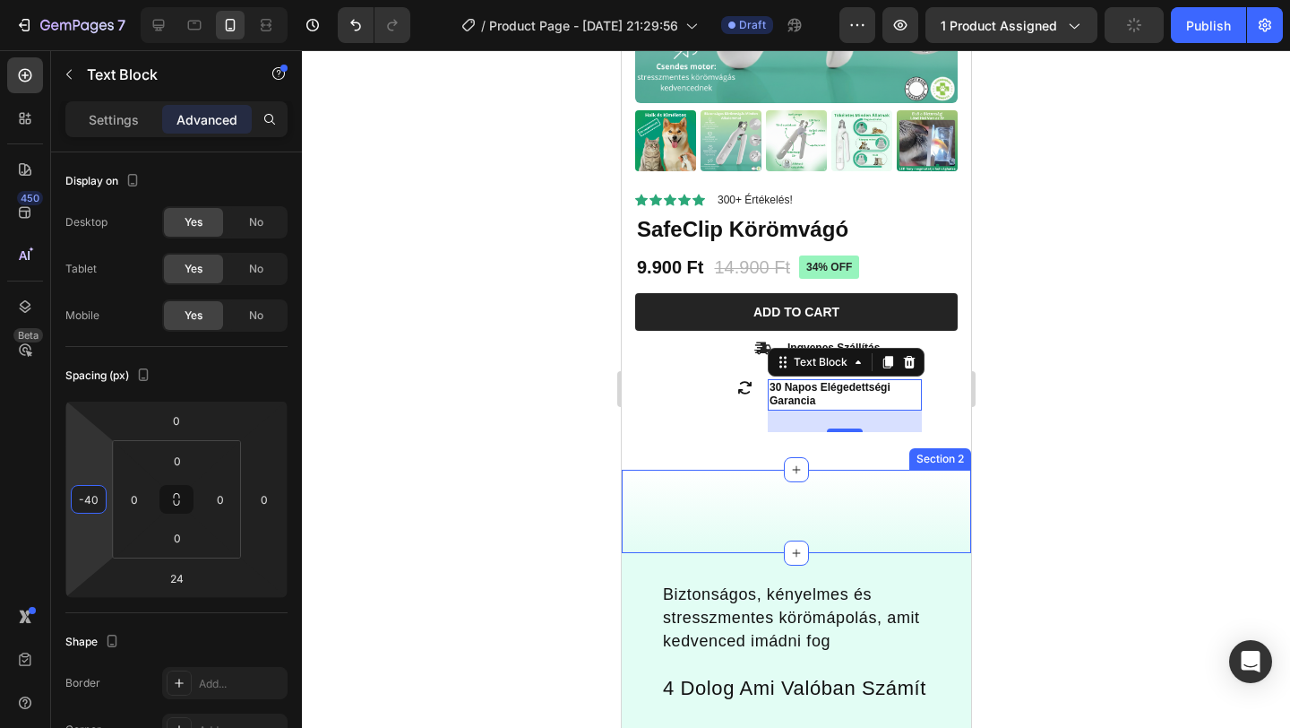
type input "-40"
click at [1126, 420] on div at bounding box center [796, 388] width 988 height 677
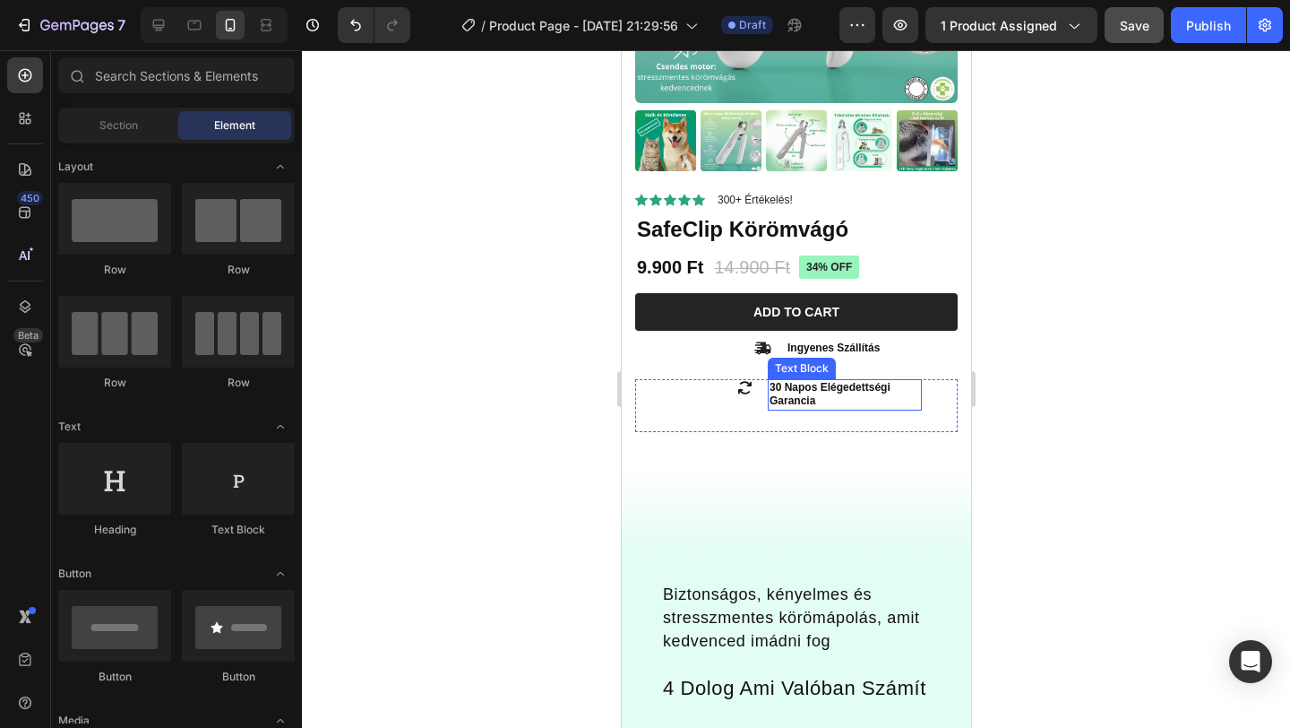
click at [827, 397] on p "30 Napos Elégedettségi Garancia" at bounding box center [844, 395] width 151 height 28
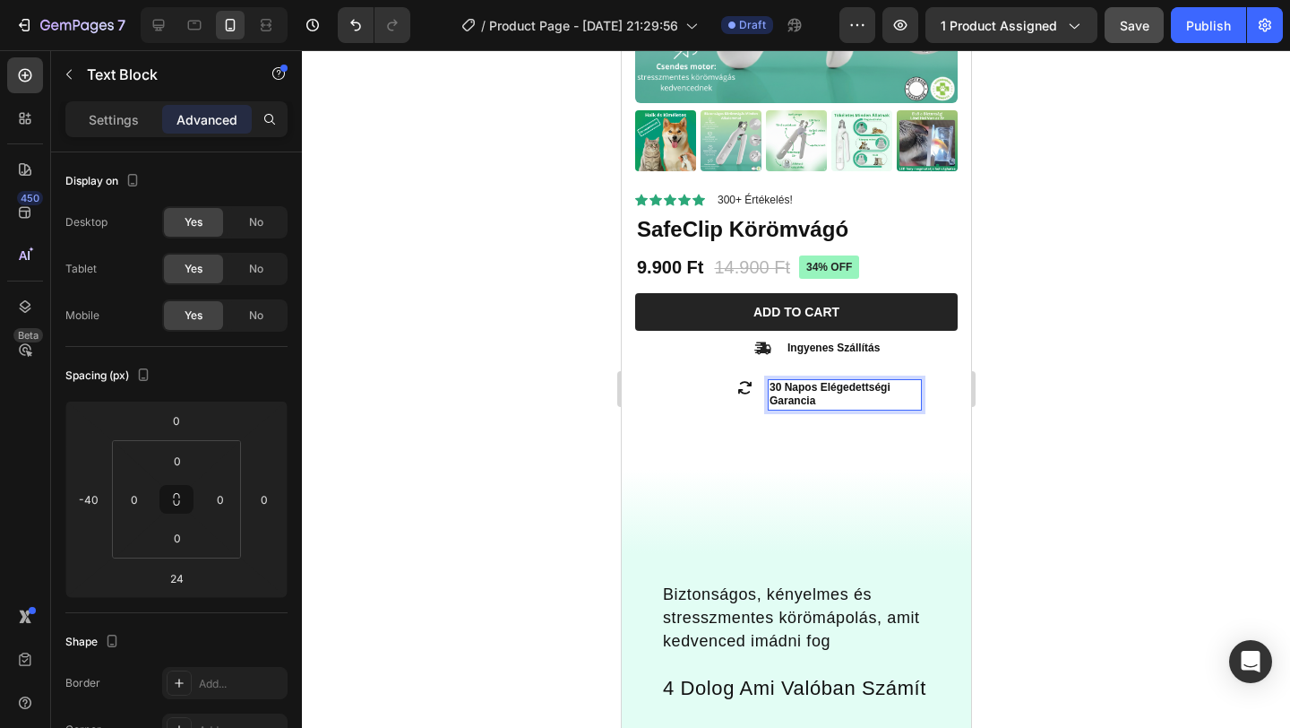
click at [1077, 375] on div at bounding box center [796, 388] width 988 height 677
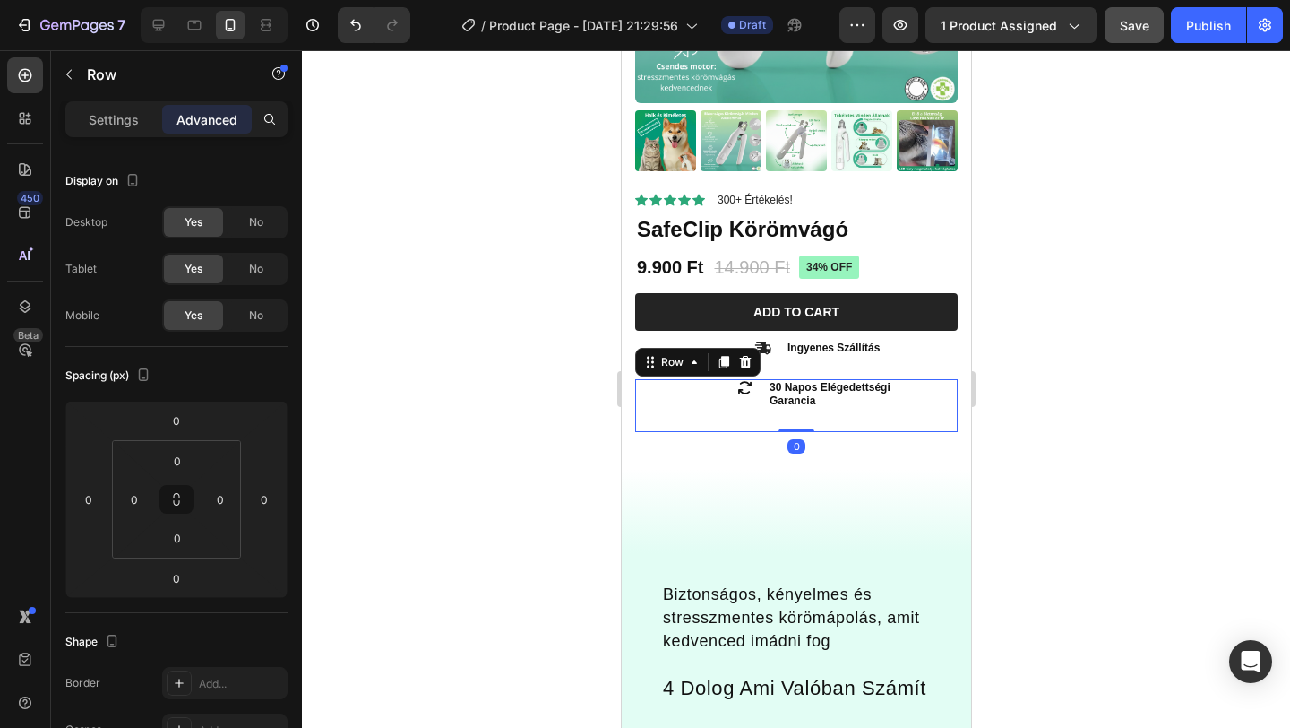
click at [925, 380] on div "30 Napos Elégedettségi Garancia Text Block" at bounding box center [880, 405] width 154 height 53
click at [875, 385] on p "30 Napos Elégedettségi Garancia" at bounding box center [844, 395] width 151 height 28
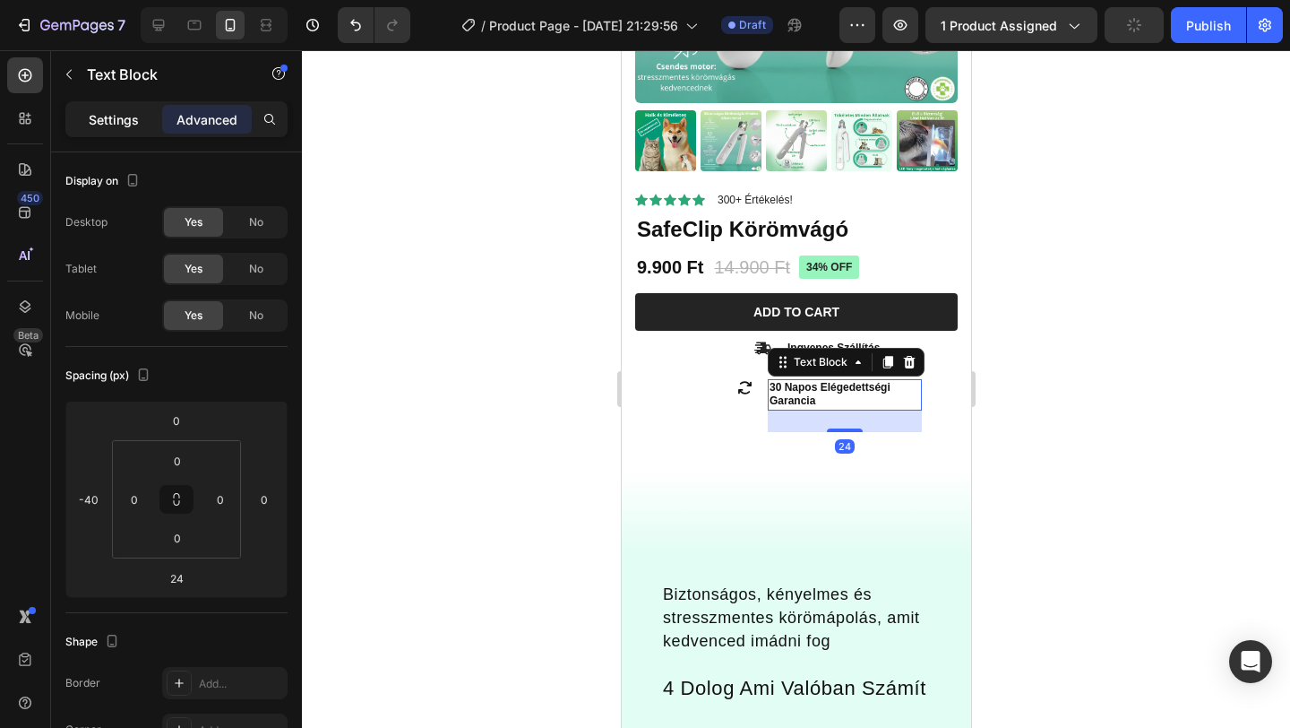
click at [116, 119] on p "Settings" at bounding box center [114, 119] width 50 height 19
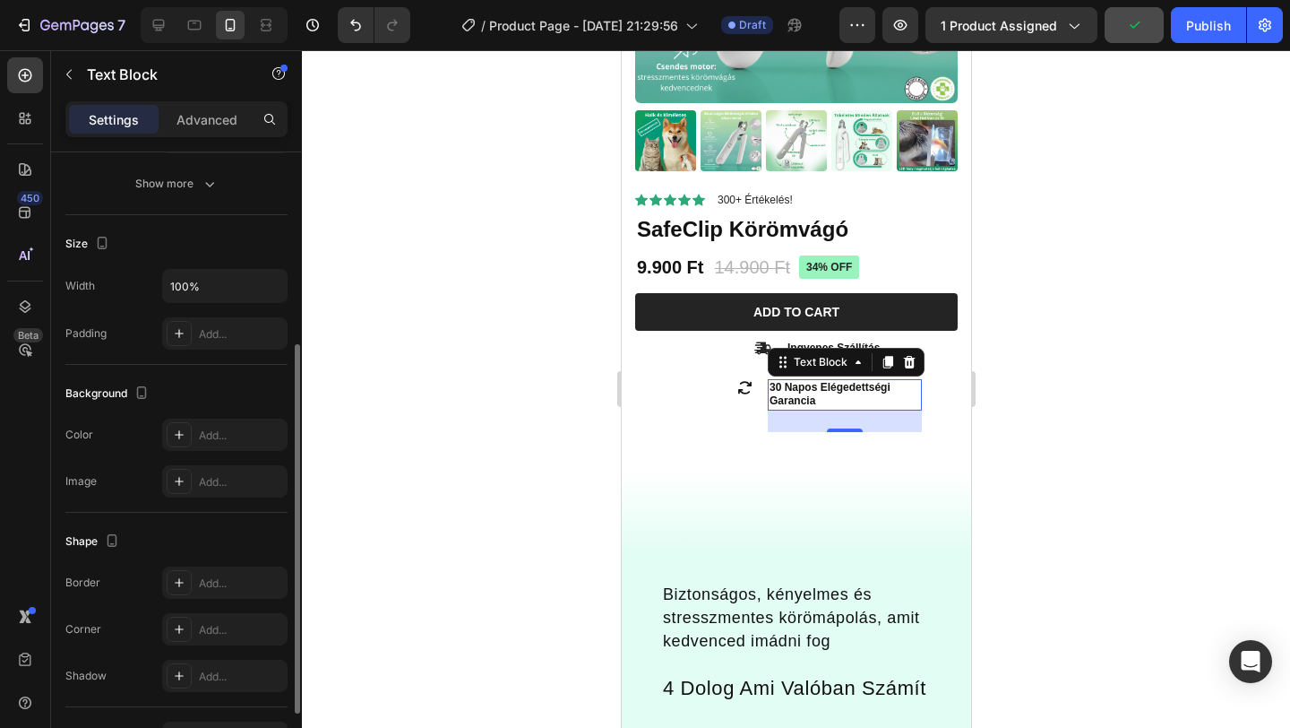
scroll to position [338, 0]
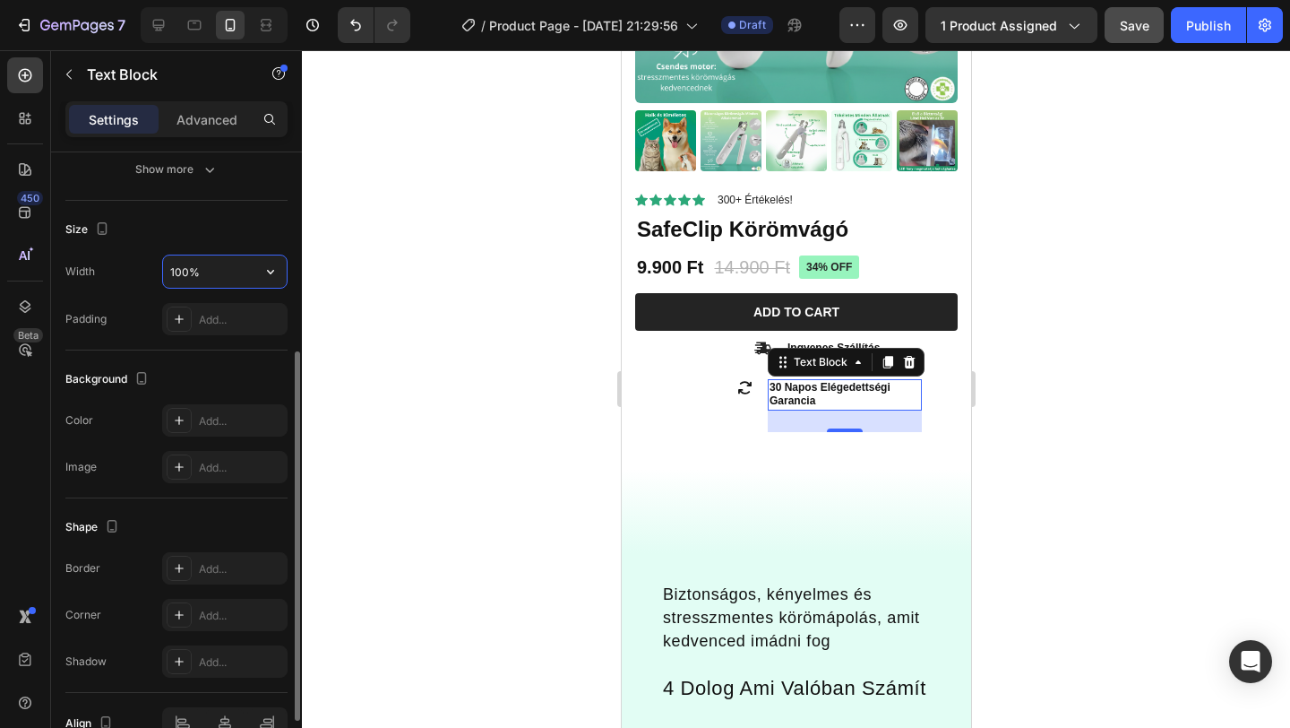
click at [182, 275] on input "100%" at bounding box center [225, 271] width 124 height 32
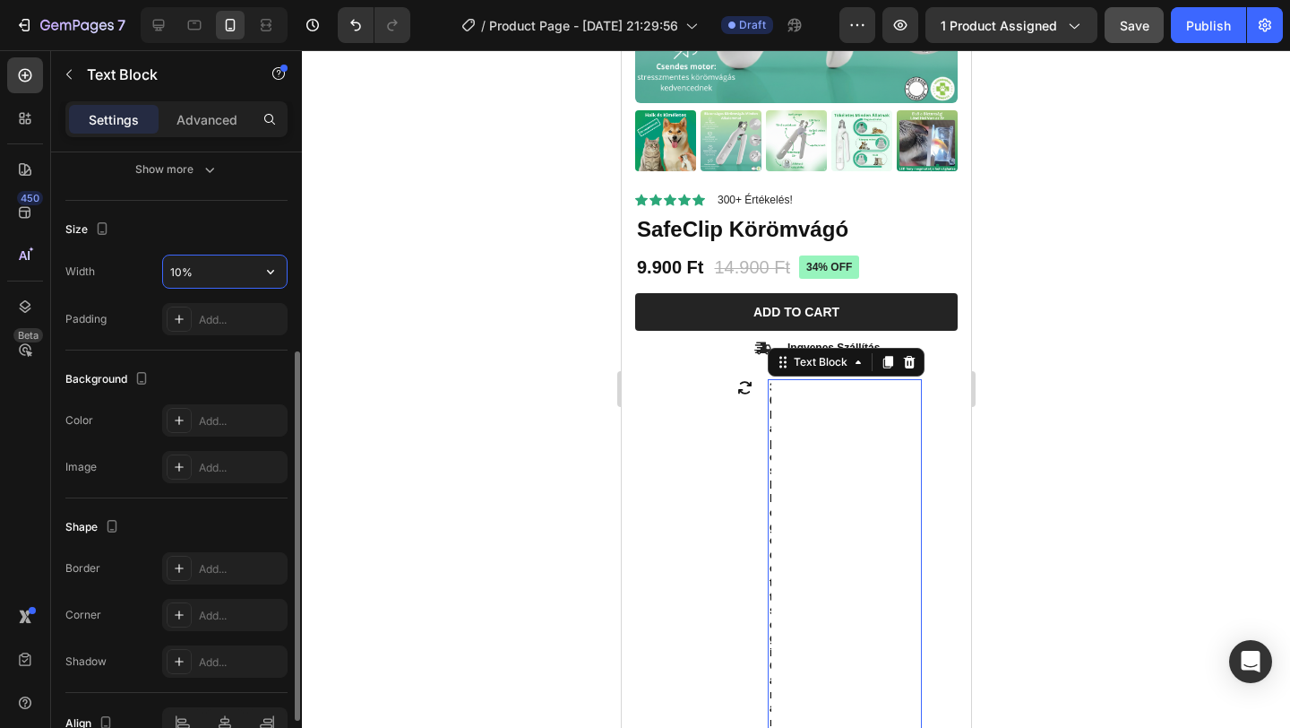
type input "100%"
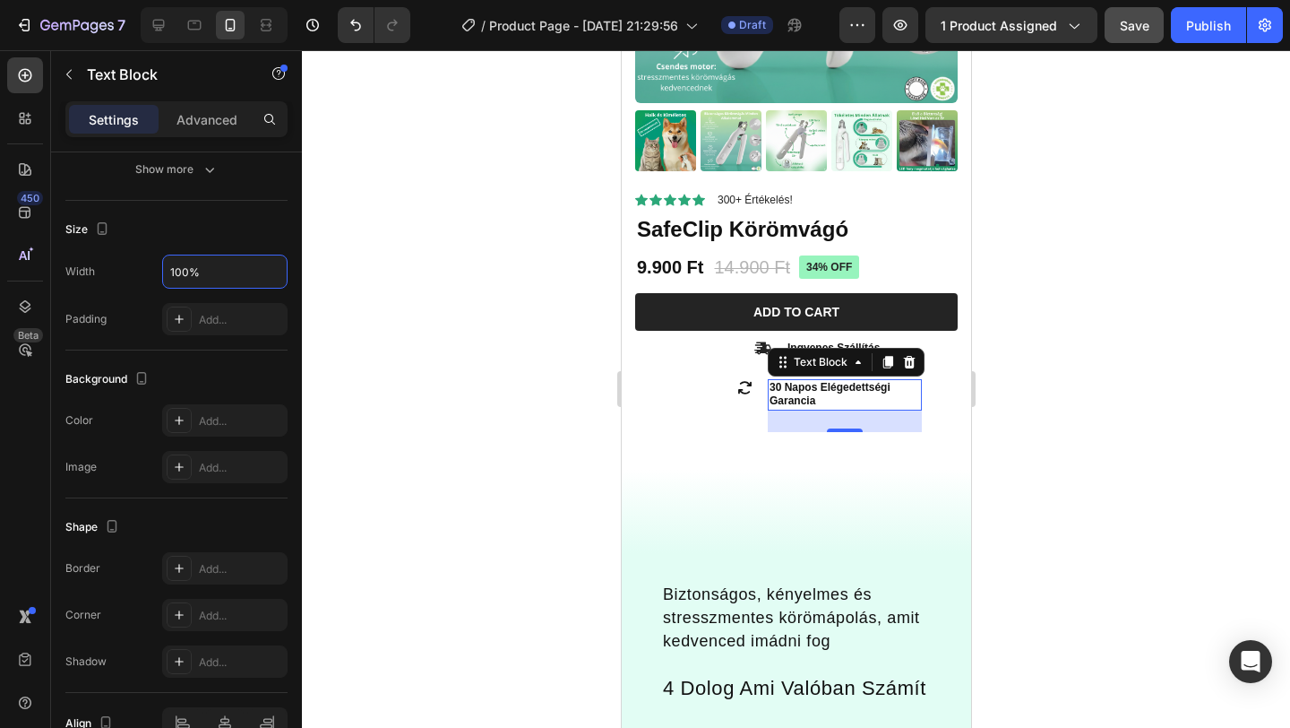
click at [431, 280] on div at bounding box center [796, 388] width 988 height 677
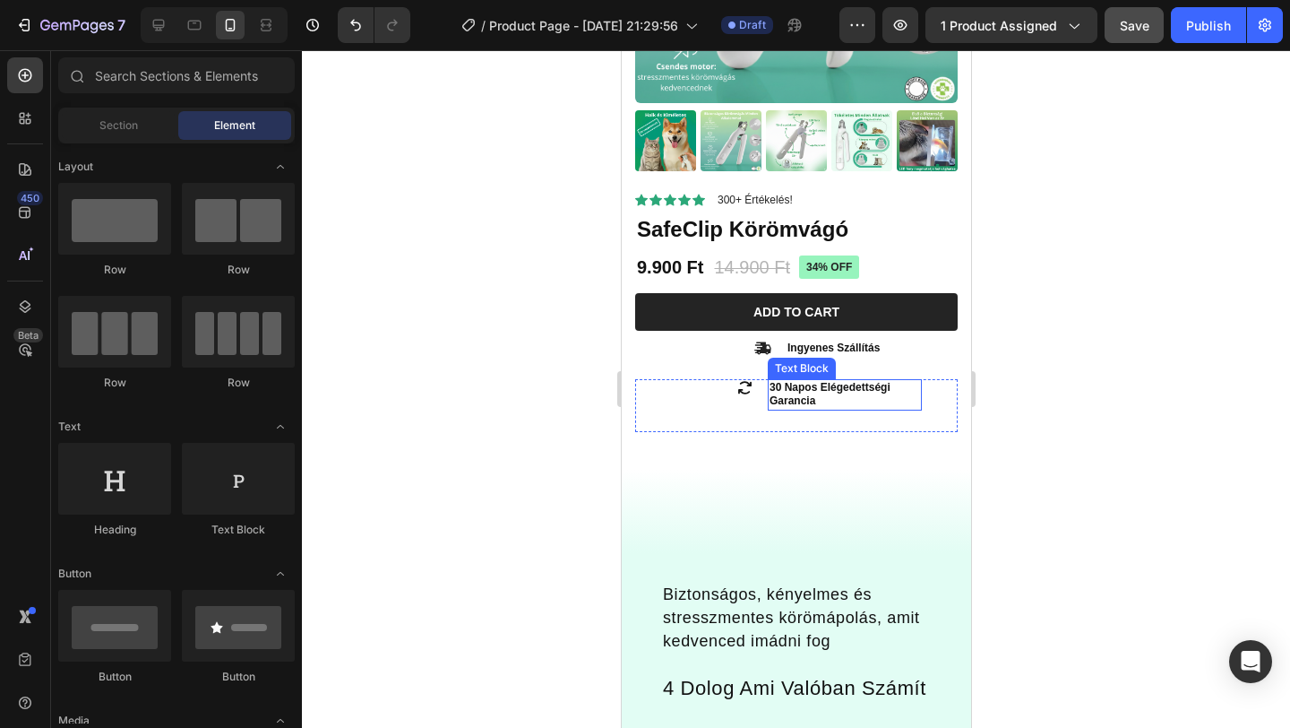
click at [801, 395] on p "30 Napos Elégedettségi Garancia" at bounding box center [844, 395] width 151 height 28
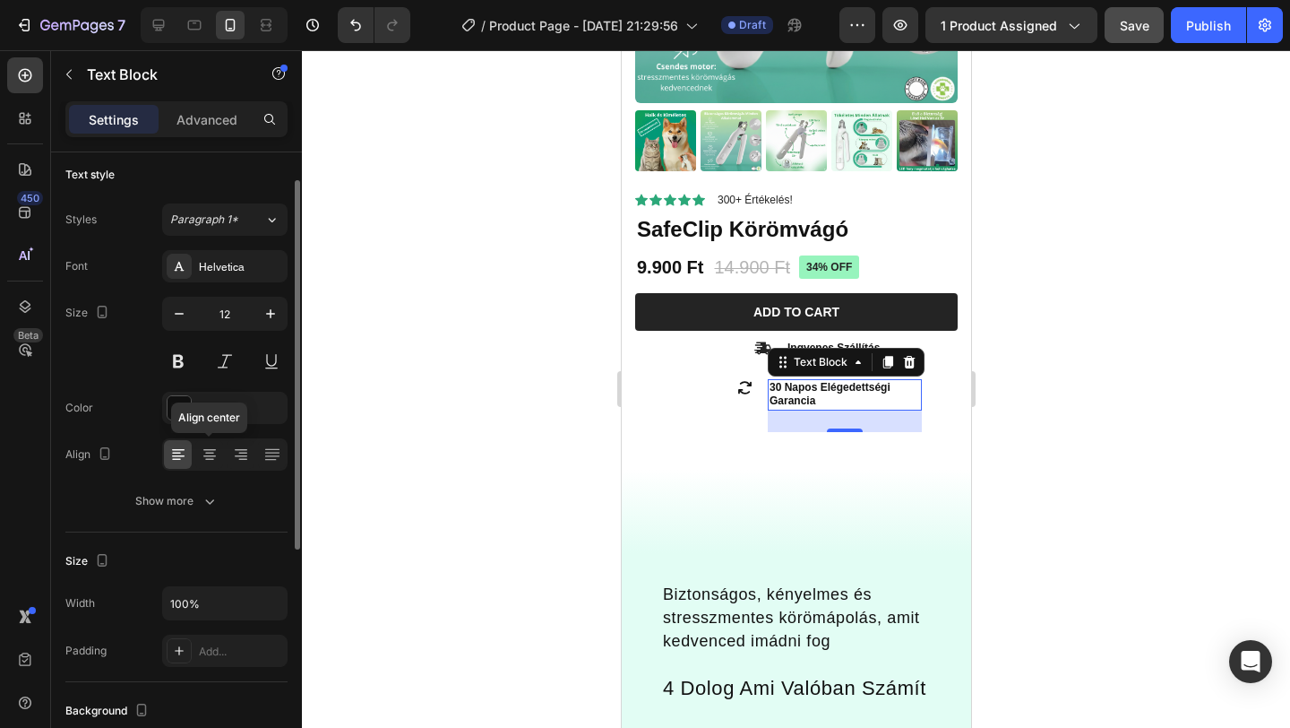
scroll to position [0, 0]
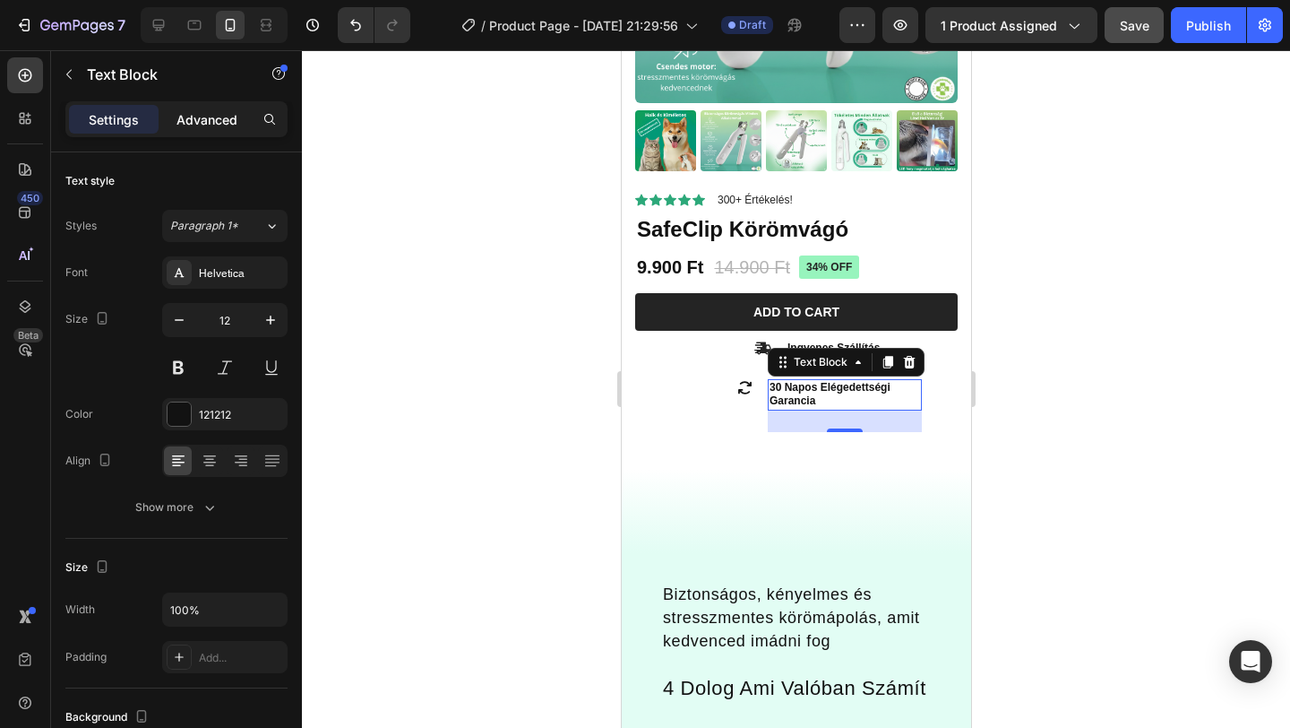
click at [197, 116] on p "Advanced" at bounding box center [207, 119] width 61 height 19
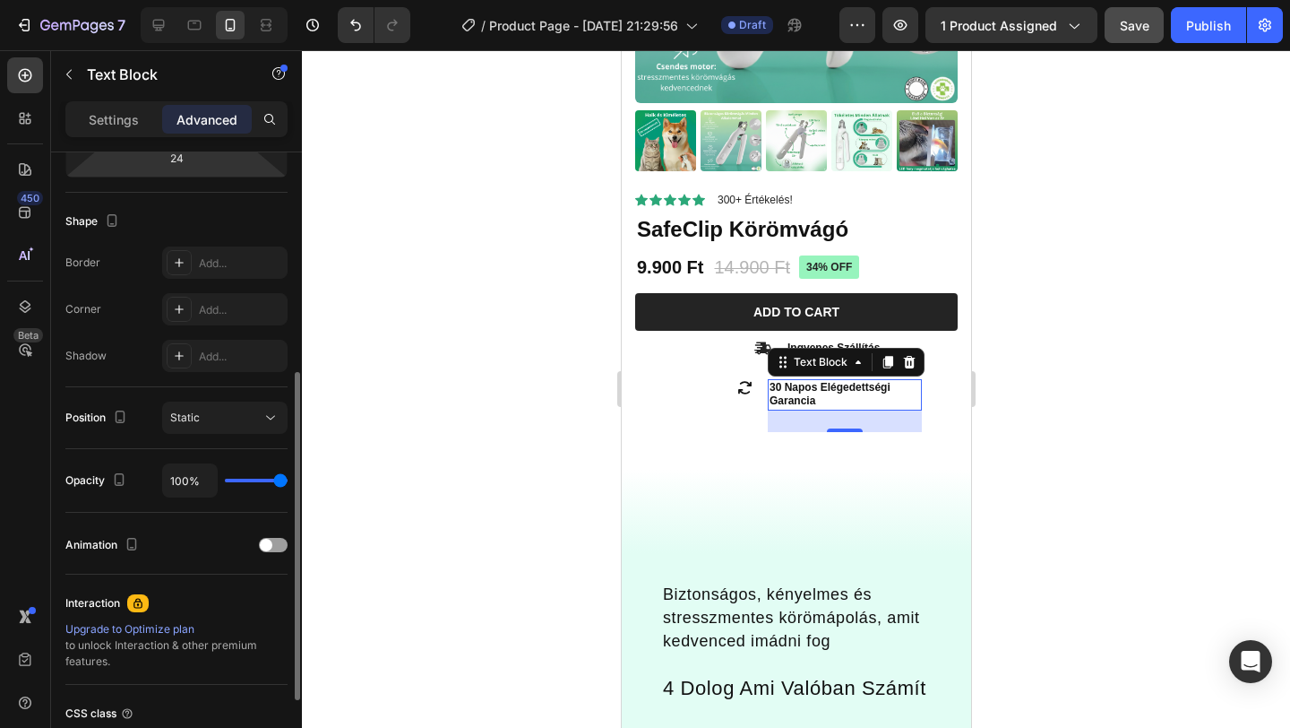
scroll to position [546, 0]
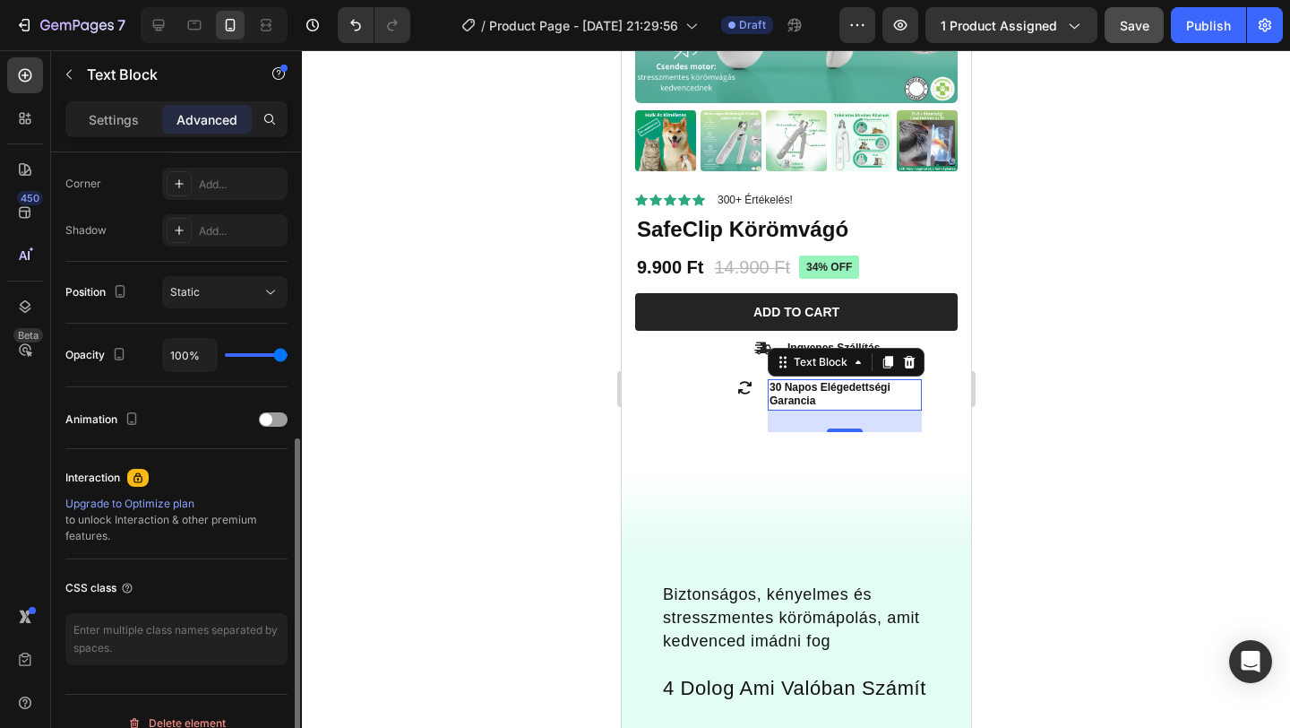
click at [465, 383] on div at bounding box center [796, 388] width 988 height 677
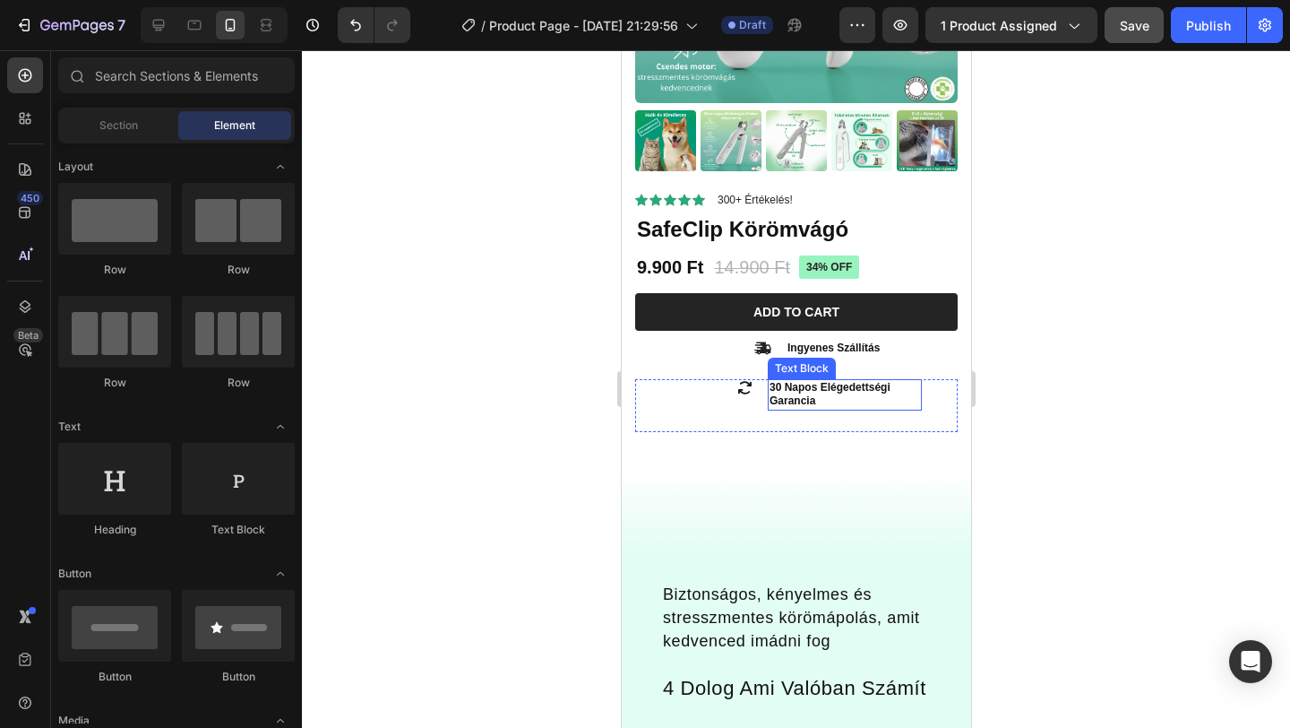
click at [767, 392] on div "30 Napos Elégedettségi Garancia" at bounding box center [844, 394] width 154 height 31
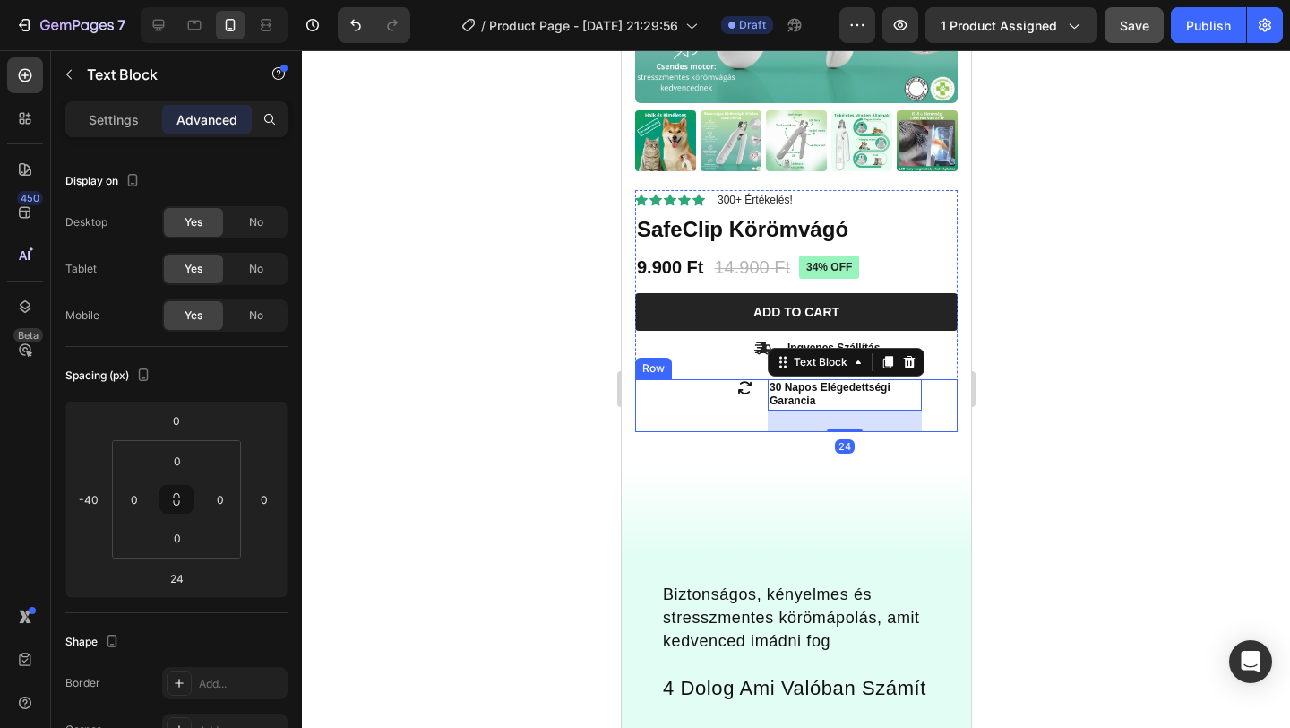
click at [726, 401] on div "Icon" at bounding box center [711, 405] width 154 height 53
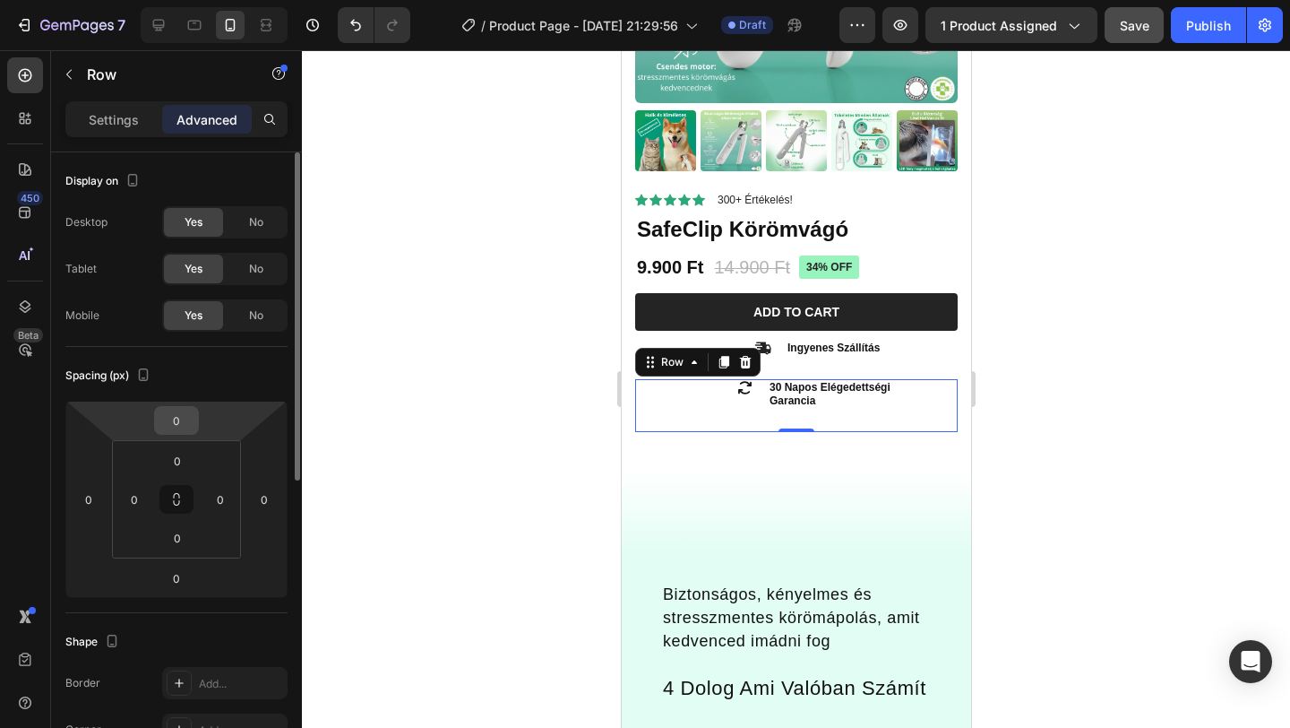
click at [184, 420] on input "0" at bounding box center [177, 420] width 36 height 27
type input "-15"
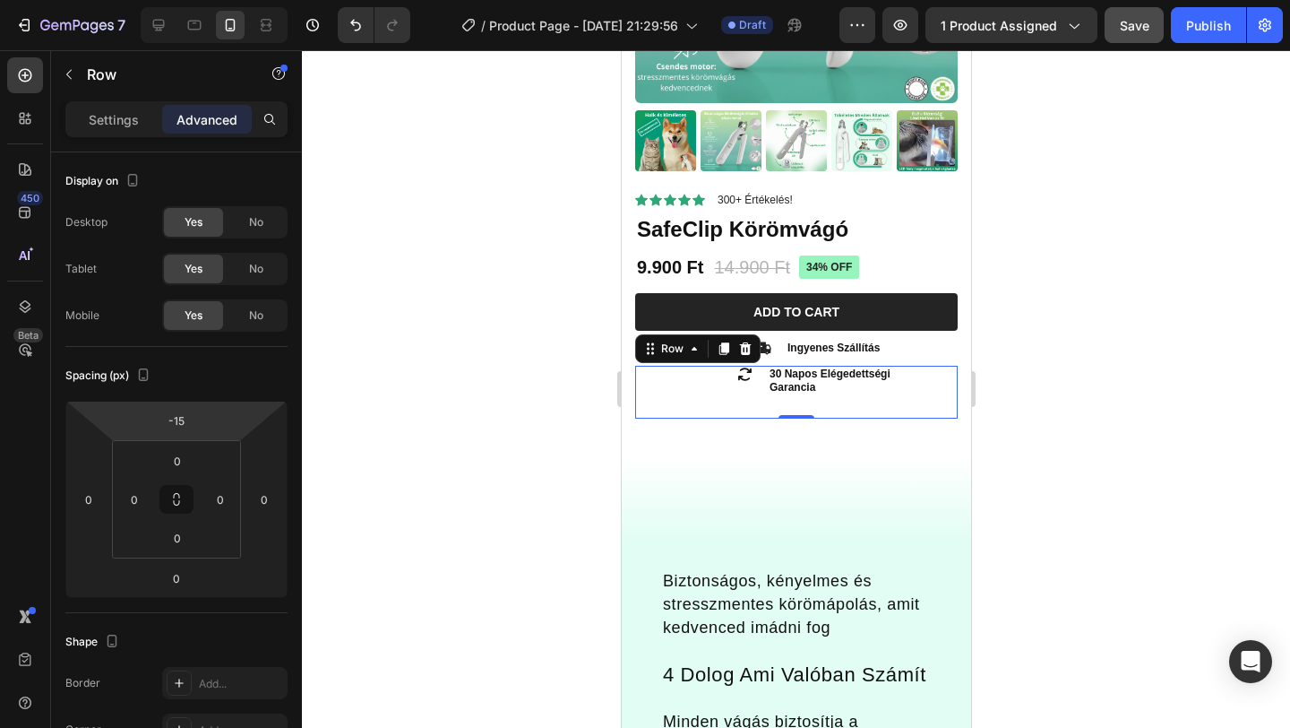
click at [1145, 313] on div at bounding box center [796, 388] width 988 height 677
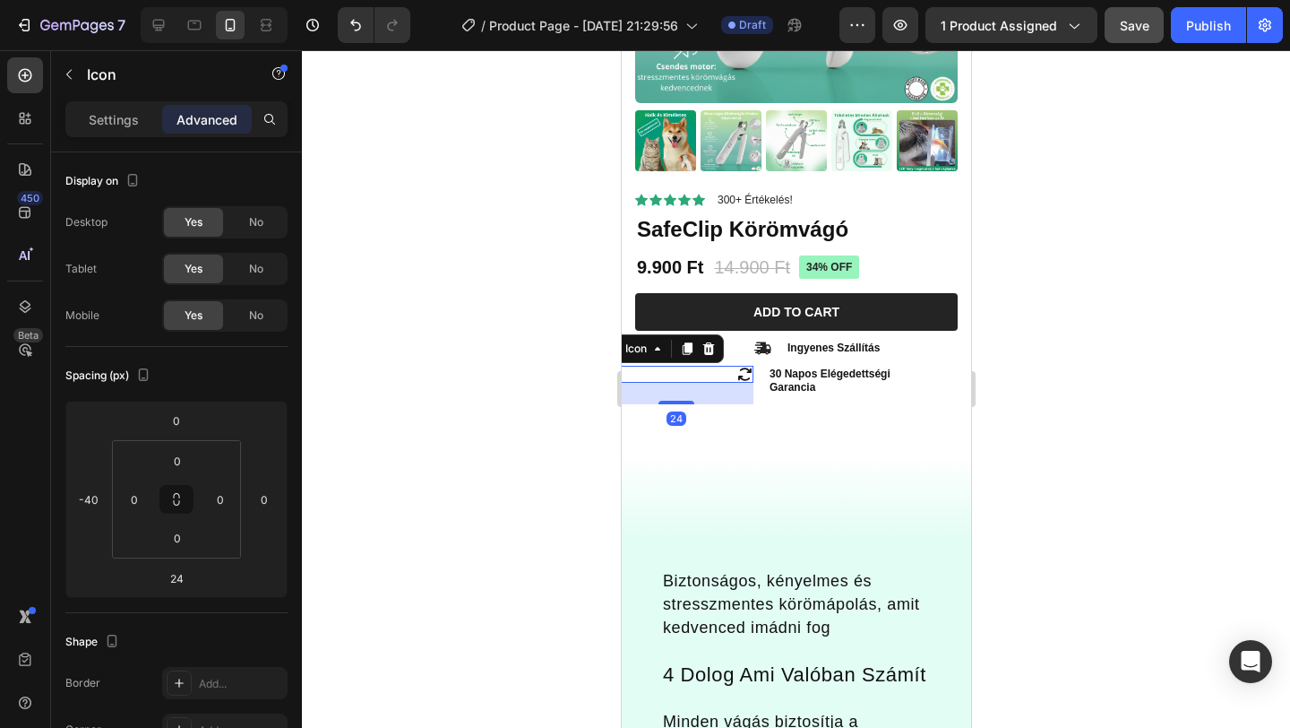
click at [752, 379] on icon at bounding box center [744, 374] width 17 height 17
click at [711, 374] on div "Icon 24" at bounding box center [676, 374] width 154 height 17
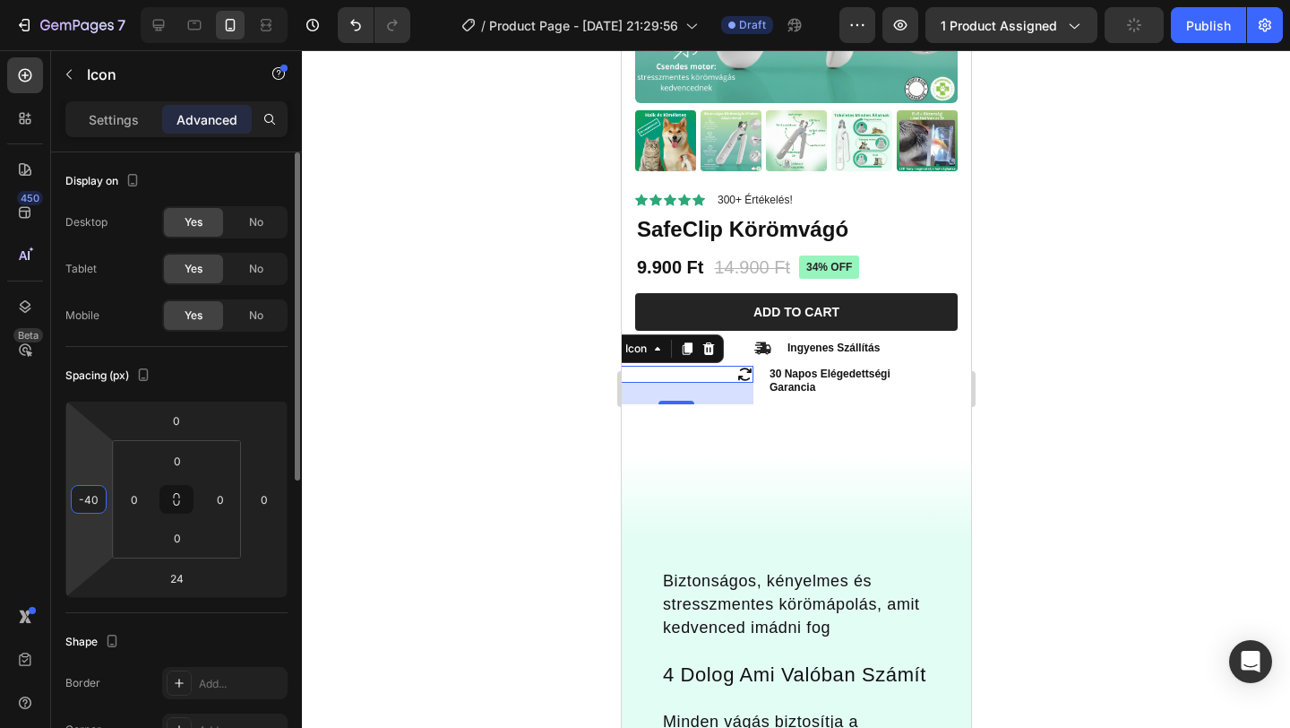
click at [90, 506] on input "-40" at bounding box center [88, 499] width 27 height 27
type input "-60"
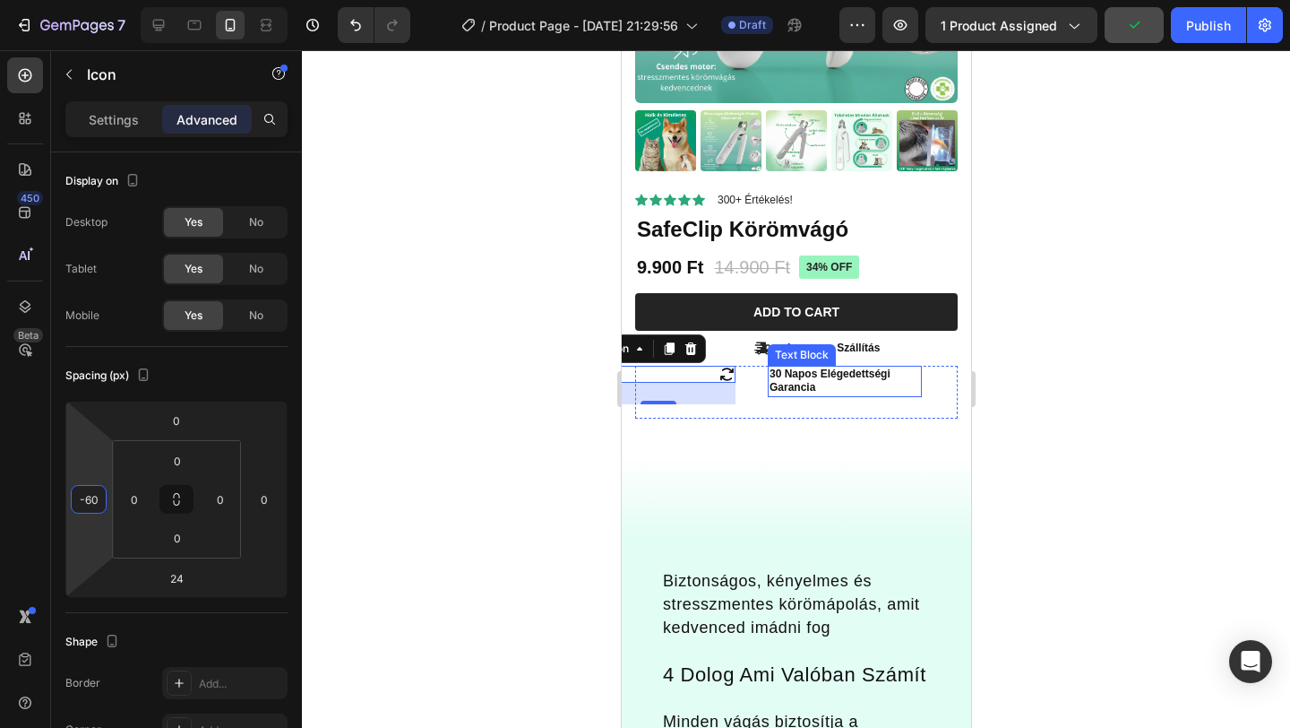
click at [787, 377] on p "30 Napos Elégedettségi Garancia" at bounding box center [844, 381] width 151 height 28
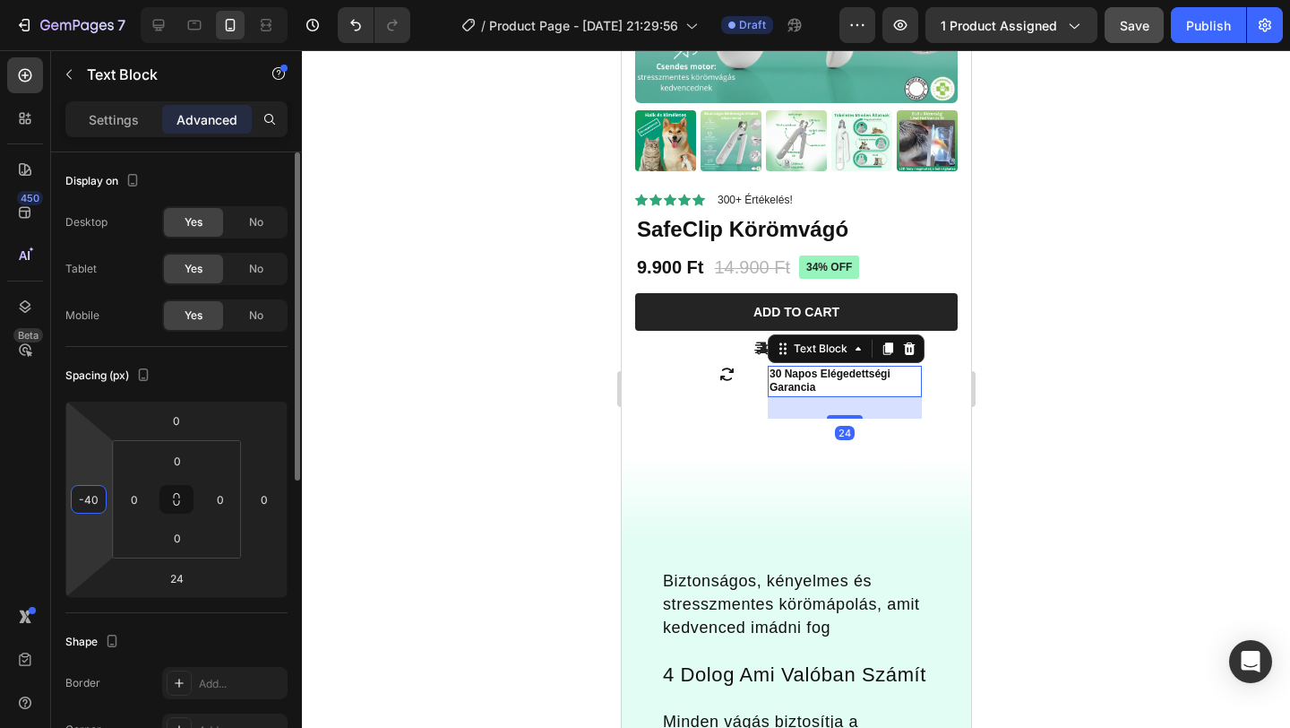
click at [99, 504] on input "-40" at bounding box center [88, 499] width 27 height 27
type input "-60"
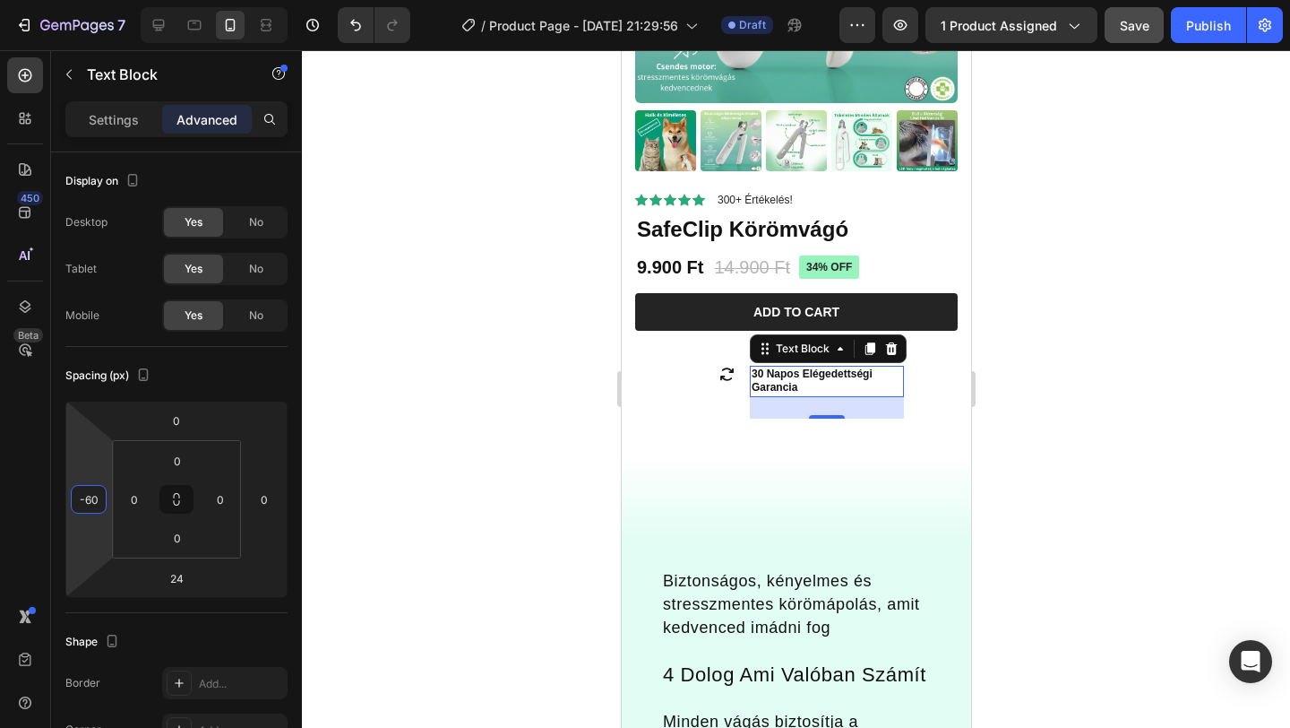
click at [1060, 465] on div at bounding box center [796, 388] width 988 height 677
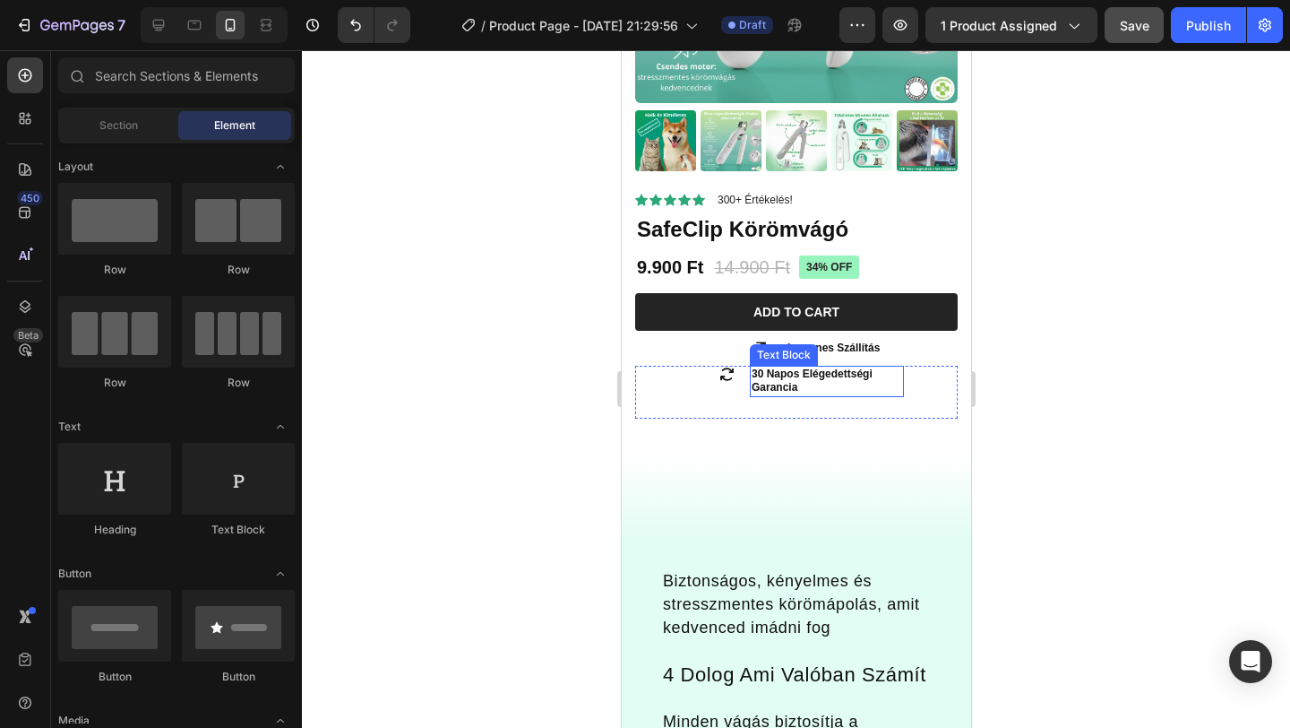
click at [844, 381] on p "30 Napos Elégedettségi Garancia" at bounding box center [826, 381] width 151 height 28
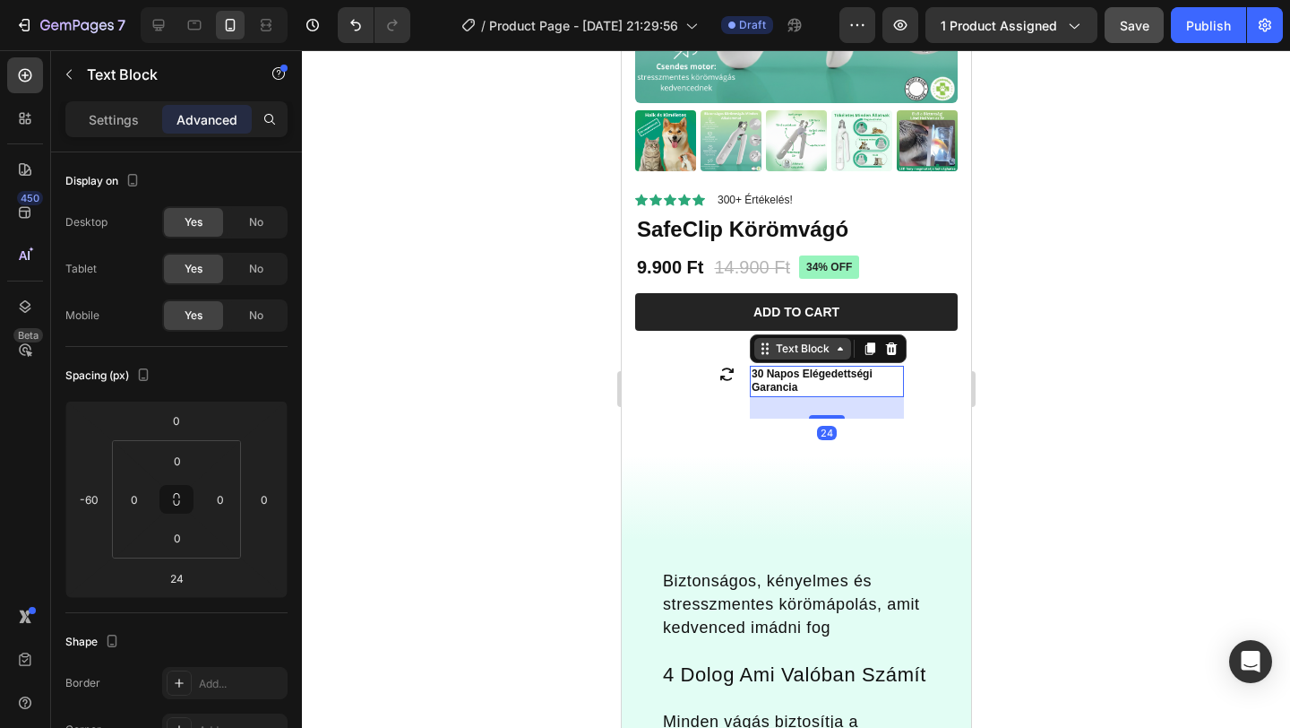
click at [830, 344] on div "Text Block" at bounding box center [801, 348] width 61 height 16
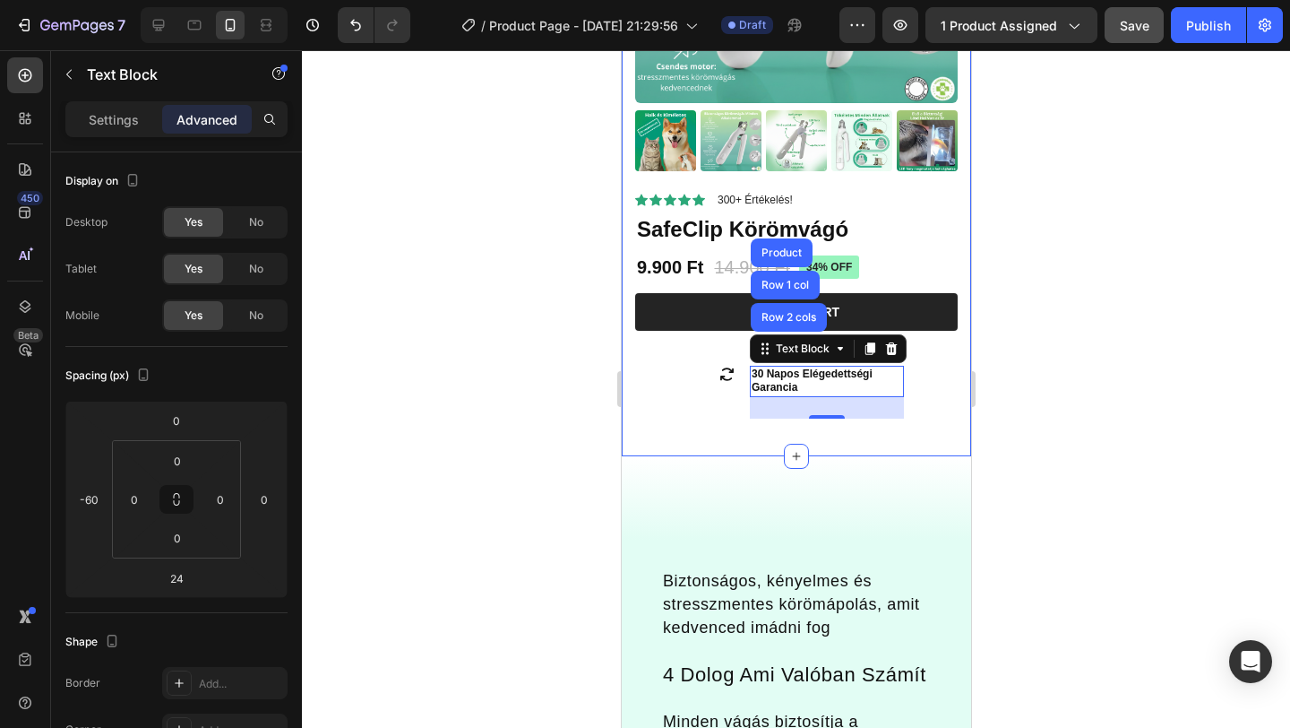
click at [1099, 335] on div at bounding box center [796, 388] width 988 height 677
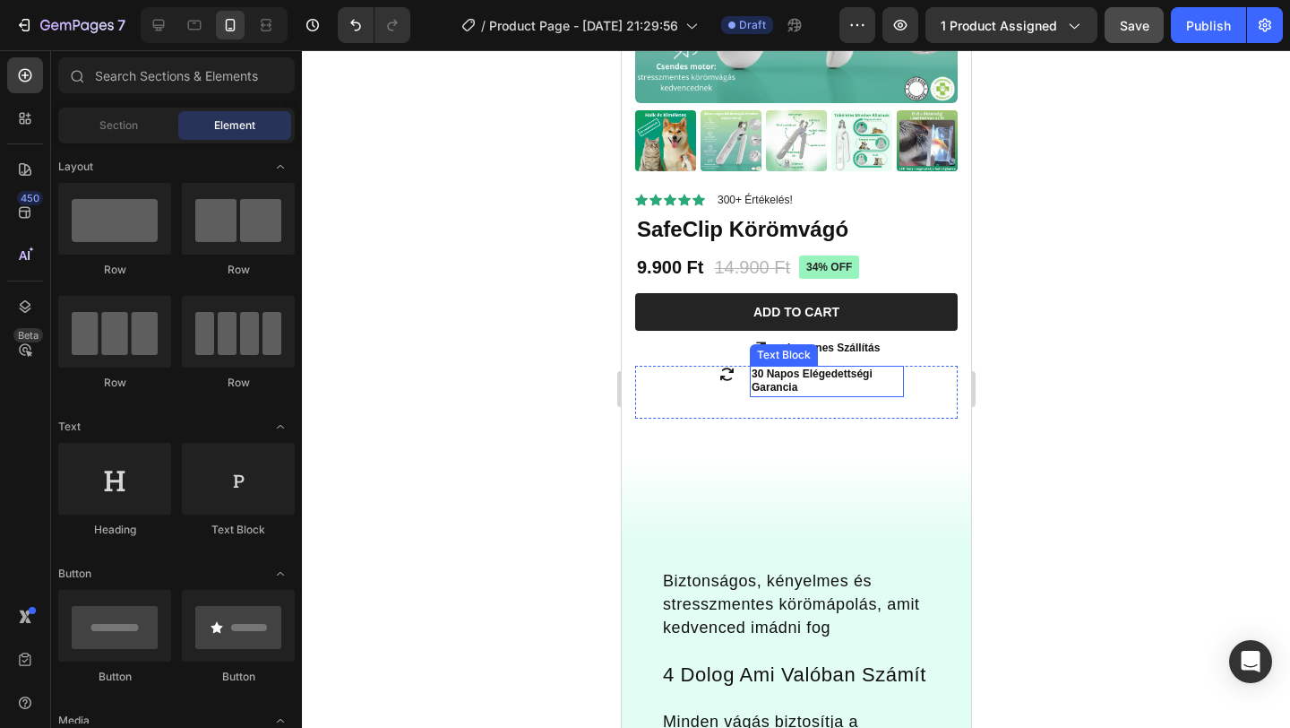
click at [843, 371] on p "30 Napos Elégedettségi Garancia" at bounding box center [826, 381] width 151 height 28
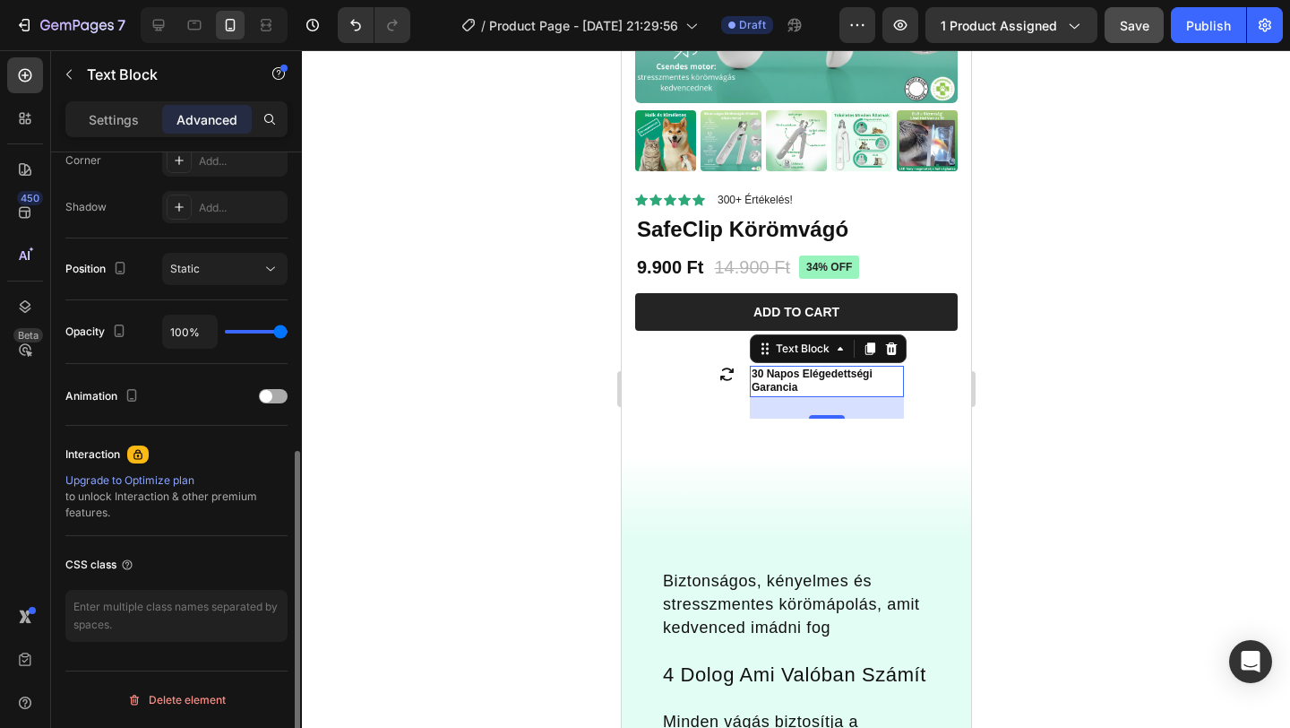
scroll to position [0, 0]
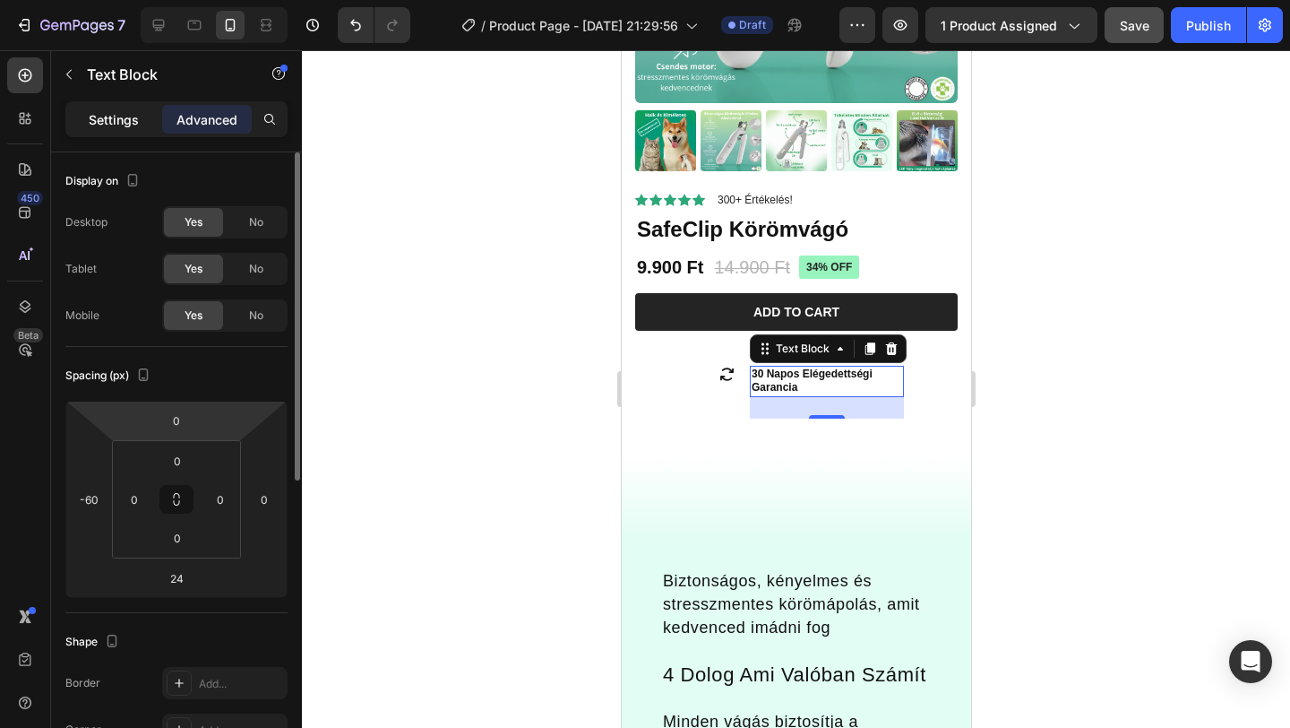
click at [133, 117] on p "Settings" at bounding box center [114, 119] width 50 height 19
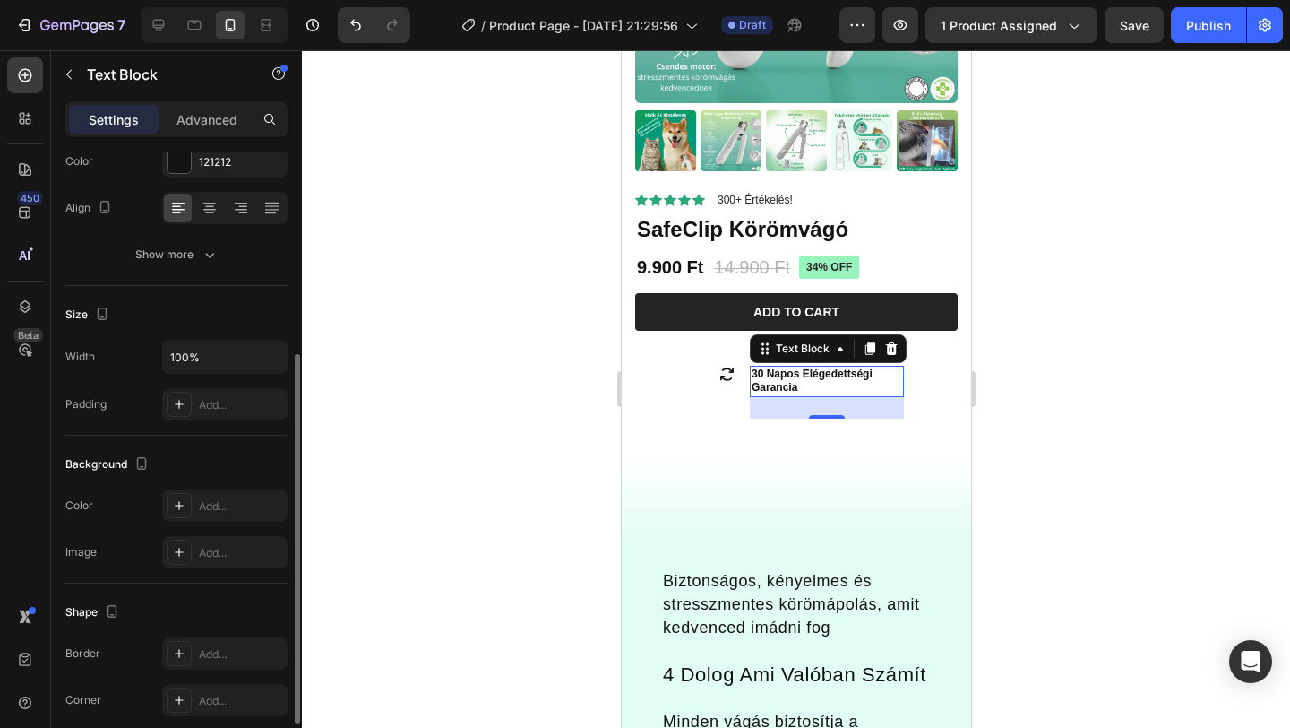
scroll to position [286, 0]
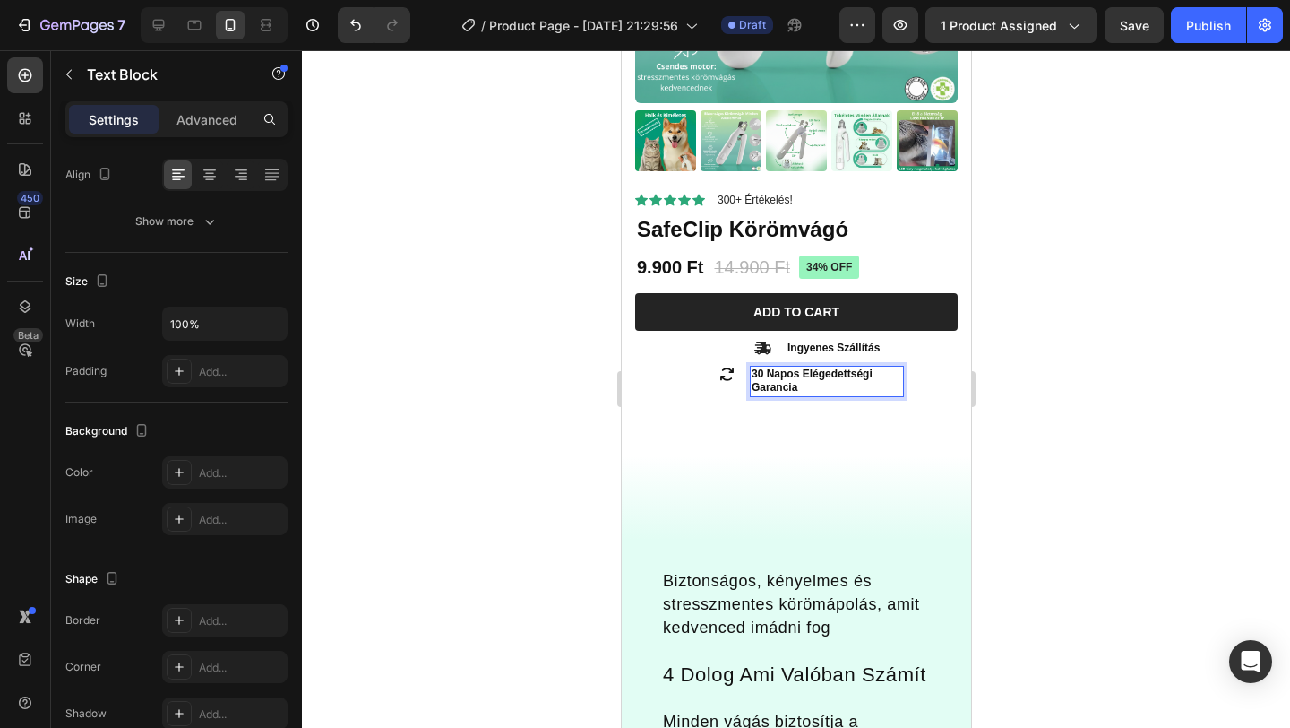
click at [1060, 358] on div at bounding box center [796, 388] width 988 height 677
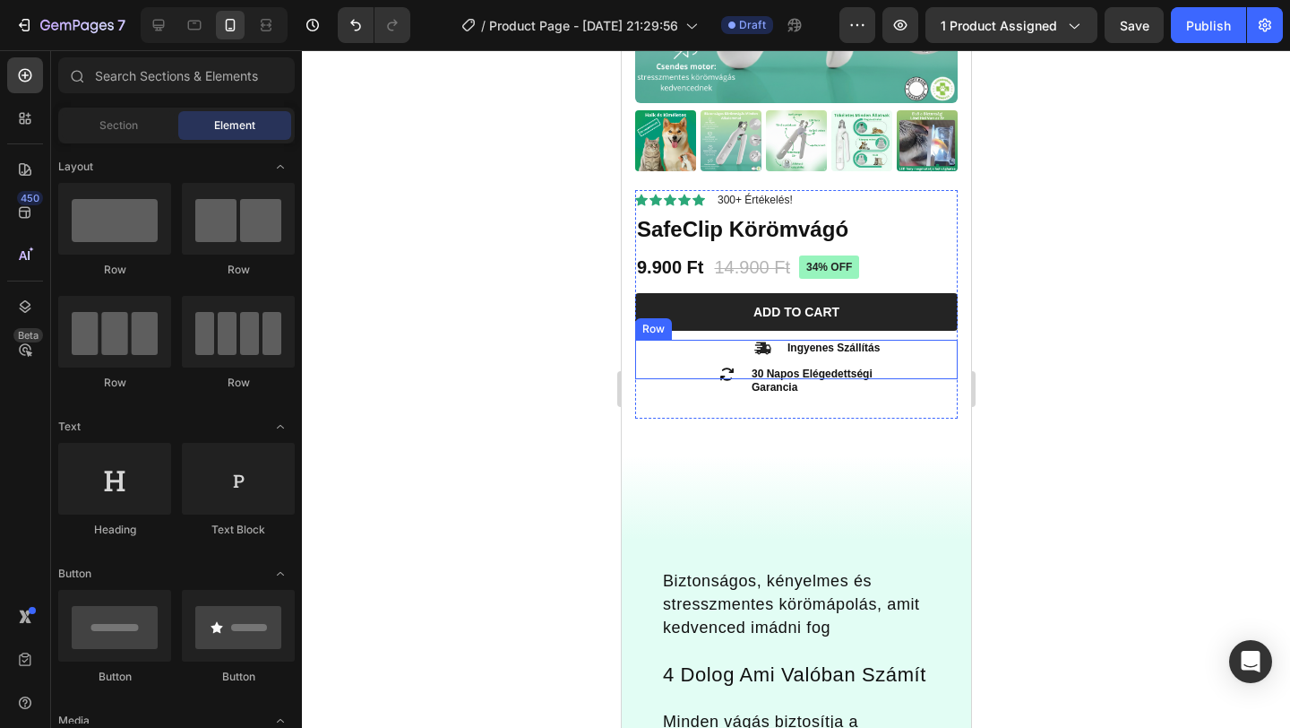
click at [881, 375] on p "30 Napos Elégedettségi Garancia" at bounding box center [826, 381] width 151 height 28
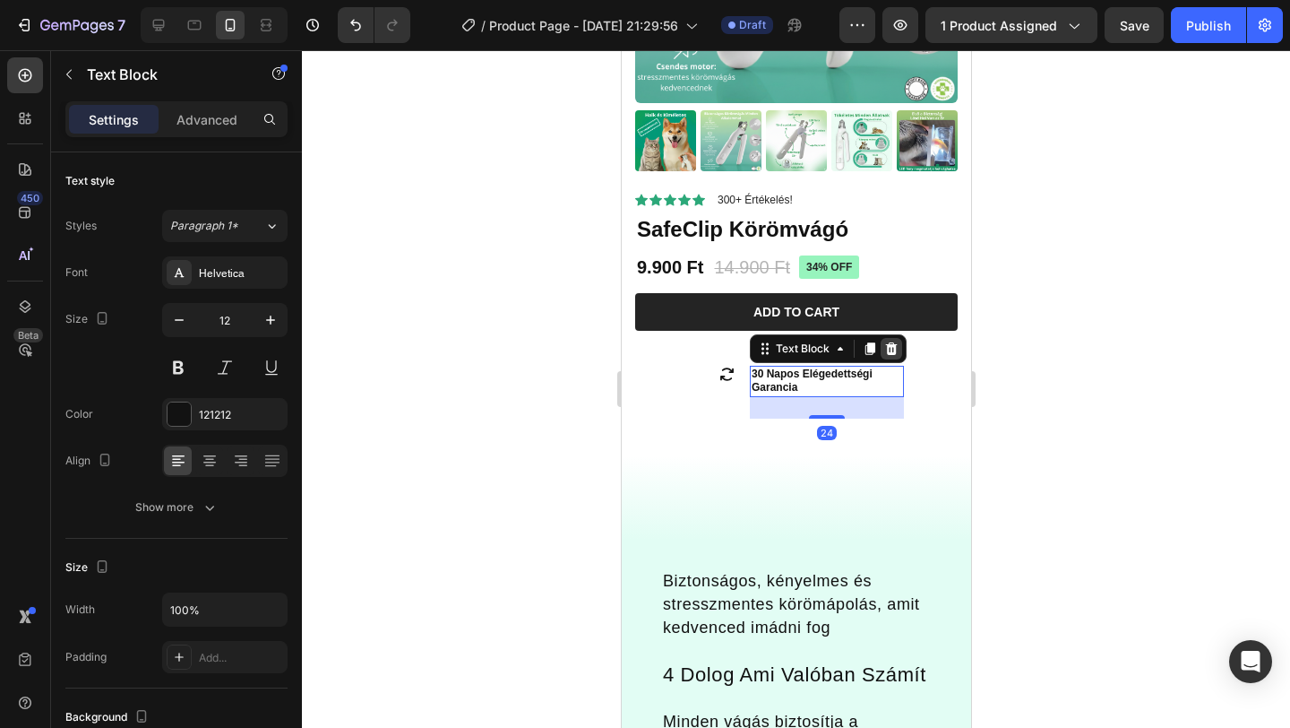
click at [894, 341] on icon at bounding box center [890, 348] width 14 height 14
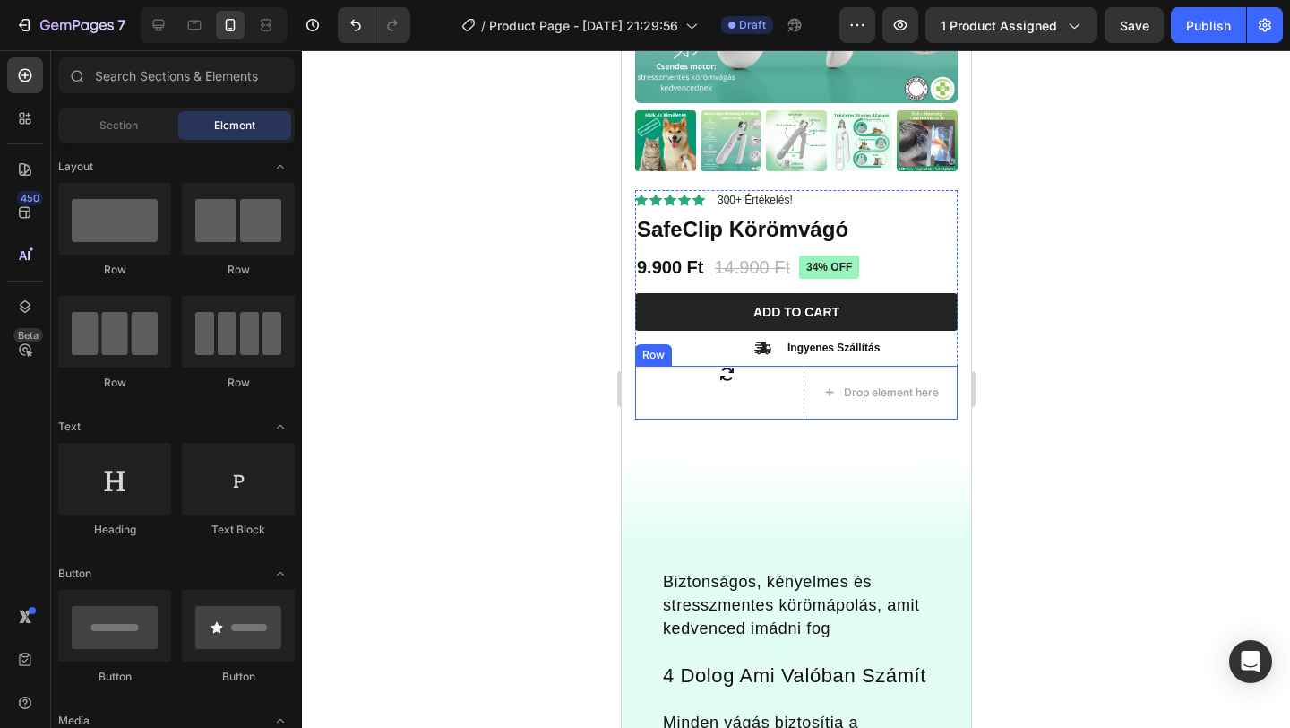
click at [750, 389] on div "Icon" at bounding box center [711, 393] width 154 height 54
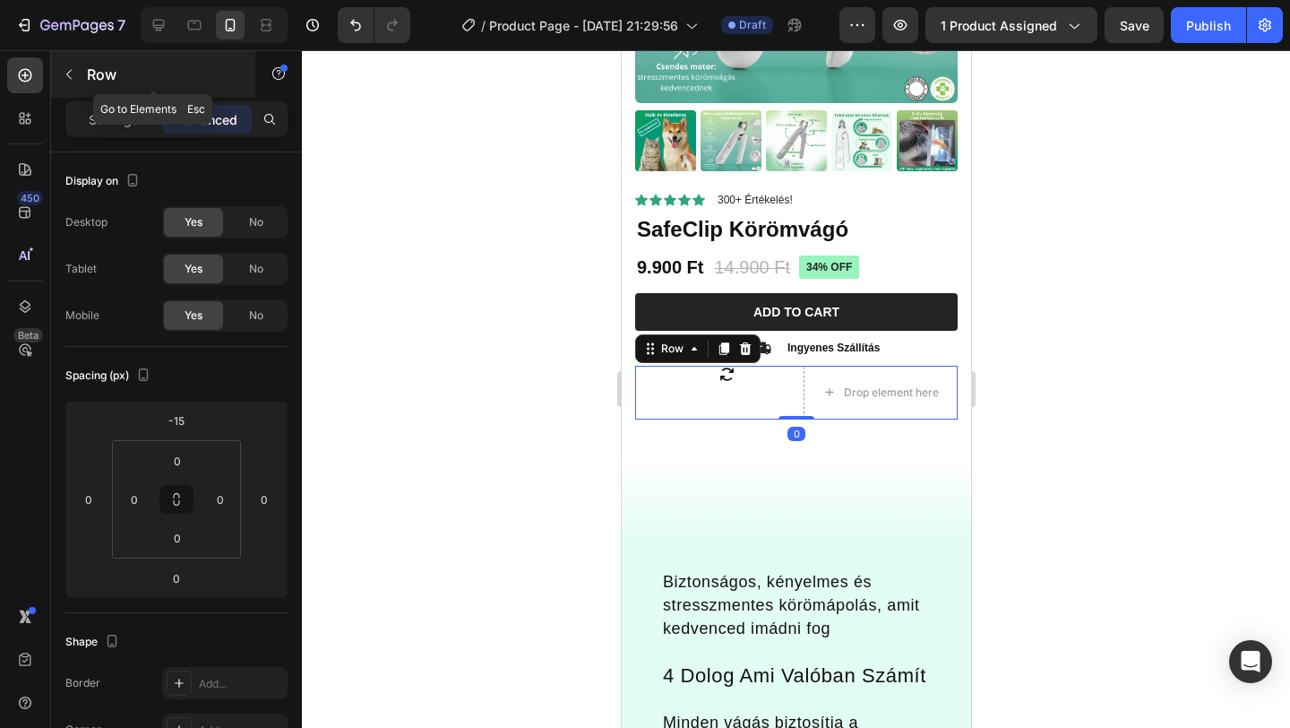
click at [90, 75] on p "Row" at bounding box center [163, 75] width 152 height 22
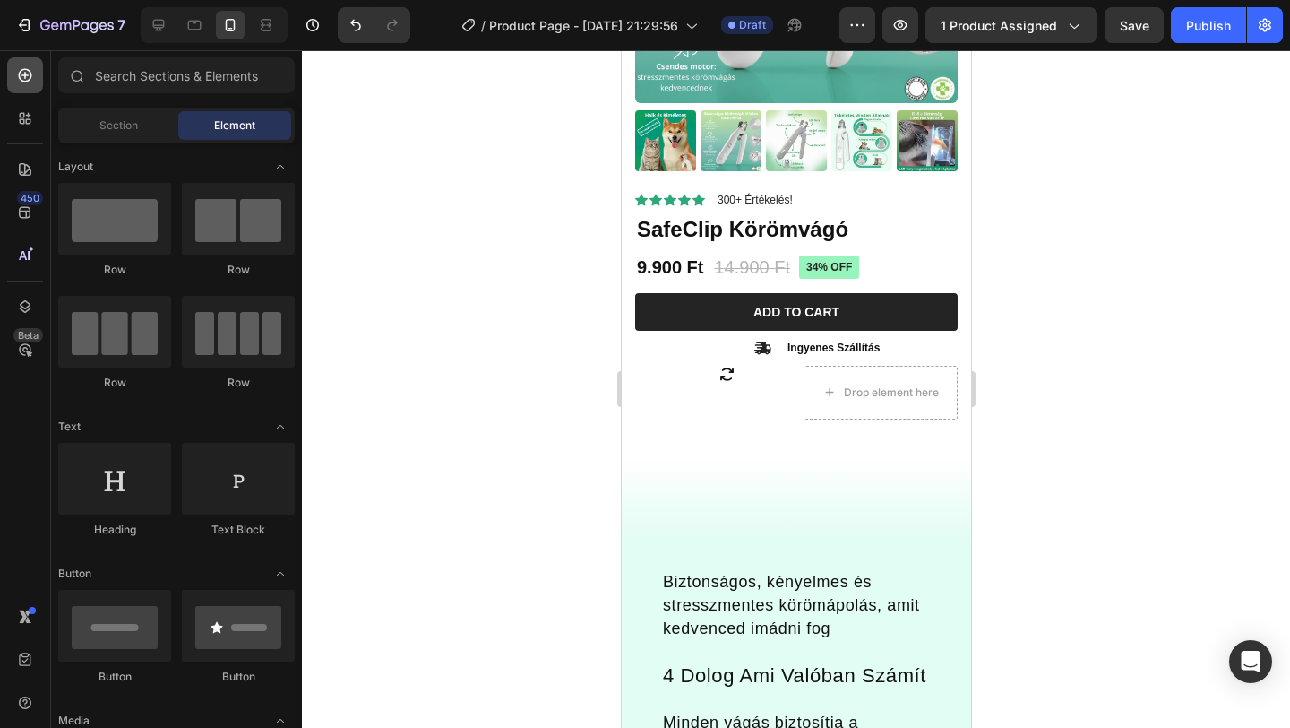
click at [24, 74] on icon at bounding box center [25, 75] width 7 height 7
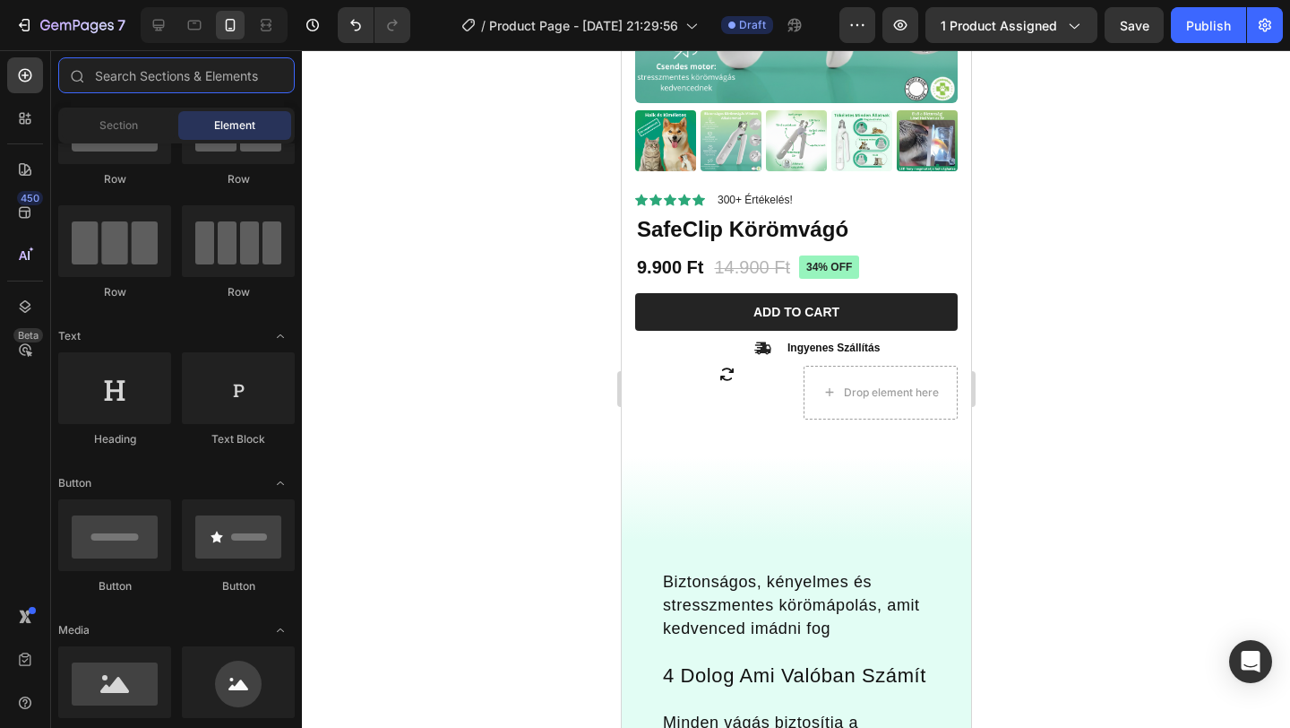
scroll to position [0, 0]
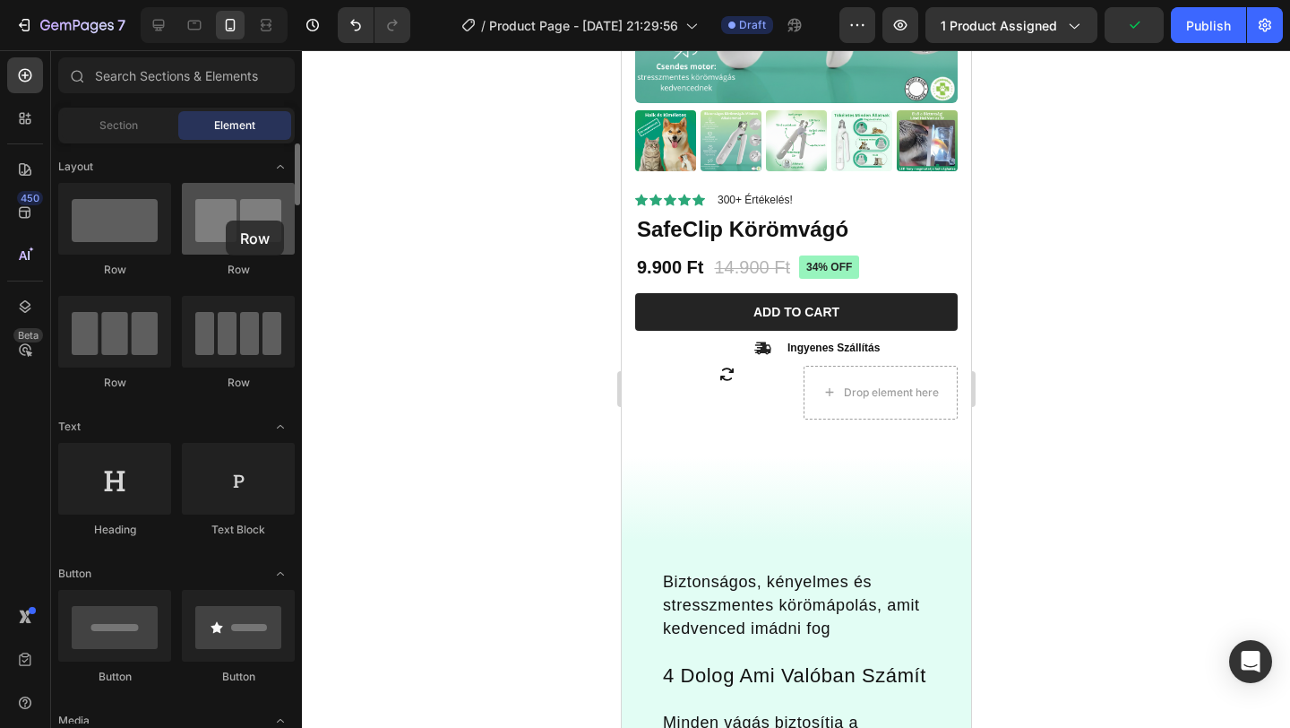
click at [226, 220] on div at bounding box center [238, 219] width 113 height 72
click at [486, 335] on div at bounding box center [796, 388] width 988 height 677
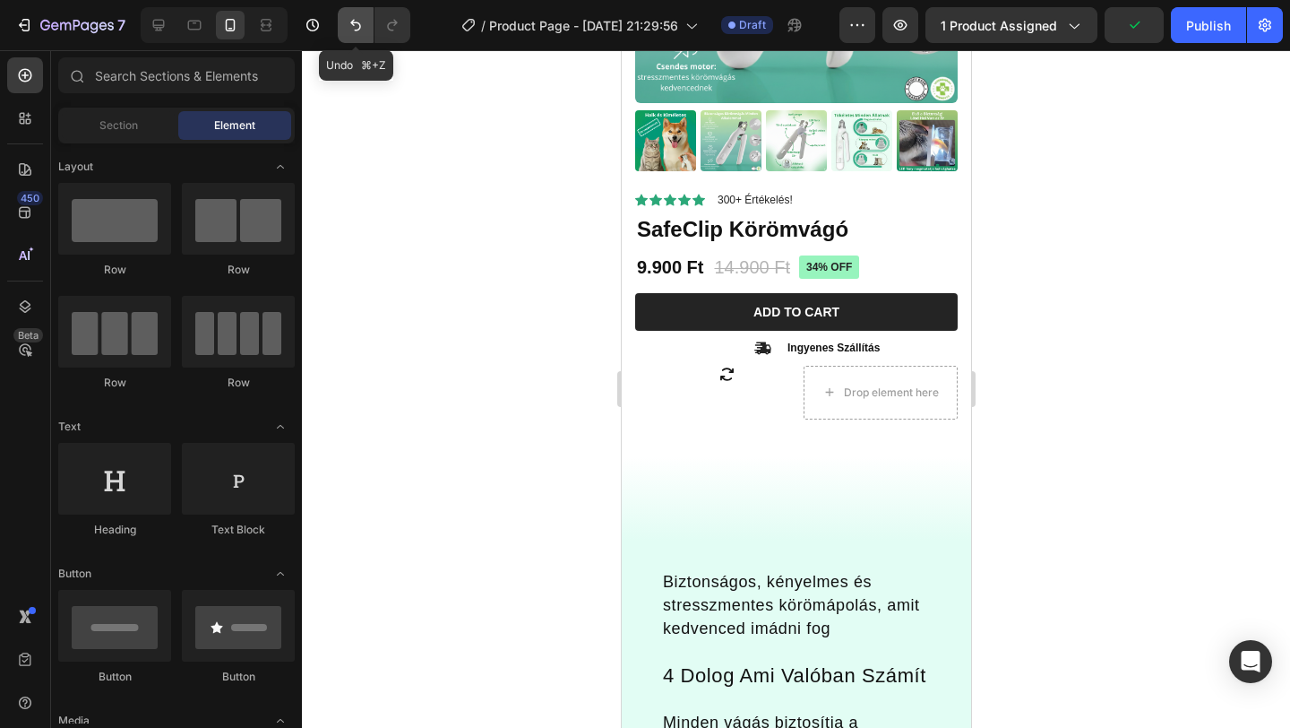
click at [357, 31] on icon "Undo/Redo" at bounding box center [356, 25] width 18 height 18
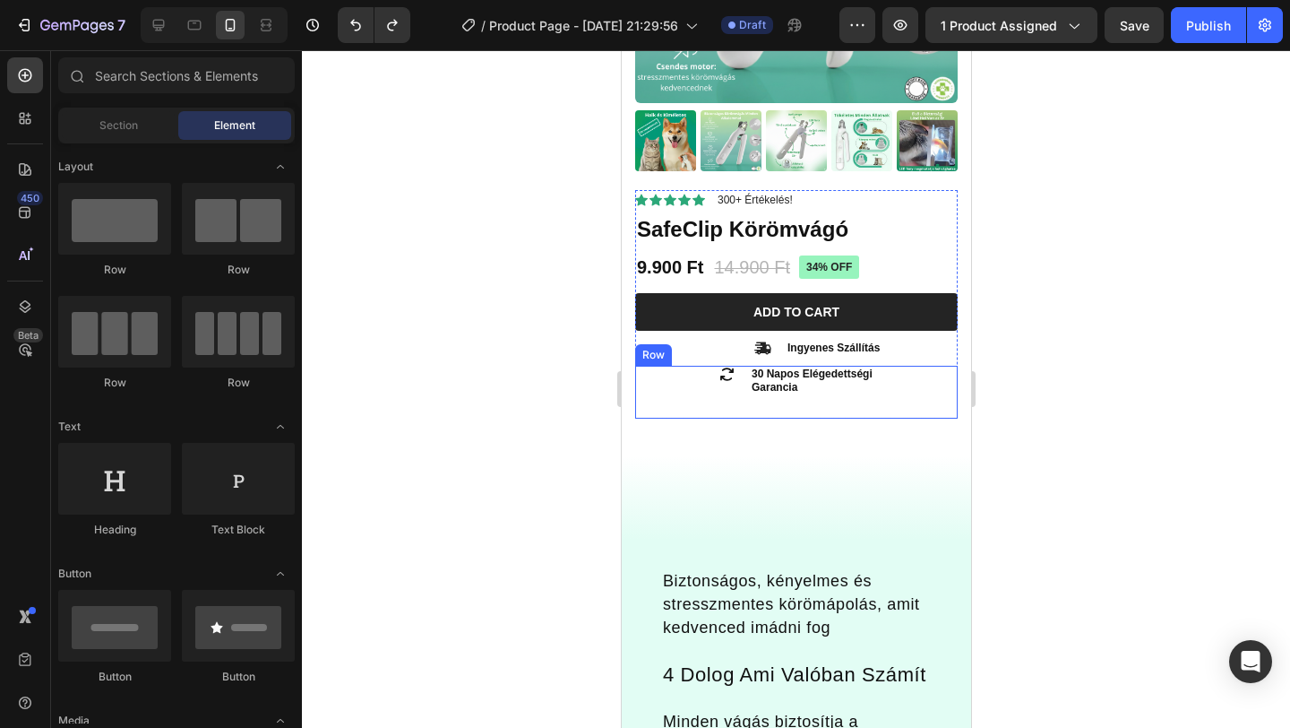
click at [805, 380] on p "30 Napos Elégedettségi Garancia" at bounding box center [826, 381] width 151 height 28
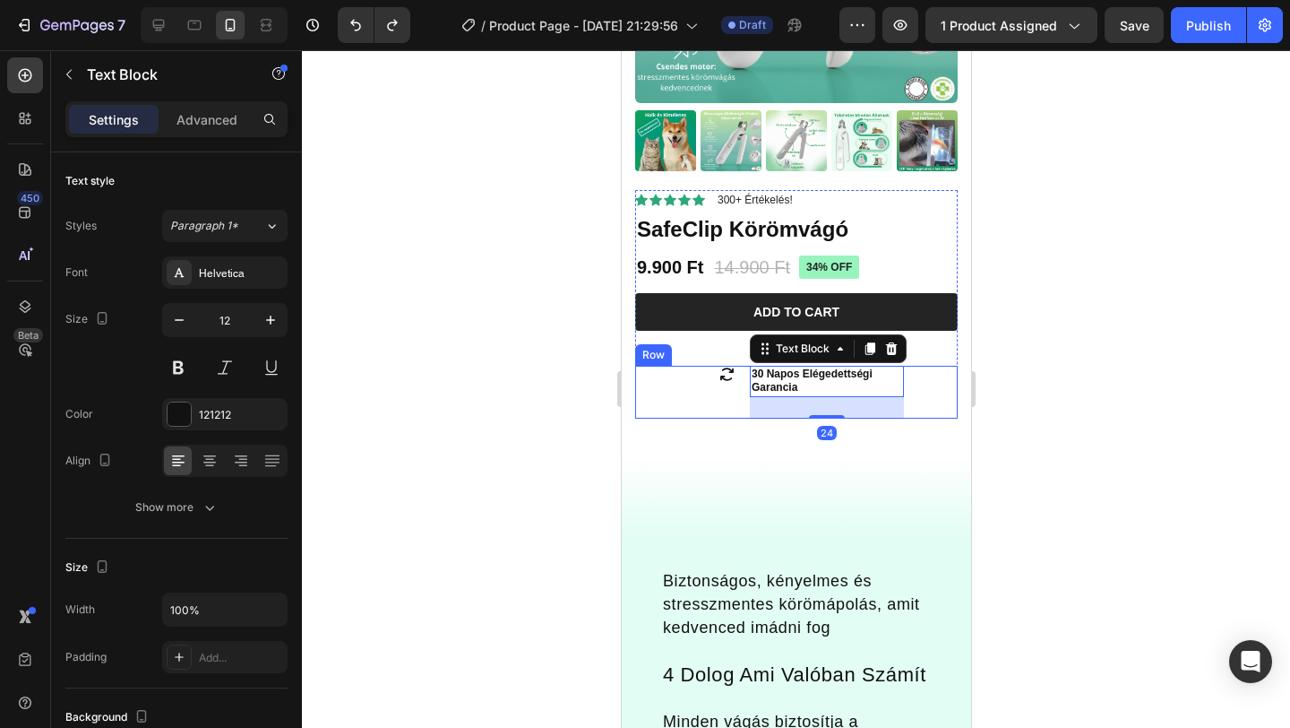
click at [732, 398] on div "Icon" at bounding box center [711, 392] width 154 height 53
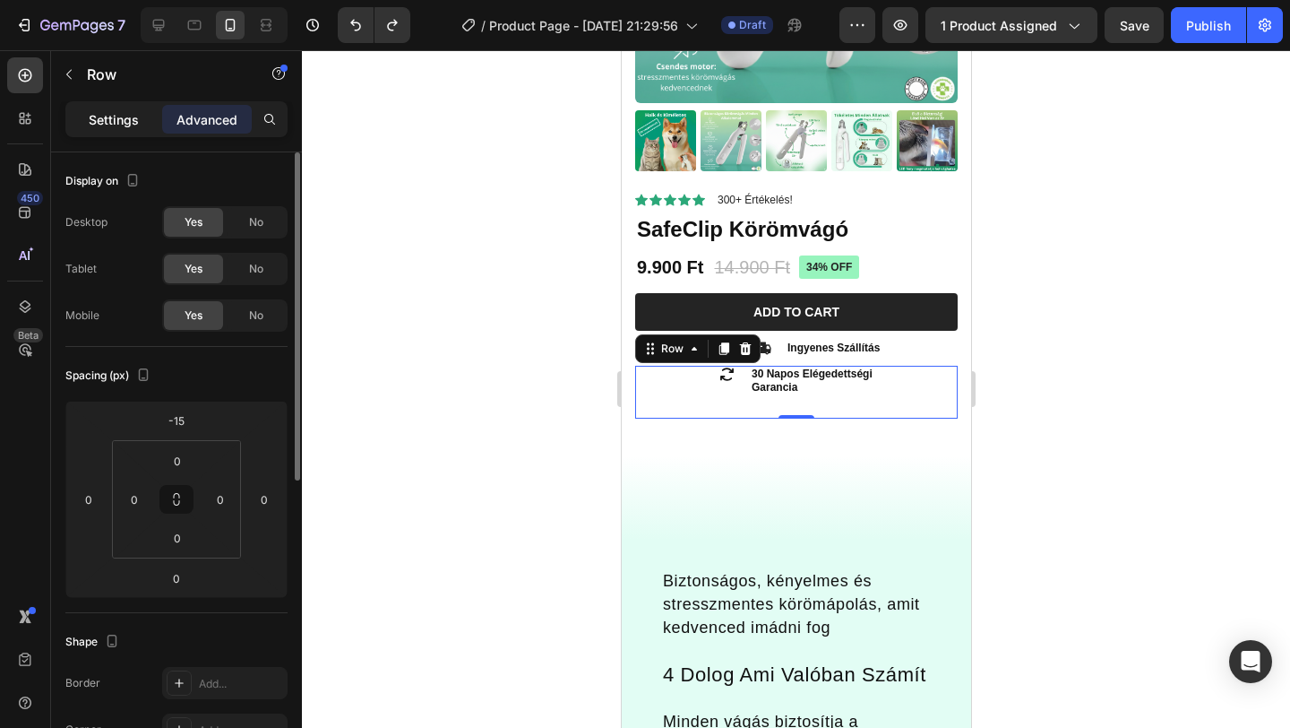
click at [113, 110] on p "Settings" at bounding box center [114, 119] width 50 height 19
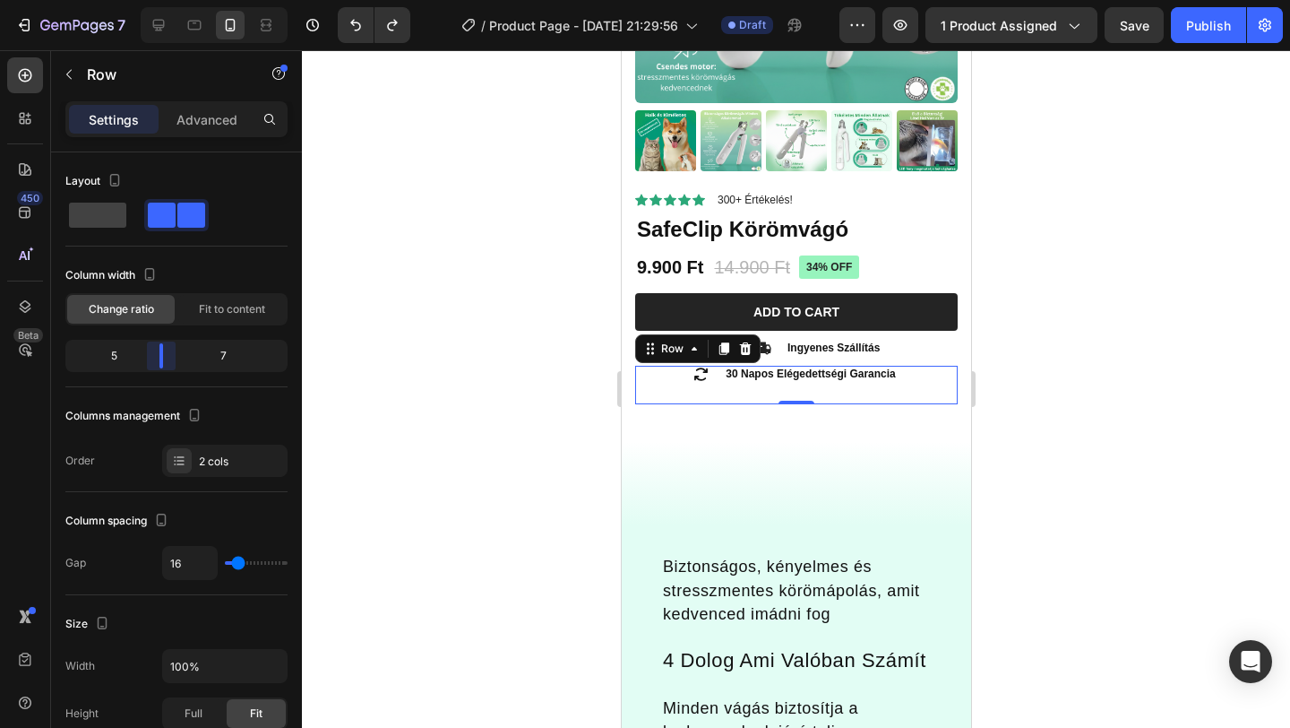
drag, startPoint x: 178, startPoint y: 351, endPoint x: 168, endPoint y: 352, distance: 10.8
click at [168, 0] on body "7 Version history / Product Page - [DATE] 21:29:56 Draft Preview 1 product assi…" at bounding box center [645, 0] width 1290 height 0
click at [1127, 313] on div at bounding box center [796, 388] width 988 height 677
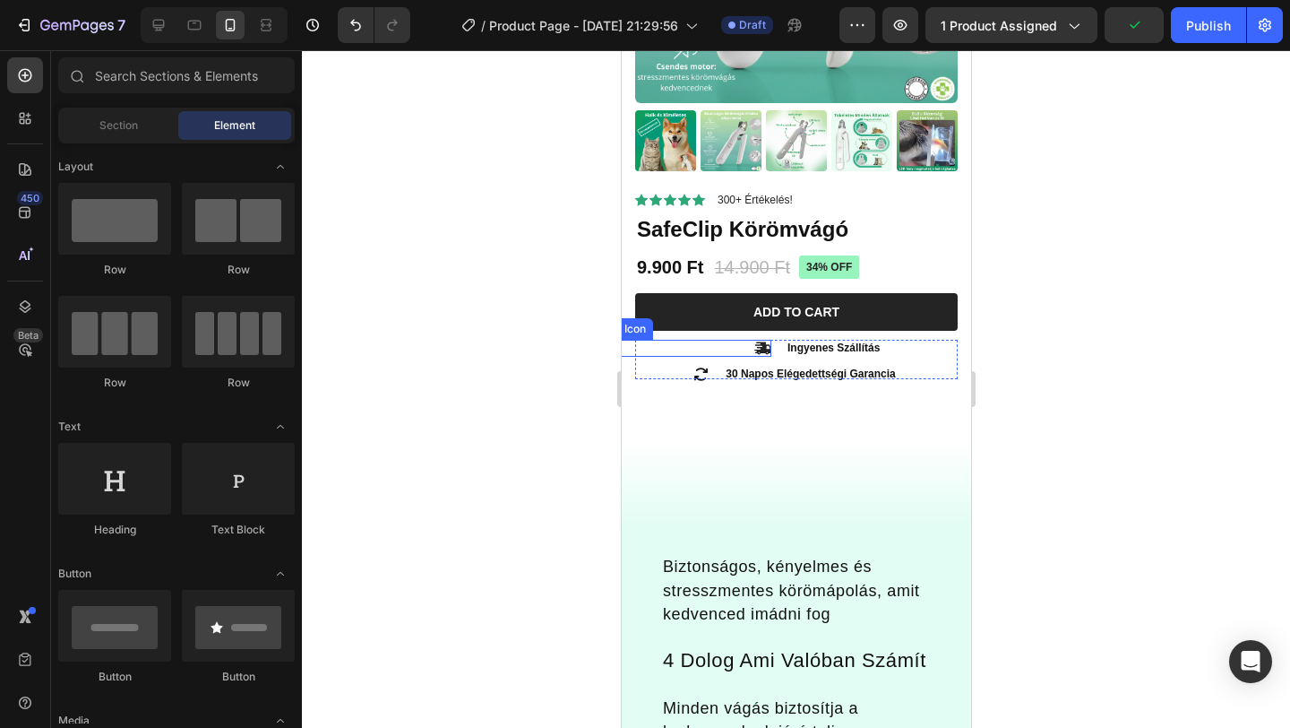
click at [754, 345] on icon at bounding box center [762, 348] width 17 height 17
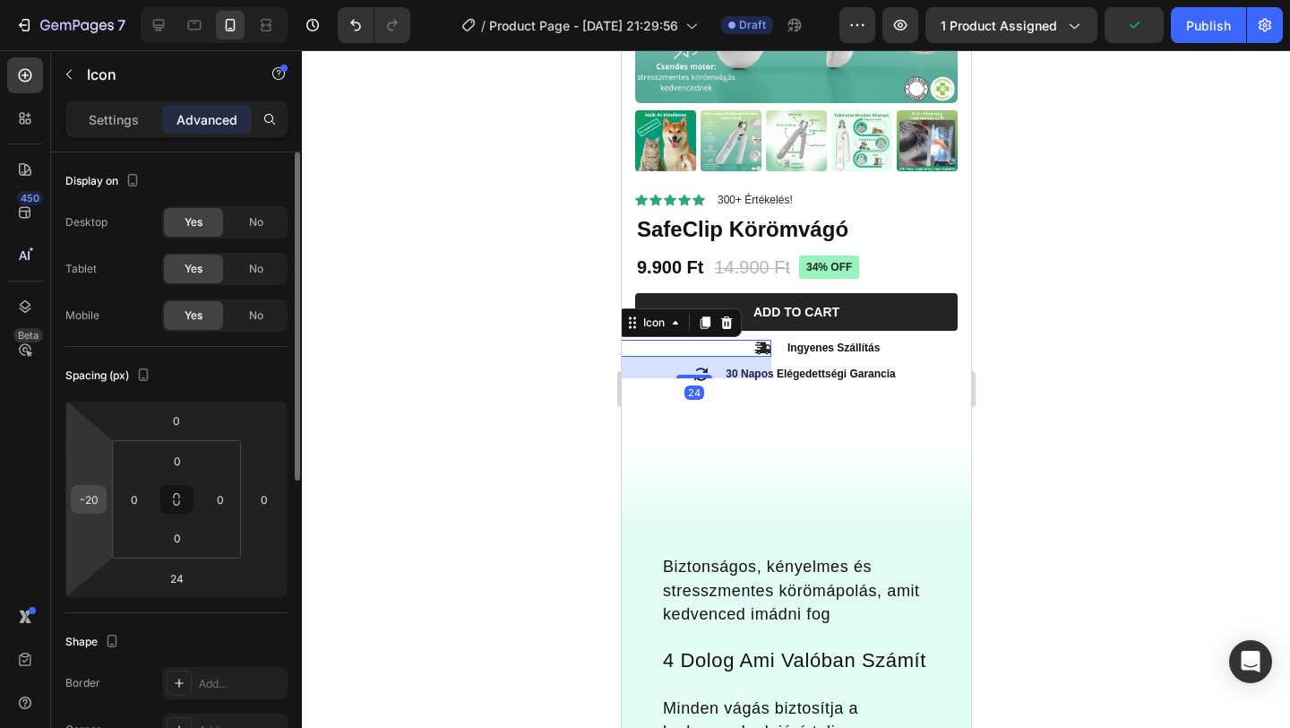
click at [99, 502] on input "-20" at bounding box center [88, 499] width 27 height 27
type input "-40"
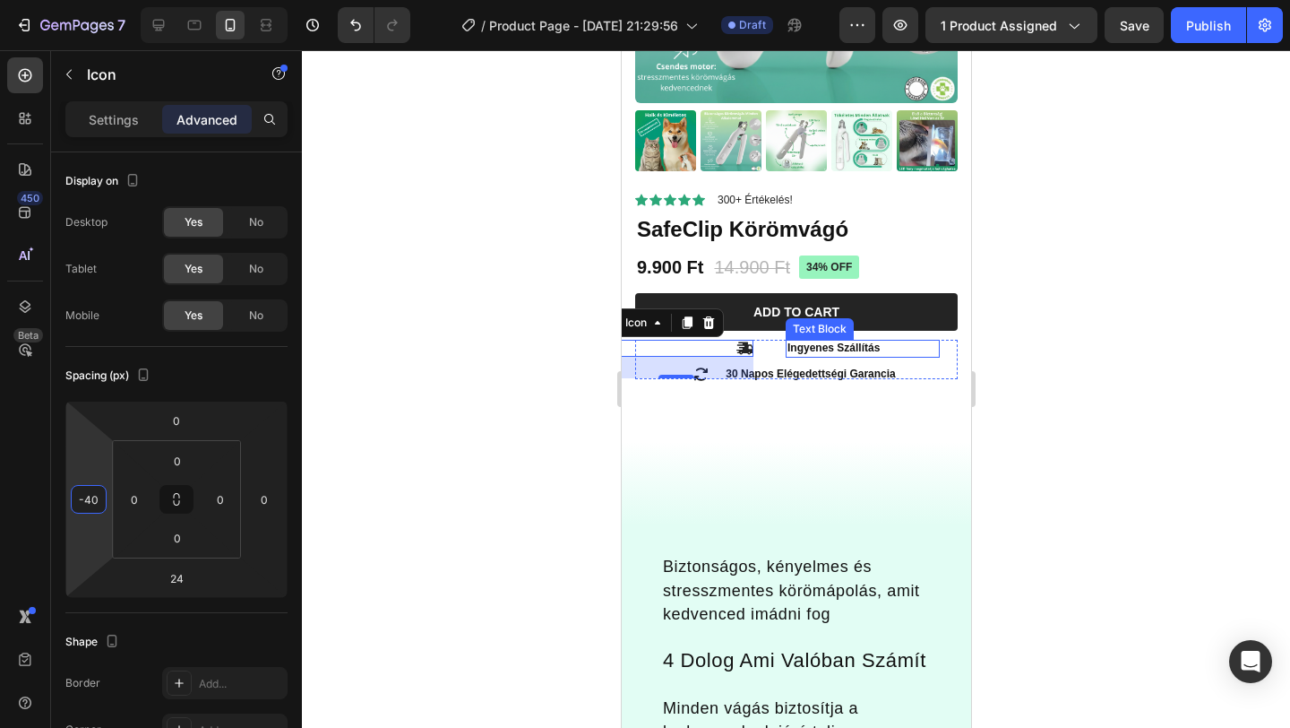
click at [814, 349] on p "Ingyenes Szállítás" at bounding box center [862, 348] width 151 height 14
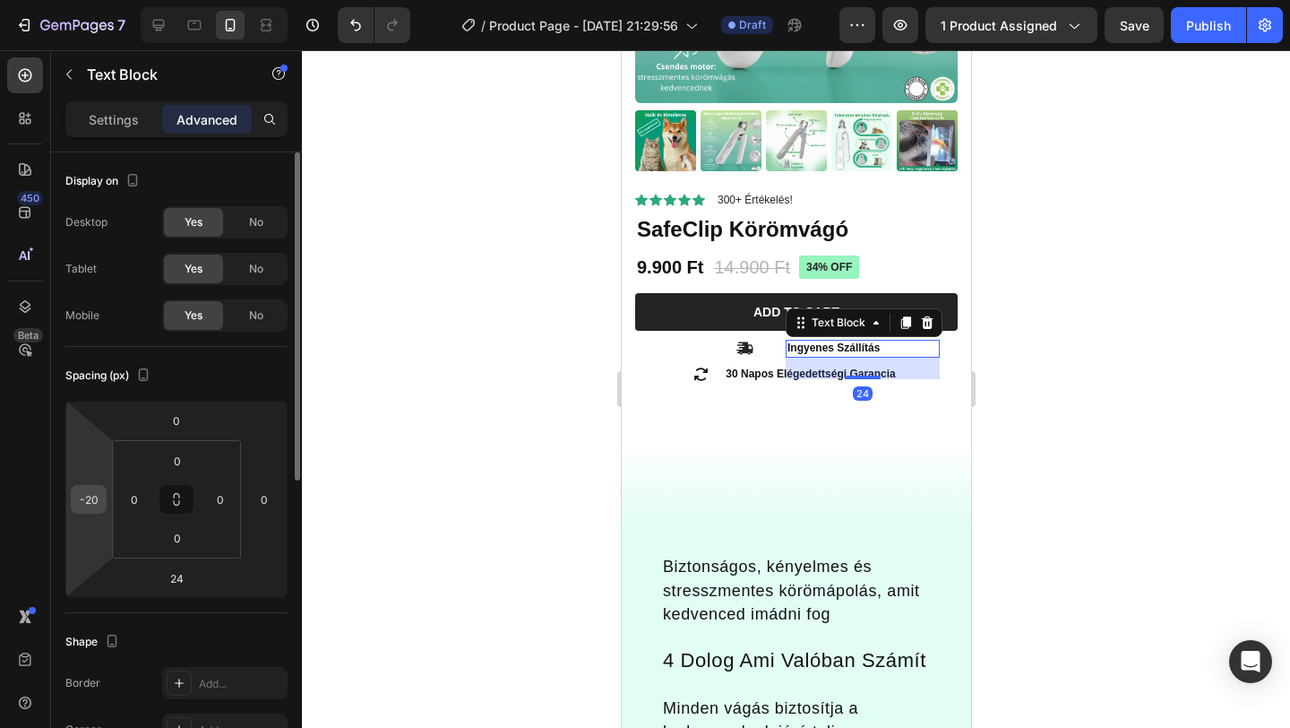
click at [82, 506] on input "-20" at bounding box center [88, 499] width 27 height 27
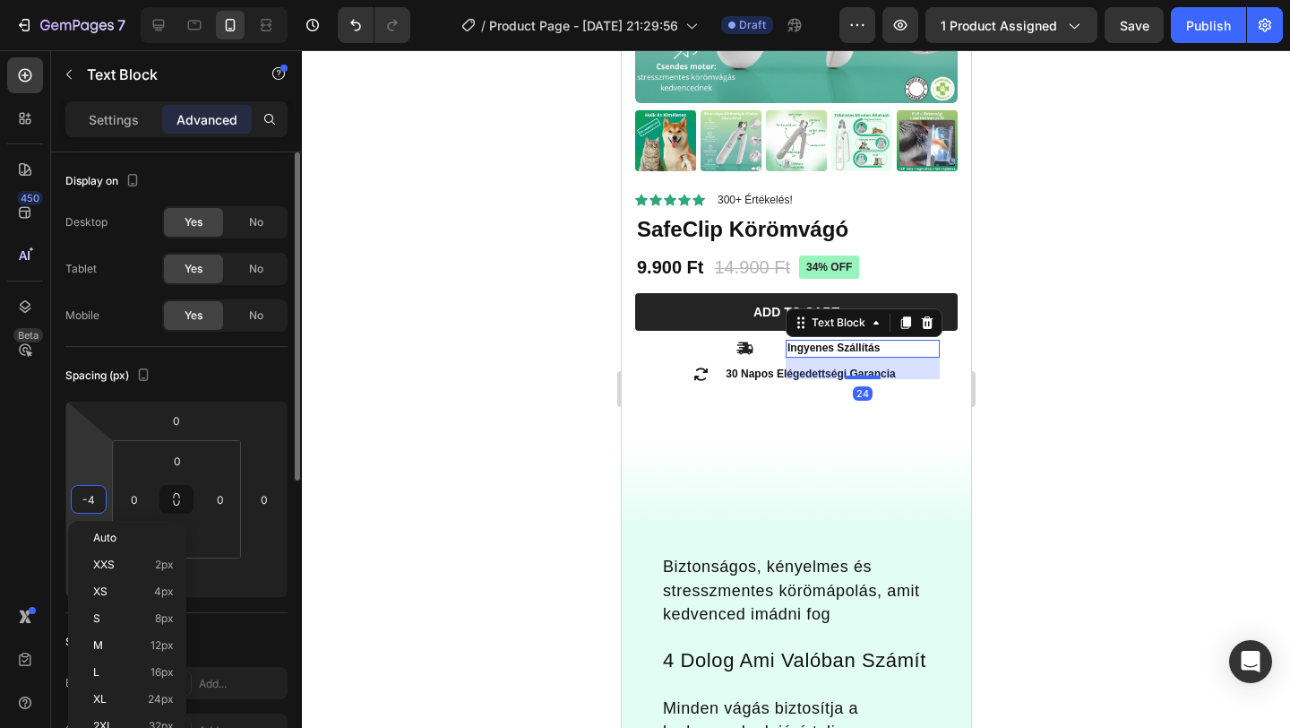
type input "-40"
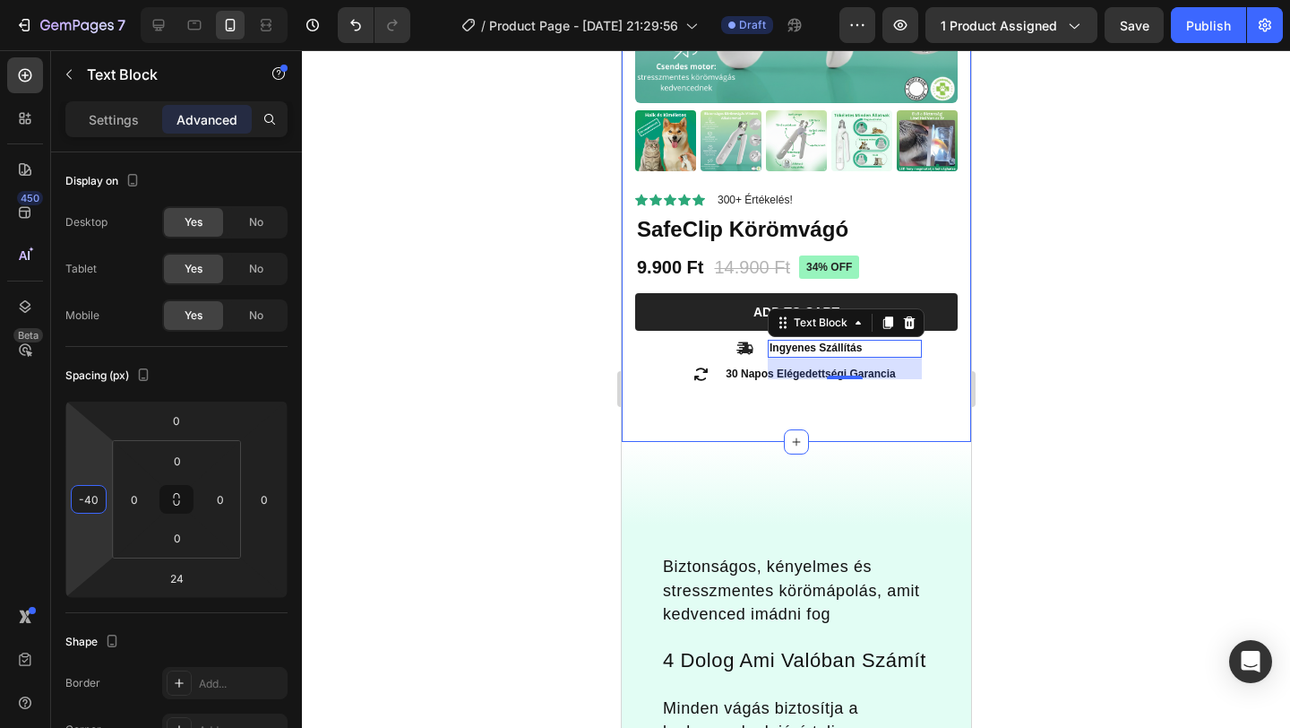
click at [1090, 338] on div at bounding box center [796, 388] width 988 height 677
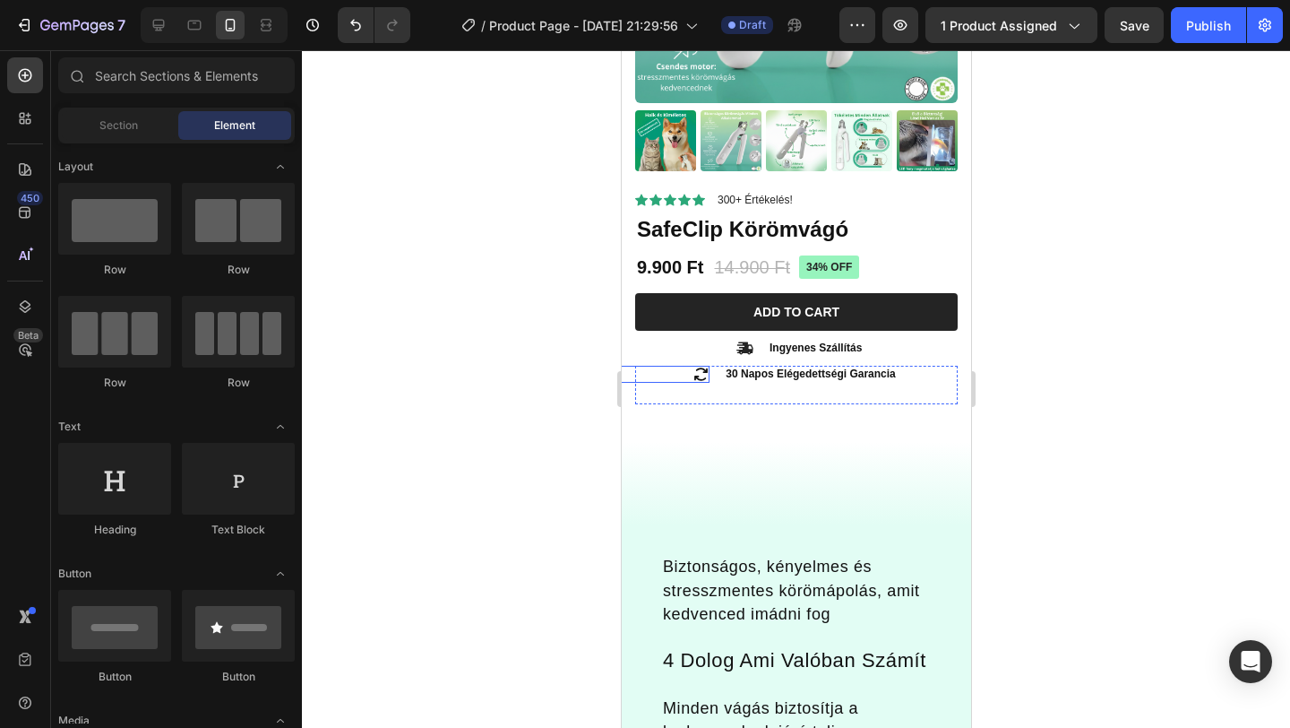
click at [694, 375] on icon at bounding box center [700, 373] width 13 height 13
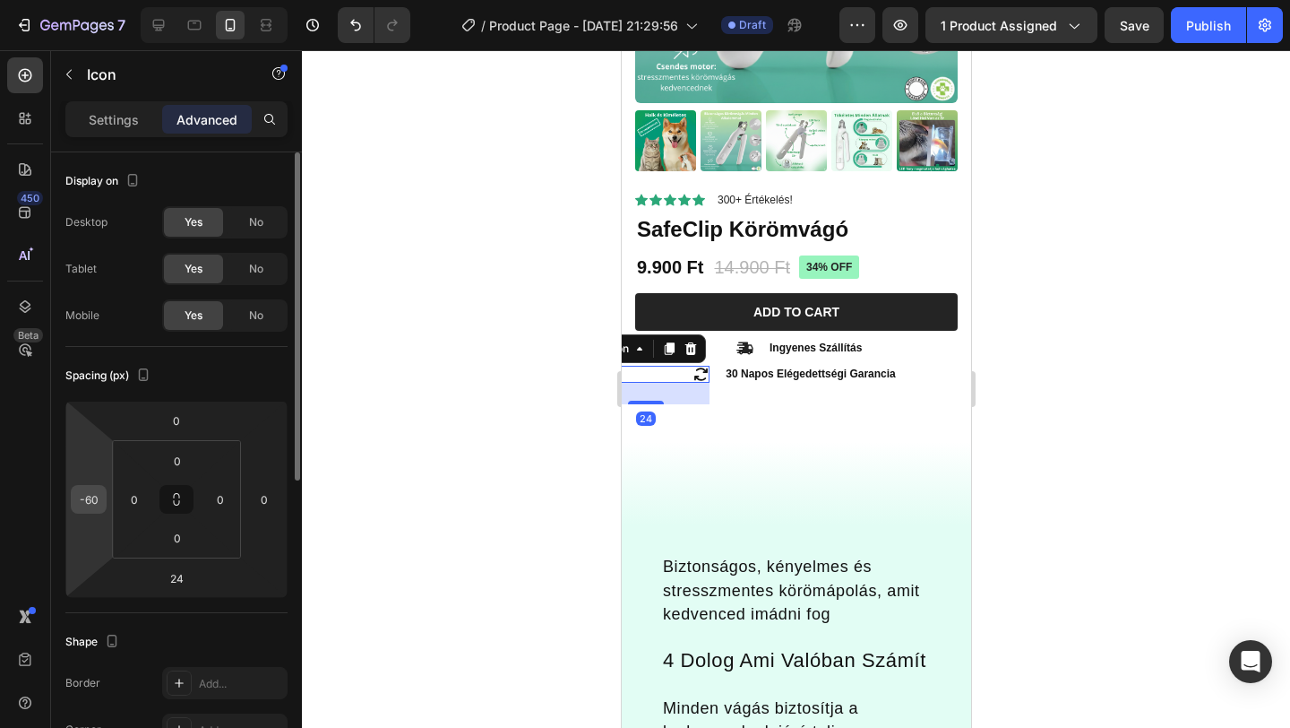
click at [97, 495] on input "-60" at bounding box center [88, 499] width 27 height 27
type input "-50"
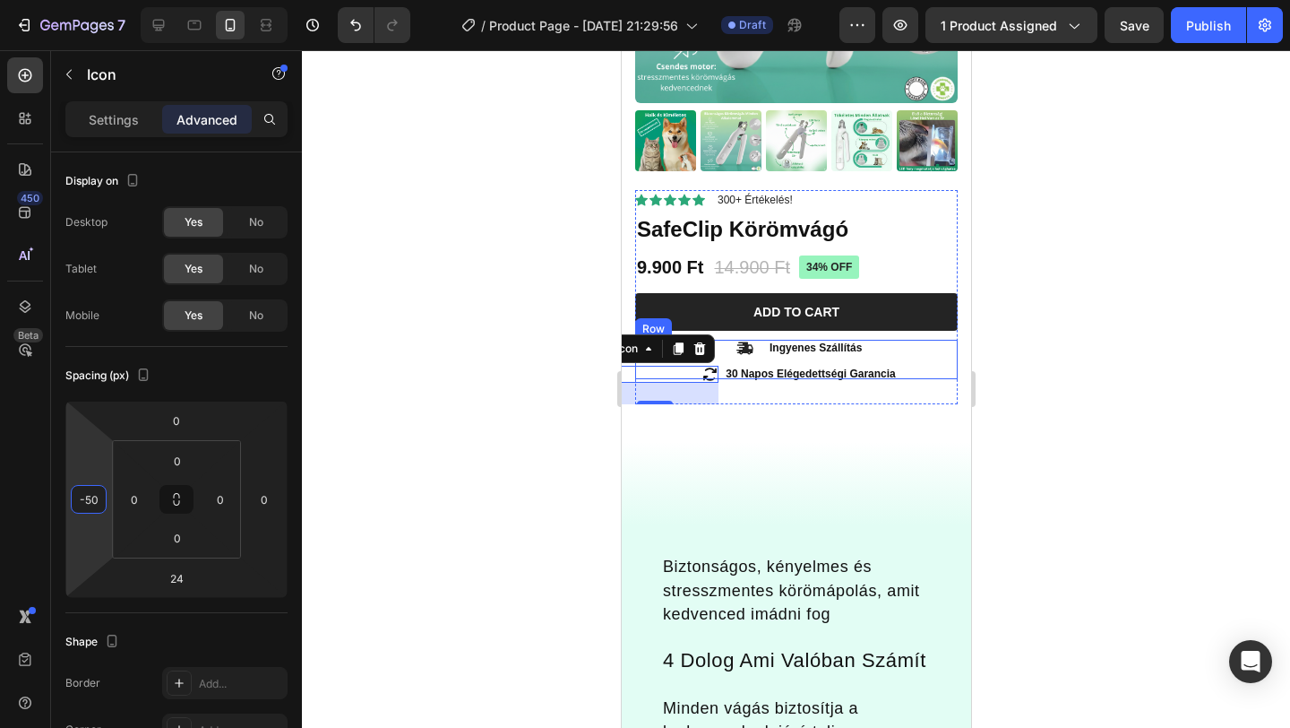
click at [749, 350] on icon at bounding box center [744, 348] width 17 height 13
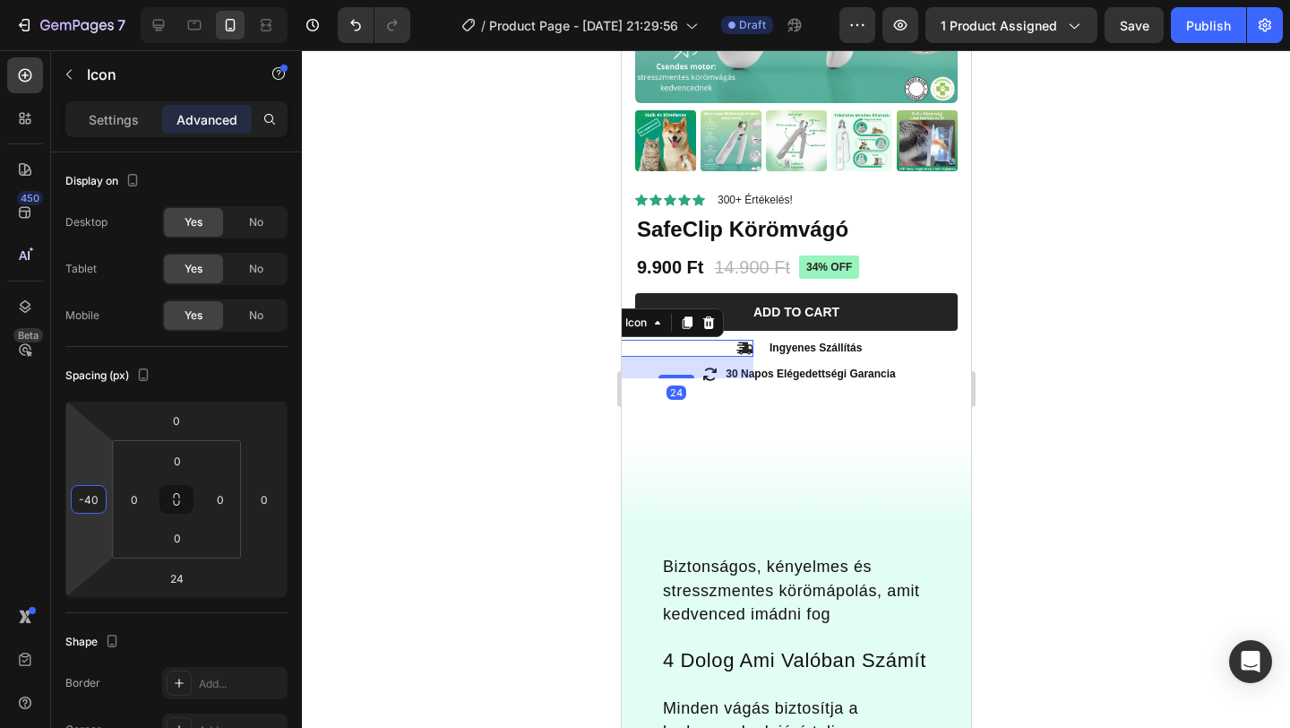
click at [91, 0] on html "7 Version history / Product Page - [DATE] 21:29:56 Draft Preview 1 product assi…" at bounding box center [645, 0] width 1290 height 0
type input "-30"
click at [1170, 314] on div at bounding box center [796, 388] width 988 height 677
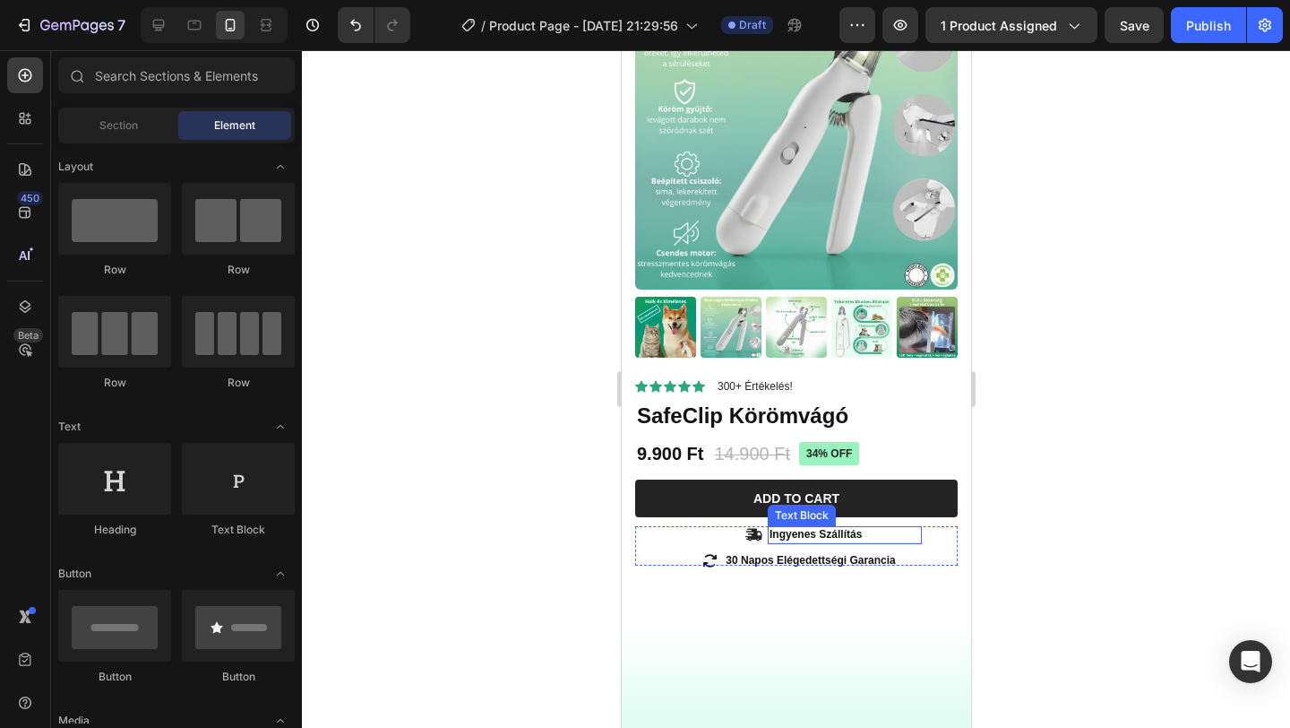
scroll to position [128, 0]
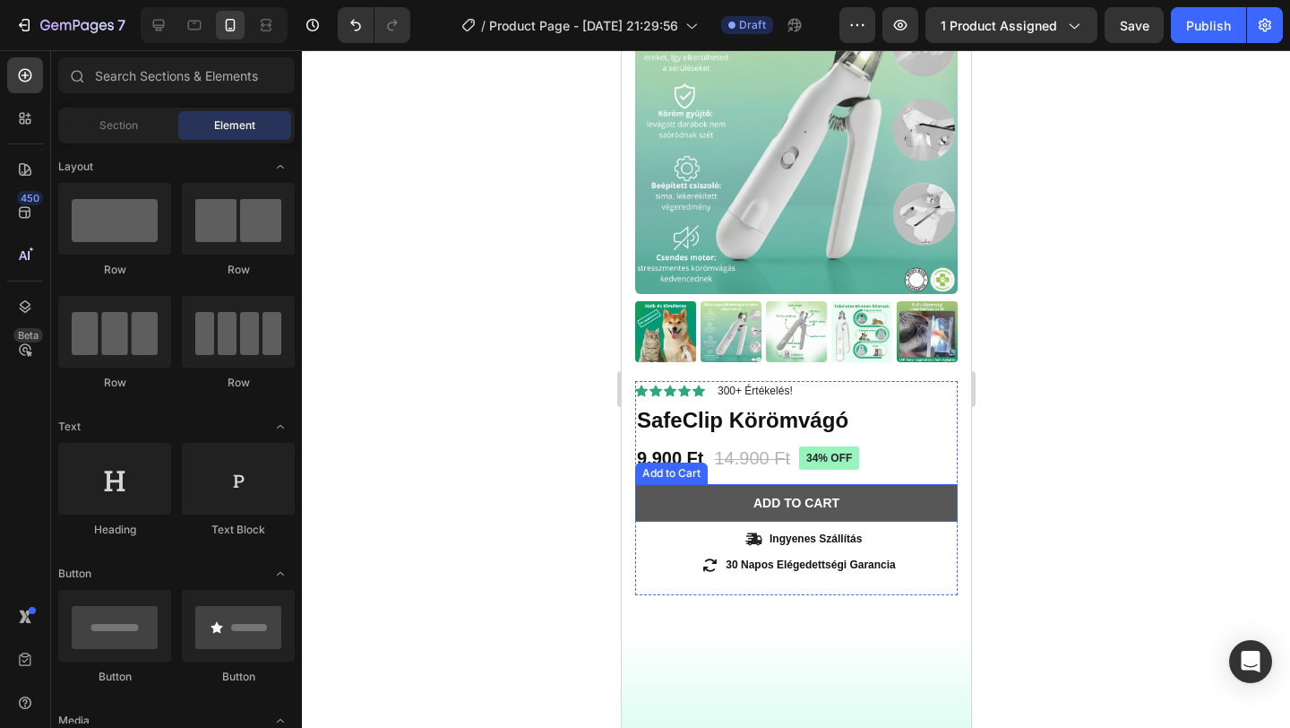
click at [885, 507] on button "Add to cart" at bounding box center [795, 503] width 323 height 38
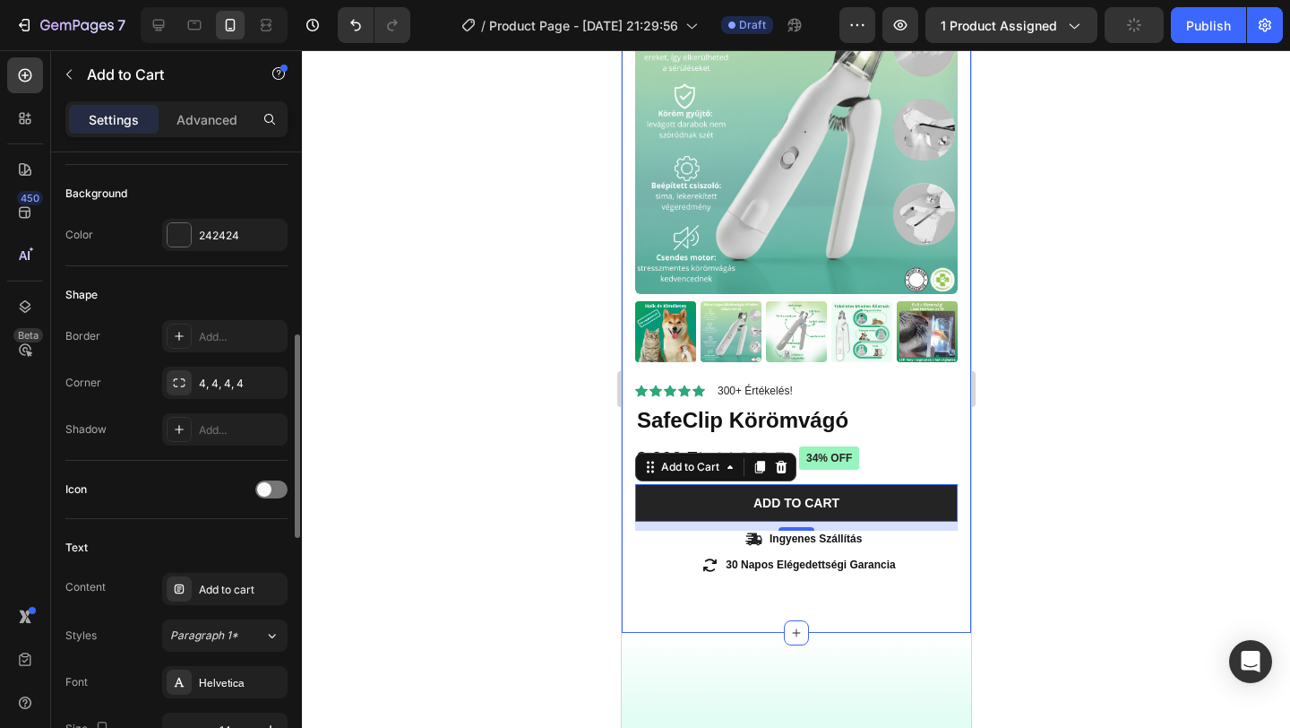
scroll to position [427, 0]
click at [216, 243] on div "242424" at bounding box center [225, 236] width 52 height 16
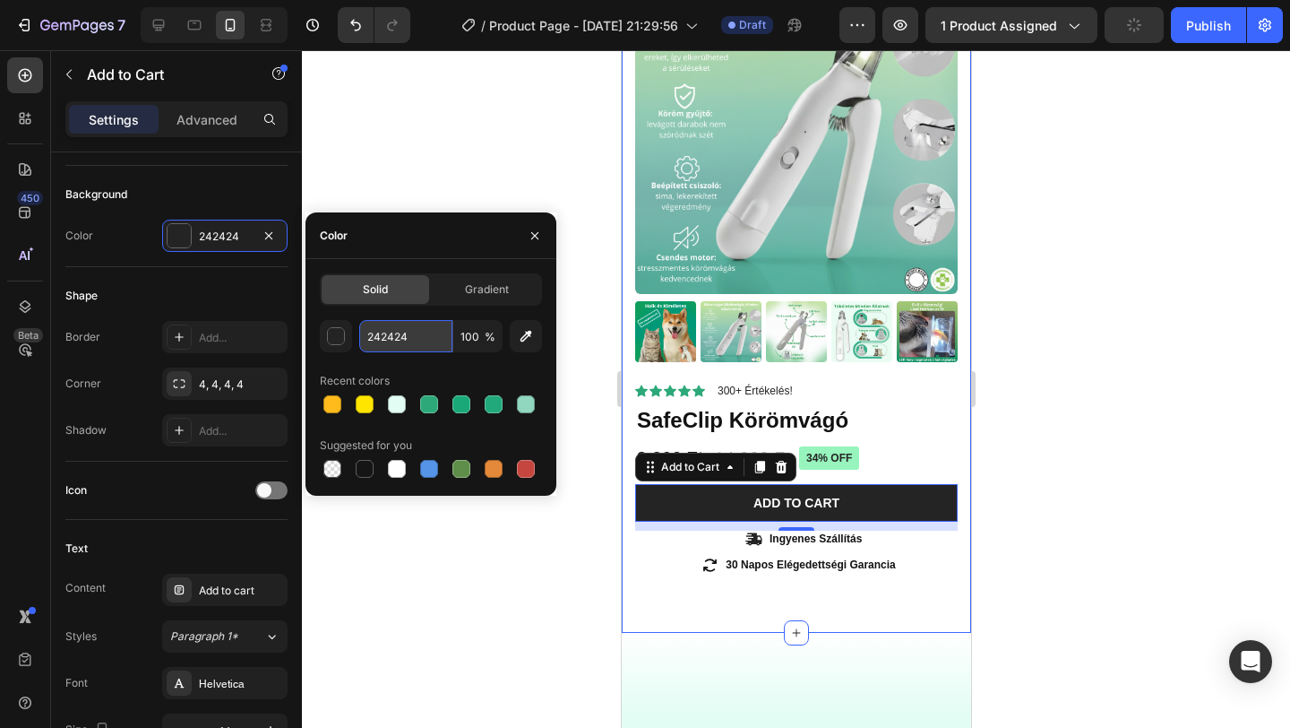
click at [406, 340] on input "242424" at bounding box center [405, 336] width 93 height 32
paste input "Copy element from Gempages!"
type input "Copy element from Gempages!"
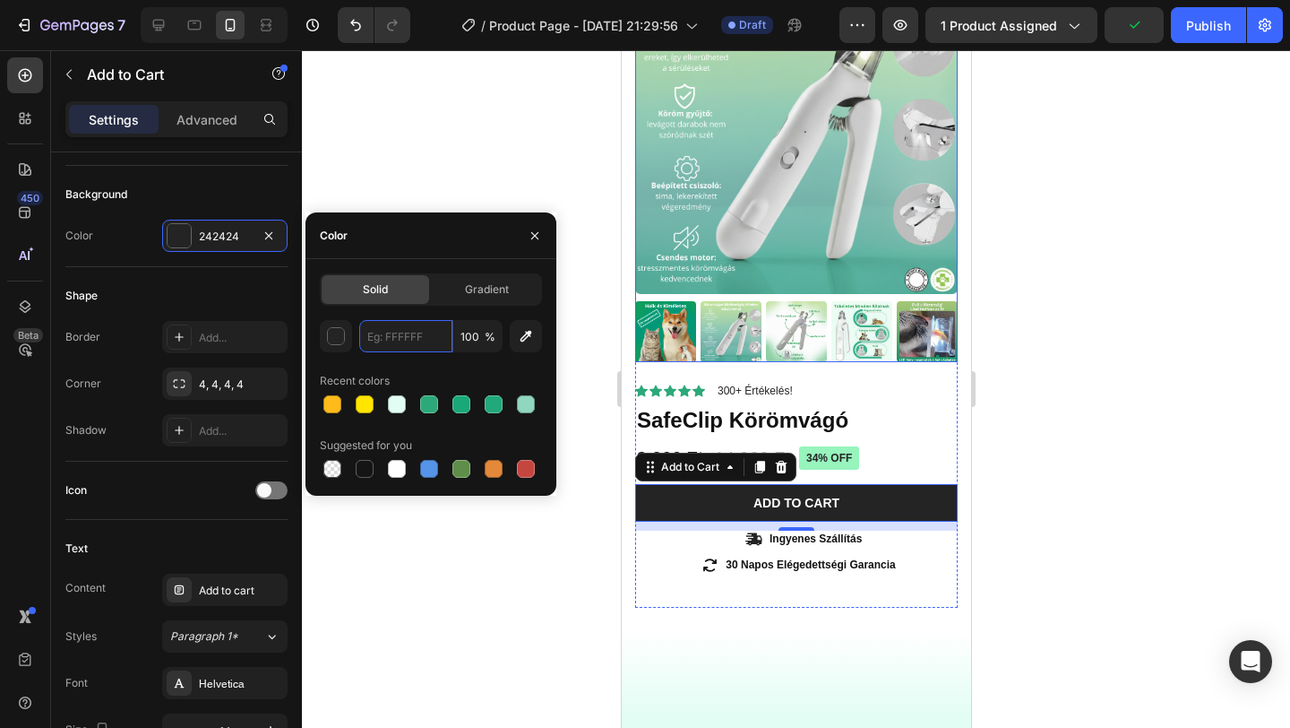
scroll to position [0, 0]
click at [466, 142] on div at bounding box center [796, 388] width 988 height 677
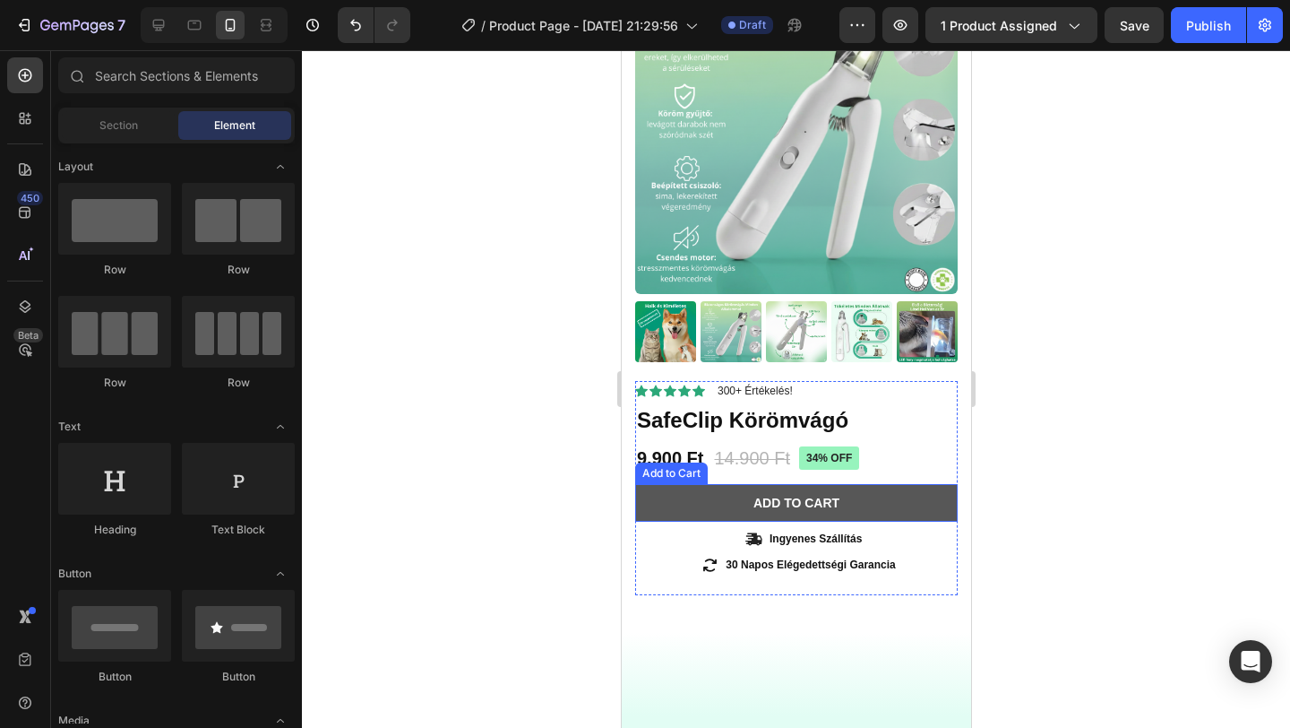
click at [667, 515] on button "Add to cart" at bounding box center [795, 503] width 323 height 38
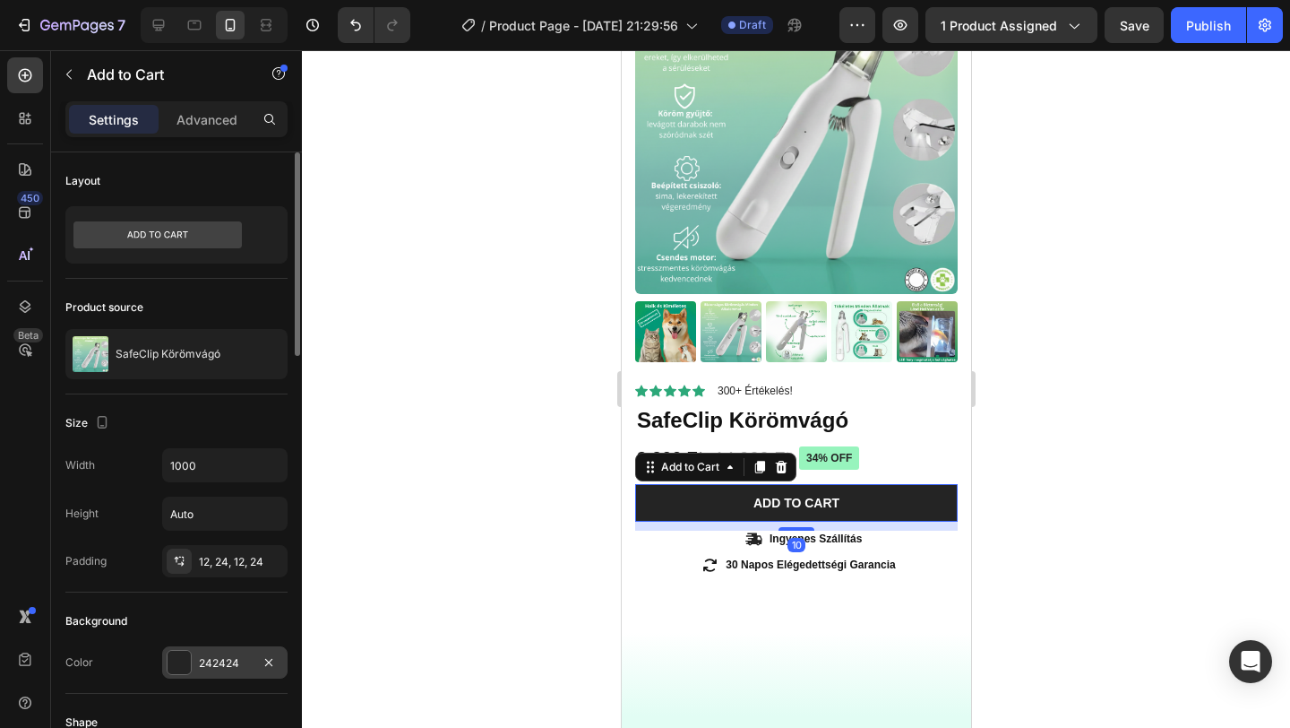
click at [202, 662] on div "242424" at bounding box center [225, 663] width 52 height 16
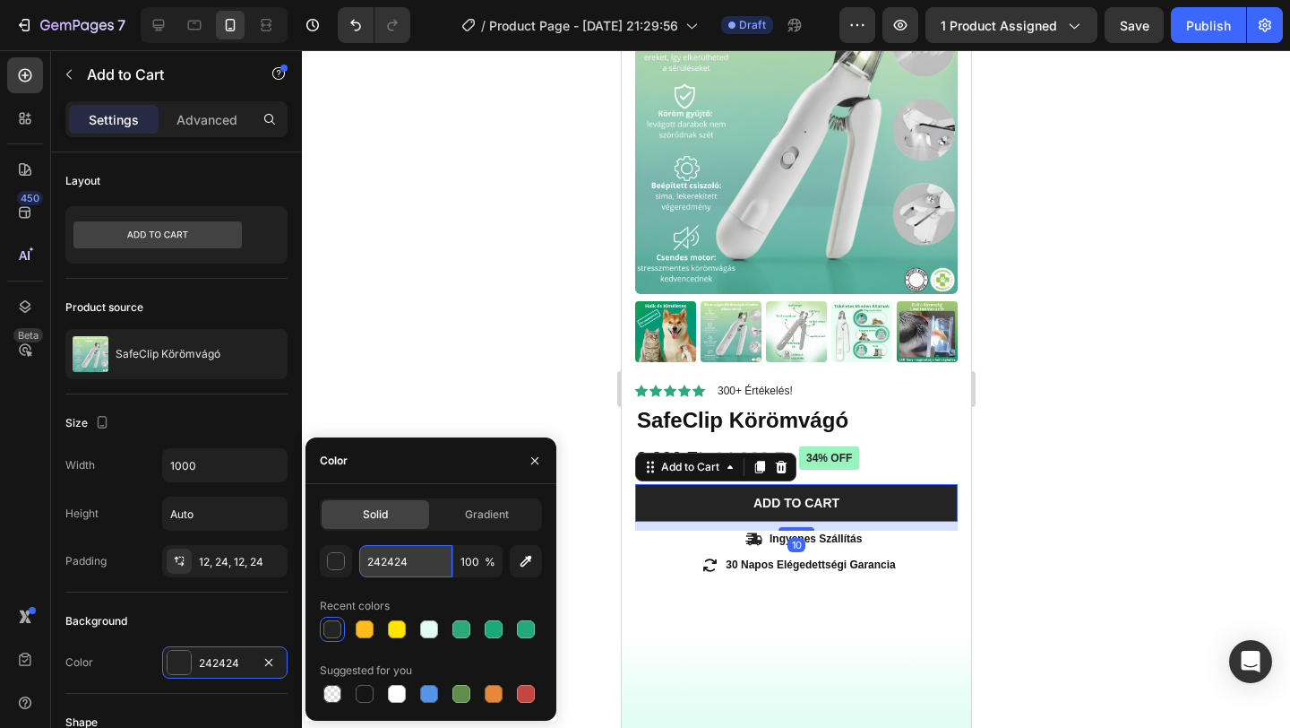
click at [406, 562] on input "242424" at bounding box center [405, 561] width 93 height 32
paste input "CA879"
type input "2CA879"
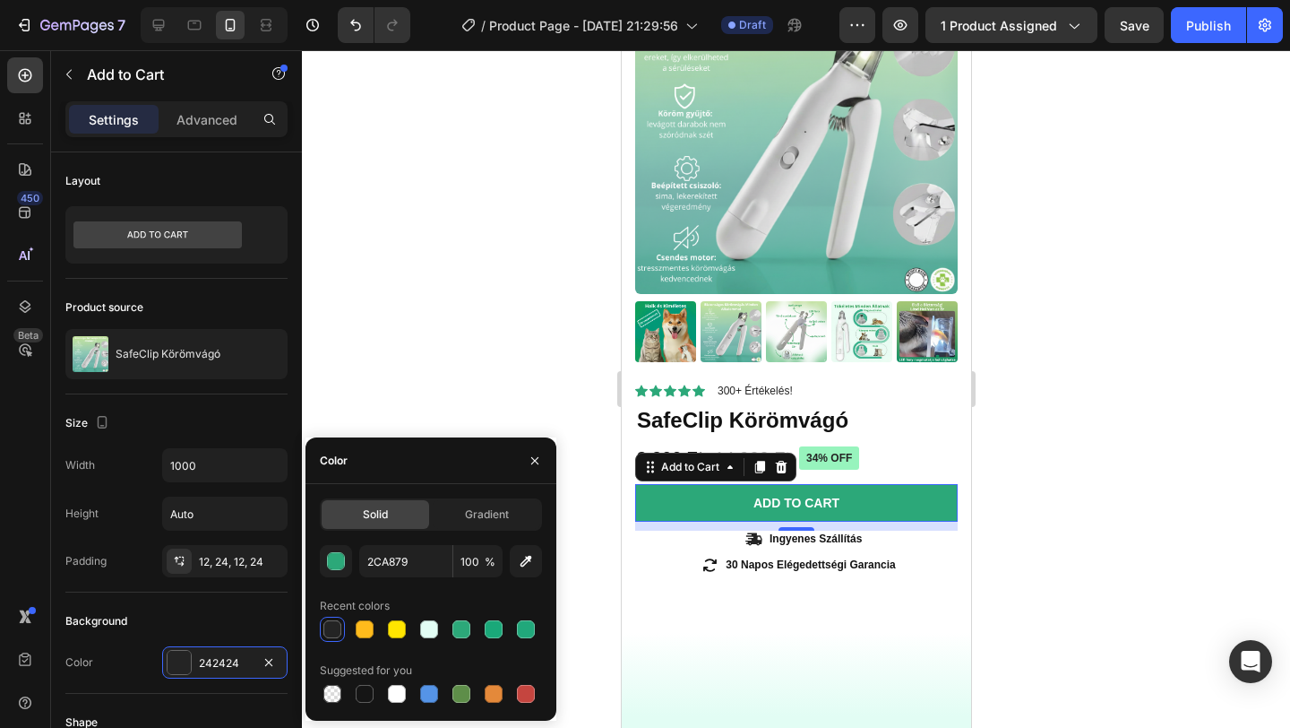
click at [461, 281] on div at bounding box center [796, 388] width 988 height 677
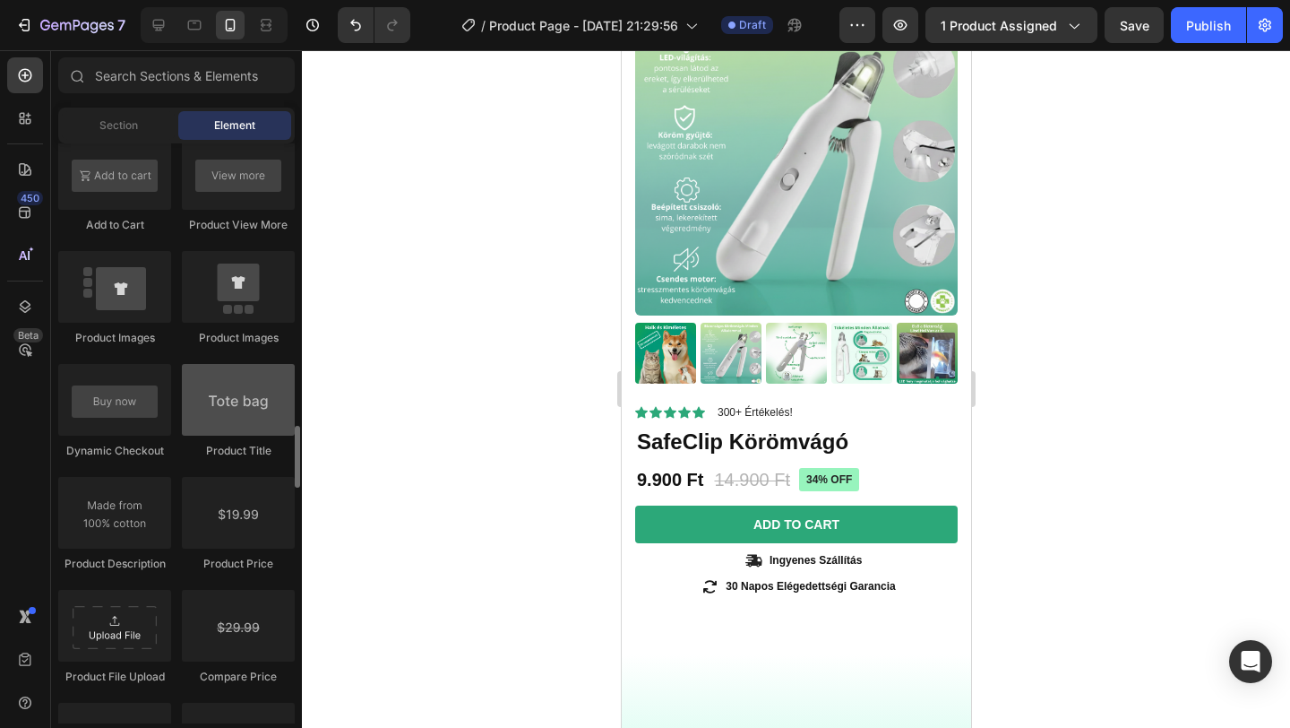
scroll to position [2668, 0]
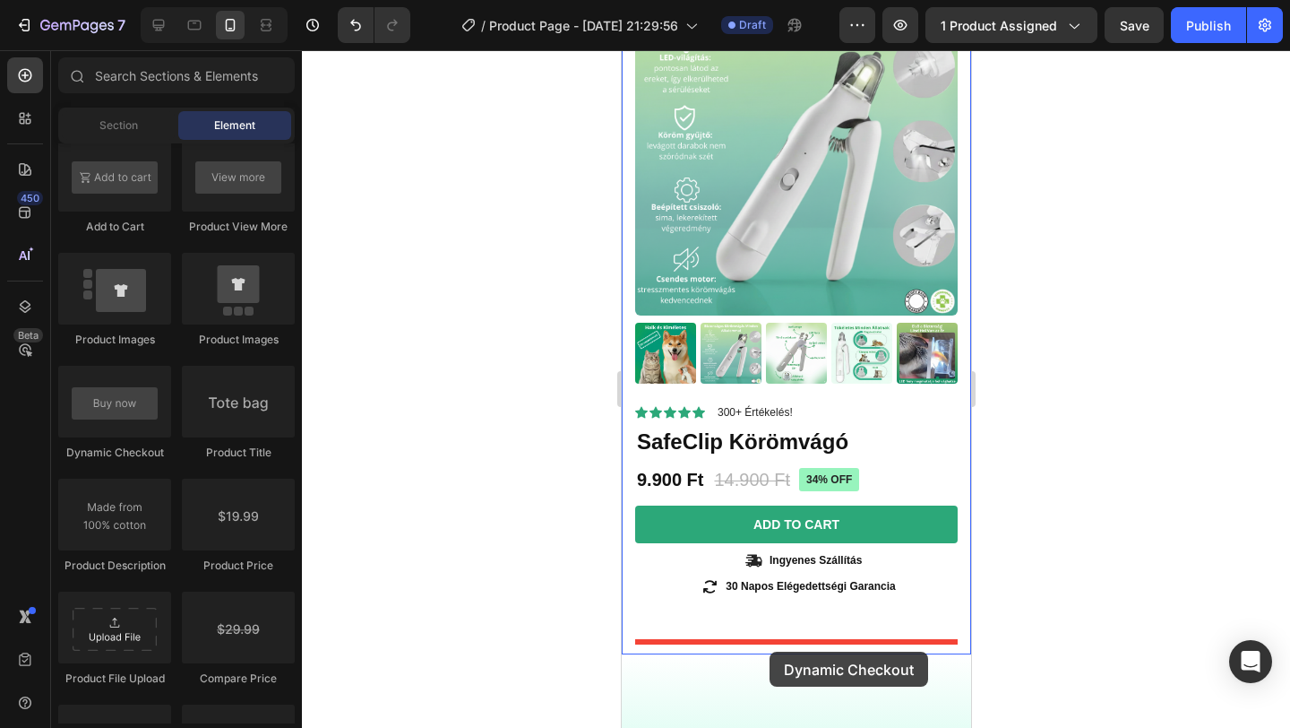
drag, startPoint x: 743, startPoint y: 477, endPoint x: 769, endPoint y: 651, distance: 176.6
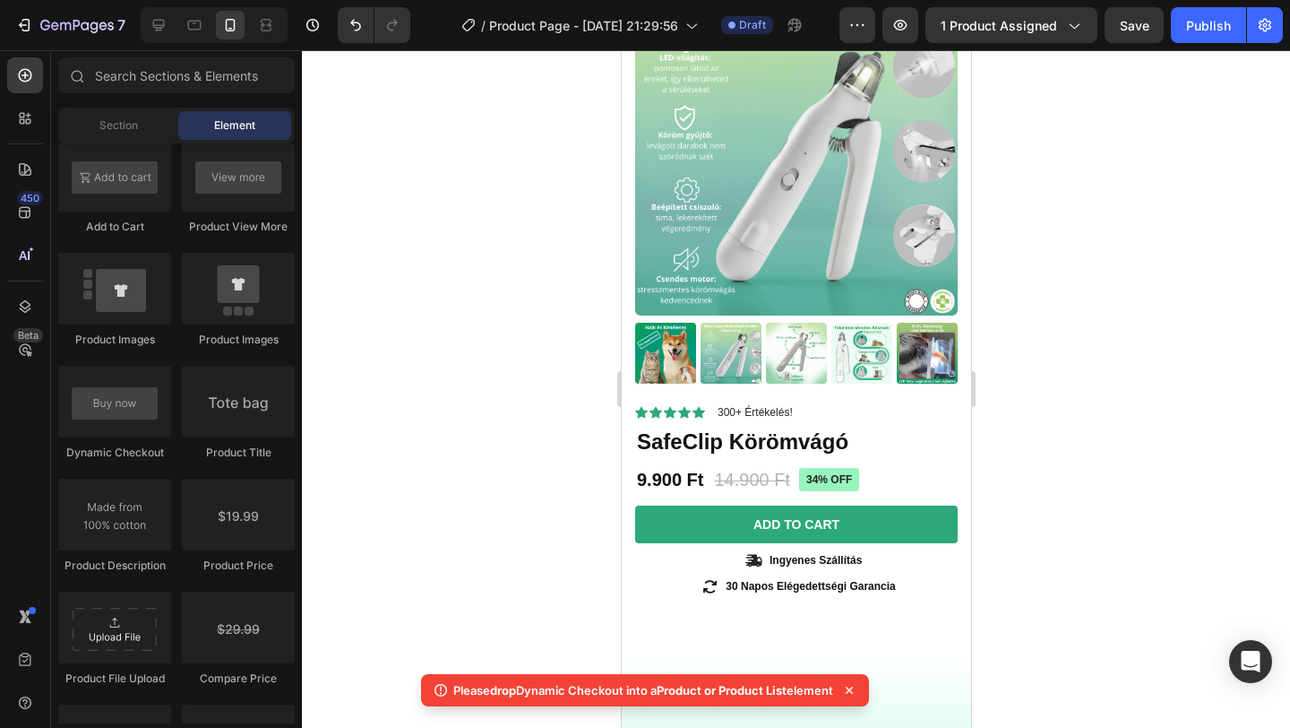
click at [858, 686] on icon at bounding box center [849, 690] width 18 height 18
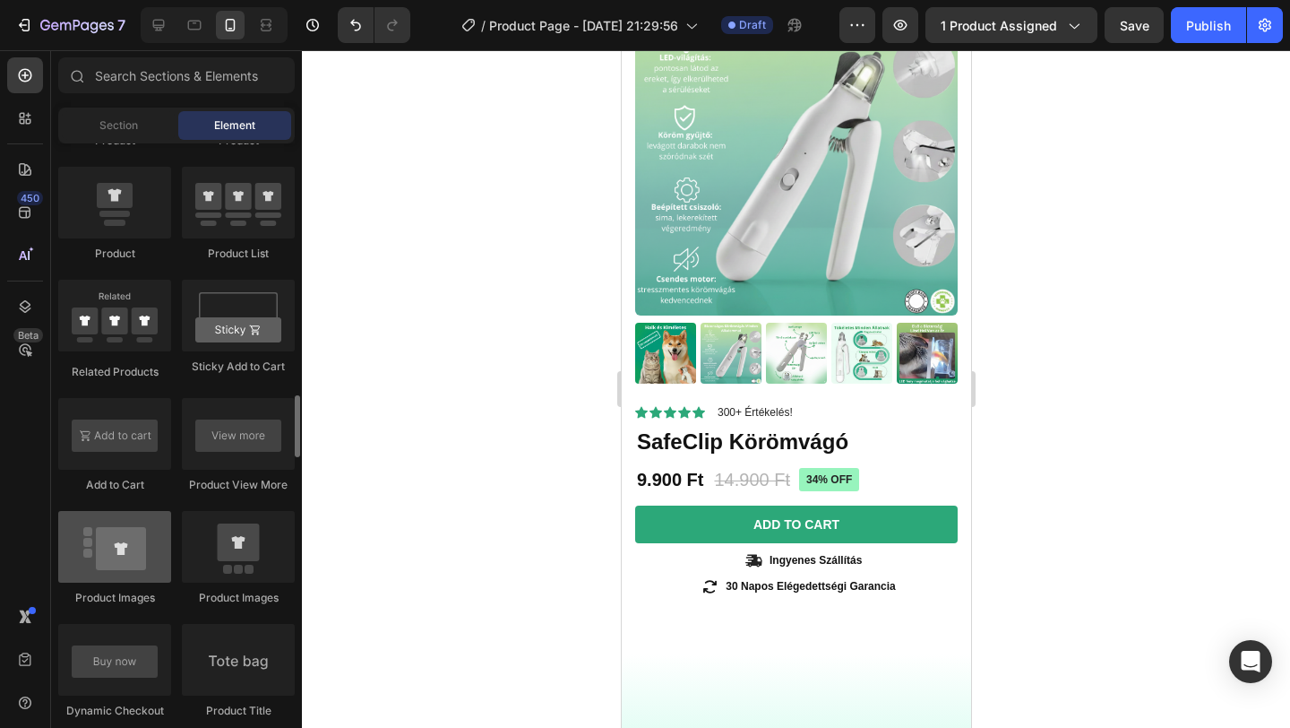
scroll to position [2342, 0]
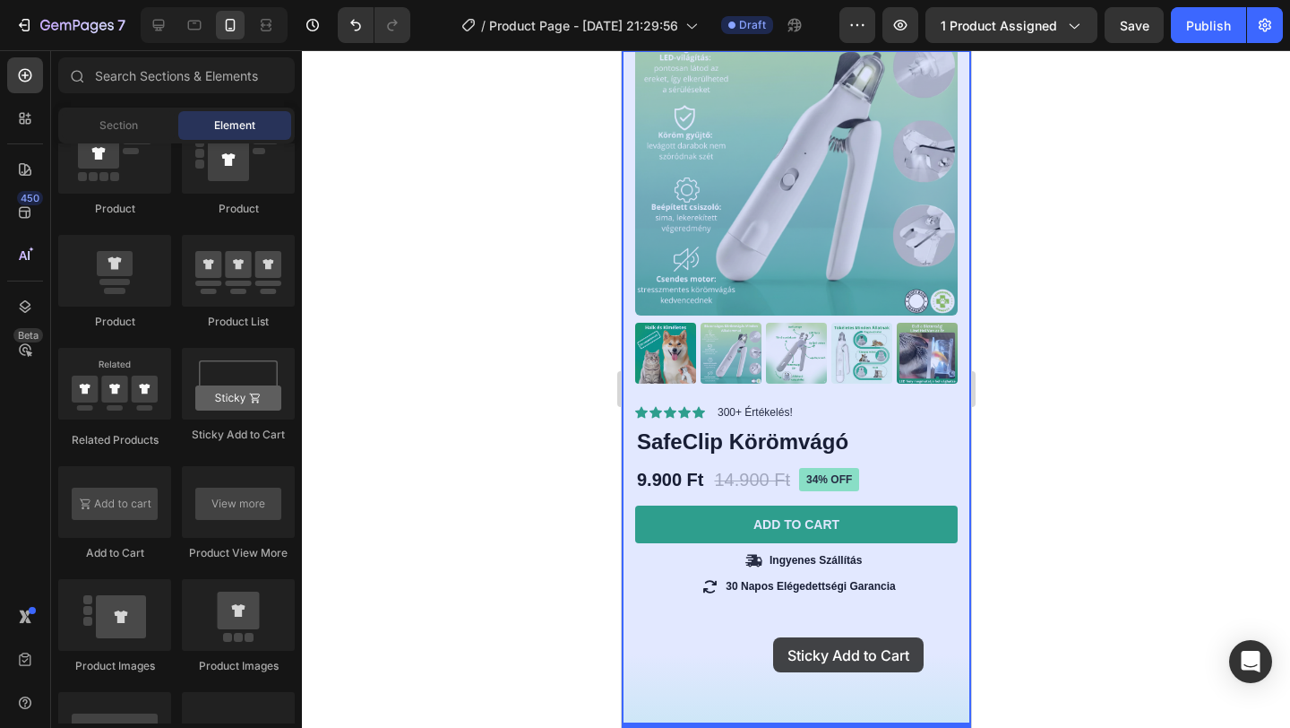
drag, startPoint x: 851, startPoint y: 418, endPoint x: 771, endPoint y: 637, distance: 233.6
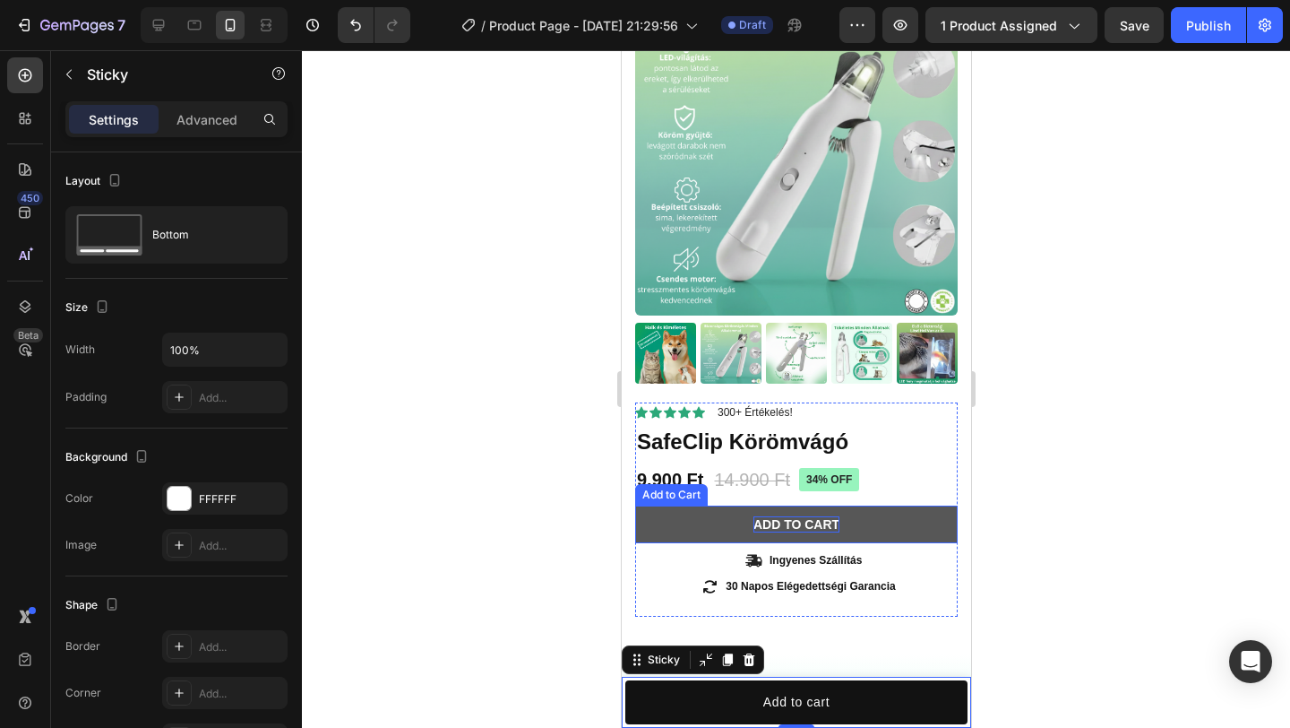
click at [786, 520] on div "Add to cart" at bounding box center [796, 524] width 86 height 16
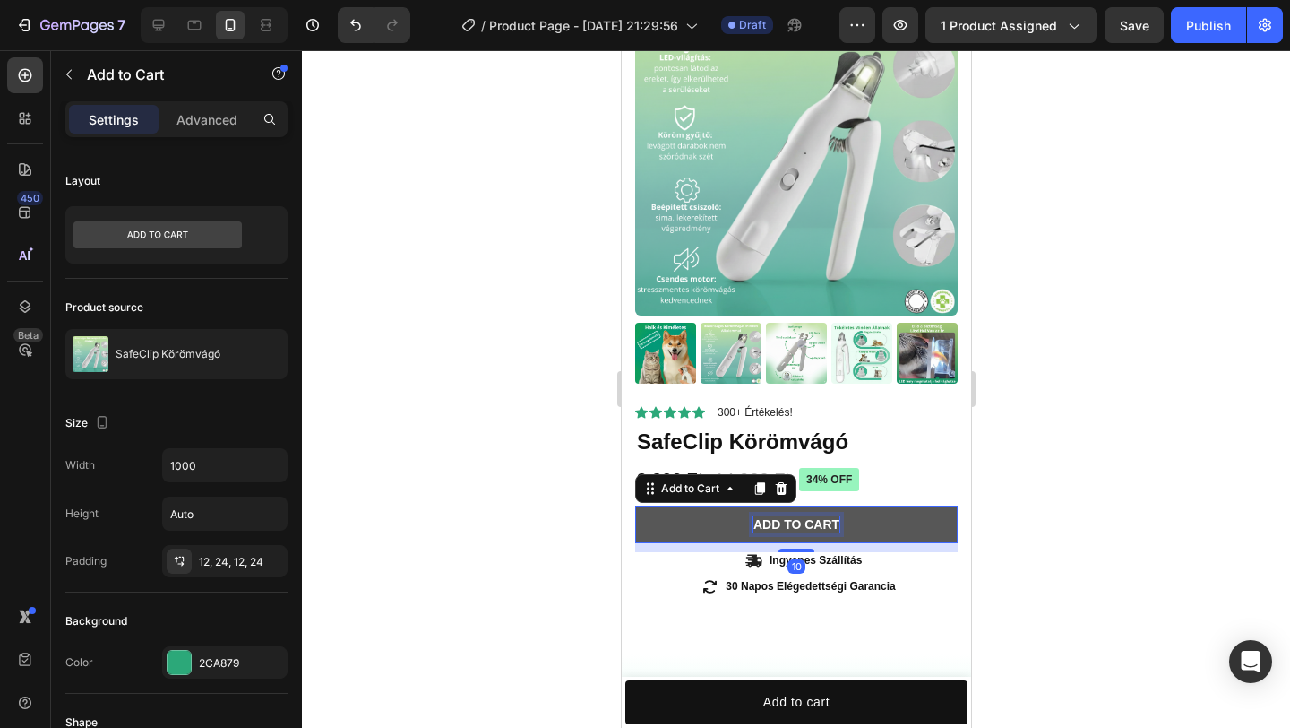
click at [786, 520] on div "Add to cart" at bounding box center [796, 524] width 86 height 16
click at [786, 520] on p "Add to cart" at bounding box center [796, 524] width 86 height 16
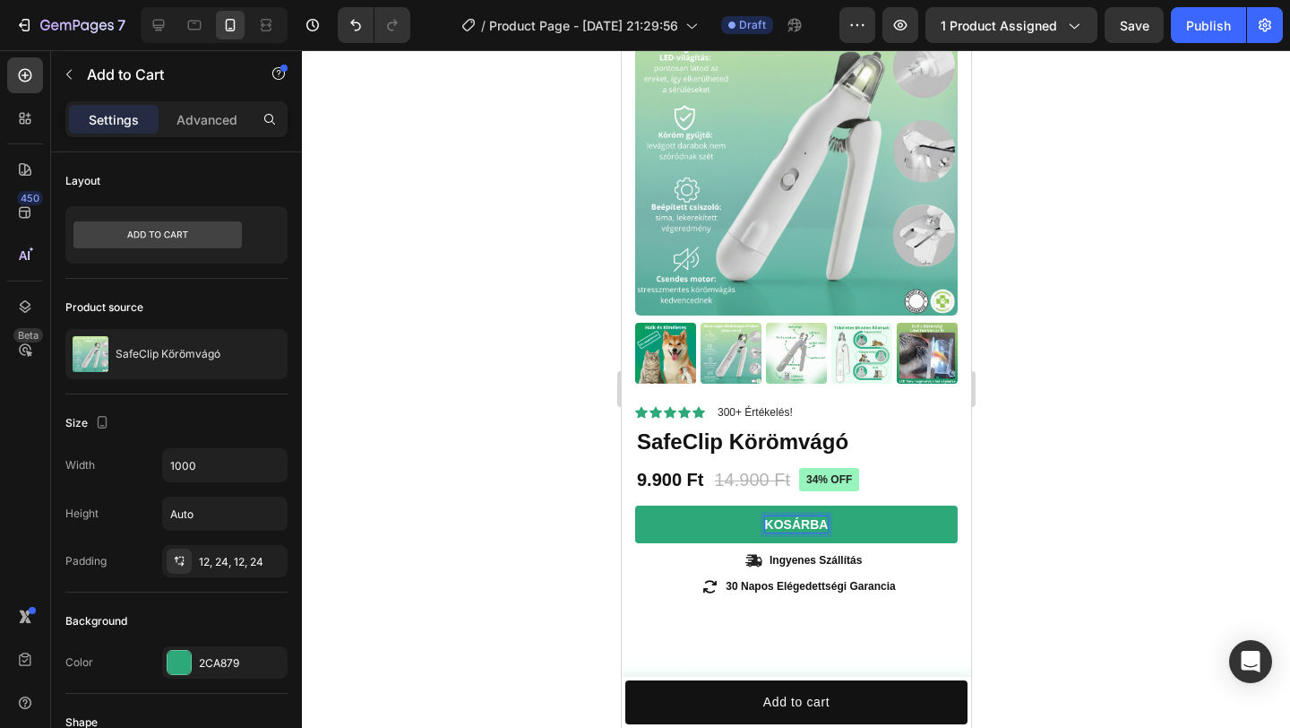
click at [1060, 501] on div at bounding box center [796, 388] width 988 height 677
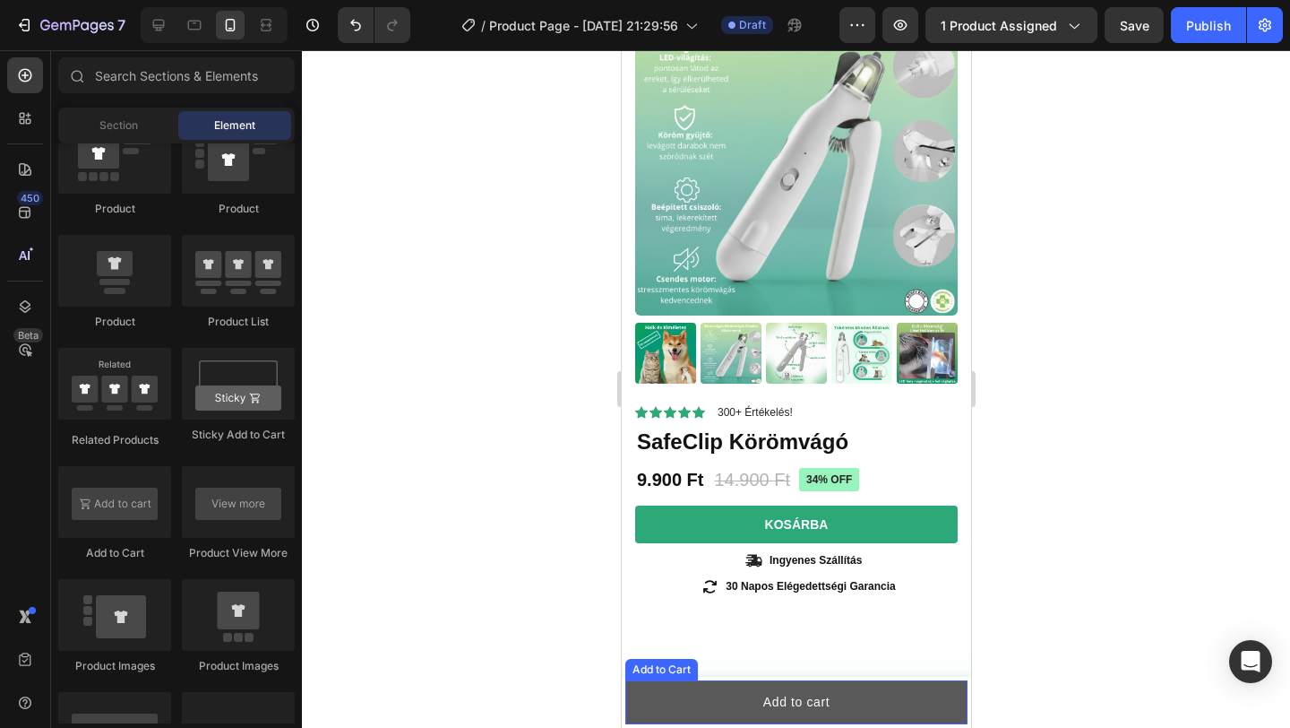
click at [857, 699] on button "Add to cart" at bounding box center [796, 702] width 342 height 44
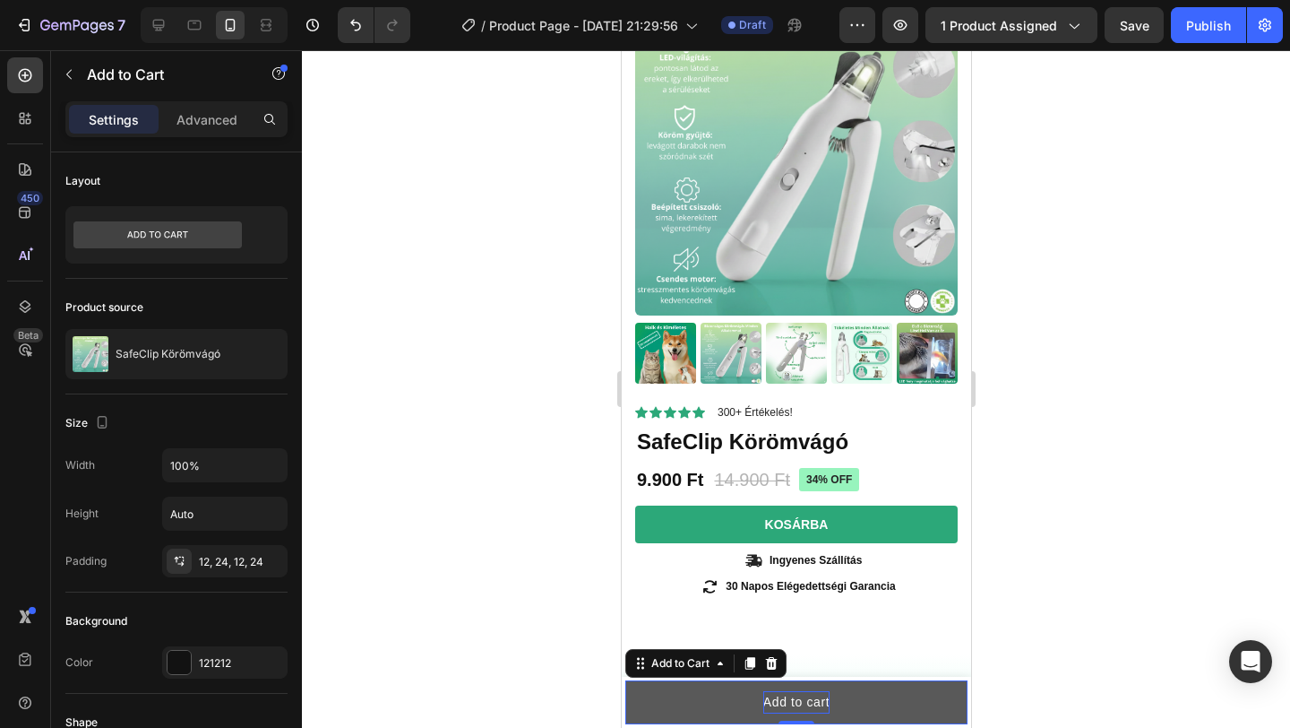
click at [786, 703] on div "Add to cart" at bounding box center [796, 702] width 66 height 22
click at [786, 703] on p "Add to cart" at bounding box center [796, 702] width 66 height 22
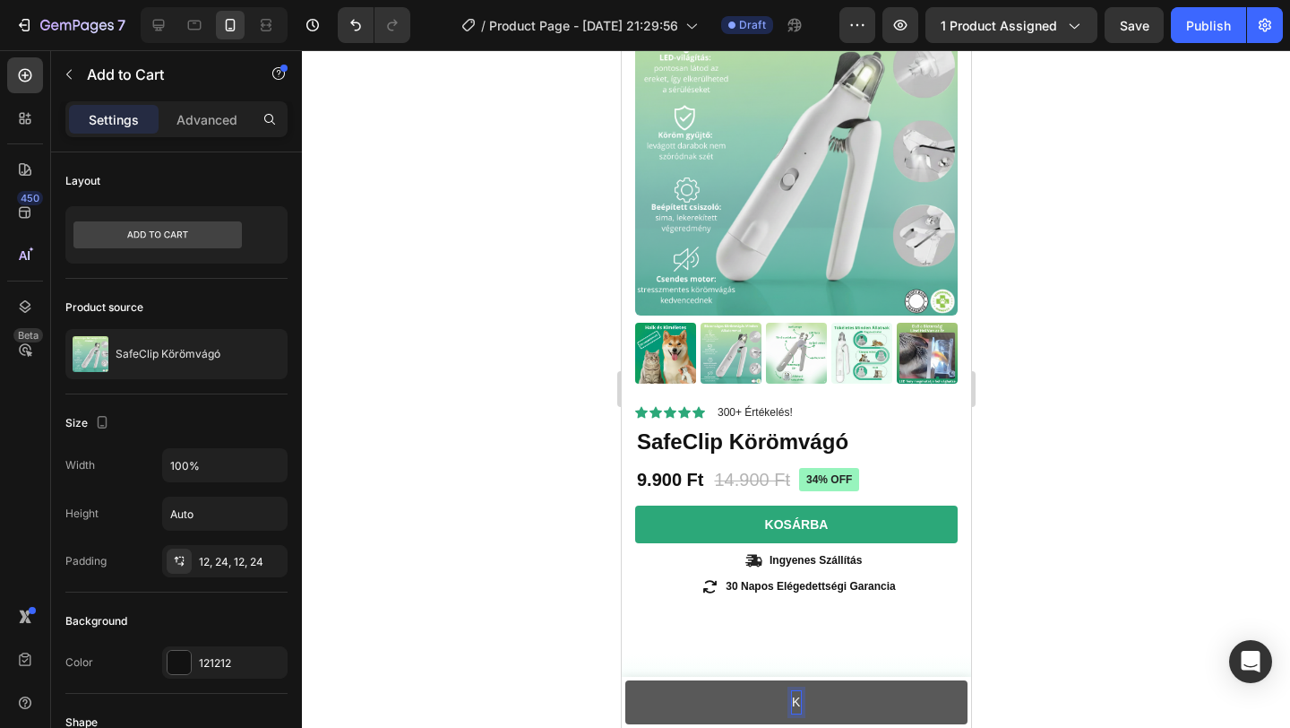
scroll to position [110, 0]
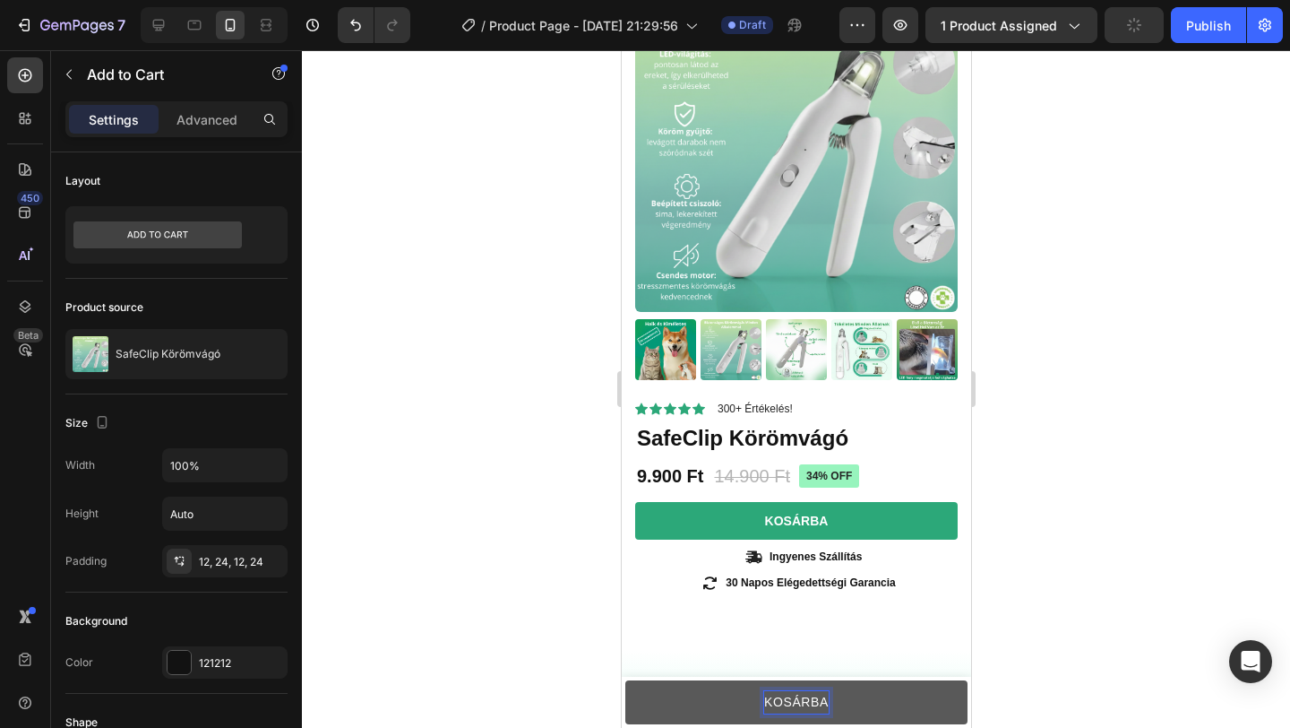
click at [795, 698] on p "KOSÁRBA" at bounding box center [795, 702] width 65 height 22
click at [786, 706] on p "KOSÁRBA" at bounding box center [795, 702] width 65 height 22
click at [802, 706] on p "KOSÁRBA" at bounding box center [795, 702] width 65 height 22
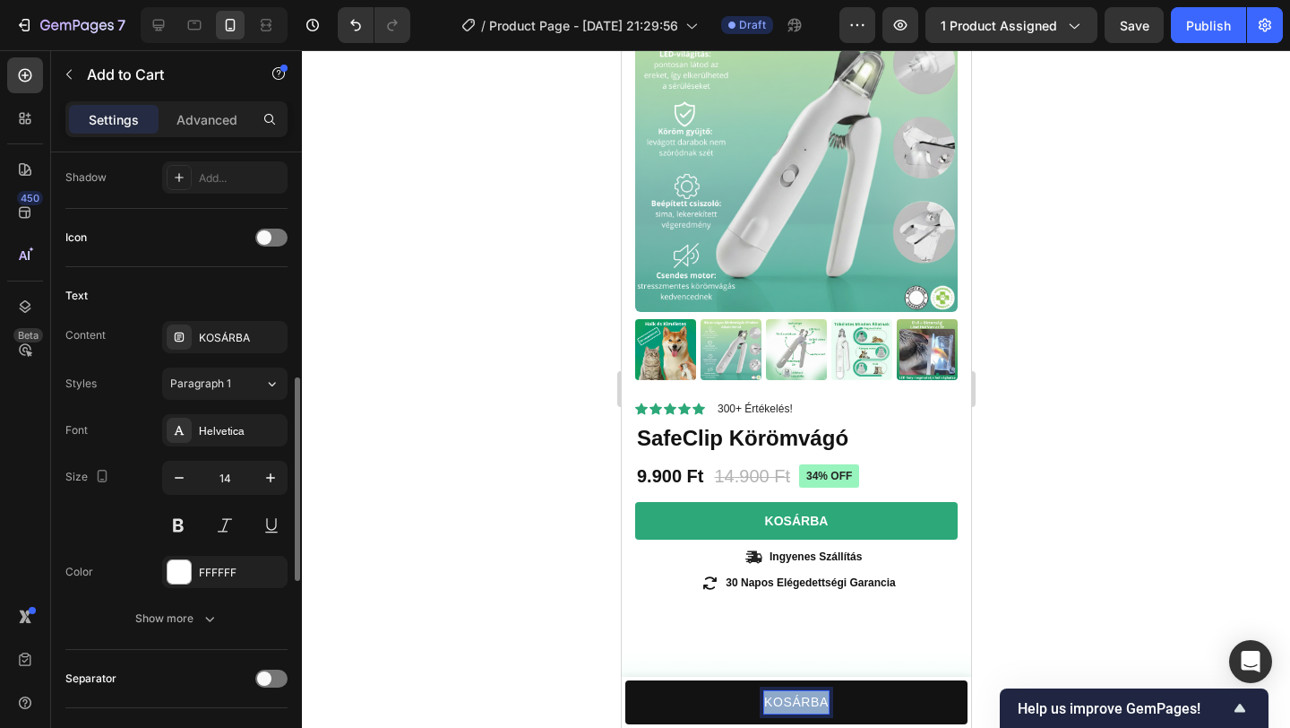
scroll to position [682, 0]
click at [177, 520] on button at bounding box center [178, 522] width 32 height 32
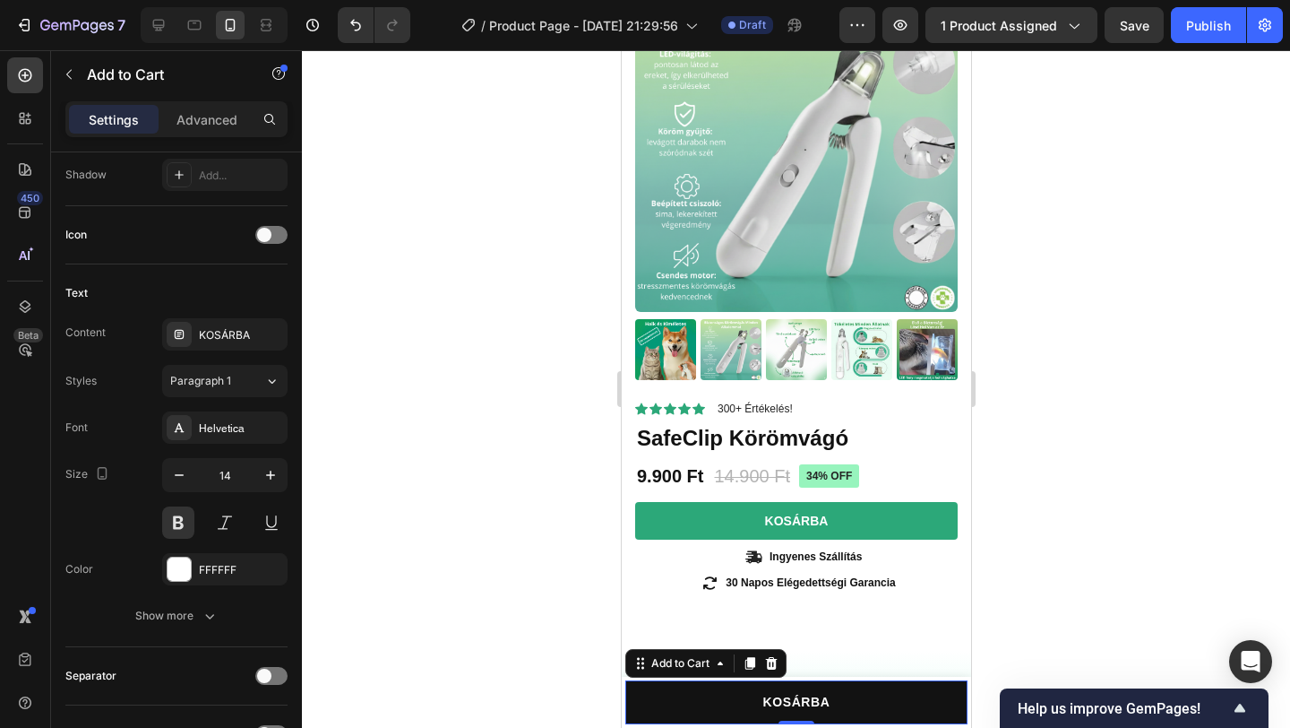
click at [418, 522] on div at bounding box center [796, 388] width 988 height 677
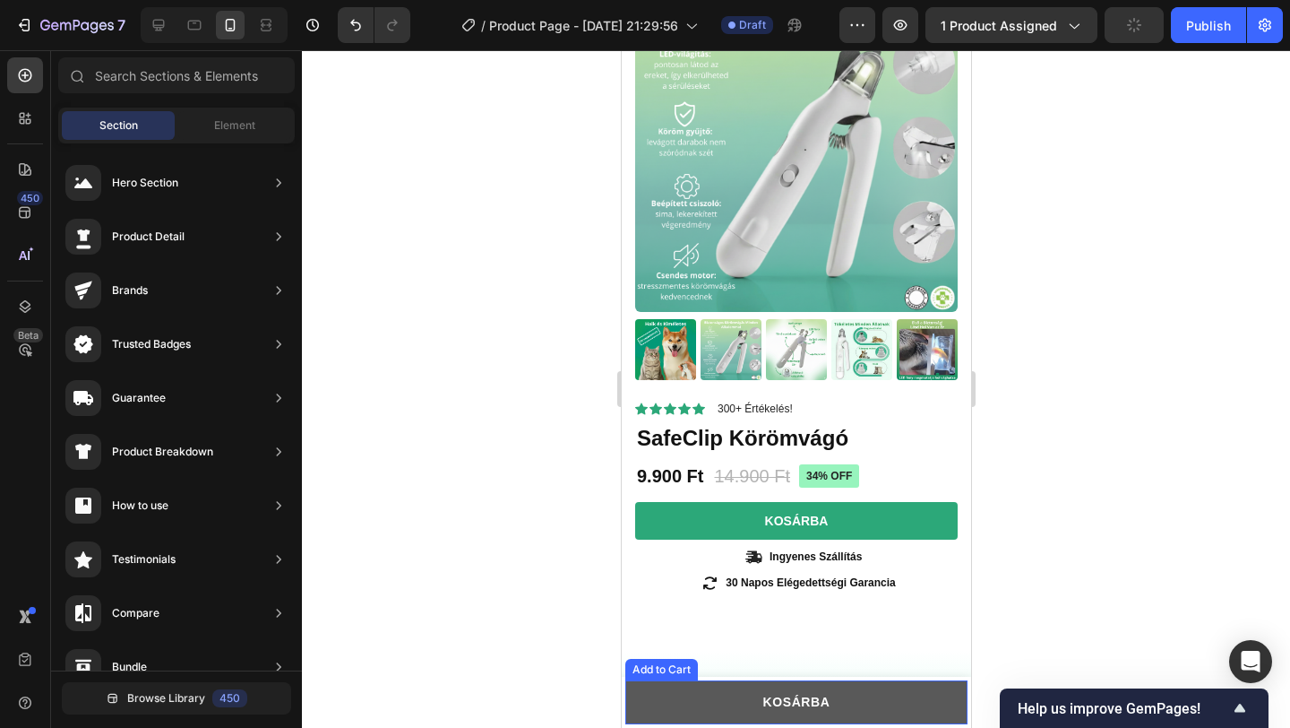
click at [887, 702] on button "KOSÁRBA" at bounding box center [796, 702] width 342 height 44
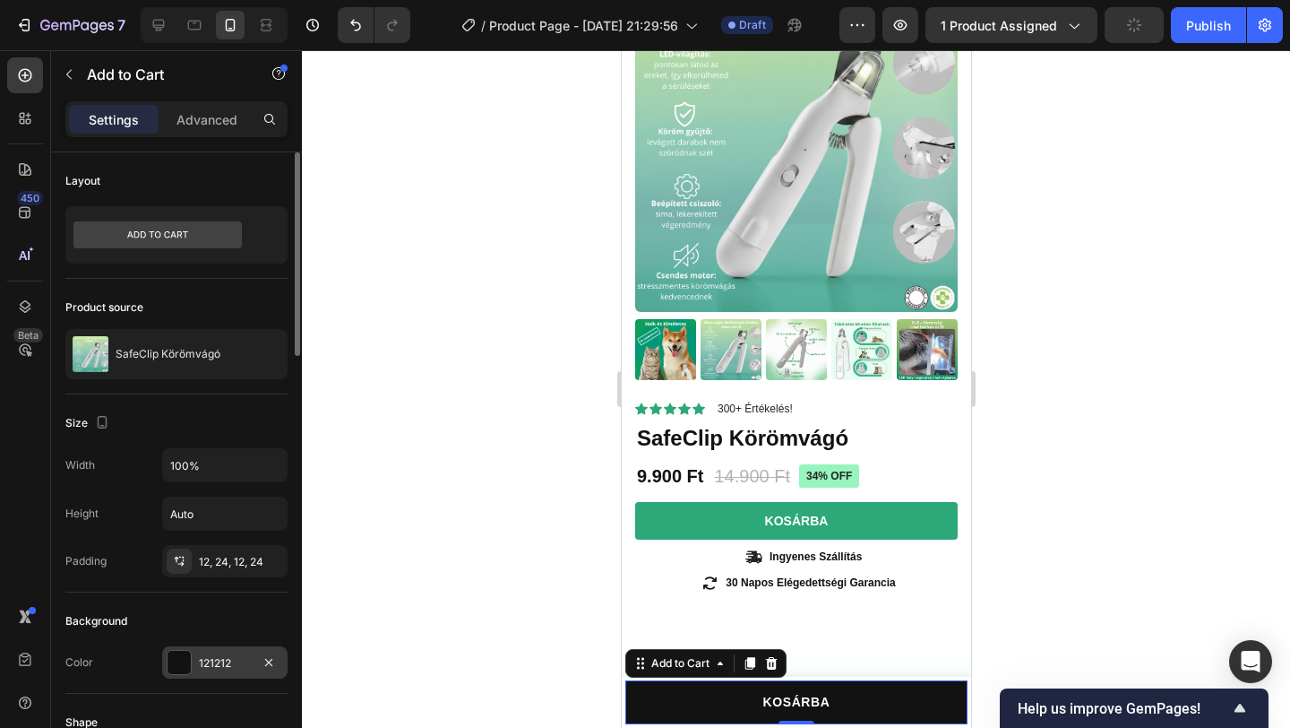
click at [212, 658] on div "121212" at bounding box center [225, 663] width 52 height 16
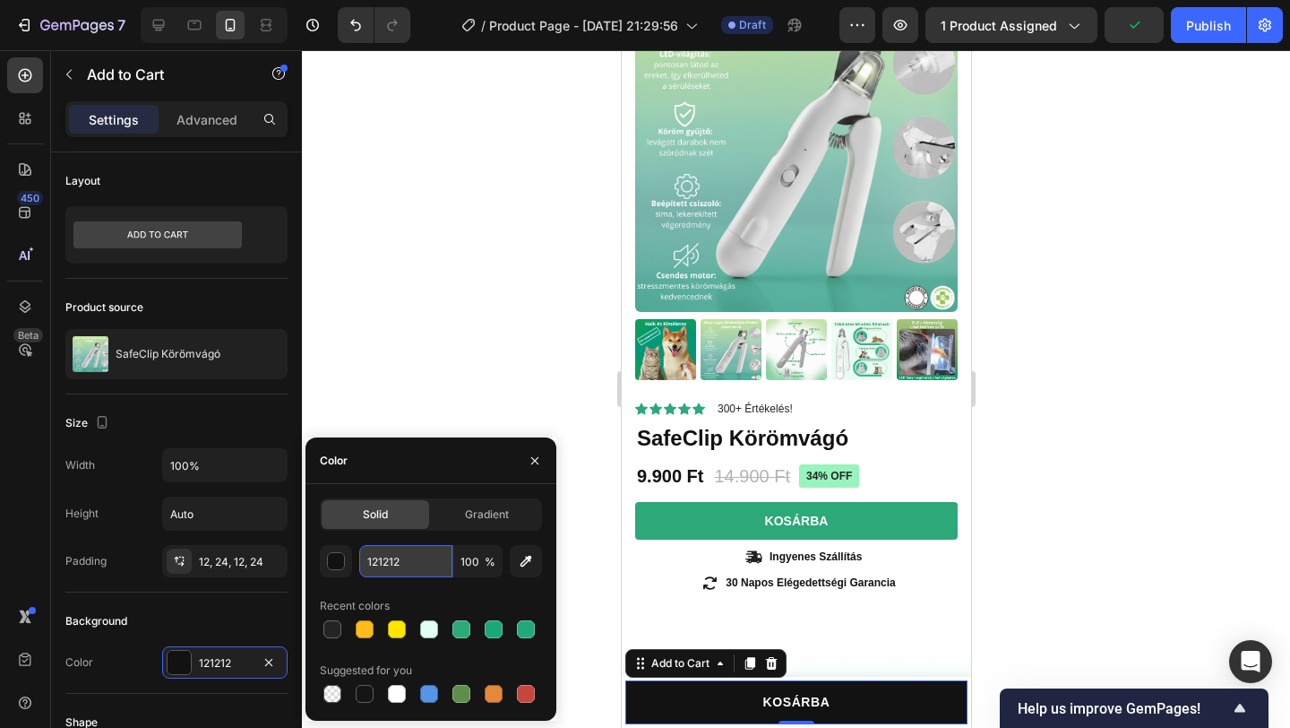
click at [402, 562] on input "121212" at bounding box center [405, 561] width 93 height 32
paste input "2CA879"
type input "2CA879"
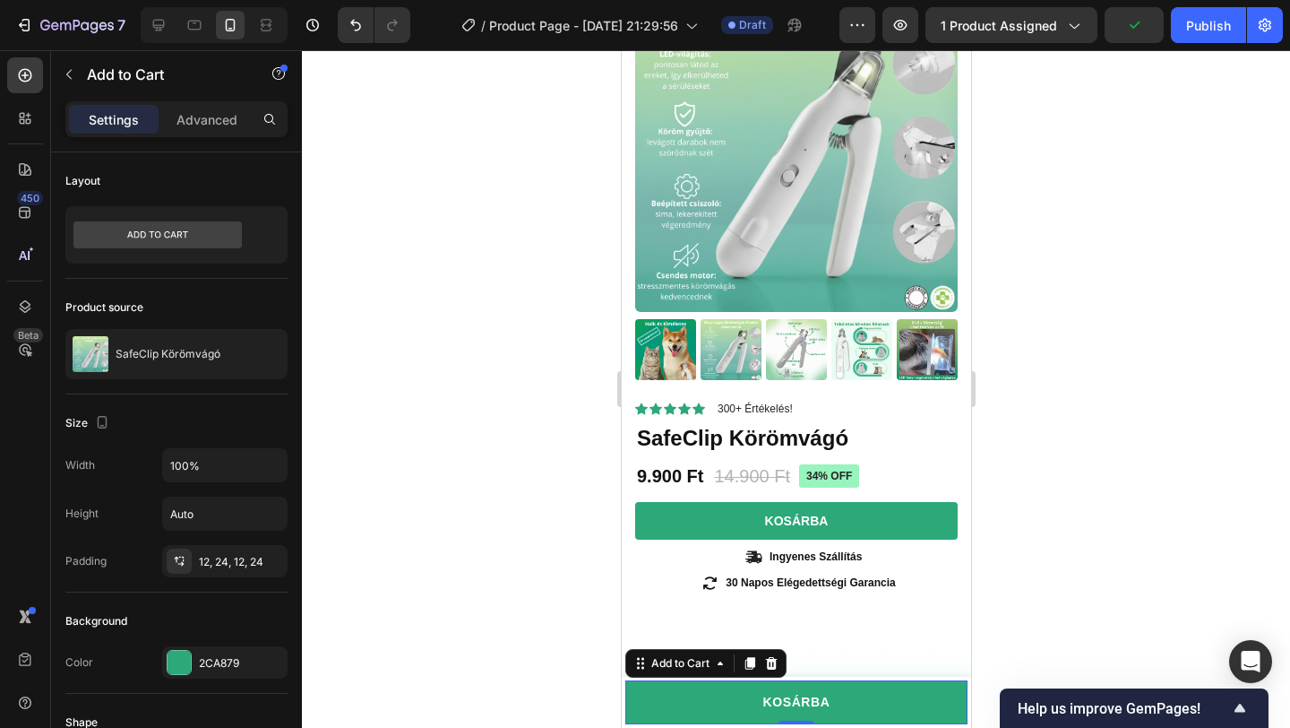
click at [404, 305] on div at bounding box center [796, 388] width 988 height 677
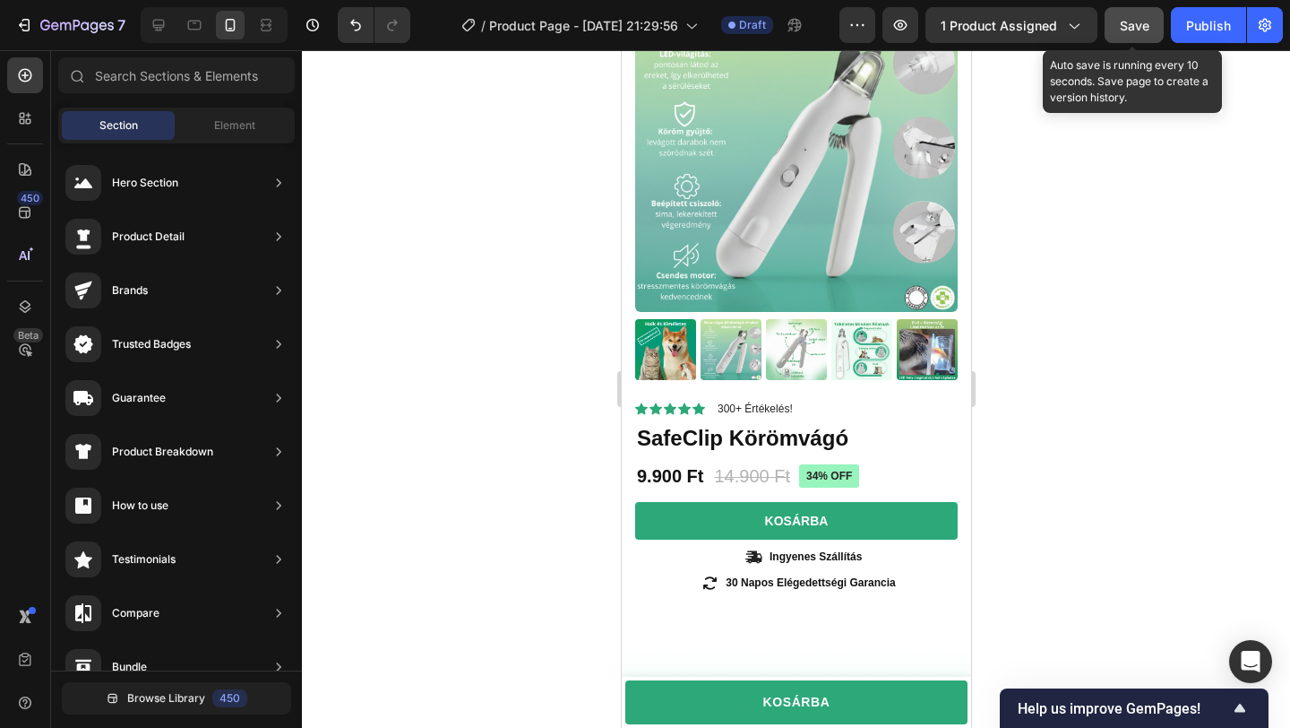
click at [1137, 38] on button "Save" at bounding box center [1134, 25] width 59 height 36
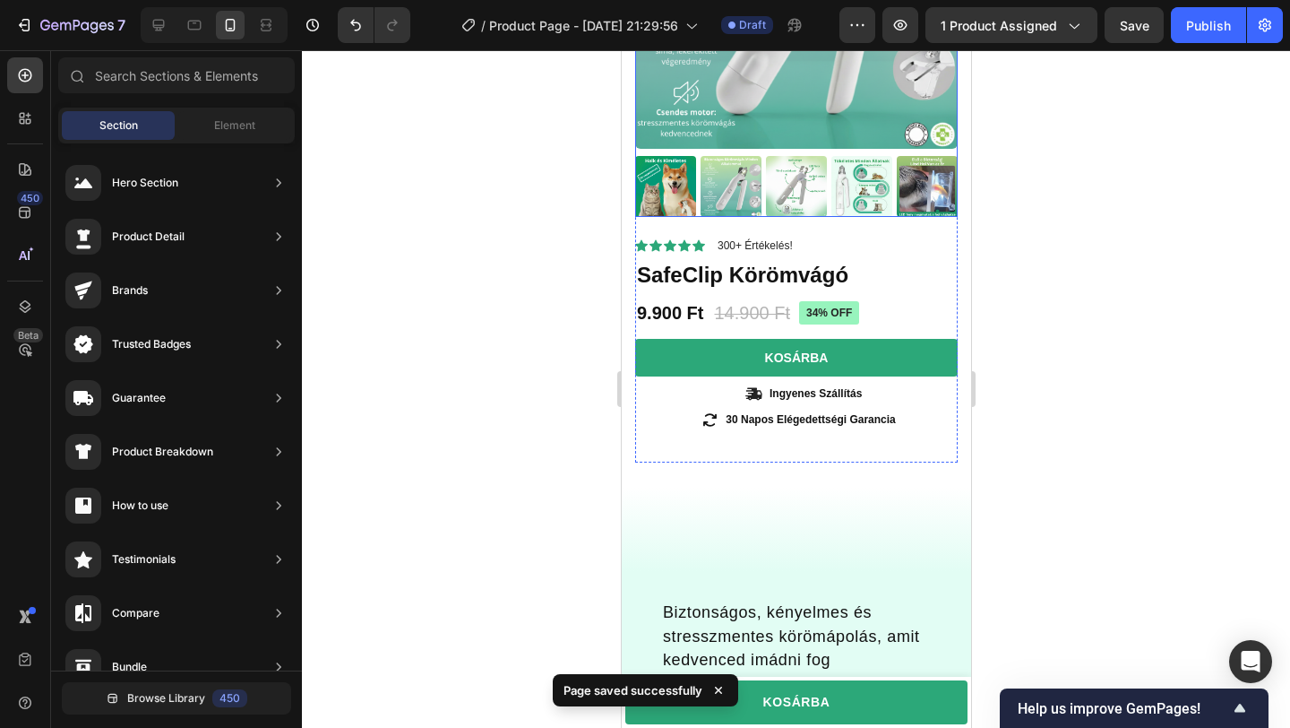
scroll to position [279, 0]
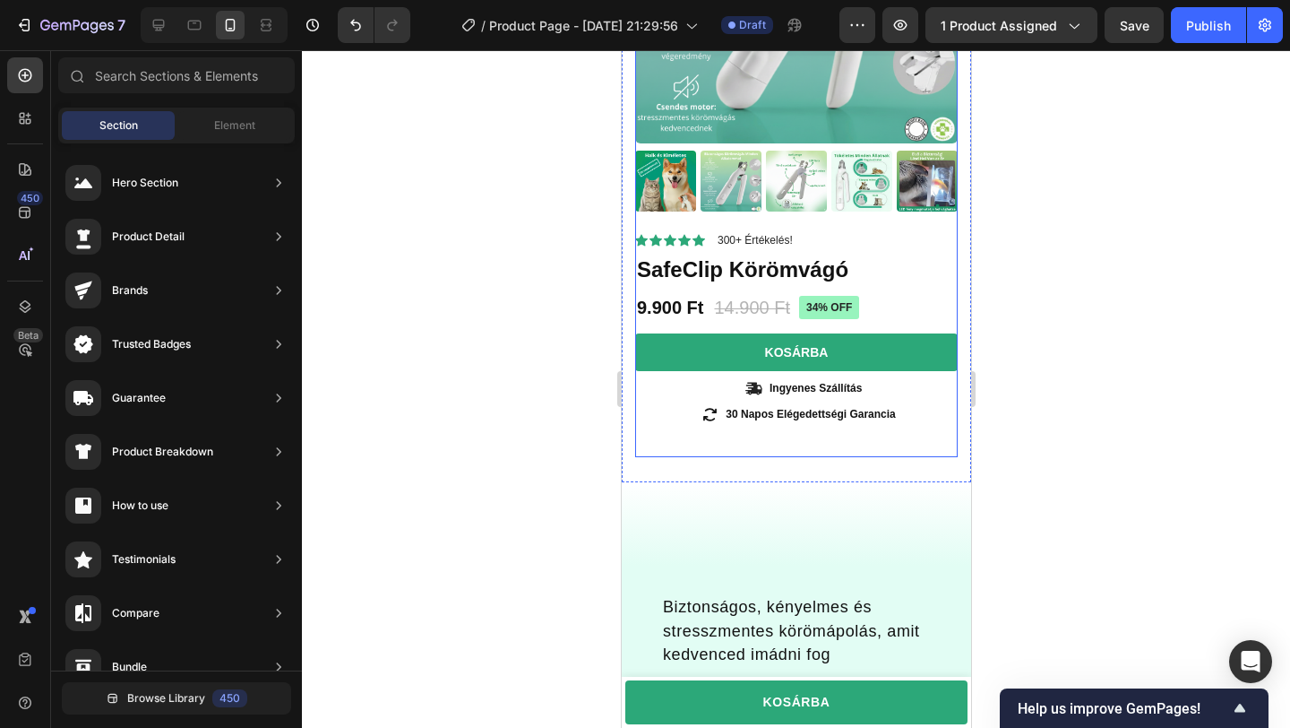
click at [837, 222] on div "Product Images Material Shipping Care instruction Accordion" at bounding box center [795, 25] width 323 height 409
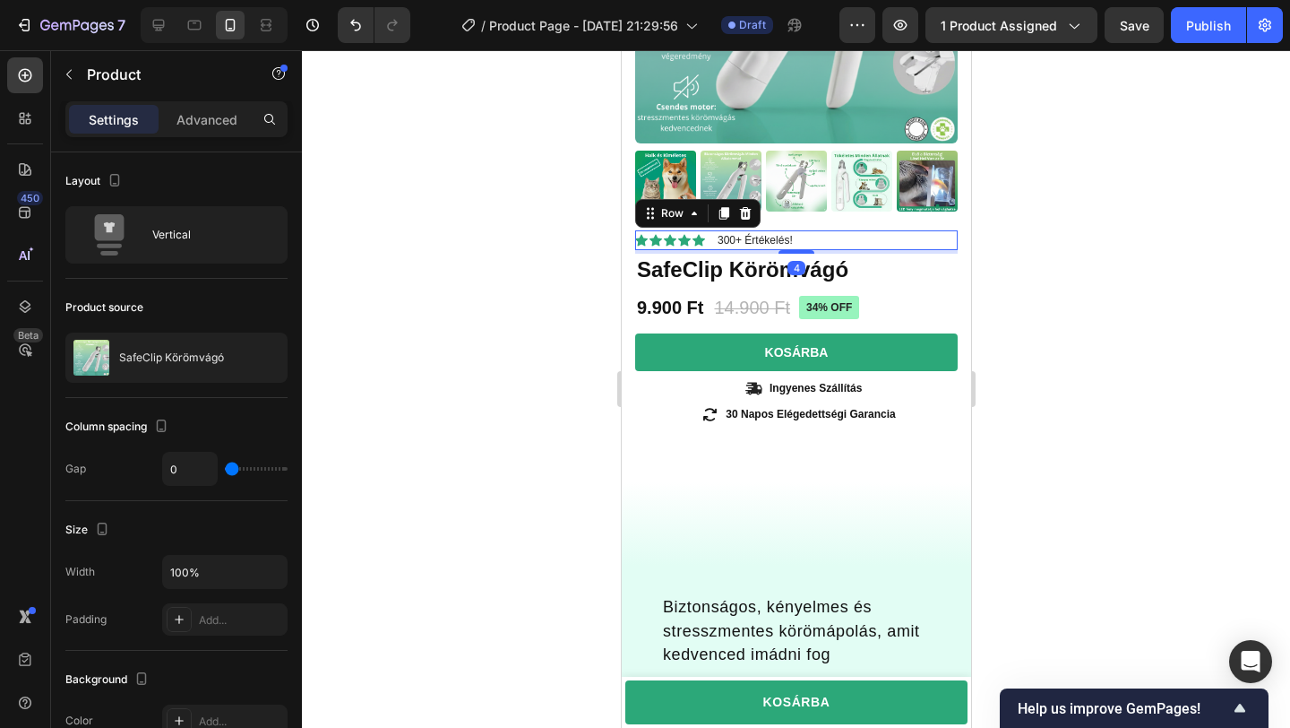
click at [796, 237] on div "Icon Icon Icon Icon Icon Icon List 300+ Értékelés! Text Block Row 4" at bounding box center [795, 240] width 323 height 20
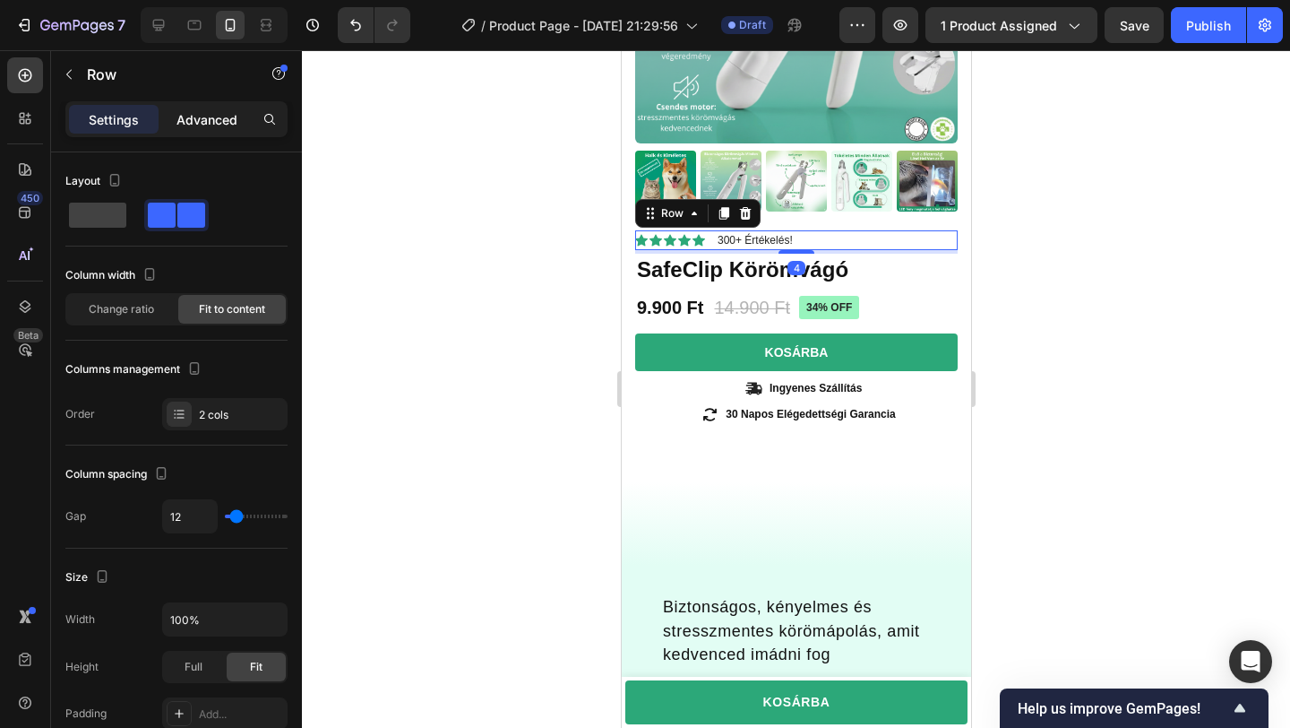
click at [211, 106] on div "Advanced" at bounding box center [207, 119] width 90 height 29
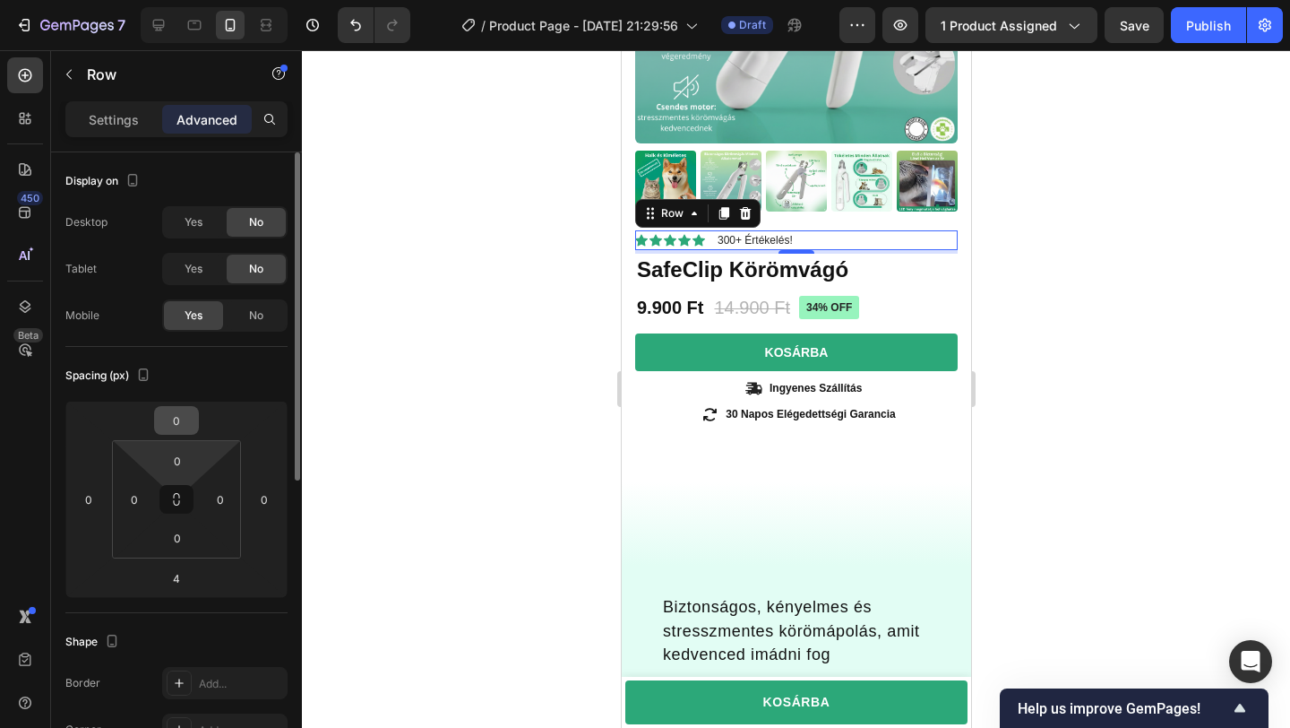
click at [184, 423] on input "0" at bounding box center [177, 420] width 36 height 27
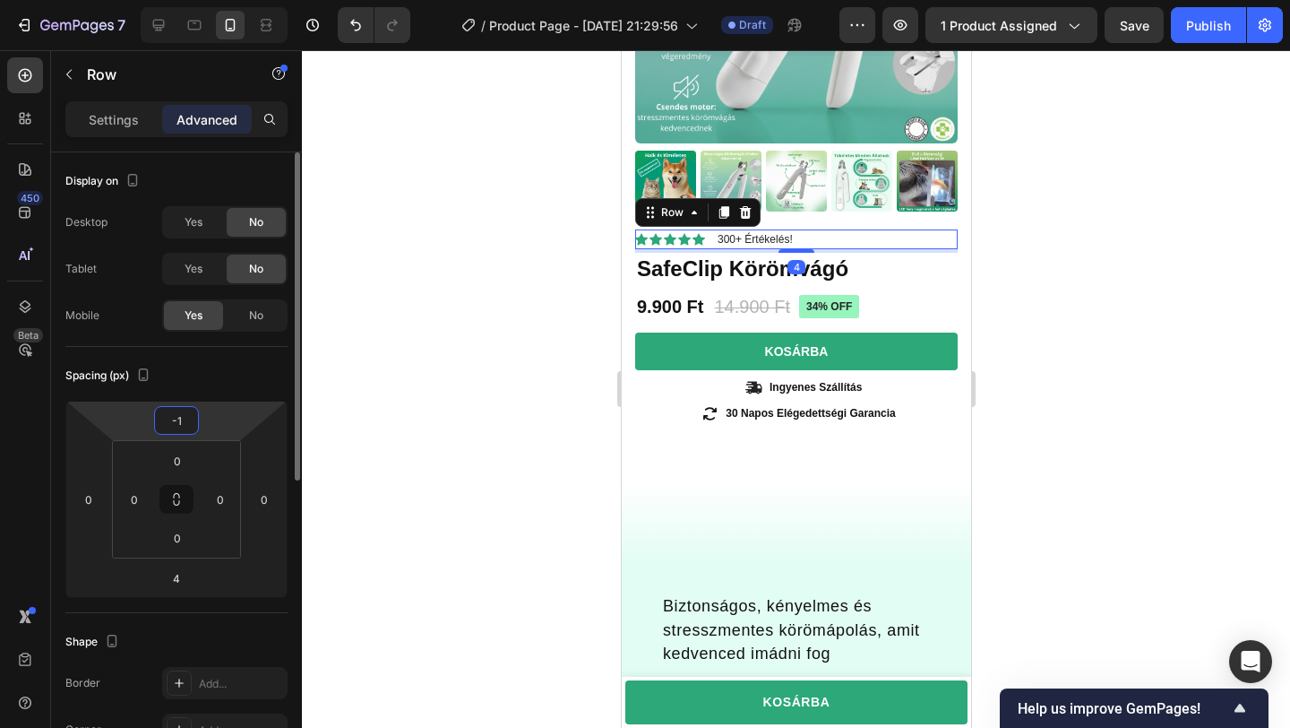
type input "-10"
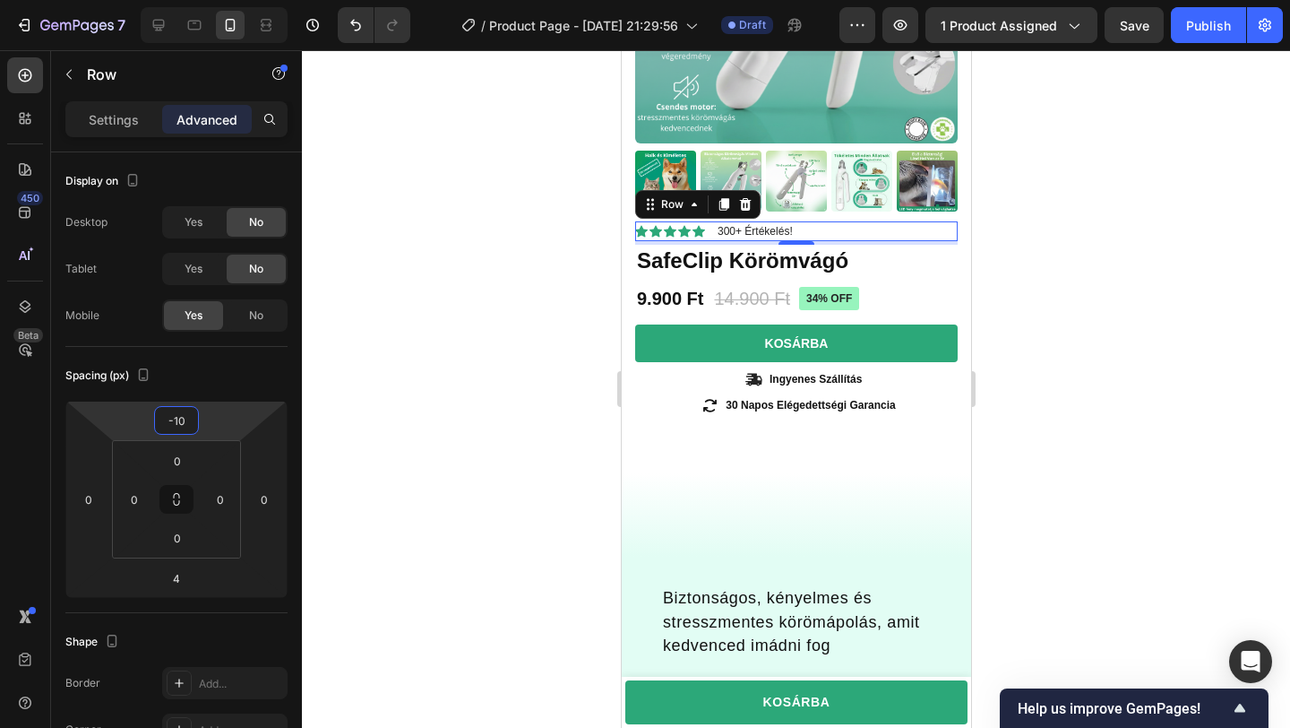
click at [488, 380] on div at bounding box center [796, 388] width 988 height 677
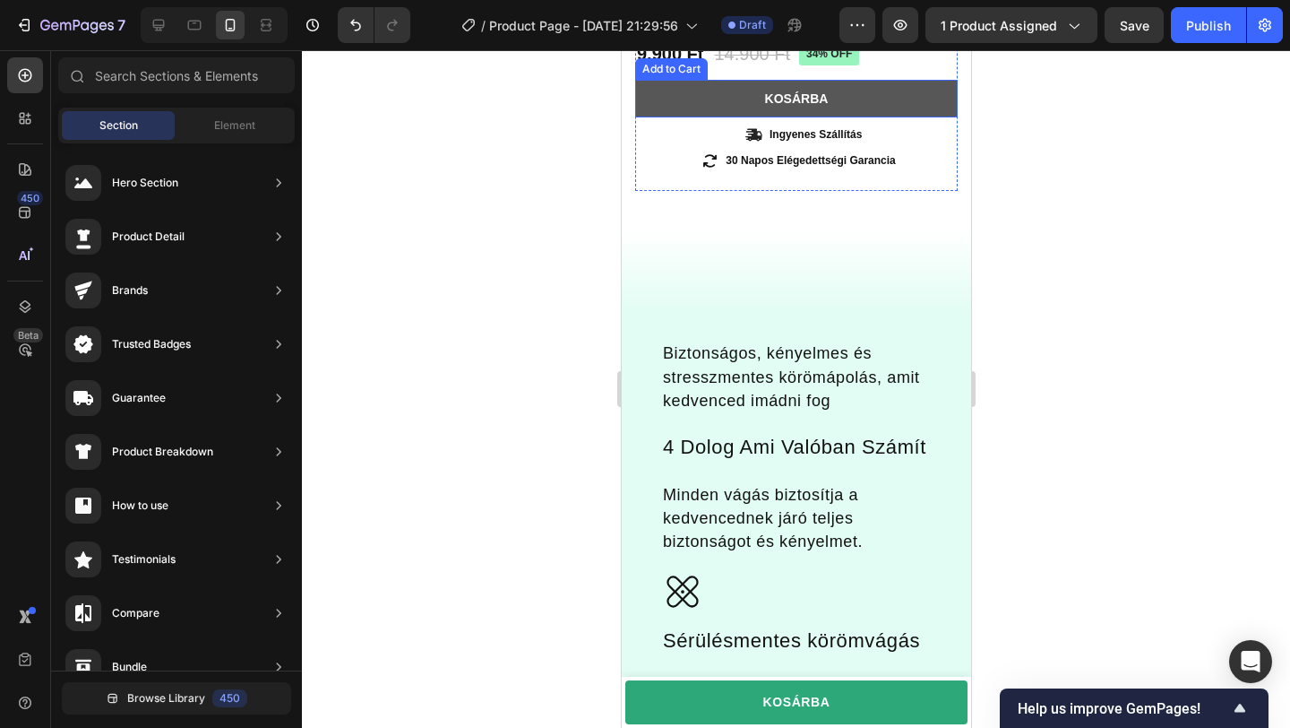
scroll to position [561, 0]
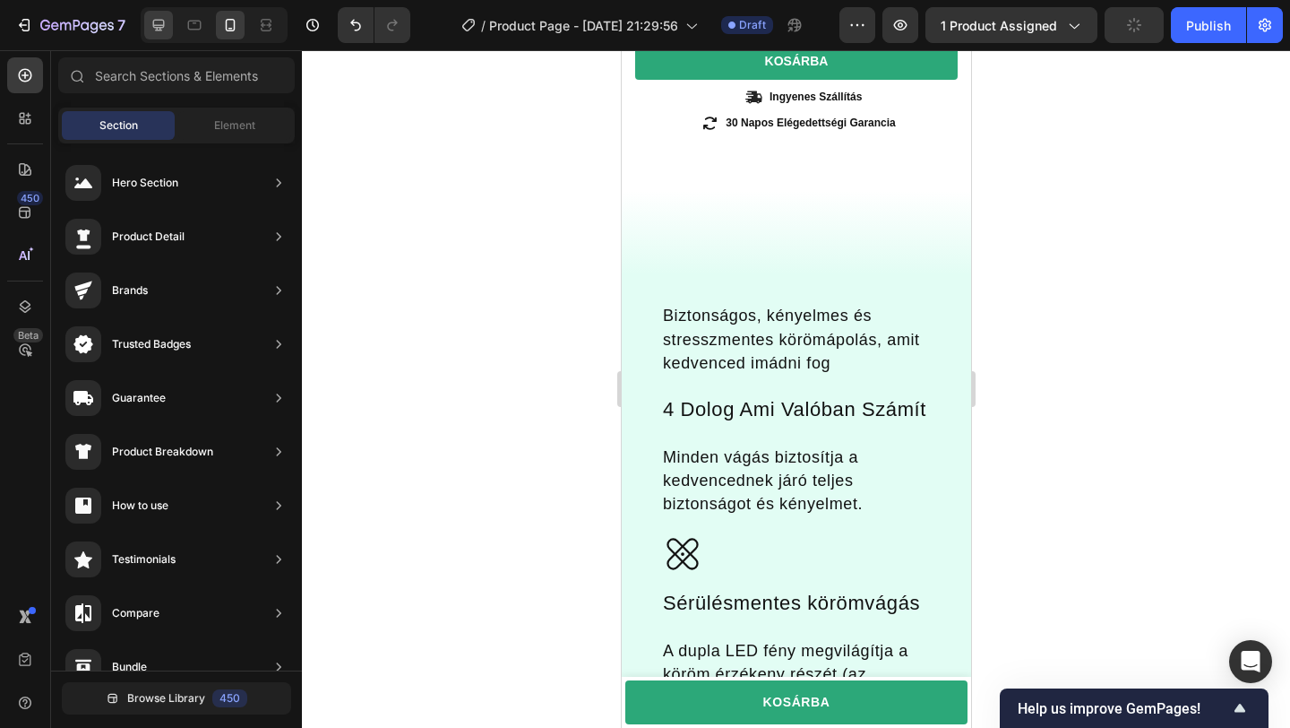
click at [157, 24] on icon at bounding box center [159, 26] width 12 height 12
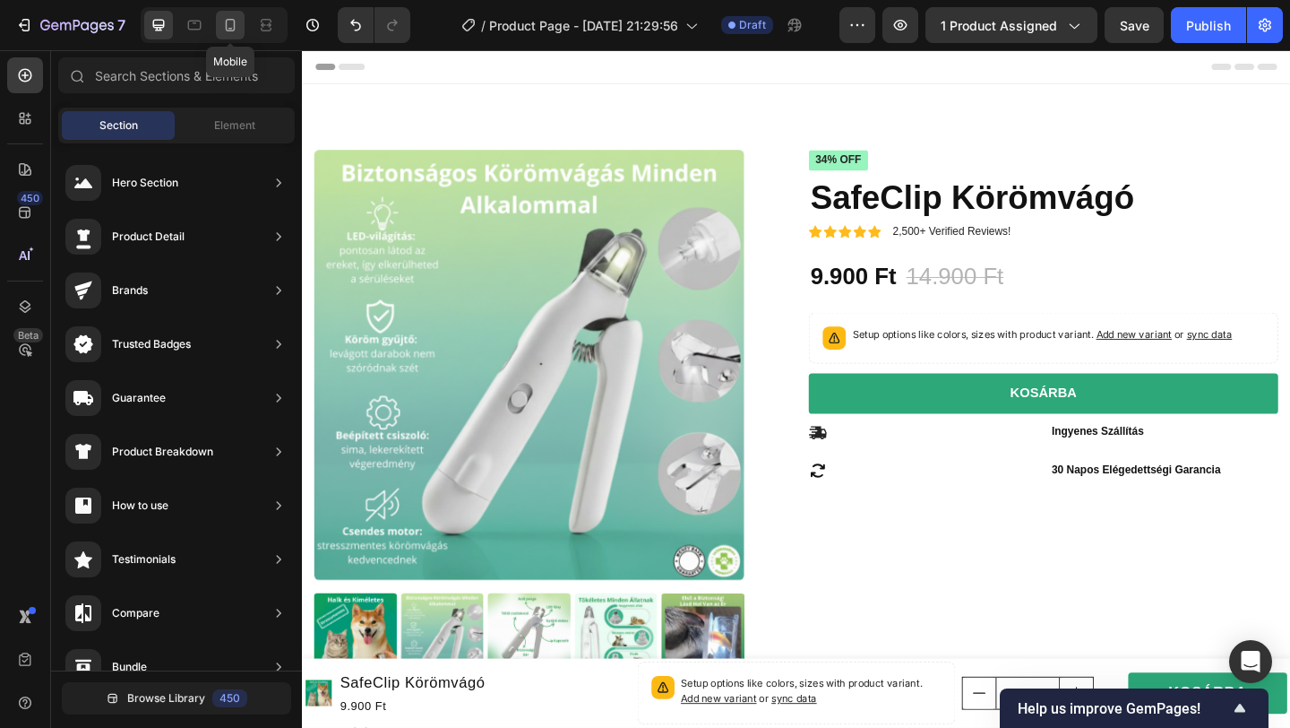
click at [231, 25] on icon at bounding box center [230, 25] width 18 height 18
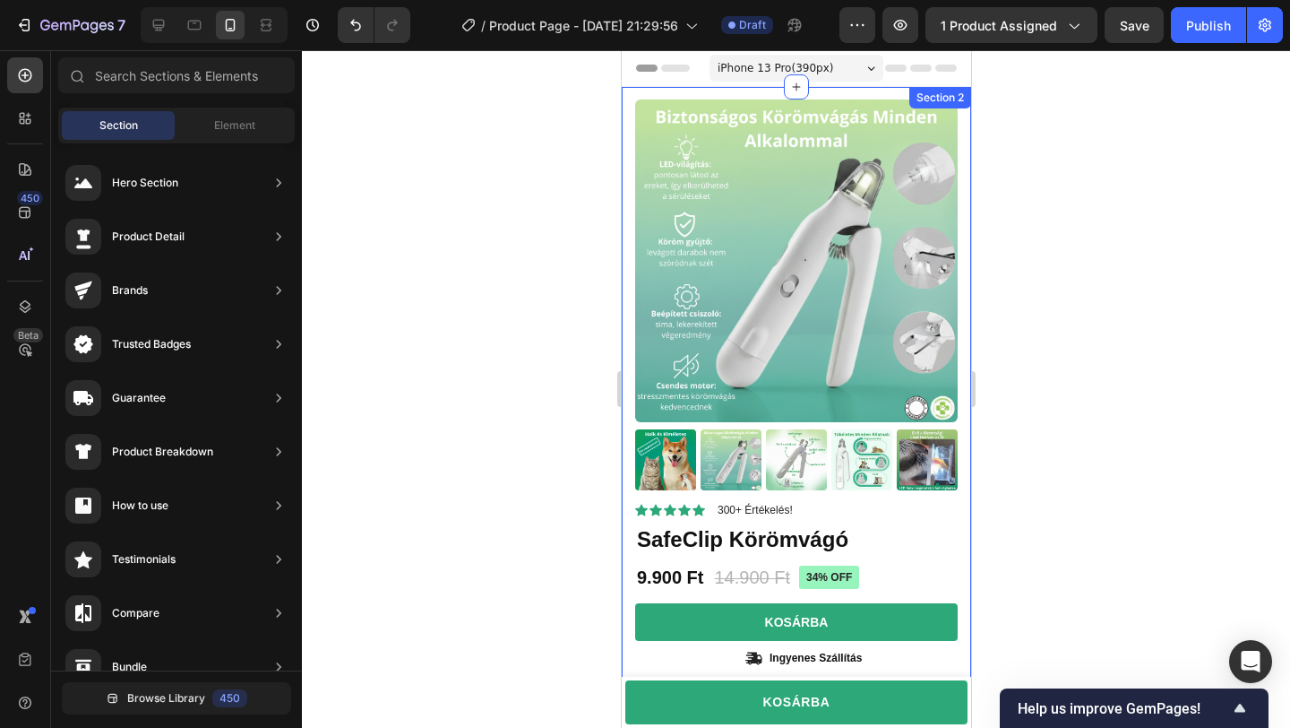
click at [631, 137] on div "Product Images Material Shipping Care instruction Accordion Icon Icon Icon Icon…" at bounding box center [795, 419] width 349 height 665
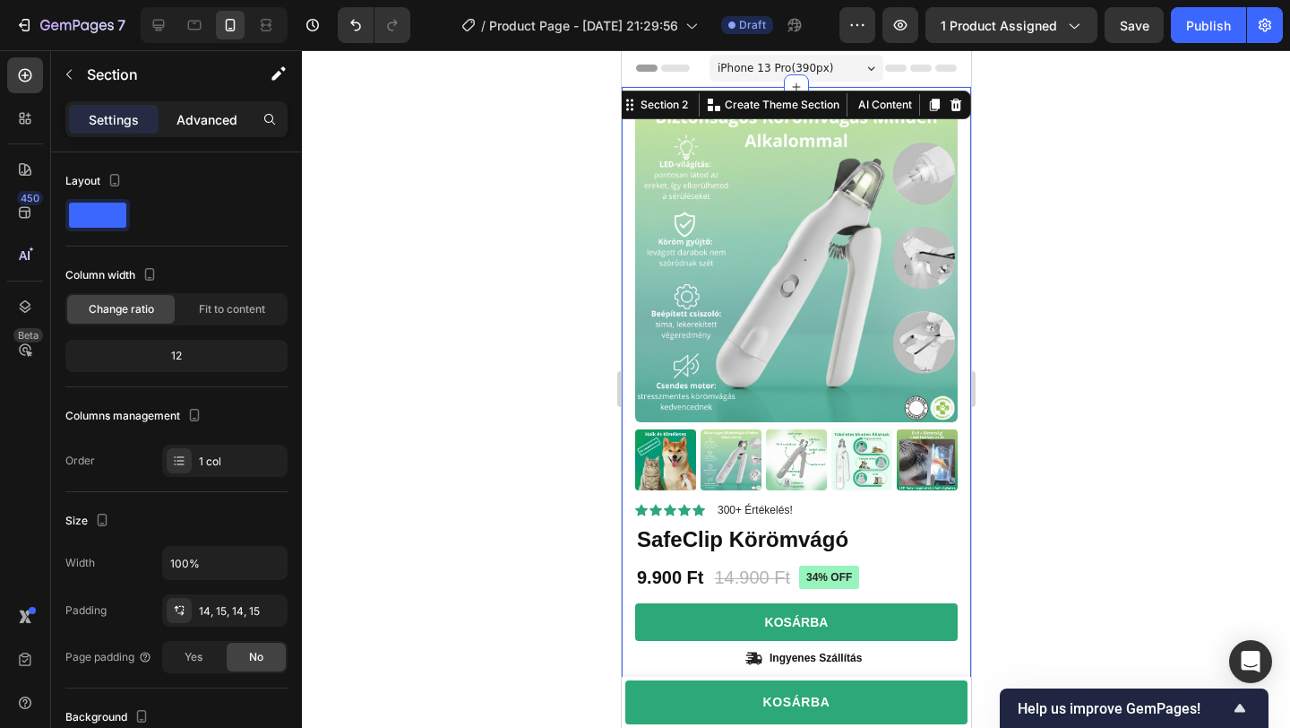
click at [213, 124] on p "Advanced" at bounding box center [207, 119] width 61 height 19
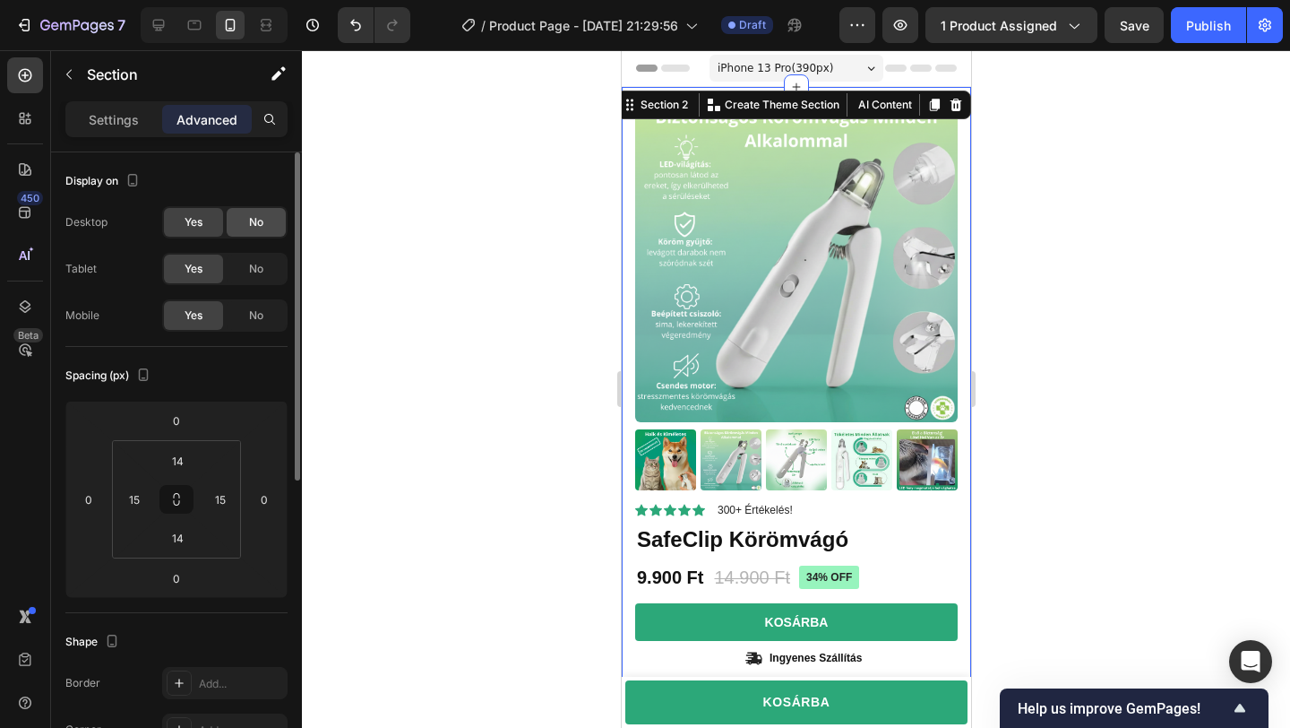
click at [244, 223] on div "No" at bounding box center [256, 222] width 59 height 29
click at [258, 281] on div "No" at bounding box center [256, 268] width 59 height 29
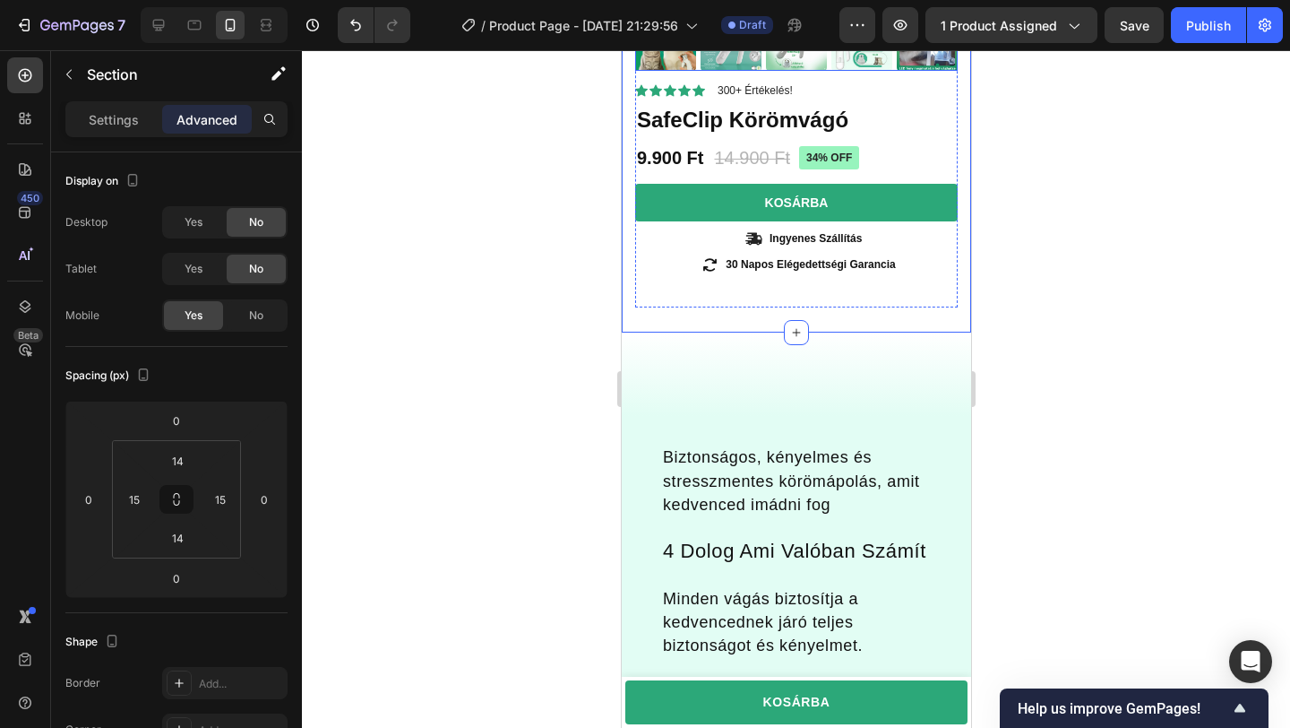
scroll to position [421, 0]
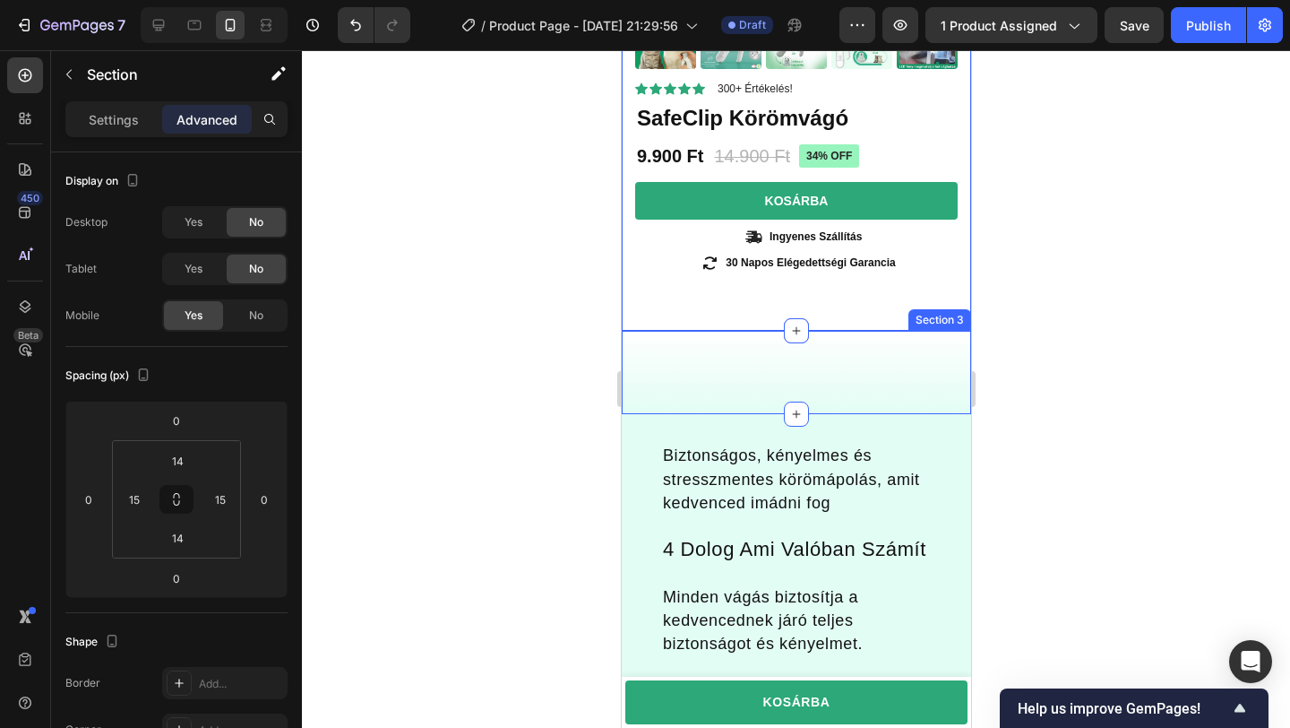
click at [720, 350] on div "blank block Text Block Section 3" at bounding box center [795, 372] width 349 height 83
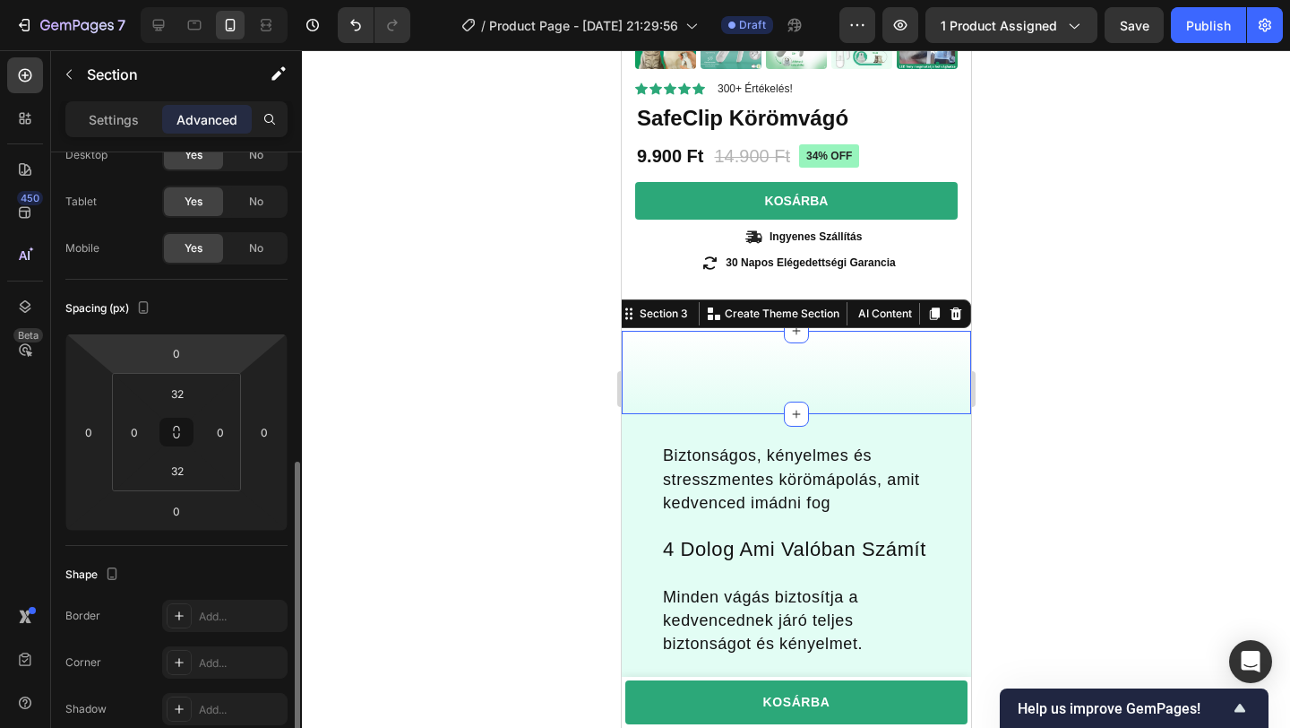
scroll to position [0, 0]
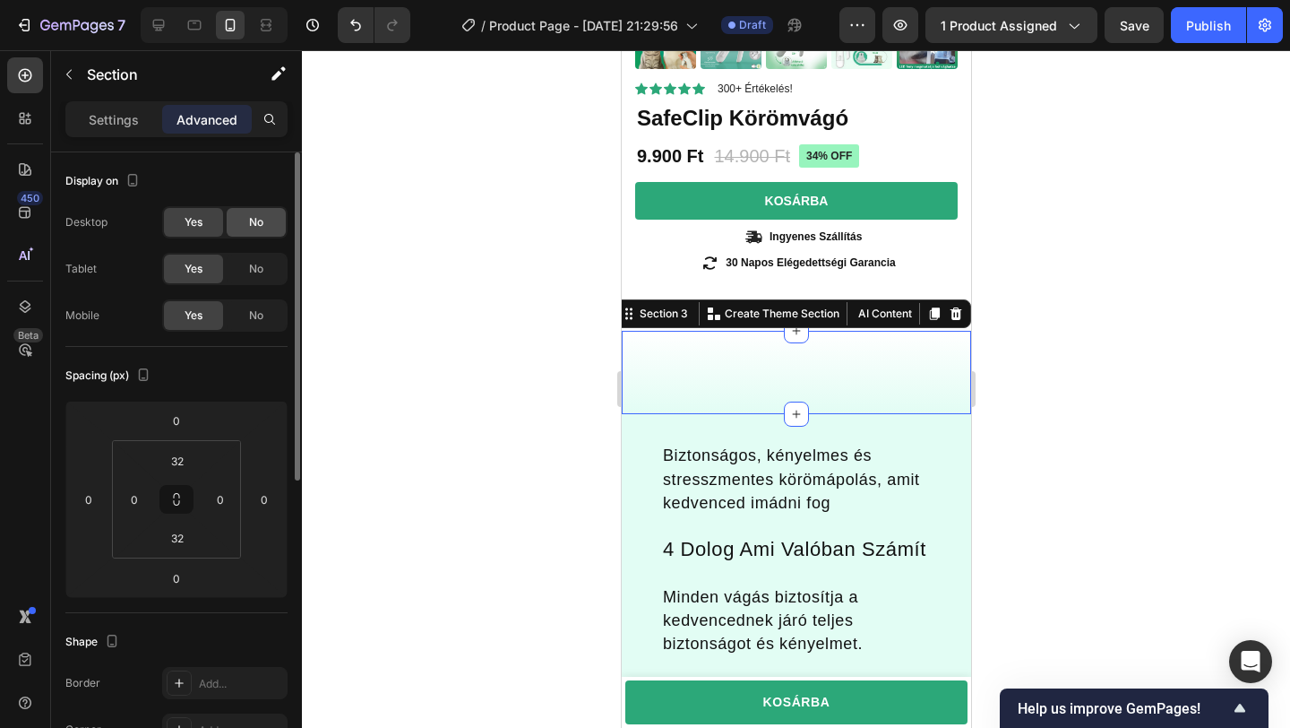
click at [246, 229] on div "No" at bounding box center [256, 222] width 59 height 29
click at [246, 264] on div "No" at bounding box center [256, 268] width 59 height 29
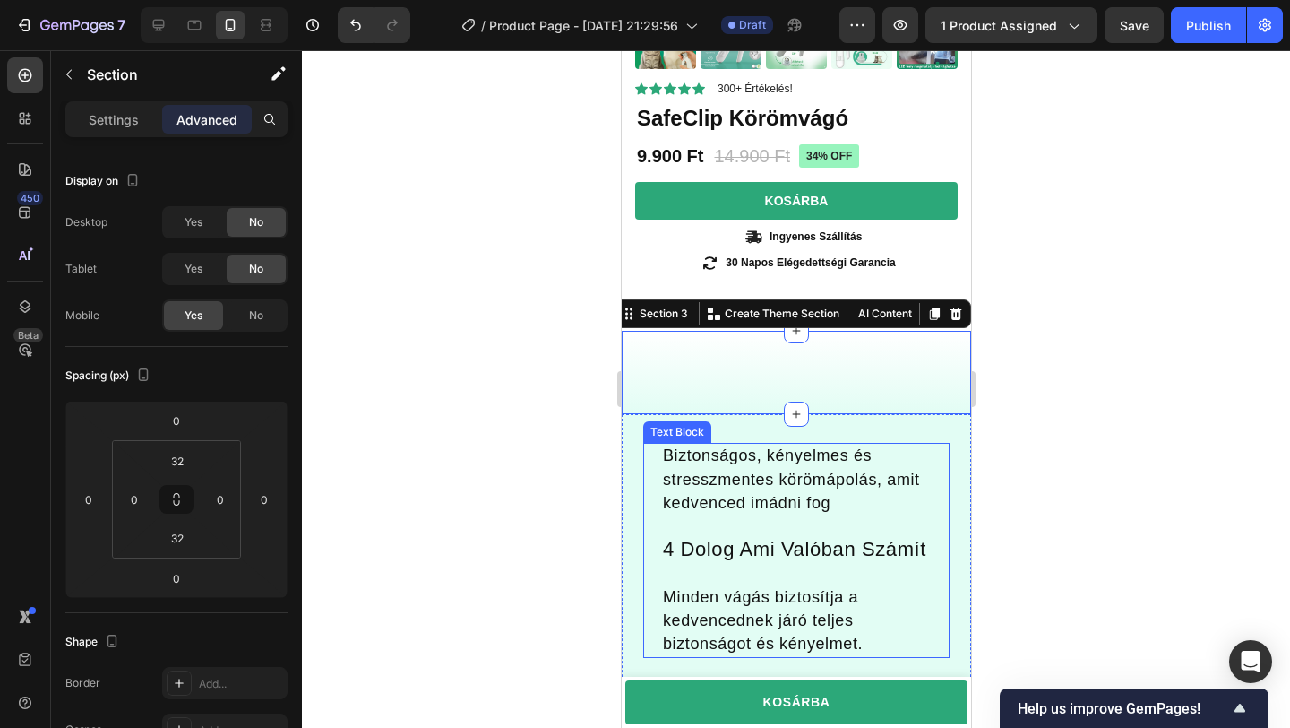
scroll to position [539, 0]
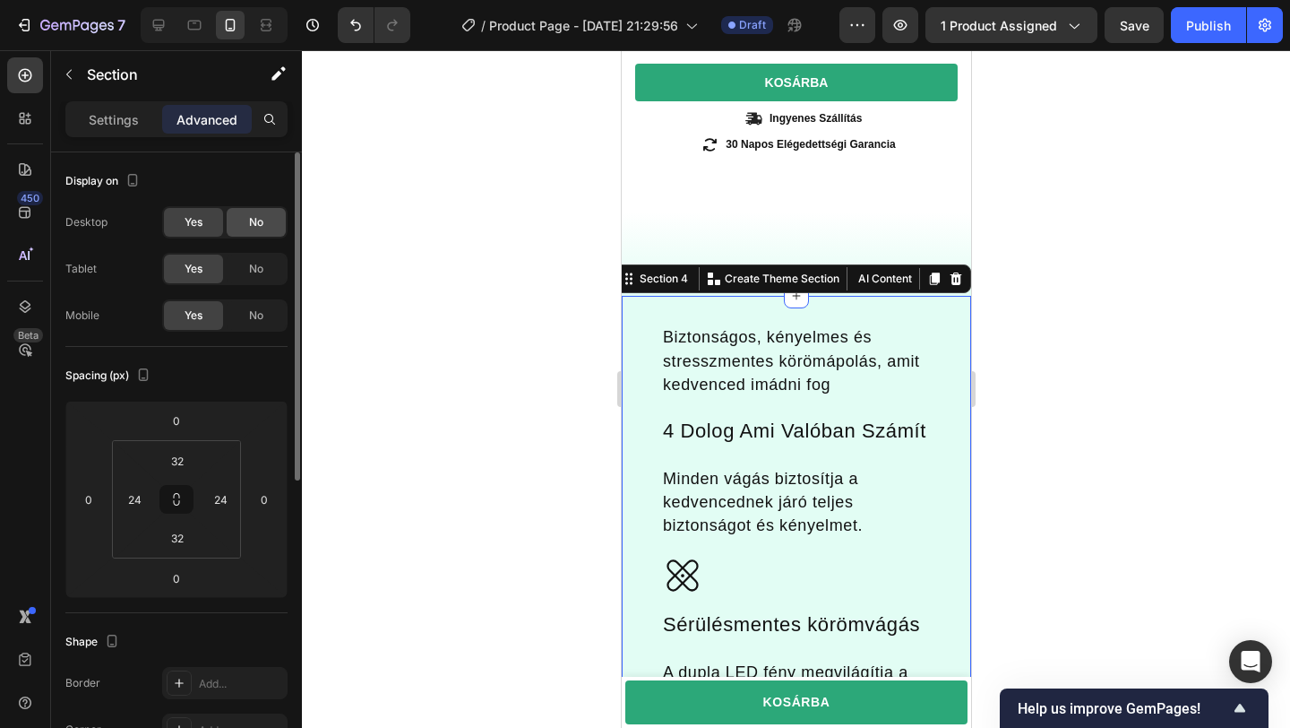
click at [260, 220] on span "No" at bounding box center [256, 222] width 14 height 16
click at [260, 252] on div "Desktop Yes No Tablet Yes No Mobile Yes No" at bounding box center [176, 268] width 222 height 125
click at [260, 271] on span "No" at bounding box center [256, 269] width 14 height 16
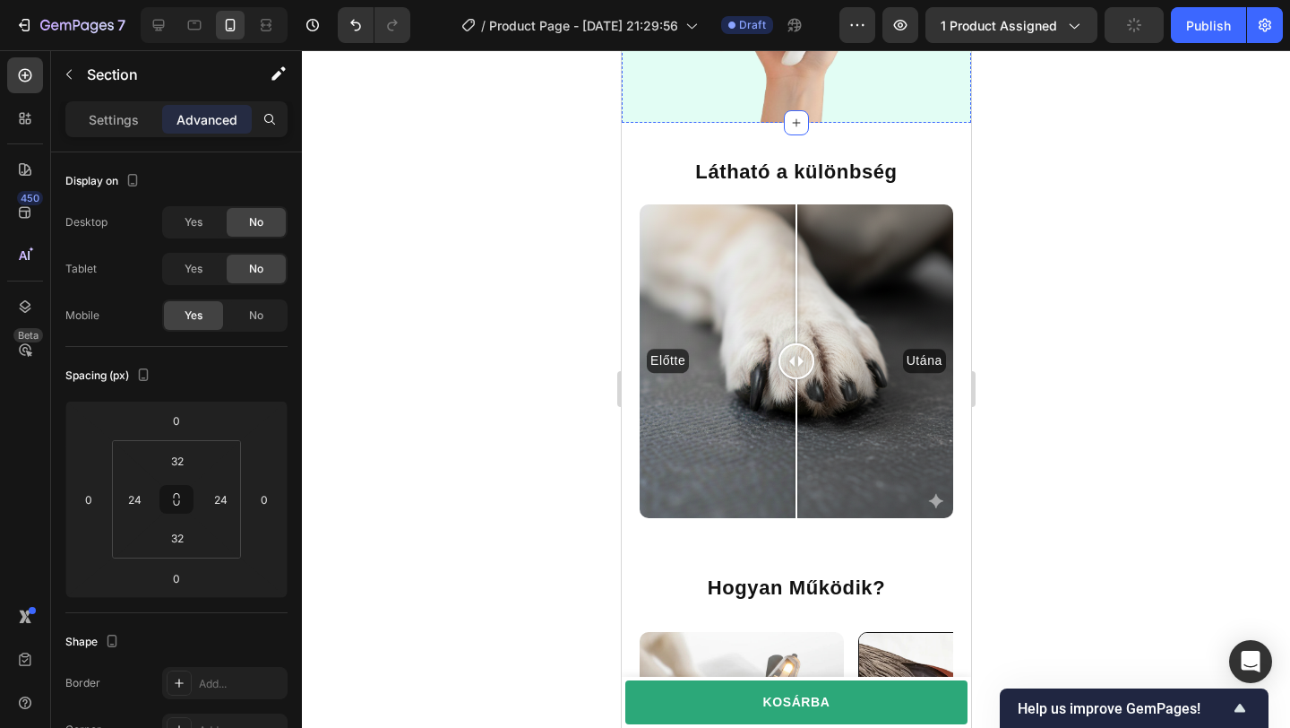
scroll to position [2207, 0]
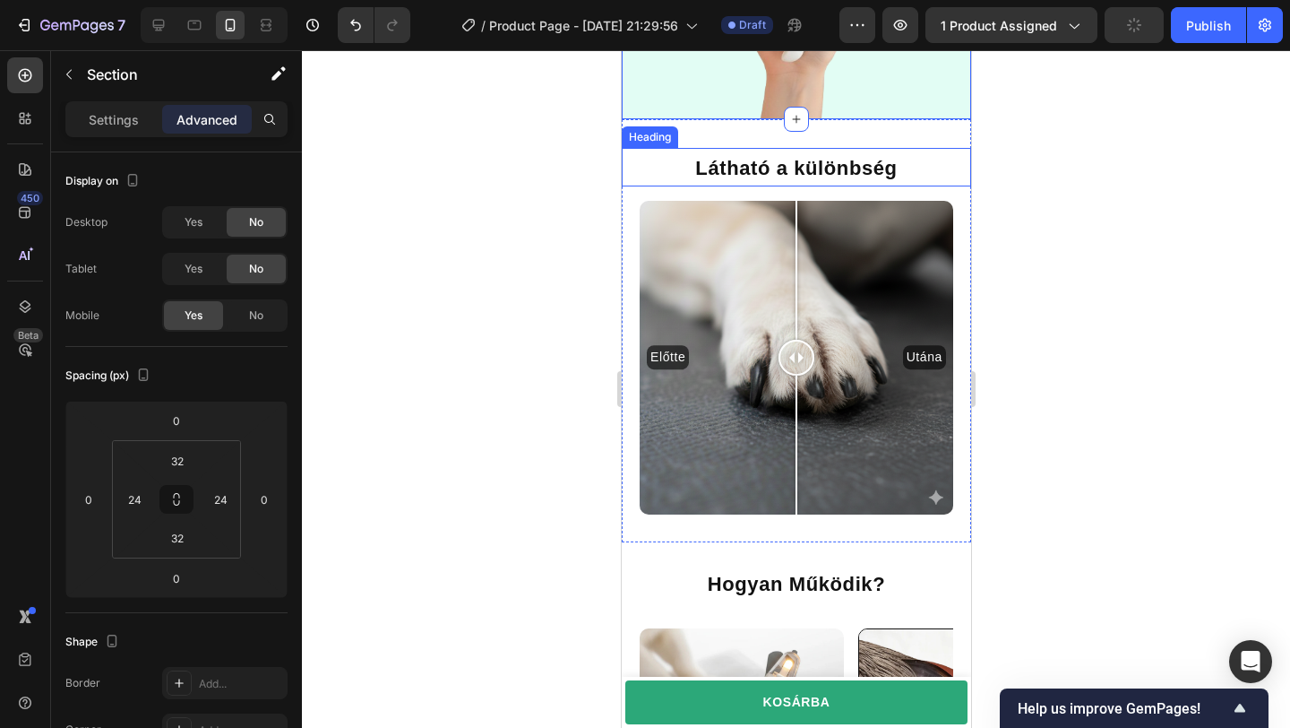
click at [630, 149] on h2 "Látható a különbség" at bounding box center [795, 167] width 349 height 39
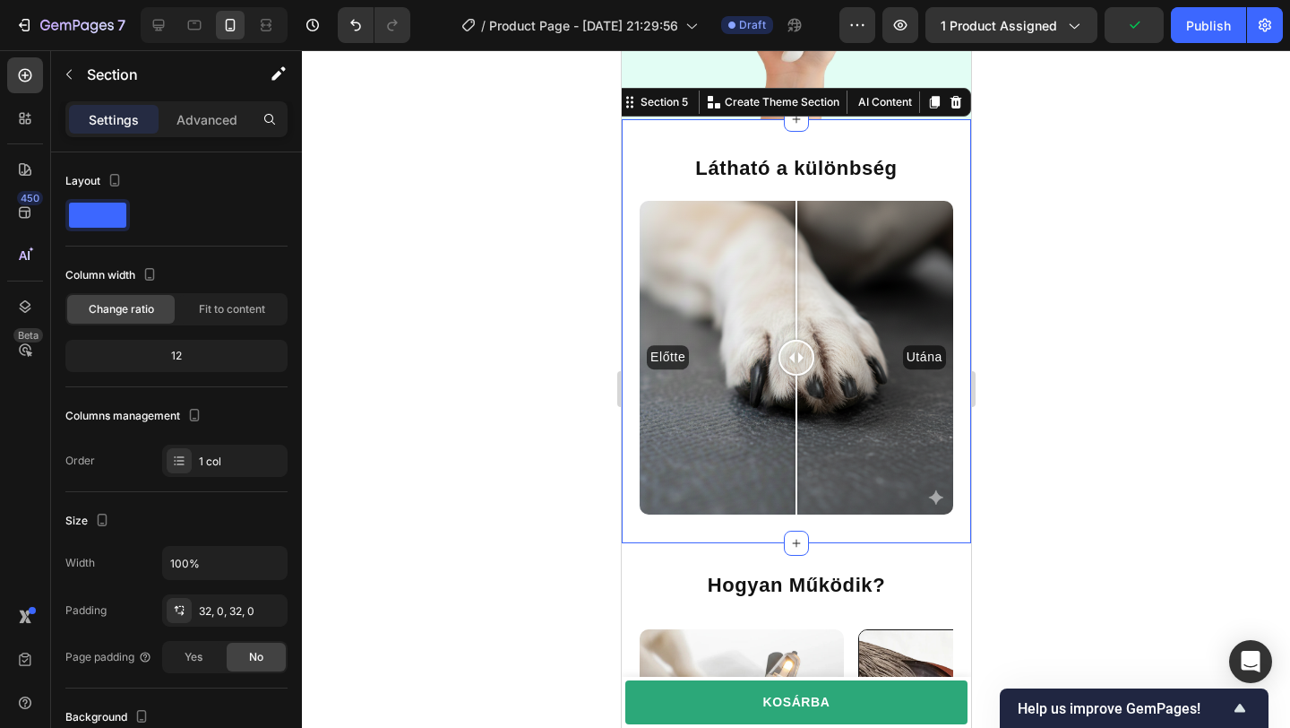
click at [834, 131] on div "Látható a különbség Heading Előtte Utána Image Comparison Section 5 You can cre…" at bounding box center [795, 331] width 349 height 424
click at [222, 129] on div "Advanced" at bounding box center [207, 119] width 90 height 29
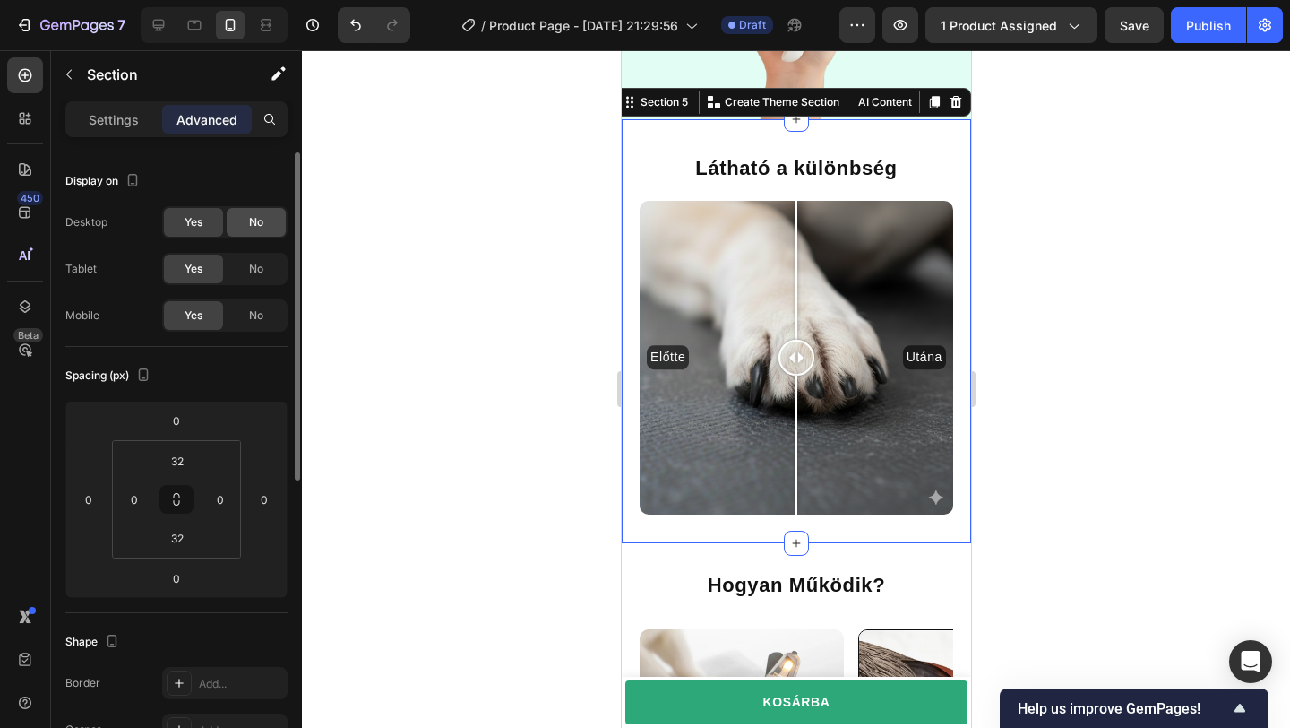
click at [242, 226] on div "No" at bounding box center [256, 222] width 59 height 29
click at [251, 270] on span "No" at bounding box center [256, 269] width 14 height 16
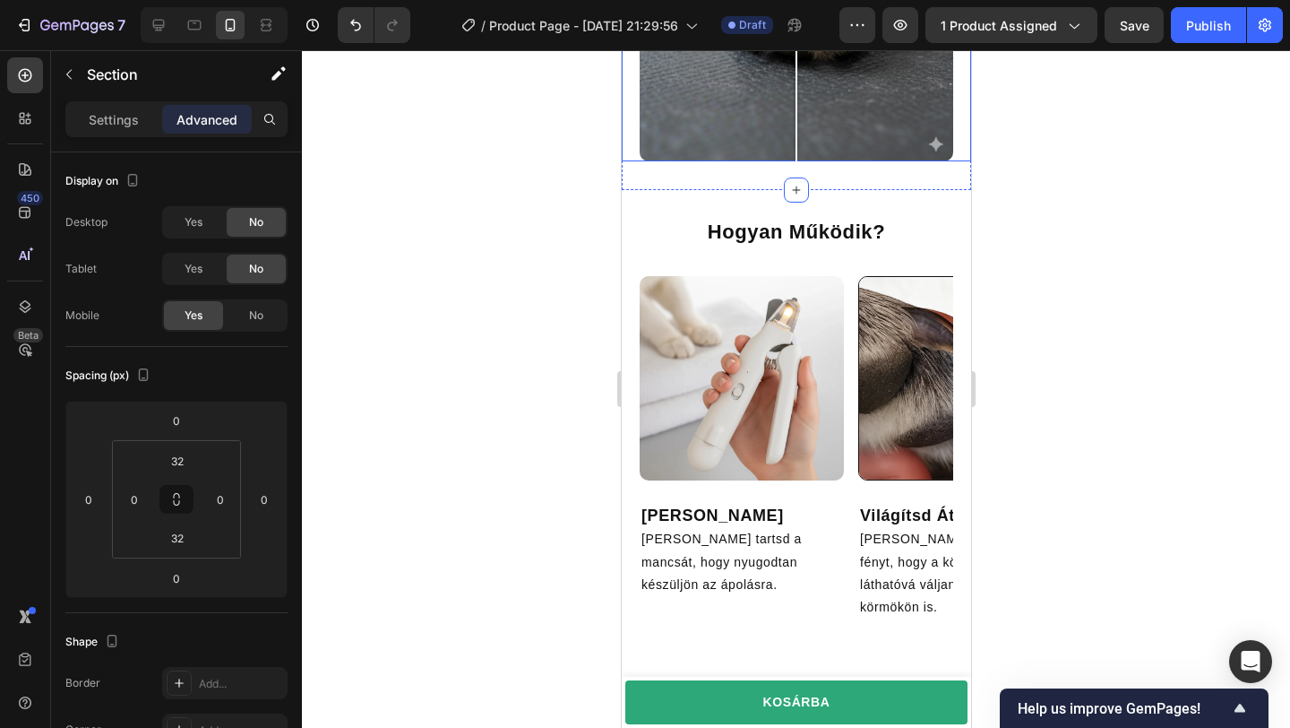
scroll to position [2563, 0]
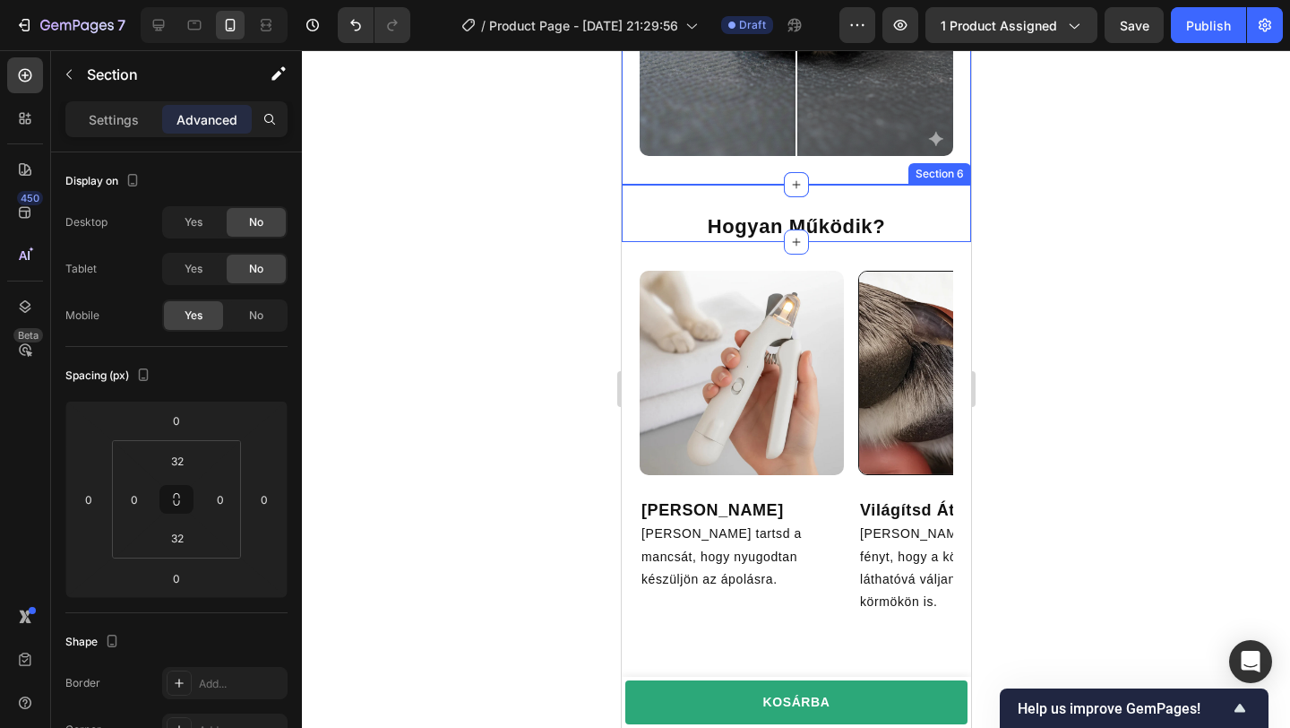
click at [743, 201] on div "Hogyan Működik? Text Block Section 6" at bounding box center [795, 213] width 349 height 57
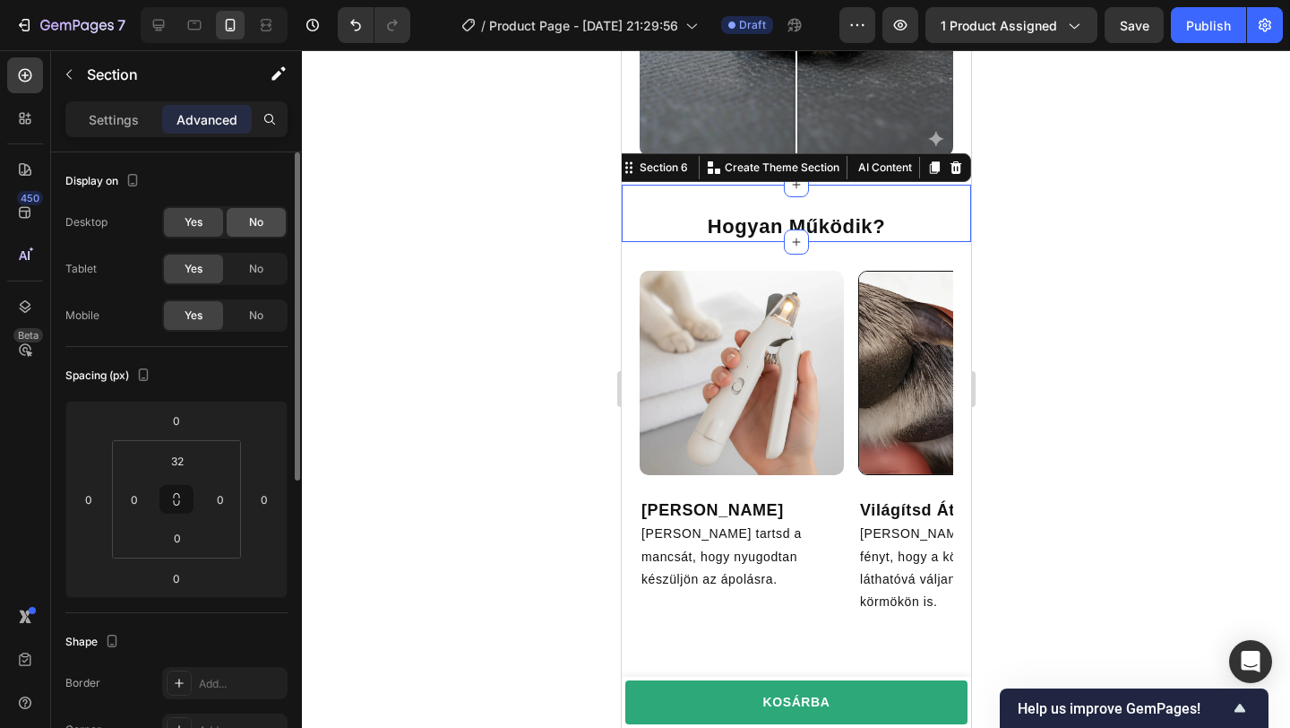
click at [261, 216] on span "No" at bounding box center [256, 222] width 14 height 16
click at [260, 260] on div "No" at bounding box center [256, 268] width 59 height 29
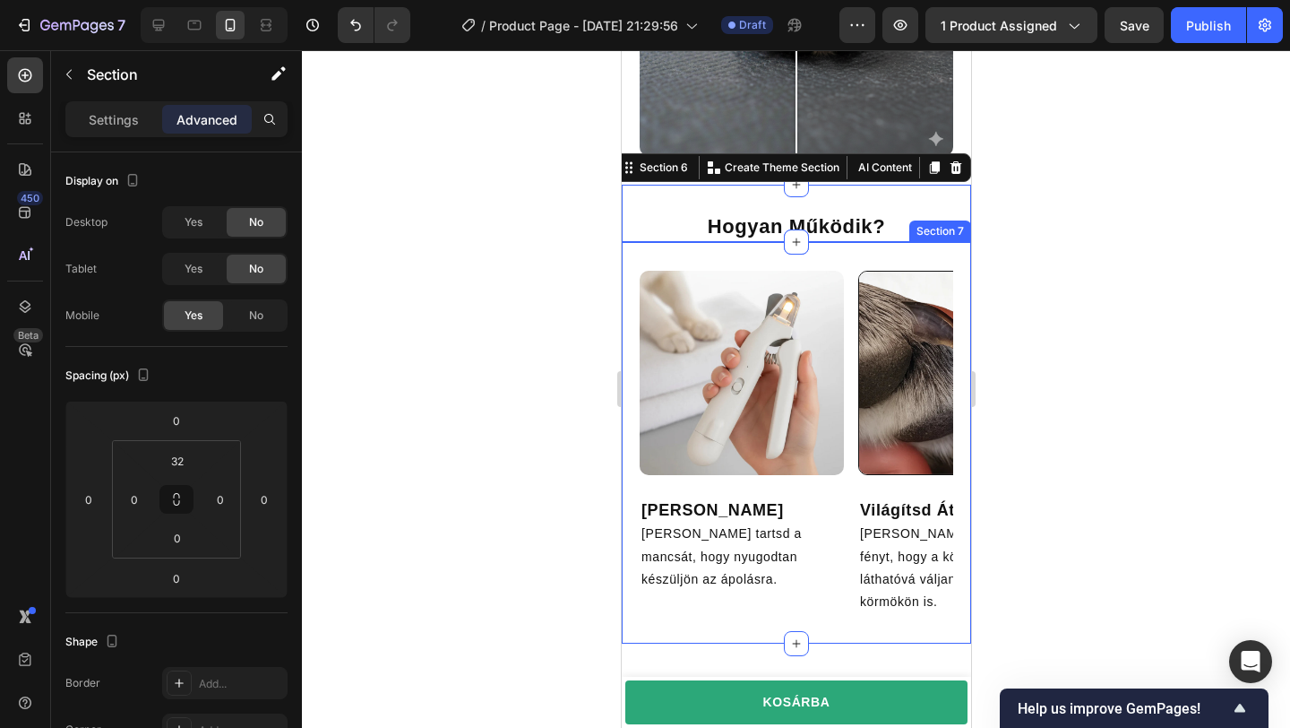
click at [630, 304] on div "Image Készülj [PERSON_NAME] tartsd a mancsát, hogy nyugodtan készüljön az ápolá…" at bounding box center [795, 442] width 349 height 401
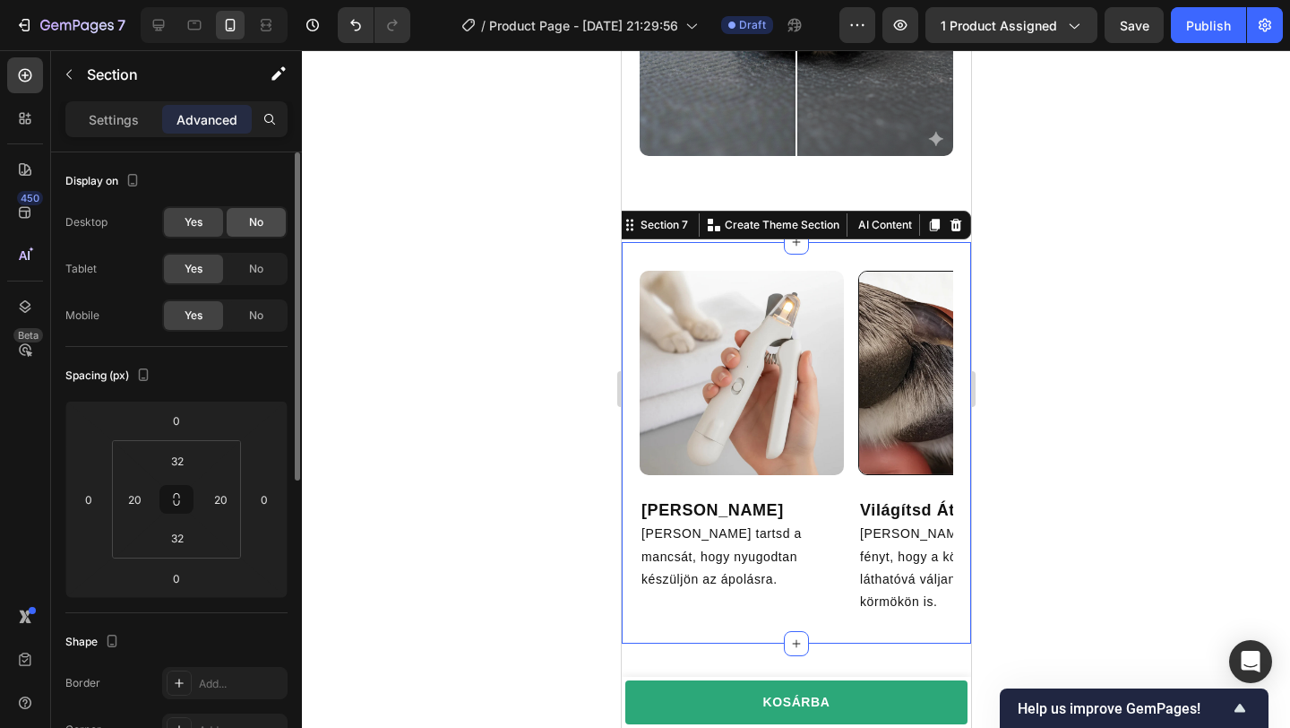
click at [246, 226] on div "No" at bounding box center [256, 222] width 59 height 29
click at [249, 256] on div "No" at bounding box center [256, 268] width 59 height 29
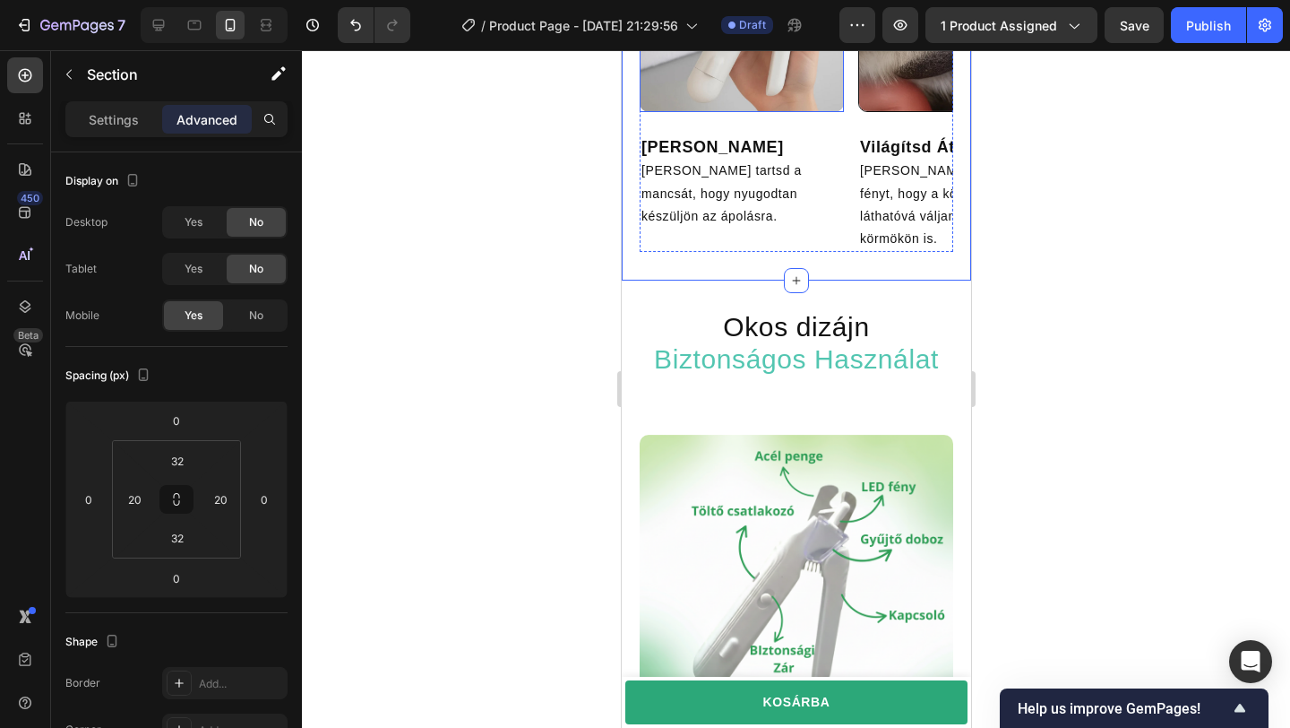
scroll to position [2934, 0]
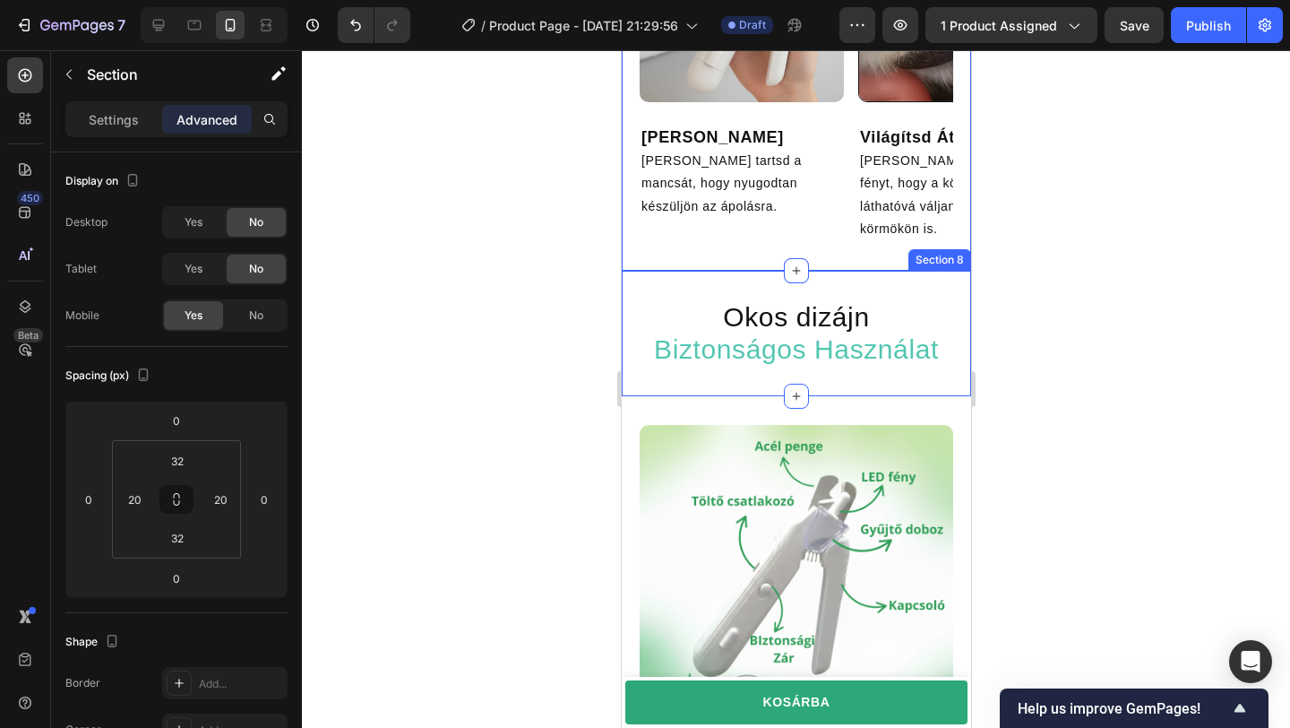
click at [724, 282] on div "Okos dizájn Biztonságos Használat Heading Section 8" at bounding box center [795, 333] width 349 height 125
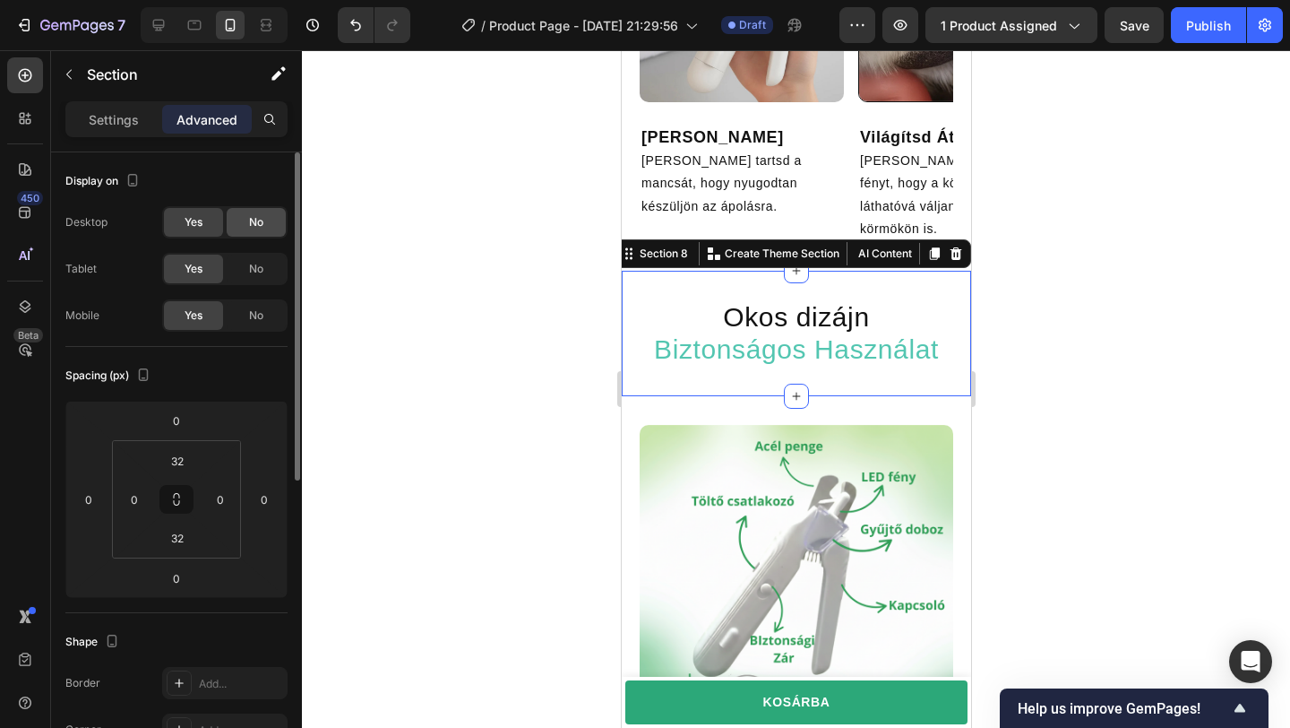
click at [244, 228] on div "No" at bounding box center [256, 222] width 59 height 29
click at [251, 257] on div "No" at bounding box center [256, 268] width 59 height 29
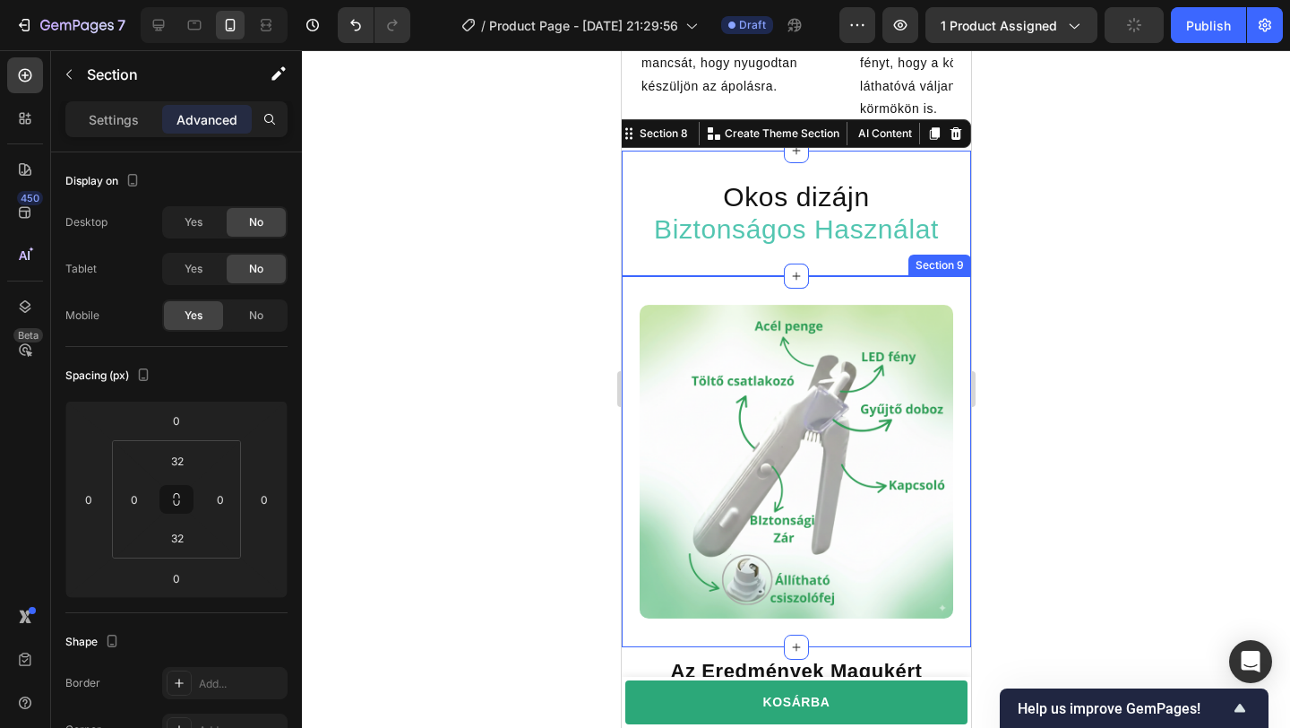
scroll to position [3167, 0]
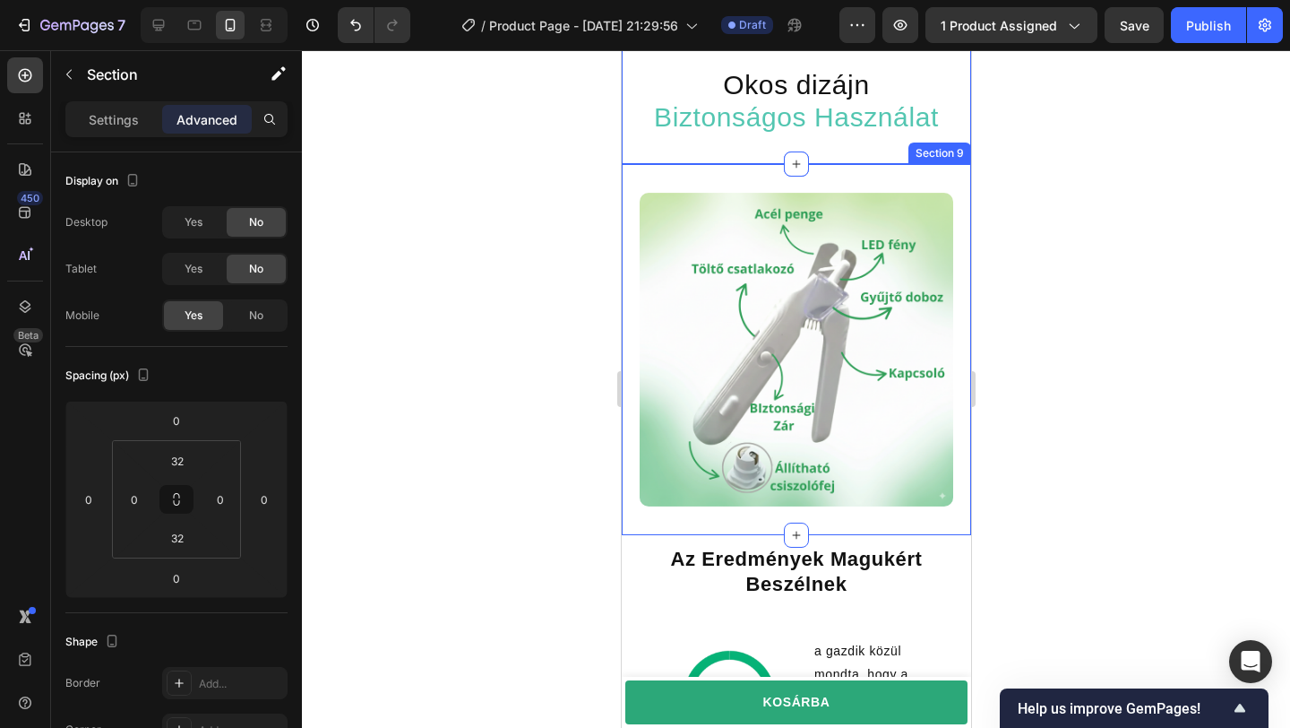
click at [697, 178] on div "Image Section 9" at bounding box center [795, 349] width 349 height 371
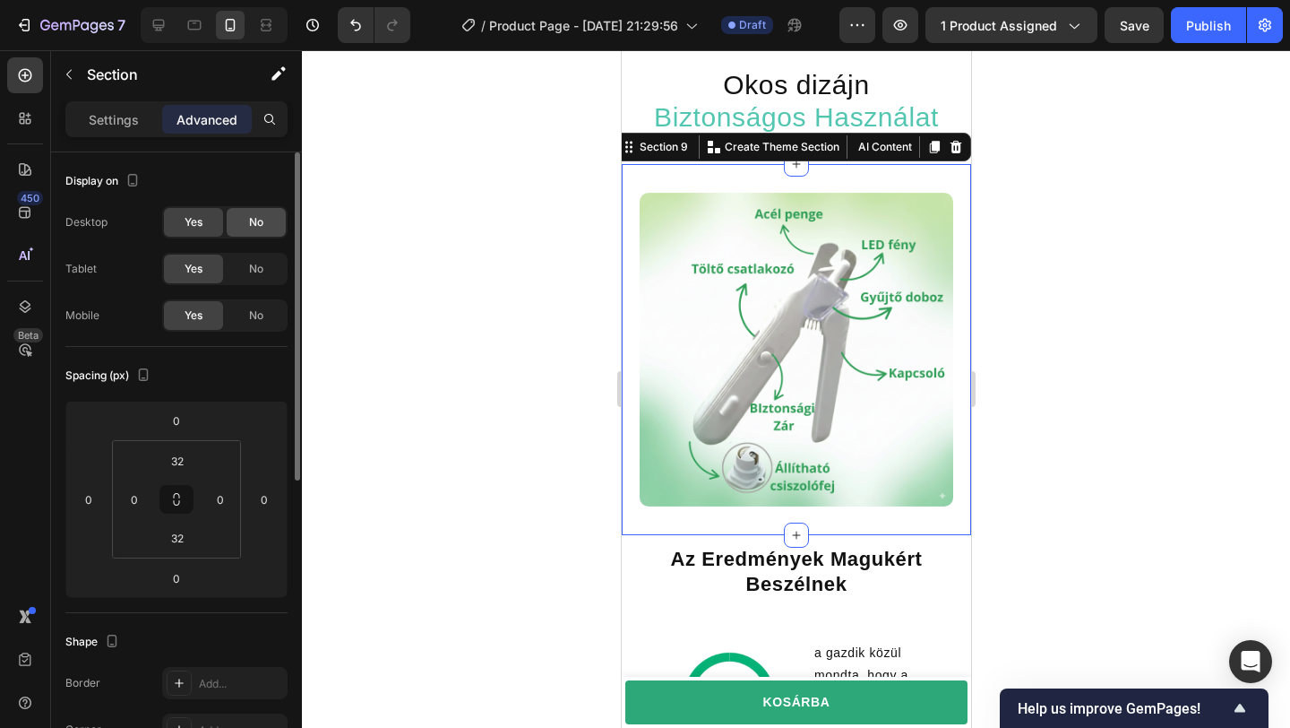
click at [261, 228] on span "No" at bounding box center [256, 222] width 14 height 16
click at [261, 261] on span "No" at bounding box center [256, 269] width 14 height 16
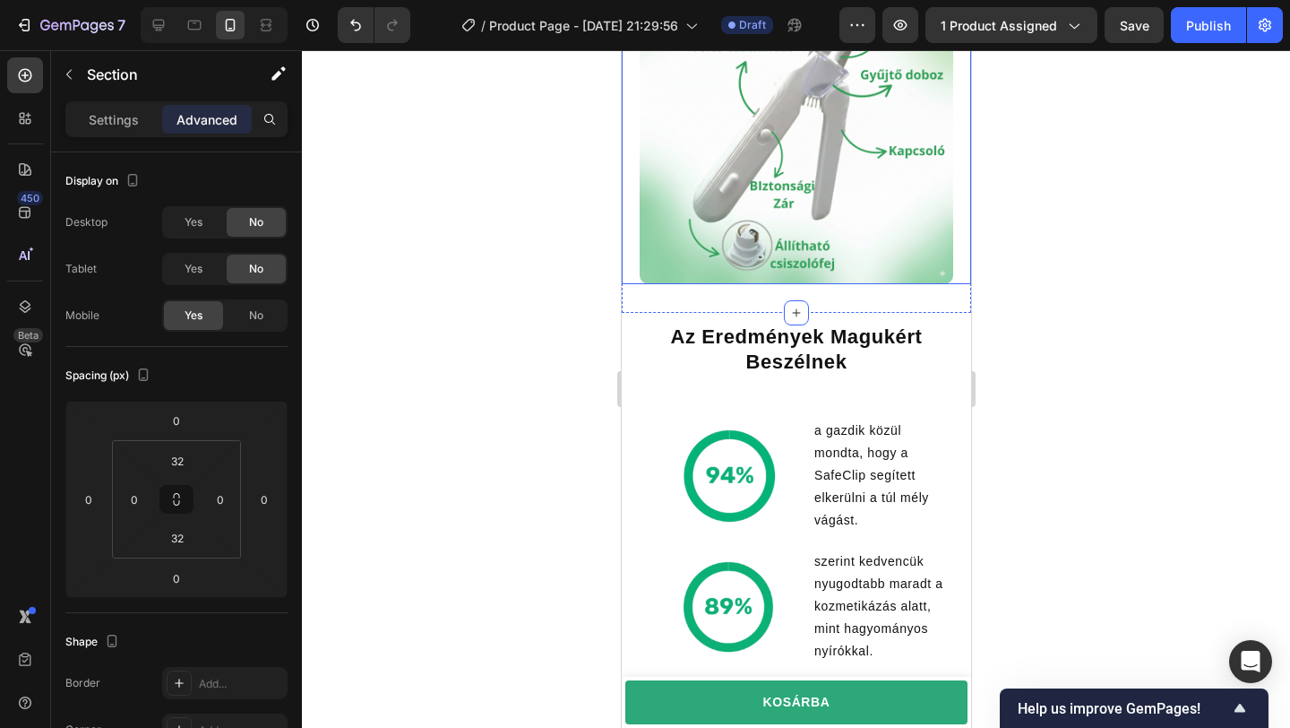
scroll to position [3391, 0]
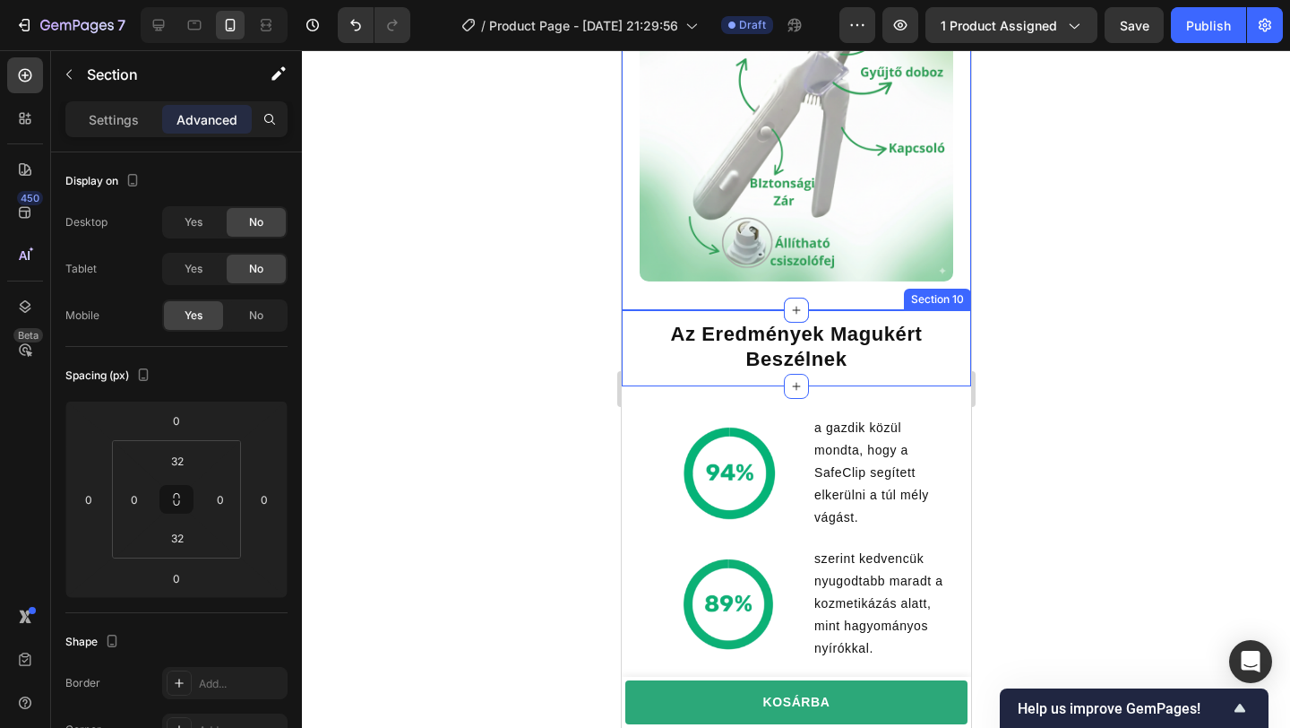
click at [954, 314] on div "Az Eredmények Magukért Beszélnek Text Block Section 10" at bounding box center [795, 347] width 349 height 75
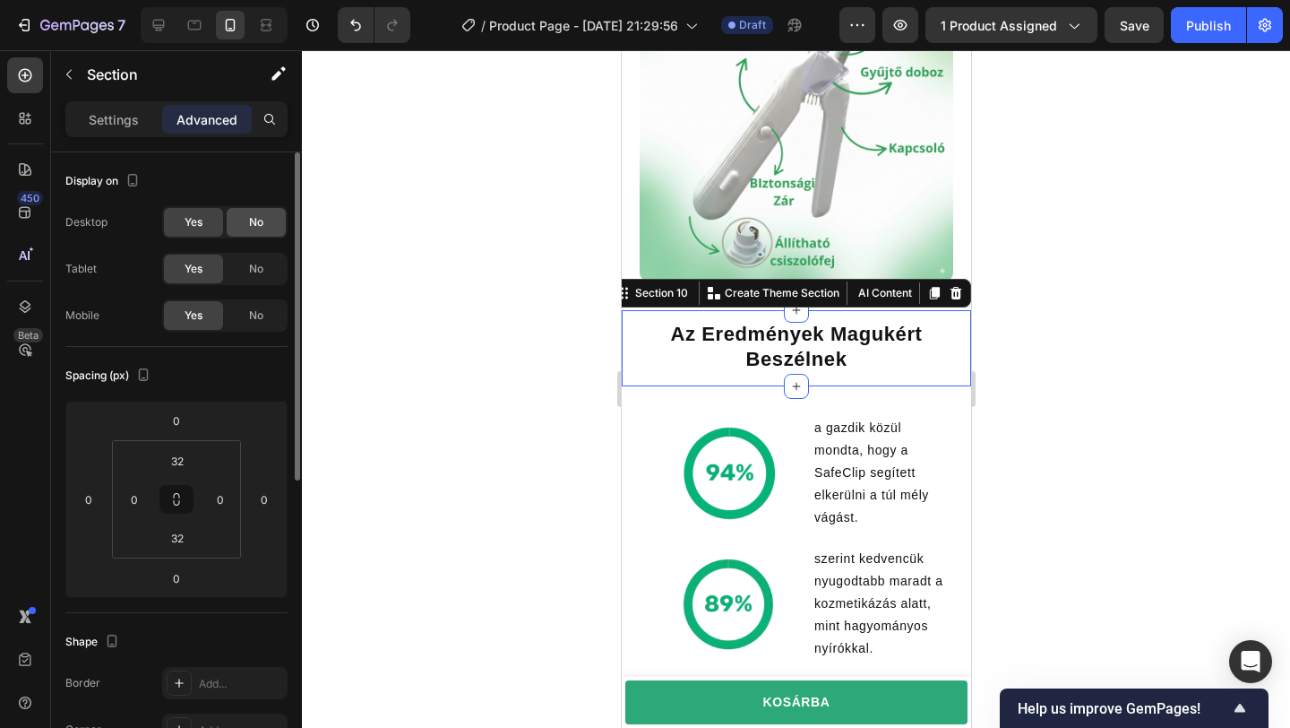
click at [263, 227] on div "No" at bounding box center [256, 222] width 59 height 29
click at [263, 264] on div "No" at bounding box center [256, 268] width 59 height 29
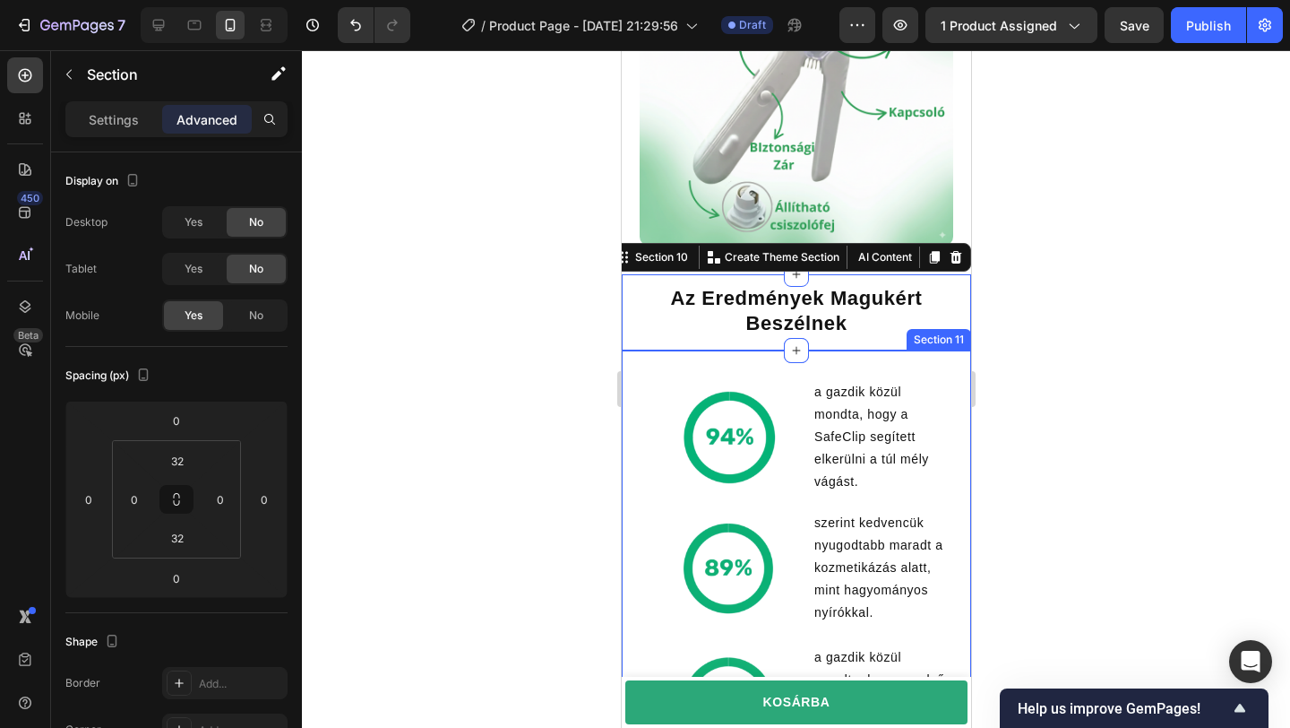
scroll to position [3450, 0]
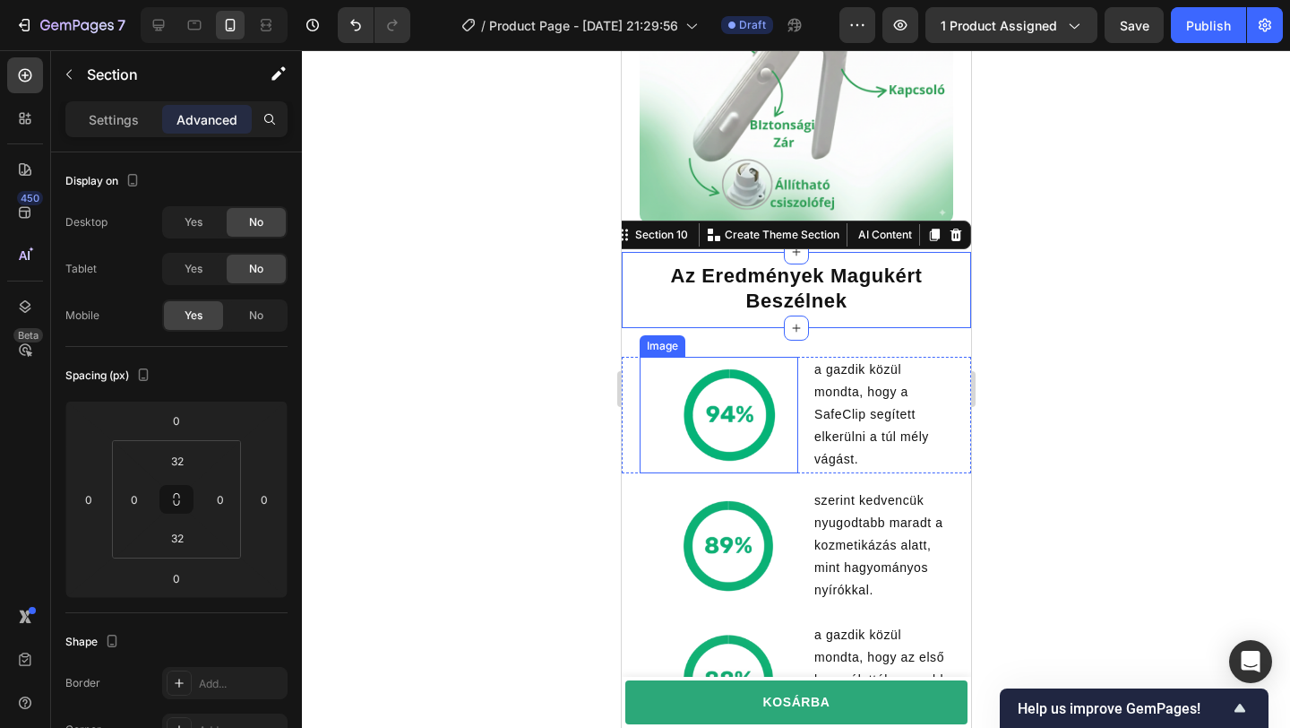
click at [645, 348] on div "Image" at bounding box center [661, 346] width 39 height 16
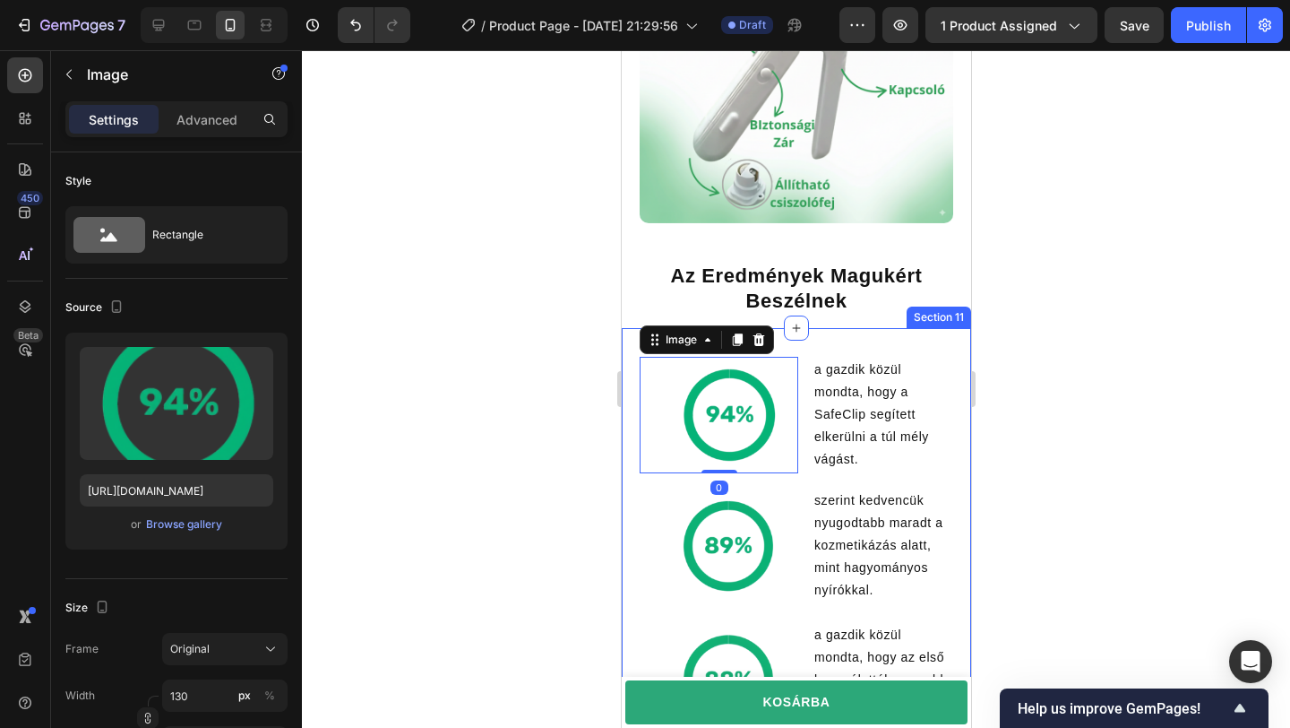
click at [942, 340] on div "Image 0 a gazdik közül mondta, hogy a SafeClip segített elkerülni a túl mély vá…" at bounding box center [795, 547] width 349 height 439
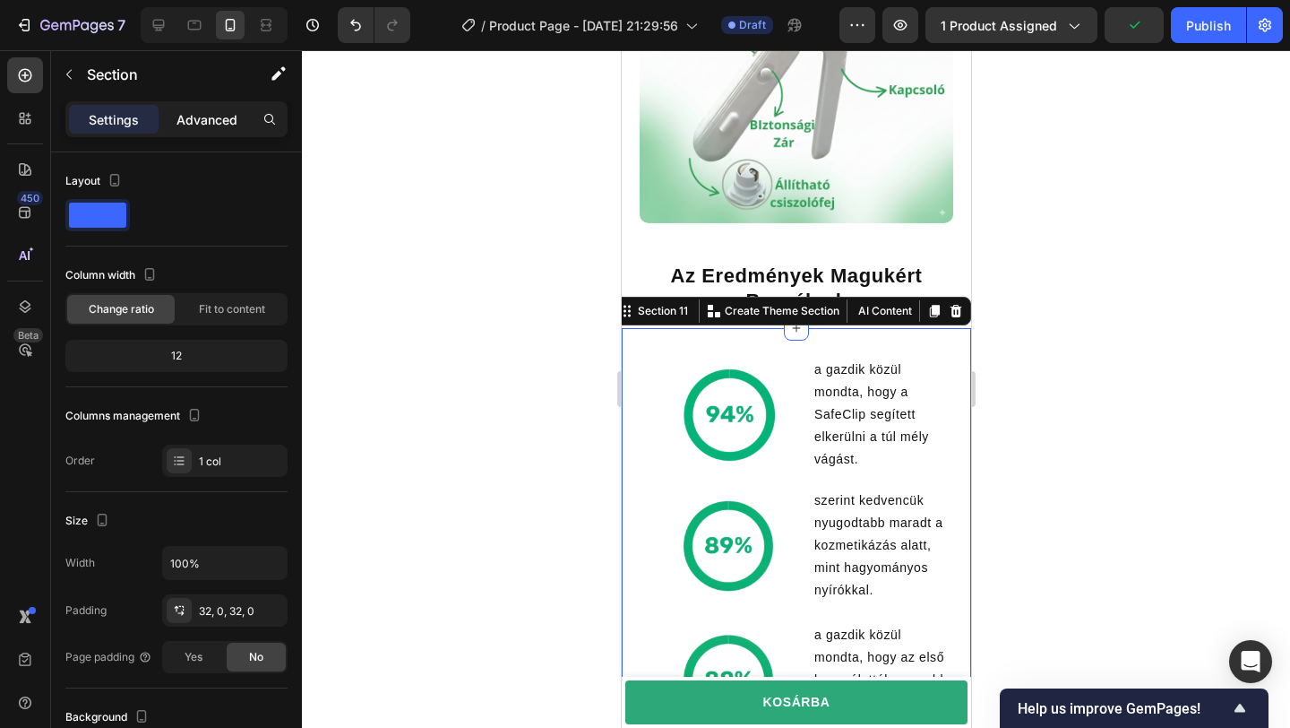
click at [220, 113] on p "Advanced" at bounding box center [207, 119] width 61 height 19
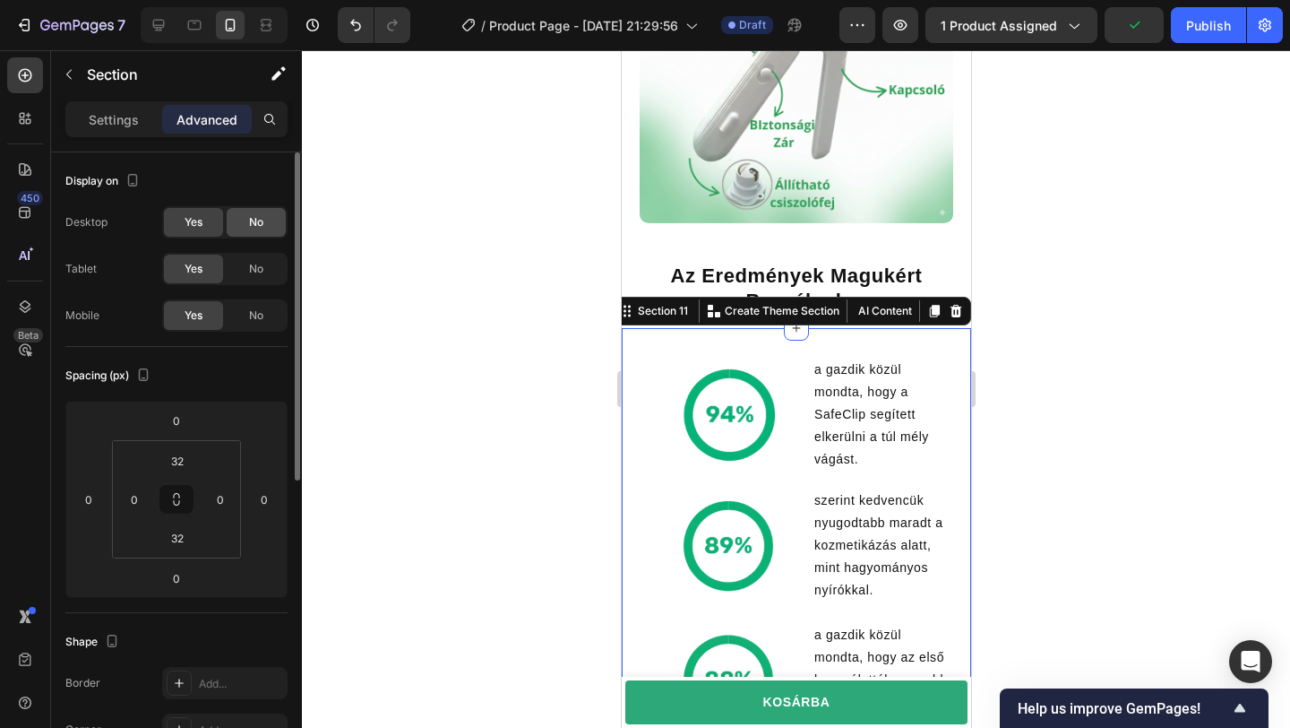
click at [267, 227] on div "No" at bounding box center [256, 222] width 59 height 29
click at [267, 275] on div "No" at bounding box center [256, 268] width 59 height 29
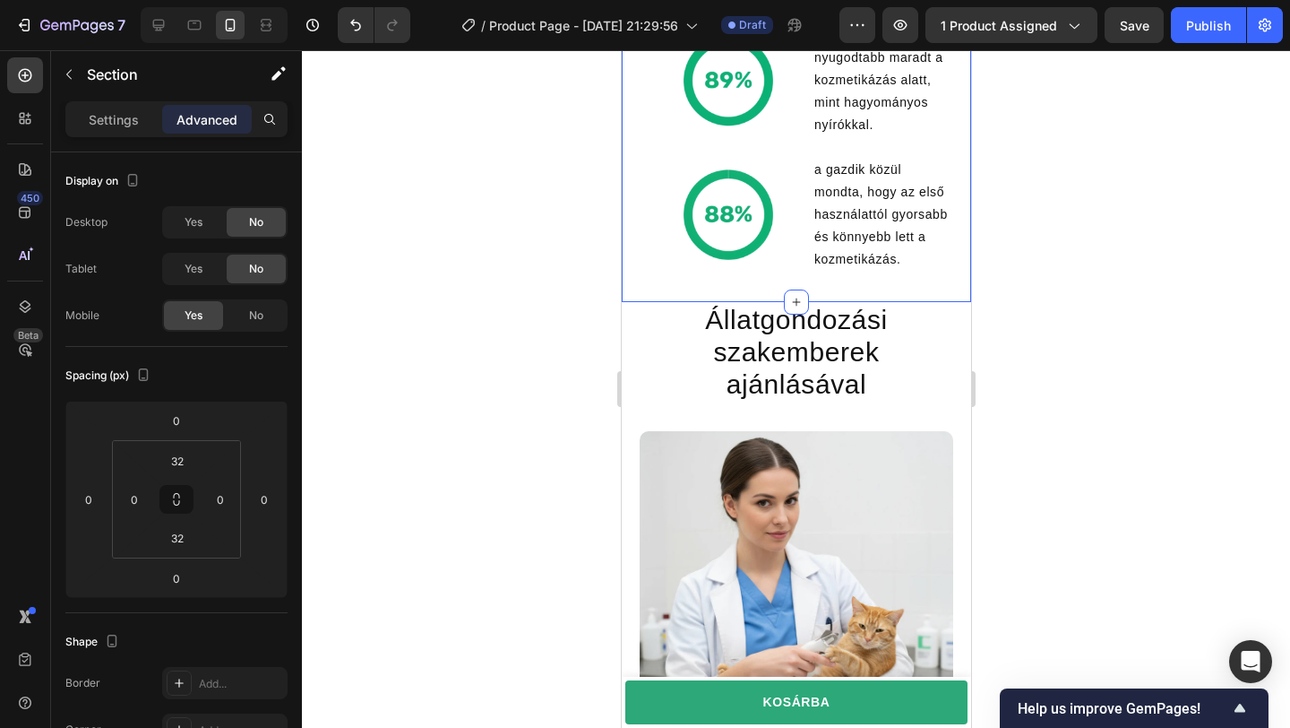
scroll to position [3958, 0]
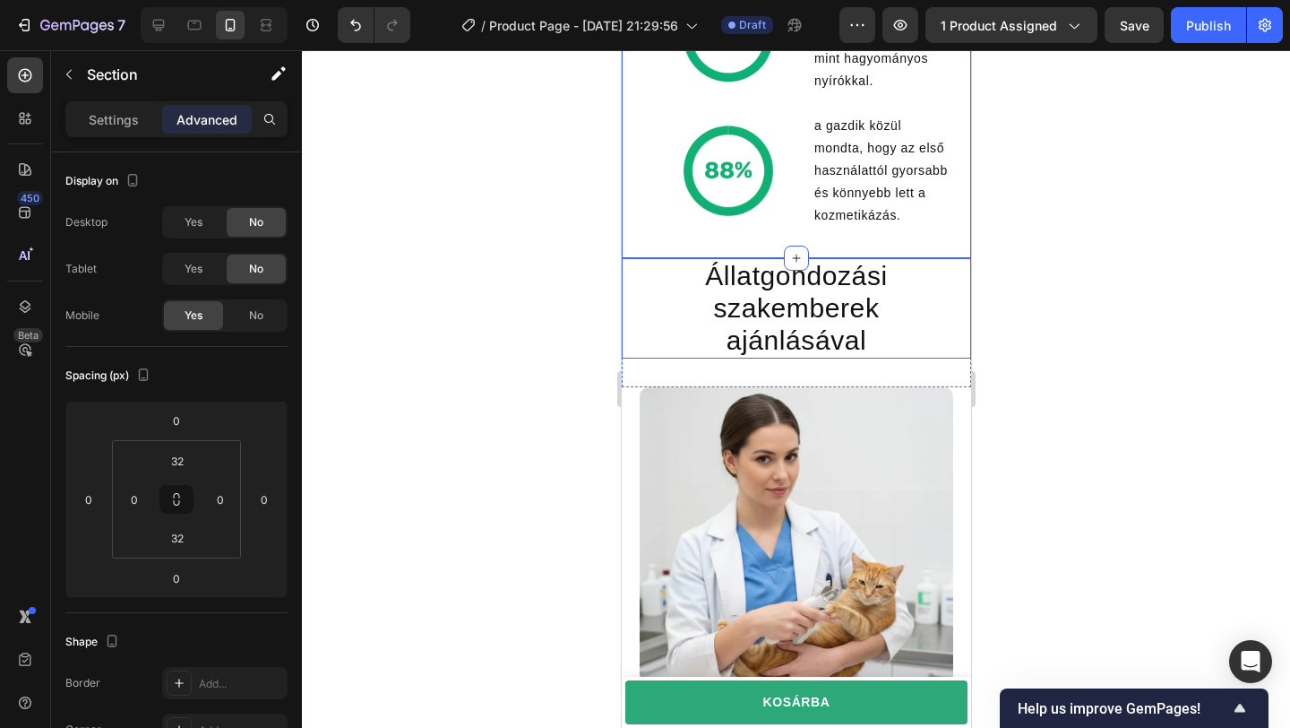
click at [941, 296] on h2 "Állatgondozási szakemberek ajánlásával" at bounding box center [796, 308] width 314 height 100
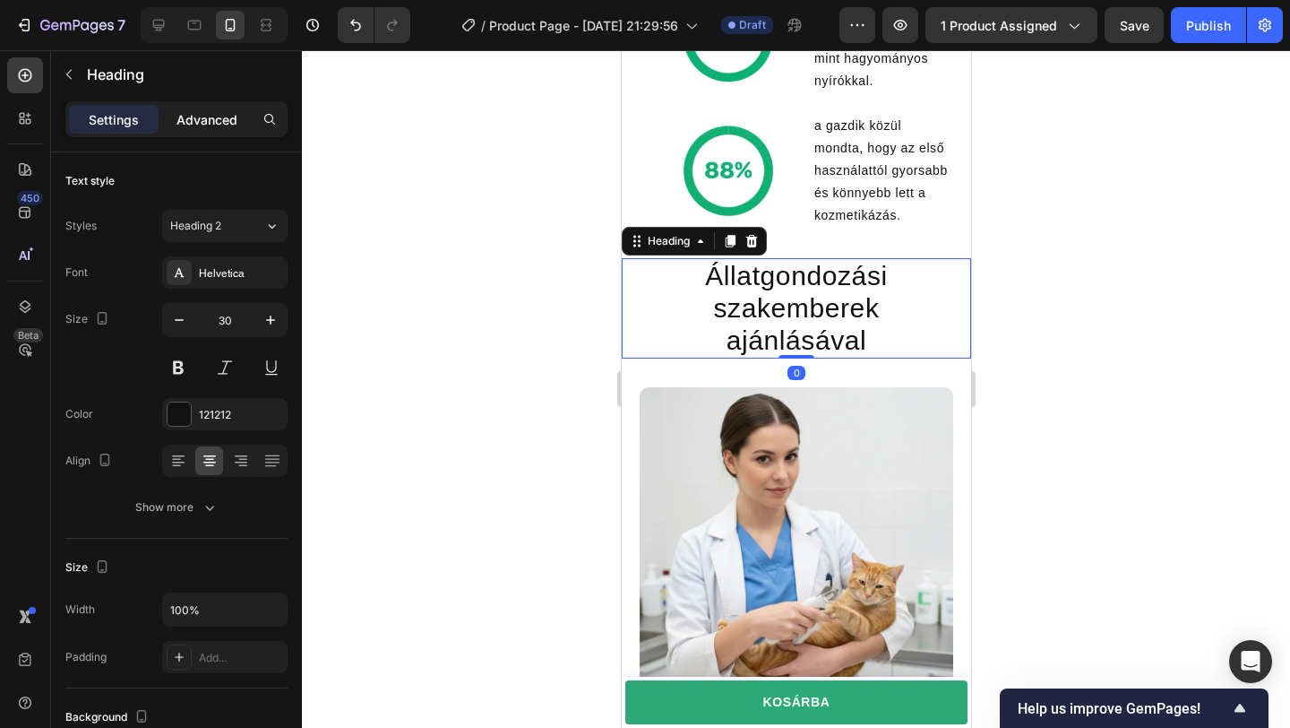
click at [227, 125] on p "Advanced" at bounding box center [207, 119] width 61 height 19
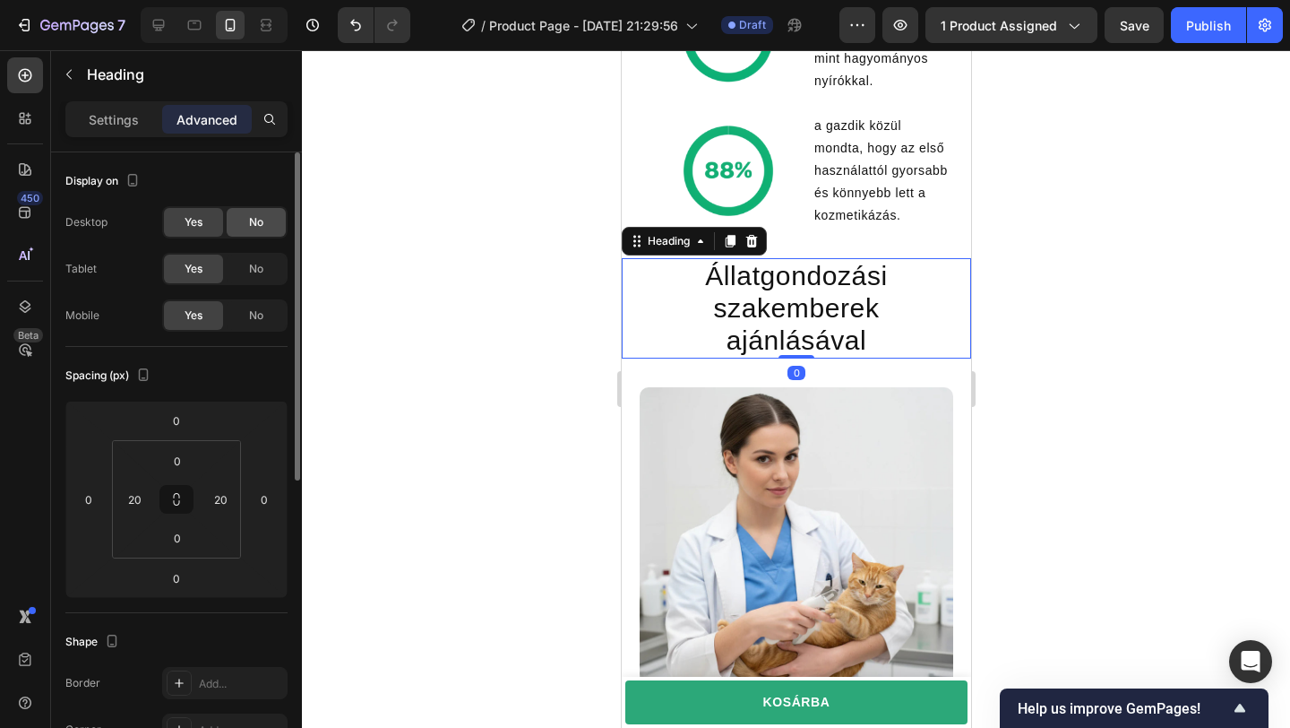
click at [259, 214] on span "No" at bounding box center [256, 222] width 14 height 16
click at [265, 279] on div "No" at bounding box center [256, 268] width 59 height 29
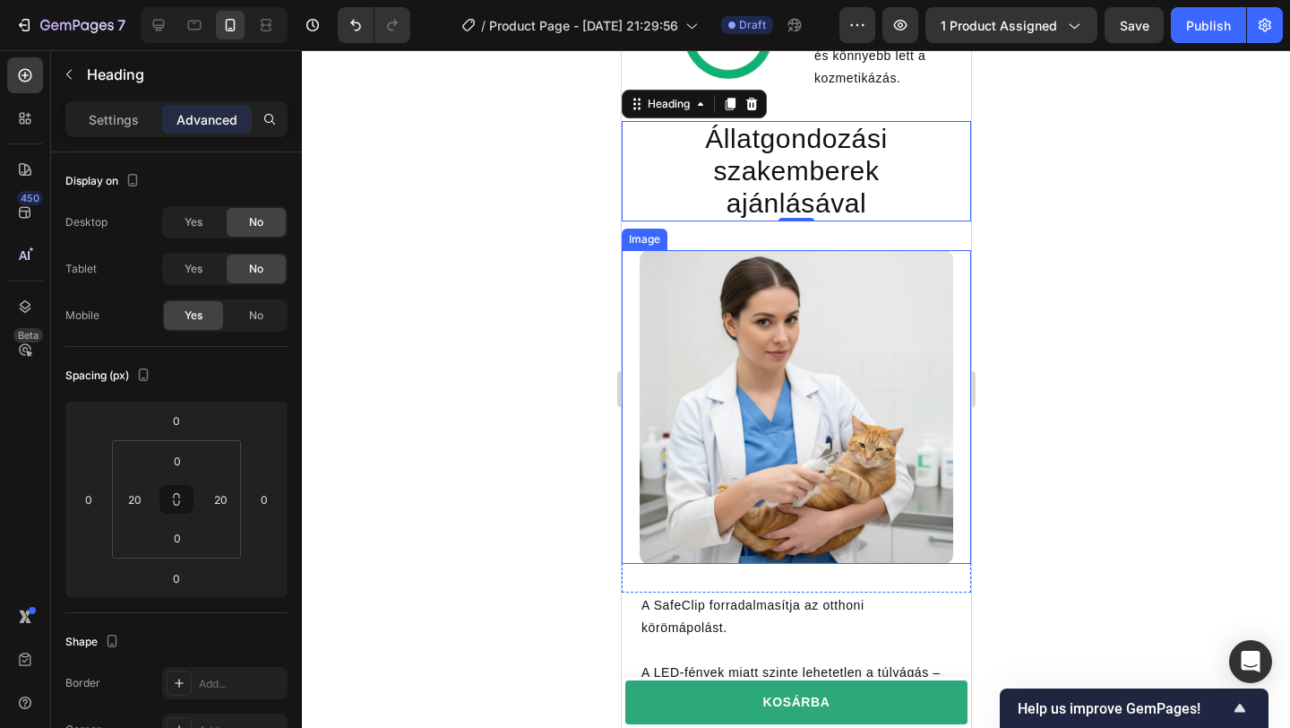
scroll to position [4119, 0]
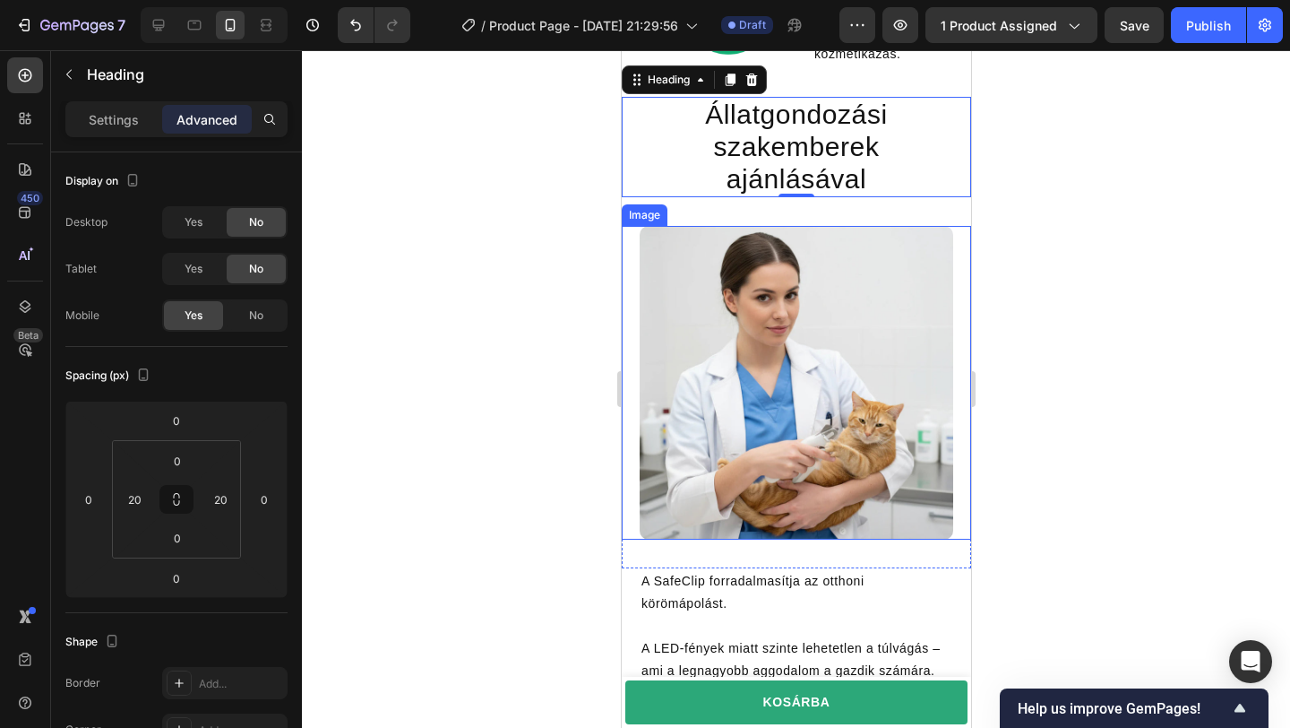
click at [963, 241] on div "Image" at bounding box center [795, 383] width 349 height 314
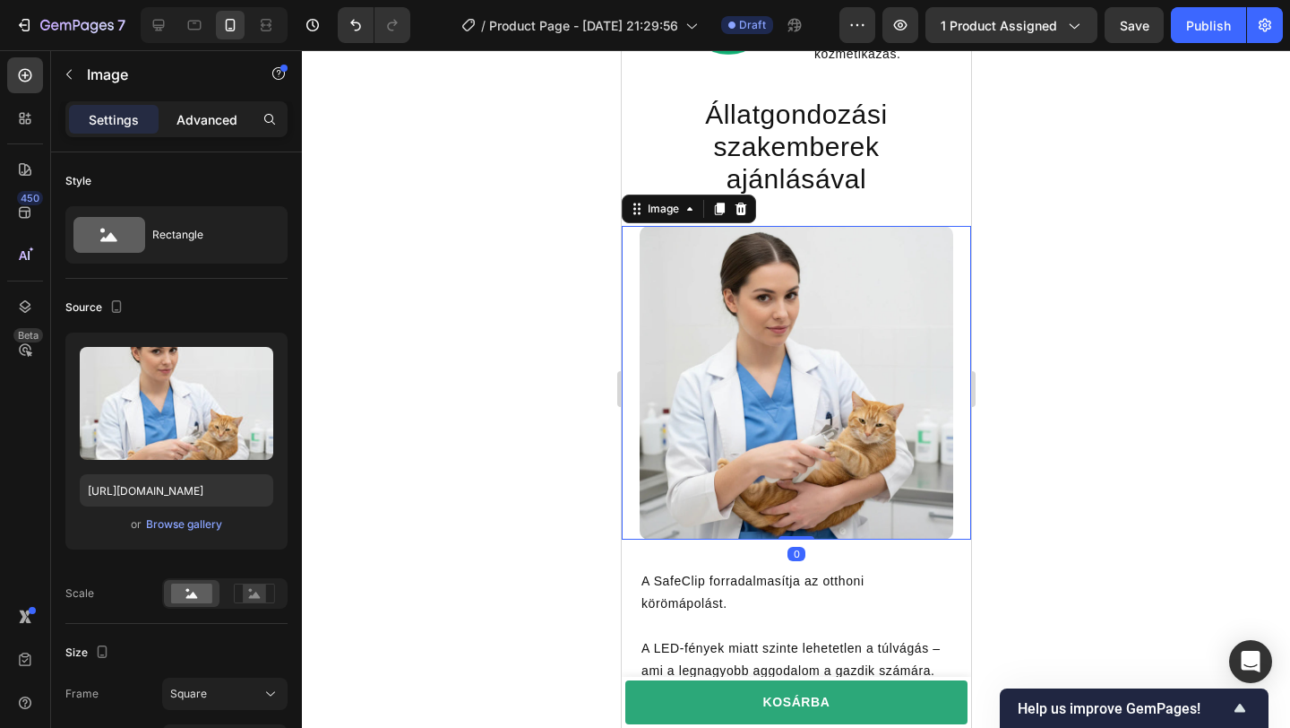
click at [222, 125] on p "Advanced" at bounding box center [207, 119] width 61 height 19
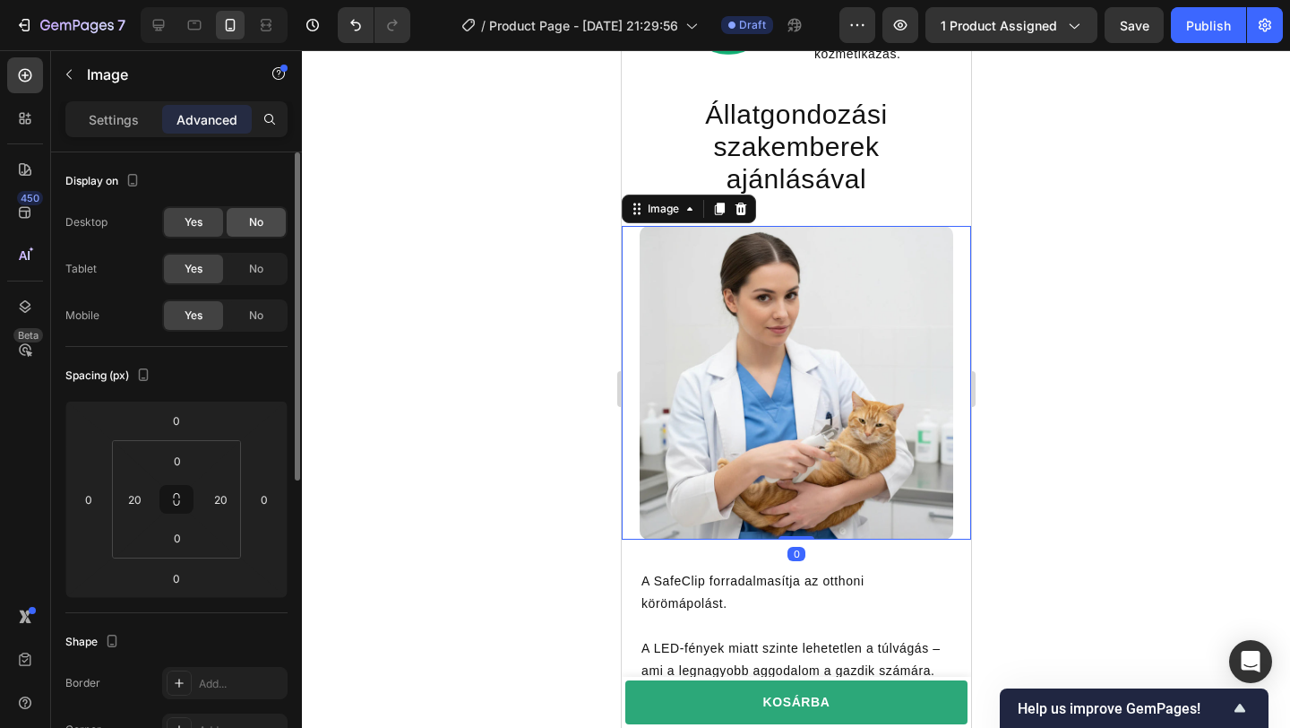
click at [271, 225] on div "No" at bounding box center [256, 222] width 59 height 29
click at [270, 258] on div "No" at bounding box center [256, 268] width 59 height 29
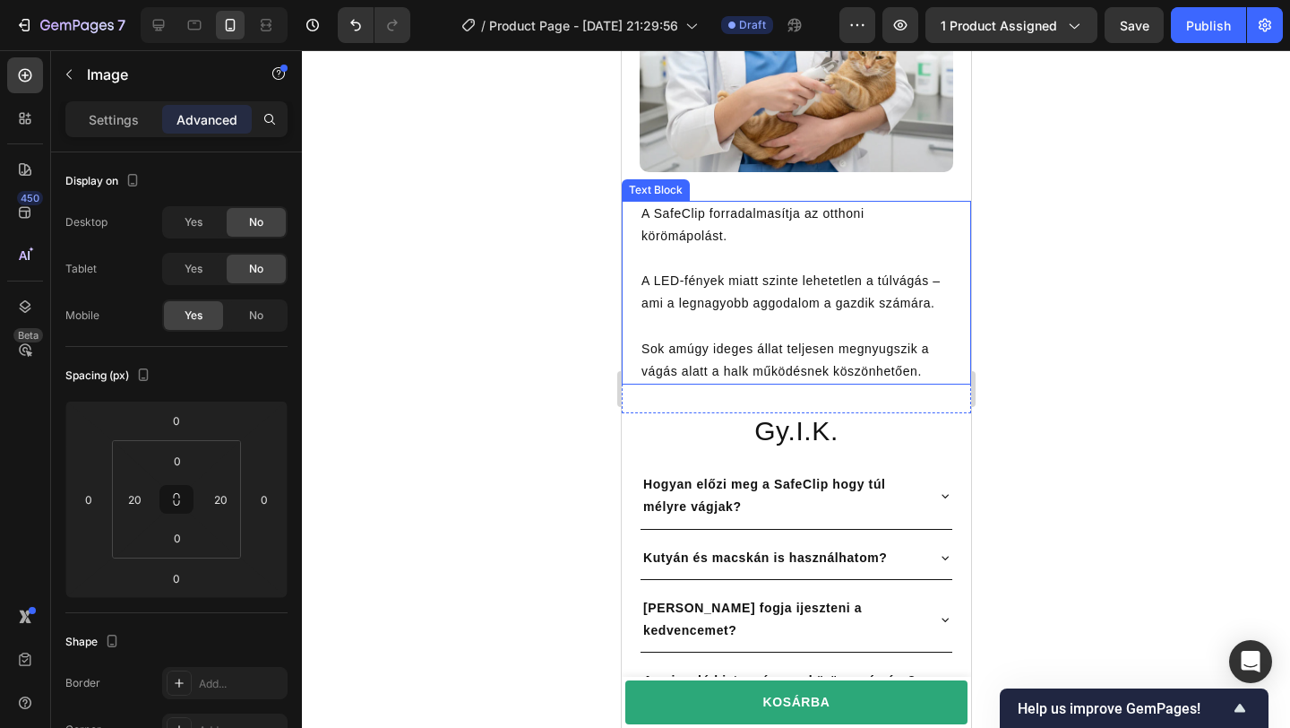
scroll to position [4508, 0]
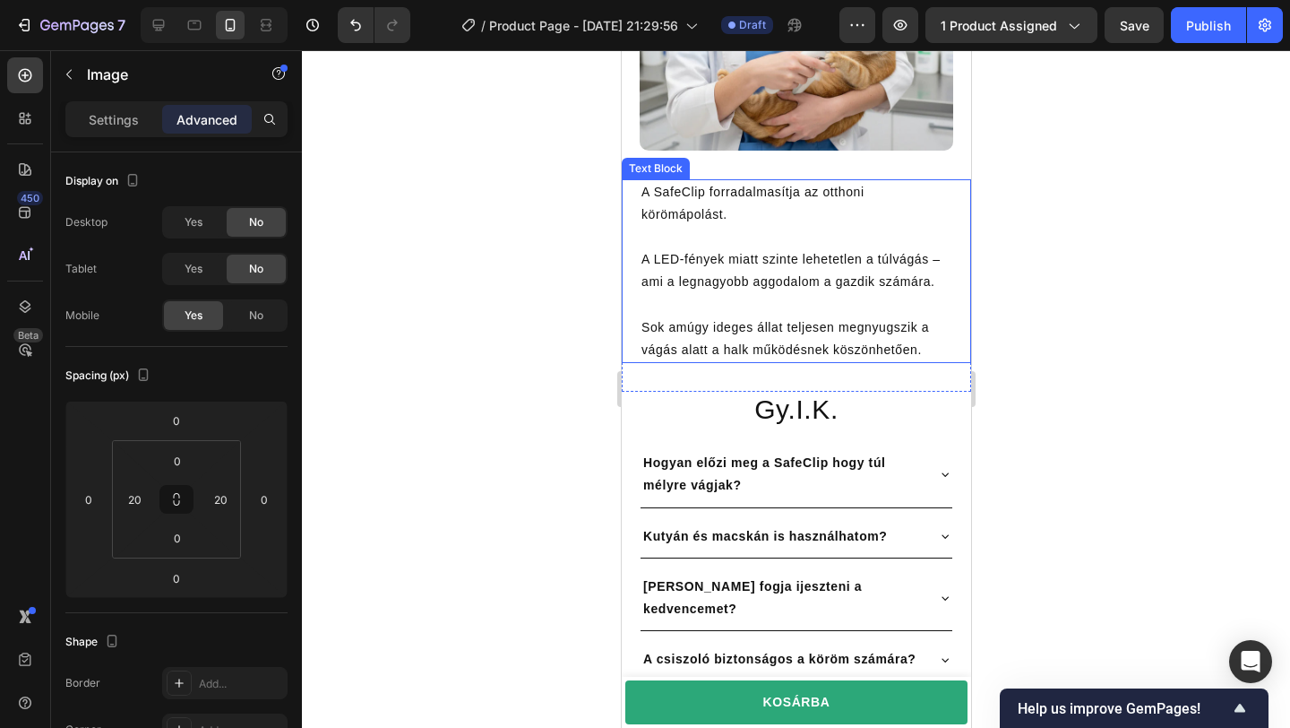
click at [945, 311] on p "Sok amúgy ideges állat teljesen megnyugszik a vágás alatt a halk működésnek kös…" at bounding box center [796, 328] width 310 height 68
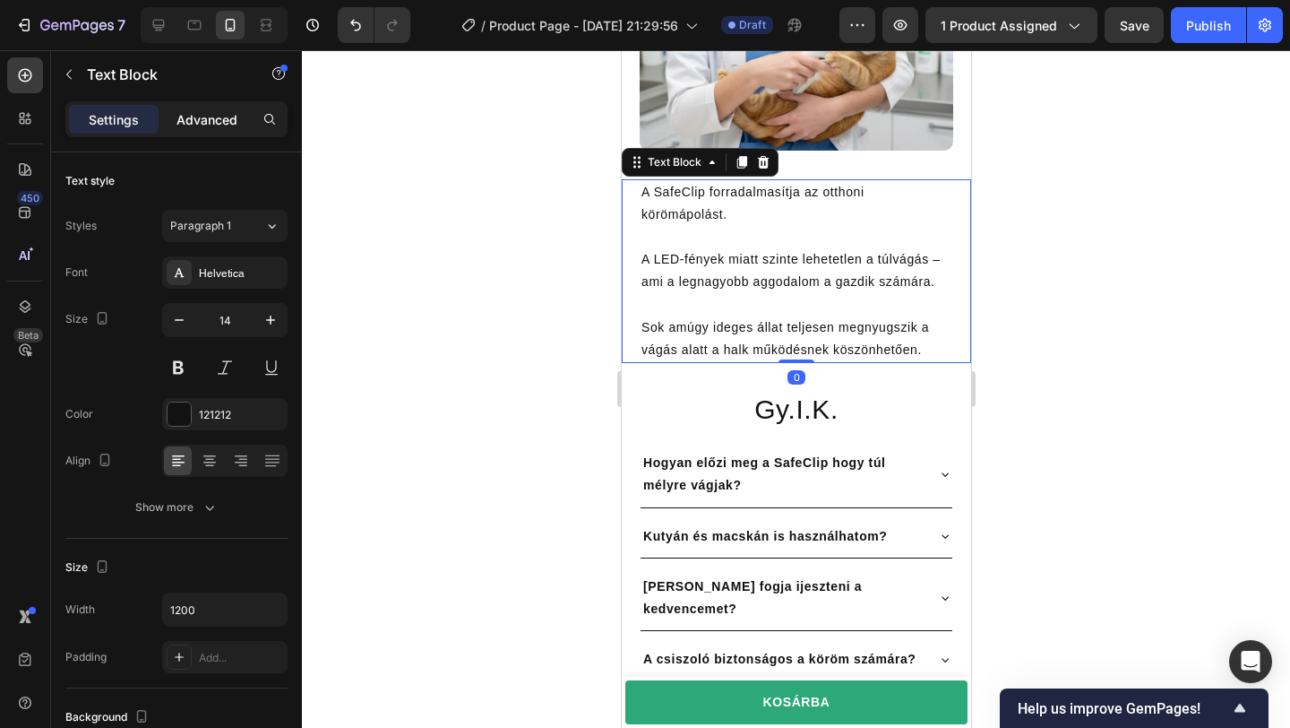
click at [214, 129] on div "Advanced" at bounding box center [207, 119] width 90 height 29
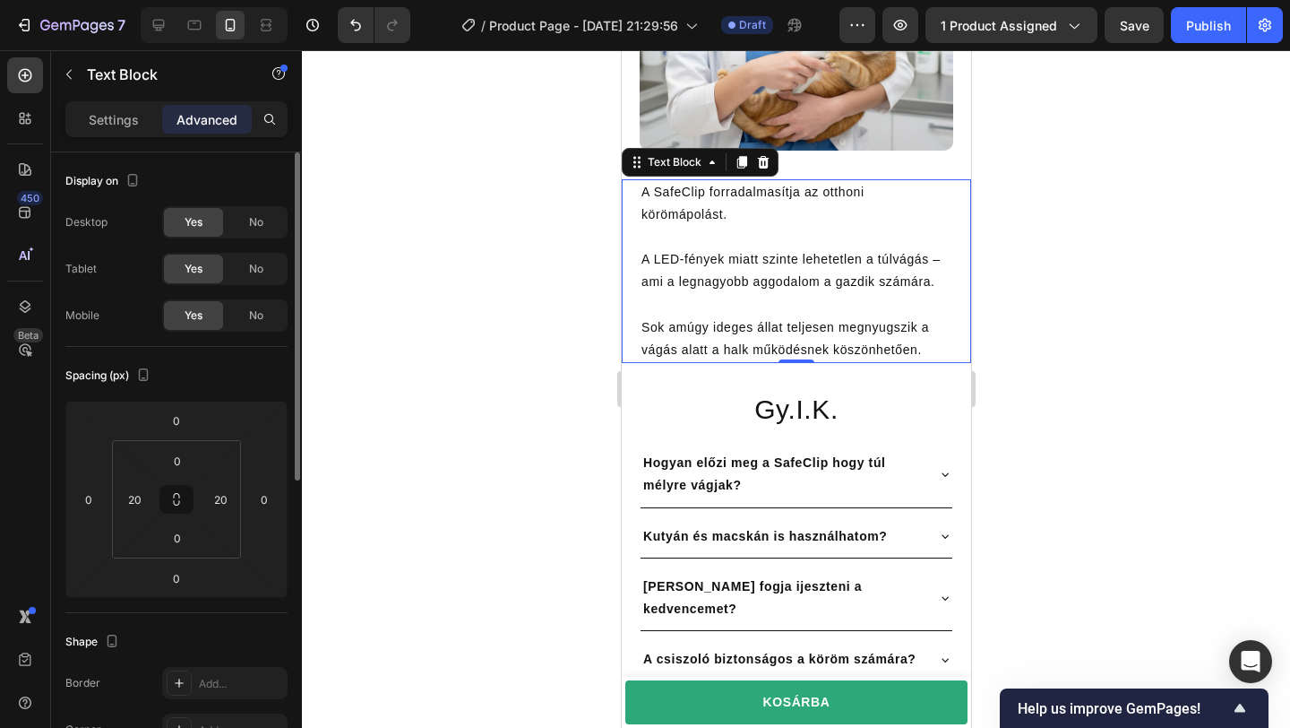
click at [250, 239] on div "Desktop Yes No Tablet Yes No Mobile Yes No" at bounding box center [176, 268] width 222 height 125
click at [249, 226] on span "No" at bounding box center [256, 222] width 14 height 16
click at [251, 263] on span "No" at bounding box center [256, 269] width 14 height 16
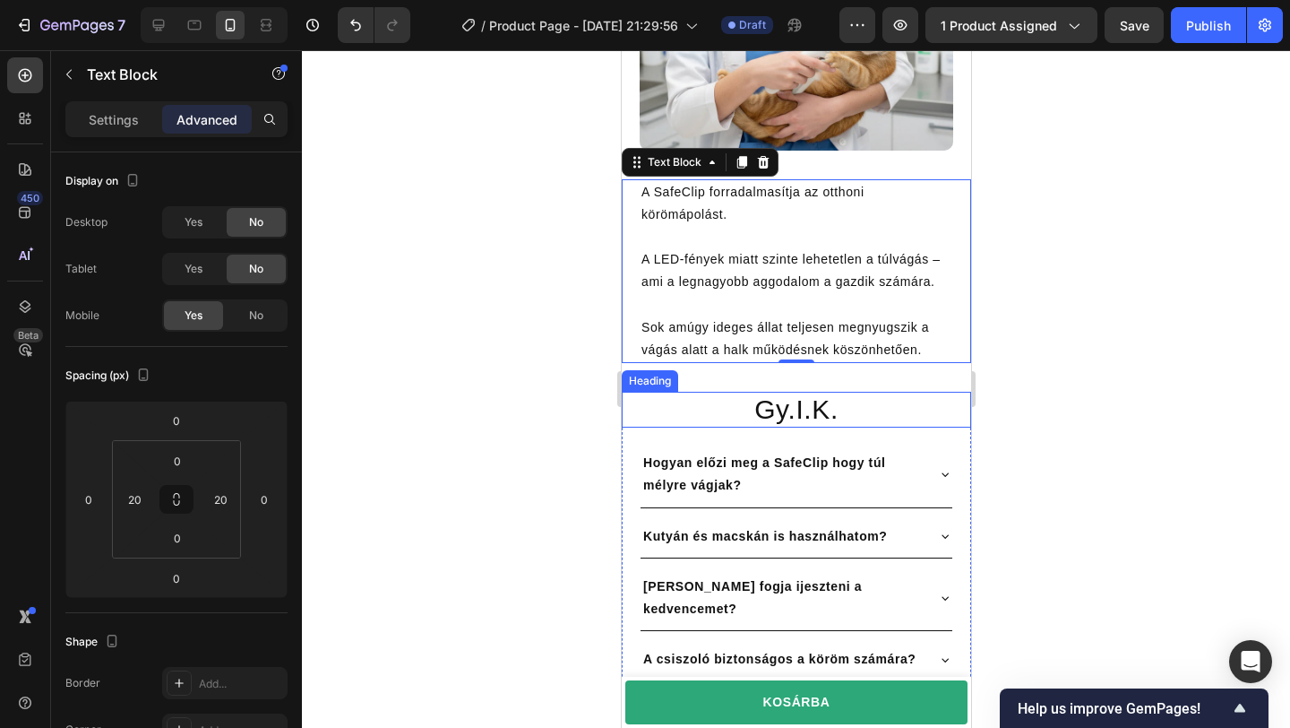
click at [955, 422] on h2 "Gy.I.K." at bounding box center [795, 410] width 349 height 36
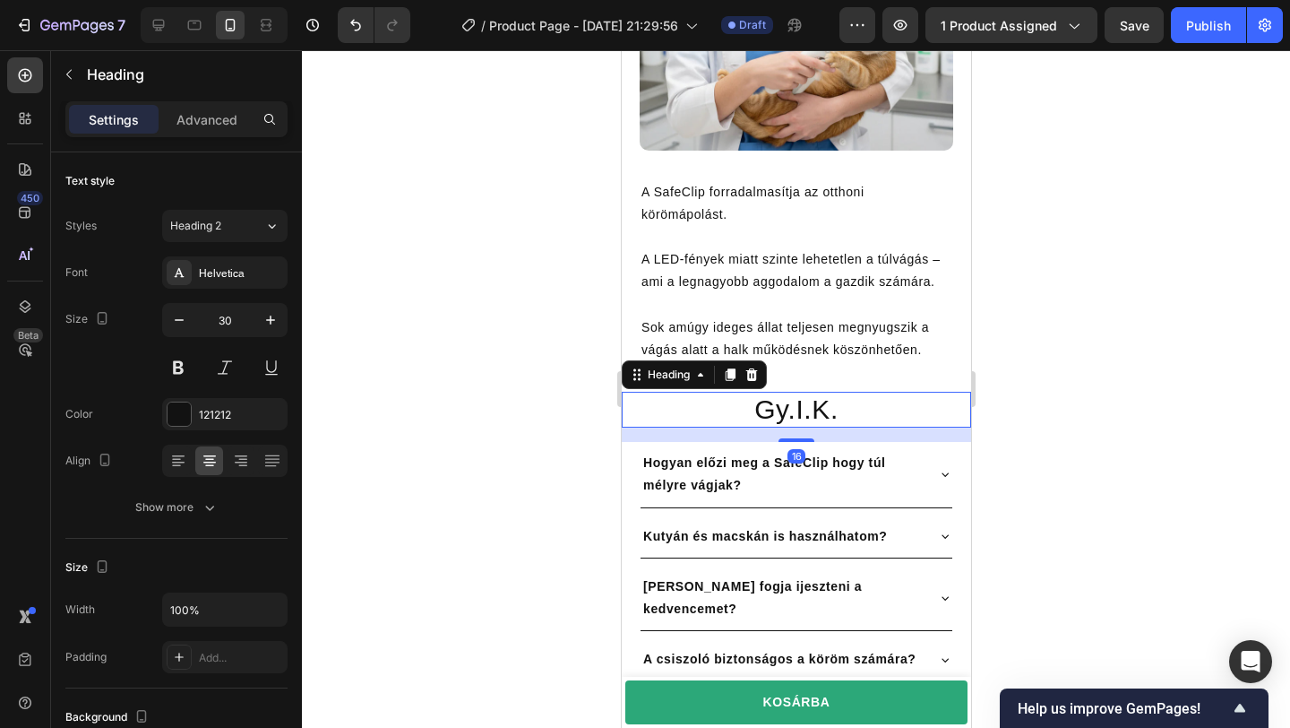
click at [963, 397] on h2 "Gy.I.K." at bounding box center [795, 410] width 349 height 36
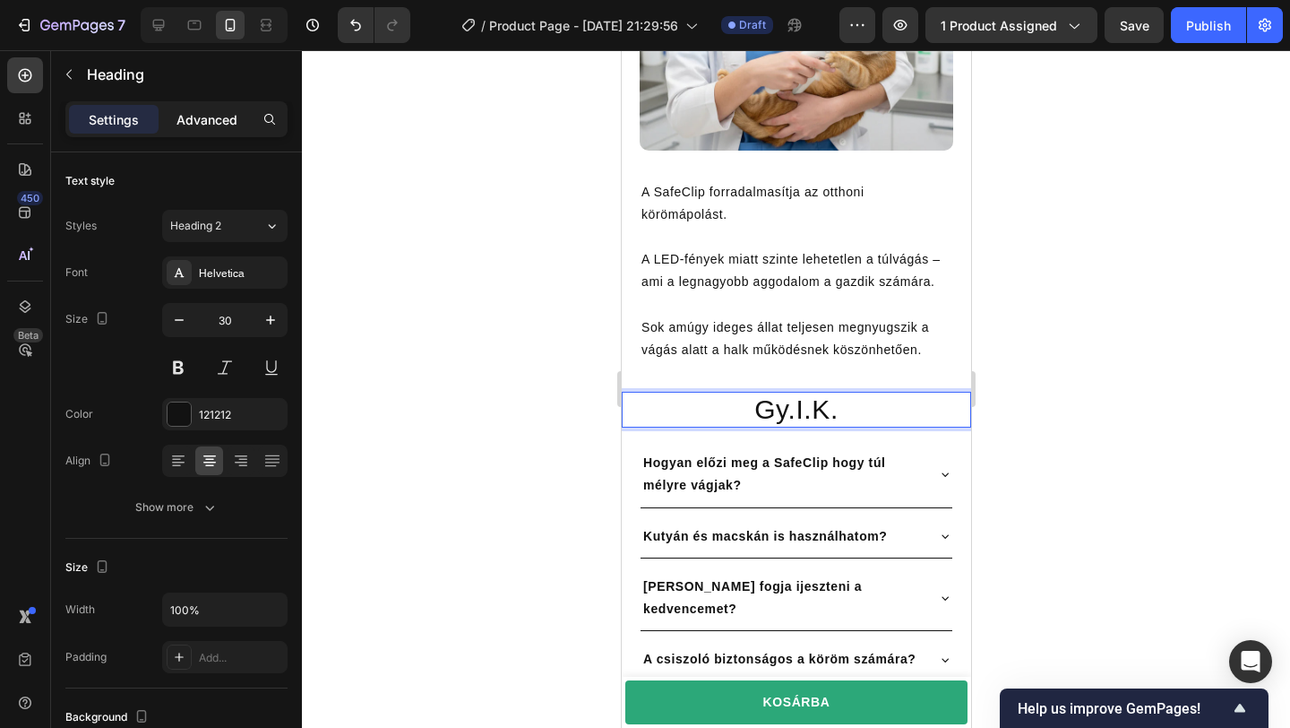
click at [211, 133] on div "Advanced" at bounding box center [207, 119] width 90 height 29
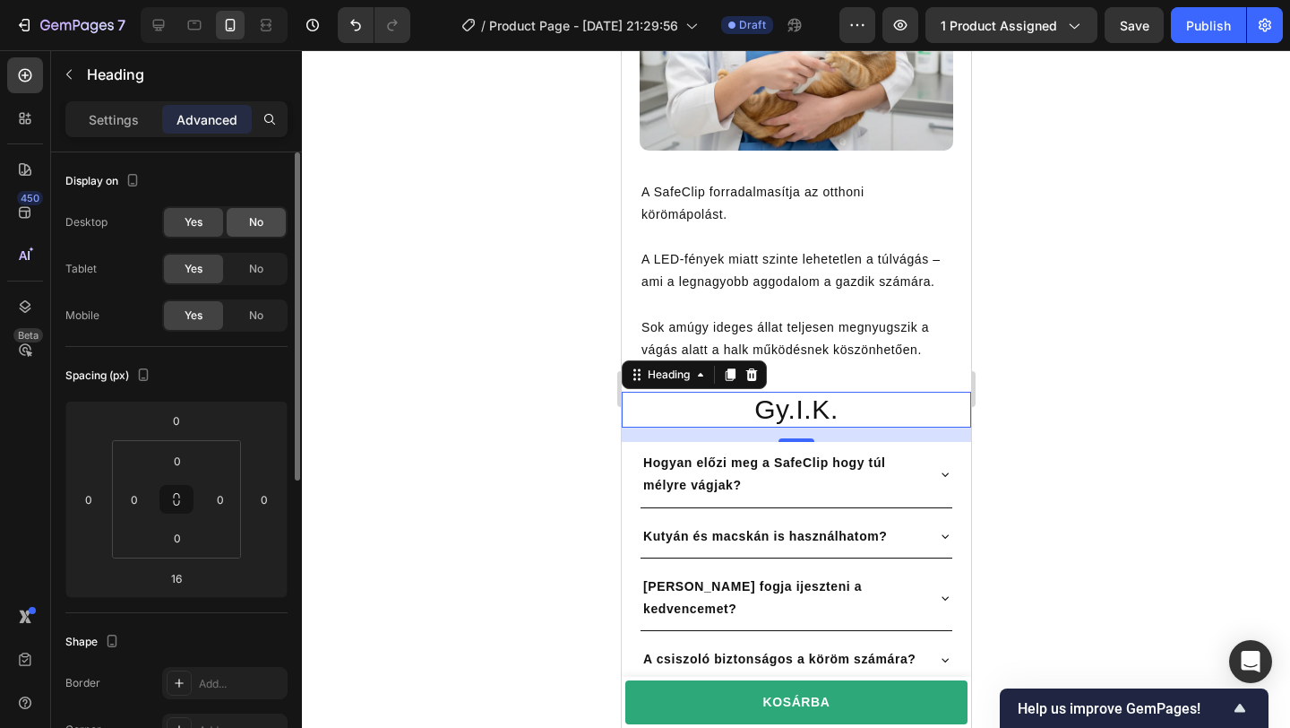
click at [254, 220] on span "No" at bounding box center [256, 222] width 14 height 16
click at [257, 263] on span "No" at bounding box center [256, 269] width 14 height 16
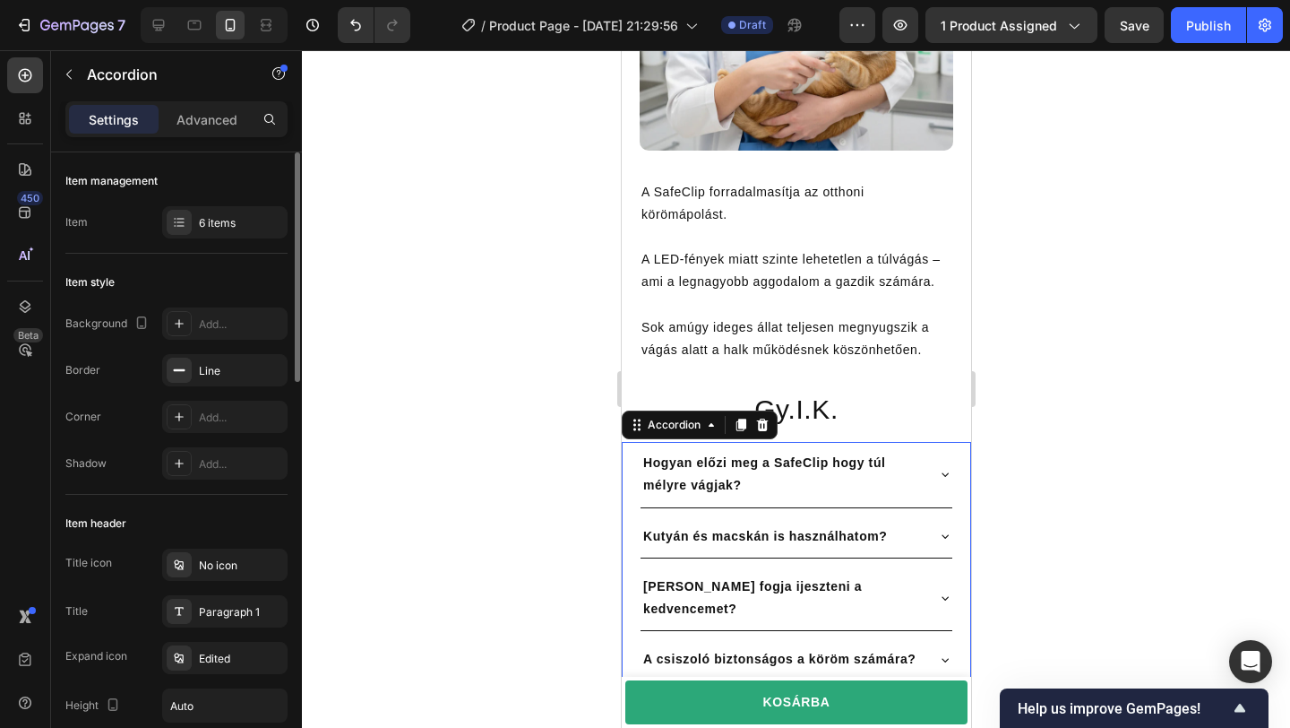
click at [623, 483] on div "Hogyan előzi meg a SafeClip hogy túl mélyre vágjak? Kutyán és macskán is haszná…" at bounding box center [795, 612] width 349 height 340
click at [185, 110] on p "Advanced" at bounding box center [207, 119] width 61 height 19
type input "100%"
type input "100"
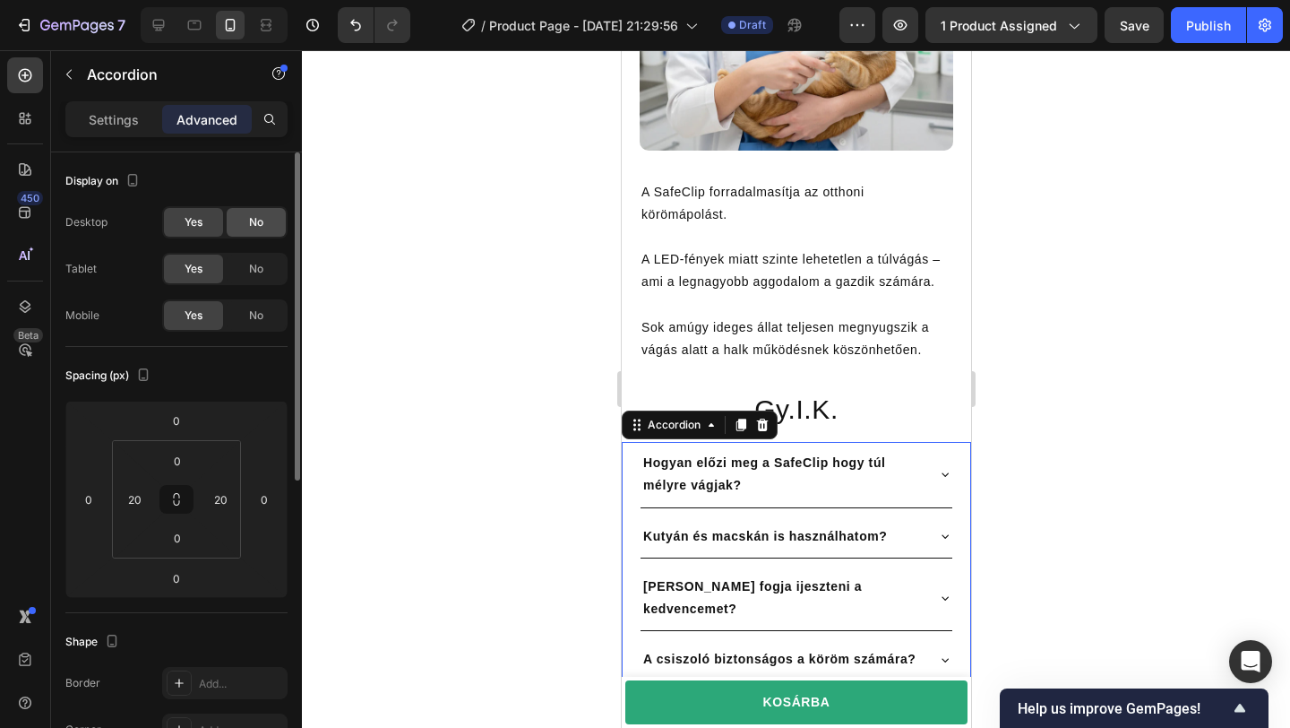
click at [236, 220] on div "No" at bounding box center [256, 222] width 59 height 29
click at [254, 271] on span "No" at bounding box center [256, 269] width 14 height 16
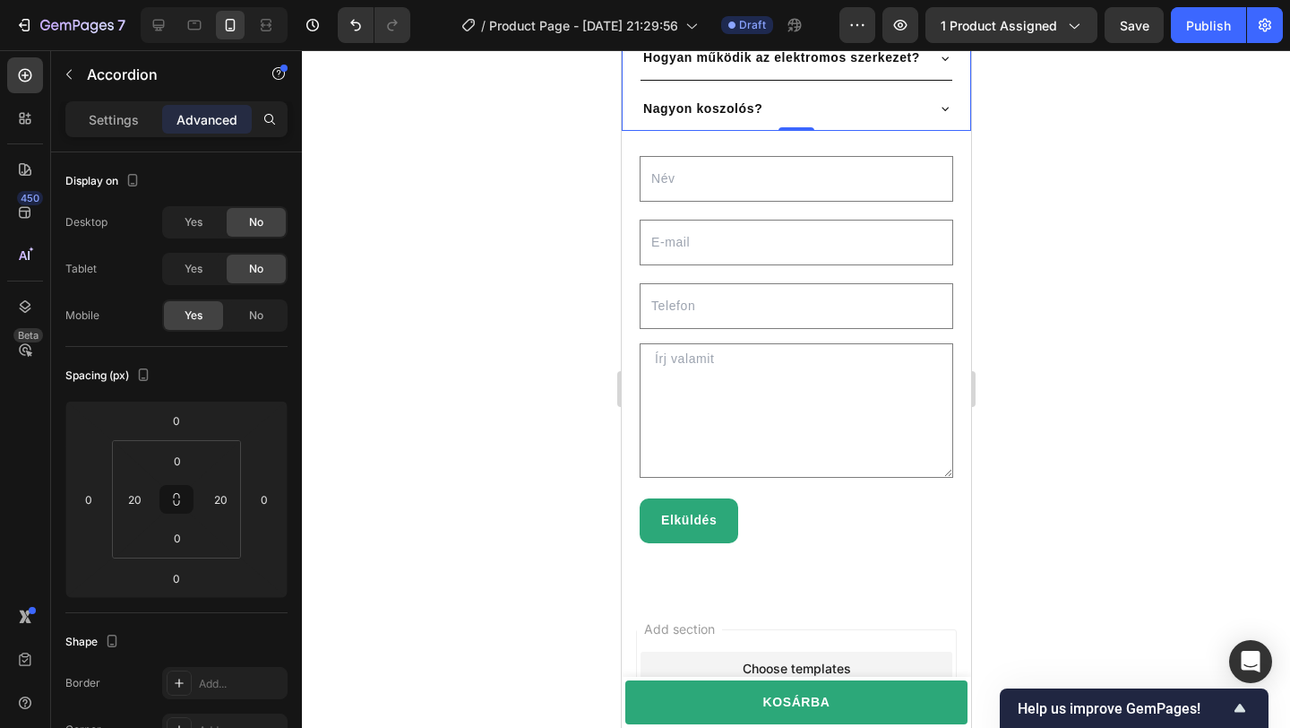
scroll to position [5183, 0]
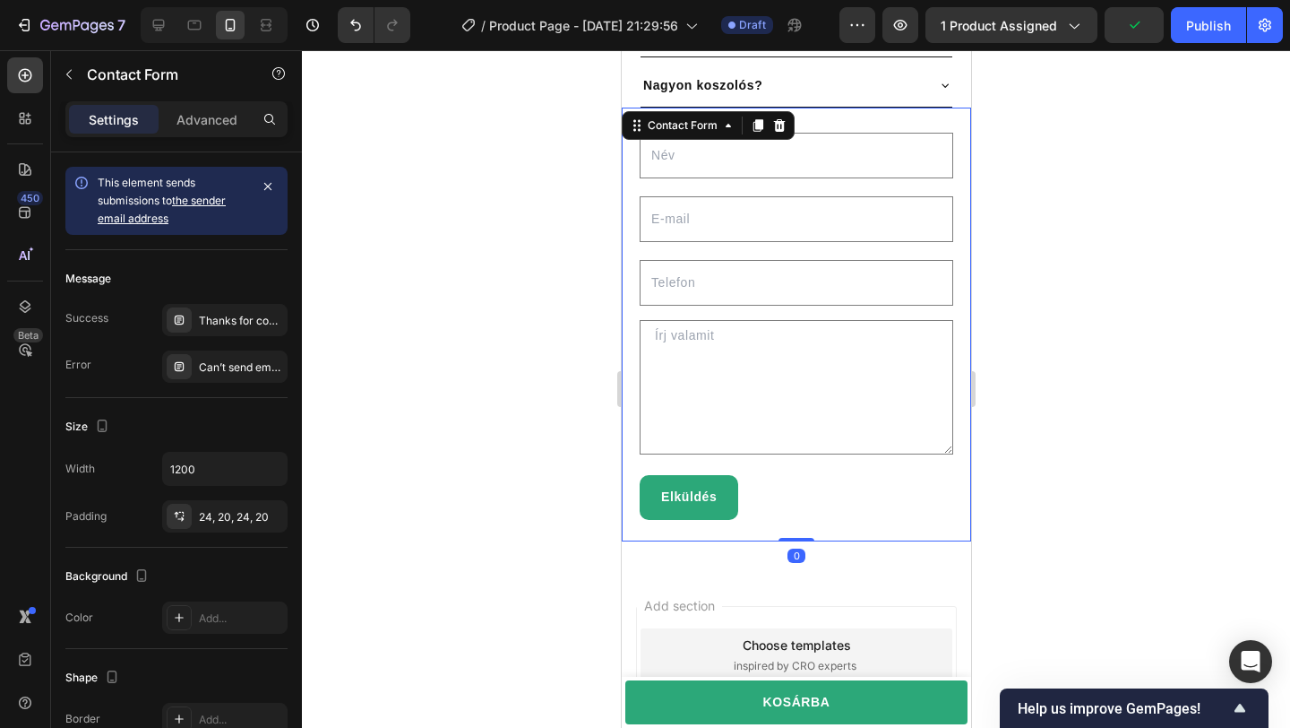
click at [943, 108] on div "Text Block Text Field Text Block Email Field Row Text Block Text Field Row Text…" at bounding box center [795, 325] width 349 height 434
click at [217, 110] on p "Advanced" at bounding box center [207, 119] width 61 height 19
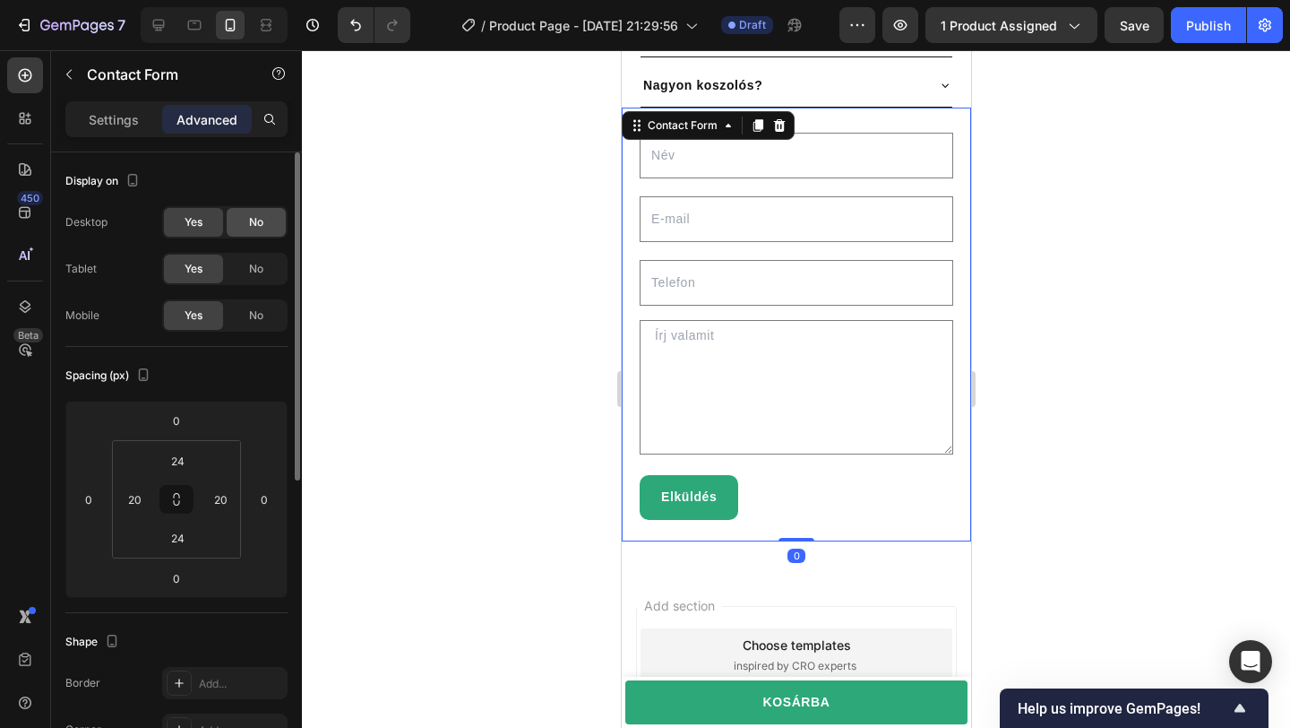
click at [243, 234] on div "No" at bounding box center [256, 222] width 59 height 29
click at [254, 288] on div "Desktop Yes No Tablet Yes No Mobile Yes No" at bounding box center [176, 268] width 222 height 125
click at [255, 269] on span "No" at bounding box center [256, 269] width 14 height 16
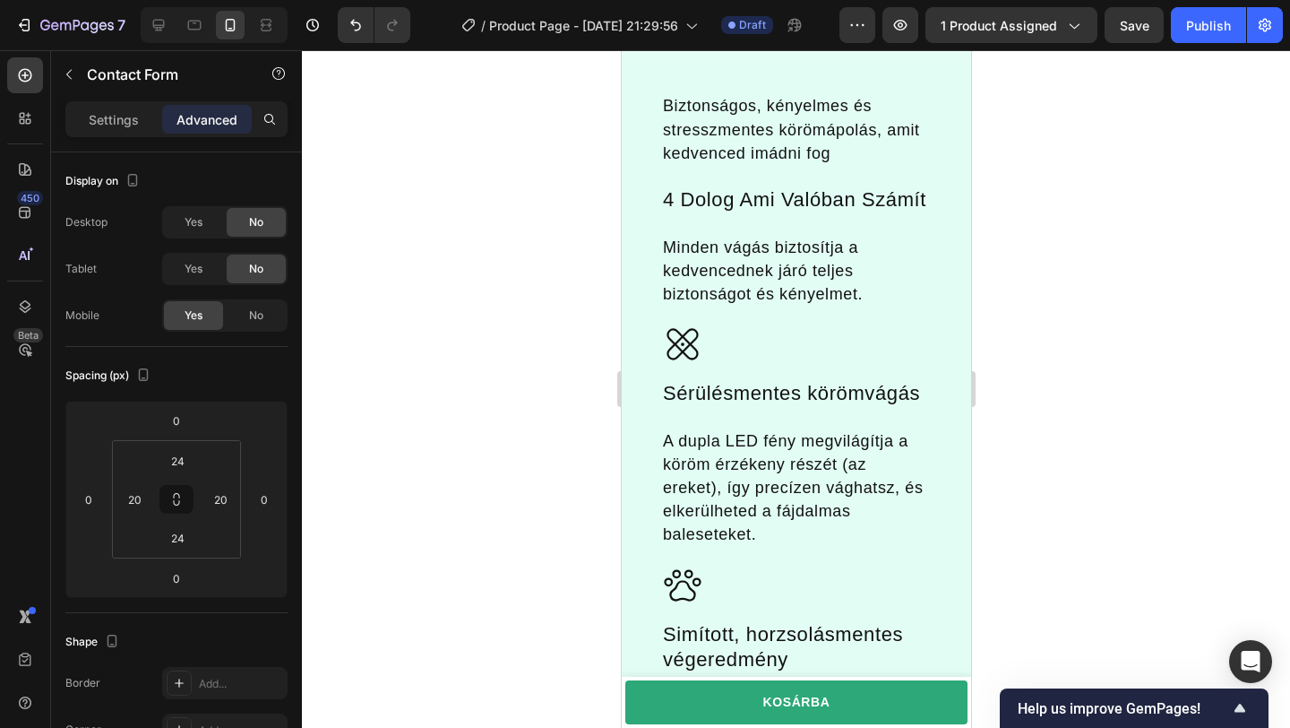
scroll to position [0, 0]
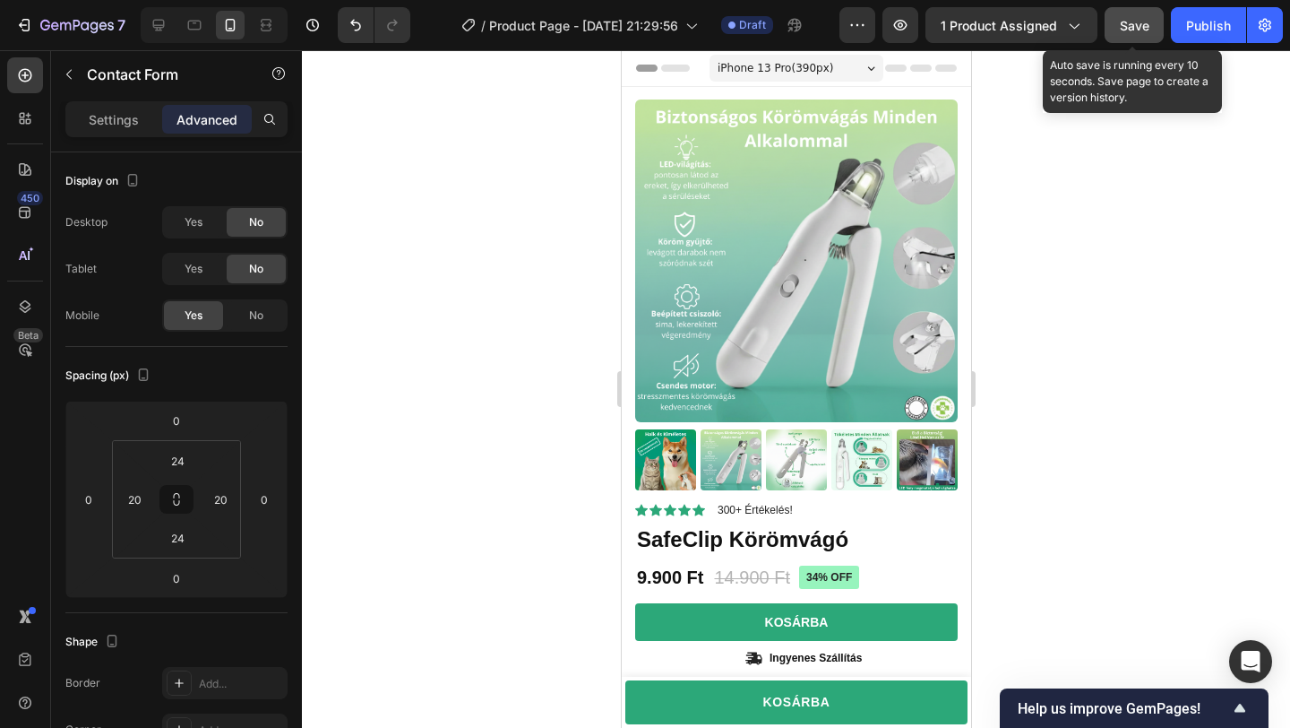
click at [1134, 24] on span "Save" at bounding box center [1135, 25] width 30 height 15
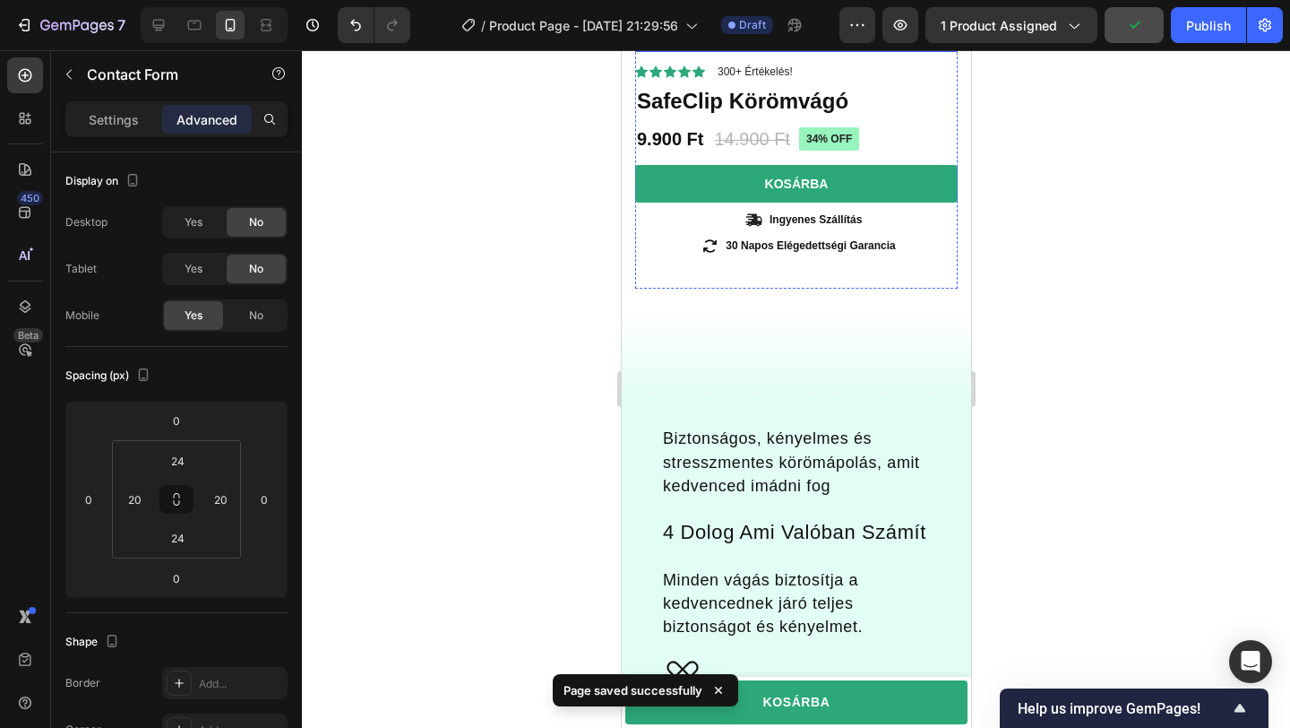
scroll to position [458, 0]
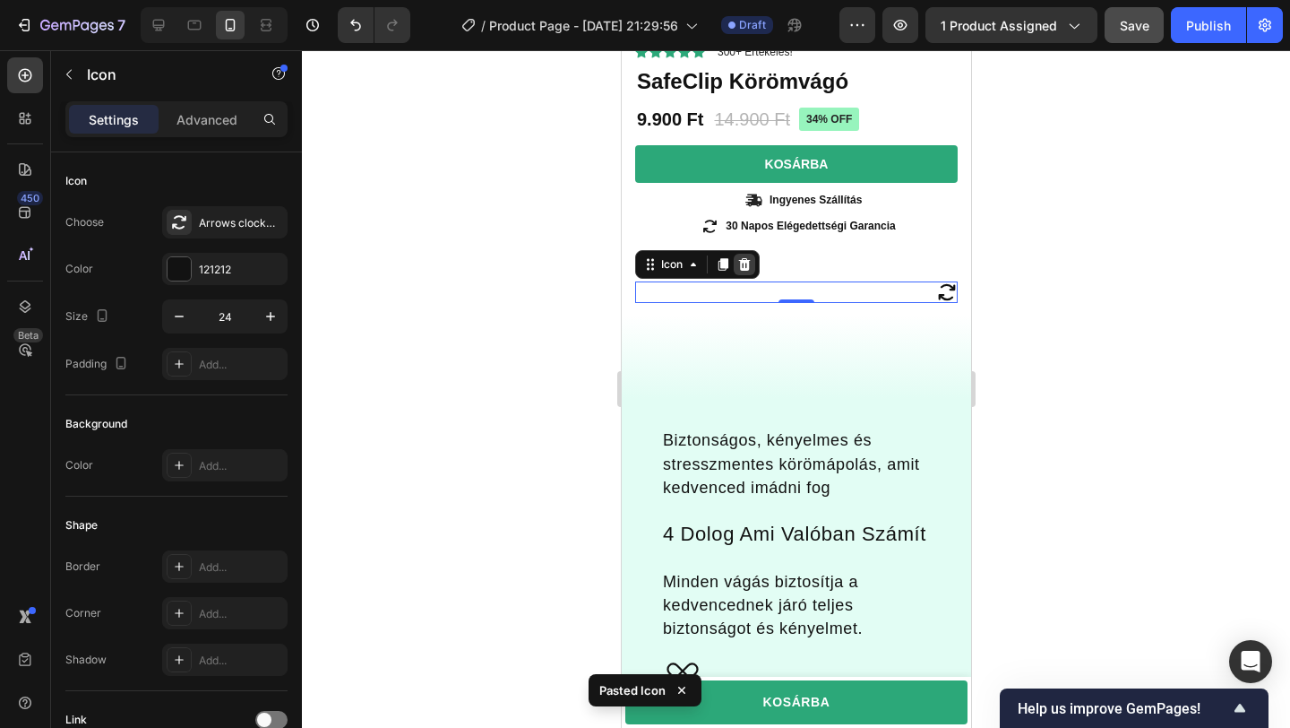
click at [734, 265] on div at bounding box center [744, 265] width 22 height 22
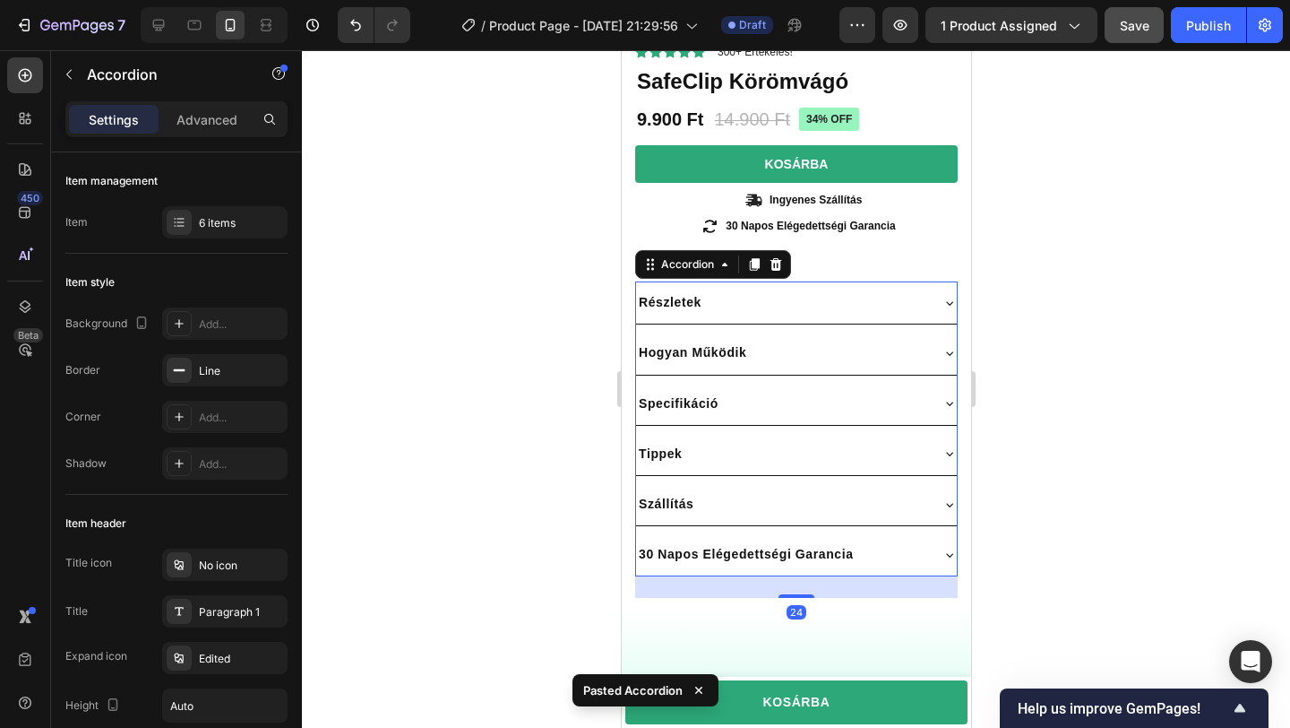
click at [546, 328] on div at bounding box center [796, 388] width 988 height 677
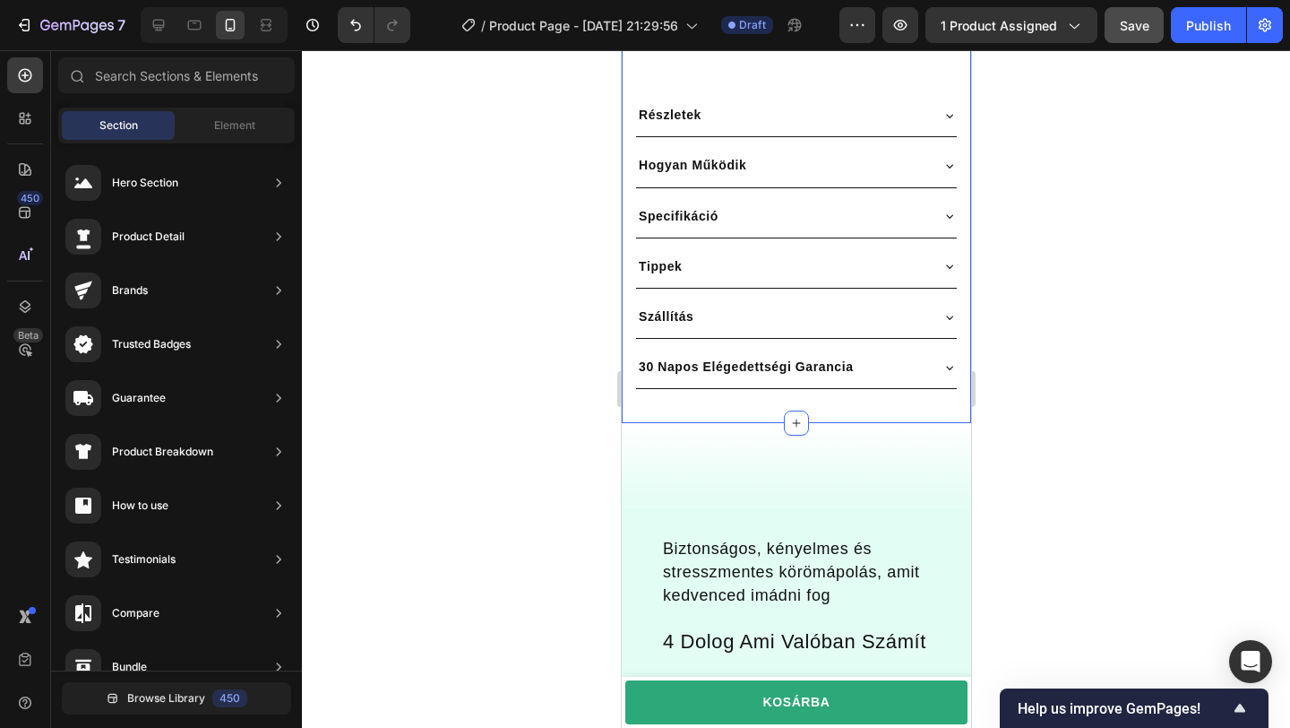
scroll to position [661, 0]
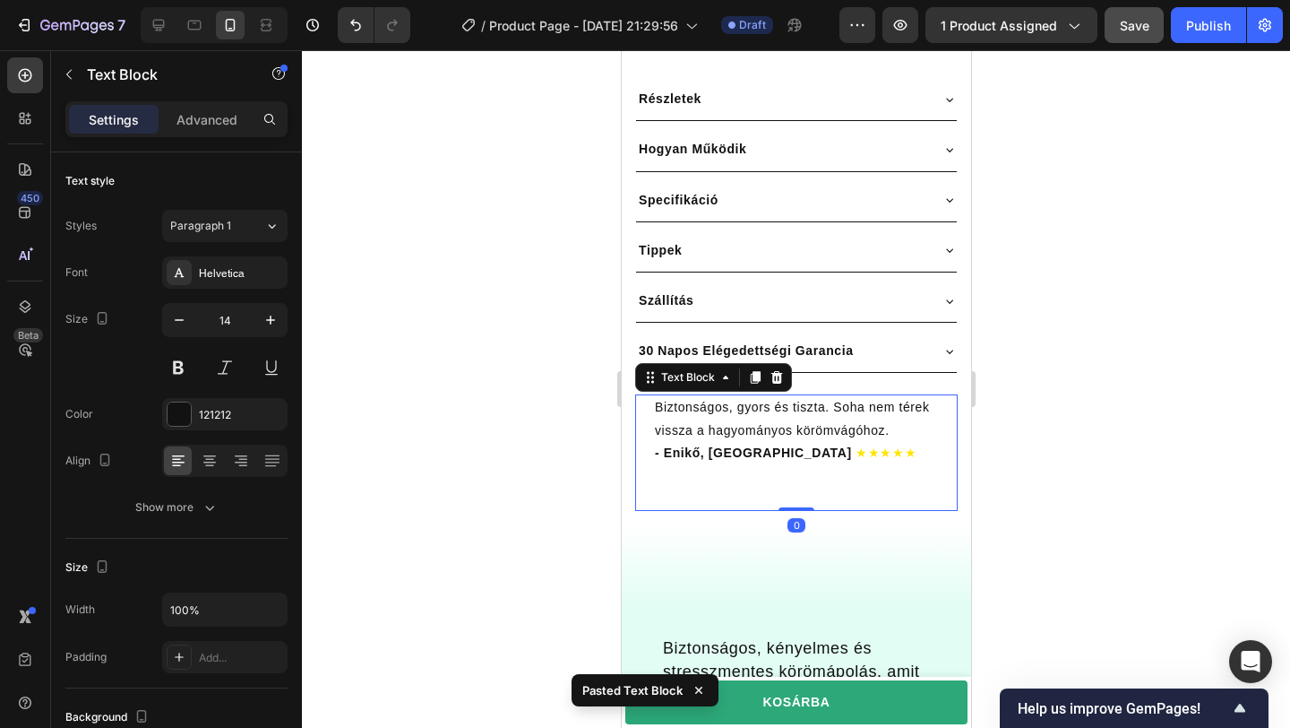
click at [1109, 491] on div at bounding box center [796, 388] width 988 height 677
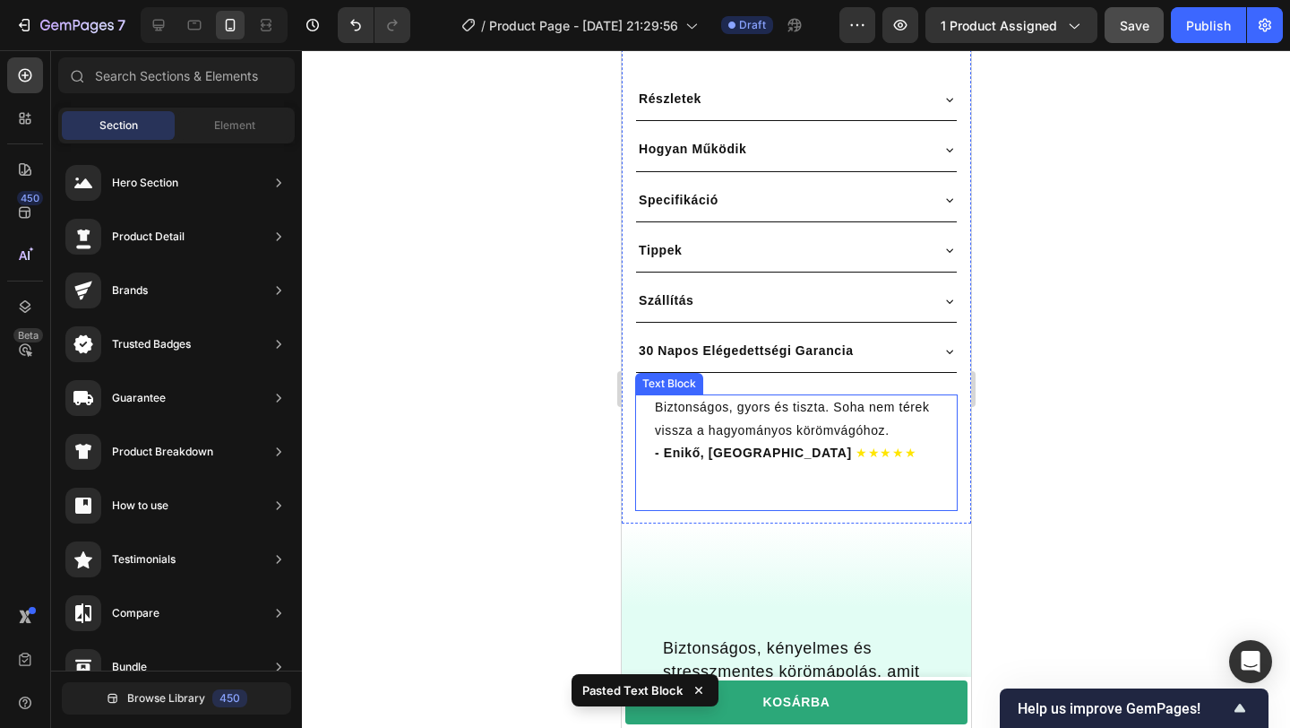
click at [855, 445] on span "★★★★★" at bounding box center [885, 452] width 61 height 14
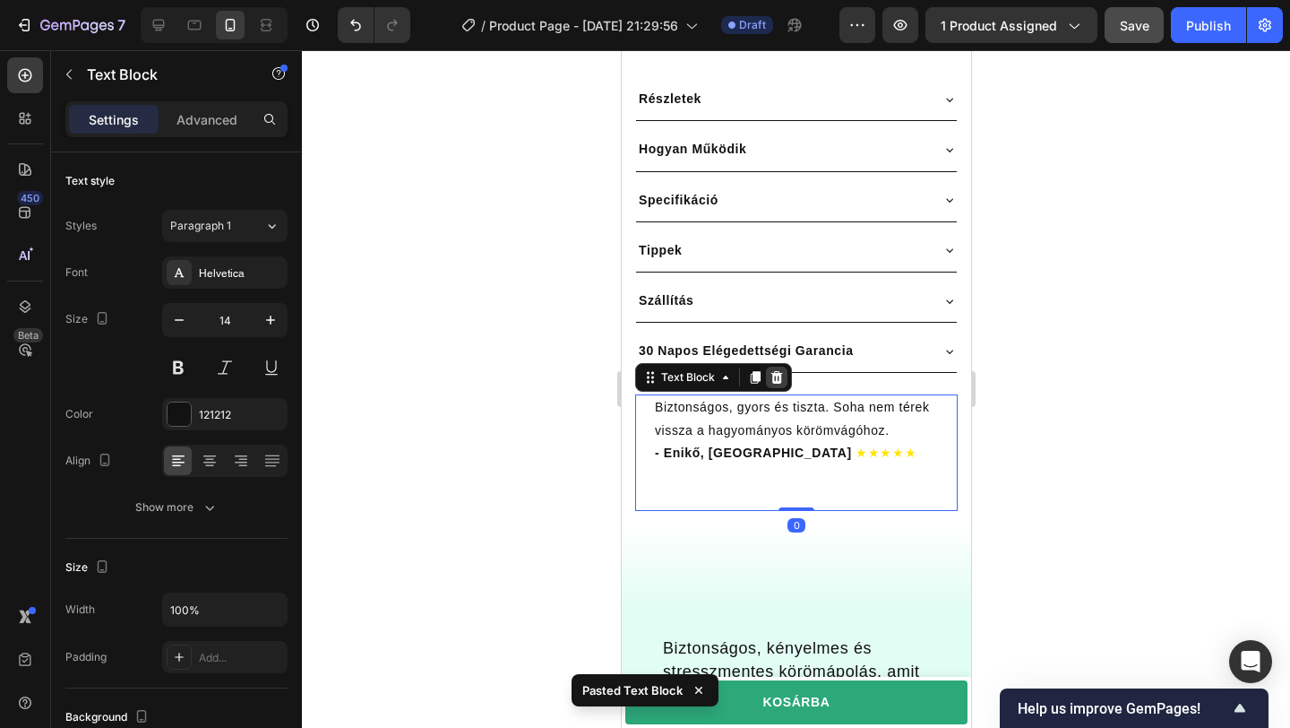
click at [779, 374] on icon at bounding box center [777, 377] width 12 height 13
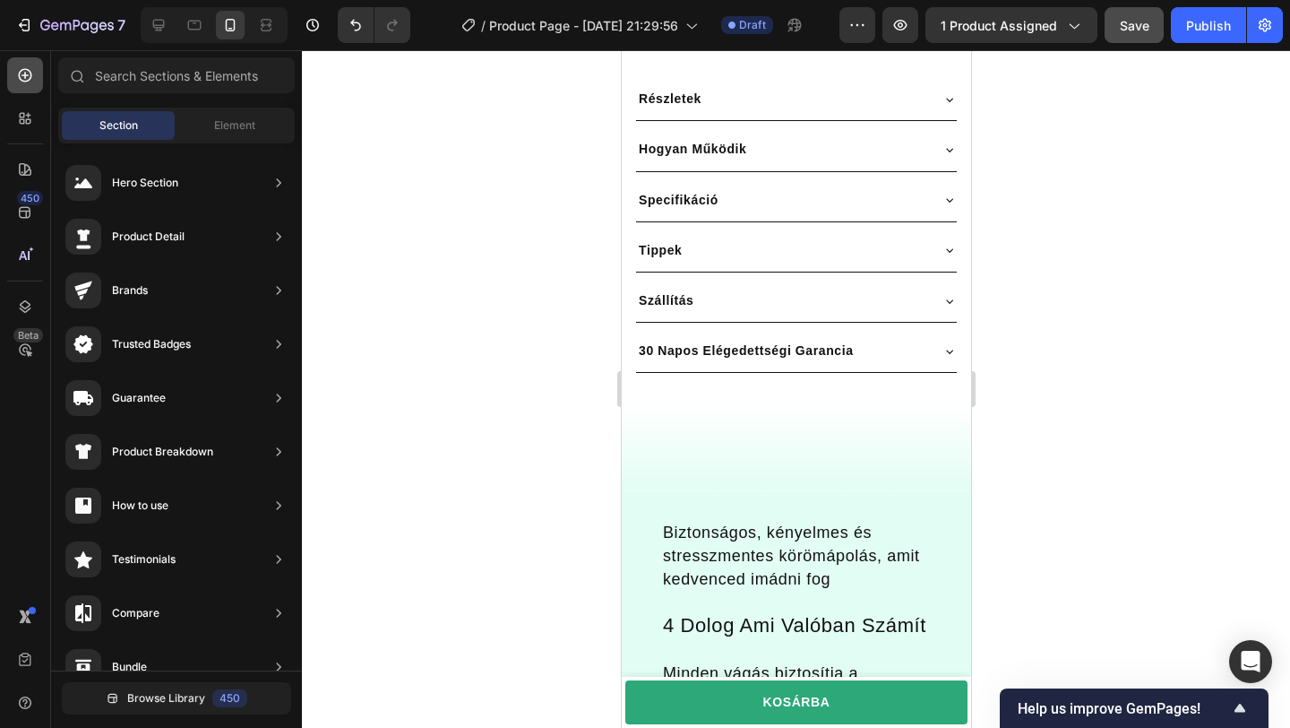
click at [27, 82] on icon at bounding box center [25, 75] width 18 height 18
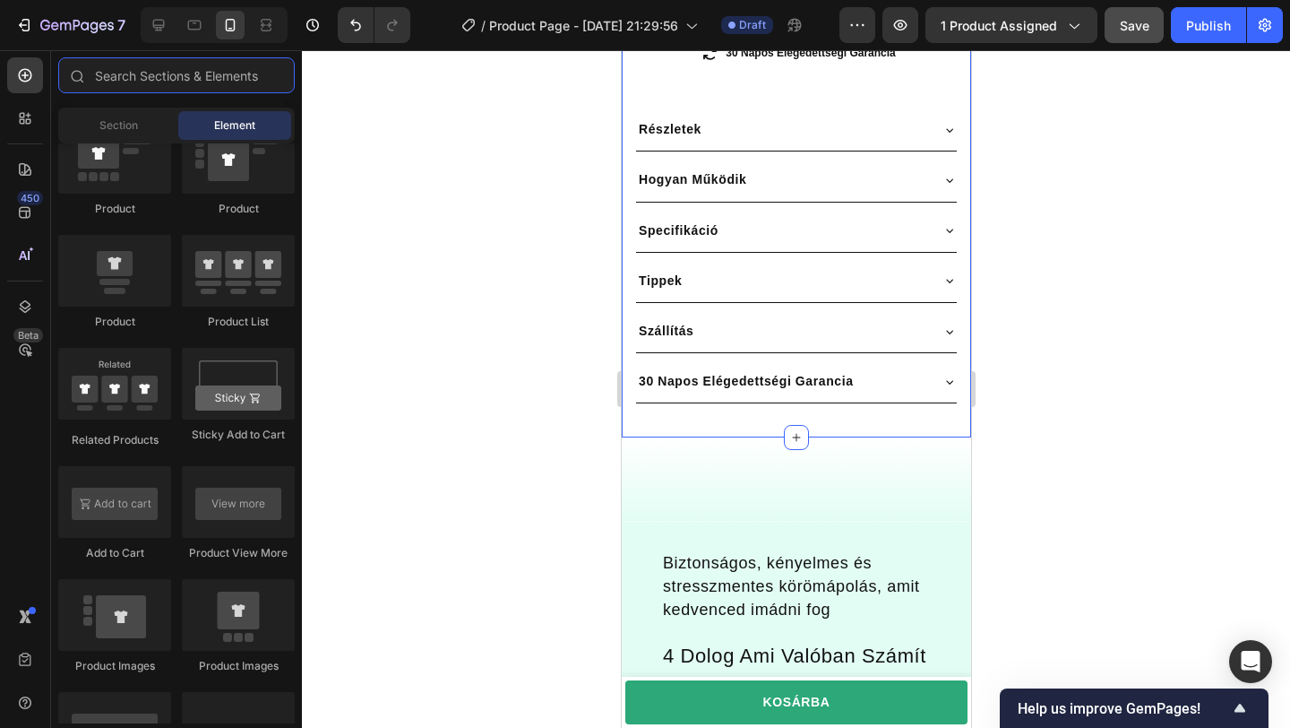
scroll to position [642, 0]
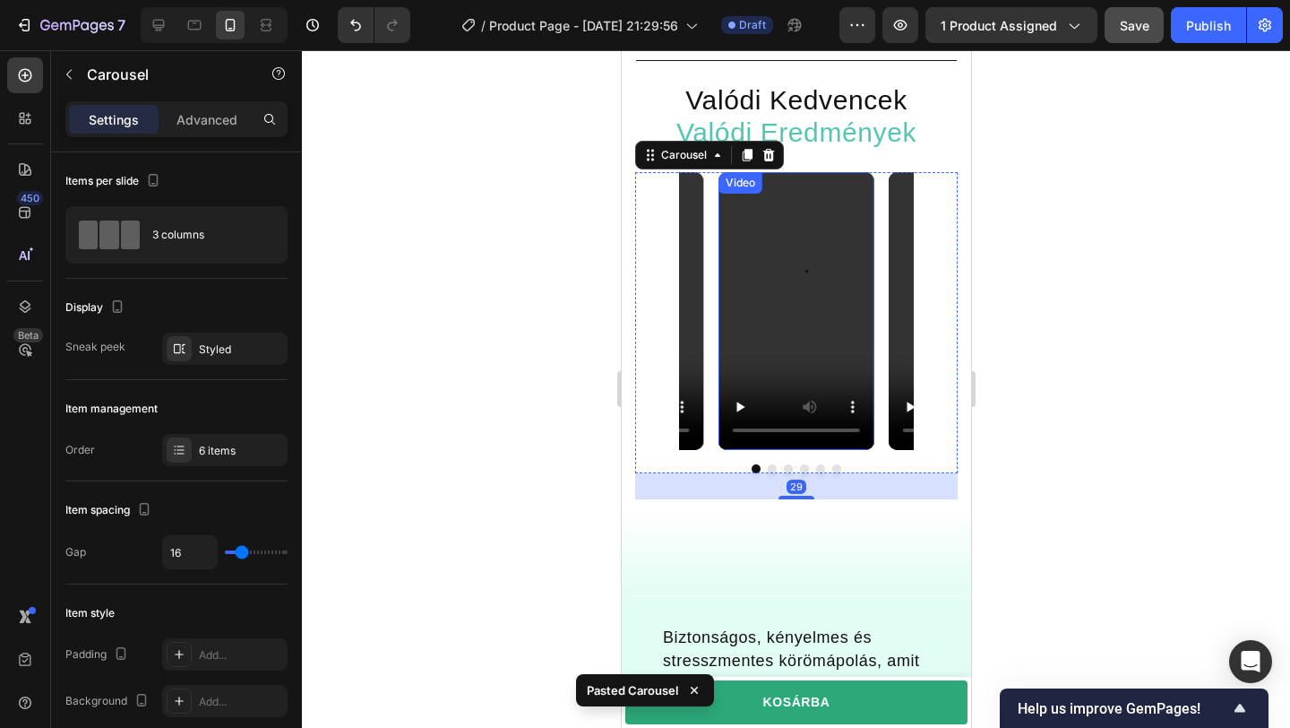
scroll to position [969, 0]
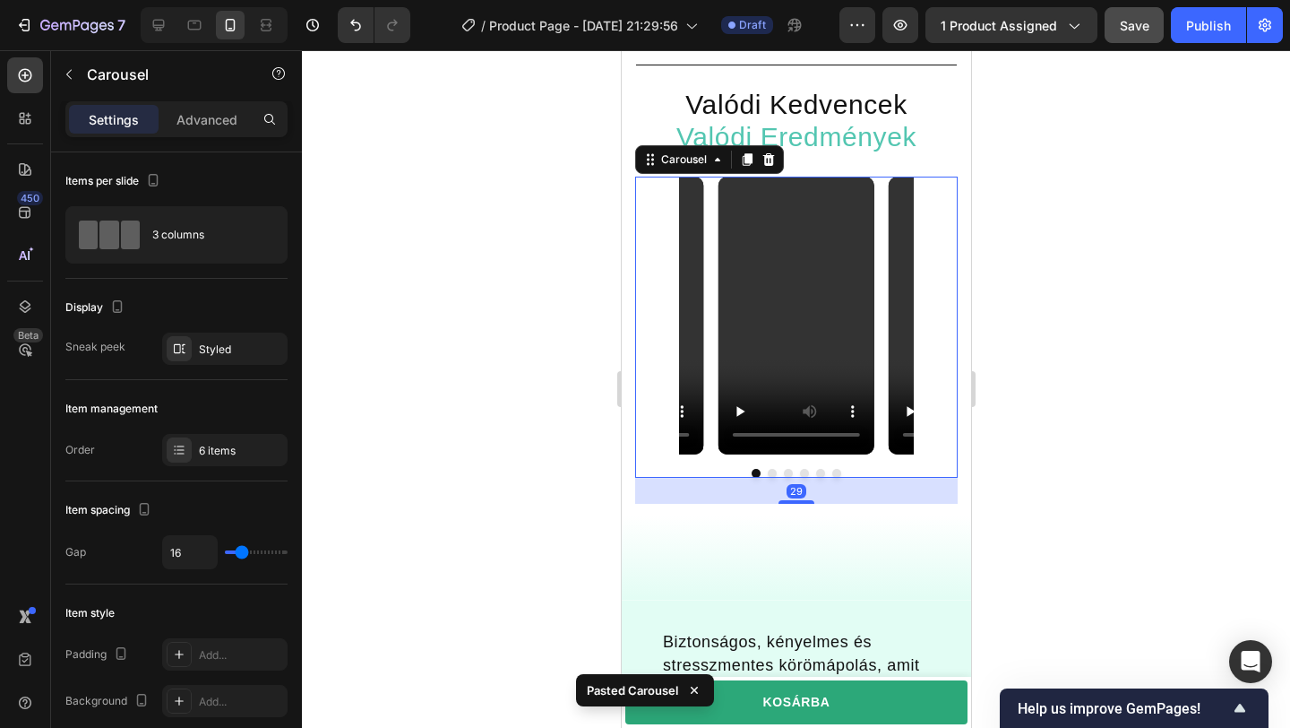
click at [1047, 269] on div at bounding box center [796, 388] width 988 height 677
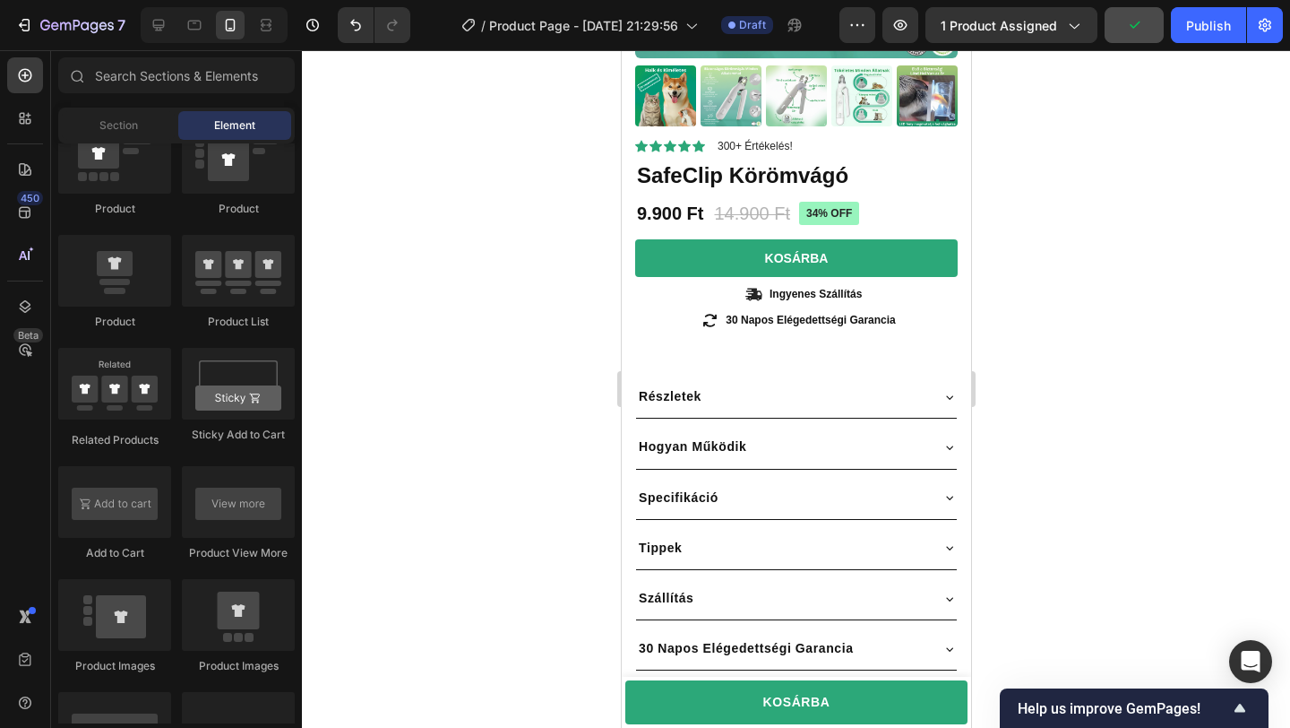
scroll to position [358, 0]
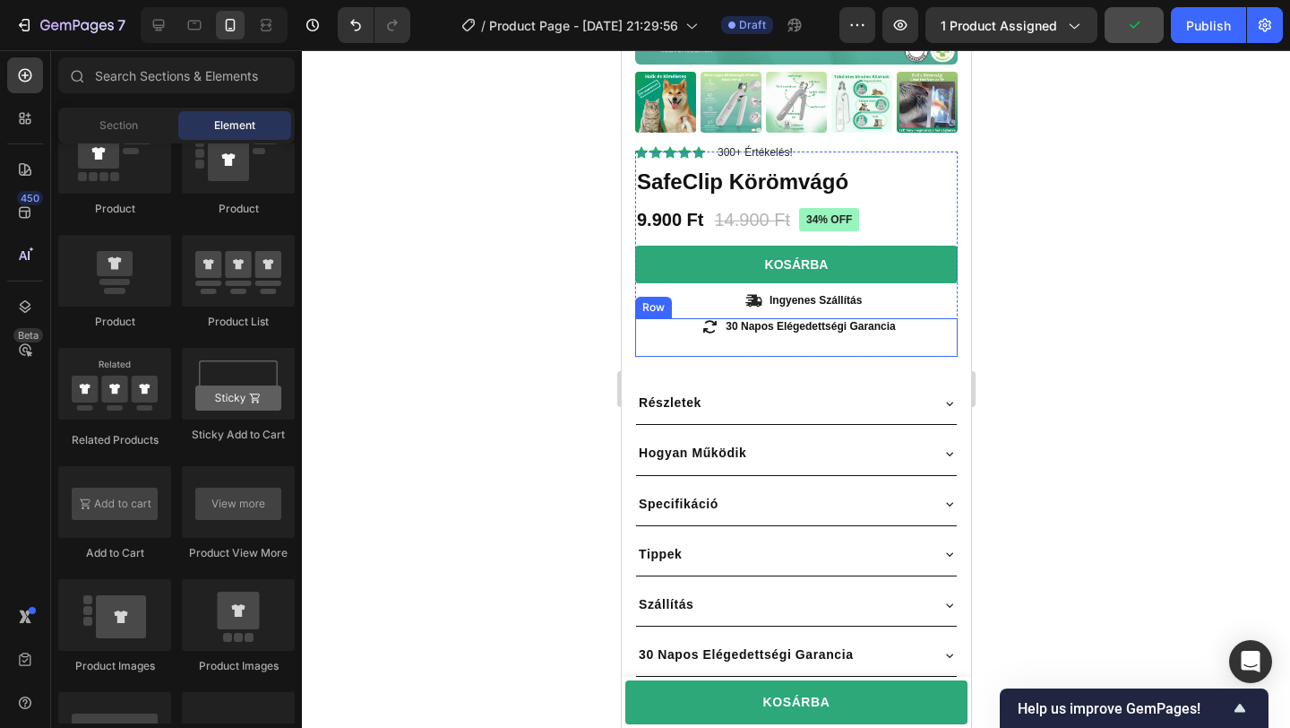
click at [643, 349] on div "Icon" at bounding box center [698, 337] width 128 height 39
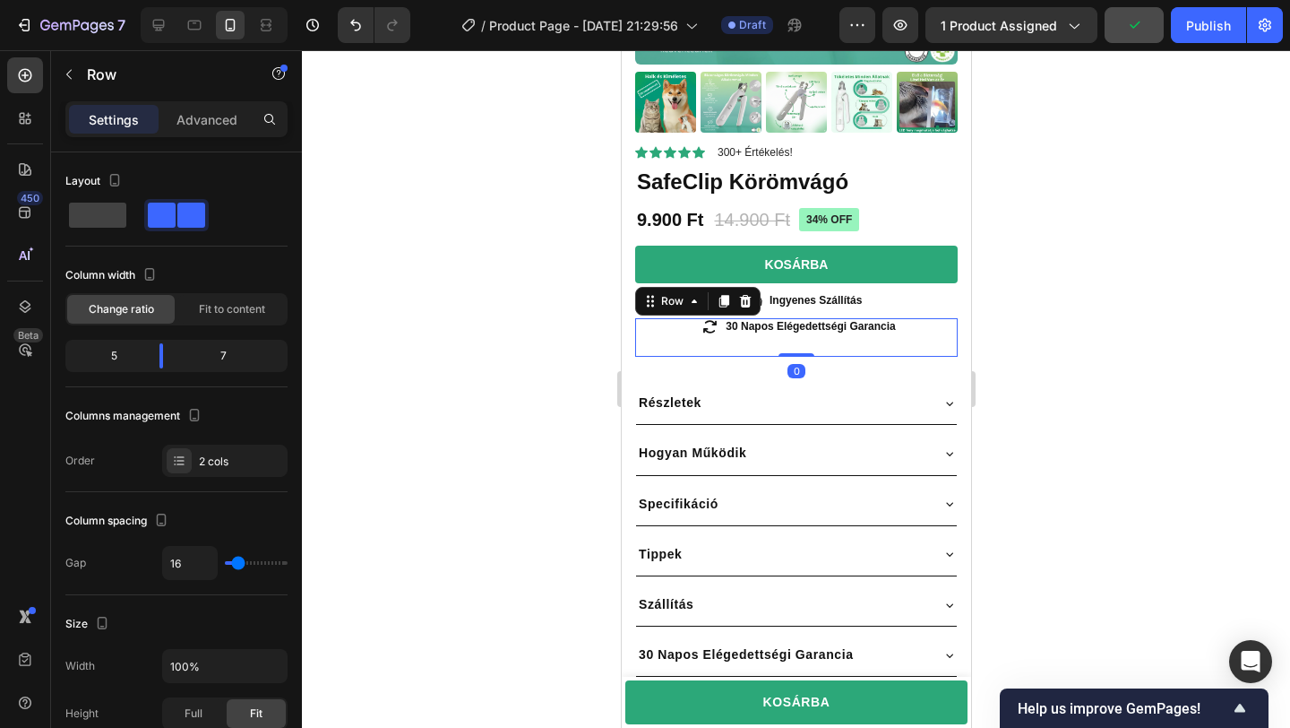
click at [643, 389] on div "Részletek" at bounding box center [669, 403] width 68 height 28
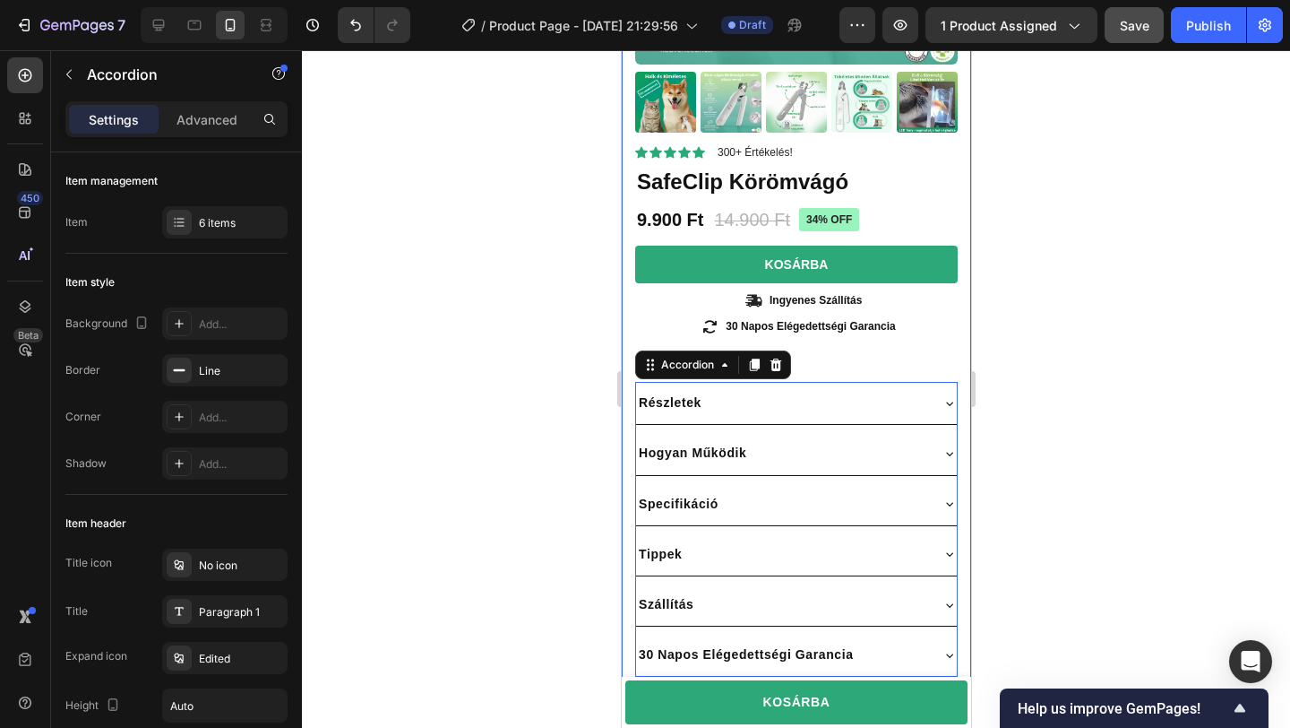
click at [627, 367] on div "Product Images Material Shipping Care instruction Accordion Icon Icon Icon Icon…" at bounding box center [795, 428] width 349 height 1398
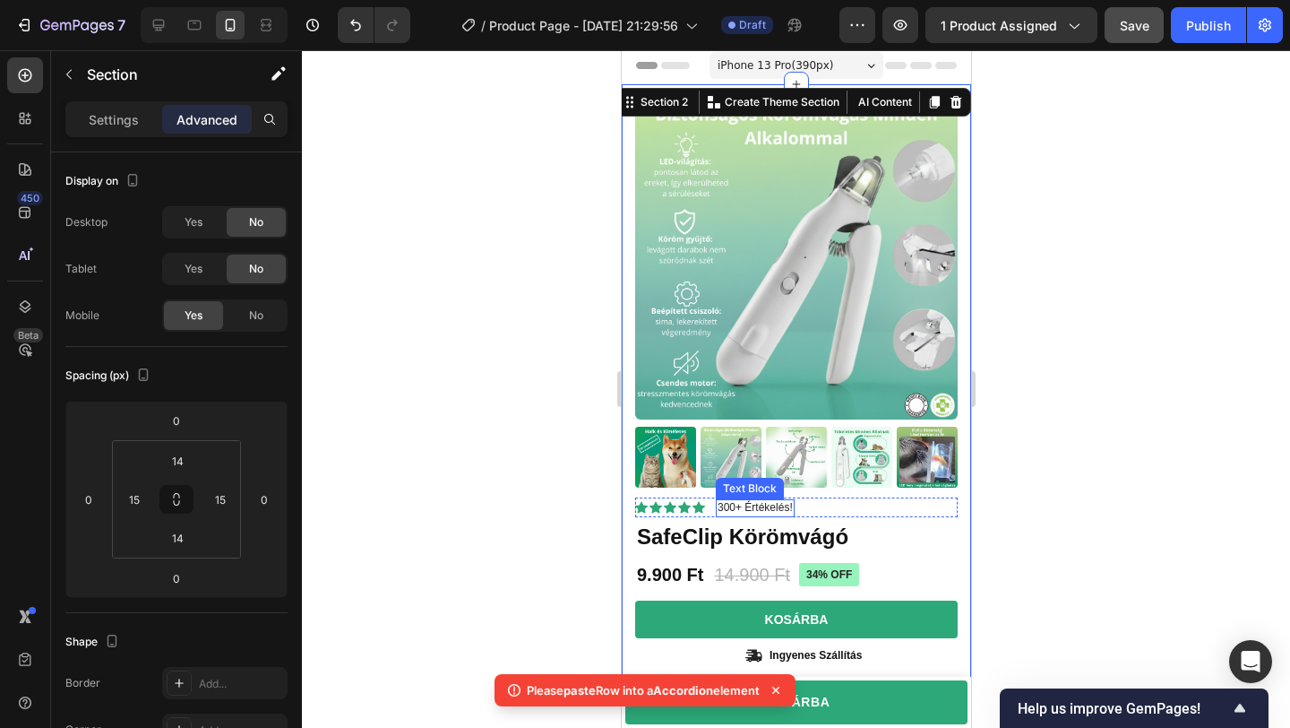
scroll to position [0, 0]
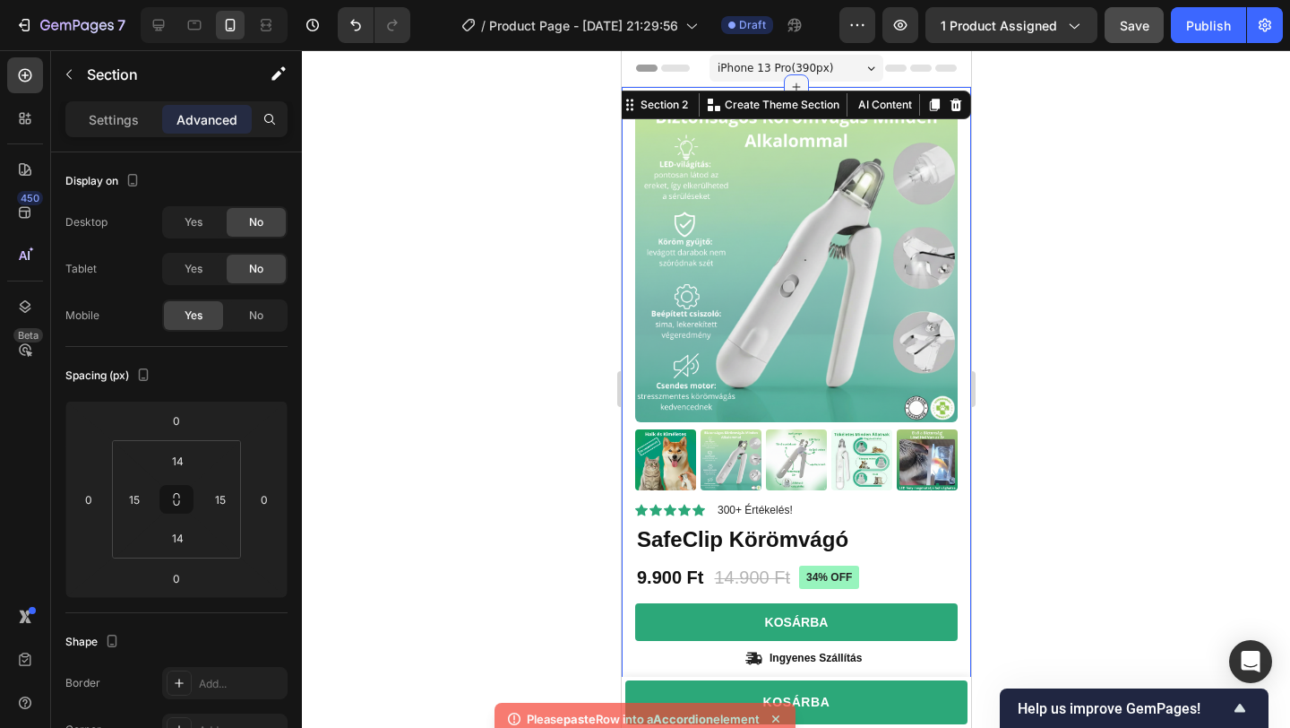
click at [797, 83] on icon at bounding box center [795, 87] width 14 height 14
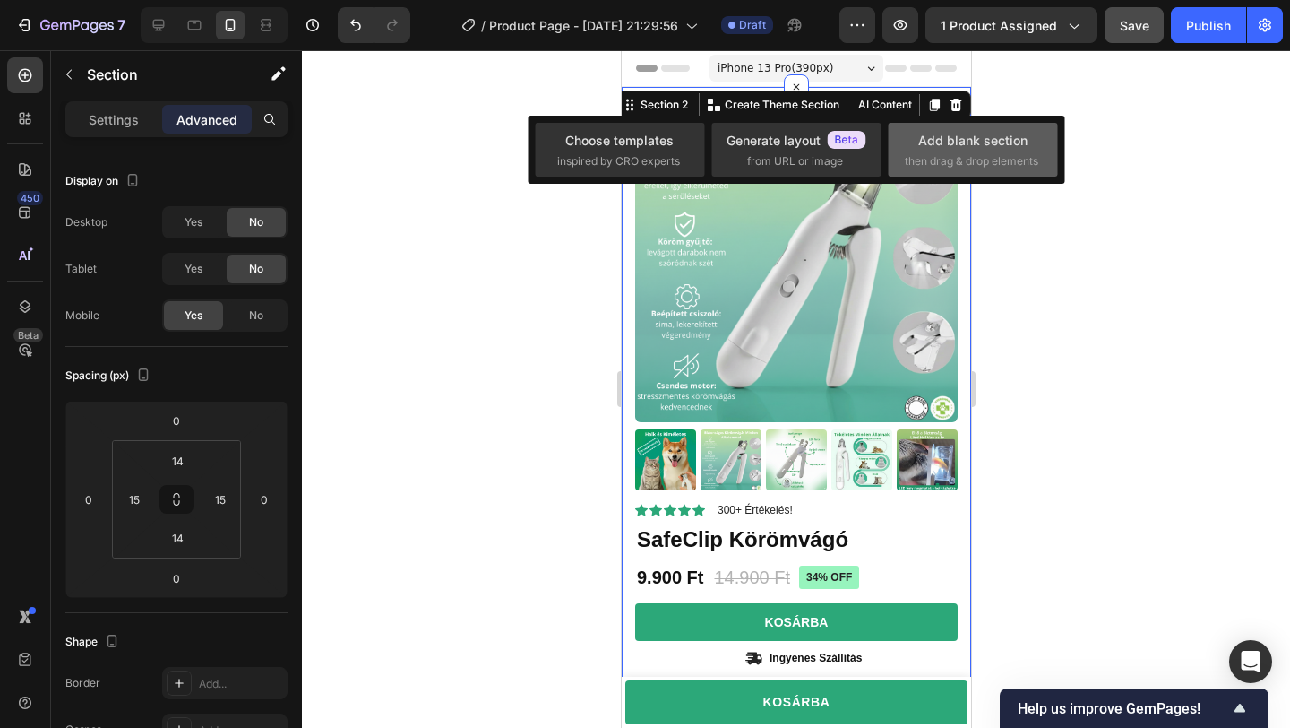
click at [963, 151] on div "Add blank section then drag & drop elements" at bounding box center [973, 150] width 136 height 39
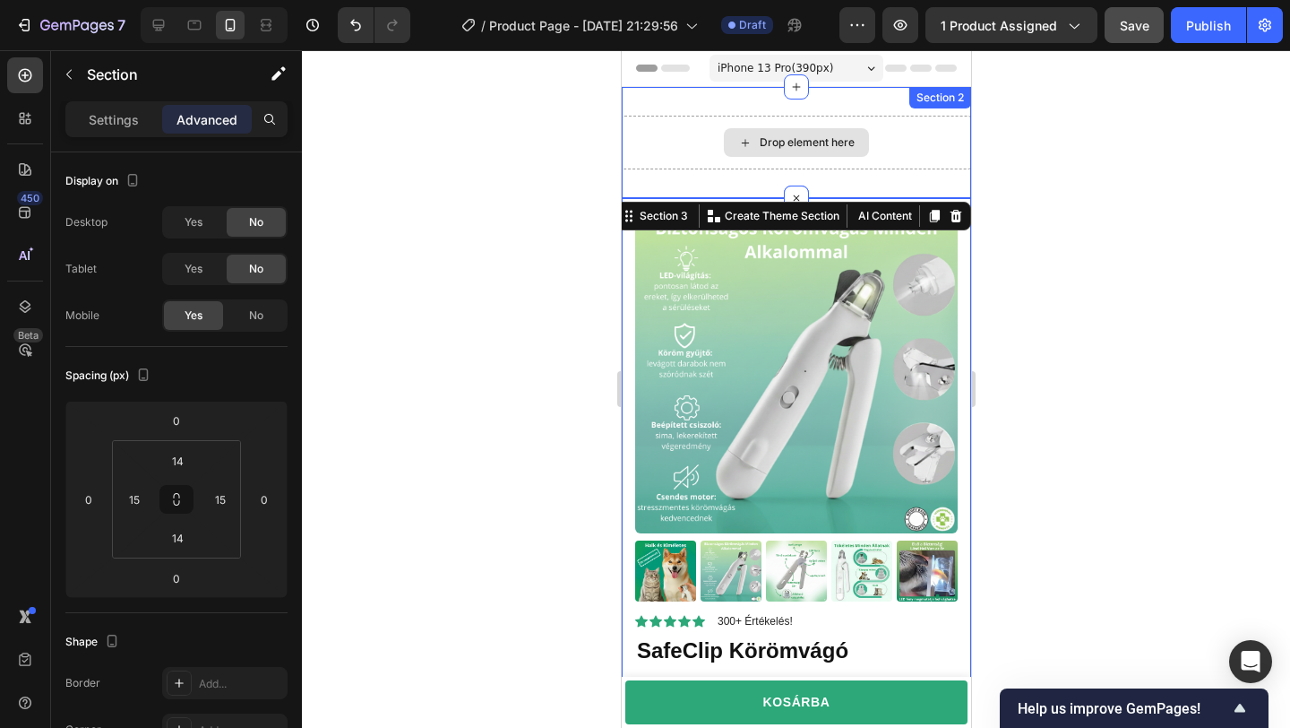
click at [909, 138] on div "Drop element here" at bounding box center [795, 143] width 349 height 54
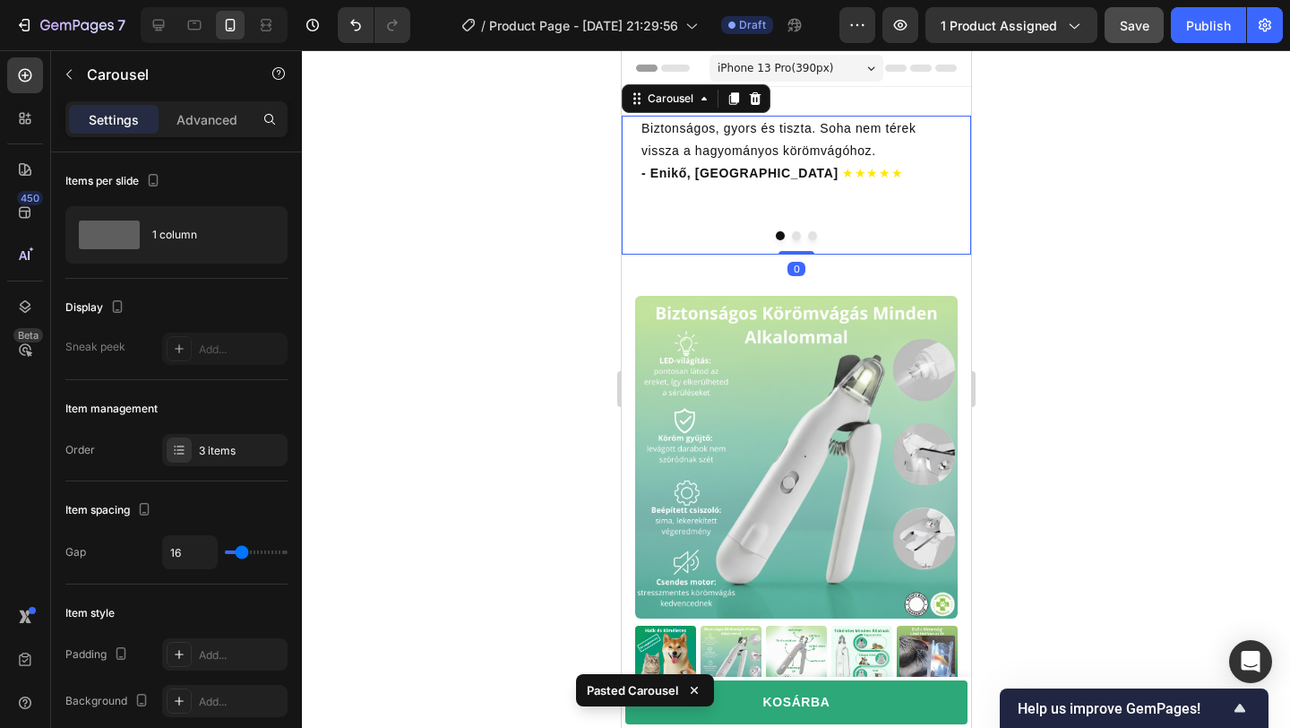
click at [795, 231] on button "Dot" at bounding box center [795, 235] width 9 height 9
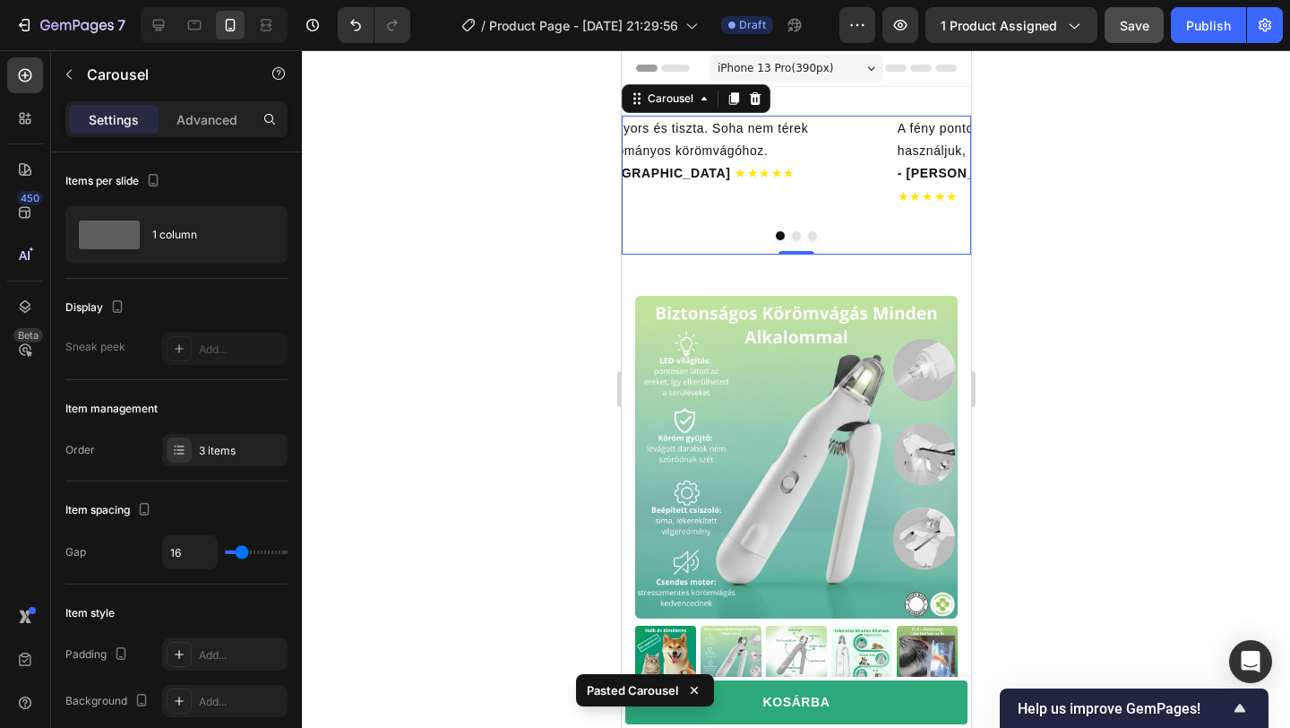
click at [809, 231] on button "Dot" at bounding box center [811, 235] width 9 height 9
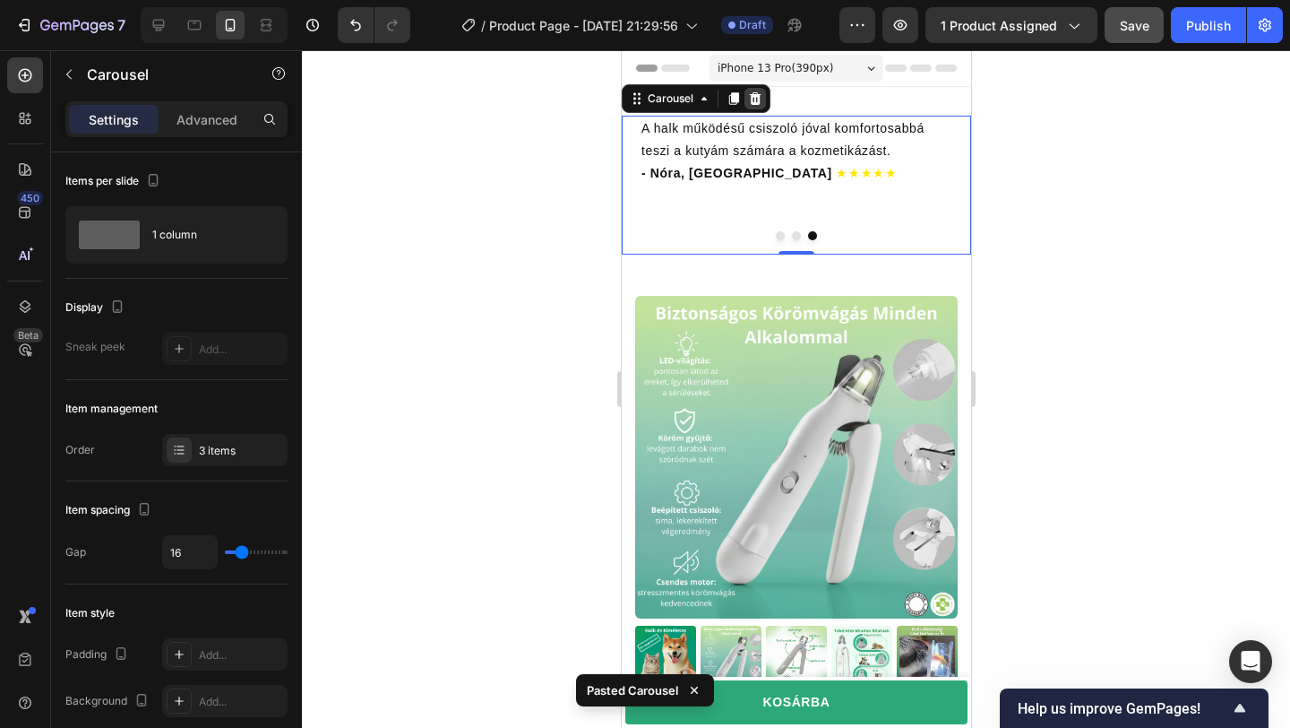
click at [757, 100] on icon at bounding box center [755, 98] width 12 height 13
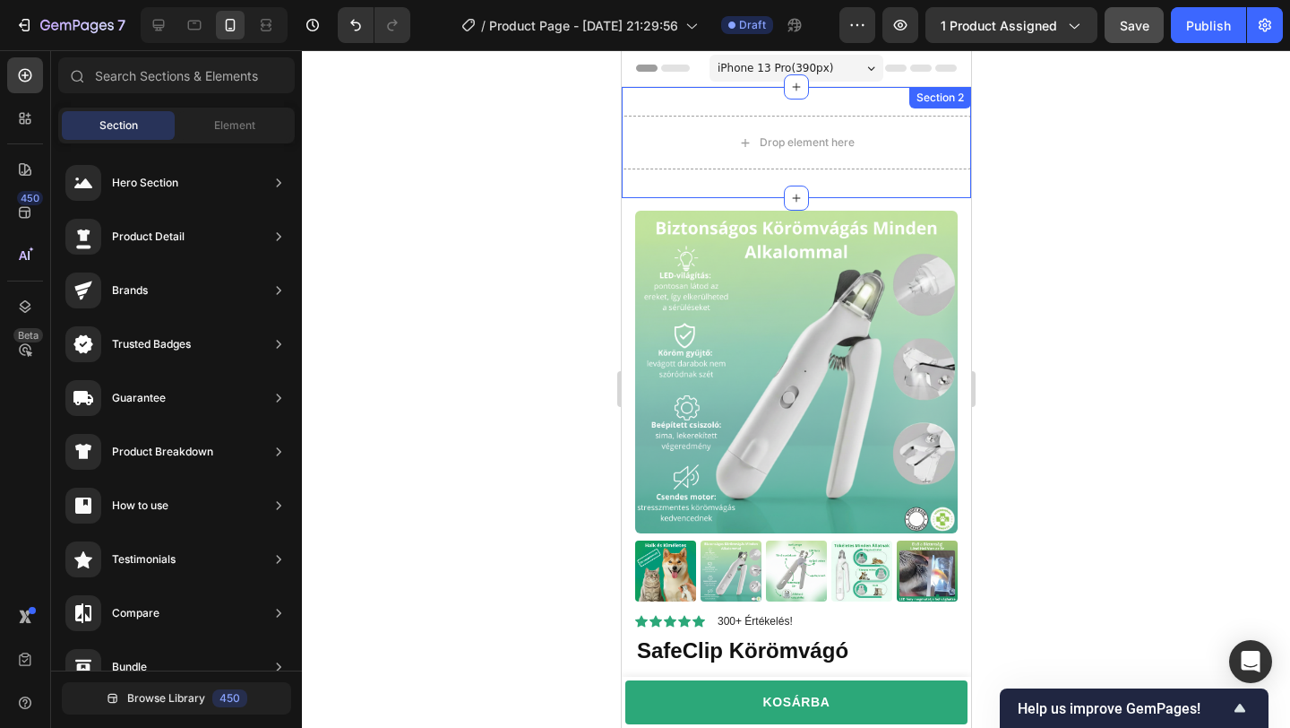
click at [852, 107] on div "Drop element here Section 2" at bounding box center [795, 142] width 349 height 111
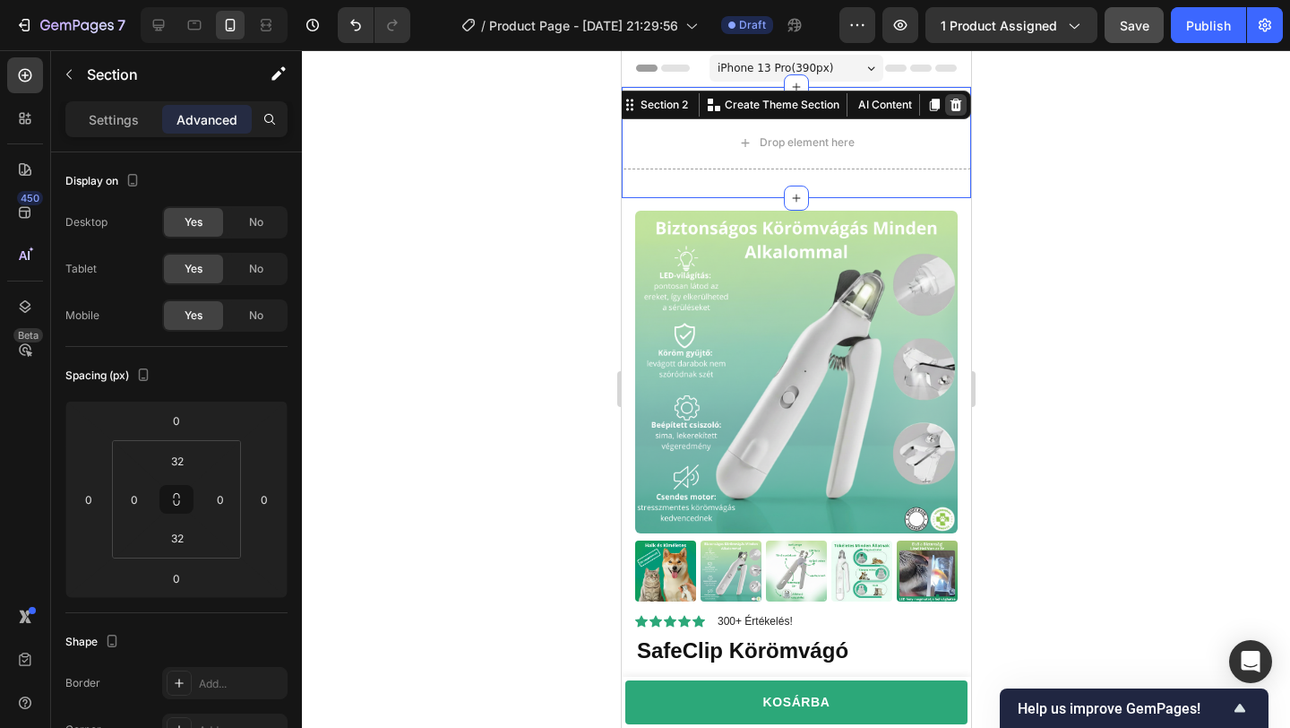
click at [960, 102] on icon at bounding box center [955, 105] width 14 height 14
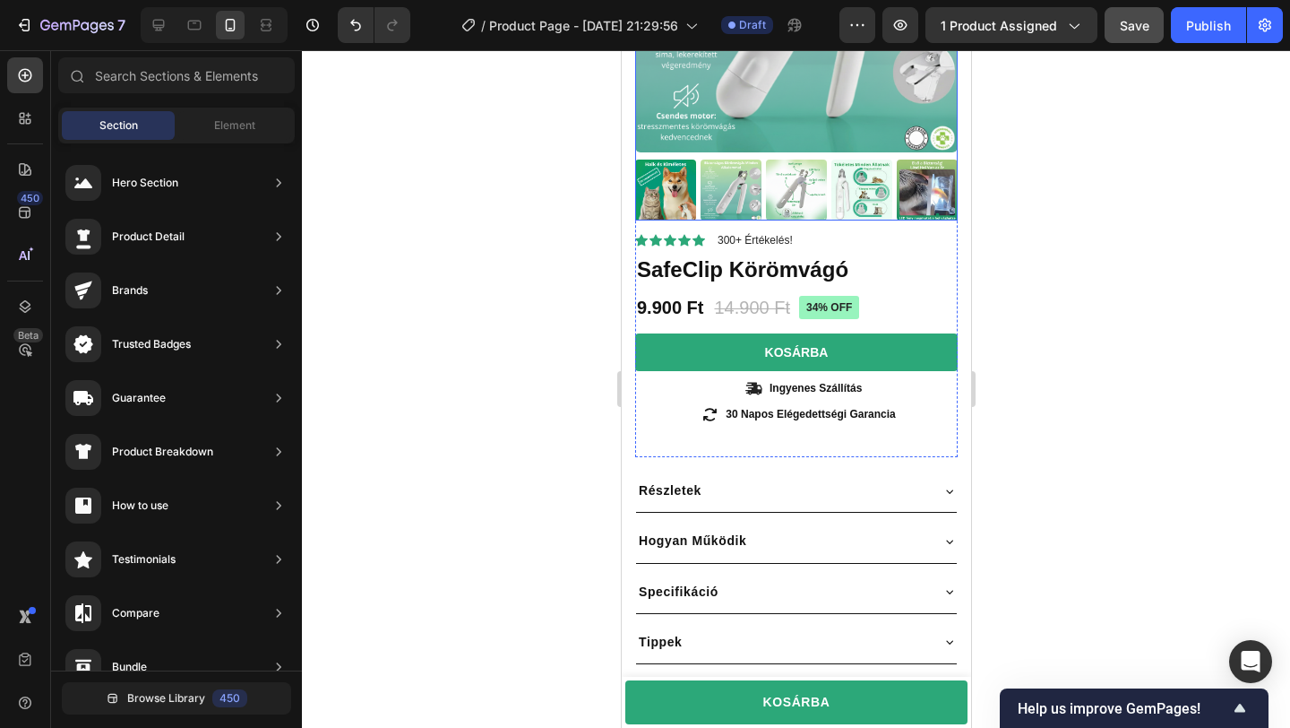
scroll to position [350, 0]
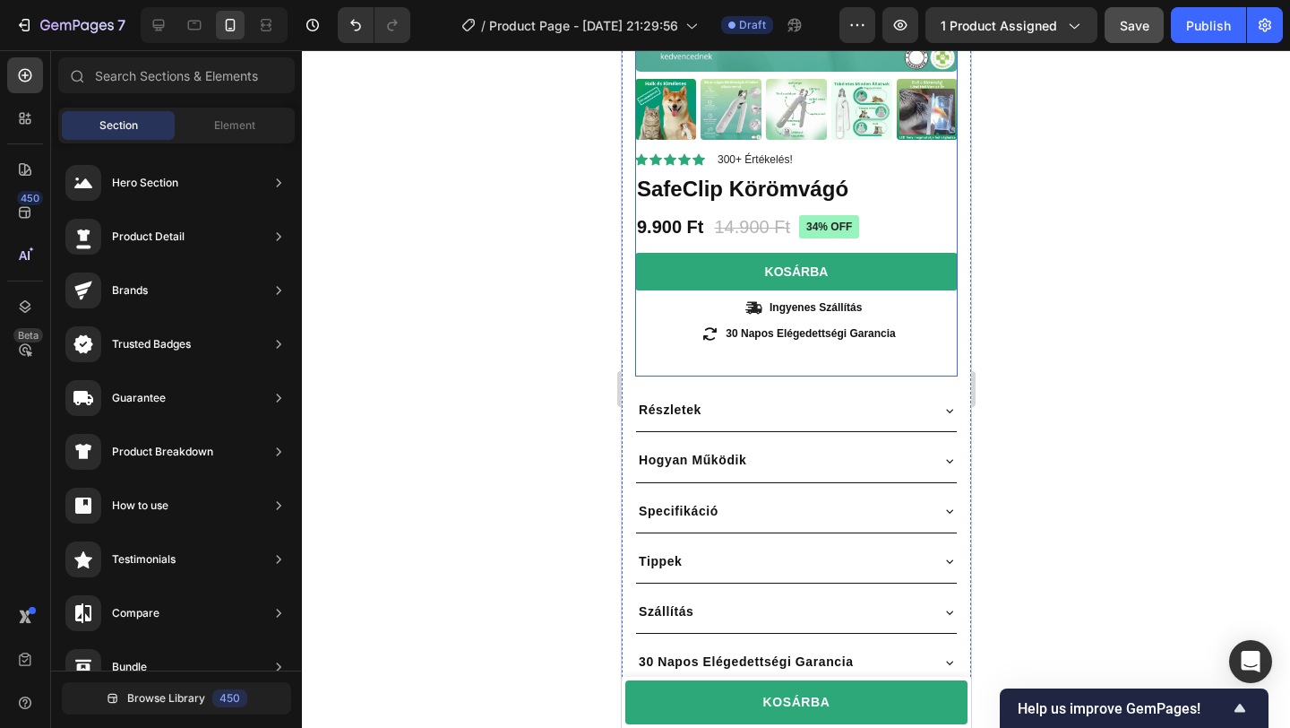
click at [732, 366] on div "Icon Icon Icon Icon Icon Icon List 300+ Értékelés! Text Block Row 34% off Produ…" at bounding box center [795, 268] width 323 height 218
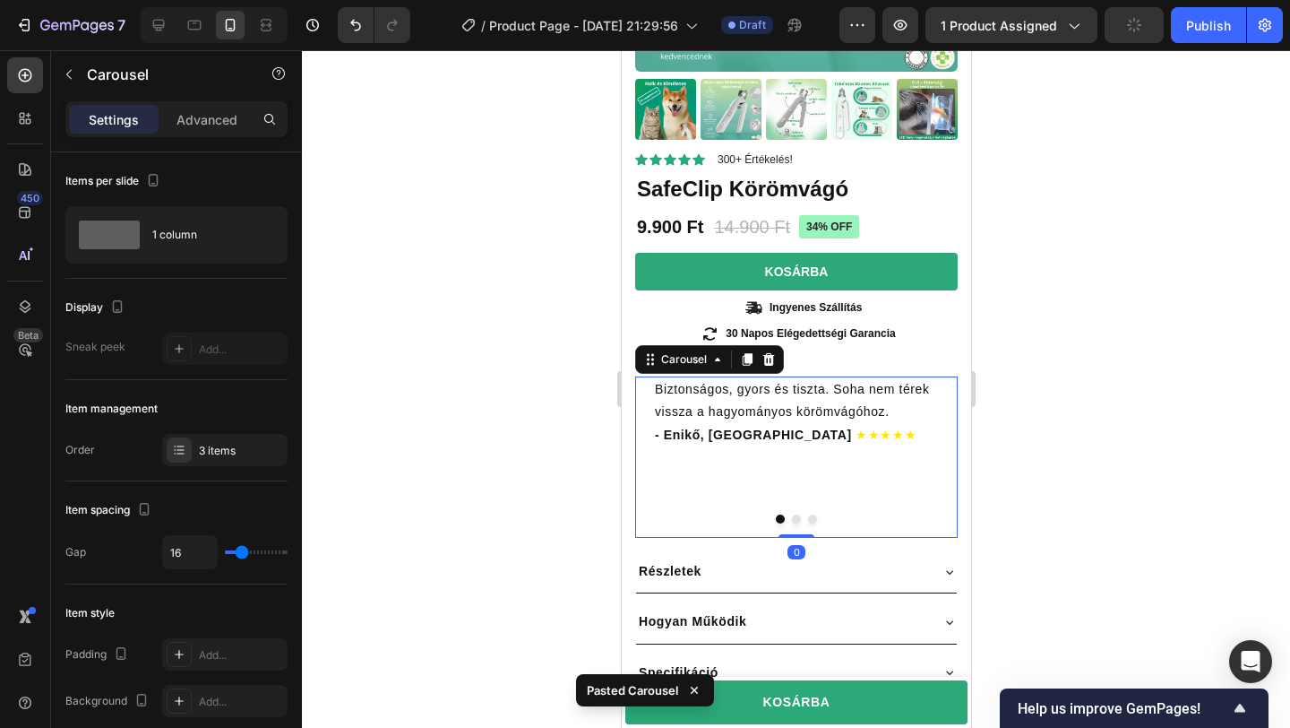
click at [1072, 376] on div at bounding box center [796, 388] width 988 height 677
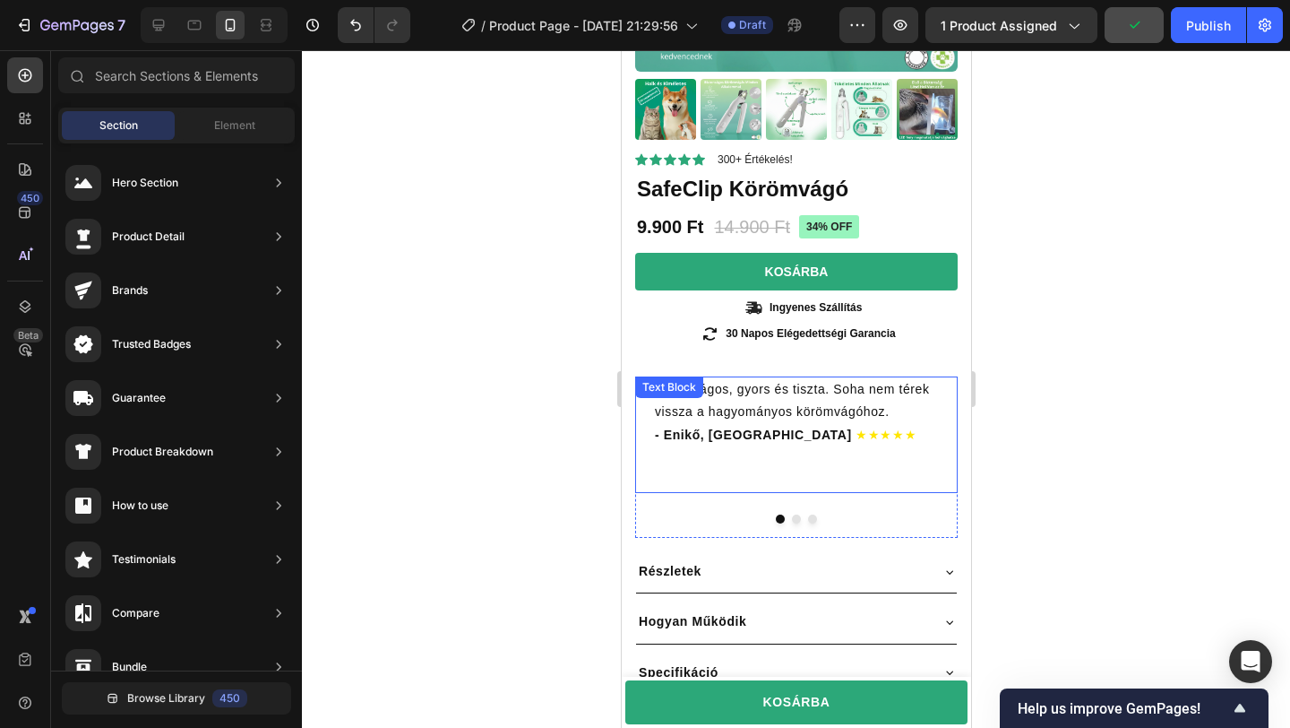
click at [836, 378] on p "Biztonságos, gyors és tiszta. Soha nem térek vissza a hagyományos körömvágóhoz." at bounding box center [795, 400] width 283 height 45
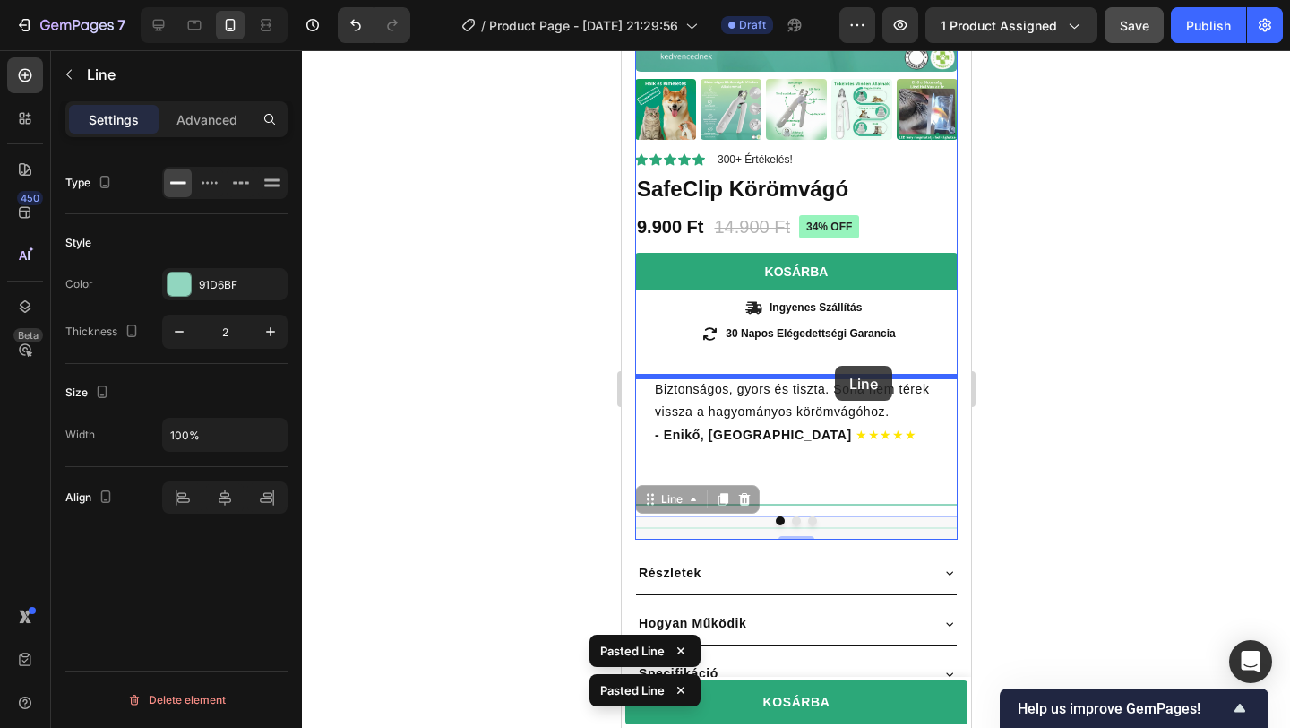
drag, startPoint x: 840, startPoint y: 527, endPoint x: 834, endPoint y: 366, distance: 161.4
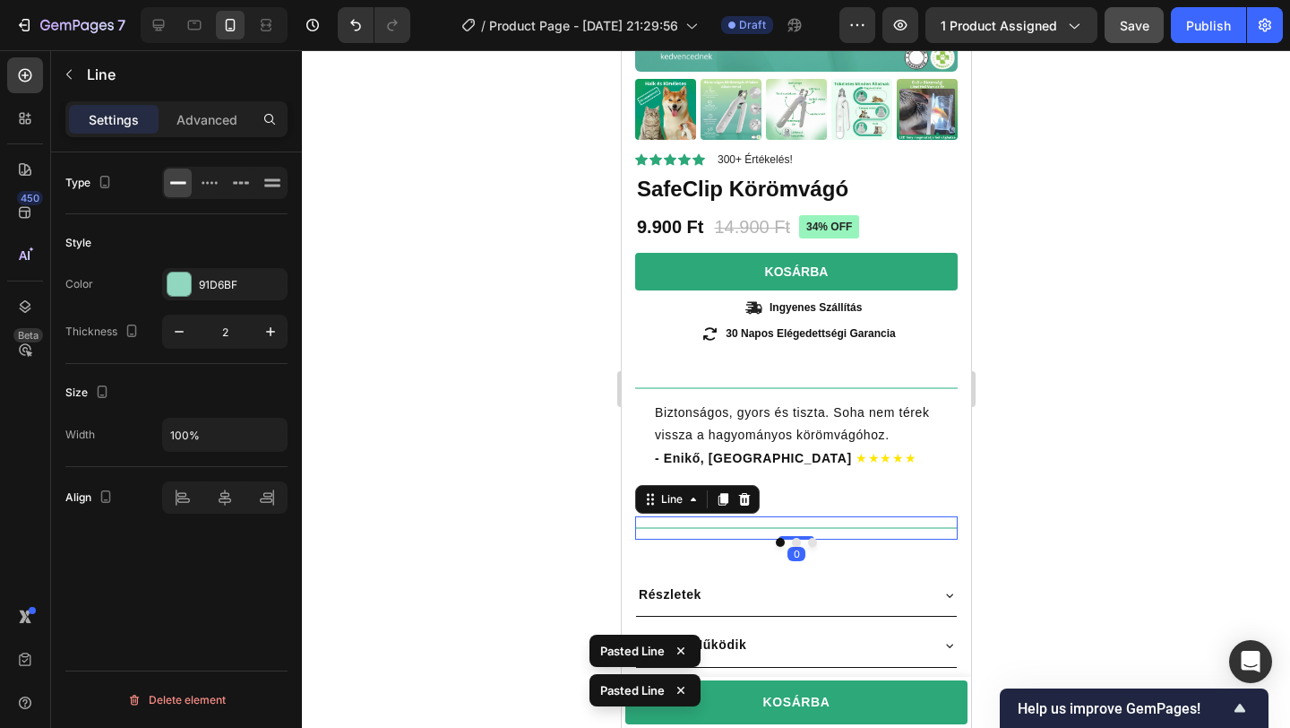
click at [871, 527] on div at bounding box center [795, 528] width 323 height 2
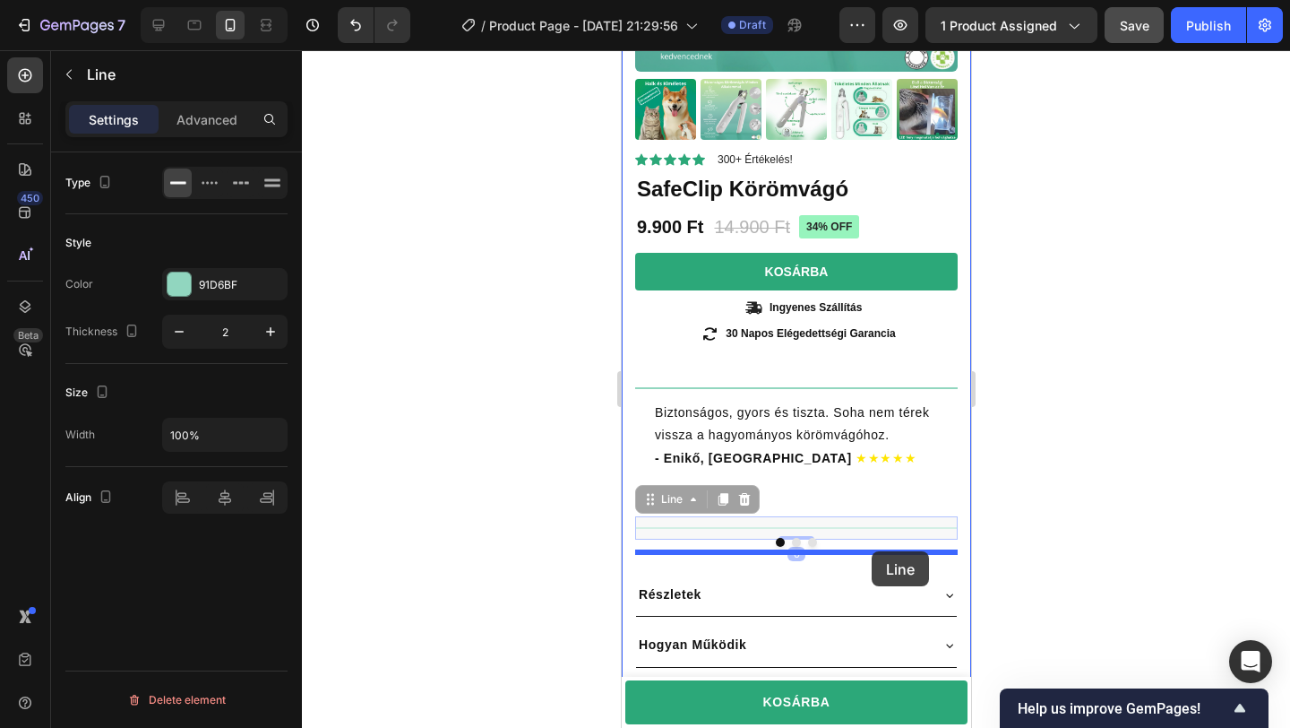
drag, startPoint x: 871, startPoint y: 526, endPoint x: 871, endPoint y: 551, distance: 25.1
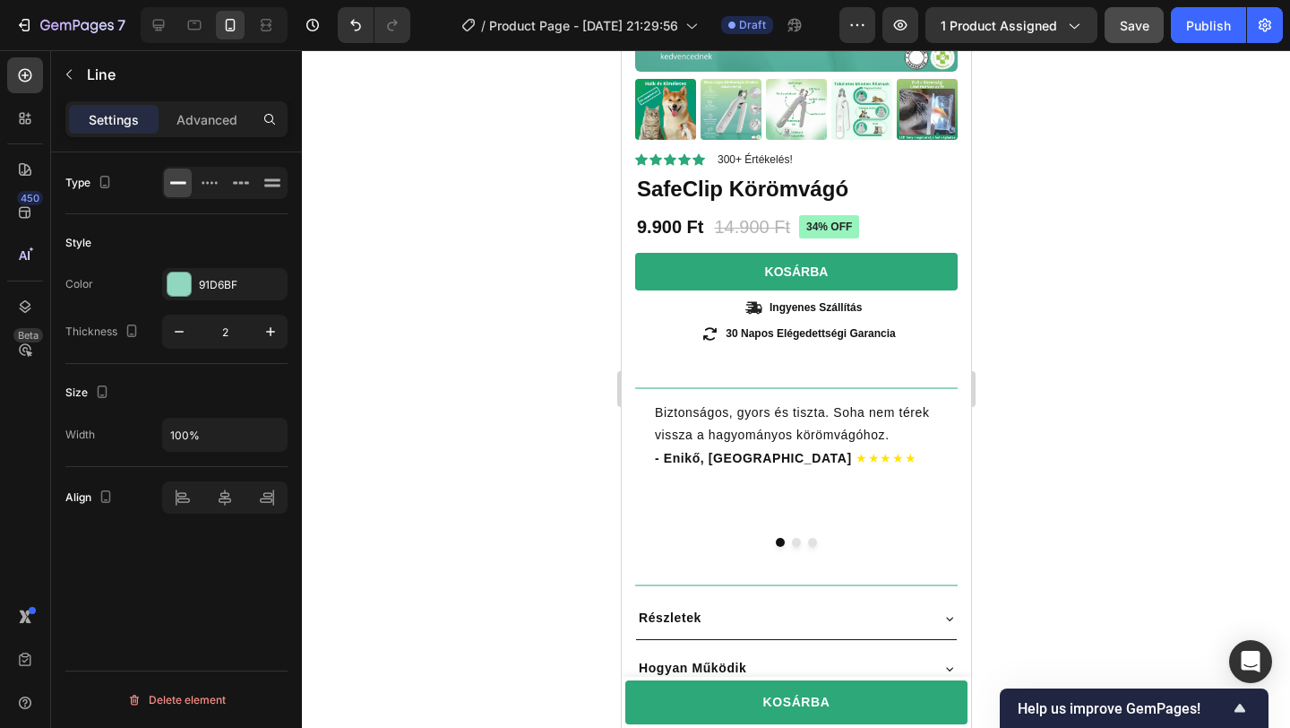
click at [1116, 491] on div at bounding box center [796, 388] width 988 height 677
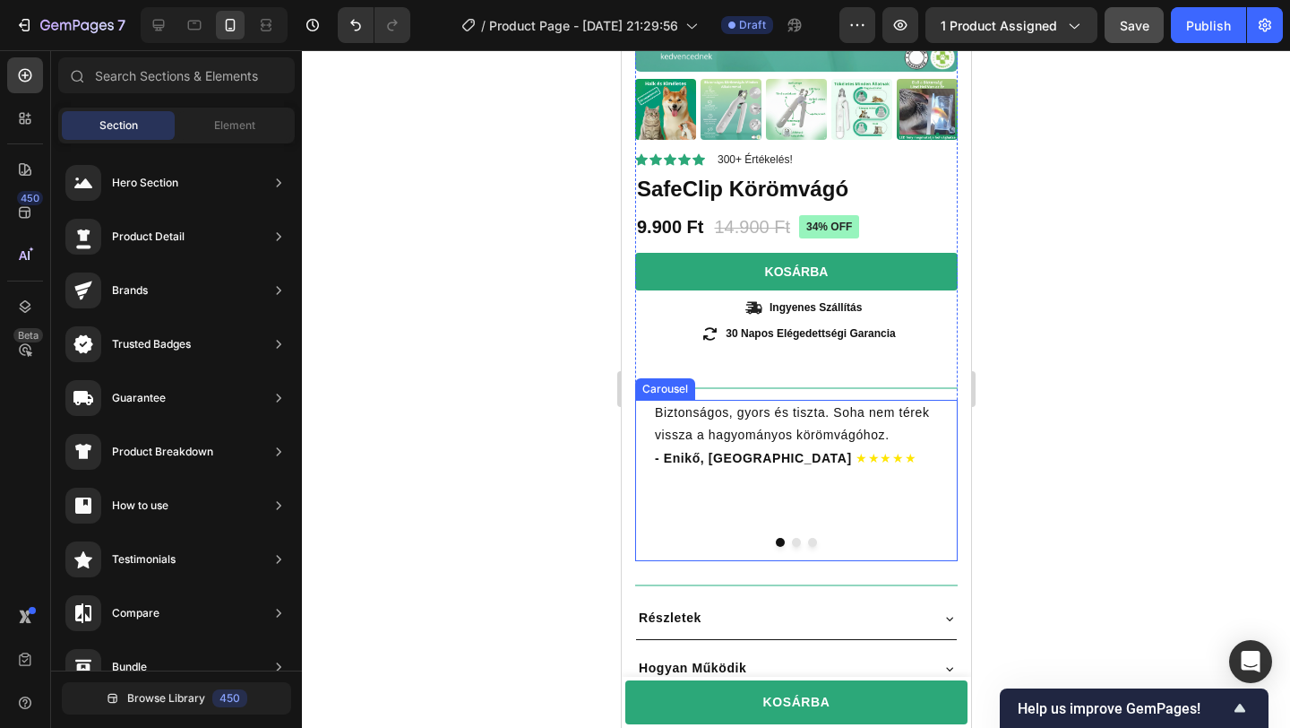
click at [792, 538] on button "Dot" at bounding box center [795, 542] width 9 height 9
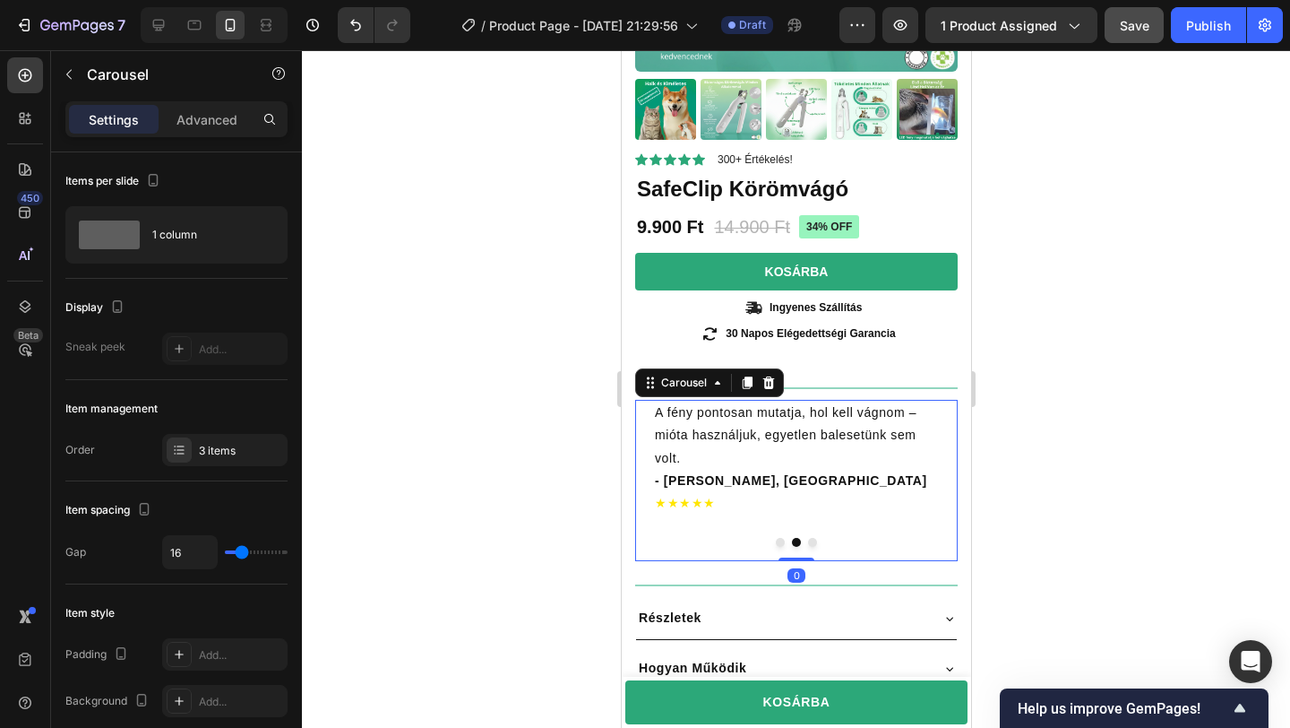
click at [809, 538] on button "Dot" at bounding box center [811, 542] width 9 height 9
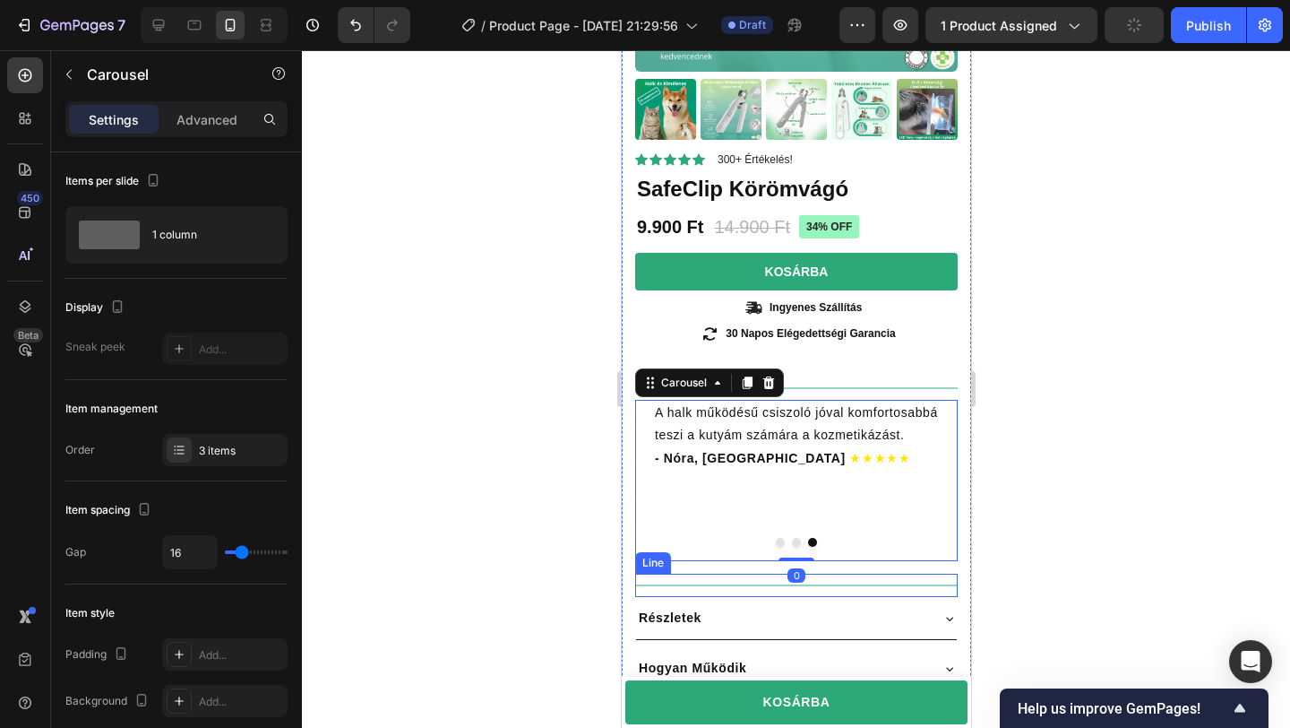
click at [824, 573] on div "Title Line" at bounding box center [795, 584] width 323 height 23
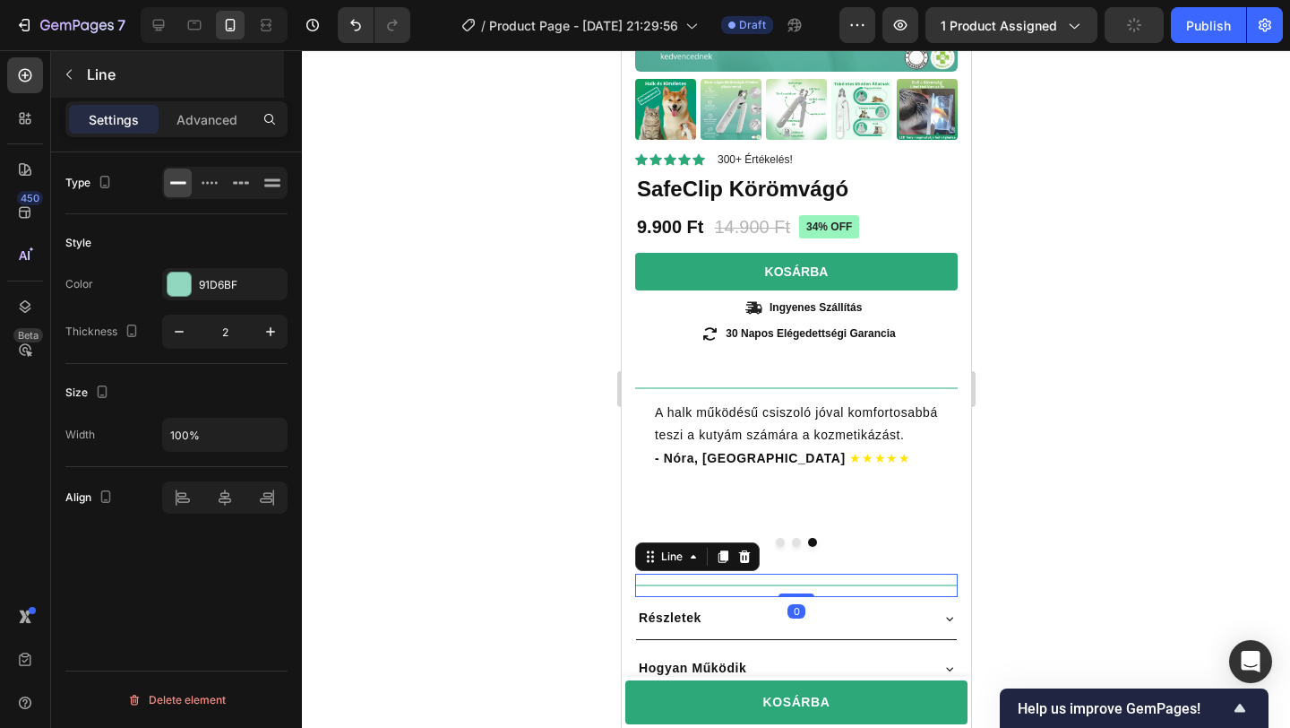
click at [182, 96] on div "Line" at bounding box center [167, 74] width 233 height 47
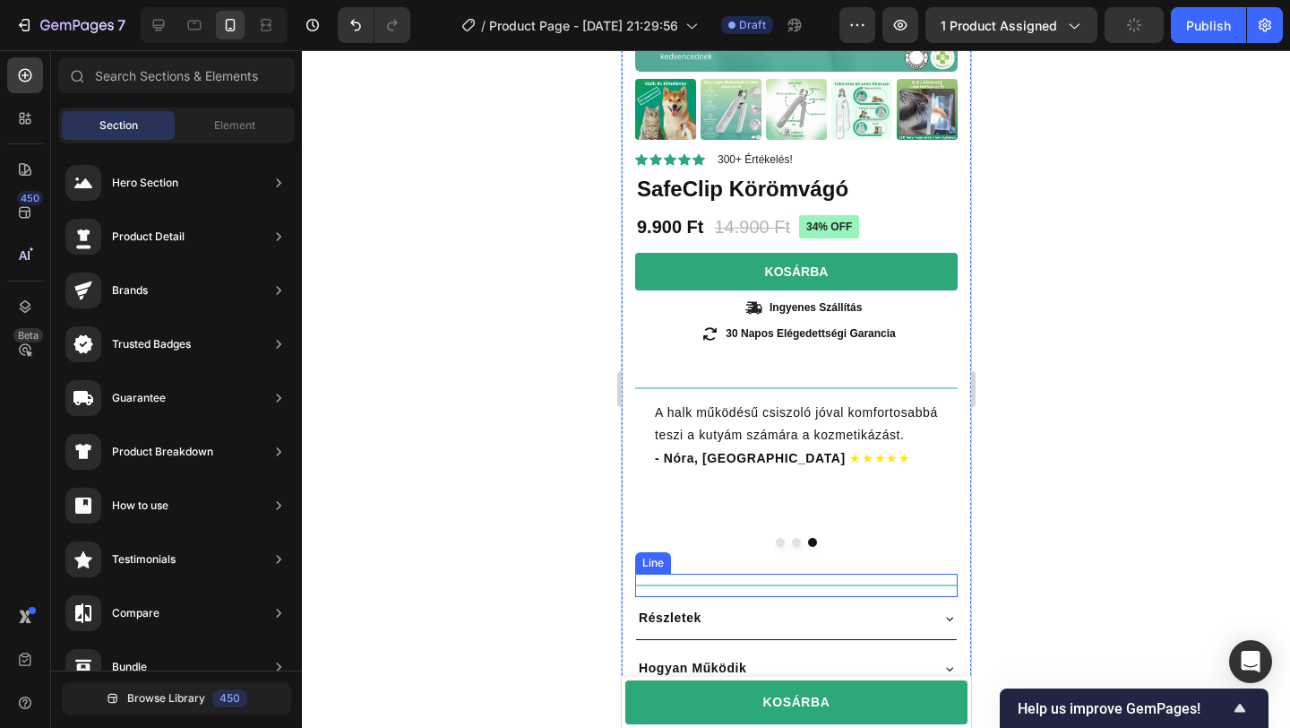
click at [828, 573] on div "Title Line" at bounding box center [795, 584] width 323 height 23
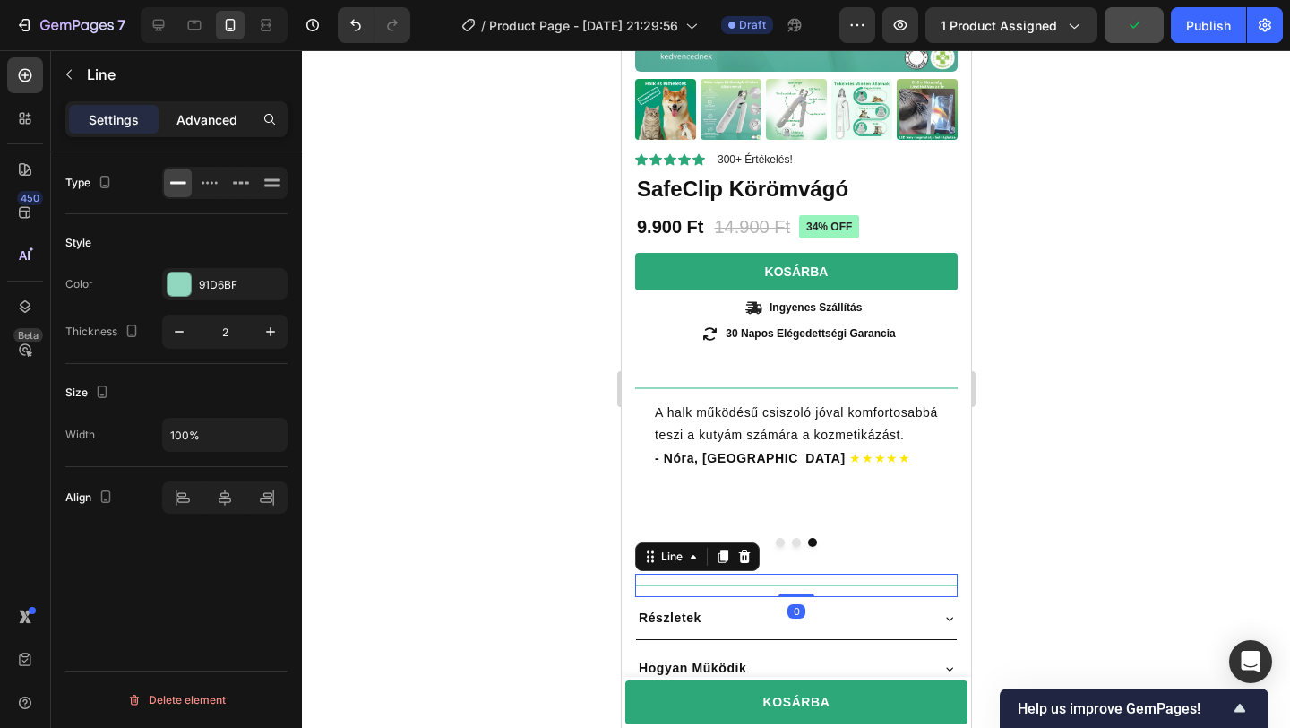
click at [213, 133] on div "Settings Advanced" at bounding box center [176, 119] width 222 height 36
click at [211, 127] on p "Advanced" at bounding box center [207, 119] width 61 height 19
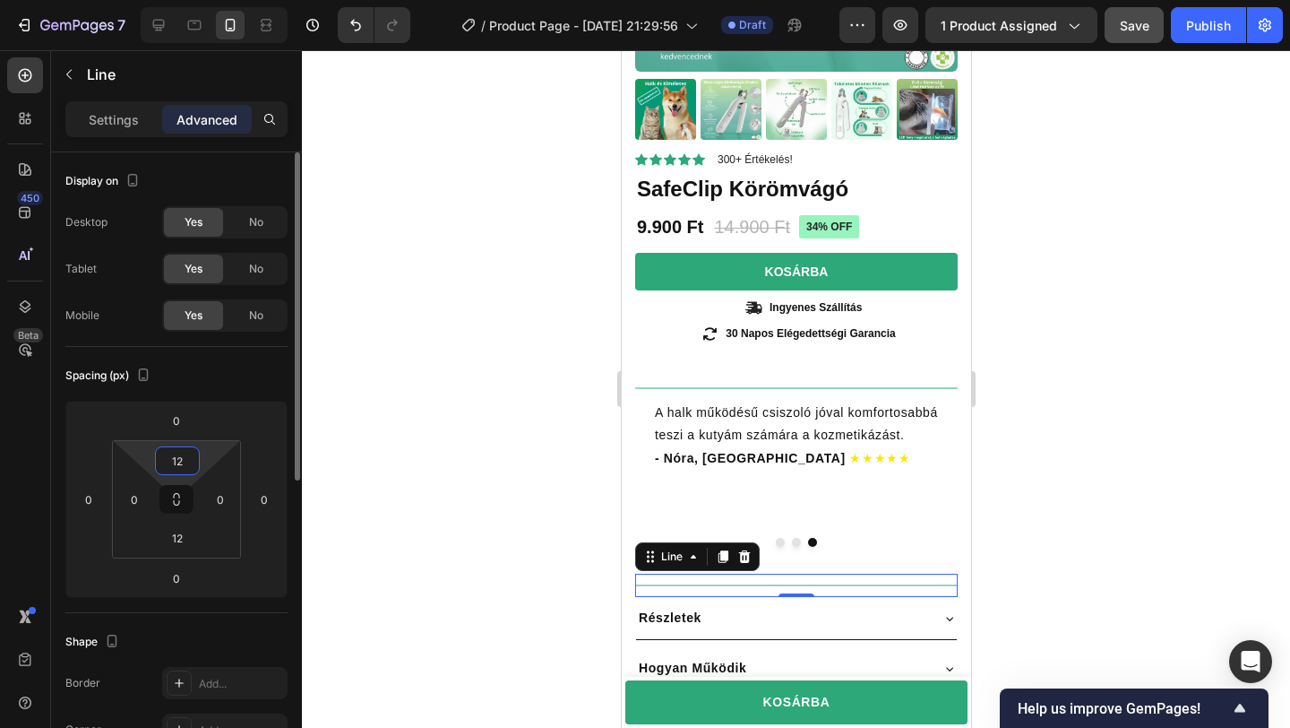
click at [194, 462] on input "12" at bounding box center [177, 460] width 36 height 27
type input "0"
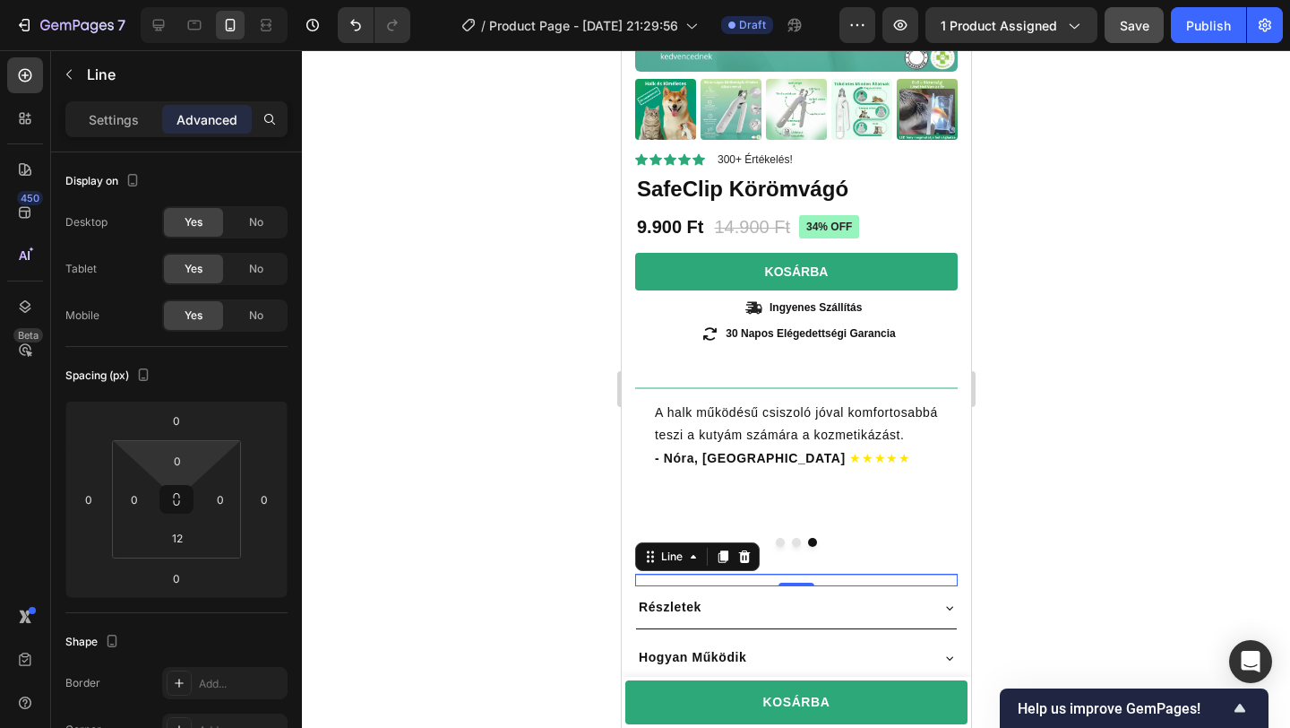
click at [385, 486] on div at bounding box center [796, 388] width 988 height 677
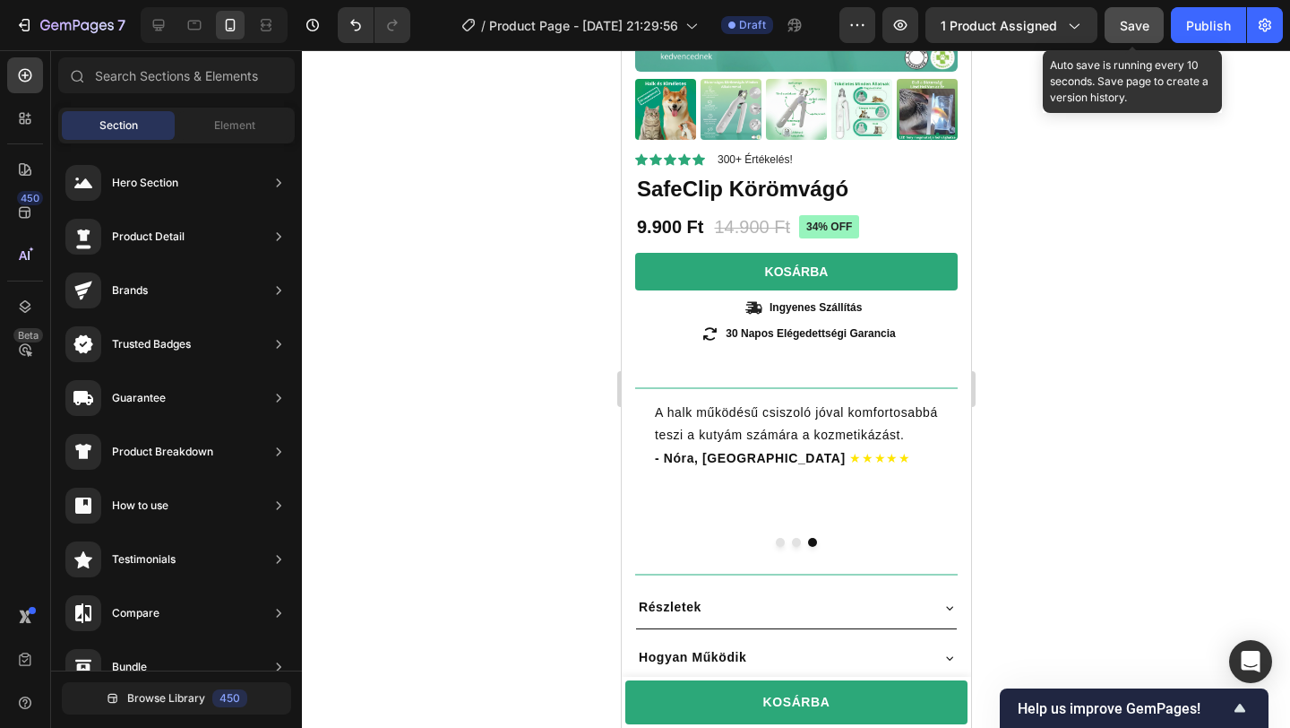
click at [1127, 35] on button "Save" at bounding box center [1134, 25] width 59 height 36
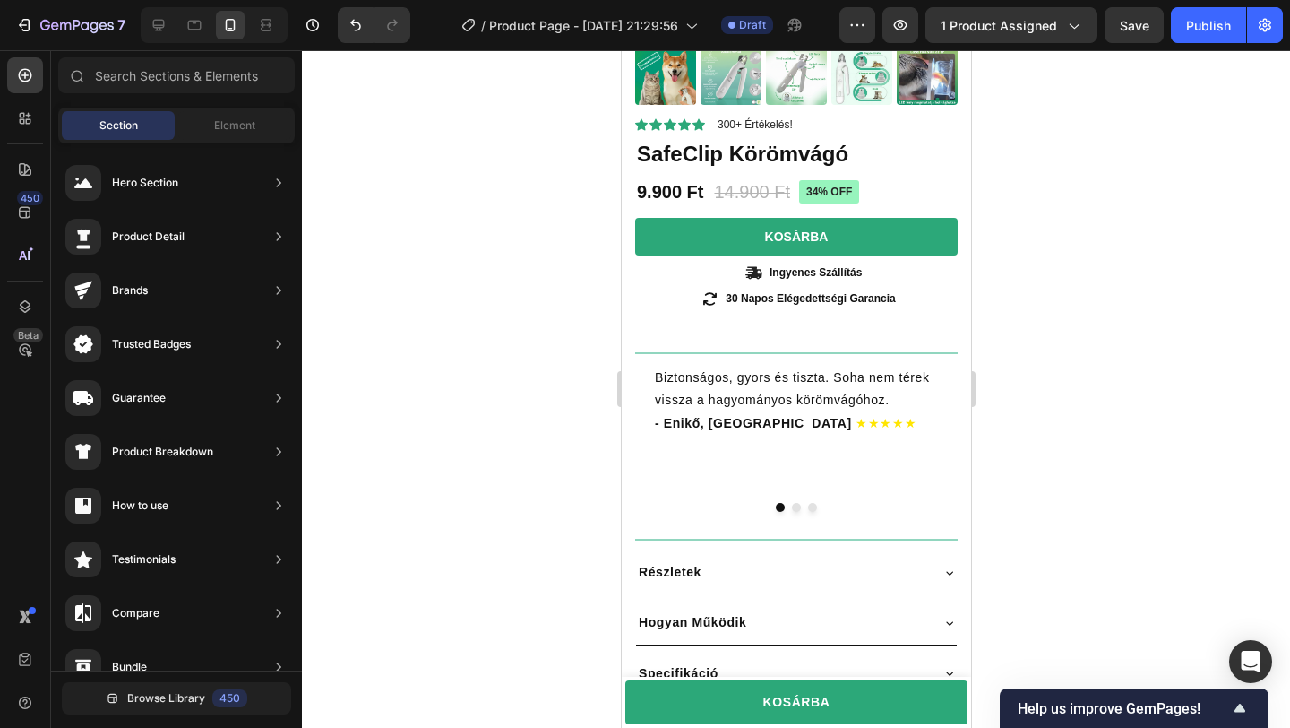
scroll to position [381, 0]
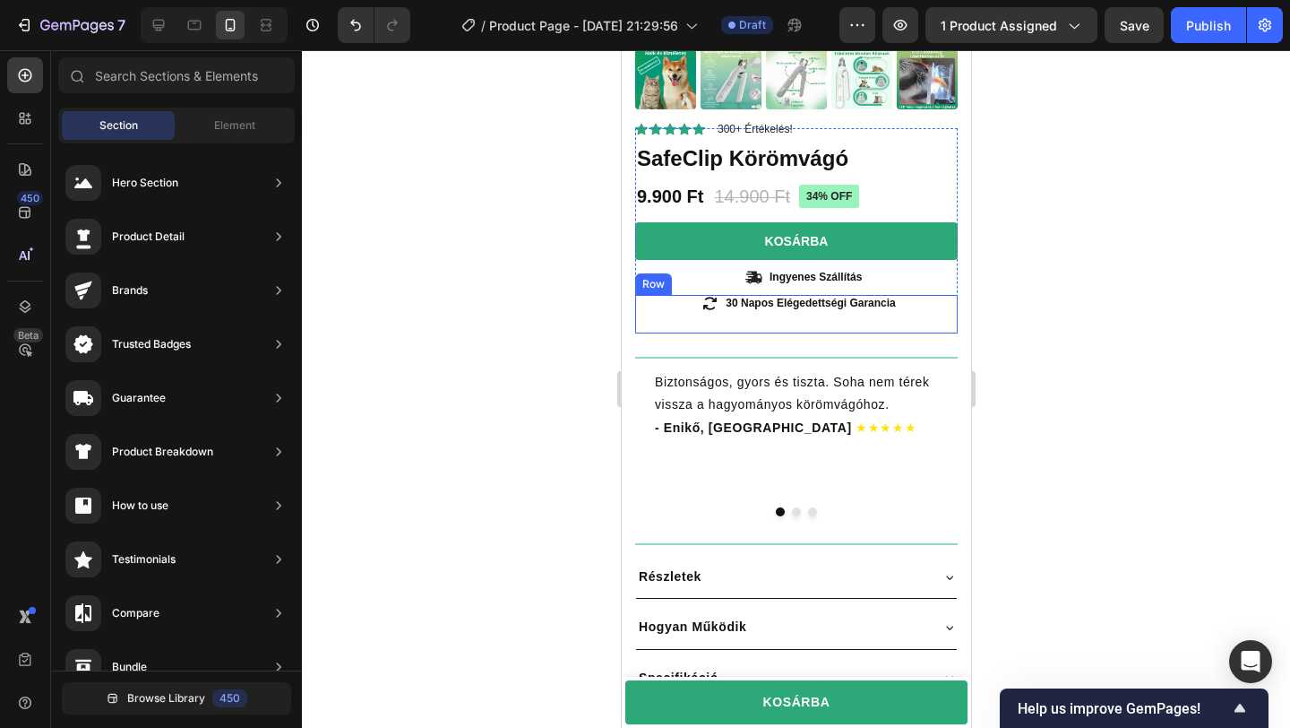
click at [769, 328] on div "Icon 30 Napos Elégedettségi Garancia Text Block Row" at bounding box center [795, 314] width 323 height 39
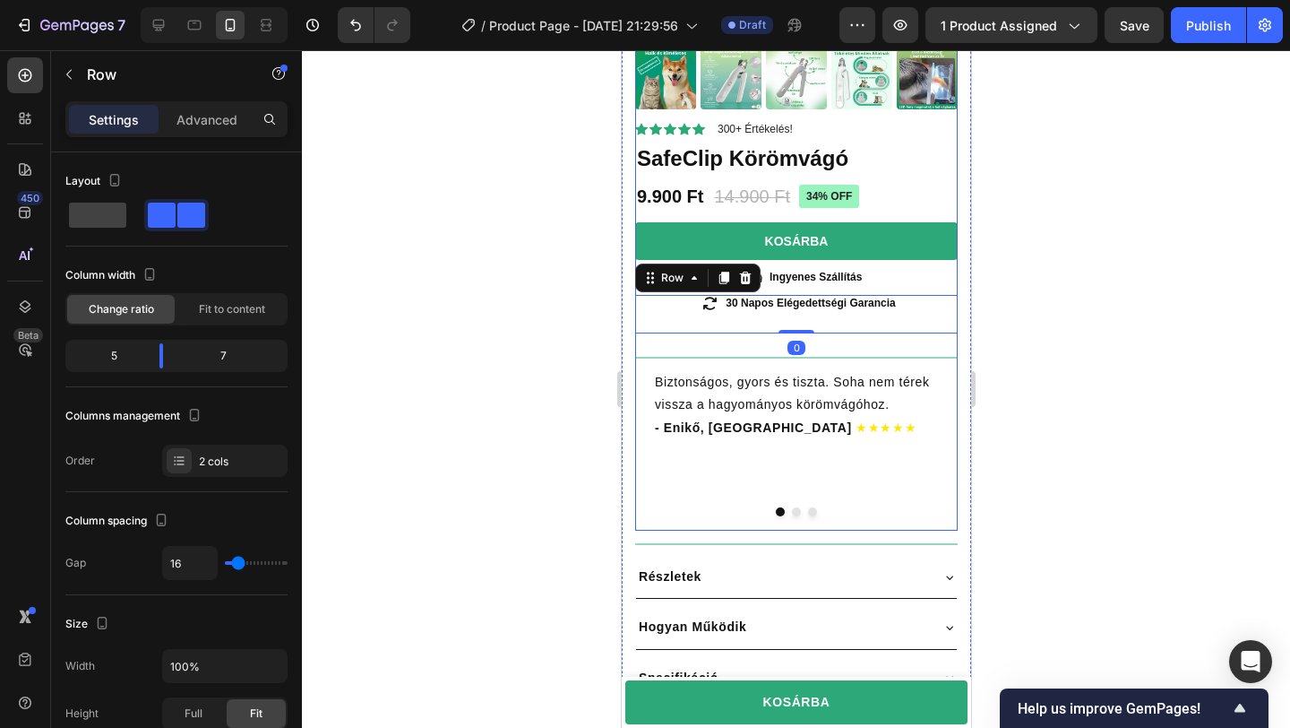
click at [754, 343] on div "Icon Icon Icon Icon Icon Icon List 300+ Értékelés! Text Block Row 34% off Produ…" at bounding box center [795, 329] width 323 height 402
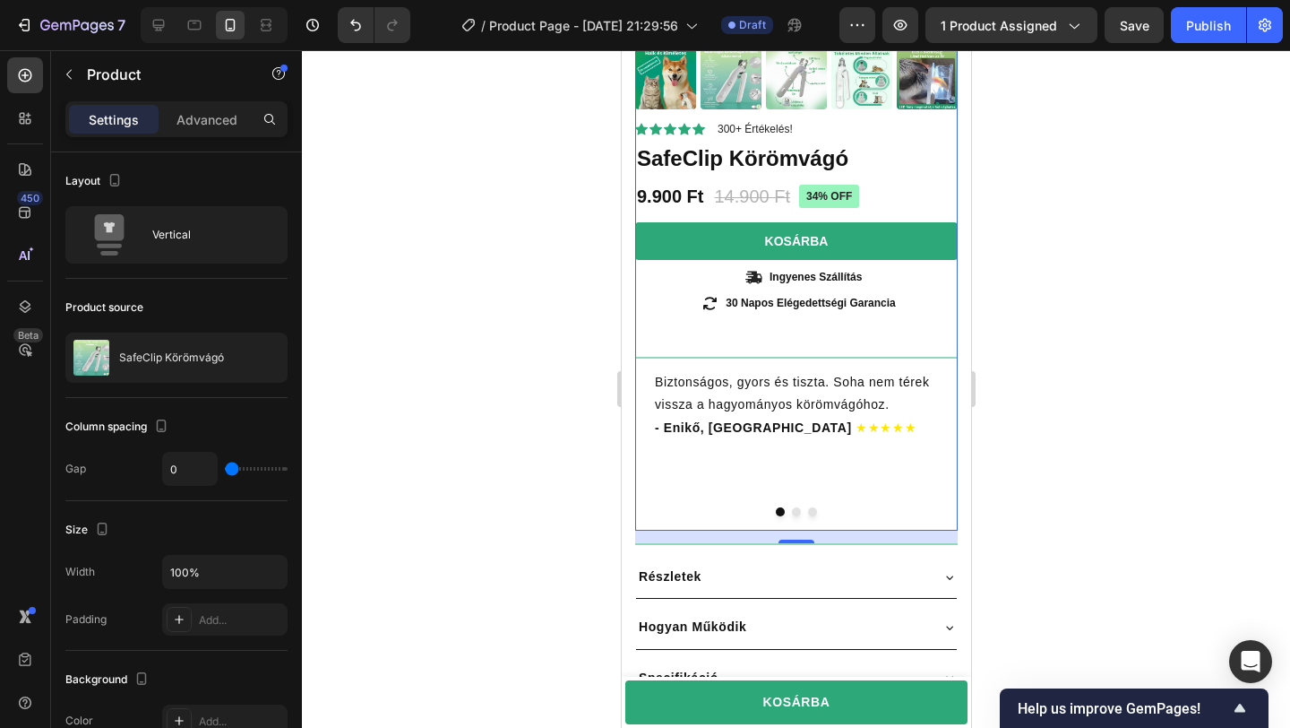
click at [748, 339] on div "Icon Icon Icon Icon Icon Icon List 300+ Értékelés! Text Block Row 34% off Produ…" at bounding box center [795, 329] width 323 height 402
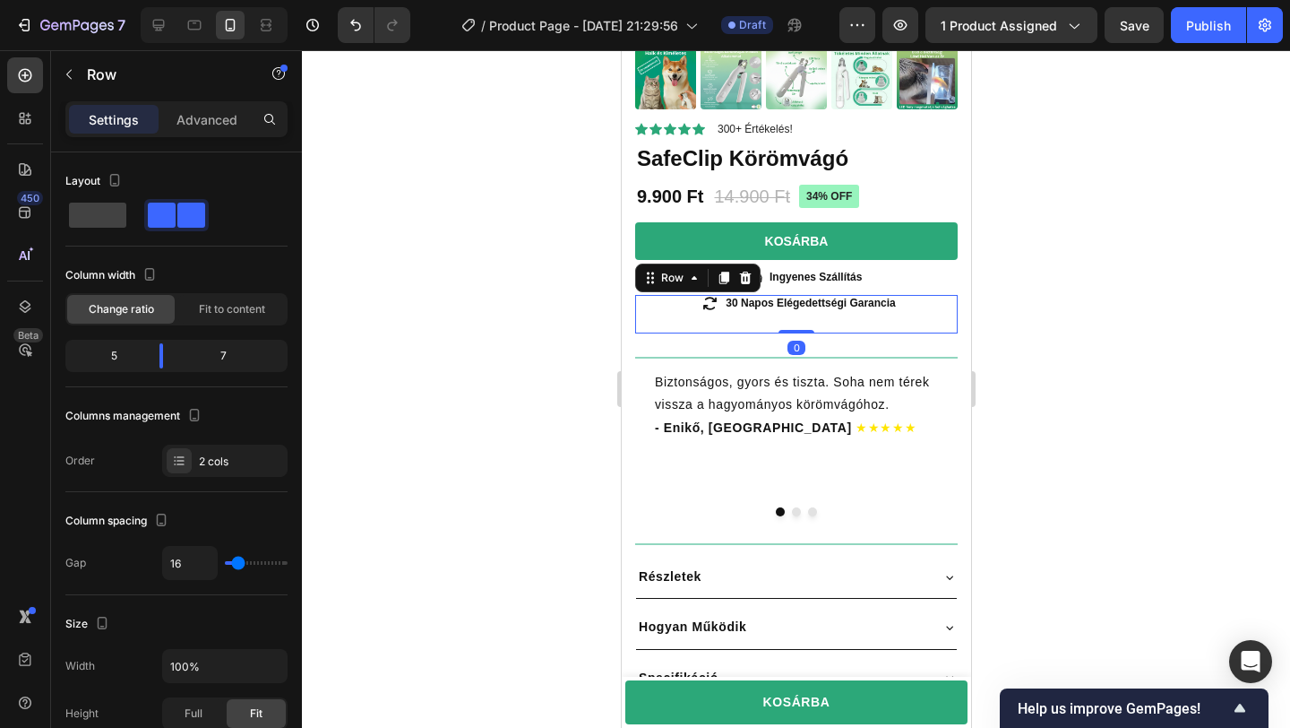
click at [739, 324] on div "Icon" at bounding box center [698, 314] width 128 height 39
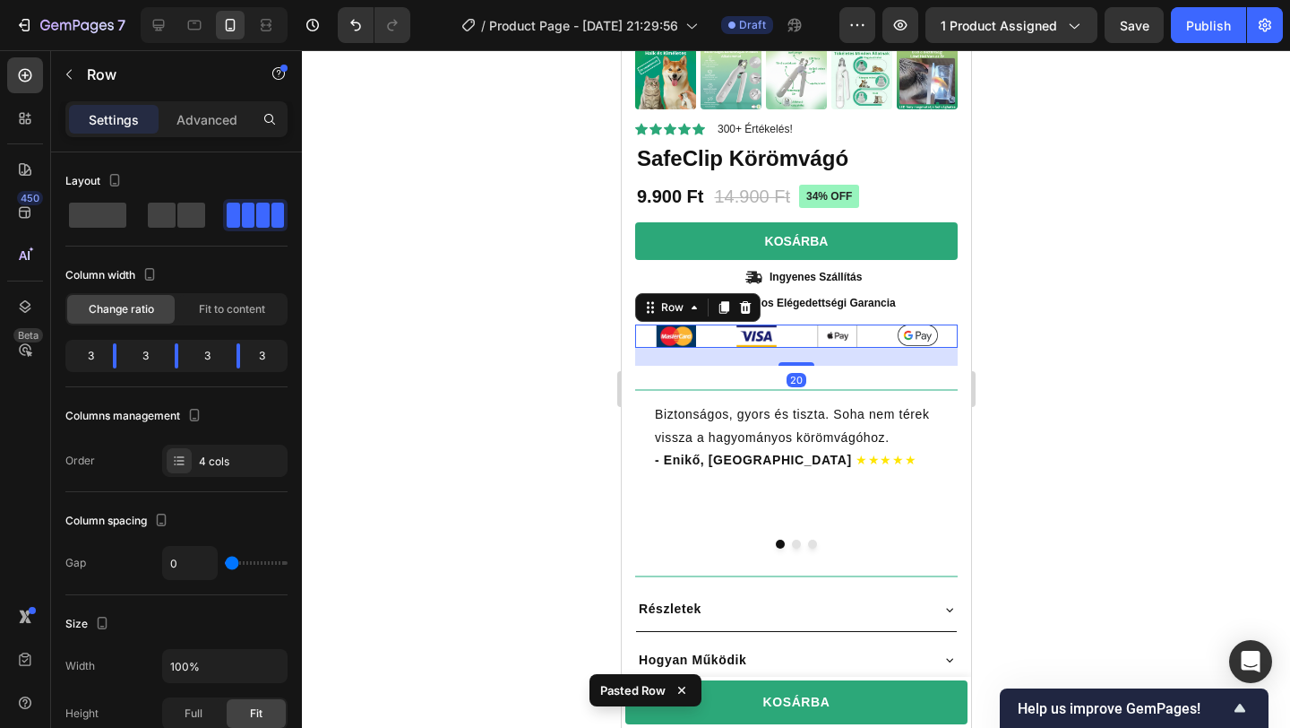
click at [1084, 331] on div at bounding box center [796, 388] width 988 height 677
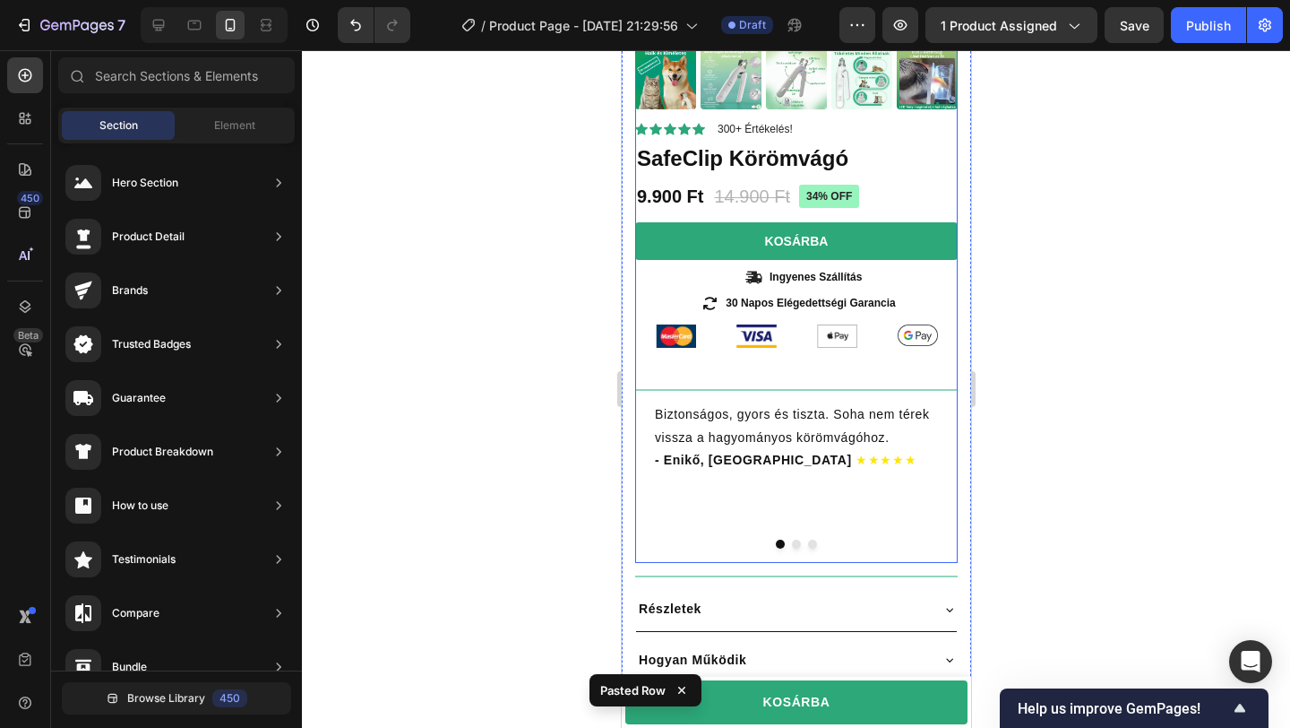
click at [770, 368] on div "Icon Icon Icon Icon Icon Icon List 300+ Értékelés! Text Block Row 34% off Produ…" at bounding box center [795, 345] width 323 height 435
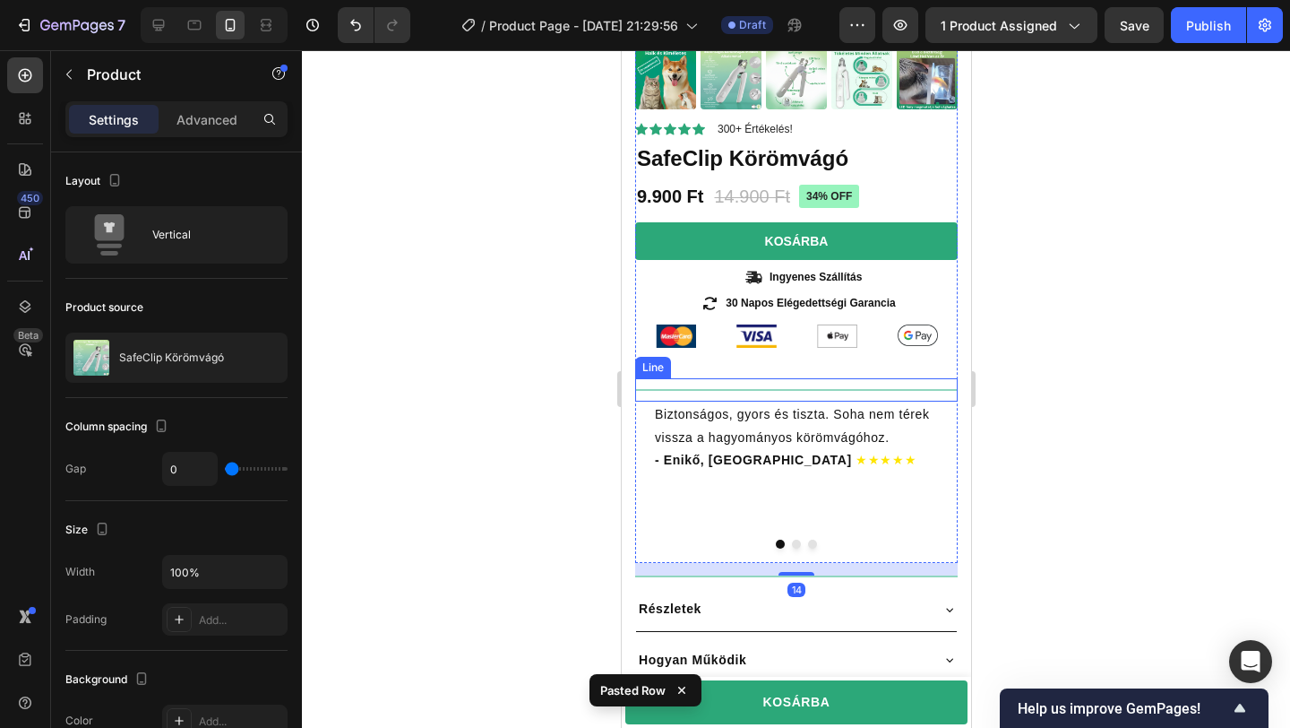
click at [770, 389] on div at bounding box center [795, 390] width 323 height 2
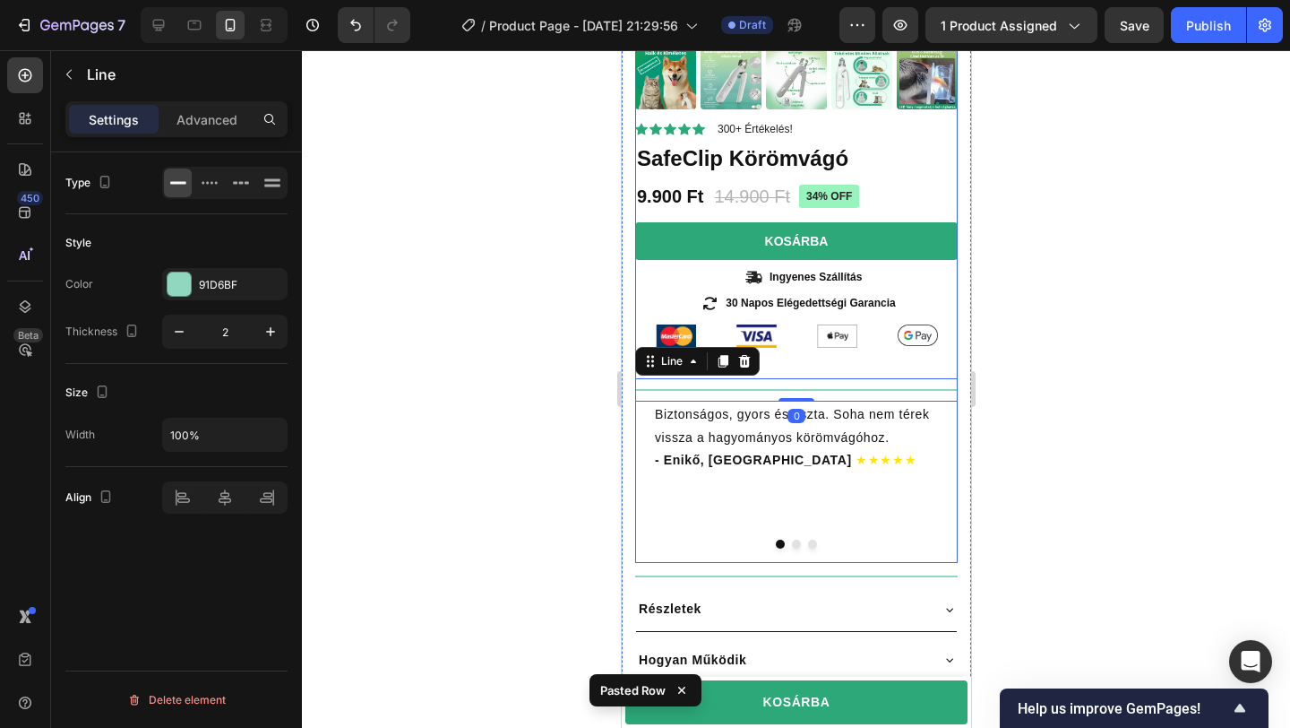
click at [796, 367] on div "Icon Icon Icon Icon Icon Icon List 300+ Értékelés! Text Block Row 34% off Produ…" at bounding box center [795, 345] width 323 height 435
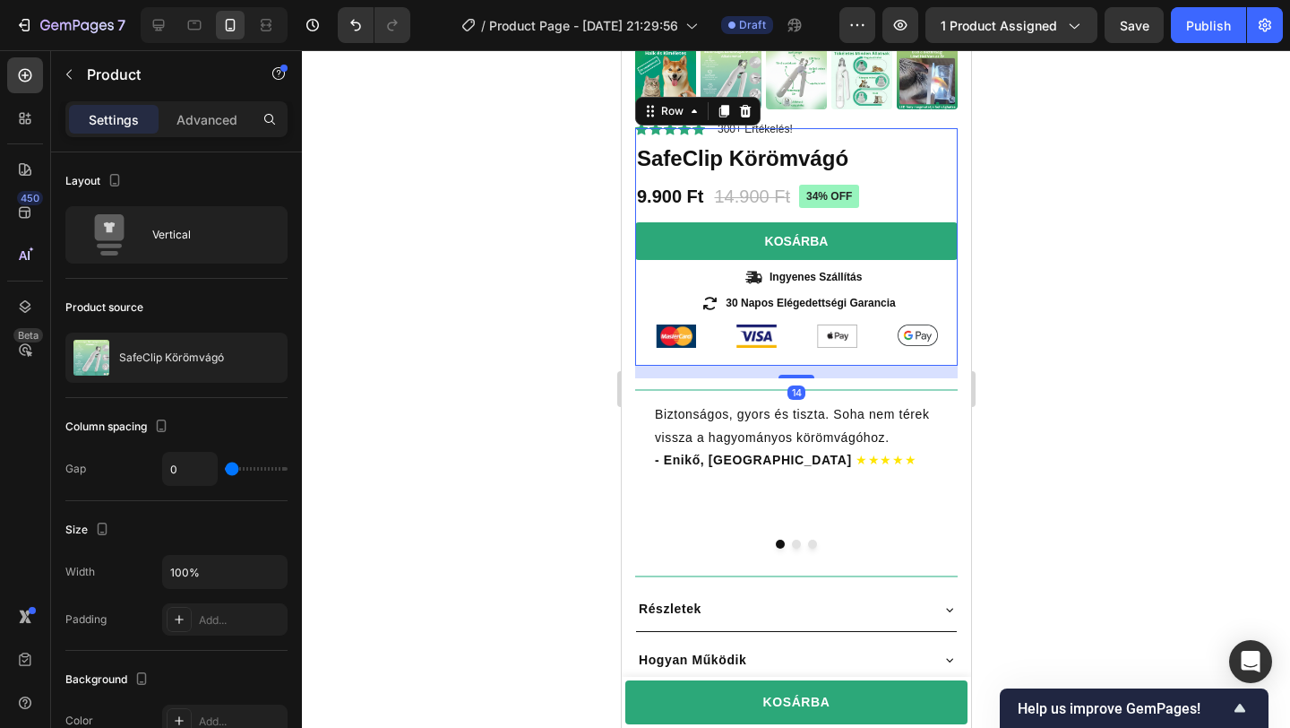
click at [788, 348] on div "Icon Icon Icon Icon Icon Icon List 300+ Értékelés! Text Block Row 34% off Produ…" at bounding box center [795, 246] width 323 height 237
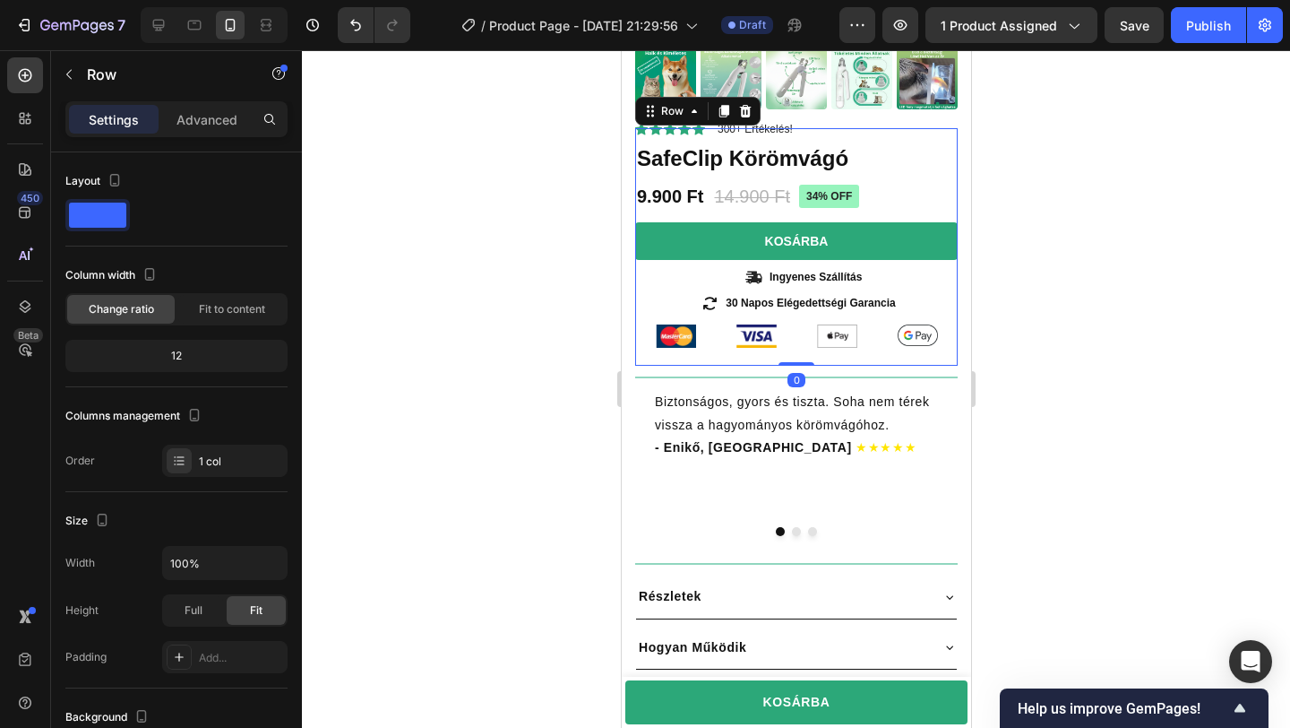
drag, startPoint x: 789, startPoint y: 377, endPoint x: 789, endPoint y: 349, distance: 27.8
click at [789, 349] on div "Icon Icon Icon Icon Icon Icon List 300+ Értékelés! Text Block Row 34% off Produ…" at bounding box center [795, 246] width 323 height 237
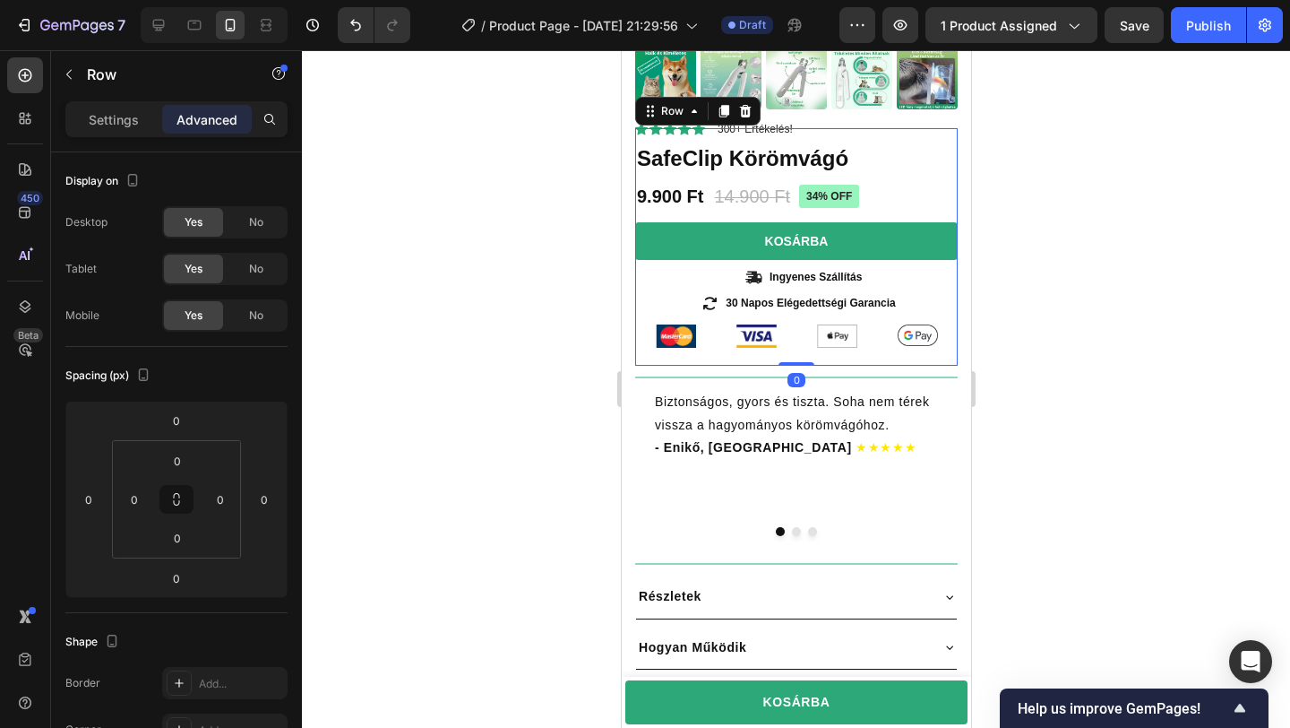
click at [1133, 350] on div at bounding box center [796, 388] width 988 height 677
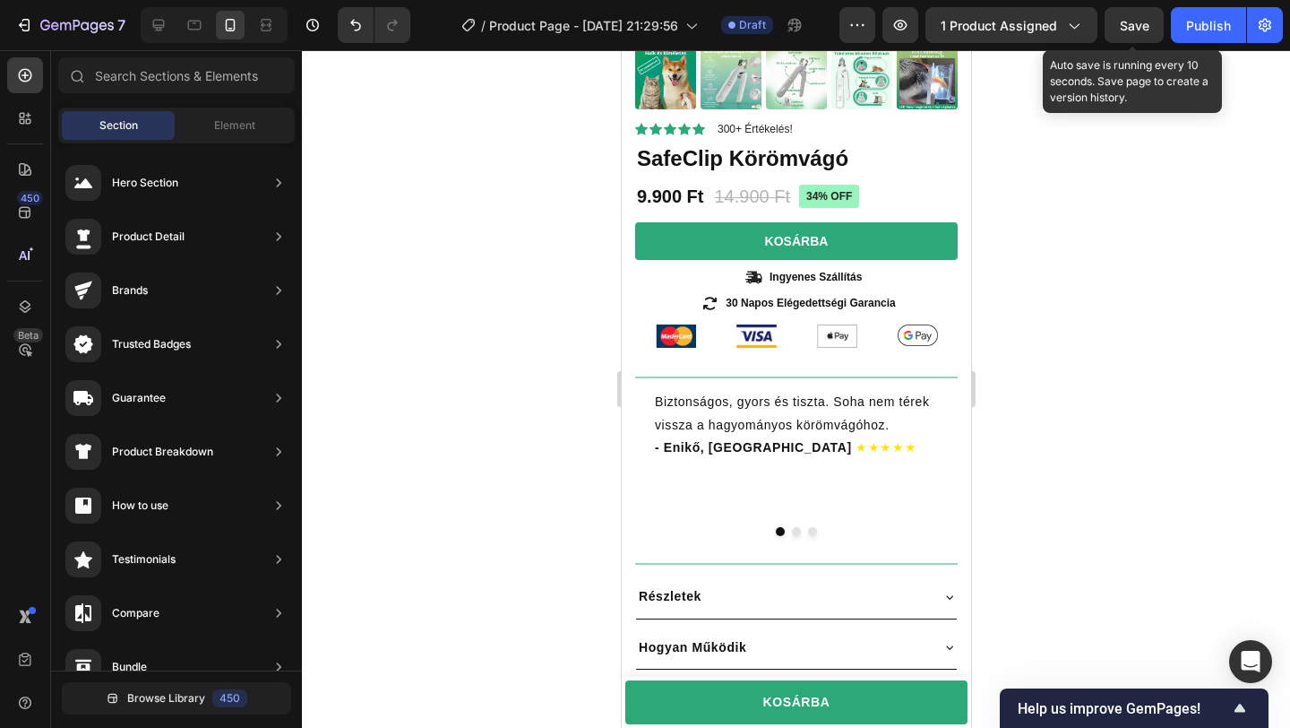
click at [1142, 30] on span "Save" at bounding box center [1135, 25] width 30 height 15
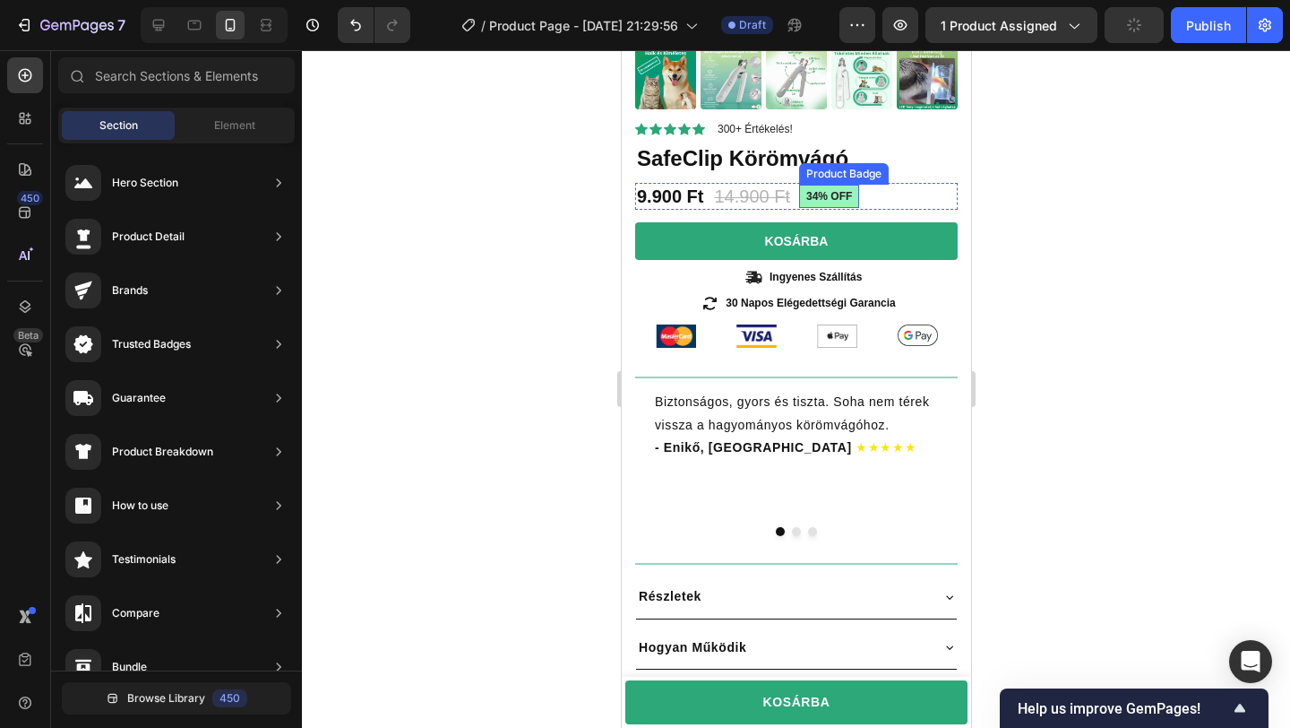
scroll to position [0, 0]
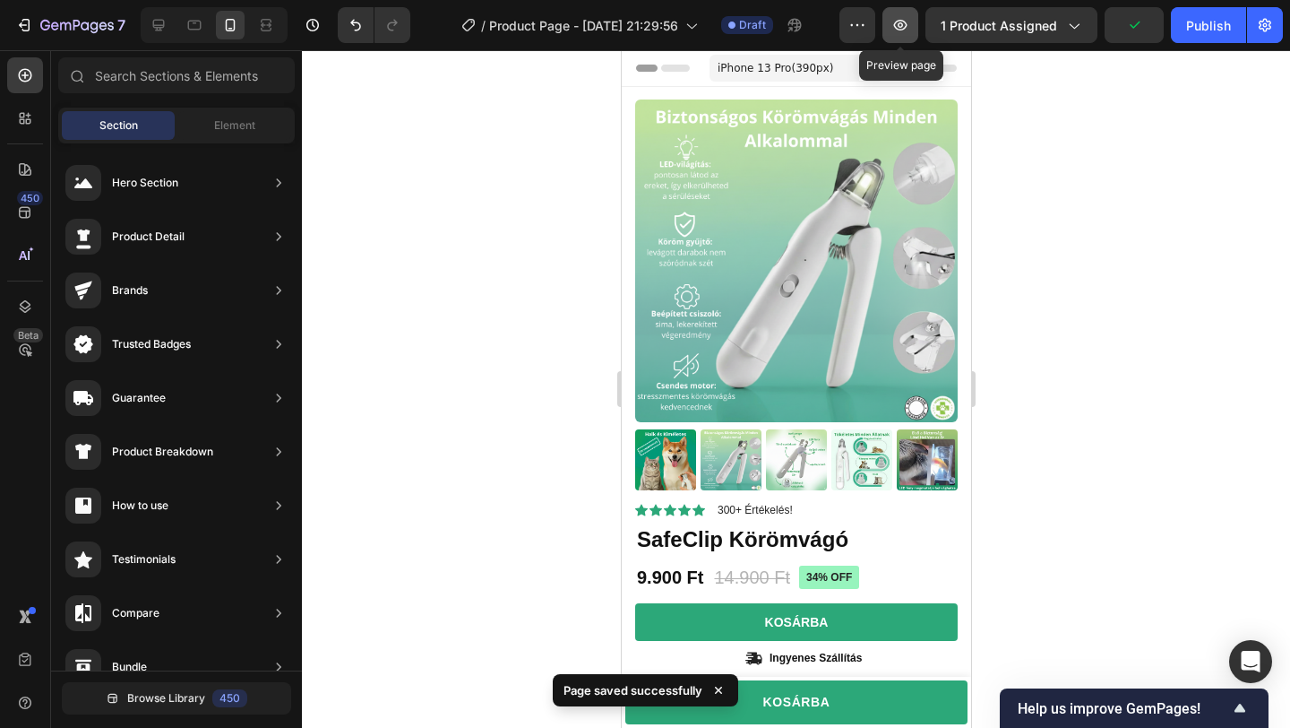
click at [900, 30] on icon "button" at bounding box center [901, 25] width 18 height 18
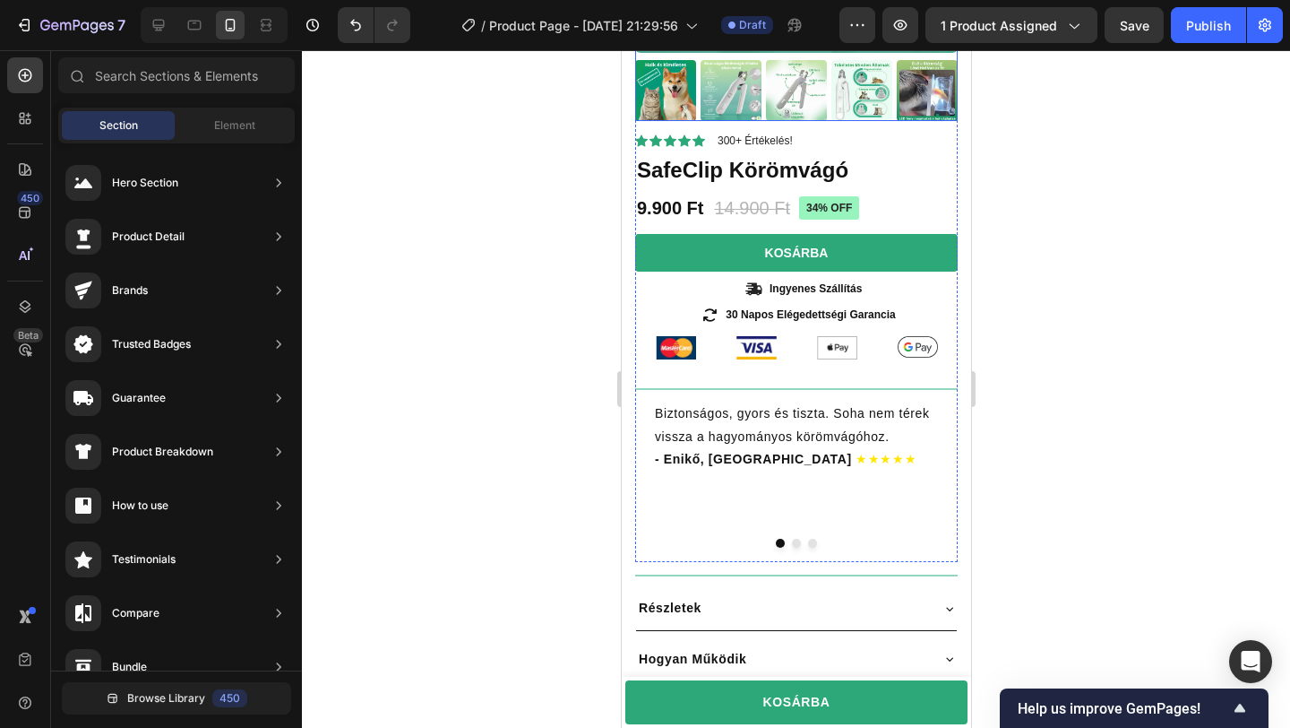
scroll to position [392, 0]
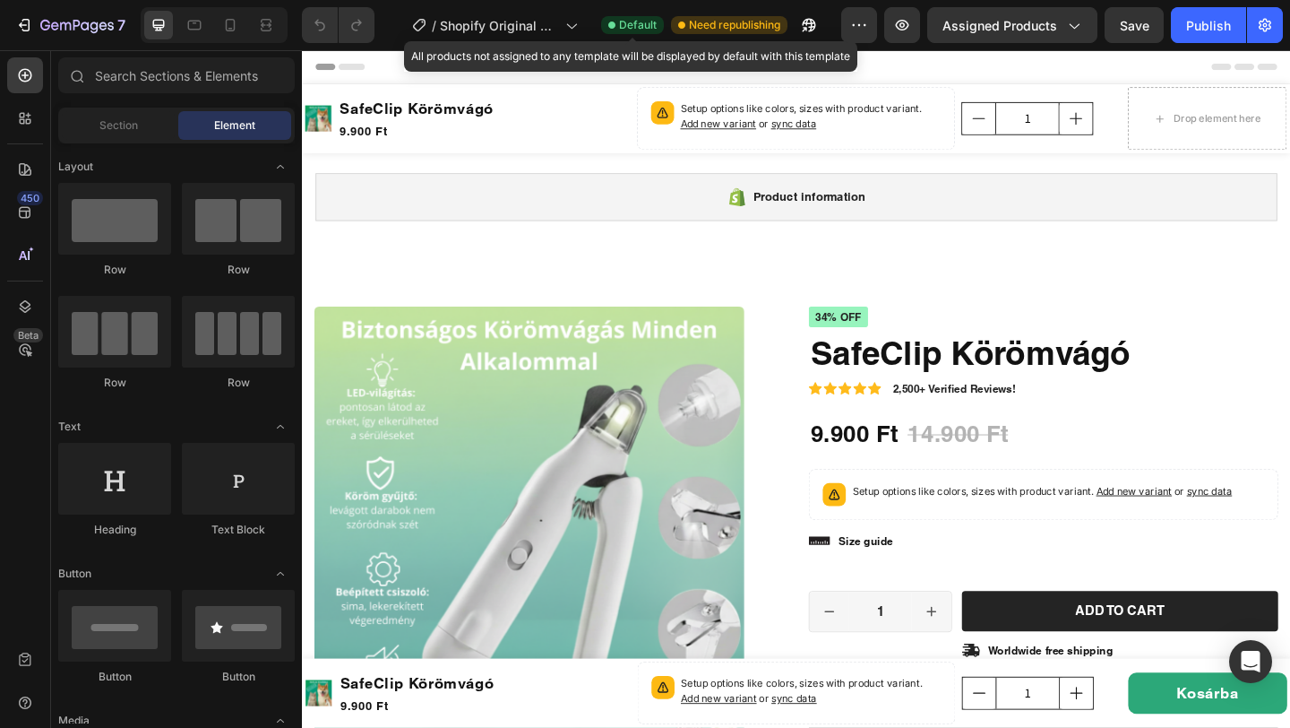
click at [632, 25] on span "Default" at bounding box center [638, 25] width 38 height 16
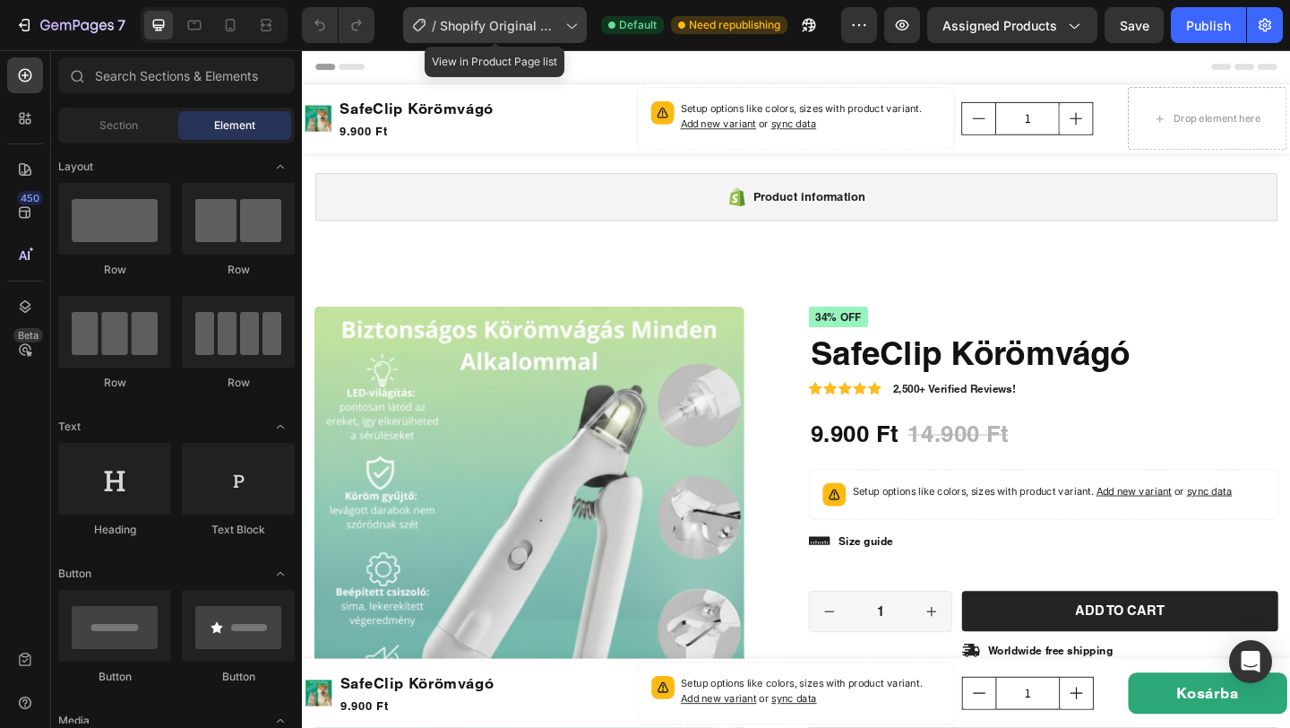
click at [575, 30] on icon at bounding box center [571, 25] width 18 height 18
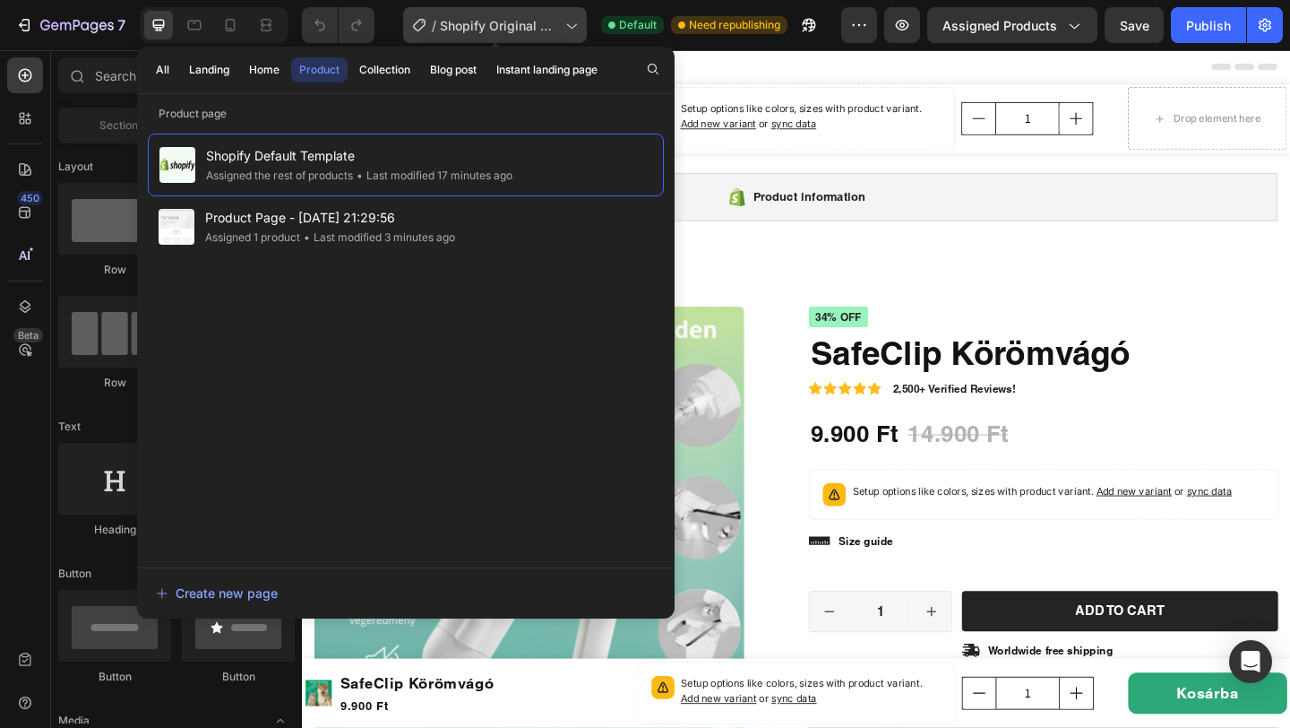
click at [574, 30] on icon at bounding box center [571, 25] width 18 height 18
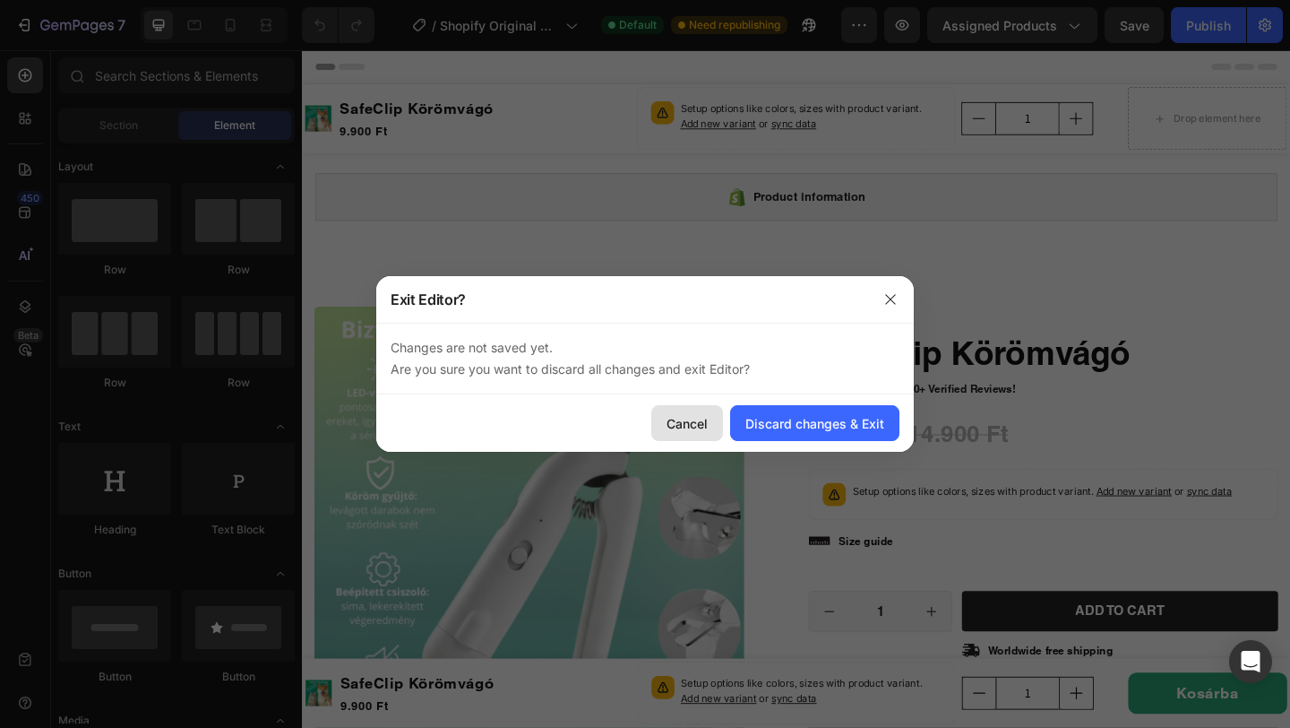
click at [682, 430] on div "Cancel" at bounding box center [687, 423] width 41 height 19
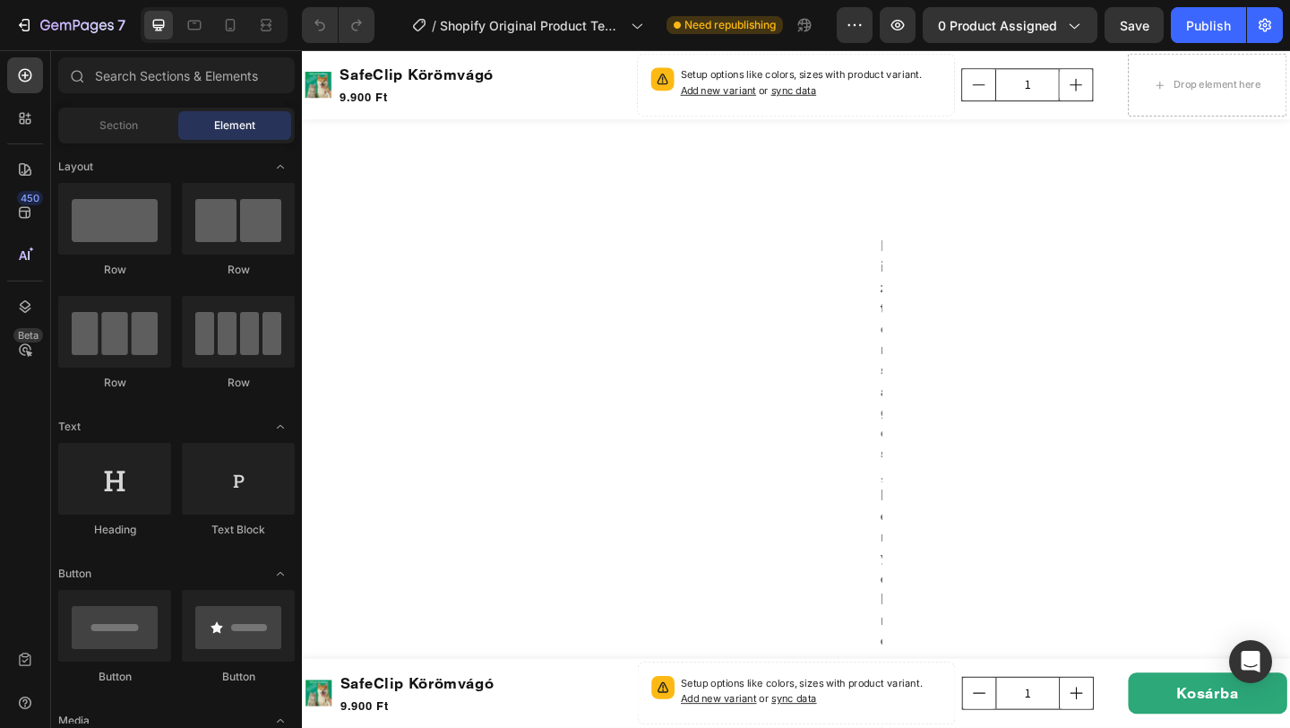
scroll to position [2826, 0]
click at [222, 24] on icon at bounding box center [230, 25] width 18 height 18
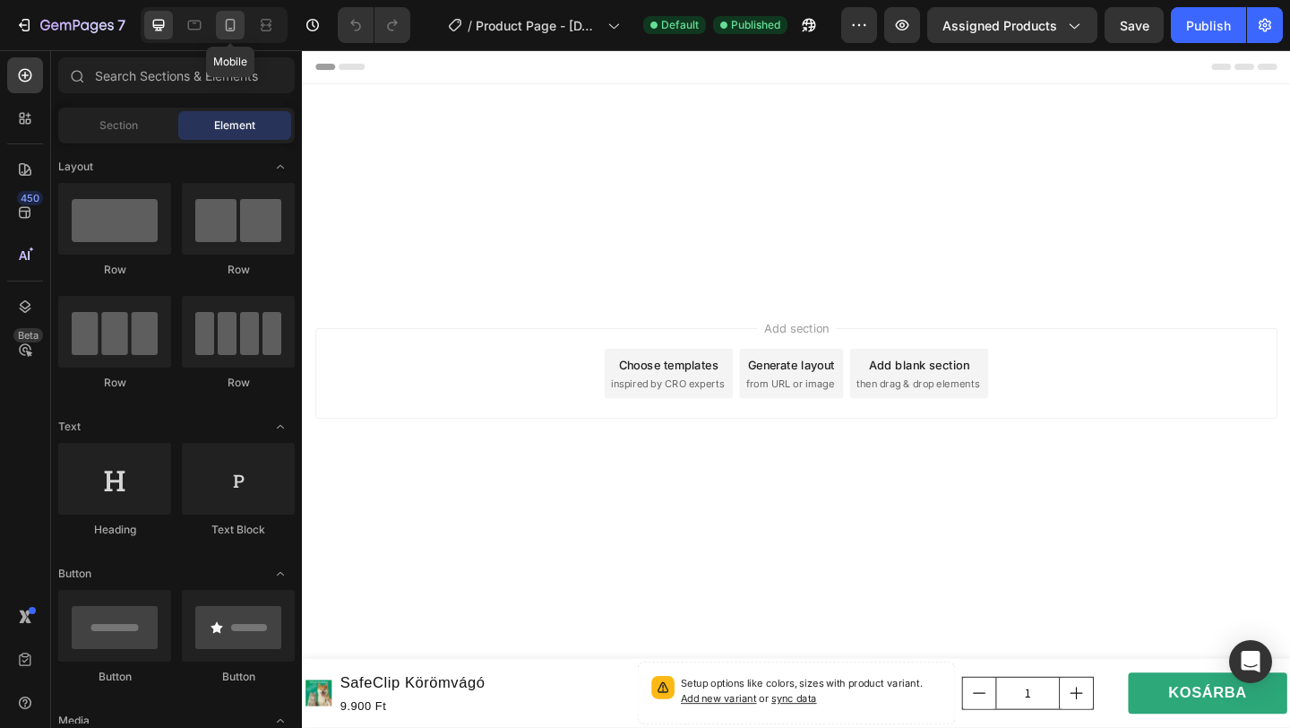
click at [232, 29] on icon at bounding box center [230, 25] width 18 height 18
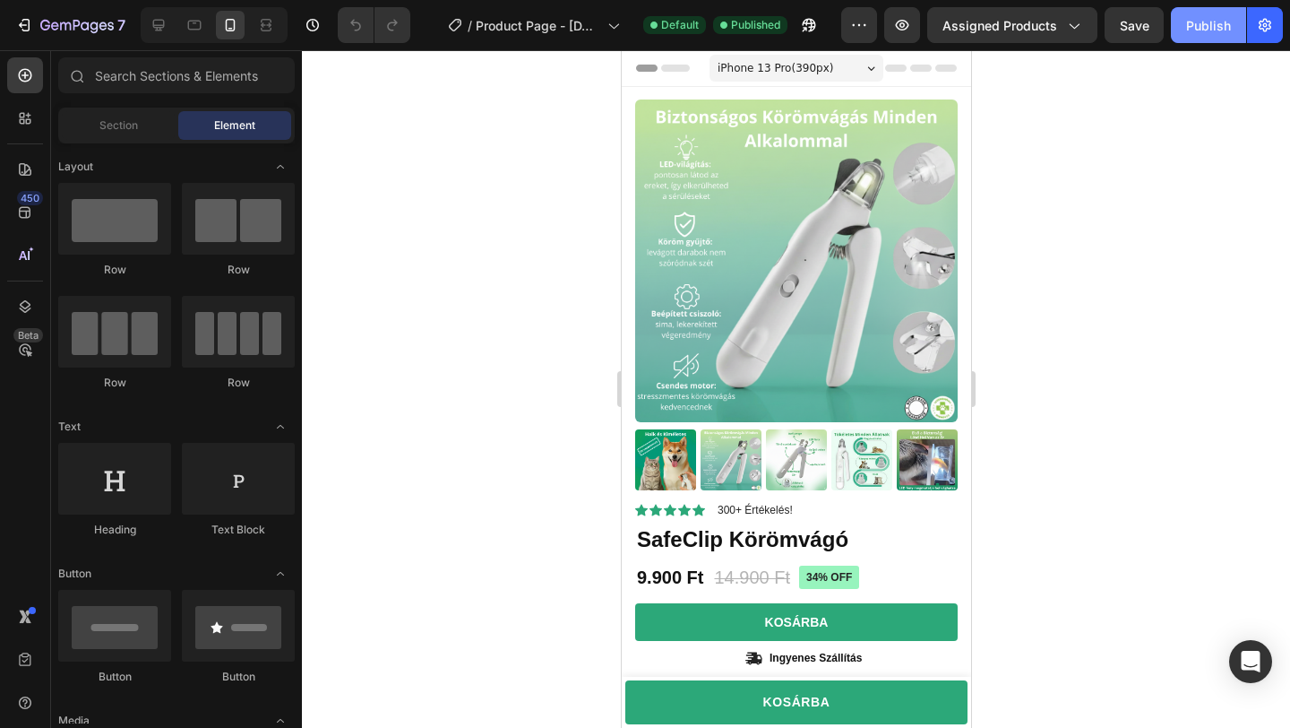
click at [1200, 27] on div "Publish" at bounding box center [1208, 25] width 45 height 19
click at [76, 34] on div "7" at bounding box center [82, 25] width 85 height 22
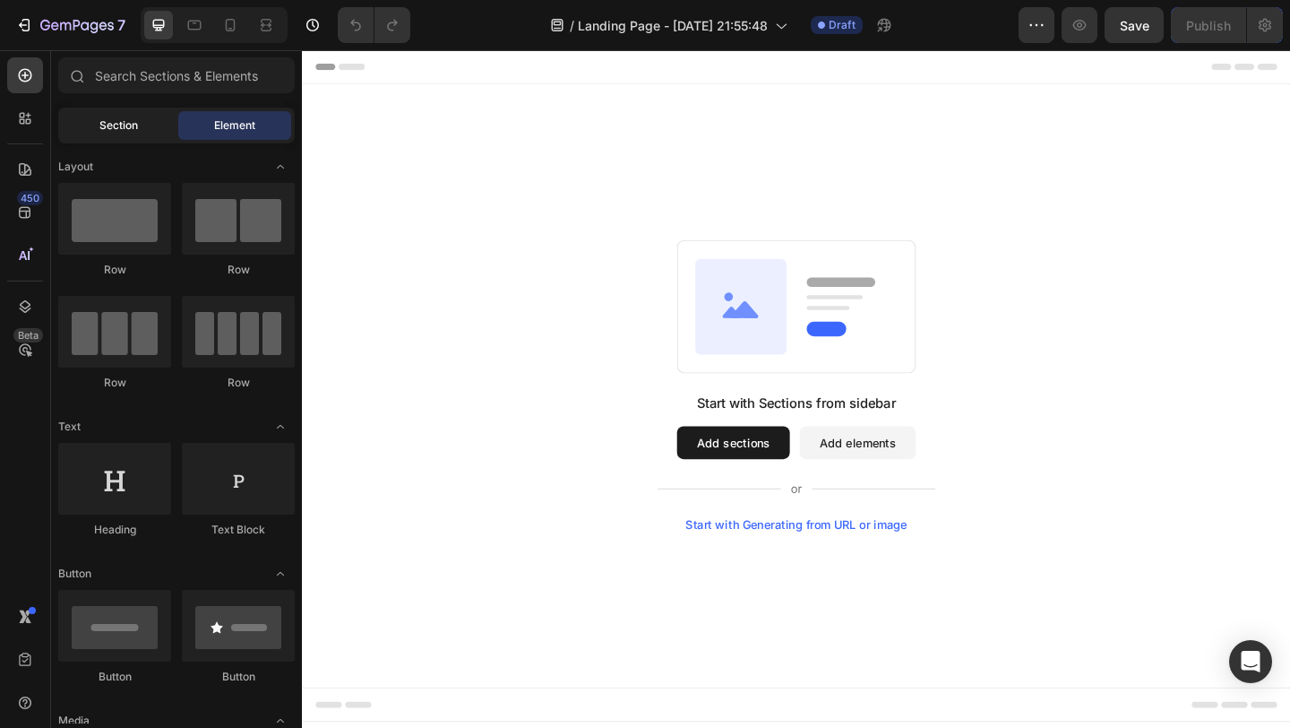
click at [133, 124] on span "Section" at bounding box center [118, 125] width 39 height 16
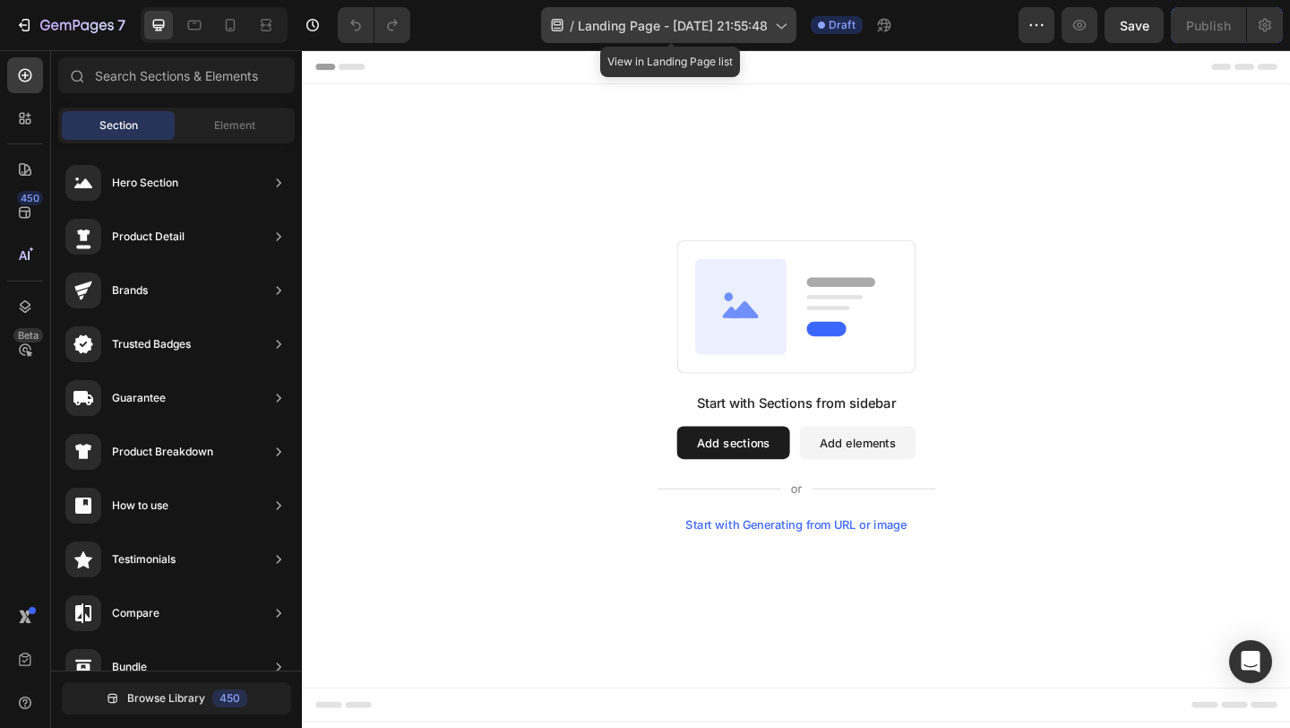
click at [666, 31] on span "Landing Page - [DATE] 21:55:48" at bounding box center [673, 25] width 190 height 19
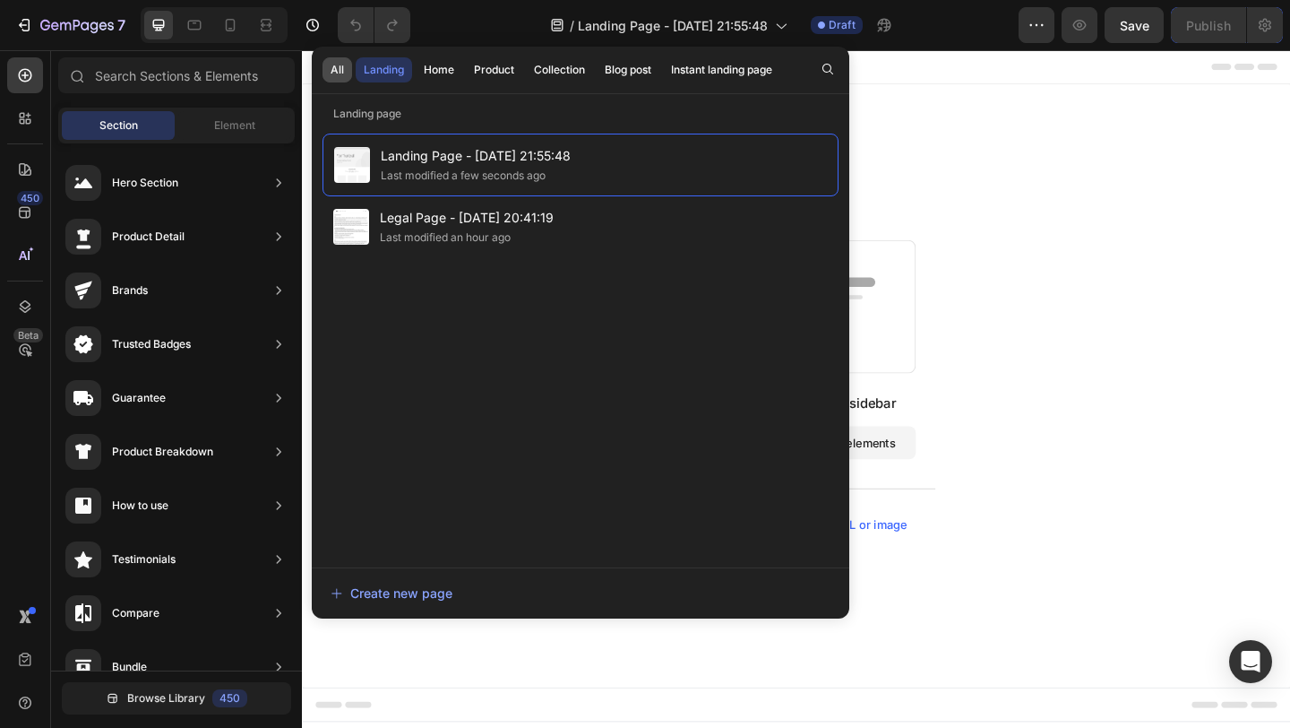
click at [324, 77] on button "All" at bounding box center [338, 69] width 30 height 25
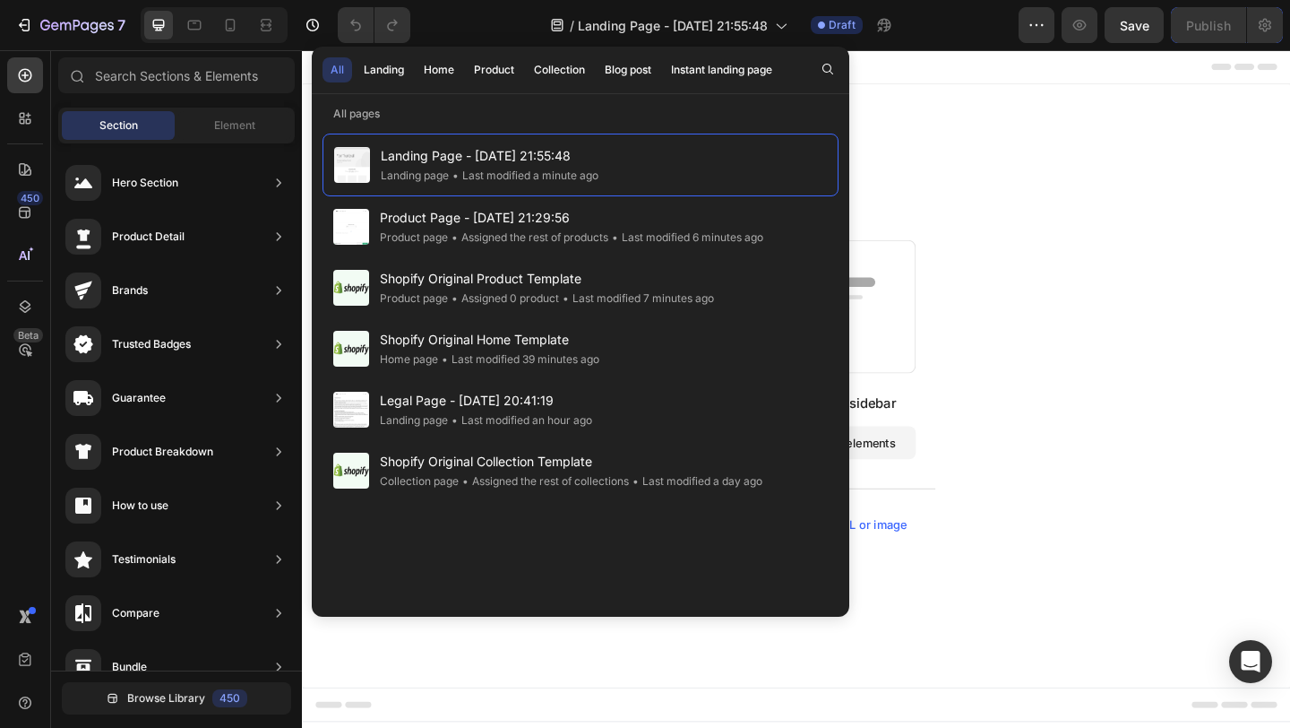
click at [1126, 254] on div "Start with Sections from sidebar Add sections Add elements Start with Generatin…" at bounding box center [839, 415] width 1075 height 656
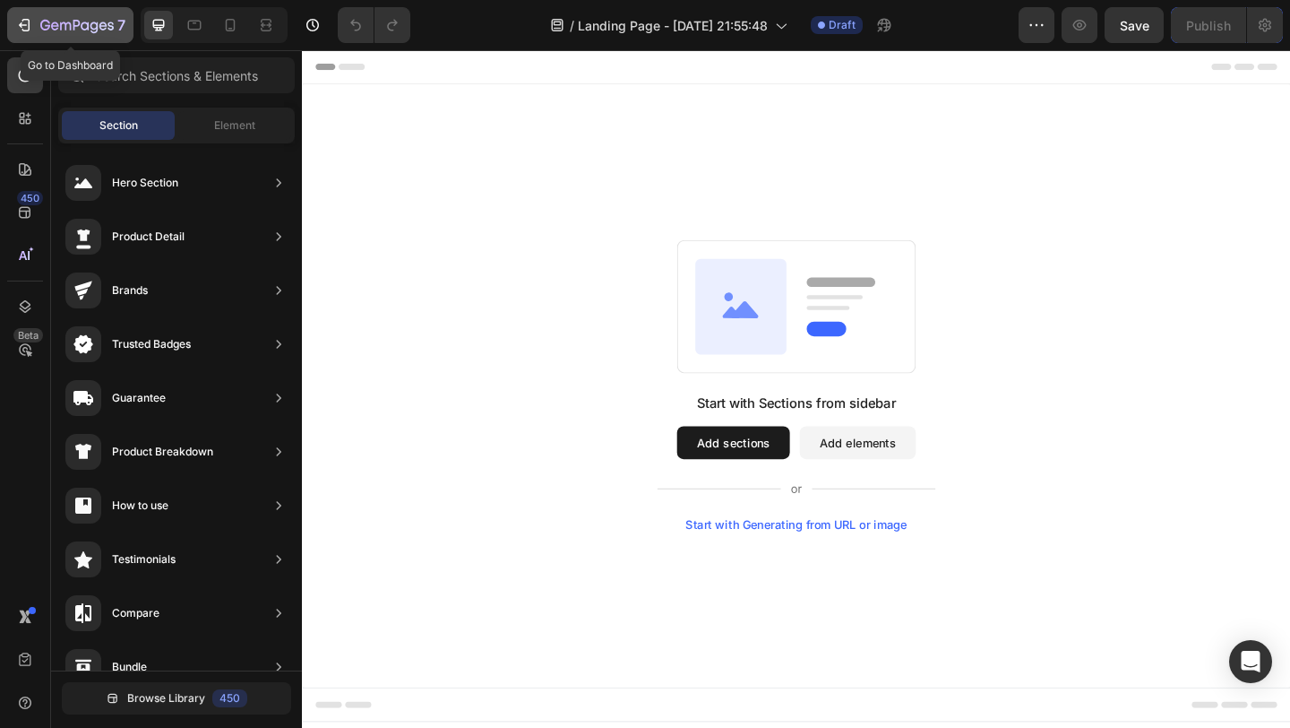
click at [56, 28] on icon "button" at bounding box center [76, 26] width 73 height 15
click at [90, 32] on icon "button" at bounding box center [76, 26] width 73 height 15
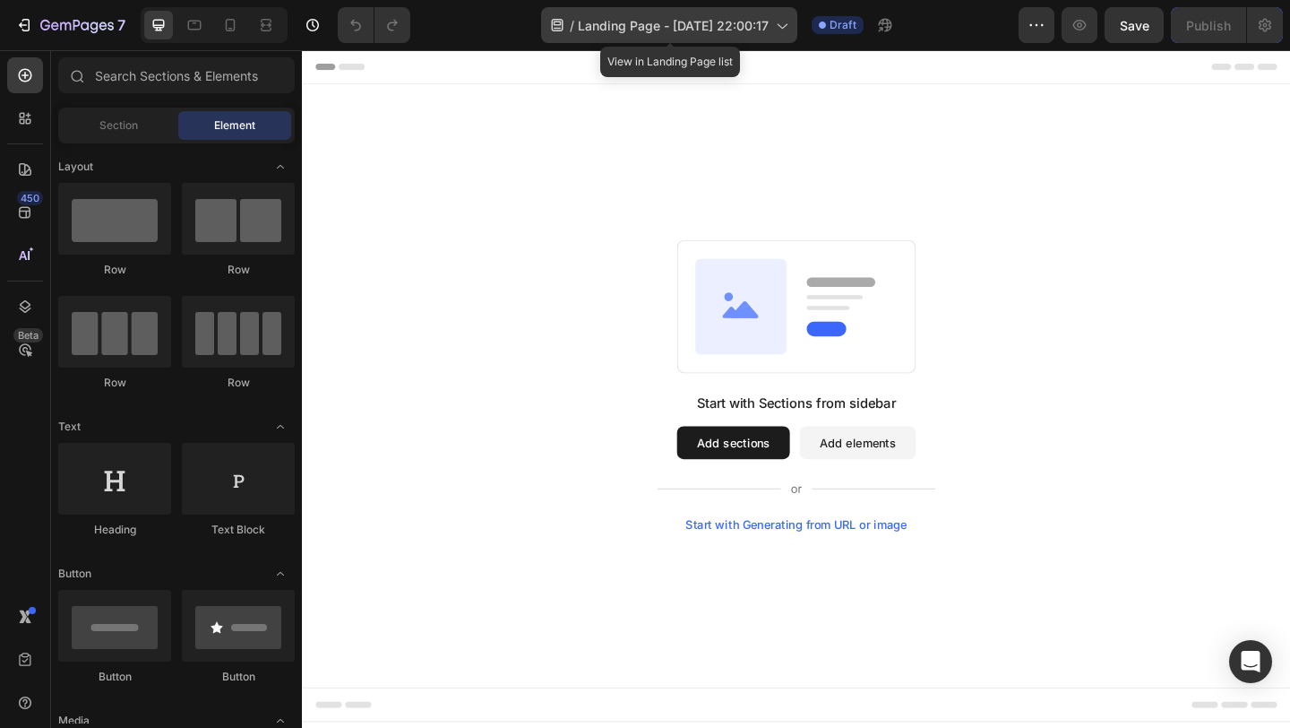
click at [719, 38] on div "/ Landing Page - [DATE] 22:00:17" at bounding box center [669, 25] width 256 height 36
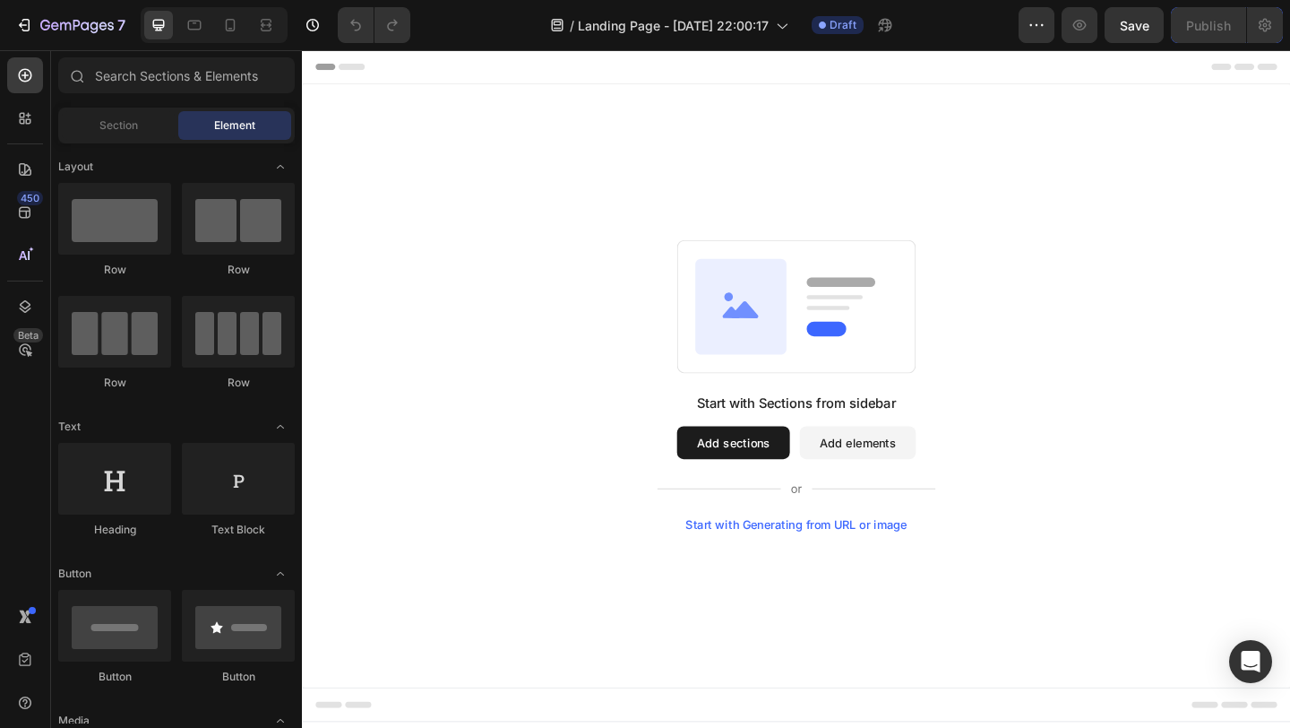
click at [1006, 127] on div "Start with Sections from sidebar Add sections Add elements Start with Generatin…" at bounding box center [839, 415] width 1075 height 656
click at [1045, 30] on icon "button" at bounding box center [1037, 25] width 18 height 18
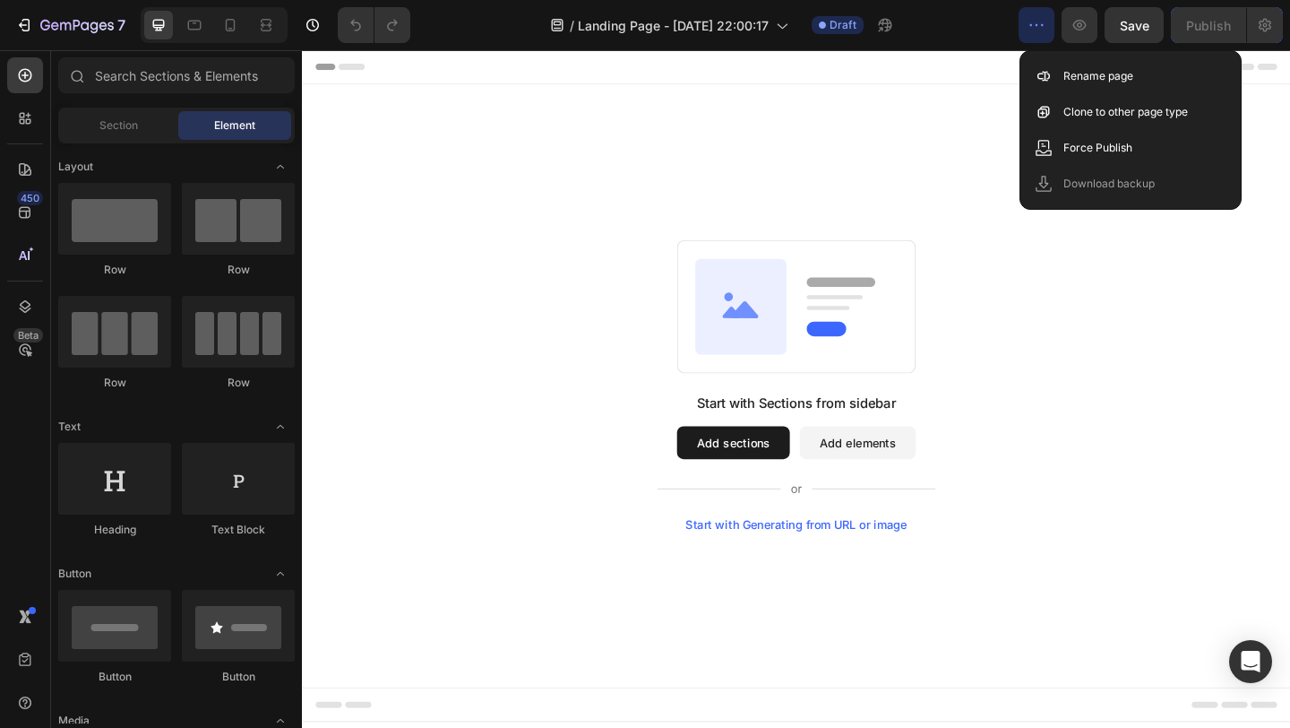
click at [892, 138] on div "Start with Sections from sidebar Add sections Add elements Start with Generatin…" at bounding box center [839, 415] width 1075 height 656
click at [817, 165] on div "Start with Sections from sidebar Add sections Add elements Start with Generatin…" at bounding box center [839, 415] width 1075 height 656
